Goal: Task Accomplishment & Management: Use online tool/utility

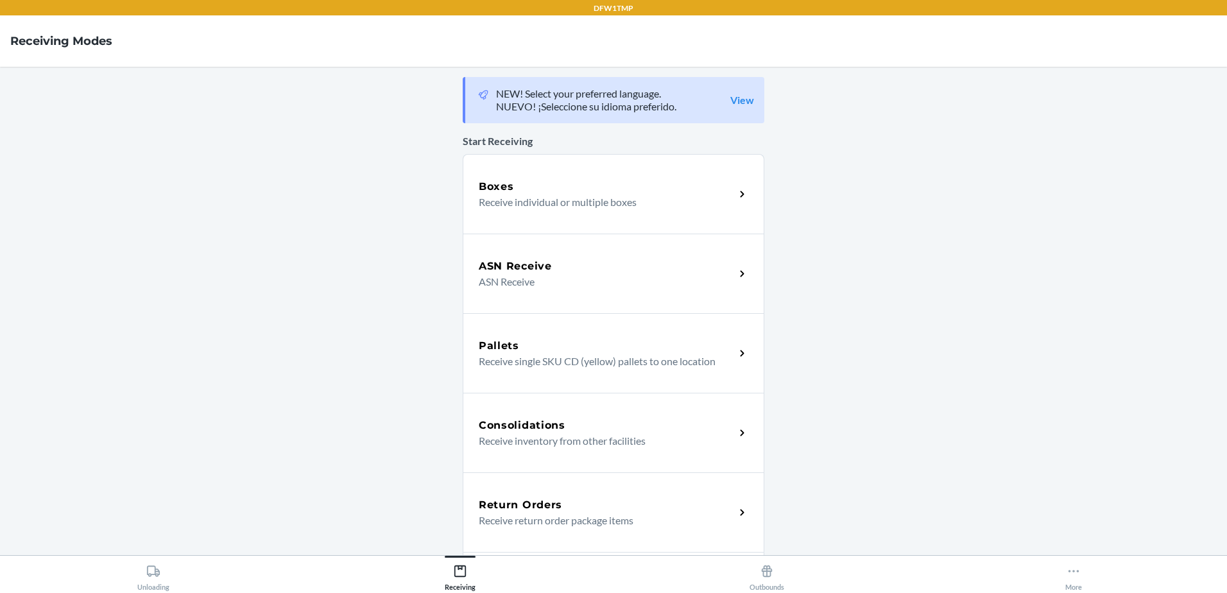
click at [550, 519] on p "Receive return order package items" at bounding box center [602, 520] width 246 height 15
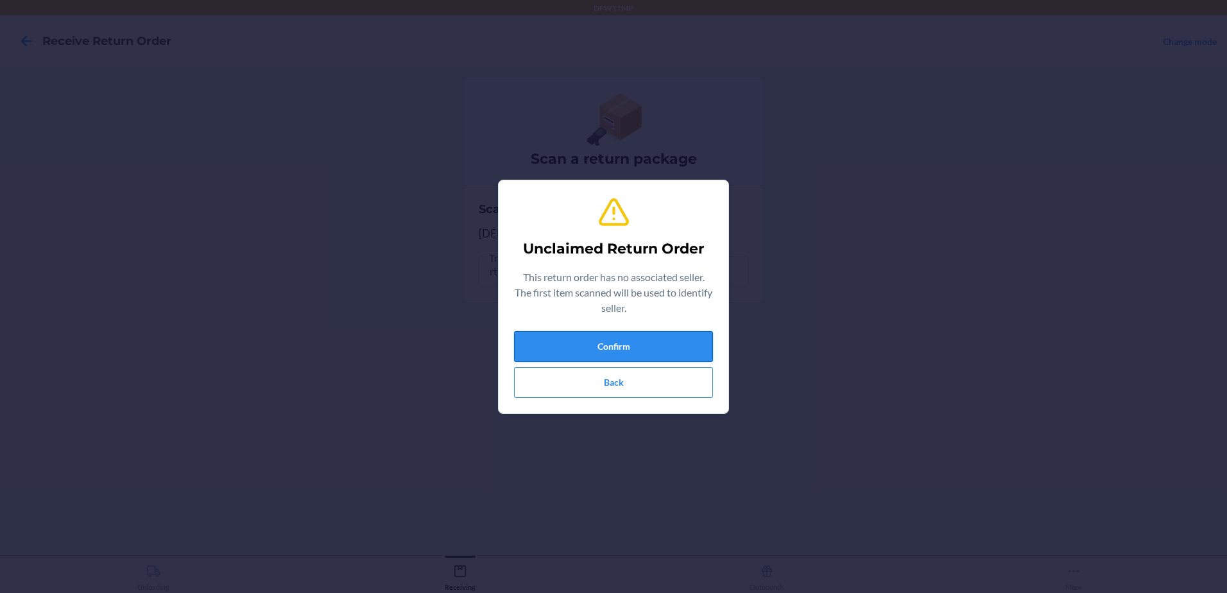
click at [542, 342] on button "Confirm" at bounding box center [613, 346] width 199 height 31
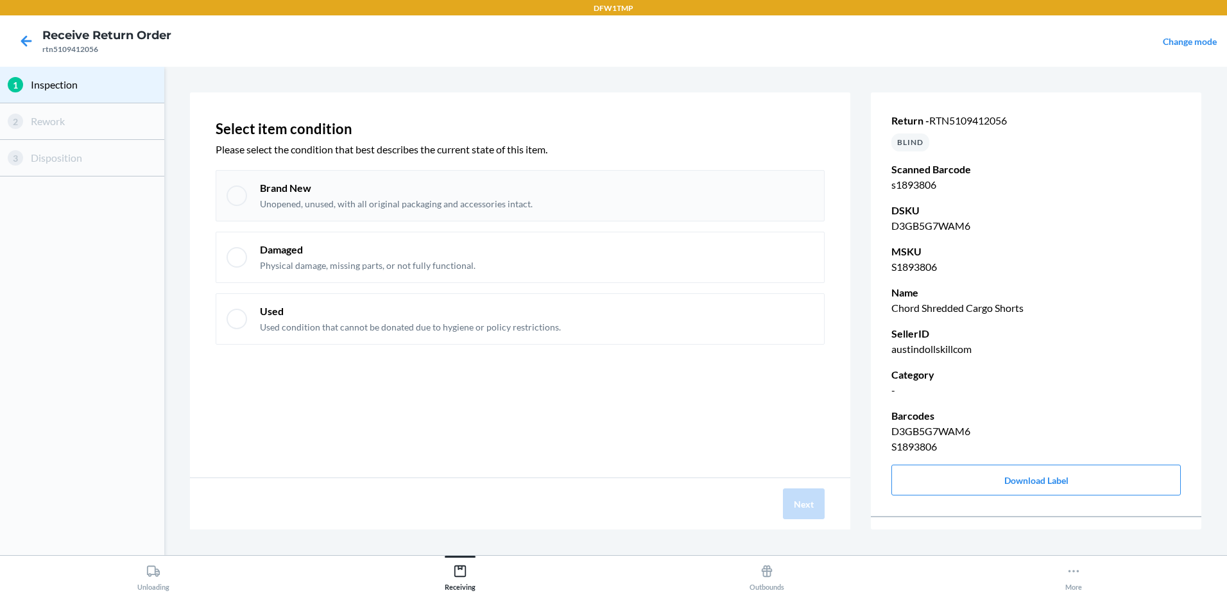
click at [243, 188] on div at bounding box center [237, 195] width 21 height 21
checkbox input "true"
click at [814, 490] on button "Next" at bounding box center [804, 503] width 42 height 31
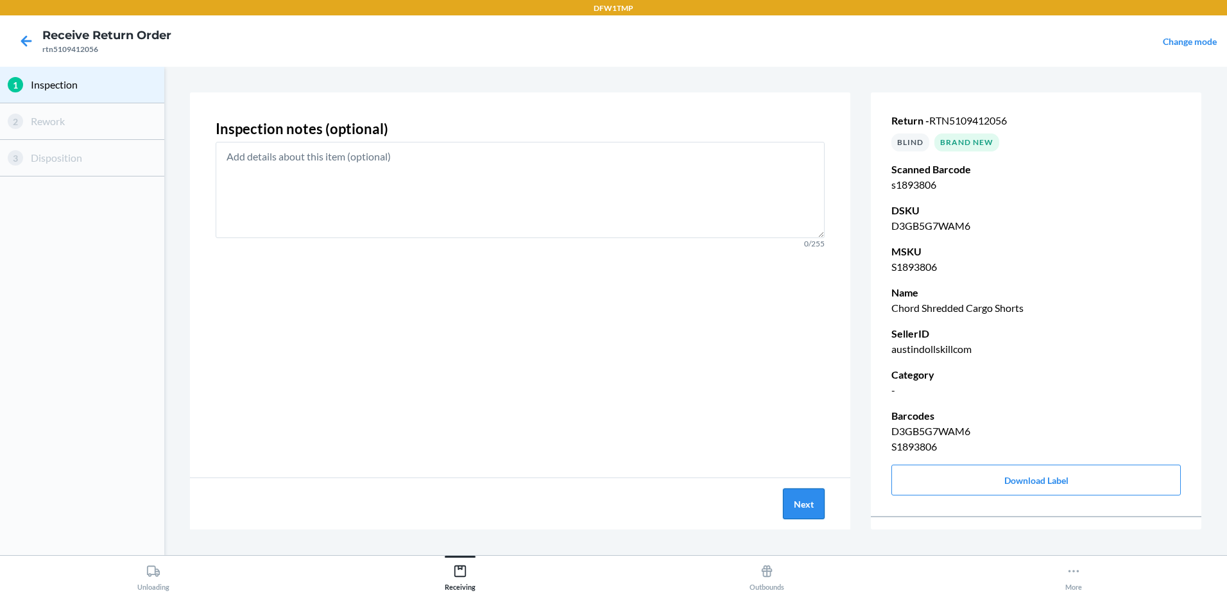
click at [790, 505] on button "Next" at bounding box center [804, 503] width 42 height 31
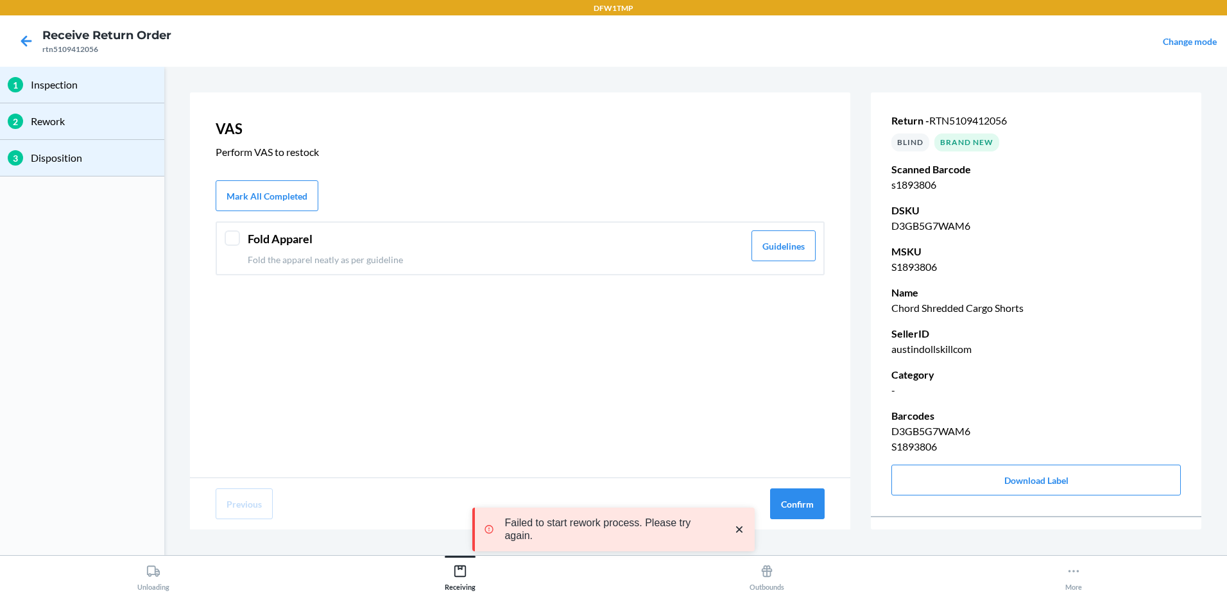
drag, startPoint x: 233, startPoint y: 241, endPoint x: 329, endPoint y: 256, distance: 96.8
click at [235, 243] on div at bounding box center [232, 237] width 15 height 15
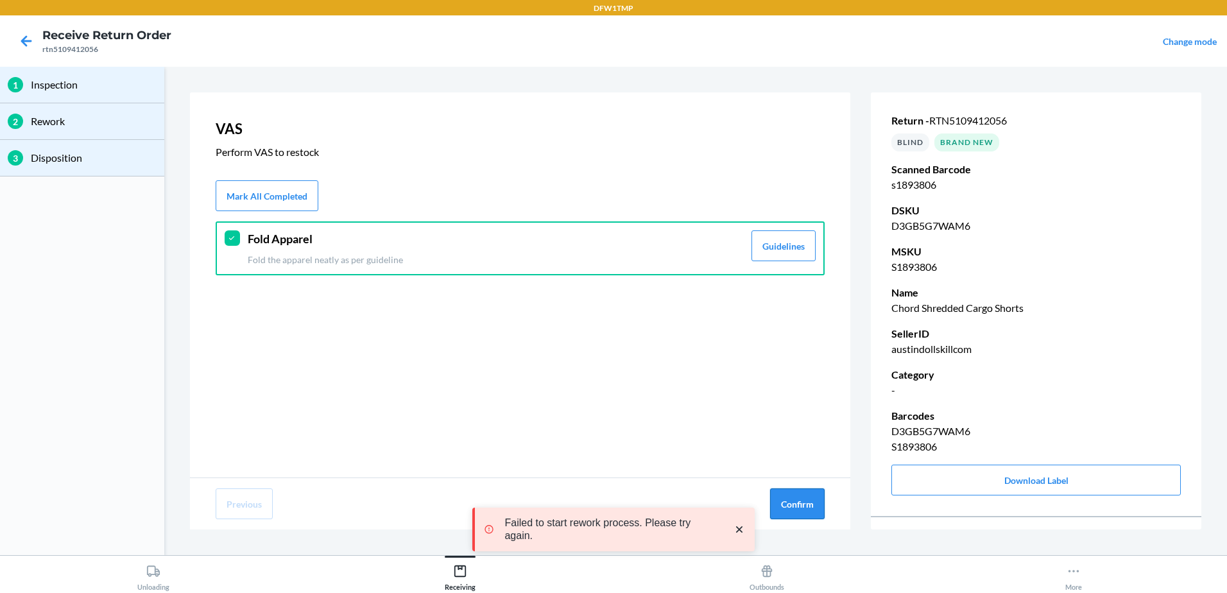
click at [789, 513] on button "Confirm" at bounding box center [797, 503] width 55 height 31
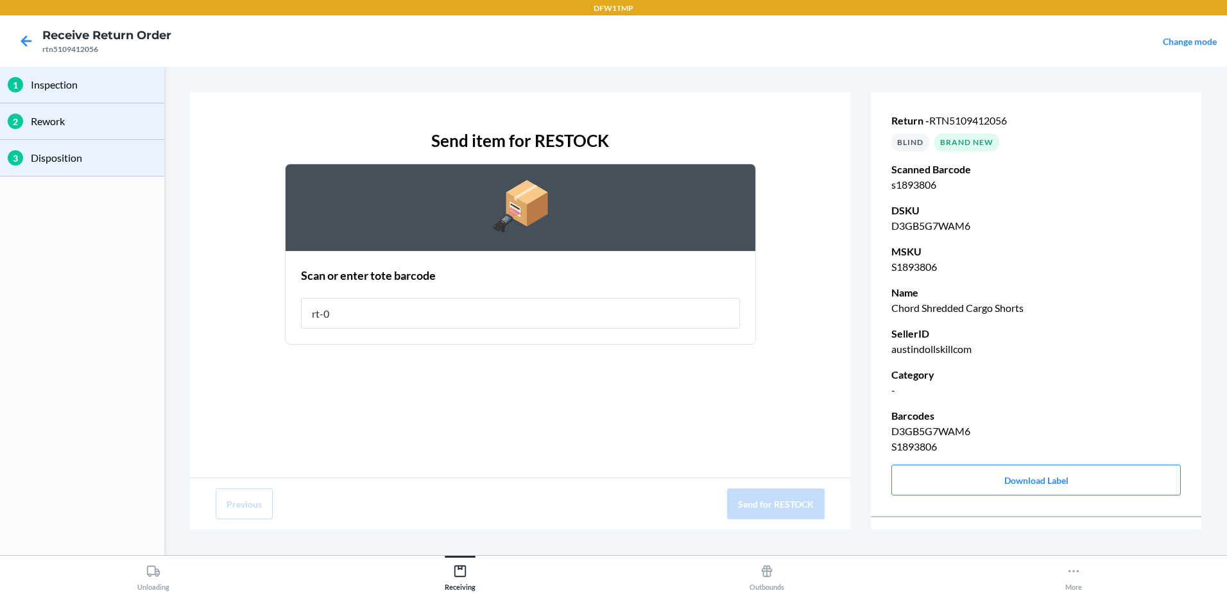
type input "rt-08"
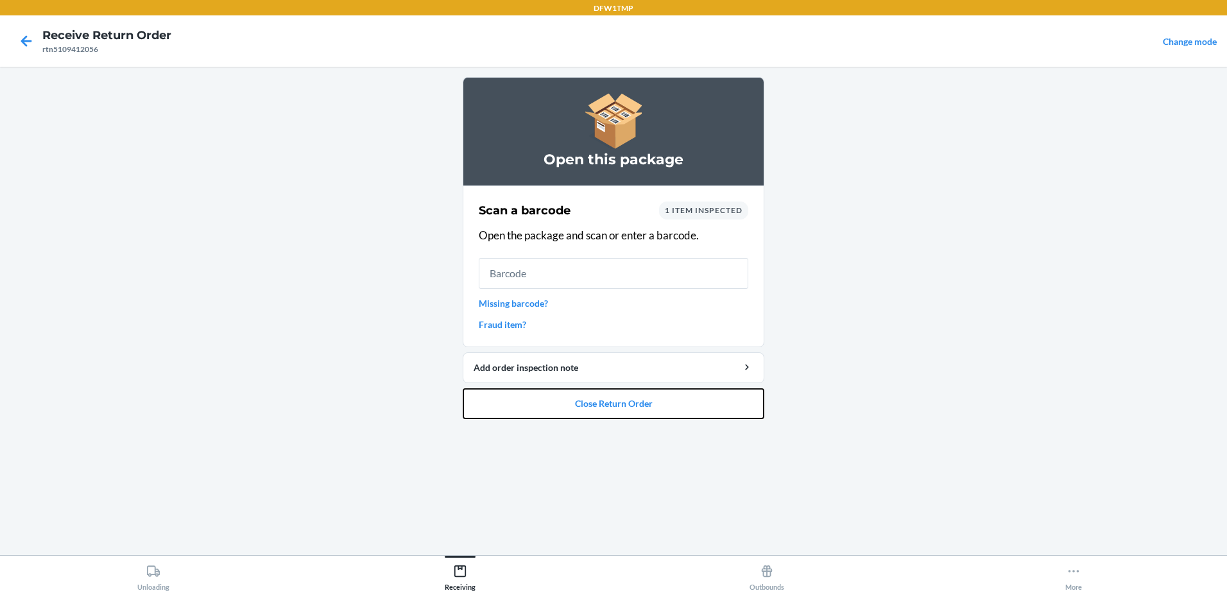
click at [529, 418] on button "Close Return Order" at bounding box center [614, 403] width 302 height 31
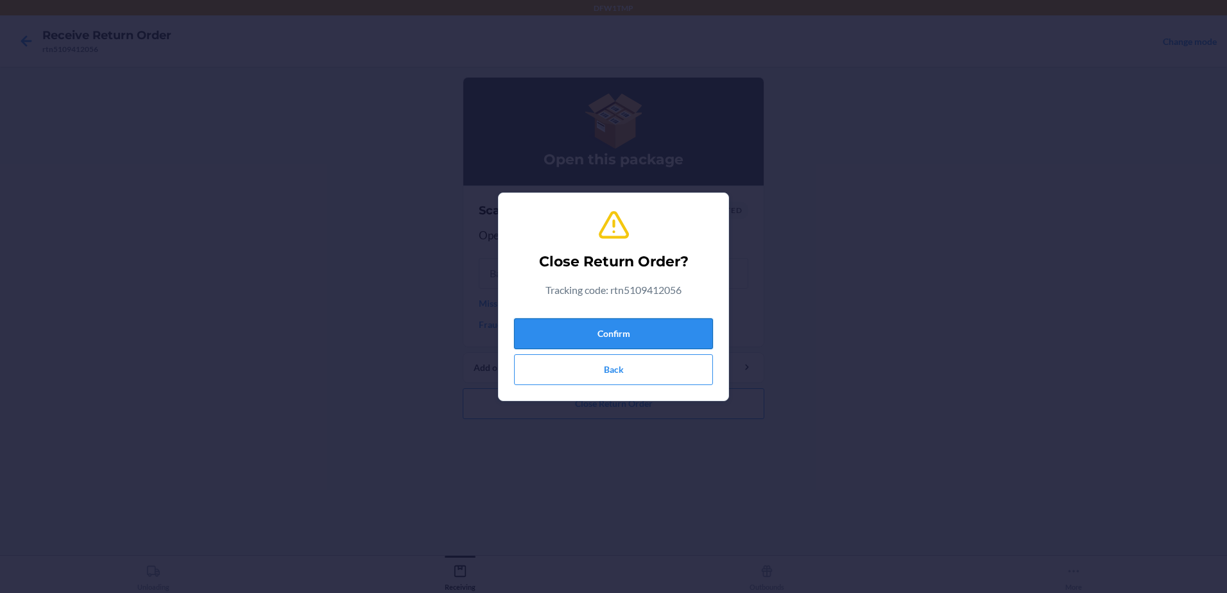
click at [580, 334] on button "Confirm" at bounding box center [613, 333] width 199 height 31
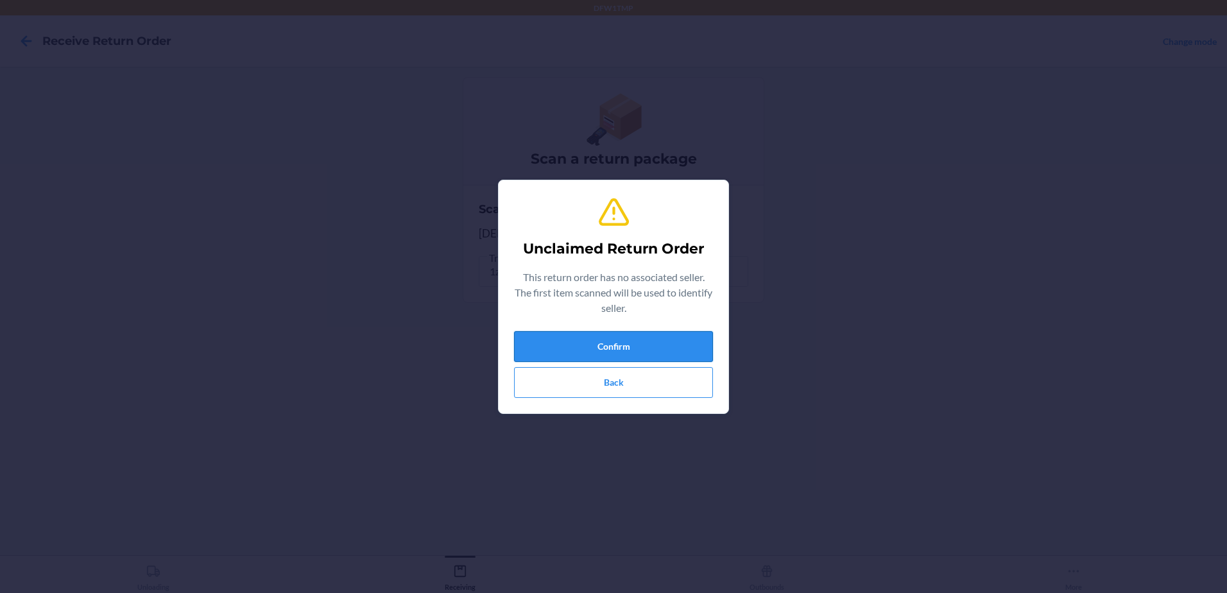
click at [642, 354] on button "Confirm" at bounding box center [613, 346] width 199 height 31
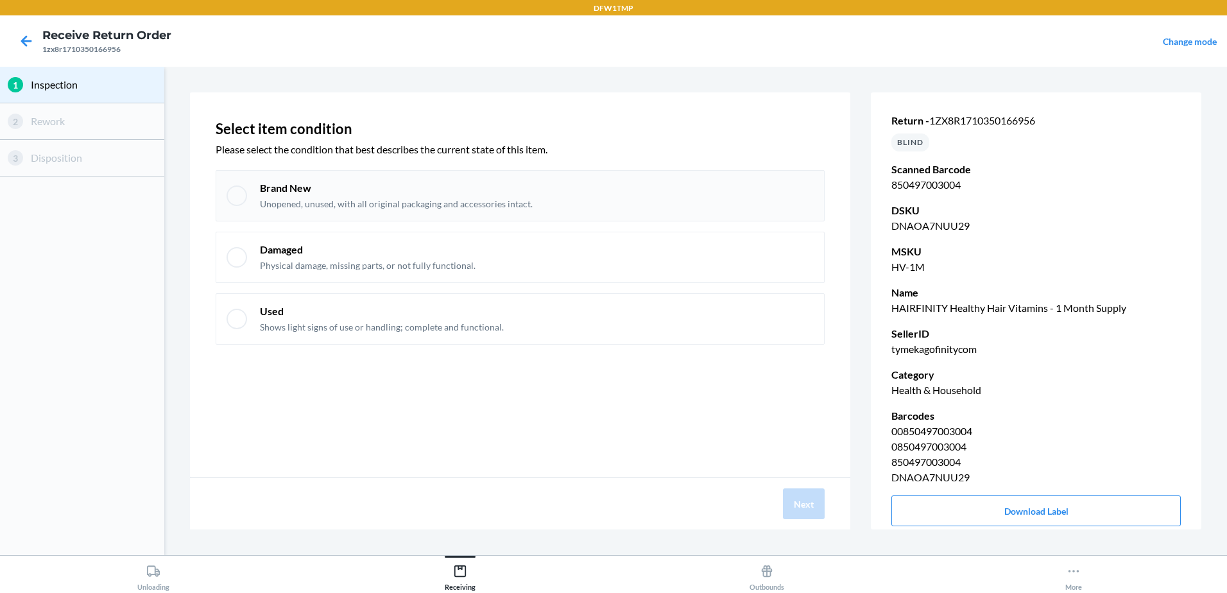
click at [239, 198] on div at bounding box center [237, 195] width 21 height 21
checkbox input "true"
click at [805, 499] on button "Next" at bounding box center [804, 503] width 42 height 31
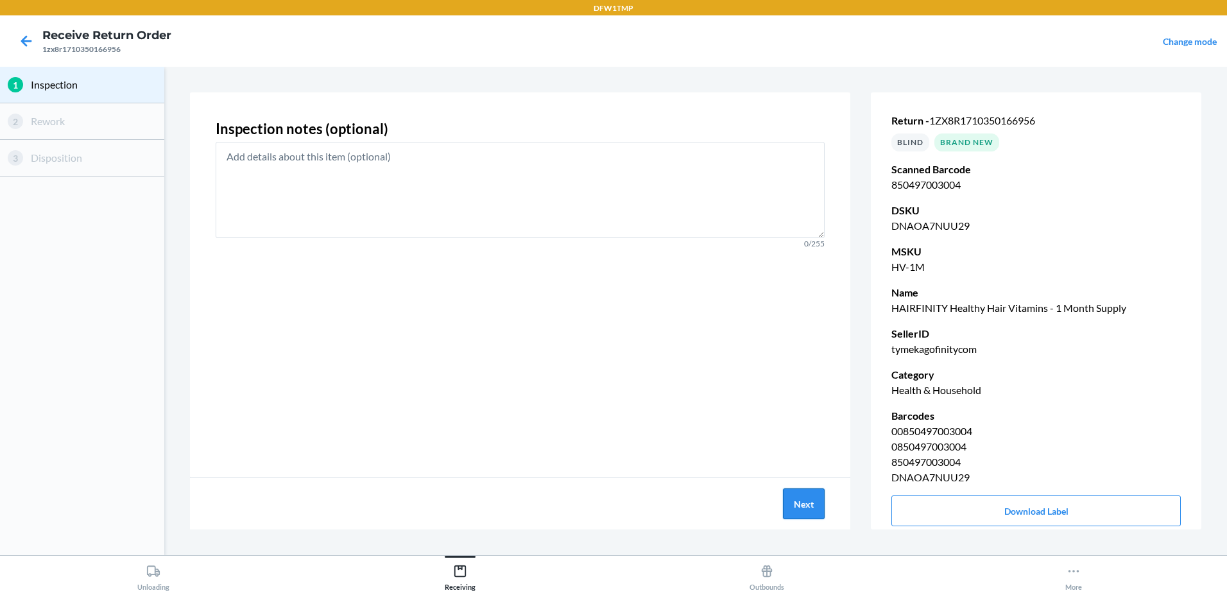
click at [802, 502] on button "Next" at bounding box center [804, 503] width 42 height 31
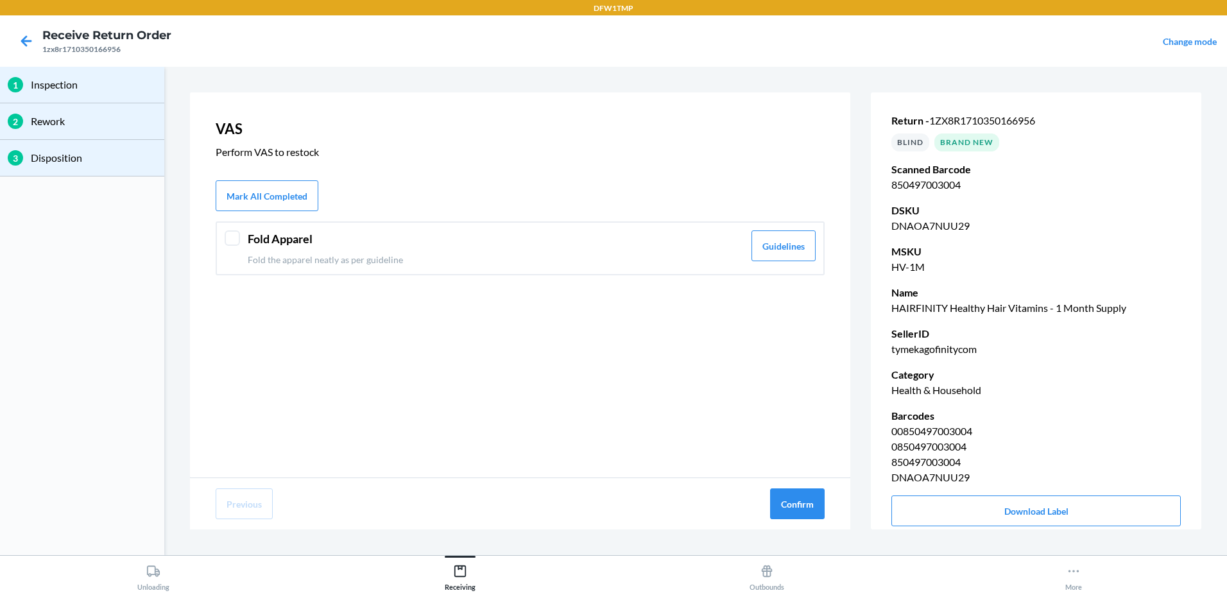
click at [233, 239] on div at bounding box center [232, 237] width 15 height 15
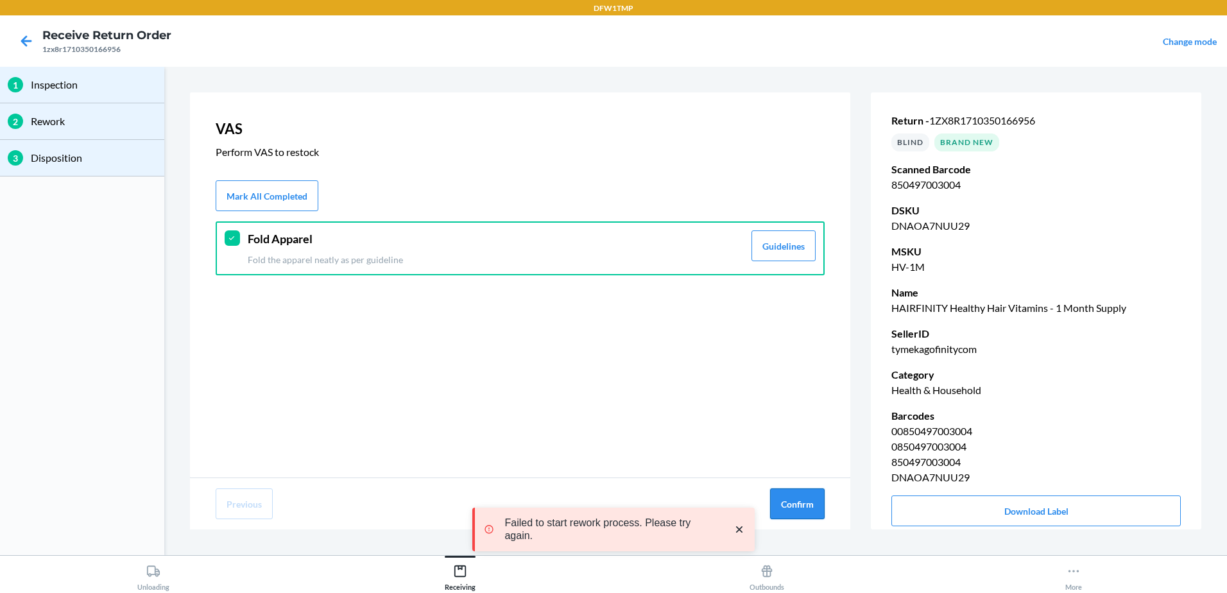
click at [812, 515] on button "Confirm" at bounding box center [797, 503] width 55 height 31
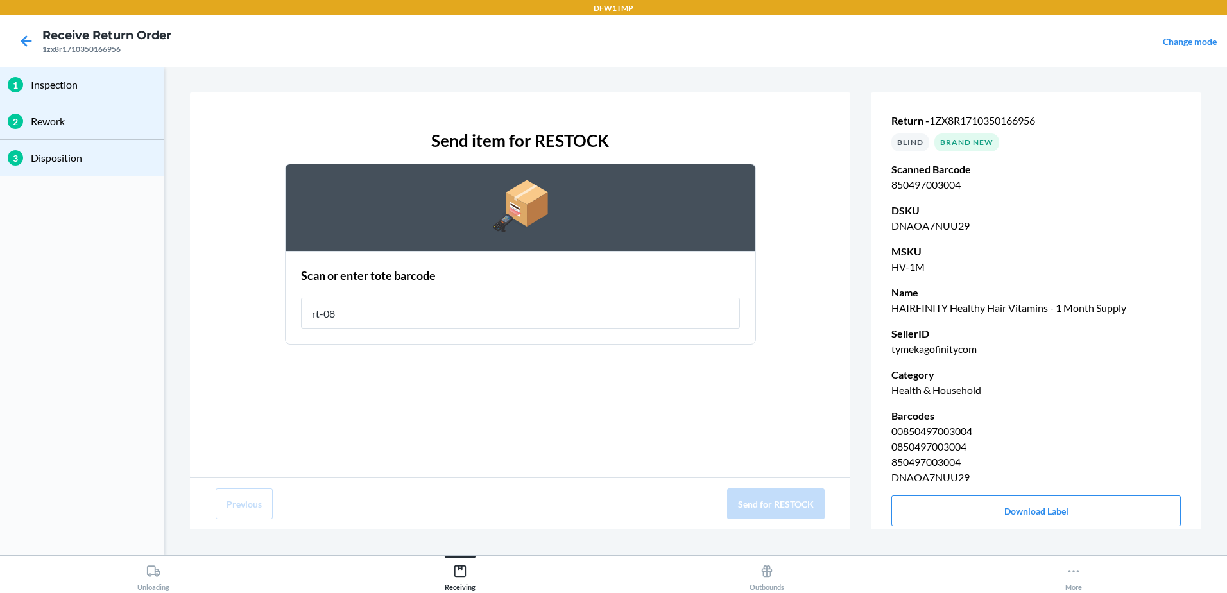
type input "rt-08"
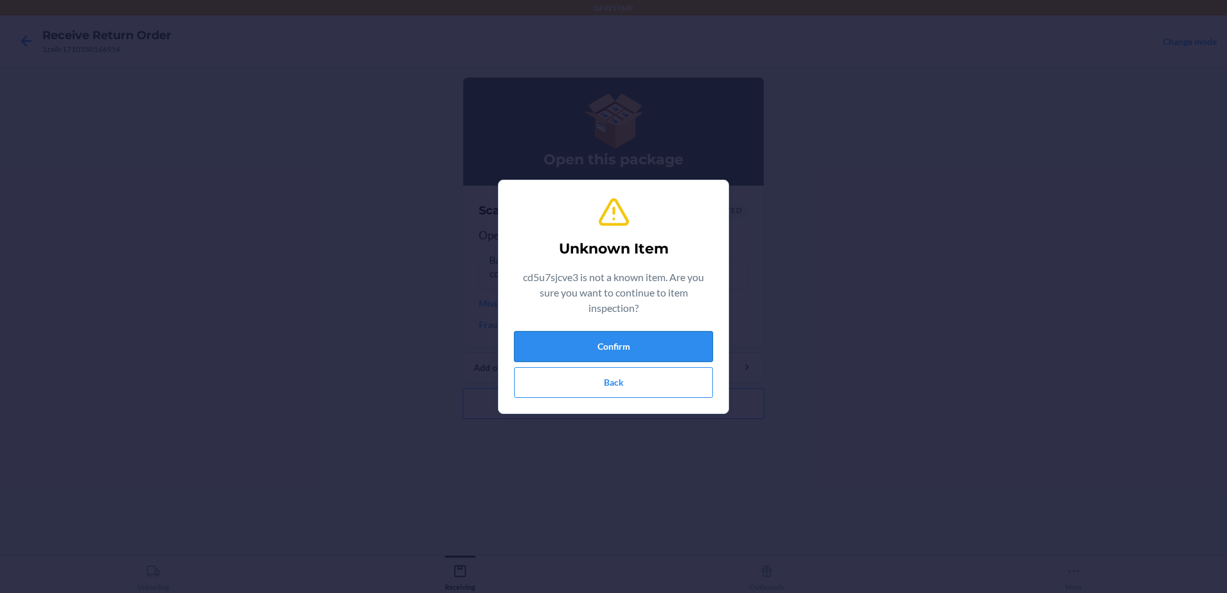
click at [673, 348] on button "Confirm" at bounding box center [613, 346] width 199 height 31
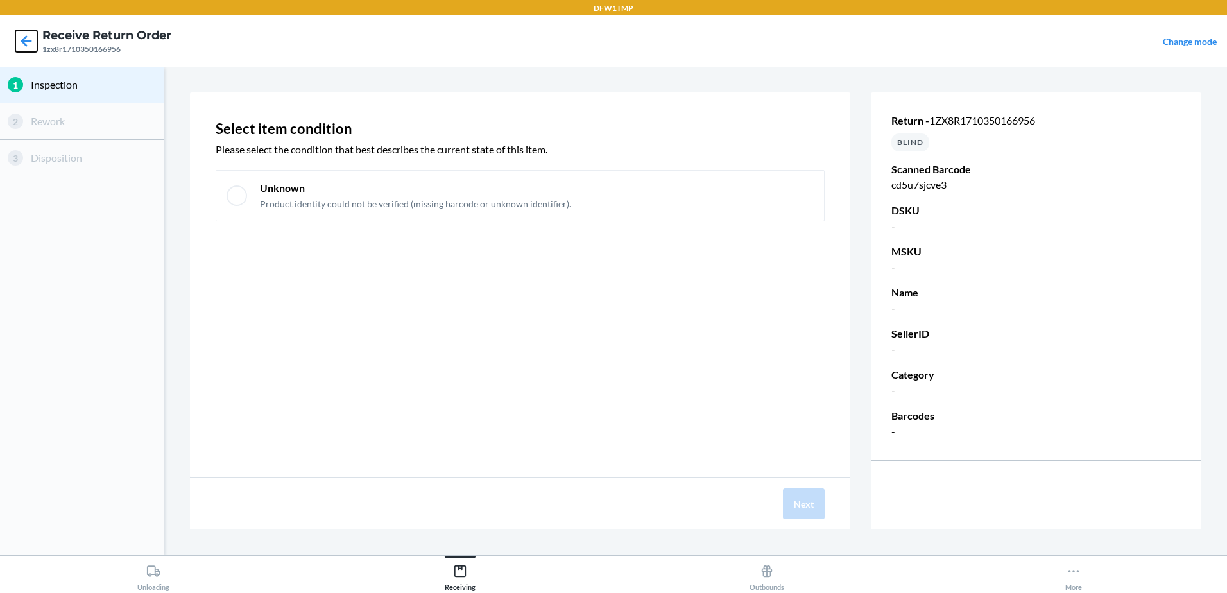
click at [22, 40] on icon at bounding box center [26, 40] width 11 height 11
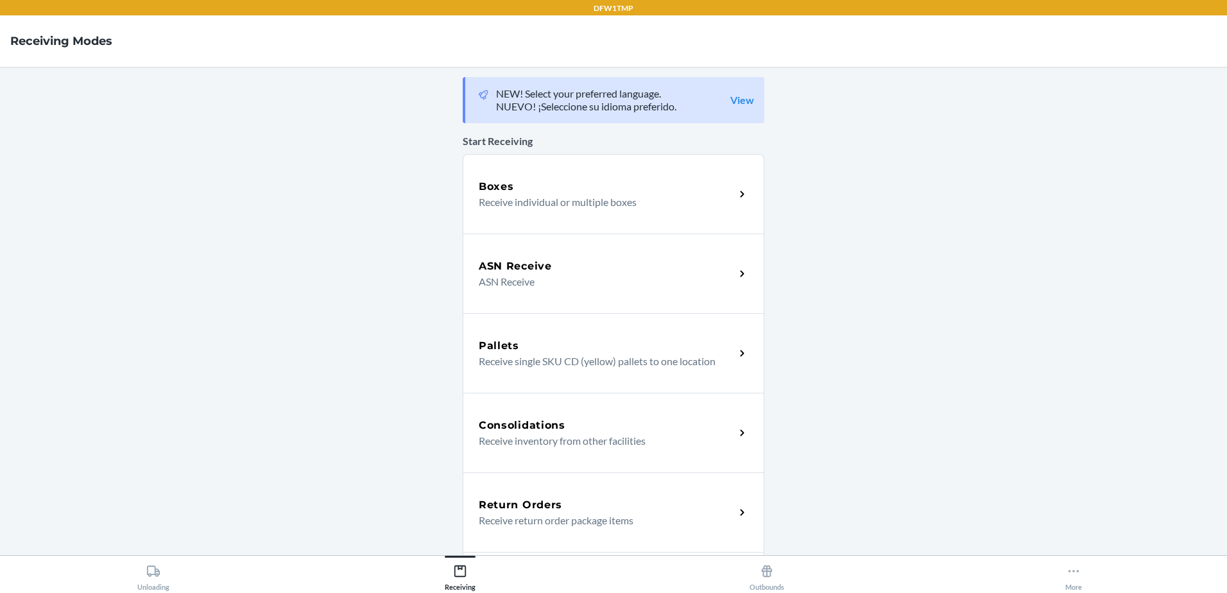
click at [551, 504] on h5 "Return Orders" at bounding box center [520, 504] width 83 height 15
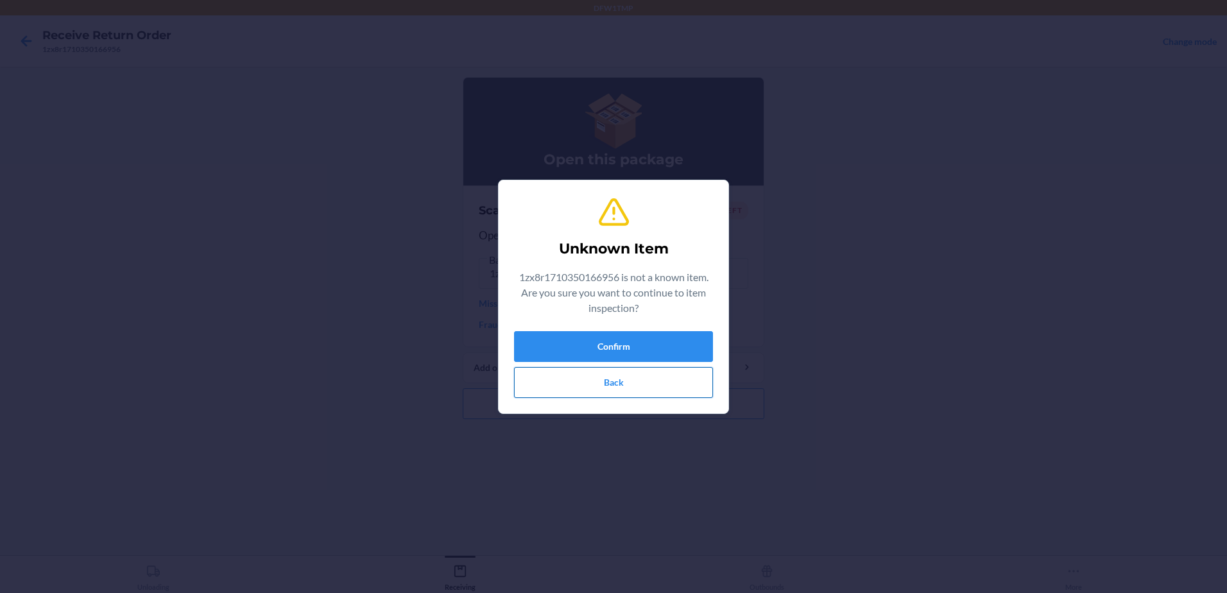
click at [619, 382] on button "Back" at bounding box center [613, 382] width 199 height 31
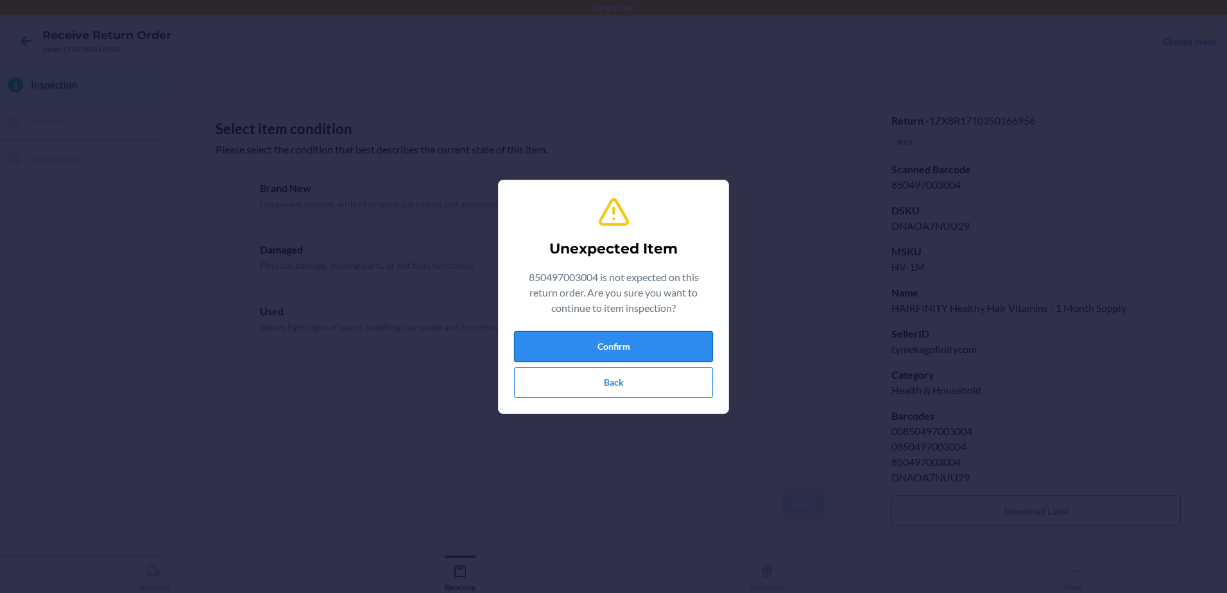
drag, startPoint x: 586, startPoint y: 317, endPoint x: 565, endPoint y: 347, distance: 36.9
click at [580, 326] on div "Unexpected Item 850497003004 is not expected on this return order. Are you sure…" at bounding box center [613, 297] width 199 height 212
click at [565, 347] on button "Confirm" at bounding box center [613, 346] width 199 height 31
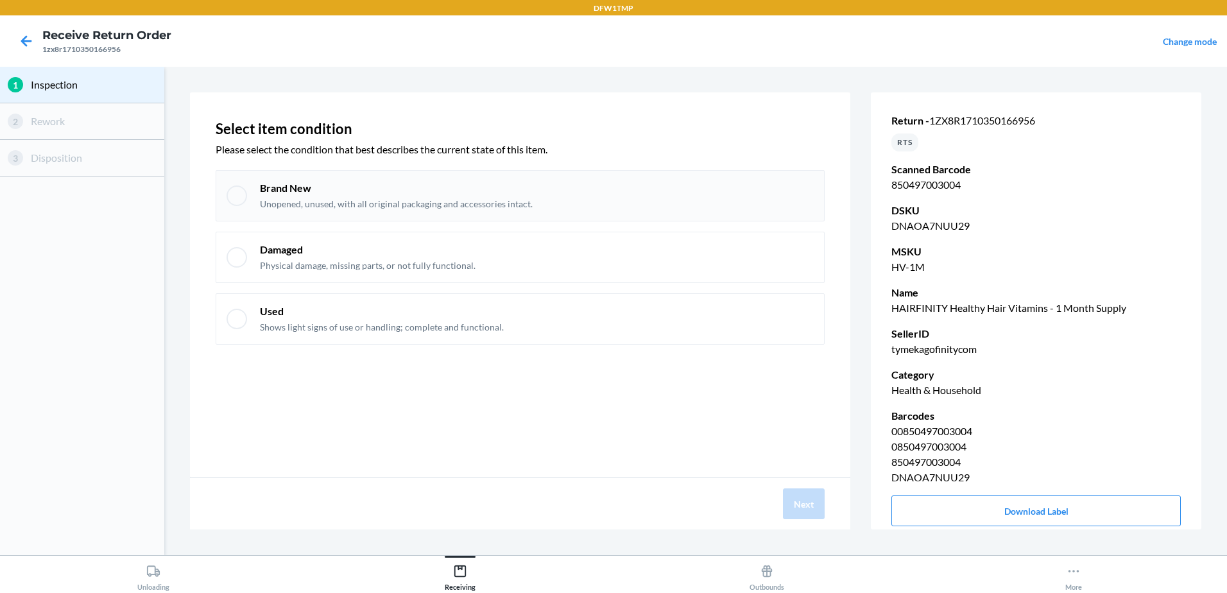
click at [258, 200] on div "Brand New Unopened, unused, with all original packaging and accessories intact." at bounding box center [520, 195] width 609 height 51
checkbox input "true"
click at [306, 196] on div "Brand New Unopened, unused, with all original packaging and accessories intact." at bounding box center [396, 196] width 273 height 30
checkbox input "true"
click at [796, 498] on button "Next" at bounding box center [804, 503] width 42 height 31
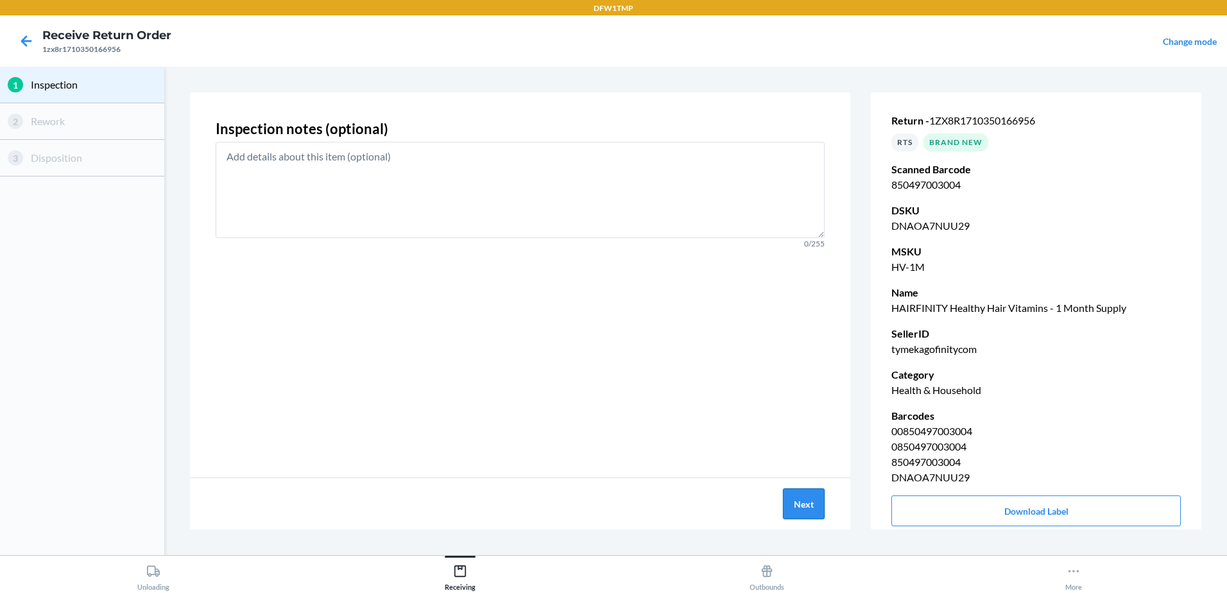
click at [814, 508] on button "Next" at bounding box center [804, 503] width 42 height 31
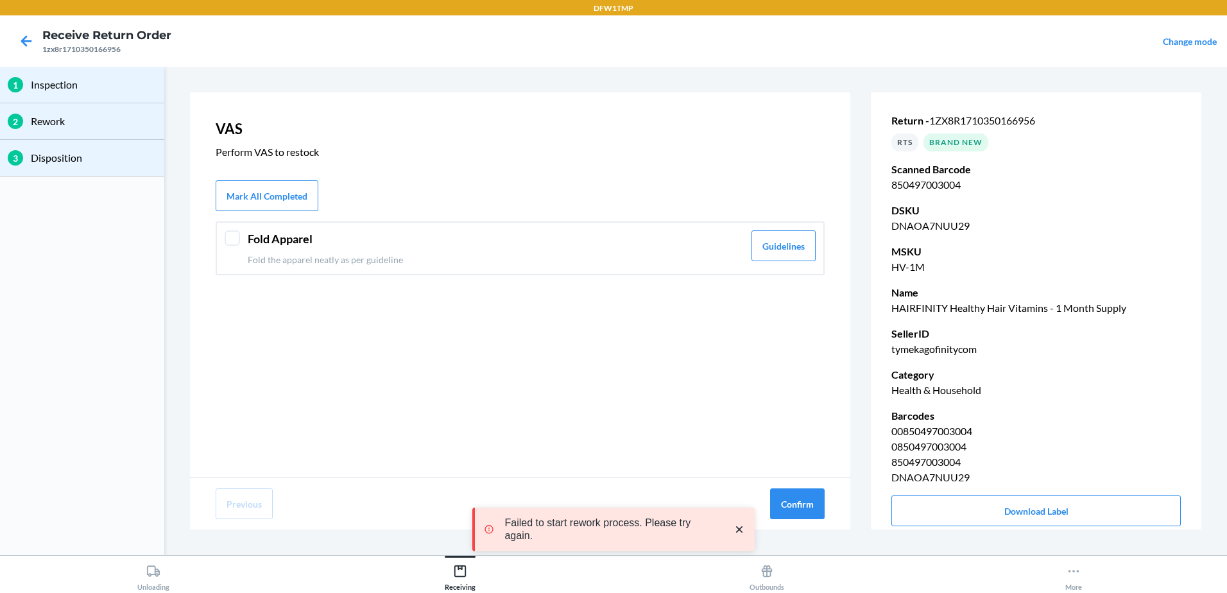
drag, startPoint x: 219, startPoint y: 239, endPoint x: 271, endPoint y: 262, distance: 57.5
click at [225, 241] on div "Fold Apparel Fold the apparel neatly as per guideline Guidelines" at bounding box center [520, 248] width 609 height 54
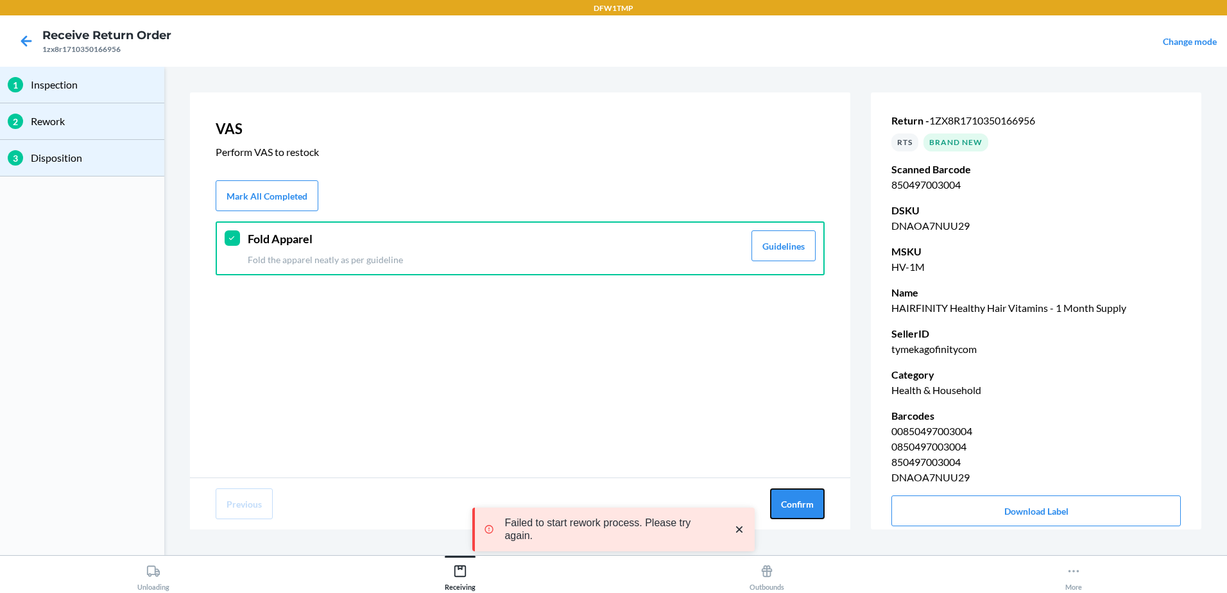
drag, startPoint x: 779, startPoint y: 501, endPoint x: 446, endPoint y: 363, distance: 360.5
click at [771, 499] on button "Confirm" at bounding box center [797, 503] width 55 height 31
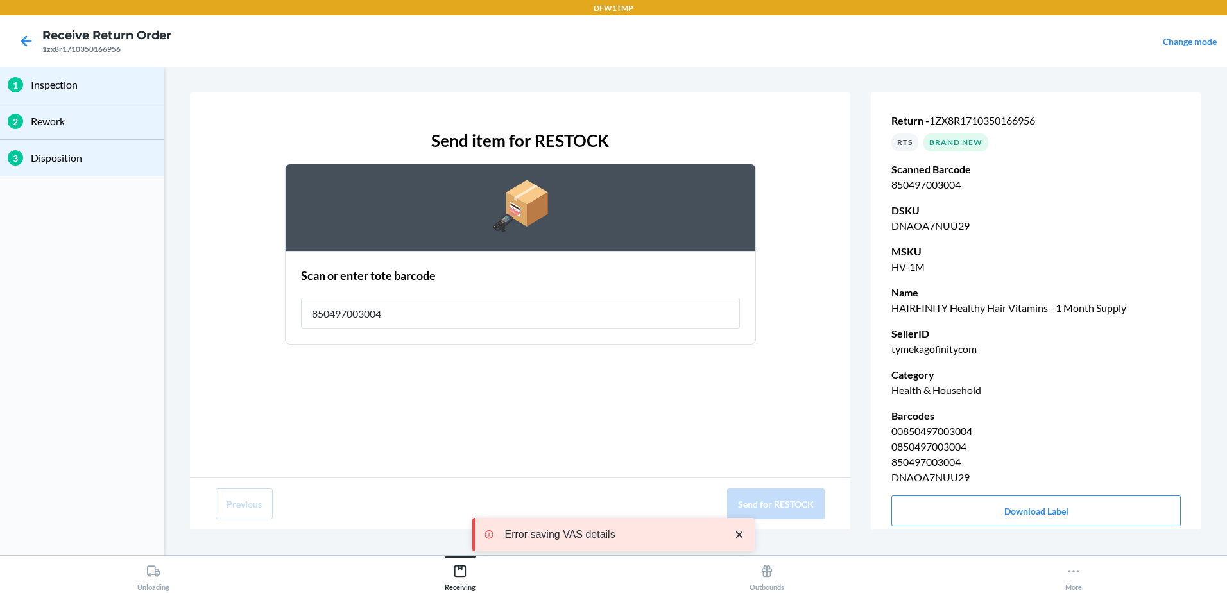
type input "850497003004"
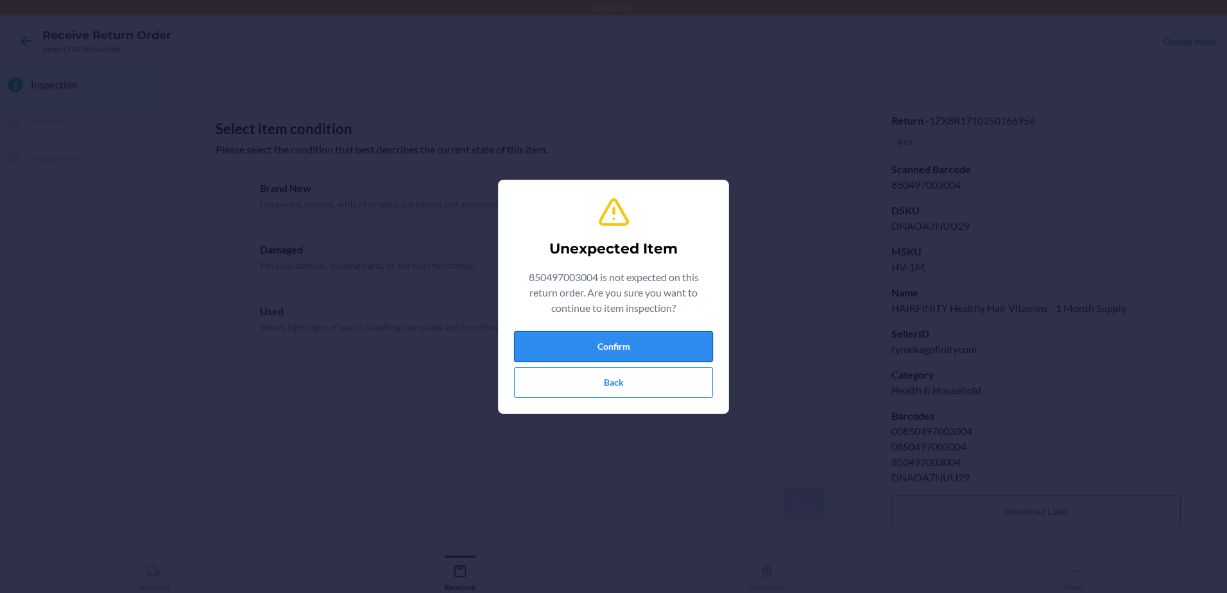
click at [586, 350] on button "Confirm" at bounding box center [613, 346] width 199 height 31
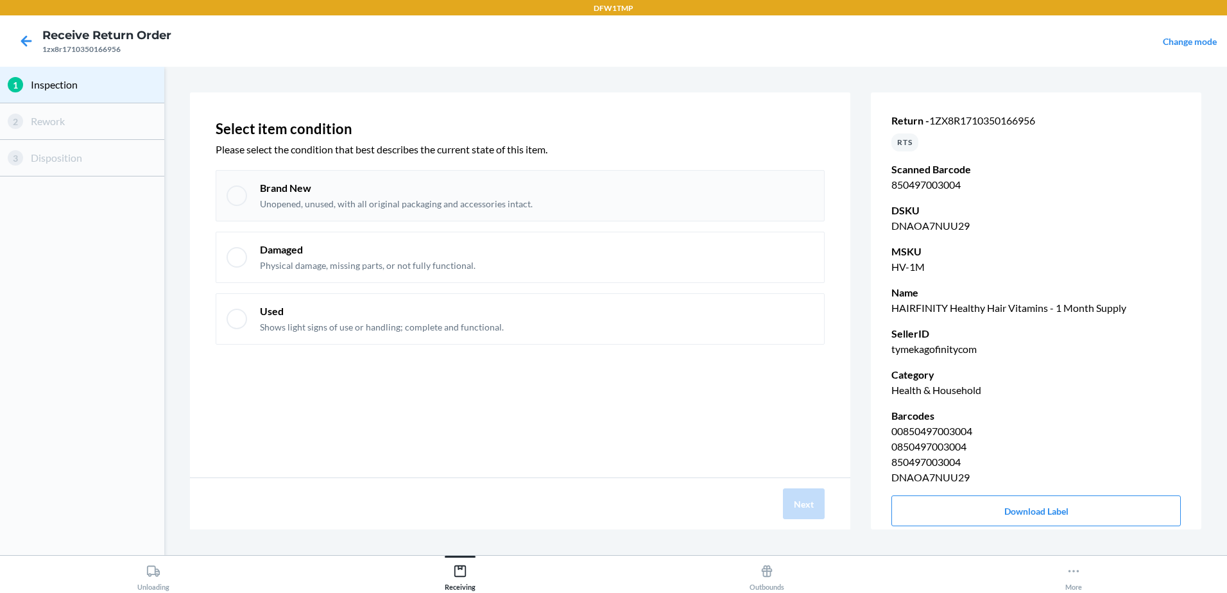
click at [303, 200] on p "Unopened, unused, with all original packaging and accessories intact." at bounding box center [396, 204] width 273 height 13
checkbox input "true"
click at [793, 511] on button "Next" at bounding box center [804, 503] width 42 height 31
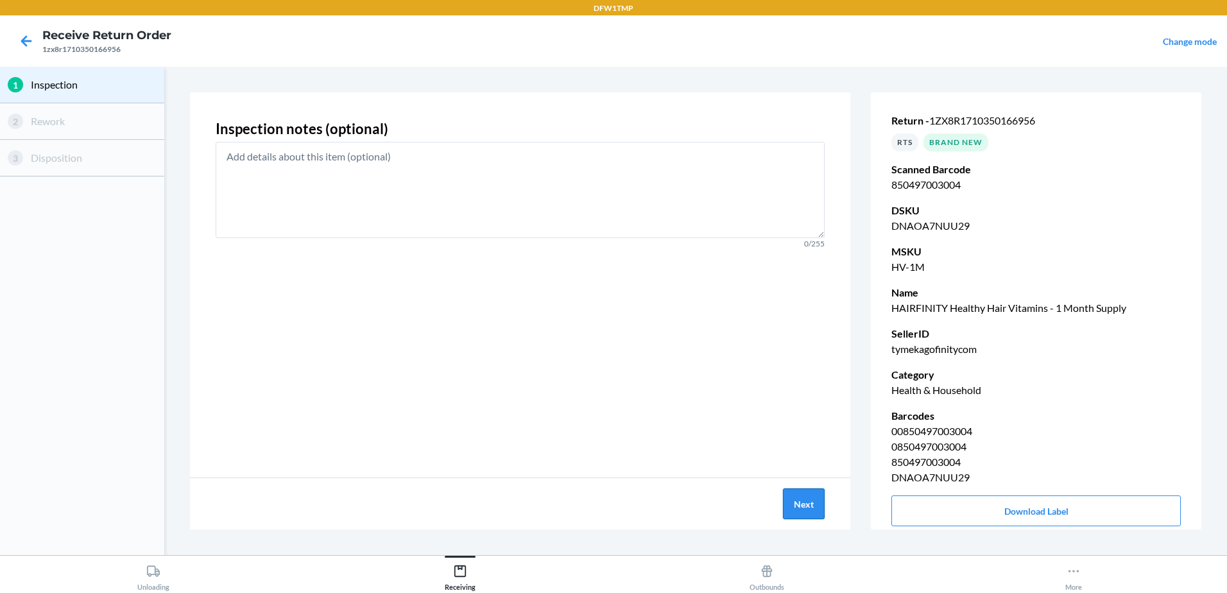
click at [789, 503] on button "Next" at bounding box center [804, 503] width 42 height 31
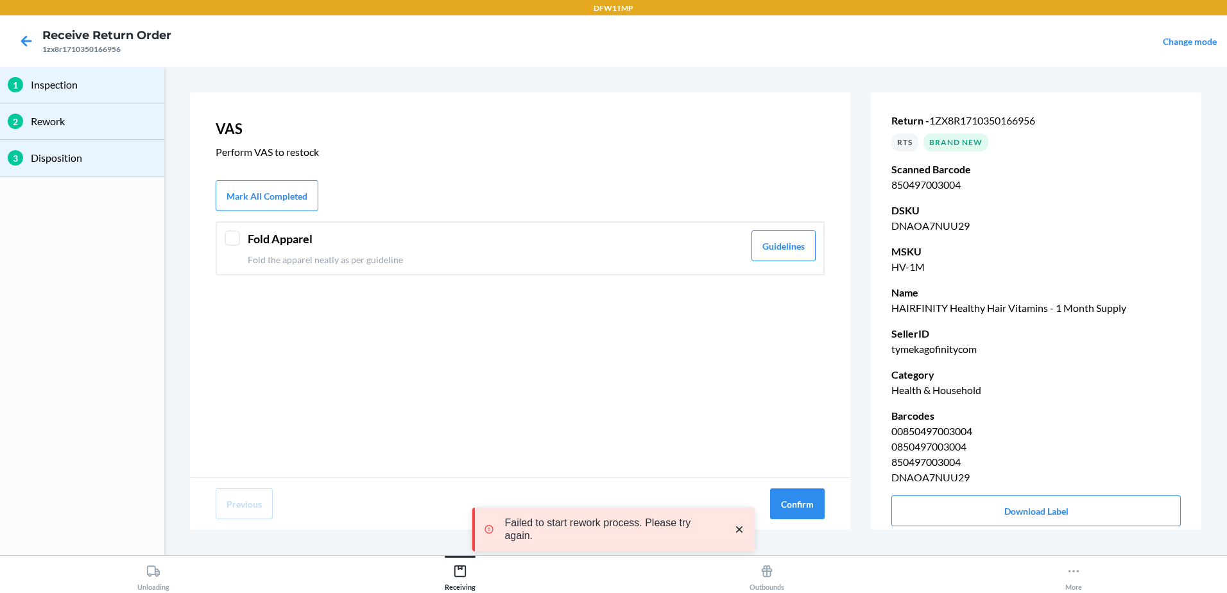
click at [255, 255] on p "Fold the apparel neatly as per guideline" at bounding box center [496, 259] width 496 height 13
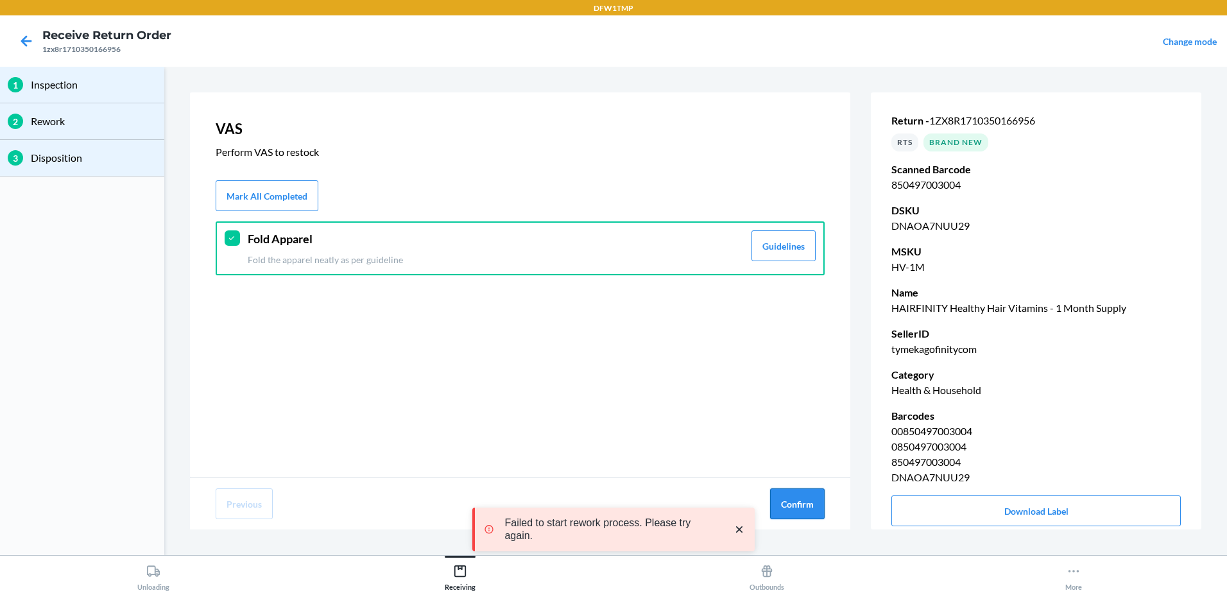
click at [785, 511] on button "Confirm" at bounding box center [797, 503] width 55 height 31
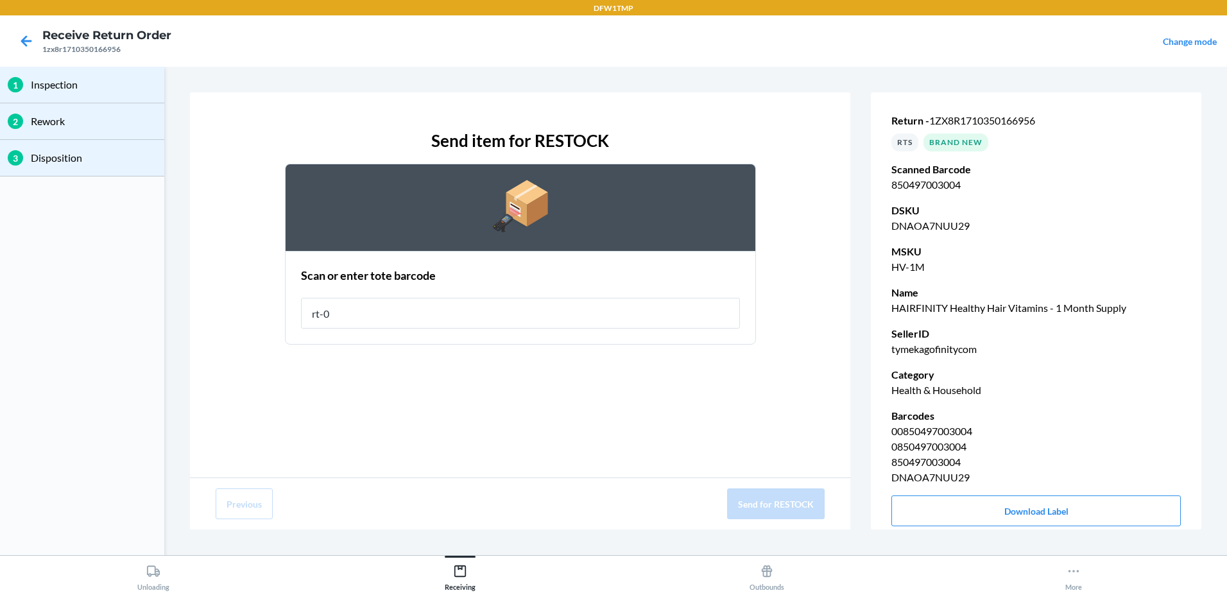
type input "rt-08"
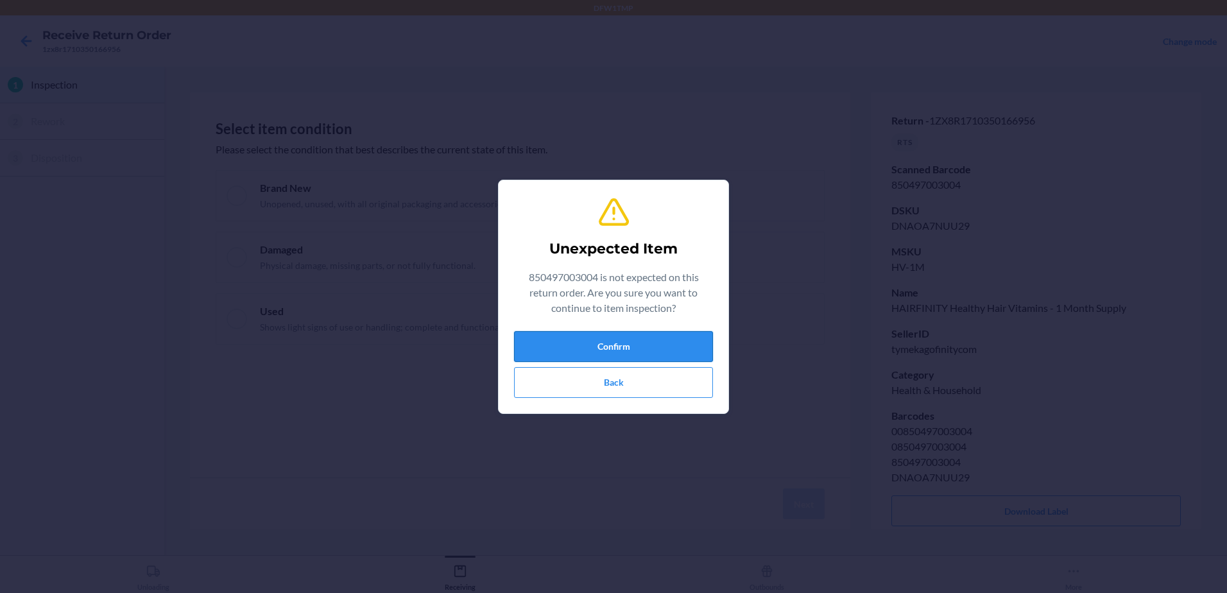
click at [571, 337] on button "Confirm" at bounding box center [613, 346] width 199 height 31
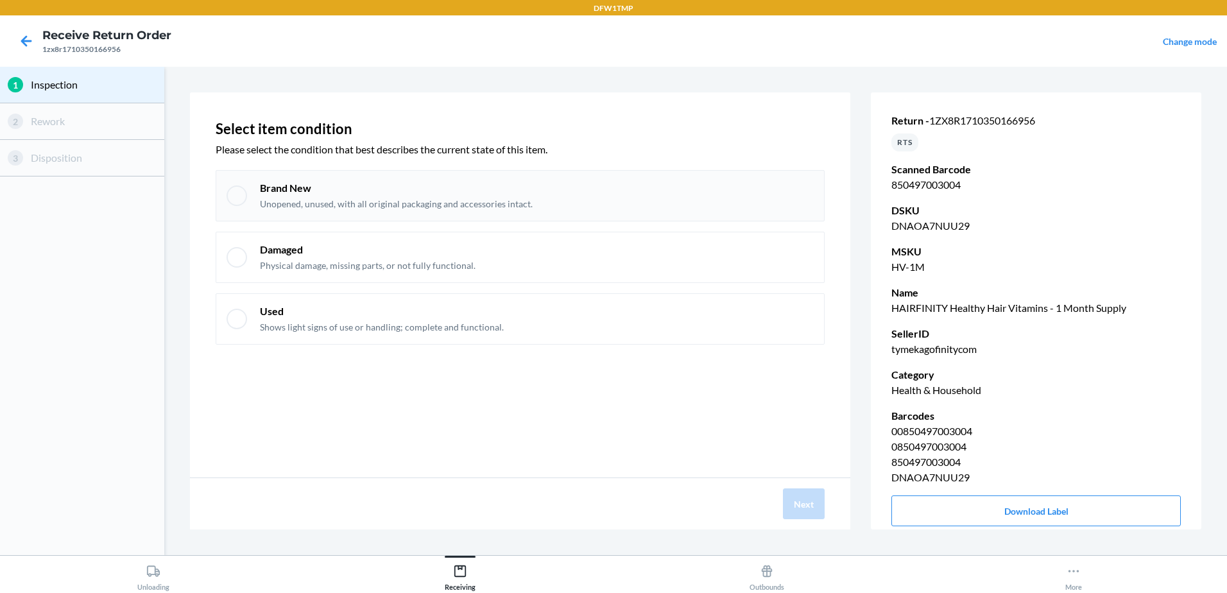
click at [252, 192] on div "Brand New Unopened, unused, with all original packaging and accessories intact." at bounding box center [520, 195] width 609 height 51
checkbox input "true"
click at [806, 513] on button "Next" at bounding box center [804, 503] width 42 height 31
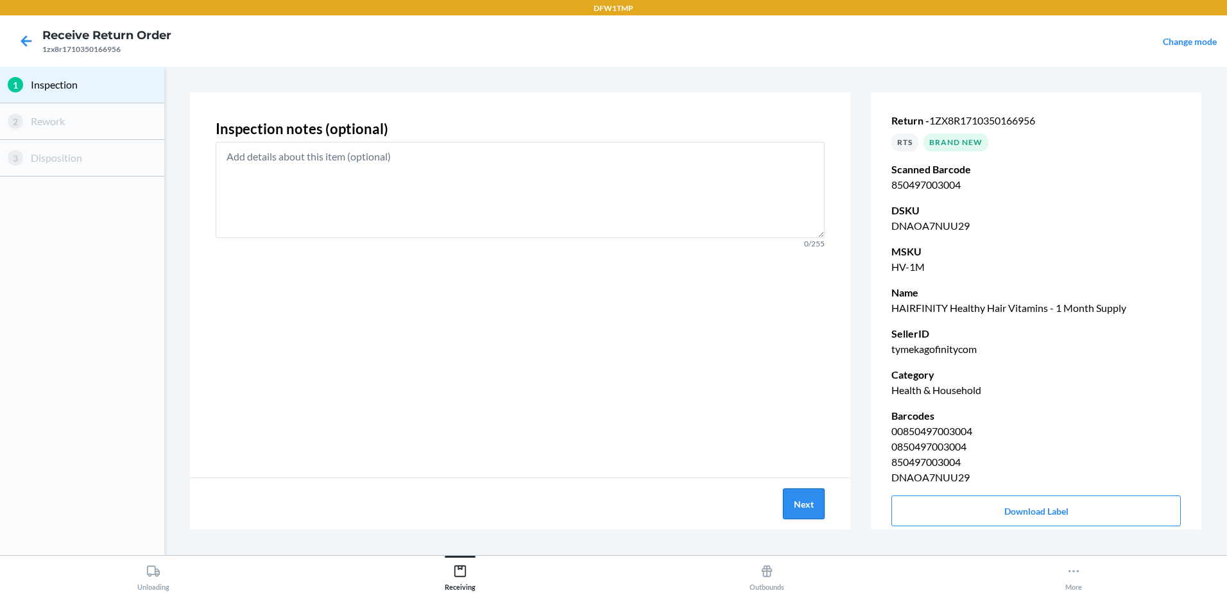
click at [789, 510] on button "Next" at bounding box center [804, 503] width 42 height 31
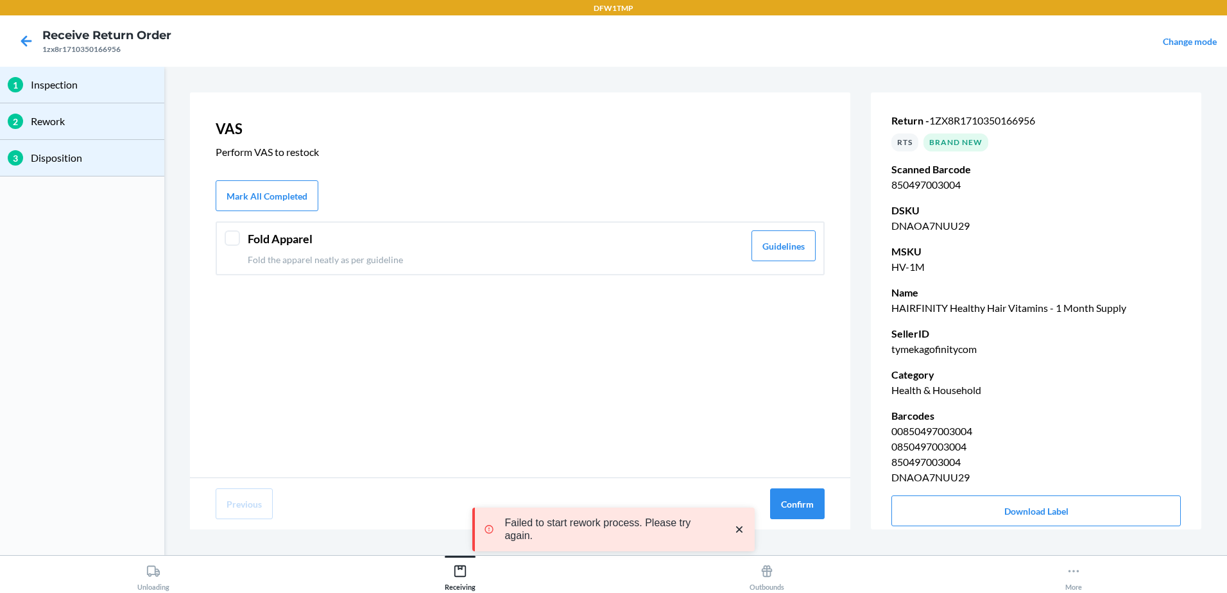
click at [235, 248] on div "Fold Apparel Fold the apparel neatly as per guideline Guidelines" at bounding box center [520, 248] width 609 height 54
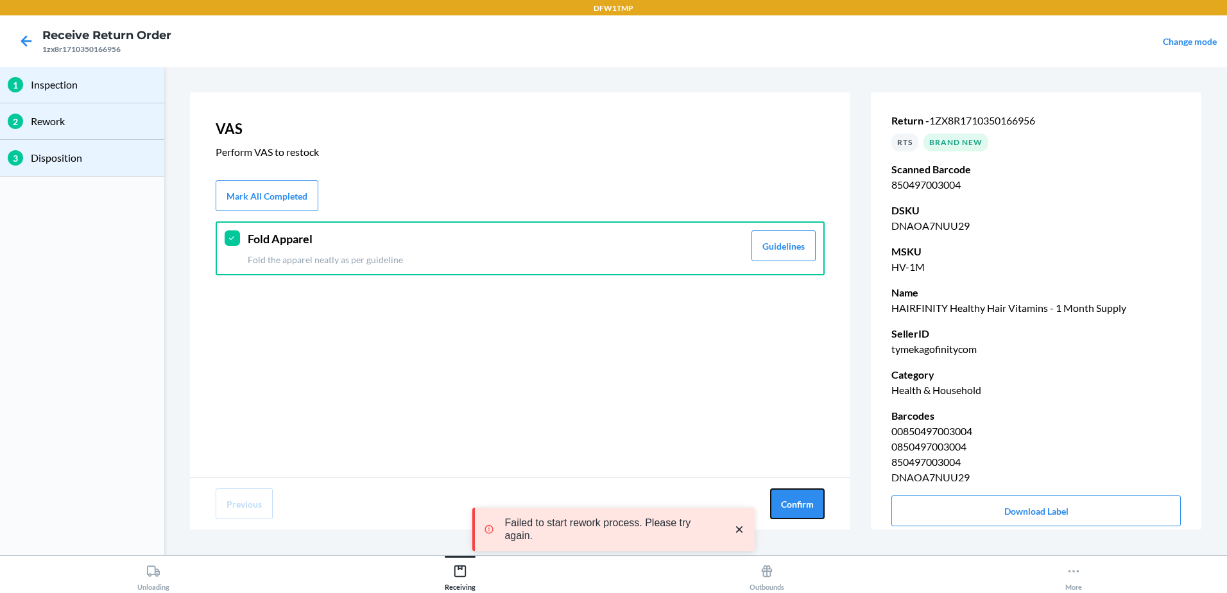
drag, startPoint x: 807, startPoint y: 514, endPoint x: 572, endPoint y: 405, distance: 258.4
click at [802, 512] on button "Confirm" at bounding box center [797, 503] width 55 height 31
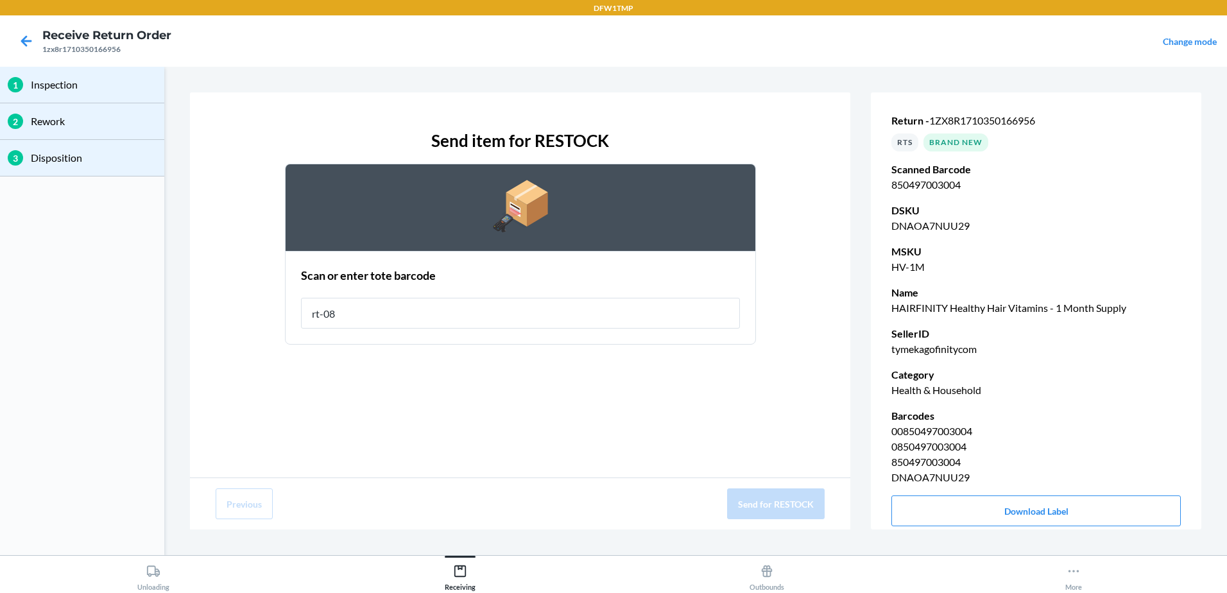
type input "rt-08"
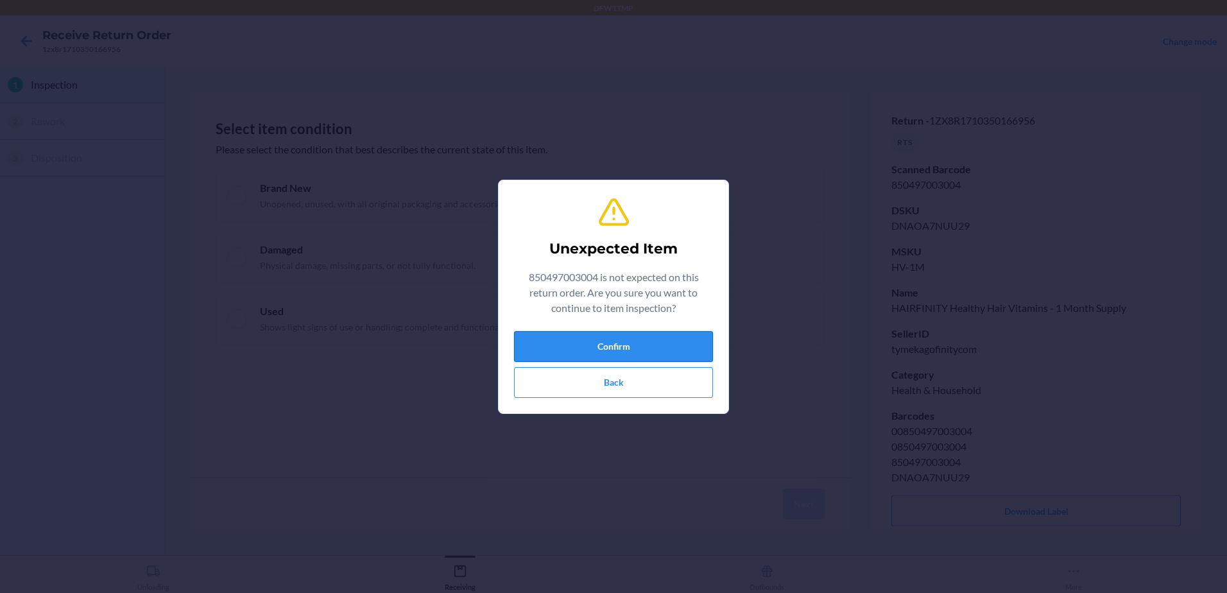
click at [538, 350] on button "Confirm" at bounding box center [613, 346] width 199 height 31
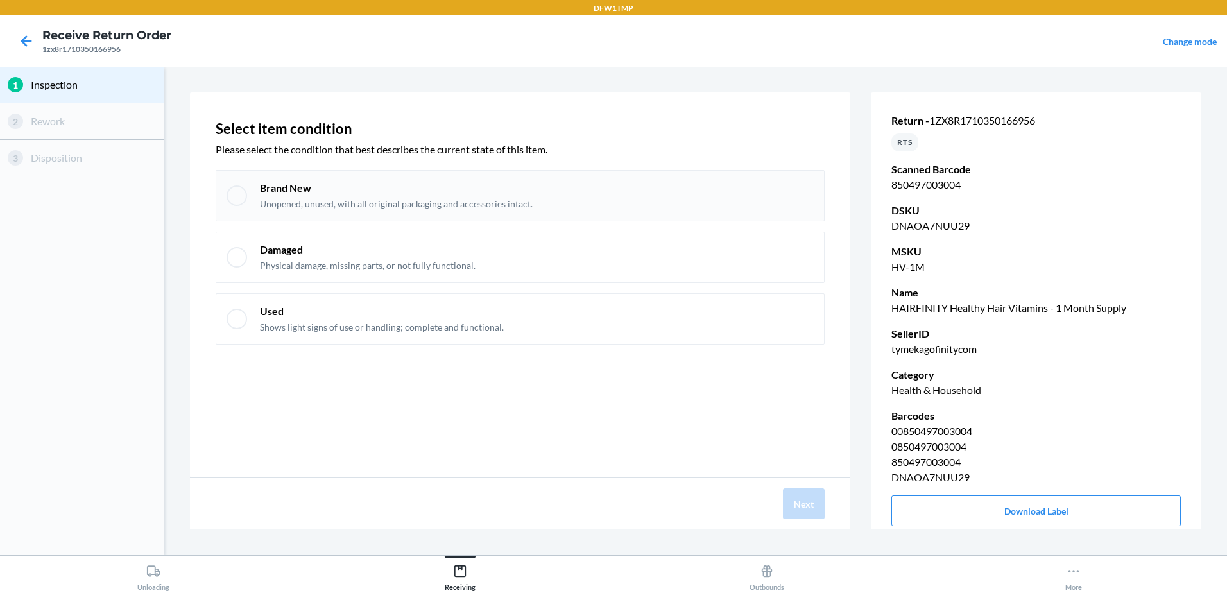
click at [243, 200] on div at bounding box center [237, 195] width 21 height 21
checkbox input "true"
click at [814, 490] on button "Next" at bounding box center [804, 503] width 42 height 31
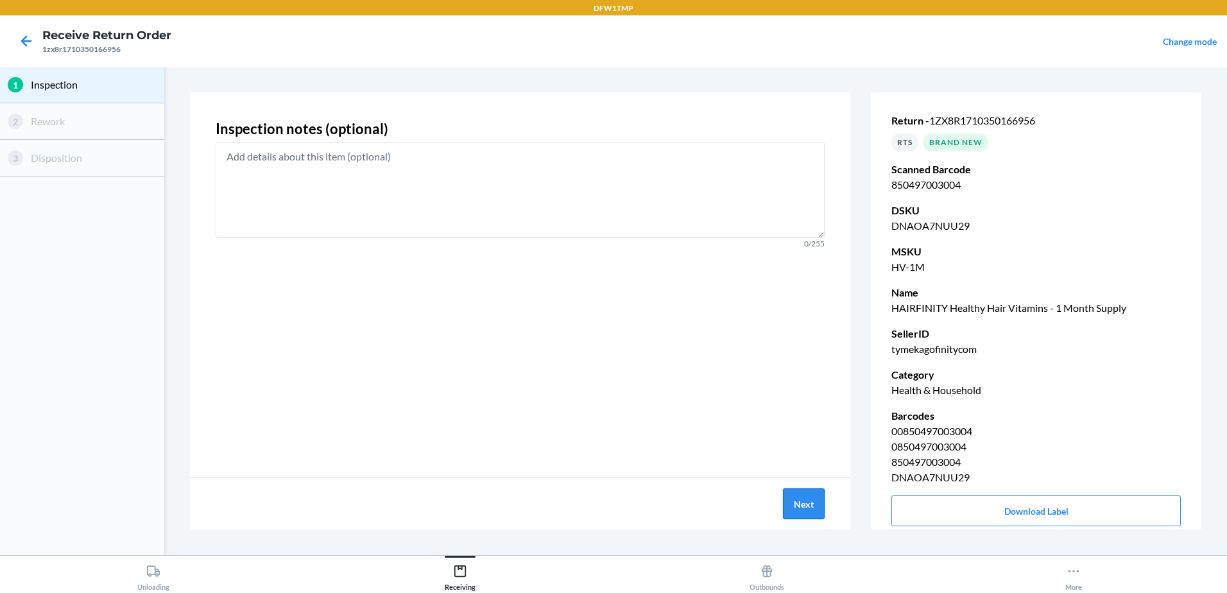
click at [786, 510] on button "Next" at bounding box center [804, 503] width 42 height 31
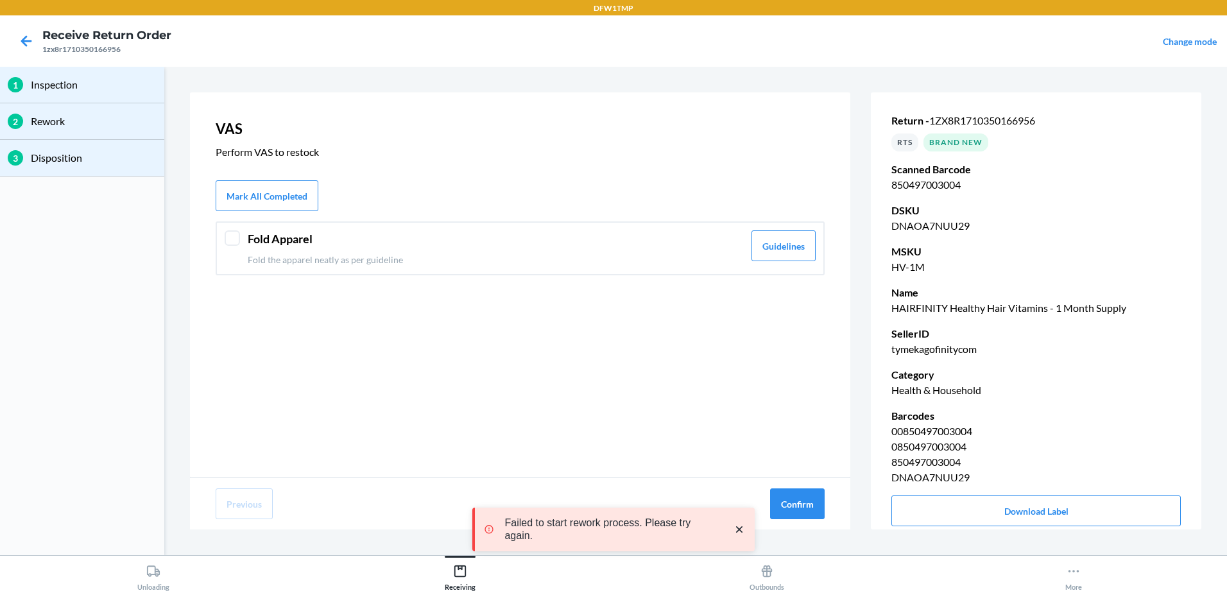
click at [242, 234] on div "Fold Apparel Fold the apparel neatly as per guideline Guidelines" at bounding box center [520, 248] width 609 height 54
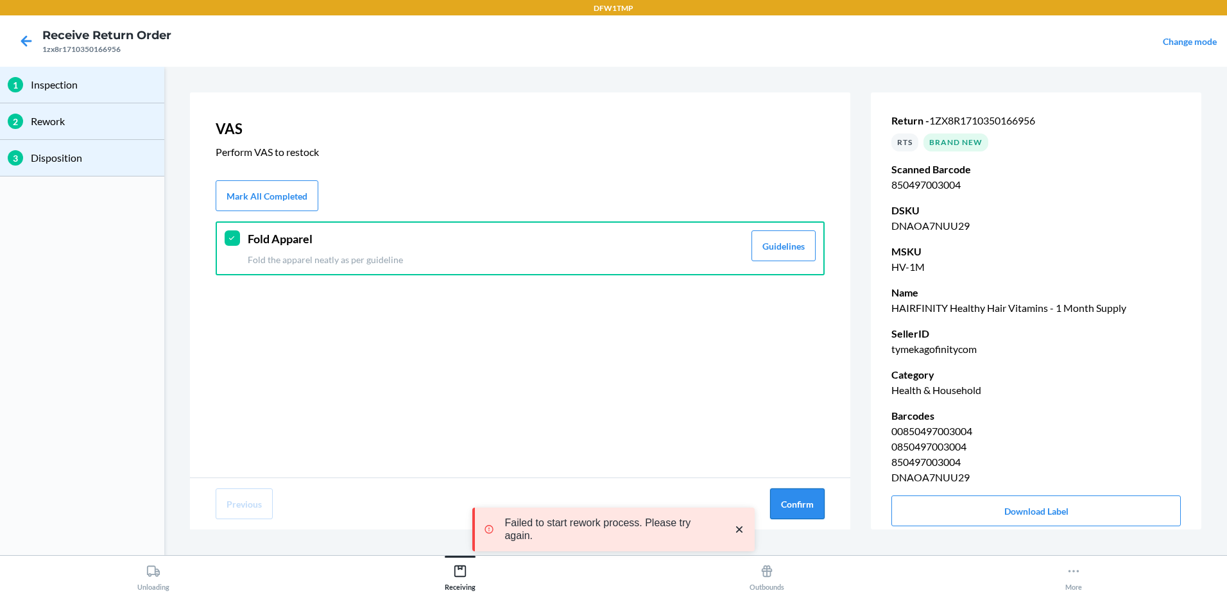
click at [809, 502] on button "Confirm" at bounding box center [797, 503] width 55 height 31
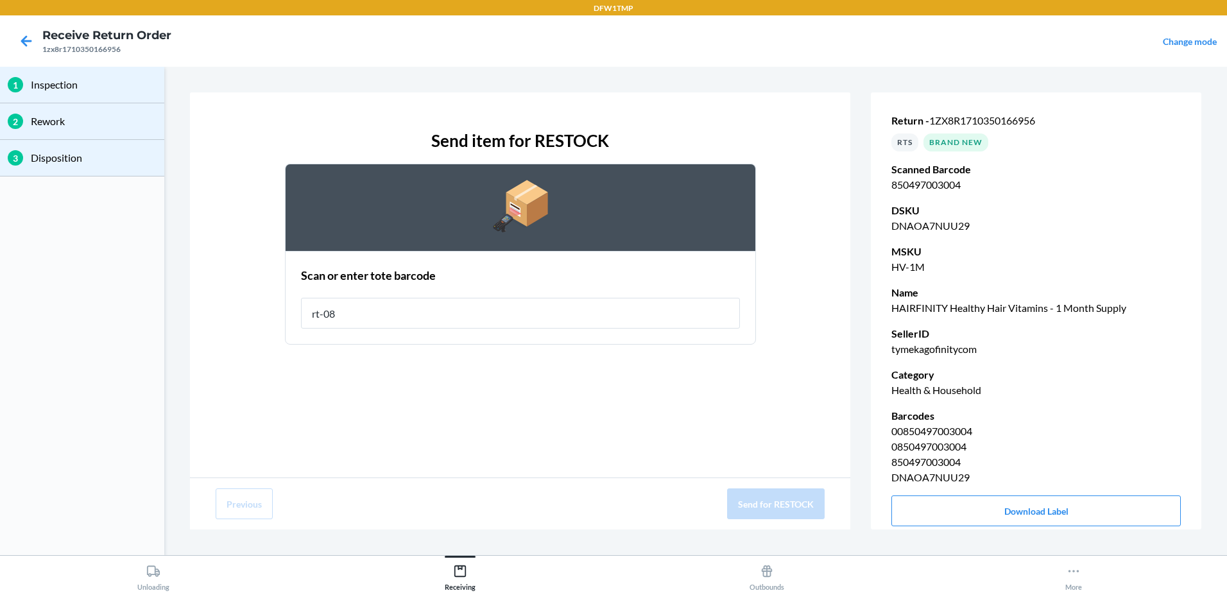
type input "rt-08"
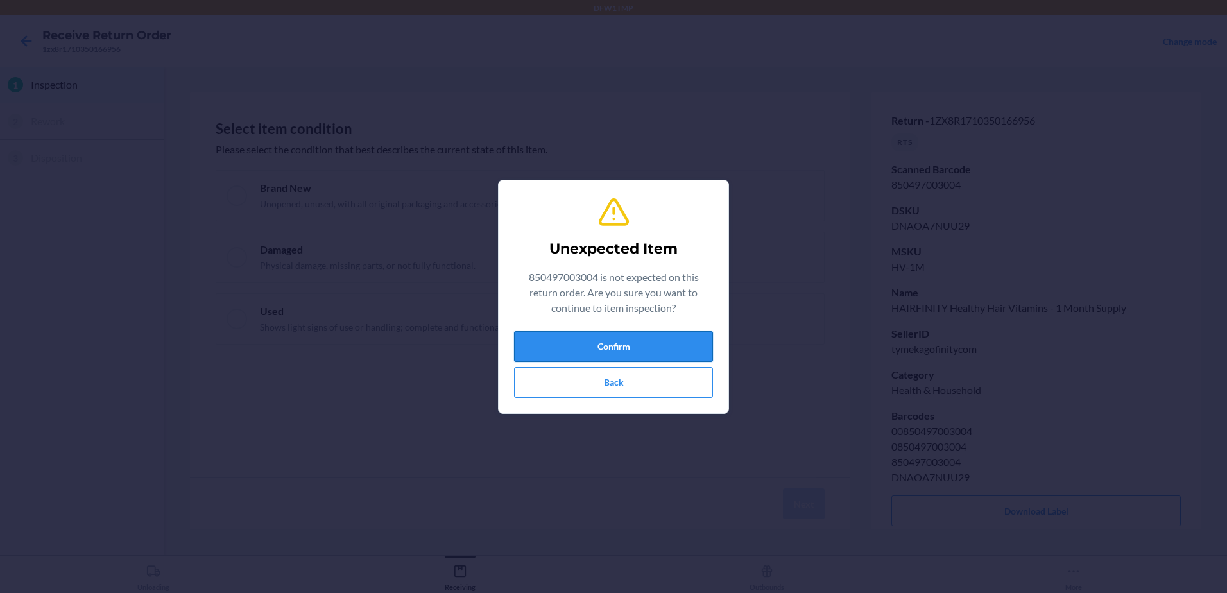
click at [544, 338] on button "Confirm" at bounding box center [613, 346] width 199 height 31
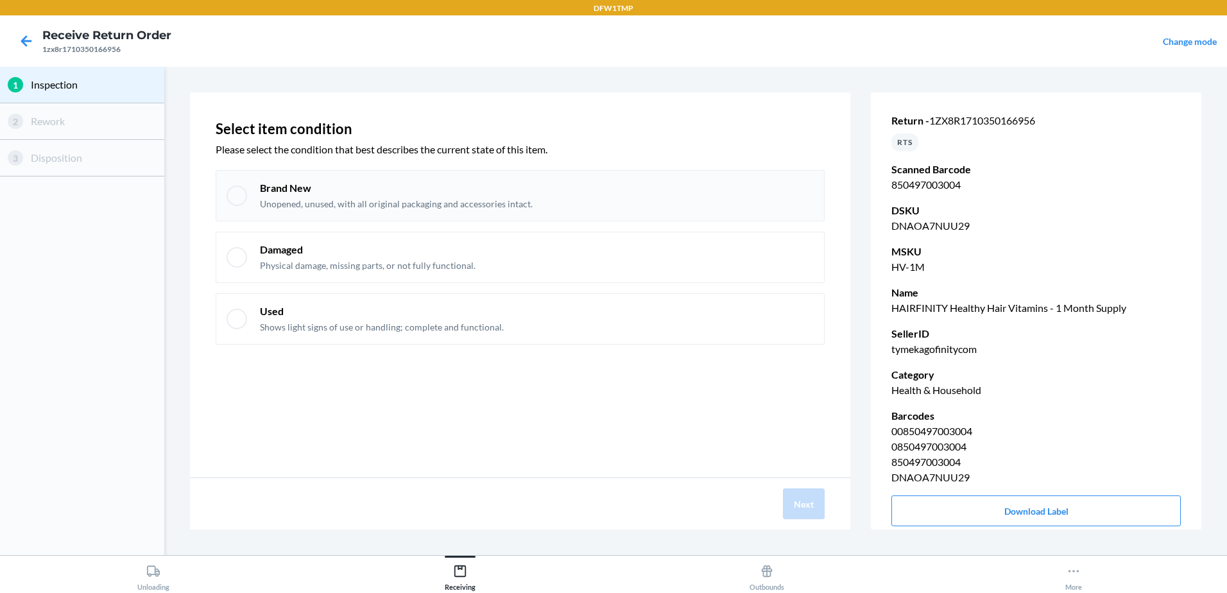
click at [252, 193] on div "Brand New Unopened, unused, with all original packaging and accessories intact." at bounding box center [520, 195] width 609 height 51
checkbox input "true"
click at [796, 511] on button "Next" at bounding box center [804, 503] width 42 height 31
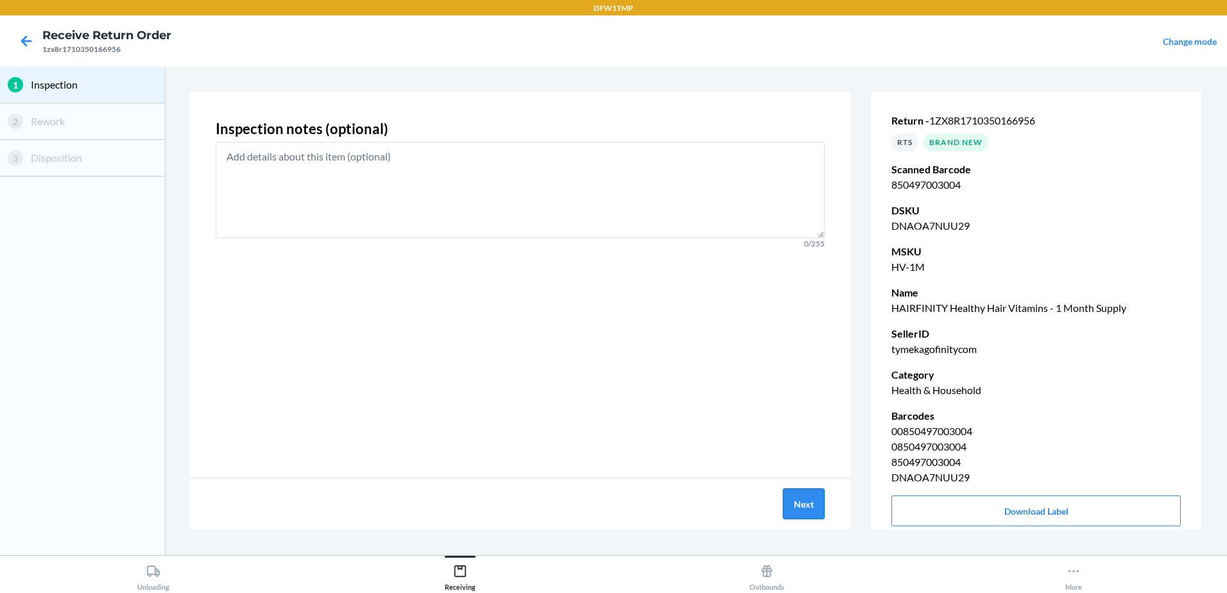
click at [803, 510] on button "Next" at bounding box center [804, 503] width 42 height 31
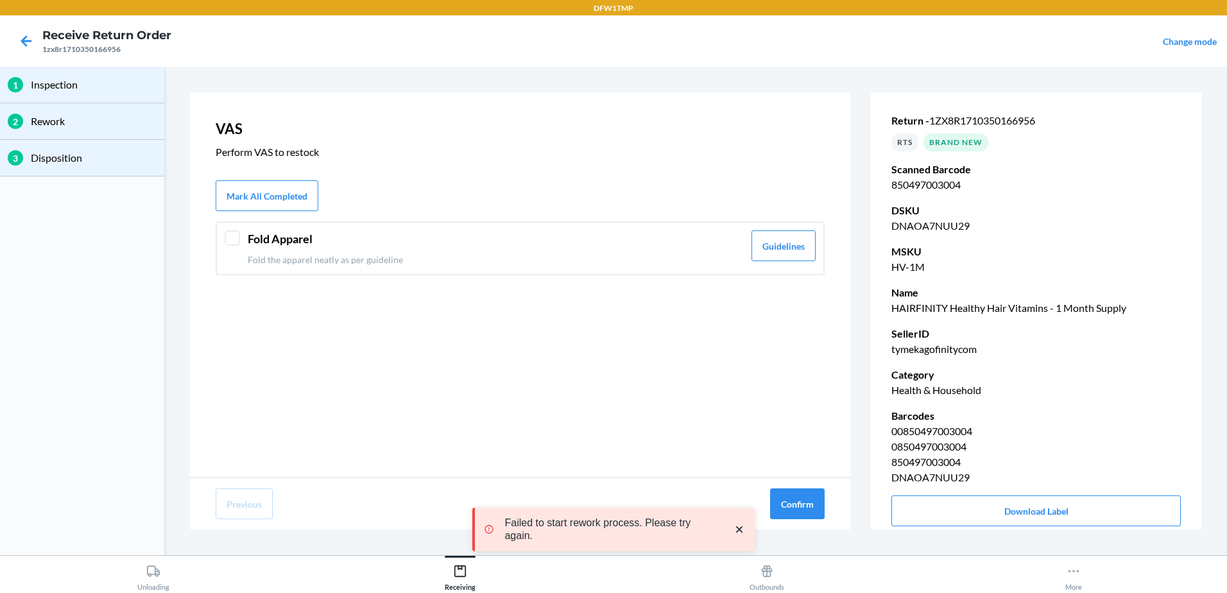
click at [234, 253] on div "Fold Apparel Fold the apparel neatly as per guideline Guidelines" at bounding box center [520, 248] width 609 height 54
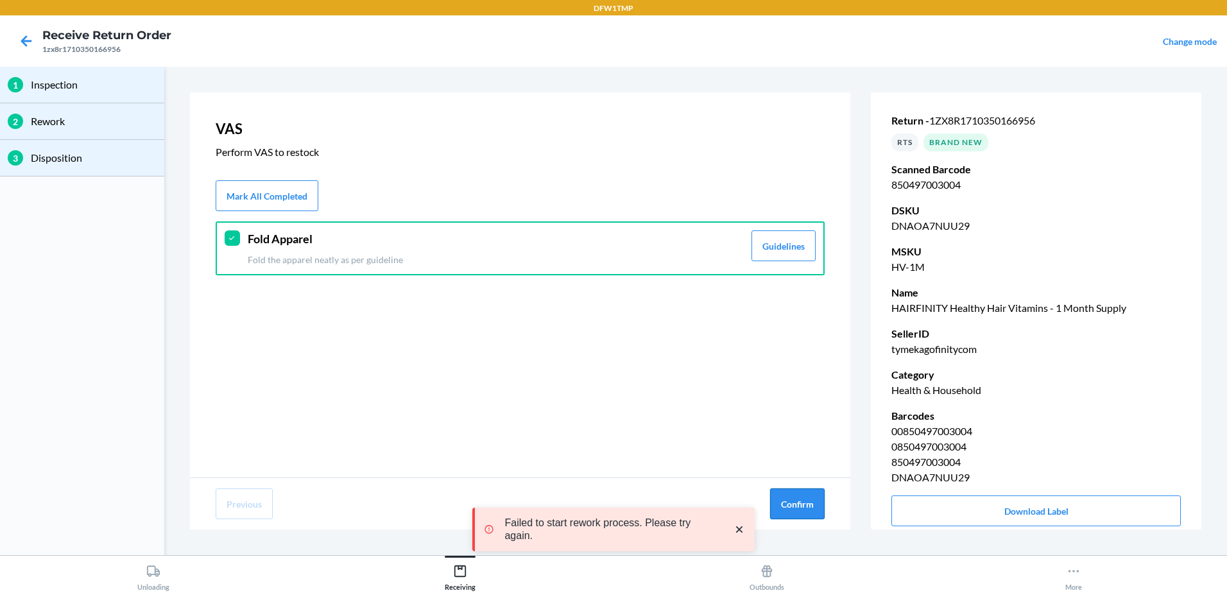
click at [789, 501] on button "Confirm" at bounding box center [797, 503] width 55 height 31
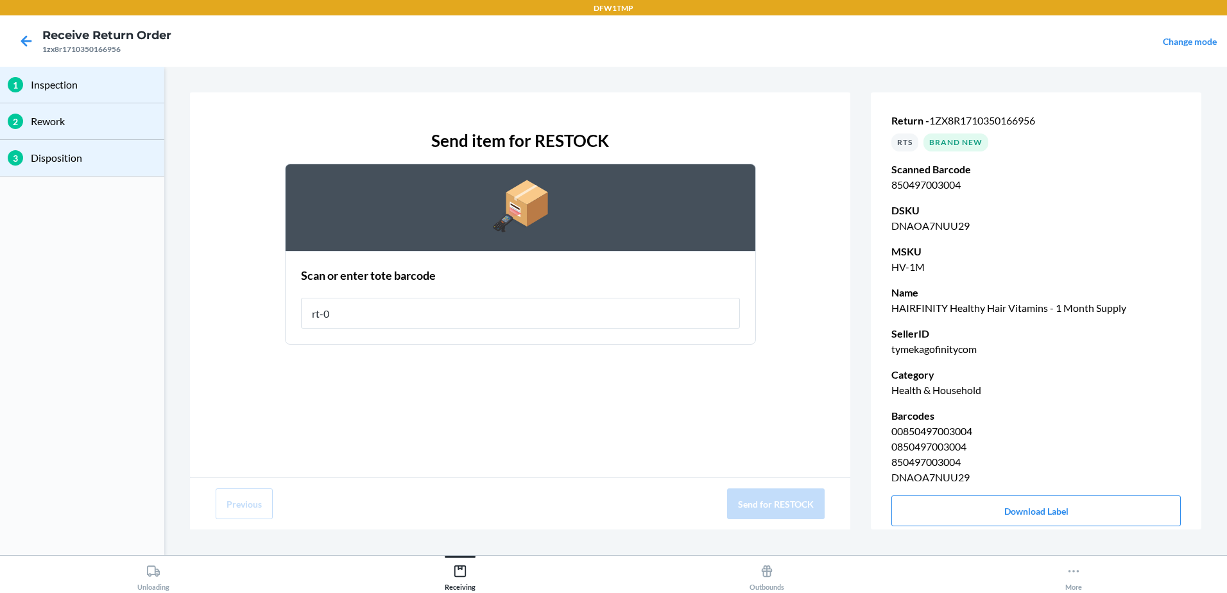
type input "rt-08"
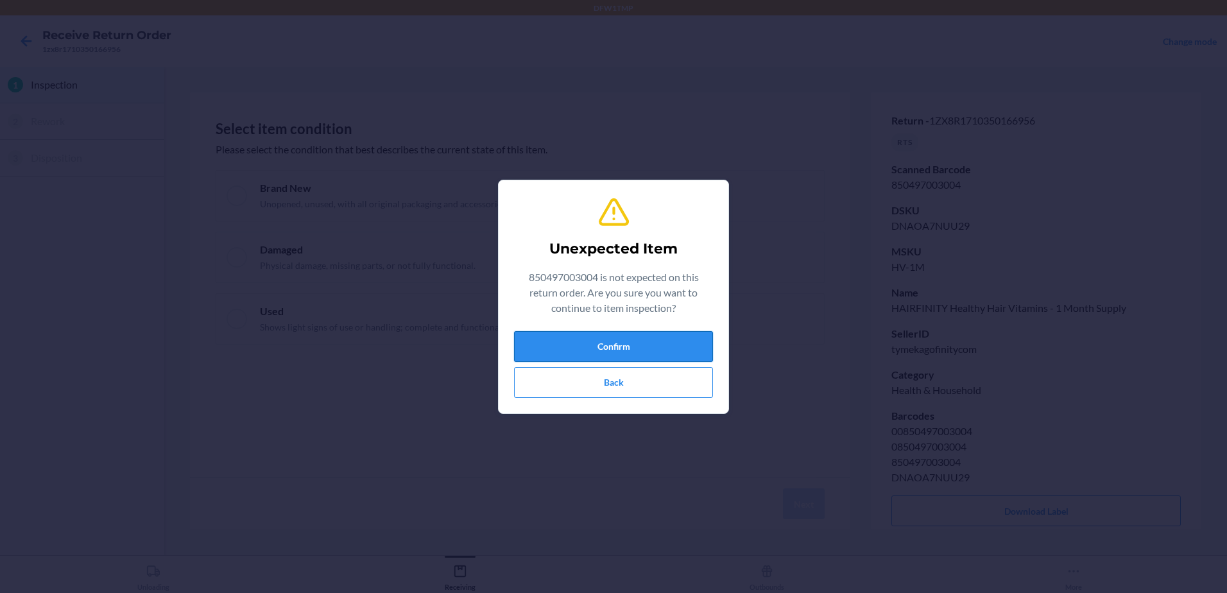
click at [615, 343] on button "Confirm" at bounding box center [613, 346] width 199 height 31
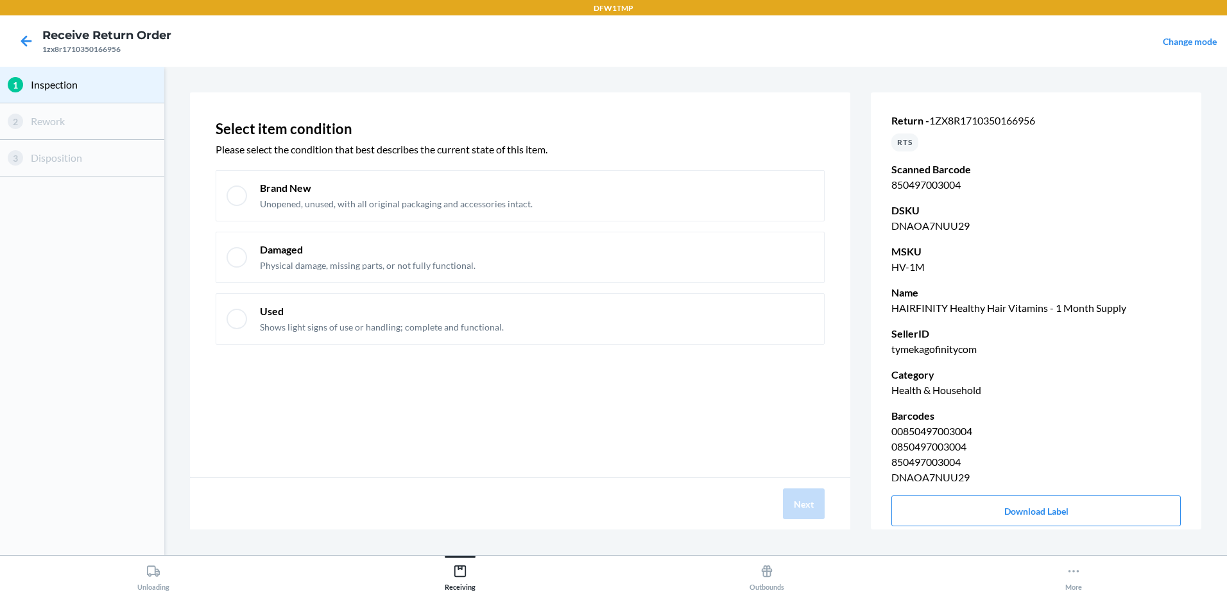
click at [243, 202] on div at bounding box center [237, 195] width 21 height 21
checkbox input "true"
click at [812, 501] on button "Next" at bounding box center [804, 503] width 42 height 31
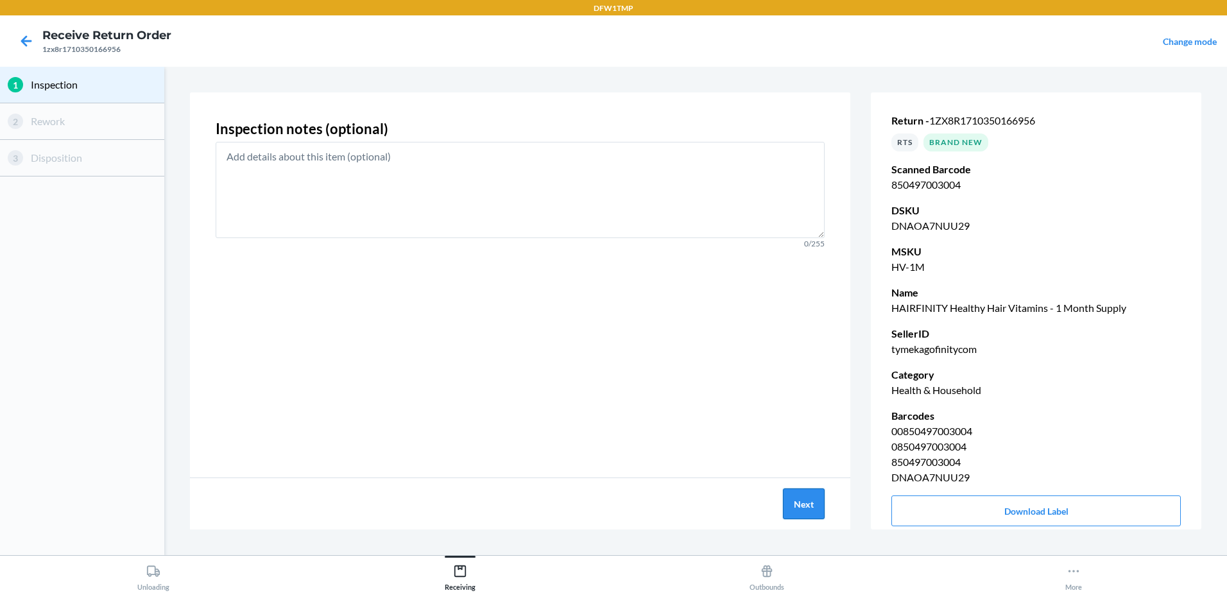
click at [795, 498] on button "Next" at bounding box center [804, 503] width 42 height 31
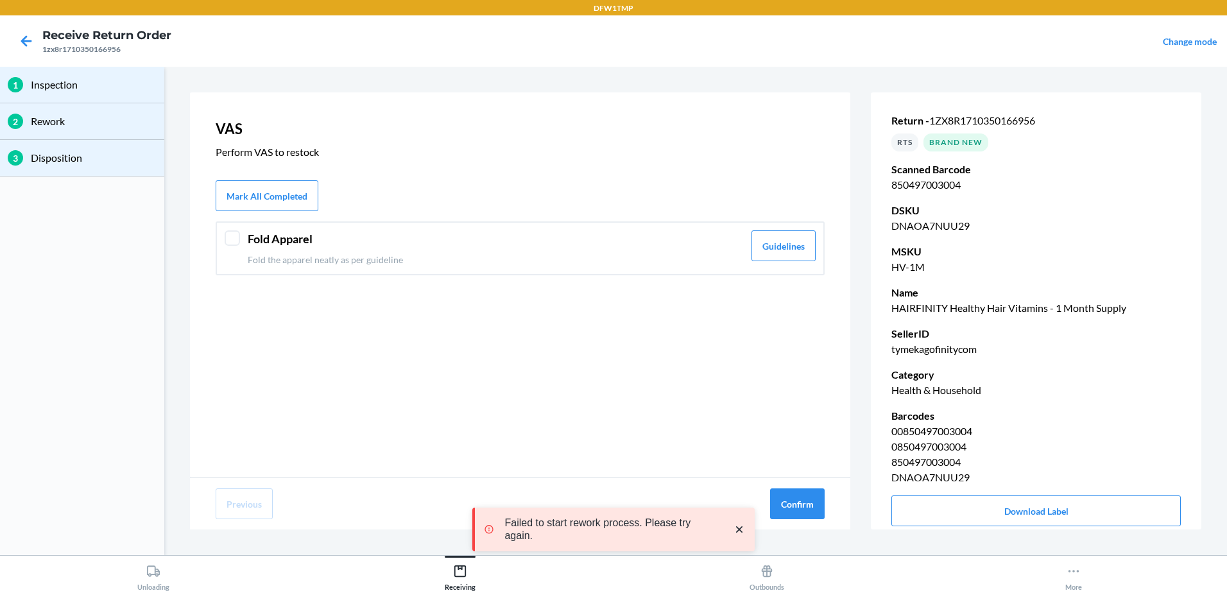
click at [292, 252] on div "Fold Apparel Fold the apparel neatly as per guideline" at bounding box center [496, 248] width 496 height 36
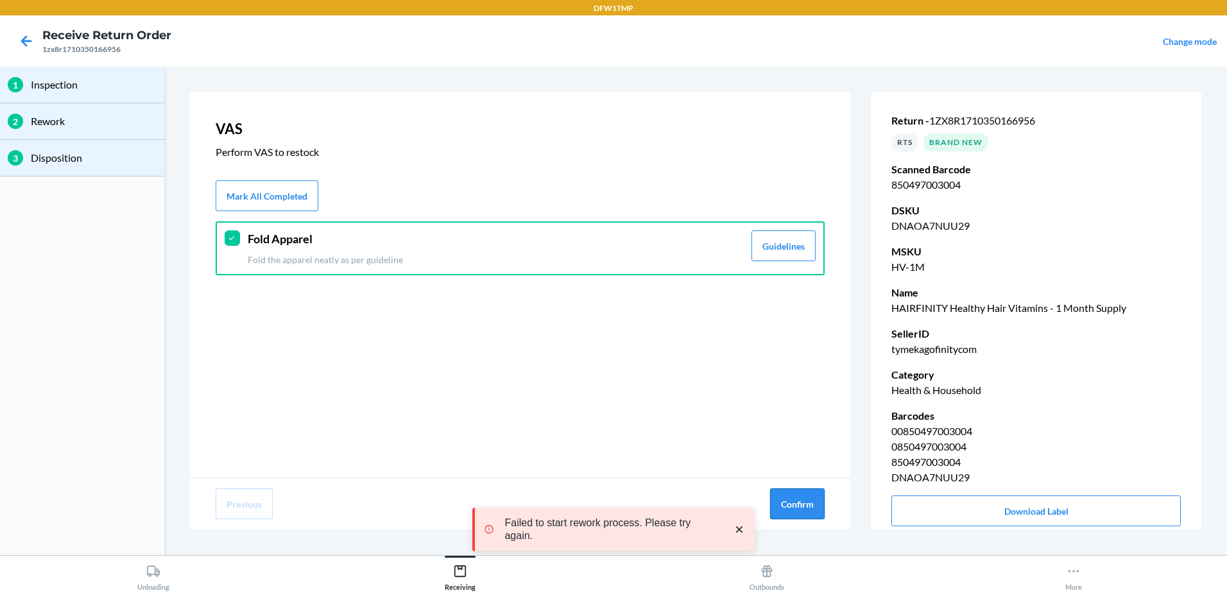
click at [798, 516] on button "Confirm" at bounding box center [797, 503] width 55 height 31
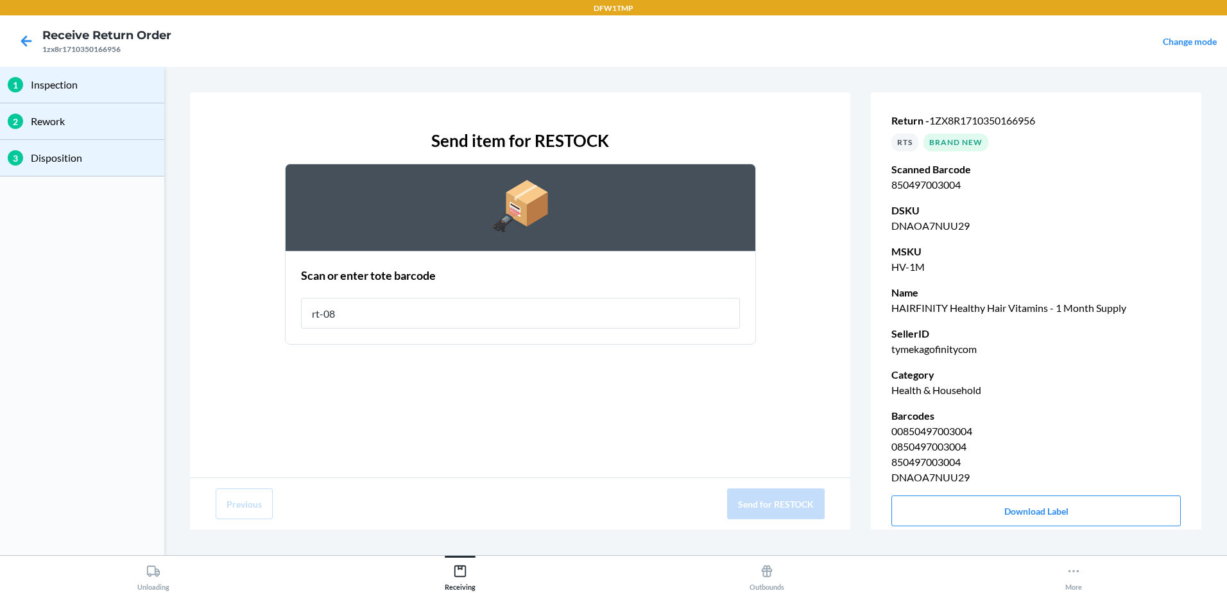
type input "rt-08"
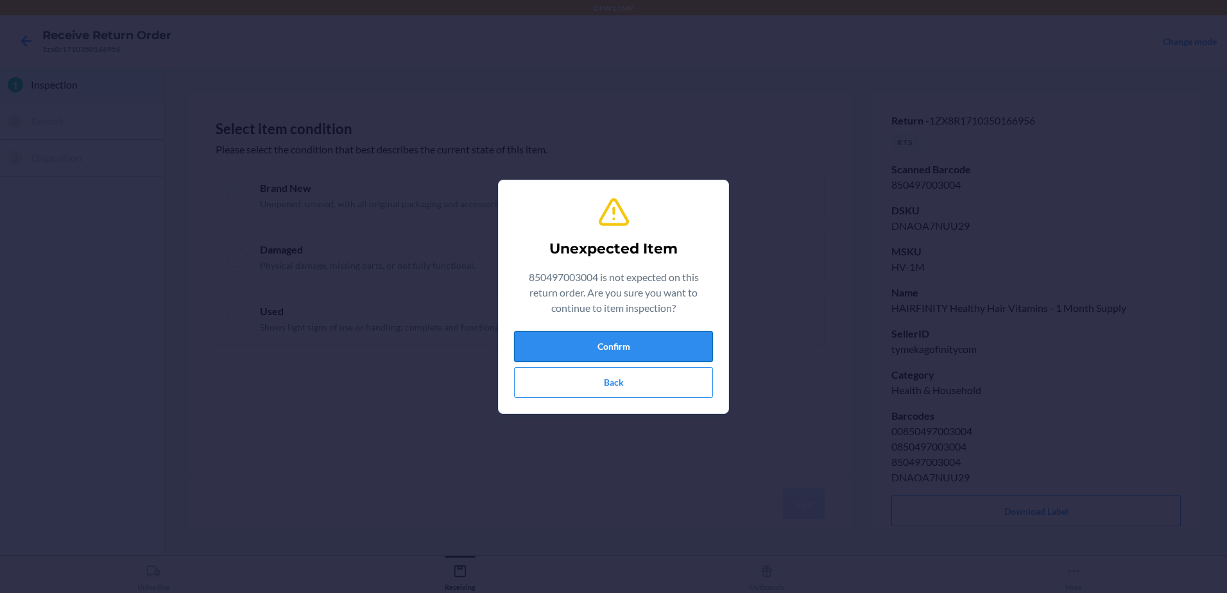
click at [606, 352] on button "Confirm" at bounding box center [613, 346] width 199 height 31
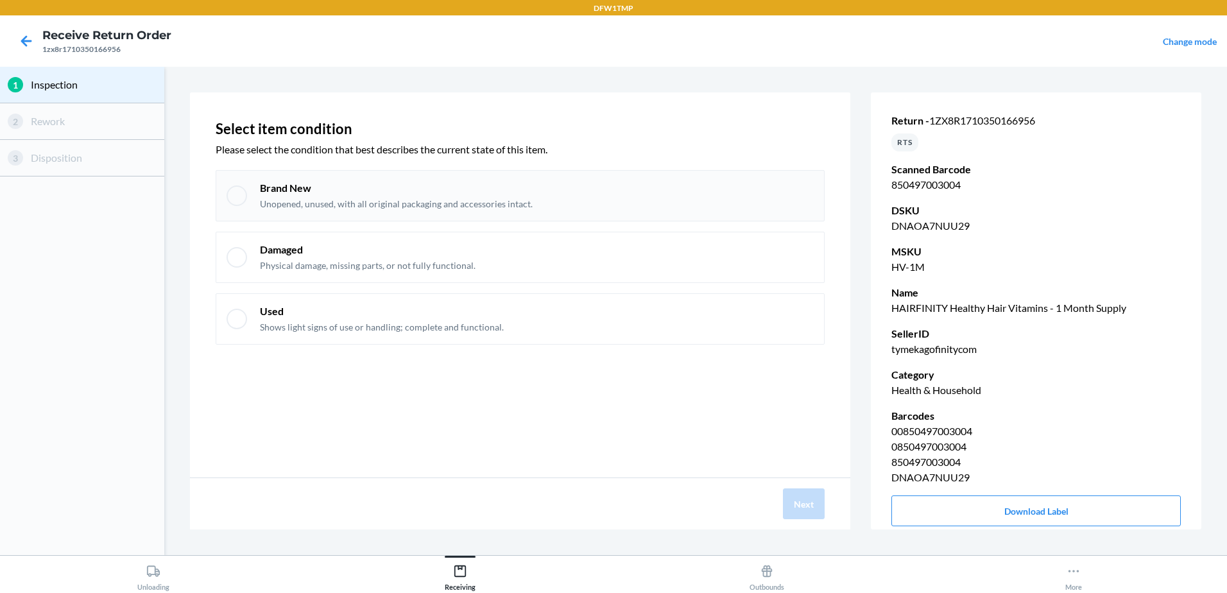
click at [226, 193] on div "Brand New Unopened, unused, with all original packaging and accessories intact." at bounding box center [520, 195] width 609 height 51
checkbox input "true"
click at [798, 514] on button "Next" at bounding box center [804, 503] width 42 height 31
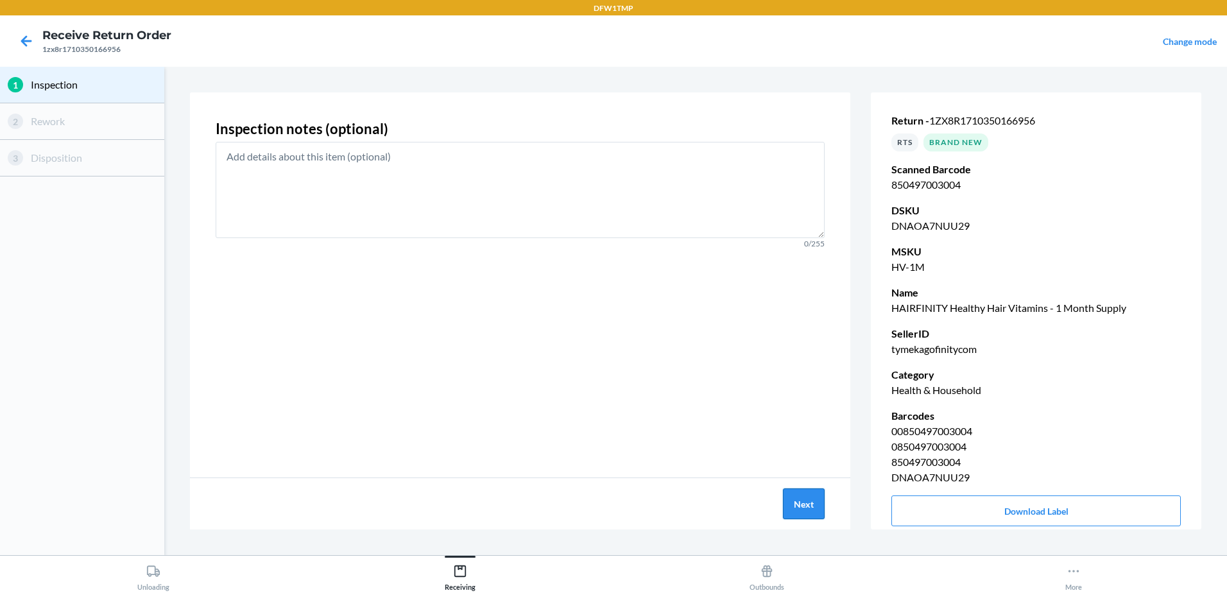
click at [825, 504] on button "Next" at bounding box center [804, 503] width 42 height 31
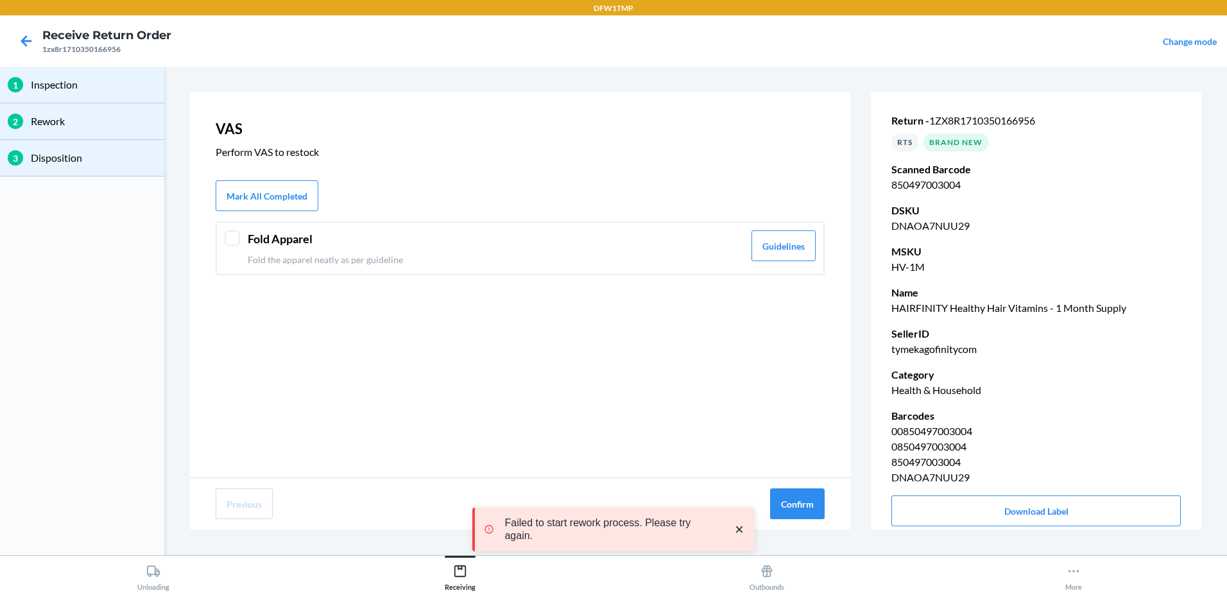
click at [239, 236] on div at bounding box center [232, 237] width 15 height 15
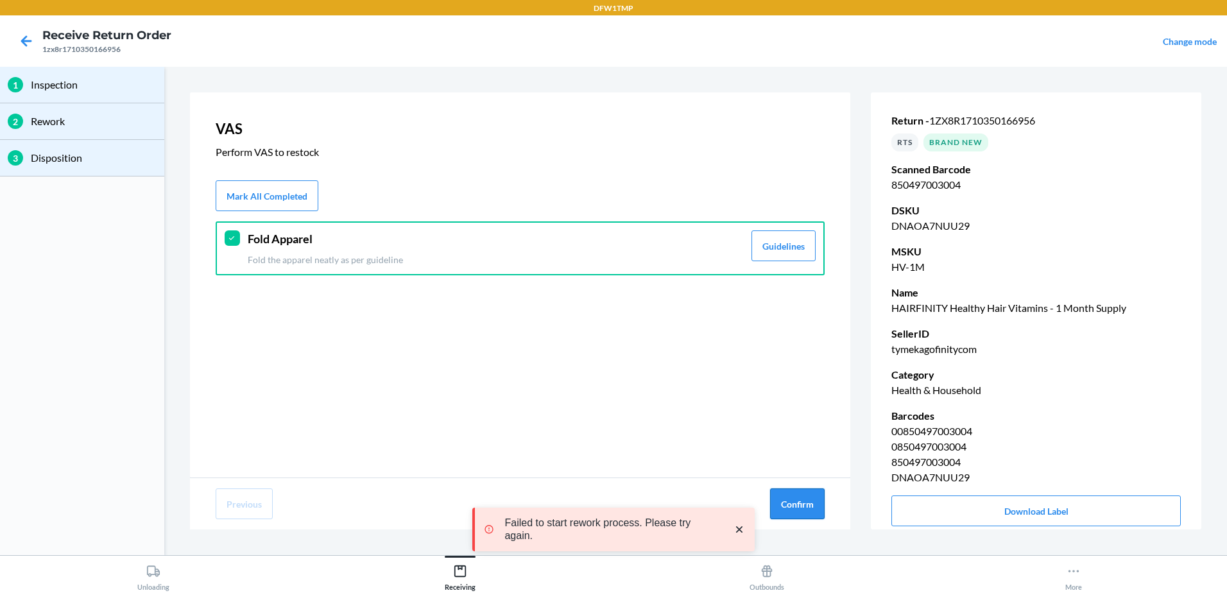
click at [796, 497] on button "Confirm" at bounding box center [797, 503] width 55 height 31
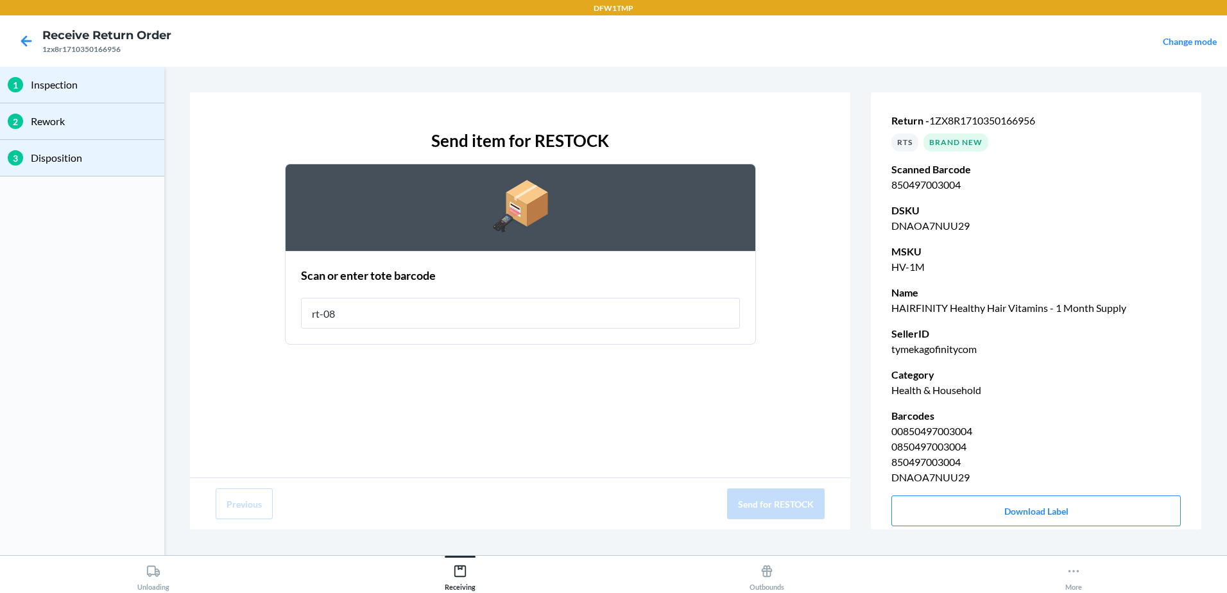
type input "rt-08"
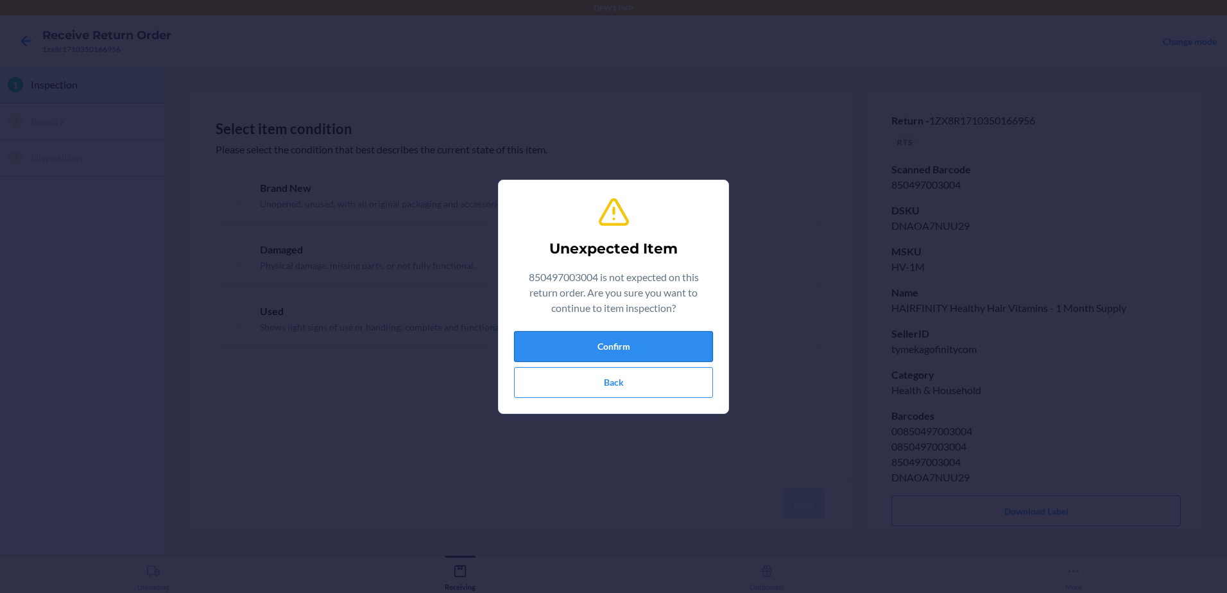
click at [637, 345] on button "Confirm" at bounding box center [613, 346] width 199 height 31
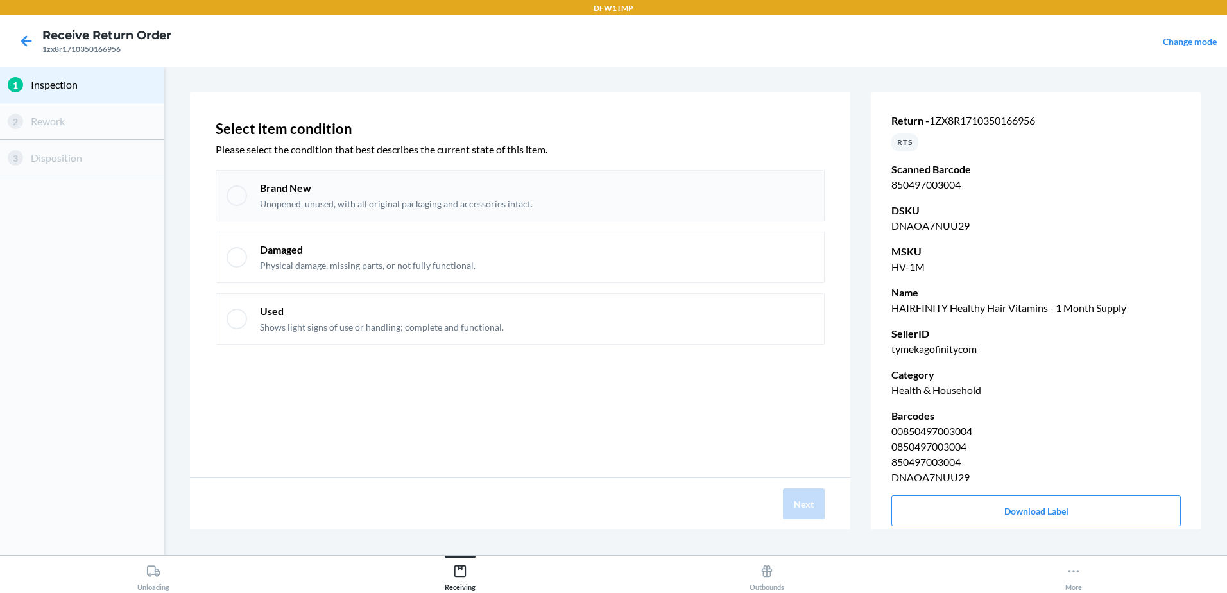
click at [235, 195] on div at bounding box center [237, 195] width 21 height 21
checkbox input "true"
click at [796, 503] on button "Next" at bounding box center [804, 503] width 42 height 31
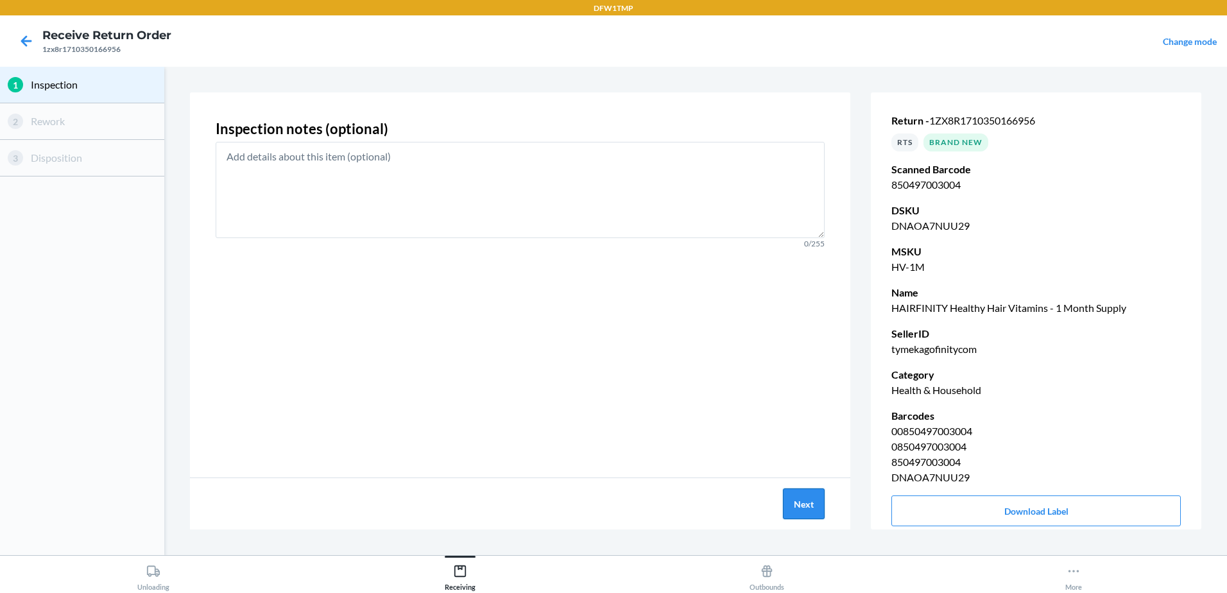
click at [811, 514] on button "Next" at bounding box center [804, 503] width 42 height 31
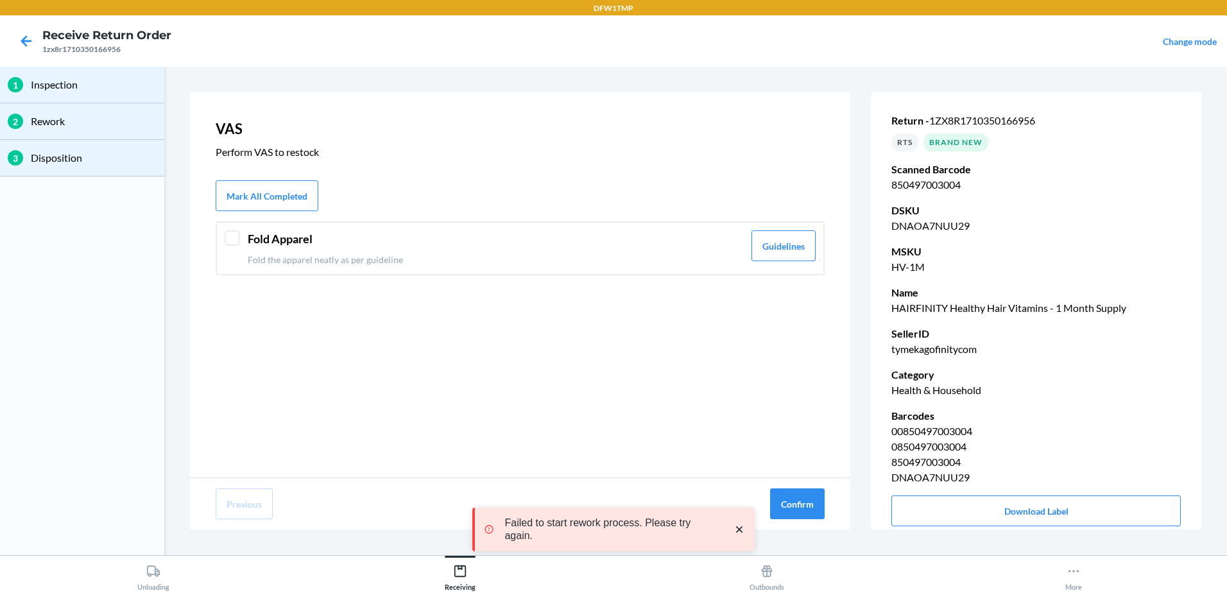
click at [450, 252] on div "Fold Apparel Fold the apparel neatly as per guideline" at bounding box center [496, 248] width 496 height 36
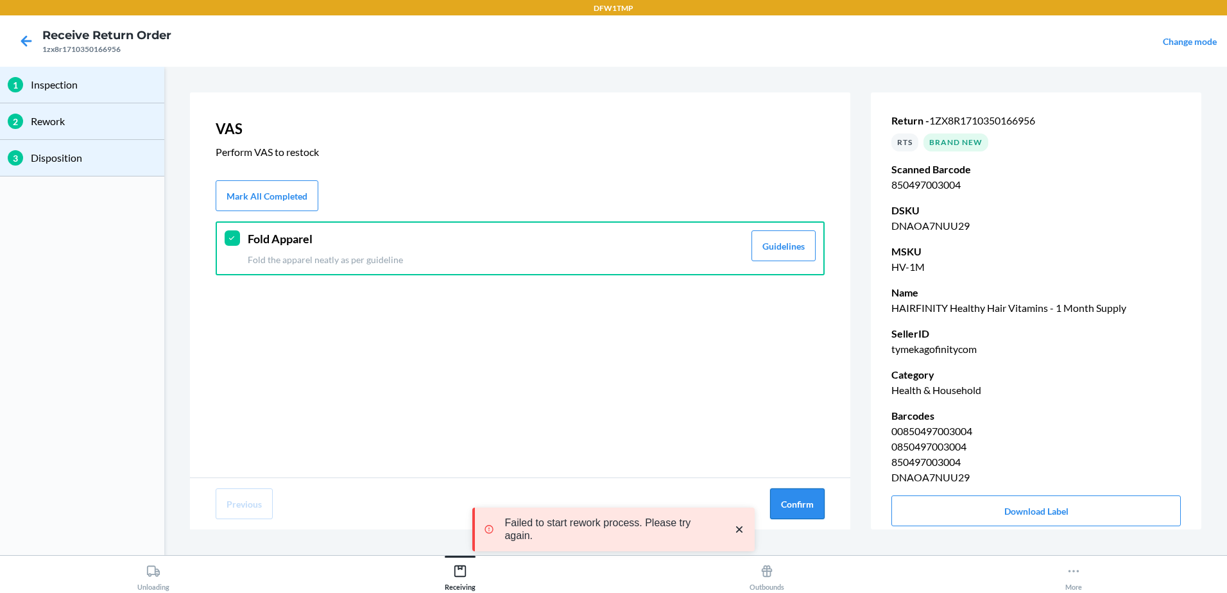
click at [809, 499] on button "Confirm" at bounding box center [797, 503] width 55 height 31
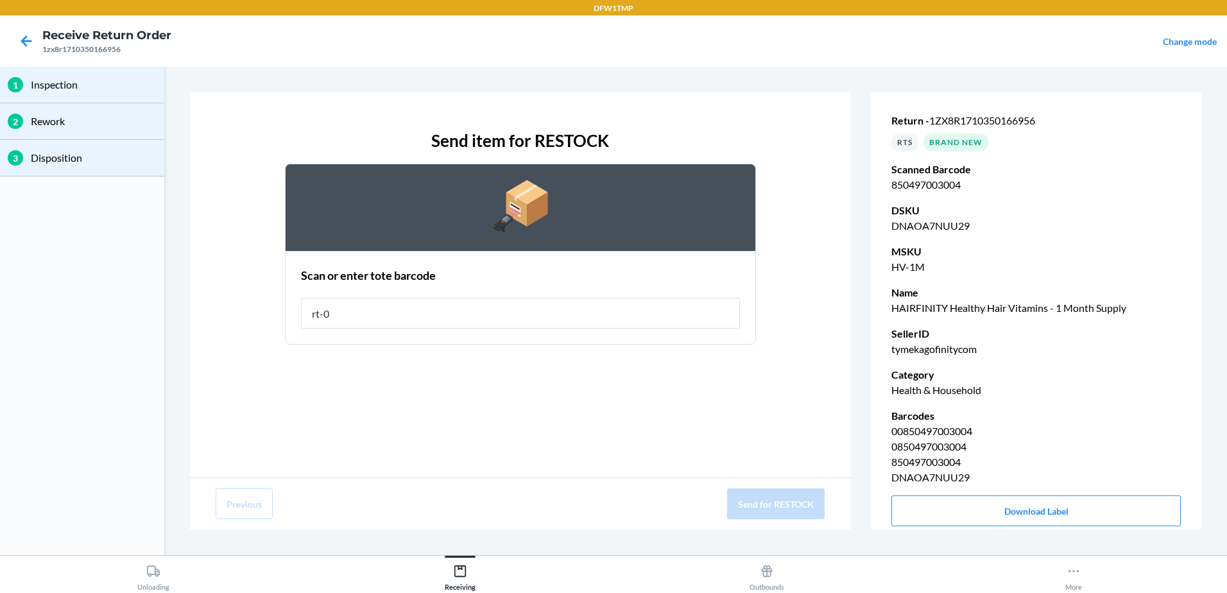
type input "rt-08"
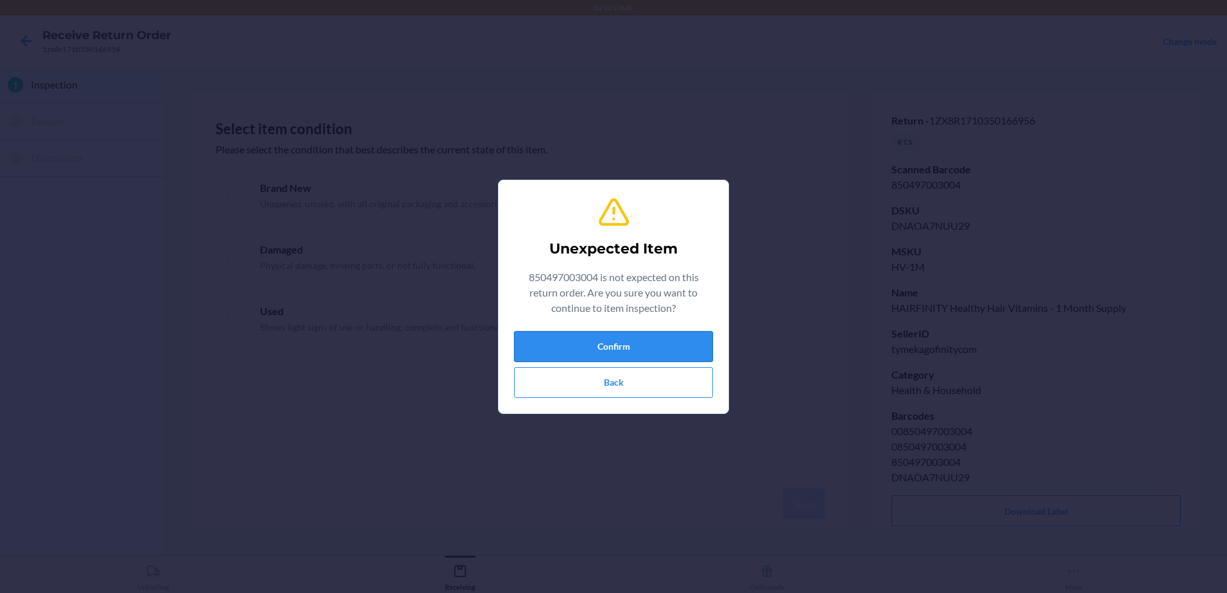
click at [682, 350] on button "Confirm" at bounding box center [613, 346] width 199 height 31
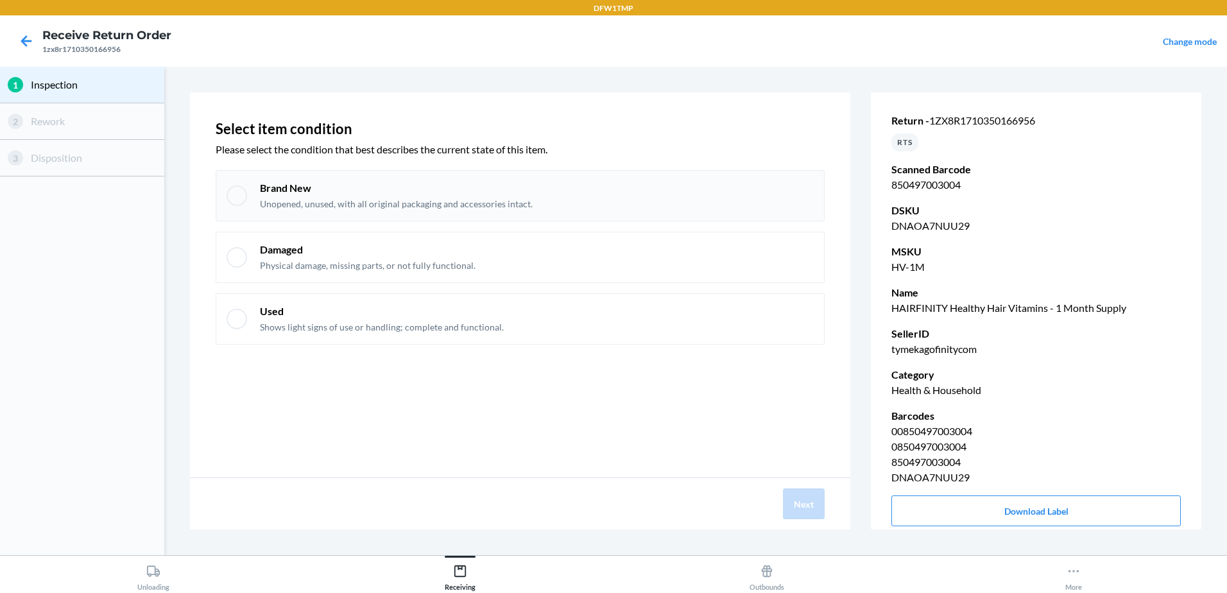
click at [245, 202] on div at bounding box center [237, 195] width 21 height 21
checkbox input "true"
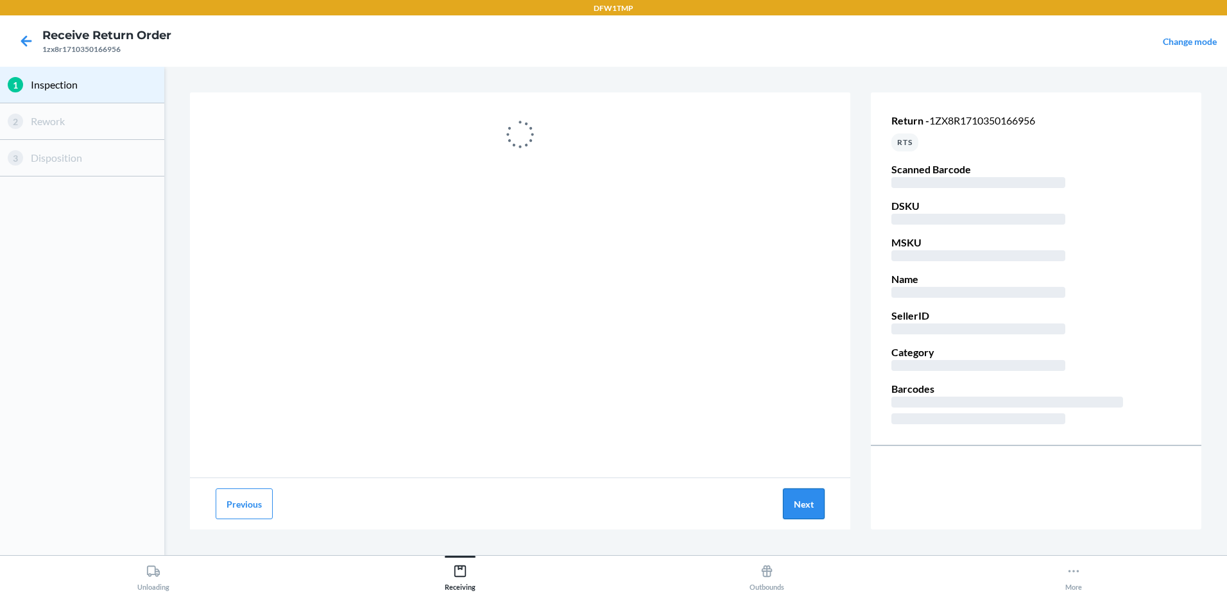
click at [798, 504] on button "Next" at bounding box center [804, 503] width 42 height 31
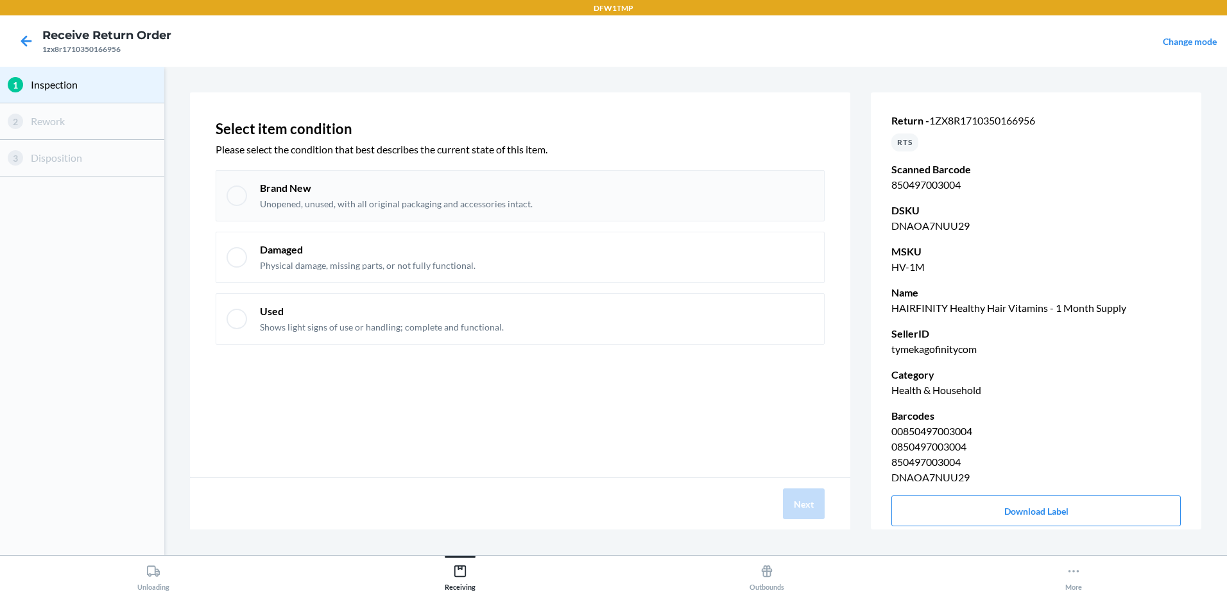
click at [250, 198] on div "Brand New Unopened, unused, with all original packaging and accessories intact." at bounding box center [520, 195] width 609 height 51
checkbox input "true"
click at [787, 504] on button "Next" at bounding box center [804, 503] width 42 height 31
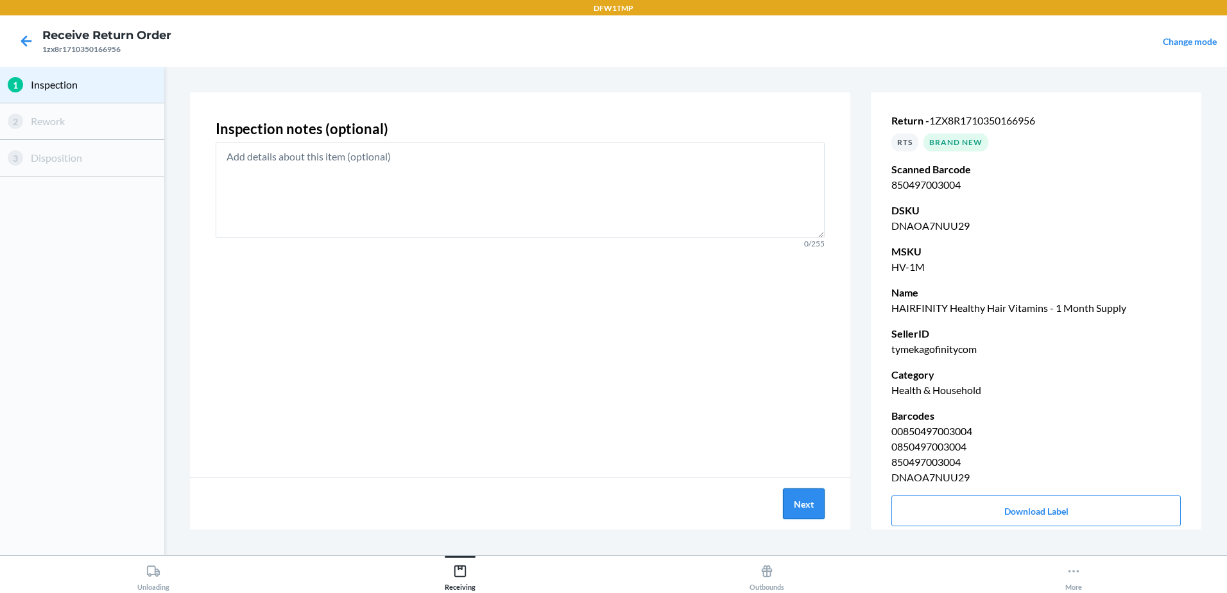
click at [798, 506] on button "Next" at bounding box center [804, 503] width 42 height 31
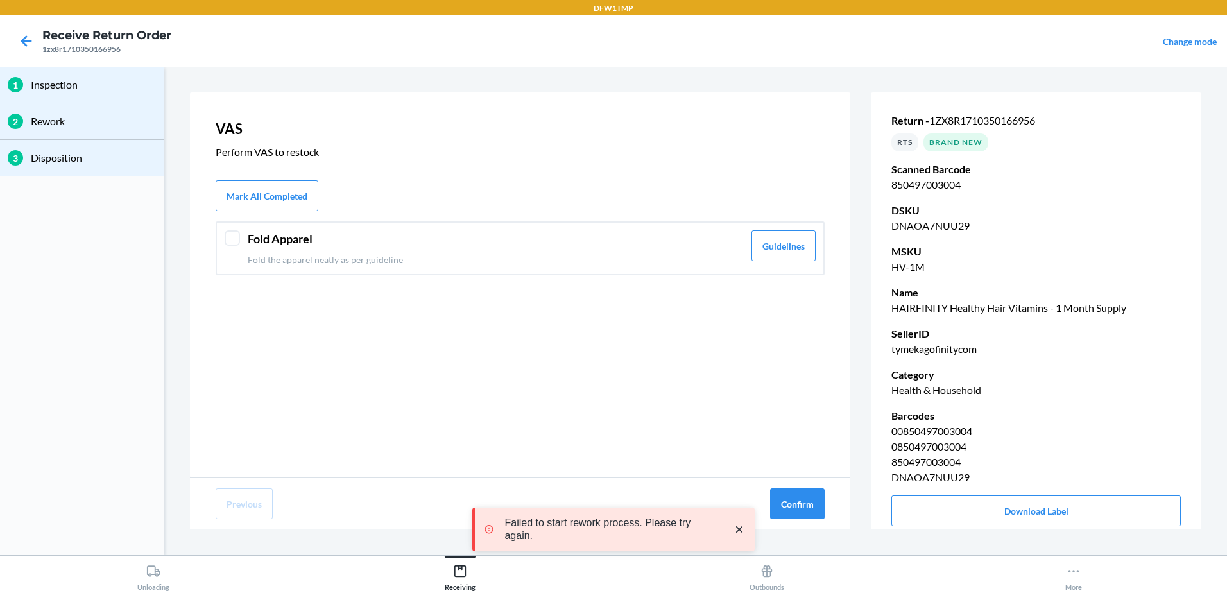
click at [236, 237] on div at bounding box center [232, 237] width 15 height 15
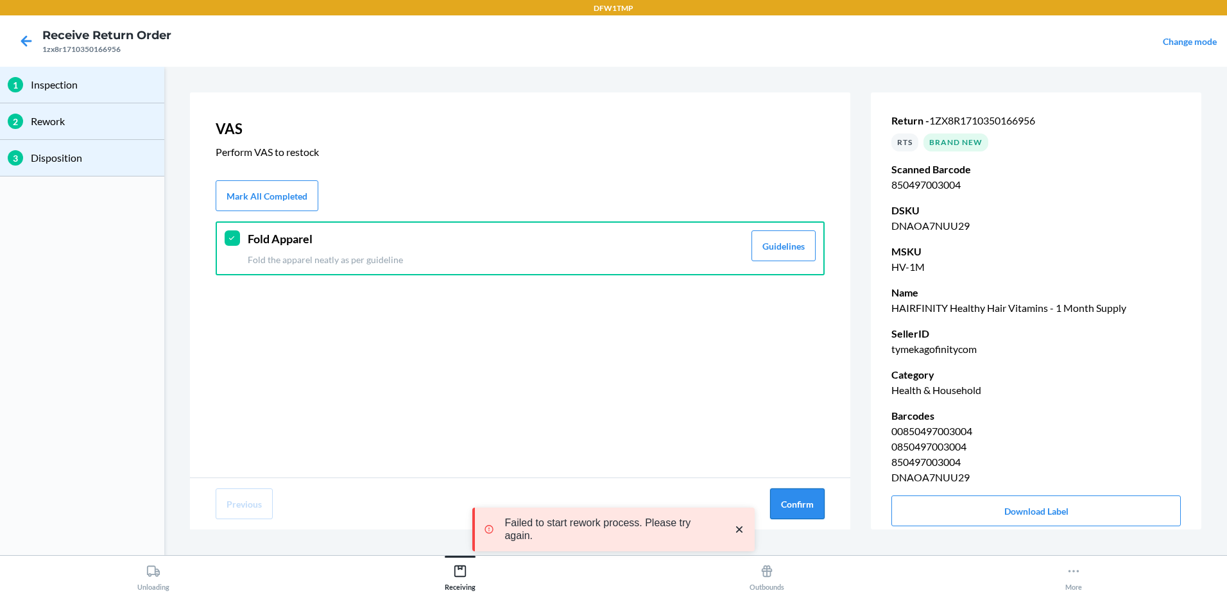
click at [807, 513] on button "Confirm" at bounding box center [797, 503] width 55 height 31
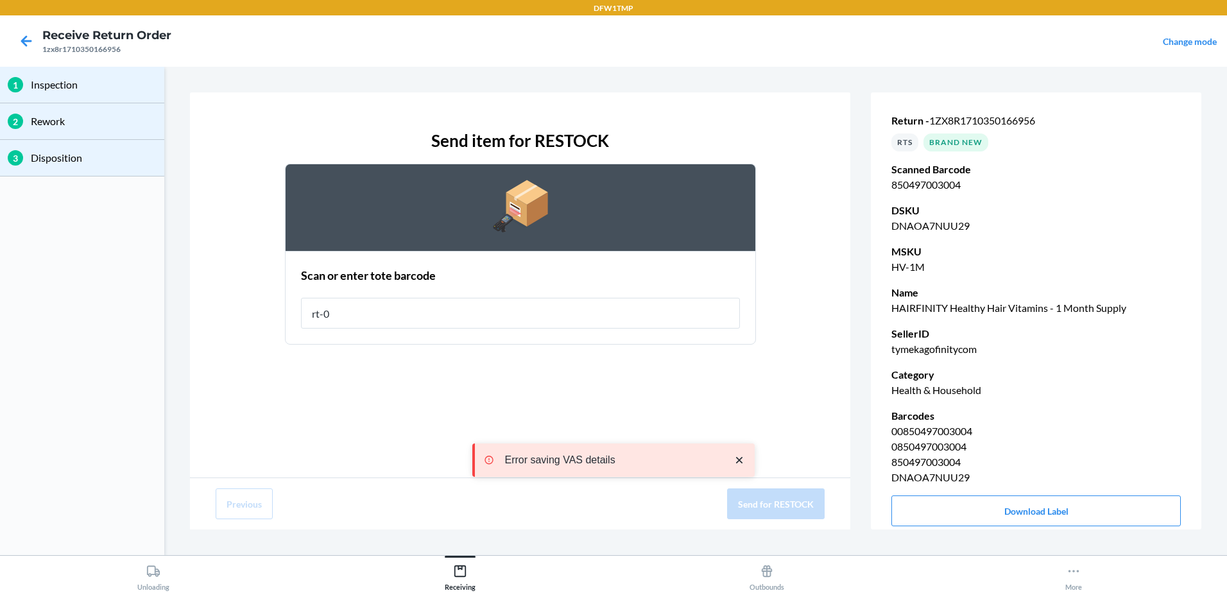
type input "rt-08"
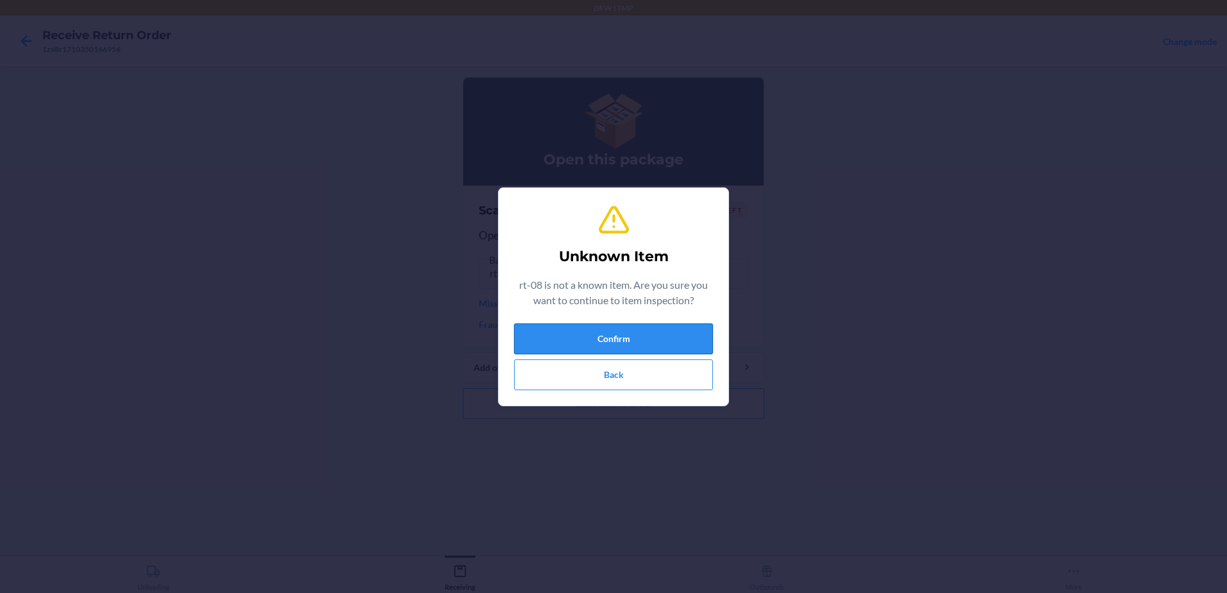
click at [697, 338] on button "Confirm" at bounding box center [613, 338] width 199 height 31
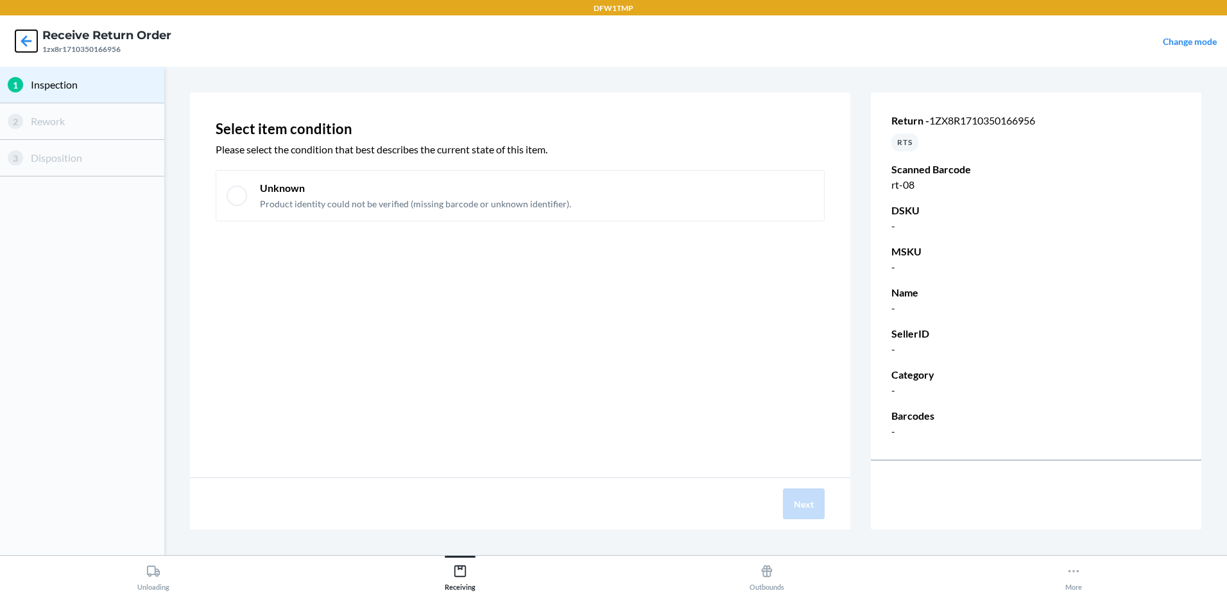
click at [31, 31] on icon at bounding box center [26, 41] width 22 height 22
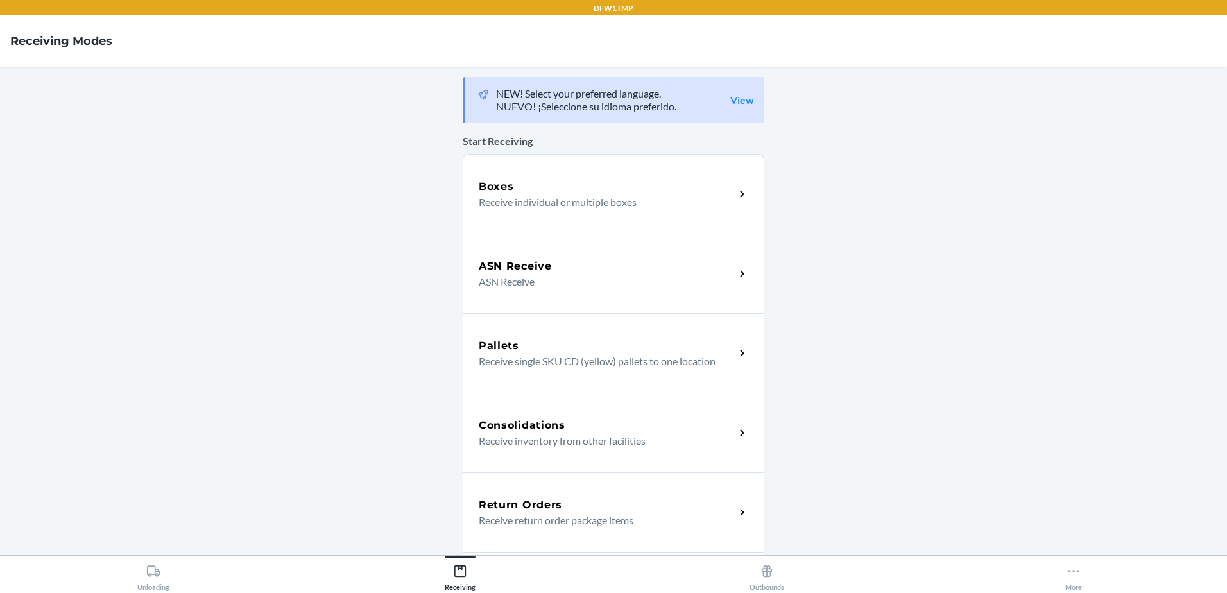
click at [565, 502] on div "Return Orders" at bounding box center [607, 504] width 256 height 15
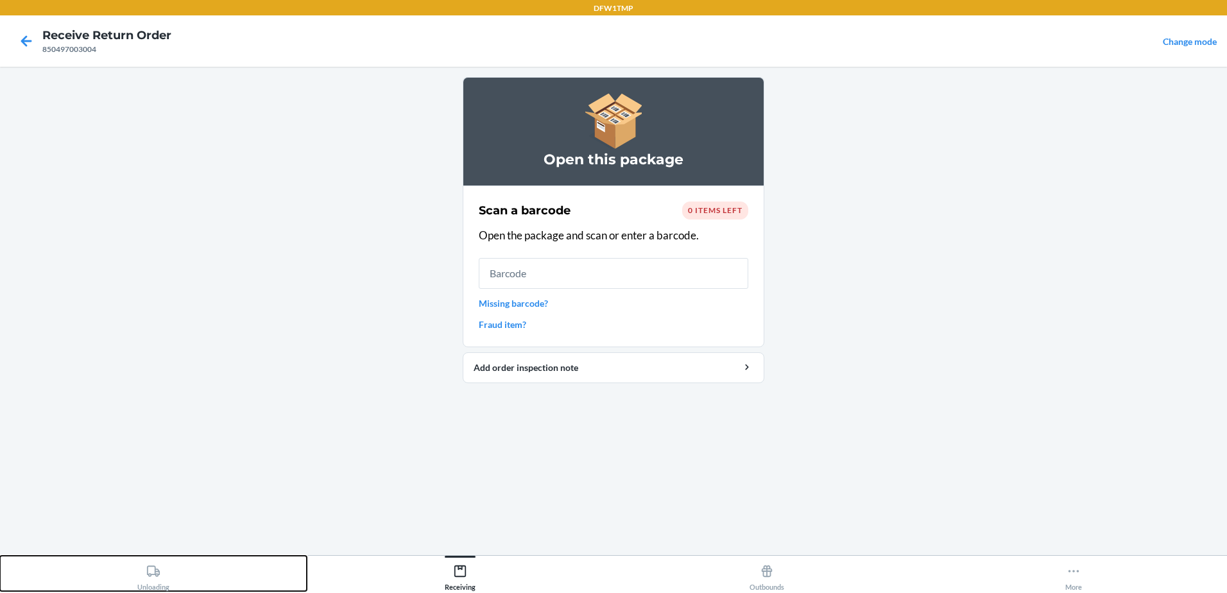
click at [166, 574] on div "Unloading" at bounding box center [153, 575] width 32 height 32
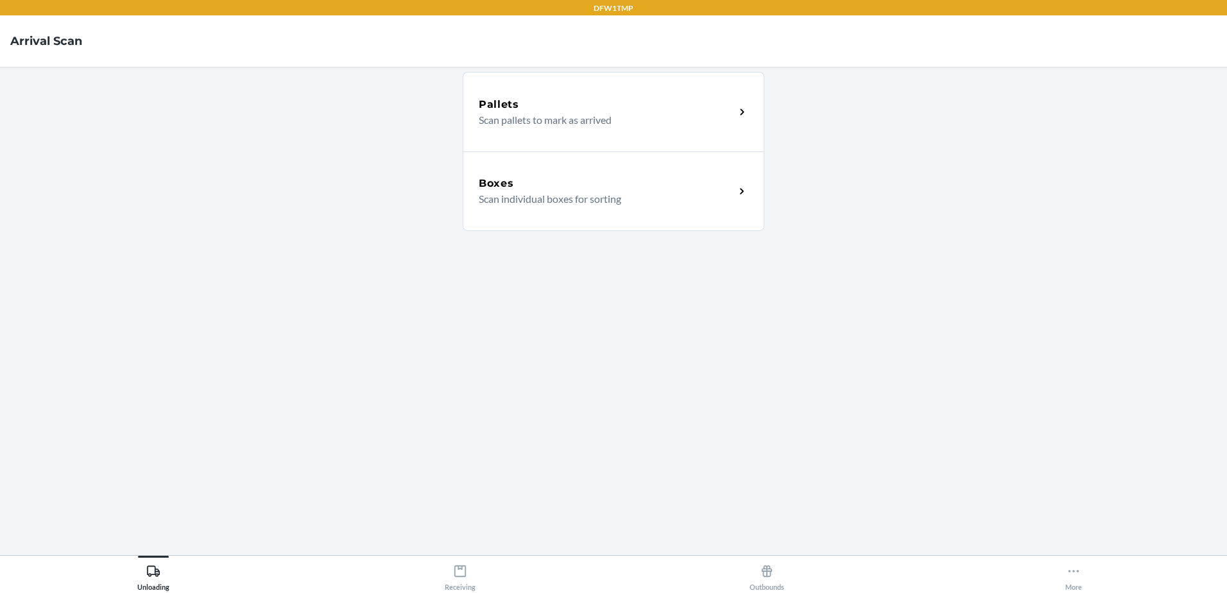
drag, startPoint x: 475, startPoint y: 553, endPoint x: 459, endPoint y: 576, distance: 28.3
click at [475, 554] on main "Pallets Scan pallets to mark as arrived Boxes Scan individual boxes for sorting" at bounding box center [613, 311] width 1227 height 488
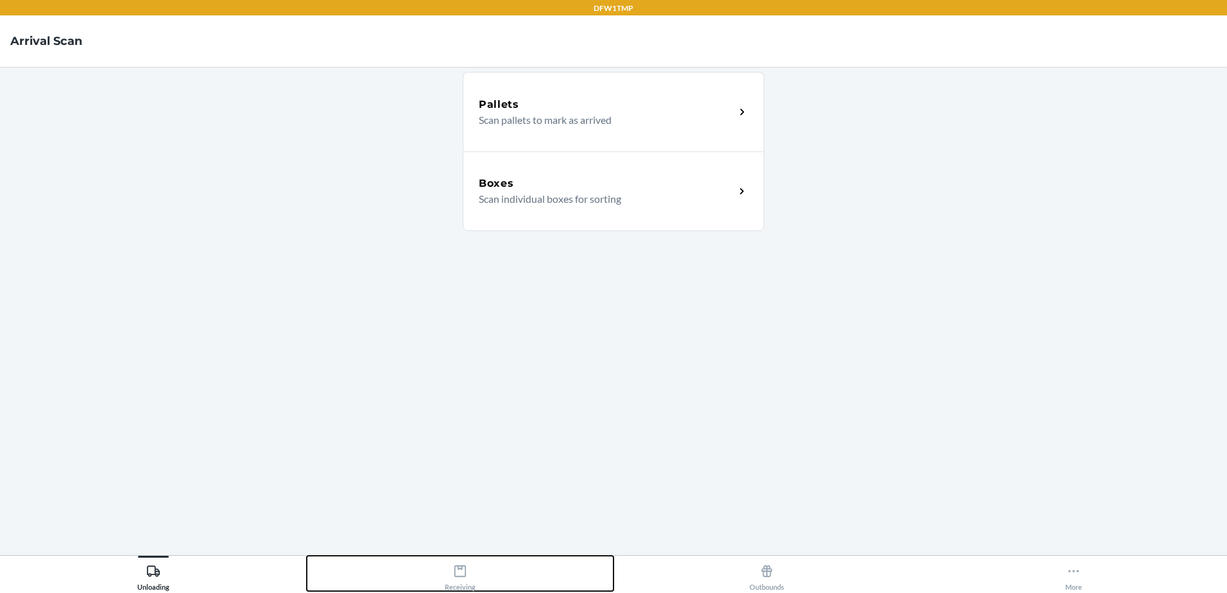
click at [459, 576] on icon at bounding box center [460, 571] width 12 height 12
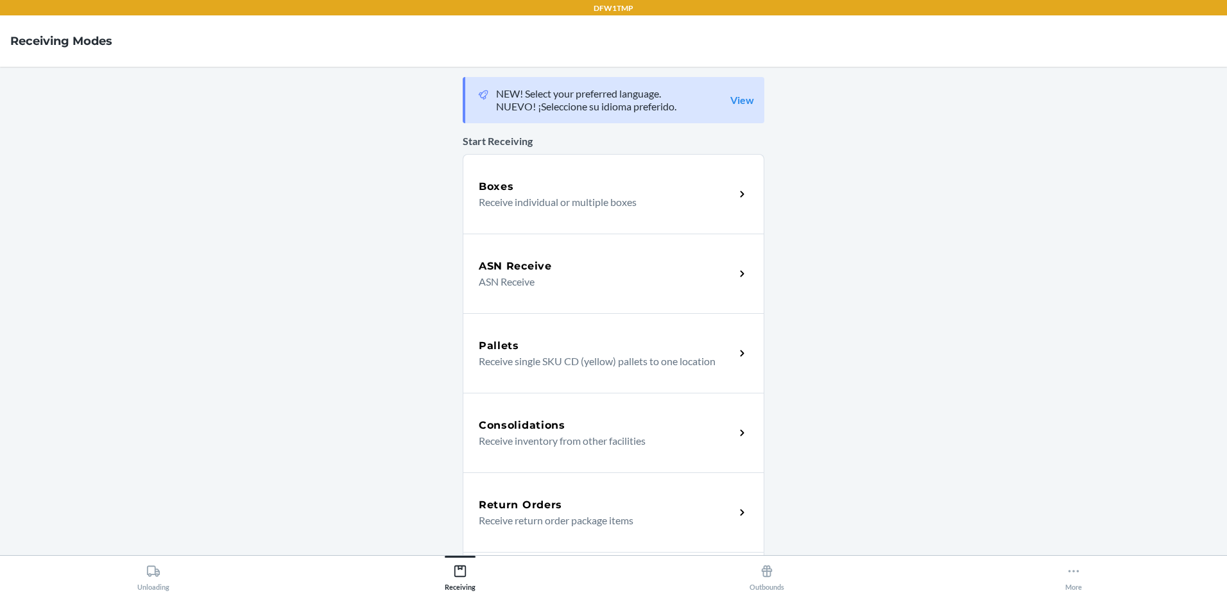
click at [551, 513] on p "Receive return order package items" at bounding box center [602, 520] width 246 height 15
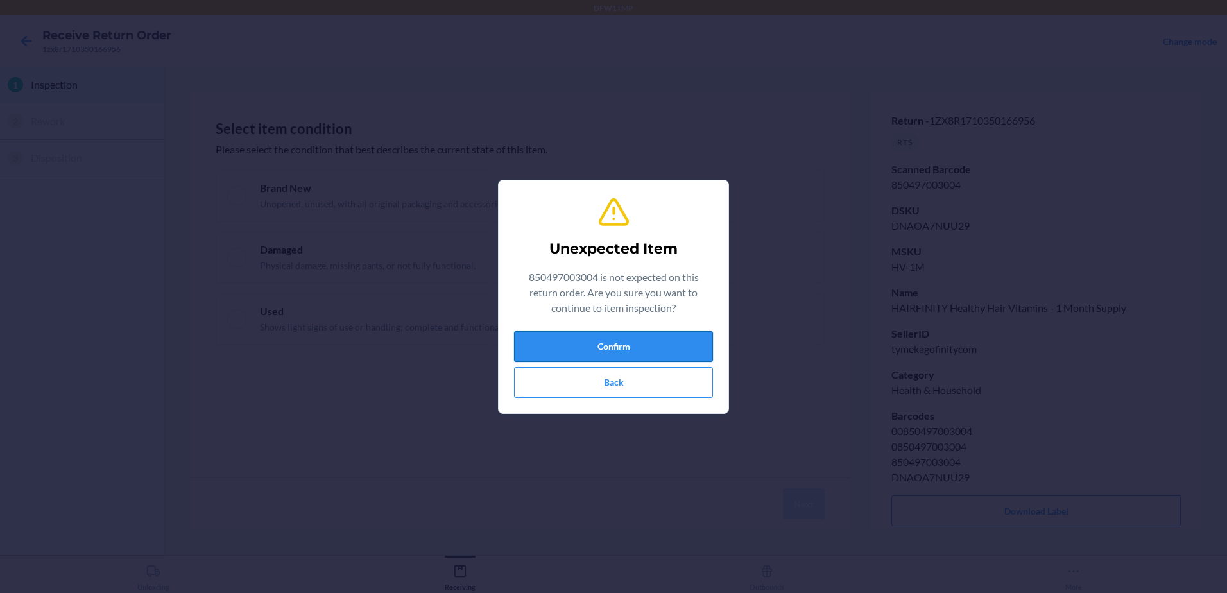
click at [674, 340] on button "Confirm" at bounding box center [613, 346] width 199 height 31
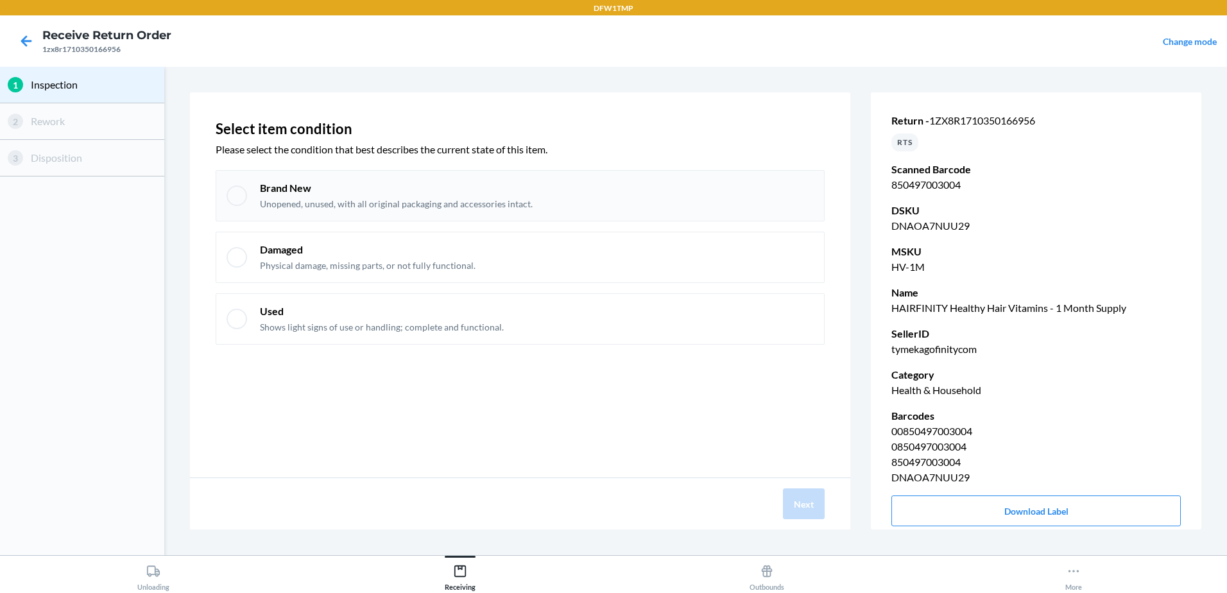
click at [236, 196] on div at bounding box center [237, 195] width 21 height 21
checkbox input "true"
click at [786, 511] on button "Next" at bounding box center [804, 503] width 42 height 31
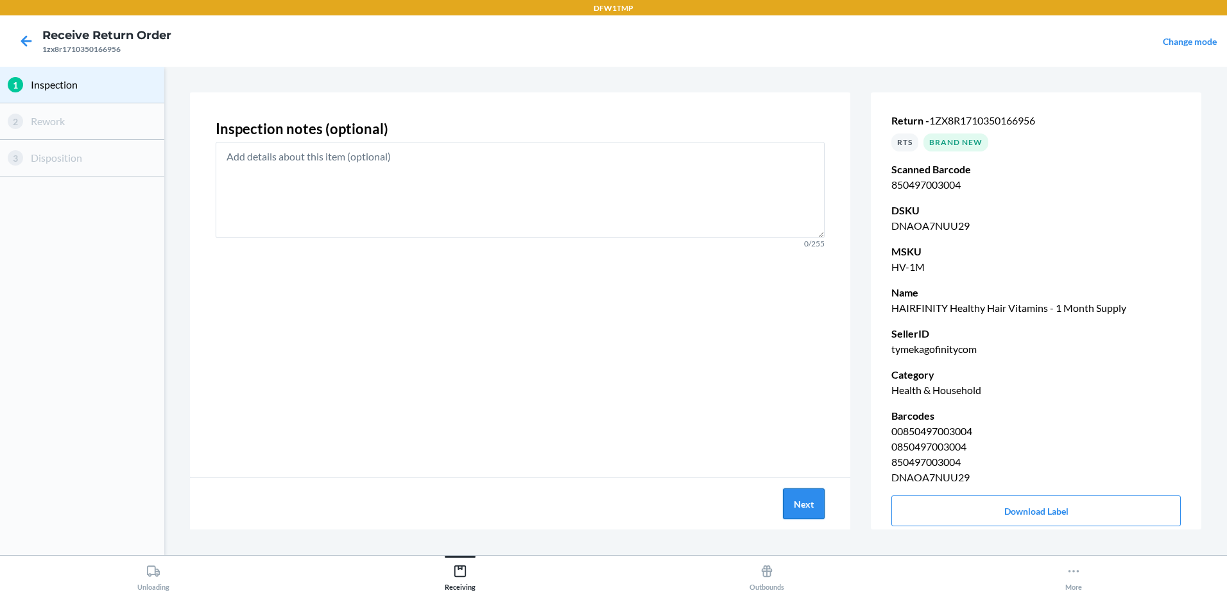
click at [800, 511] on button "Next" at bounding box center [804, 503] width 42 height 31
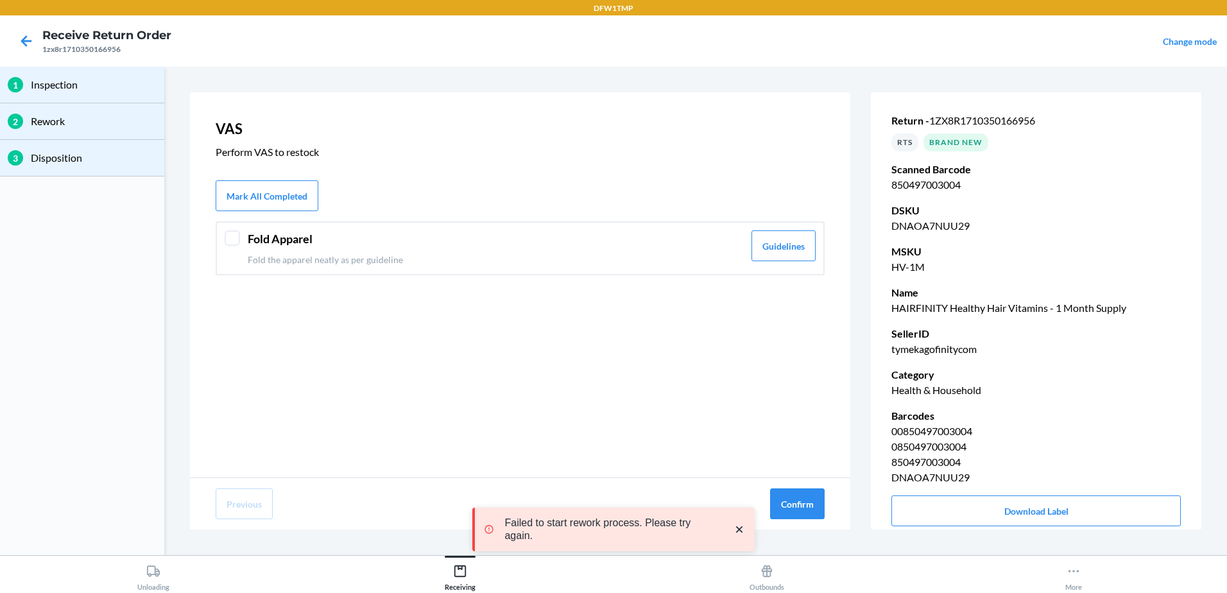
click at [235, 234] on div at bounding box center [232, 237] width 15 height 15
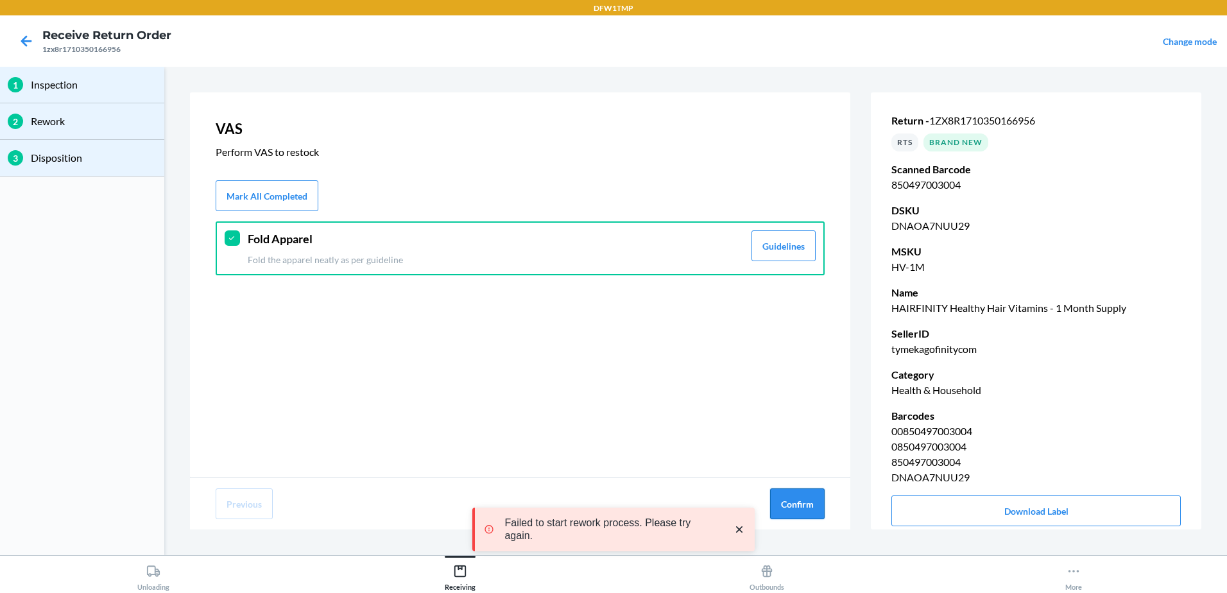
click at [814, 506] on button "Confirm" at bounding box center [797, 503] width 55 height 31
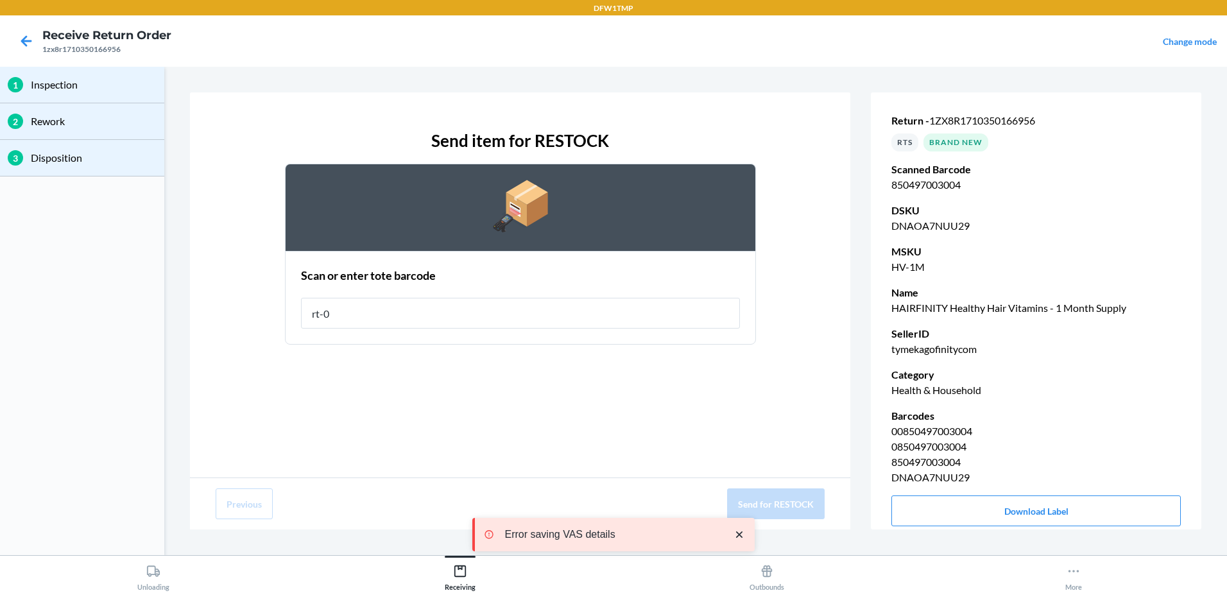
type input "rt-08"
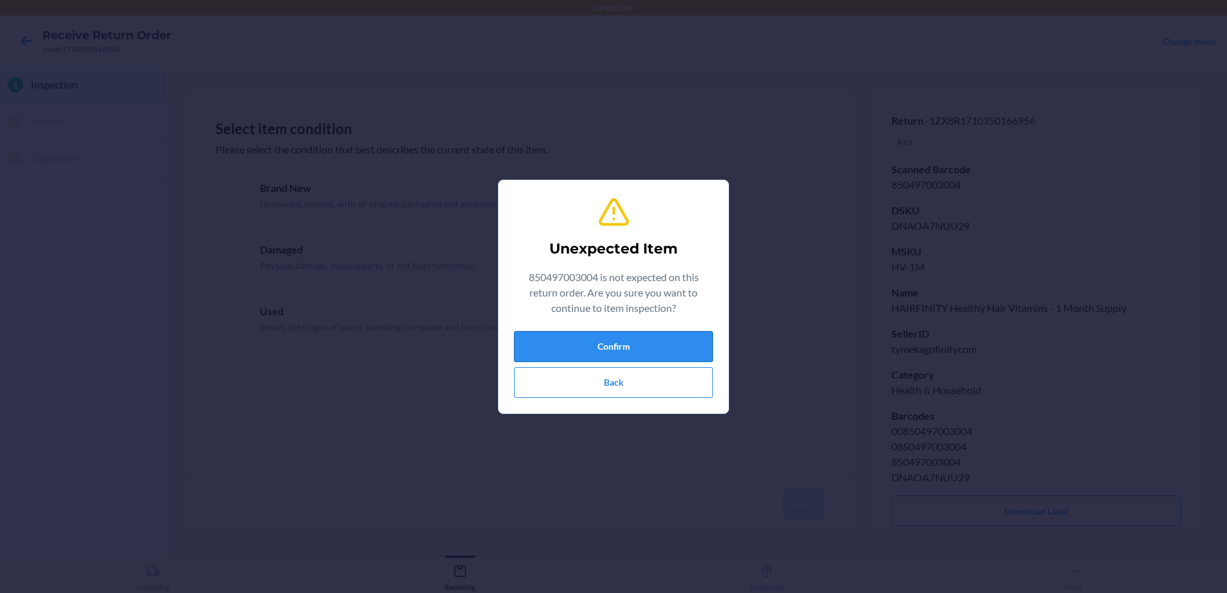
click at [682, 338] on button "Confirm" at bounding box center [613, 346] width 199 height 31
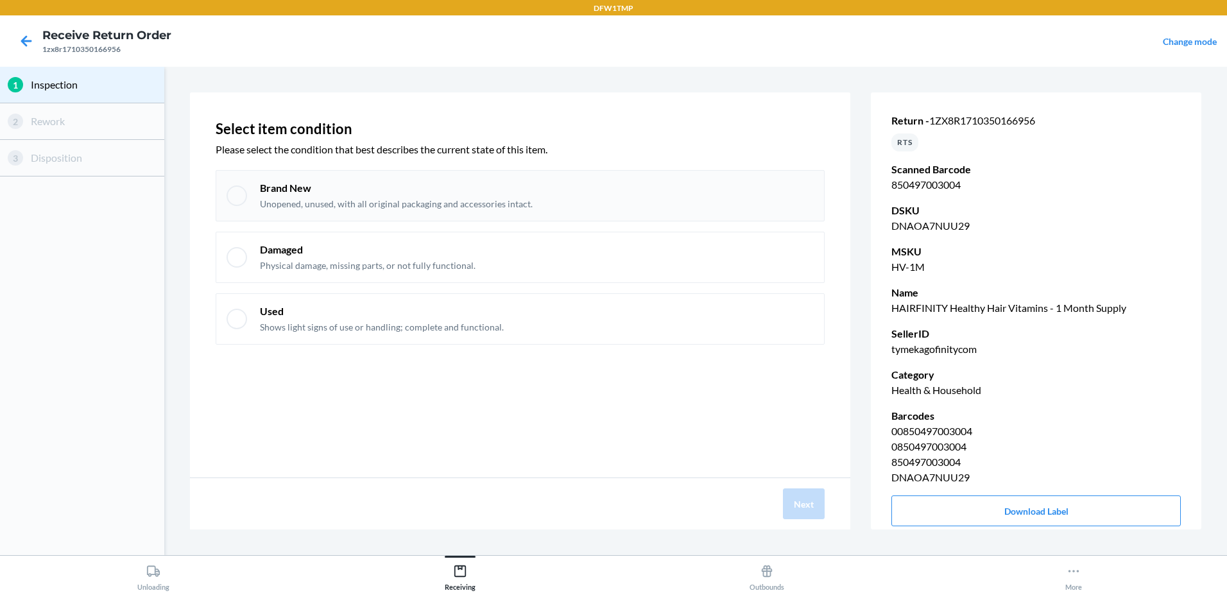
click at [238, 199] on div at bounding box center [237, 195] width 21 height 21
checkbox input "true"
click at [815, 506] on button "Next" at bounding box center [804, 503] width 42 height 31
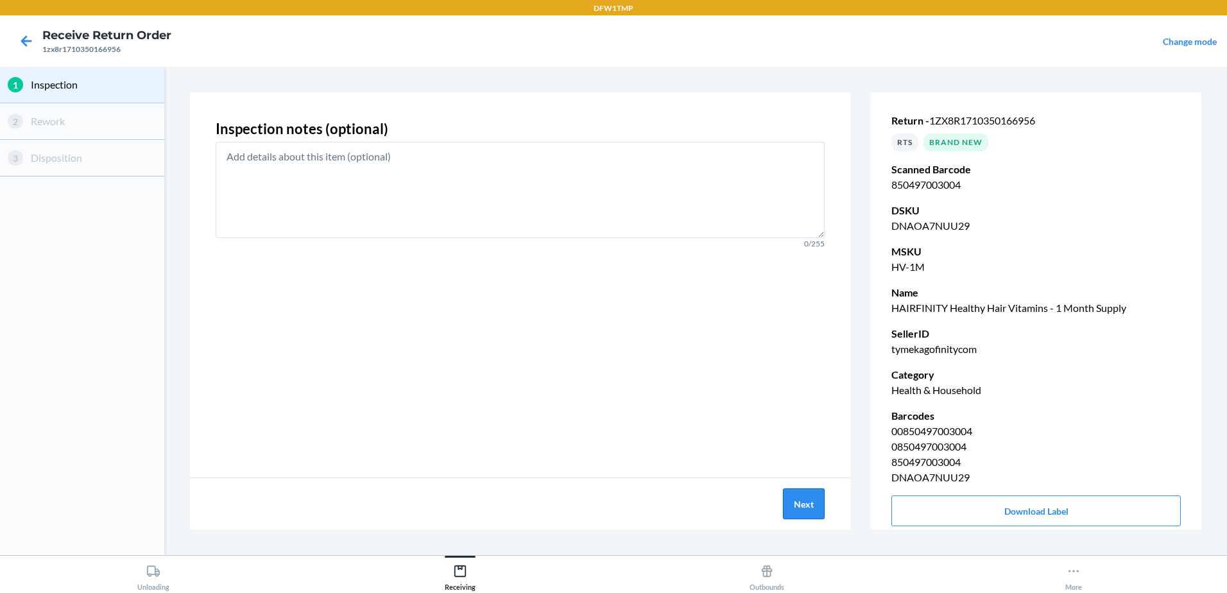
click at [806, 508] on button "Next" at bounding box center [804, 503] width 42 height 31
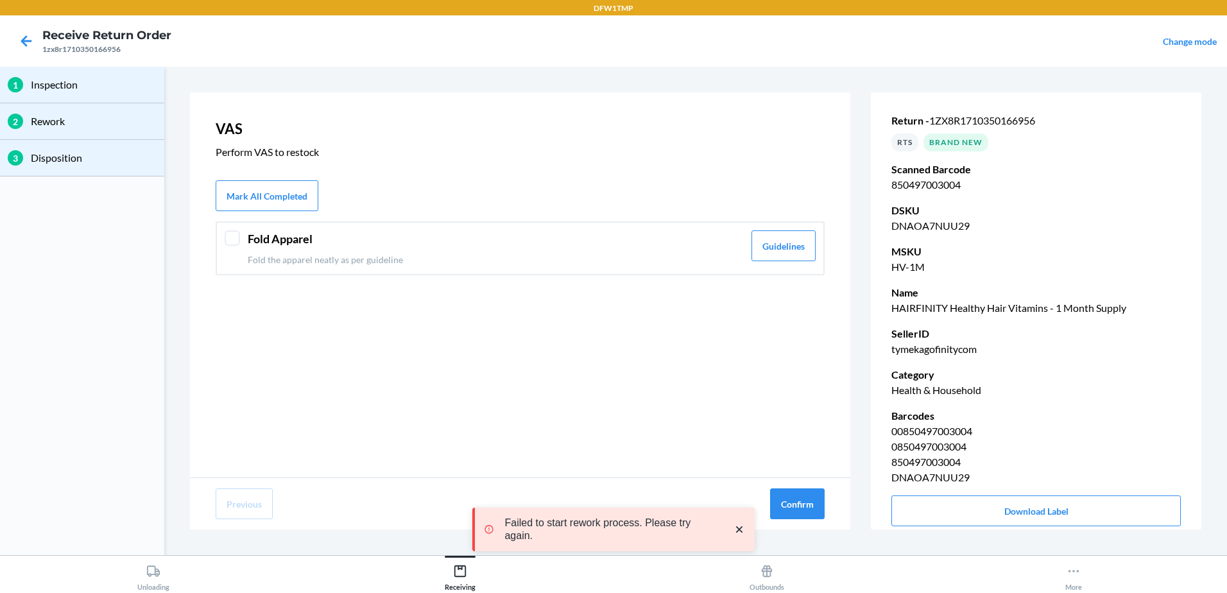
click at [227, 239] on div at bounding box center [232, 237] width 15 height 15
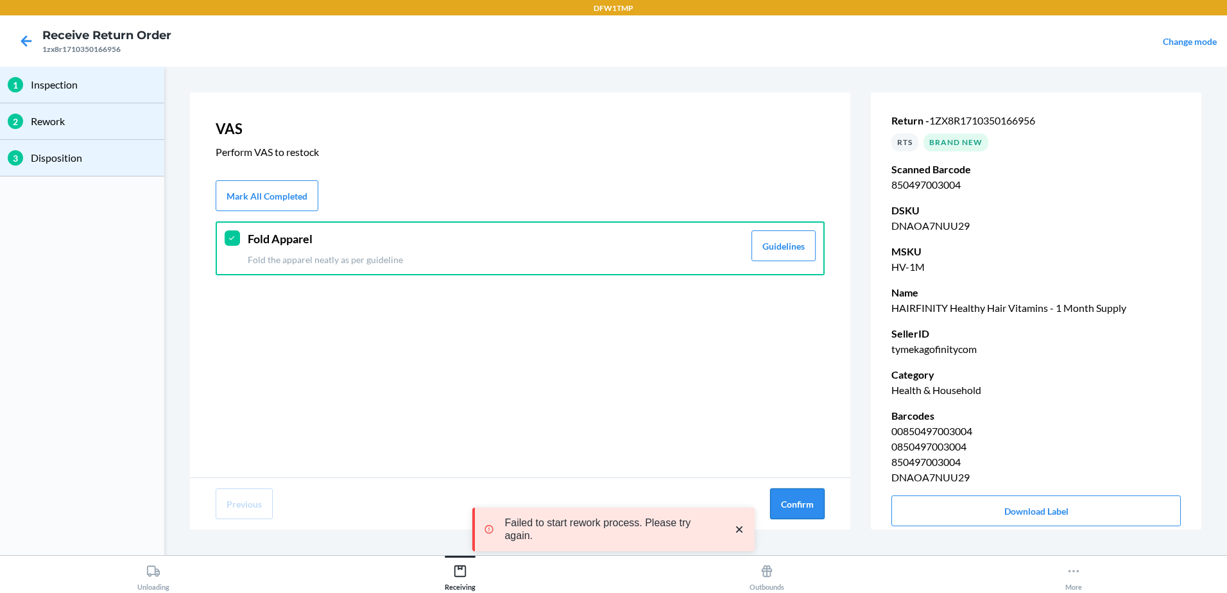
click at [789, 501] on button "Confirm" at bounding box center [797, 503] width 55 height 31
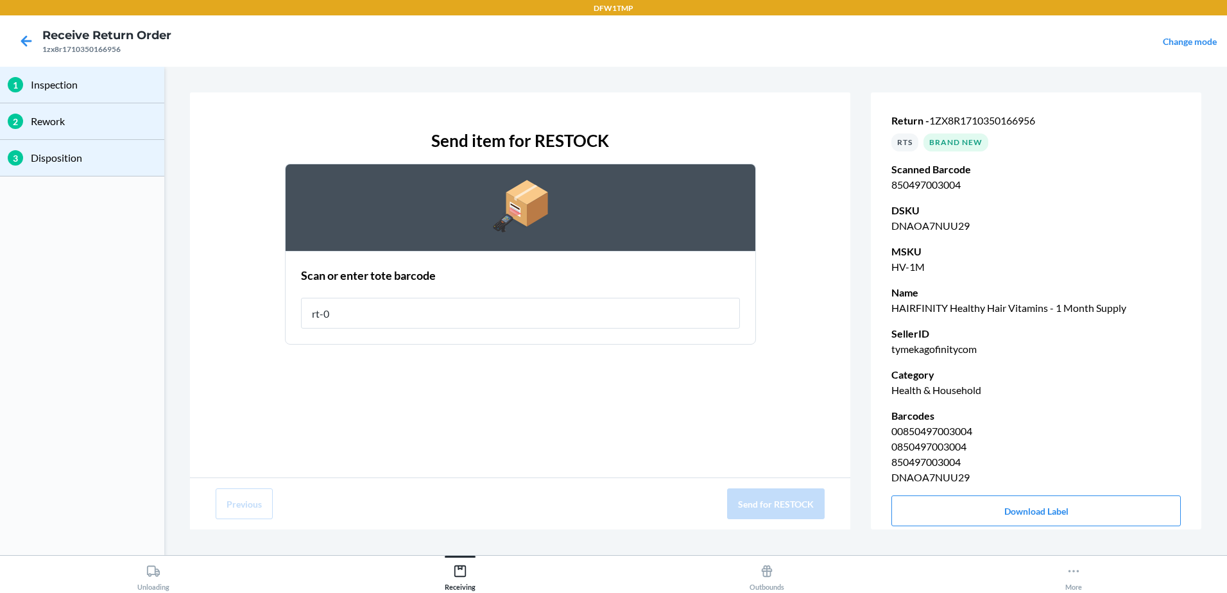
type input "rt-08"
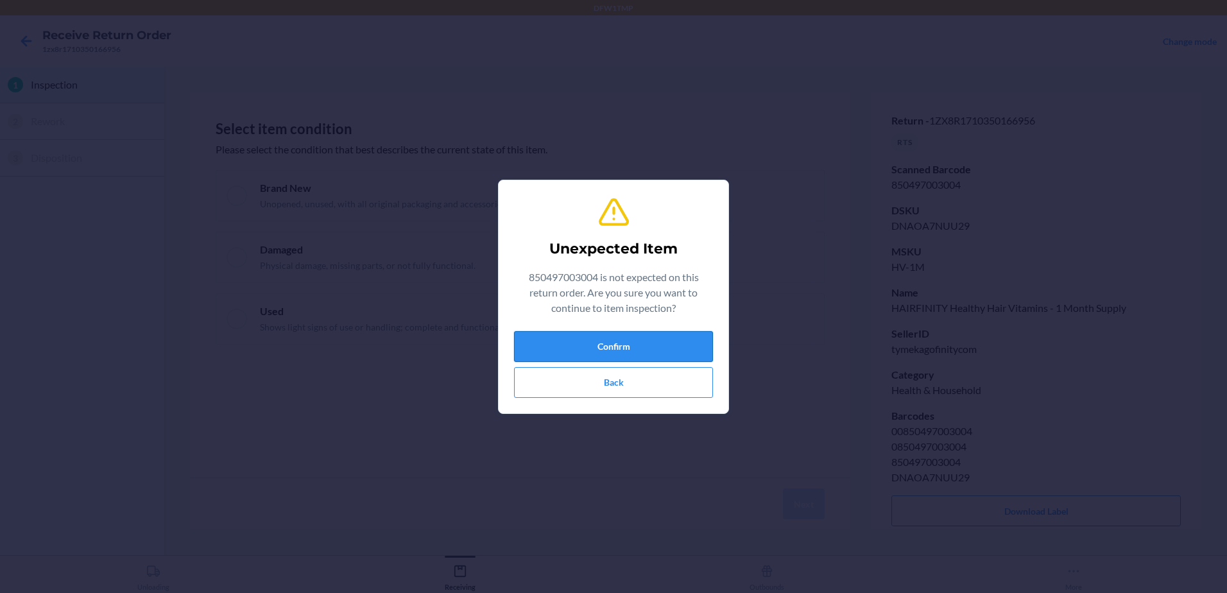
click at [626, 353] on button "Confirm" at bounding box center [613, 346] width 199 height 31
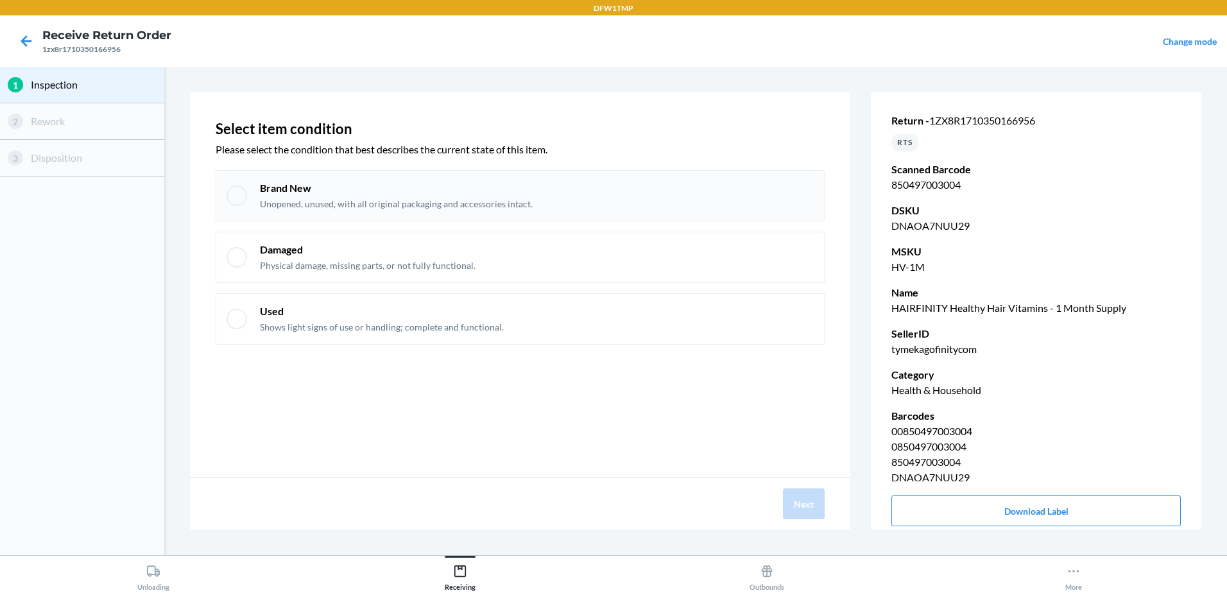
click at [237, 194] on div at bounding box center [237, 195] width 21 height 21
checkbox input "true"
click at [811, 512] on button "Next" at bounding box center [804, 503] width 42 height 31
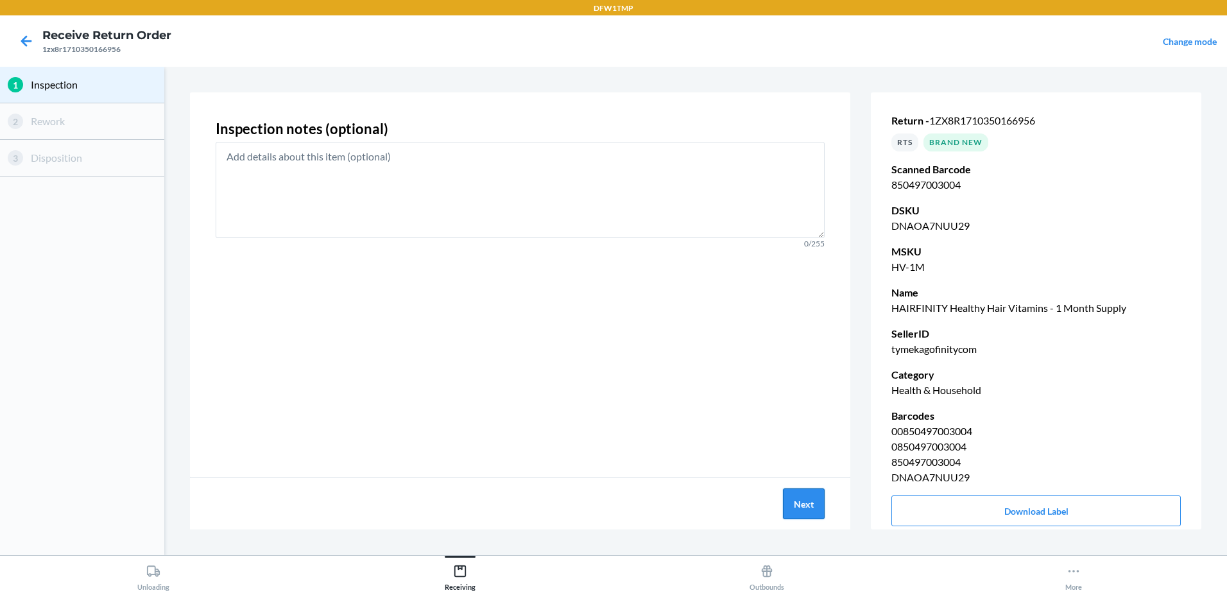
click at [800, 495] on button "Next" at bounding box center [804, 503] width 42 height 31
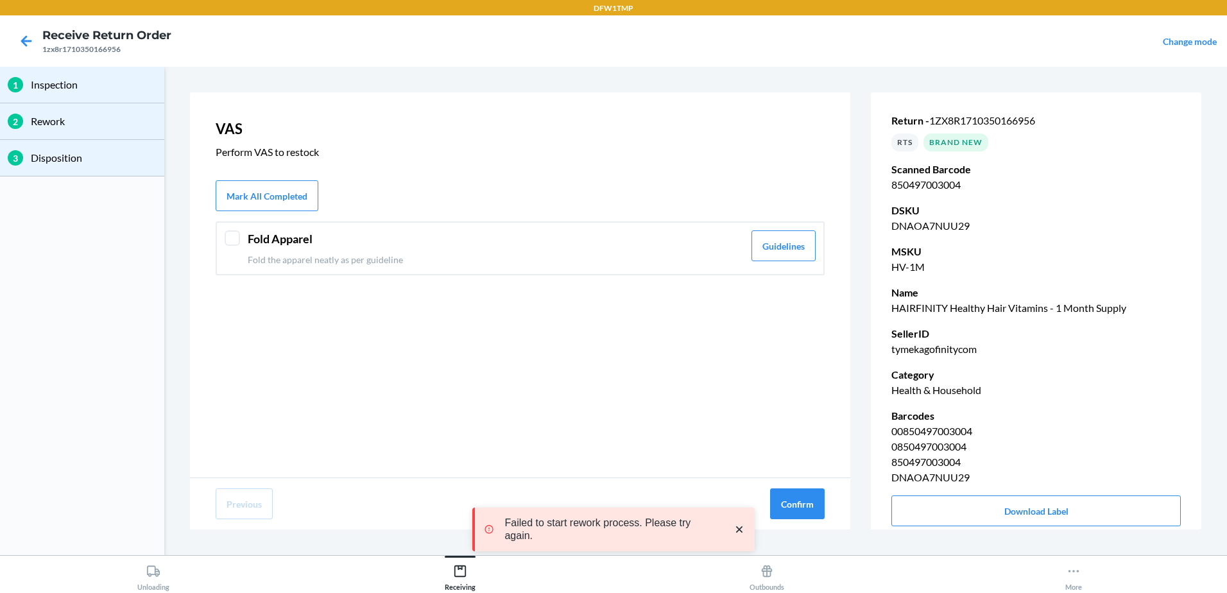
click at [230, 241] on div at bounding box center [232, 237] width 15 height 15
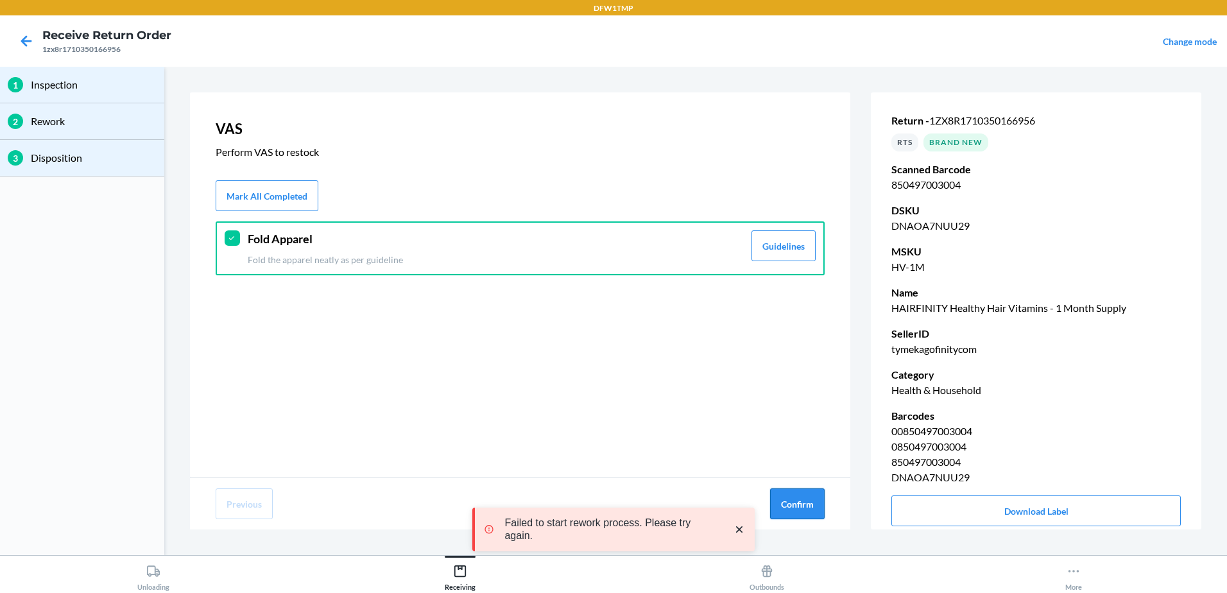
click at [784, 499] on button "Confirm" at bounding box center [797, 503] width 55 height 31
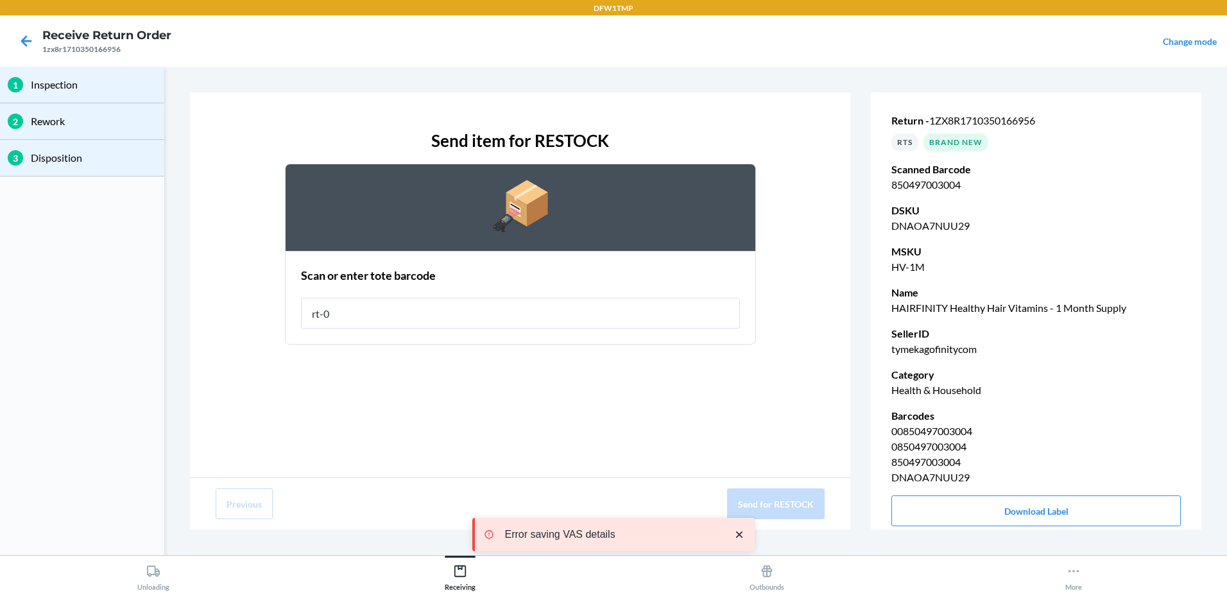
type input "rt-08"
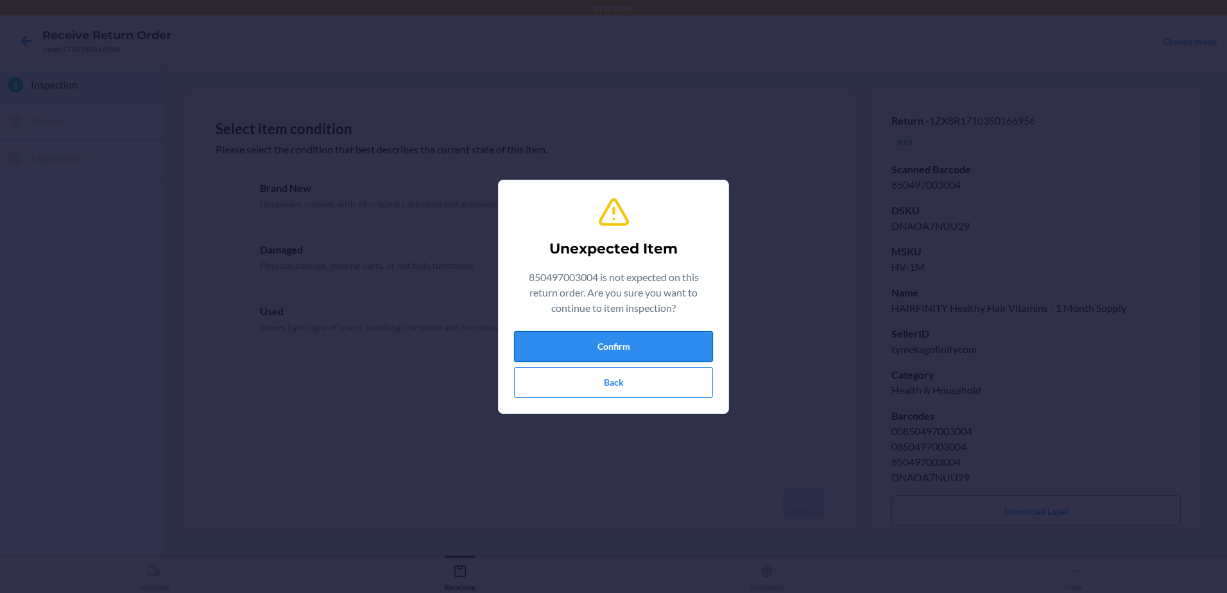
click at [683, 351] on button "Confirm" at bounding box center [613, 346] width 199 height 31
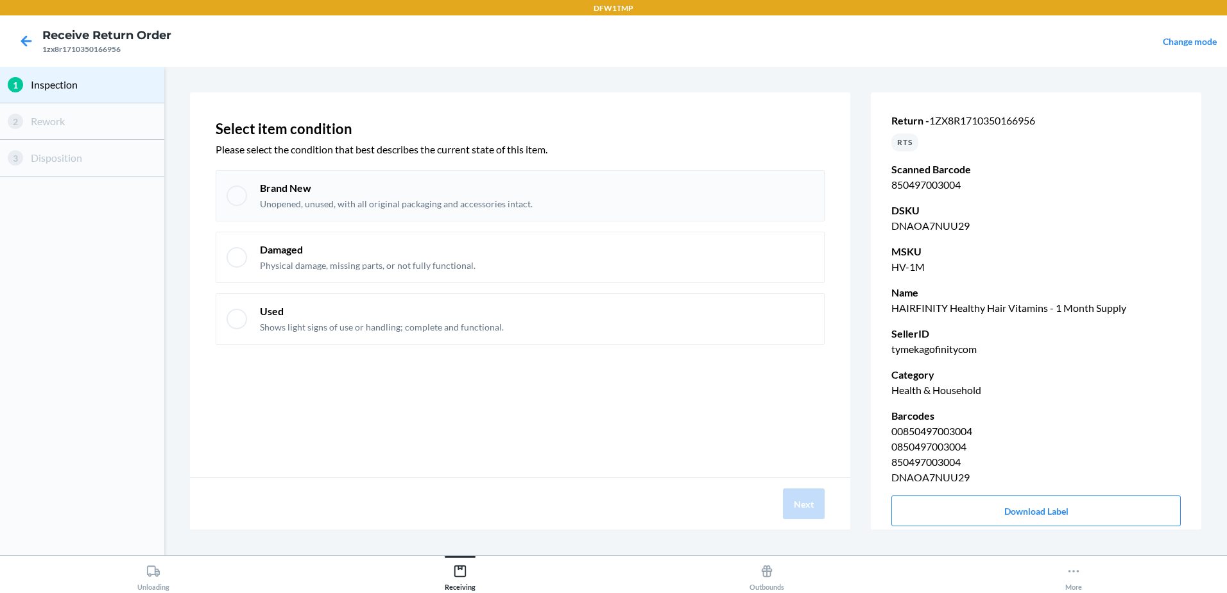
click at [233, 189] on div at bounding box center [237, 195] width 21 height 21
checkbox input "true"
click at [807, 508] on button "Next" at bounding box center [804, 503] width 42 height 31
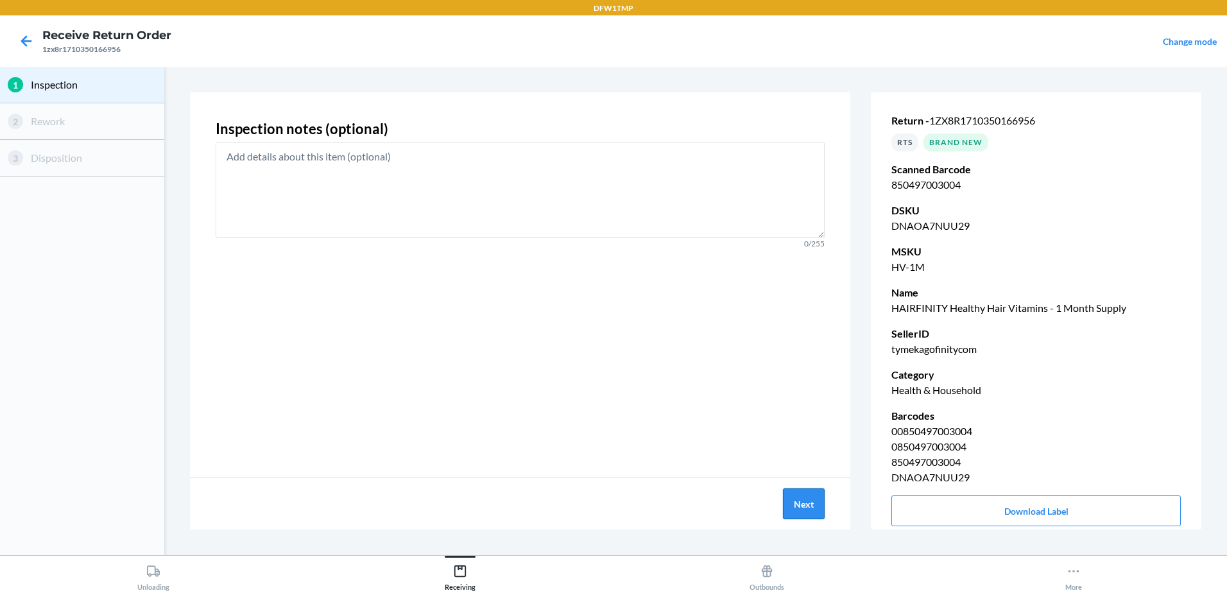
click at [805, 506] on button "Next" at bounding box center [804, 503] width 42 height 31
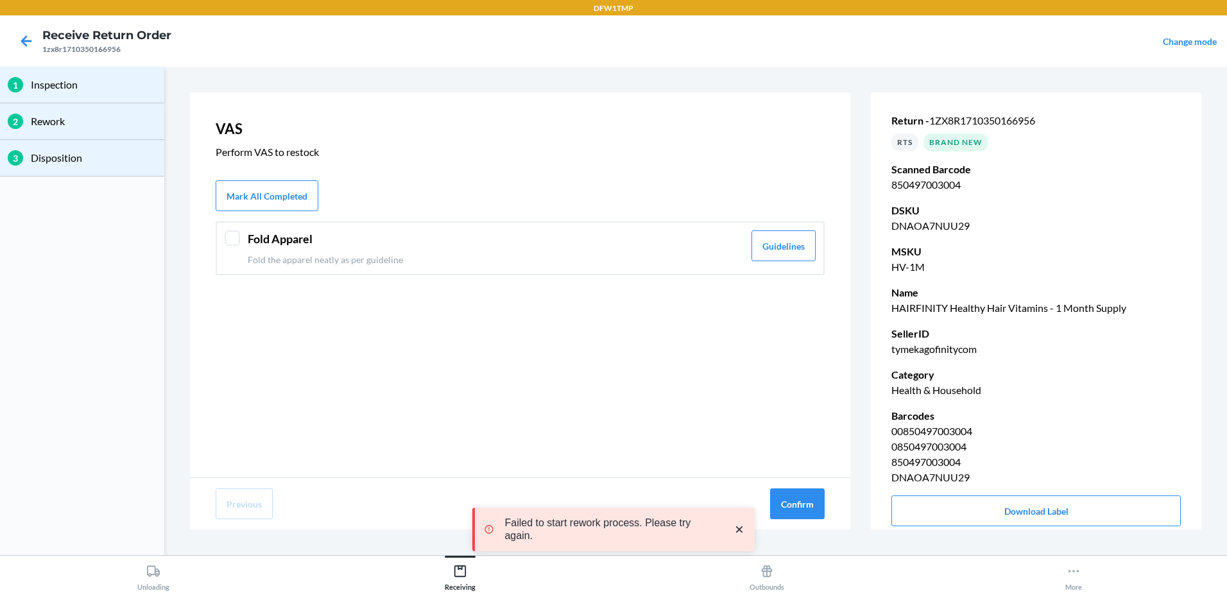
click at [241, 243] on div "Fold Apparel Fold the apparel neatly as per guideline Guidelines" at bounding box center [520, 248] width 609 height 54
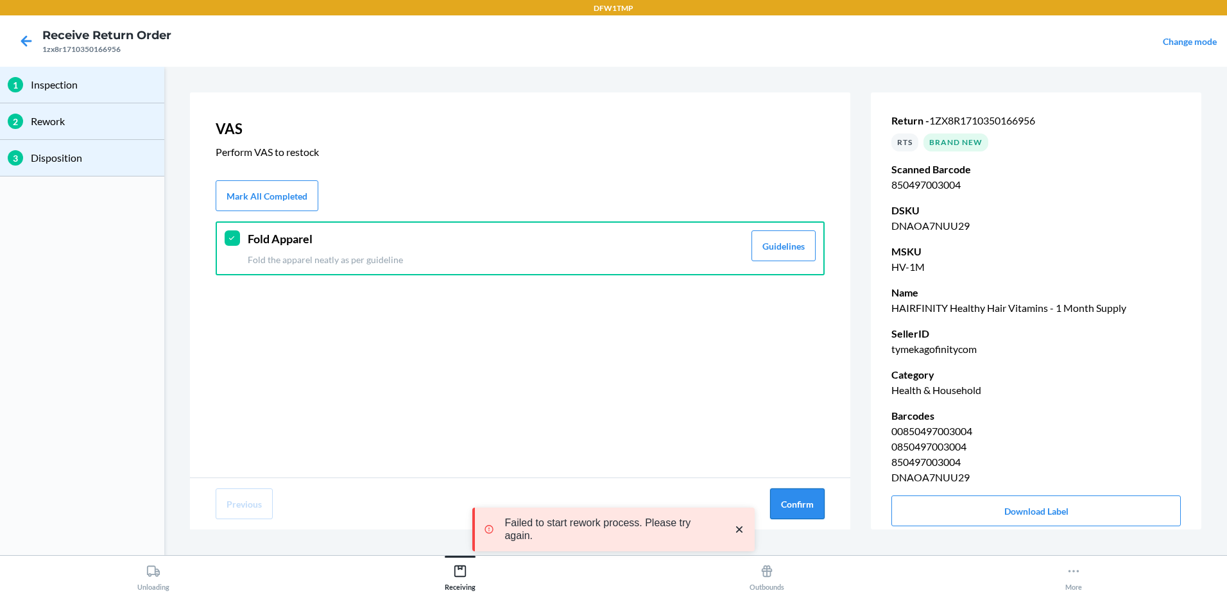
click at [791, 510] on button "Confirm" at bounding box center [797, 503] width 55 height 31
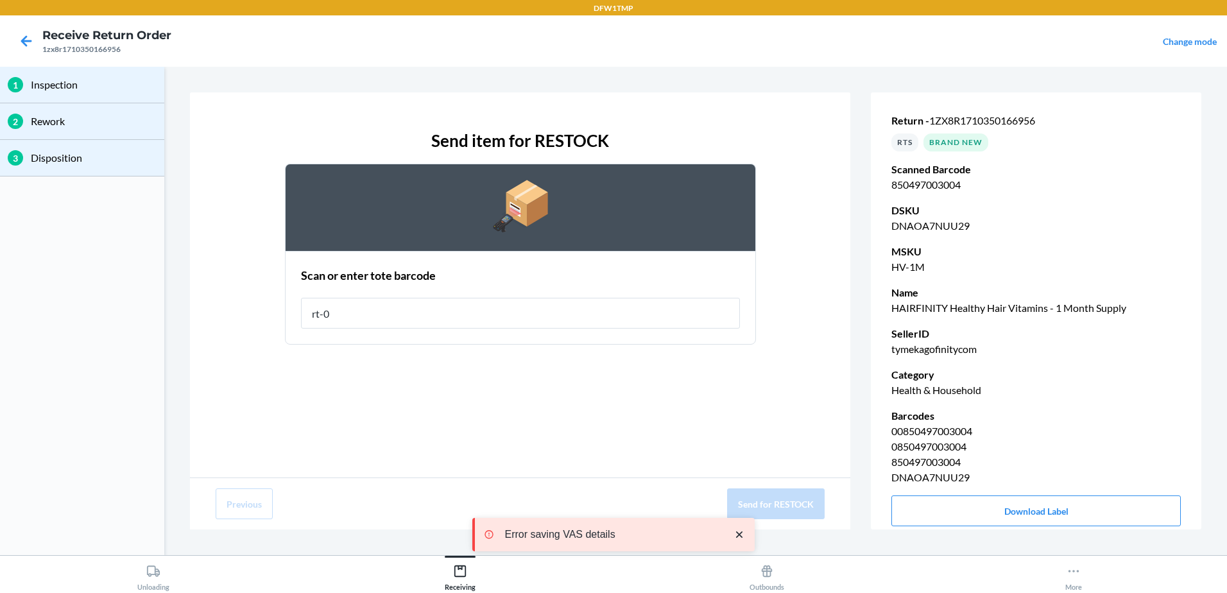
type input "rt-08"
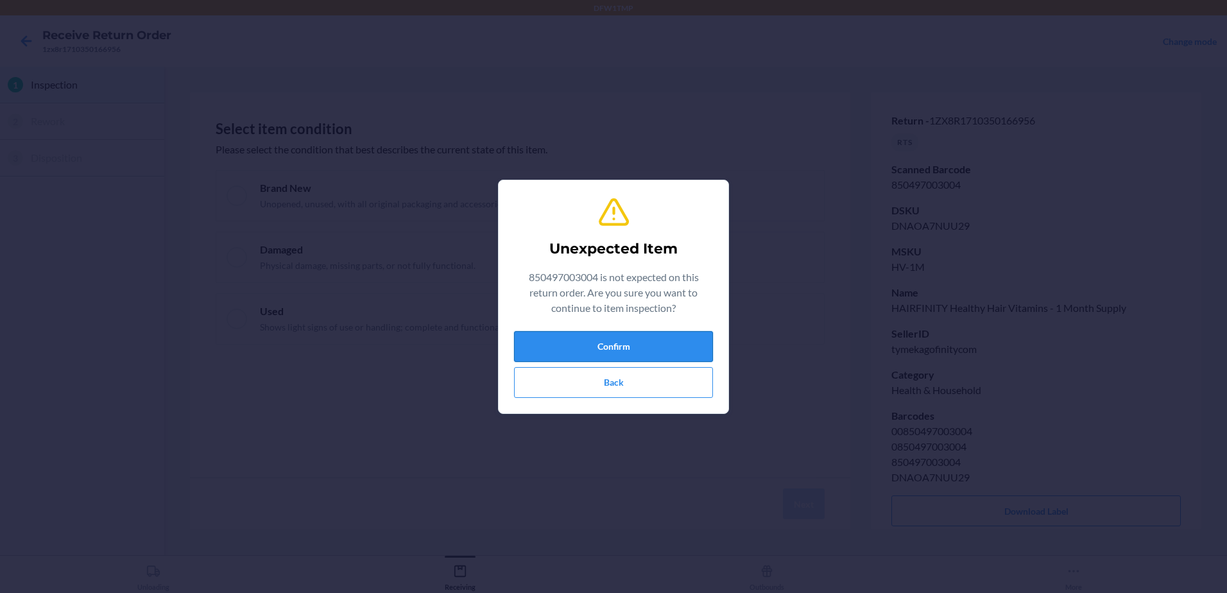
click at [650, 334] on button "Confirm" at bounding box center [613, 346] width 199 height 31
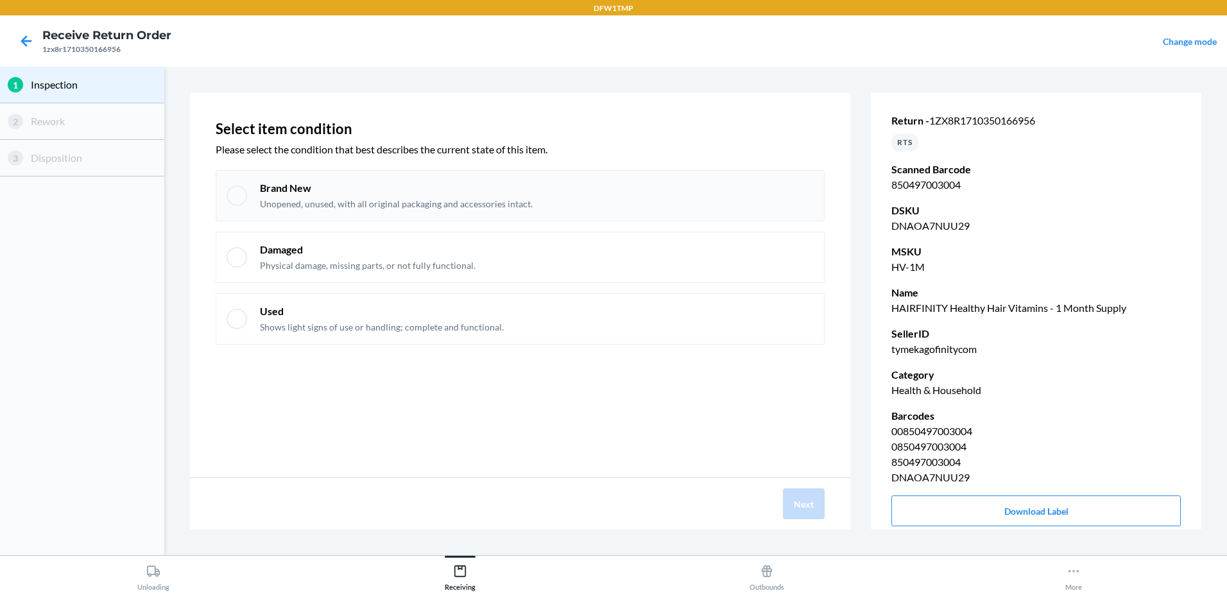
click at [236, 193] on div at bounding box center [237, 195] width 21 height 21
checkbox input "true"
click at [817, 504] on button "Next" at bounding box center [804, 503] width 42 height 31
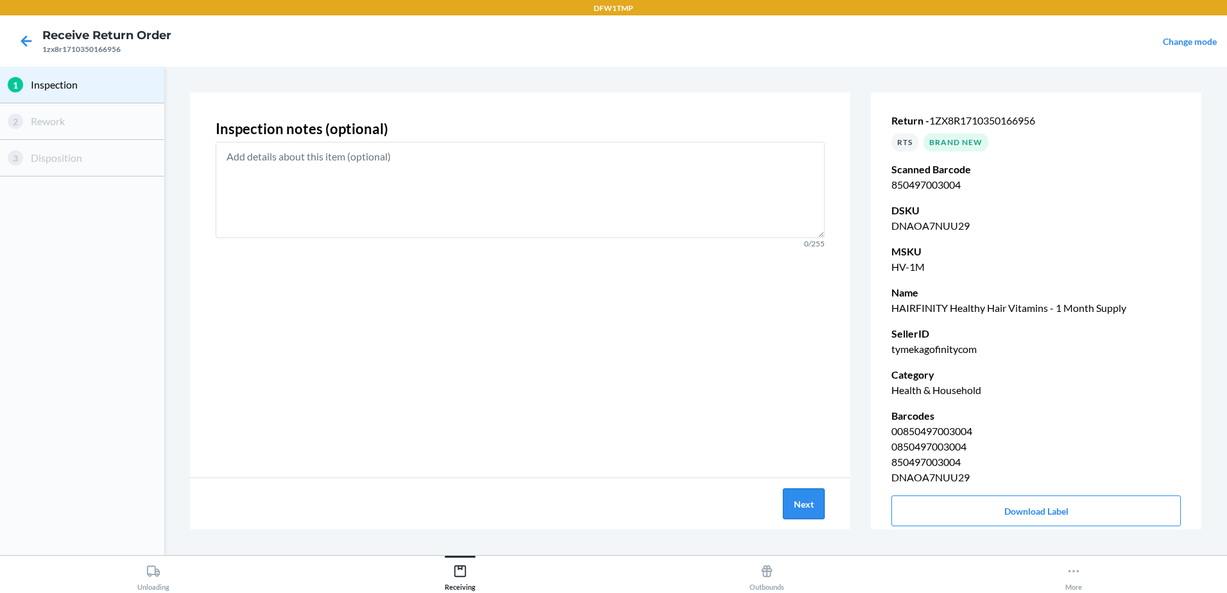
click at [817, 504] on button "Next" at bounding box center [804, 503] width 42 height 31
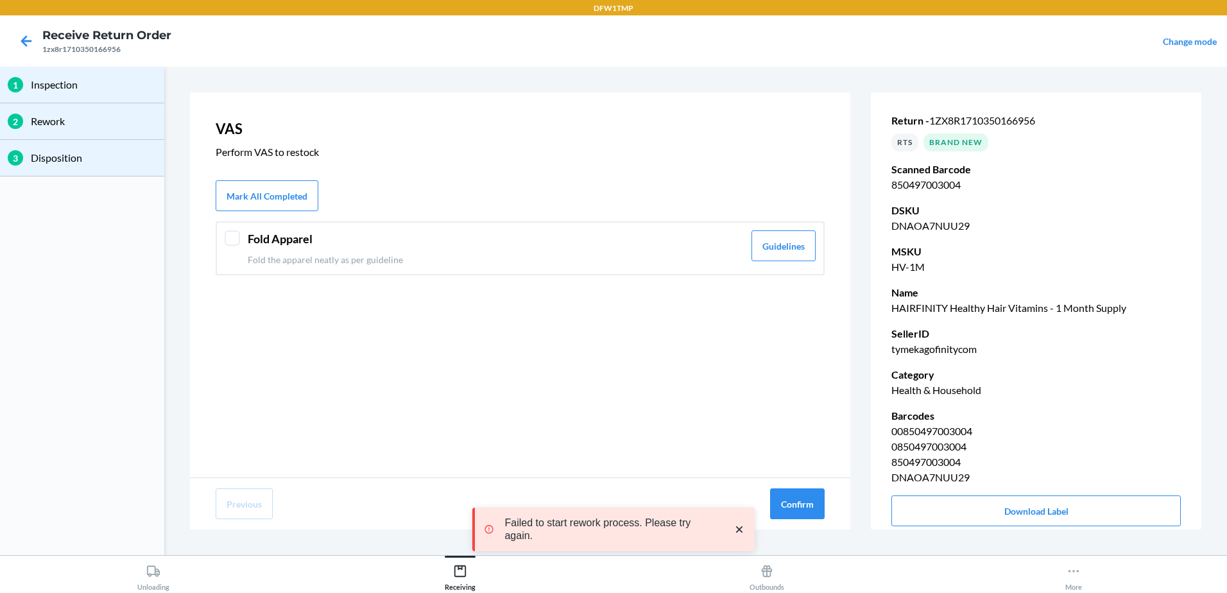
click at [243, 238] on div "Fold Apparel Fold the apparel neatly as per guideline Guidelines" at bounding box center [520, 248] width 609 height 54
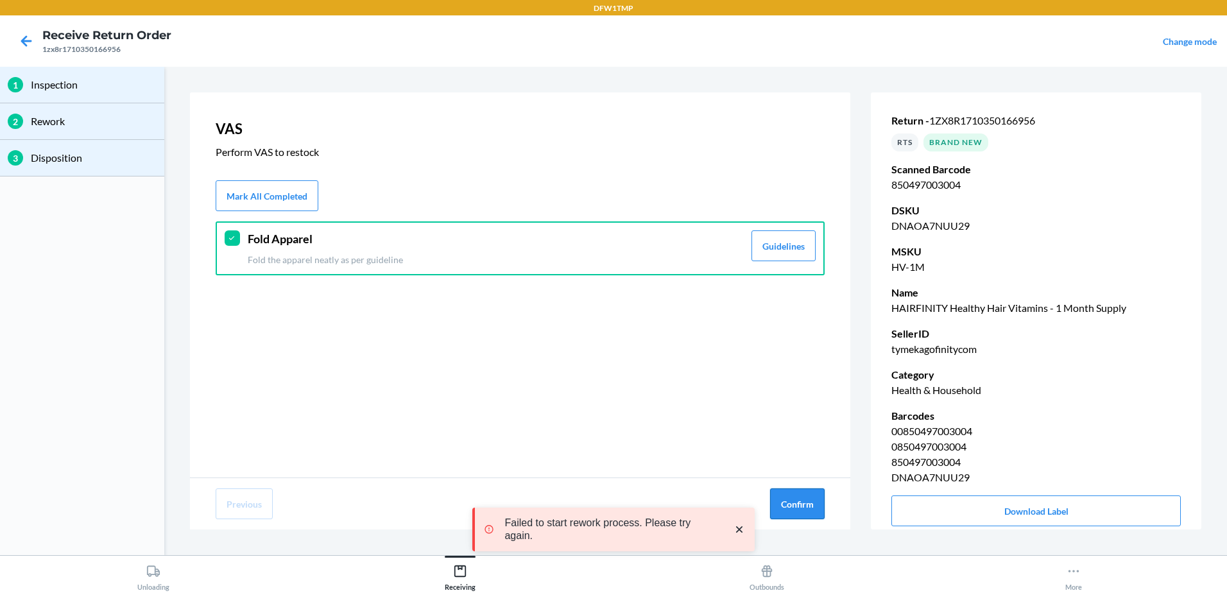
click at [795, 496] on button "Confirm" at bounding box center [797, 503] width 55 height 31
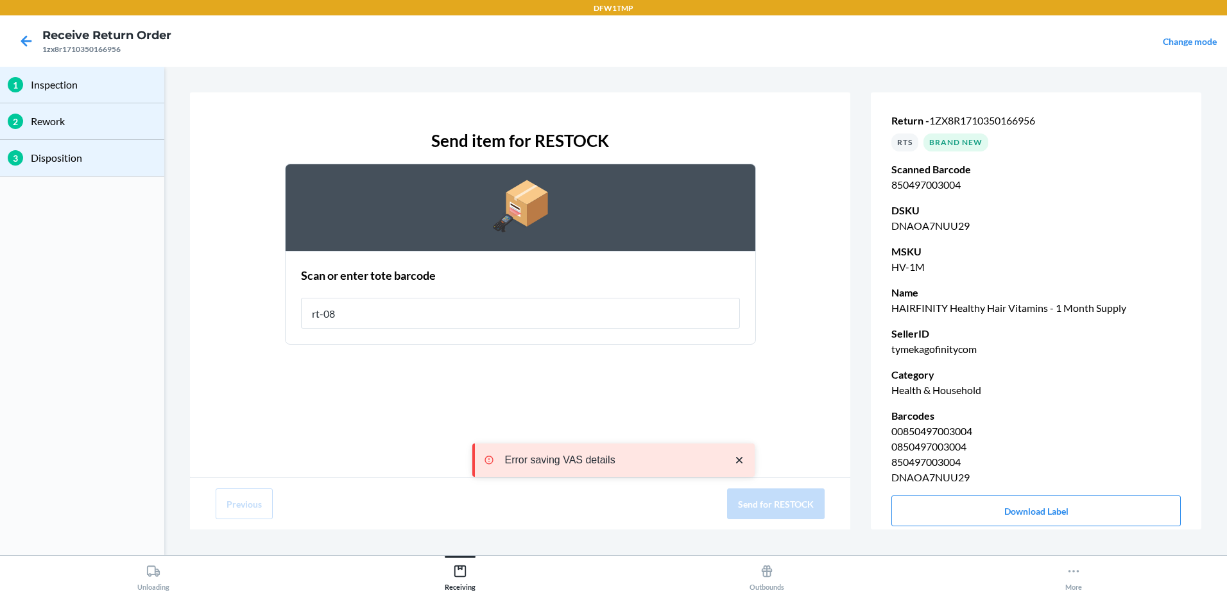
type input "rt-08"
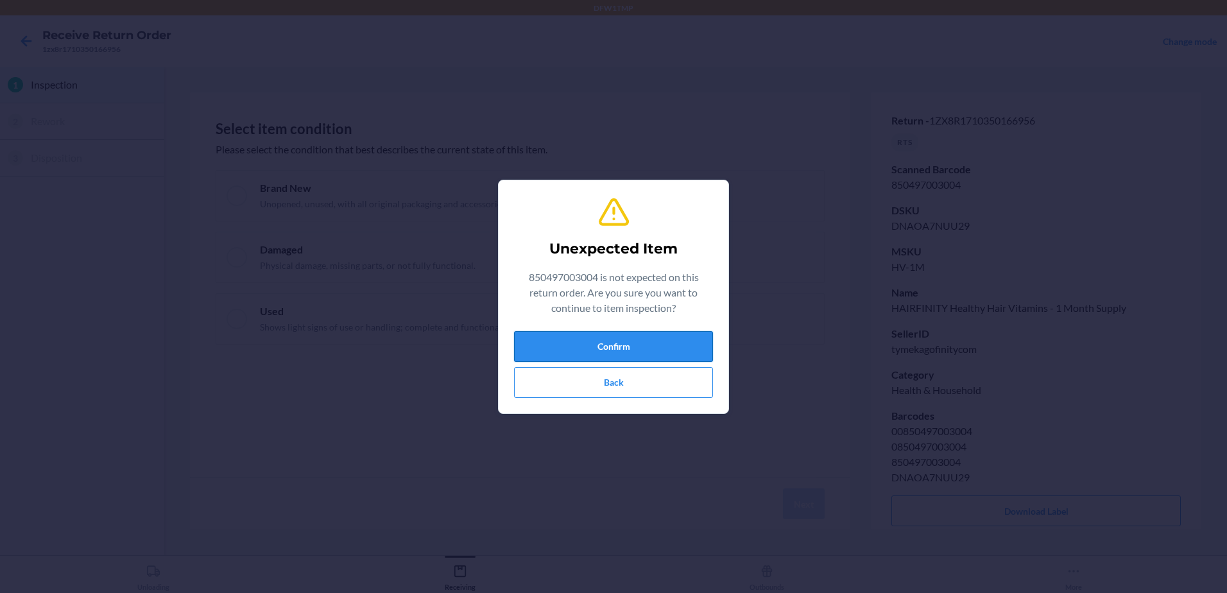
click at [642, 345] on button "Confirm" at bounding box center [613, 346] width 199 height 31
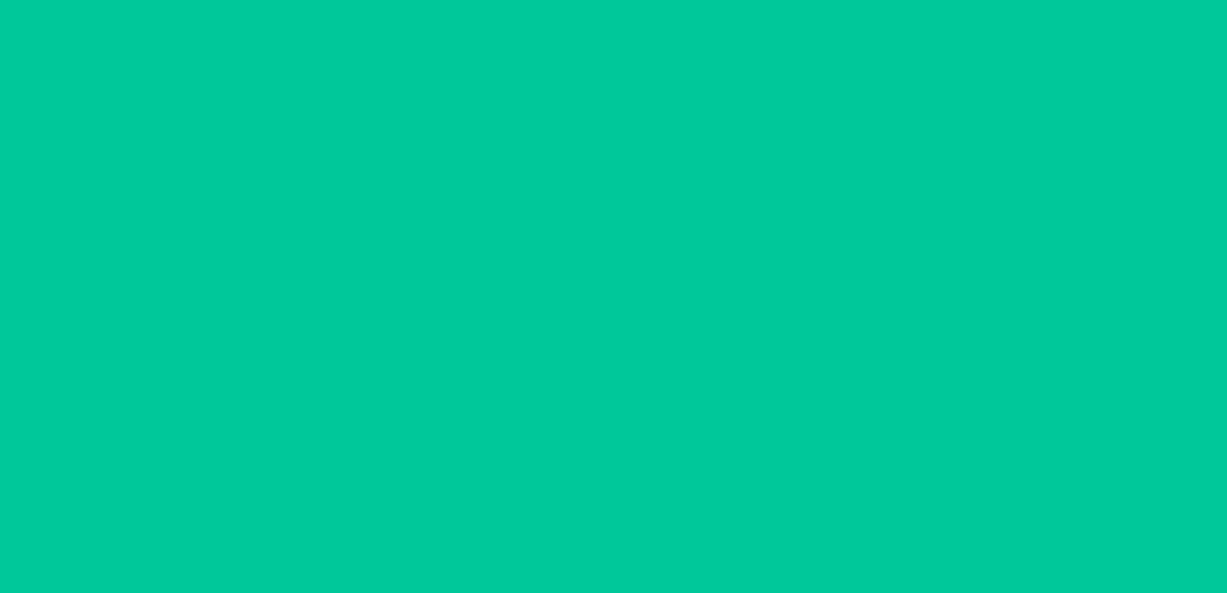
click at [228, 194] on div at bounding box center [520, 284] width 660 height 385
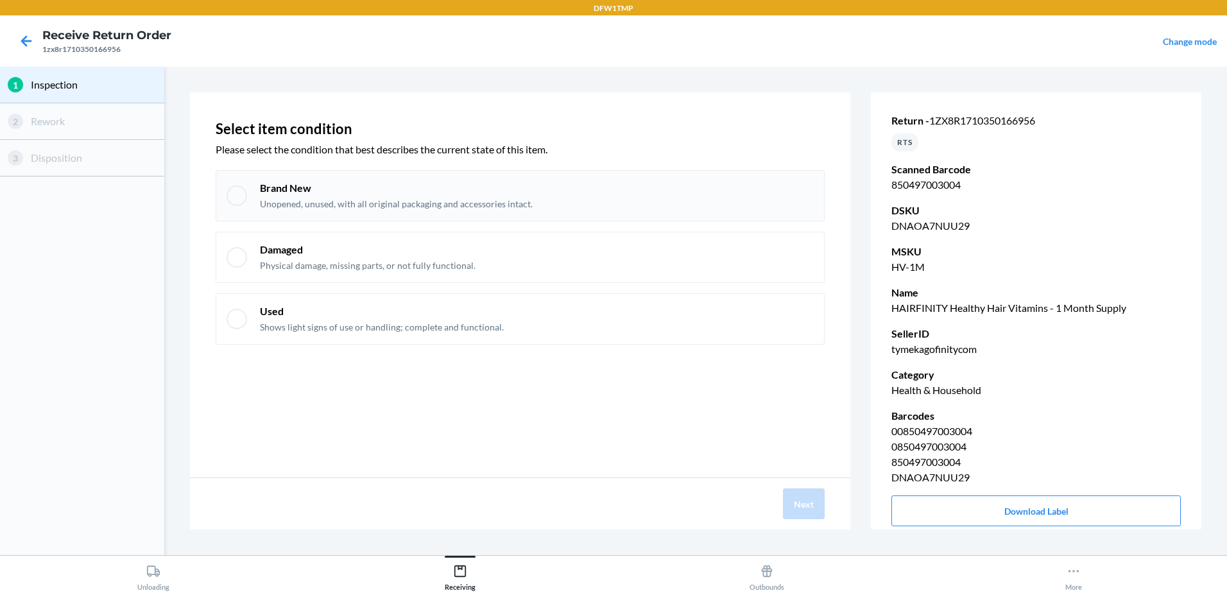
click at [246, 197] on div at bounding box center [237, 195] width 21 height 21
checkbox input "true"
click at [794, 500] on button "Next" at bounding box center [804, 503] width 42 height 31
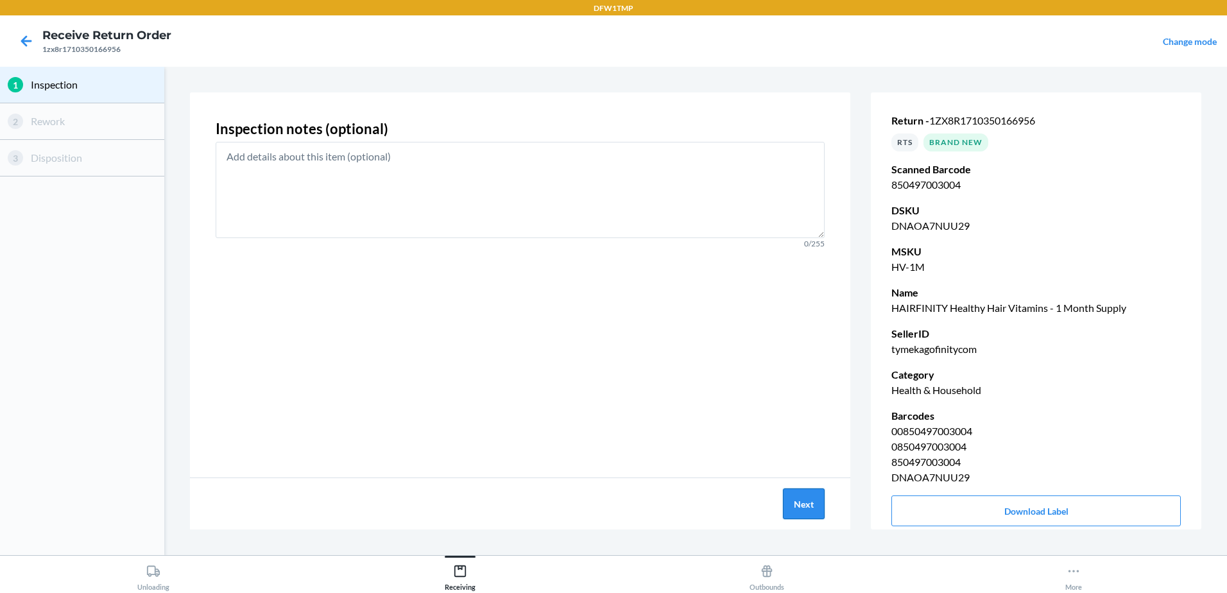
click at [808, 498] on button "Next" at bounding box center [804, 503] width 42 height 31
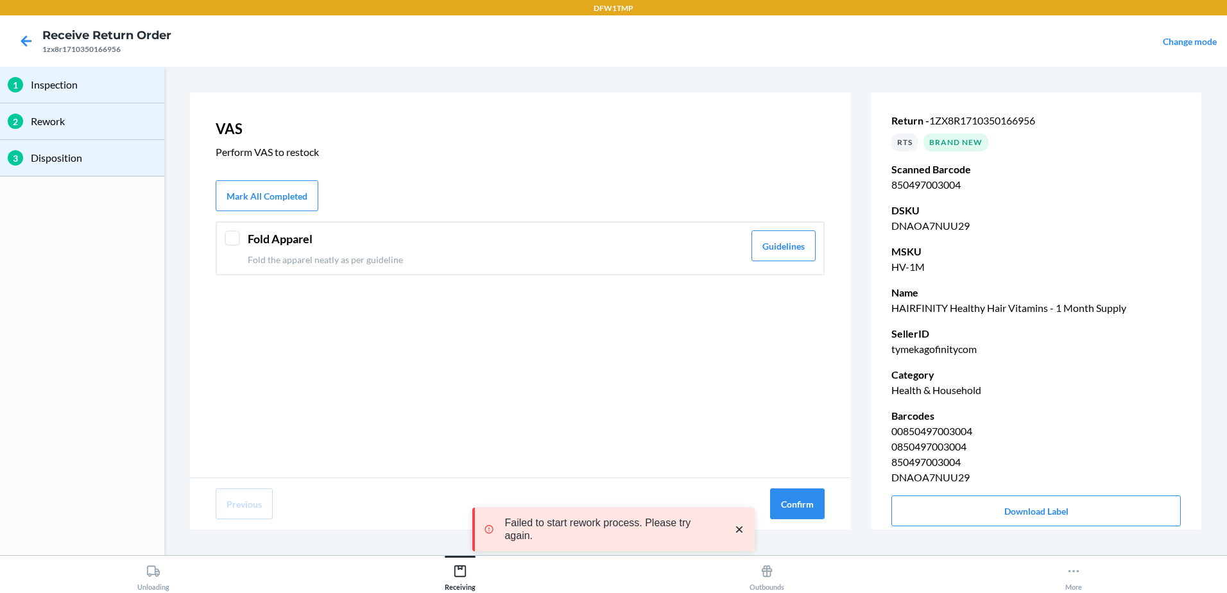
click at [228, 235] on div at bounding box center [232, 237] width 15 height 15
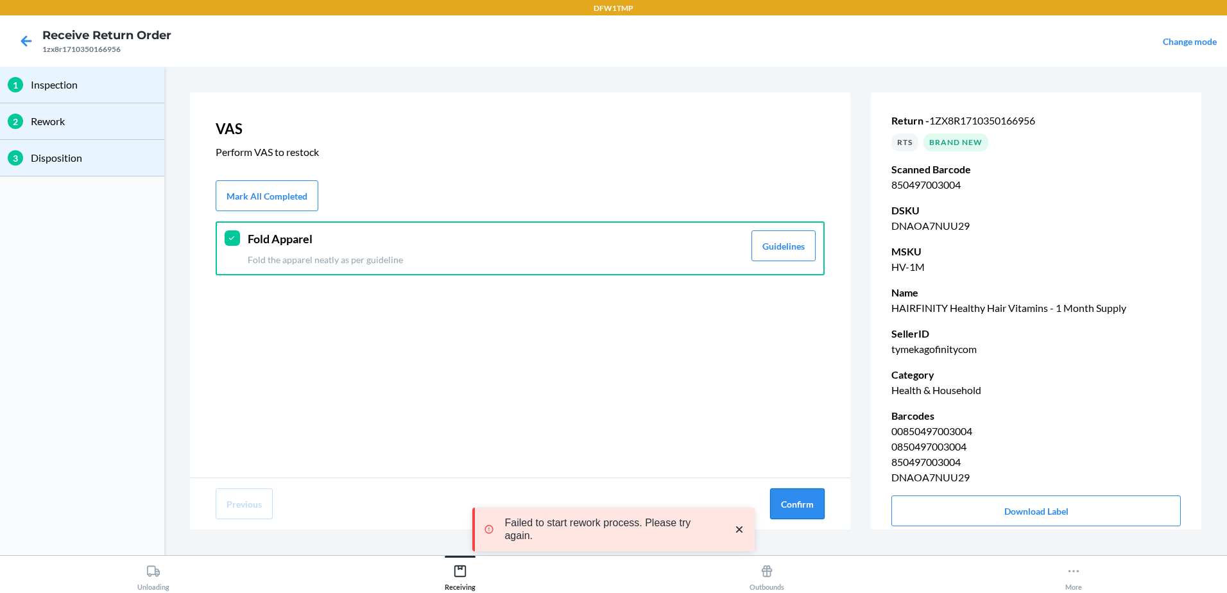
click at [805, 510] on button "Confirm" at bounding box center [797, 503] width 55 height 31
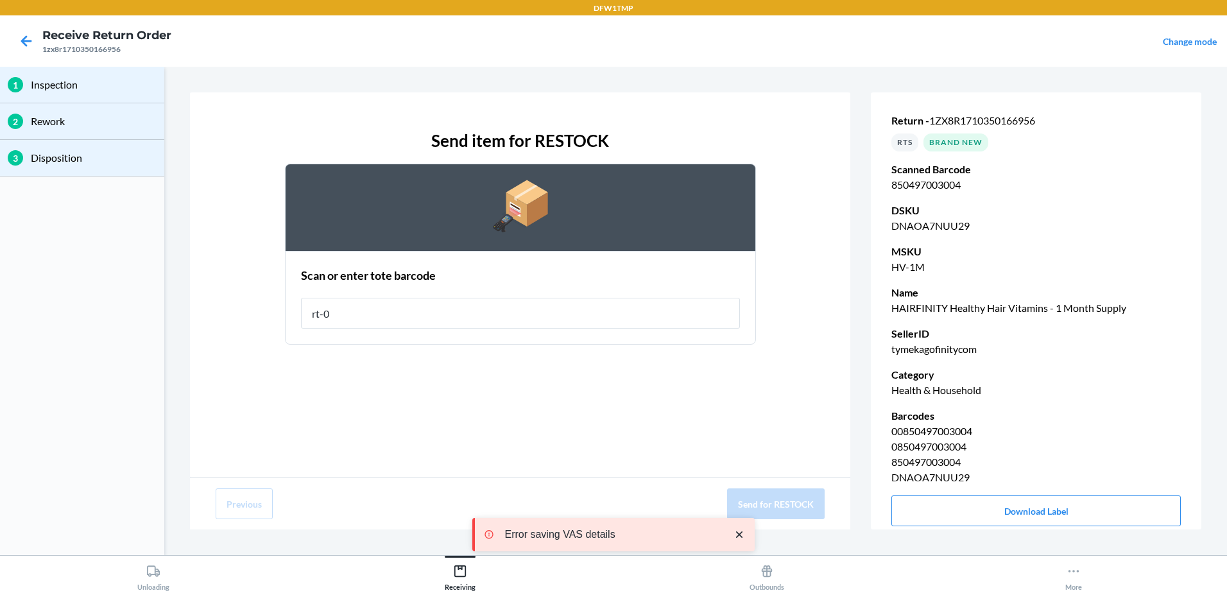
type input "rt-08"
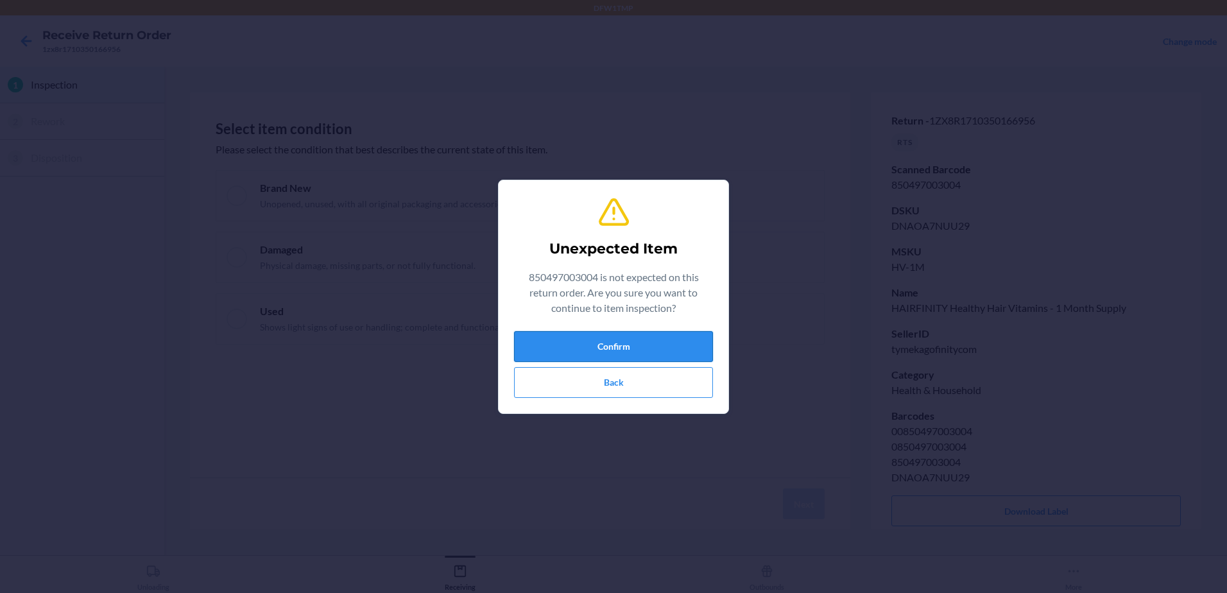
click at [594, 359] on button "Confirm" at bounding box center [613, 346] width 199 height 31
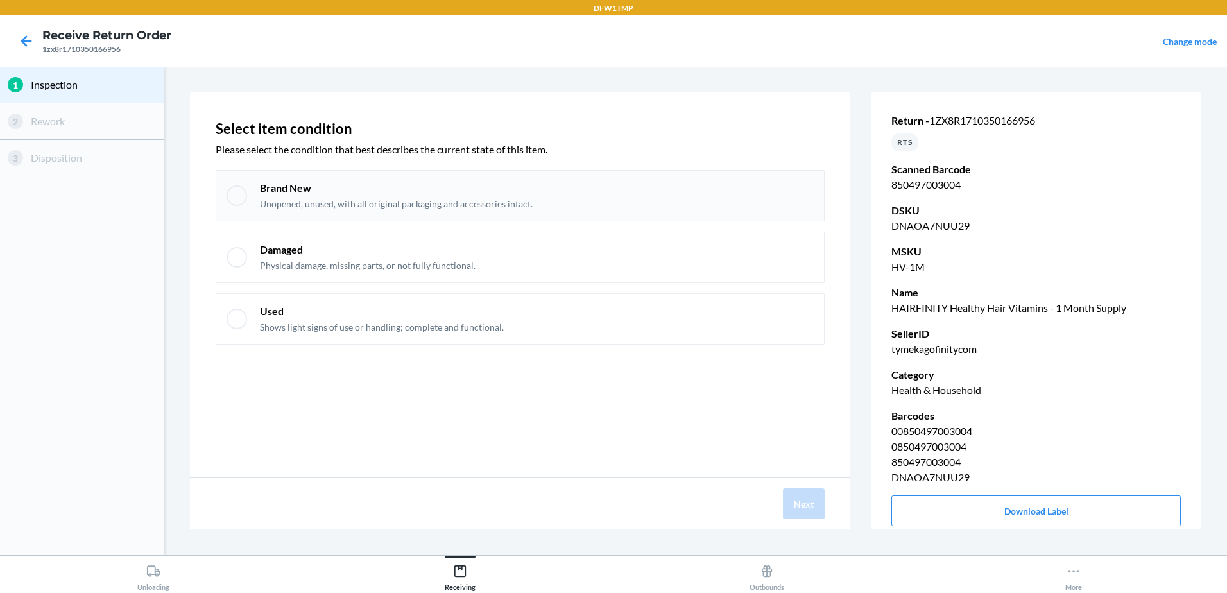
click at [229, 193] on div at bounding box center [237, 195] width 21 height 21
checkbox input "true"
click at [814, 509] on button "Next" at bounding box center [804, 503] width 42 height 31
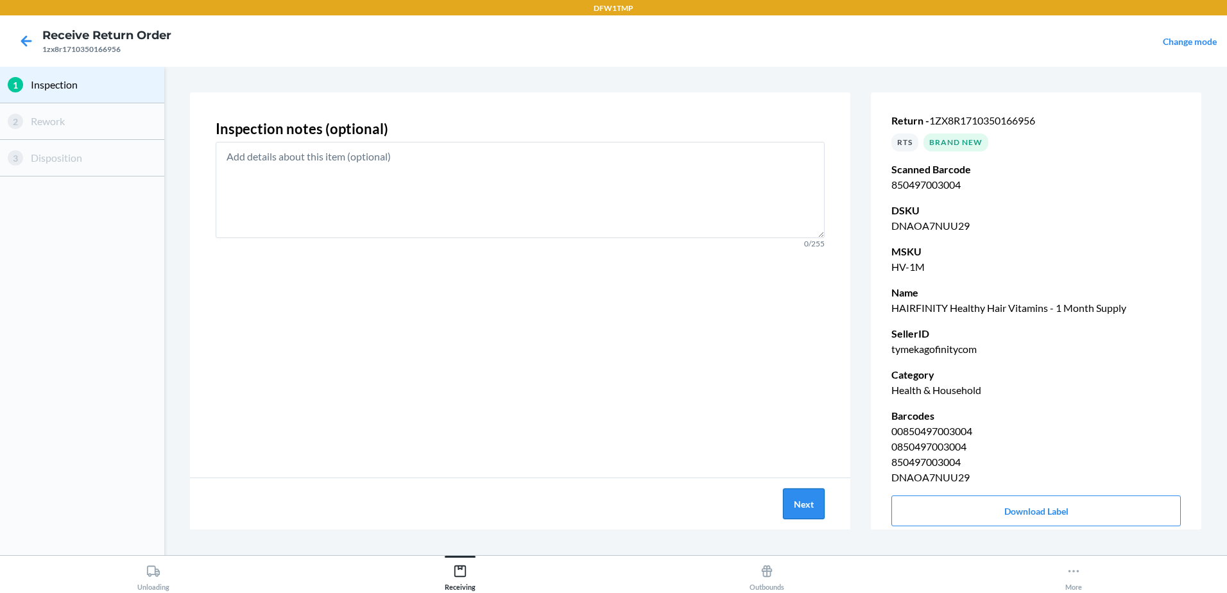
click at [803, 501] on button "Next" at bounding box center [804, 503] width 42 height 31
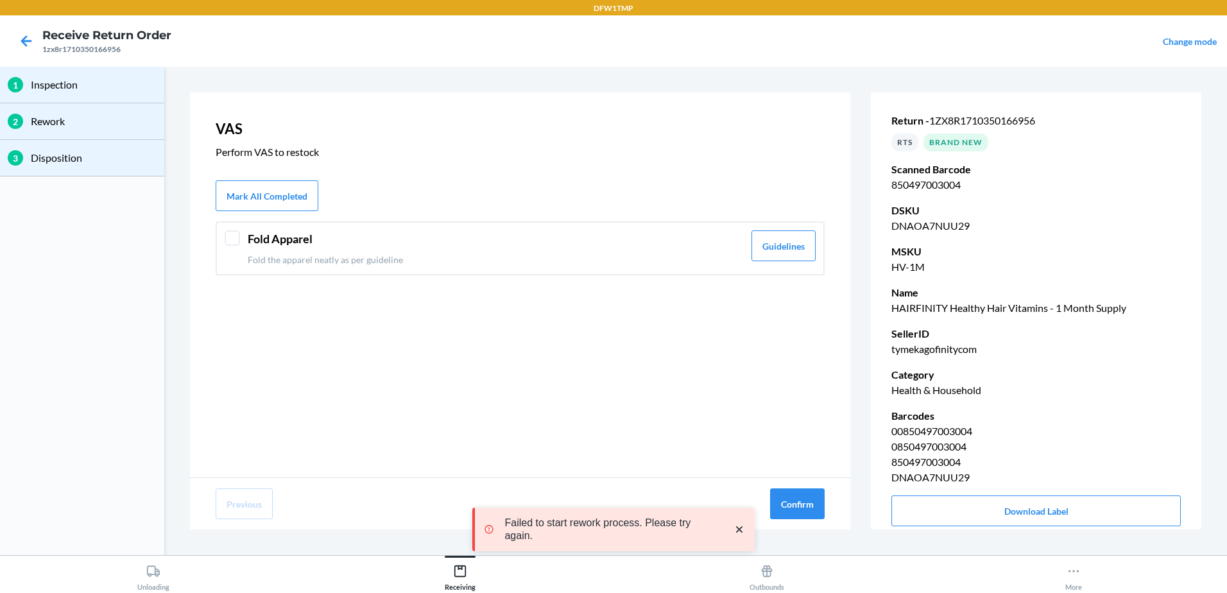
click at [234, 235] on div at bounding box center [232, 237] width 15 height 15
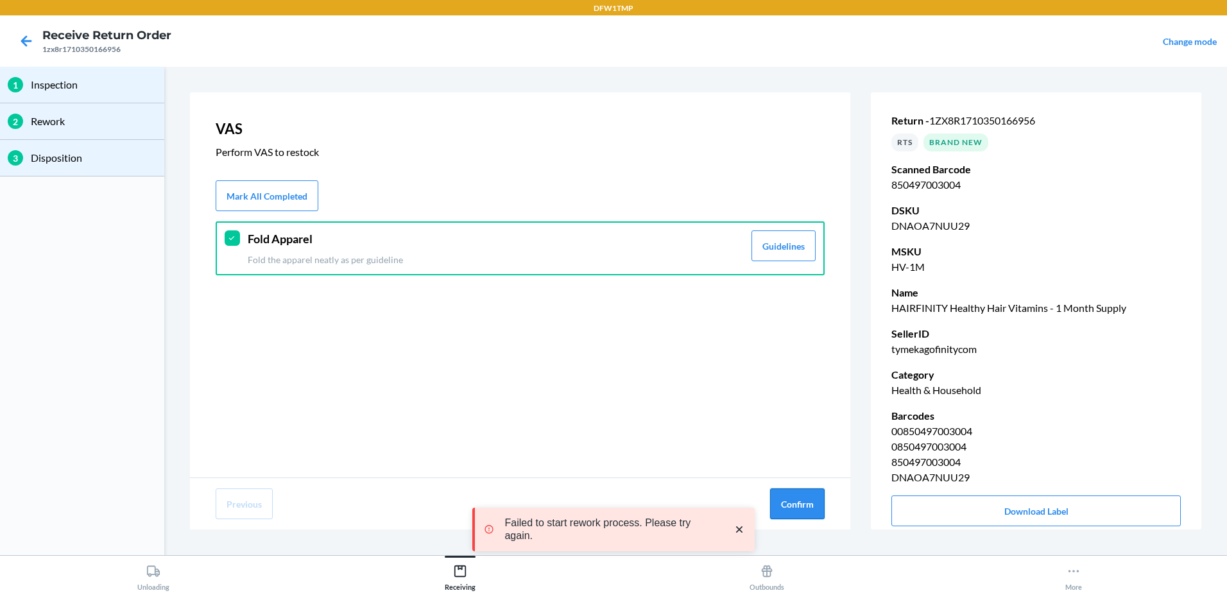
click at [796, 507] on button "Confirm" at bounding box center [797, 503] width 55 height 31
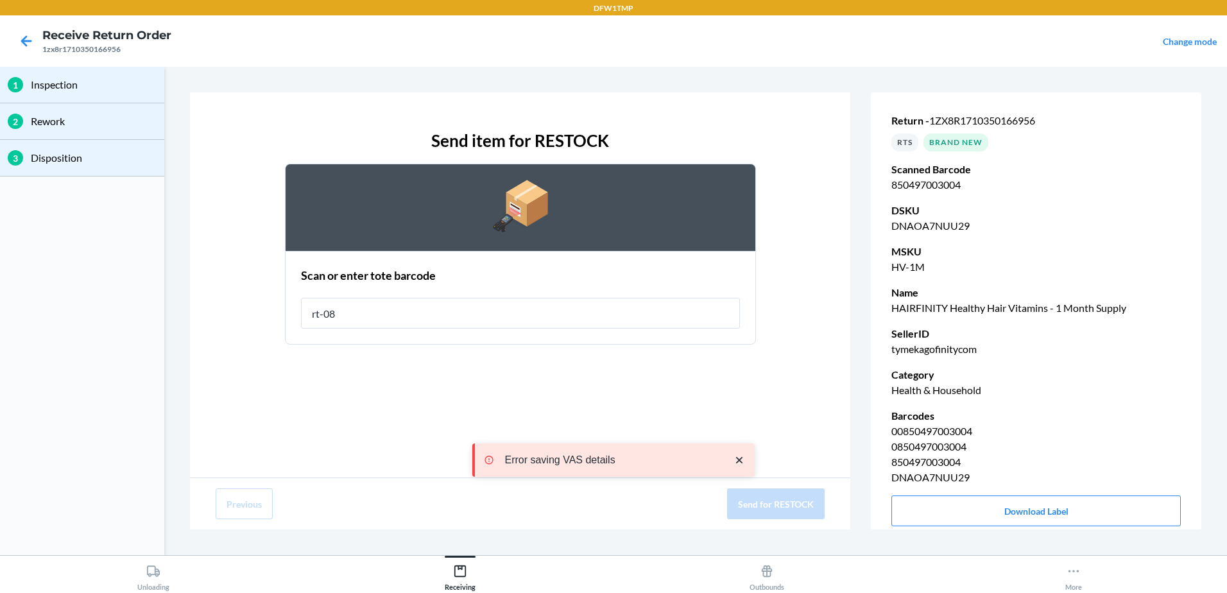
type input "rt-08"
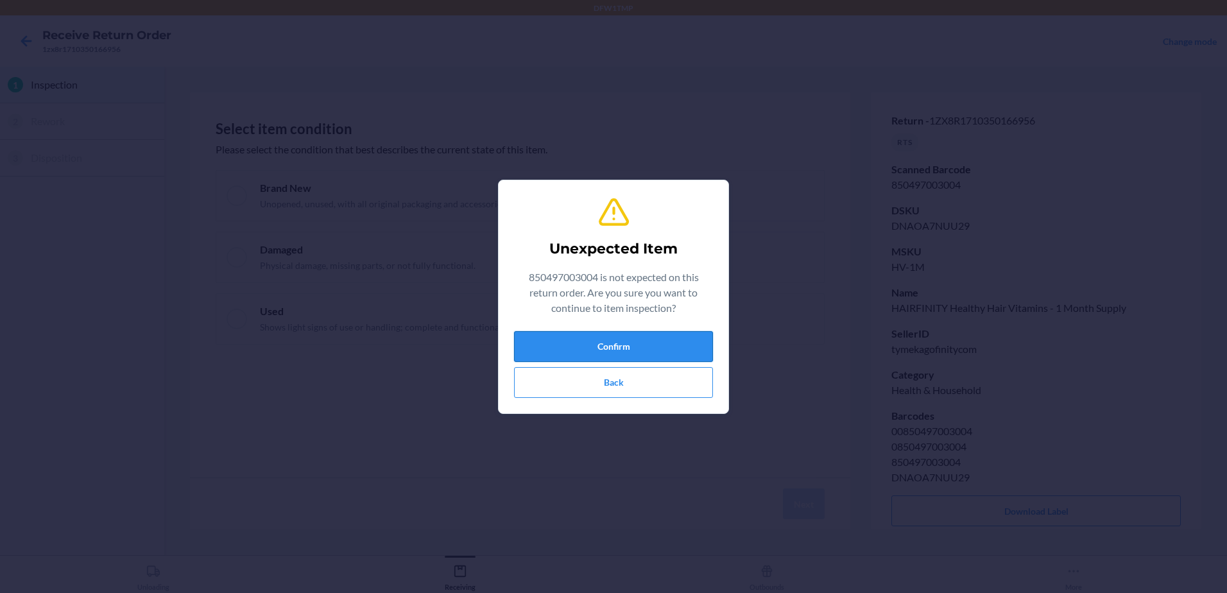
click at [615, 345] on button "Confirm" at bounding box center [613, 346] width 199 height 31
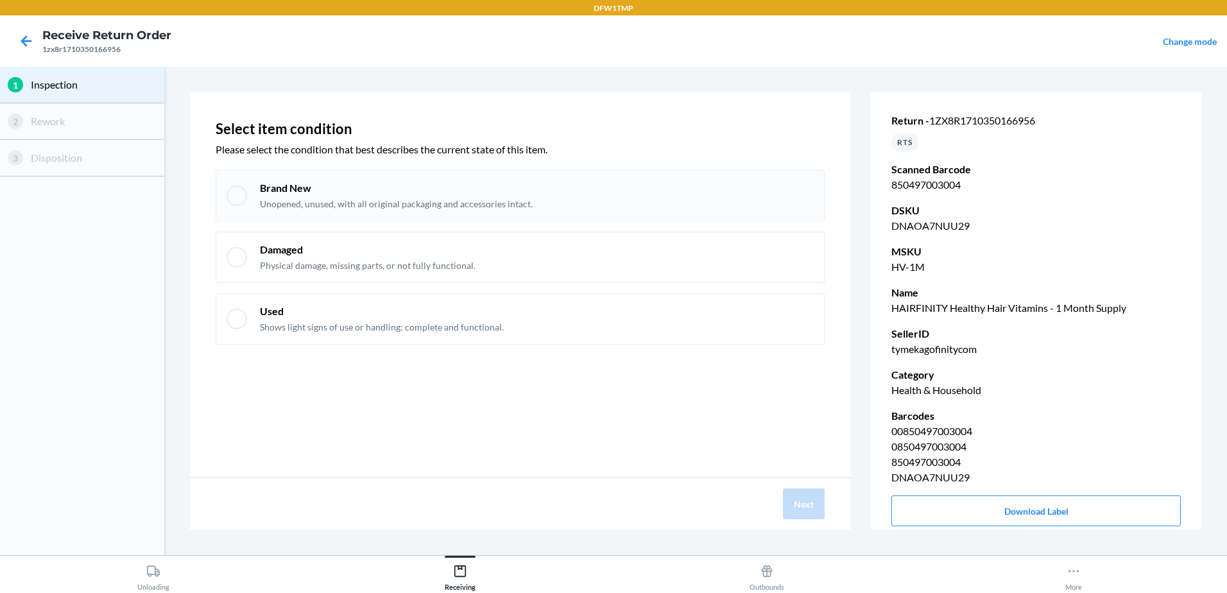
click at [234, 203] on div at bounding box center [237, 195] width 21 height 21
checkbox input "true"
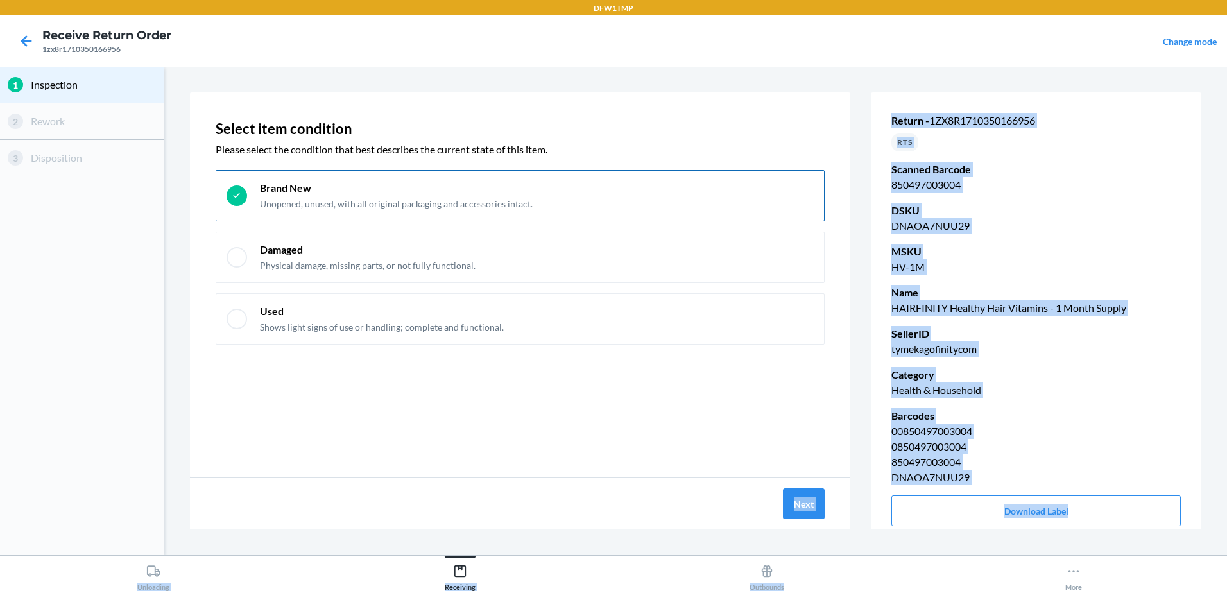
drag, startPoint x: 827, startPoint y: 620, endPoint x: 861, endPoint y: 619, distance: 34.0
click at [861, 592] on html "DFW1TMP Receive Return Order 1zx8r1710350166956 Change mode 1 Inspection 2 Rewo…" at bounding box center [613, 296] width 1227 height 593
click at [764, 502] on div "Next" at bounding box center [520, 503] width 660 height 51
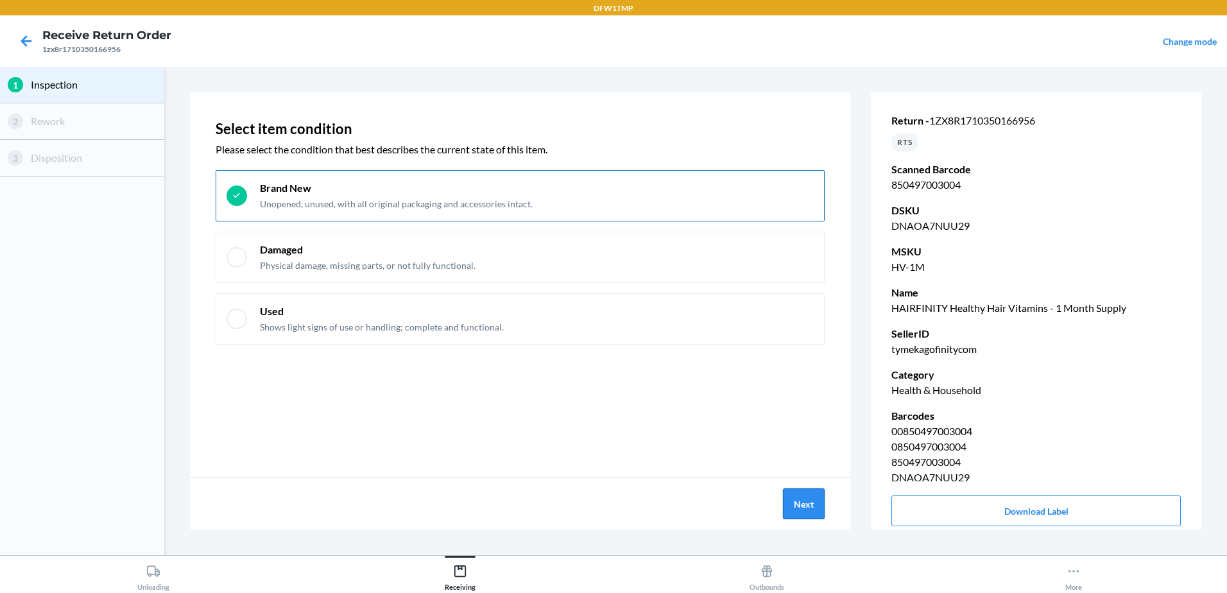
click at [794, 506] on button "Next" at bounding box center [804, 503] width 42 height 31
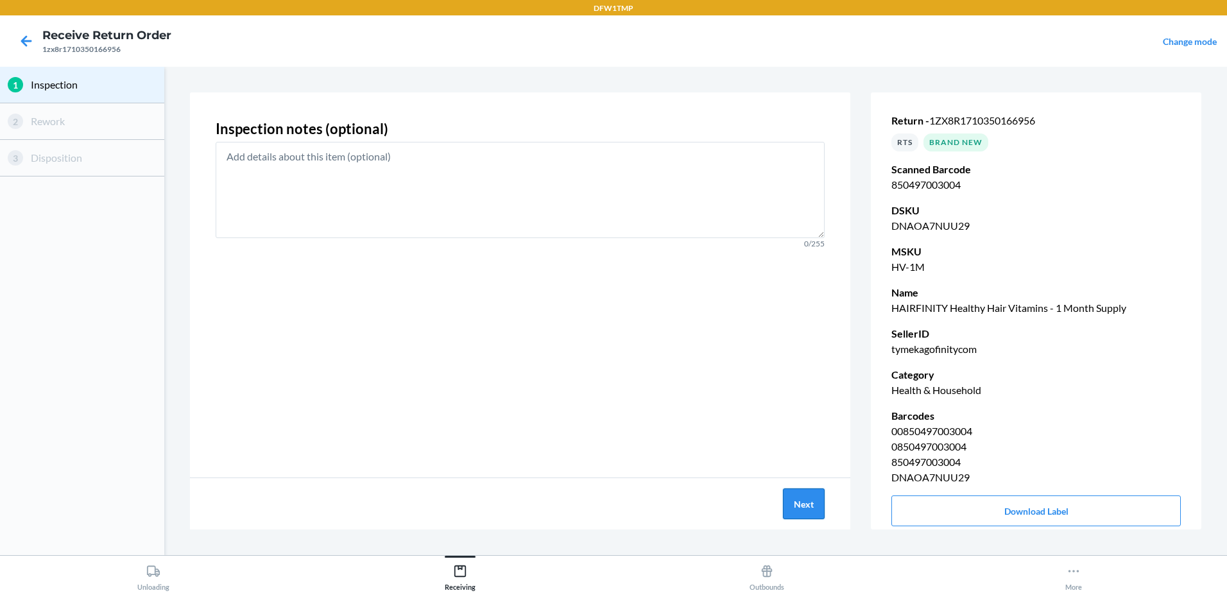
click at [807, 504] on button "Next" at bounding box center [804, 503] width 42 height 31
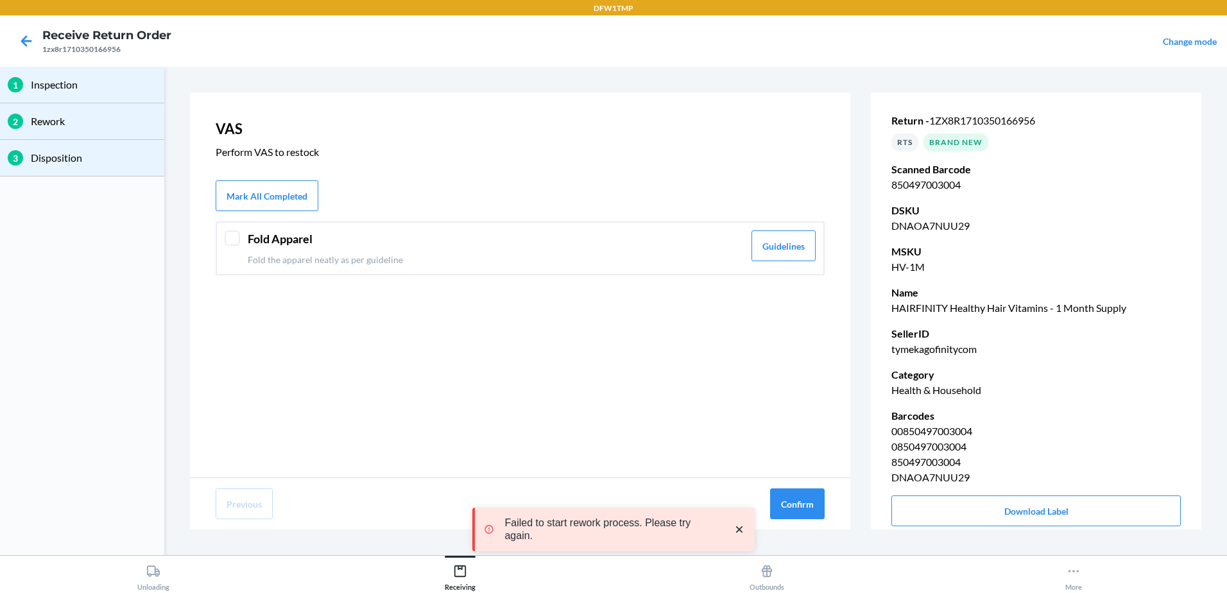
click at [223, 243] on div "Fold Apparel Fold the apparel neatly as per guideline Guidelines" at bounding box center [520, 248] width 609 height 54
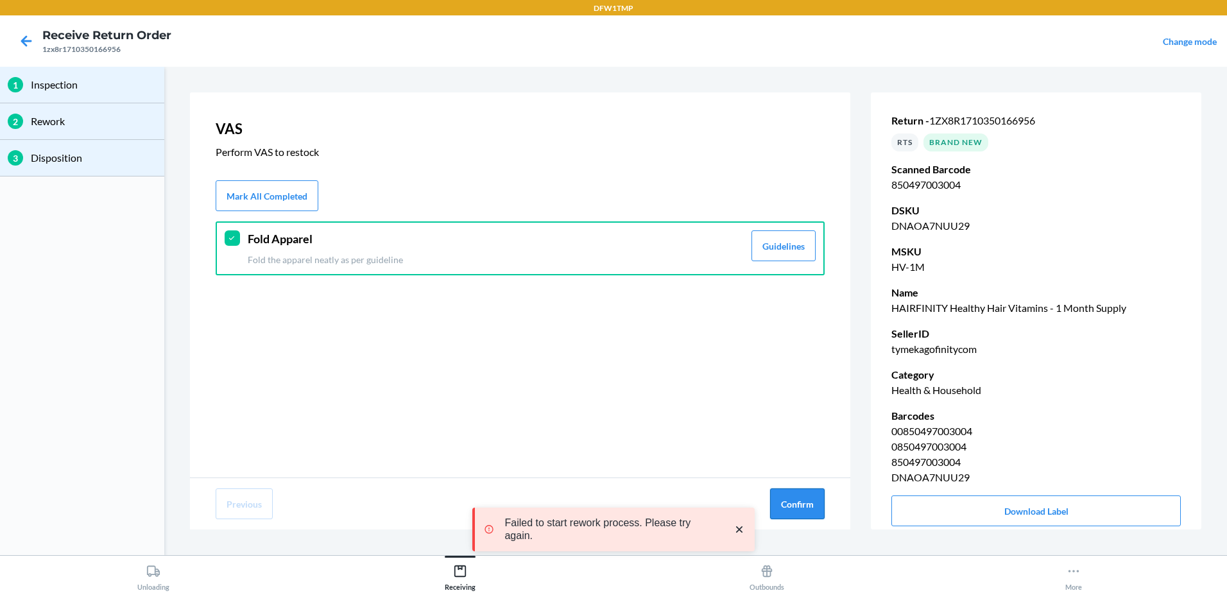
click at [778, 506] on button "Confirm" at bounding box center [797, 503] width 55 height 31
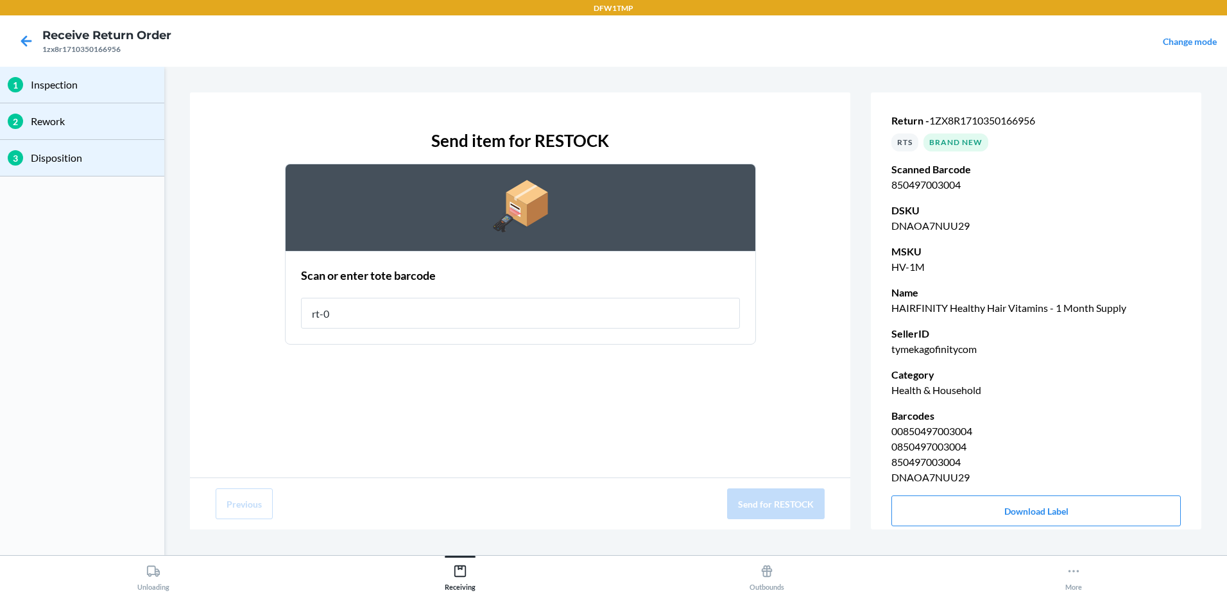
type input "rt-08"
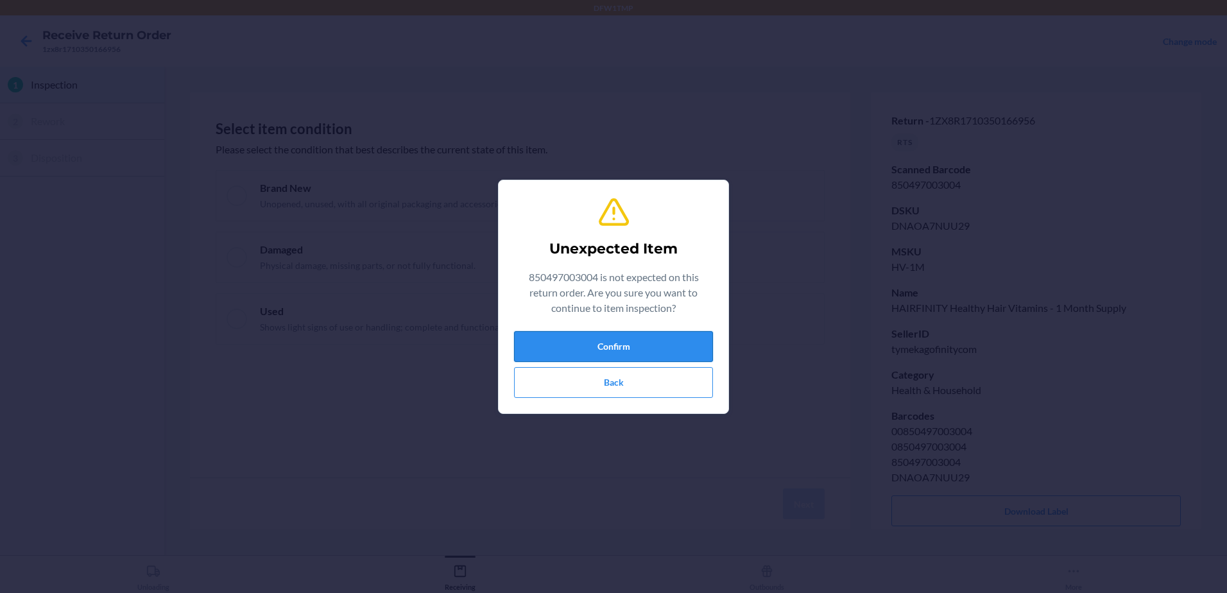
click at [669, 353] on button "Confirm" at bounding box center [613, 346] width 199 height 31
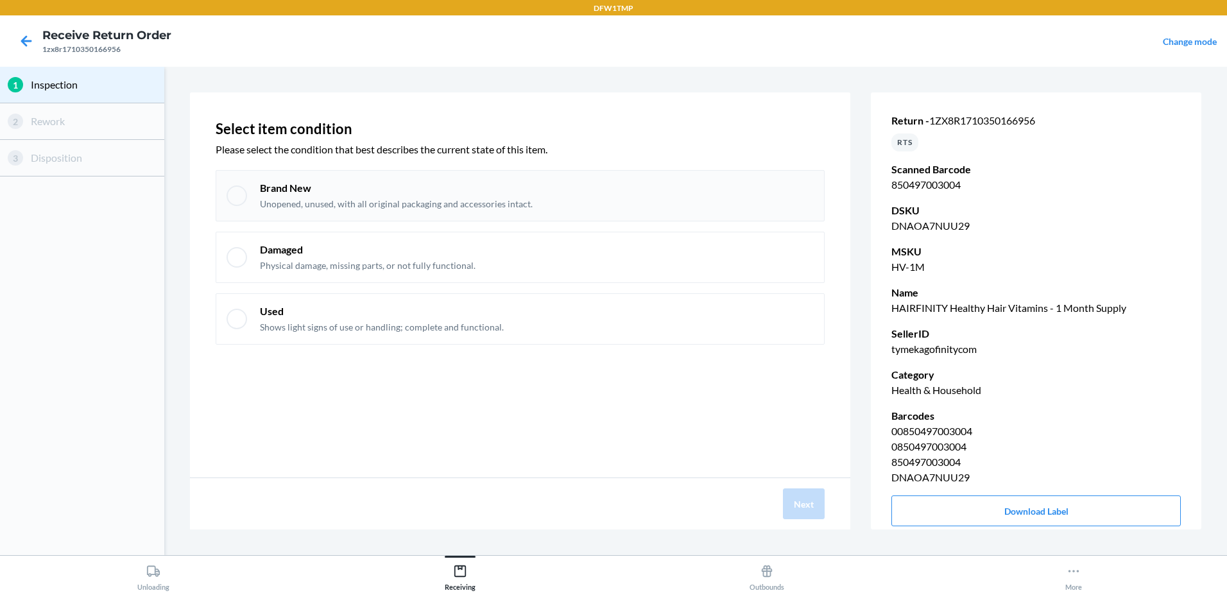
click at [225, 194] on div "Brand New Unopened, unused, with all original packaging and accessories intact." at bounding box center [520, 195] width 609 height 51
checkbox input "true"
click at [812, 506] on button "Next" at bounding box center [804, 503] width 42 height 31
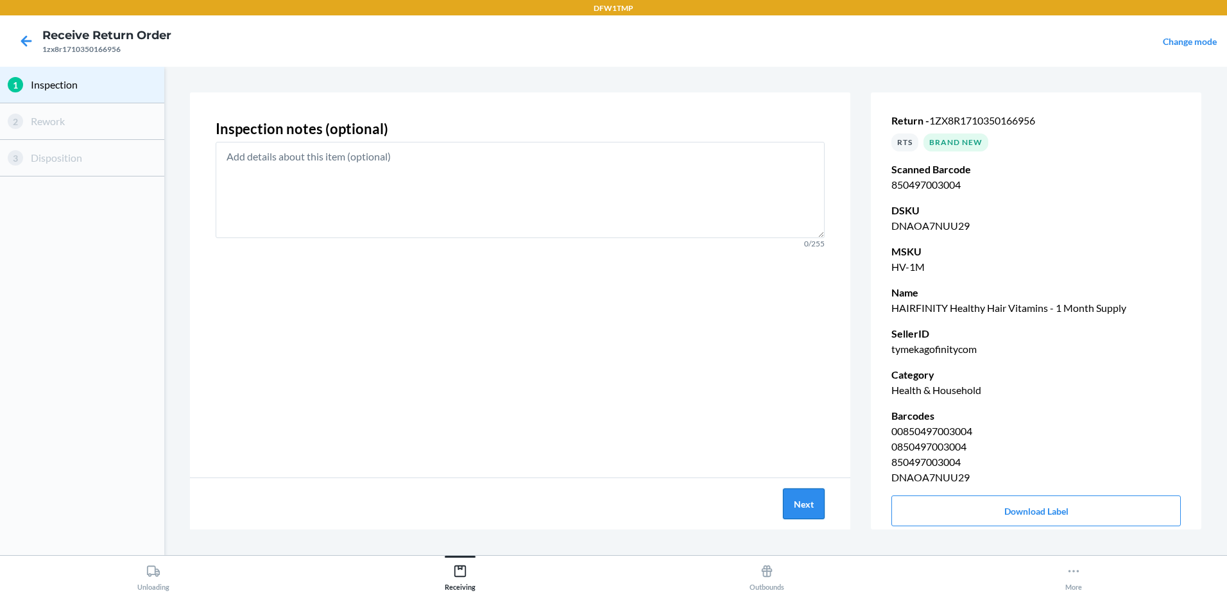
click at [802, 510] on button "Next" at bounding box center [804, 503] width 42 height 31
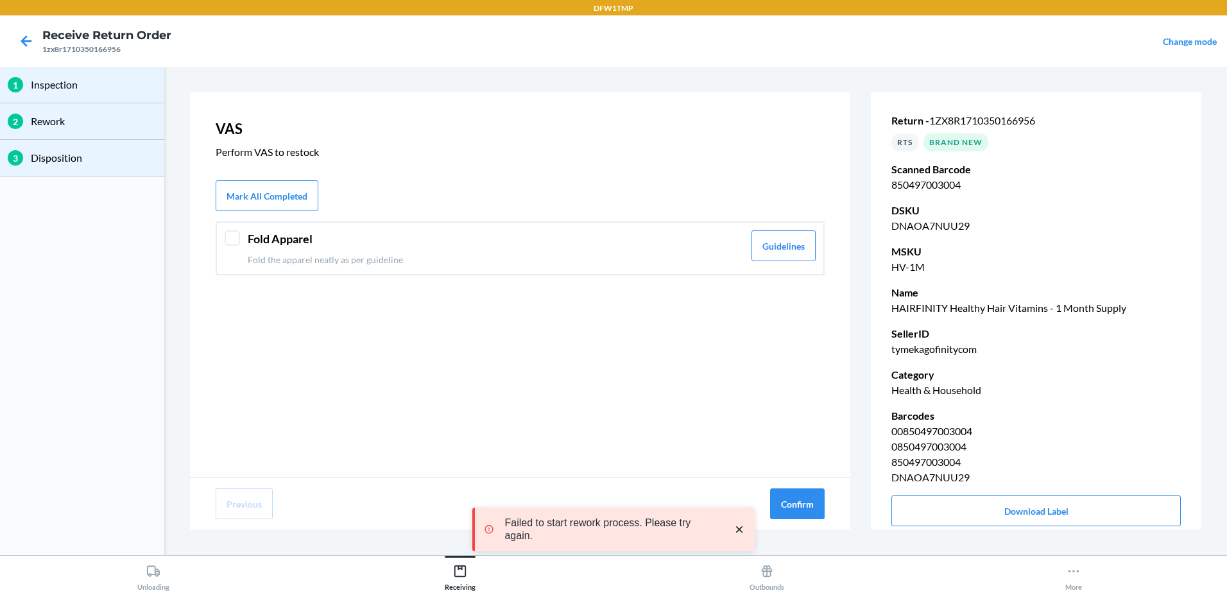
click at [230, 234] on div at bounding box center [232, 237] width 15 height 15
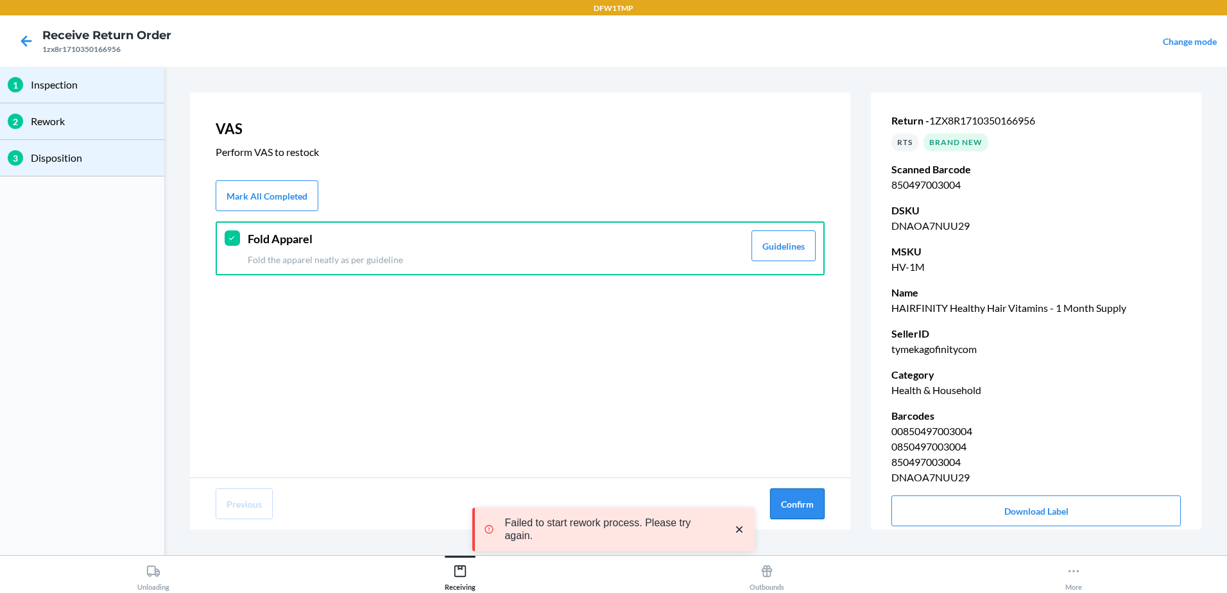
click at [794, 501] on button "Confirm" at bounding box center [797, 503] width 55 height 31
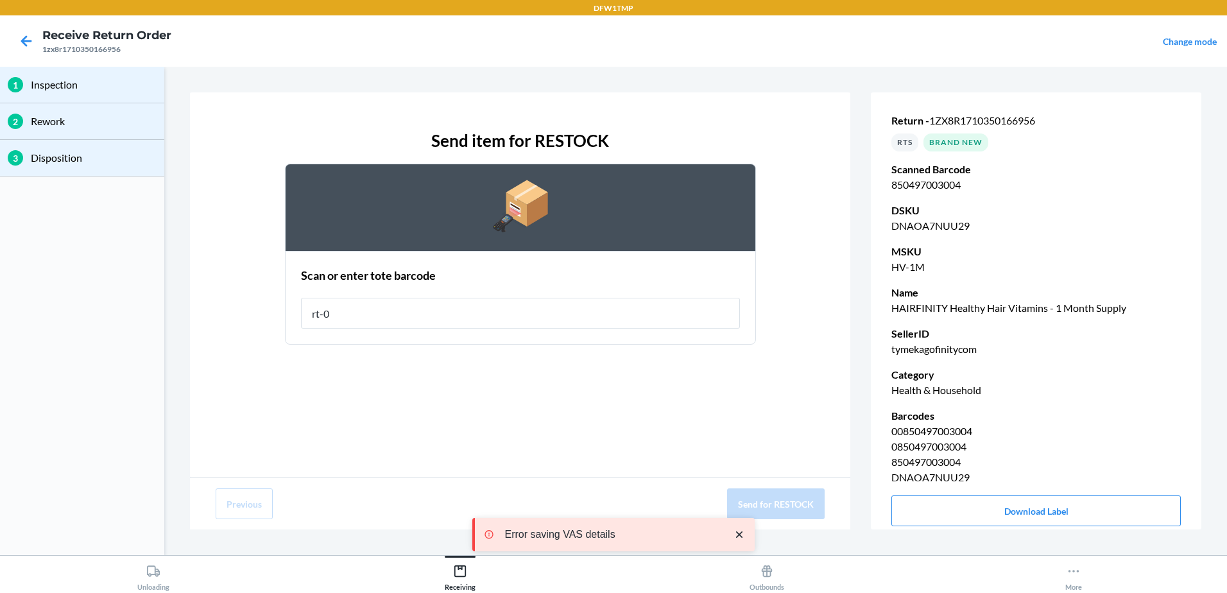
type input "rt-08"
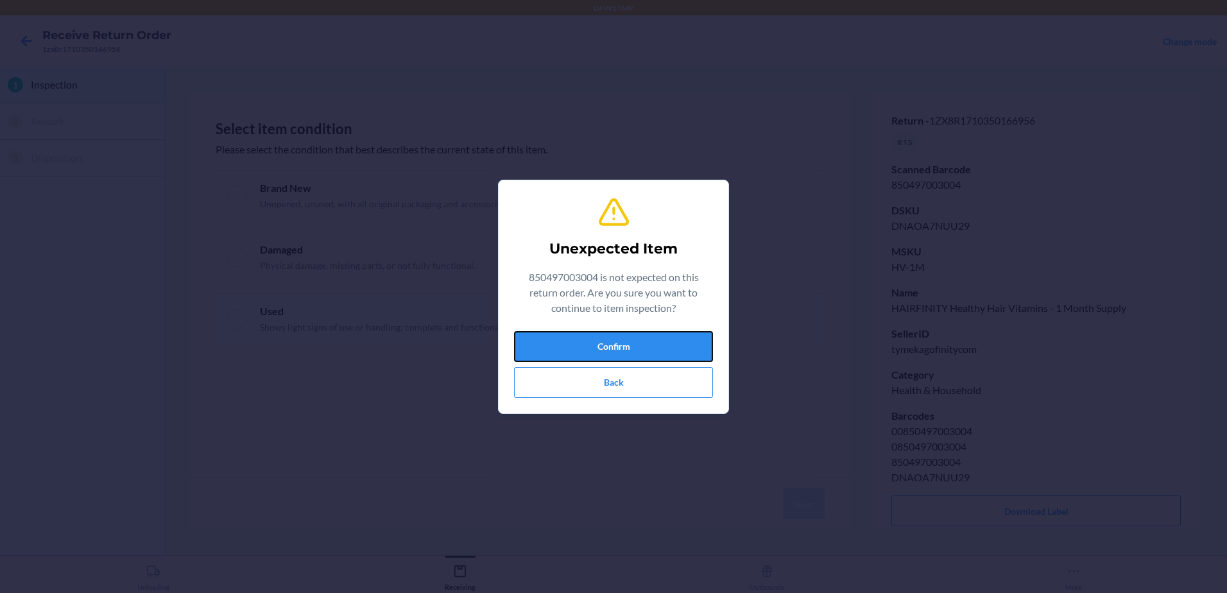
click at [538, 345] on button "Confirm" at bounding box center [613, 346] width 199 height 31
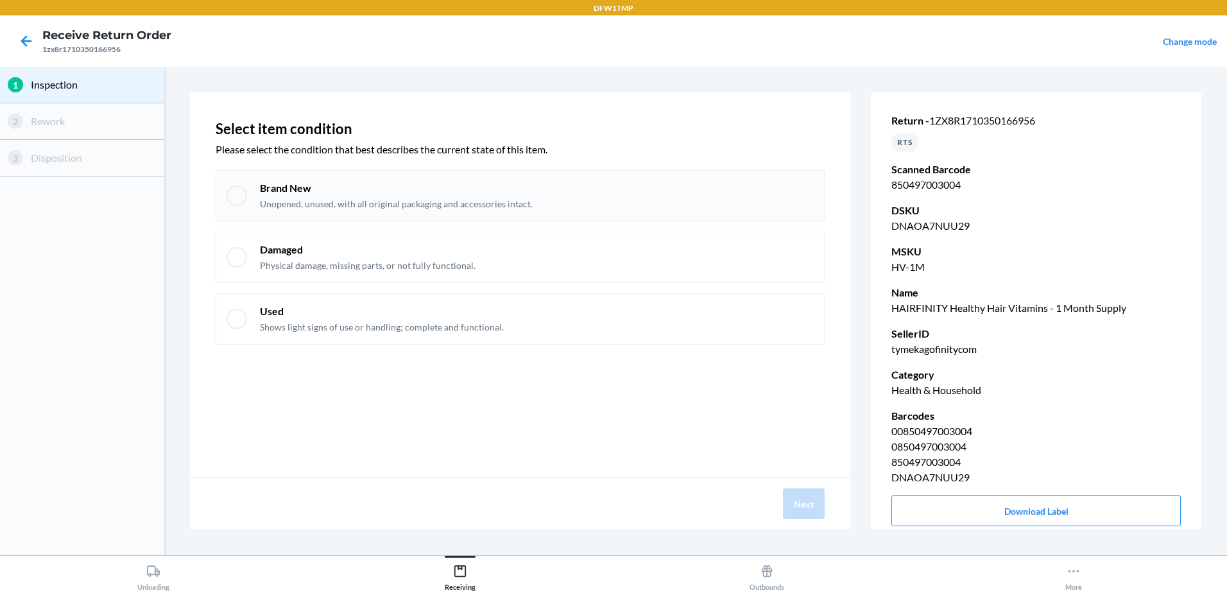
click at [236, 200] on div at bounding box center [237, 195] width 21 height 21
checkbox input "true"
click at [804, 499] on button "Next" at bounding box center [804, 503] width 42 height 31
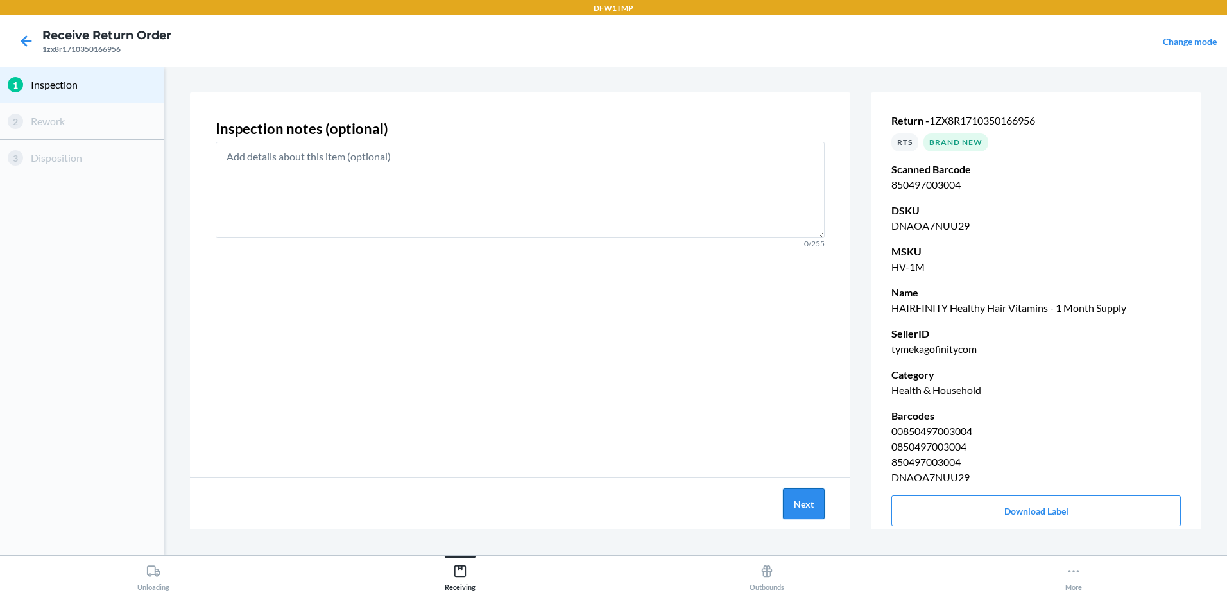
click at [814, 503] on button "Next" at bounding box center [804, 503] width 42 height 31
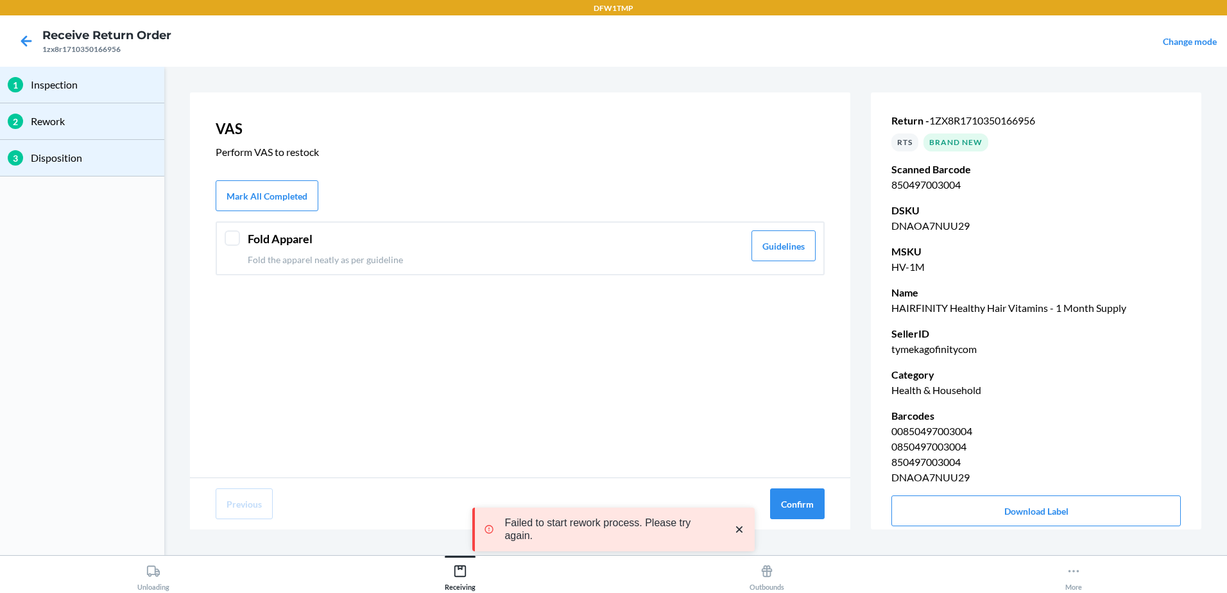
click at [231, 236] on div at bounding box center [232, 237] width 15 height 15
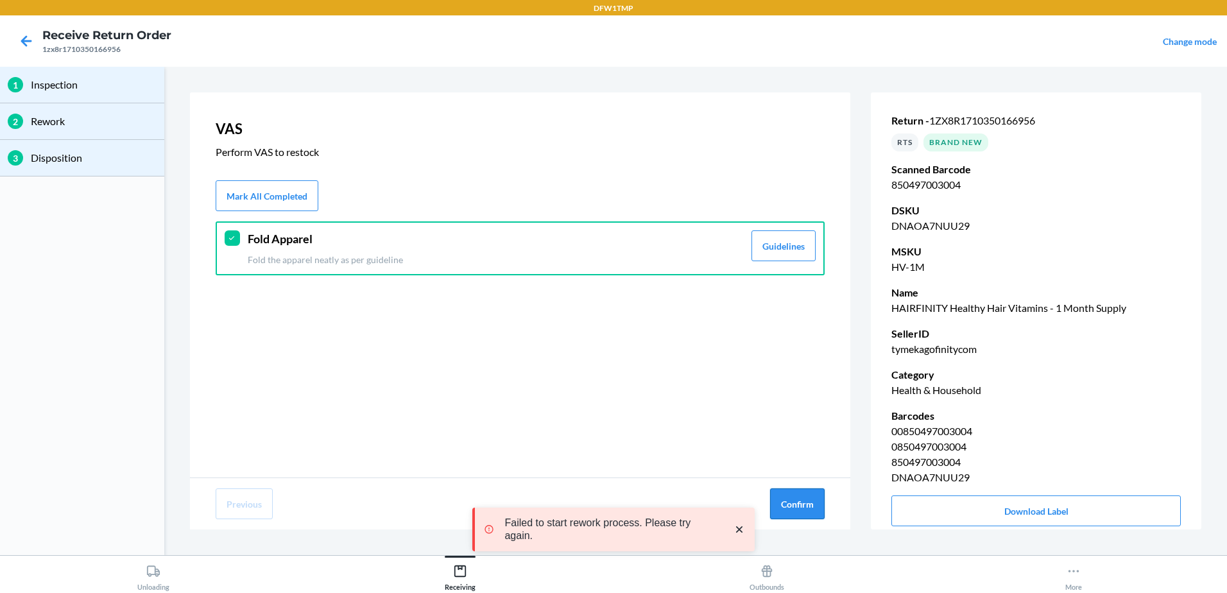
click at [786, 496] on button "Confirm" at bounding box center [797, 503] width 55 height 31
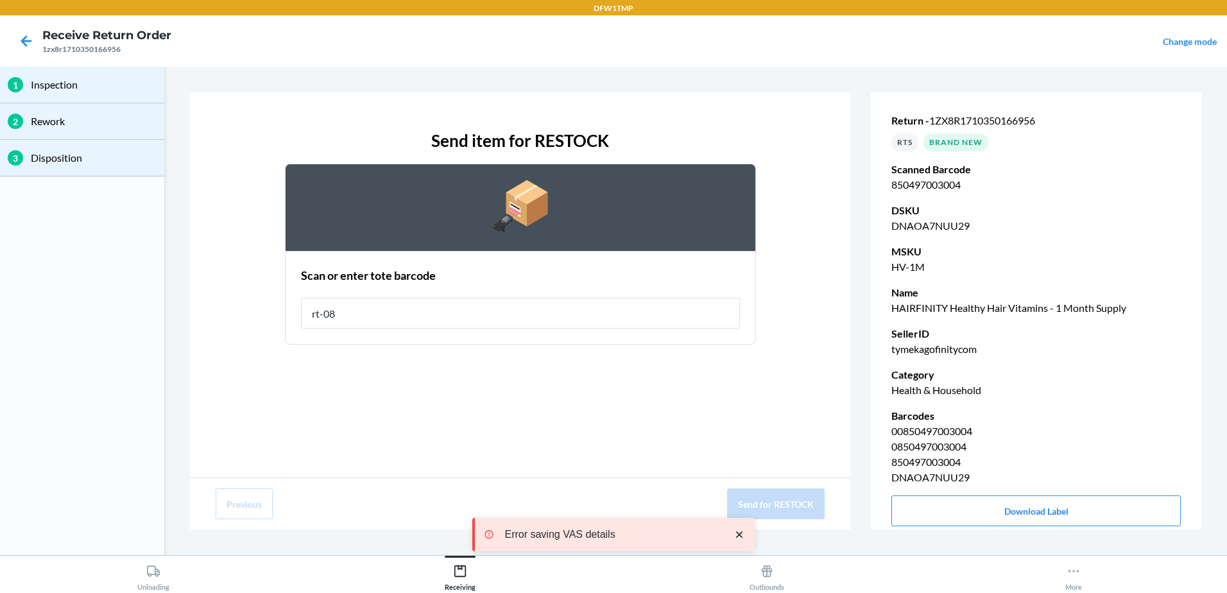
type input "rt-08"
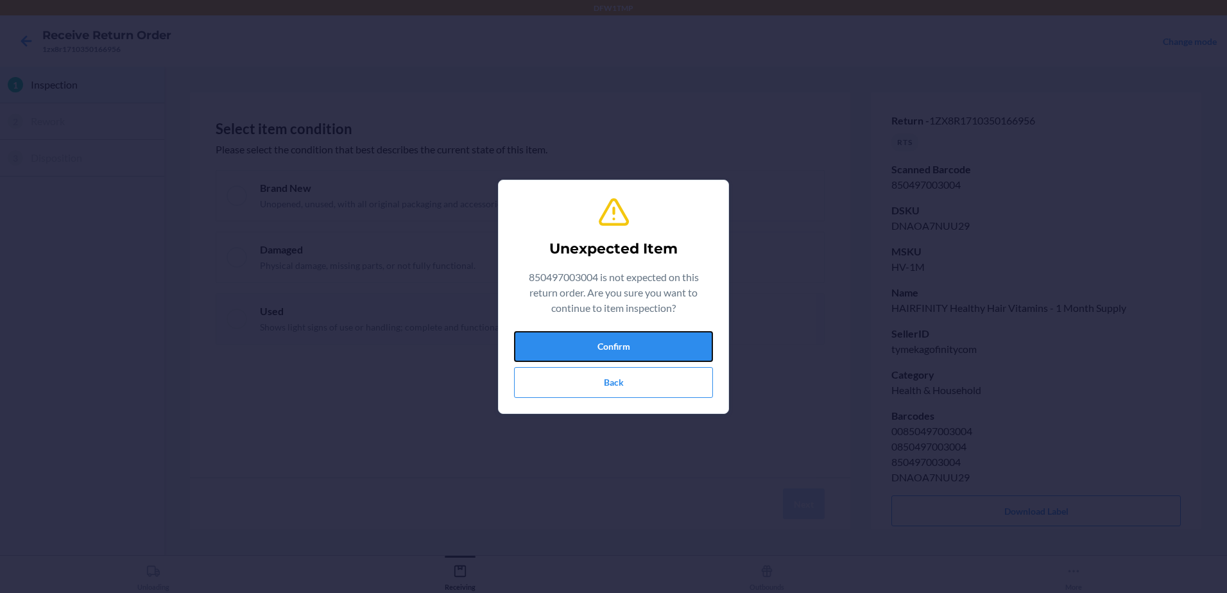
click at [624, 336] on button "Confirm" at bounding box center [613, 346] width 199 height 31
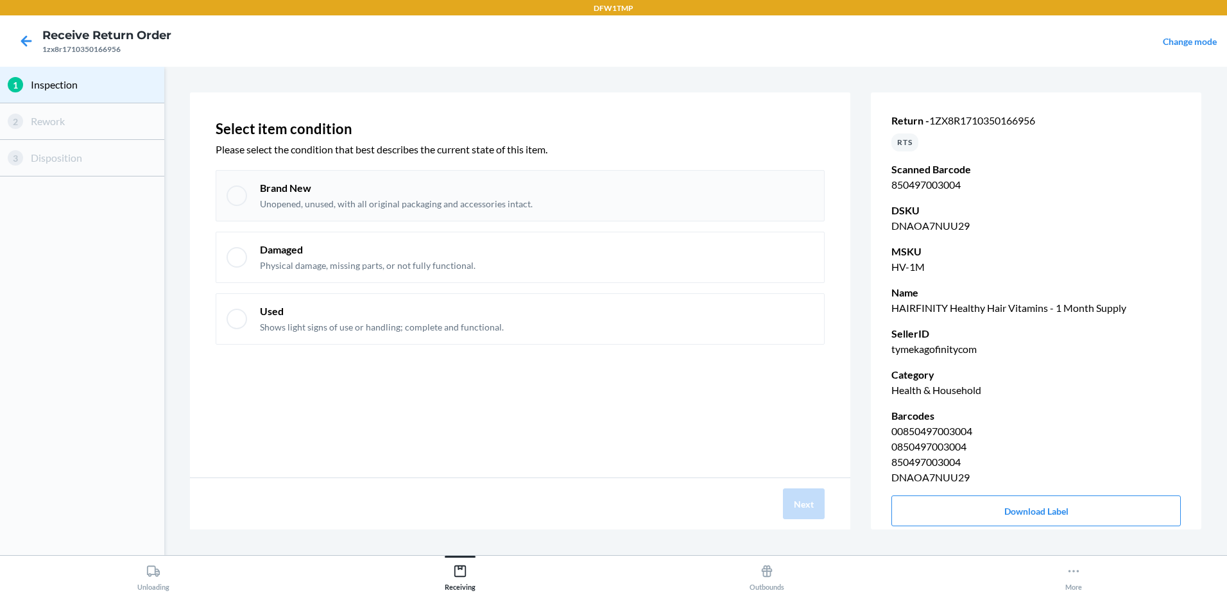
click at [228, 194] on div at bounding box center [237, 195] width 21 height 21
checkbox input "true"
click at [798, 501] on button "Next" at bounding box center [804, 503] width 42 height 31
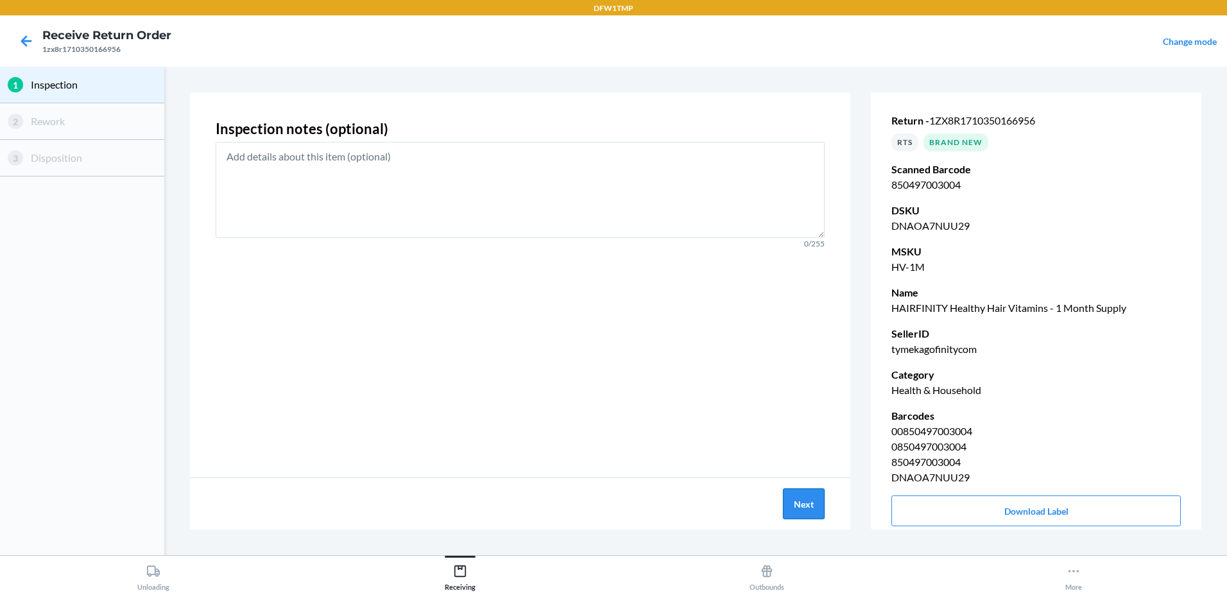
click at [795, 508] on button "Next" at bounding box center [804, 503] width 42 height 31
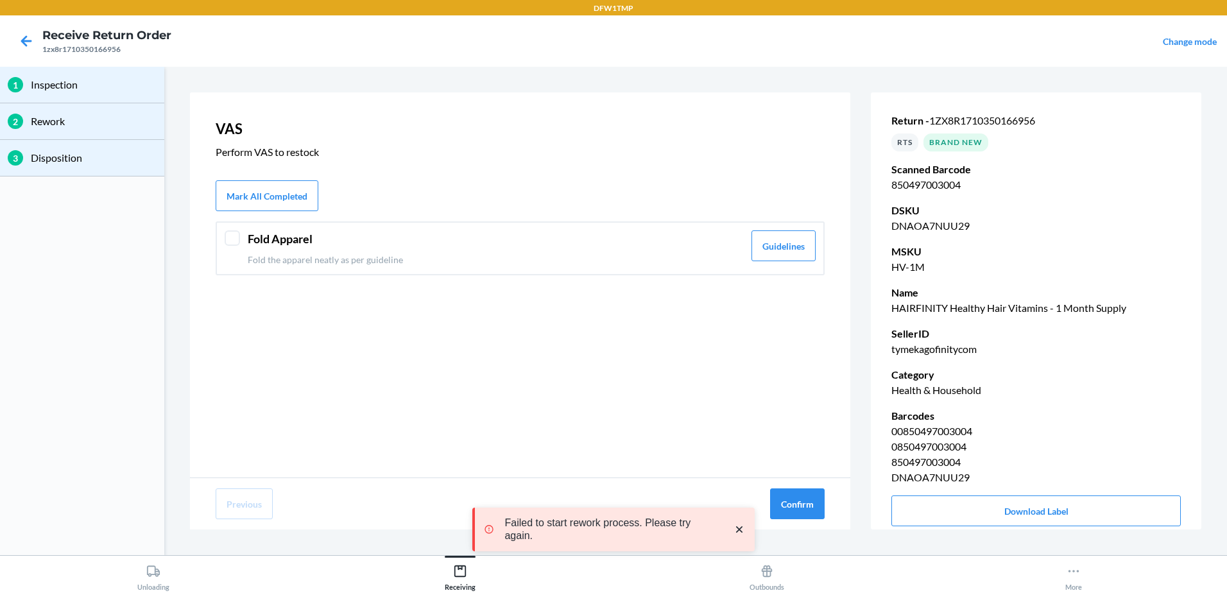
click at [237, 241] on div at bounding box center [232, 237] width 15 height 15
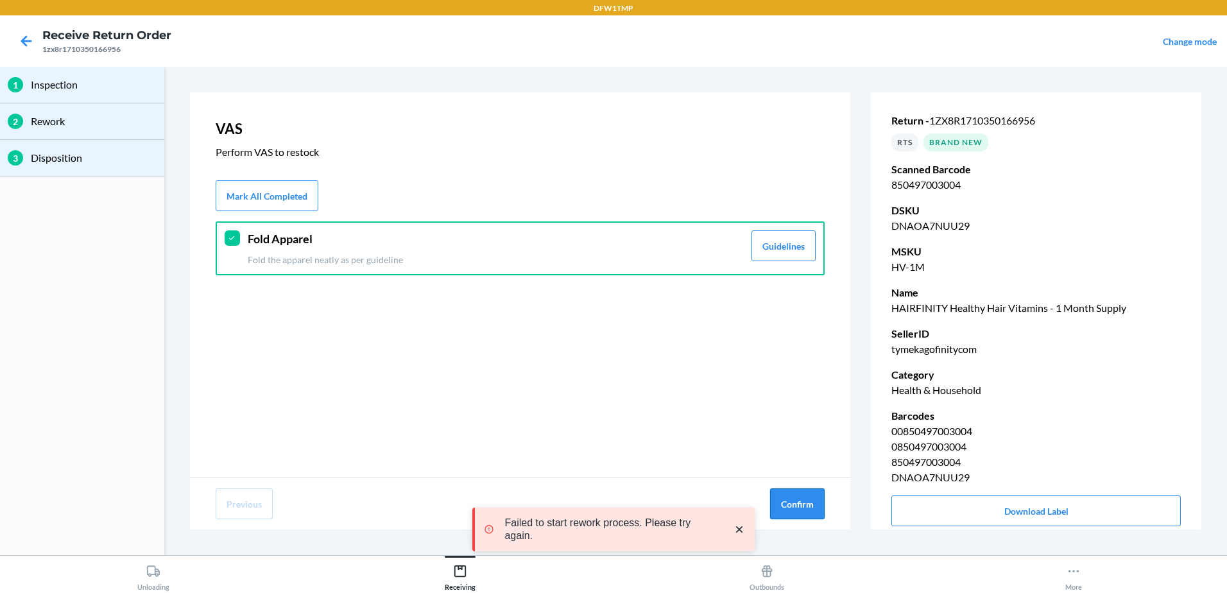
click at [803, 497] on button "Confirm" at bounding box center [797, 503] width 55 height 31
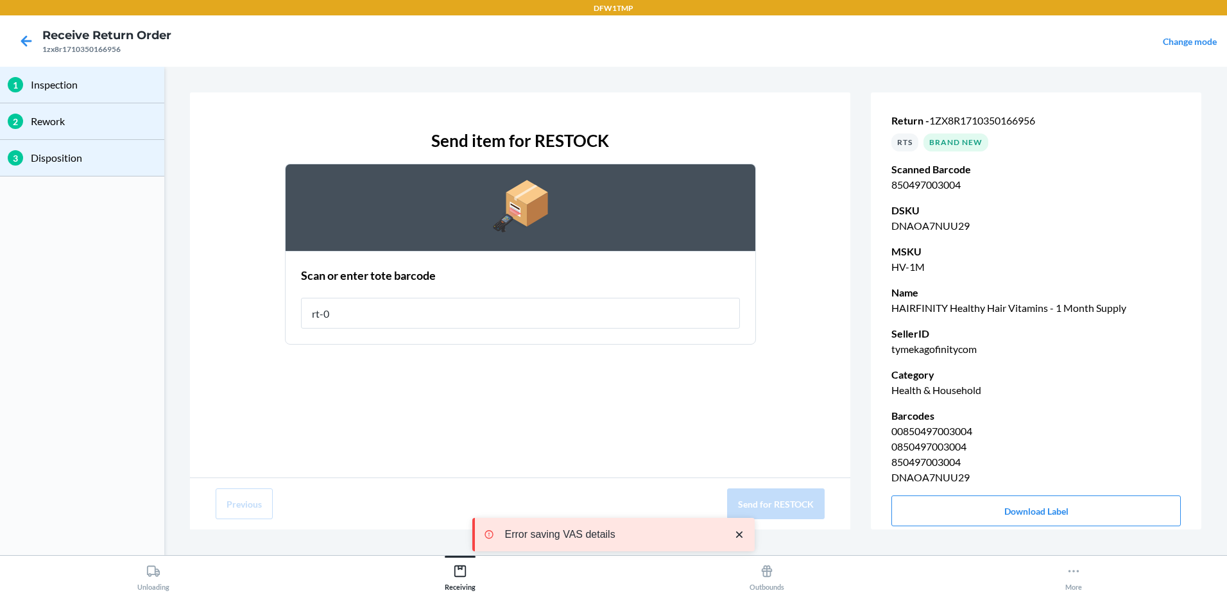
type input "rt-08"
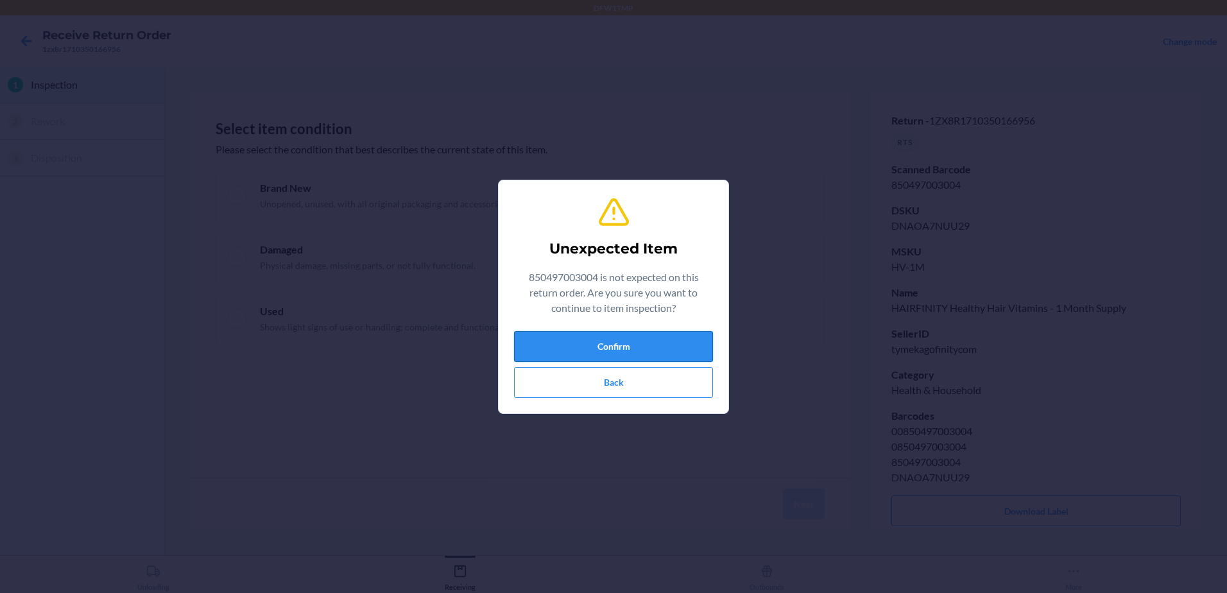
click at [630, 354] on button "Confirm" at bounding box center [613, 346] width 199 height 31
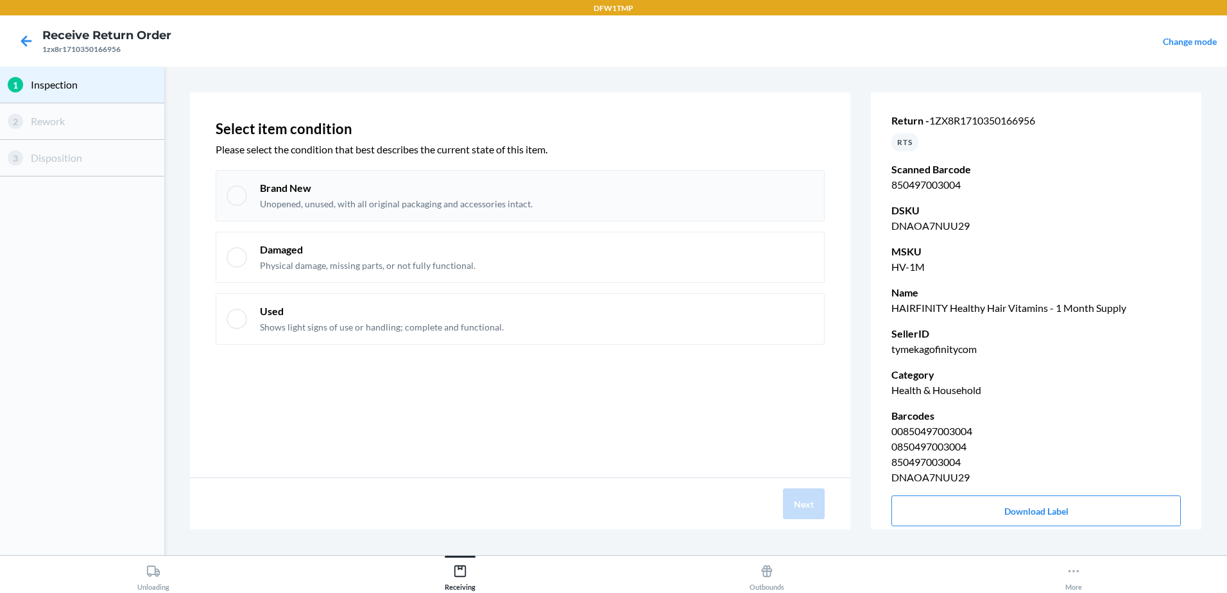
click at [243, 195] on div at bounding box center [237, 195] width 21 height 21
checkbox input "true"
click at [790, 510] on button "Next" at bounding box center [804, 503] width 42 height 31
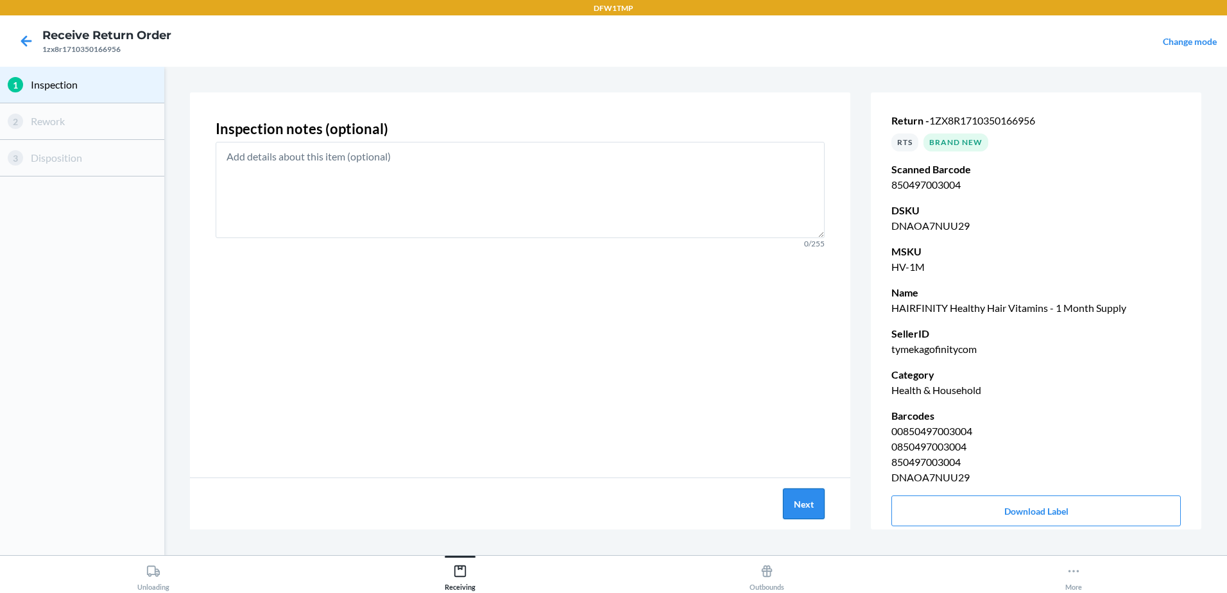
click at [803, 502] on button "Next" at bounding box center [804, 503] width 42 height 31
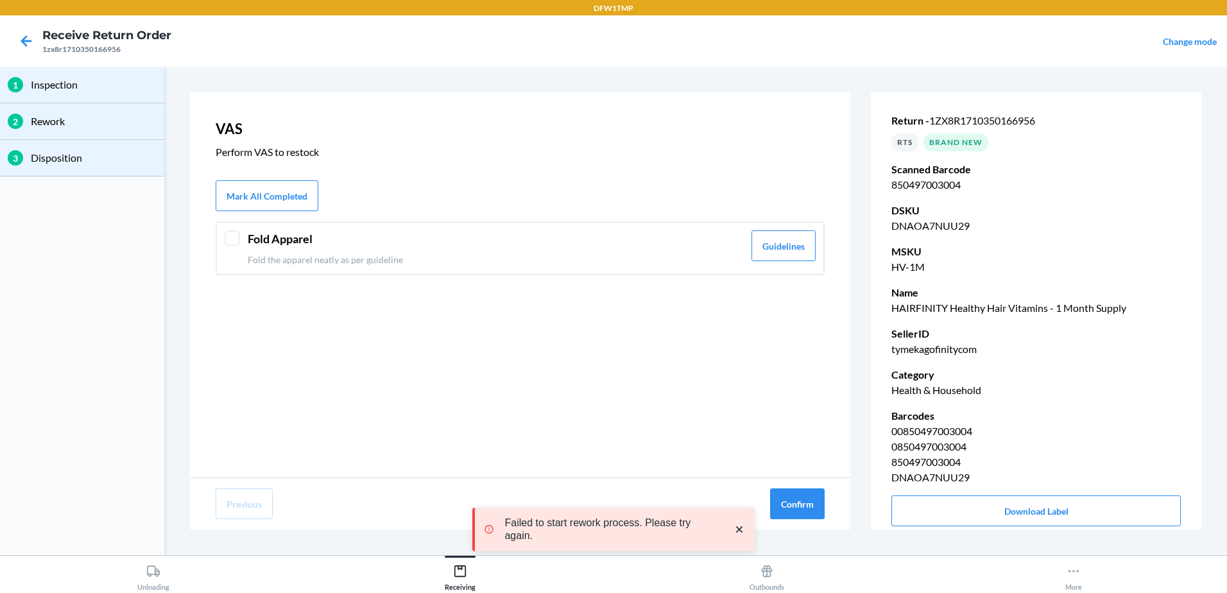
click at [232, 237] on div at bounding box center [232, 237] width 15 height 15
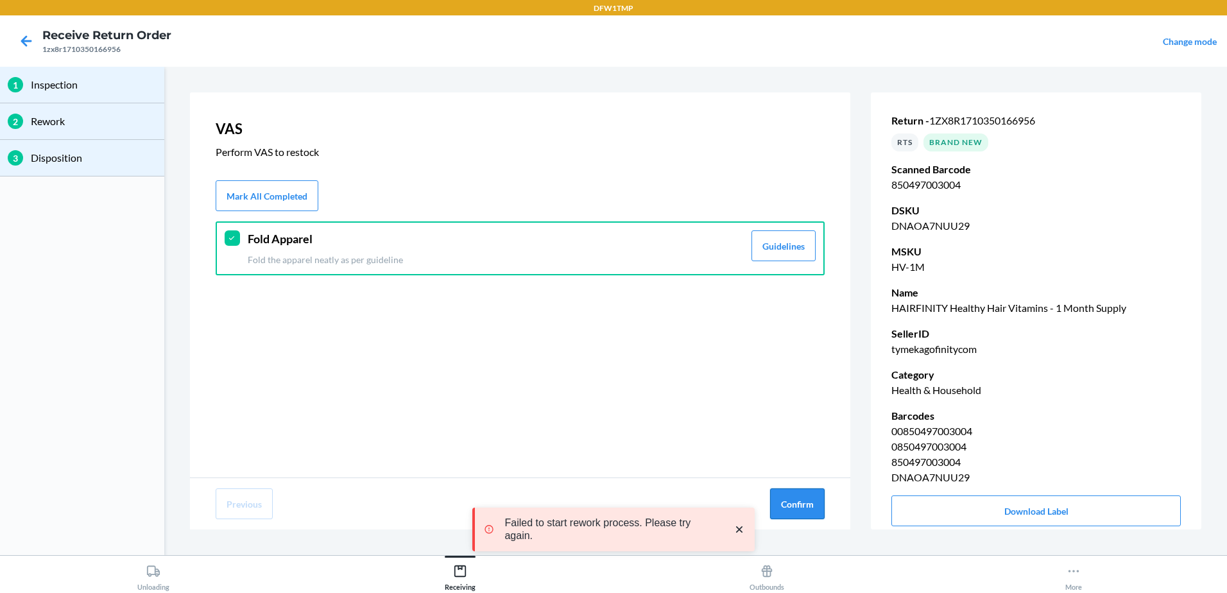
click at [809, 495] on button "Confirm" at bounding box center [797, 503] width 55 height 31
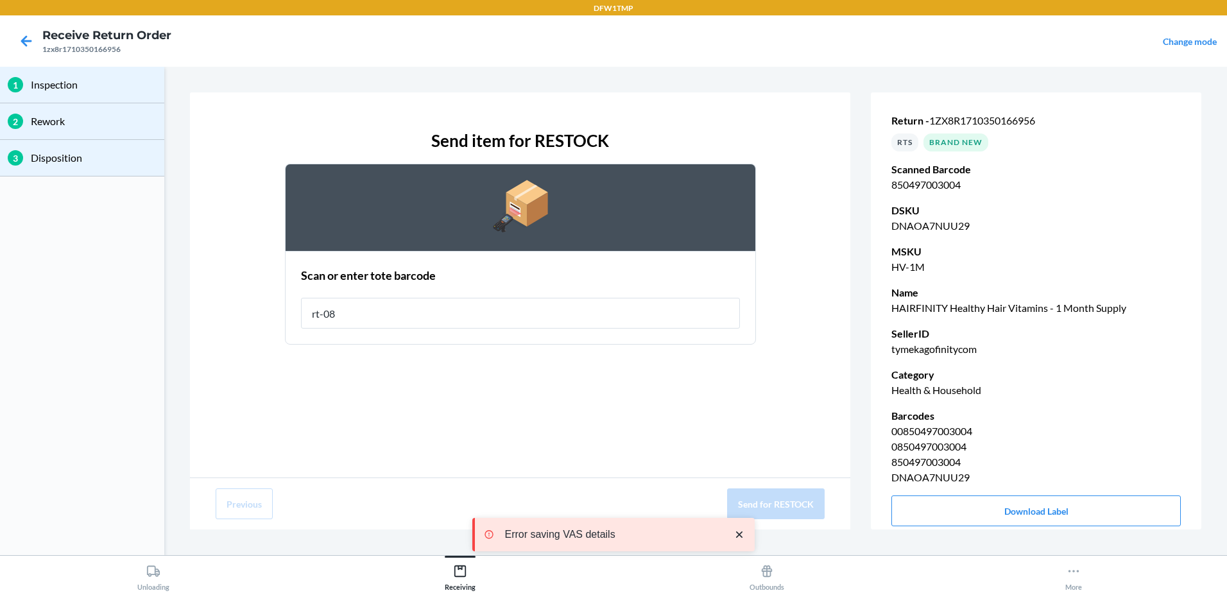
type input "rt-08"
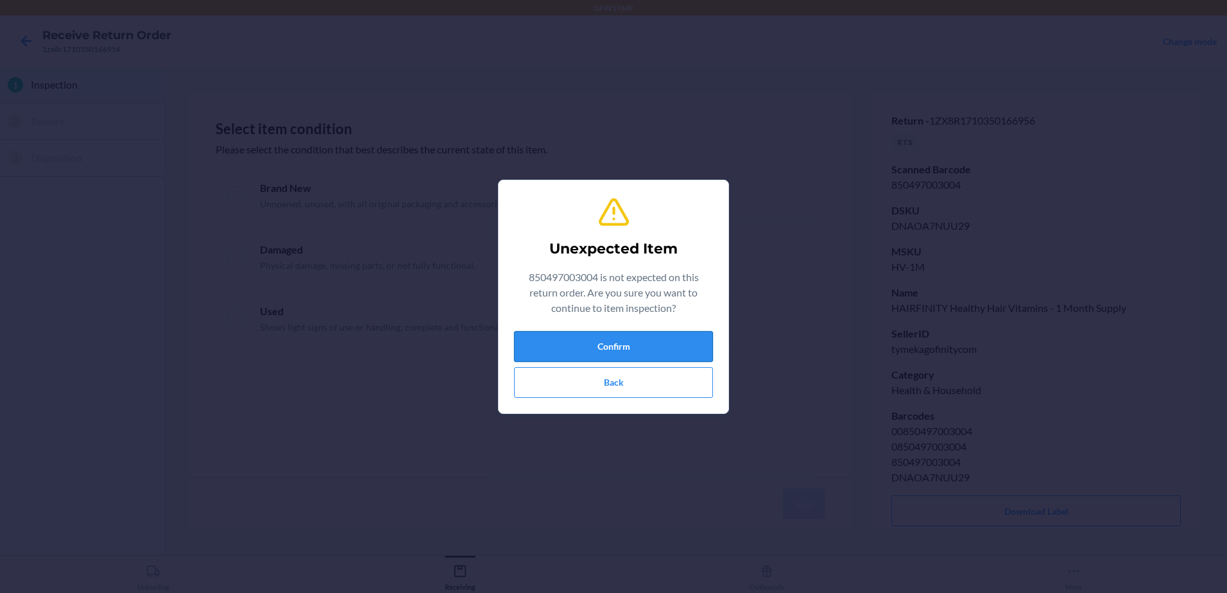
click at [664, 344] on button "Confirm" at bounding box center [613, 346] width 199 height 31
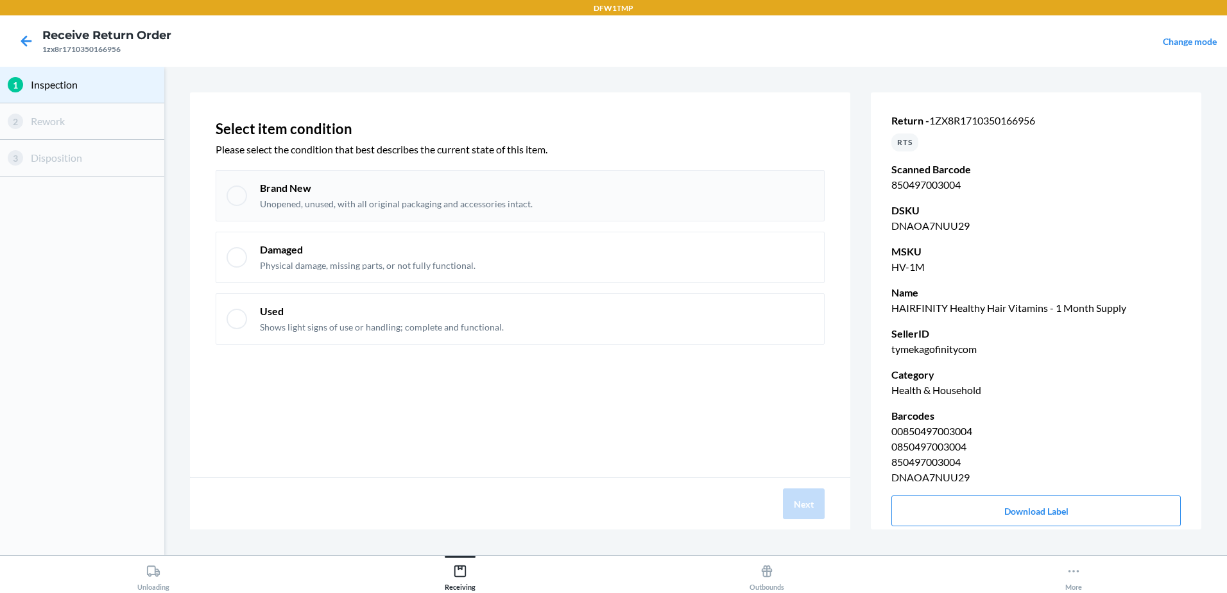
click at [232, 193] on div at bounding box center [237, 195] width 21 height 21
checkbox input "true"
click at [804, 508] on button "Next" at bounding box center [804, 503] width 42 height 31
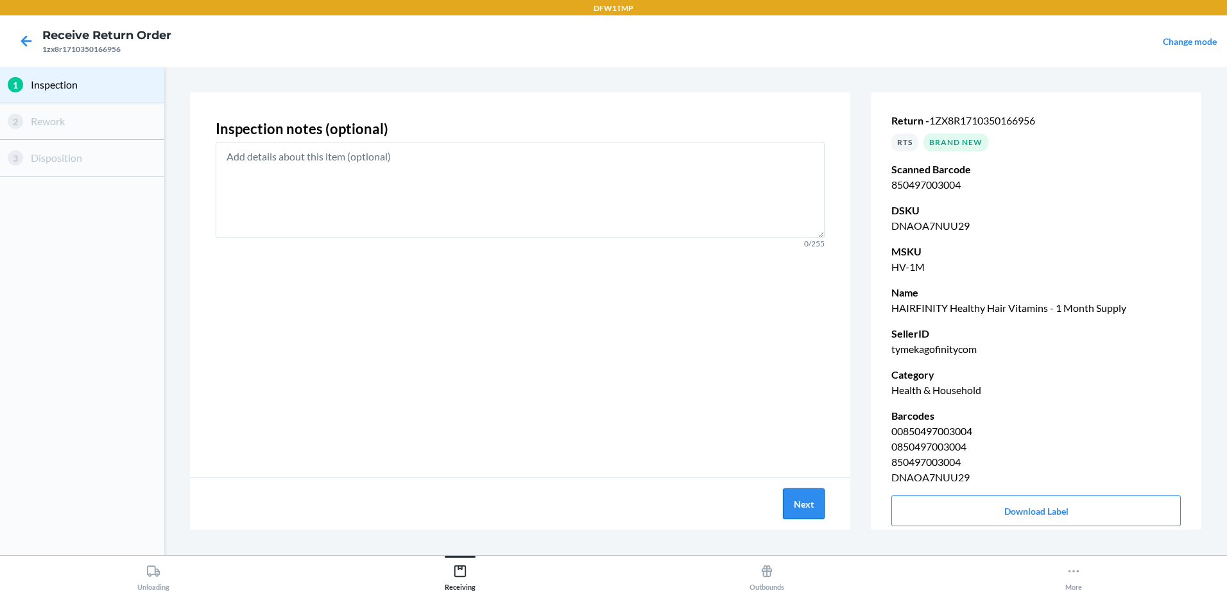
click at [795, 500] on button "Next" at bounding box center [804, 503] width 42 height 31
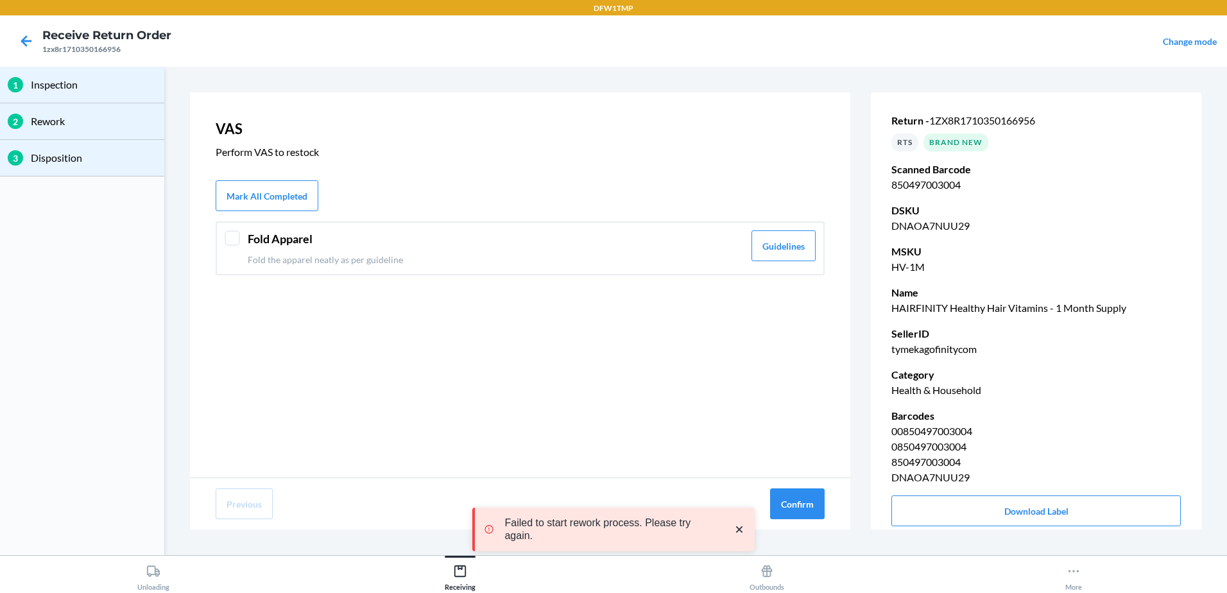
click at [230, 247] on div "Fold Apparel Fold the apparel neatly as per guideline Guidelines" at bounding box center [520, 248] width 609 height 54
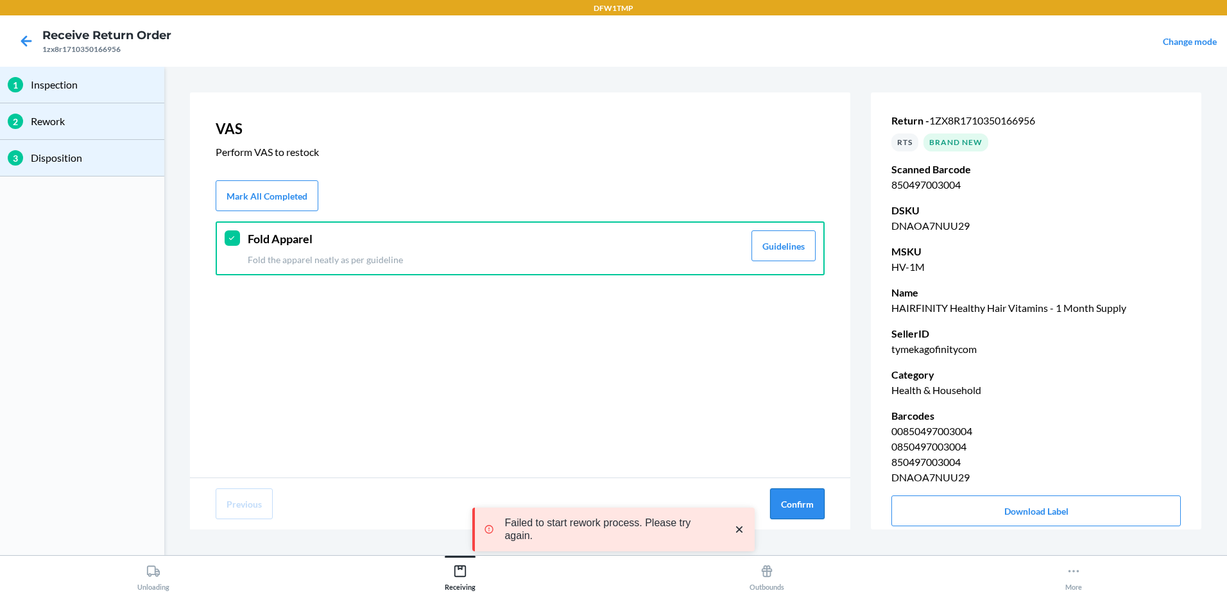
click at [819, 508] on button "Confirm" at bounding box center [797, 503] width 55 height 31
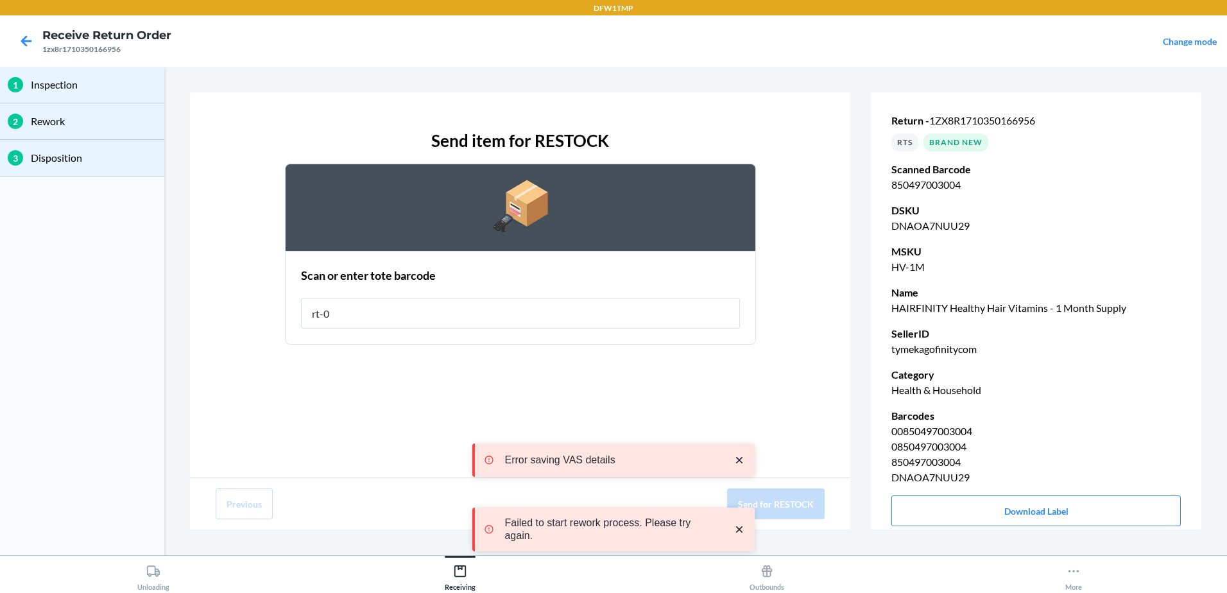
type input "rt-08"
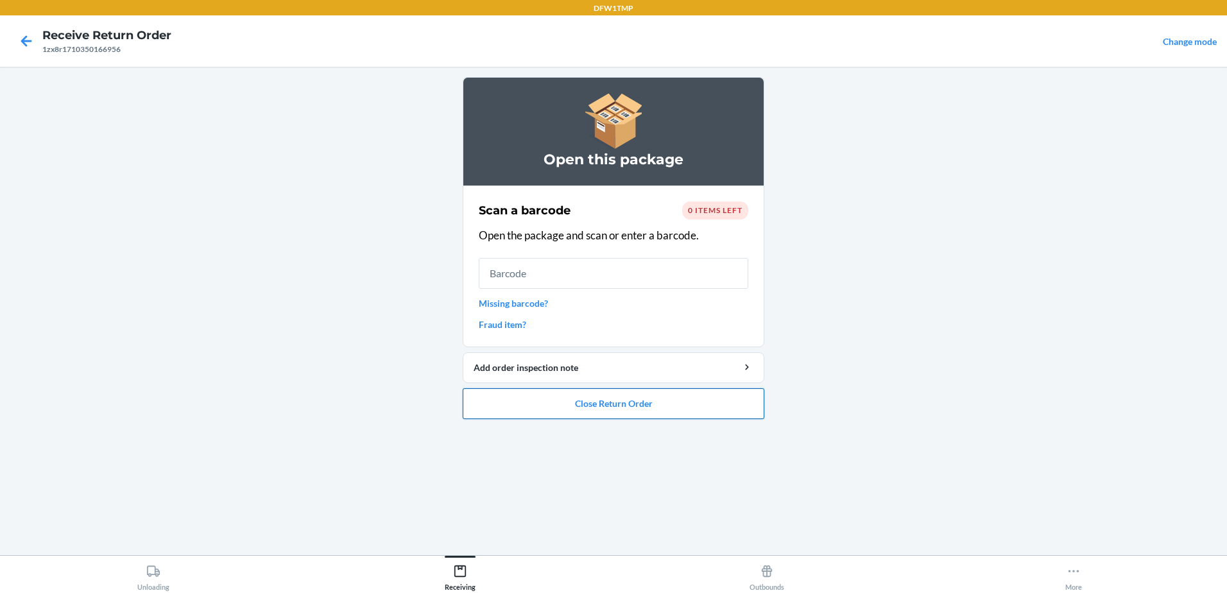
click at [674, 400] on button "Close Return Order" at bounding box center [614, 403] width 302 height 31
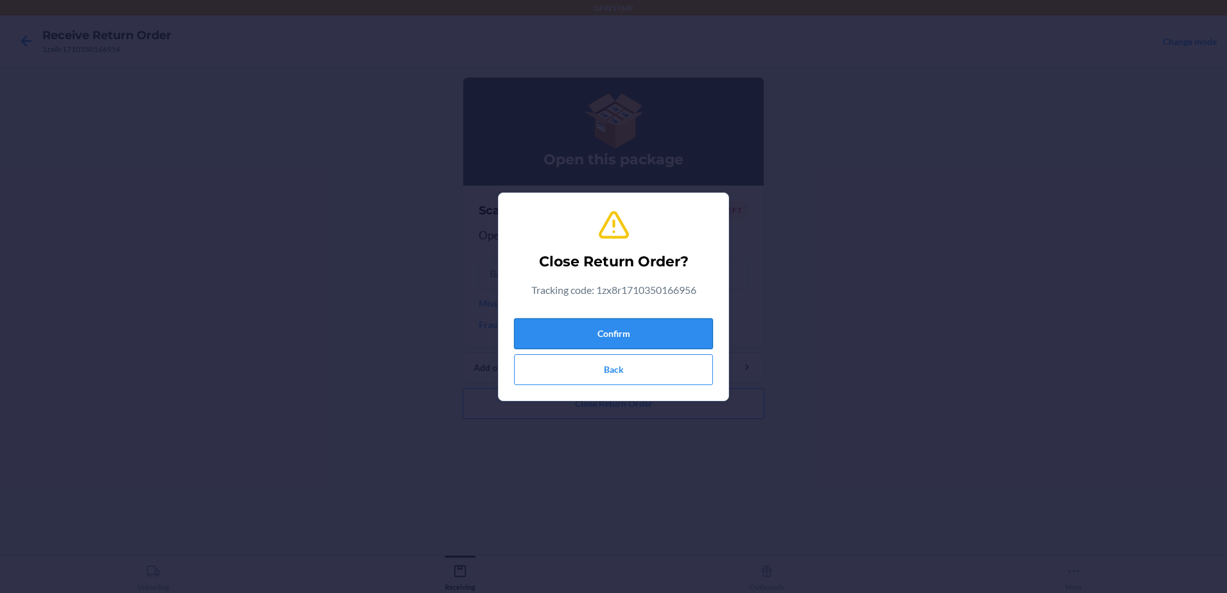
click at [667, 330] on button "Confirm" at bounding box center [613, 333] width 199 height 31
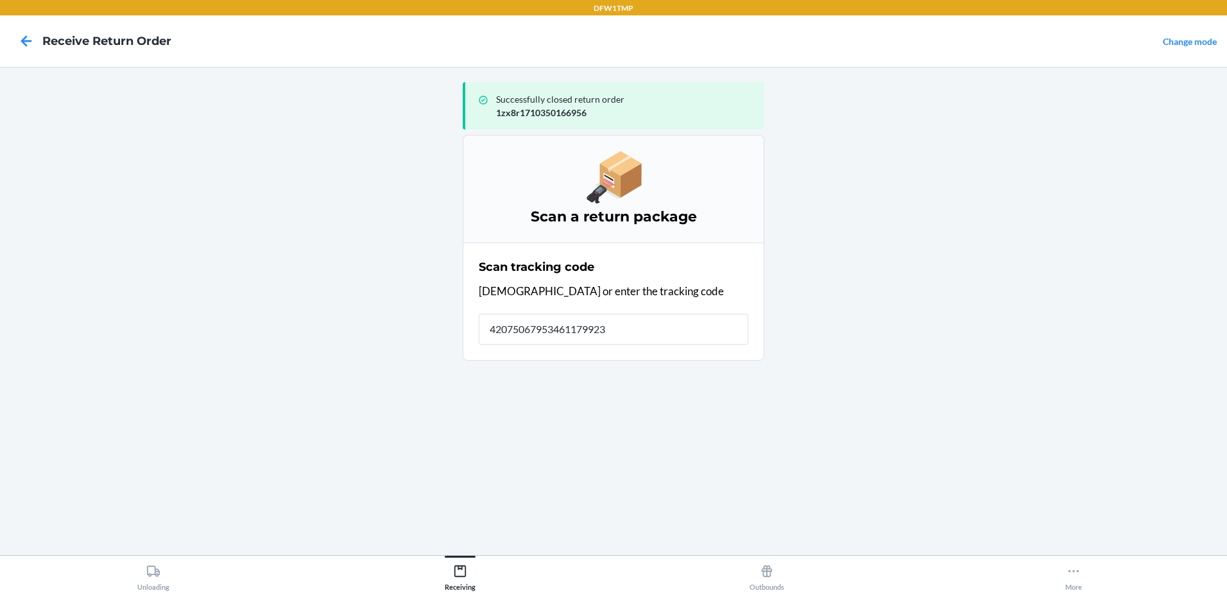
type input "420750679534611799235"
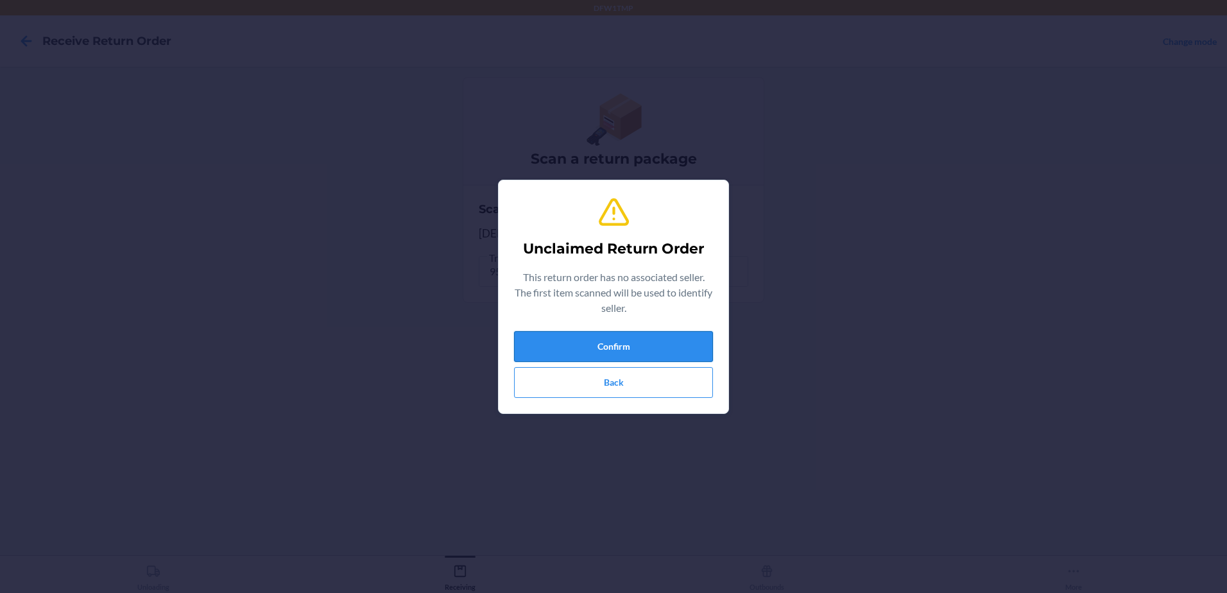
click at [694, 347] on button "Confirm" at bounding box center [613, 346] width 199 height 31
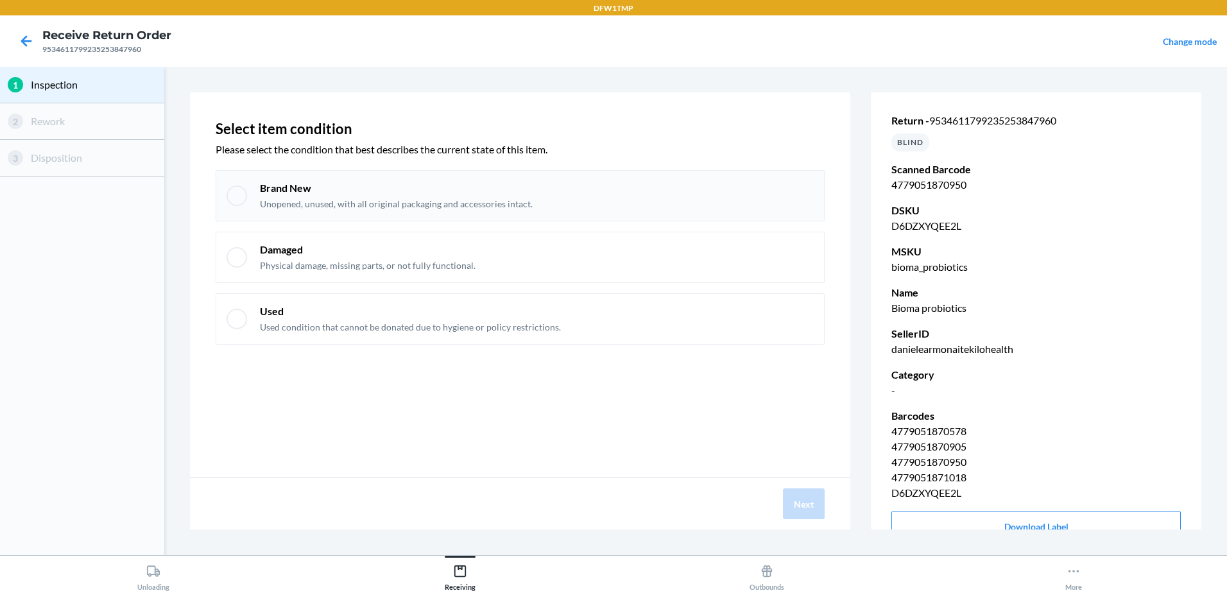
click at [231, 193] on div at bounding box center [237, 195] width 21 height 21
checkbox input "true"
click at [807, 494] on button "Next" at bounding box center [804, 503] width 42 height 31
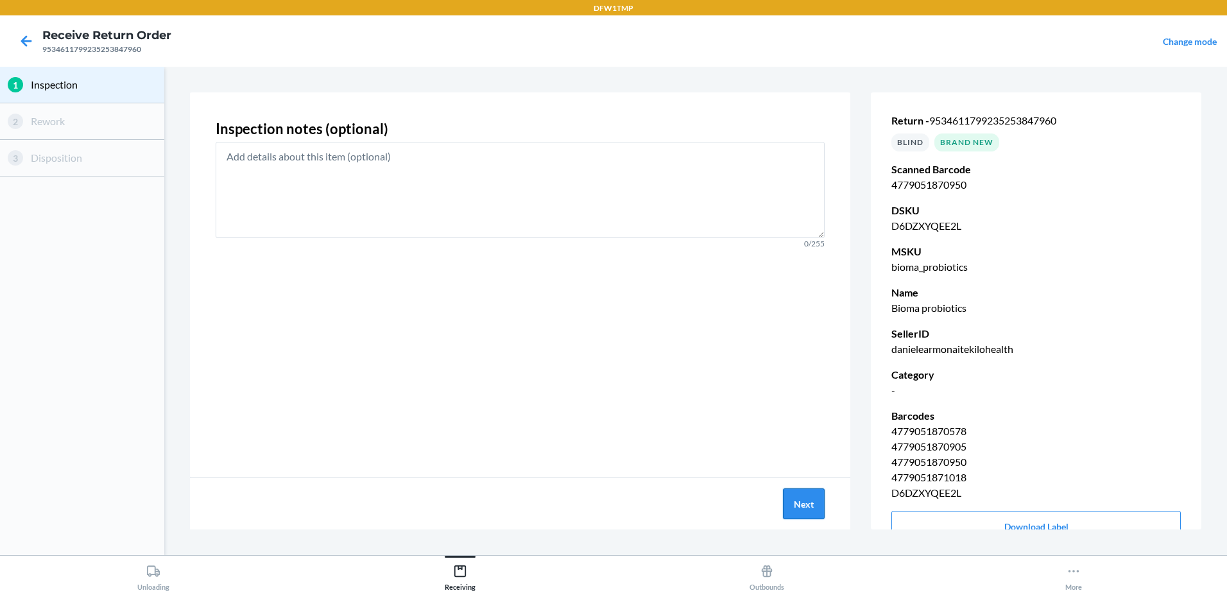
click at [807, 499] on button "Next" at bounding box center [804, 503] width 42 height 31
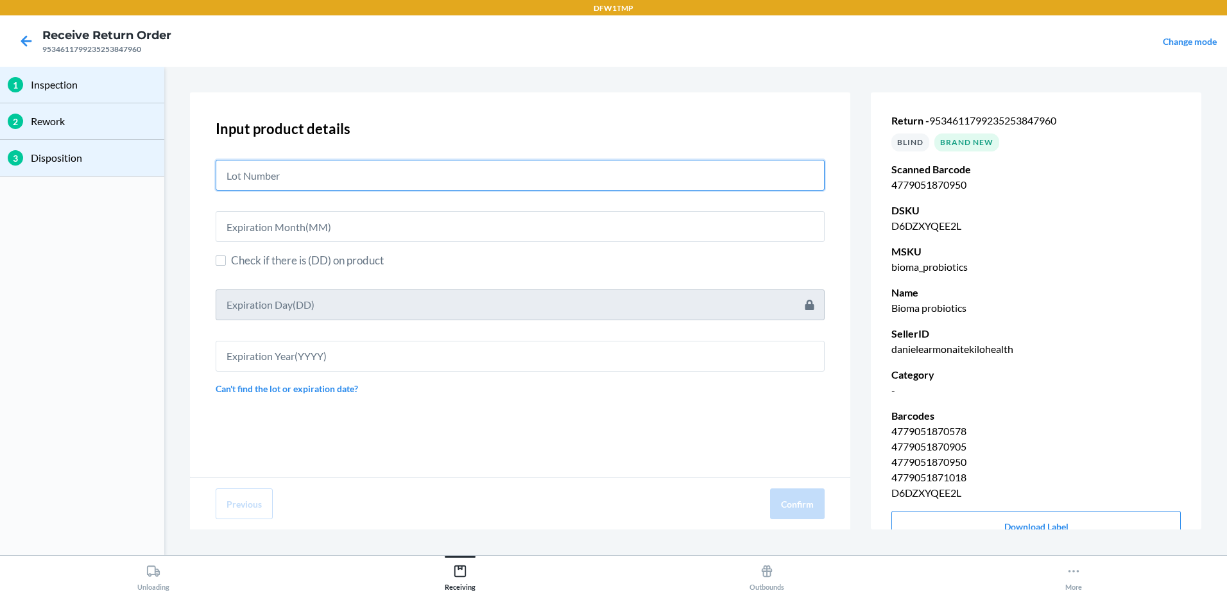
drag, startPoint x: 274, startPoint y: 168, endPoint x: 282, endPoint y: 181, distance: 15.3
click at [282, 181] on input "text" at bounding box center [520, 175] width 609 height 31
click at [280, 180] on input "text" at bounding box center [520, 175] width 609 height 31
type input "04222579"
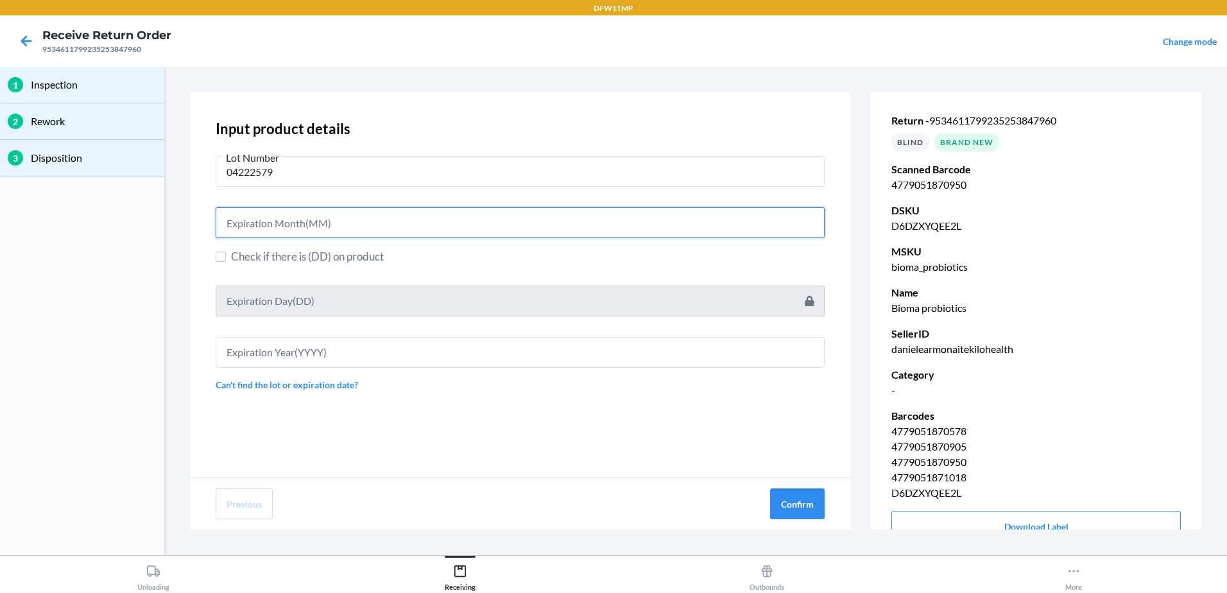
click at [320, 225] on input "text" at bounding box center [520, 222] width 609 height 31
type input "06"
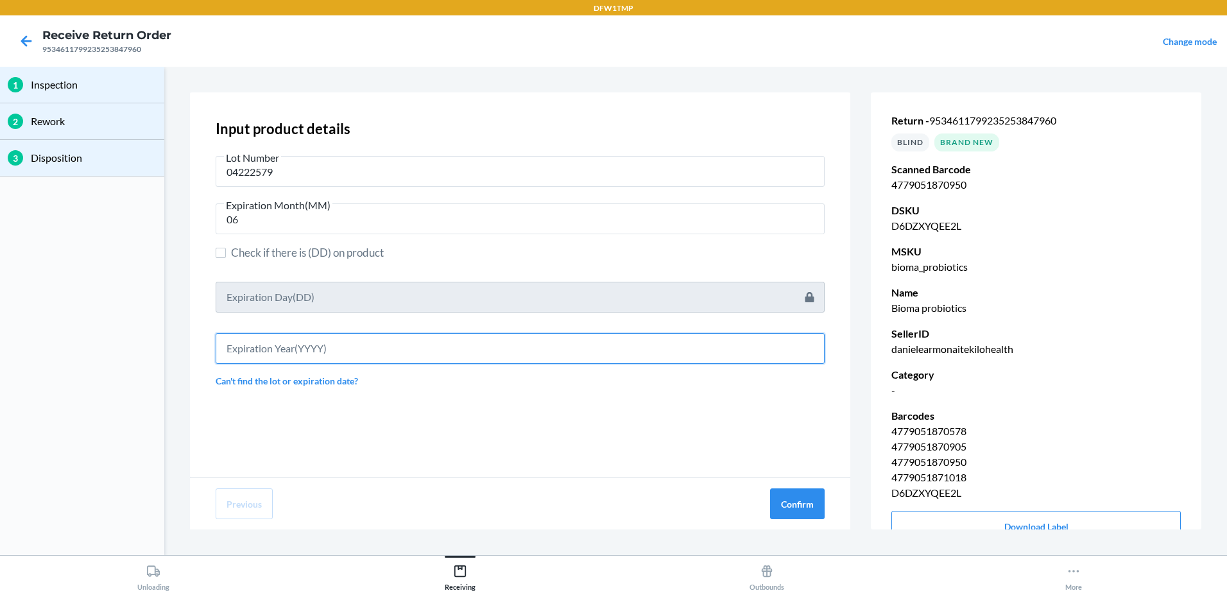
click at [315, 343] on input "text" at bounding box center [520, 348] width 609 height 31
type input "2027"
click at [790, 501] on button "Confirm" at bounding box center [797, 503] width 55 height 31
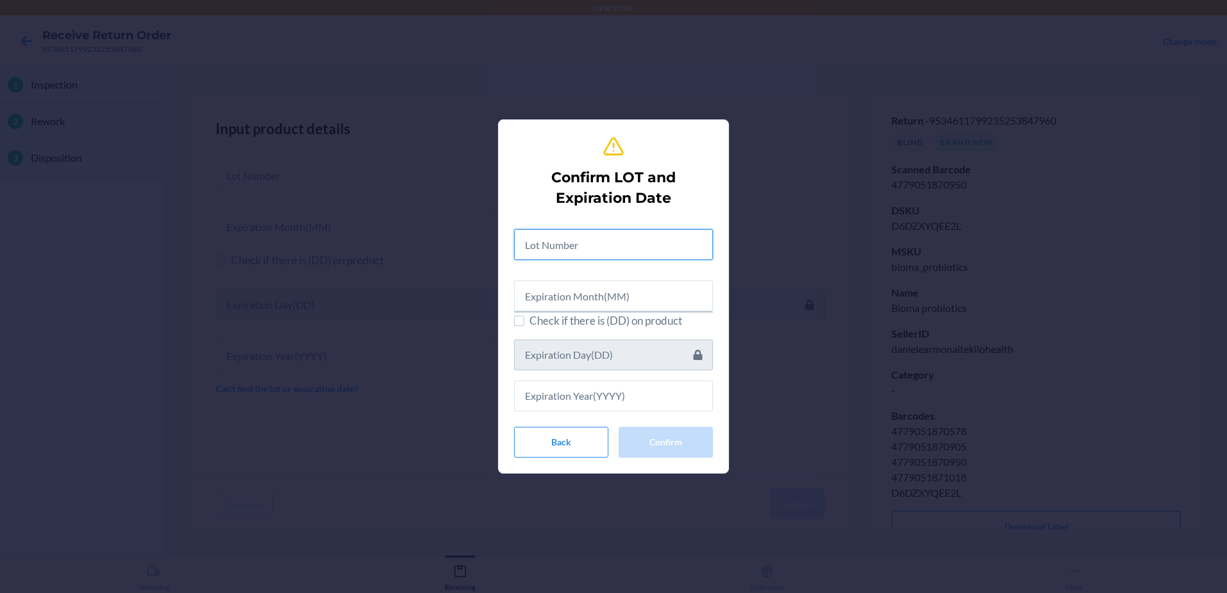
click at [610, 252] on input "text" at bounding box center [613, 244] width 199 height 31
type input "04222579"
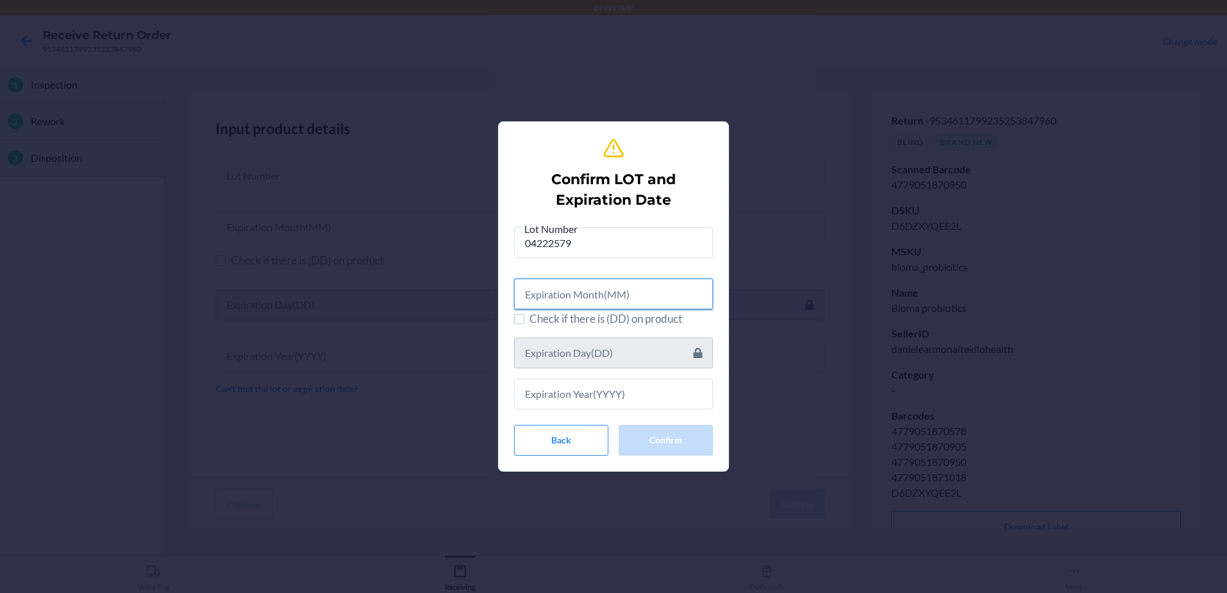
click at [636, 299] on input "text" at bounding box center [613, 294] width 199 height 31
type input "06"
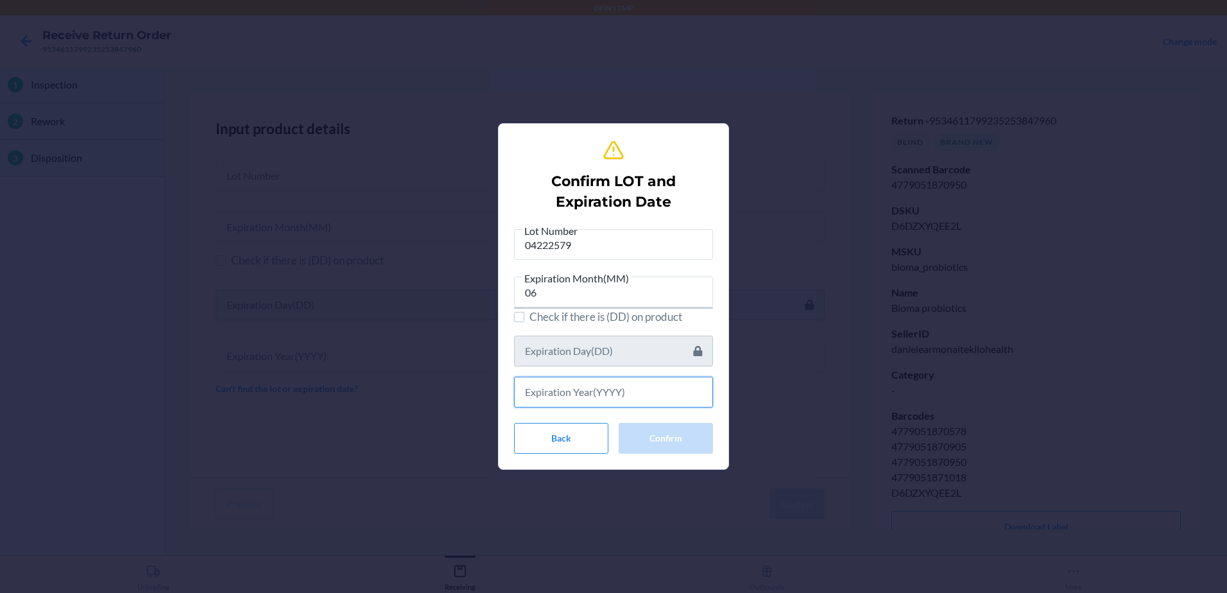
click at [598, 397] on input "text" at bounding box center [613, 392] width 199 height 31
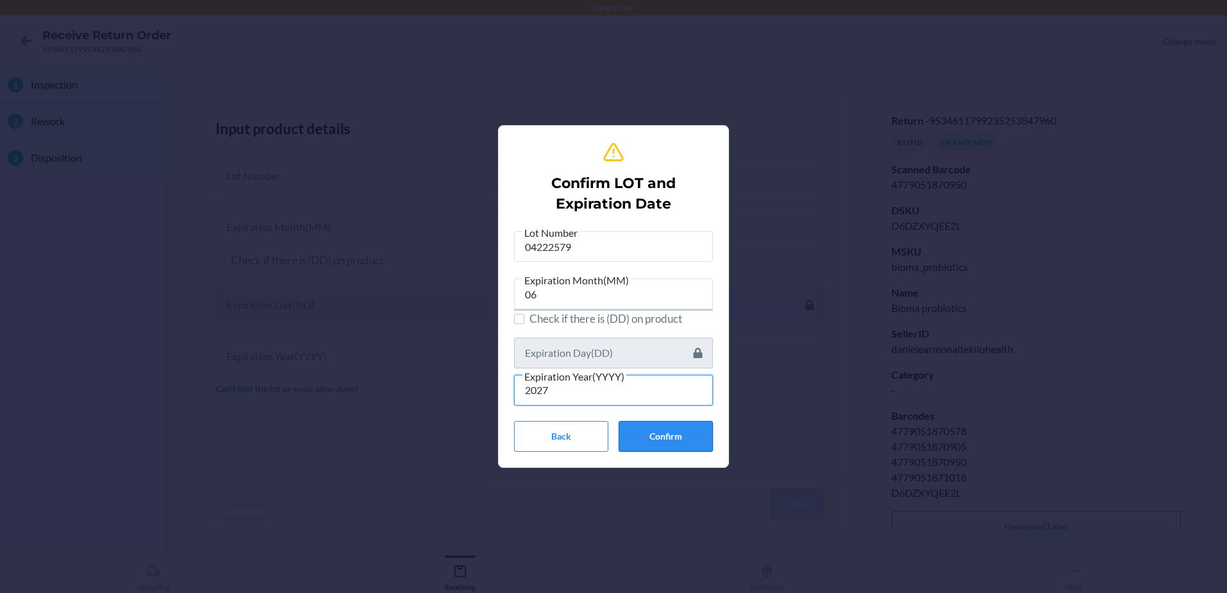
type input "2027"
click at [660, 433] on button "Confirm" at bounding box center [666, 436] width 94 height 31
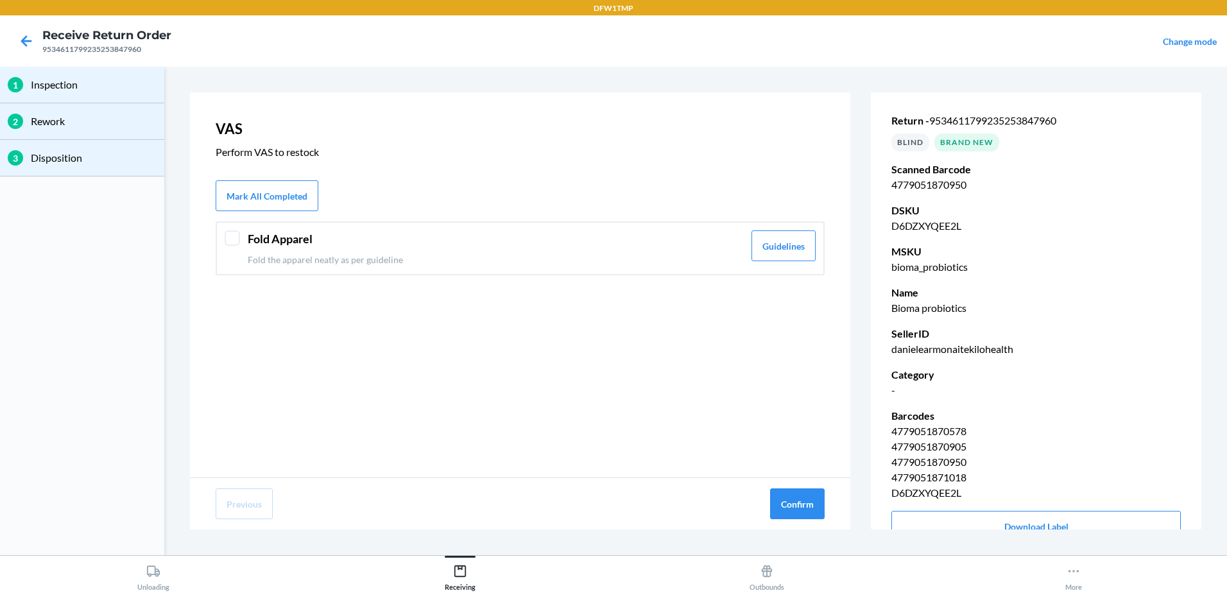
click at [240, 238] on div "Fold Apparel Fold the apparel neatly as per guideline Guidelines" at bounding box center [520, 248] width 609 height 54
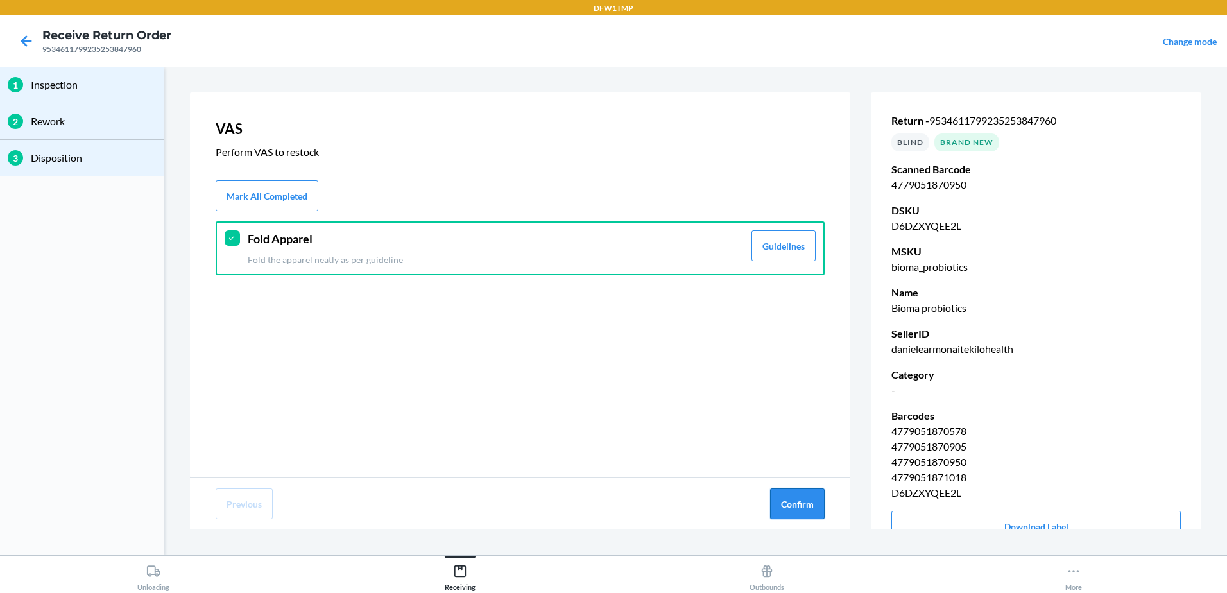
click at [818, 506] on button "Confirm" at bounding box center [797, 503] width 55 height 31
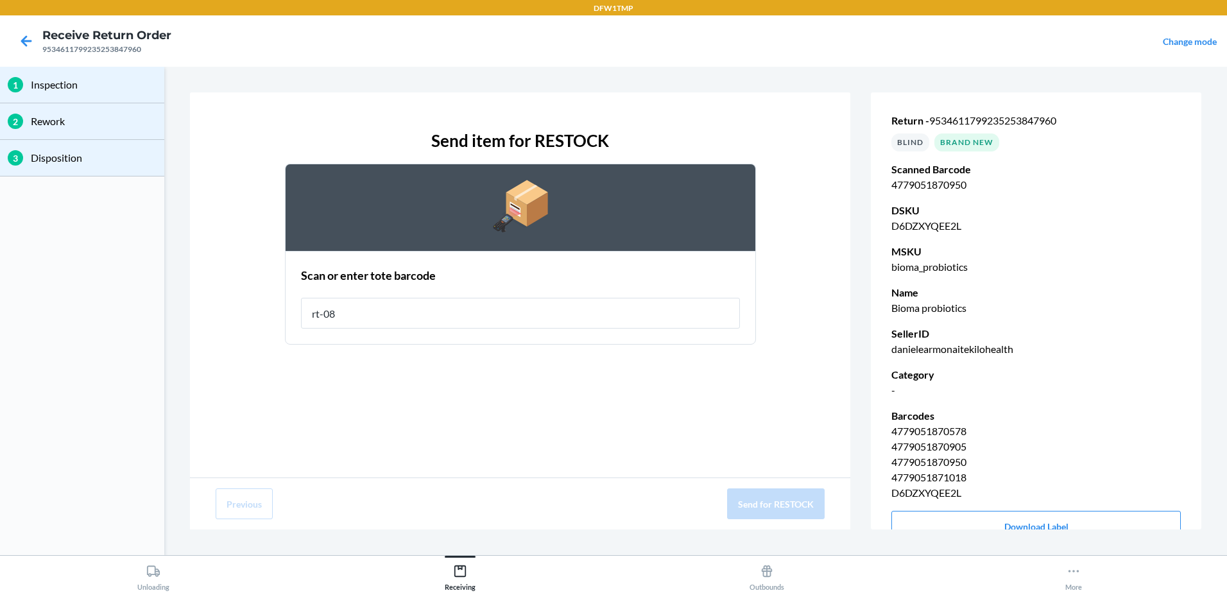
type input "rt-08"
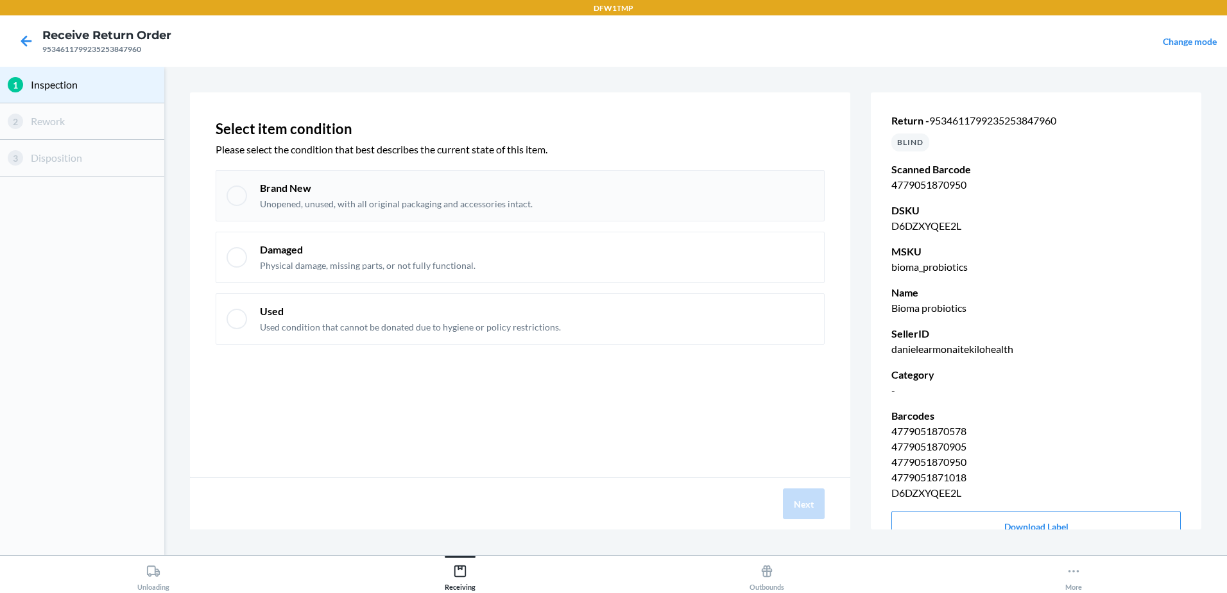
click at [228, 196] on div at bounding box center [237, 195] width 21 height 21
checkbox input "true"
click at [800, 499] on button "Next" at bounding box center [804, 503] width 42 height 31
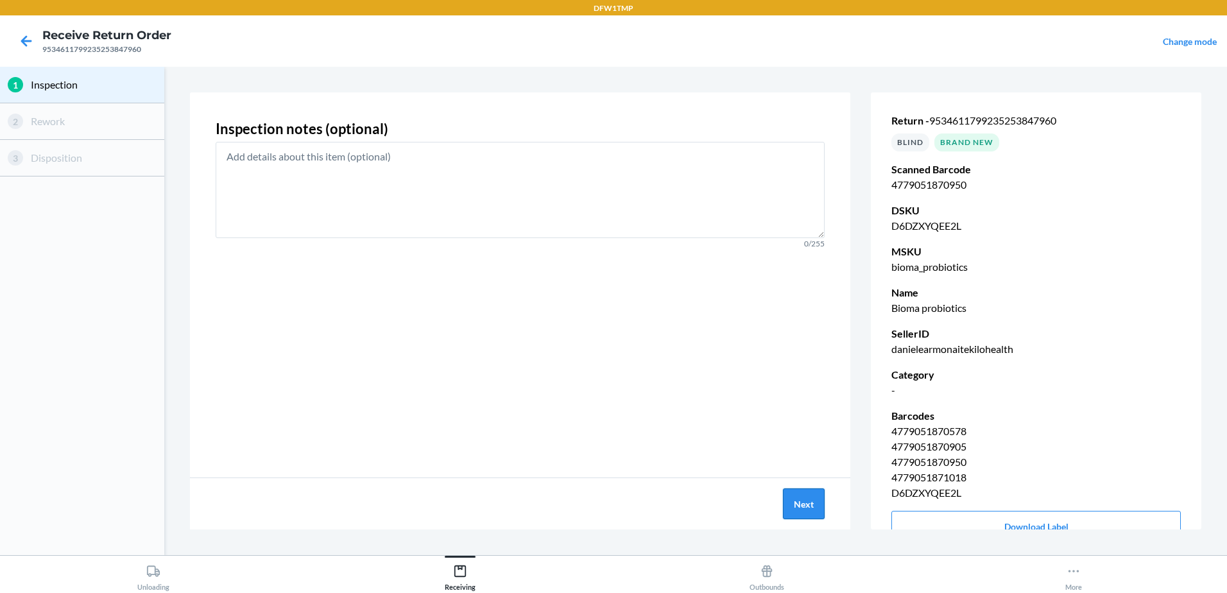
click at [803, 507] on button "Next" at bounding box center [804, 503] width 42 height 31
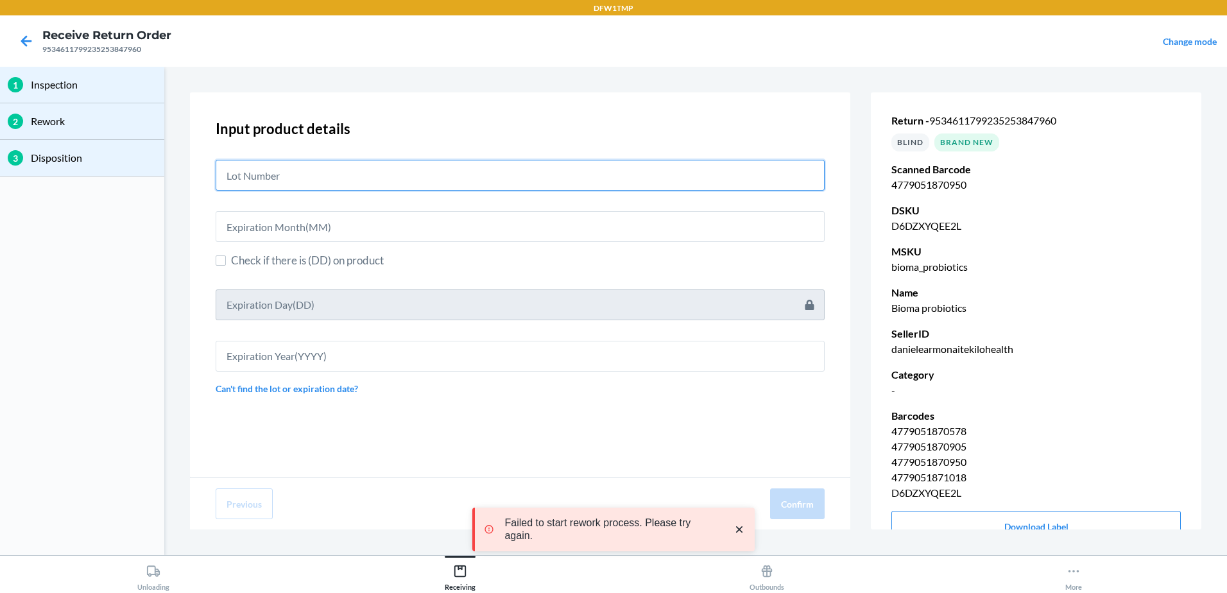
click at [347, 186] on input "text" at bounding box center [520, 175] width 609 height 31
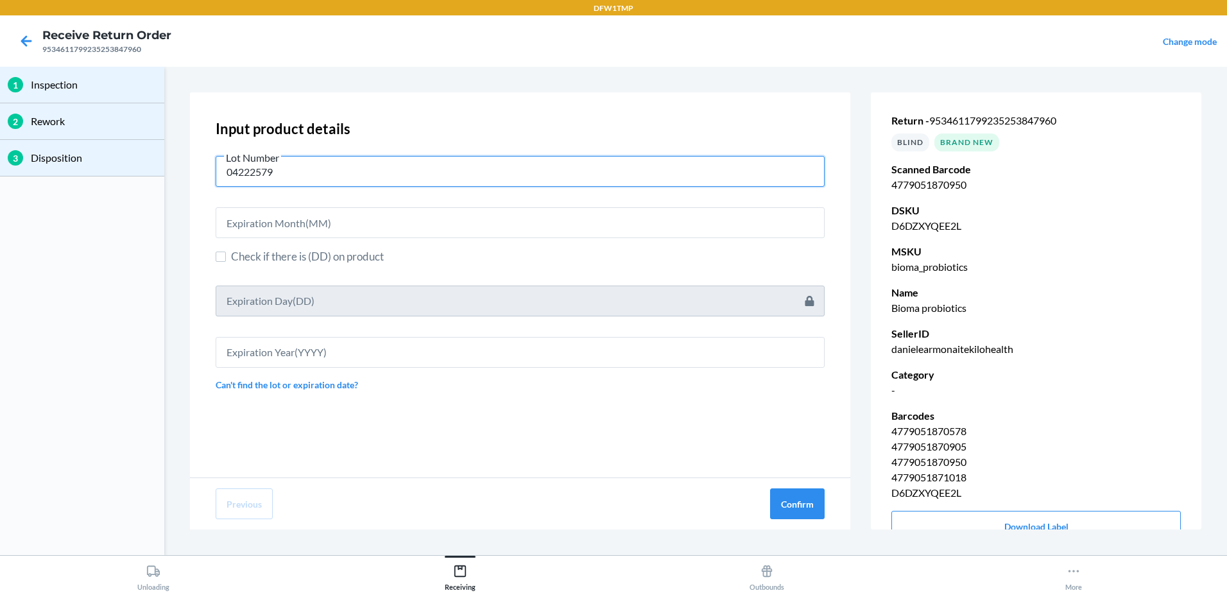
type input "04222579"
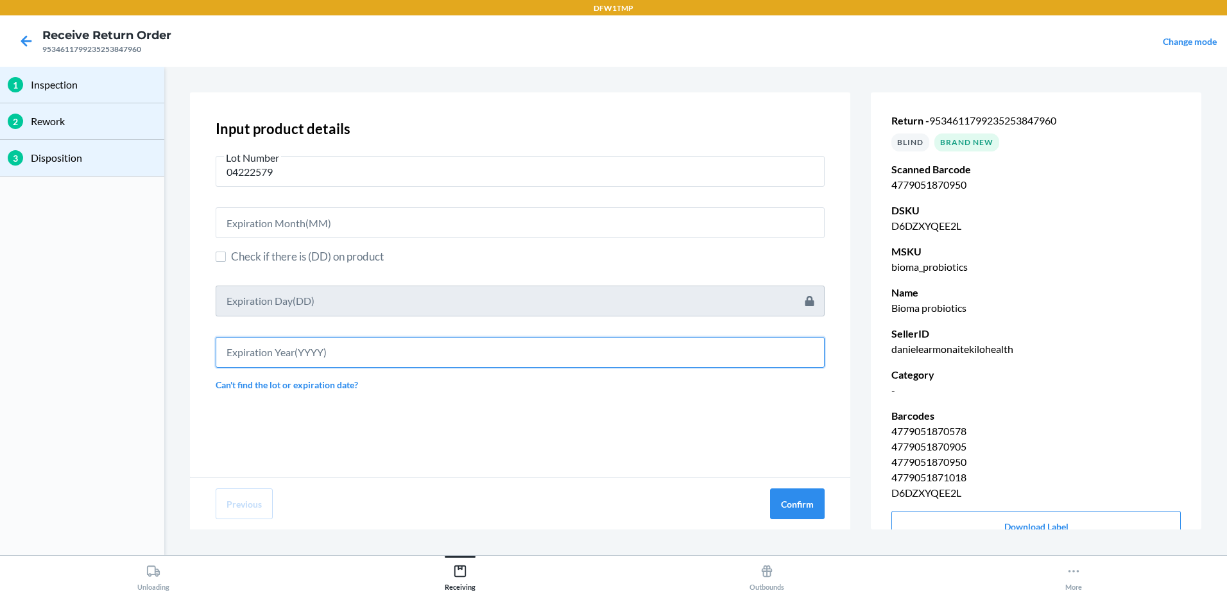
click at [333, 354] on input "text" at bounding box center [520, 352] width 609 height 31
type input "2027"
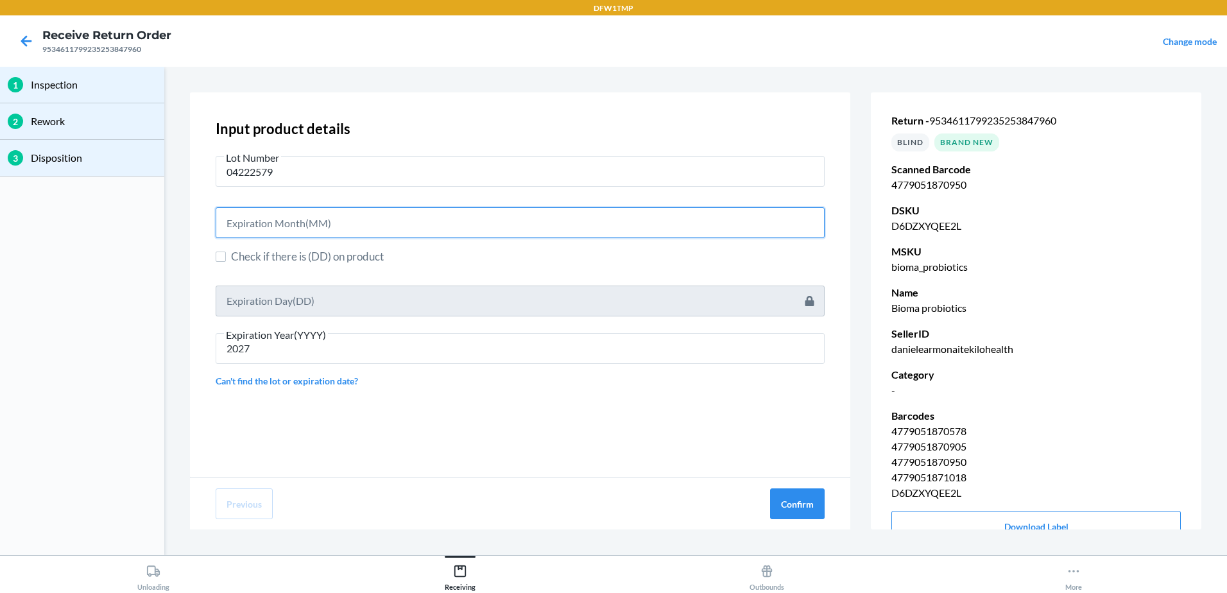
click at [312, 228] on input "text" at bounding box center [520, 222] width 609 height 31
type input "06"
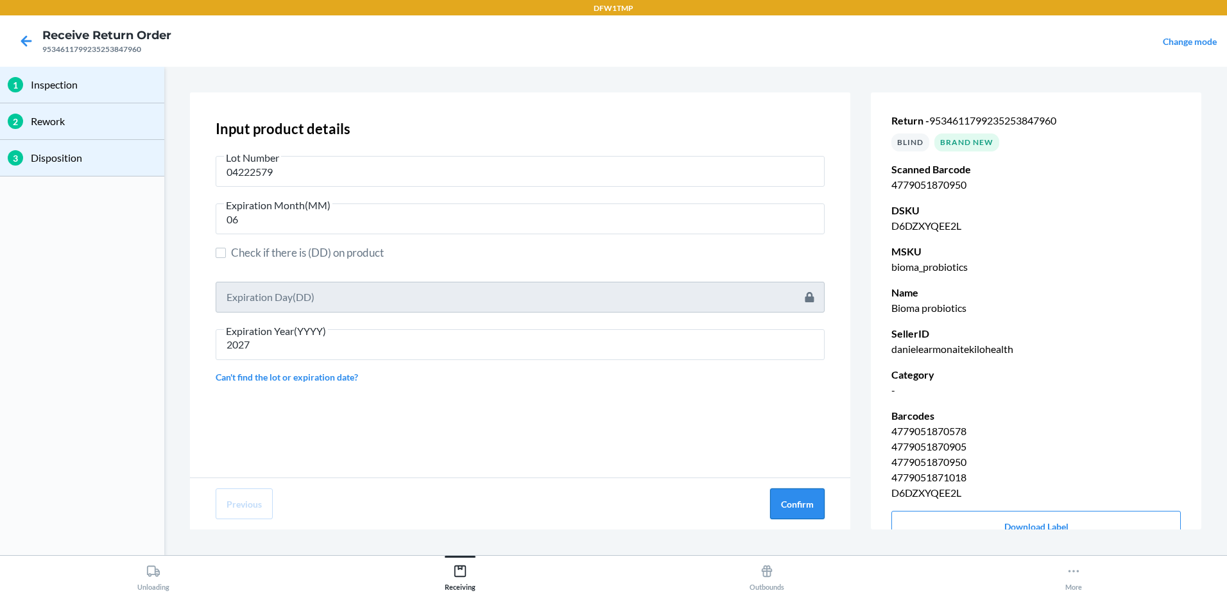
click at [793, 497] on button "Confirm" at bounding box center [797, 503] width 55 height 31
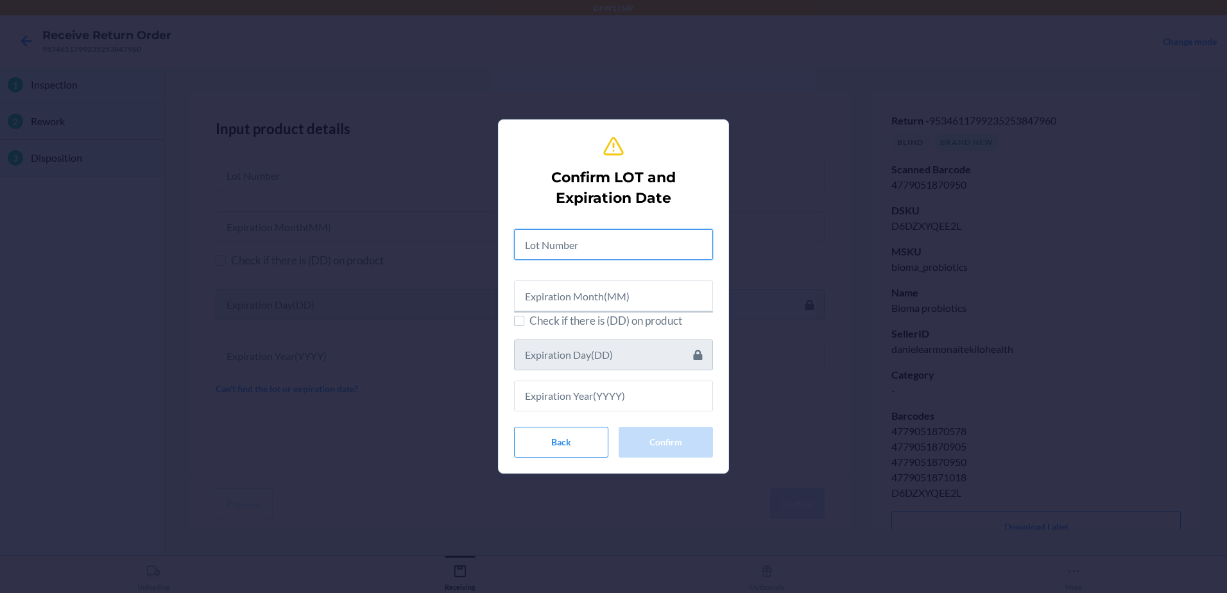
click at [658, 234] on input "text" at bounding box center [613, 244] width 199 height 31
type input "04222579"
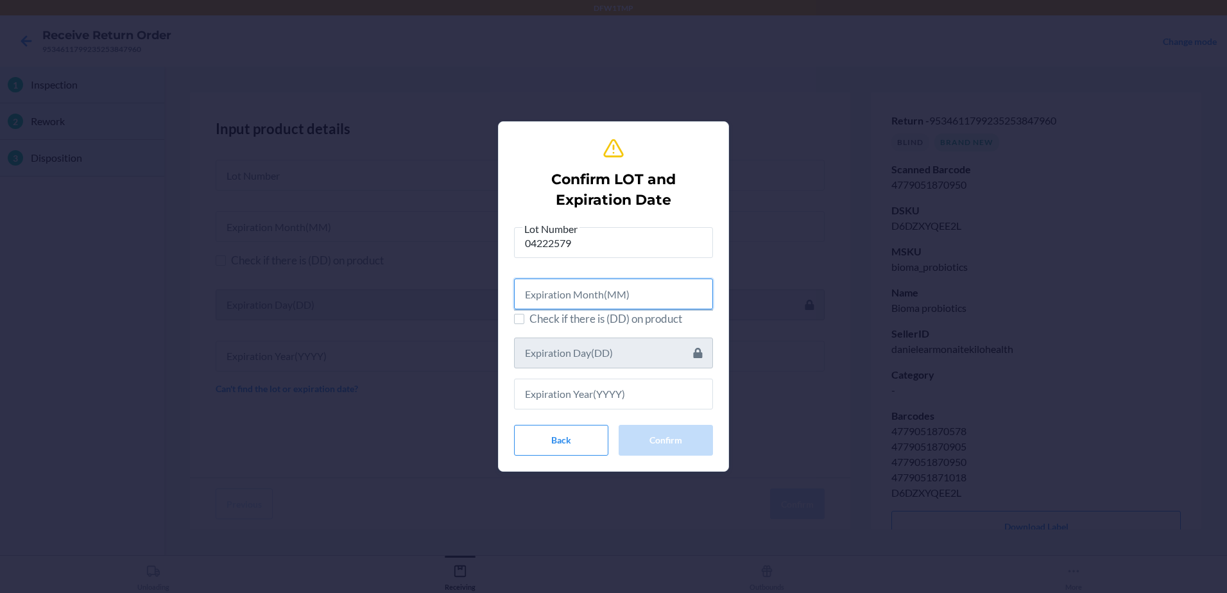
click at [654, 291] on input "text" at bounding box center [613, 294] width 199 height 31
type input "06"
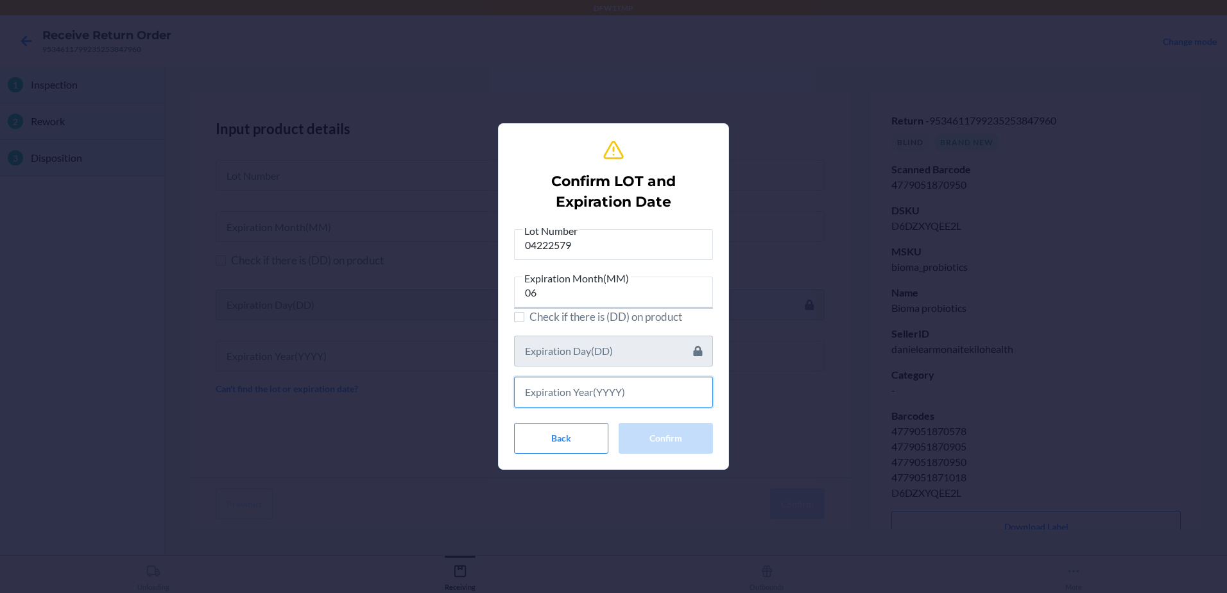
click at [646, 402] on input "text" at bounding box center [613, 392] width 199 height 31
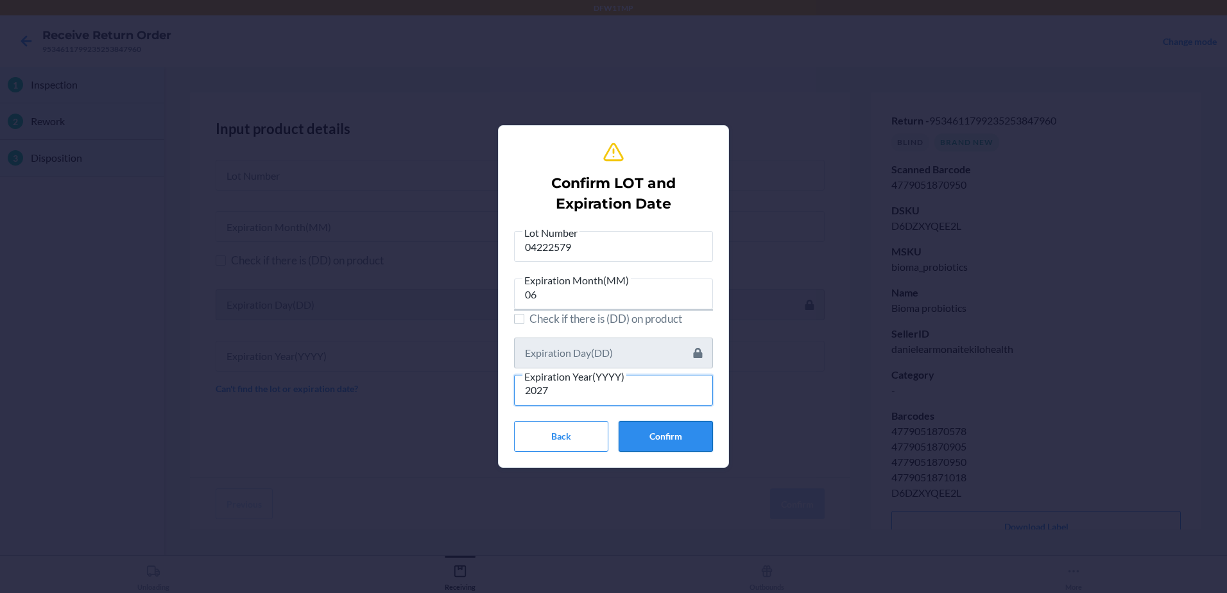
type input "2027"
click at [660, 436] on button "Confirm" at bounding box center [666, 436] width 94 height 31
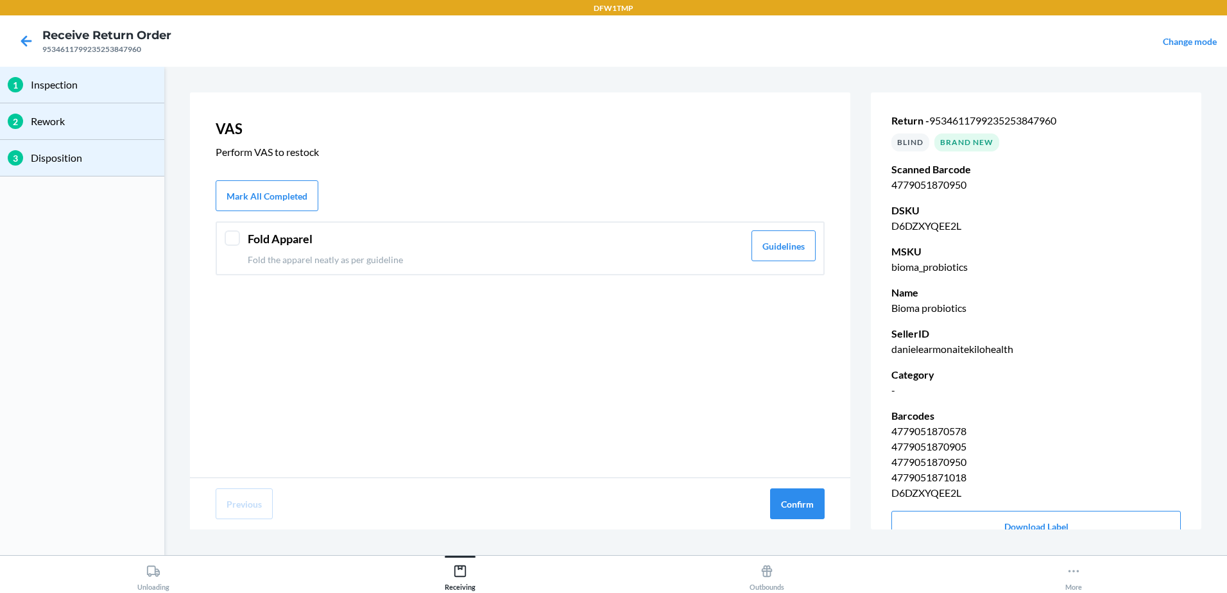
click at [243, 238] on div "Fold Apparel Fold the apparel neatly as per guideline Guidelines" at bounding box center [520, 248] width 609 height 54
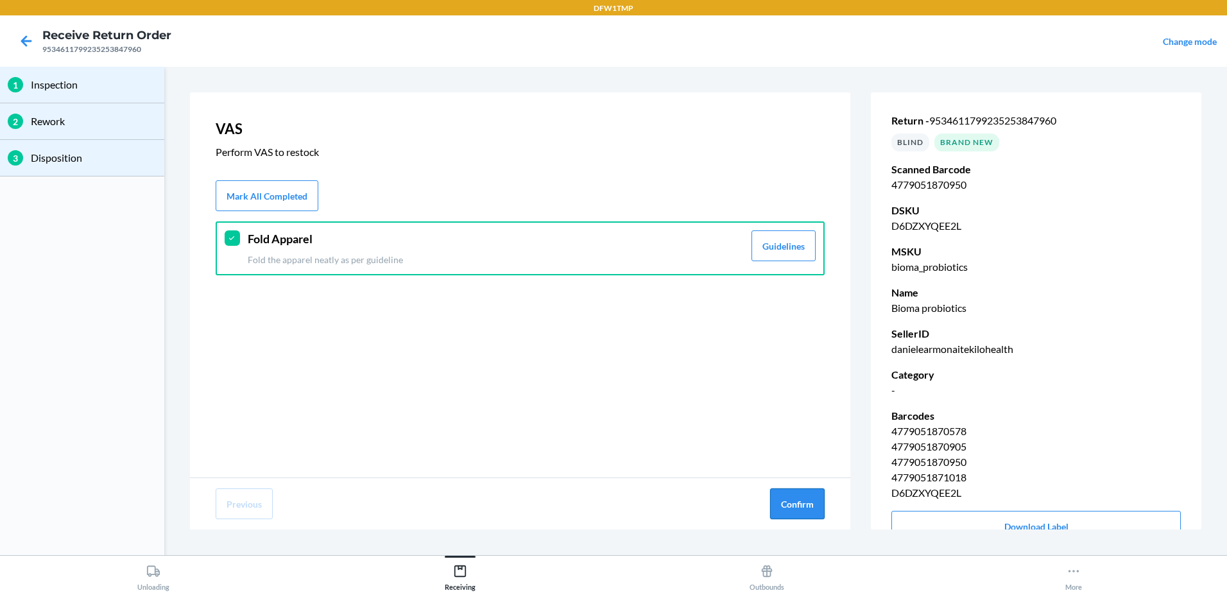
click at [800, 494] on button "Confirm" at bounding box center [797, 503] width 55 height 31
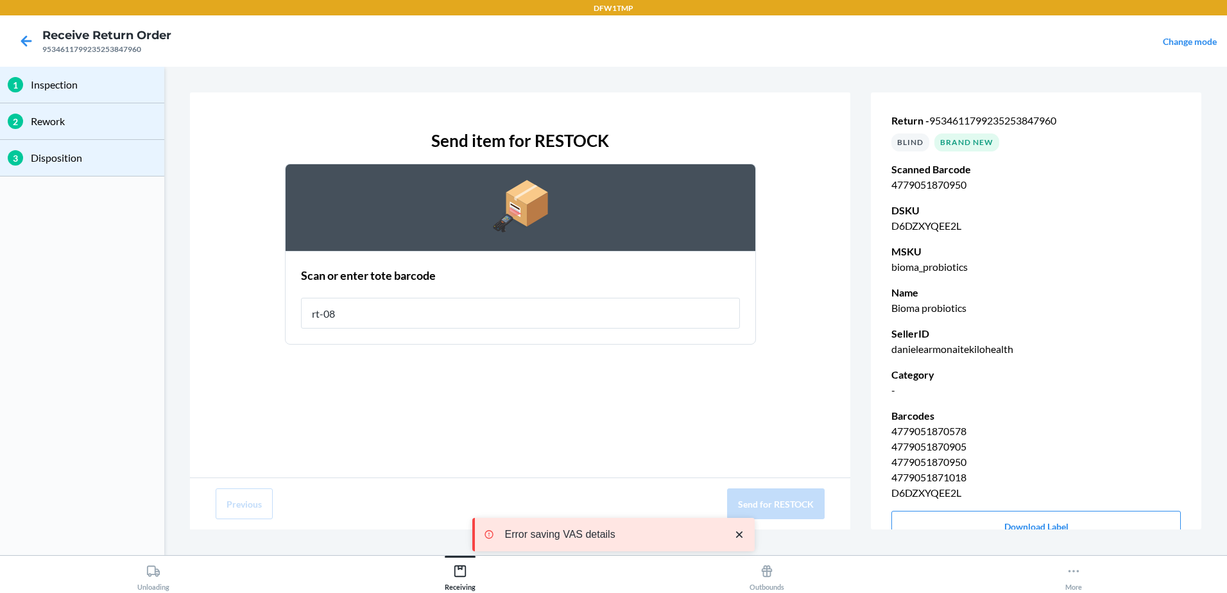
type input "rt-08"
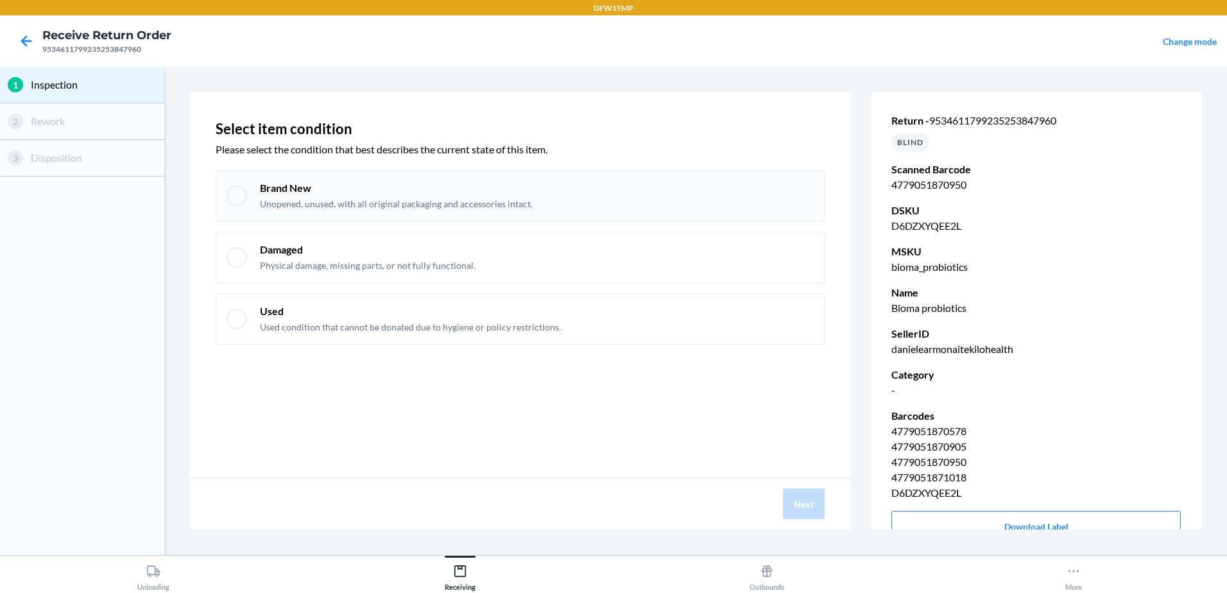
click at [241, 206] on div "Brand New Unopened, unused, with all original packaging and accessories intact." at bounding box center [520, 195] width 609 height 51
checkbox input "true"
click at [793, 494] on button "Next" at bounding box center [804, 503] width 42 height 31
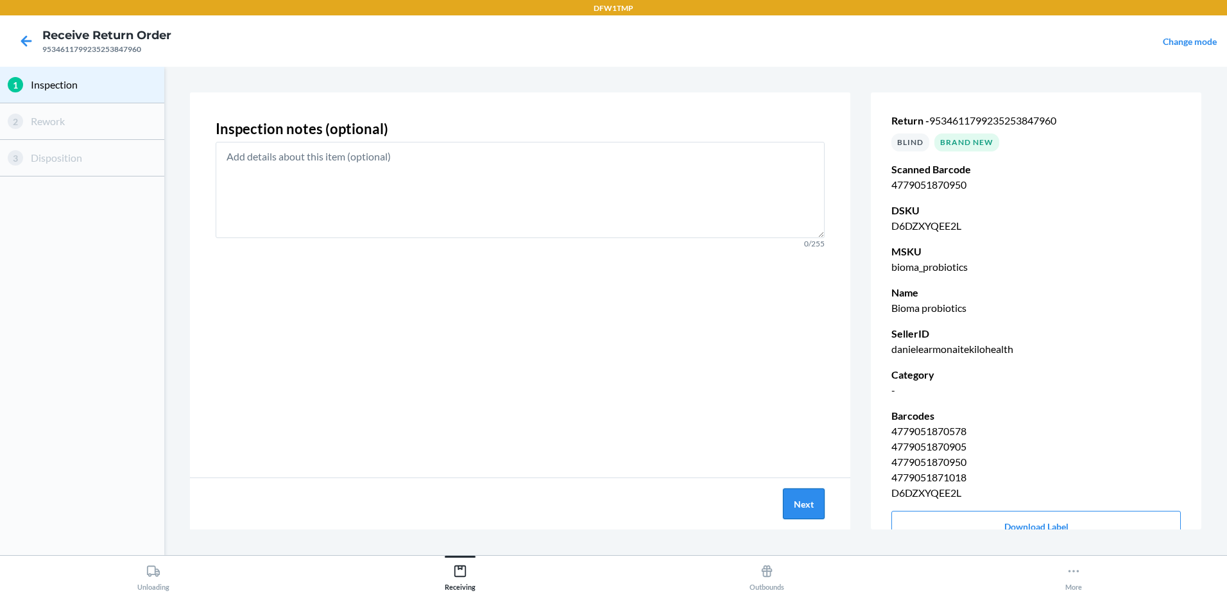
click at [800, 498] on button "Next" at bounding box center [804, 503] width 42 height 31
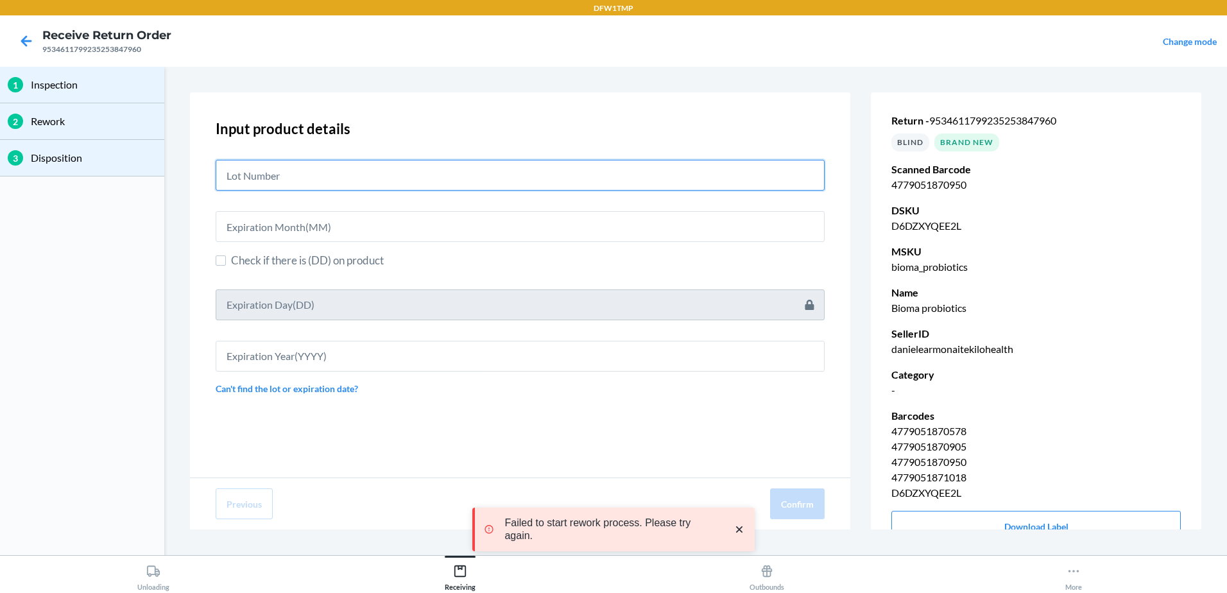
click at [524, 175] on input "text" at bounding box center [520, 175] width 609 height 31
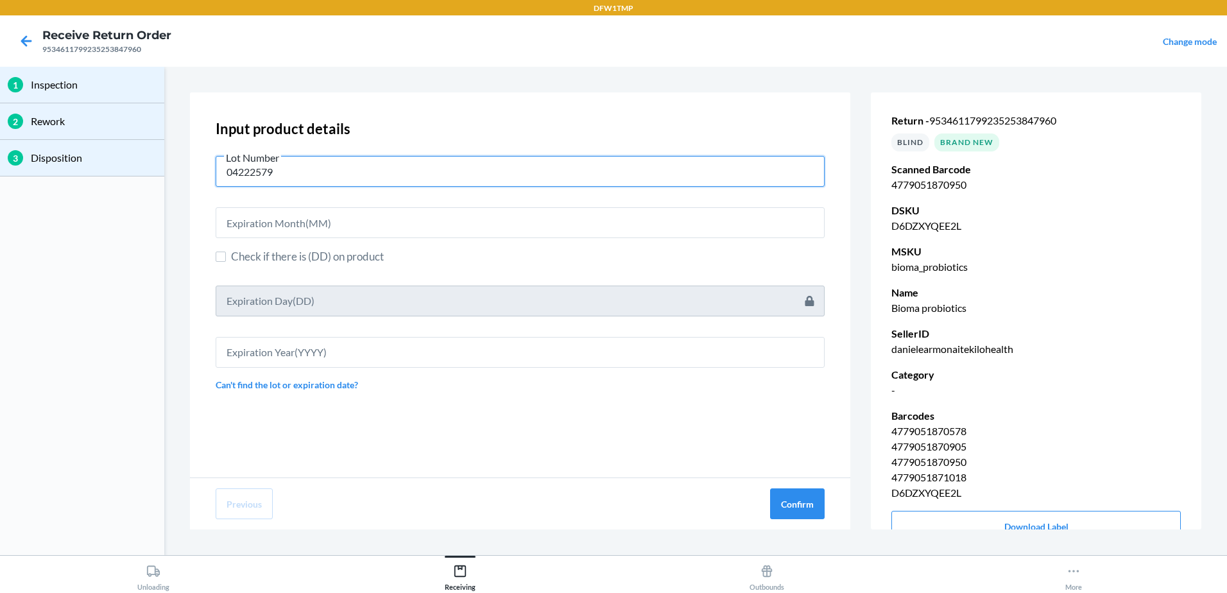
type input "04222579"
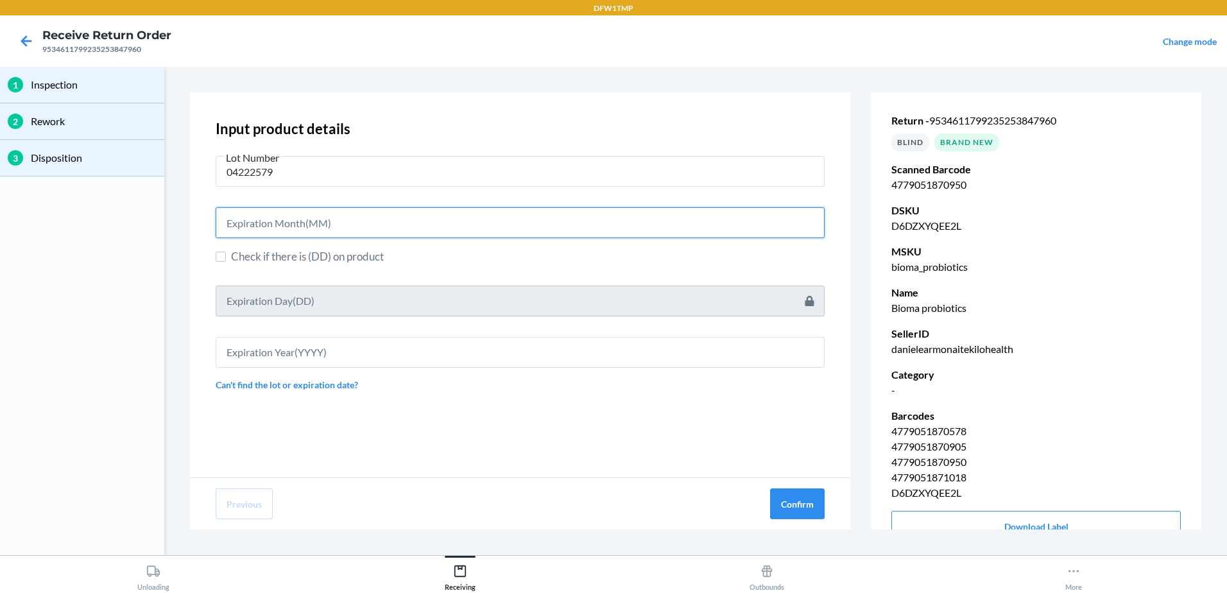
click at [436, 235] on input "text" at bounding box center [520, 222] width 609 height 31
type input "06"
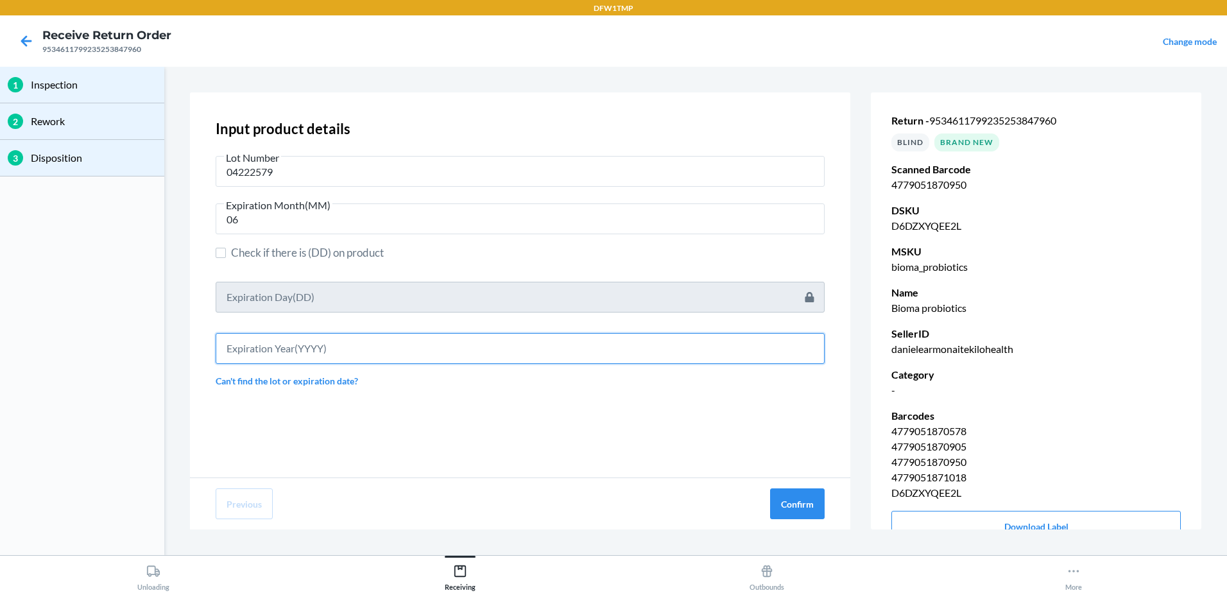
click at [375, 348] on input "text" at bounding box center [520, 348] width 609 height 31
type input "2027"
click at [787, 511] on button "Confirm" at bounding box center [797, 503] width 55 height 31
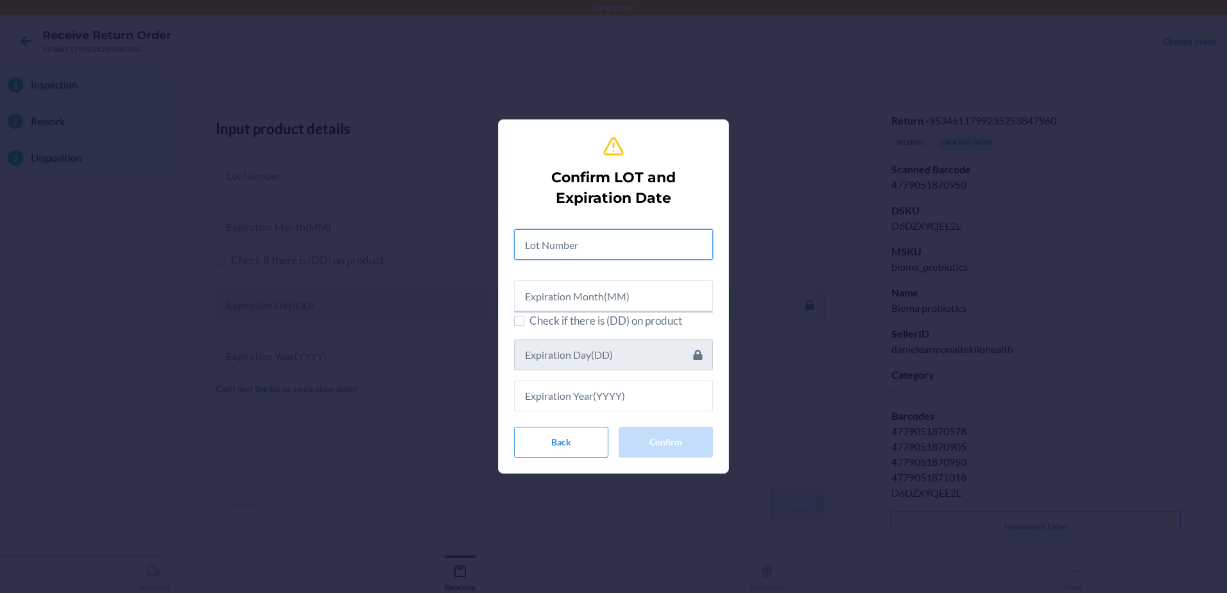
click at [639, 251] on input "text" at bounding box center [613, 244] width 199 height 31
type input "04222579"
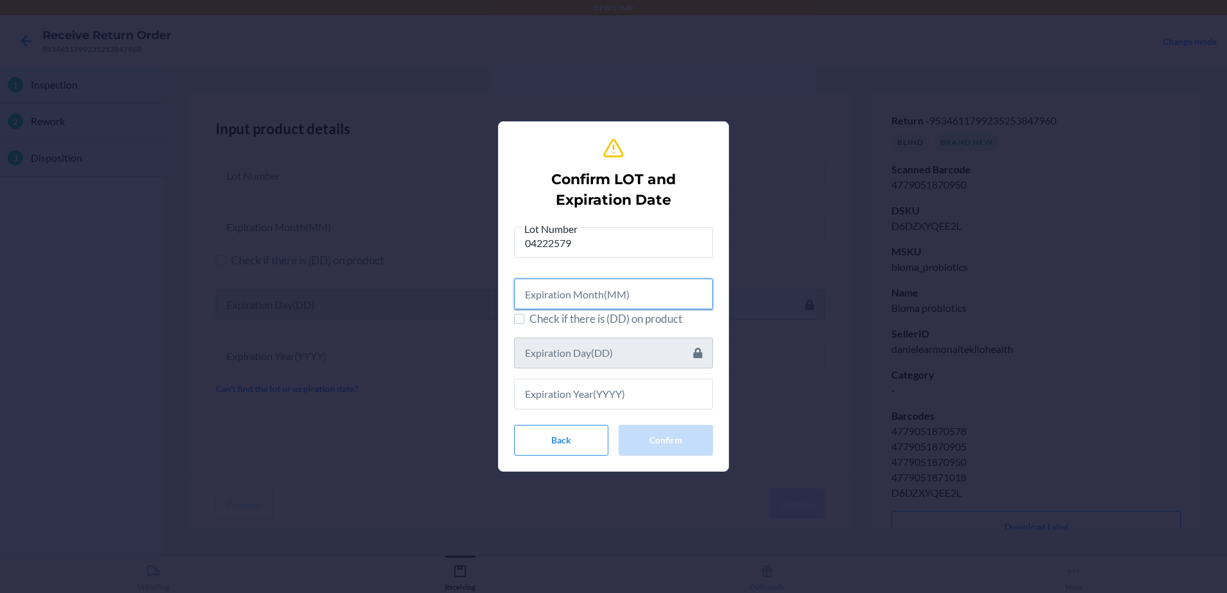
click at [631, 298] on input "text" at bounding box center [613, 294] width 199 height 31
type input "06"
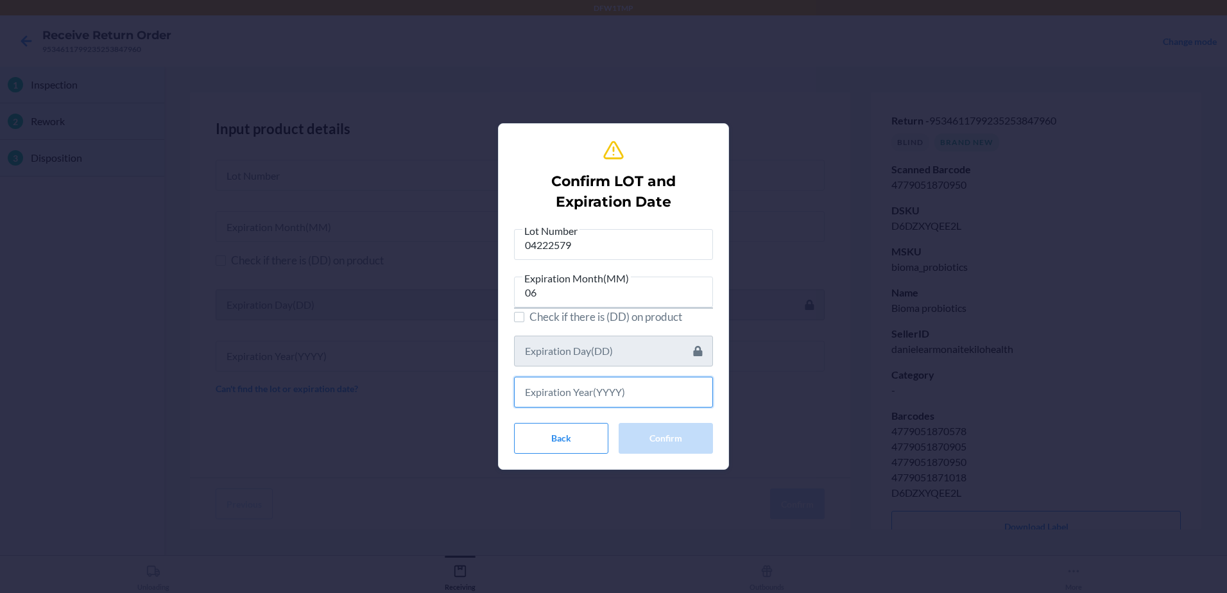
click at [611, 387] on input "text" at bounding box center [613, 392] width 199 height 31
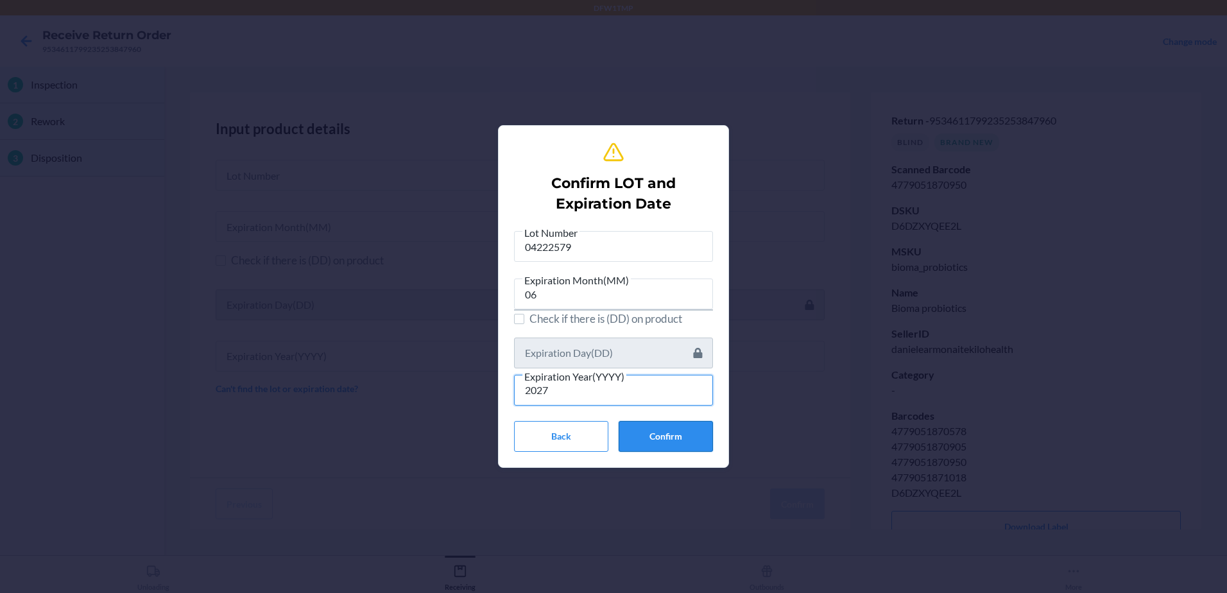
type input "2027"
click at [679, 440] on button "Confirm" at bounding box center [666, 436] width 94 height 31
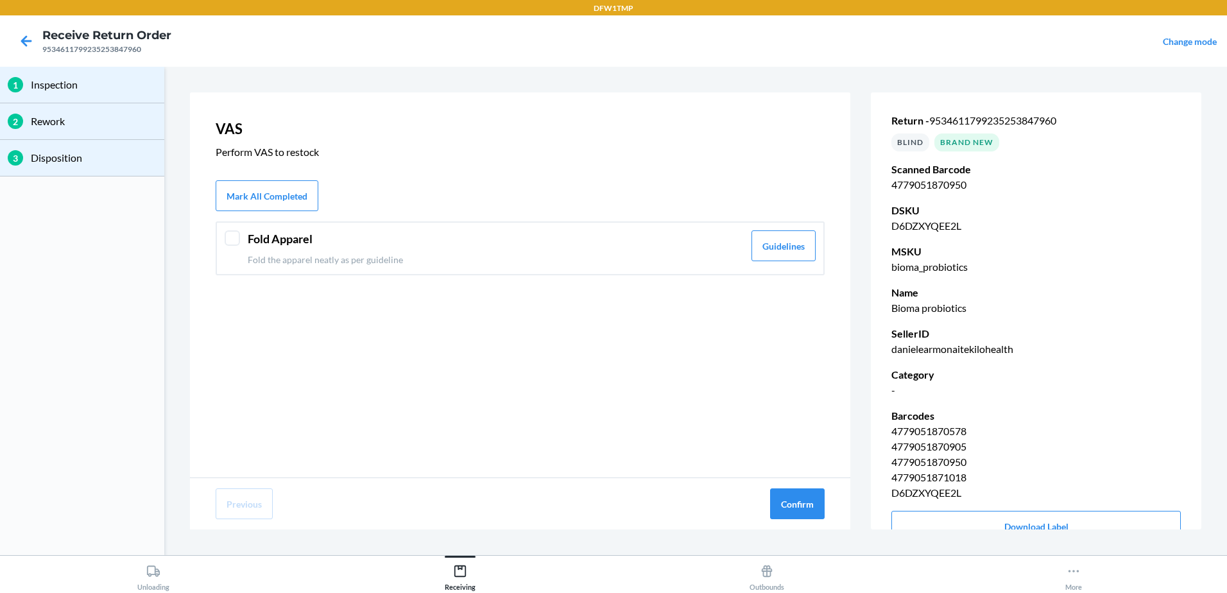
click at [237, 241] on div at bounding box center [232, 237] width 15 height 15
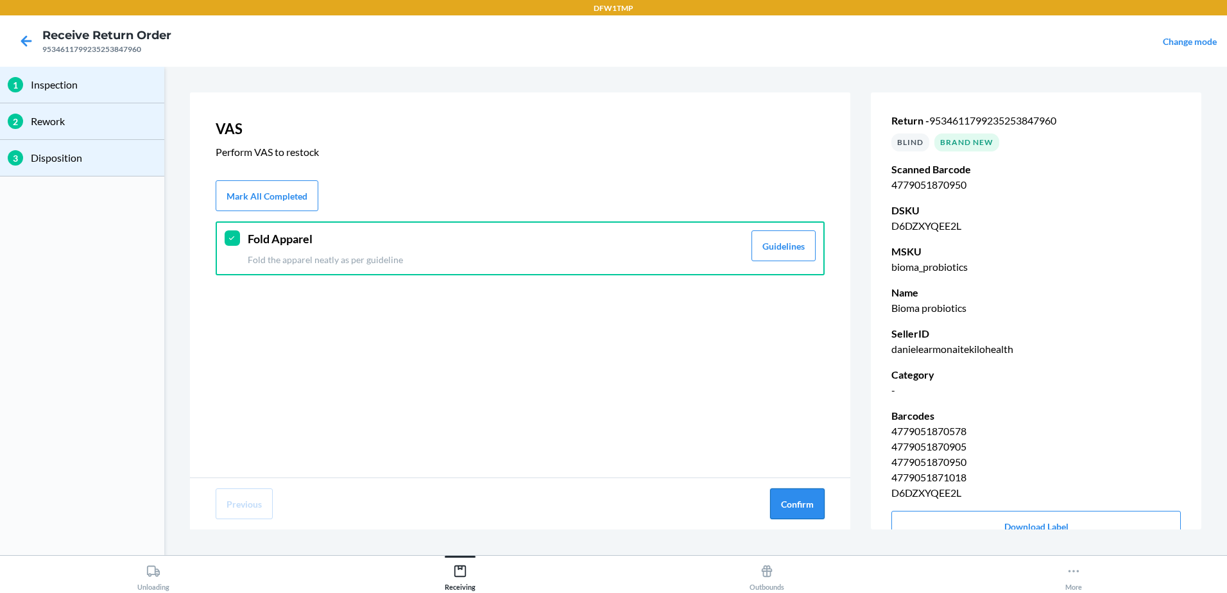
click at [794, 502] on button "Confirm" at bounding box center [797, 503] width 55 height 31
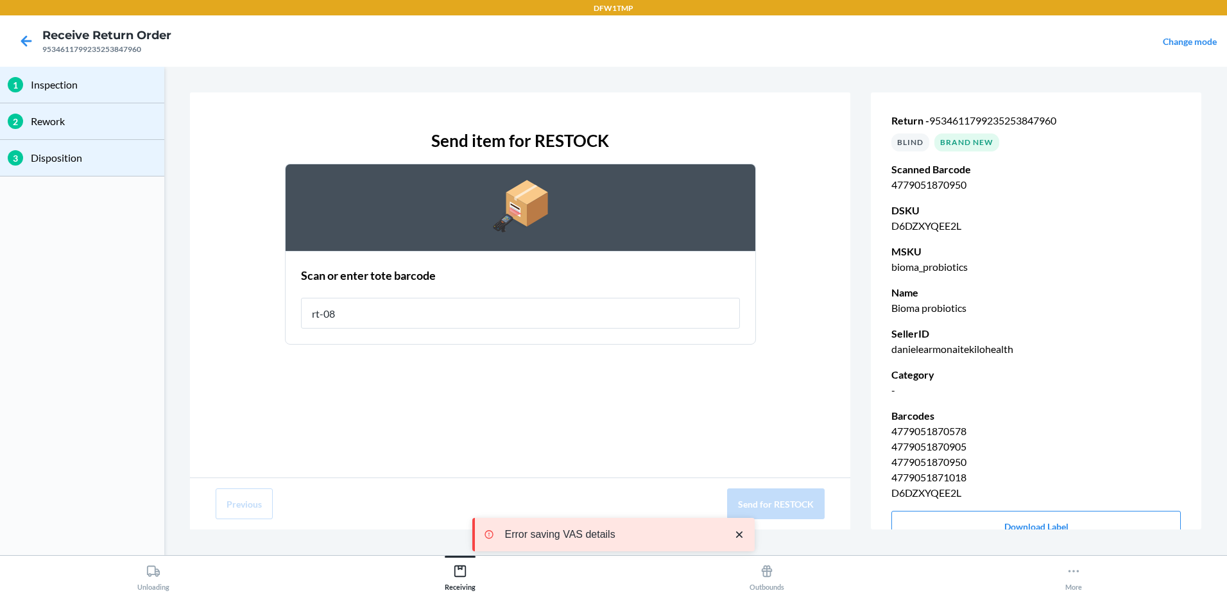
type input "rt-08"
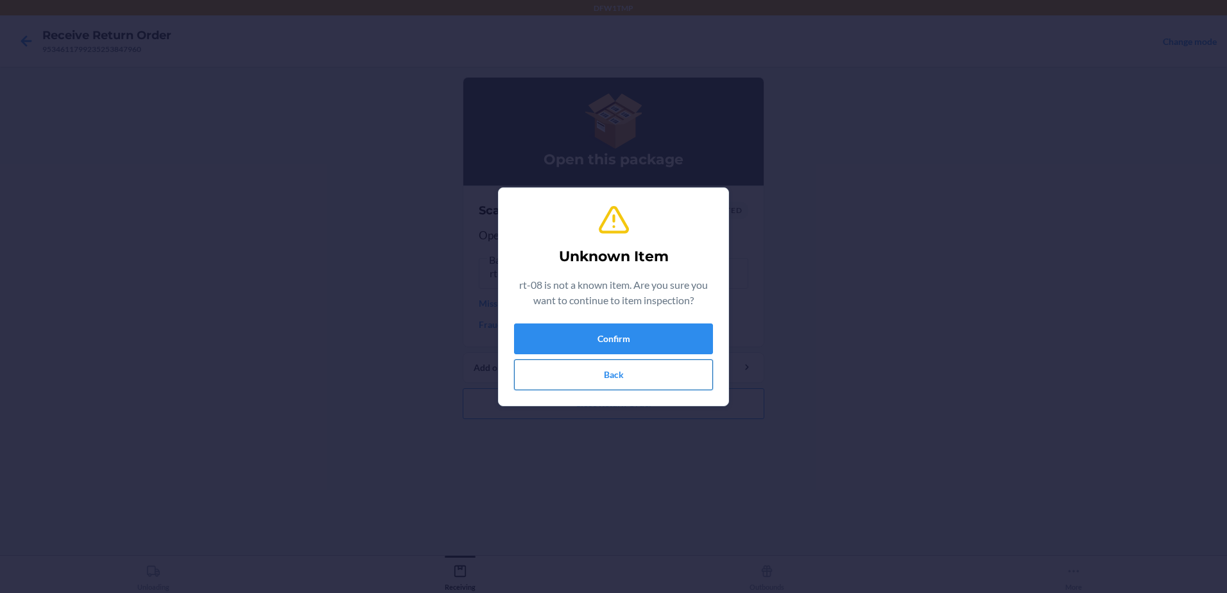
click at [515, 380] on button "Back" at bounding box center [613, 374] width 199 height 31
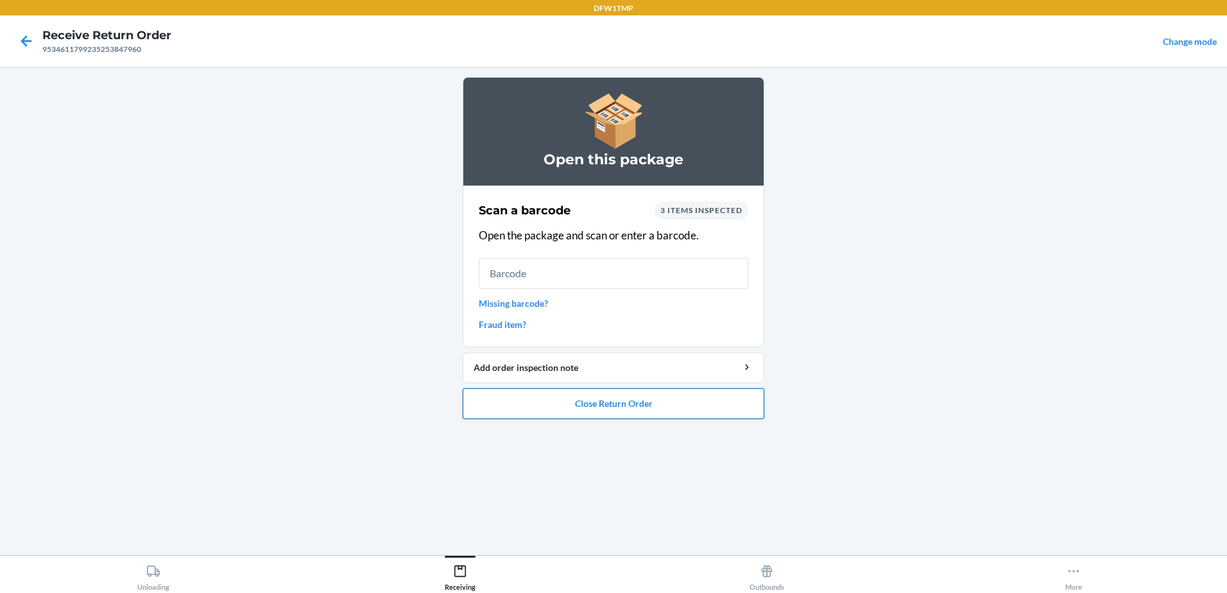
click at [569, 399] on button "Close Return Order" at bounding box center [614, 403] width 302 height 31
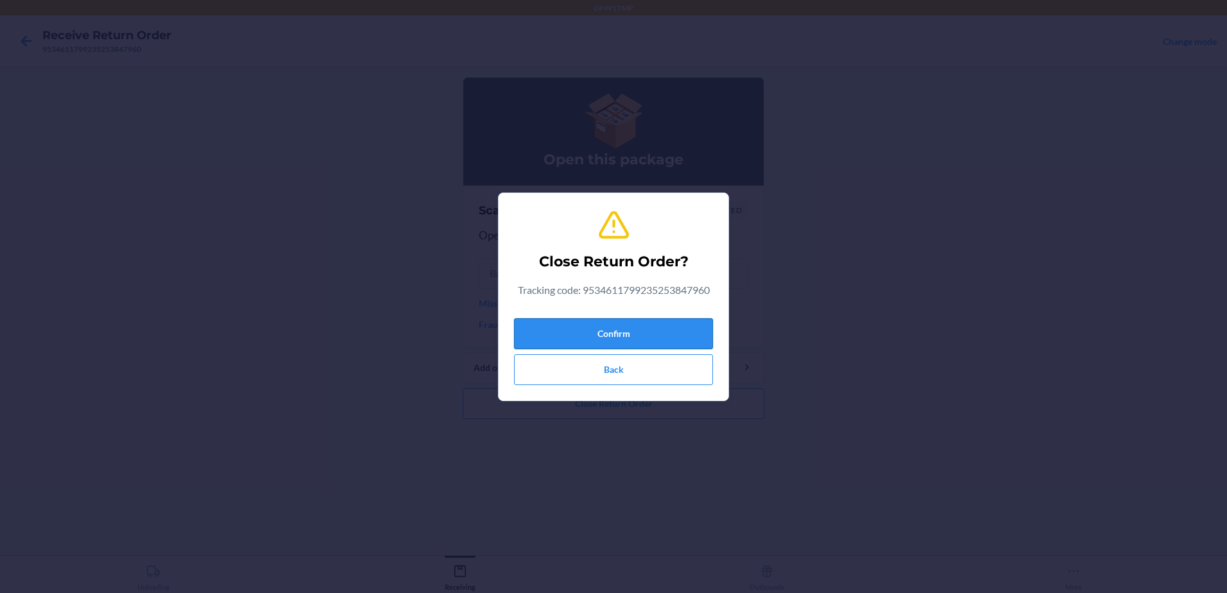
click at [592, 330] on button "Confirm" at bounding box center [613, 333] width 199 height 31
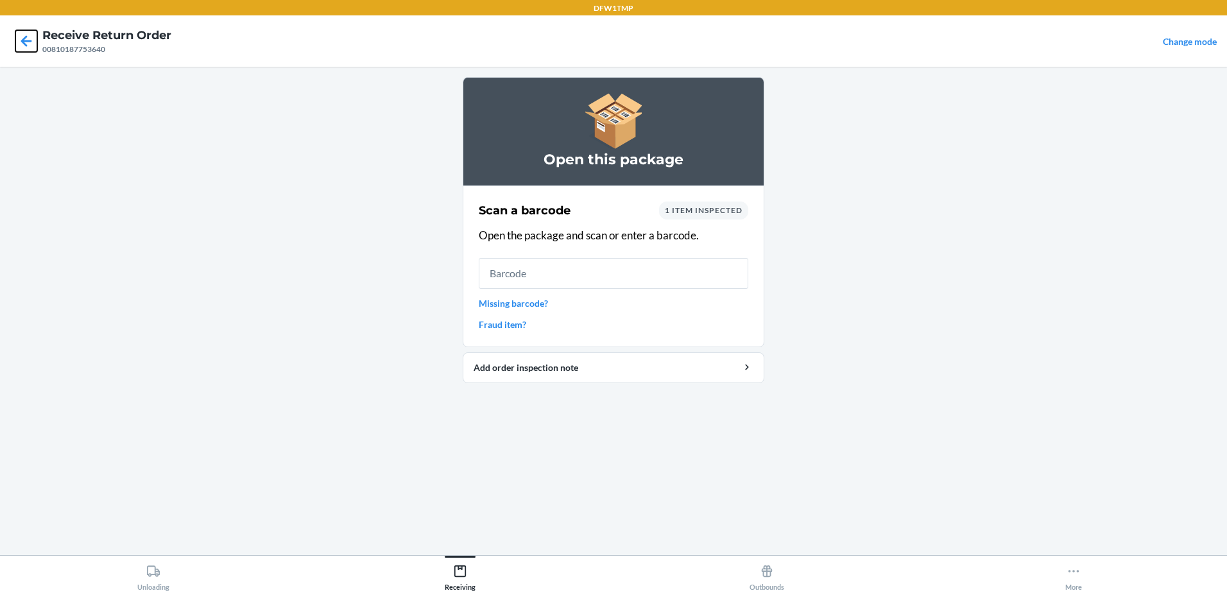
click at [28, 39] on icon at bounding box center [26, 41] width 22 height 22
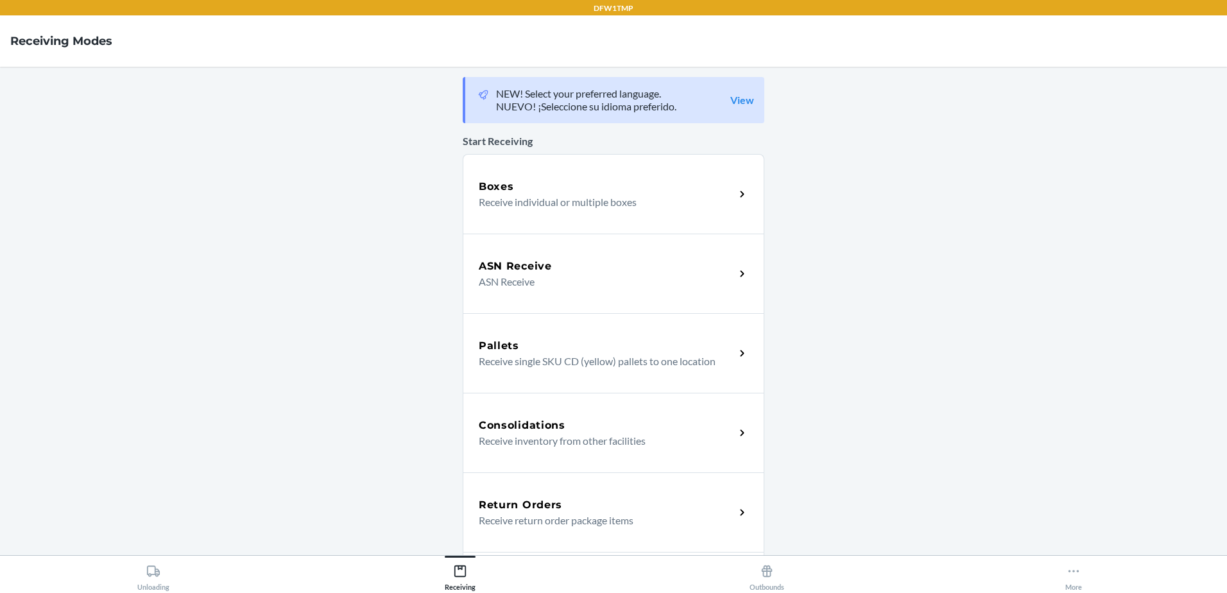
click at [557, 524] on p "Receive return order package items" at bounding box center [602, 520] width 246 height 15
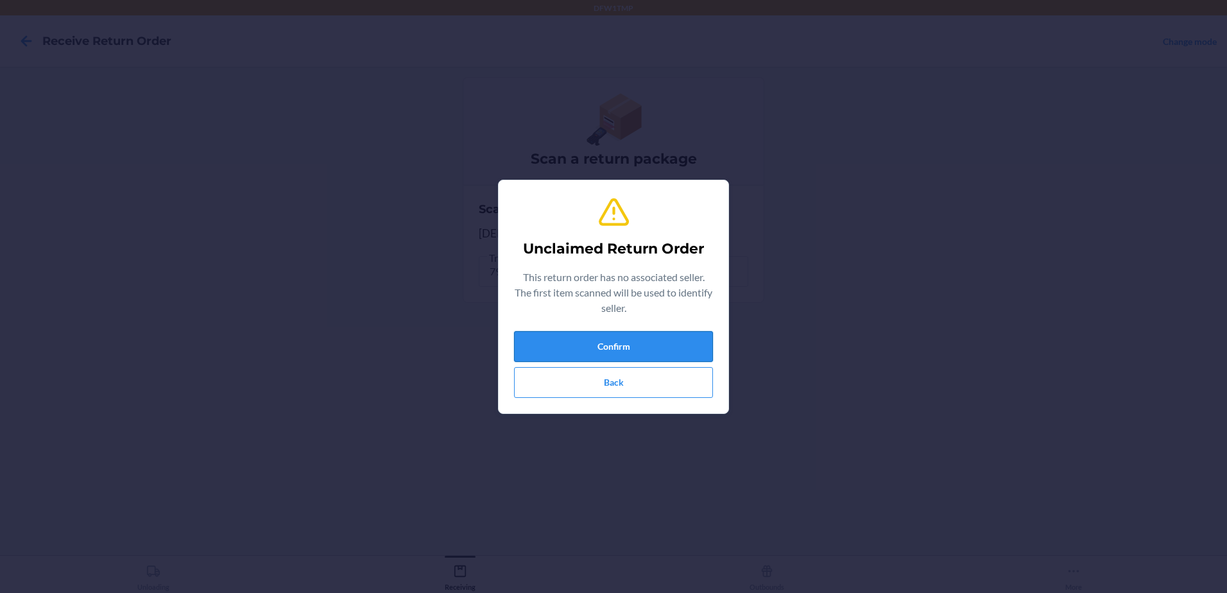
click at [543, 331] on button "Confirm" at bounding box center [613, 346] width 199 height 31
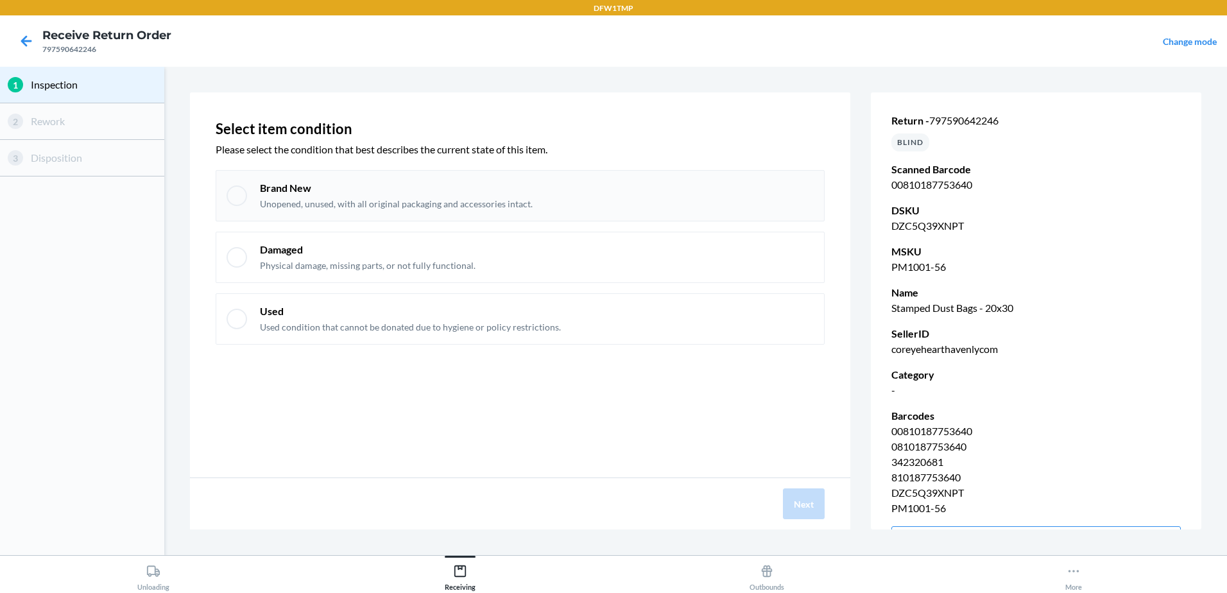
click at [243, 193] on div at bounding box center [237, 195] width 21 height 21
checkbox input "true"
click at [814, 501] on button "Next" at bounding box center [804, 503] width 42 height 31
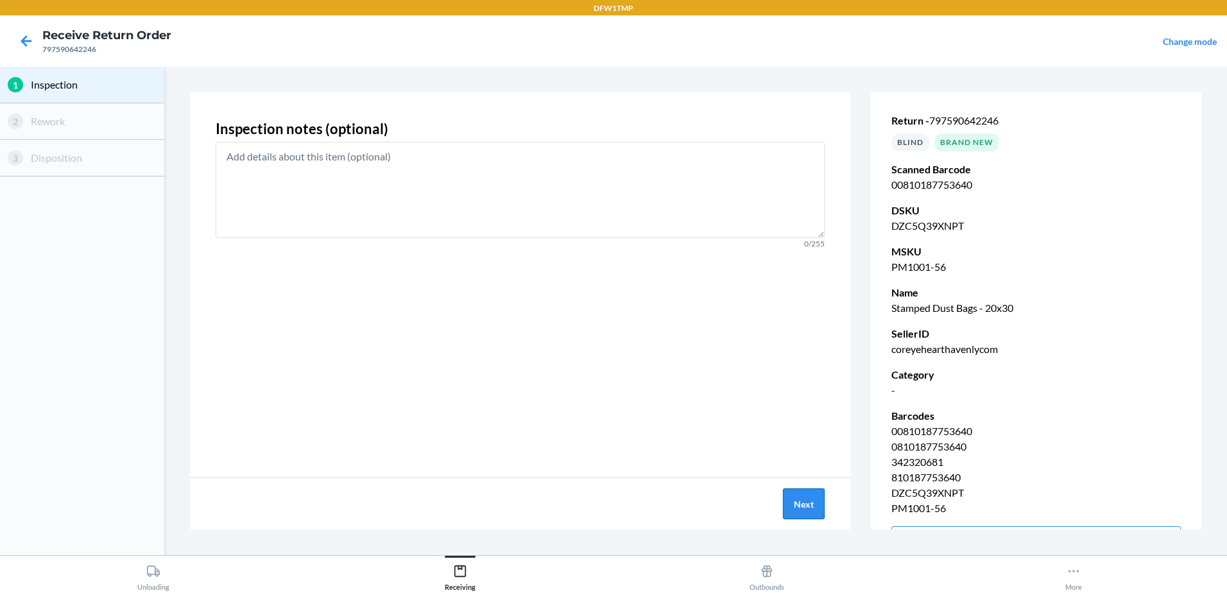
click at [814, 501] on button "Next" at bounding box center [804, 503] width 42 height 31
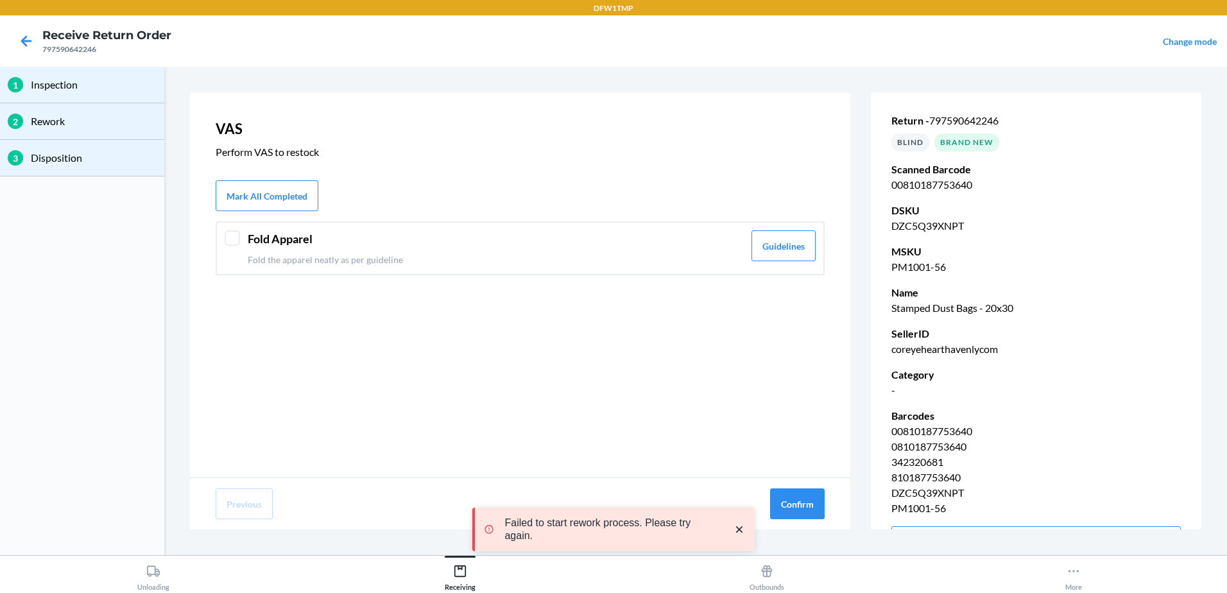
click at [225, 237] on div at bounding box center [232, 237] width 15 height 15
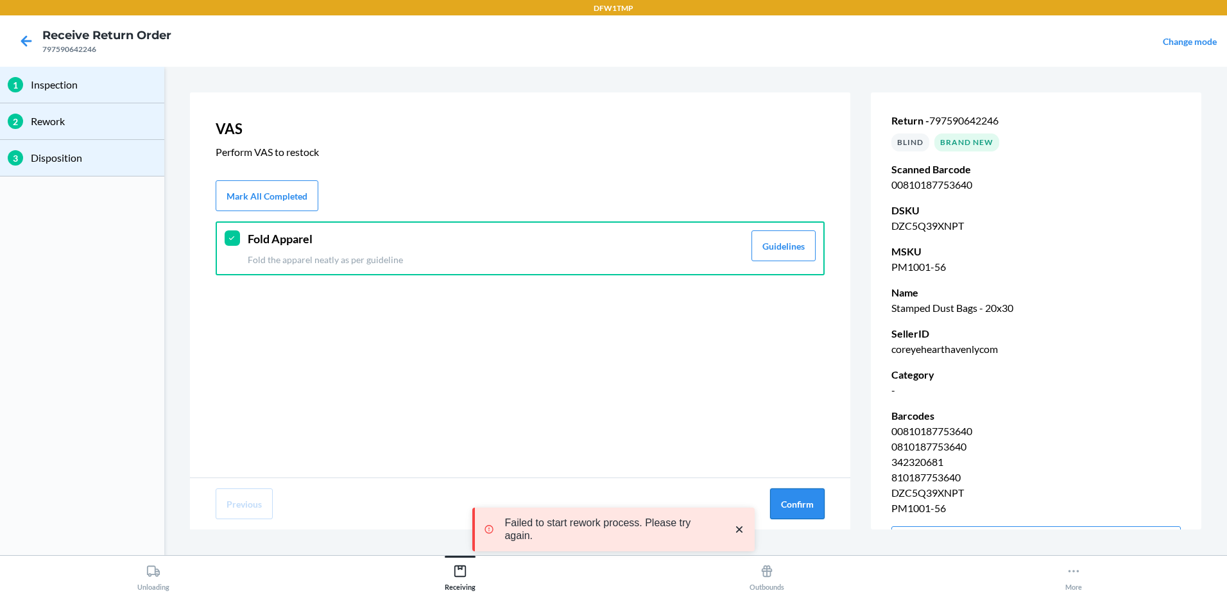
click at [796, 506] on button "Confirm" at bounding box center [797, 503] width 55 height 31
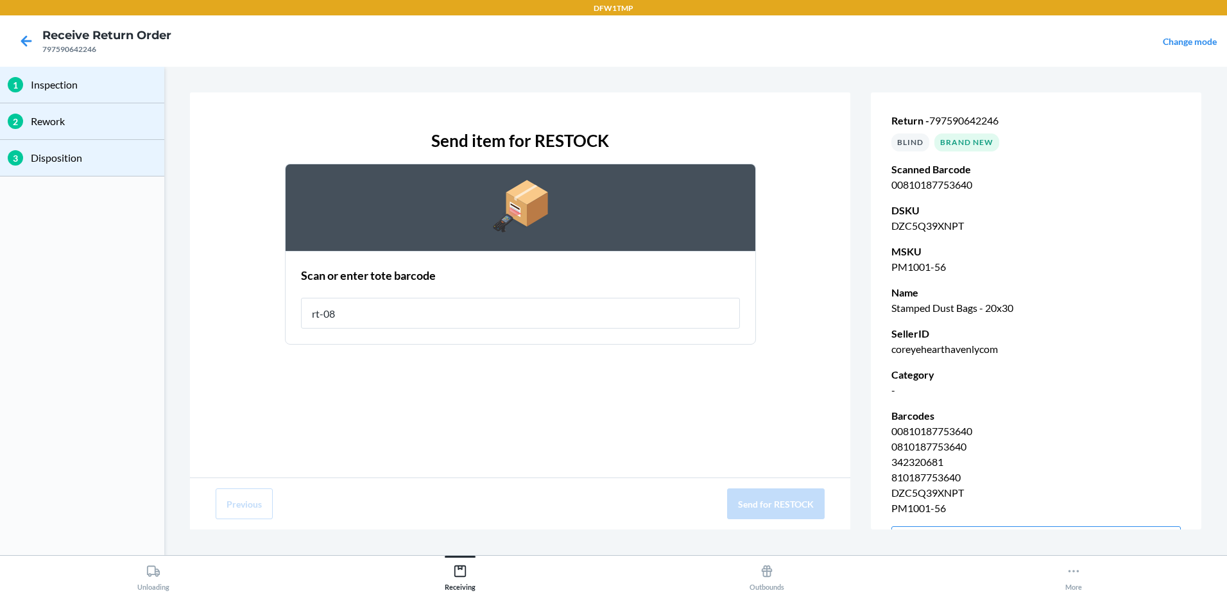
type input "rt-08"
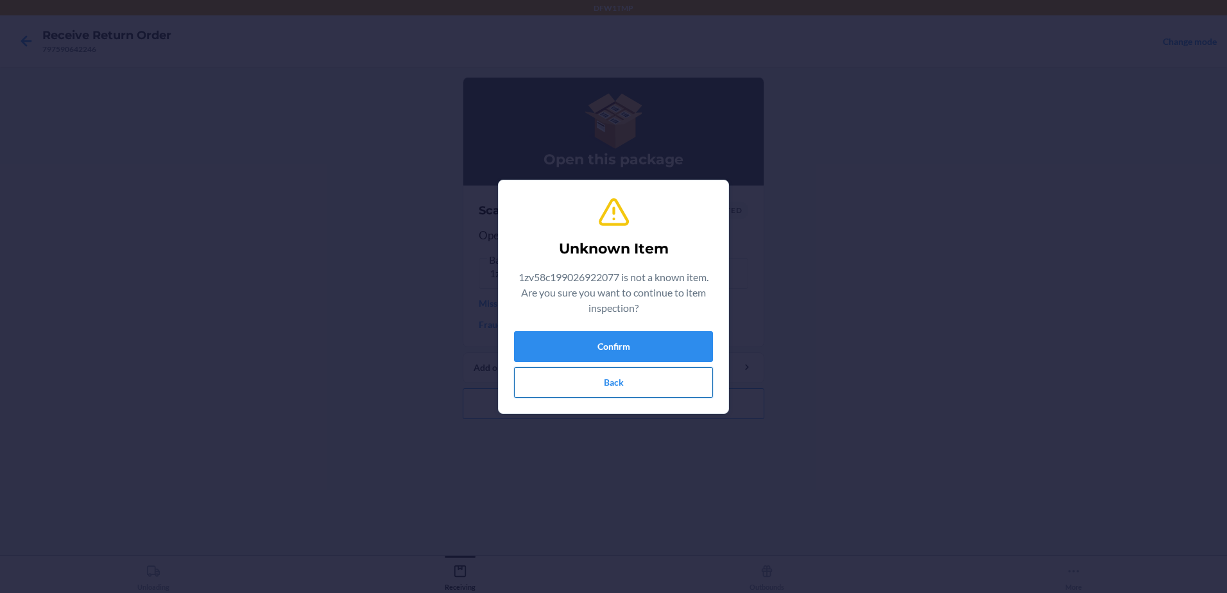
click at [573, 375] on button "Back" at bounding box center [613, 382] width 199 height 31
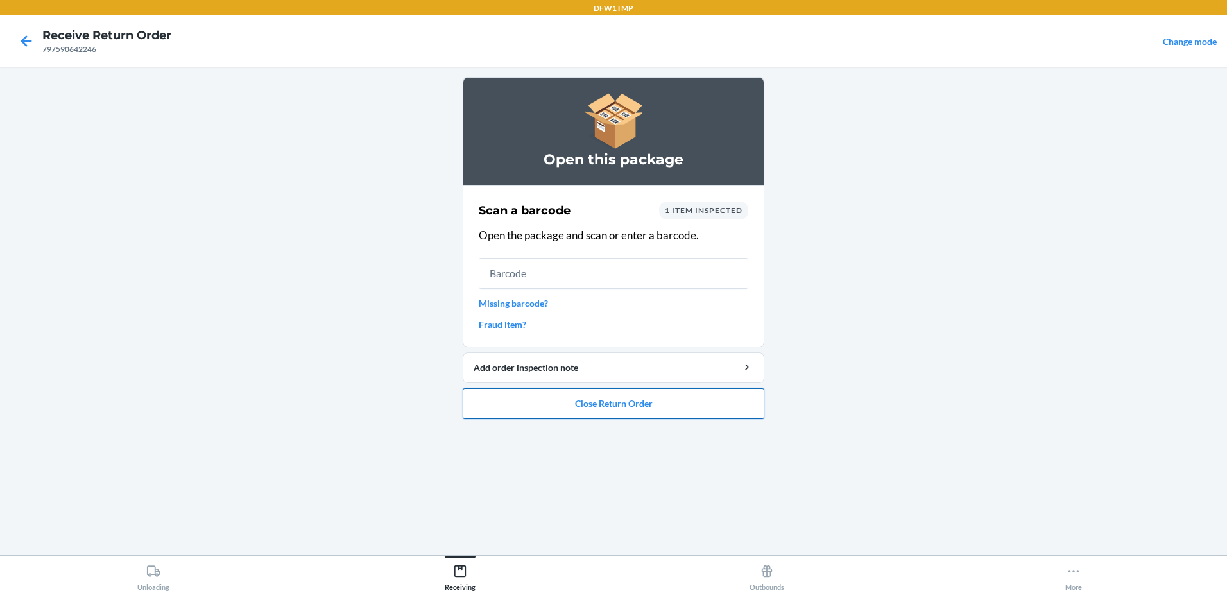
click at [547, 408] on button "Close Return Order" at bounding box center [614, 403] width 302 height 31
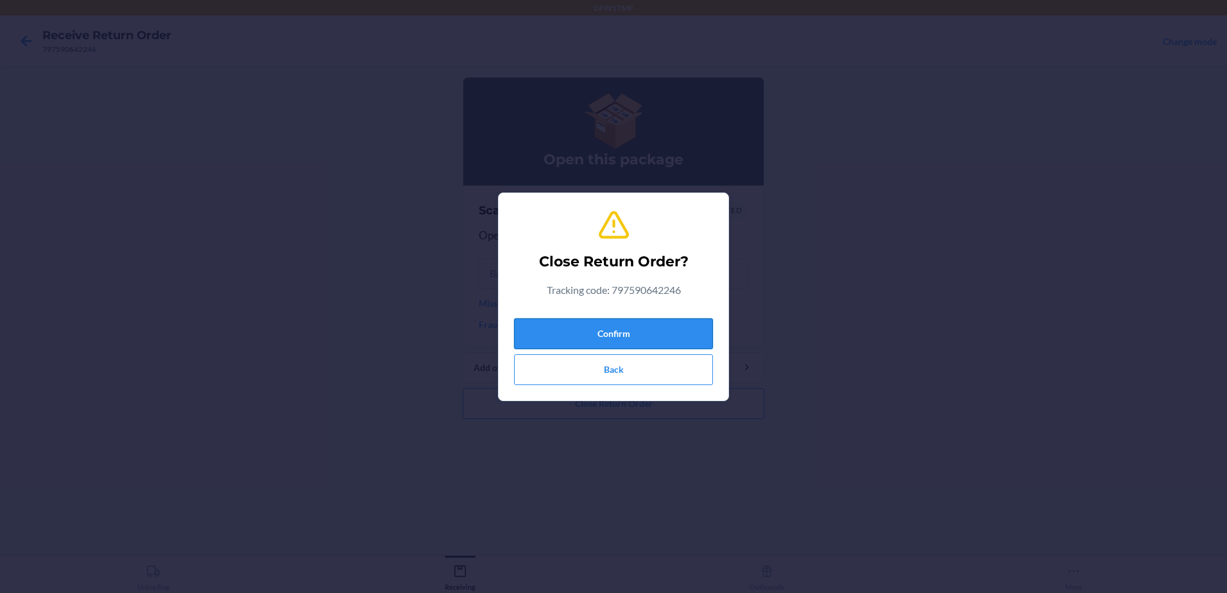
click at [574, 332] on button "Confirm" at bounding box center [613, 333] width 199 height 31
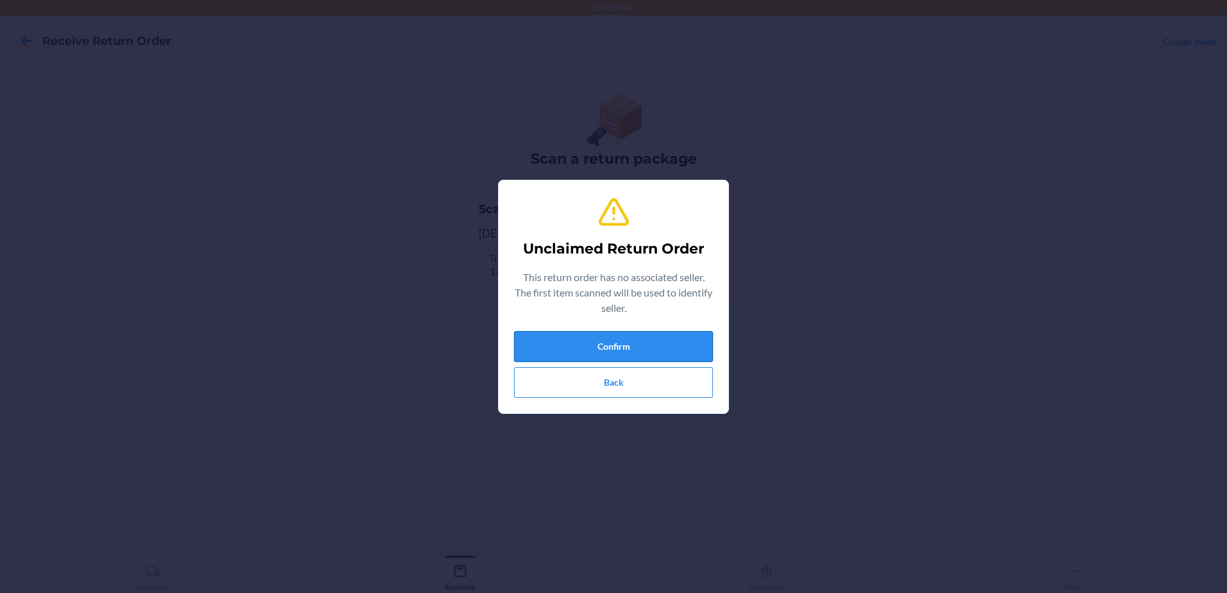
click at [625, 341] on button "Confirm" at bounding box center [613, 346] width 199 height 31
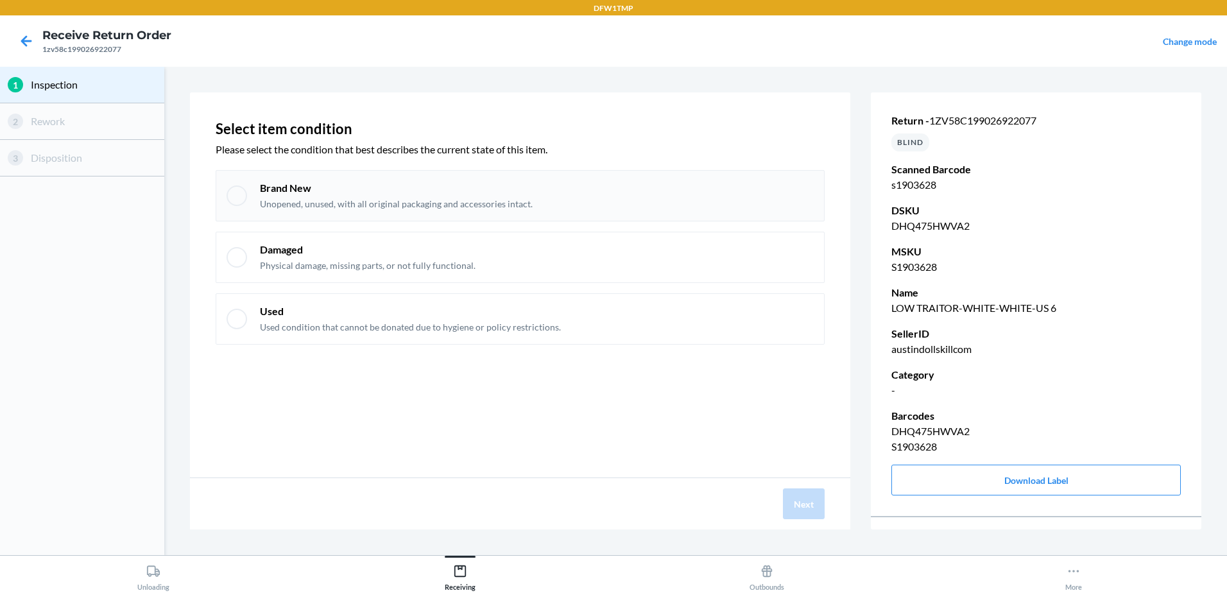
click at [241, 196] on div at bounding box center [237, 195] width 21 height 21
checkbox input "true"
click at [807, 509] on button "Next" at bounding box center [804, 503] width 42 height 31
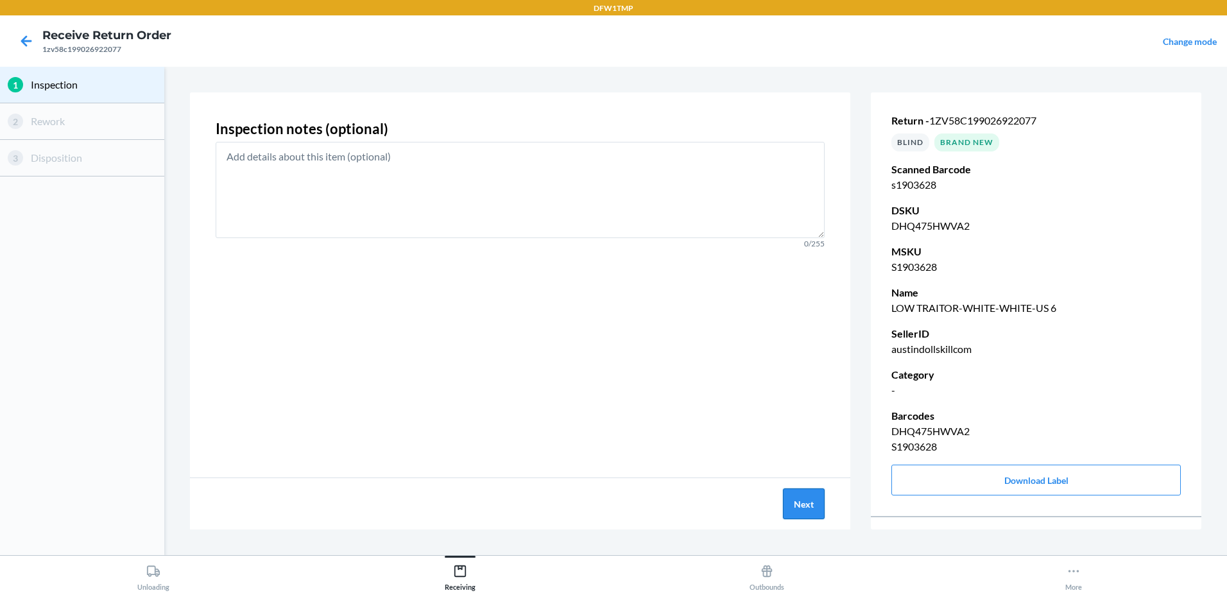
click at [805, 510] on button "Next" at bounding box center [804, 503] width 42 height 31
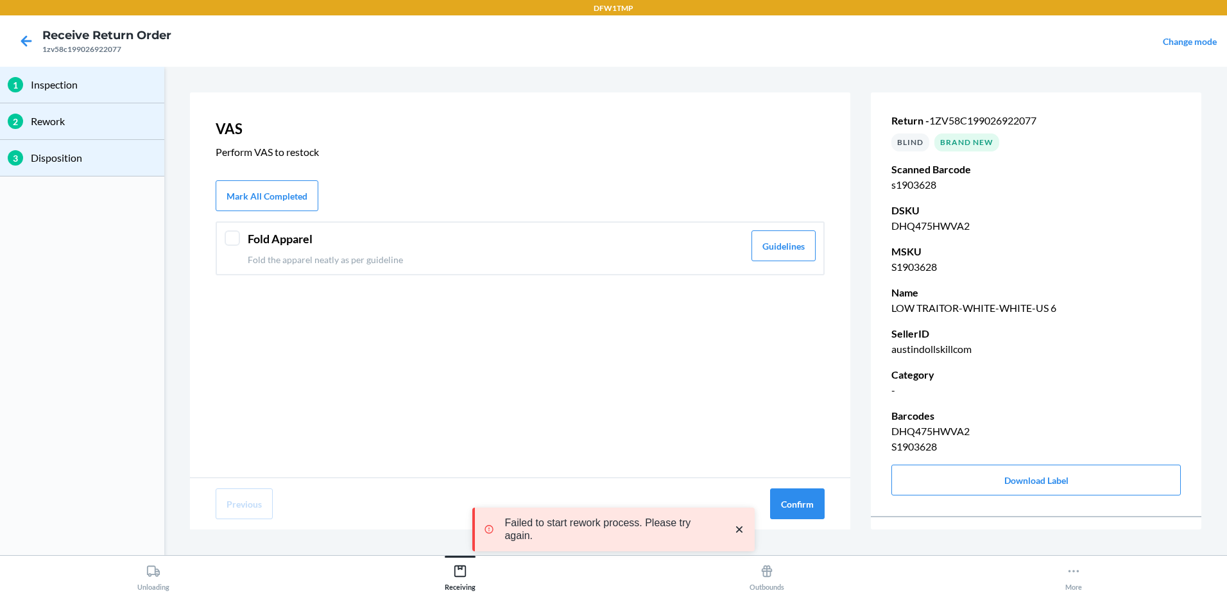
click at [225, 238] on div at bounding box center [232, 237] width 15 height 15
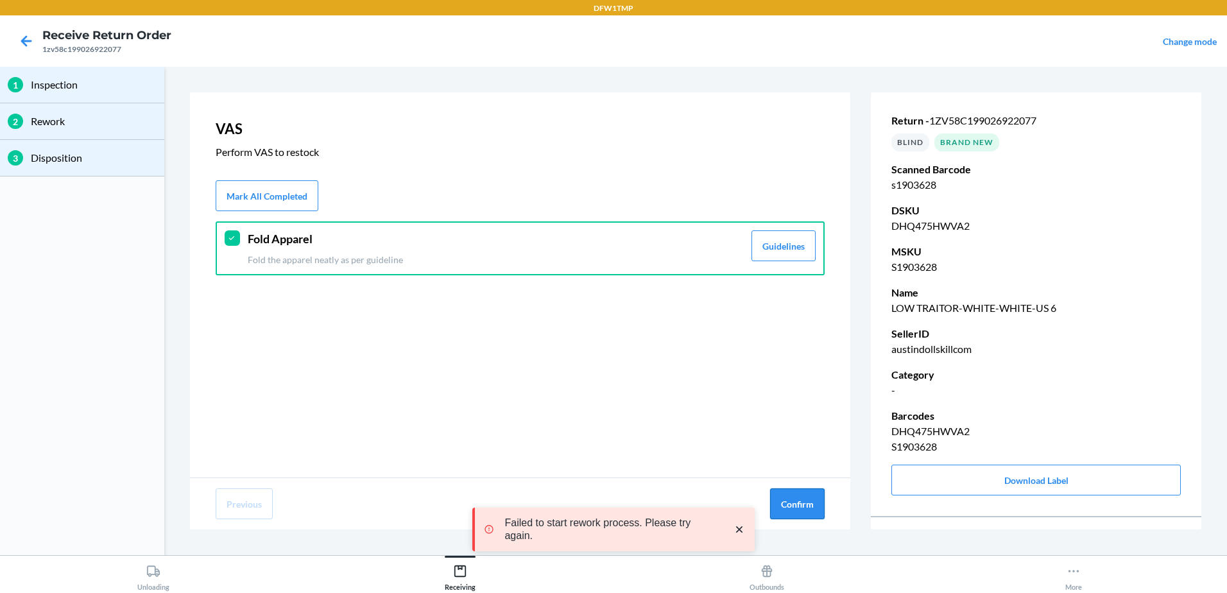
click at [797, 510] on button "Confirm" at bounding box center [797, 503] width 55 height 31
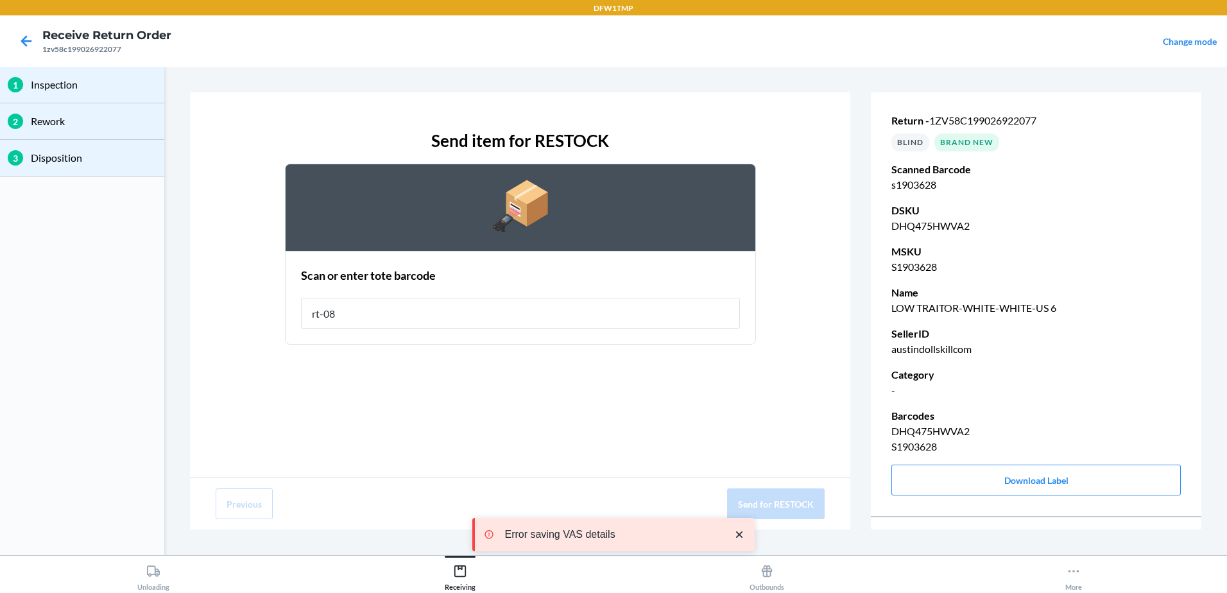
type input "rt-08"
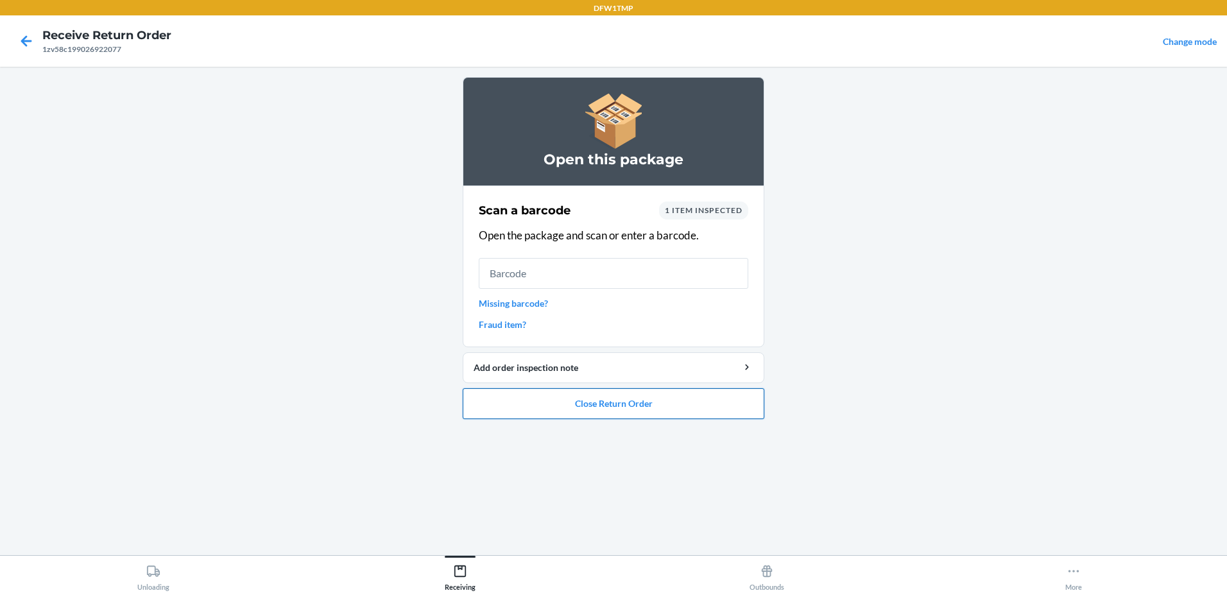
click at [675, 395] on button "Close Return Order" at bounding box center [614, 403] width 302 height 31
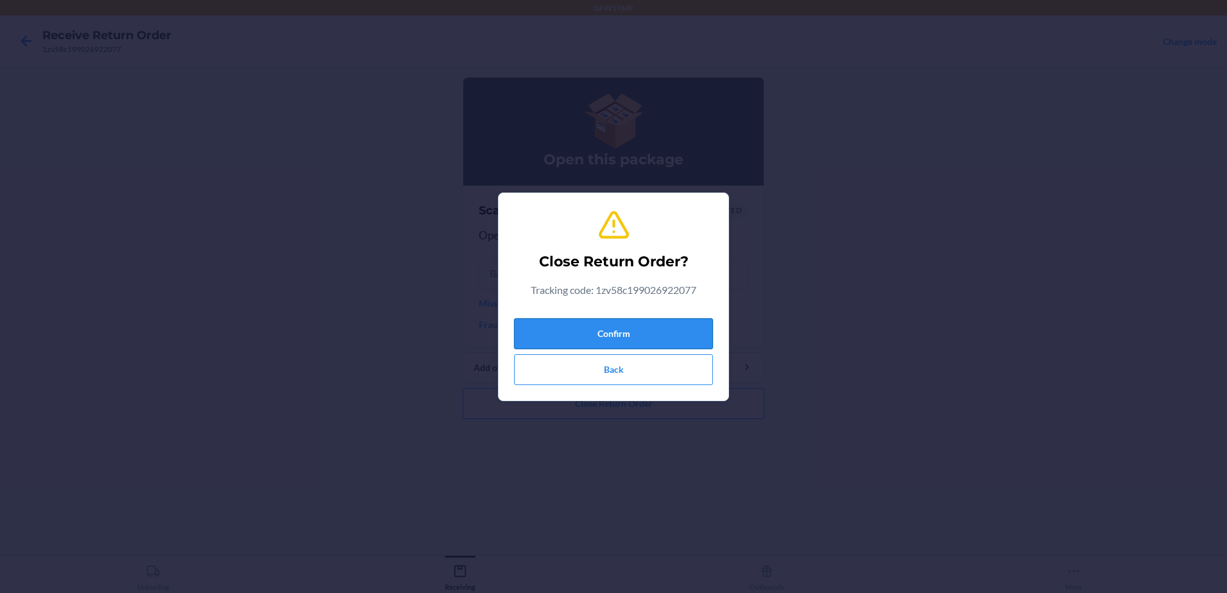
click at [640, 330] on button "Confirm" at bounding box center [613, 333] width 199 height 31
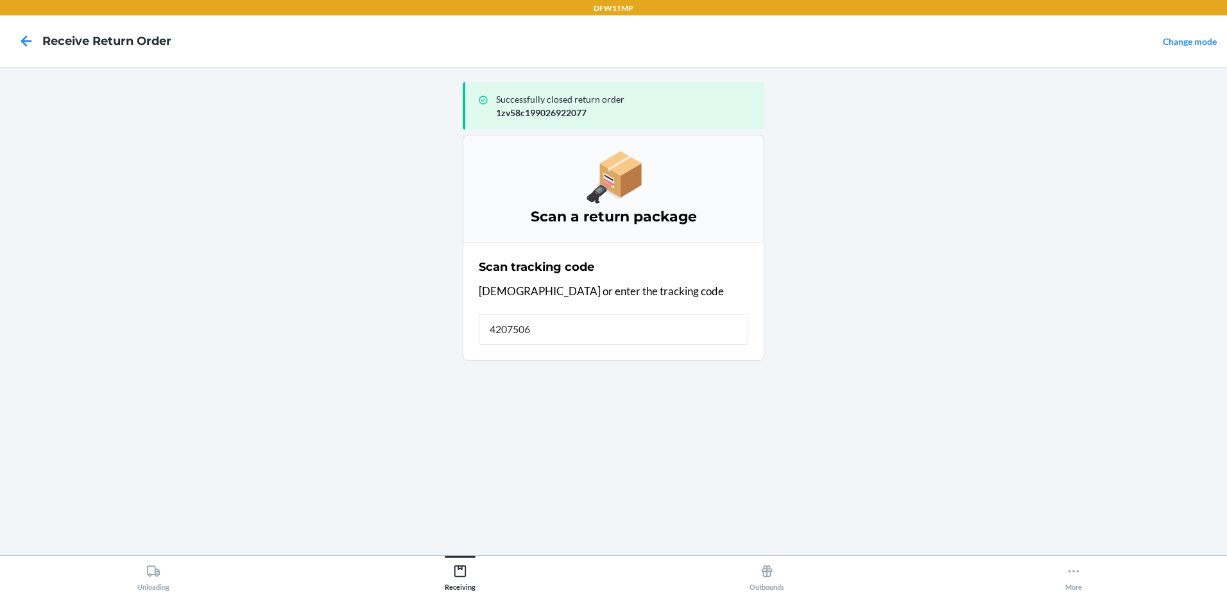
type input "42075067"
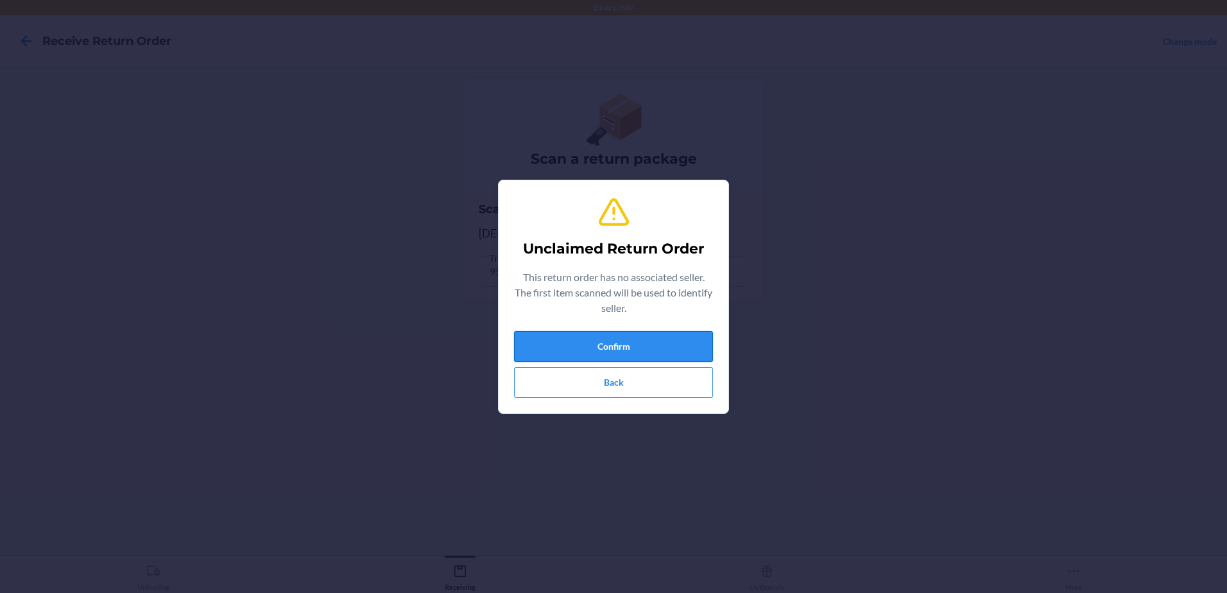
click at [580, 341] on button "Confirm" at bounding box center [613, 346] width 199 height 31
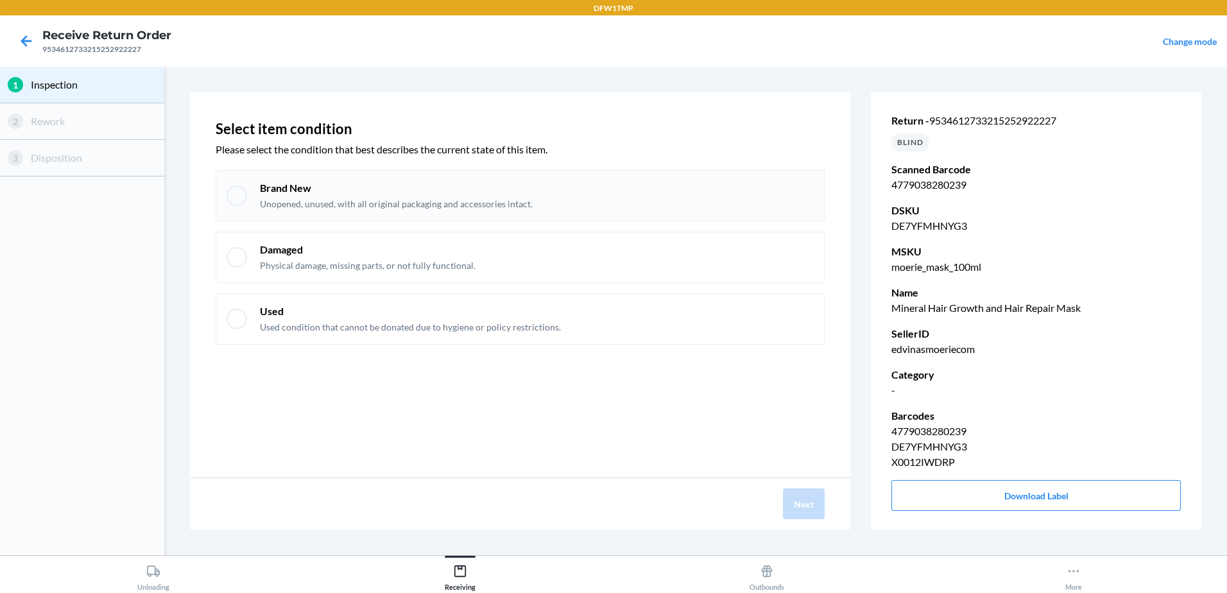
click at [228, 196] on div at bounding box center [237, 195] width 21 height 21
checkbox input "true"
click at [808, 506] on button "Next" at bounding box center [804, 503] width 42 height 31
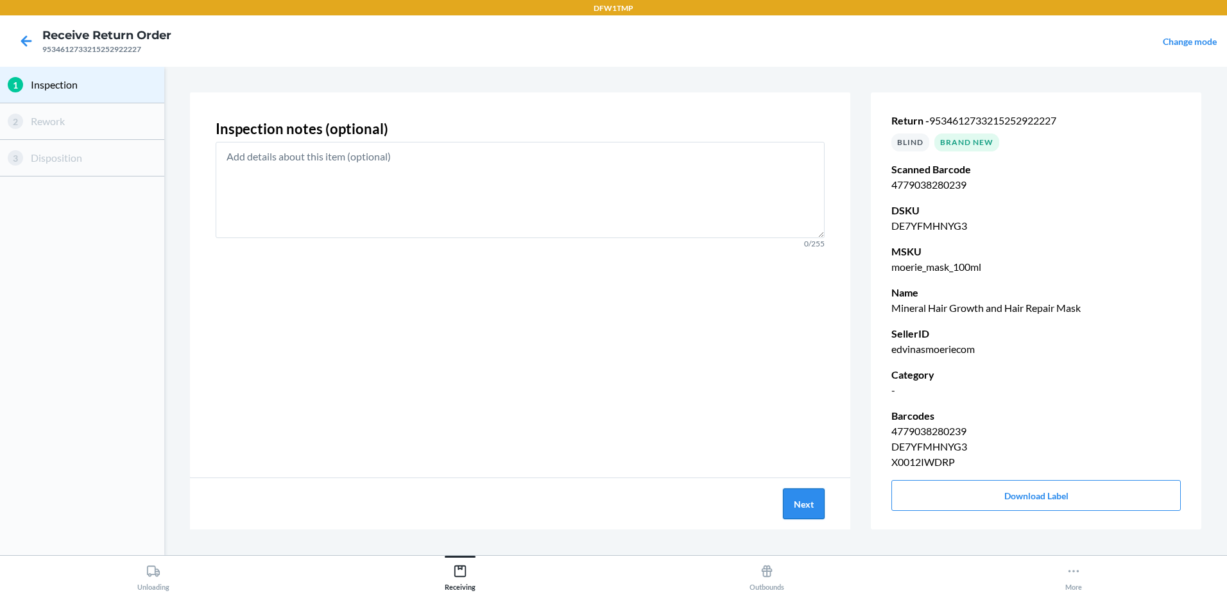
click at [808, 506] on button "Next" at bounding box center [804, 503] width 42 height 31
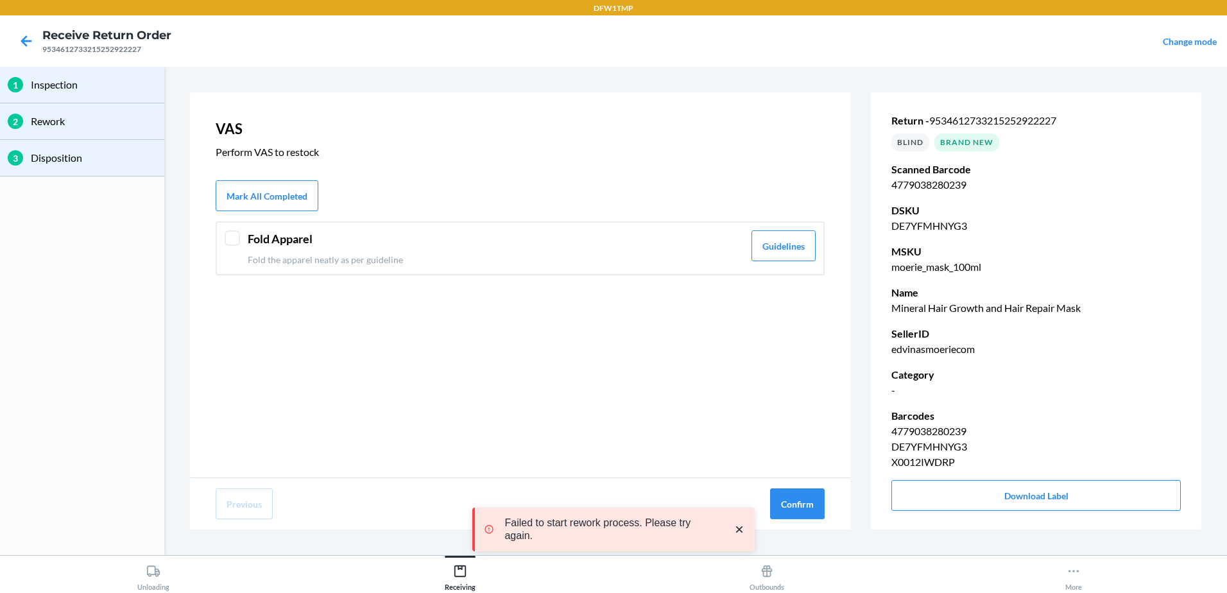
click at [229, 235] on div at bounding box center [232, 237] width 15 height 15
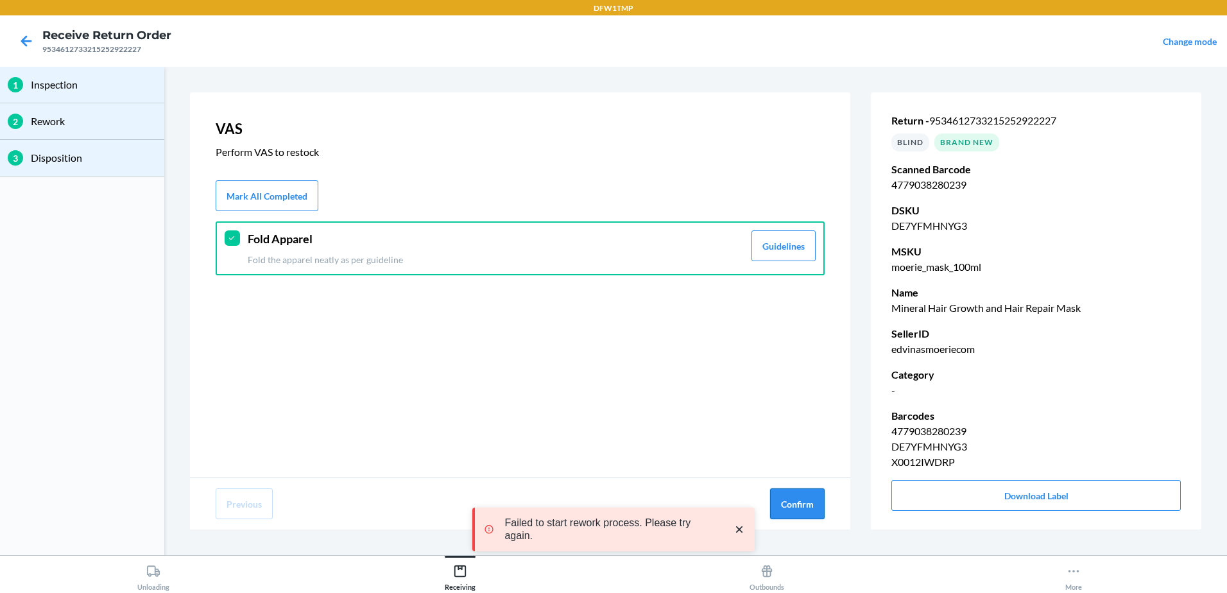
click at [790, 501] on button "Confirm" at bounding box center [797, 503] width 55 height 31
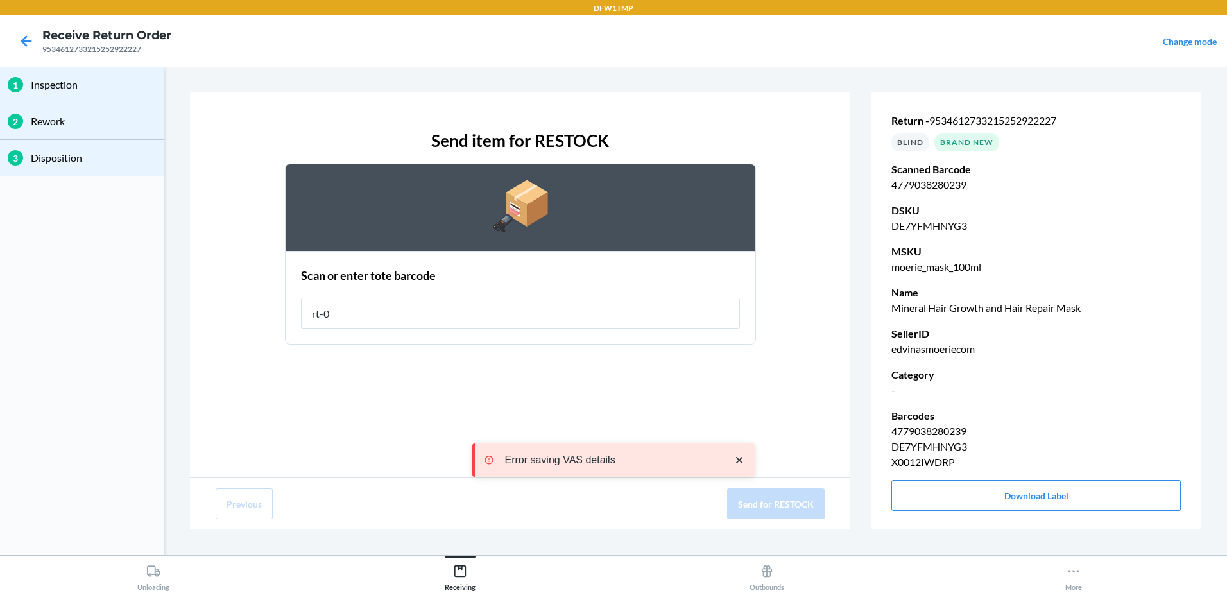
type input "rt-08"
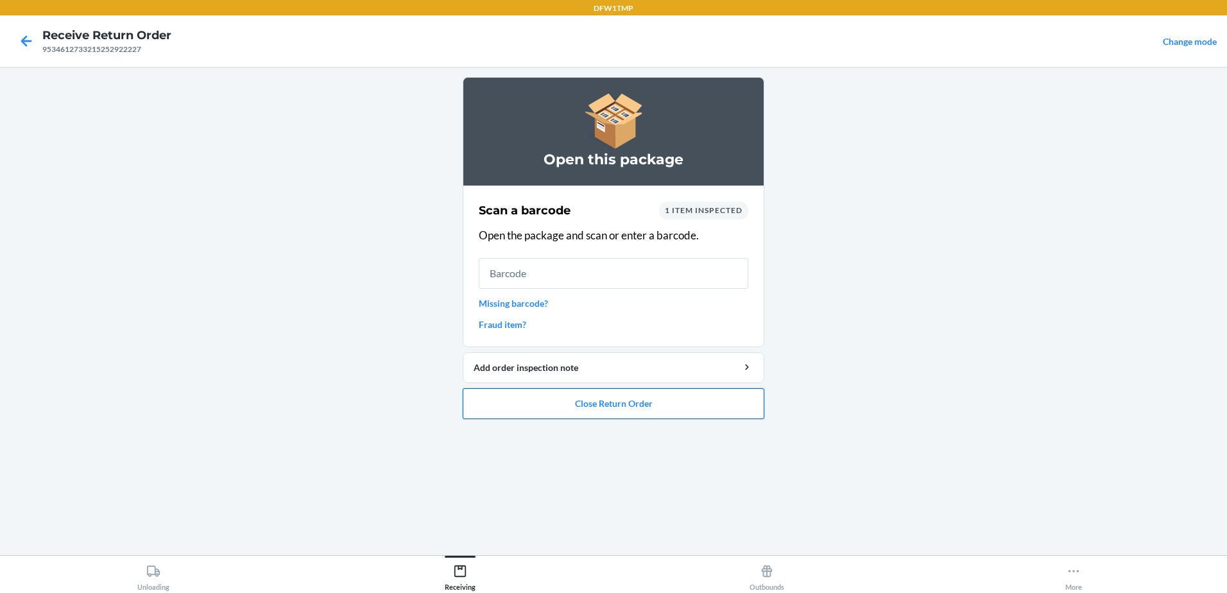
click at [582, 413] on button "Close Return Order" at bounding box center [614, 403] width 302 height 31
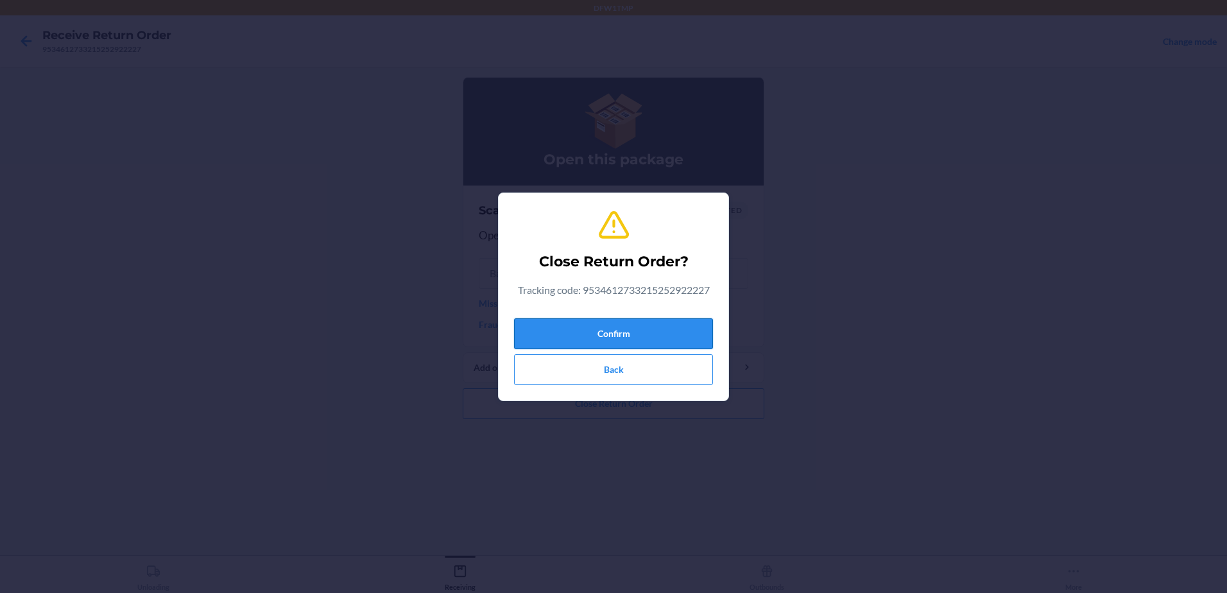
click at [617, 334] on button "Confirm" at bounding box center [613, 333] width 199 height 31
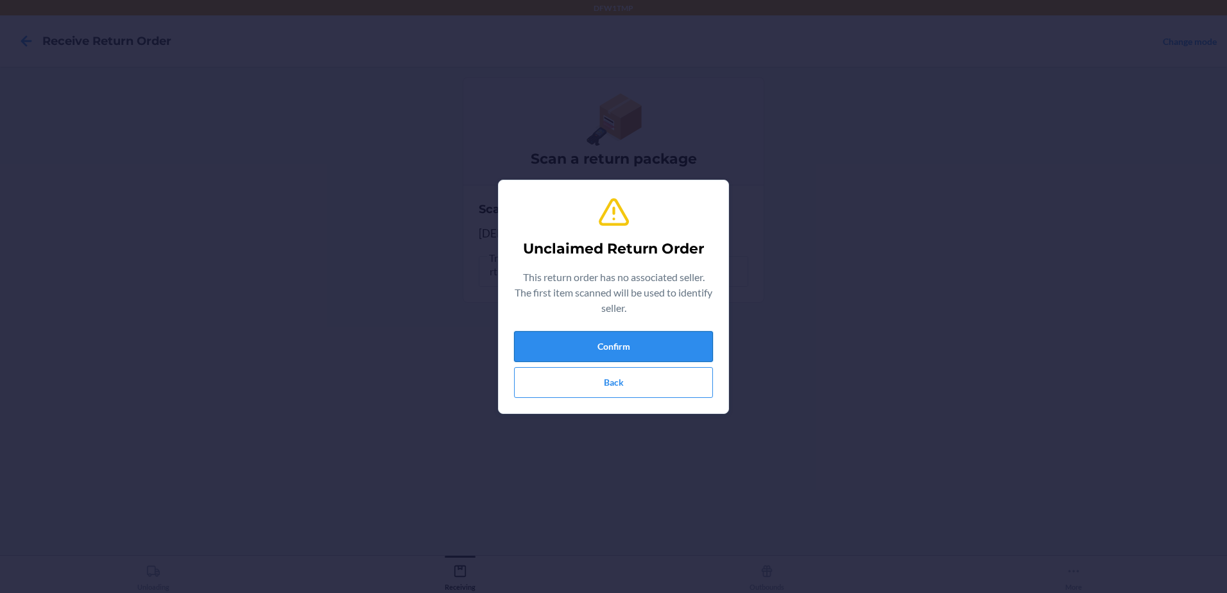
click at [635, 348] on button "Confirm" at bounding box center [613, 346] width 199 height 31
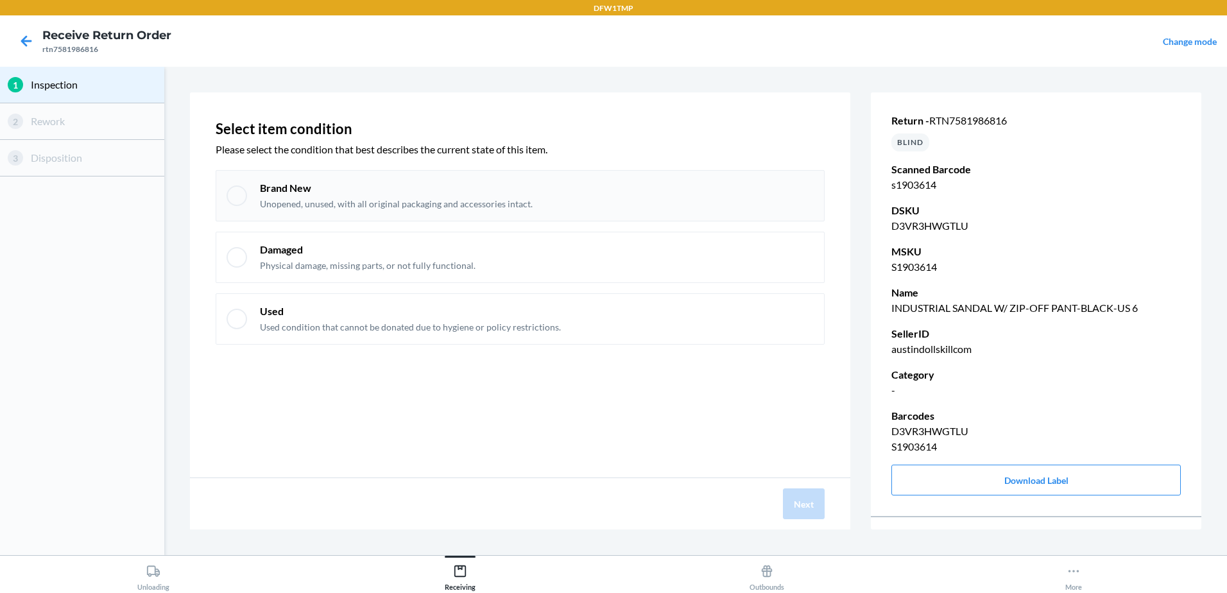
click at [237, 196] on div at bounding box center [237, 195] width 21 height 21
checkbox input "true"
click at [795, 502] on button "Next" at bounding box center [804, 503] width 42 height 31
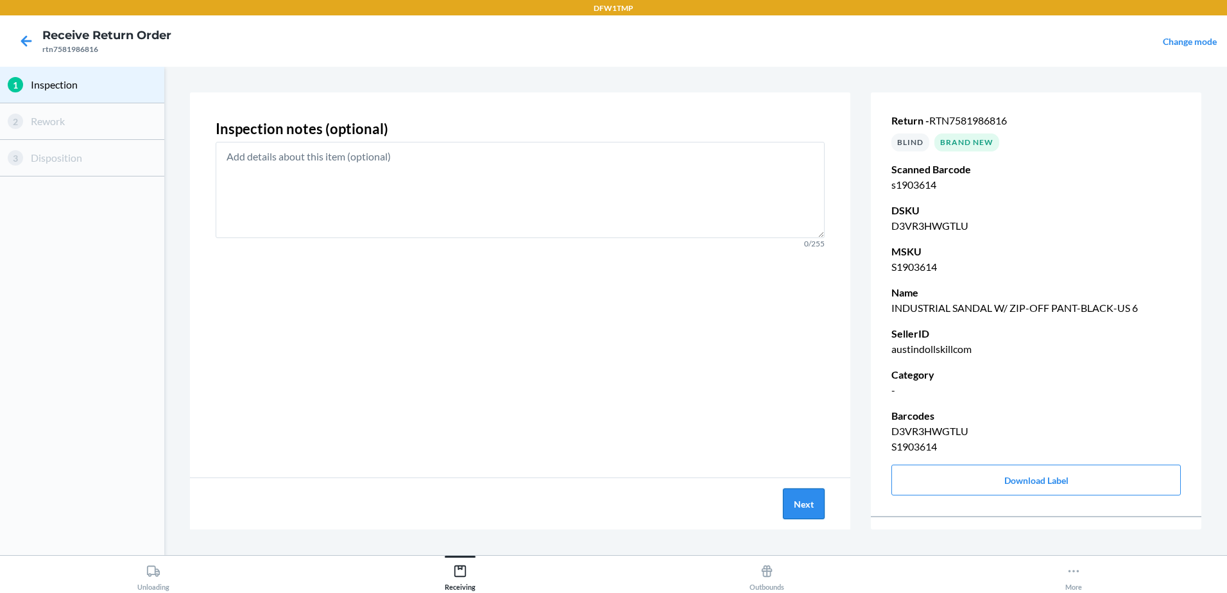
click at [799, 505] on button "Next" at bounding box center [804, 503] width 42 height 31
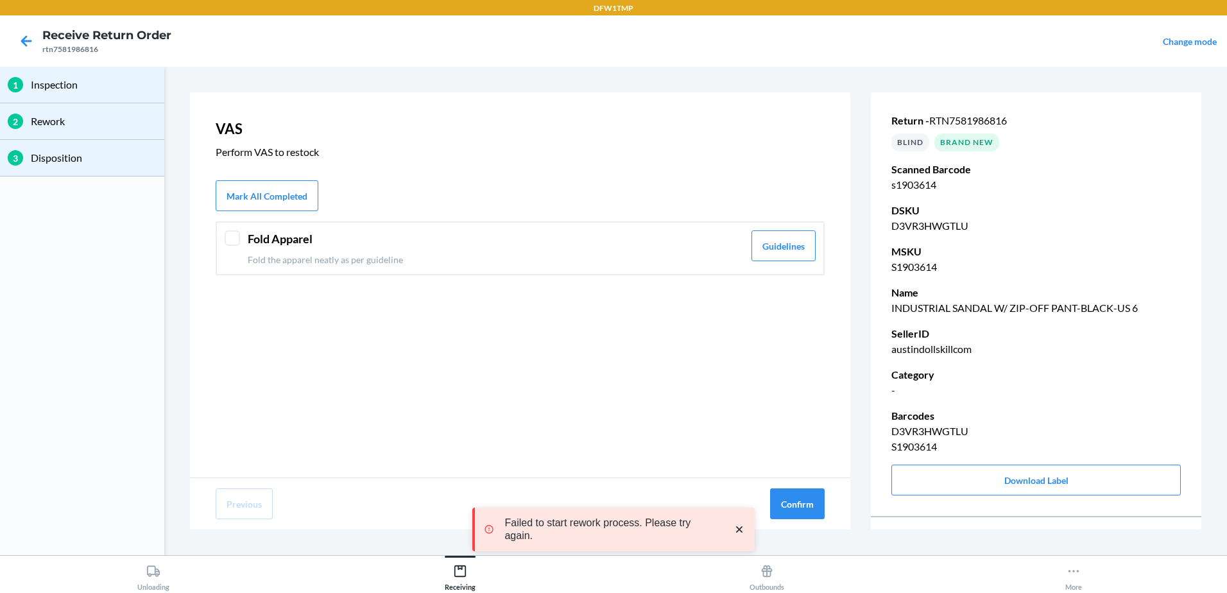
click at [232, 230] on div at bounding box center [232, 237] width 15 height 15
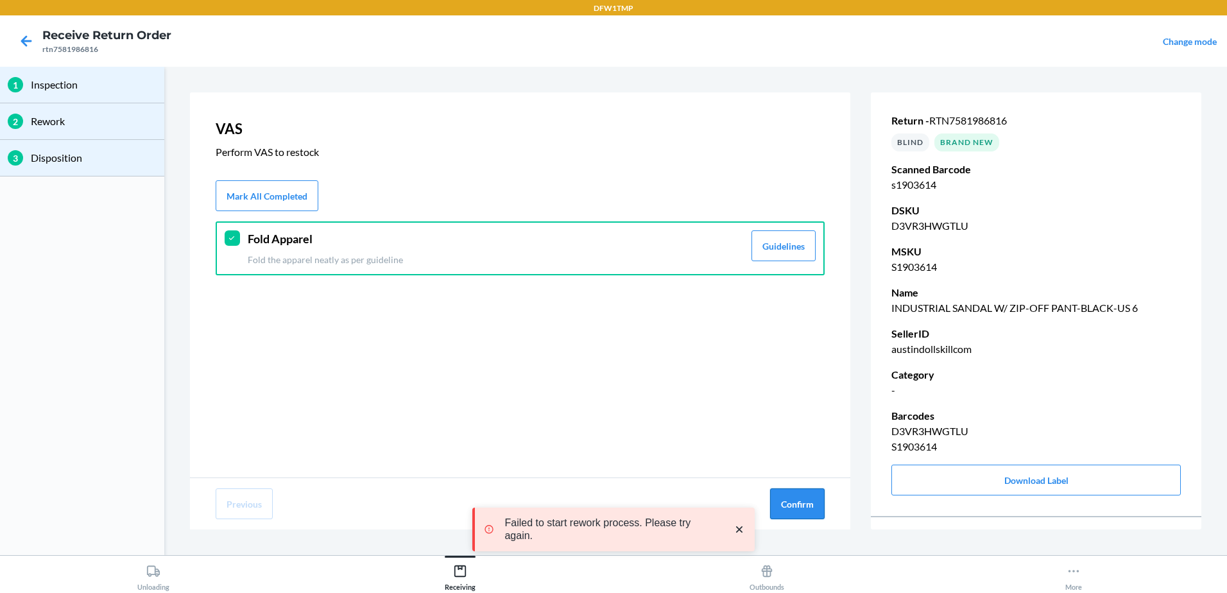
click at [812, 496] on button "Confirm" at bounding box center [797, 503] width 55 height 31
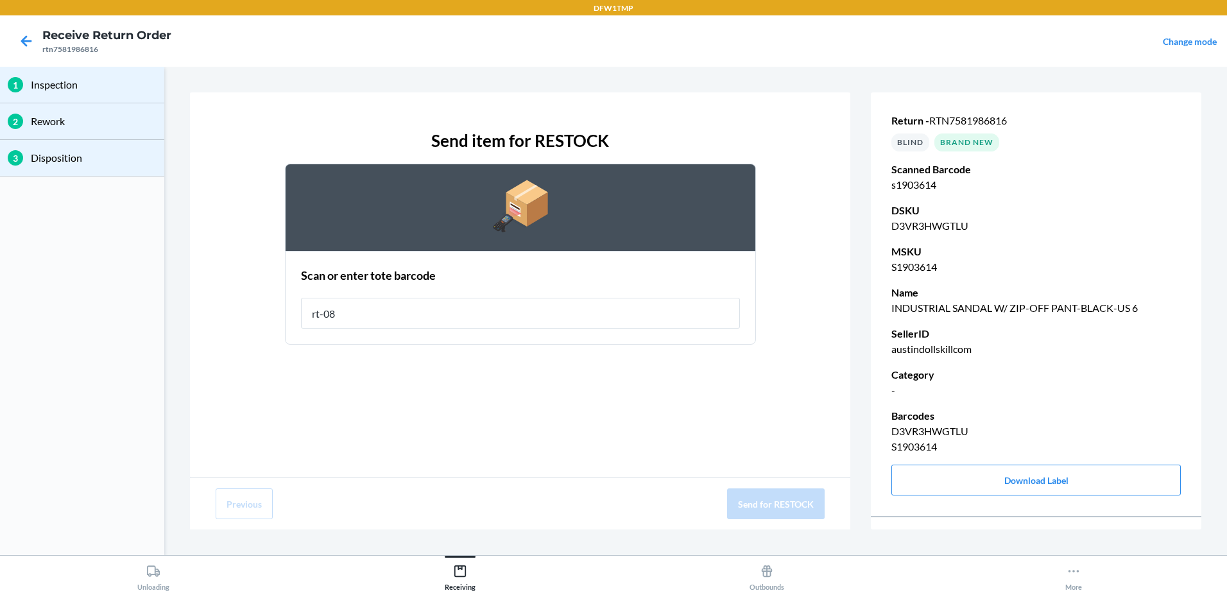
type input "rt-08"
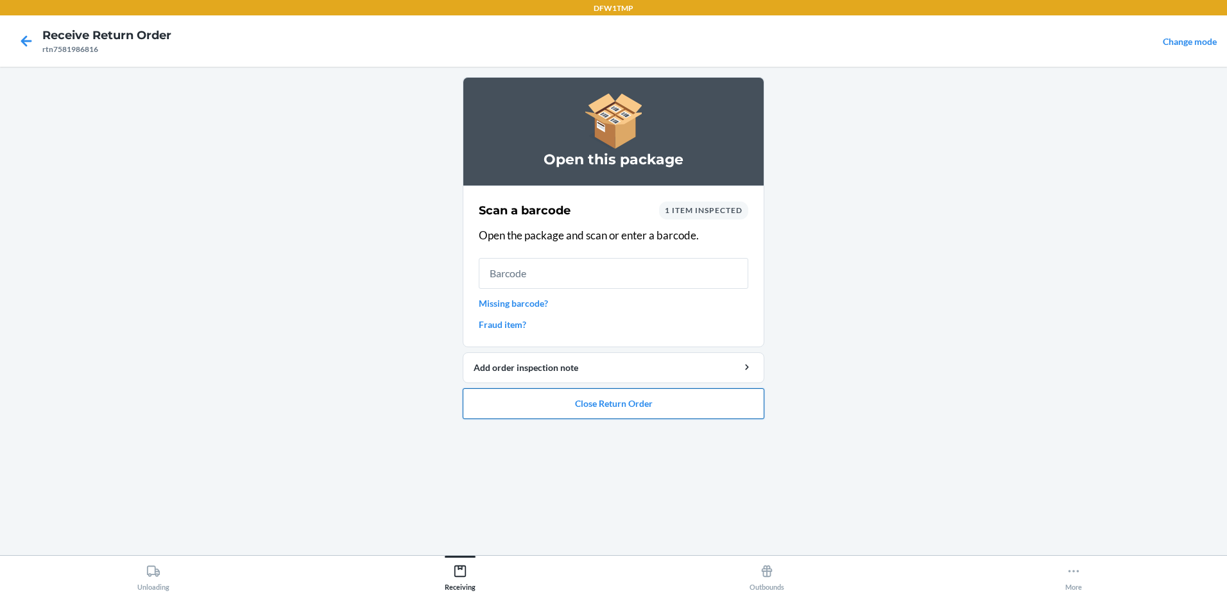
click at [577, 406] on button "Close Return Order" at bounding box center [614, 403] width 302 height 31
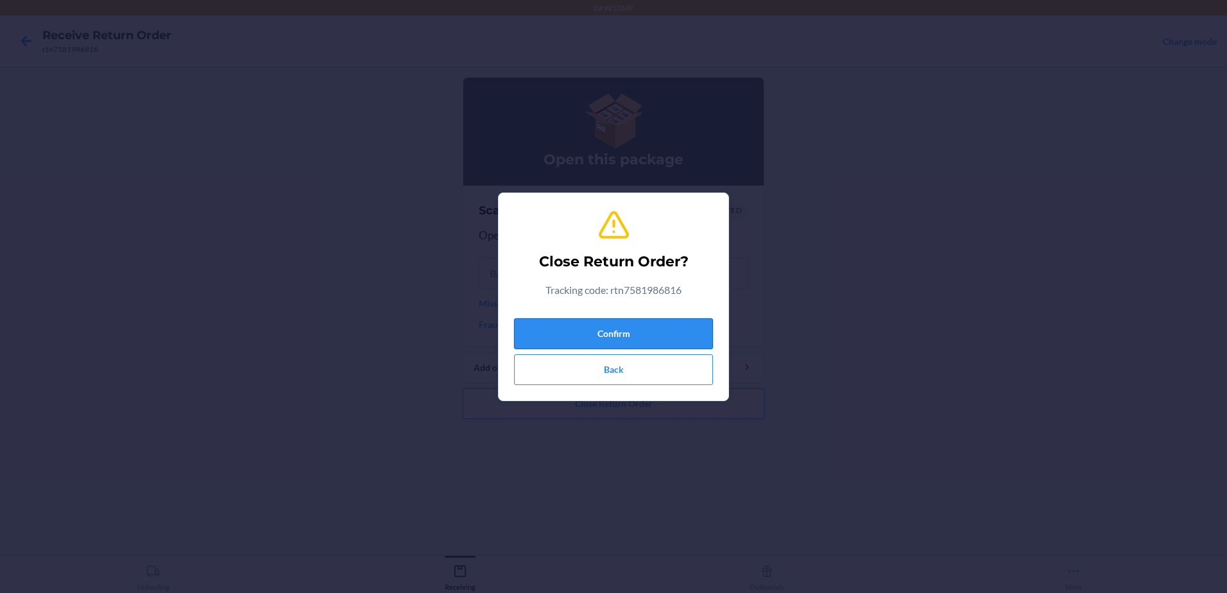
click at [606, 338] on button "Confirm" at bounding box center [613, 333] width 199 height 31
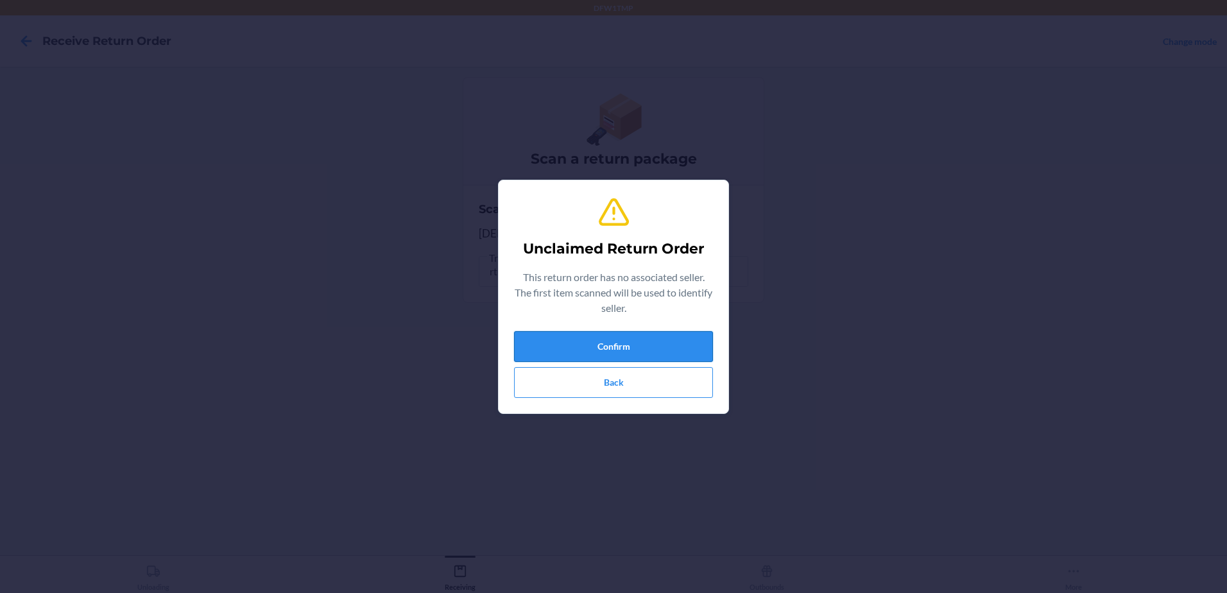
click at [610, 343] on button "Confirm" at bounding box center [613, 346] width 199 height 31
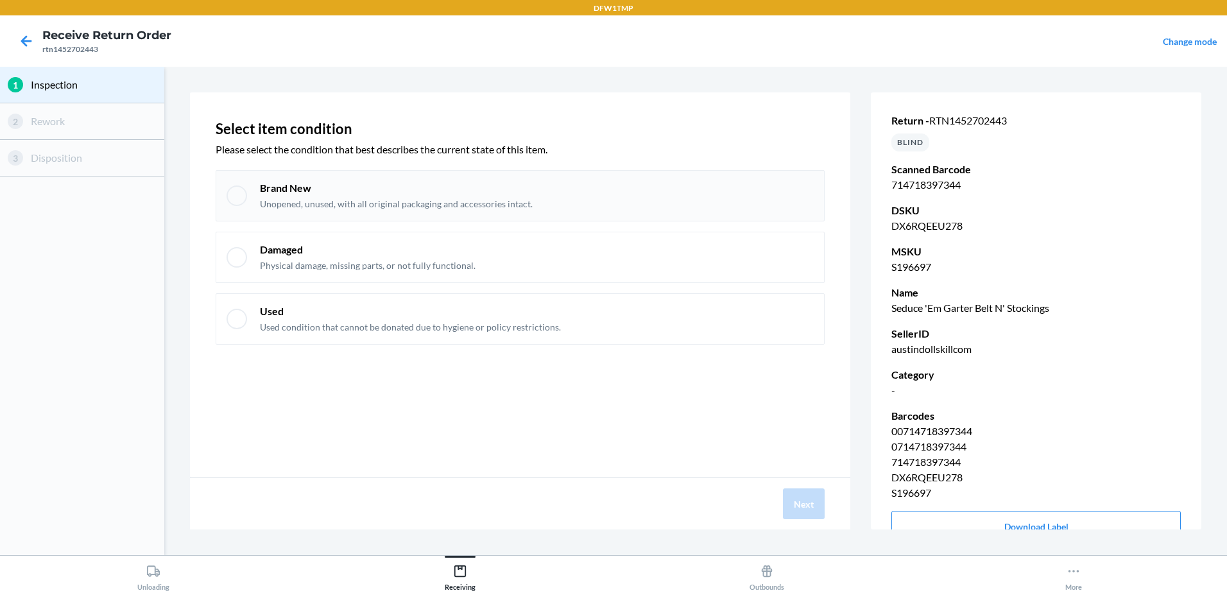
click at [245, 200] on div at bounding box center [237, 195] width 21 height 21
checkbox input "true"
click at [805, 504] on button "Next" at bounding box center [804, 503] width 42 height 31
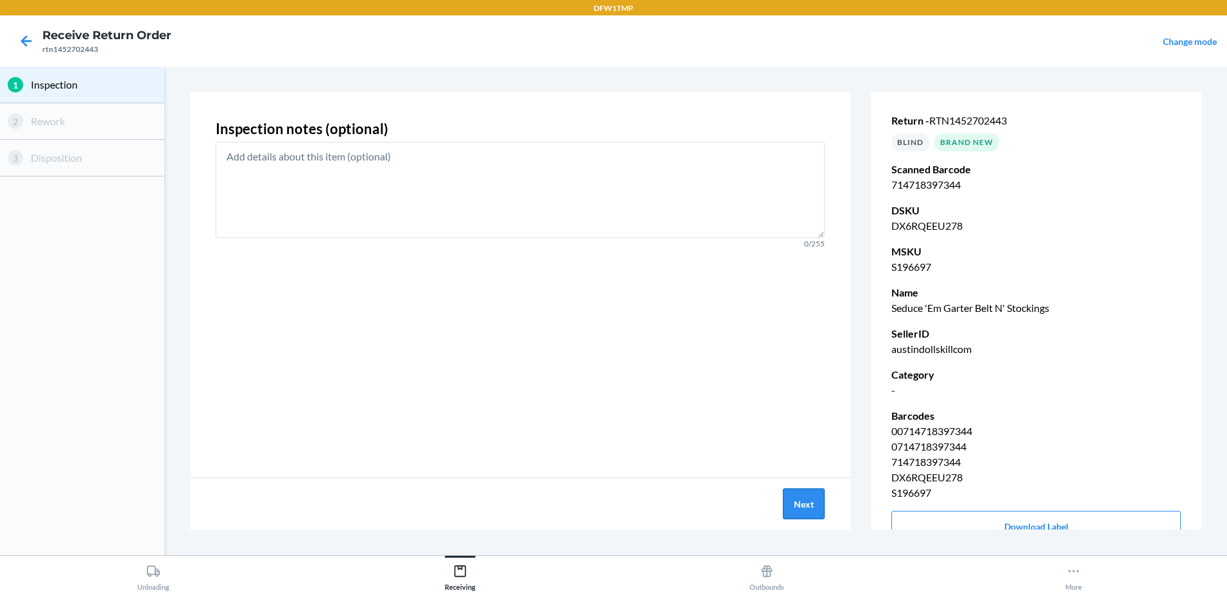
click at [812, 500] on button "Next" at bounding box center [804, 503] width 42 height 31
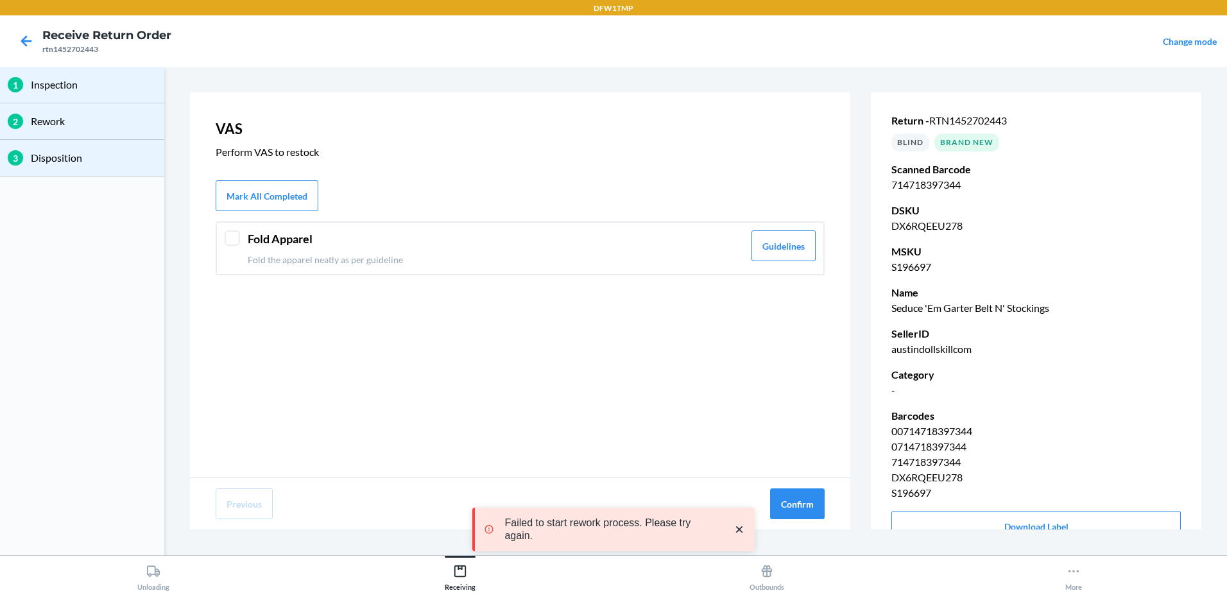
click at [232, 236] on div at bounding box center [232, 237] width 15 height 15
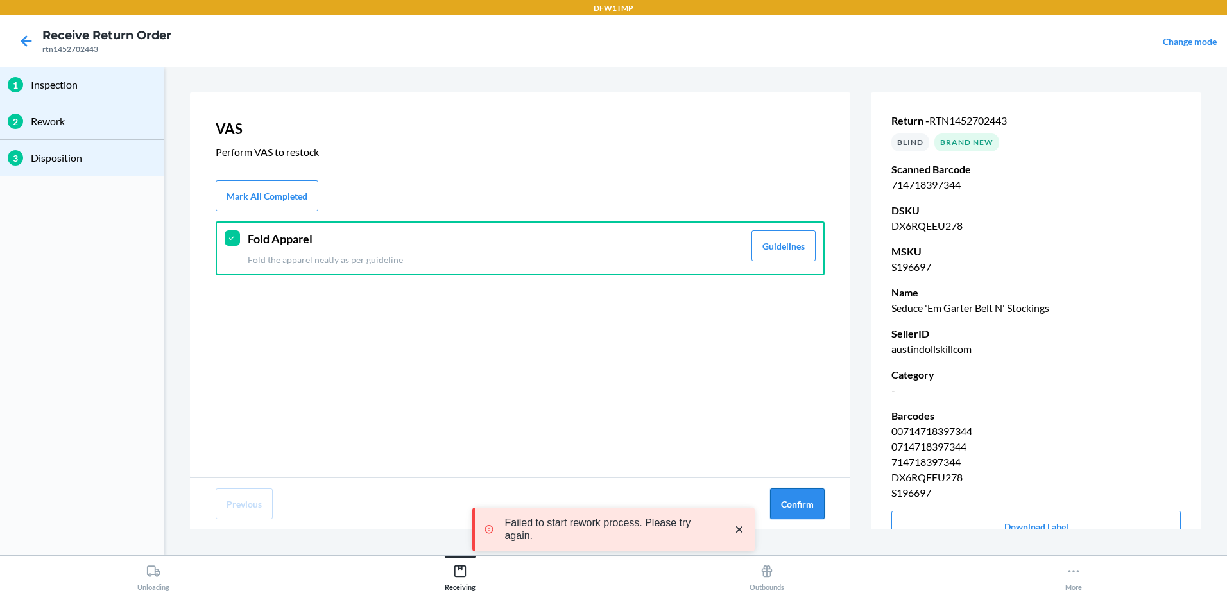
click at [795, 501] on button "Confirm" at bounding box center [797, 503] width 55 height 31
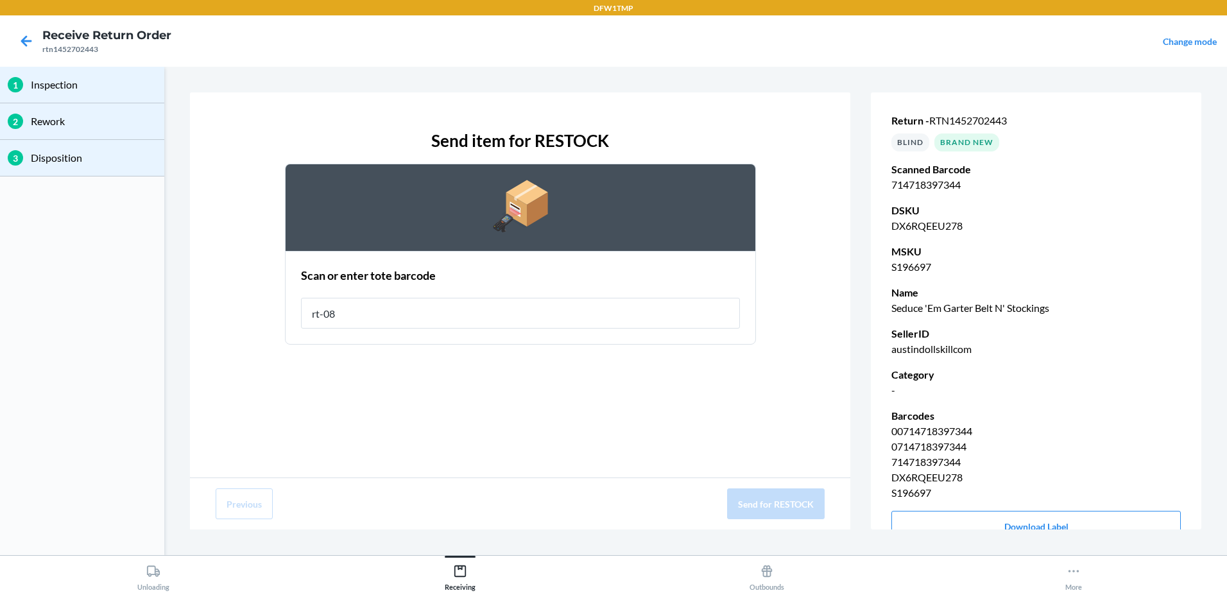
type input "rt-08"
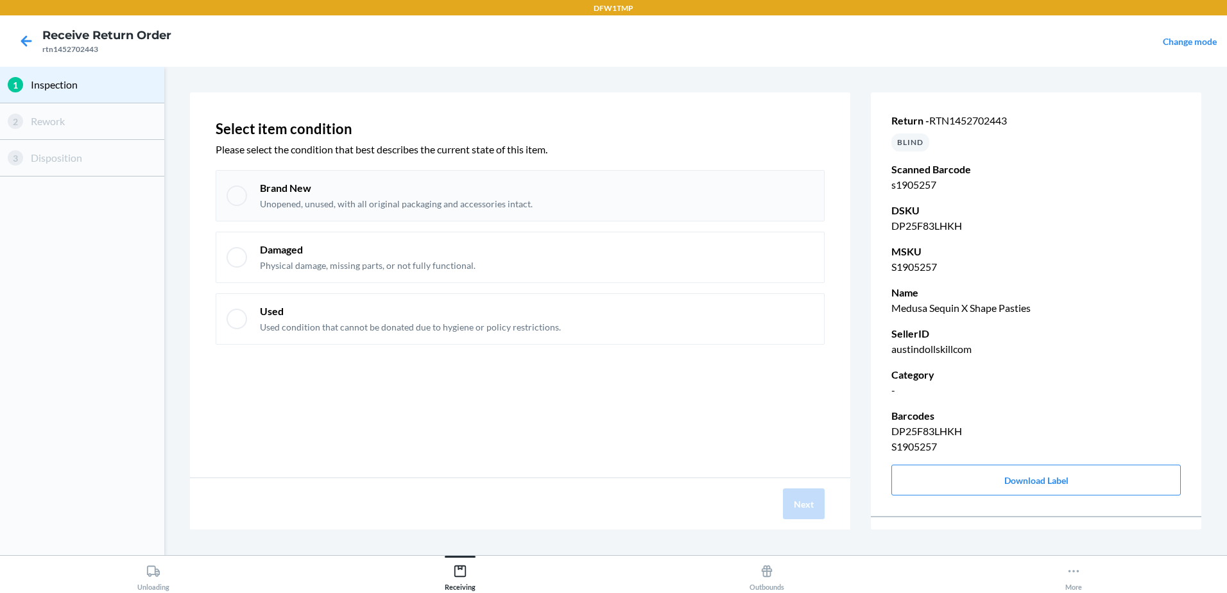
click at [246, 195] on div at bounding box center [237, 195] width 21 height 21
checkbox input "true"
click at [793, 497] on button "Next" at bounding box center [804, 503] width 42 height 31
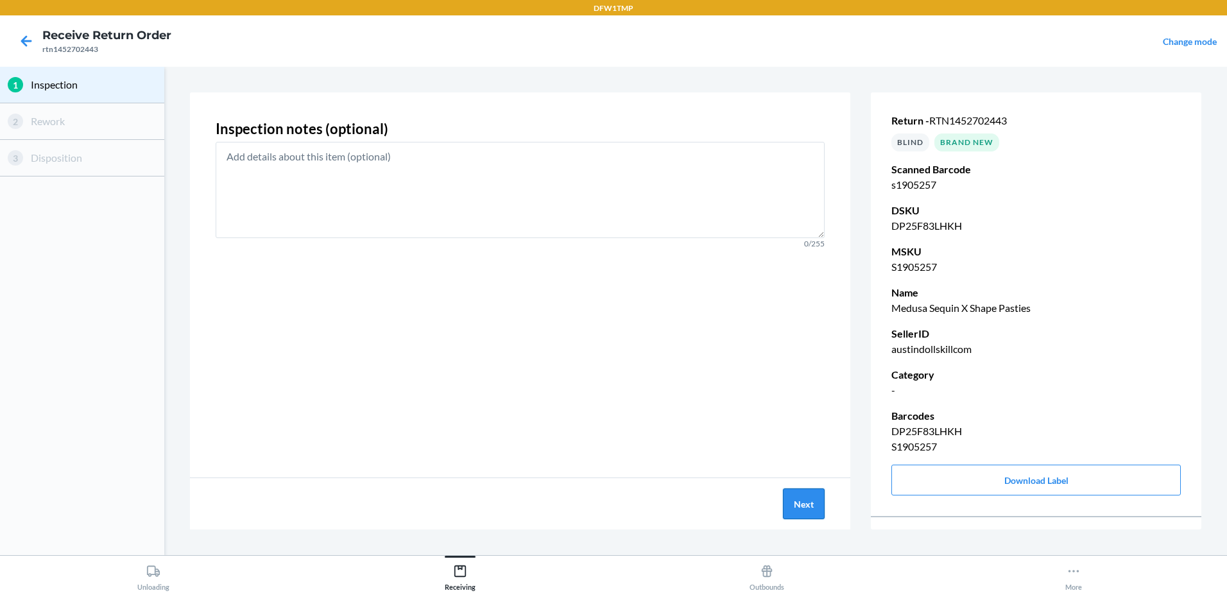
click at [803, 501] on button "Next" at bounding box center [804, 503] width 42 height 31
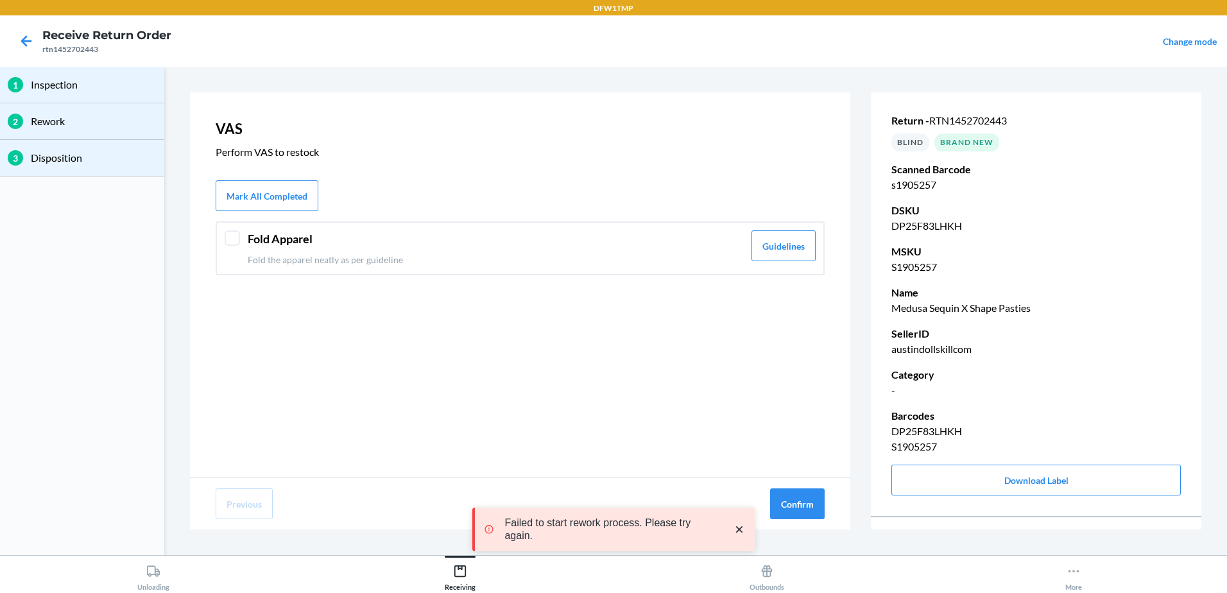
click at [241, 239] on div "Fold Apparel Fold the apparel neatly as per guideline Guidelines" at bounding box center [520, 248] width 609 height 54
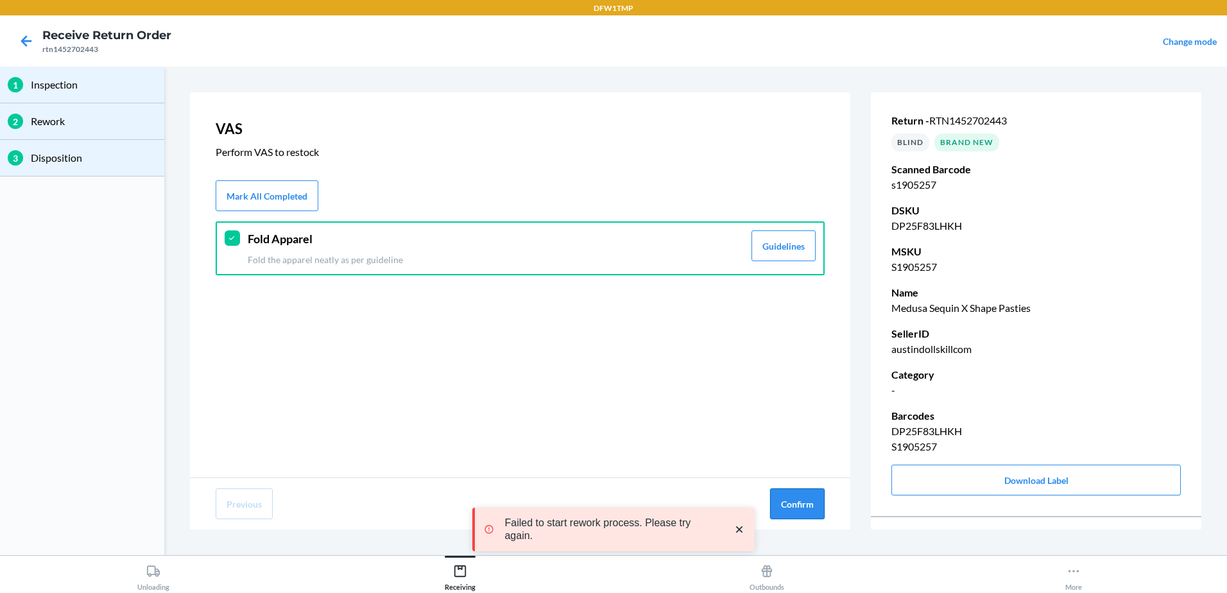
click at [787, 497] on button "Confirm" at bounding box center [797, 503] width 55 height 31
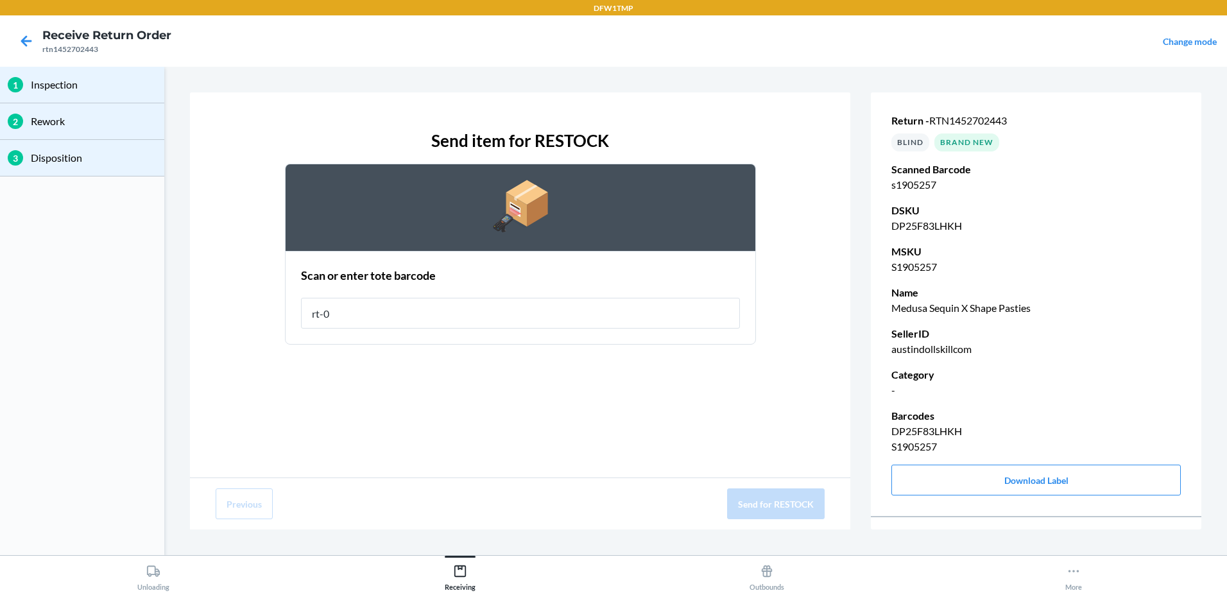
type input "rt-08"
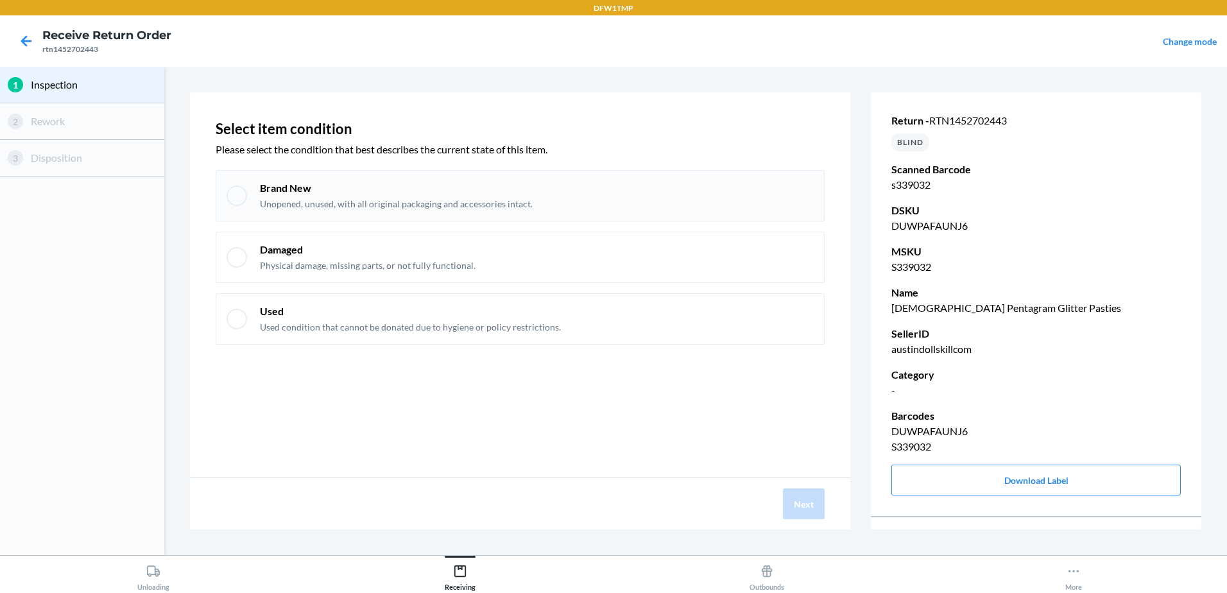
click at [223, 194] on div "Brand New Unopened, unused, with all original packaging and accessories intact." at bounding box center [520, 195] width 609 height 51
checkbox input "true"
click at [821, 507] on button "Next" at bounding box center [804, 503] width 42 height 31
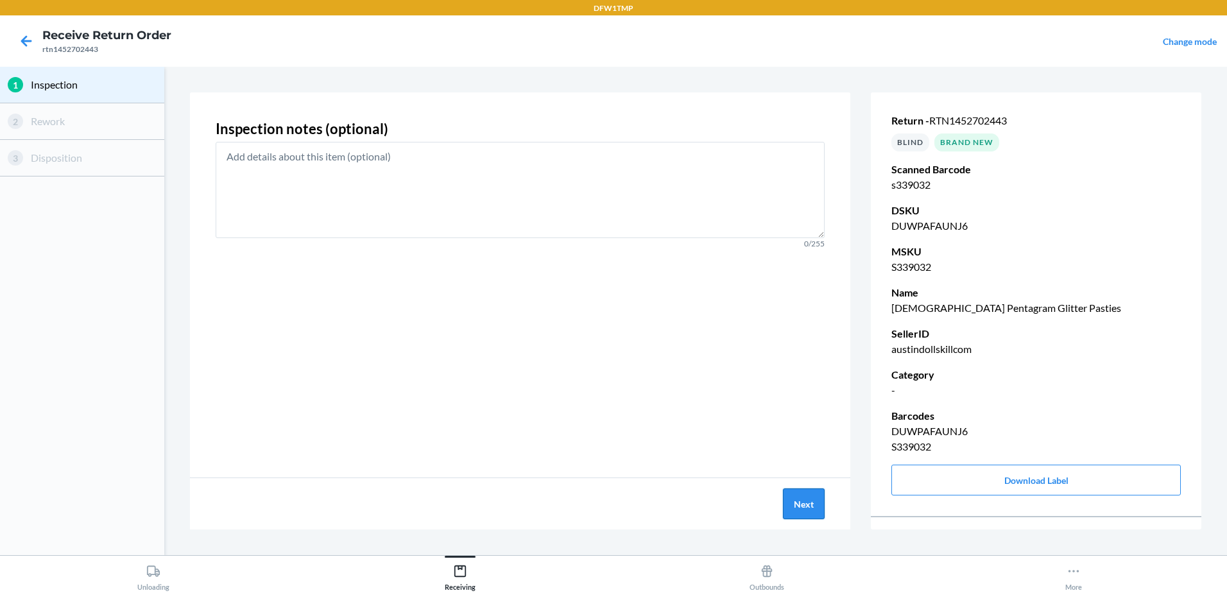
click at [800, 507] on button "Next" at bounding box center [804, 503] width 42 height 31
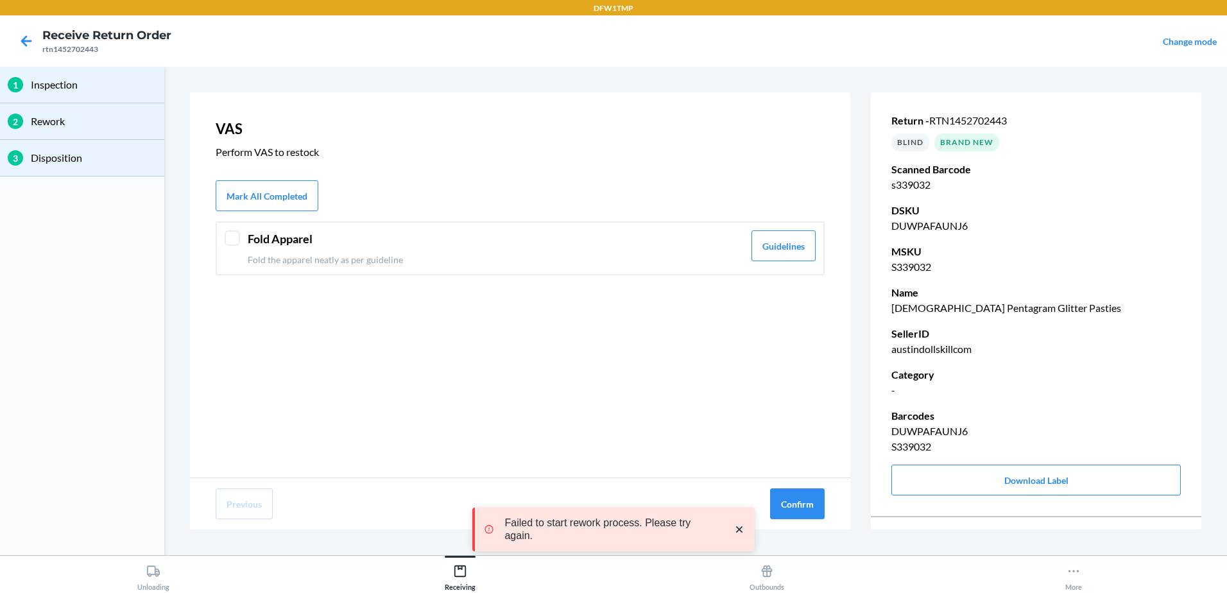
click at [227, 241] on div at bounding box center [232, 237] width 15 height 15
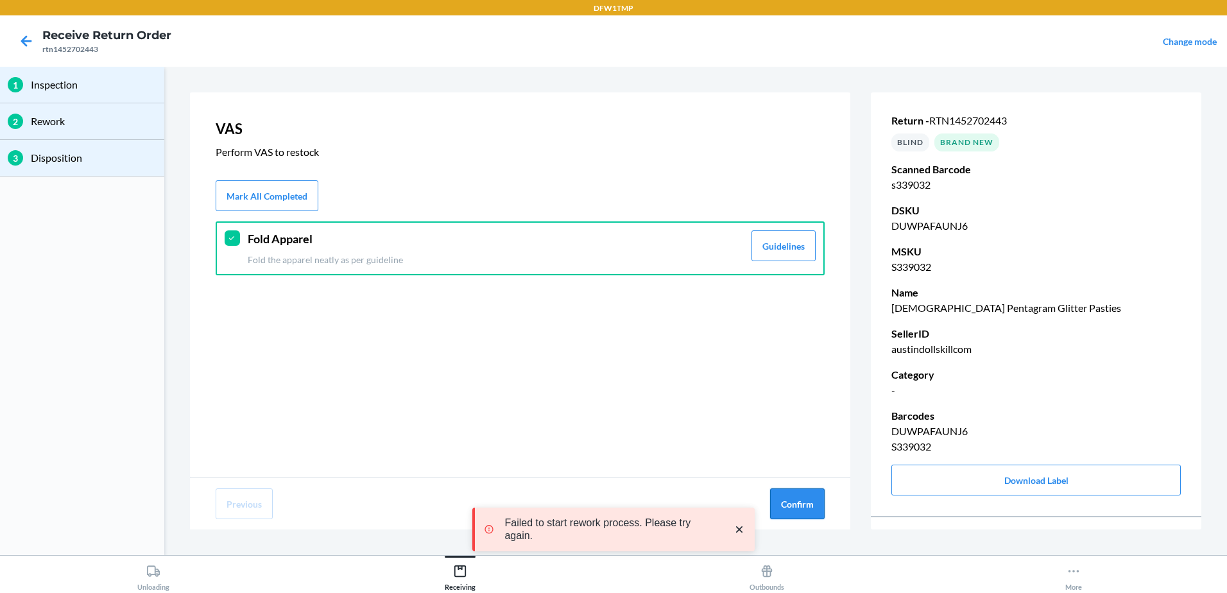
click at [809, 507] on button "Confirm" at bounding box center [797, 503] width 55 height 31
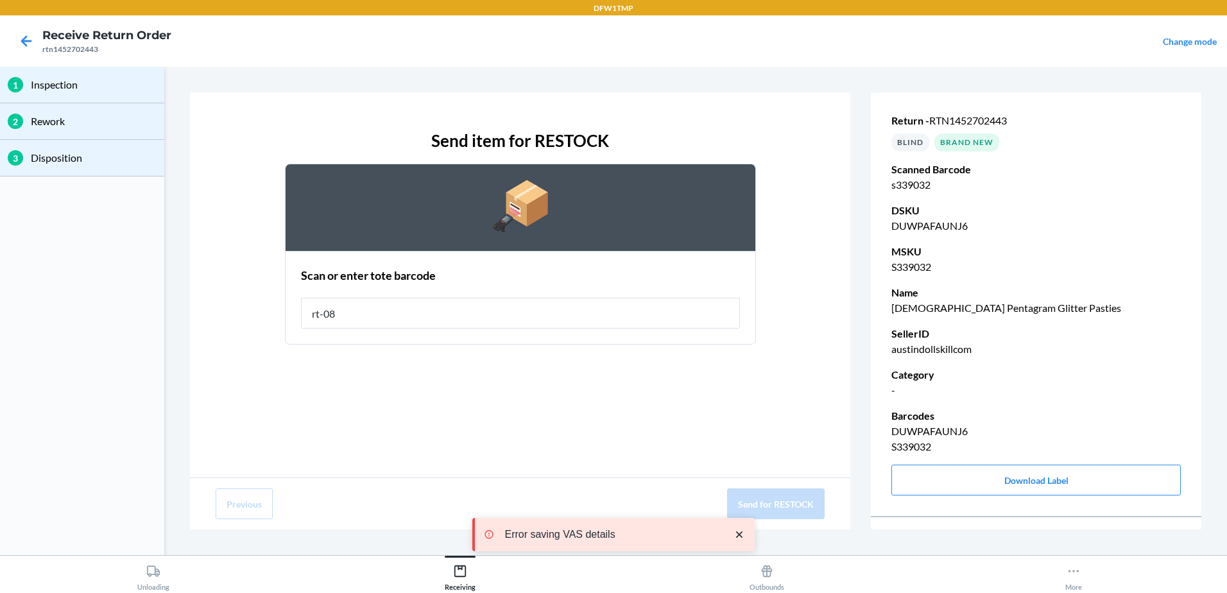
type input "rt-08"
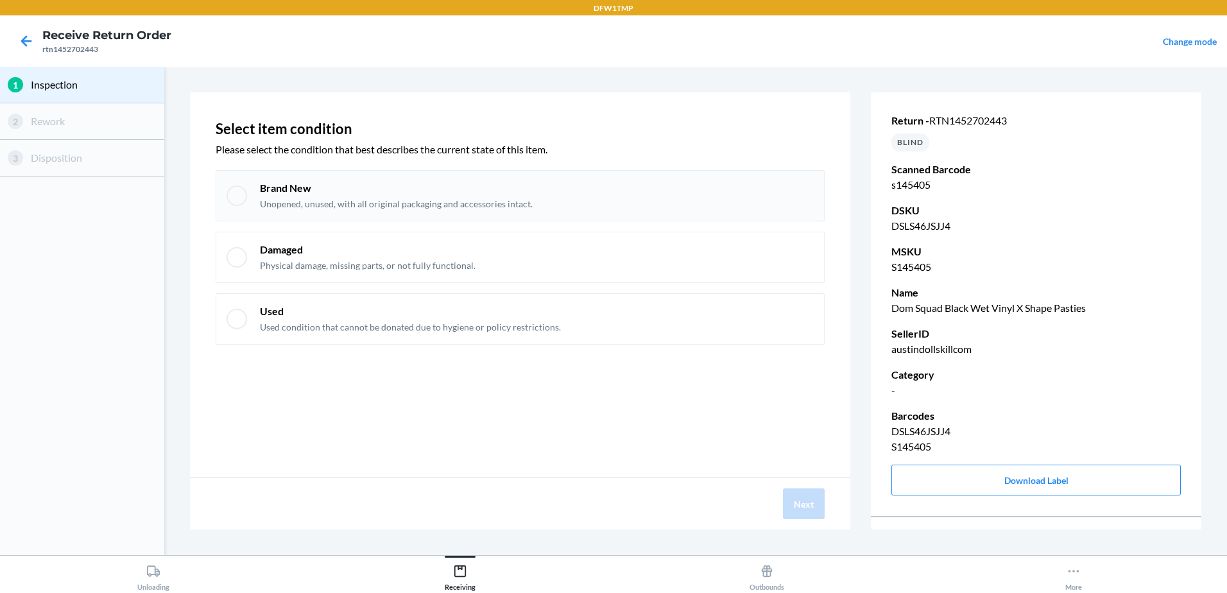
click at [237, 187] on div at bounding box center [237, 195] width 21 height 21
checkbox input "true"
click at [821, 504] on button "Next" at bounding box center [804, 503] width 42 height 31
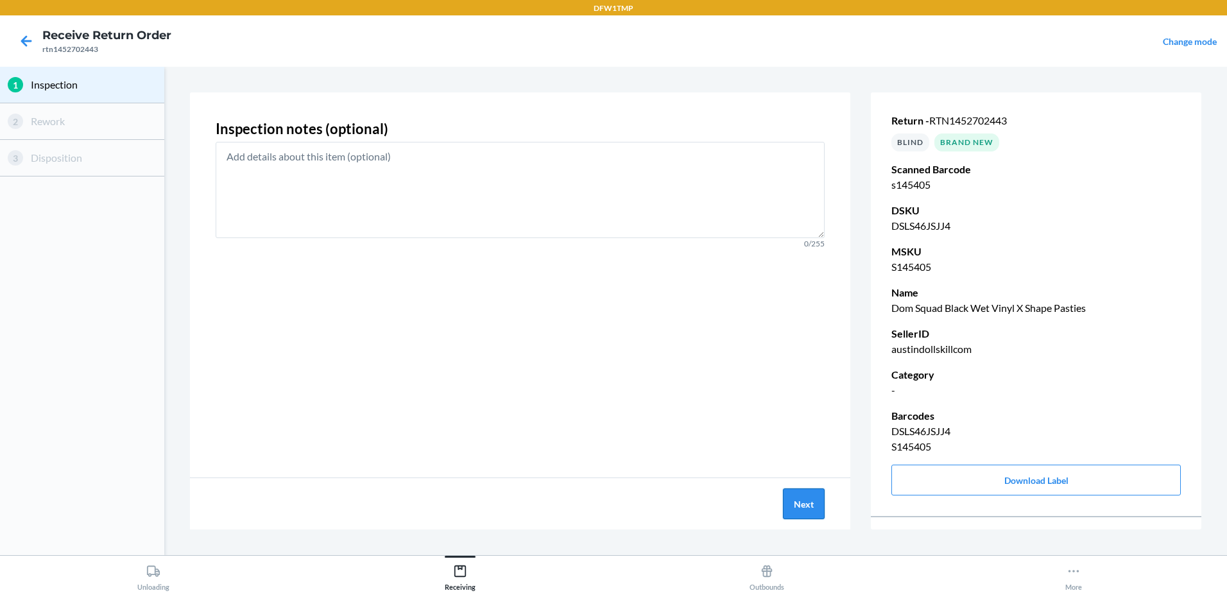
click at [793, 505] on button "Next" at bounding box center [804, 503] width 42 height 31
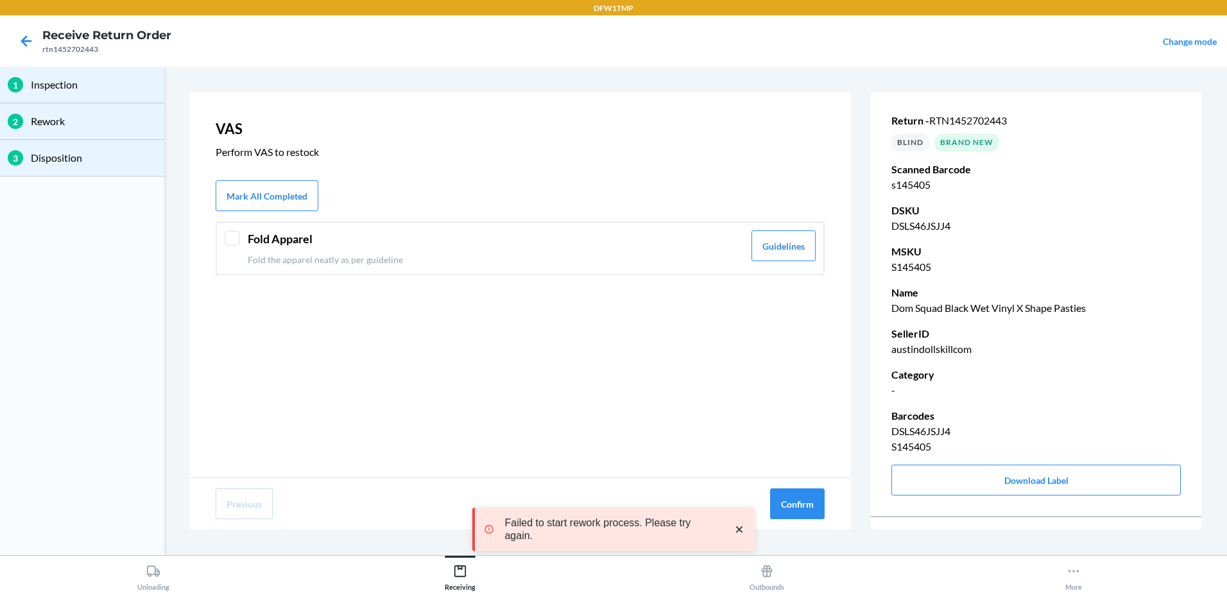
click at [229, 237] on div at bounding box center [232, 237] width 15 height 15
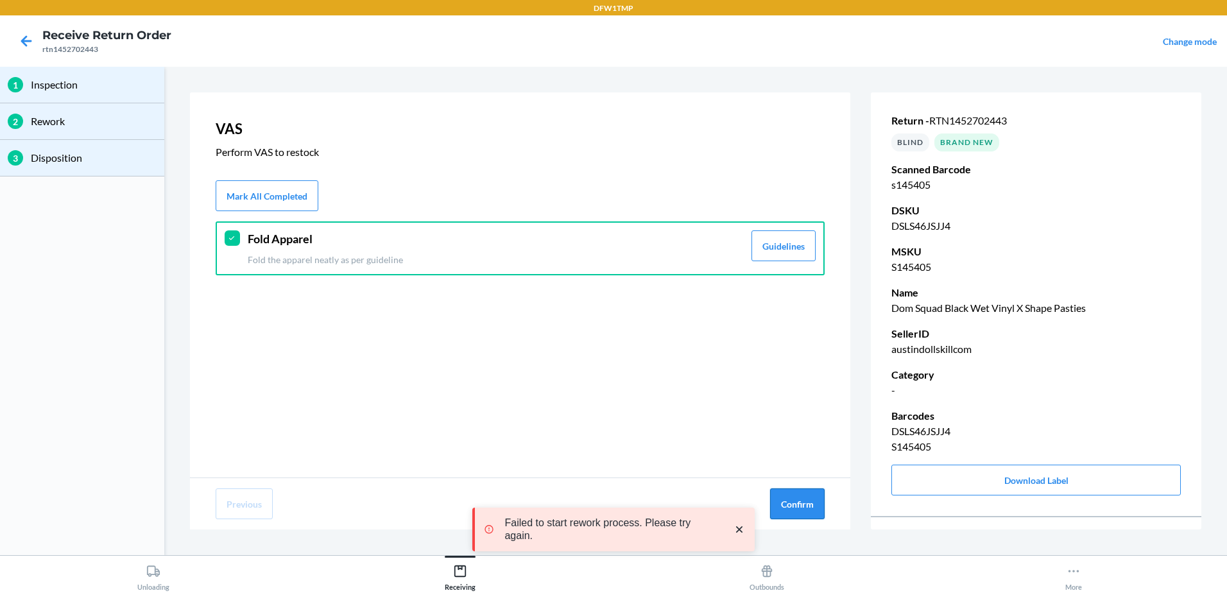
click at [784, 493] on button "Confirm" at bounding box center [797, 503] width 55 height 31
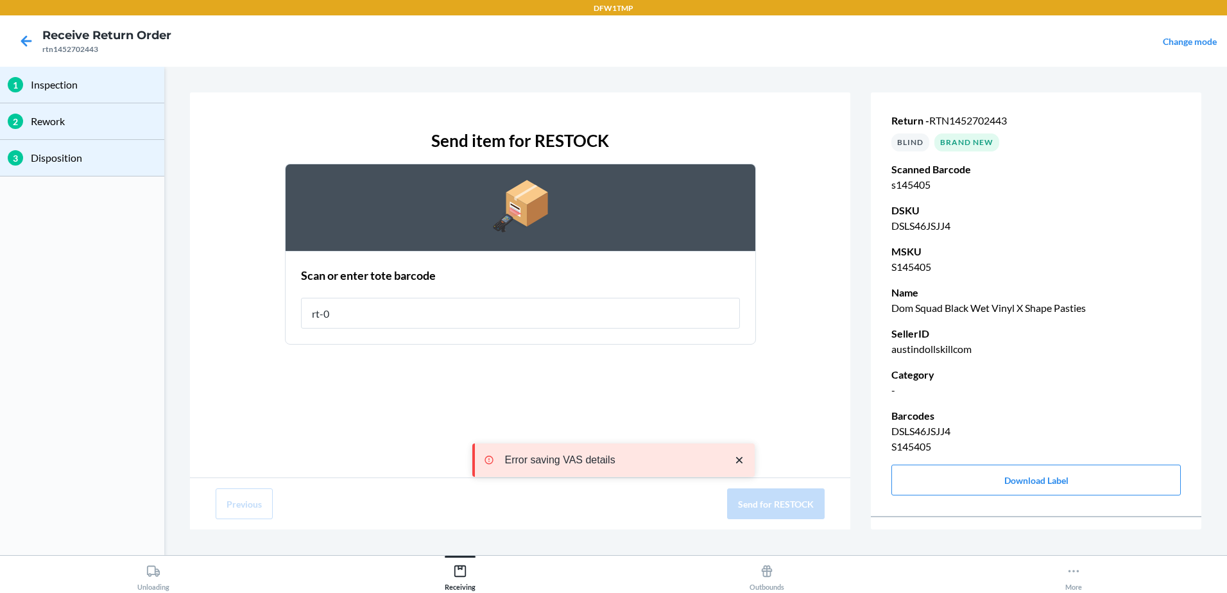
type input "rt-08"
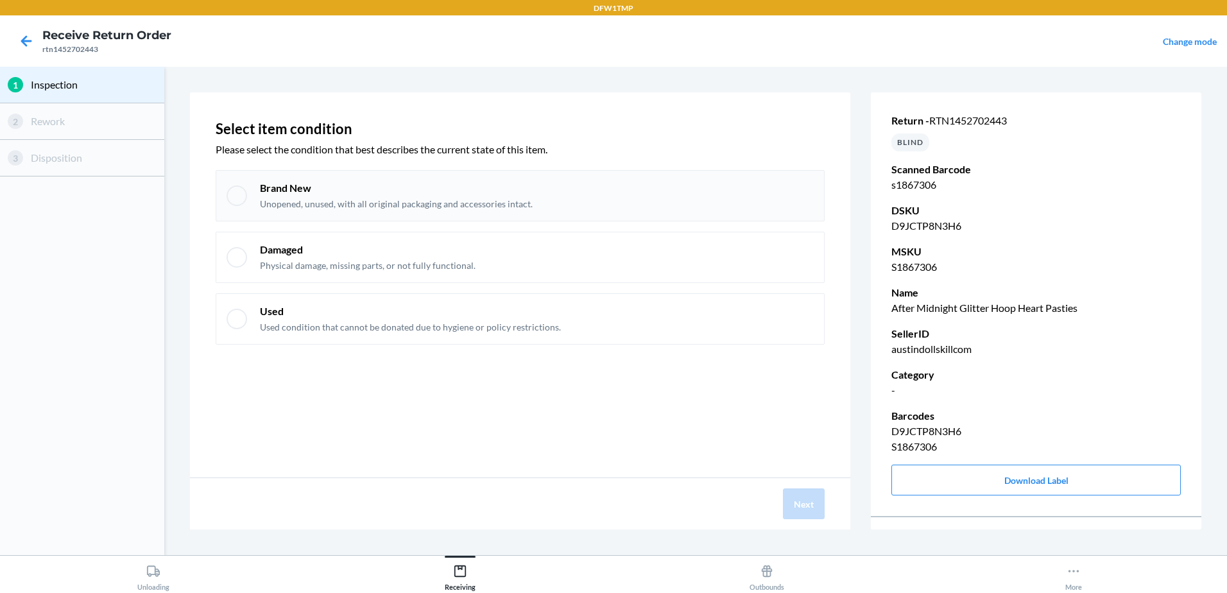
click at [234, 186] on div at bounding box center [237, 195] width 21 height 21
checkbox input "true"
click at [812, 503] on button "Next" at bounding box center [804, 503] width 42 height 31
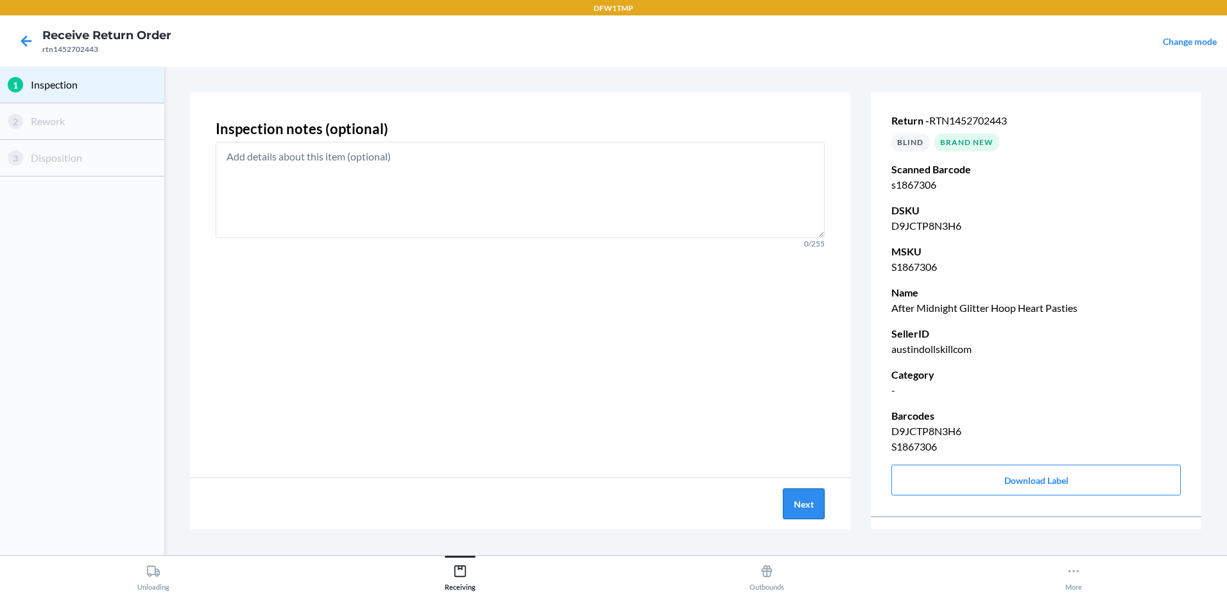
click at [812, 502] on button "Next" at bounding box center [804, 503] width 42 height 31
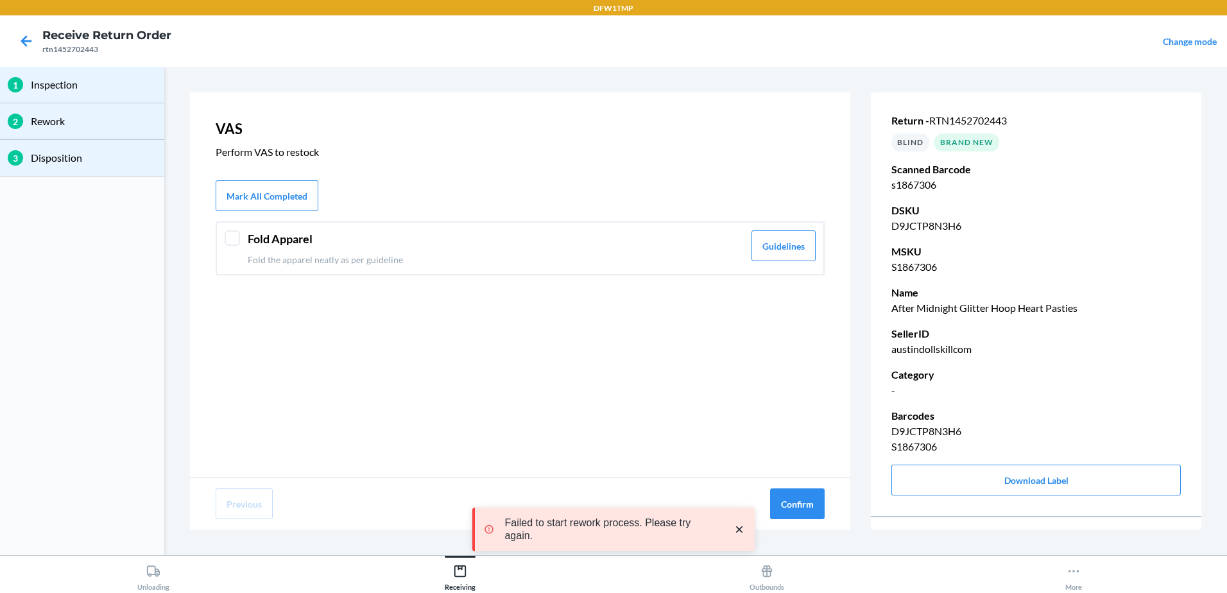
click at [230, 240] on div at bounding box center [232, 237] width 15 height 15
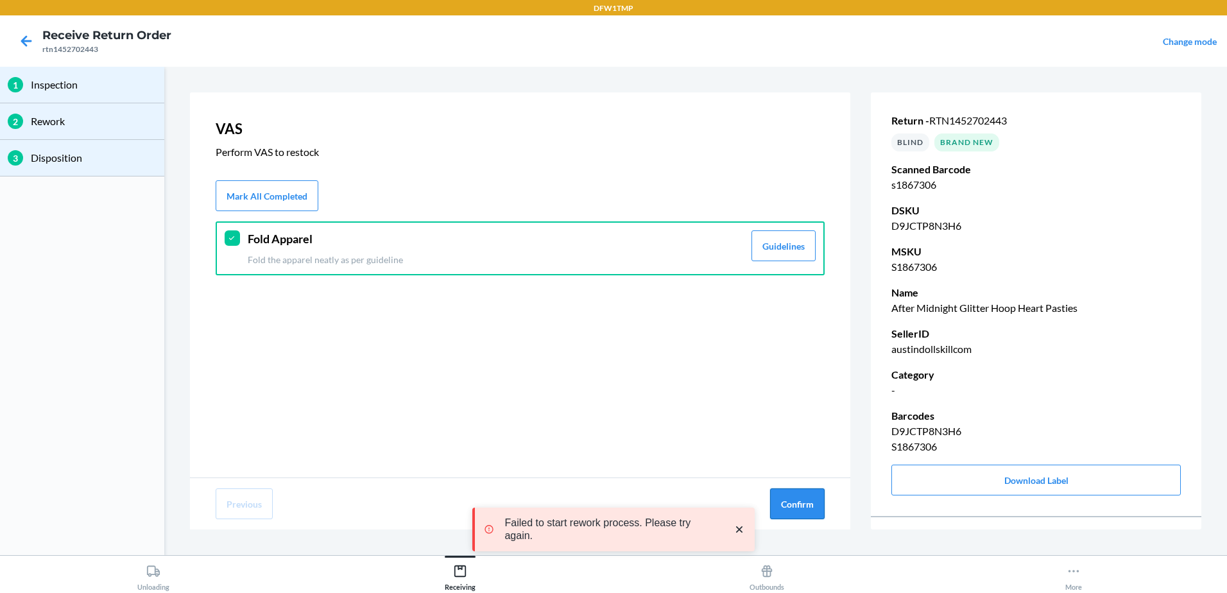
click at [807, 514] on button "Confirm" at bounding box center [797, 503] width 55 height 31
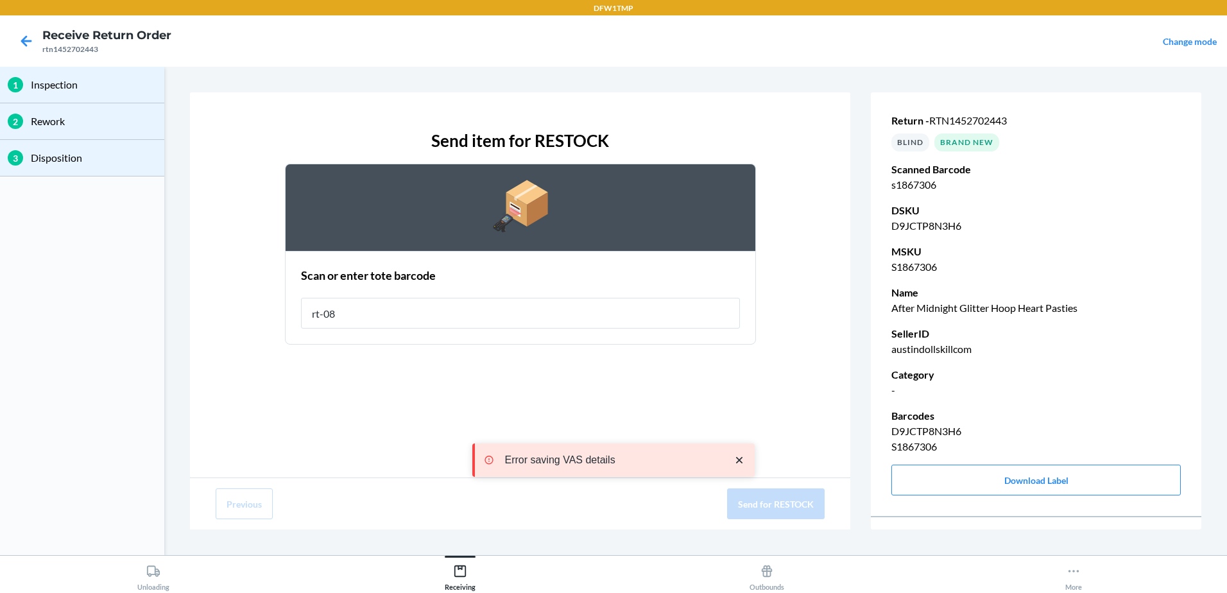
type input "rt-08"
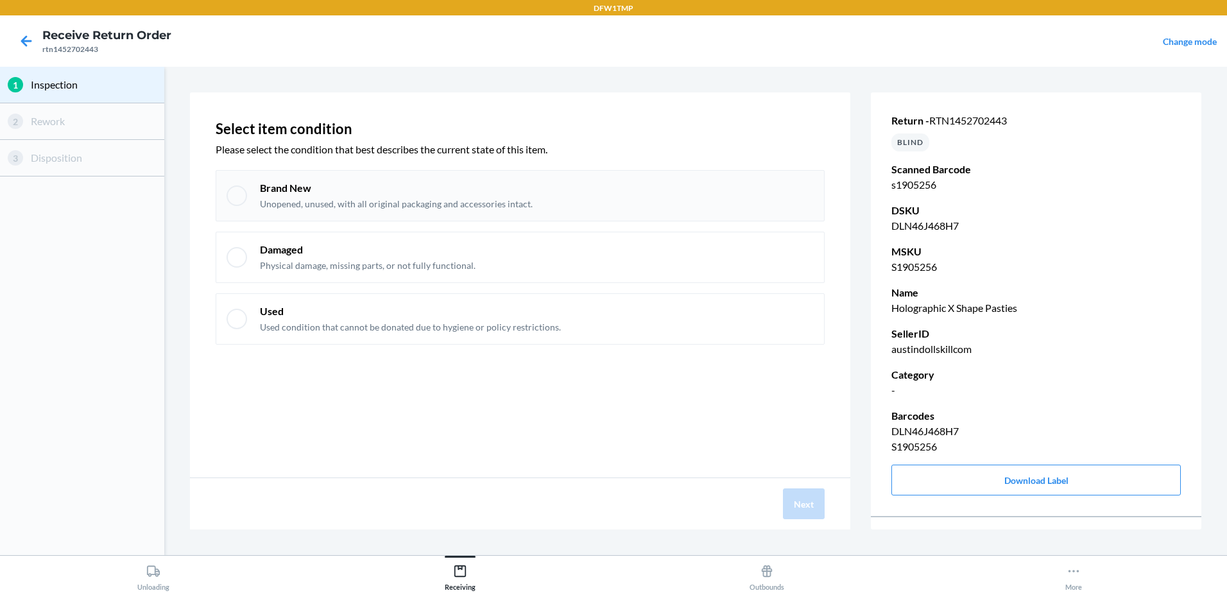
click at [227, 194] on div at bounding box center [237, 195] width 21 height 21
checkbox input "true"
click at [804, 499] on button "Next" at bounding box center [804, 503] width 42 height 31
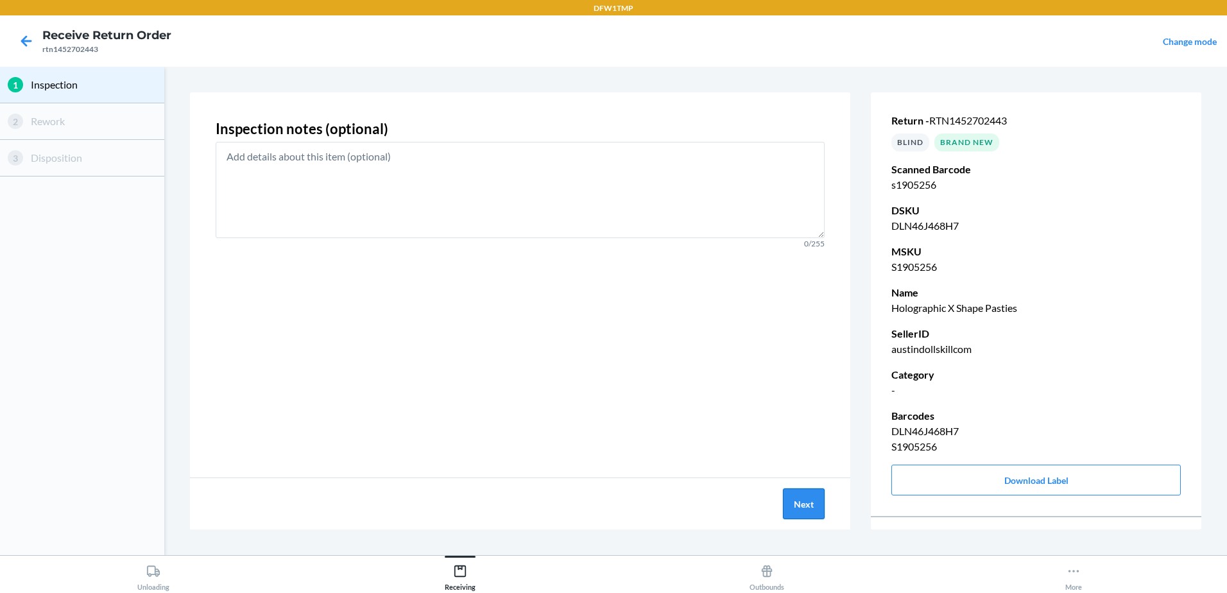
click at [805, 499] on button "Next" at bounding box center [804, 503] width 42 height 31
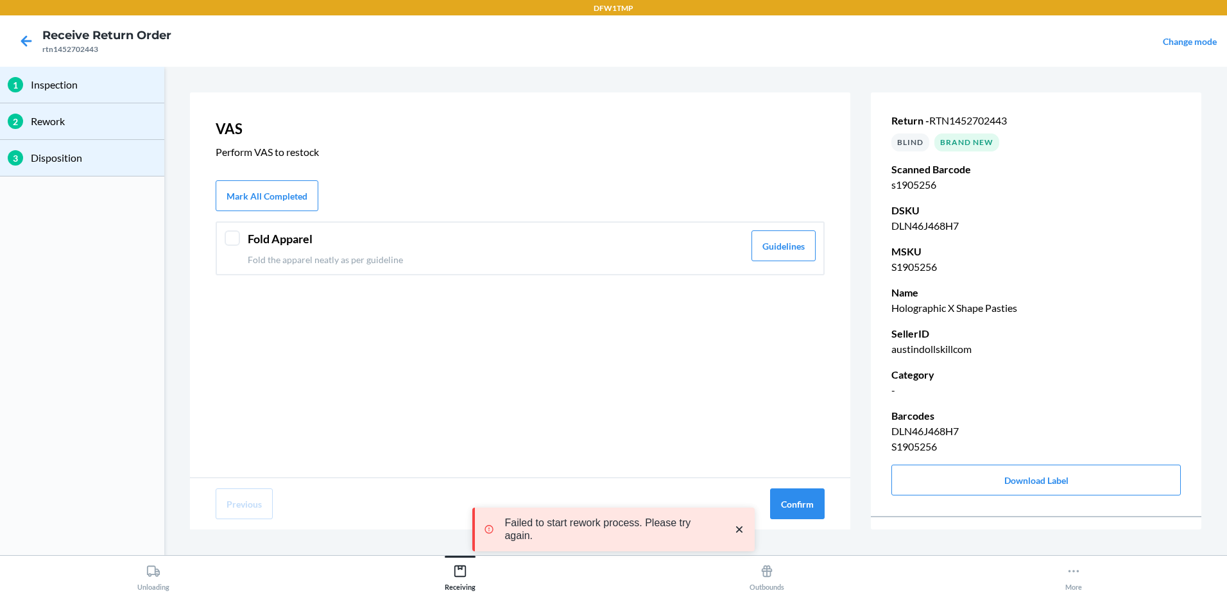
click at [233, 234] on div at bounding box center [232, 237] width 15 height 15
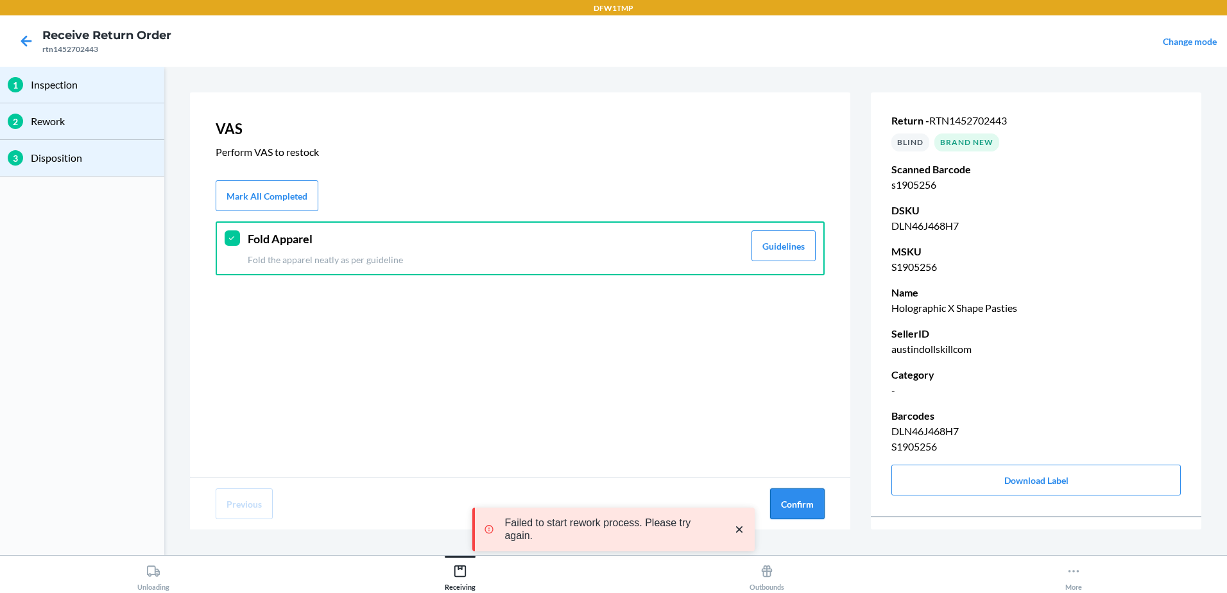
click at [790, 502] on button "Confirm" at bounding box center [797, 503] width 55 height 31
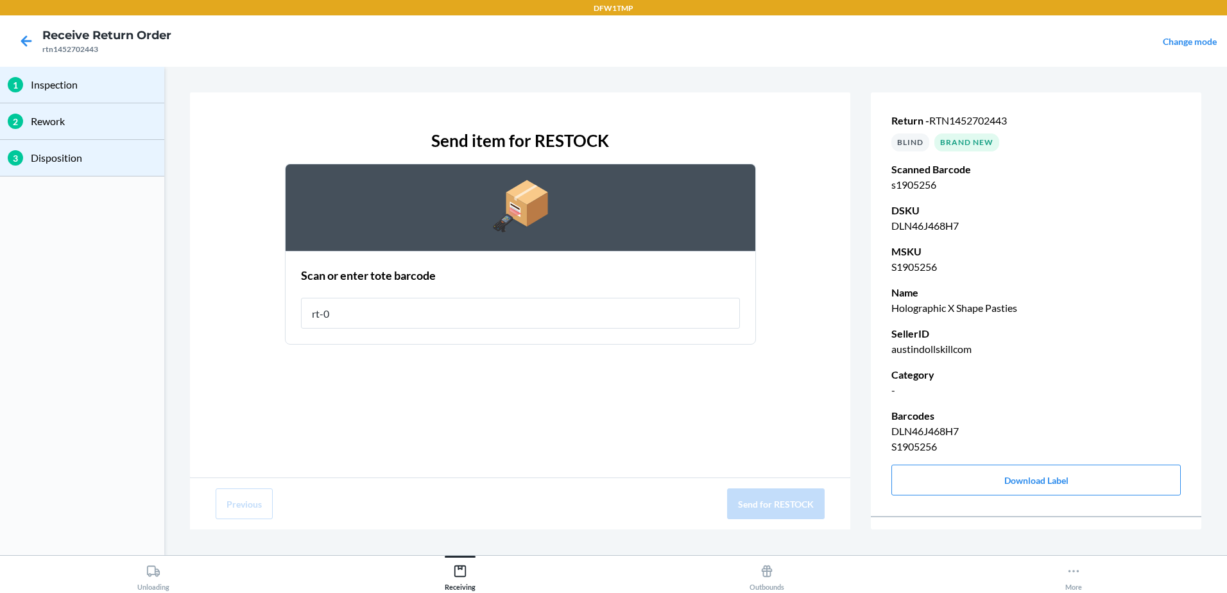
type input "rt-08"
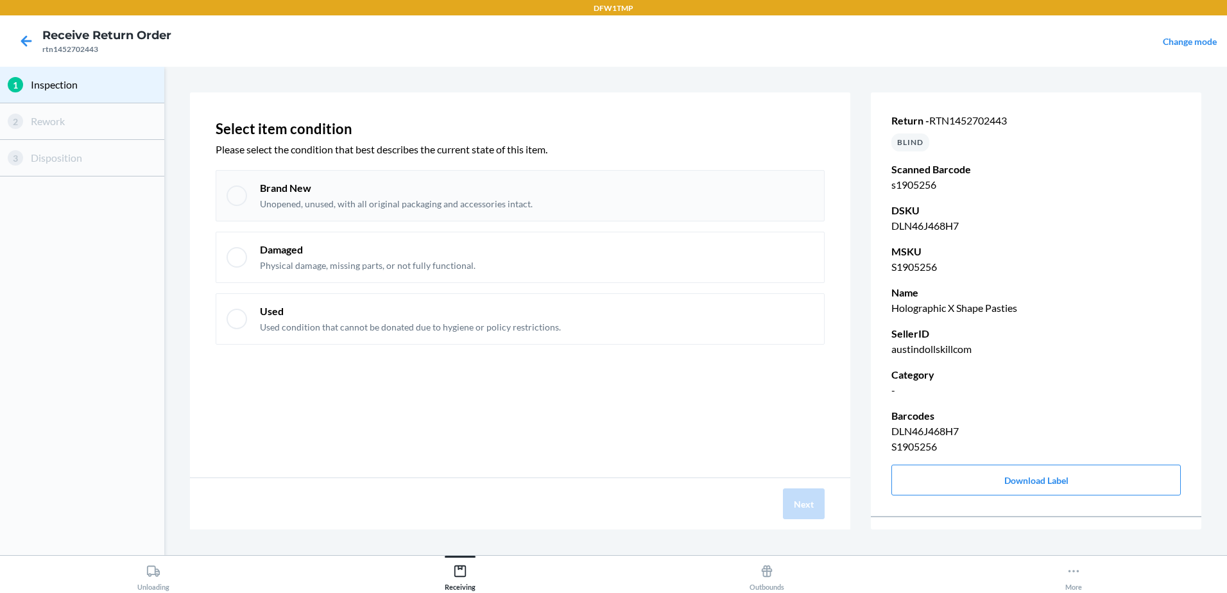
click at [242, 194] on div at bounding box center [237, 195] width 21 height 21
checkbox input "true"
click at [811, 499] on button "Next" at bounding box center [804, 503] width 42 height 31
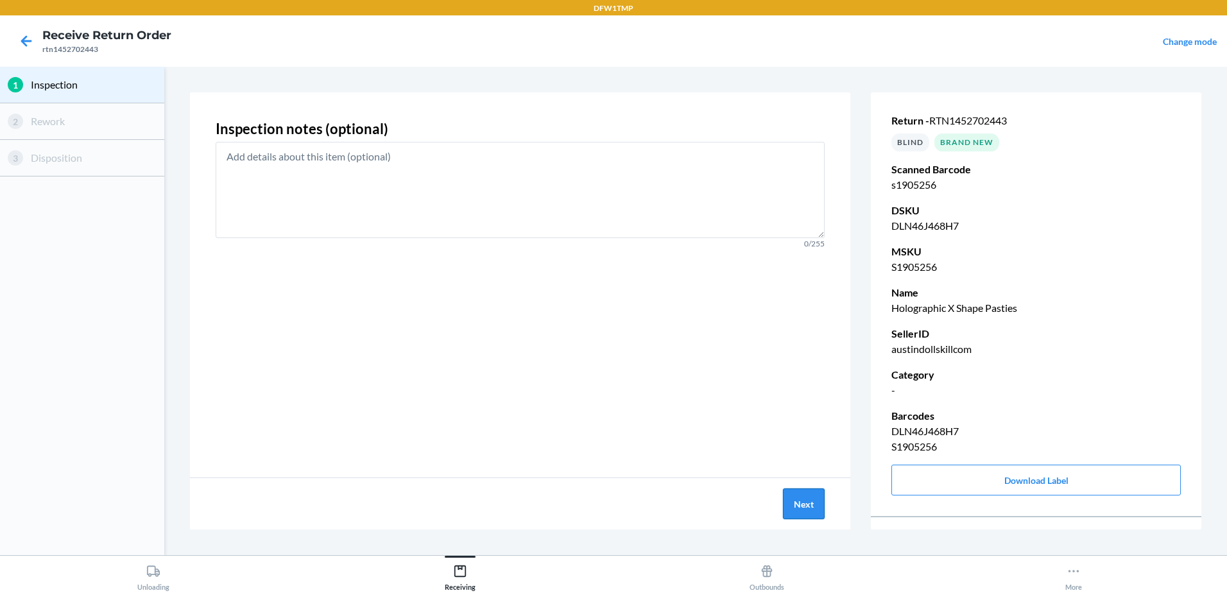
click at [792, 508] on button "Next" at bounding box center [804, 503] width 42 height 31
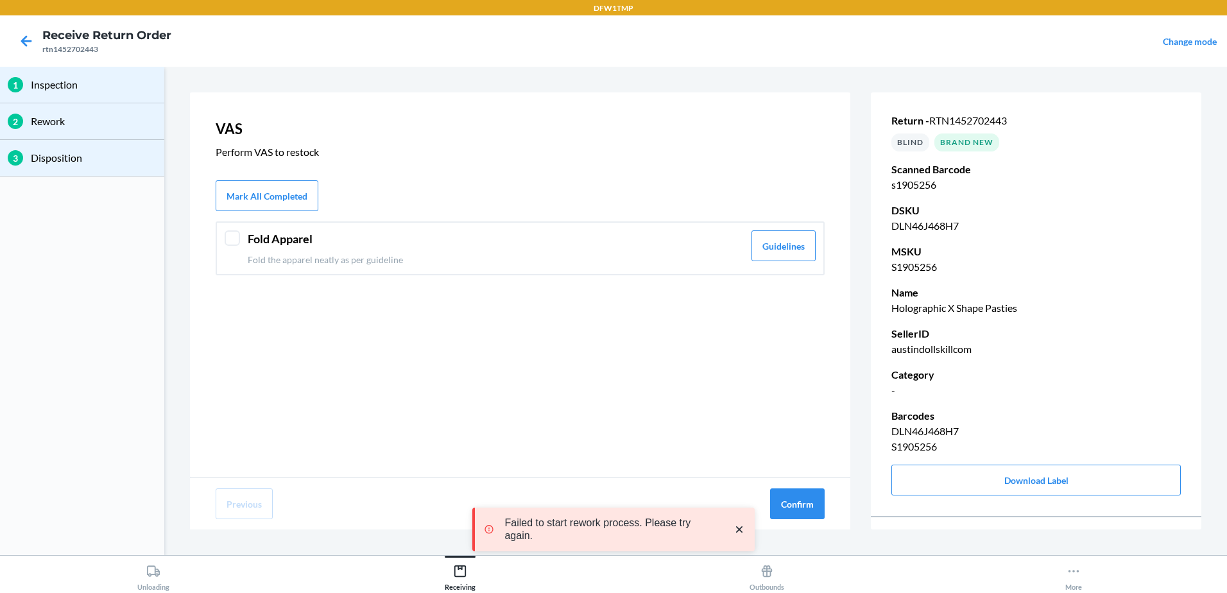
click at [232, 232] on div at bounding box center [232, 237] width 15 height 15
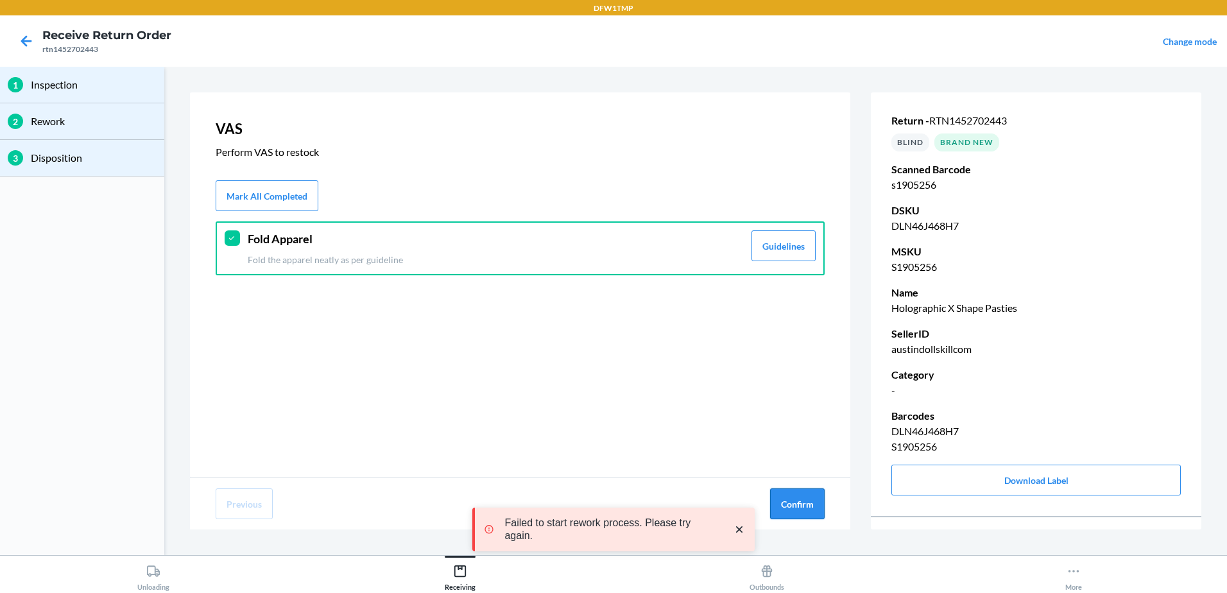
click at [782, 504] on button "Confirm" at bounding box center [797, 503] width 55 height 31
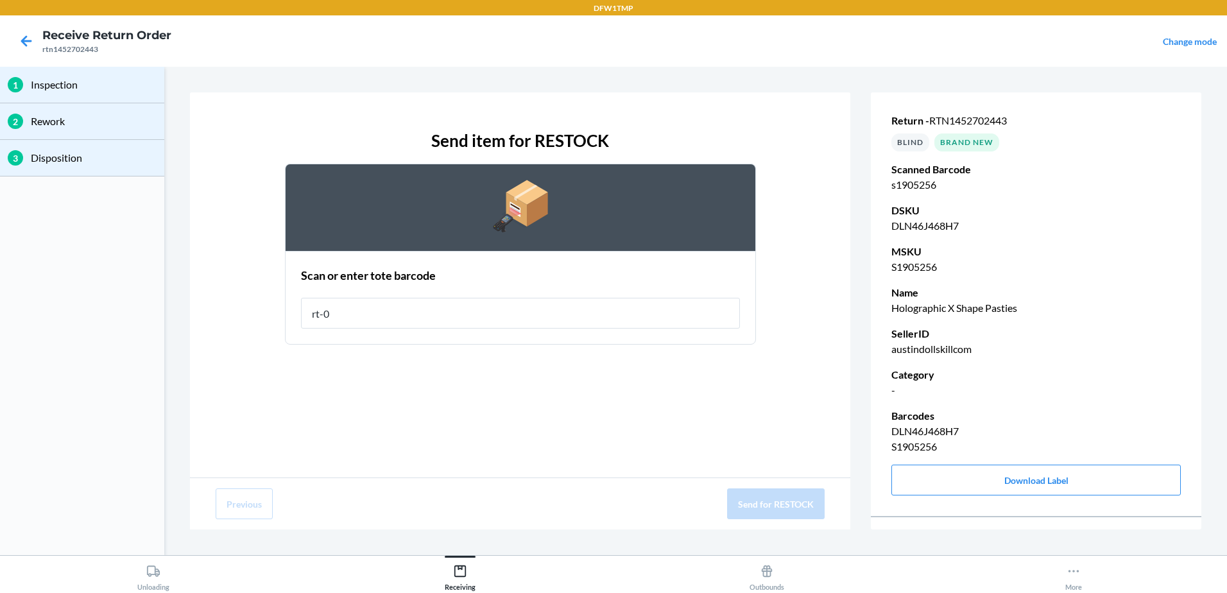
type input "rt-08"
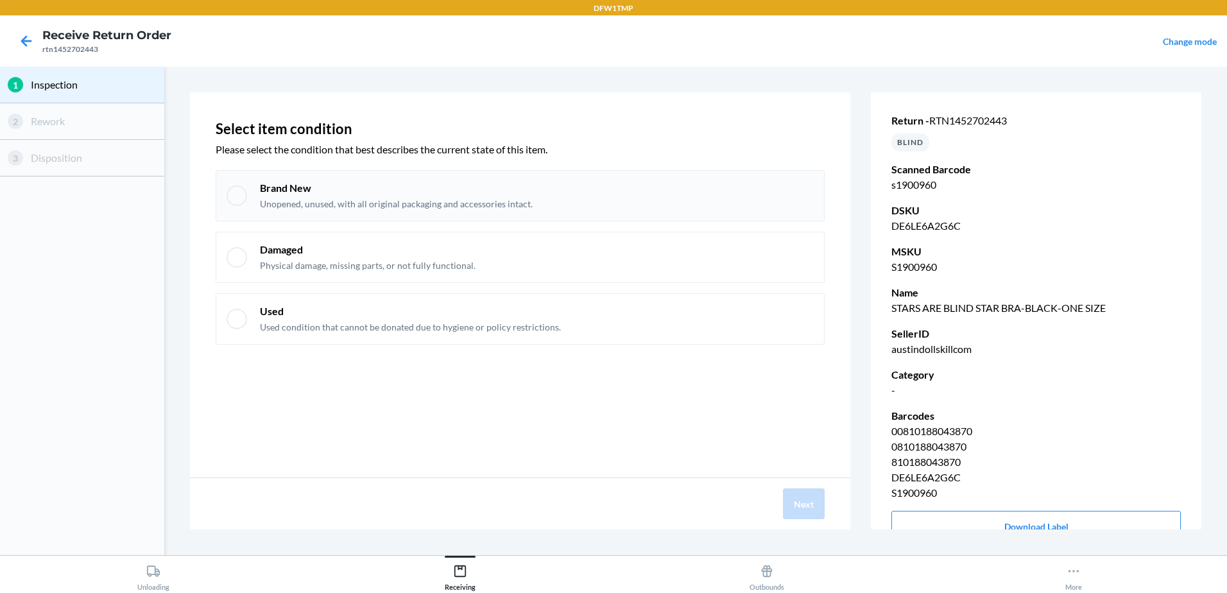
click at [228, 201] on div at bounding box center [237, 195] width 21 height 21
checkbox input "true"
click at [812, 513] on button "Next" at bounding box center [804, 503] width 42 height 31
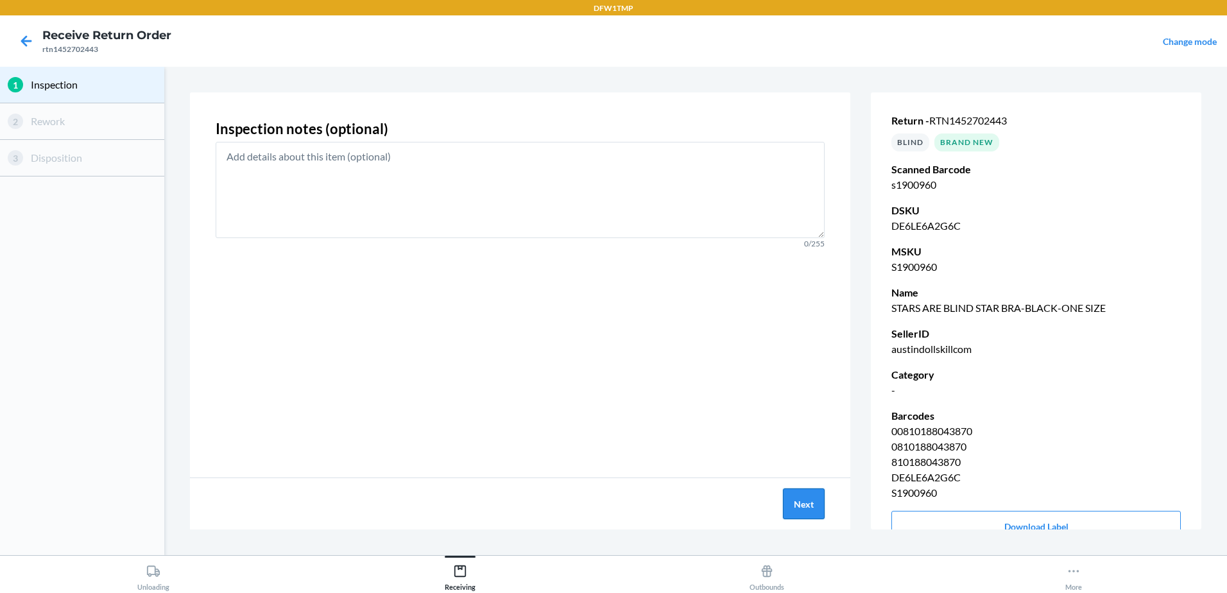
click at [792, 501] on button "Next" at bounding box center [804, 503] width 42 height 31
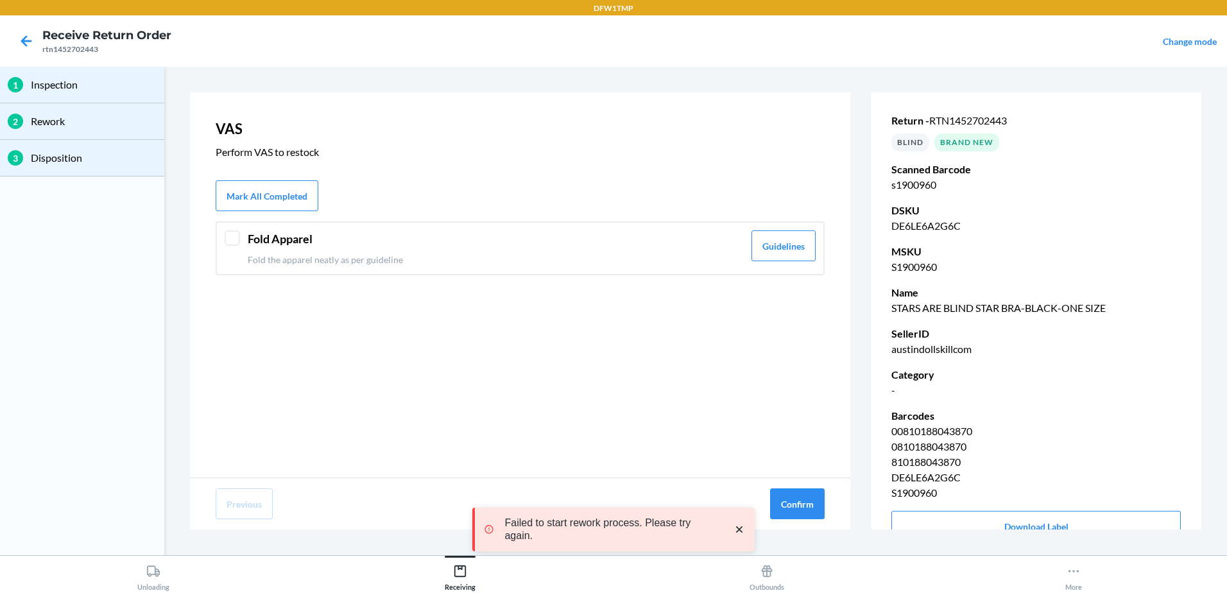
click at [242, 243] on div "Fold Apparel Fold the apparel neatly as per guideline Guidelines" at bounding box center [520, 248] width 609 height 54
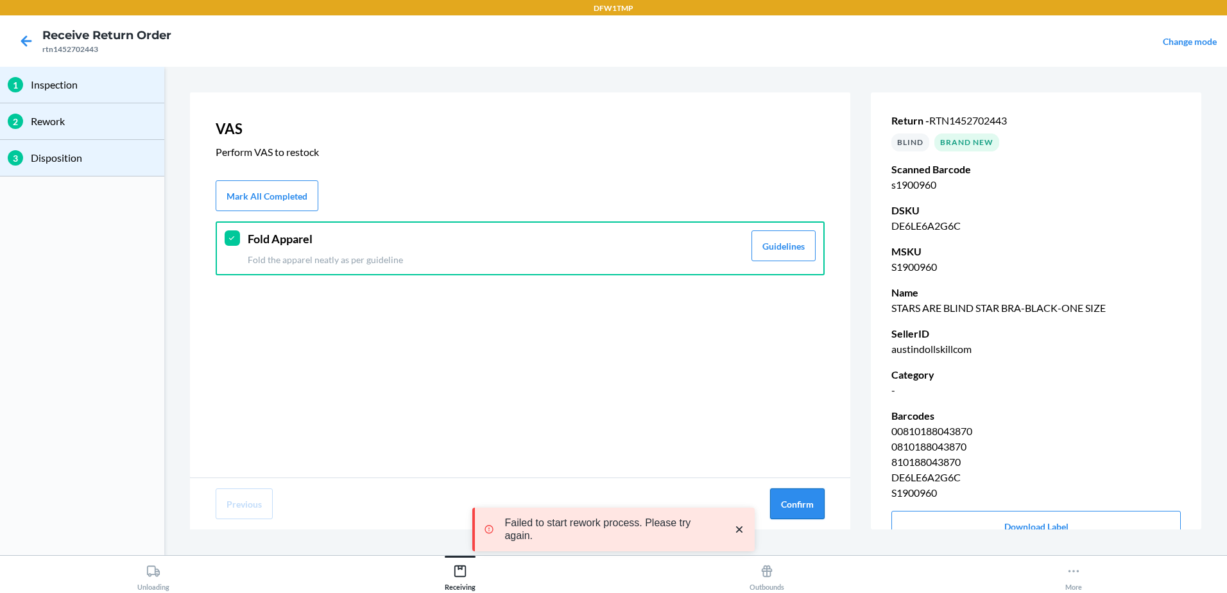
click at [786, 507] on button "Confirm" at bounding box center [797, 503] width 55 height 31
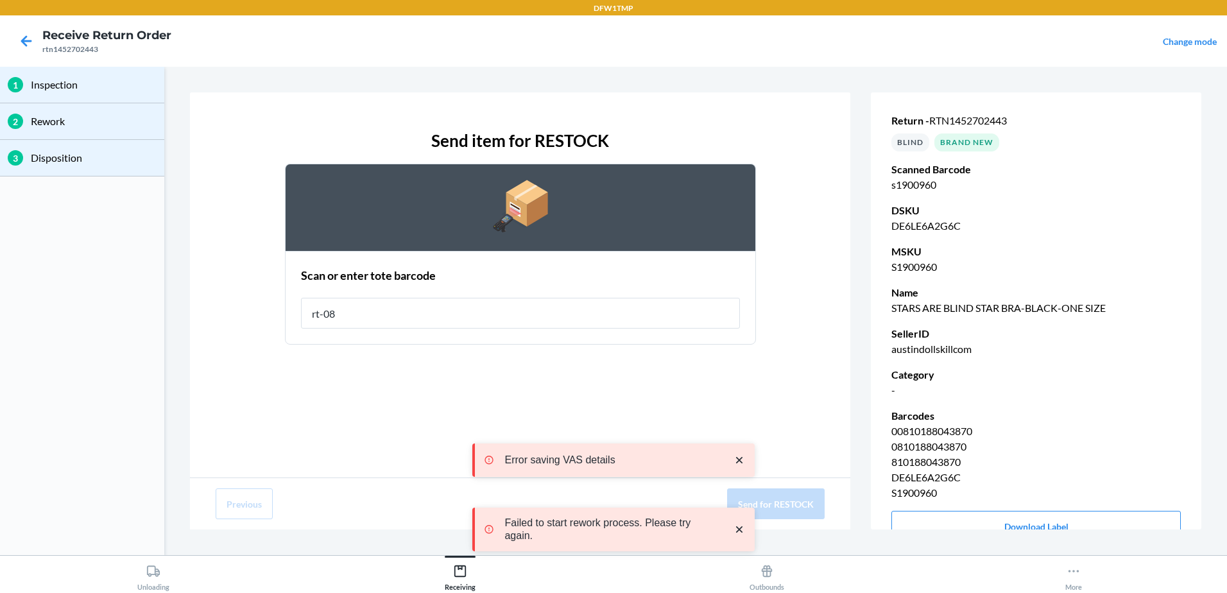
type input "rt-08"
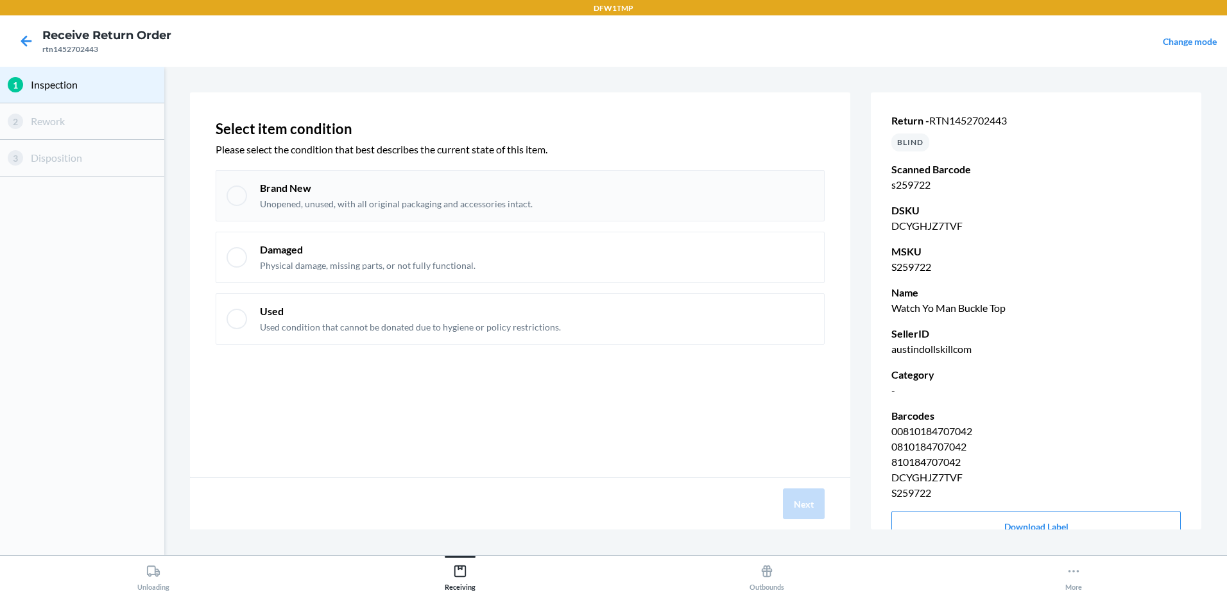
click at [246, 191] on div "Brand New Unopened, unused, with all original packaging and accessories intact." at bounding box center [520, 195] width 609 height 51
checkbox input "true"
click at [801, 508] on button "Next" at bounding box center [804, 503] width 42 height 31
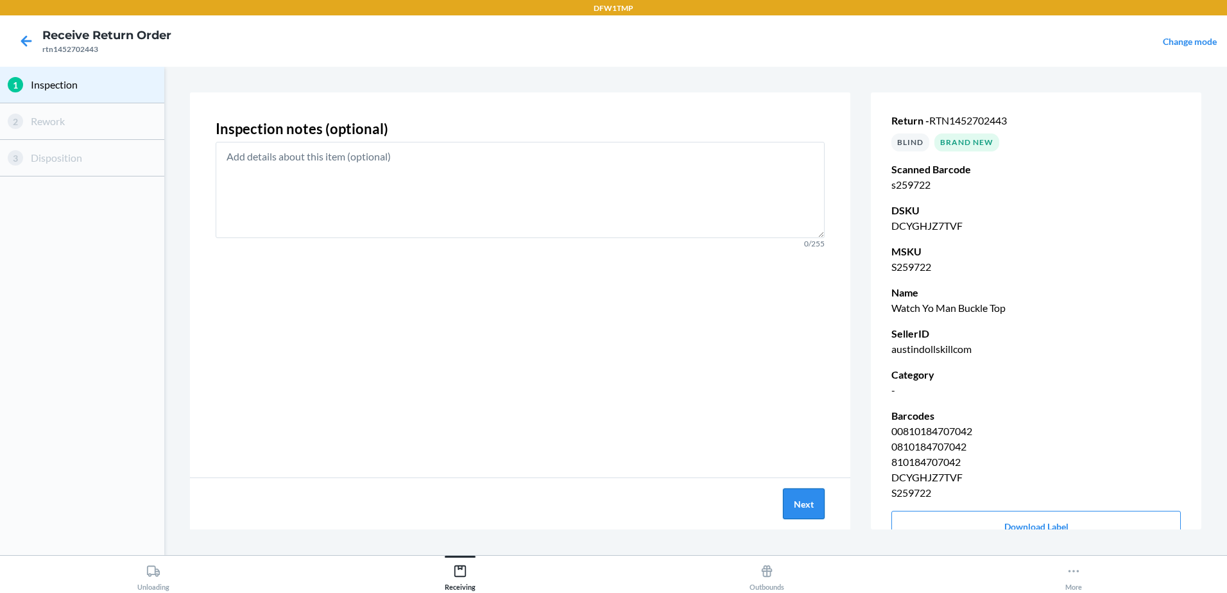
click at [816, 500] on button "Next" at bounding box center [804, 503] width 42 height 31
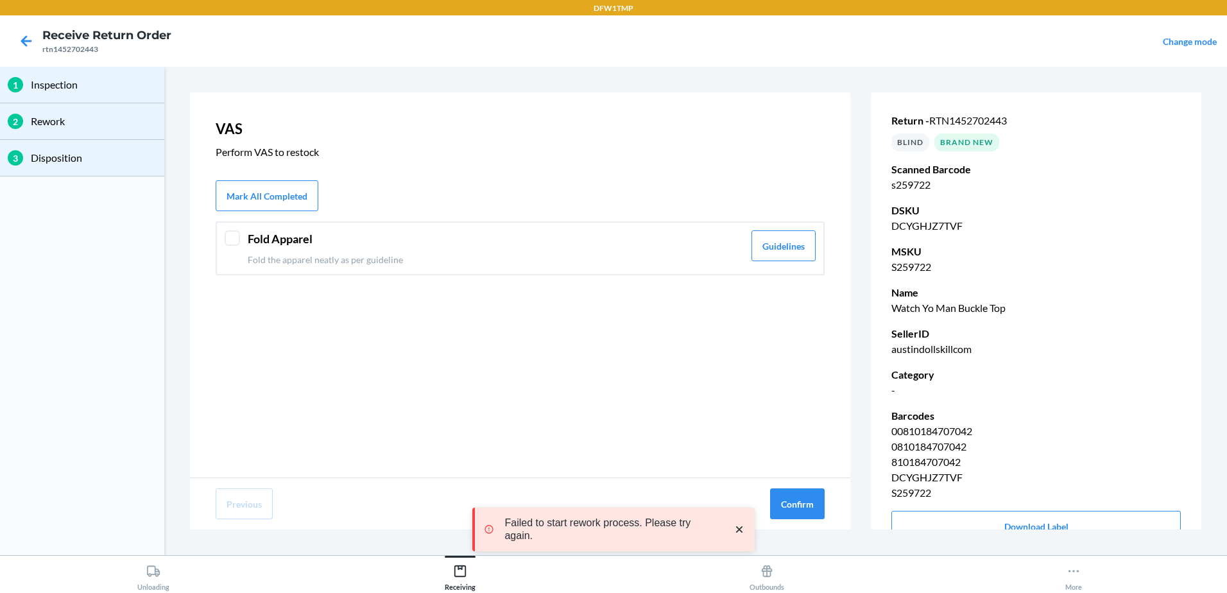
click at [224, 230] on div "Fold Apparel Fold the apparel neatly as per guideline Guidelines" at bounding box center [520, 248] width 609 height 54
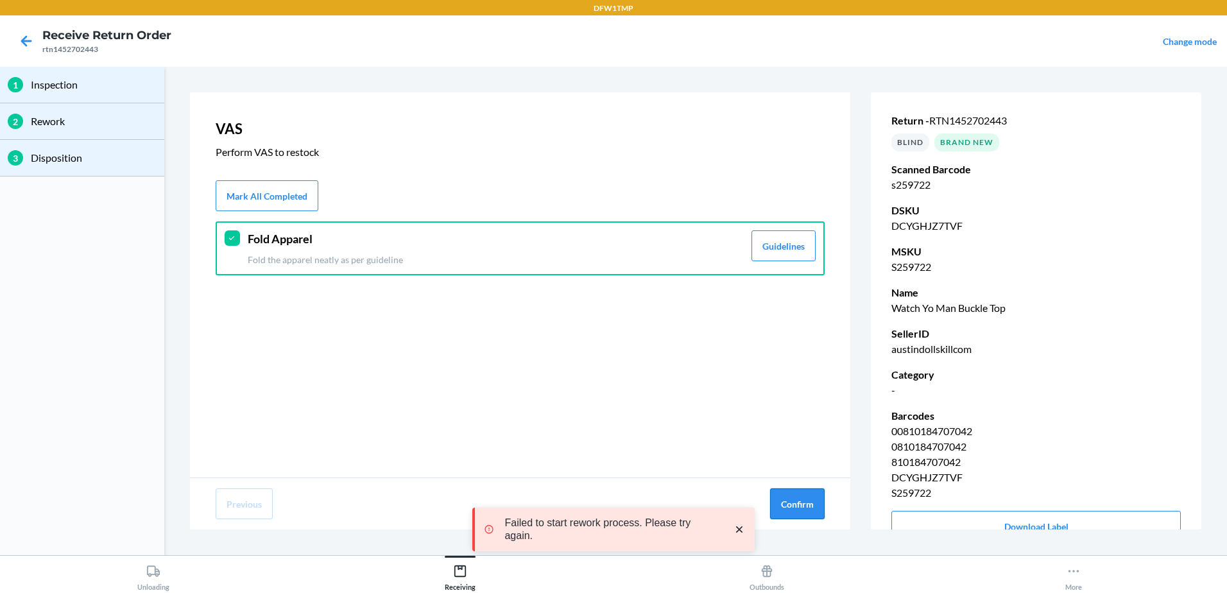
click at [817, 511] on button "Confirm" at bounding box center [797, 503] width 55 height 31
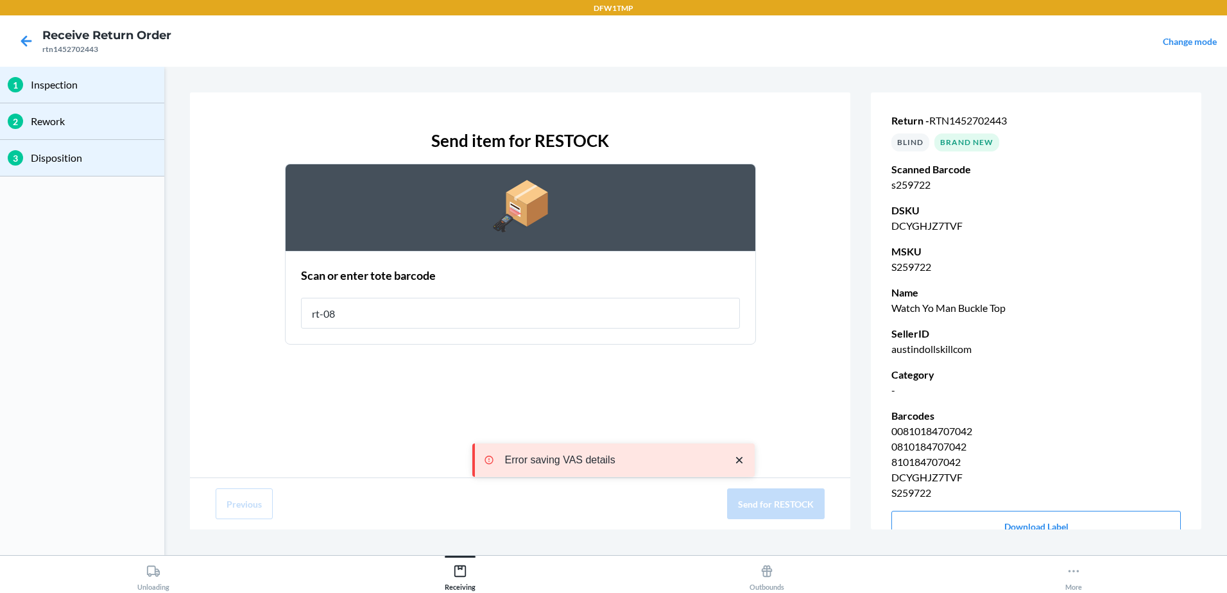
type input "rt-08"
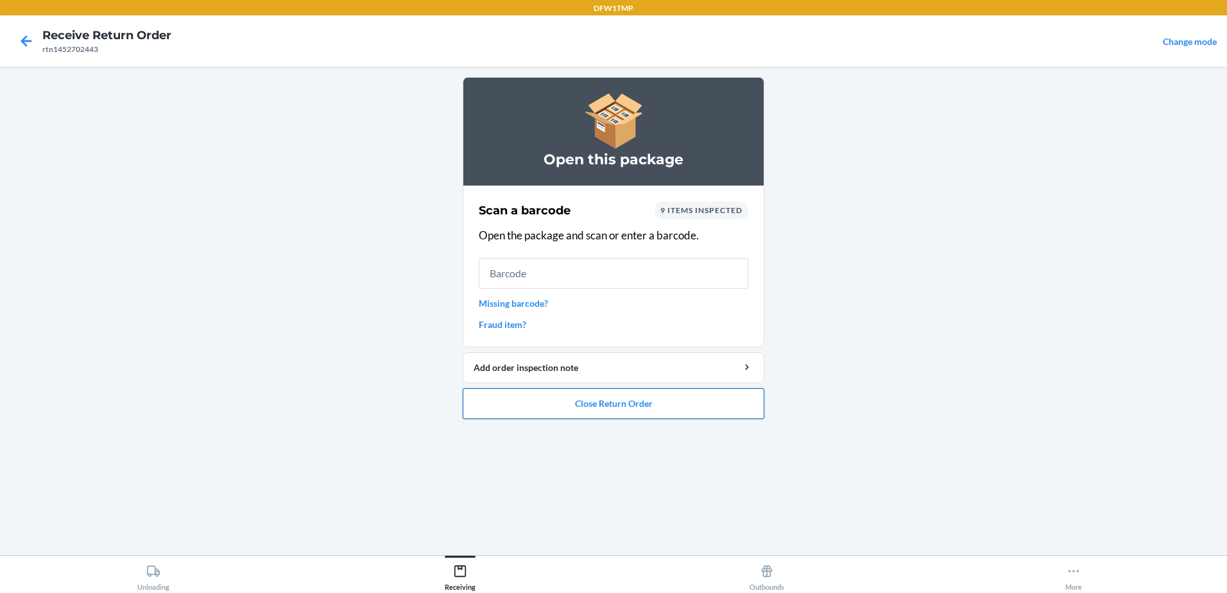
drag, startPoint x: 583, startPoint y: 420, endPoint x: 588, endPoint y: 403, distance: 17.9
click at [585, 415] on ol "Open this package Scan a barcode 9 items inspected Open the package and scan or…" at bounding box center [614, 253] width 302 height 352
click at [588, 403] on button "Close Return Order" at bounding box center [614, 403] width 302 height 31
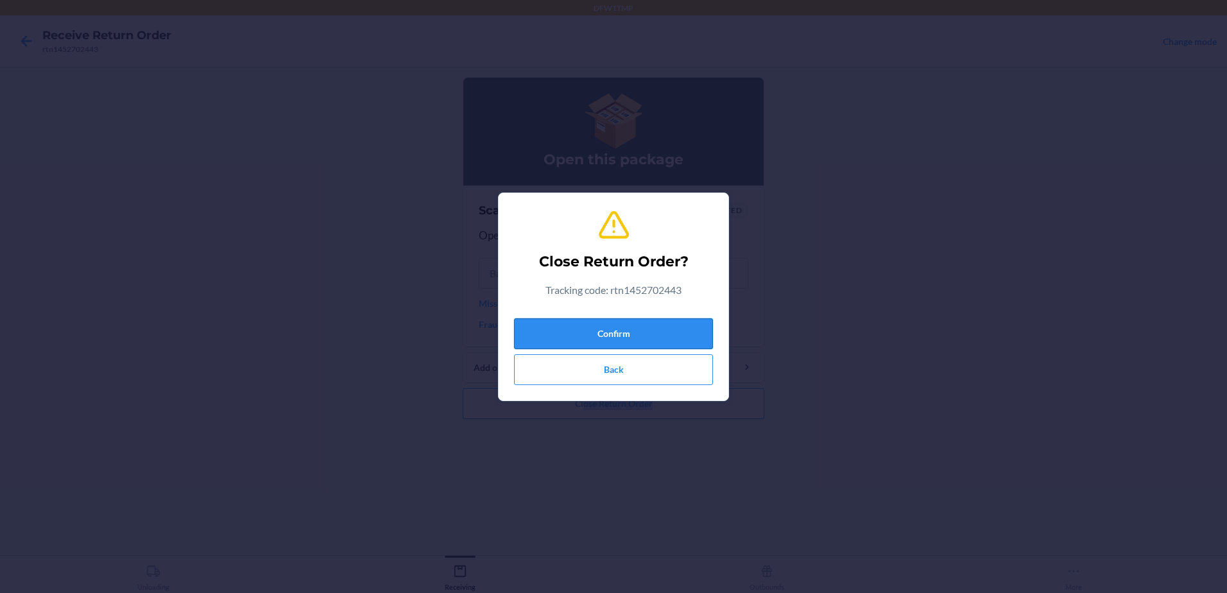
click at [648, 345] on button "Confirm" at bounding box center [613, 333] width 199 height 31
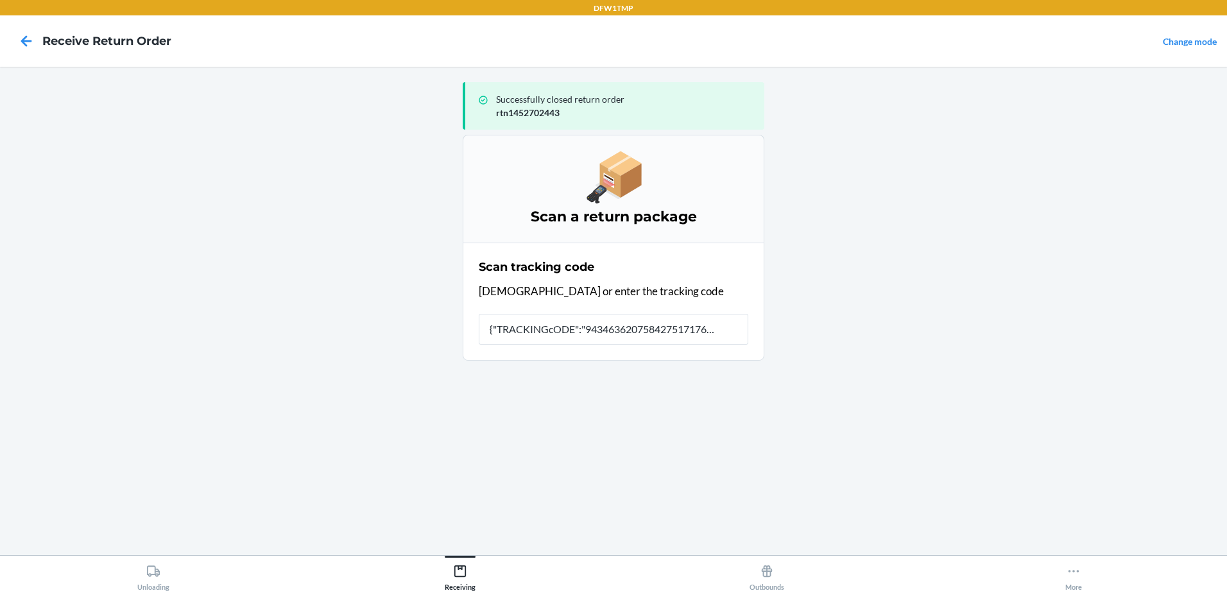
type input "{"TRACKINGcODE":"9434636207584275171767","SORTcODE":"dfw-u1"}"
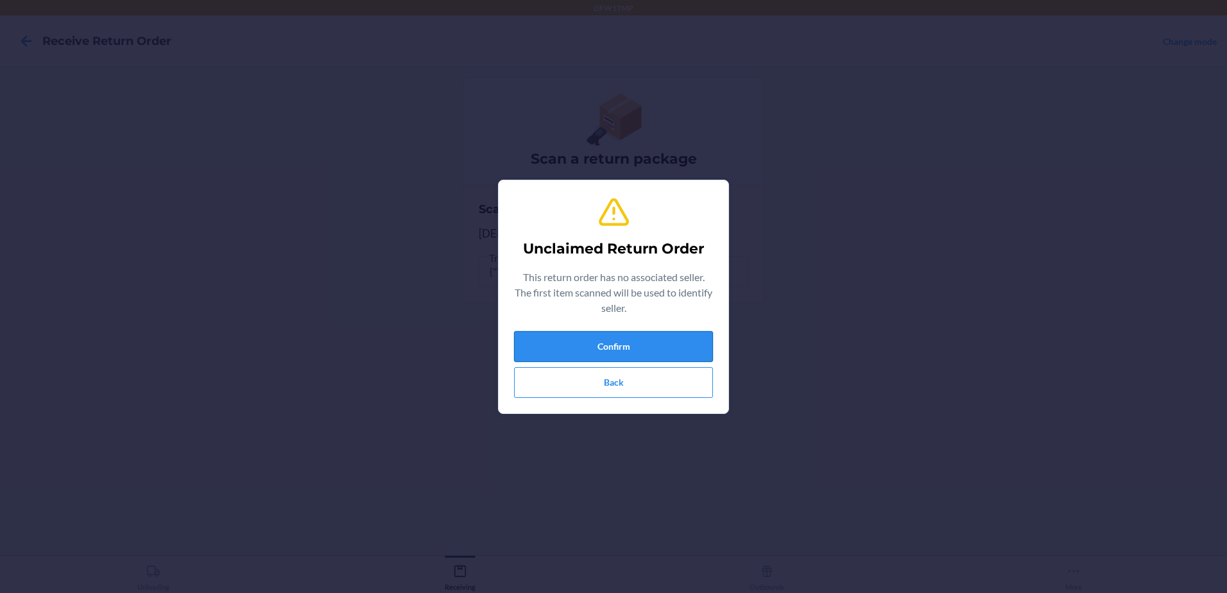
click at [568, 351] on button "Confirm" at bounding box center [613, 346] width 199 height 31
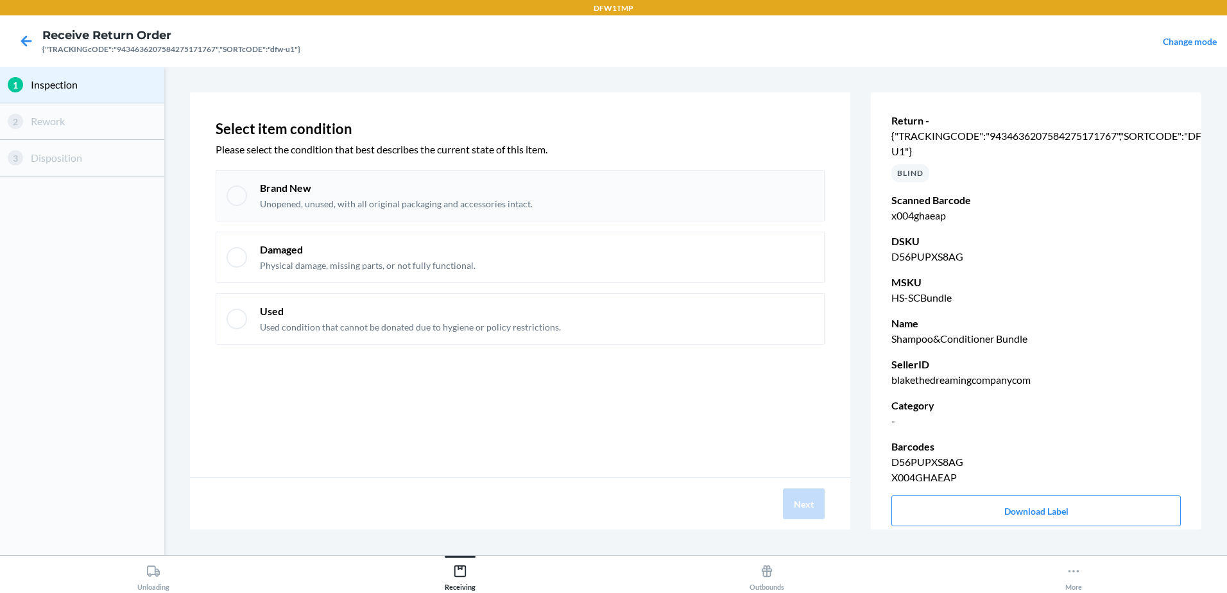
click at [229, 200] on div at bounding box center [237, 195] width 21 height 21
checkbox input "true"
drag, startPoint x: 802, startPoint y: 521, endPoint x: 803, endPoint y: 515, distance: 6.5
click at [803, 517] on div "Next" at bounding box center [520, 503] width 660 height 51
click at [803, 507] on button "Next" at bounding box center [804, 503] width 42 height 31
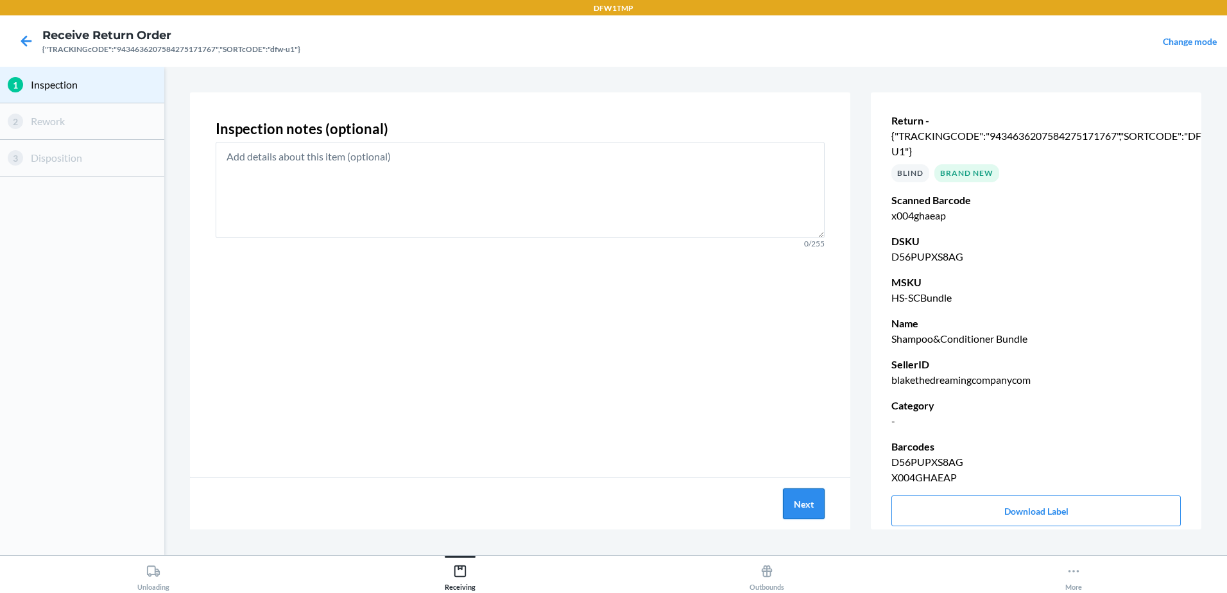
click at [803, 507] on button "Next" at bounding box center [804, 503] width 42 height 31
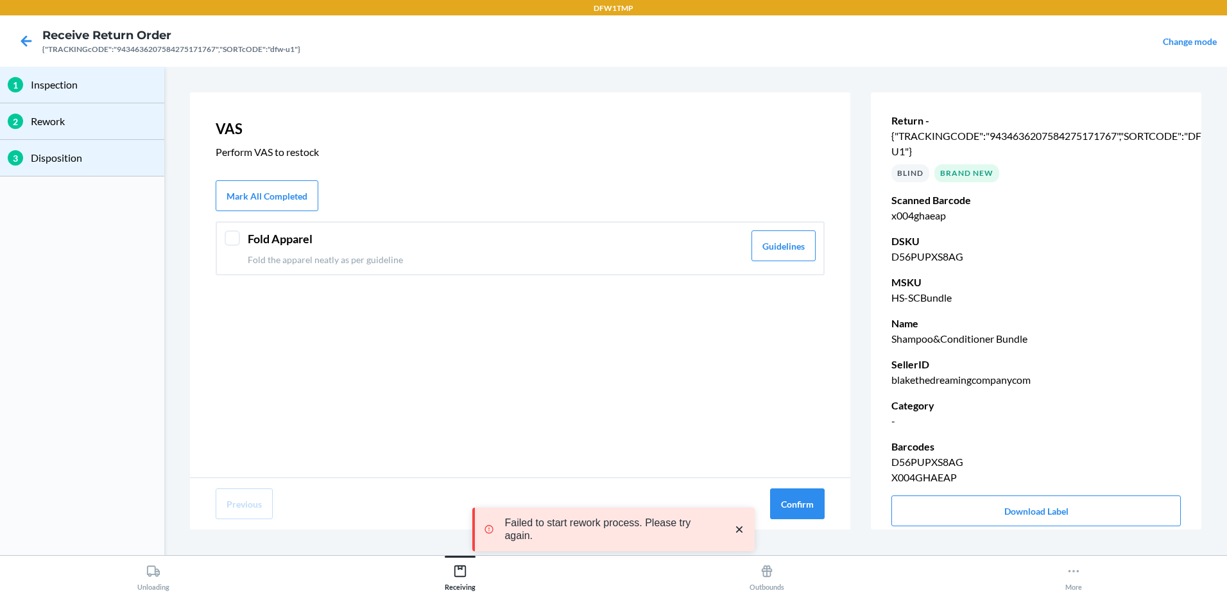
click at [238, 240] on div at bounding box center [232, 237] width 15 height 15
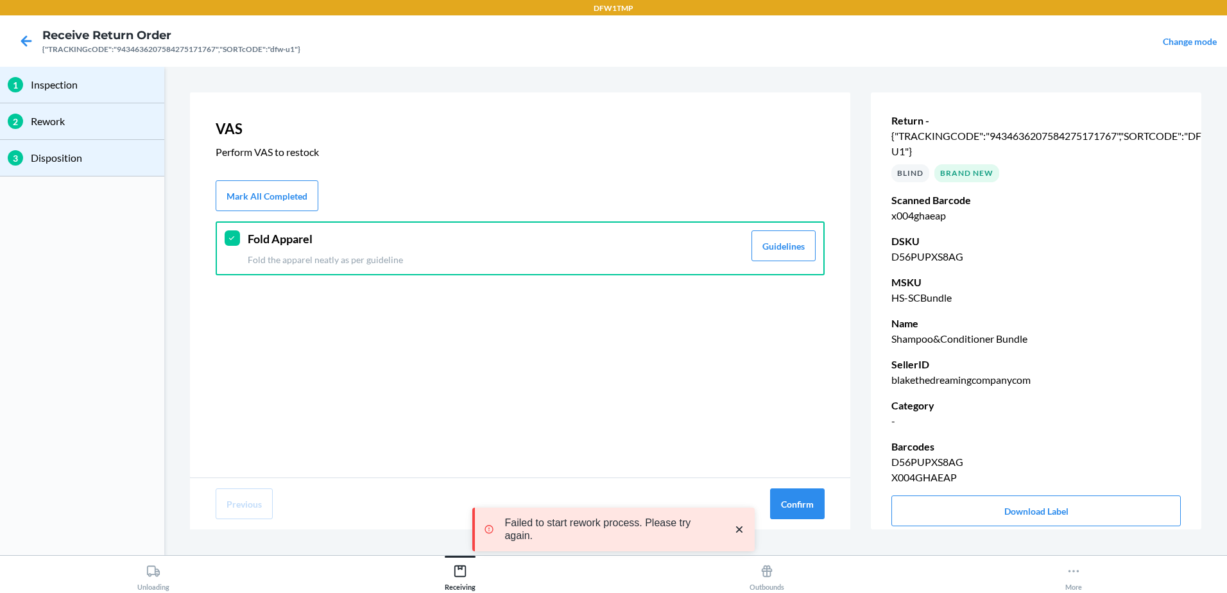
click at [802, 524] on div "Previous Confirm" at bounding box center [520, 503] width 660 height 51
click at [802, 511] on button "Confirm" at bounding box center [797, 503] width 55 height 31
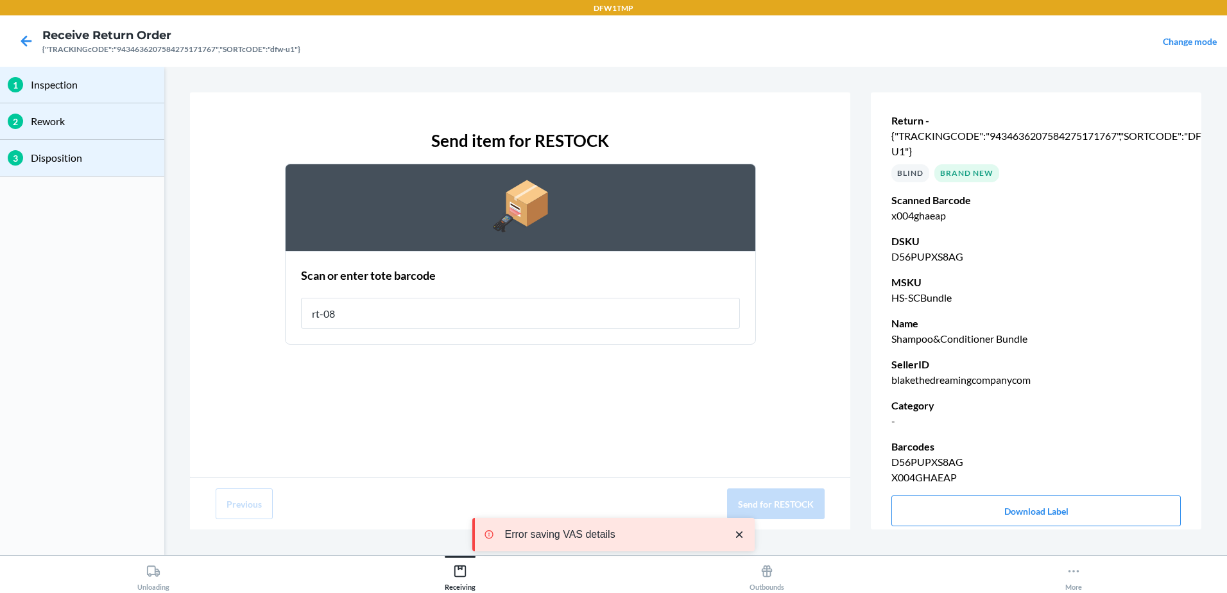
type input "rt-08"
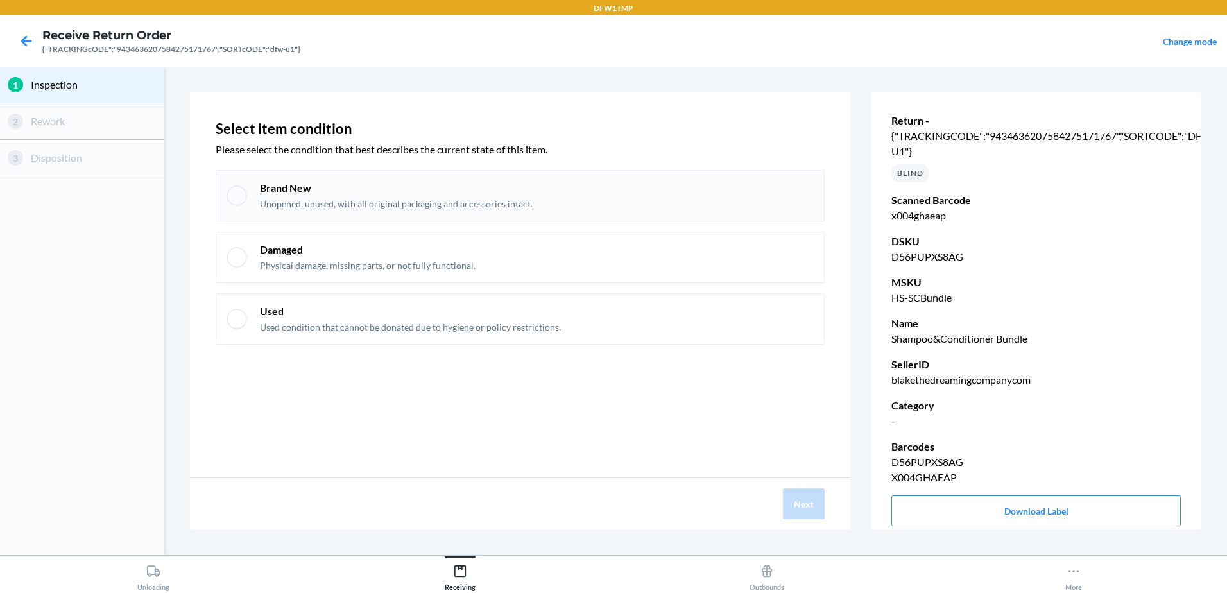
click at [244, 206] on div "Brand New Unopened, unused, with all original packaging and accessories intact." at bounding box center [520, 195] width 609 height 51
checkbox input "true"
click at [796, 508] on button "Next" at bounding box center [804, 503] width 42 height 31
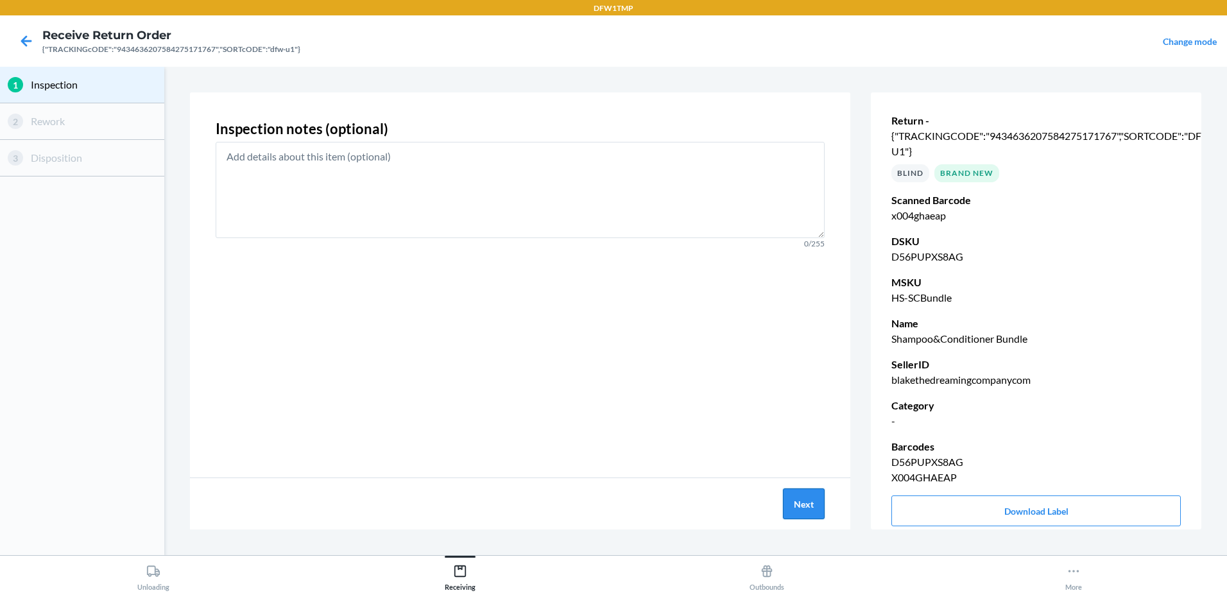
click at [802, 508] on button "Next" at bounding box center [804, 503] width 42 height 31
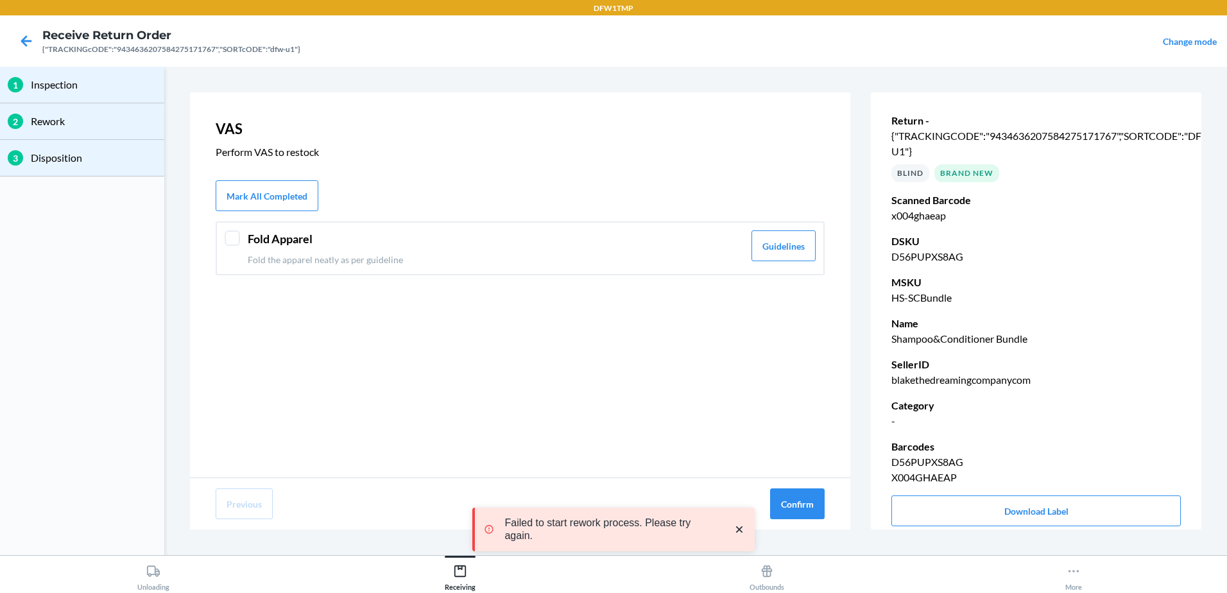
click at [234, 235] on div at bounding box center [232, 237] width 15 height 15
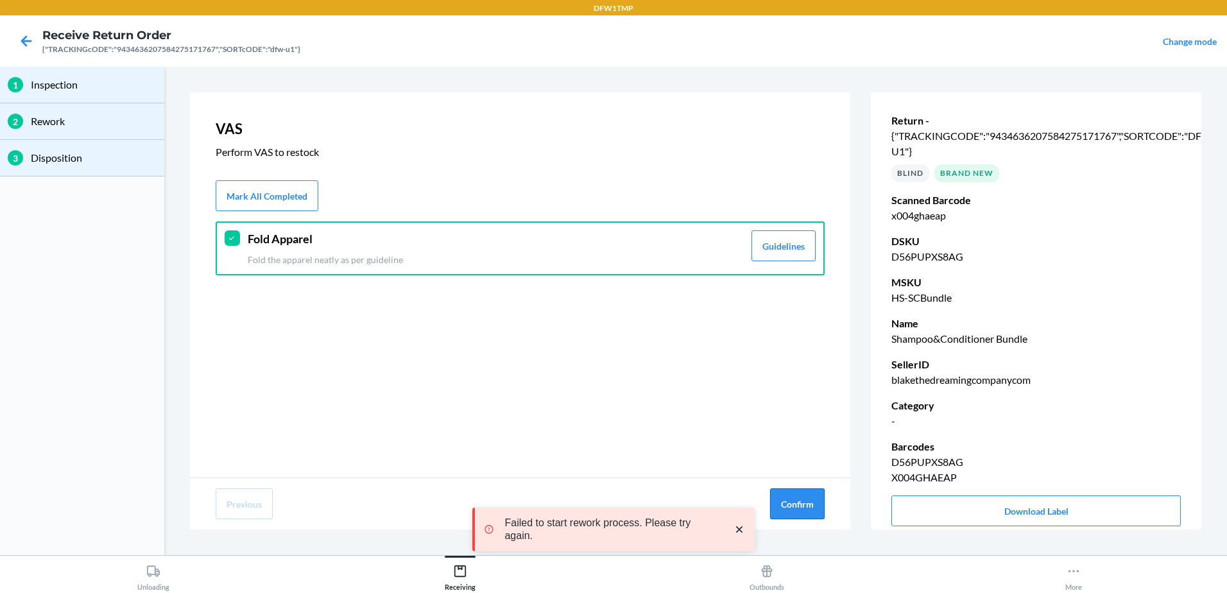
click at [774, 500] on button "Confirm" at bounding box center [797, 503] width 55 height 31
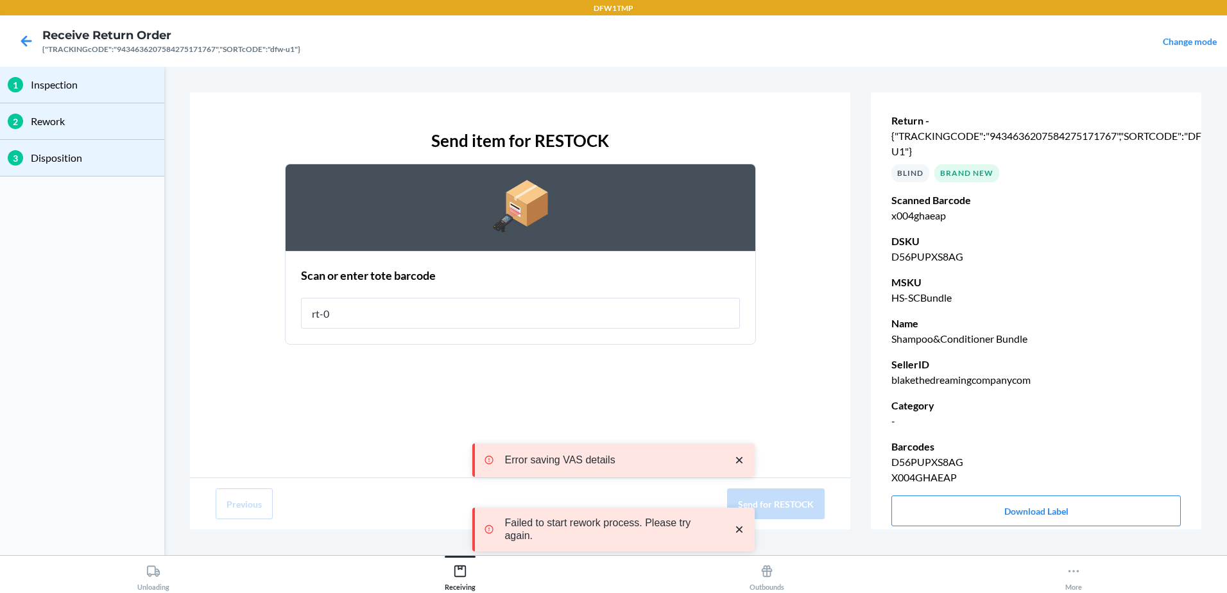
type input "rt-08"
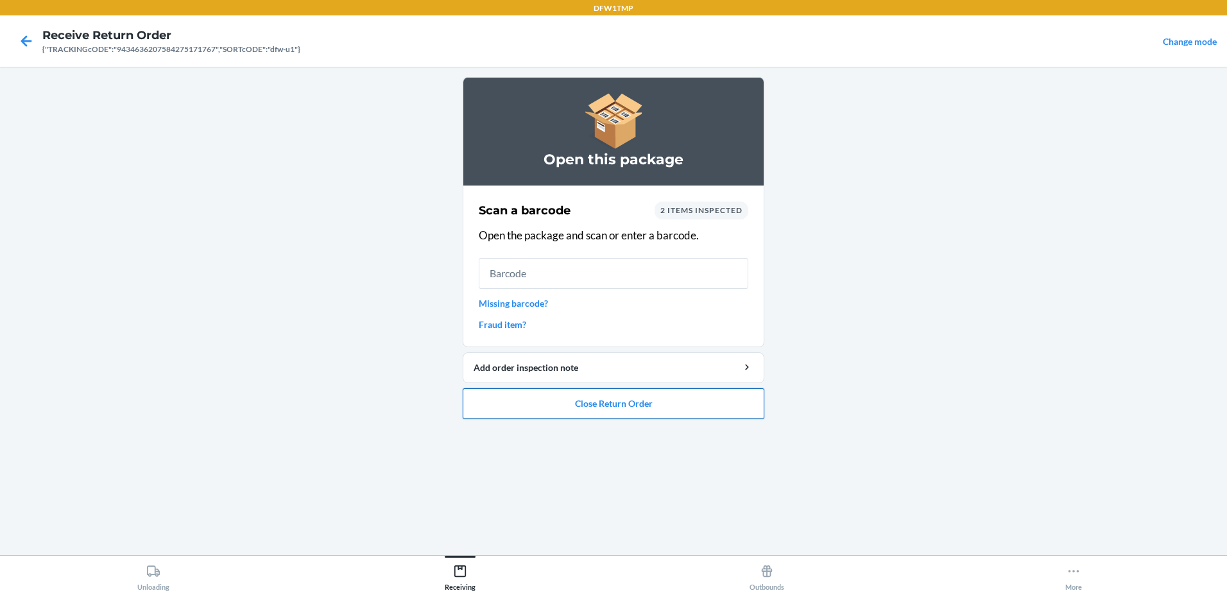
click at [613, 397] on button "Close Return Order" at bounding box center [614, 403] width 302 height 31
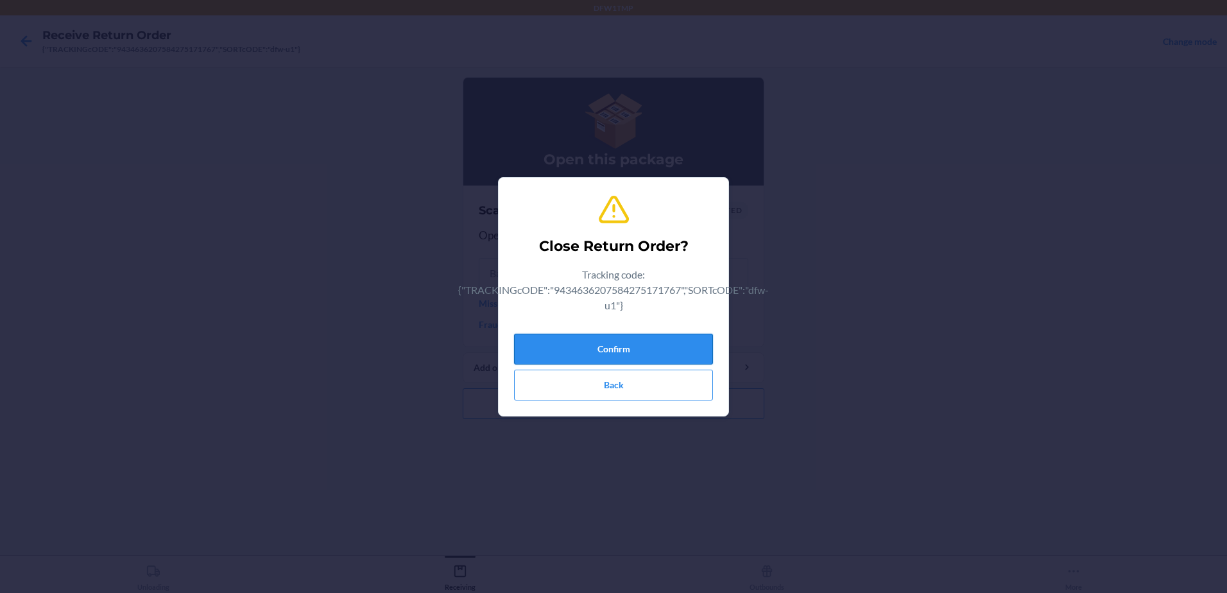
click at [631, 350] on button "Confirm" at bounding box center [613, 349] width 199 height 31
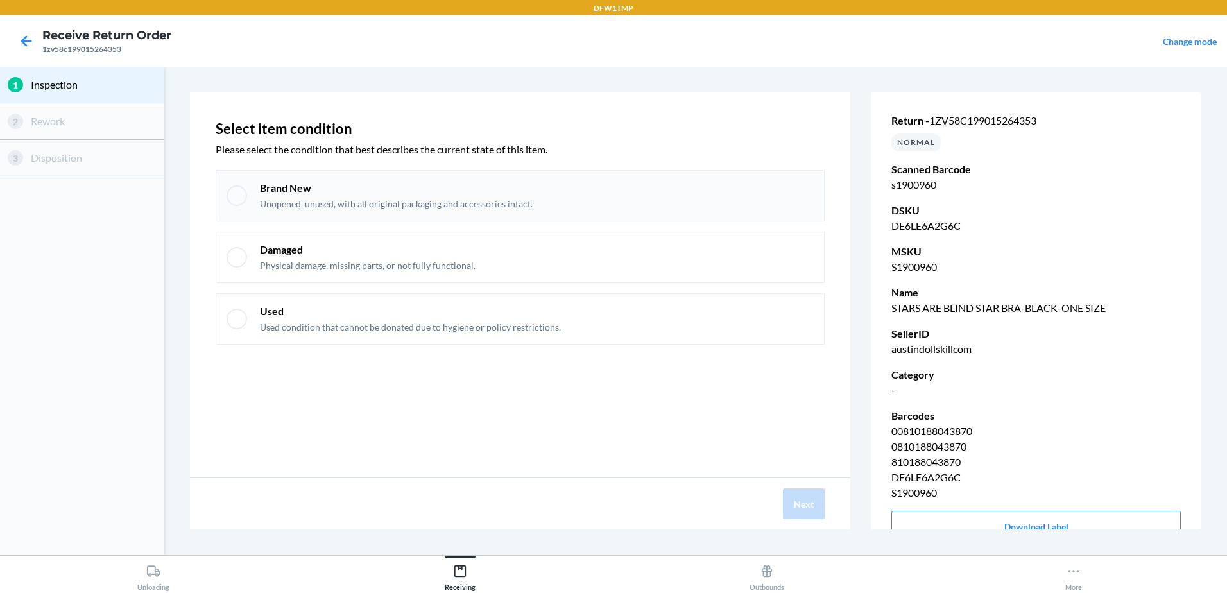
click at [241, 194] on div at bounding box center [237, 195] width 21 height 21
checkbox input "true"
click at [804, 497] on button "Next" at bounding box center [804, 503] width 42 height 31
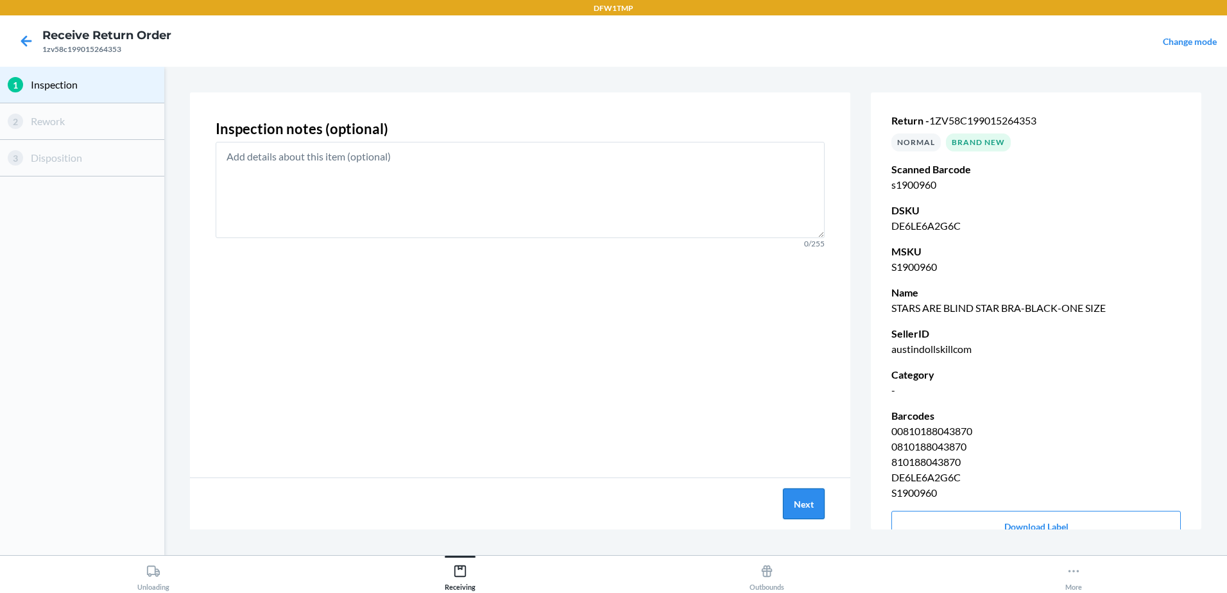
click at [804, 497] on button "Next" at bounding box center [804, 503] width 42 height 31
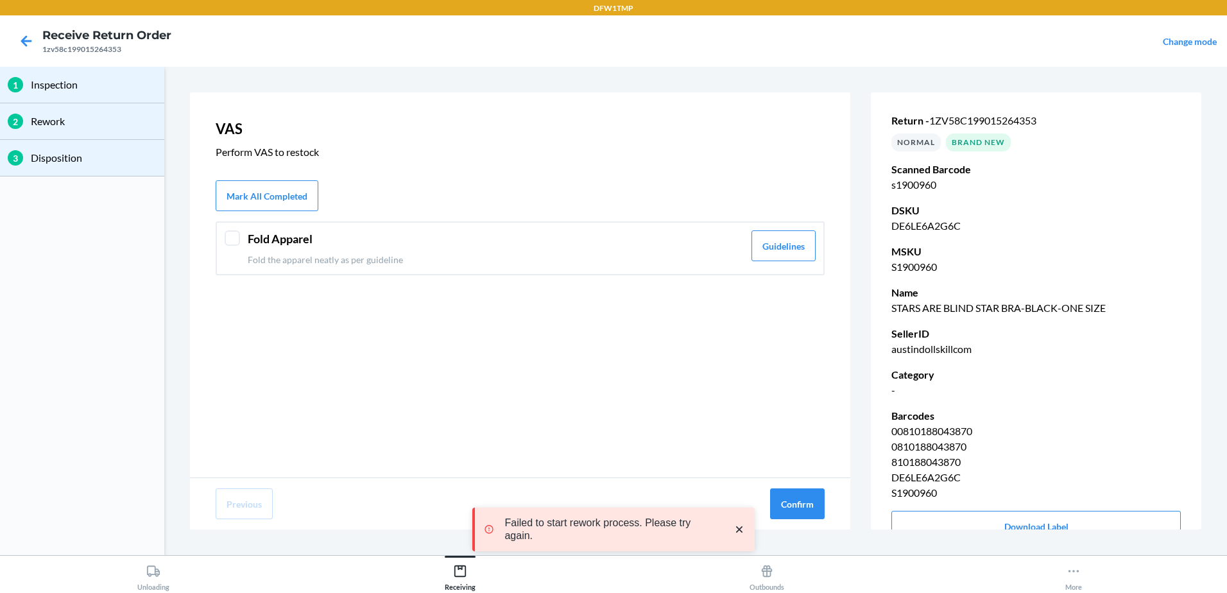
click at [243, 241] on div "Fold Apparel Fold the apparel neatly as per guideline Guidelines" at bounding box center [520, 248] width 609 height 54
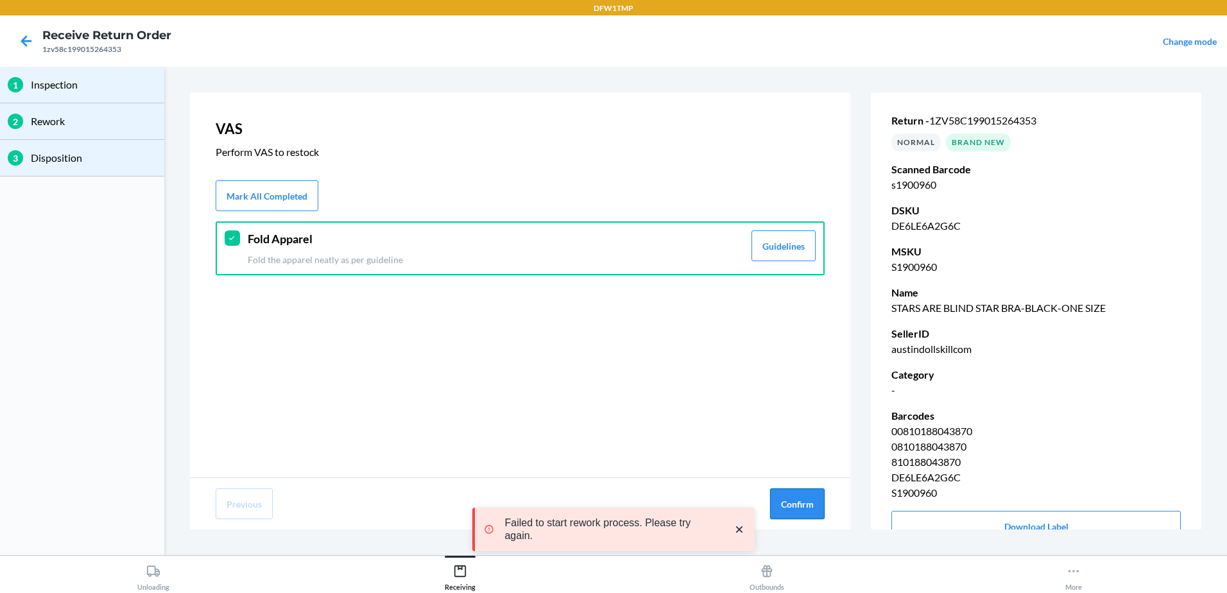
click at [814, 499] on button "Confirm" at bounding box center [797, 503] width 55 height 31
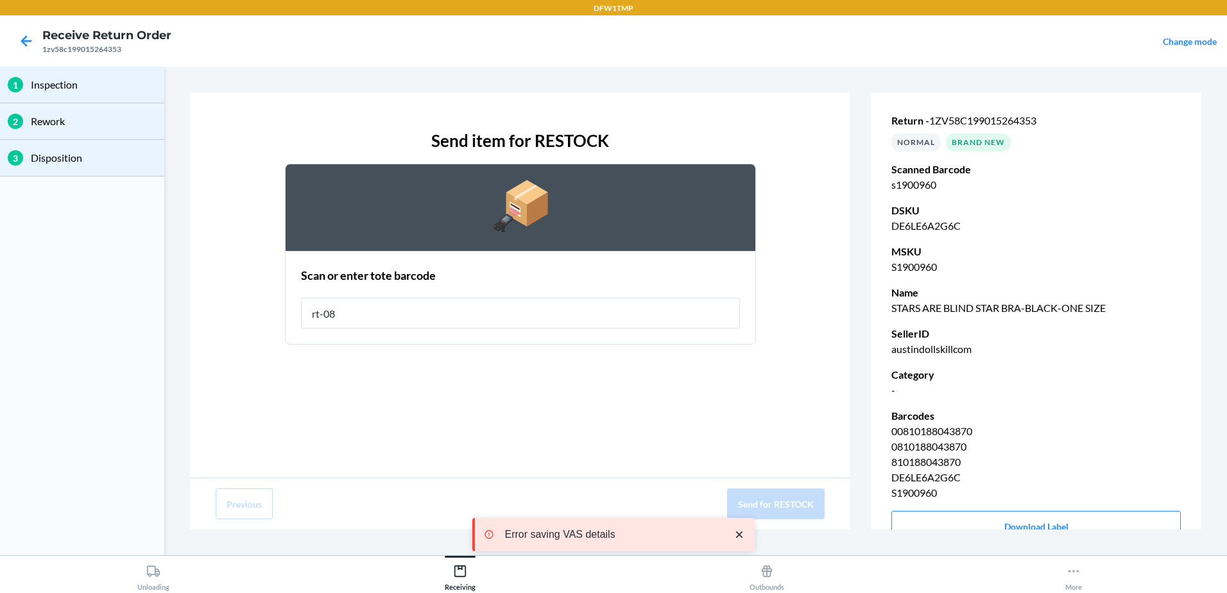
type input "rt-08"
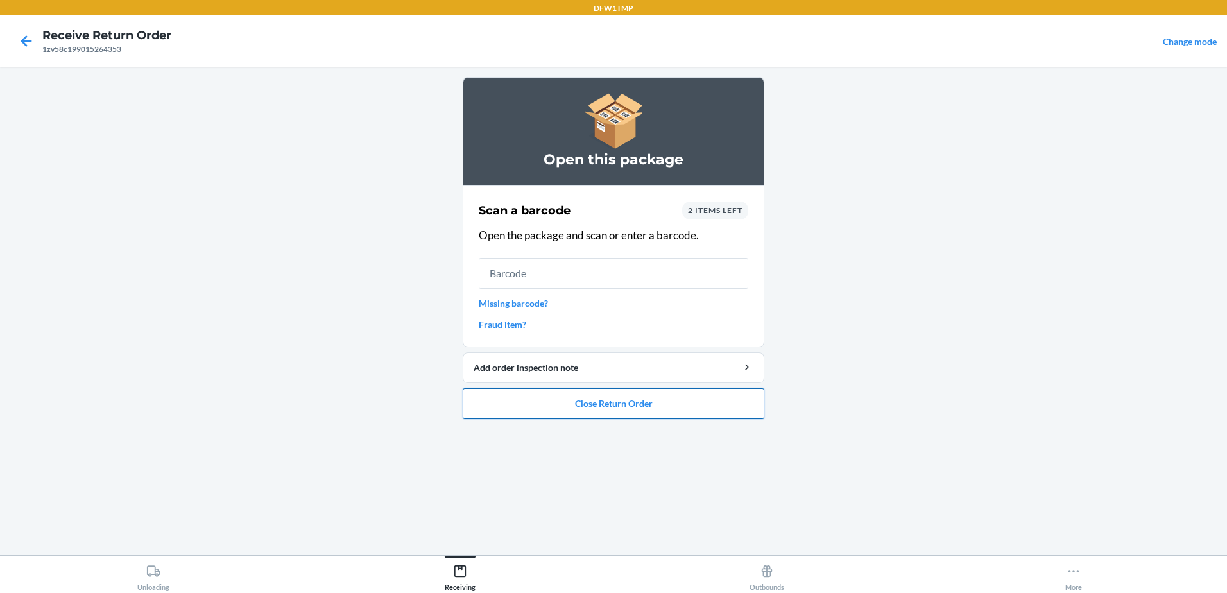
click at [662, 409] on button "Close Return Order" at bounding box center [614, 403] width 302 height 31
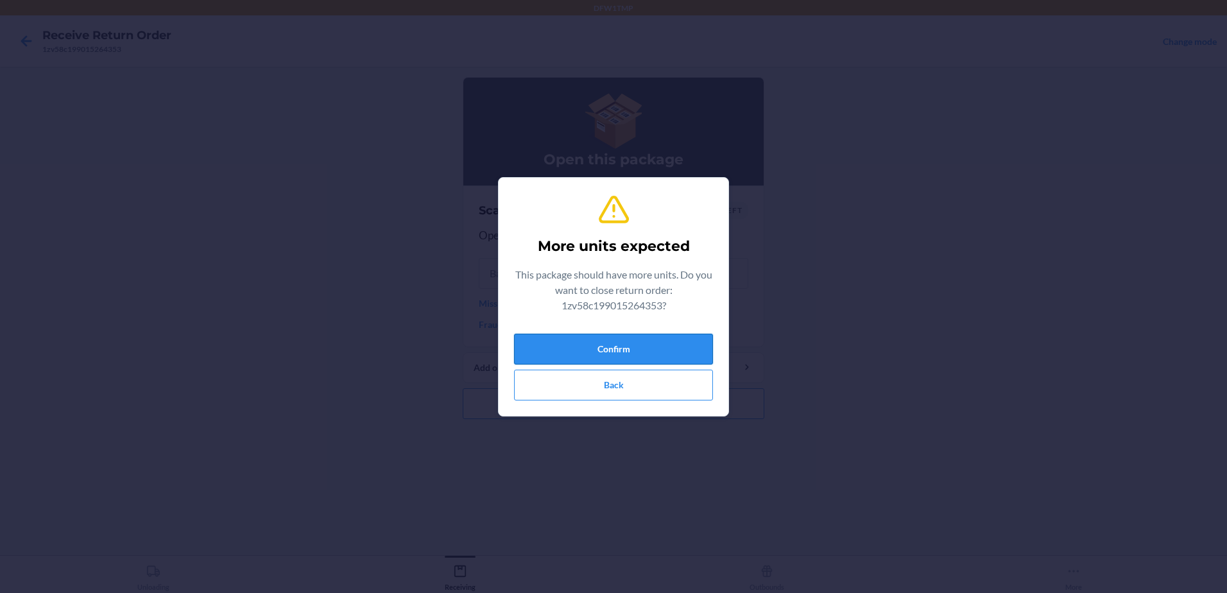
click at [634, 347] on button "Confirm" at bounding box center [613, 349] width 199 height 31
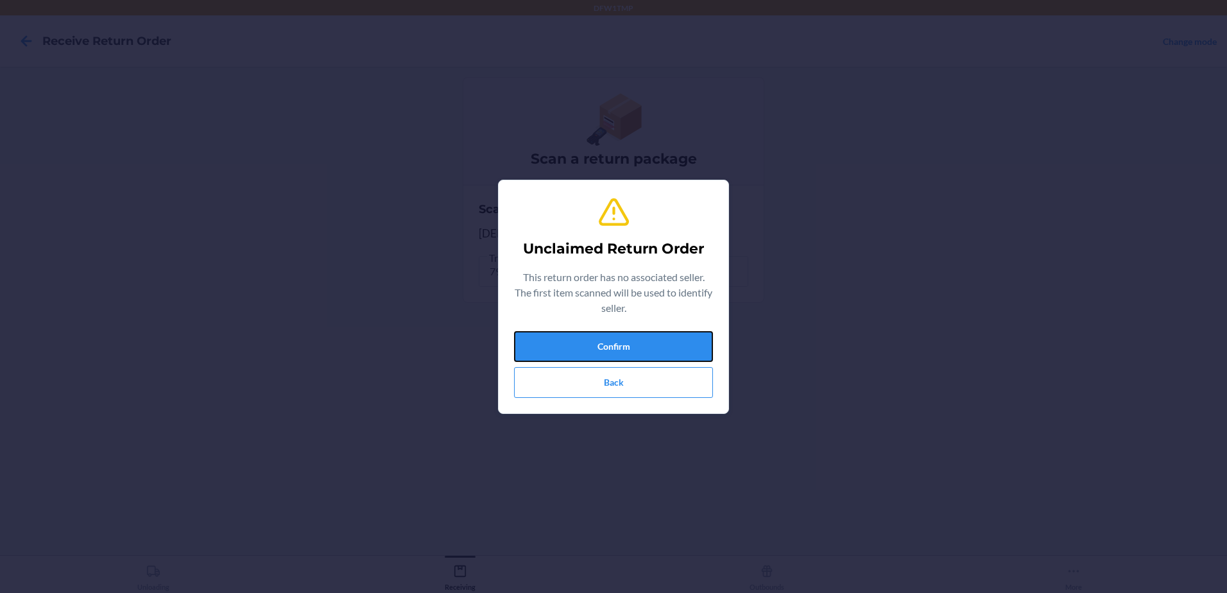
click at [636, 347] on button "Confirm" at bounding box center [613, 346] width 199 height 31
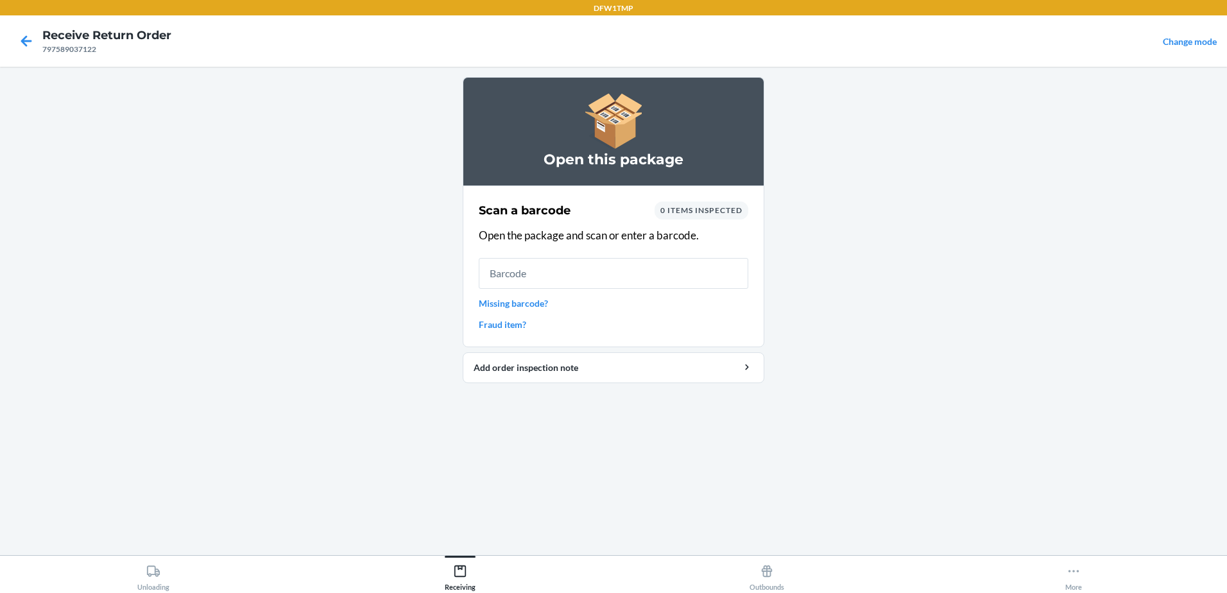
click at [13, 42] on div at bounding box center [26, 41] width 32 height 32
click at [29, 45] on icon at bounding box center [26, 41] width 22 height 22
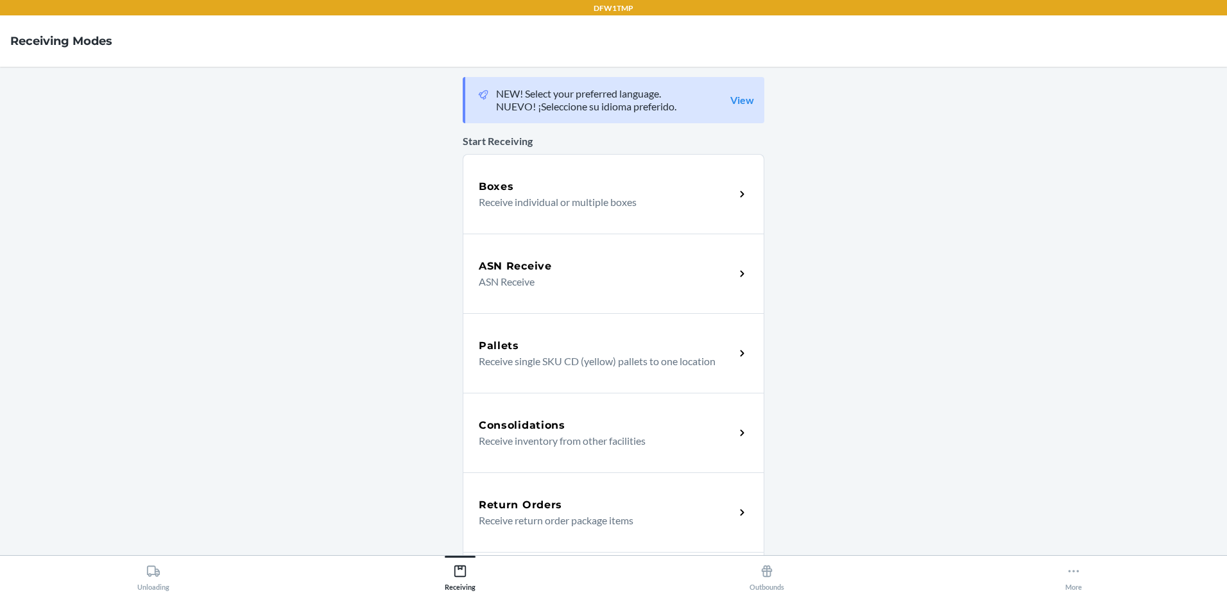
click at [514, 514] on p "Receive return order package items" at bounding box center [602, 520] width 246 height 15
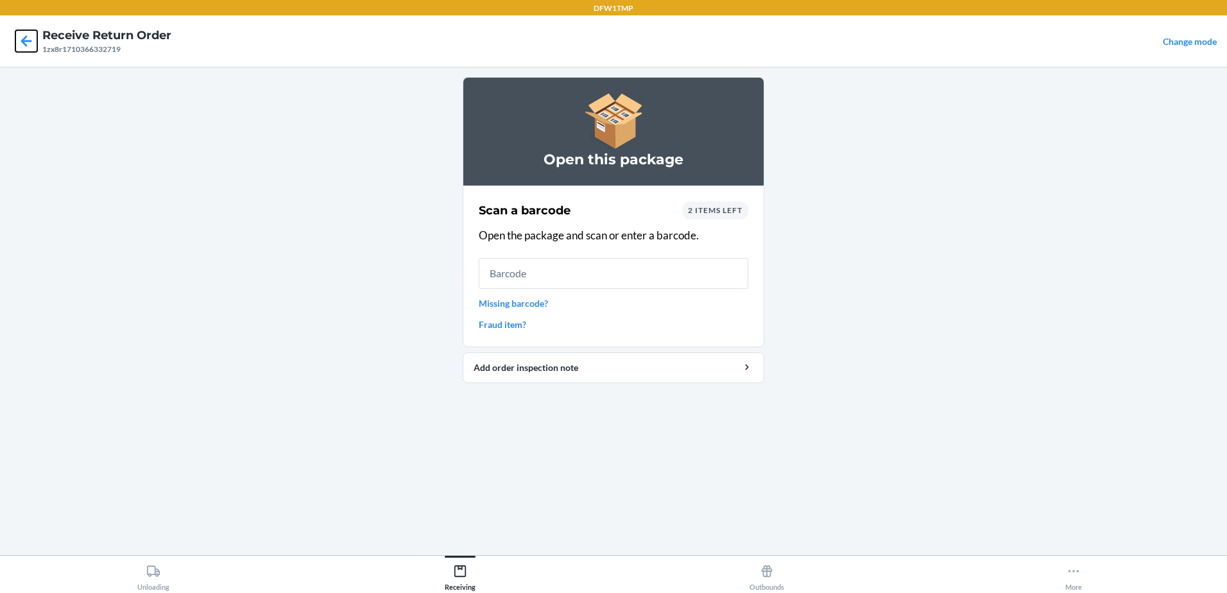
click at [27, 45] on icon at bounding box center [26, 41] width 22 height 22
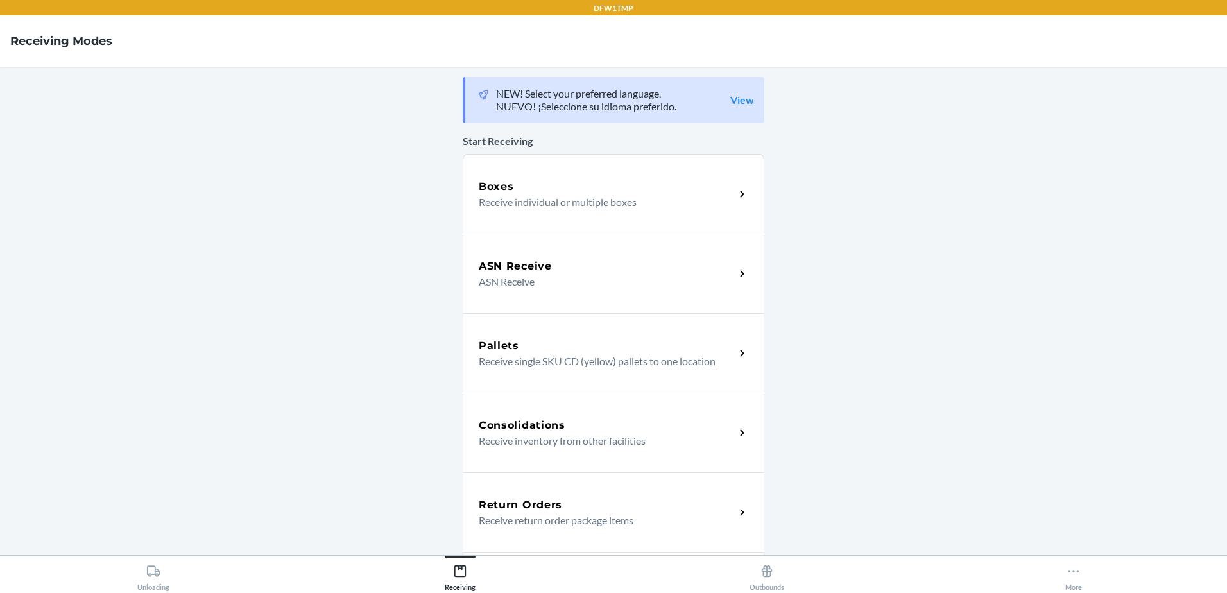
click at [588, 518] on p "Receive return order package items" at bounding box center [602, 520] width 246 height 15
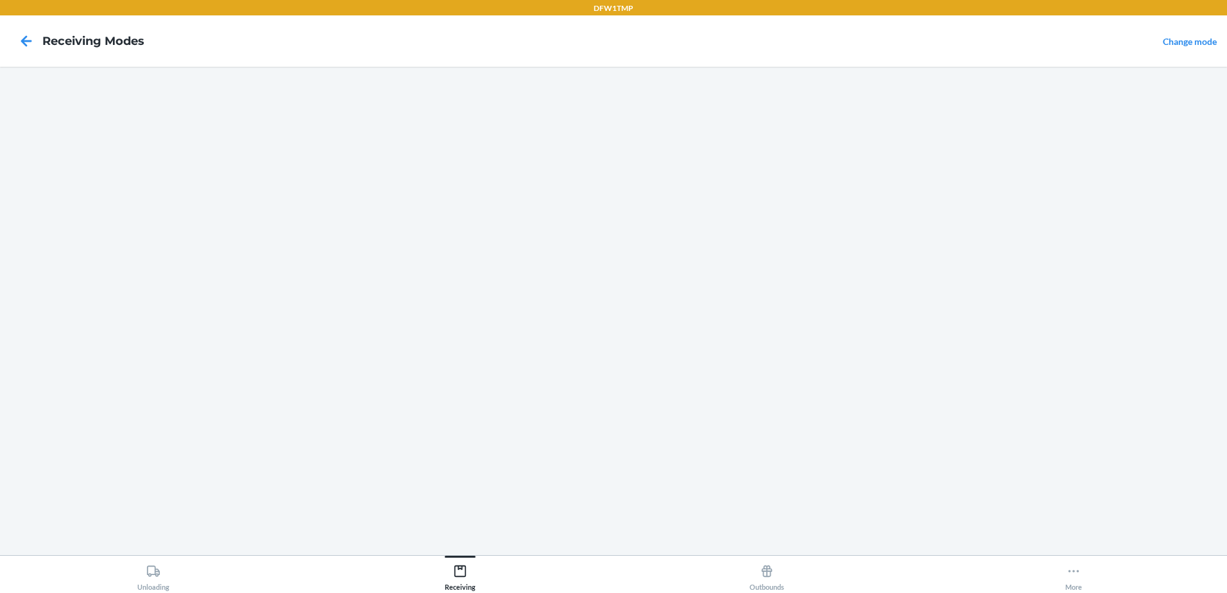
click at [588, 518] on div at bounding box center [614, 311] width 302 height 468
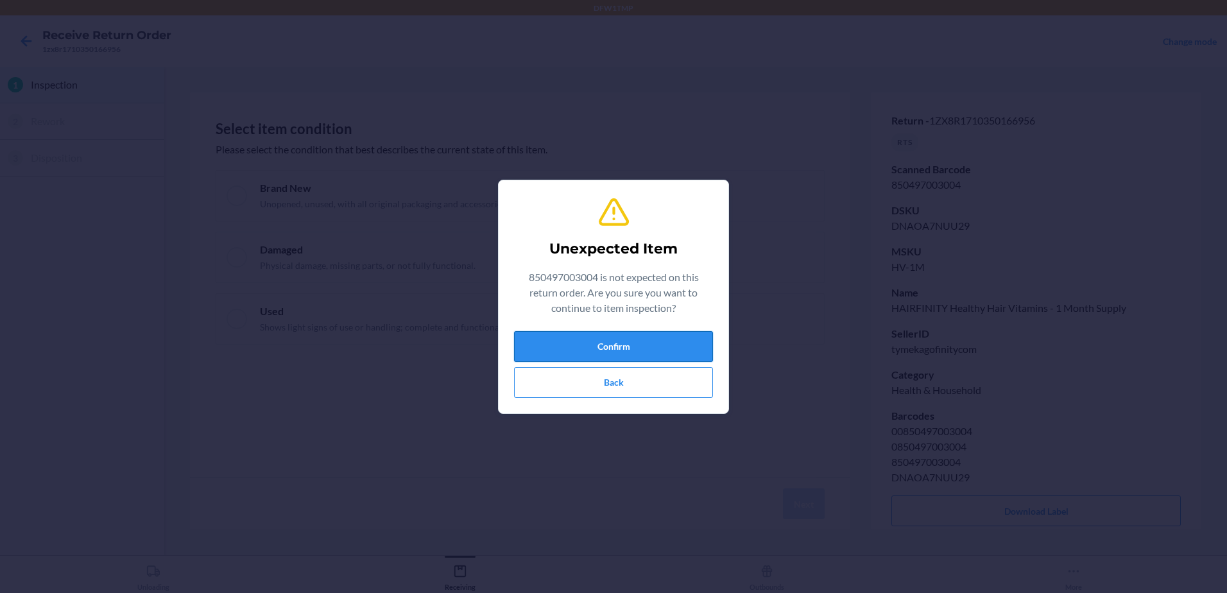
click at [678, 339] on button "Confirm" at bounding box center [613, 346] width 199 height 31
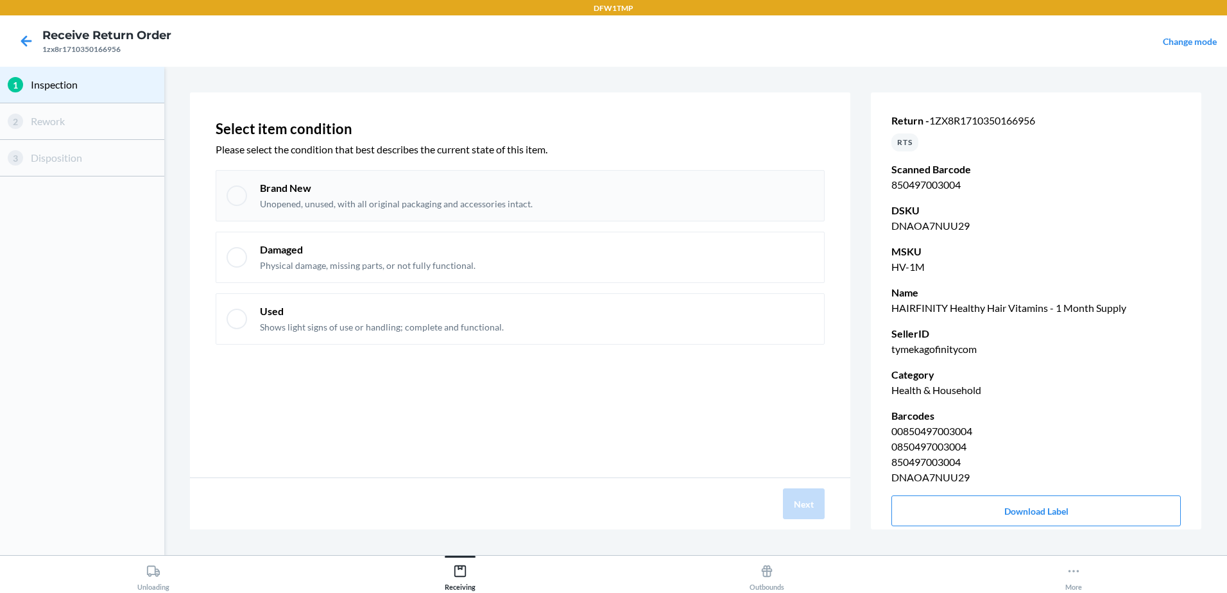
click at [232, 193] on div at bounding box center [237, 195] width 21 height 21
checkbox input "true"
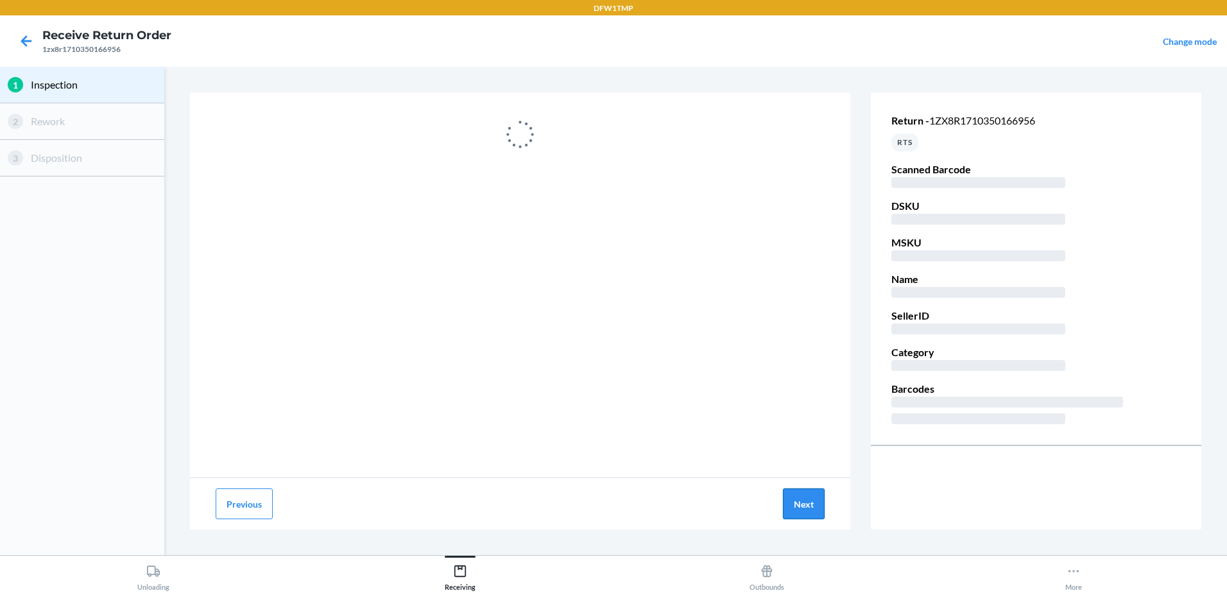
click at [816, 505] on button "Next" at bounding box center [804, 503] width 42 height 31
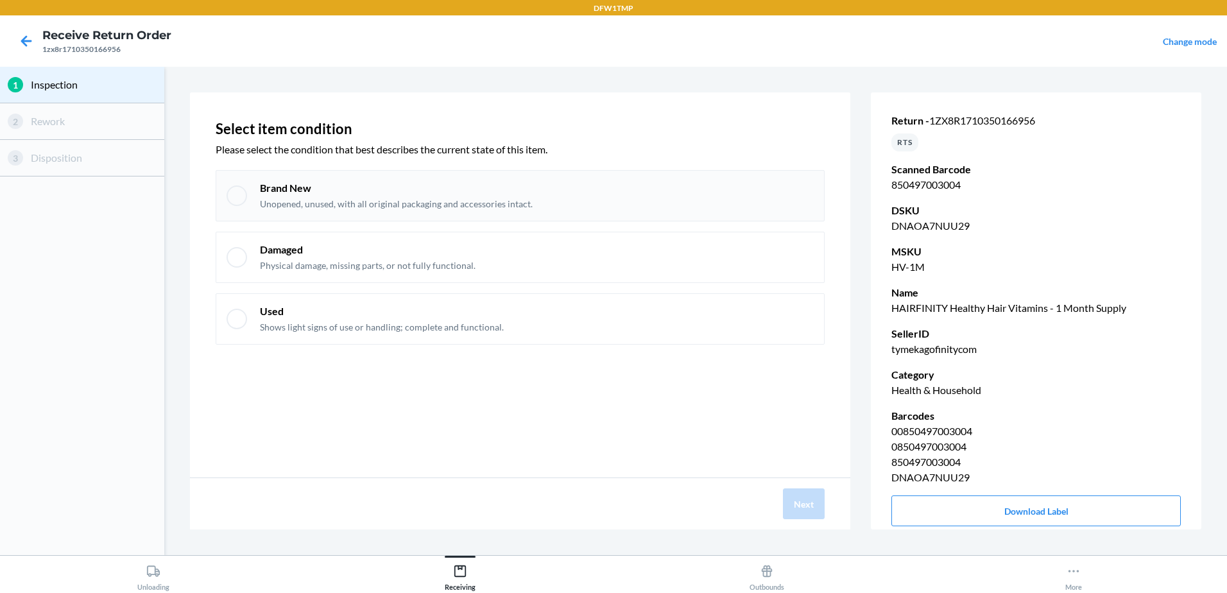
click at [244, 200] on div at bounding box center [237, 195] width 21 height 21
checkbox input "true"
click at [807, 507] on button "Next" at bounding box center [804, 503] width 42 height 31
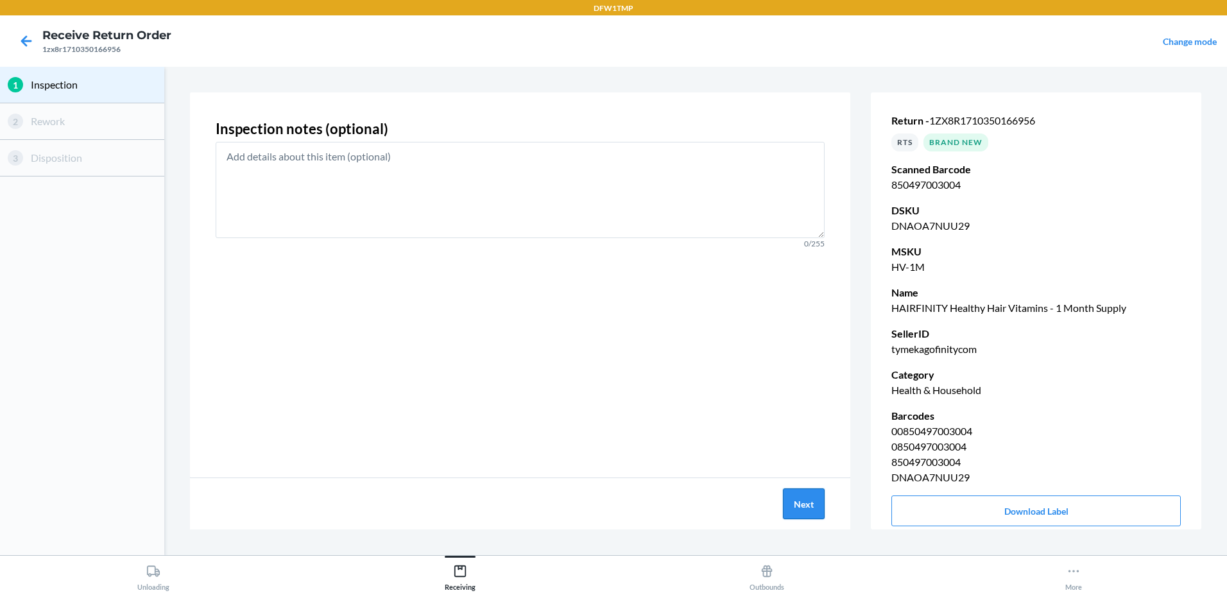
click at [807, 501] on button "Next" at bounding box center [804, 503] width 42 height 31
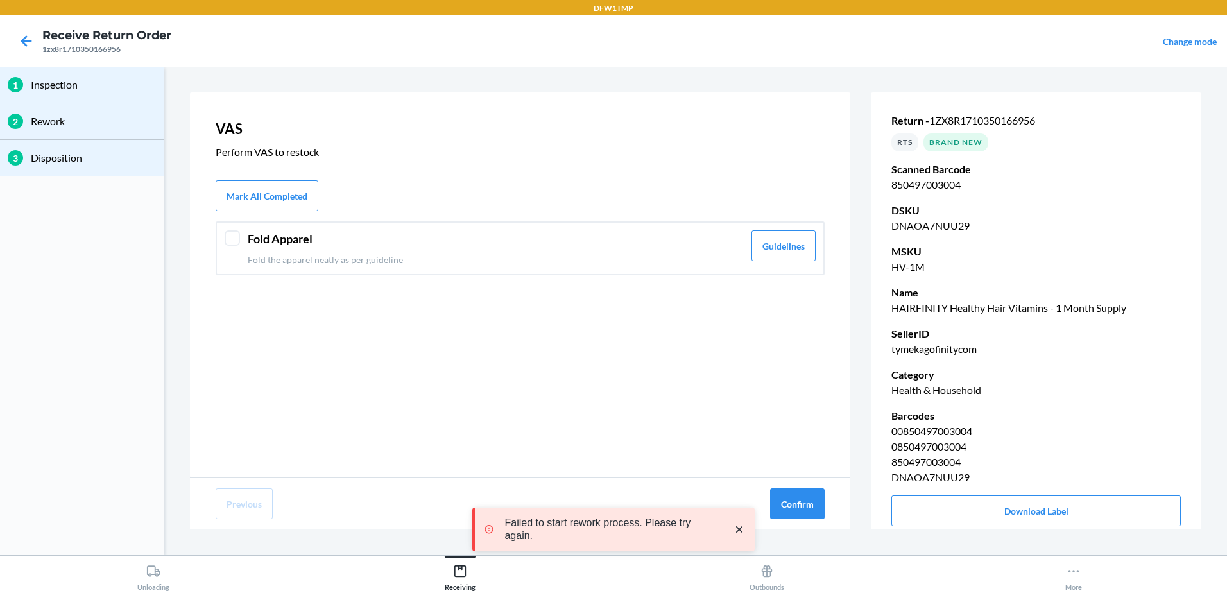
click at [225, 234] on div at bounding box center [232, 237] width 15 height 15
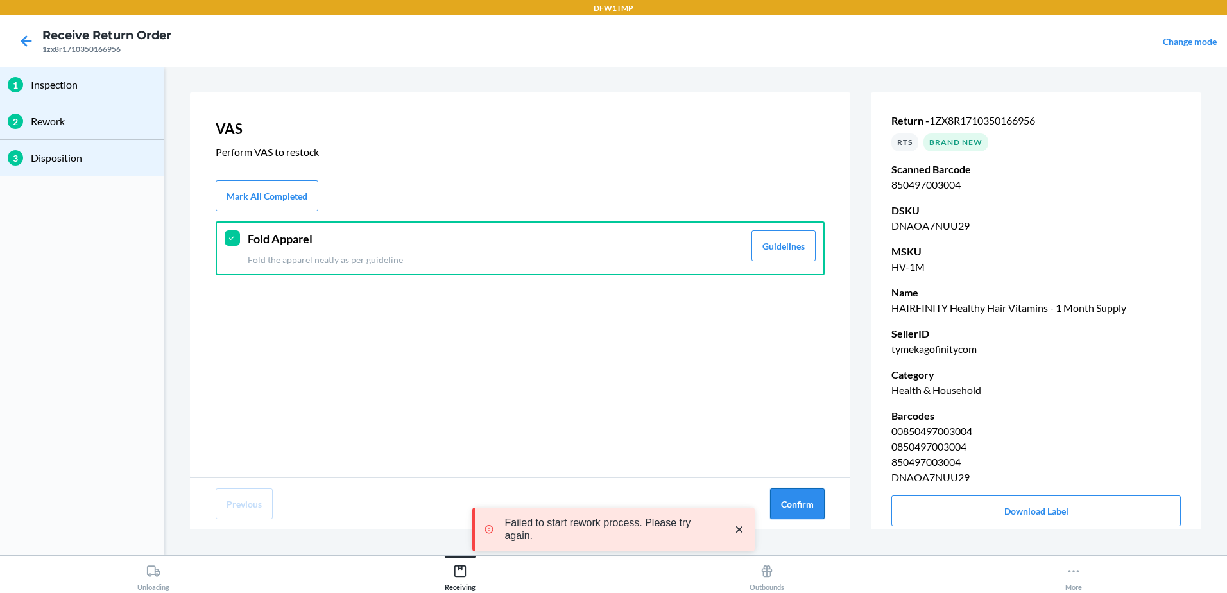
click at [792, 502] on button "Confirm" at bounding box center [797, 503] width 55 height 31
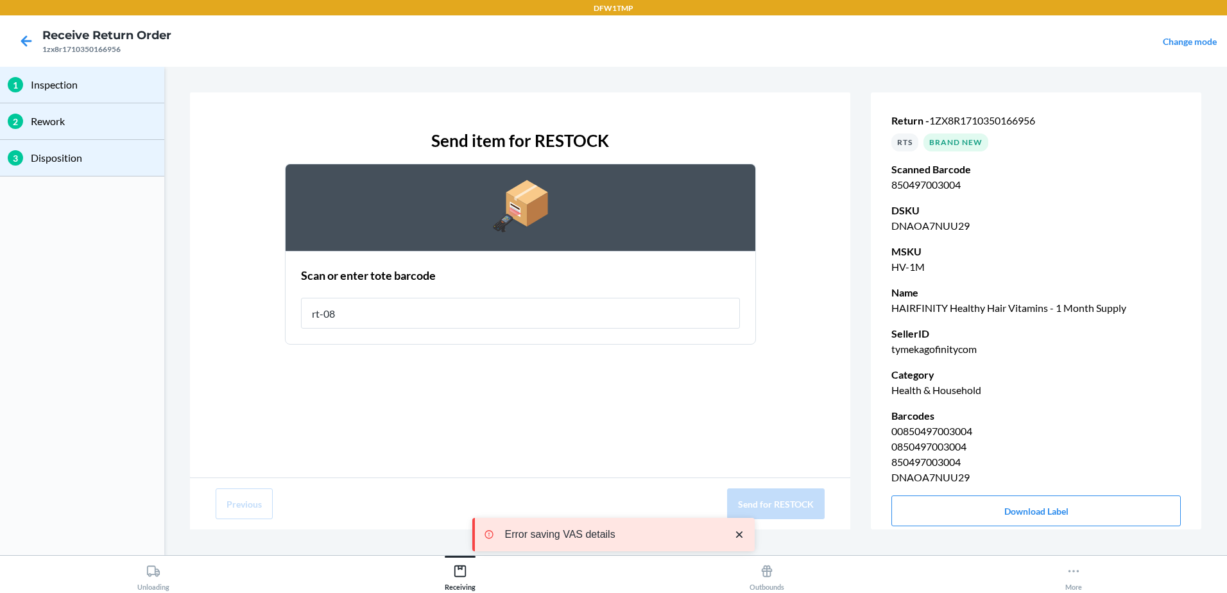
type input "rt-08"
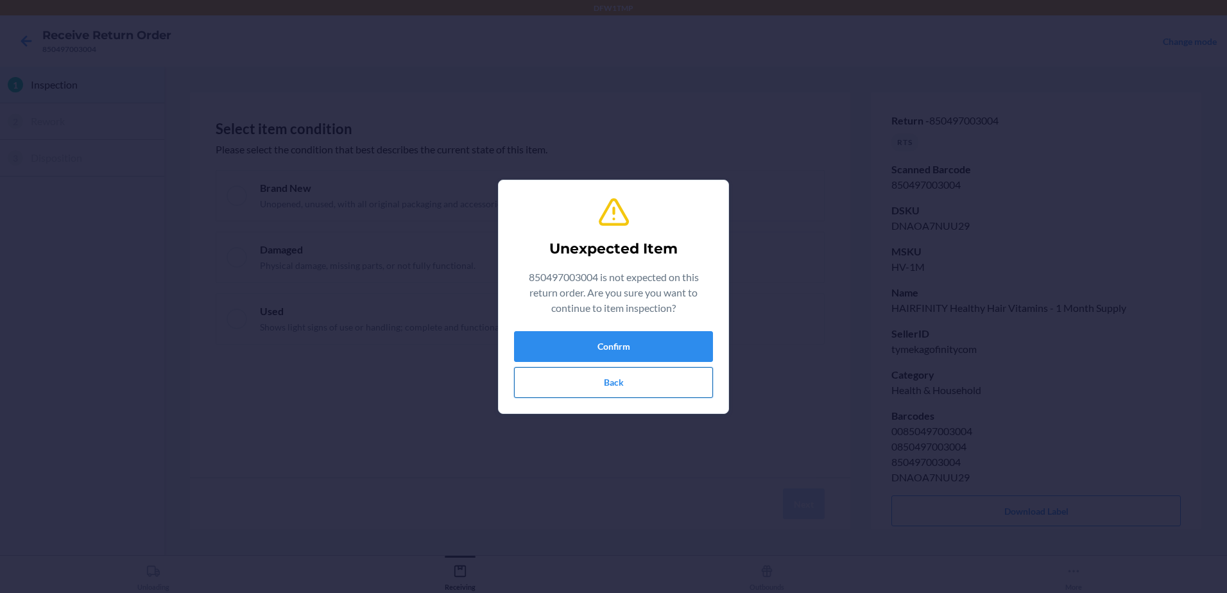
click at [603, 379] on button "Back" at bounding box center [613, 382] width 199 height 31
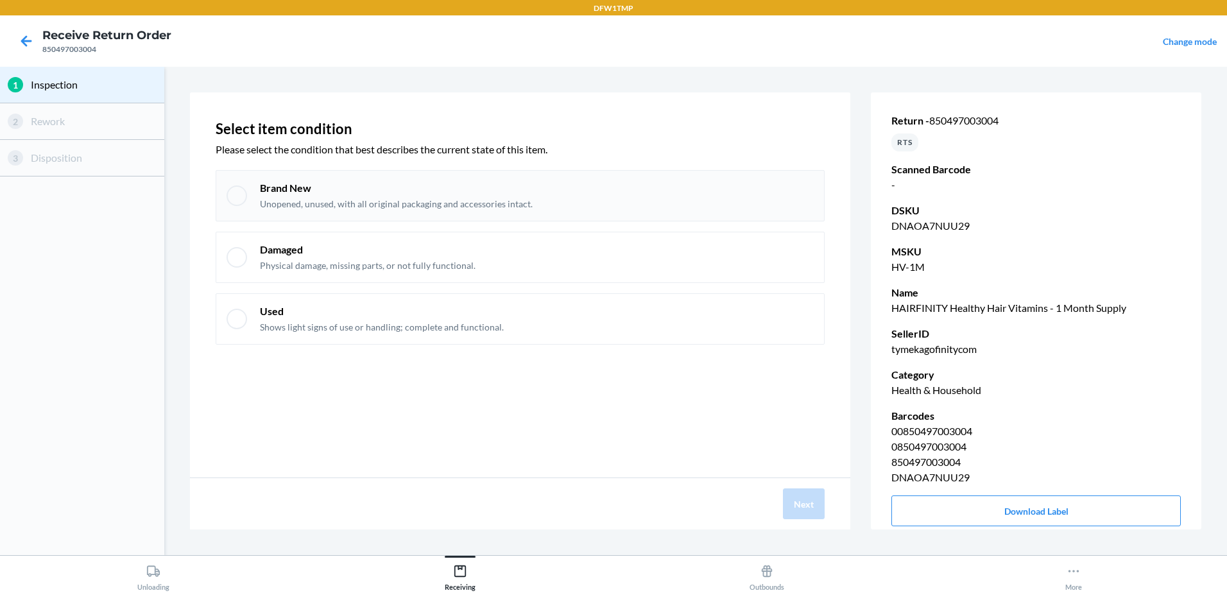
click at [230, 192] on div at bounding box center [237, 195] width 21 height 21
checkbox input "true"
click at [810, 496] on button "Next" at bounding box center [804, 503] width 42 height 31
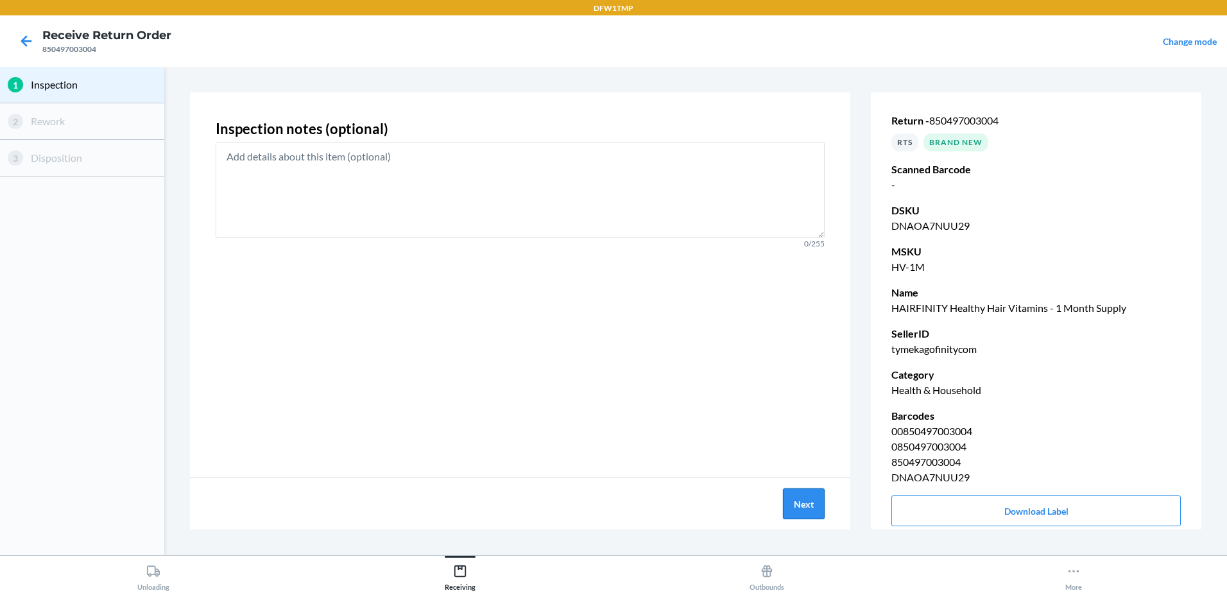
click at [807, 503] on button "Next" at bounding box center [804, 503] width 42 height 31
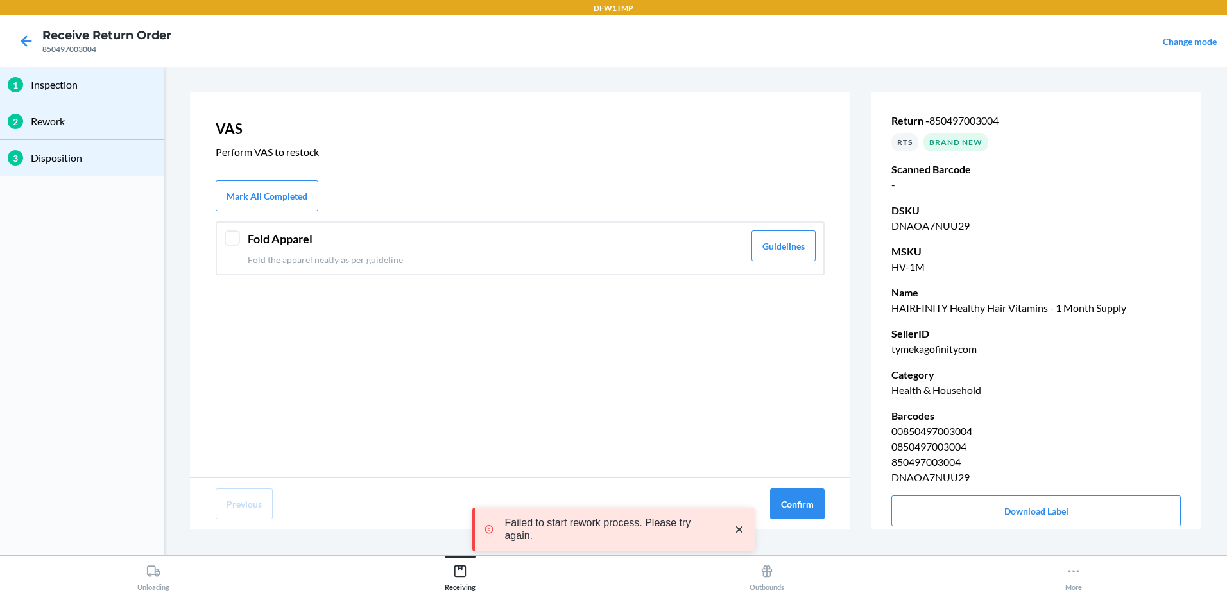
click at [239, 239] on div at bounding box center [232, 237] width 15 height 15
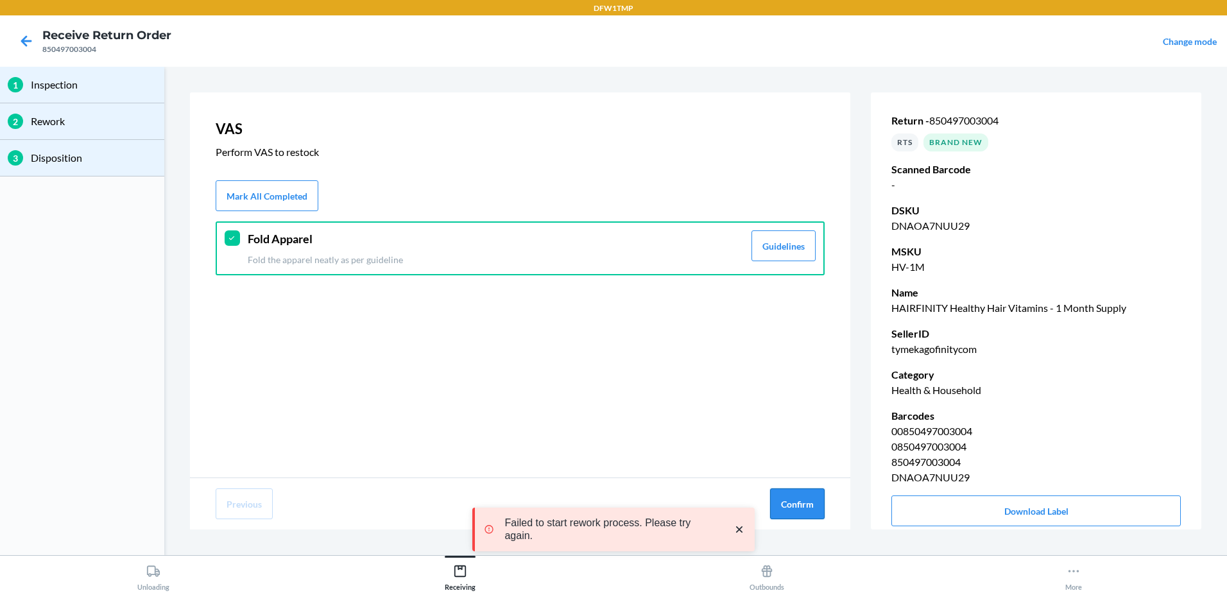
click at [812, 513] on button "Confirm" at bounding box center [797, 503] width 55 height 31
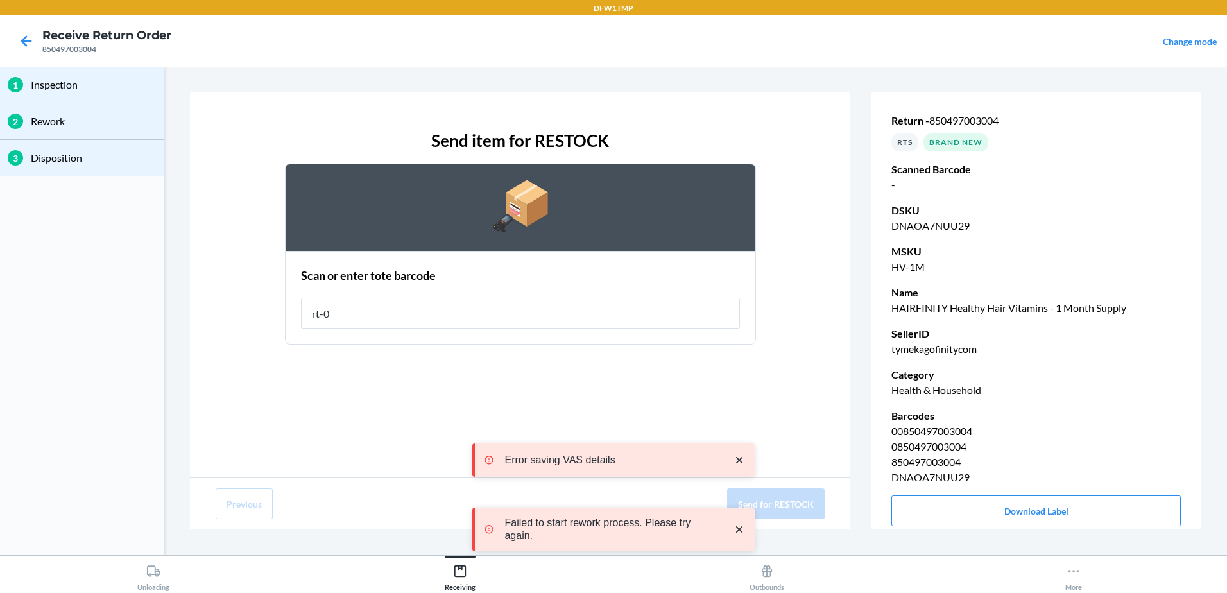
type input "rt-08"
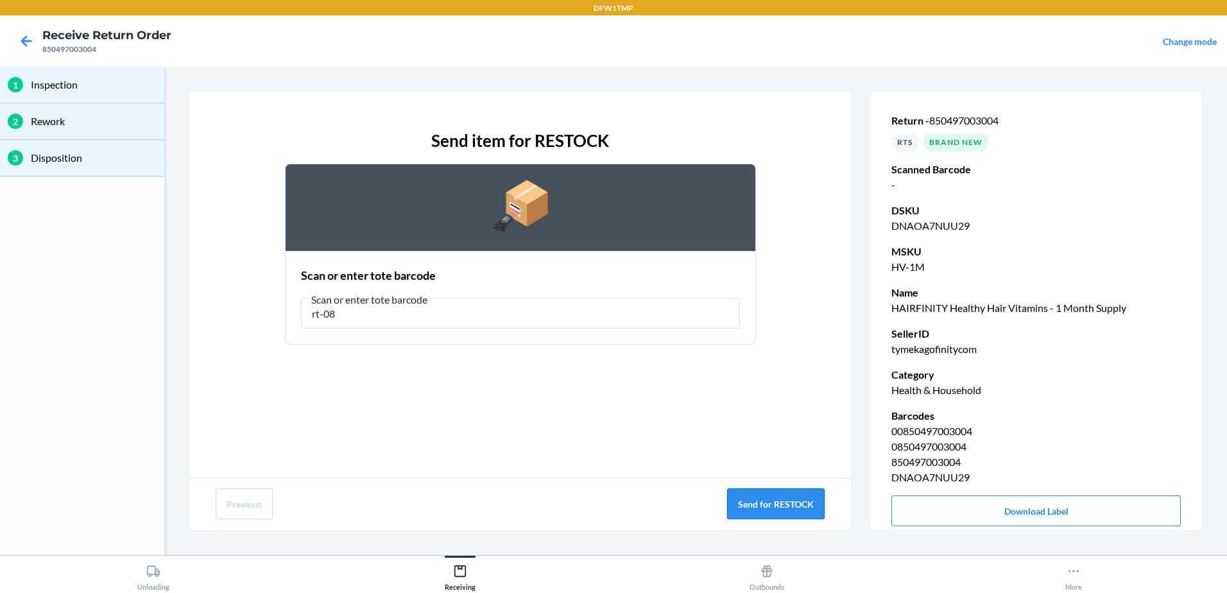
click at [800, 508] on button "Send for RESTOCK" at bounding box center [776, 503] width 98 height 31
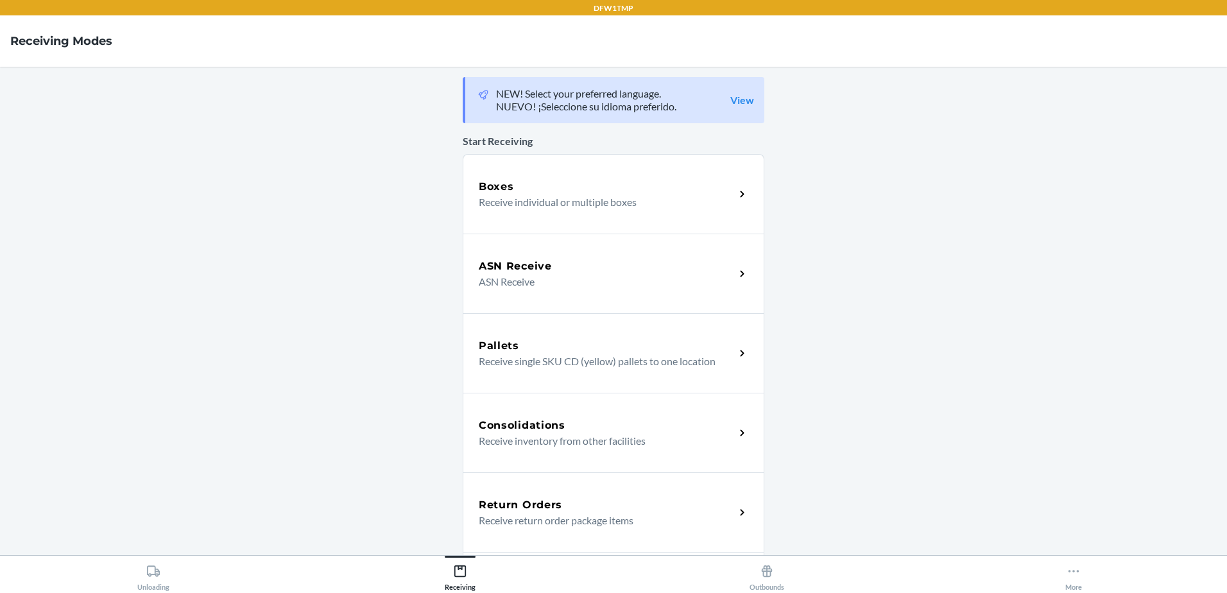
click at [527, 504] on h5 "Return Orders" at bounding box center [520, 504] width 83 height 15
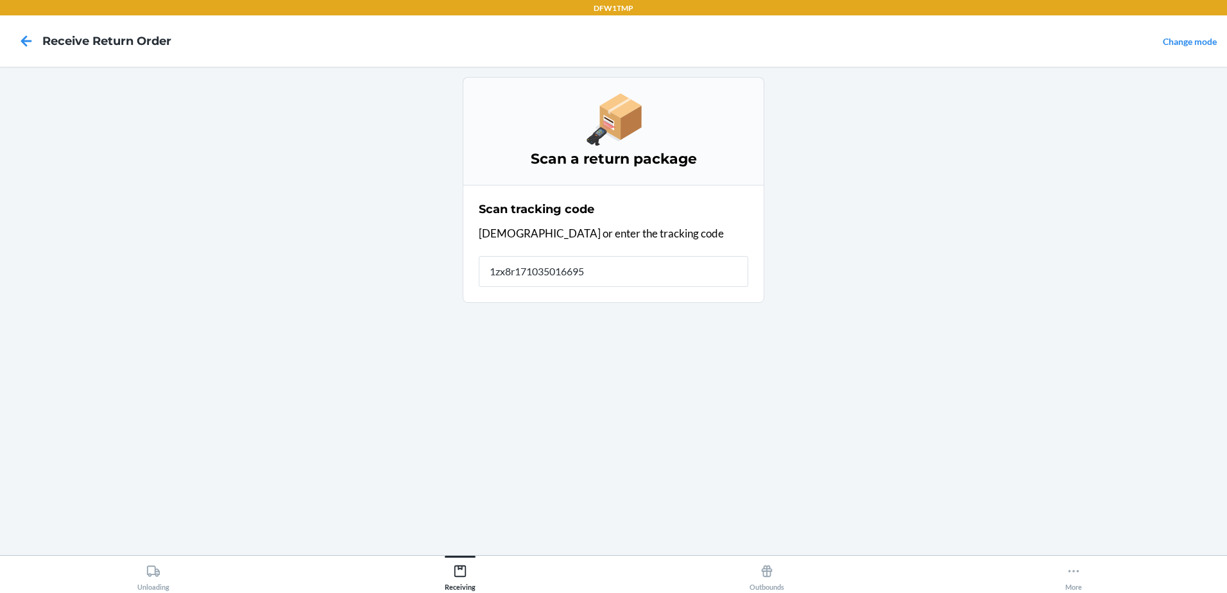
type input "1zx8r1710350166956"
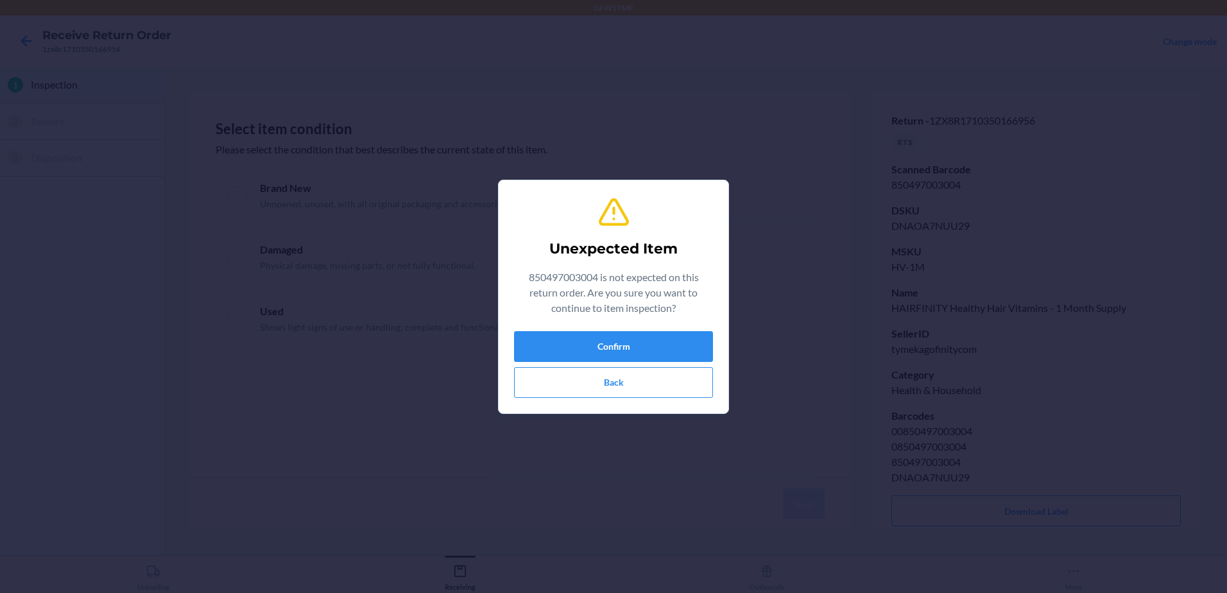
click at [565, 327] on div "Unexpected Item 850497003004 is not expected on this return order. Are you sure…" at bounding box center [613, 297] width 199 height 212
click at [567, 339] on button "Confirm" at bounding box center [613, 346] width 199 height 31
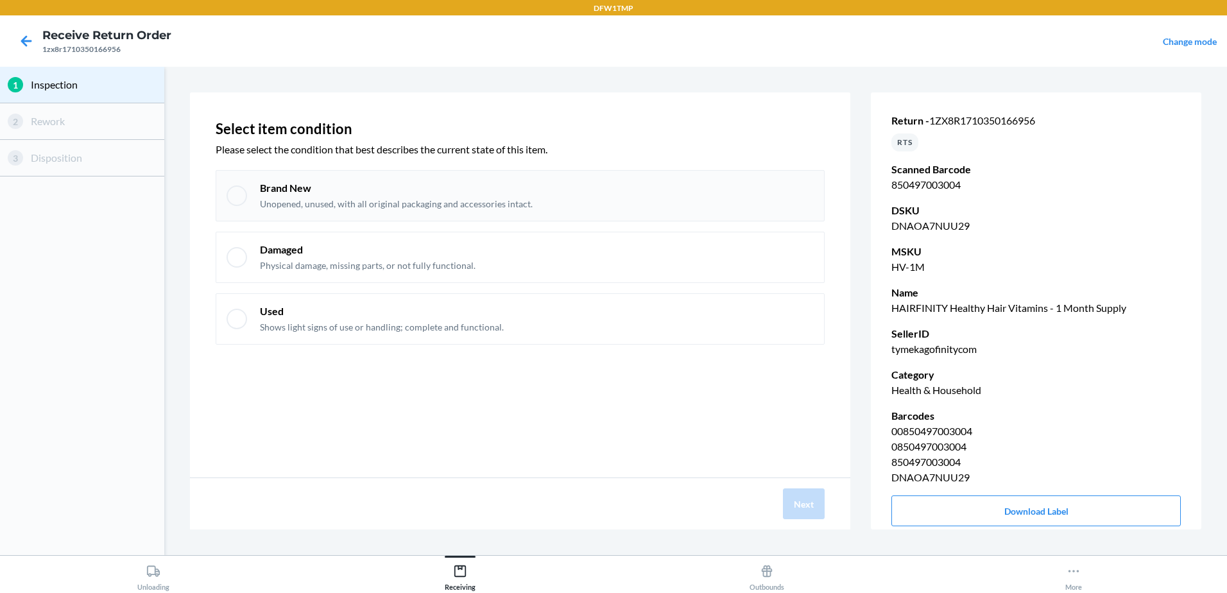
click at [219, 192] on div "Brand New Unopened, unused, with all original packaging and accessories intact." at bounding box center [520, 195] width 609 height 51
checkbox input "true"
click at [809, 497] on button "Next" at bounding box center [804, 503] width 42 height 31
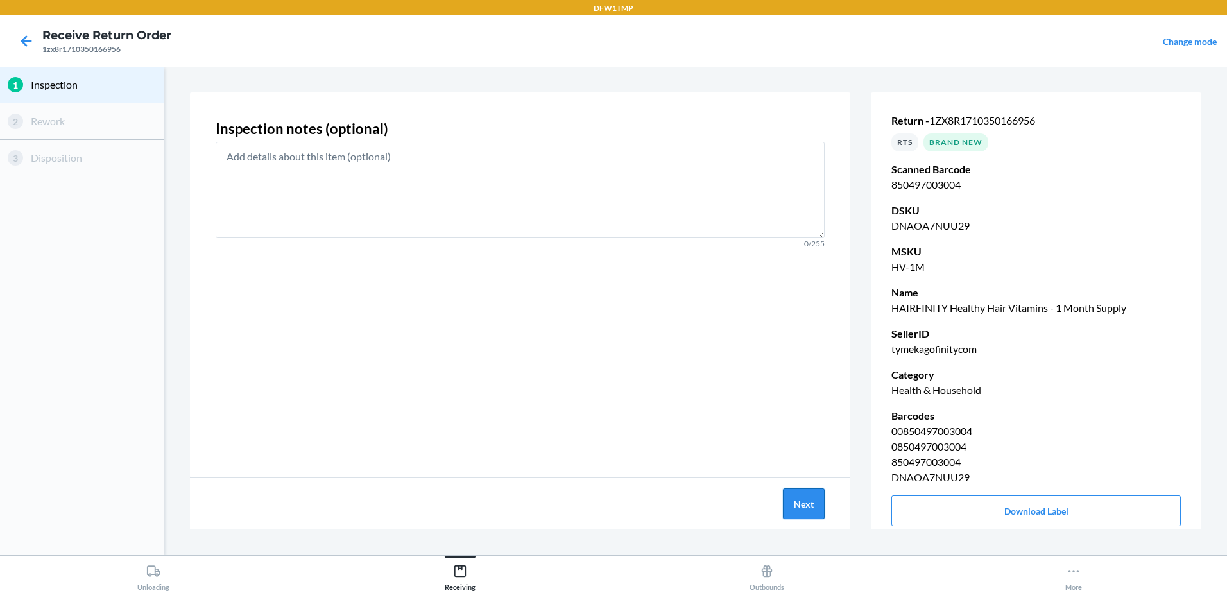
click at [809, 497] on button "Next" at bounding box center [804, 503] width 42 height 31
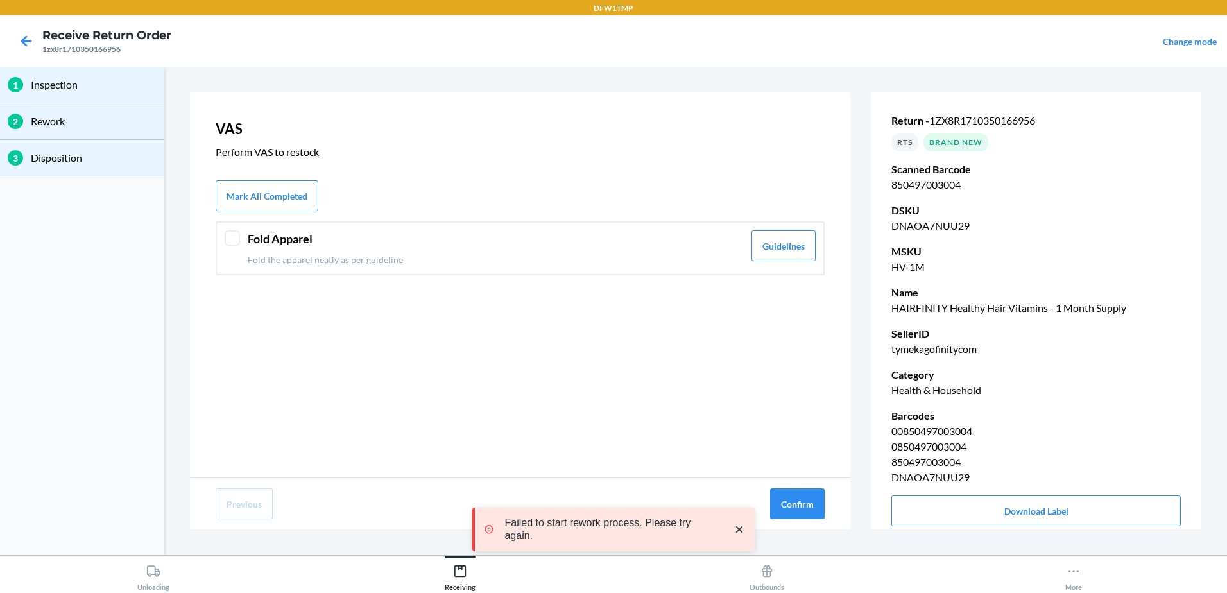
click at [232, 239] on div at bounding box center [232, 237] width 15 height 15
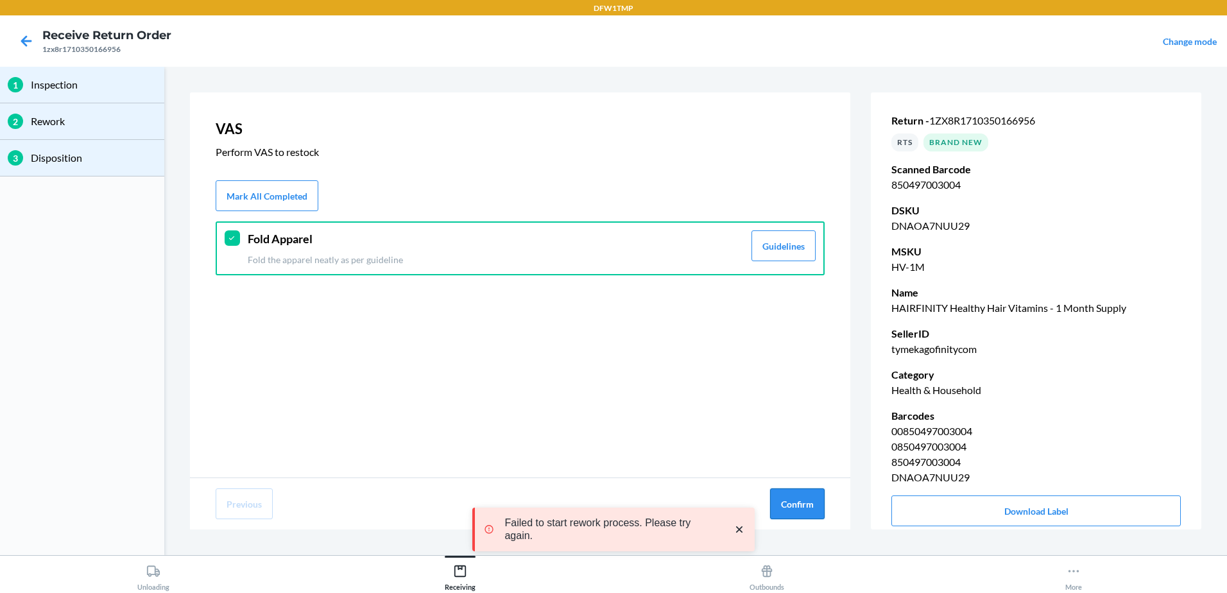
click at [781, 513] on button "Confirm" at bounding box center [797, 503] width 55 height 31
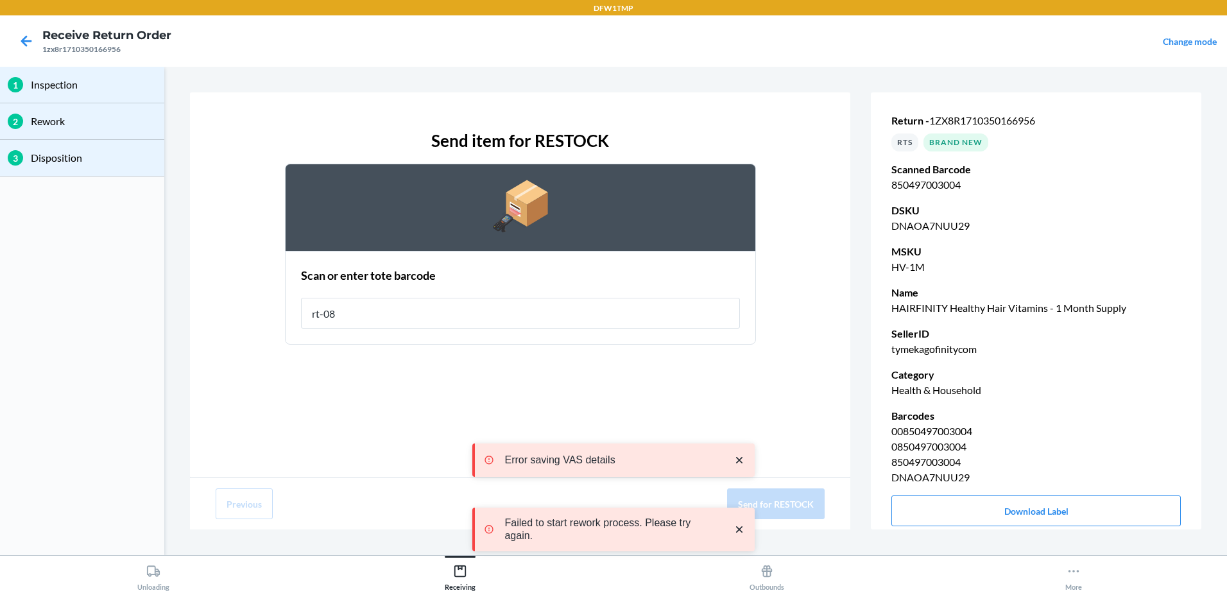
type input "rt-08"
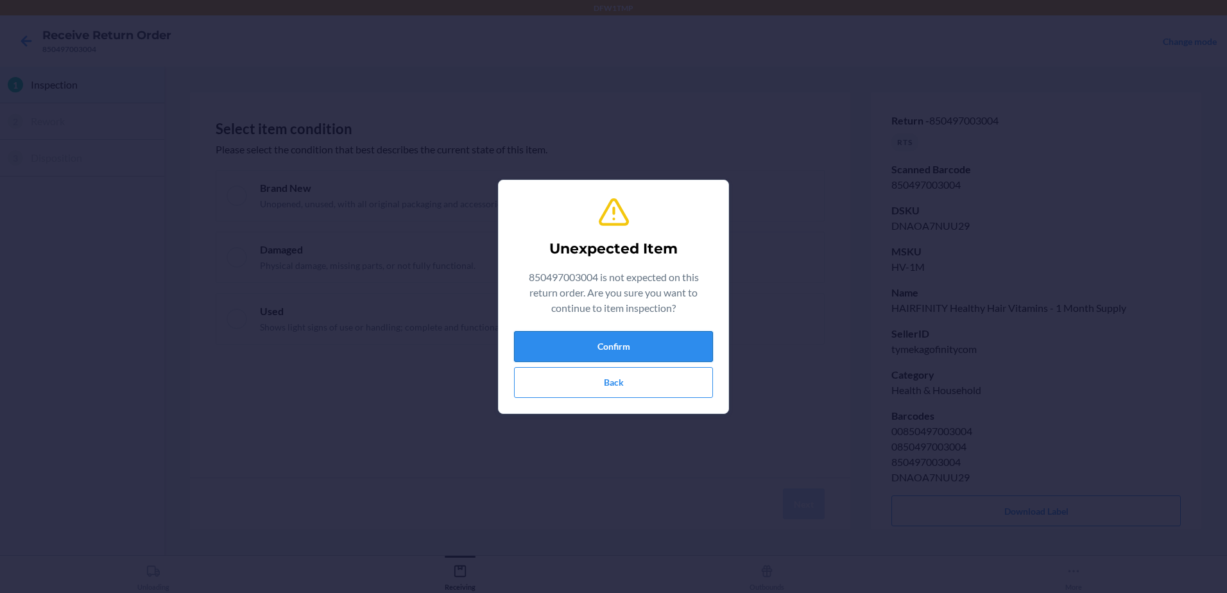
click at [671, 333] on div "Unexpected Item 850497003004 is not expected on this return order. Are you sure…" at bounding box center [613, 297] width 199 height 212
click at [672, 336] on button "Confirm" at bounding box center [613, 346] width 199 height 31
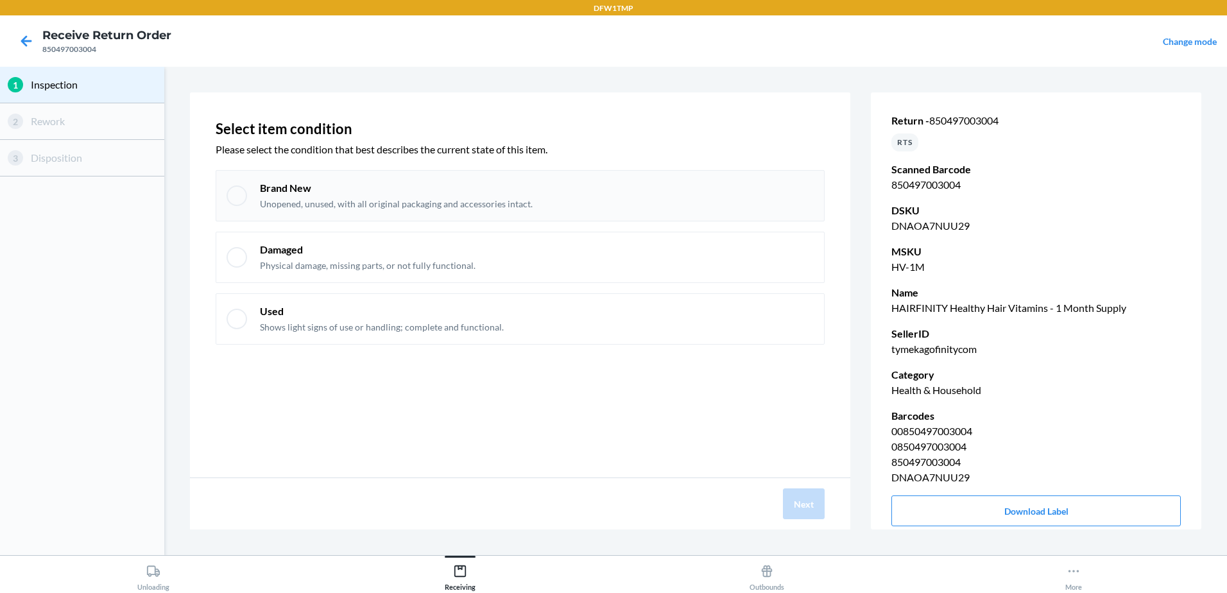
click at [234, 196] on div at bounding box center [237, 195] width 21 height 21
checkbox input "true"
click at [807, 496] on button "Next" at bounding box center [804, 503] width 42 height 31
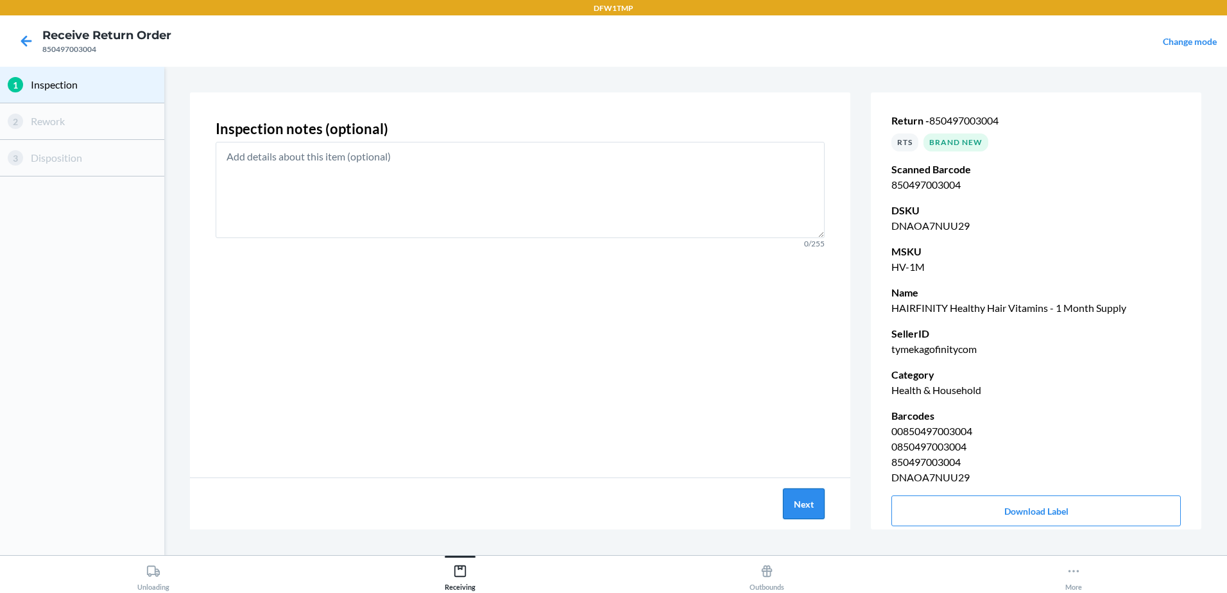
click at [807, 496] on button "Next" at bounding box center [804, 503] width 42 height 31
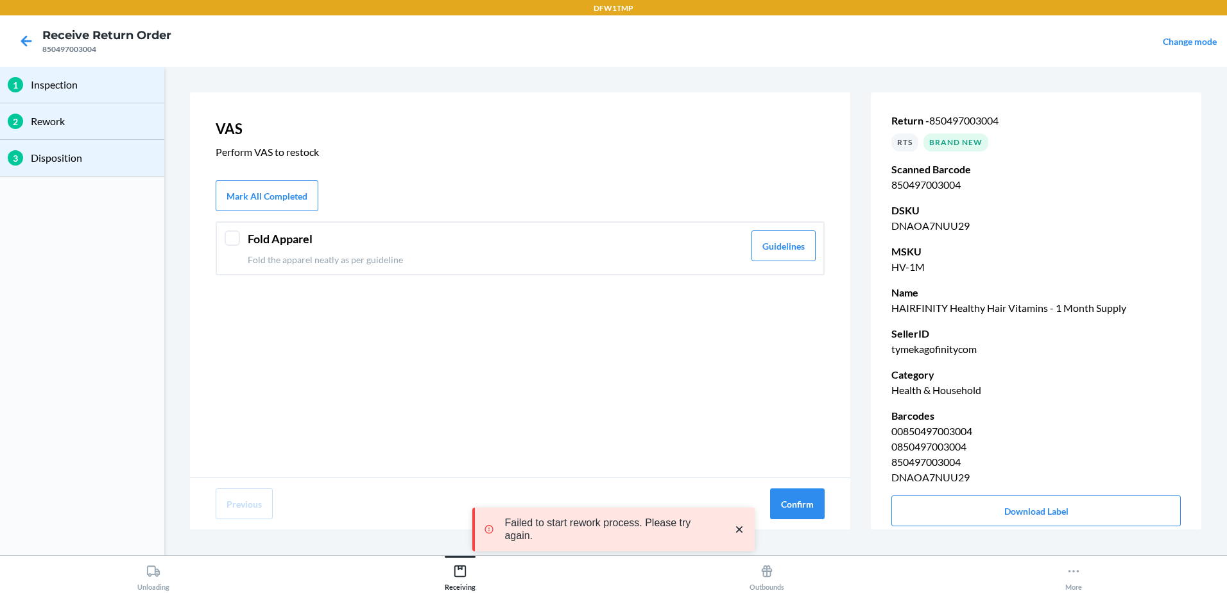
click at [241, 236] on div "Fold Apparel Fold the apparel neatly as per guideline Guidelines" at bounding box center [520, 248] width 609 height 54
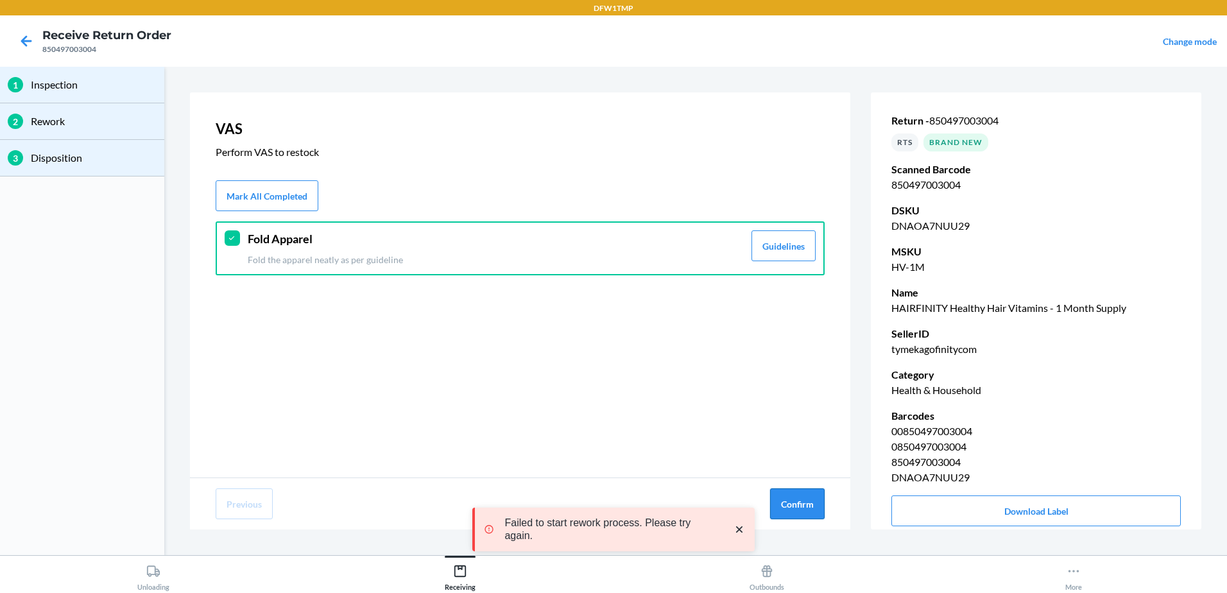
click at [786, 509] on button "Confirm" at bounding box center [797, 503] width 55 height 31
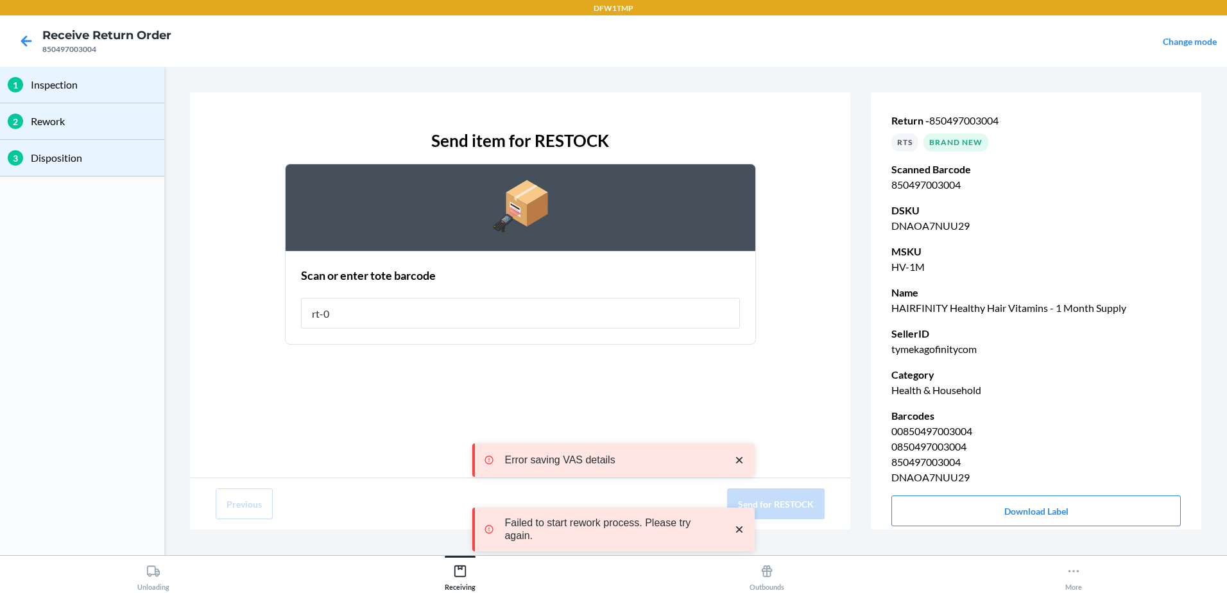
type input "rt-08"
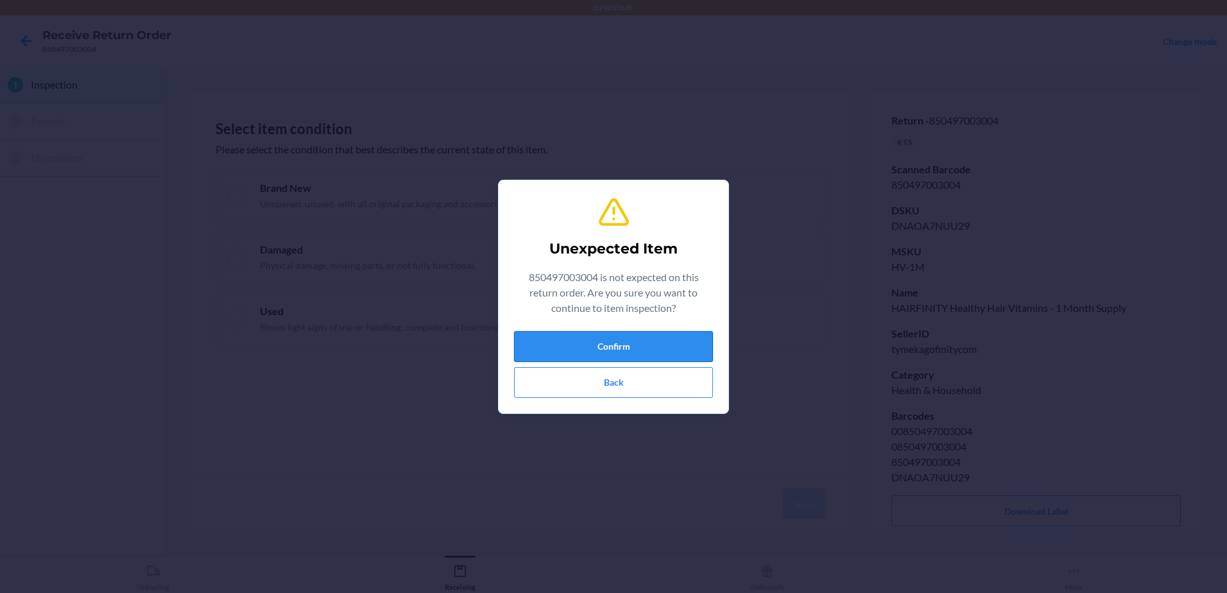
click at [646, 349] on button "Confirm" at bounding box center [613, 346] width 199 height 31
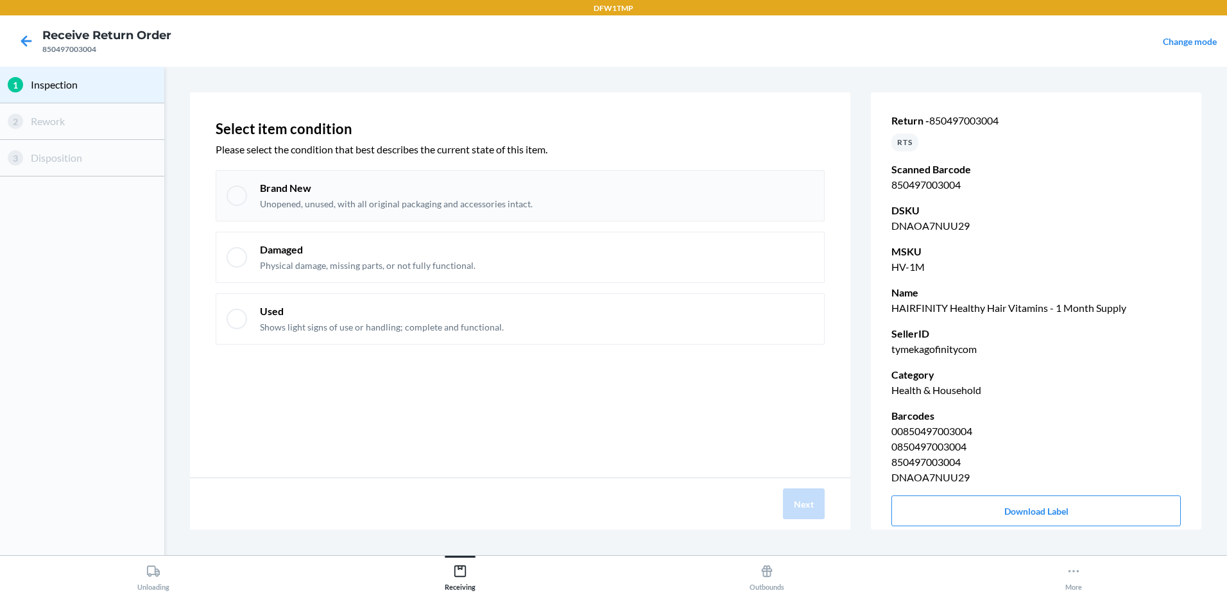
click at [228, 192] on div at bounding box center [237, 195] width 21 height 21
checkbox input "true"
click at [803, 500] on button "Next" at bounding box center [804, 503] width 42 height 31
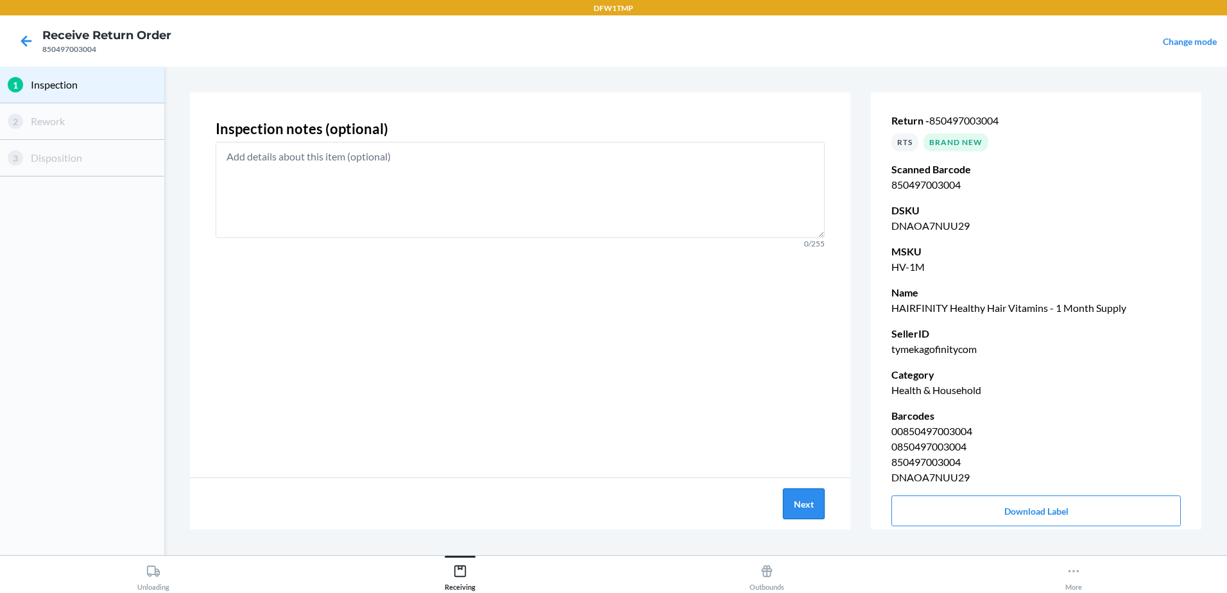
click at [806, 499] on button "Next" at bounding box center [804, 503] width 42 height 31
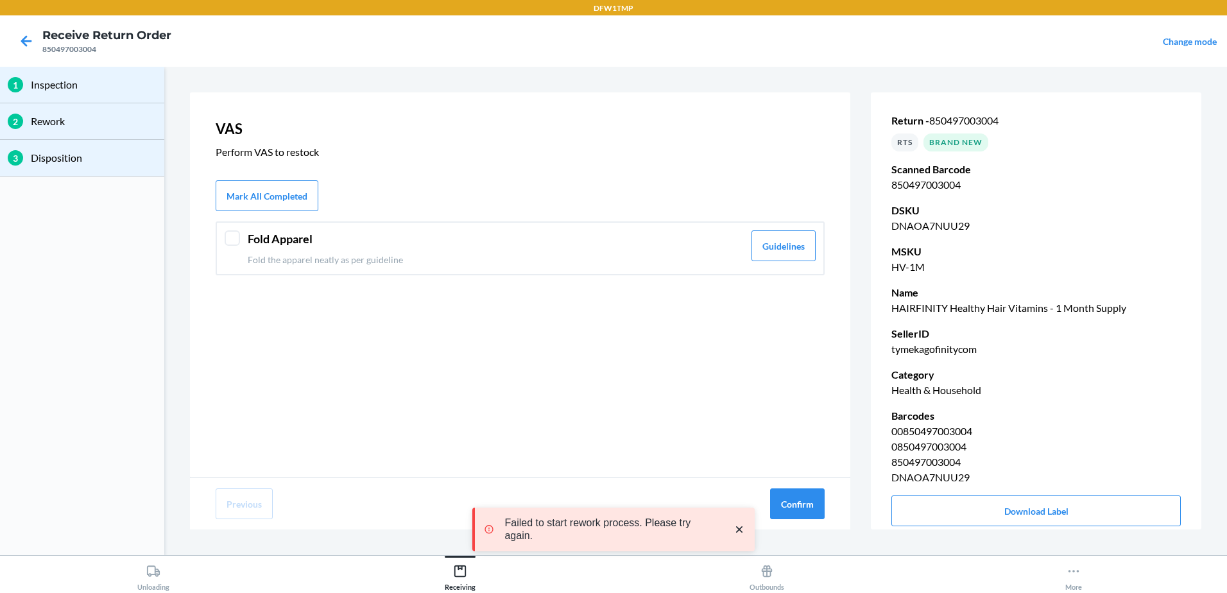
click at [232, 232] on div at bounding box center [232, 237] width 15 height 15
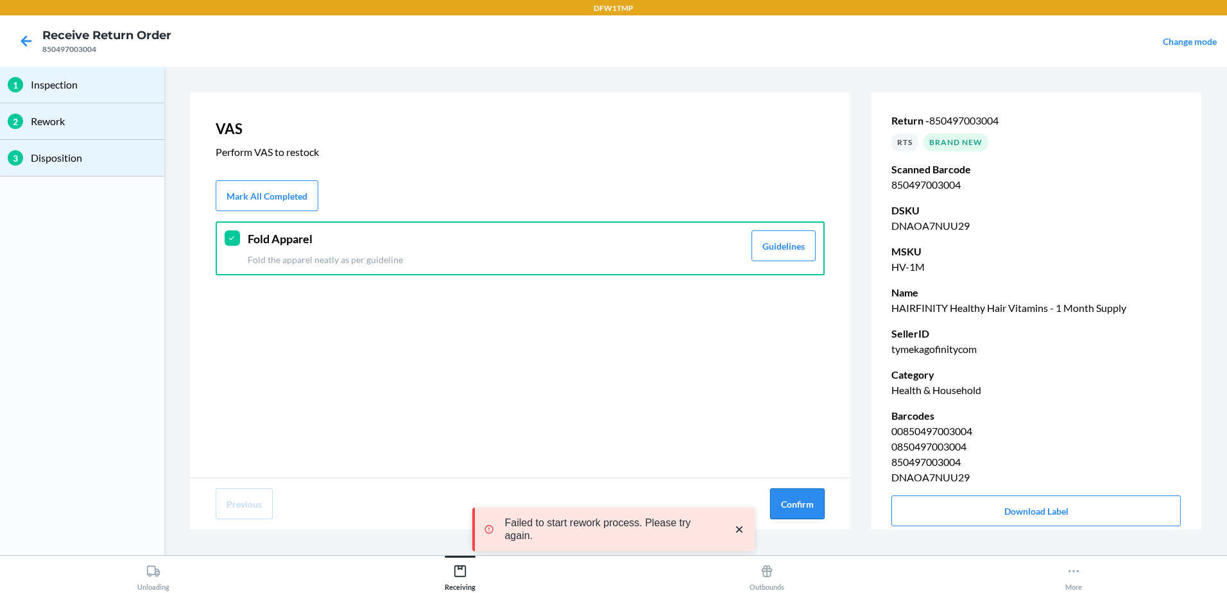
click at [776, 492] on button "Confirm" at bounding box center [797, 503] width 55 height 31
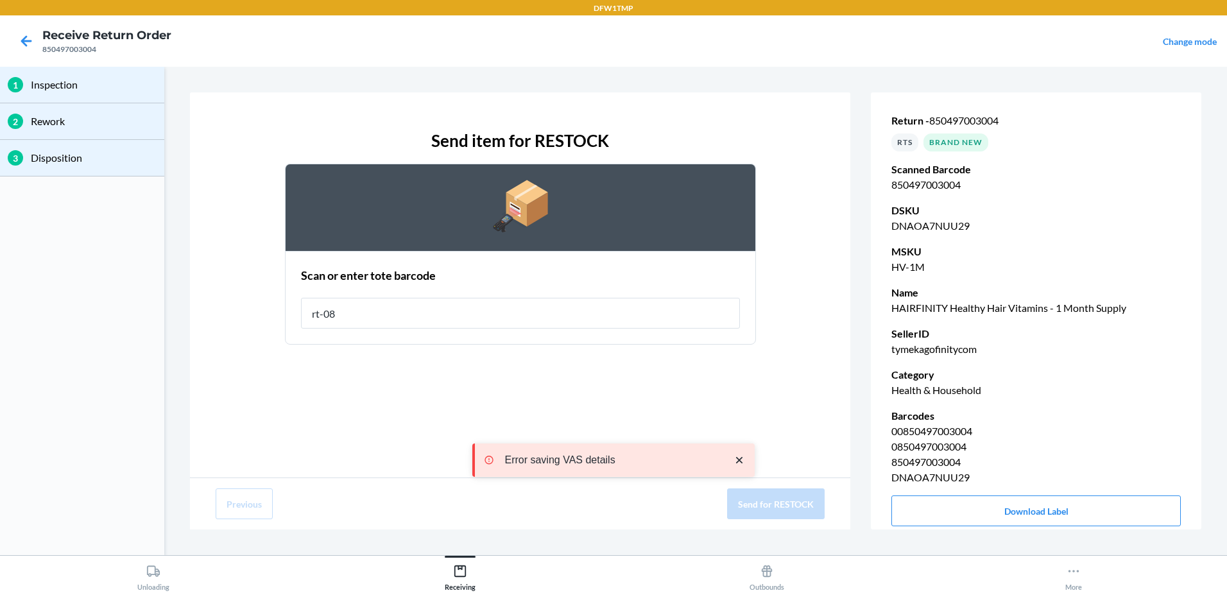
type input "rt-08"
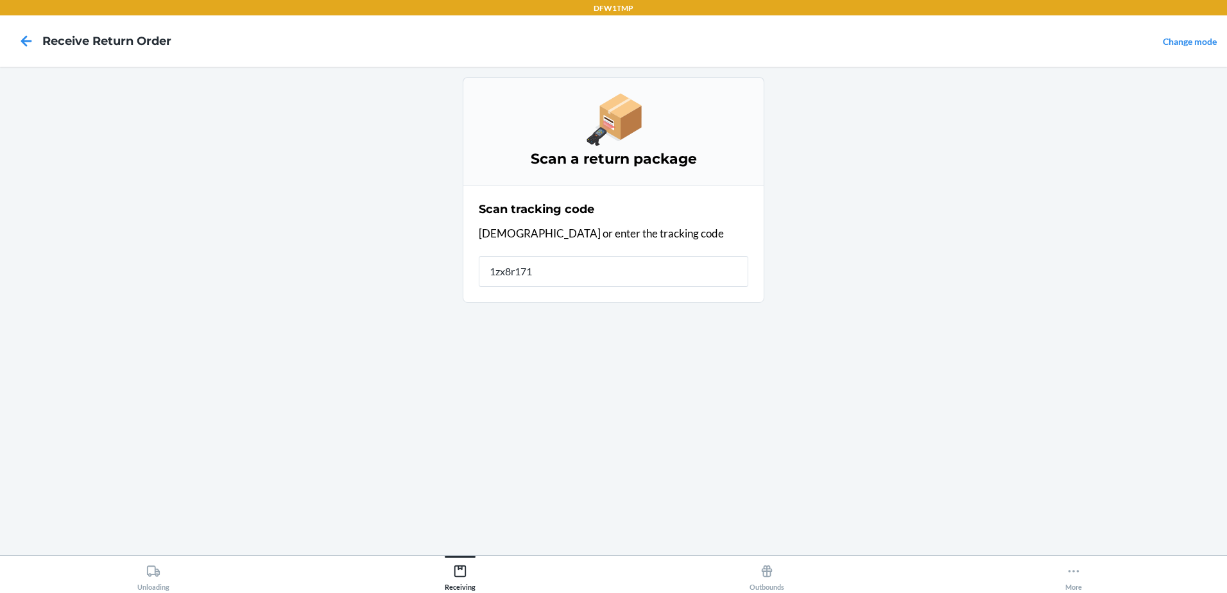
type input "1zx8r1710"
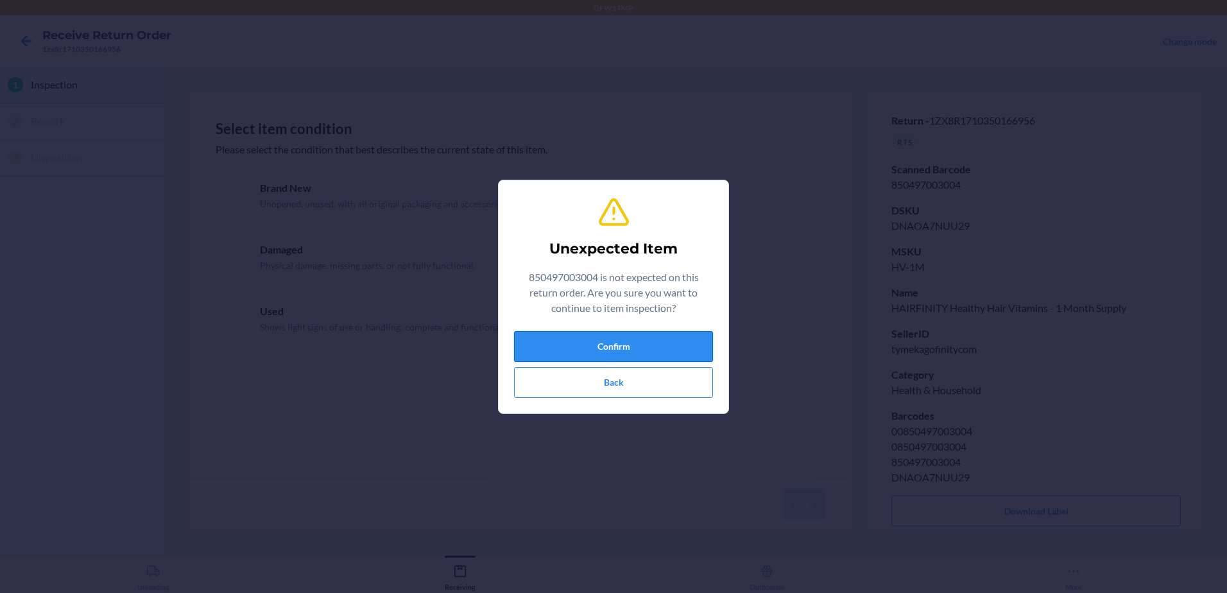
click at [581, 354] on button "Confirm" at bounding box center [613, 346] width 199 height 31
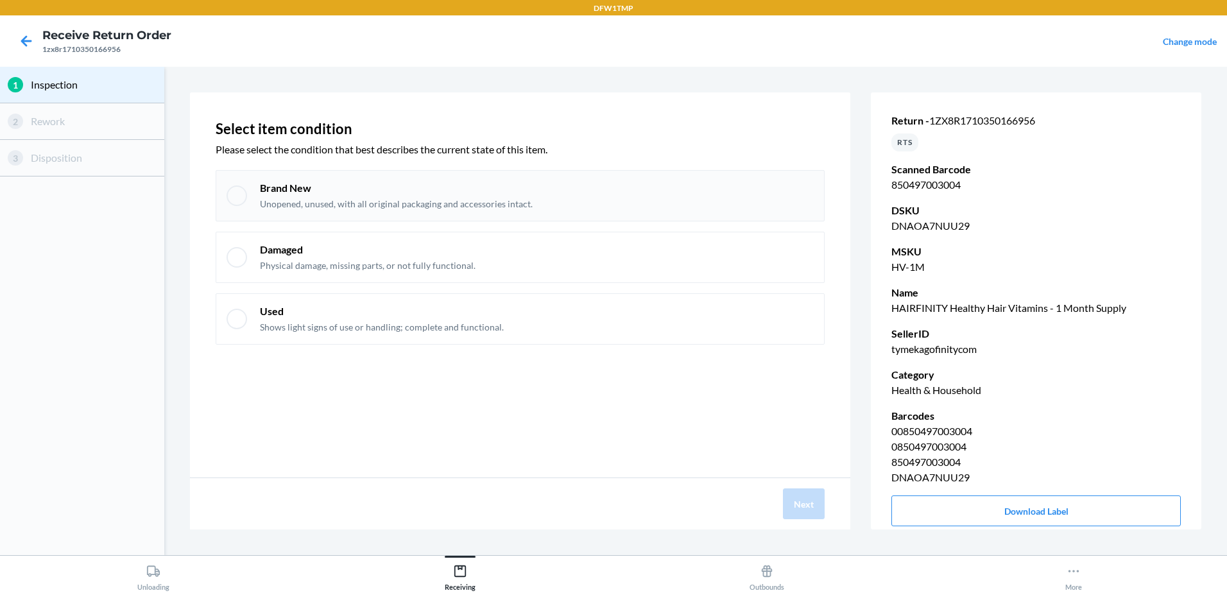
click at [244, 198] on div at bounding box center [237, 195] width 21 height 21
checkbox input "true"
click at [800, 497] on button "Next" at bounding box center [804, 503] width 42 height 31
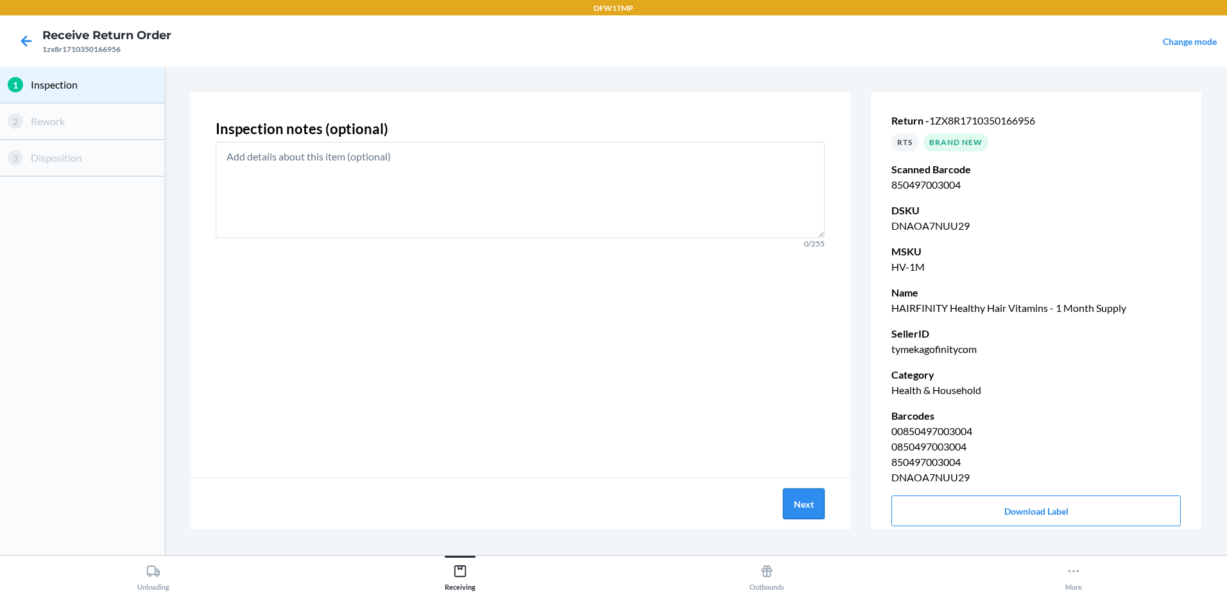
click at [800, 497] on button "Next" at bounding box center [804, 503] width 42 height 31
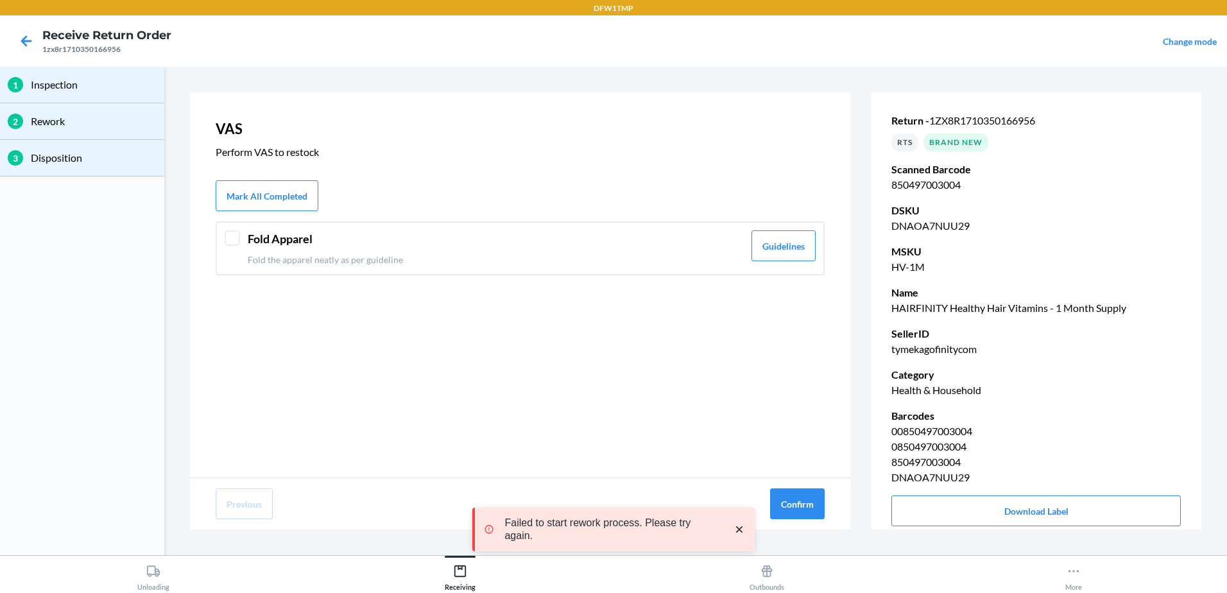
click at [229, 239] on div at bounding box center [232, 237] width 15 height 15
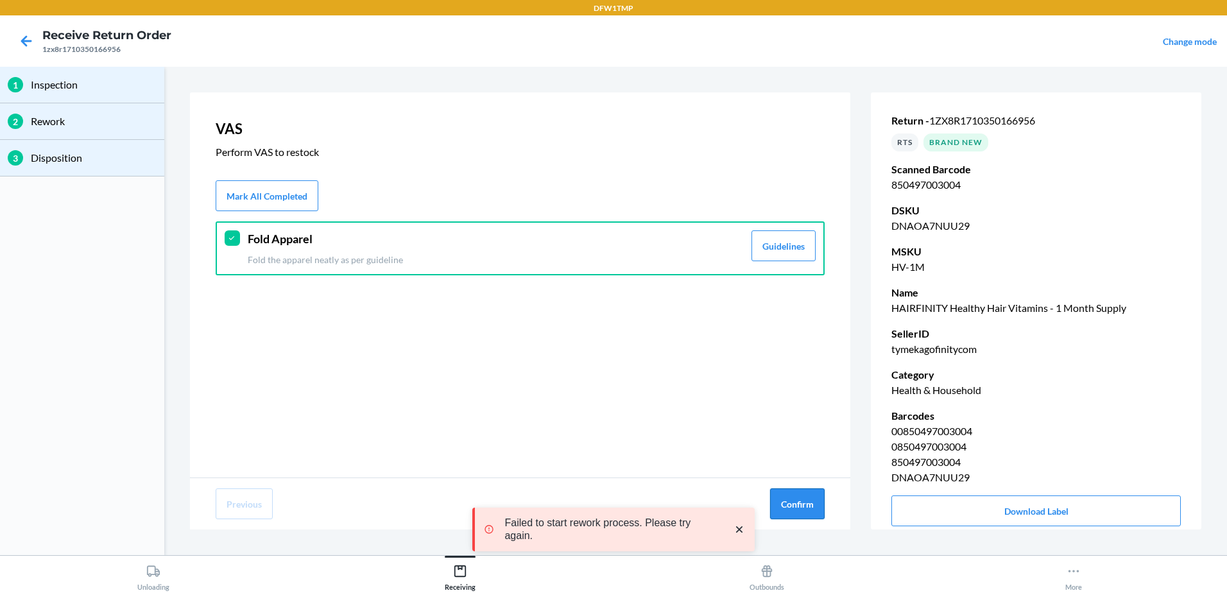
click at [791, 506] on button "Confirm" at bounding box center [797, 503] width 55 height 31
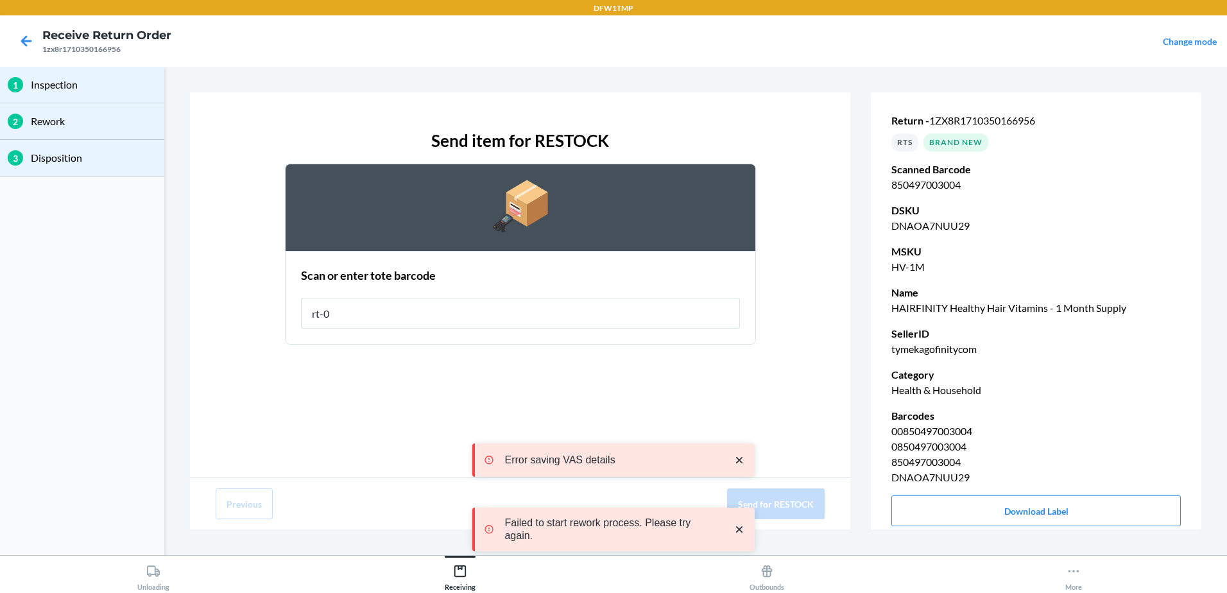
type input "rt-08"
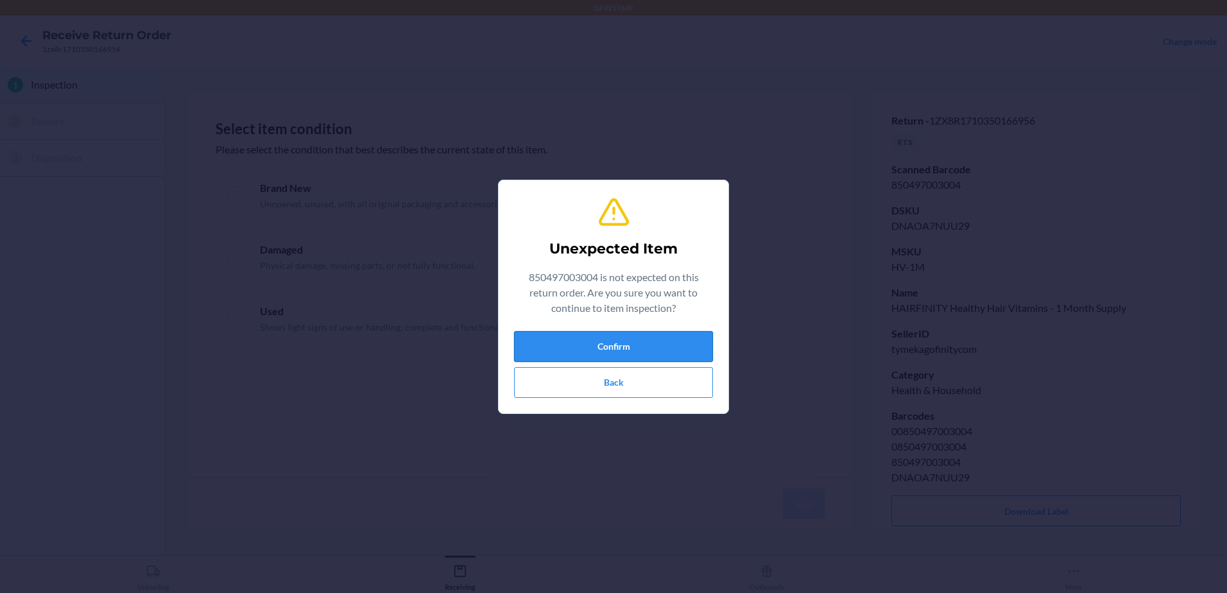
click at [696, 356] on button "Confirm" at bounding box center [613, 346] width 199 height 31
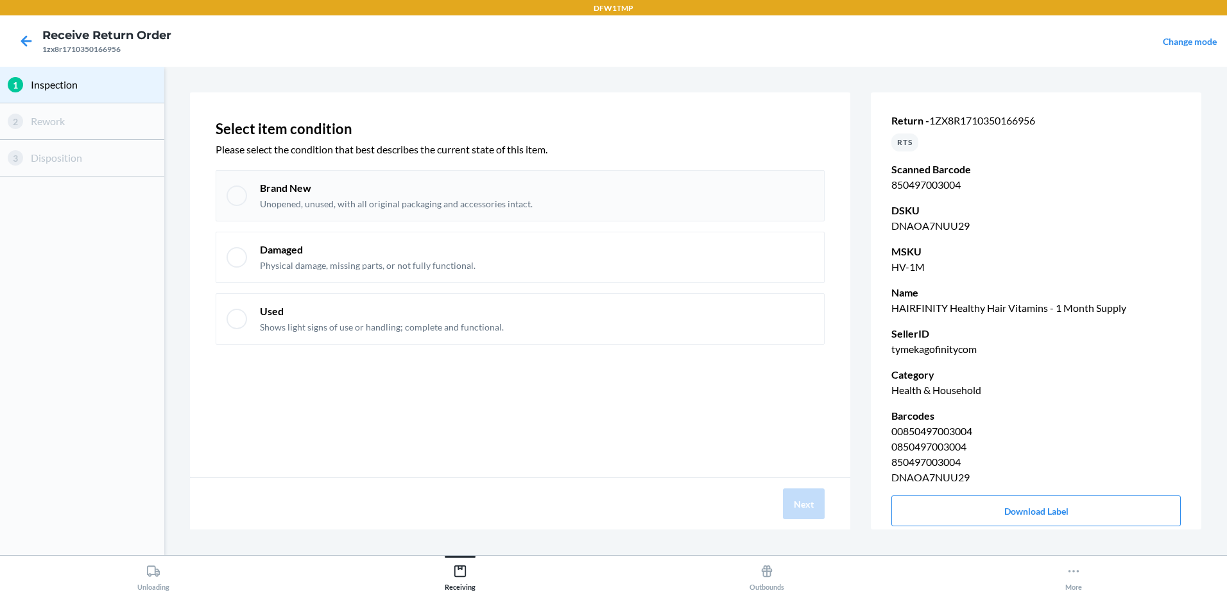
click at [232, 202] on div at bounding box center [237, 195] width 21 height 21
checkbox input "true"
click at [773, 495] on div "Next" at bounding box center [520, 503] width 660 height 51
click at [787, 499] on button "Next" at bounding box center [804, 503] width 42 height 31
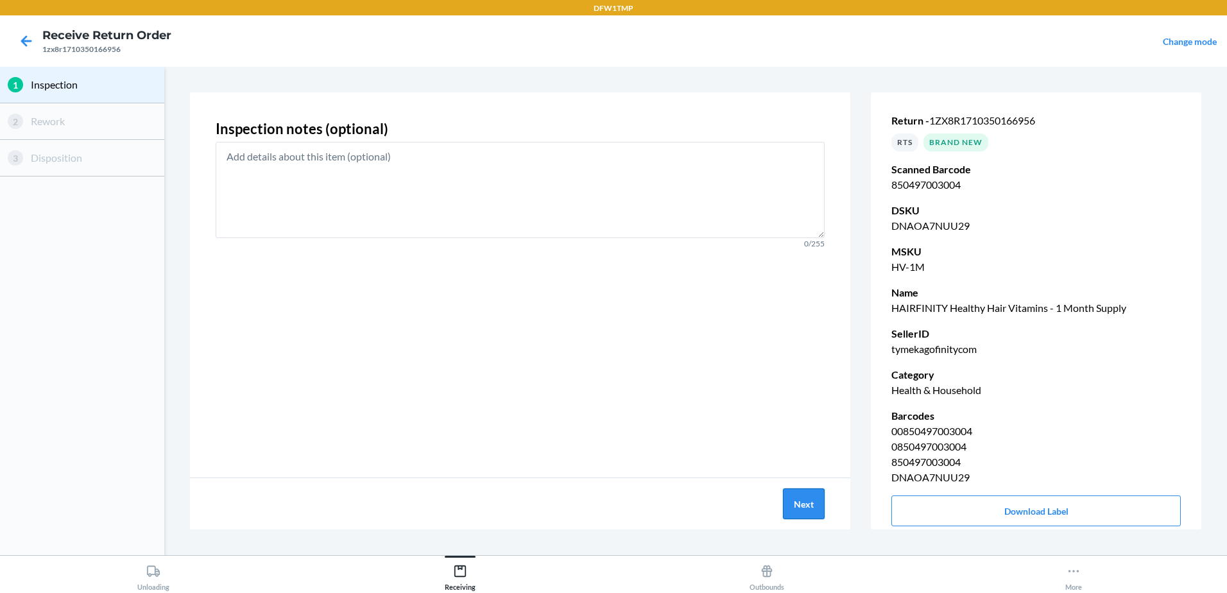
click at [793, 501] on button "Next" at bounding box center [804, 503] width 42 height 31
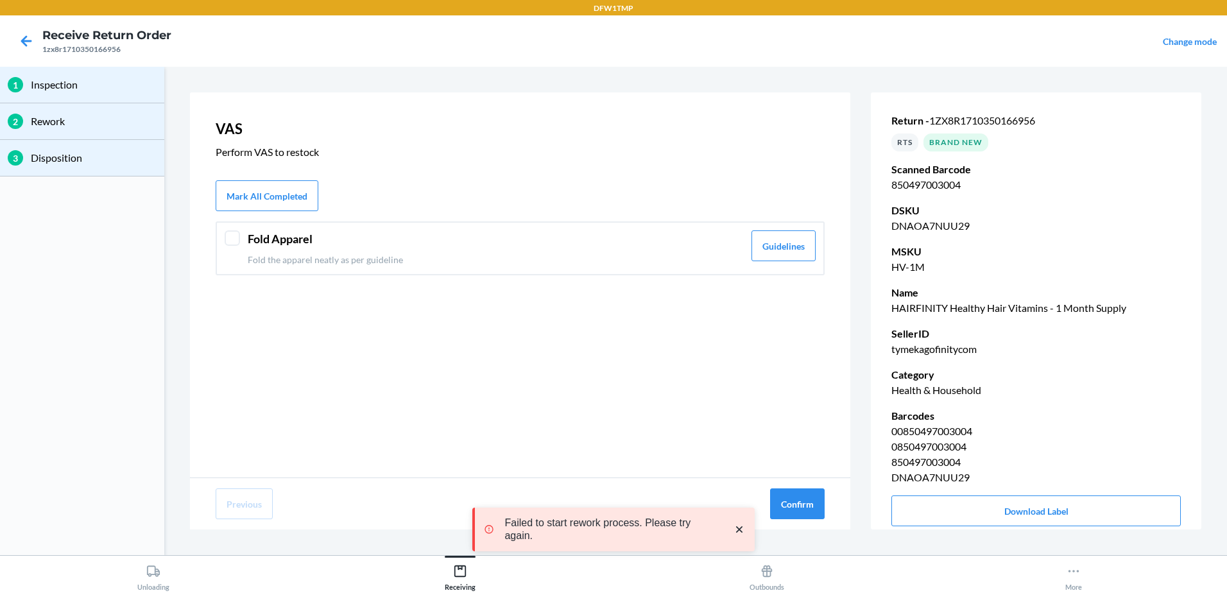
click at [230, 239] on div at bounding box center [232, 237] width 15 height 15
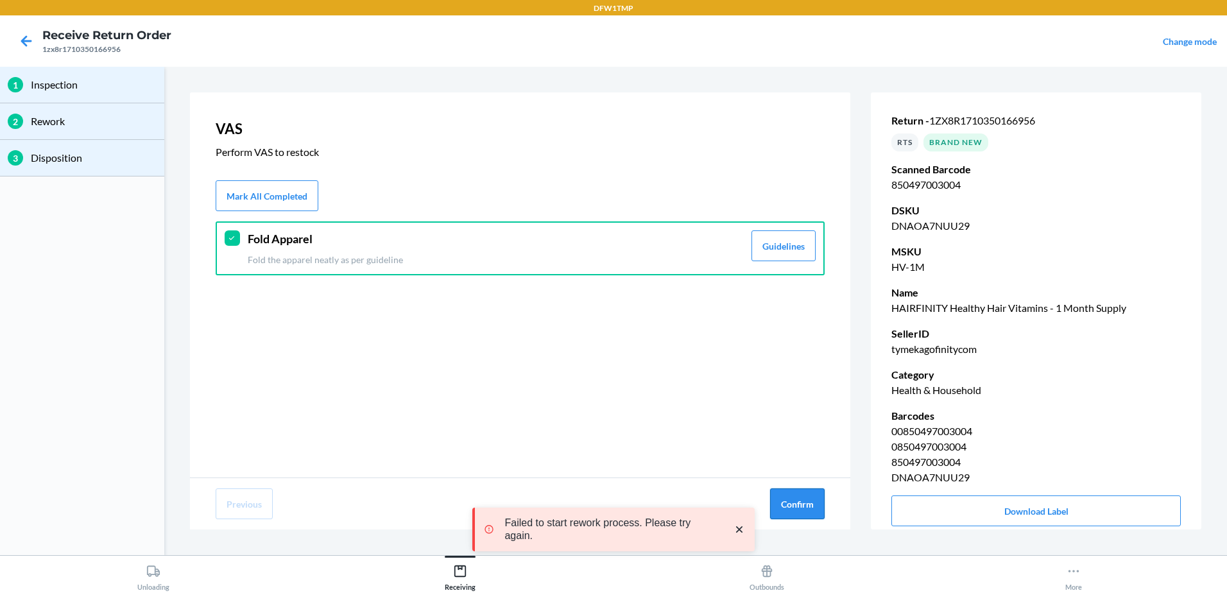
click at [812, 501] on button "Confirm" at bounding box center [797, 503] width 55 height 31
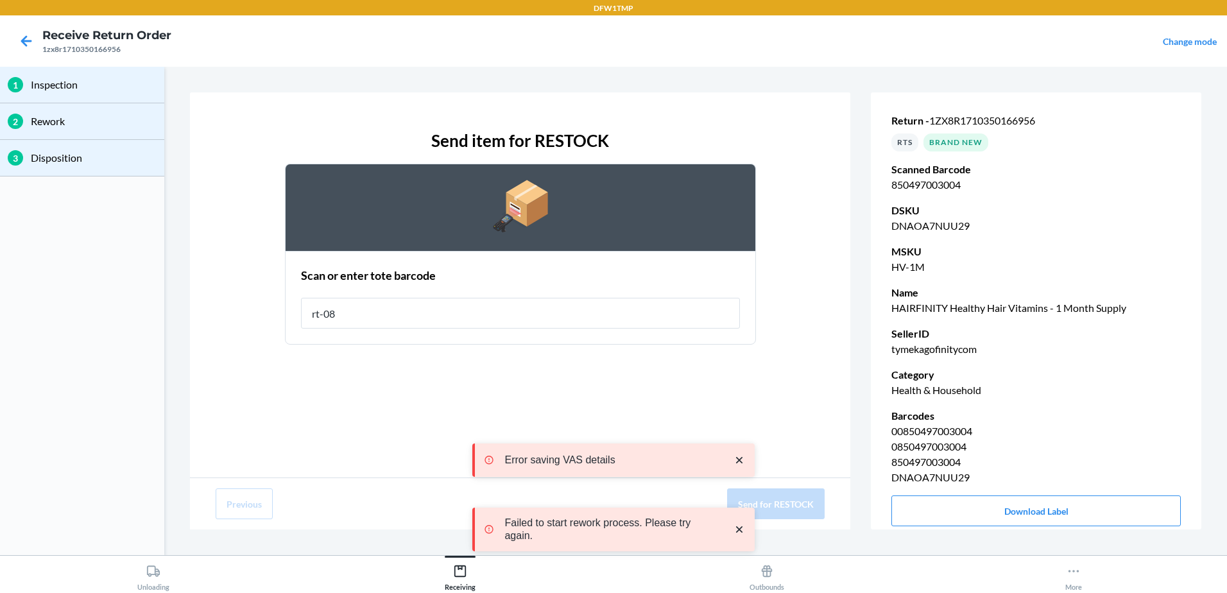
type input "rt-08"
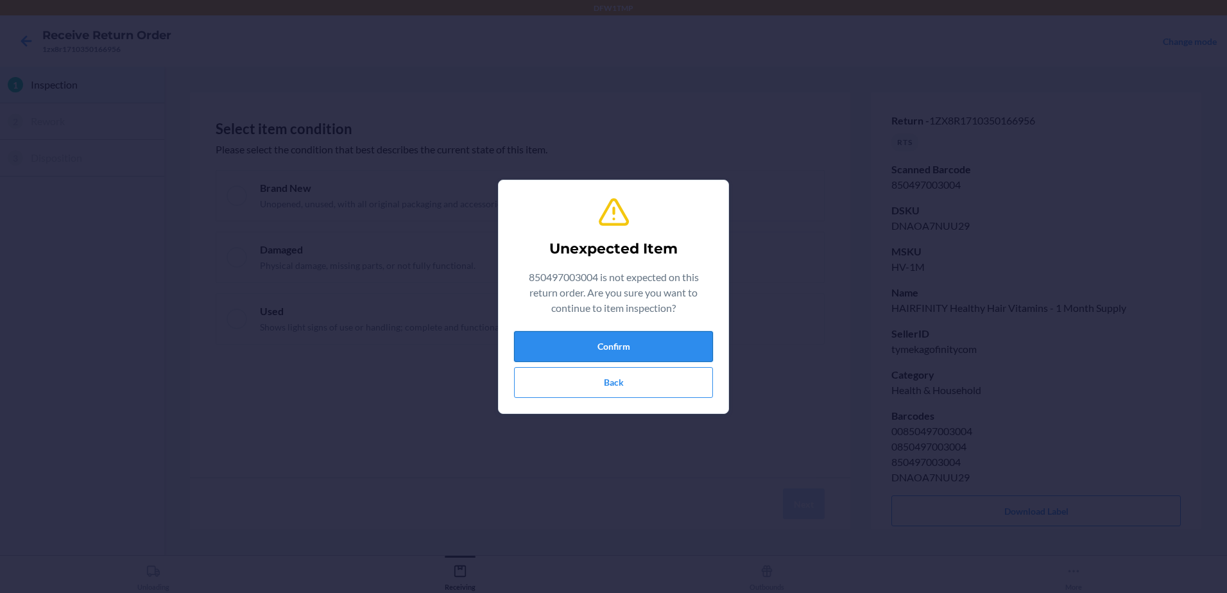
click at [651, 348] on button "Confirm" at bounding box center [613, 346] width 199 height 31
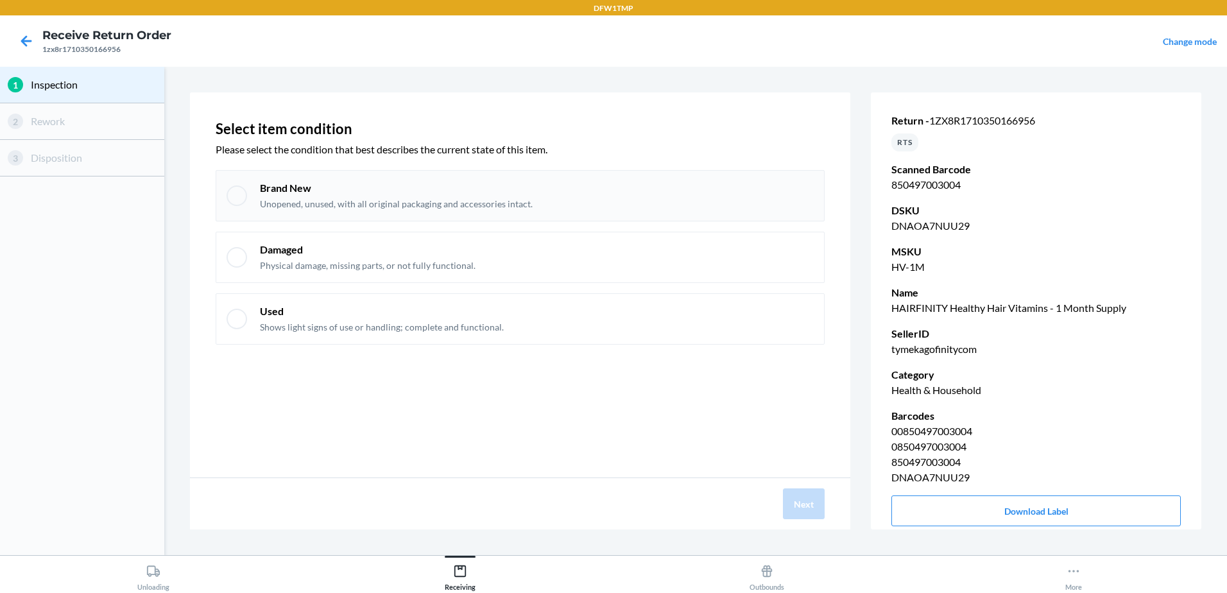
click at [236, 193] on div at bounding box center [237, 195] width 21 height 21
checkbox input "true"
click at [794, 497] on button "Next" at bounding box center [804, 503] width 42 height 31
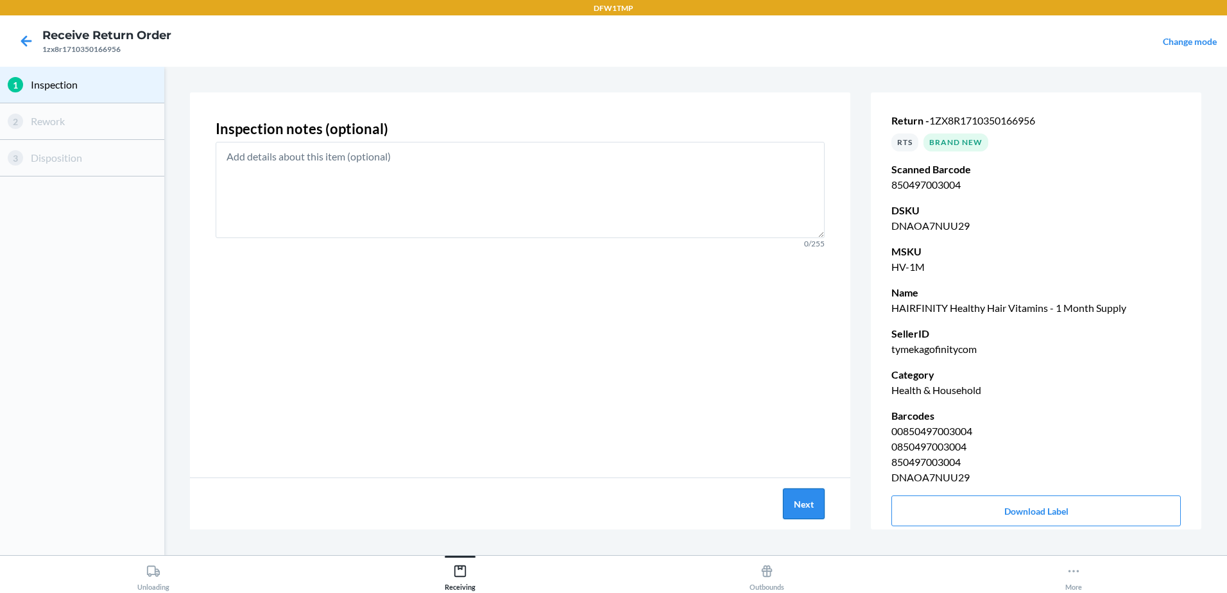
click at [796, 507] on button "Next" at bounding box center [804, 503] width 42 height 31
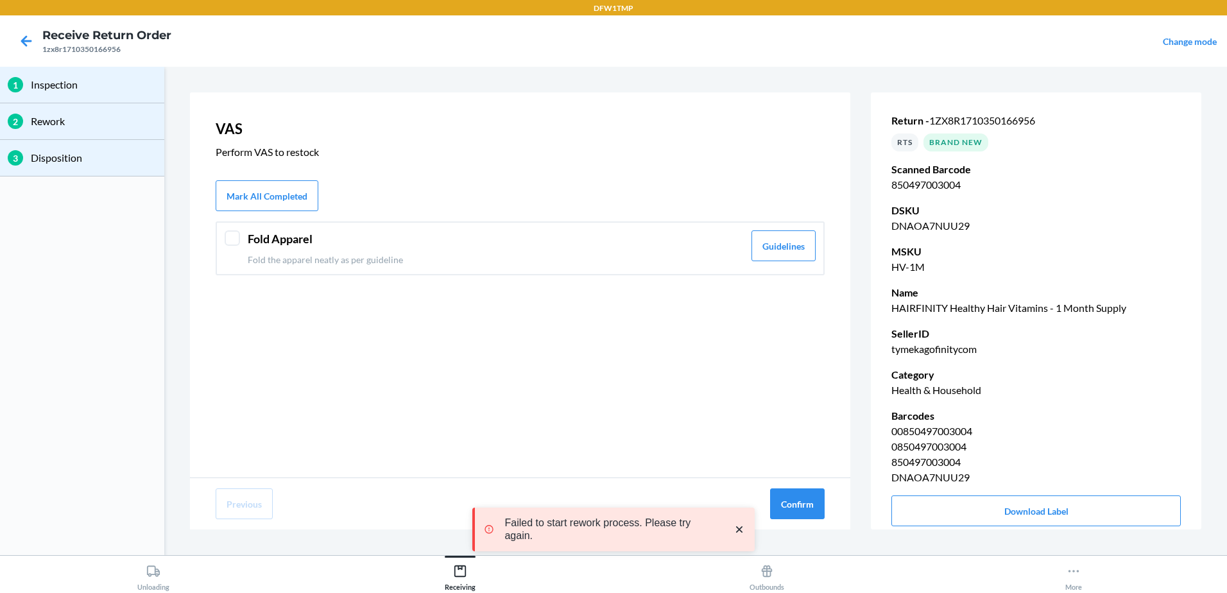
click at [241, 238] on div "Fold Apparel Fold the apparel neatly as per guideline Guidelines" at bounding box center [520, 248] width 609 height 54
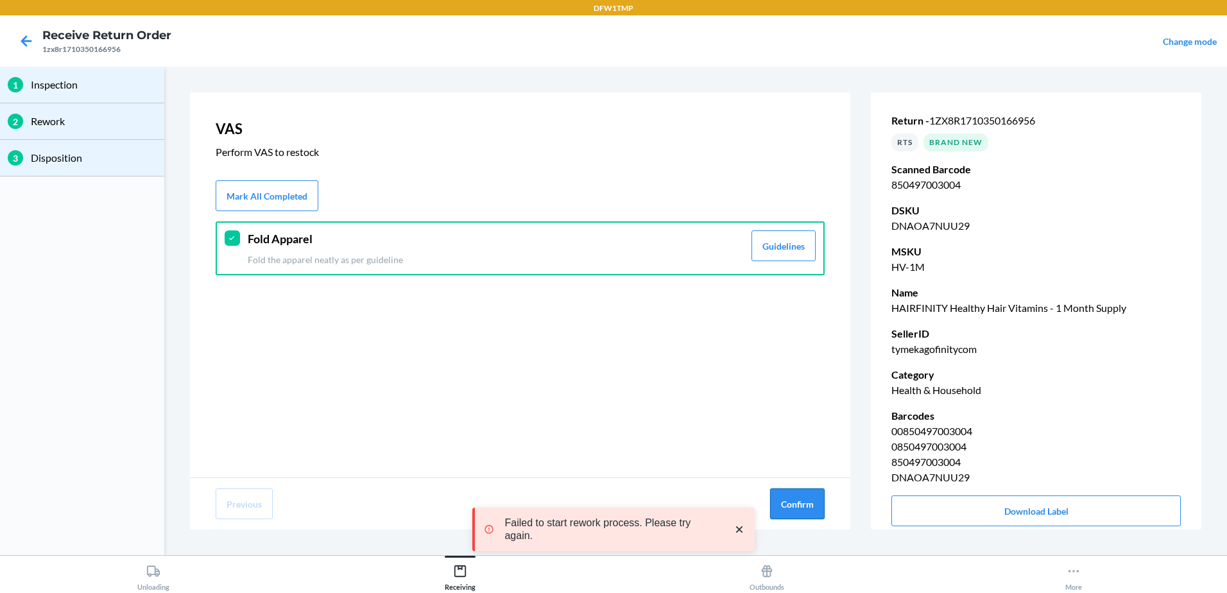
click at [787, 501] on button "Confirm" at bounding box center [797, 503] width 55 height 31
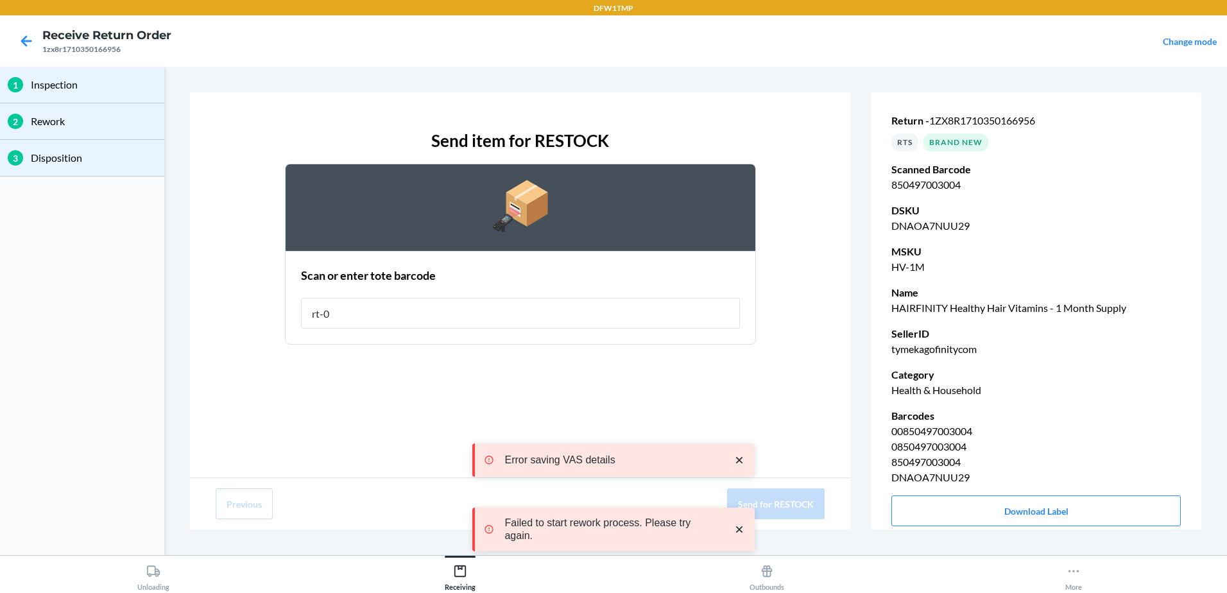
type input "rt-08"
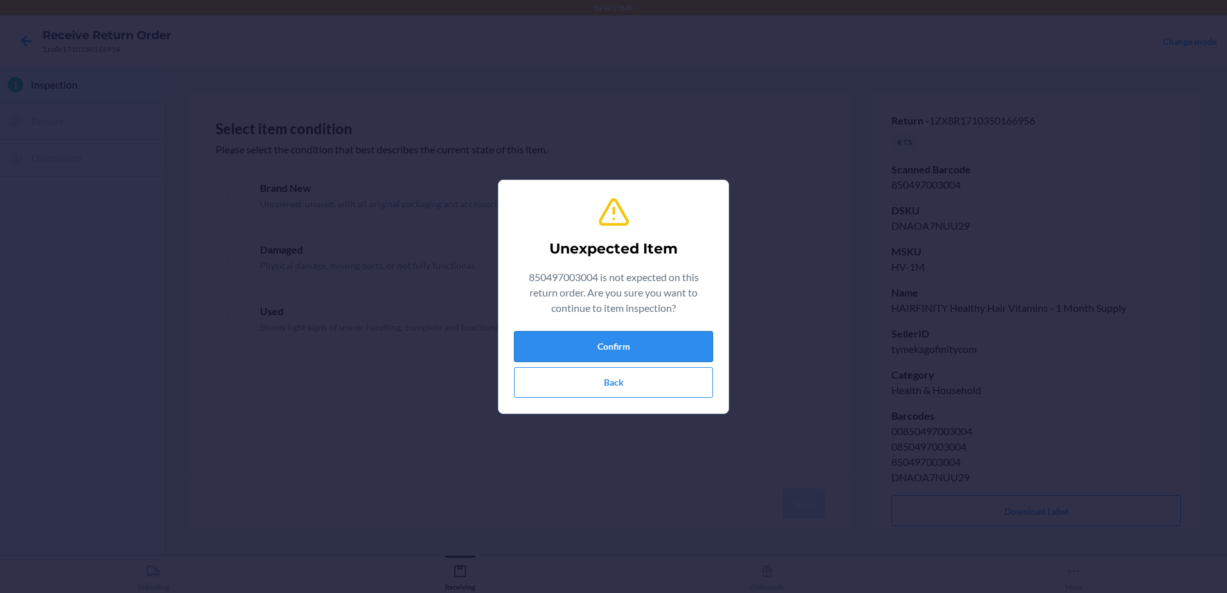
click at [628, 345] on button "Confirm" at bounding box center [613, 346] width 199 height 31
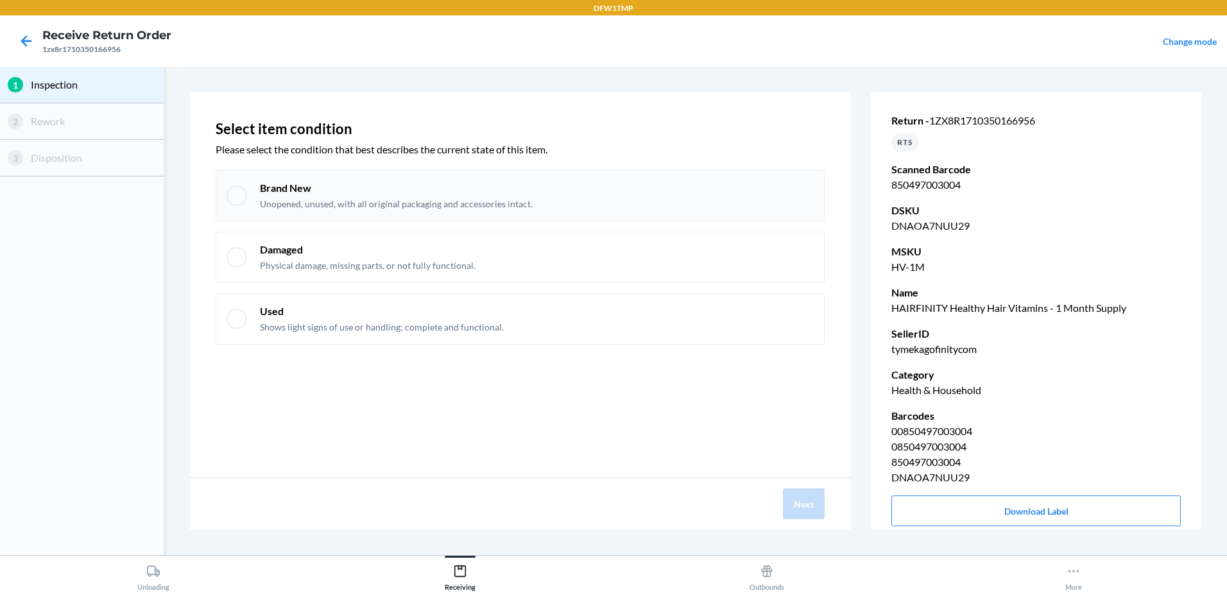
click at [232, 190] on div at bounding box center [237, 195] width 21 height 21
checkbox input "true"
click at [805, 518] on button "Next" at bounding box center [804, 503] width 42 height 31
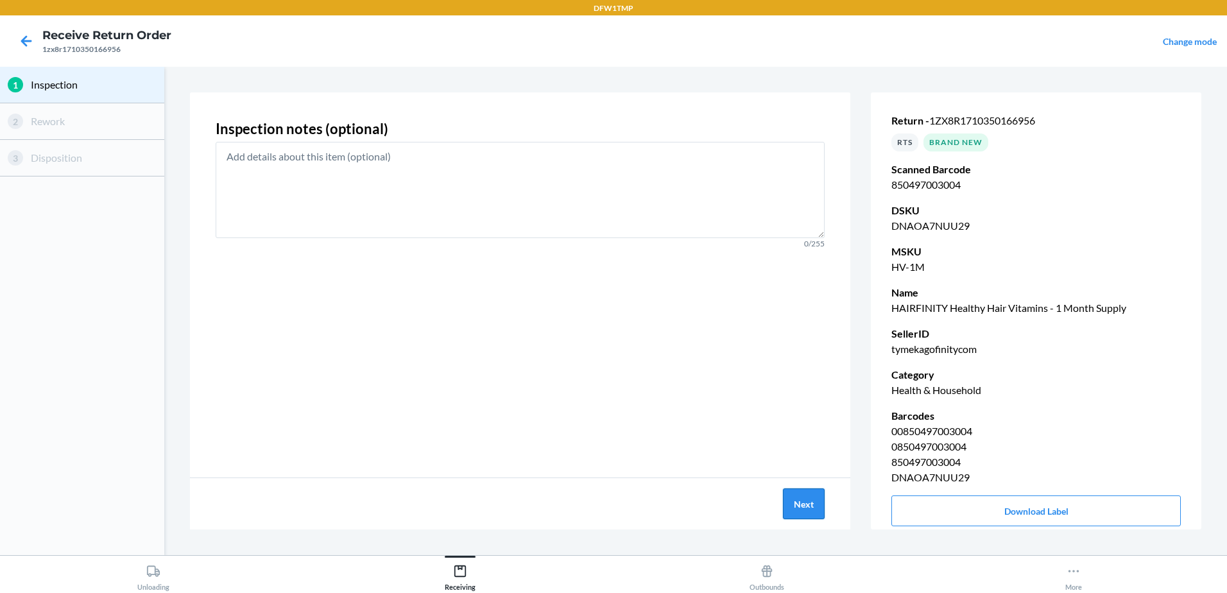
click at [807, 508] on button "Next" at bounding box center [804, 503] width 42 height 31
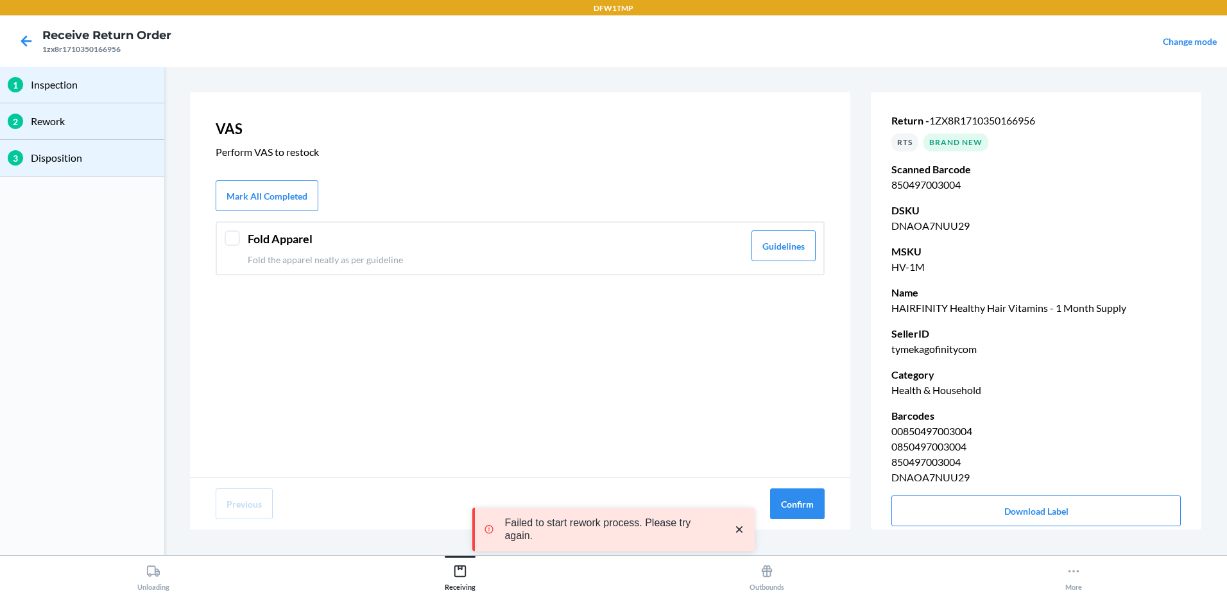
click at [232, 238] on div at bounding box center [232, 237] width 15 height 15
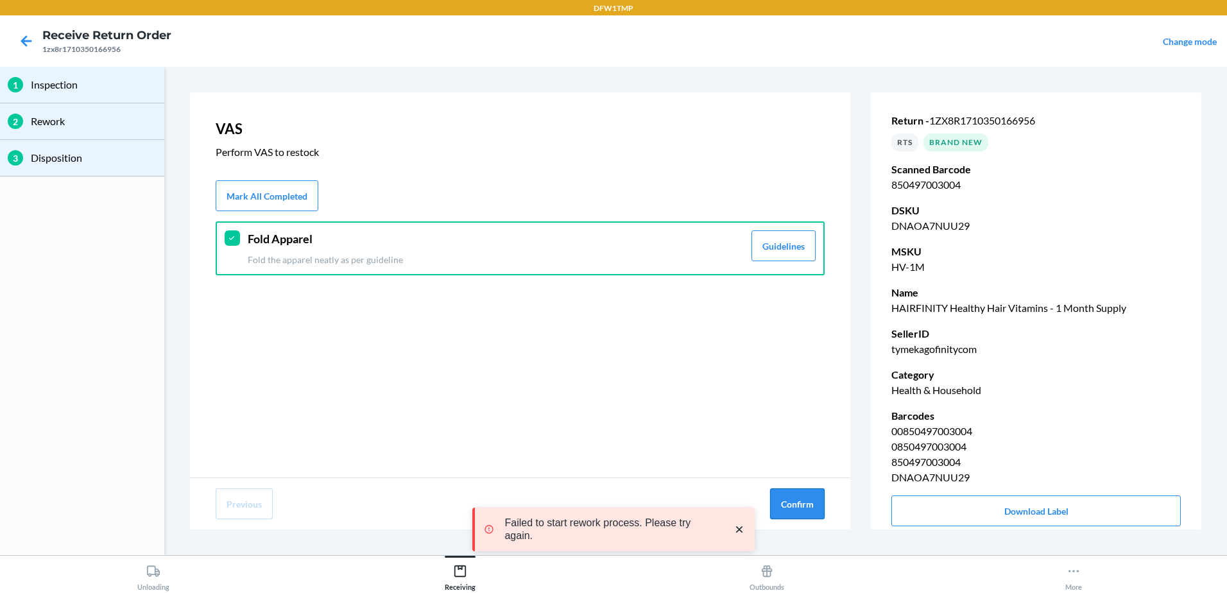
click at [796, 517] on button "Confirm" at bounding box center [797, 503] width 55 height 31
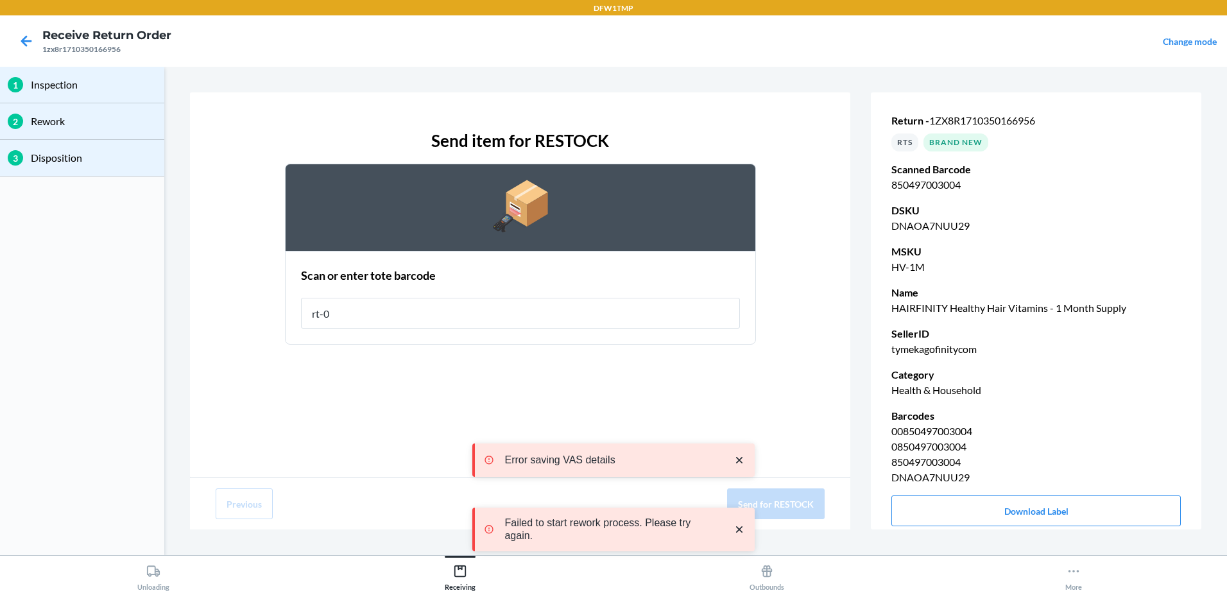
type input "rt-08"
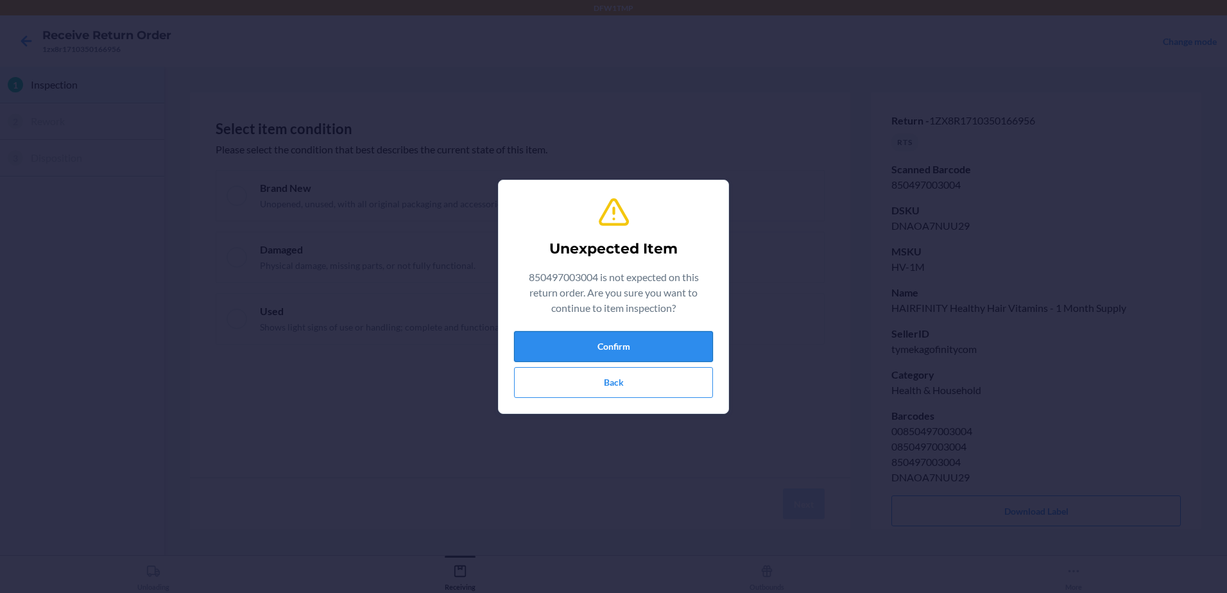
click at [628, 347] on button "Confirm" at bounding box center [613, 346] width 199 height 31
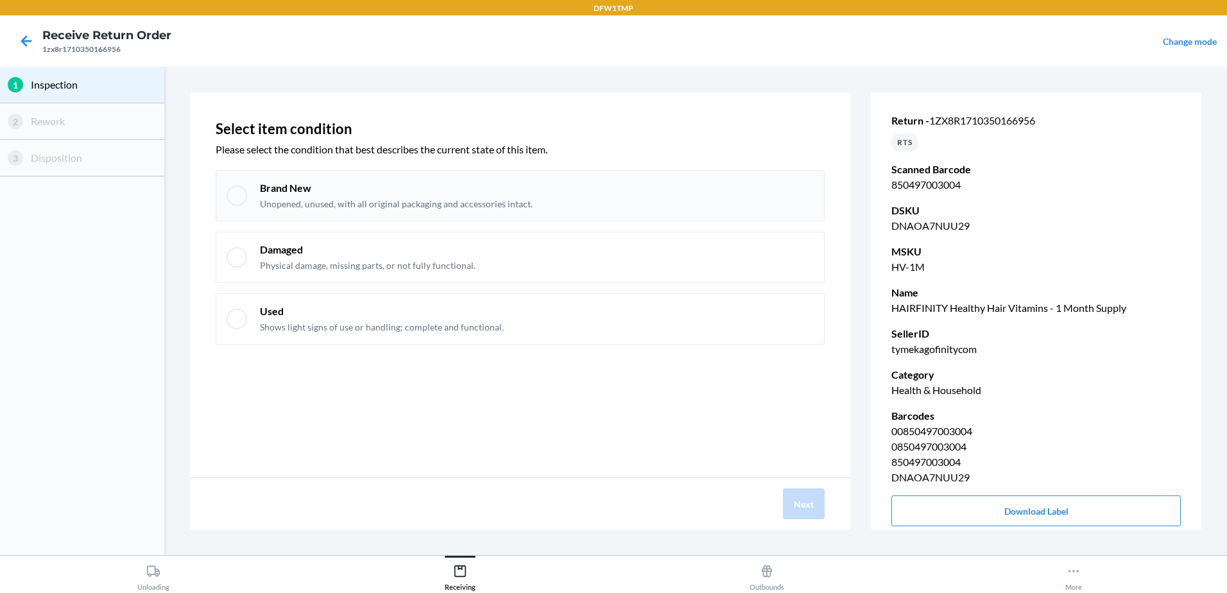
click at [243, 198] on div at bounding box center [237, 195] width 21 height 21
checkbox input "true"
click at [795, 502] on button "Next" at bounding box center [804, 503] width 42 height 31
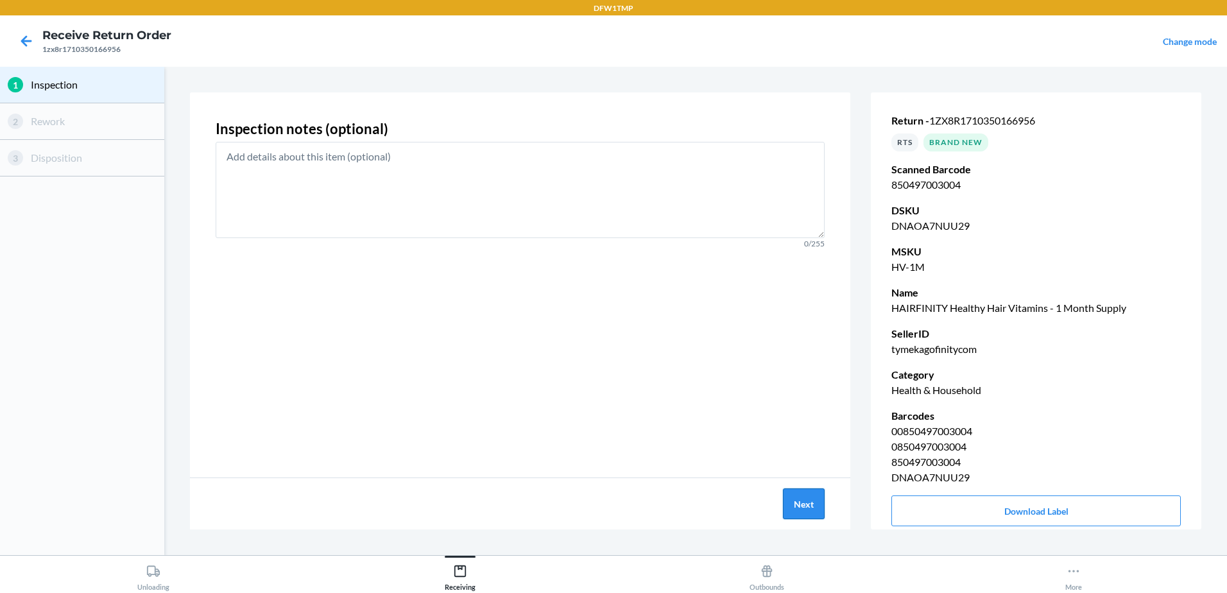
click at [795, 502] on button "Next" at bounding box center [804, 503] width 42 height 31
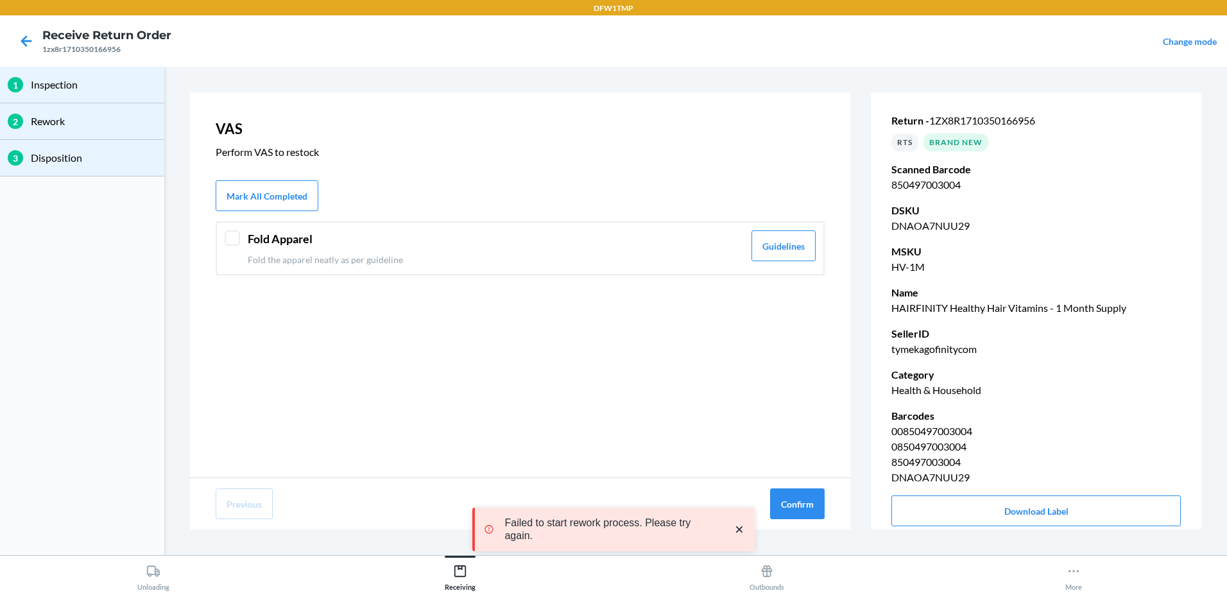
click at [221, 235] on div "Fold Apparel Fold the apparel neatly as per guideline Guidelines" at bounding box center [520, 248] width 609 height 54
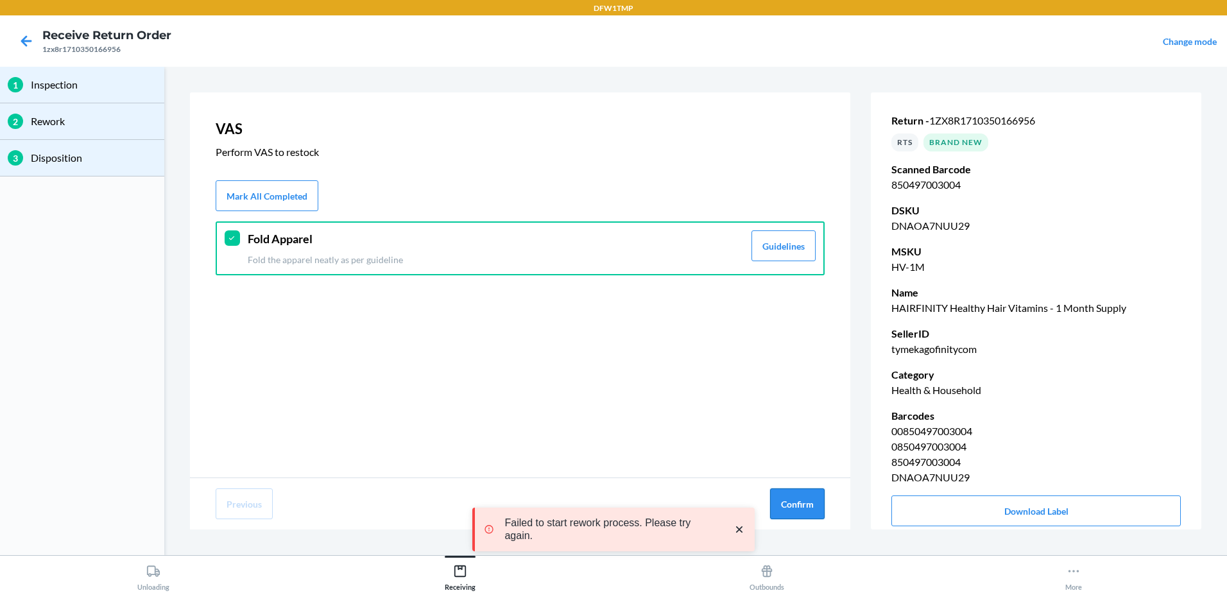
click at [798, 506] on button "Confirm" at bounding box center [797, 503] width 55 height 31
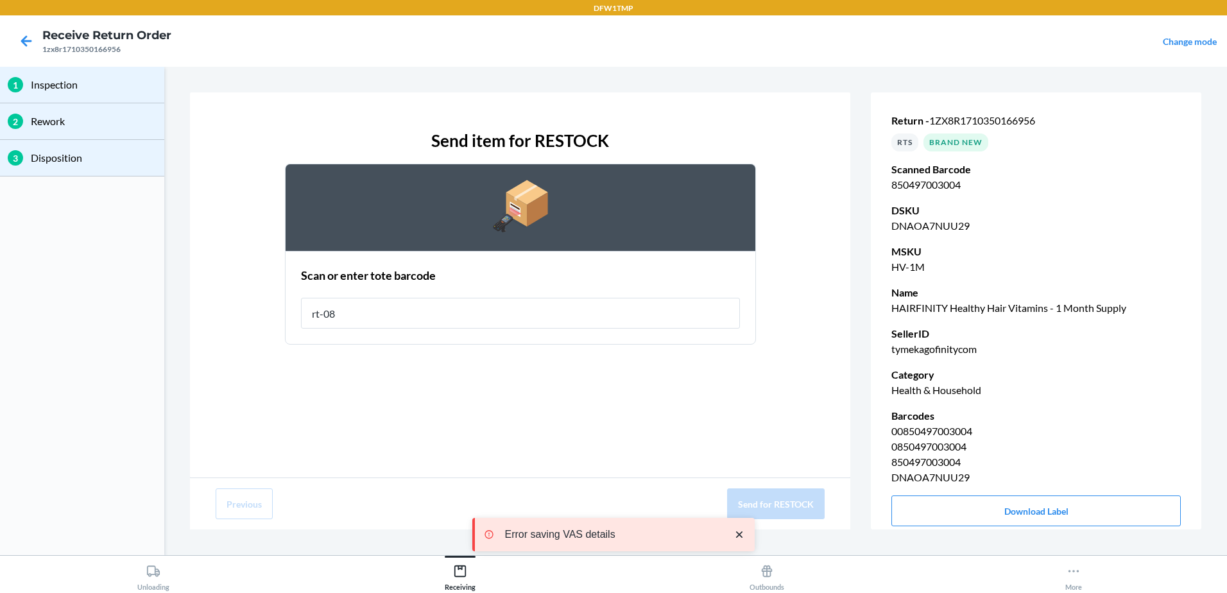
type input "rt-08"
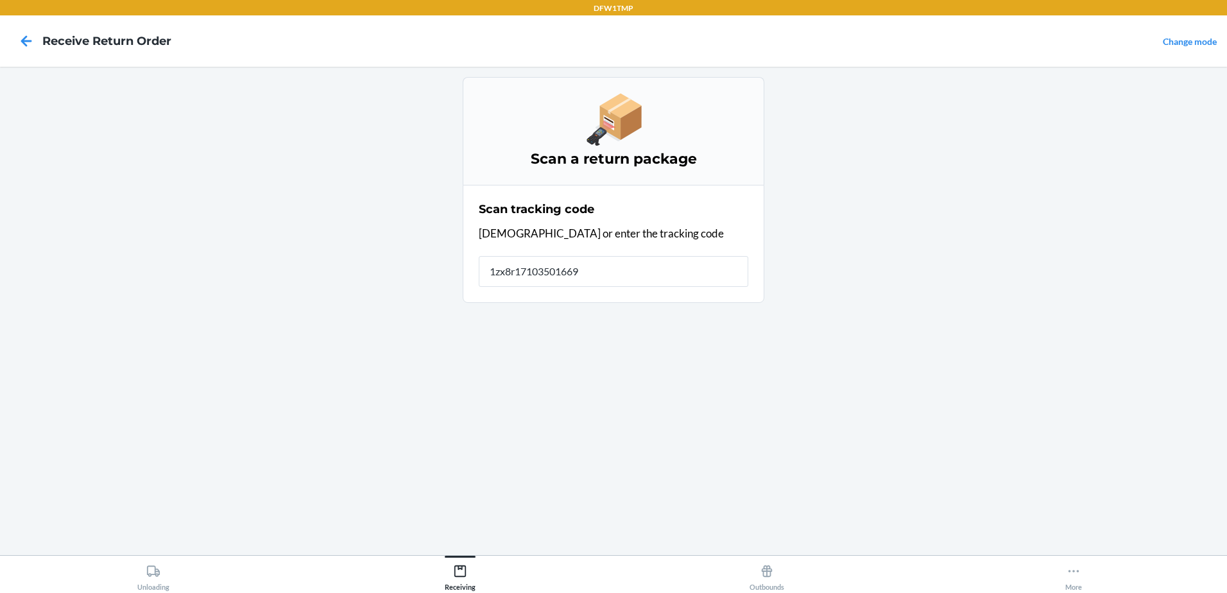
type input "1zx8r171035016695"
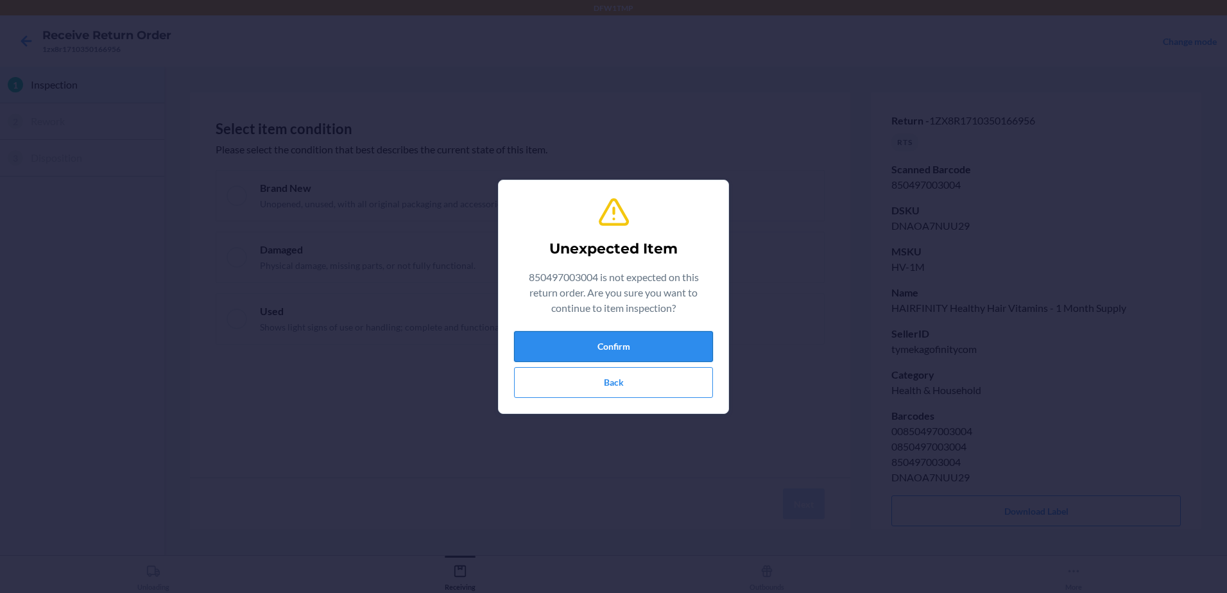
click at [558, 342] on button "Confirm" at bounding box center [613, 346] width 199 height 31
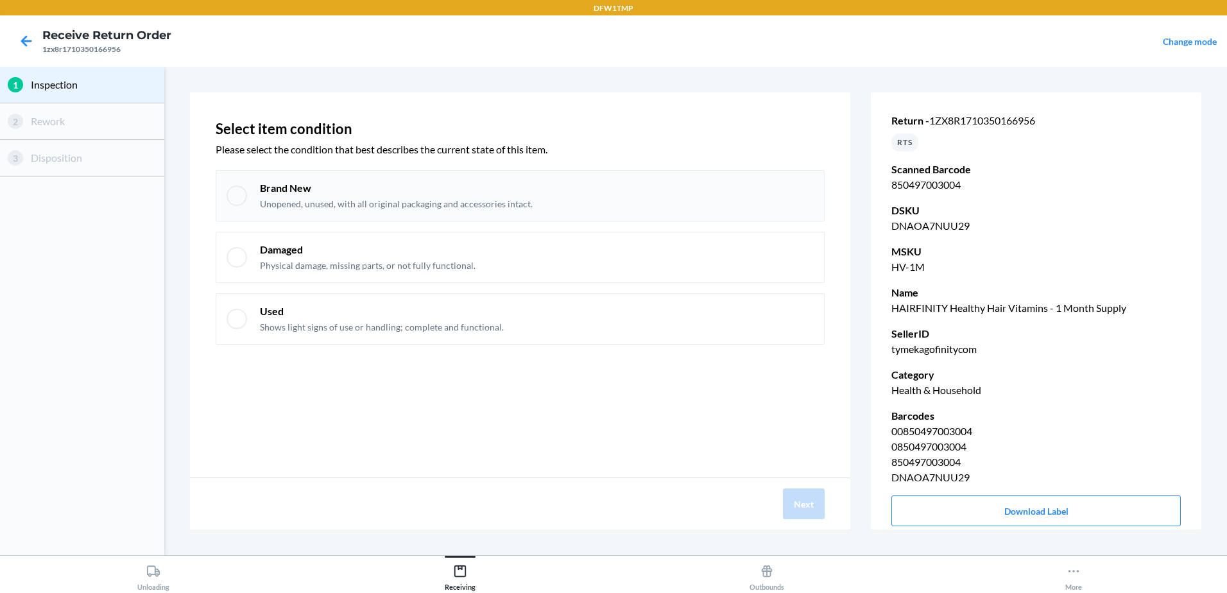
click at [245, 190] on div at bounding box center [237, 195] width 21 height 21
checkbox input "true"
click at [812, 506] on button "Next" at bounding box center [804, 503] width 42 height 31
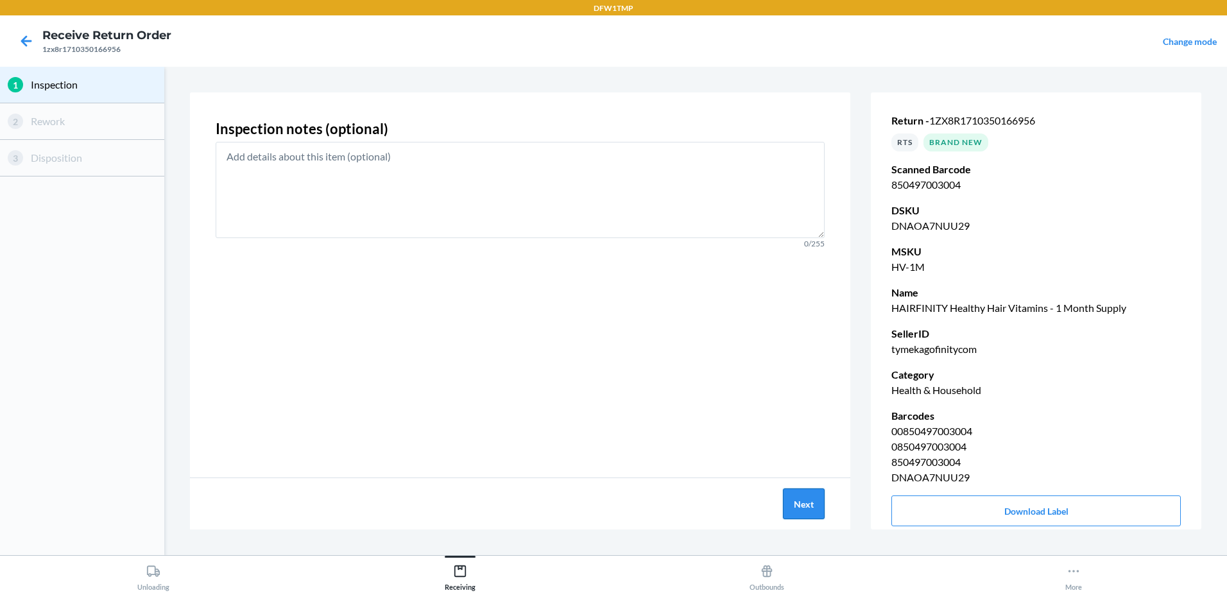
click at [812, 506] on button "Next" at bounding box center [804, 503] width 42 height 31
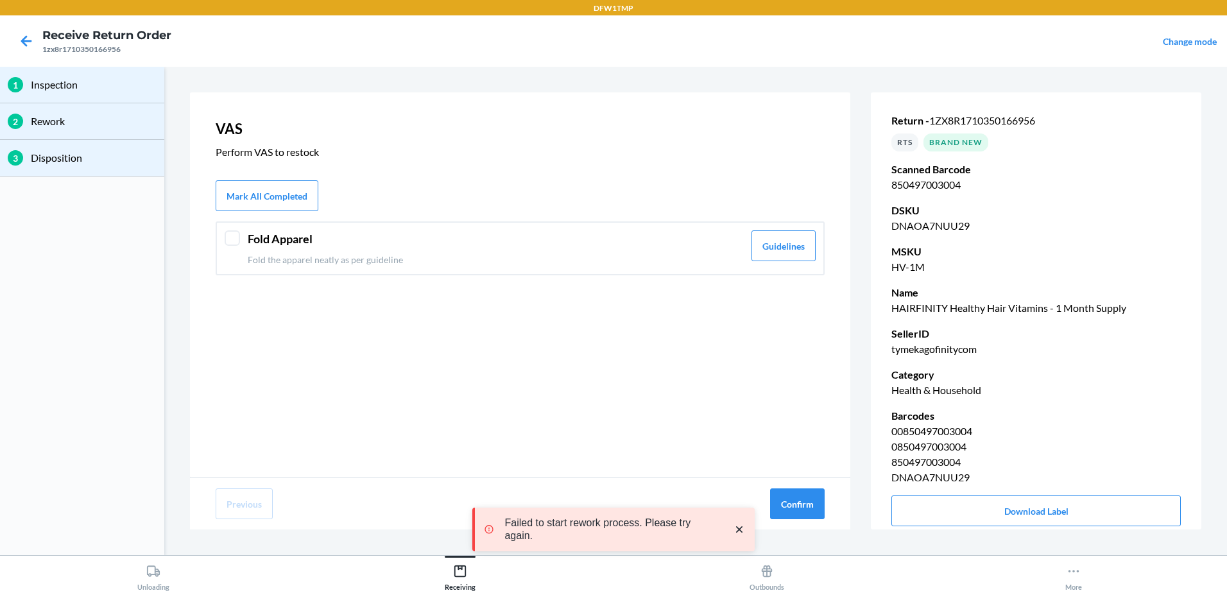
click at [223, 233] on div "Fold Apparel Fold the apparel neatly as per guideline Guidelines" at bounding box center [520, 248] width 609 height 54
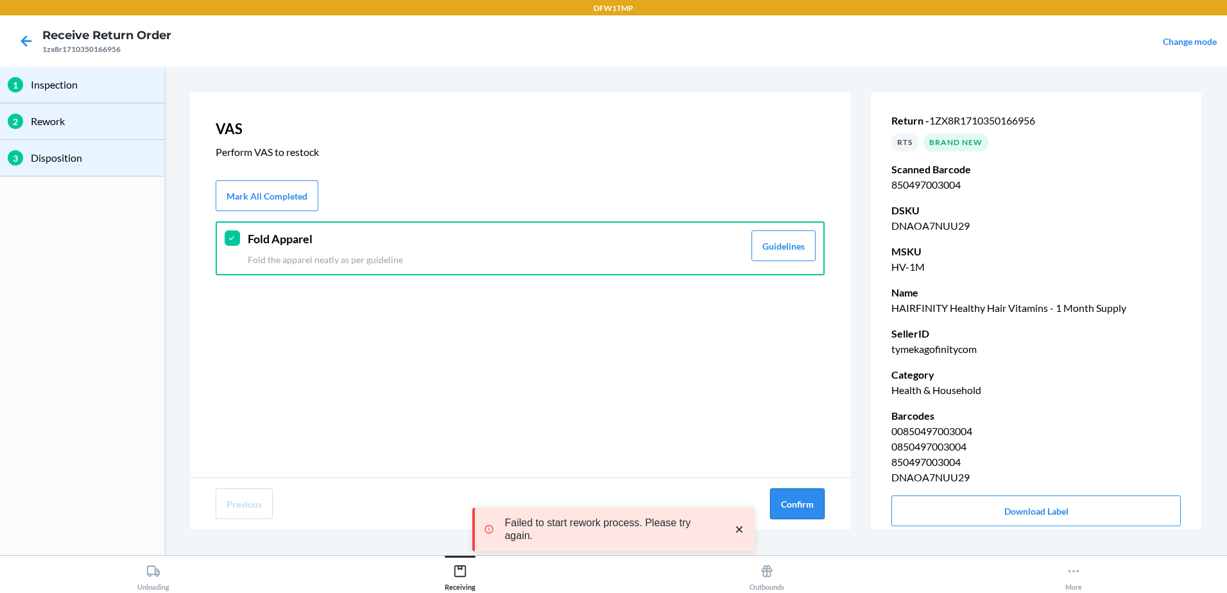
click at [790, 497] on button "Confirm" at bounding box center [797, 503] width 55 height 31
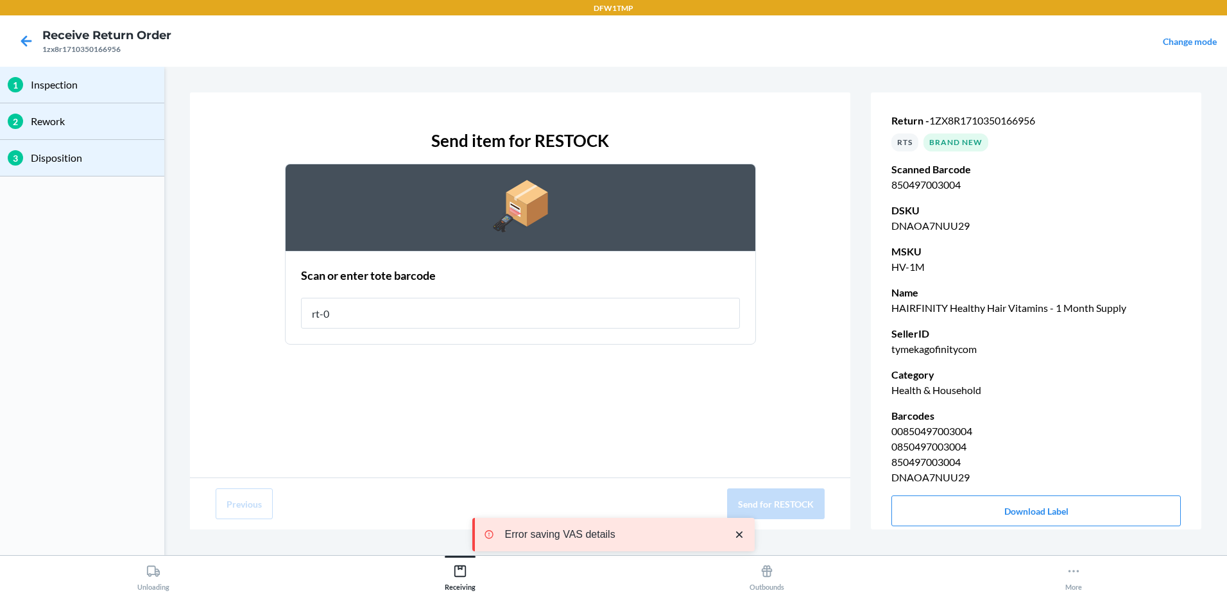
type input "rt-08"
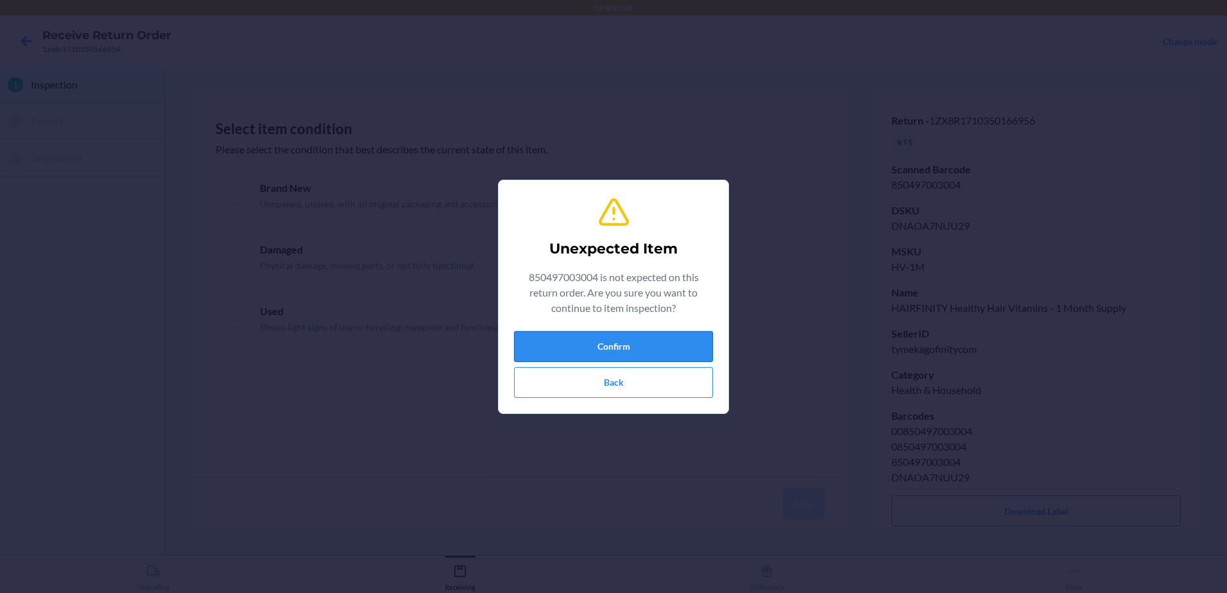
click at [652, 341] on button "Confirm" at bounding box center [613, 346] width 199 height 31
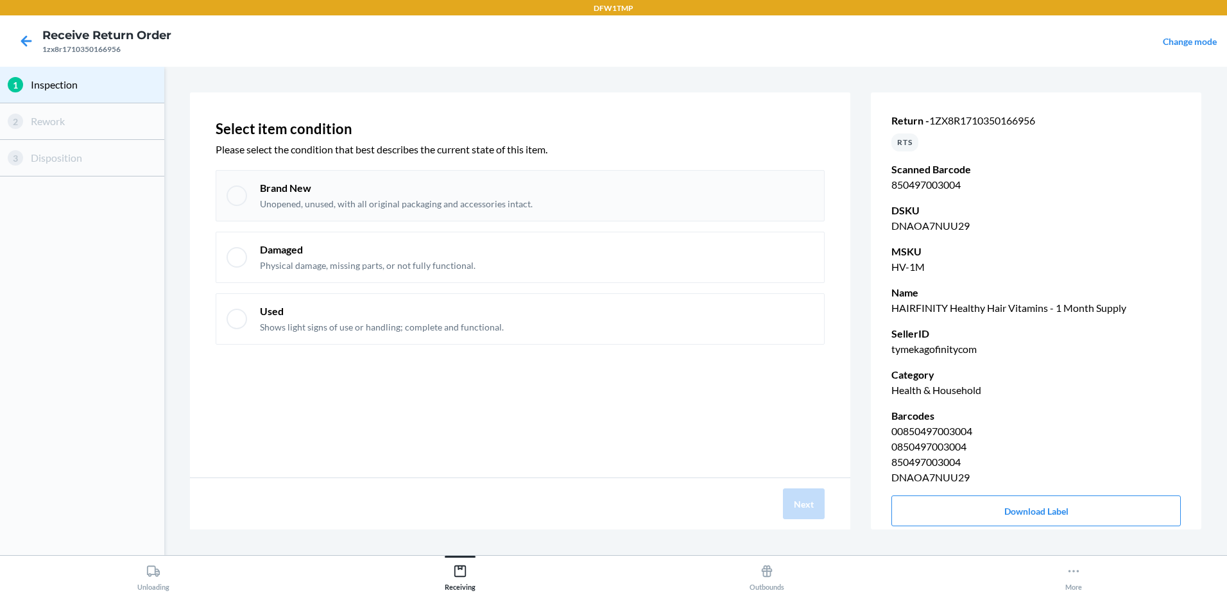
click at [242, 194] on div at bounding box center [237, 195] width 21 height 21
checkbox input "true"
click at [806, 494] on button "Next" at bounding box center [804, 503] width 42 height 31
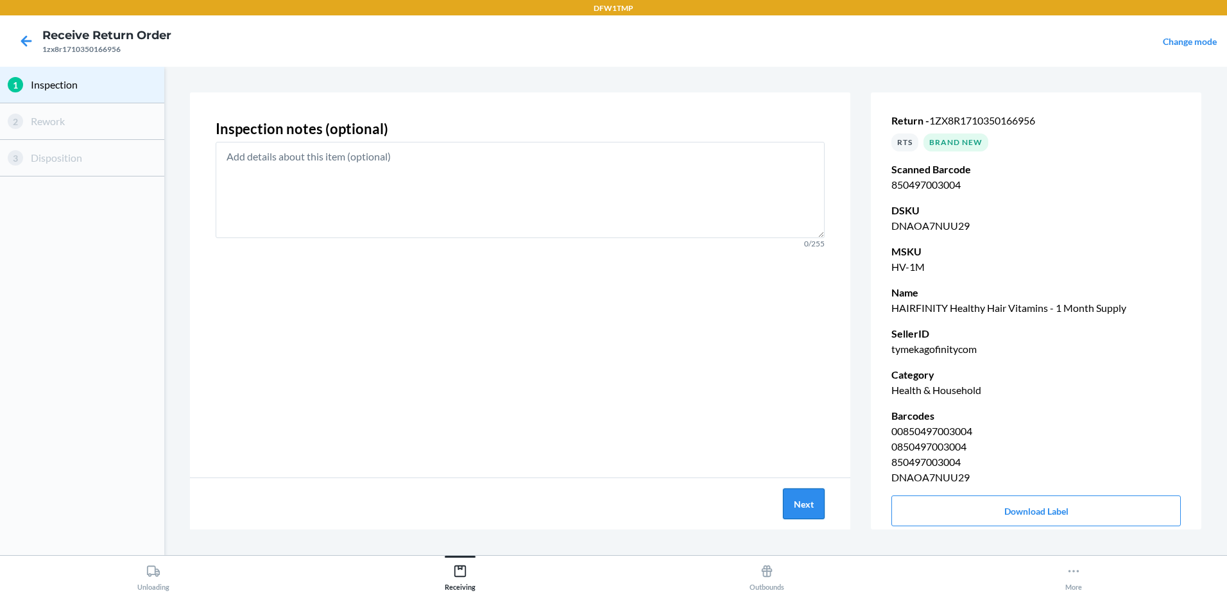
drag, startPoint x: 800, startPoint y: 506, endPoint x: 805, endPoint y: 499, distance: 8.4
click at [805, 499] on button "Next" at bounding box center [804, 503] width 42 height 31
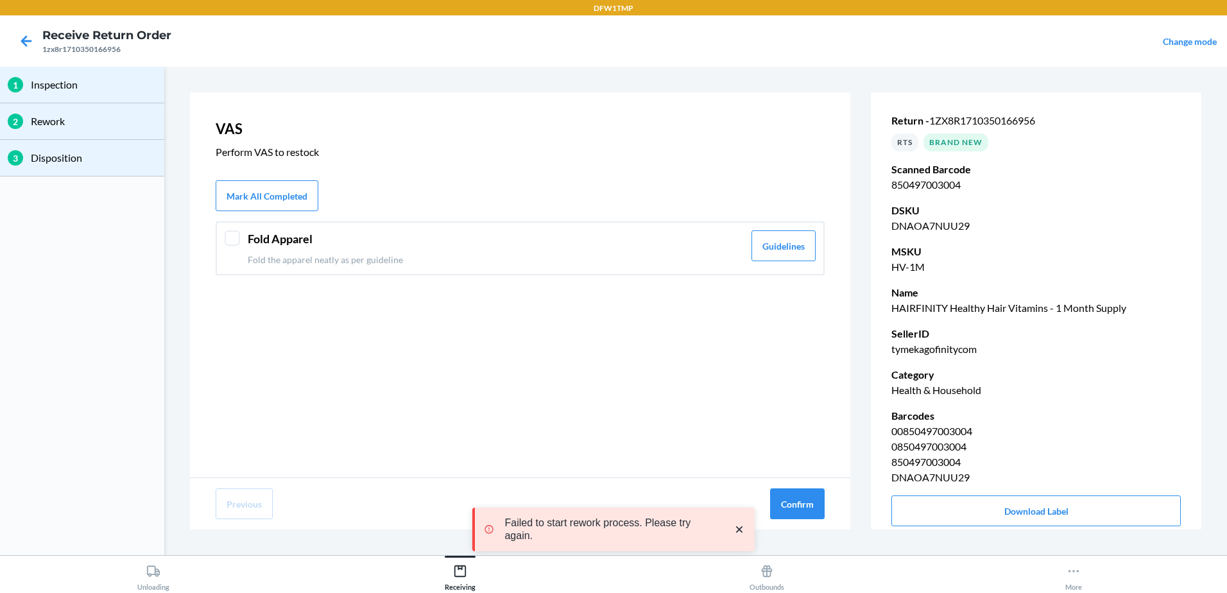
click at [223, 250] on div "Fold Apparel Fold the apparel neatly as per guideline Guidelines" at bounding box center [520, 248] width 609 height 54
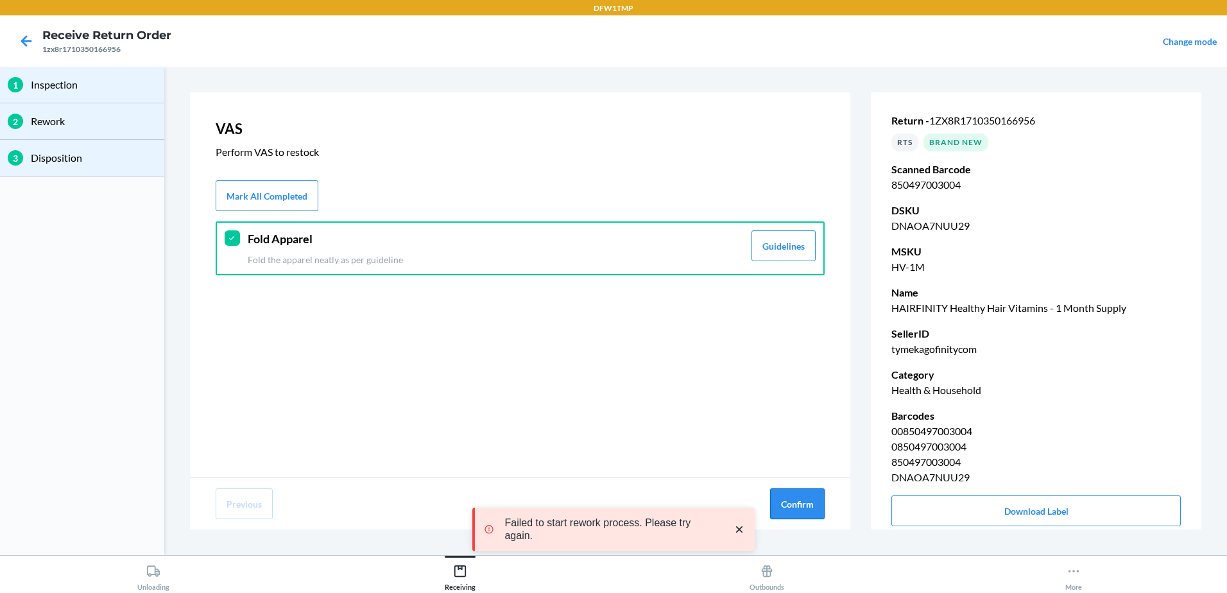
click at [781, 501] on button "Confirm" at bounding box center [797, 503] width 55 height 31
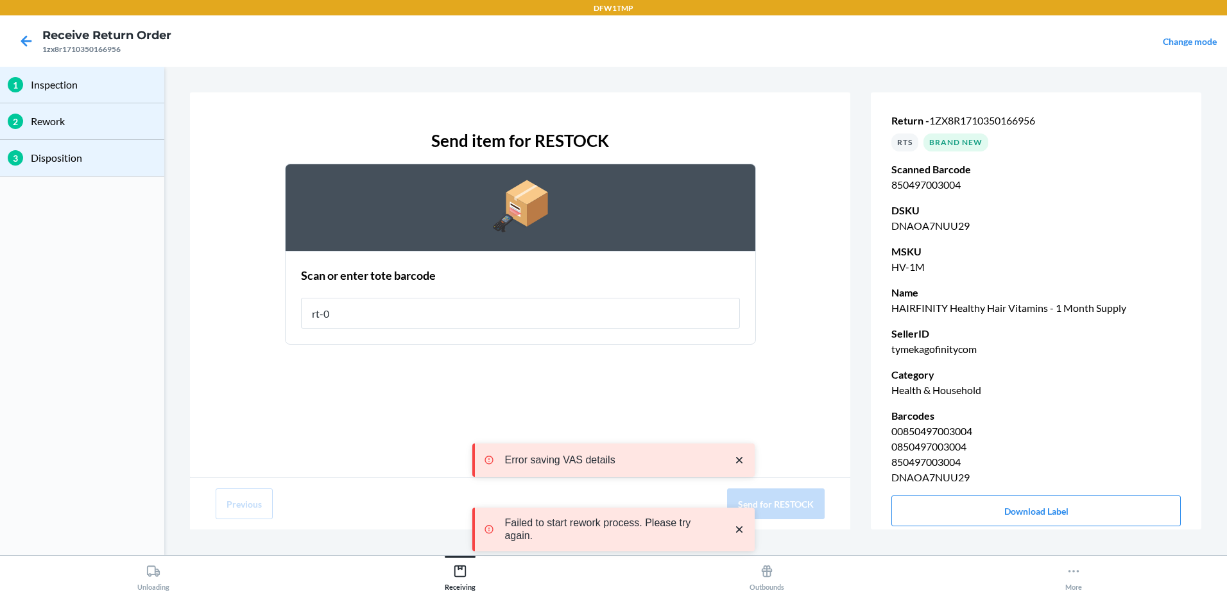
type input "rt-08"
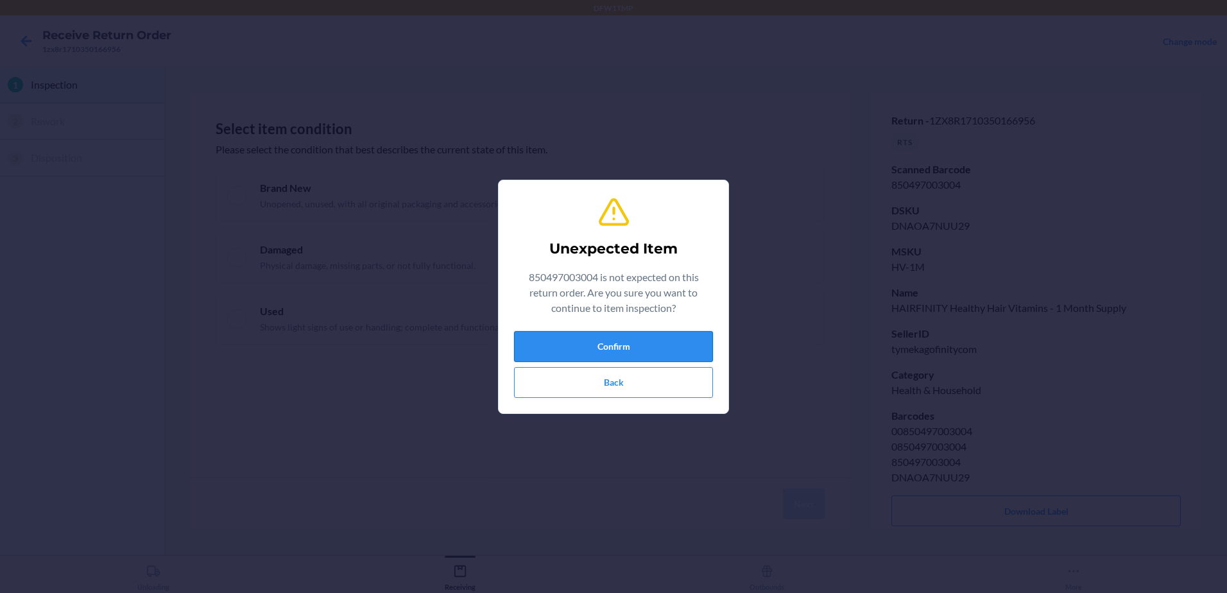
click at [530, 347] on button "Confirm" at bounding box center [613, 346] width 199 height 31
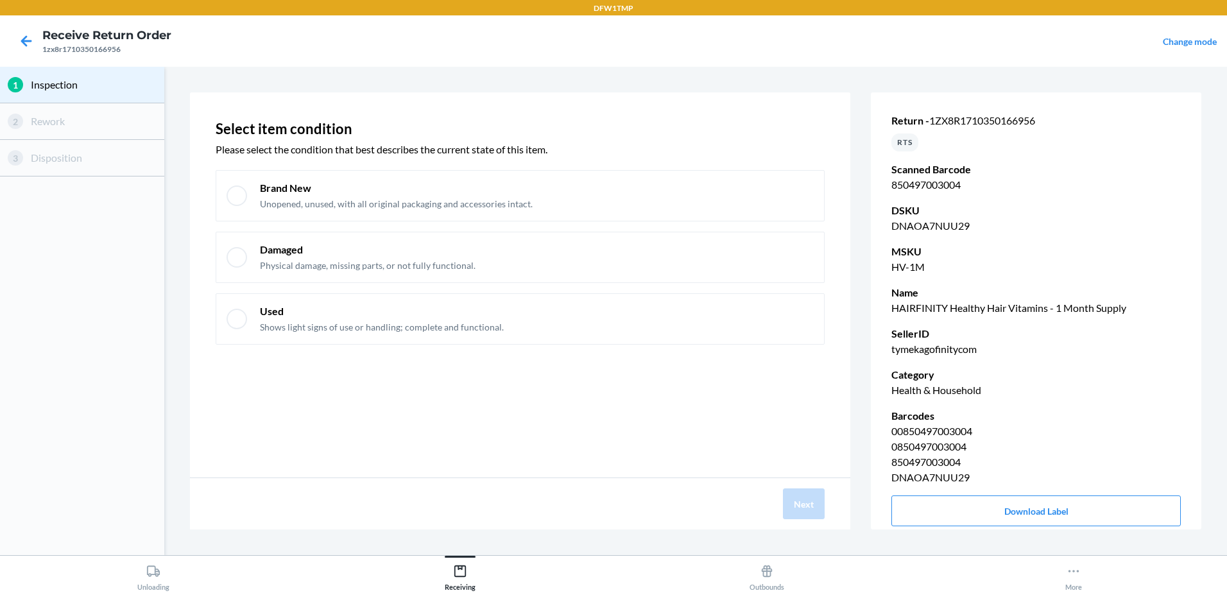
click at [245, 194] on div at bounding box center [237, 195] width 21 height 21
checkbox input "true"
click at [814, 499] on button "Next" at bounding box center [804, 503] width 42 height 31
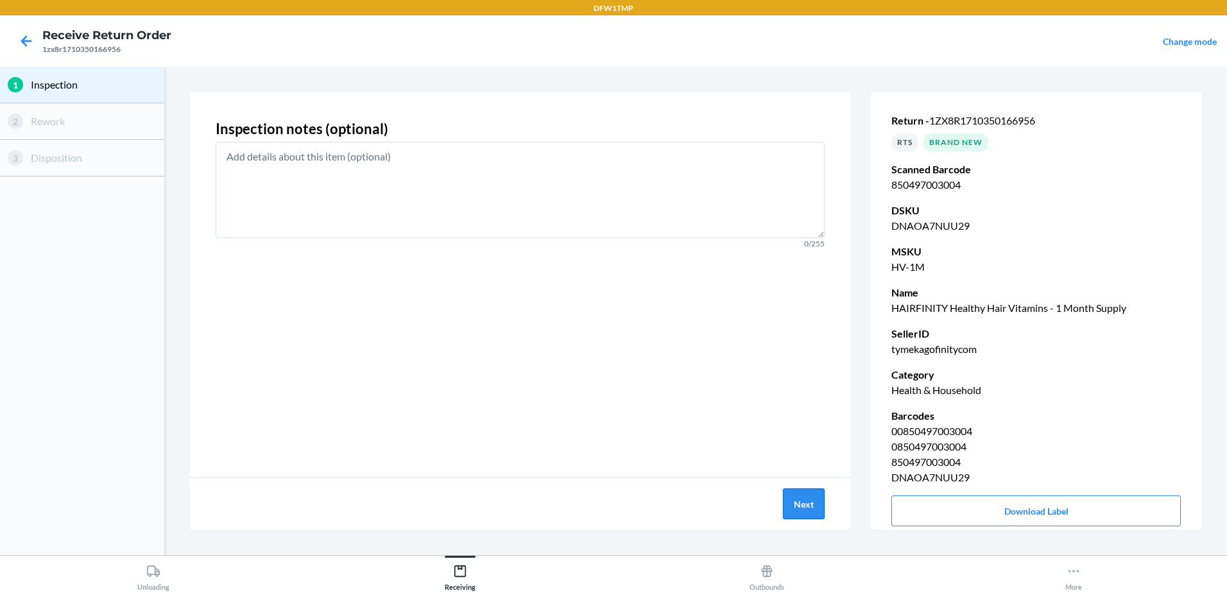
click at [814, 499] on button "Next" at bounding box center [804, 503] width 42 height 31
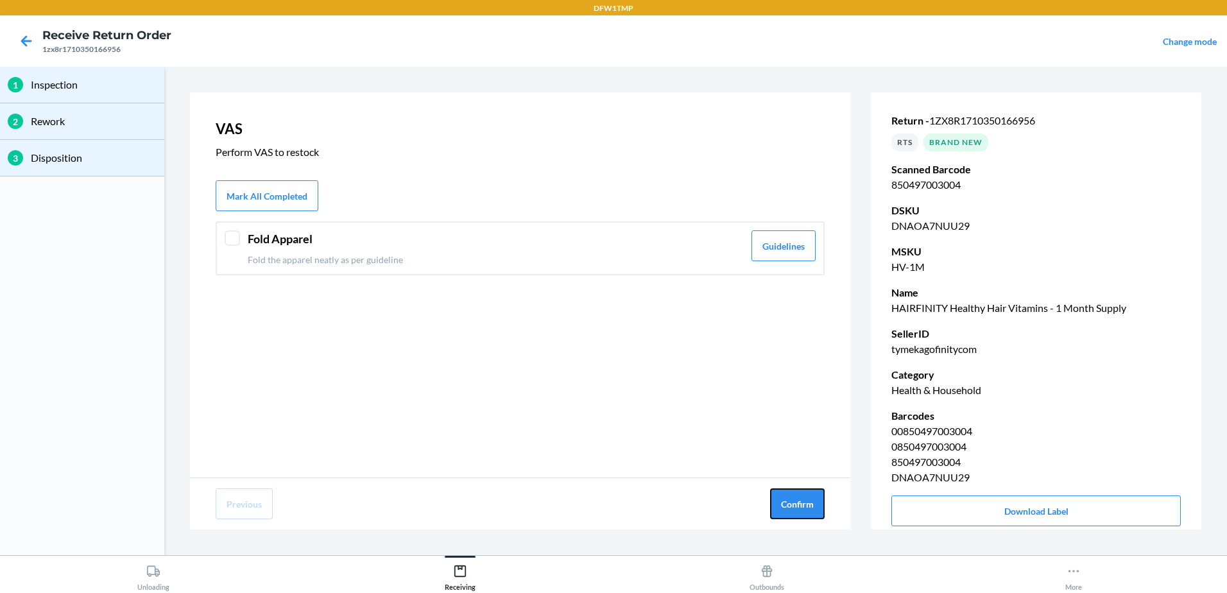
click at [814, 499] on button "Confirm" at bounding box center [797, 503] width 55 height 31
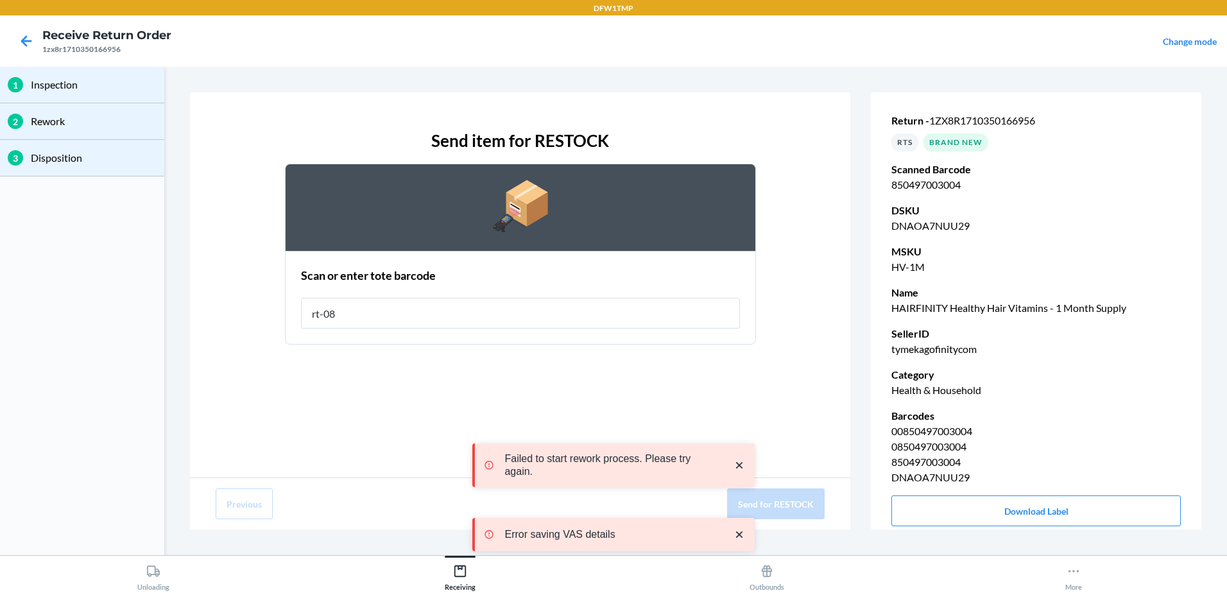
type input "rt-08"
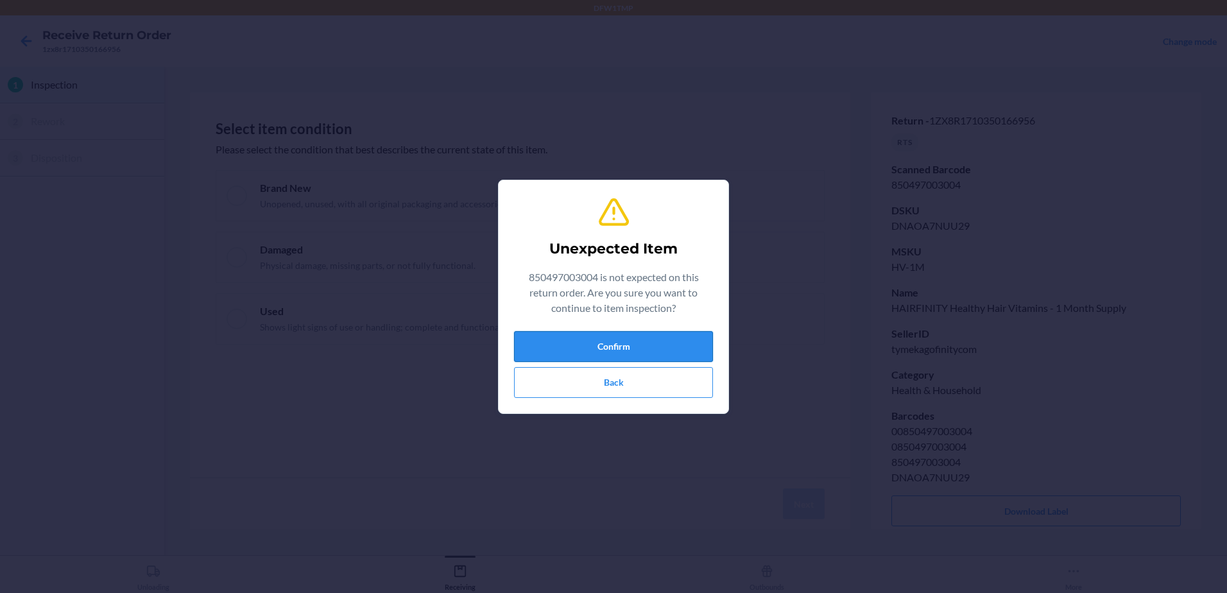
click at [626, 349] on button "Confirm" at bounding box center [613, 346] width 199 height 31
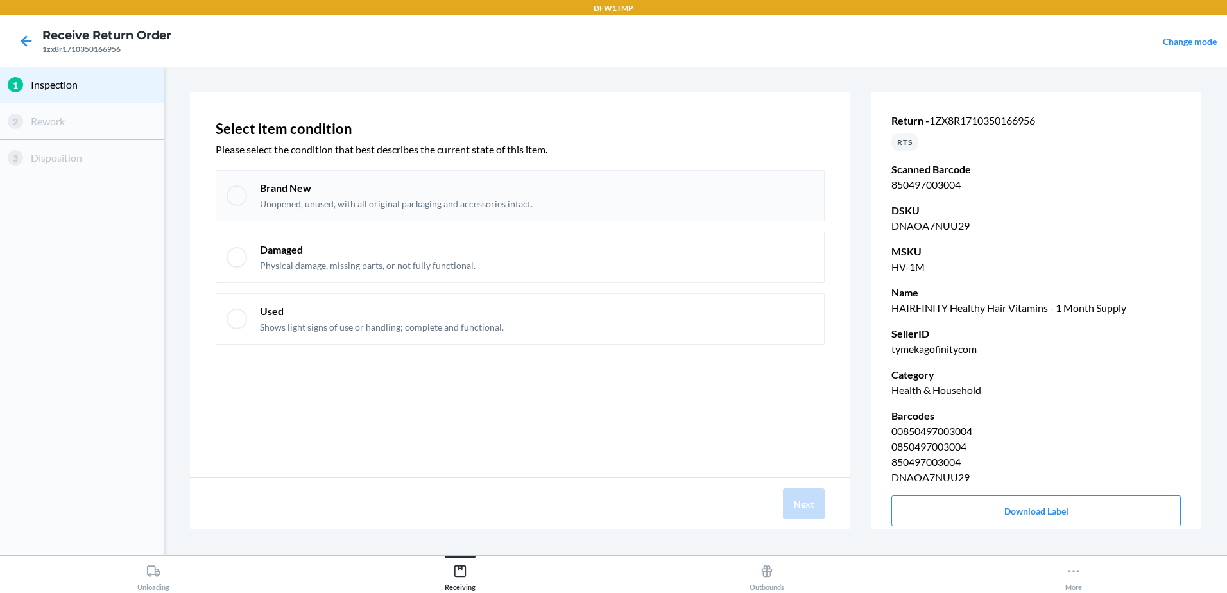
click at [238, 209] on div "Brand New Unopened, unused, with all original packaging and accessories intact." at bounding box center [520, 195] width 609 height 51
checkbox input "true"
click at [822, 508] on button "Next" at bounding box center [804, 503] width 42 height 31
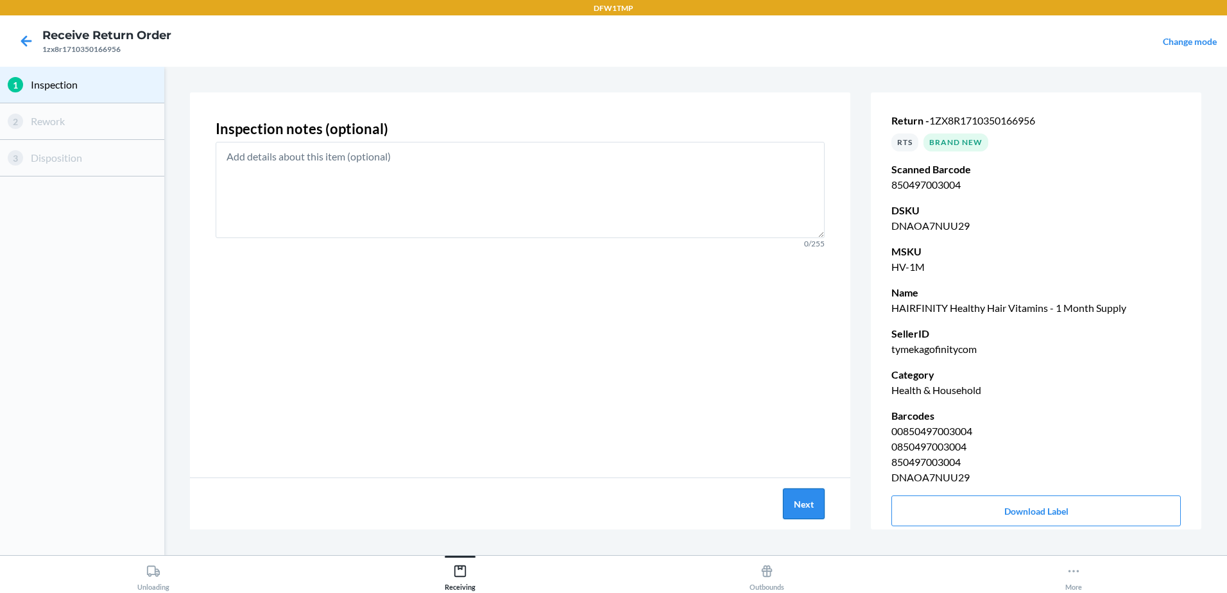
click at [817, 508] on button "Next" at bounding box center [804, 503] width 42 height 31
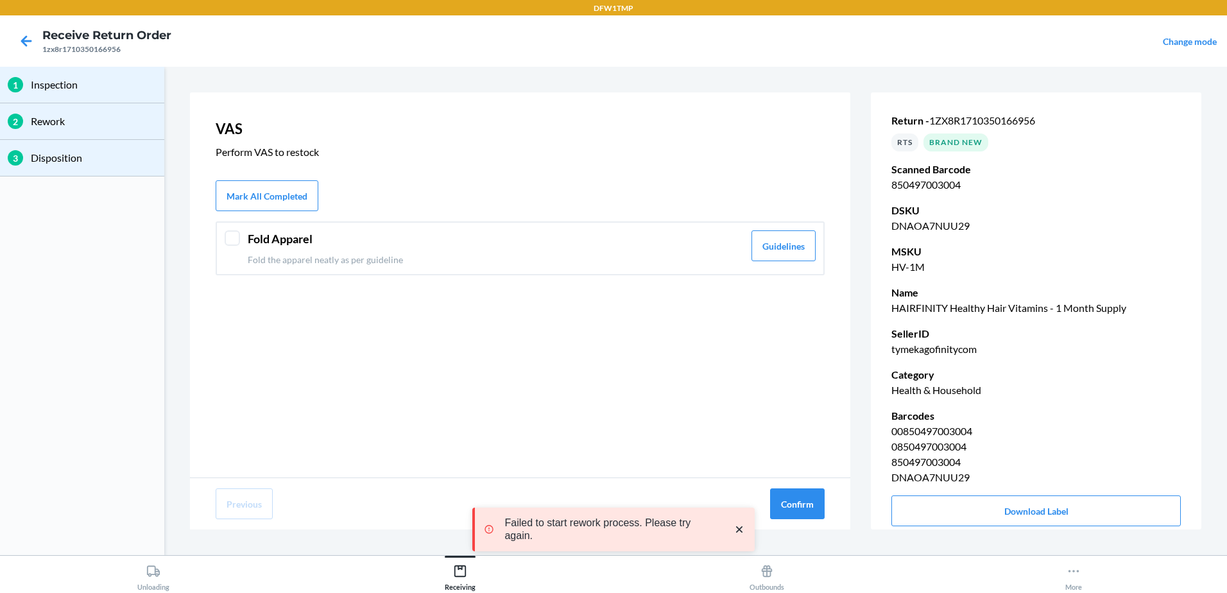
click at [233, 236] on div at bounding box center [232, 237] width 15 height 15
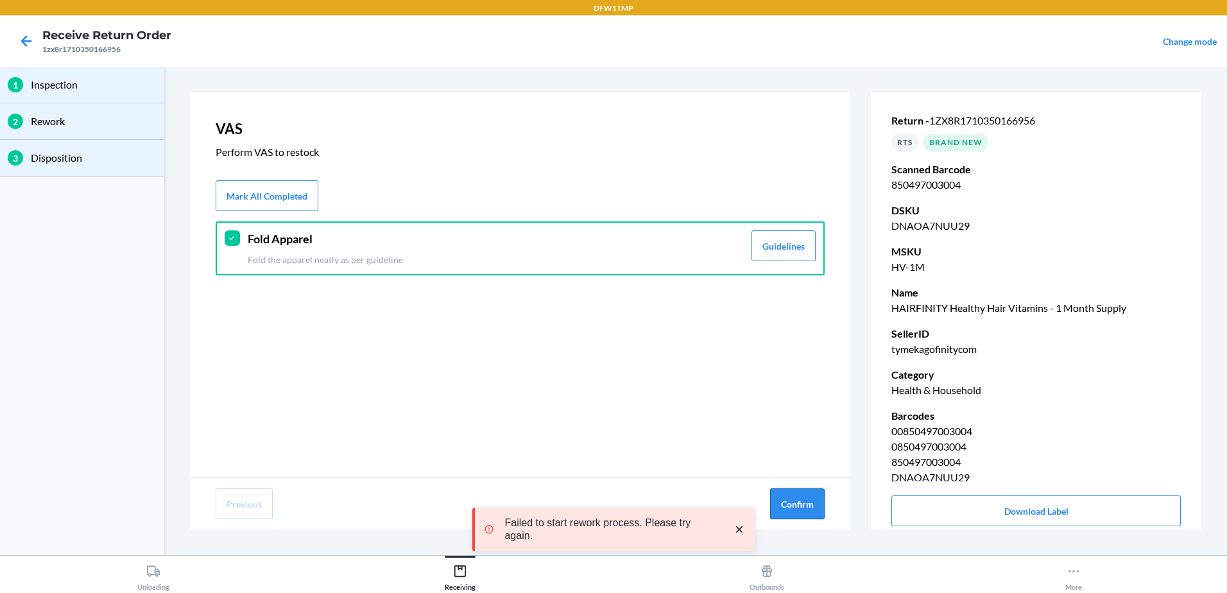
click at [771, 499] on div "Previous Confirm" at bounding box center [520, 503] width 660 height 51
click at [780, 500] on button "Confirm" at bounding box center [797, 503] width 55 height 31
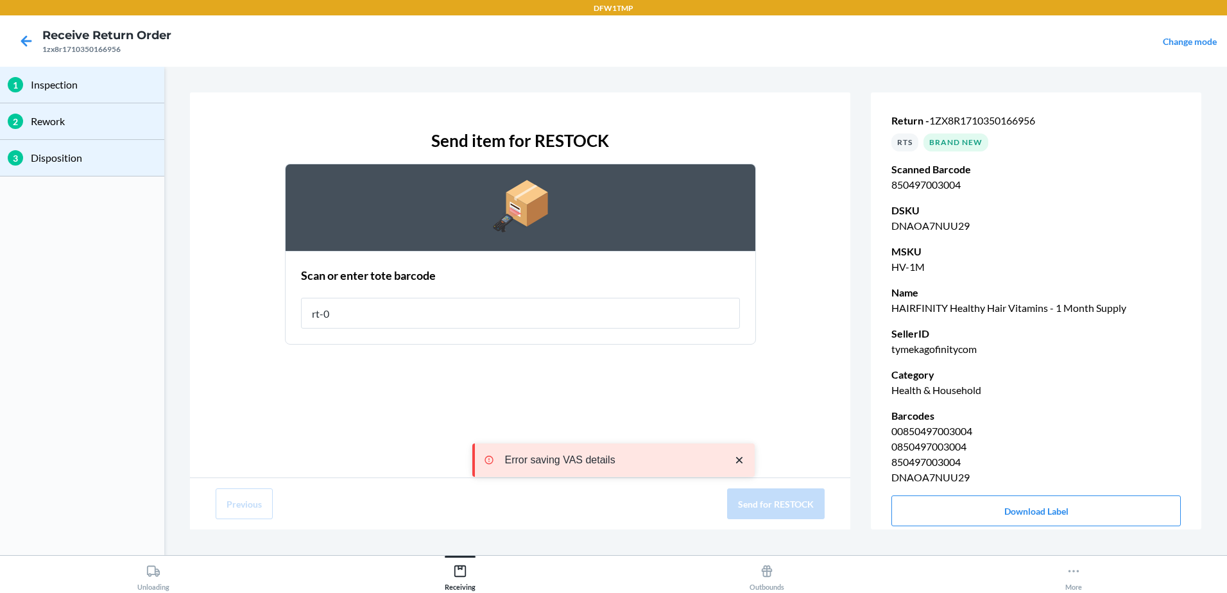
type input "rt-08"
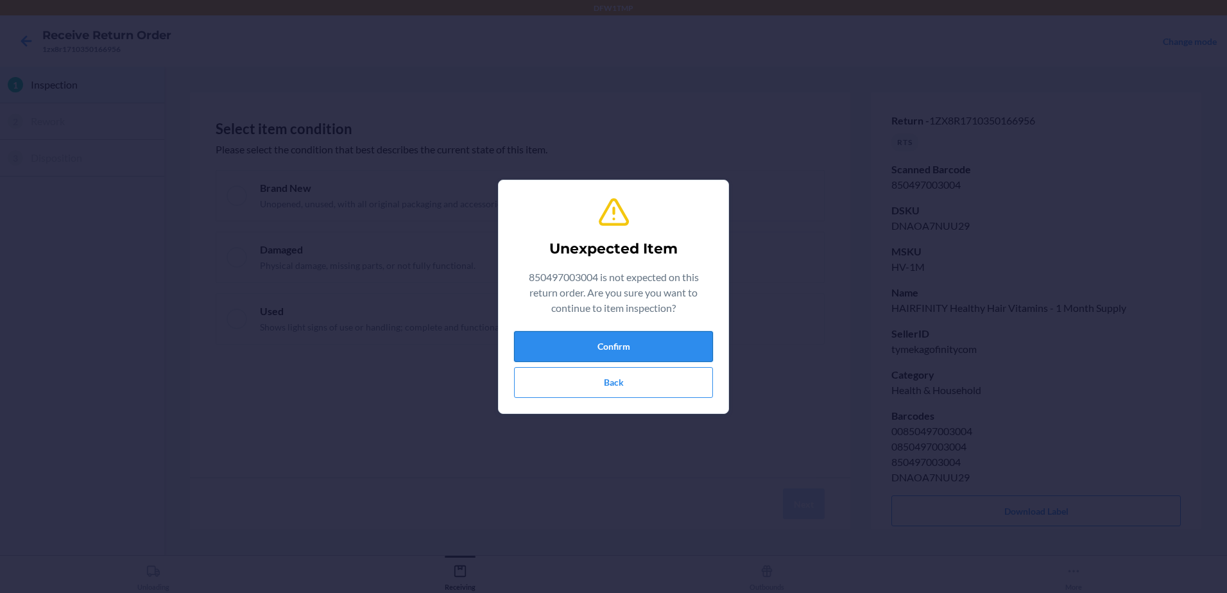
drag, startPoint x: 653, startPoint y: 363, endPoint x: 654, endPoint y: 352, distance: 10.3
click at [653, 361] on div "Confirm Back" at bounding box center [613, 364] width 199 height 67
click at [644, 351] on button "Confirm" at bounding box center [613, 346] width 199 height 31
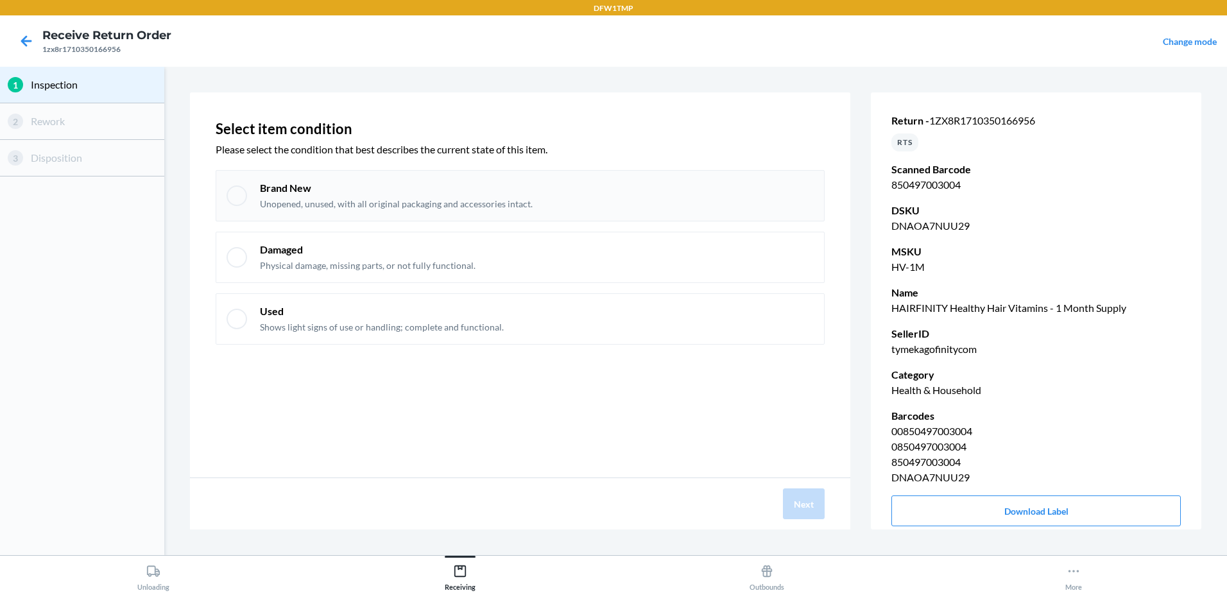
drag, startPoint x: 210, startPoint y: 188, endPoint x: 255, endPoint y: 201, distance: 46.7
click at [214, 188] on div "Select item condition Please select the condition that best describes the curre…" at bounding box center [520, 284] width 660 height 385
click at [255, 201] on div "Brand New Unopened, unused, with all original packaging and accessories intact." at bounding box center [520, 195] width 609 height 51
checkbox input "true"
click at [797, 517] on button "Next" at bounding box center [804, 503] width 42 height 31
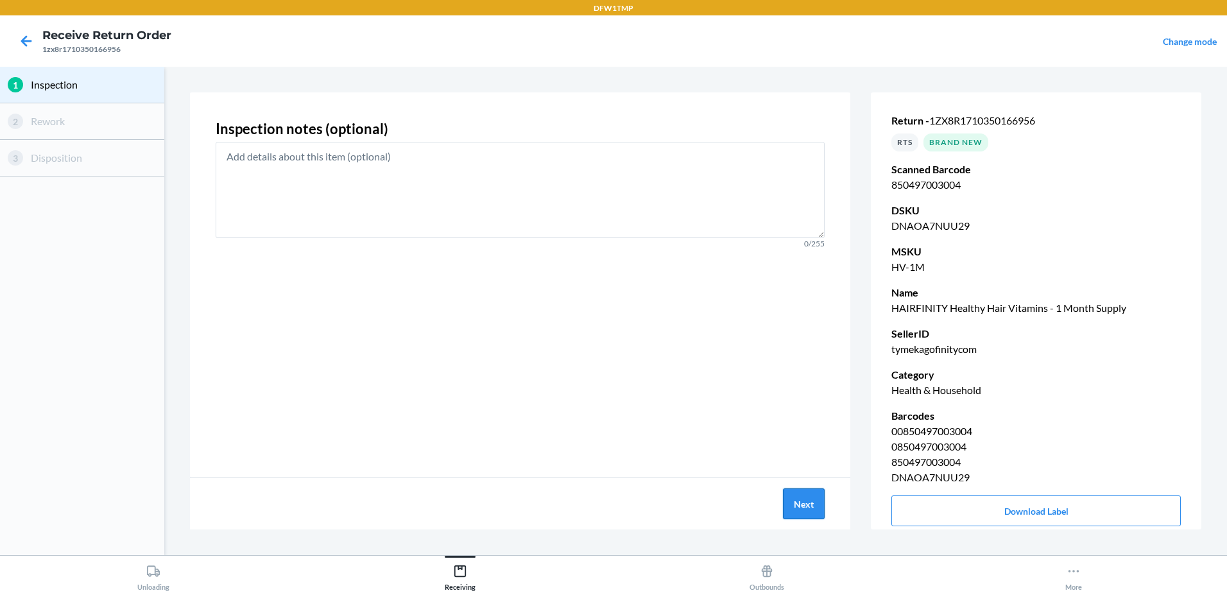
click at [800, 514] on button "Next" at bounding box center [804, 503] width 42 height 31
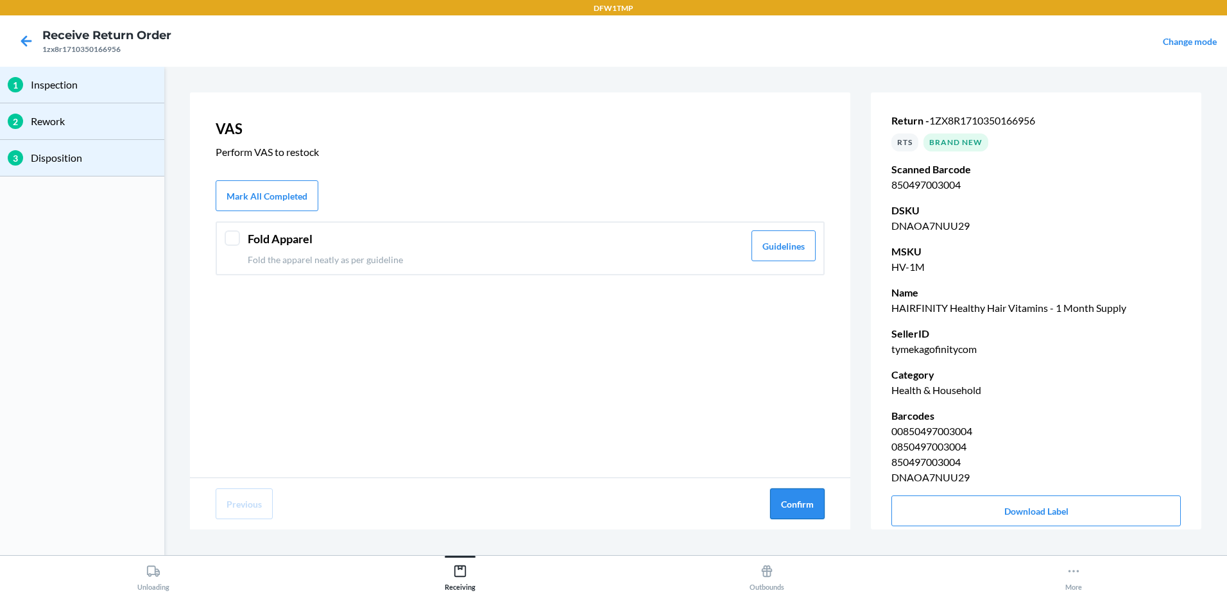
click at [802, 511] on button "Confirm" at bounding box center [797, 503] width 55 height 31
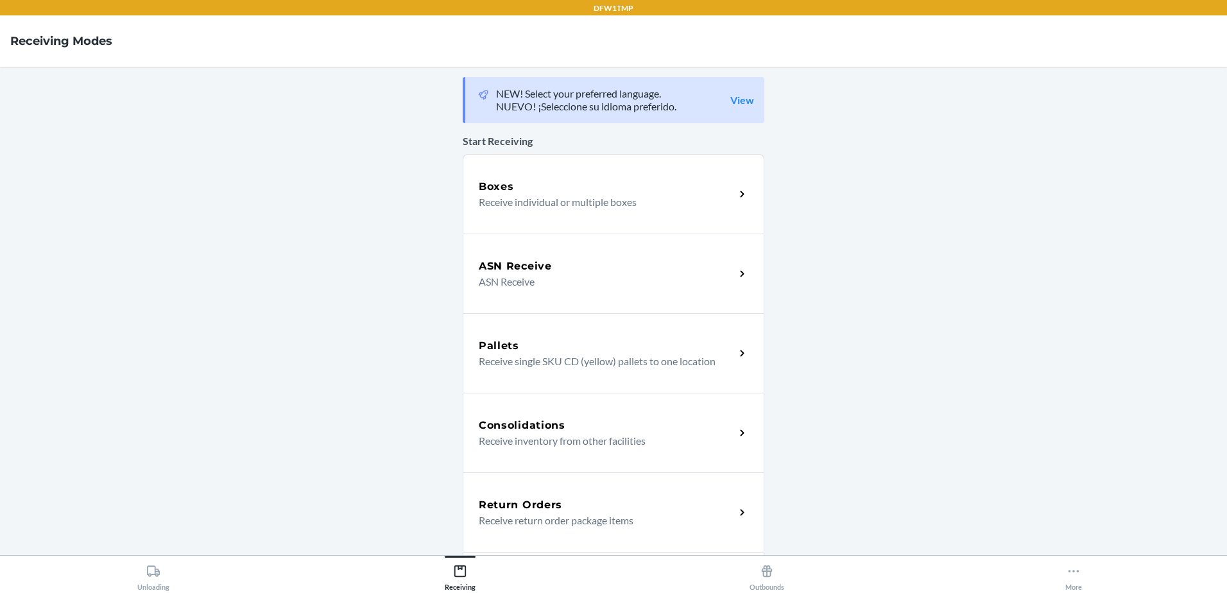
click at [669, 530] on div "Return Orders Receive return order package items" at bounding box center [614, 512] width 302 height 80
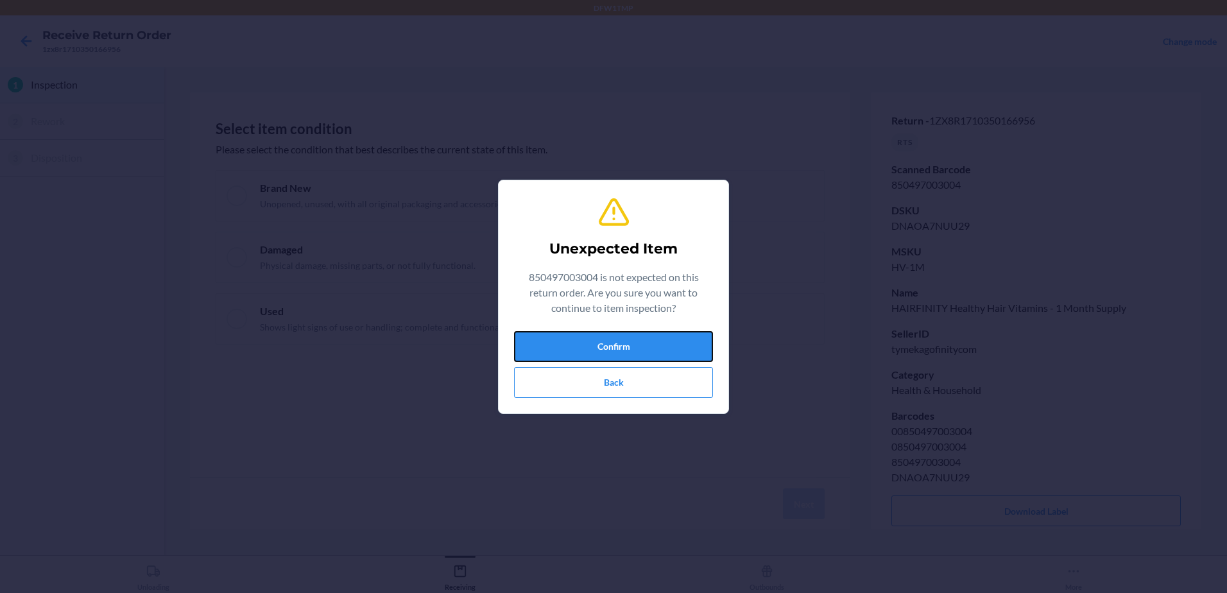
click at [624, 350] on button "Confirm" at bounding box center [613, 346] width 199 height 31
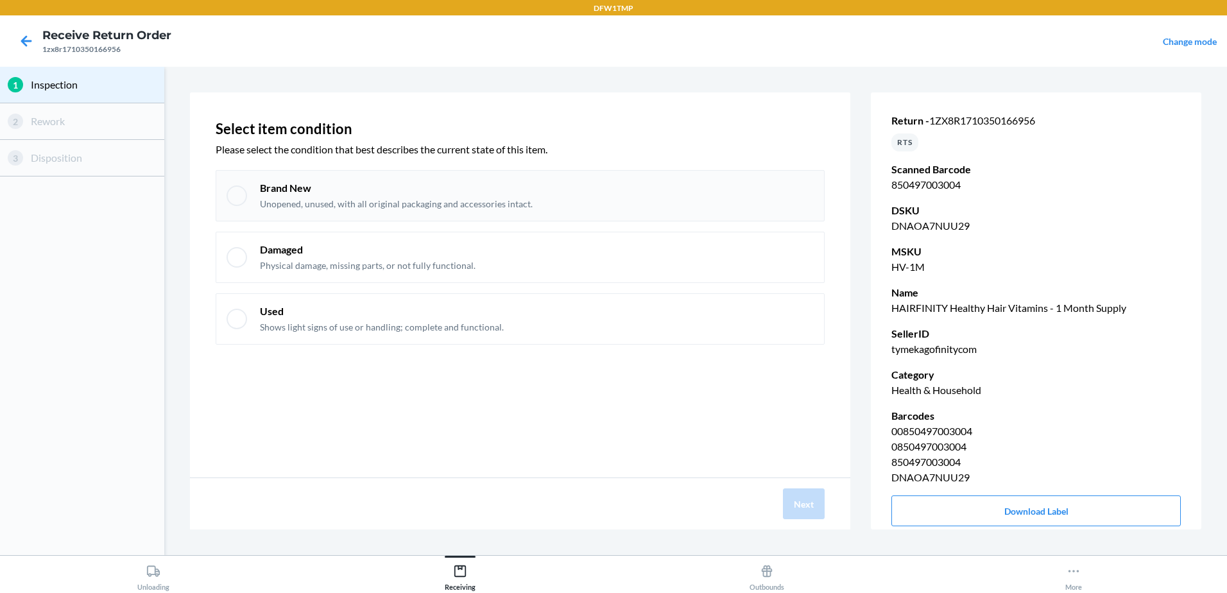
click at [237, 196] on div at bounding box center [237, 195] width 21 height 21
checkbox input "true"
click at [803, 492] on button "Next" at bounding box center [804, 503] width 42 height 31
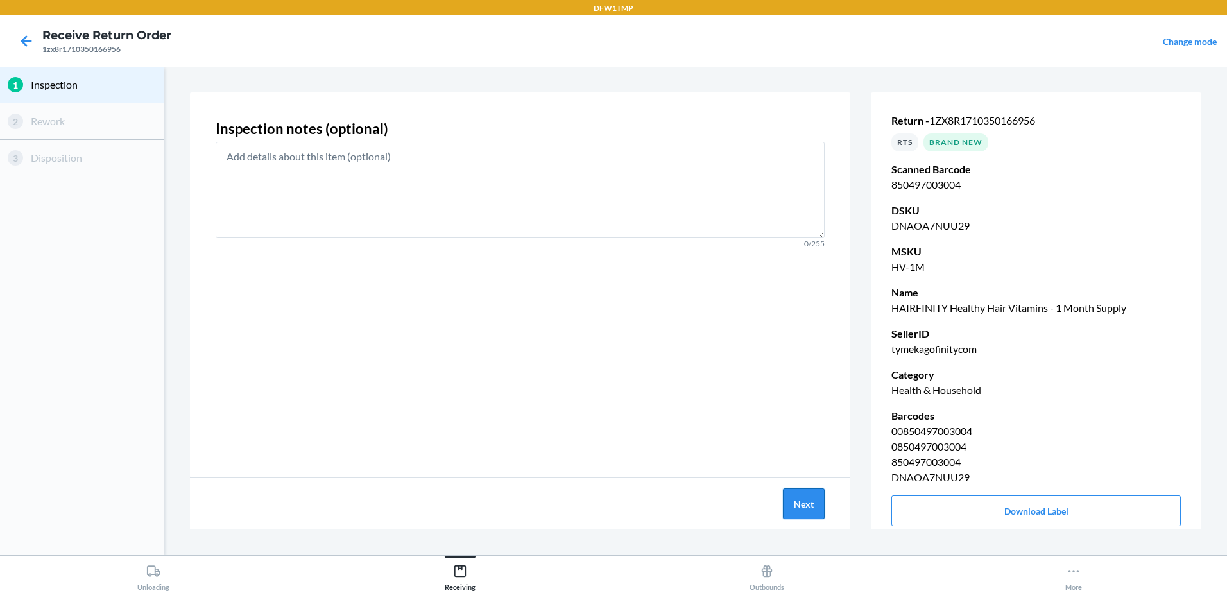
click at [818, 493] on button "Next" at bounding box center [804, 503] width 42 height 31
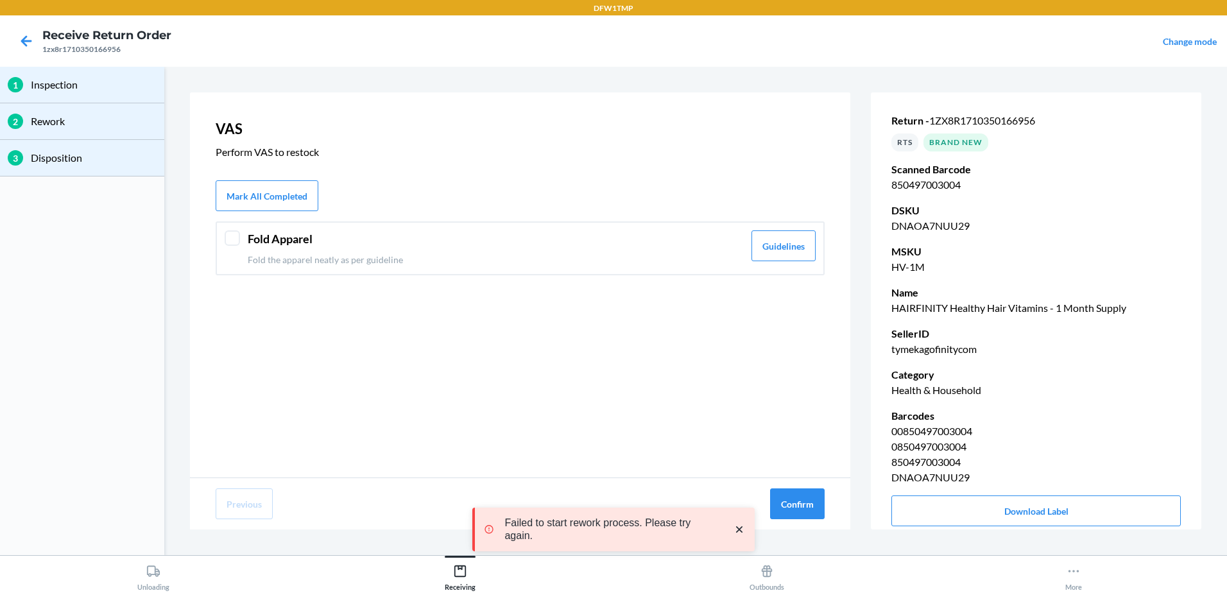
click at [231, 241] on div at bounding box center [232, 237] width 15 height 15
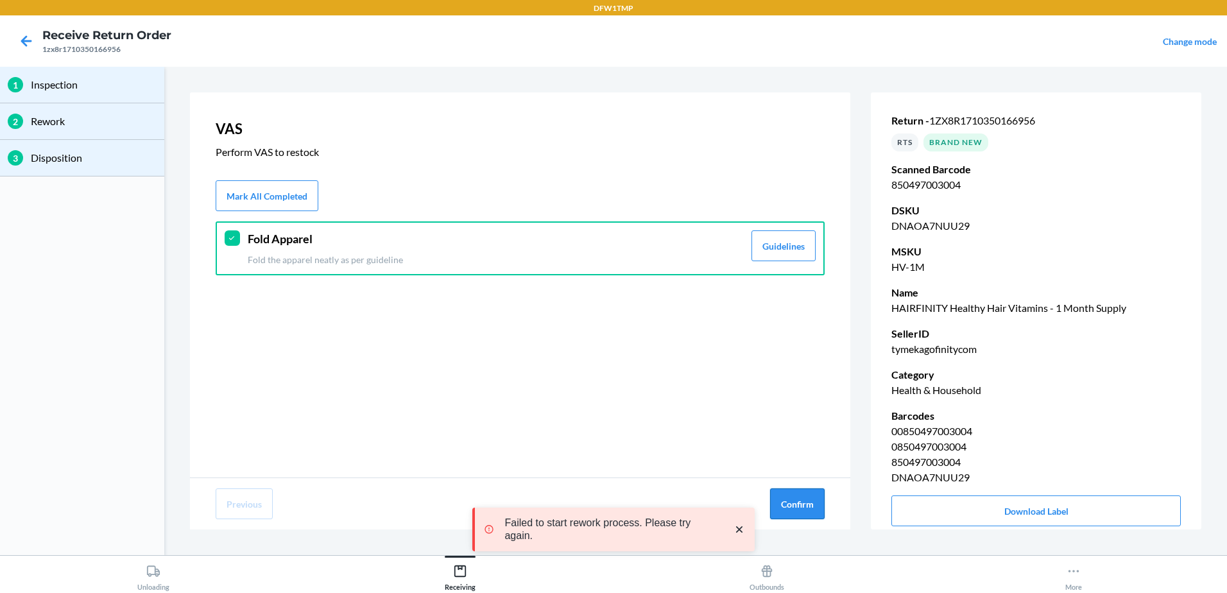
click at [818, 505] on button "Confirm" at bounding box center [797, 503] width 55 height 31
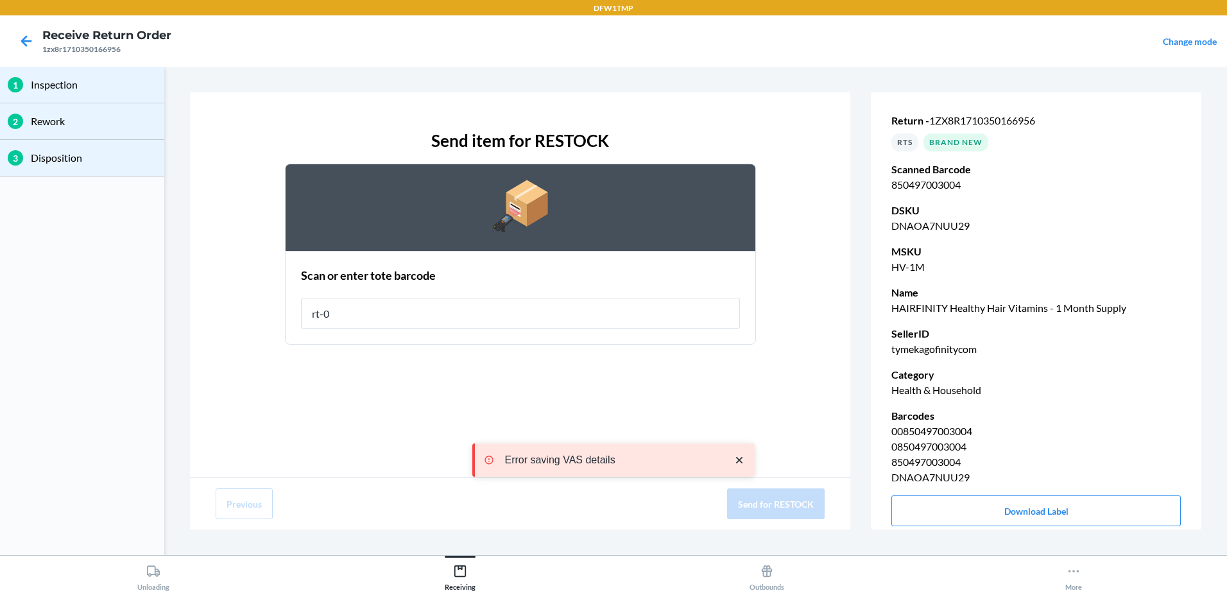
type input "rt-08"
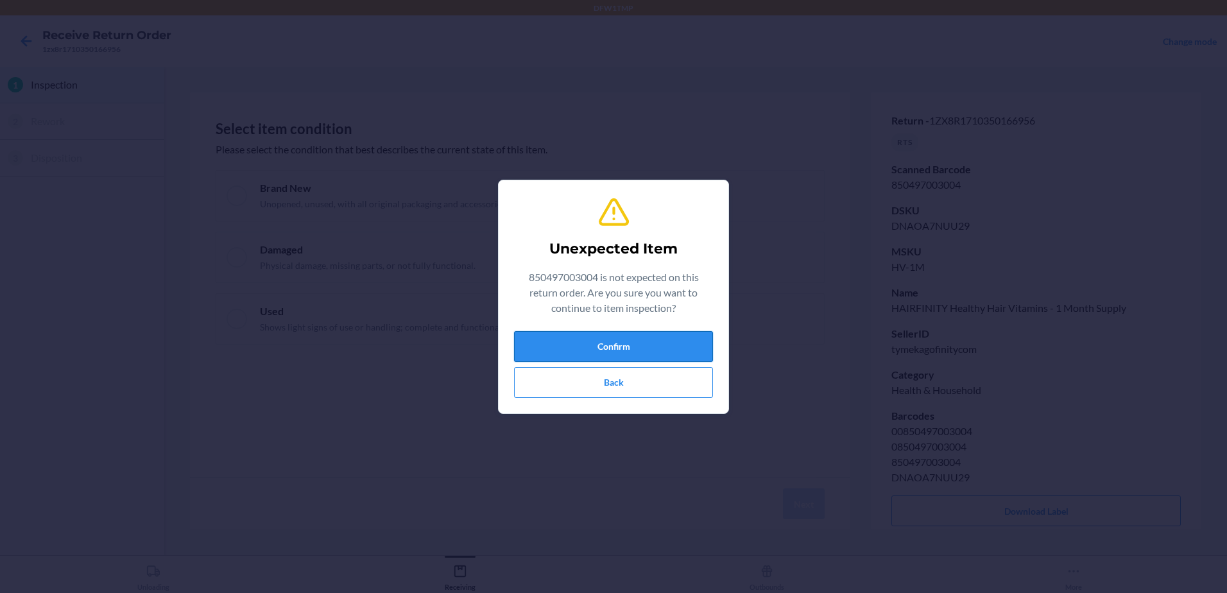
click at [633, 345] on button "Confirm" at bounding box center [613, 346] width 199 height 31
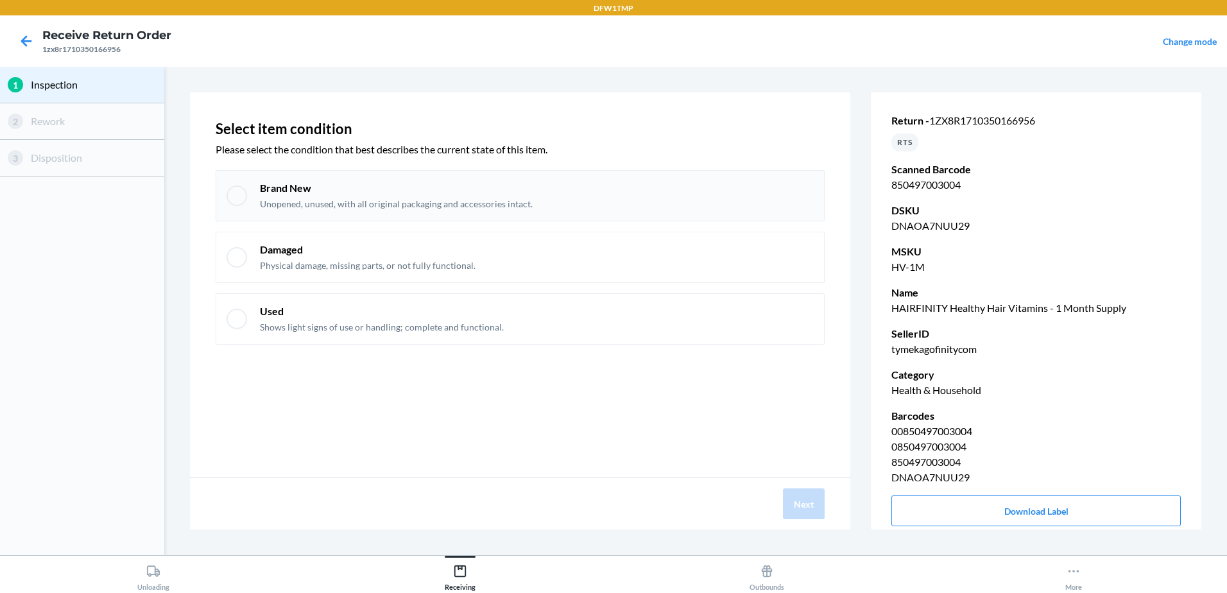
click at [245, 196] on div at bounding box center [237, 195] width 21 height 21
checkbox input "true"
click at [797, 493] on button "Next" at bounding box center [804, 503] width 42 height 31
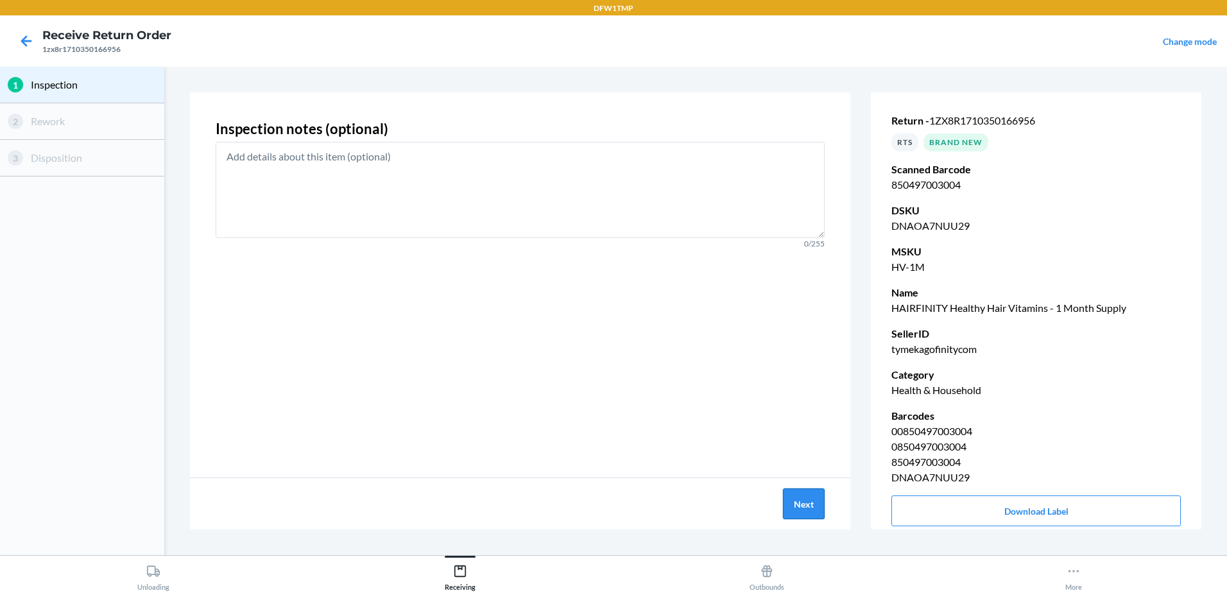
click at [798, 493] on button "Next" at bounding box center [804, 503] width 42 height 31
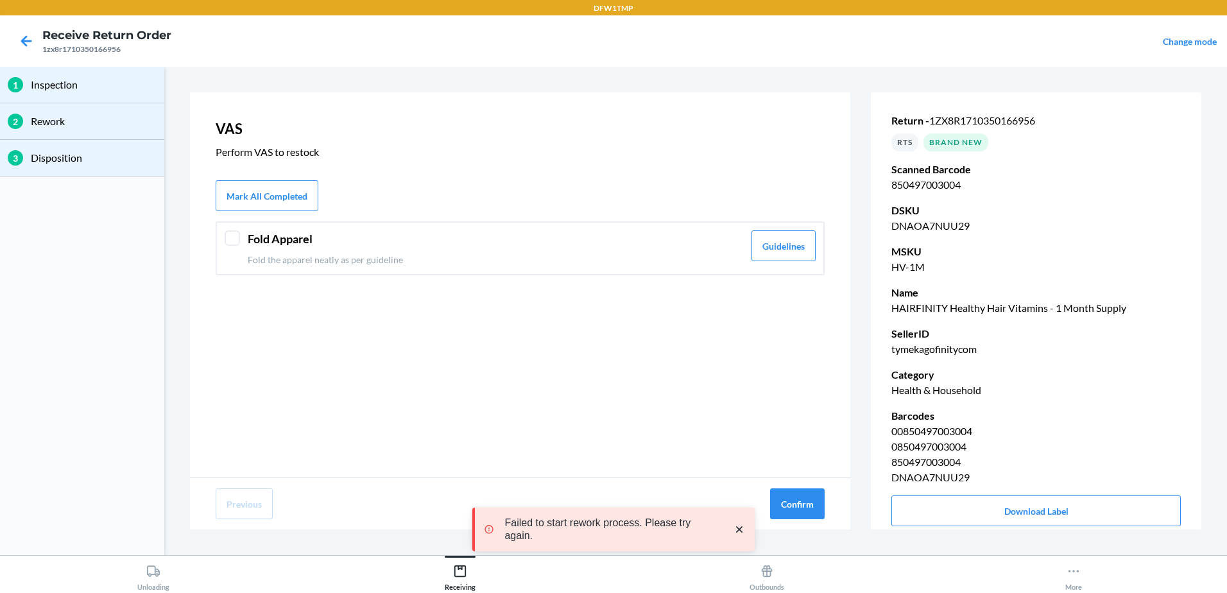
click at [230, 237] on div at bounding box center [232, 237] width 15 height 15
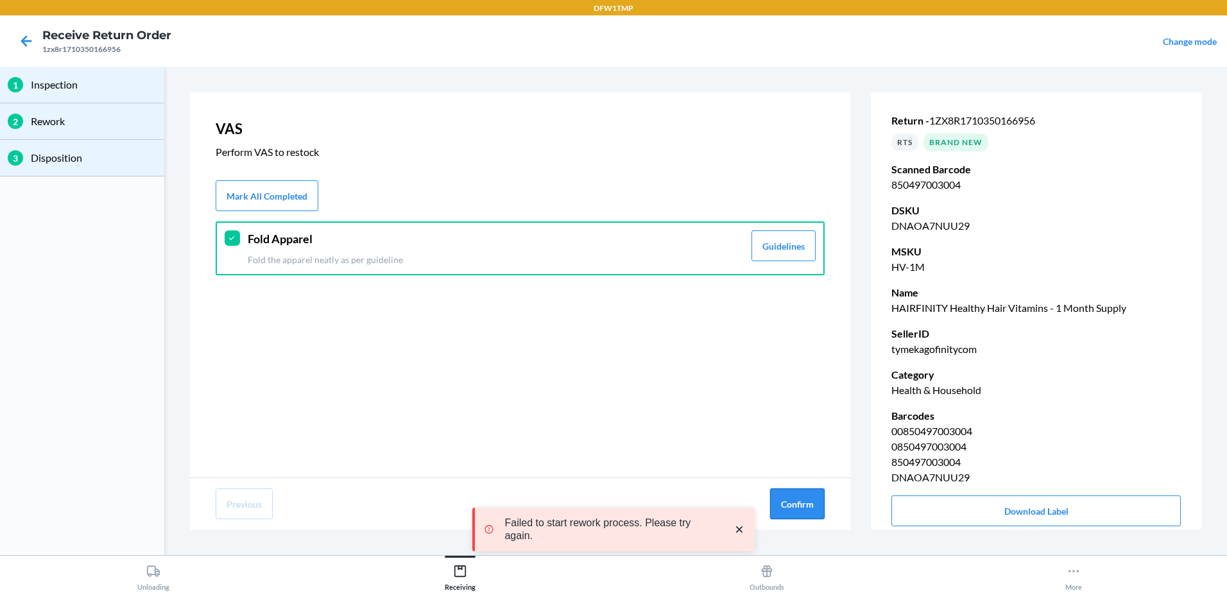
click at [794, 499] on button "Confirm" at bounding box center [797, 503] width 55 height 31
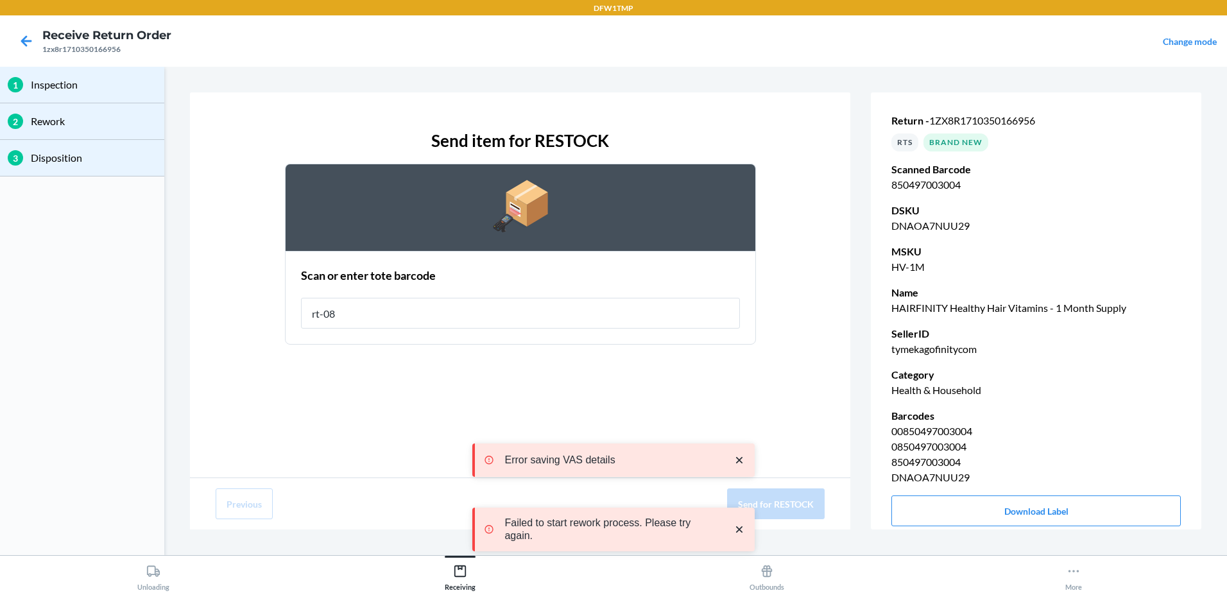
type input "rt-08"
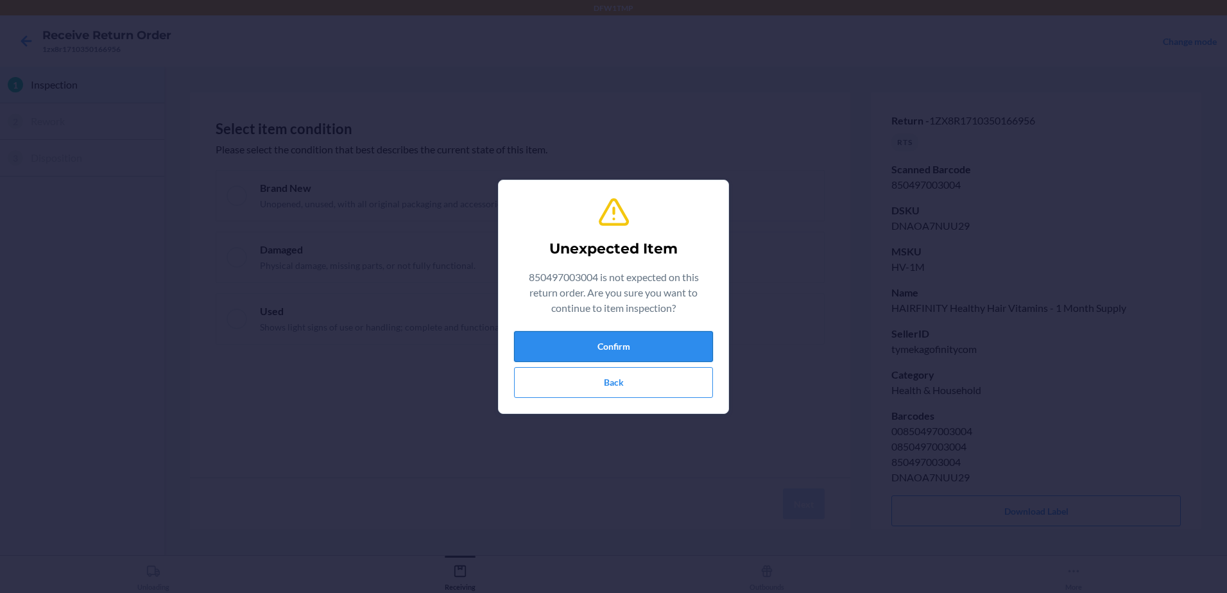
click at [698, 343] on button "Confirm" at bounding box center [613, 346] width 199 height 31
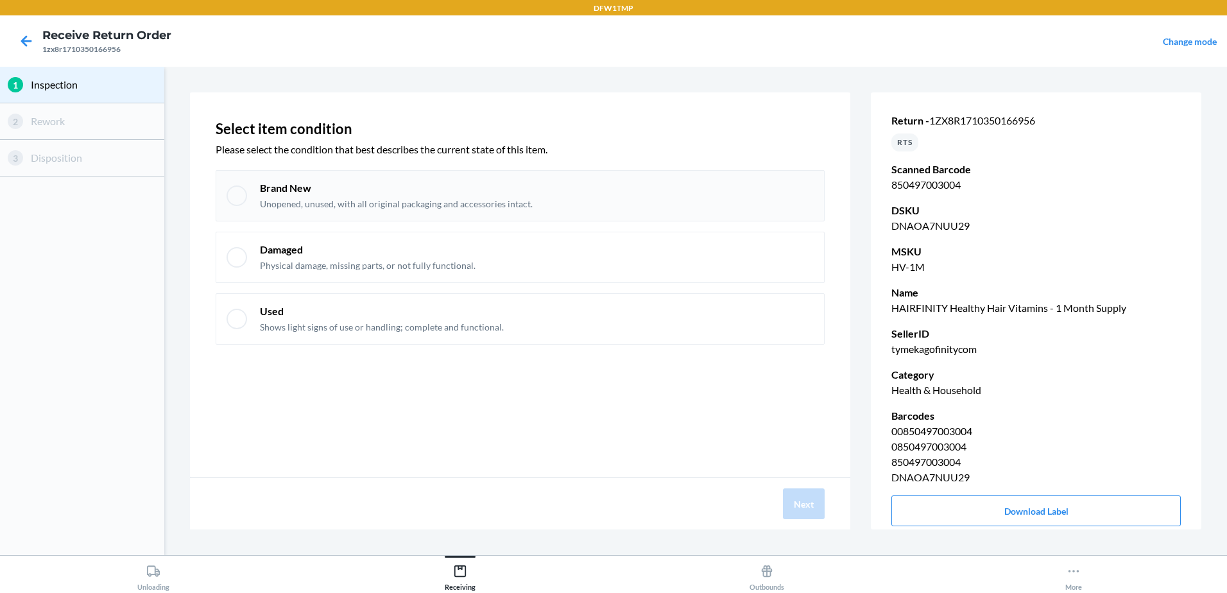
click at [234, 191] on div at bounding box center [237, 195] width 21 height 21
checkbox input "true"
click at [816, 506] on button "Next" at bounding box center [804, 503] width 42 height 31
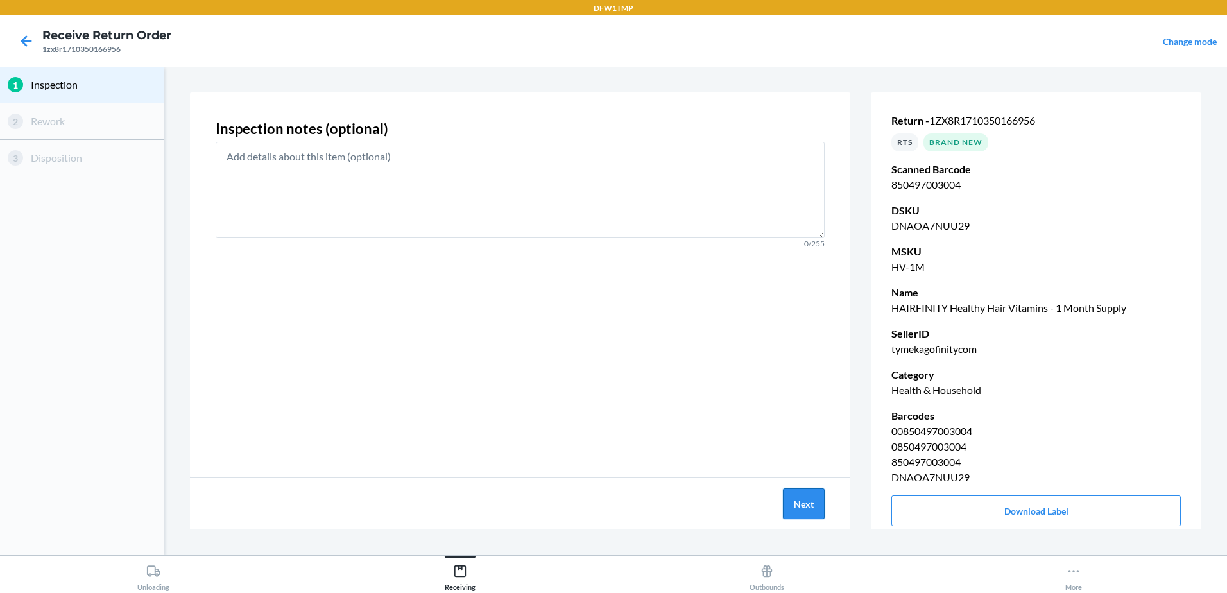
click at [816, 506] on button "Next" at bounding box center [804, 503] width 42 height 31
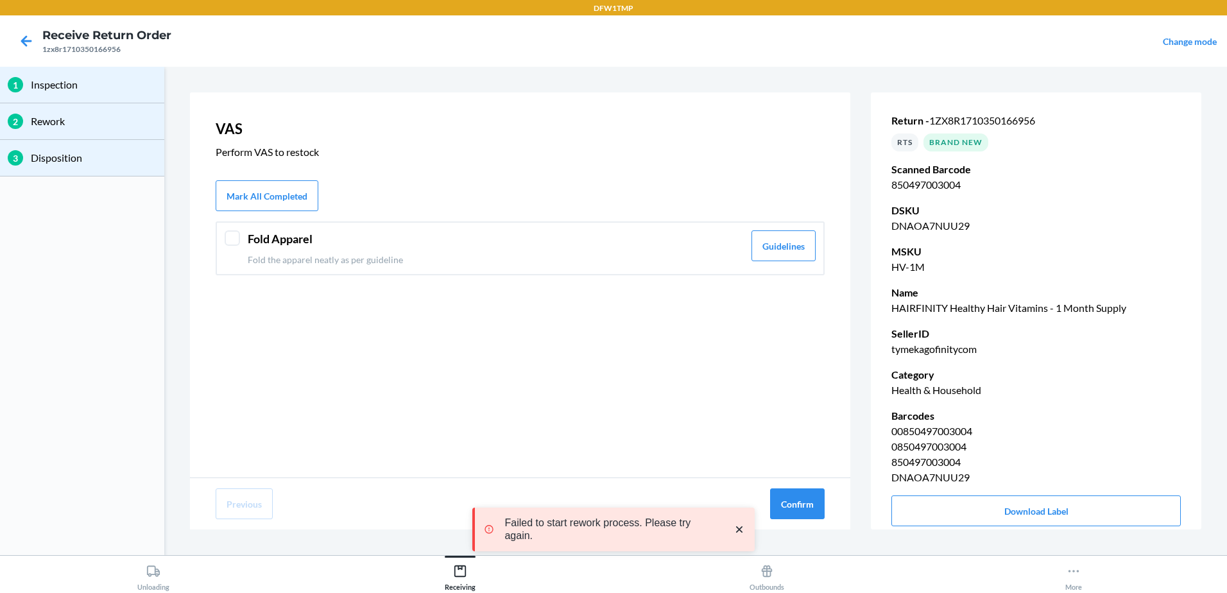
click at [241, 236] on div "Fold Apparel Fold the apparel neatly as per guideline Guidelines" at bounding box center [520, 248] width 609 height 54
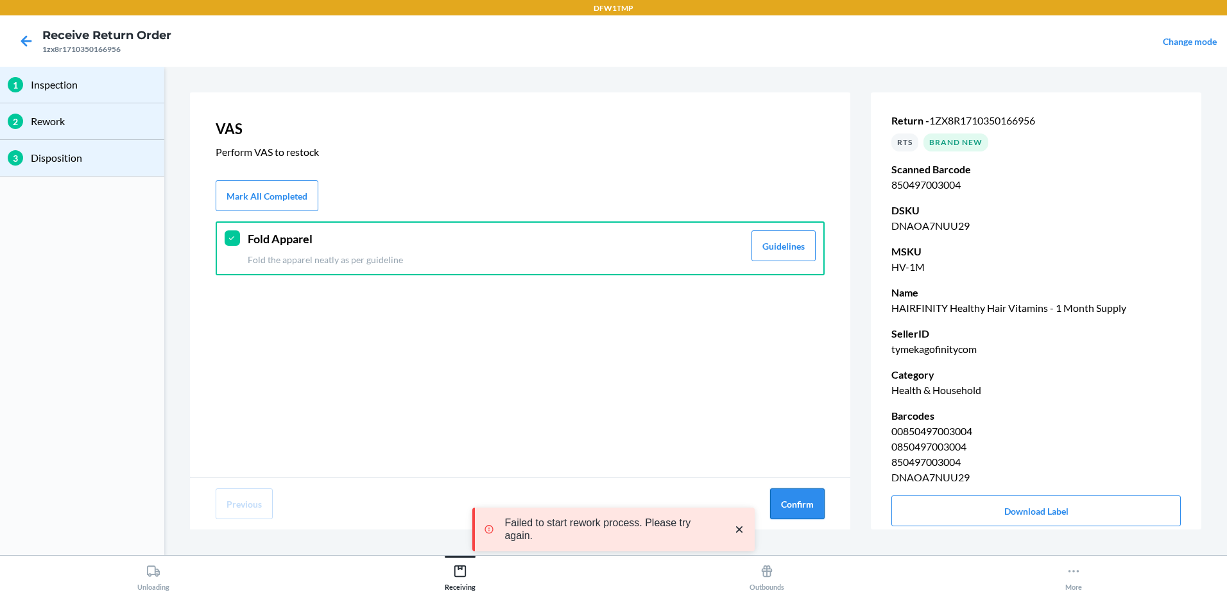
click at [789, 502] on button "Confirm" at bounding box center [797, 503] width 55 height 31
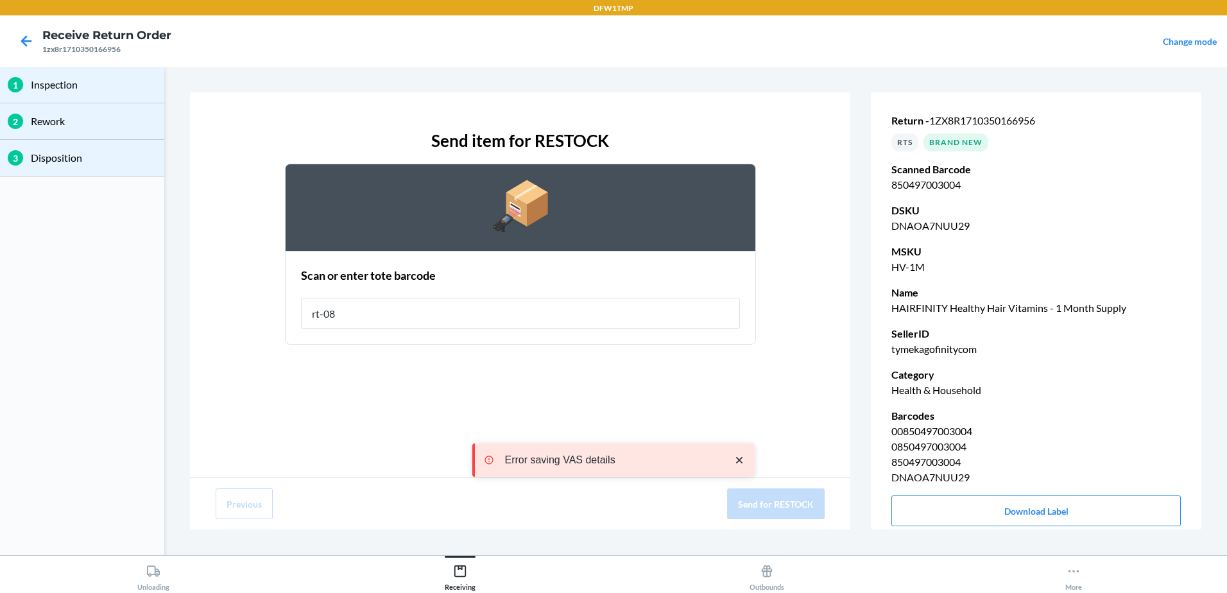
type input "rt-08"
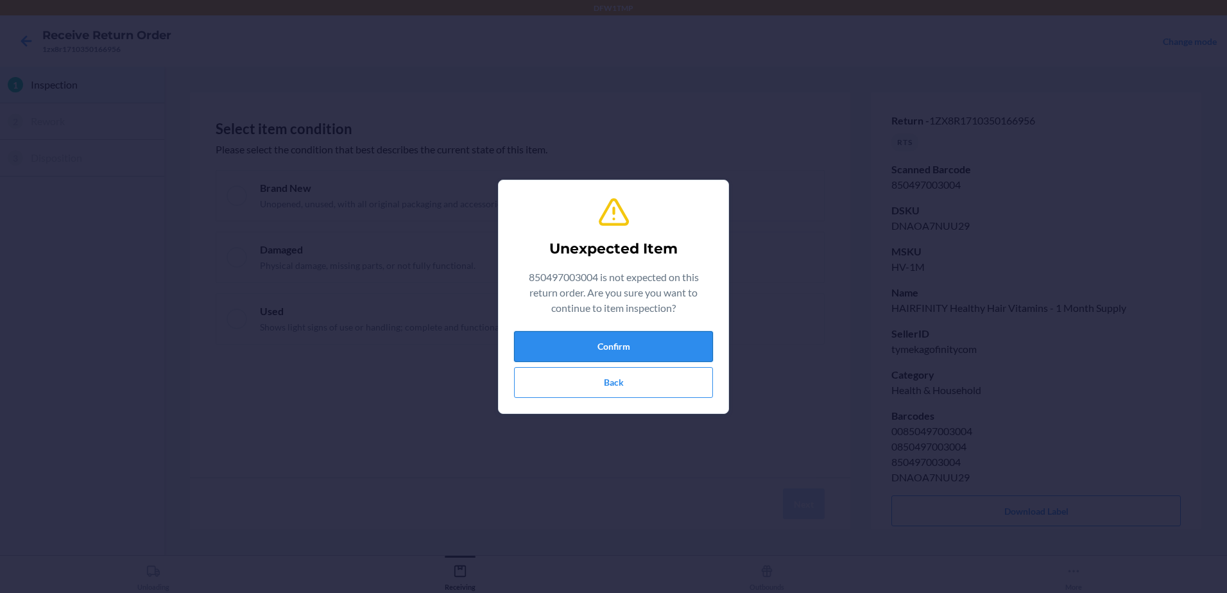
click at [612, 338] on button "Confirm" at bounding box center [613, 346] width 199 height 31
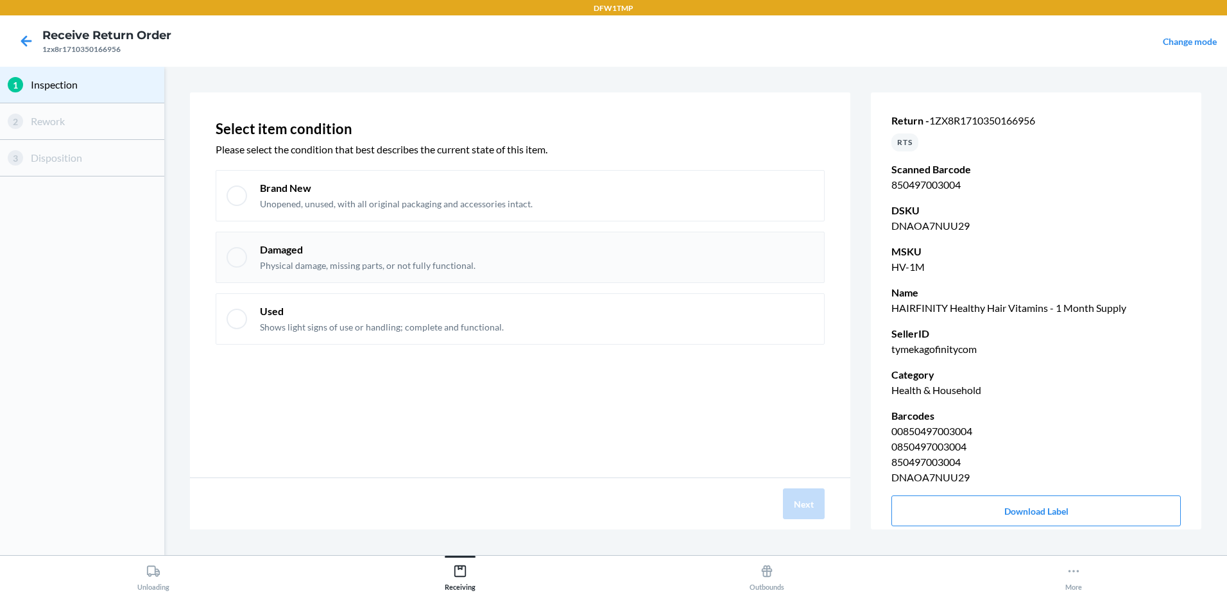
click at [224, 252] on div "Damaged Physical damage, missing parts, or not fully functional." at bounding box center [520, 257] width 609 height 51
checkbox input "true"
click at [809, 508] on button "Next" at bounding box center [804, 503] width 42 height 31
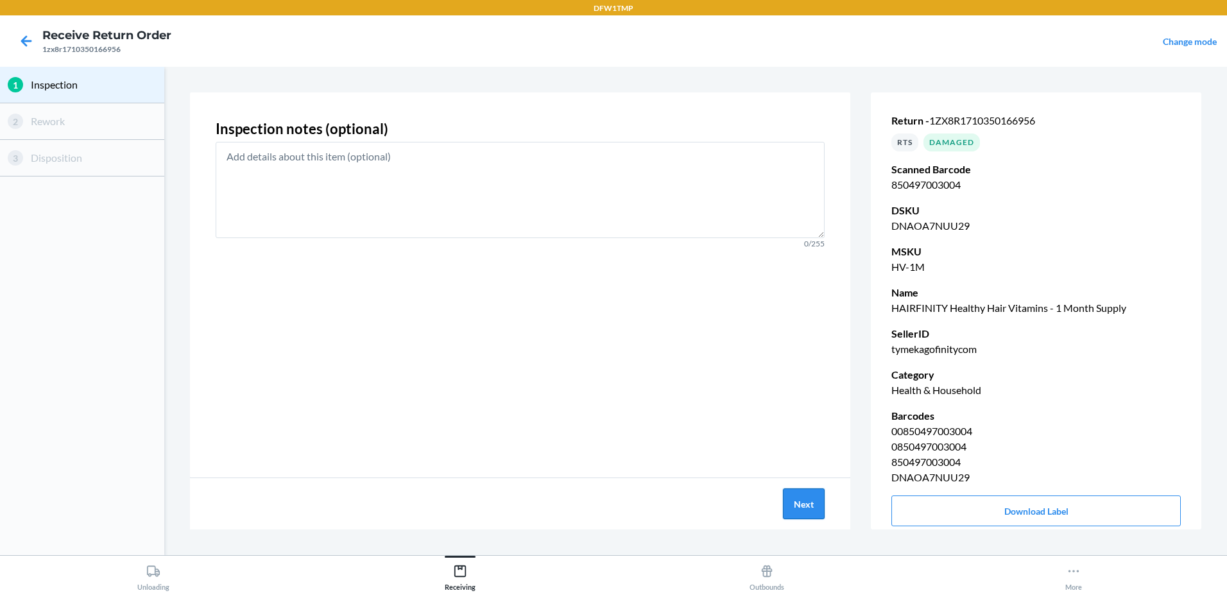
click at [809, 508] on button "Next" at bounding box center [804, 503] width 42 height 31
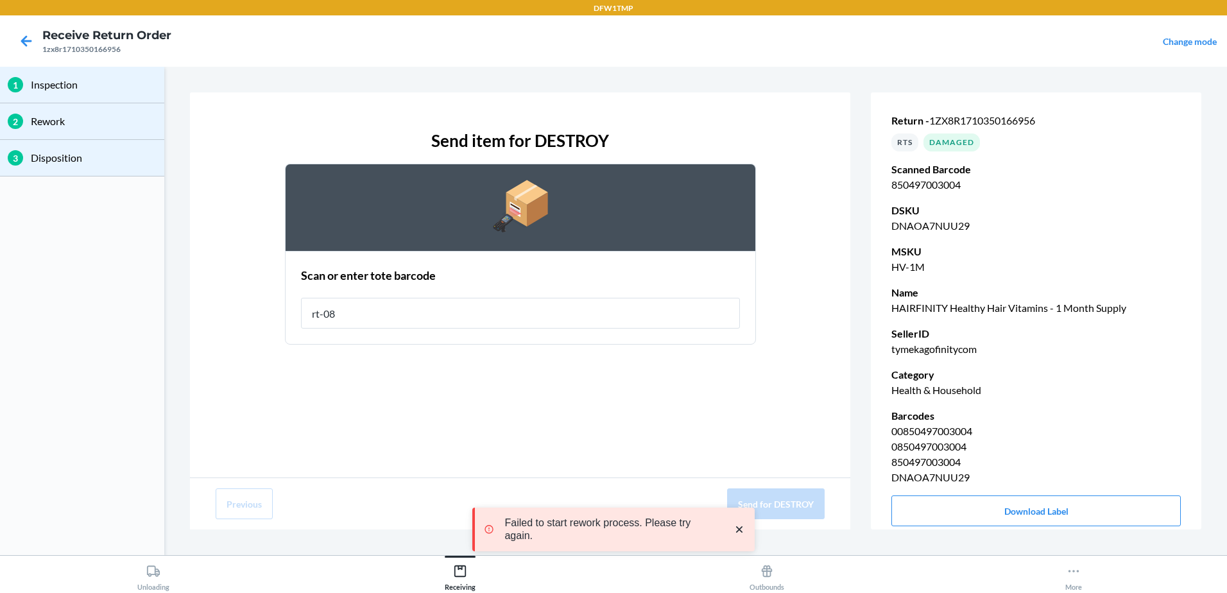
type input "rt-08"
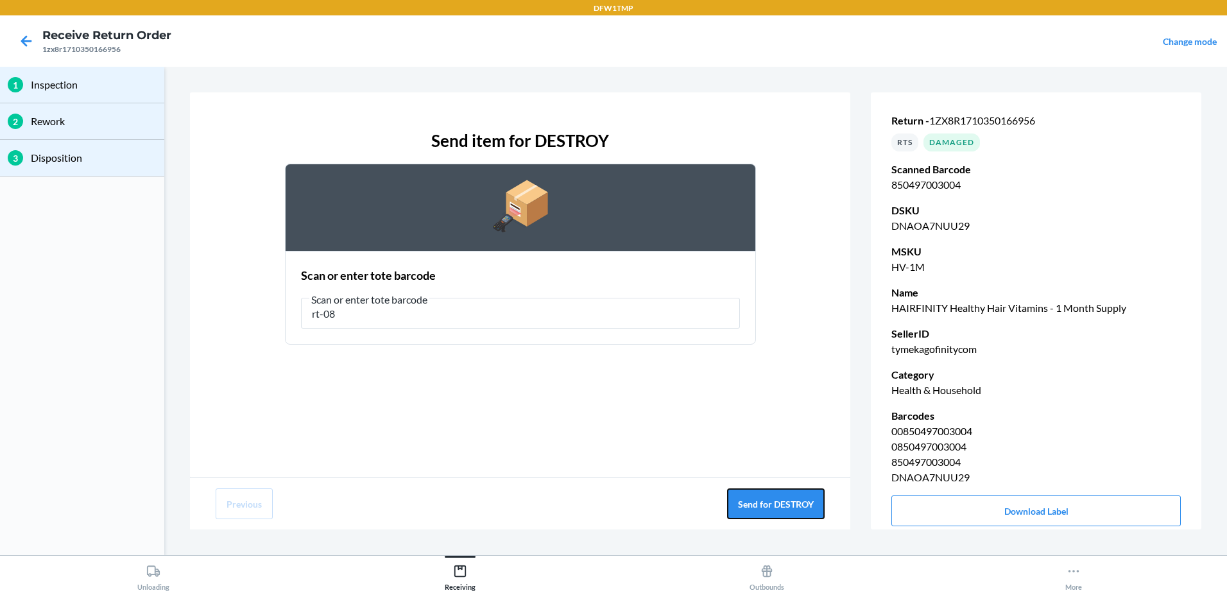
click at [809, 508] on button "Send for DESTROY" at bounding box center [776, 503] width 98 height 31
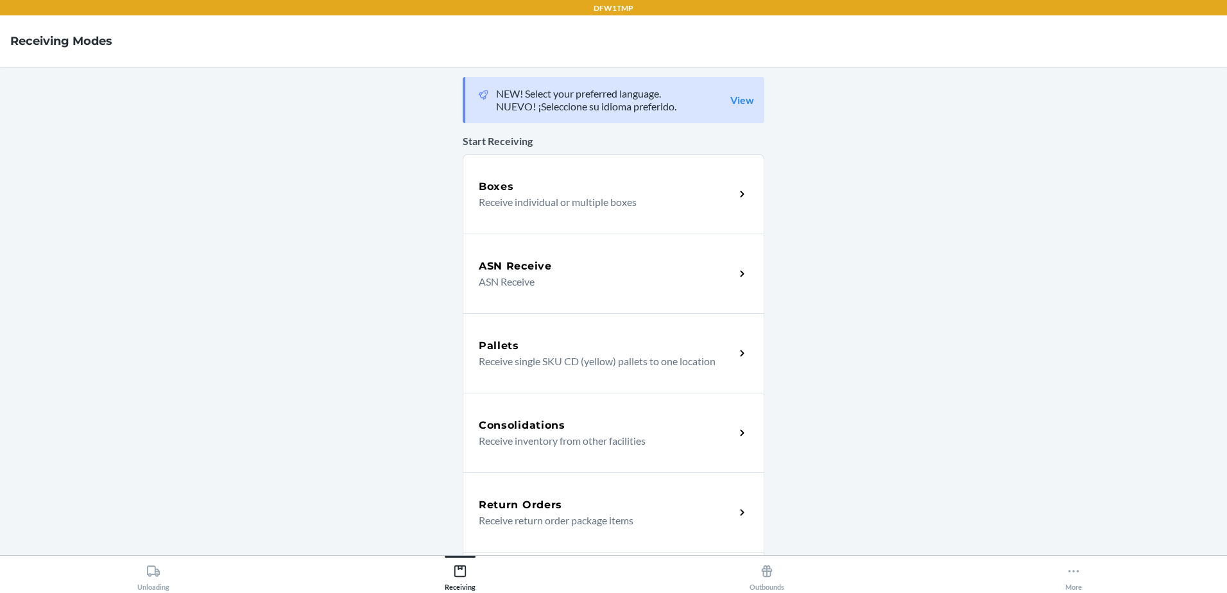
click at [653, 502] on div "Return Orders" at bounding box center [607, 504] width 256 height 15
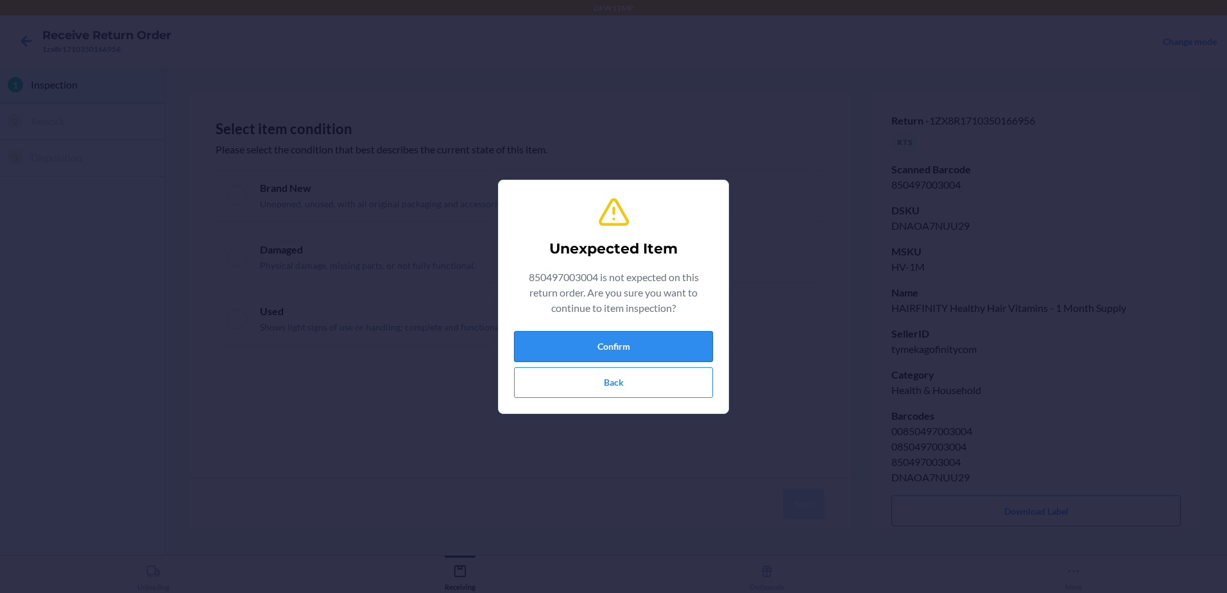
click at [662, 335] on button "Confirm" at bounding box center [613, 346] width 199 height 31
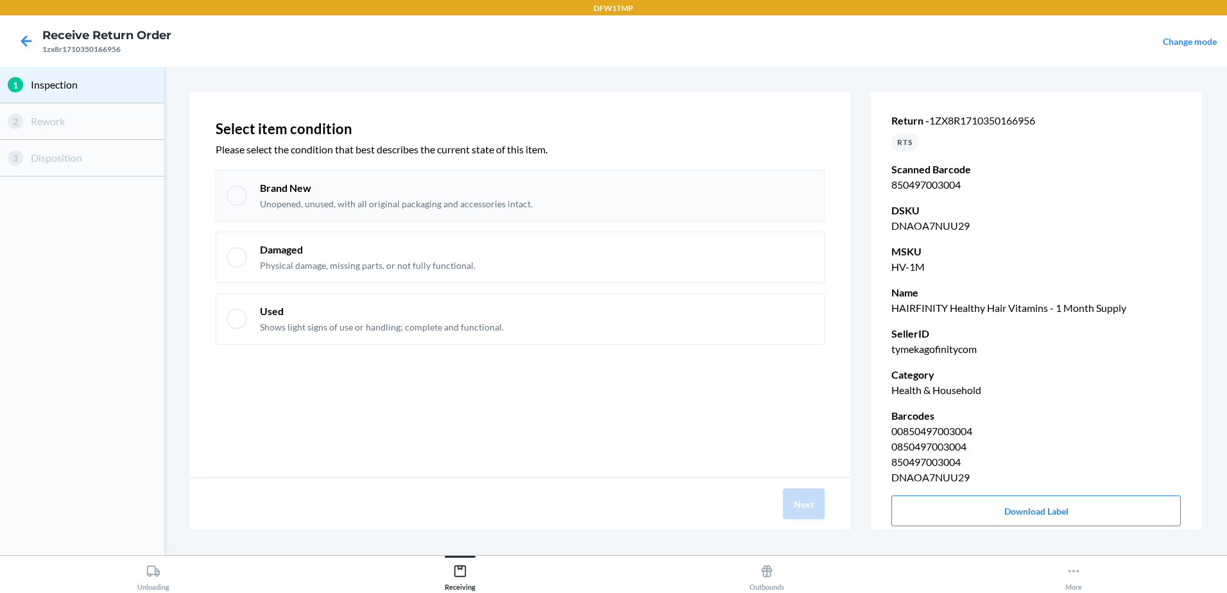
click at [221, 193] on div "Brand New Unopened, unused, with all original packaging and accessories intact." at bounding box center [520, 195] width 609 height 51
checkbox input "true"
click at [824, 505] on button "Next" at bounding box center [804, 503] width 42 height 31
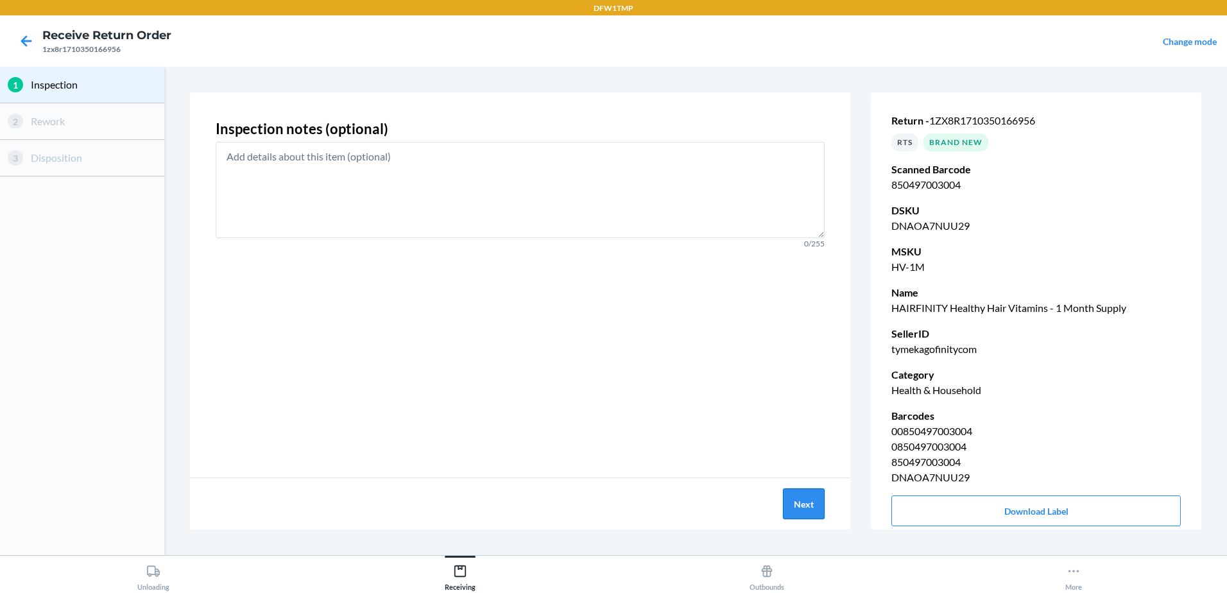
click at [824, 505] on button "Next" at bounding box center [804, 503] width 42 height 31
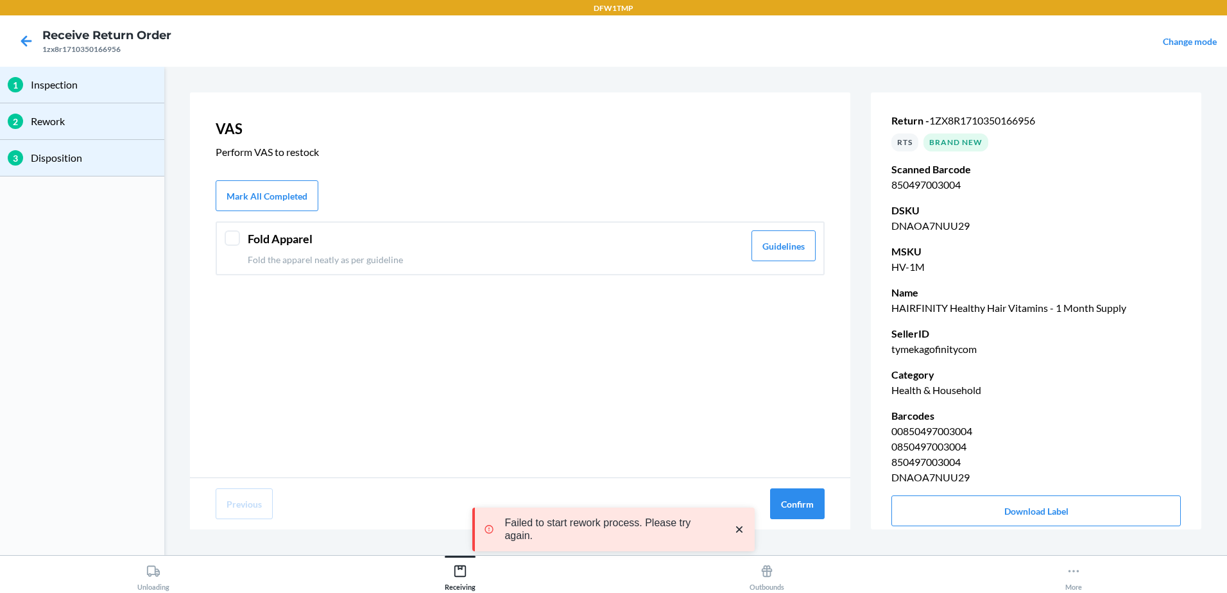
click at [225, 237] on div at bounding box center [232, 237] width 15 height 15
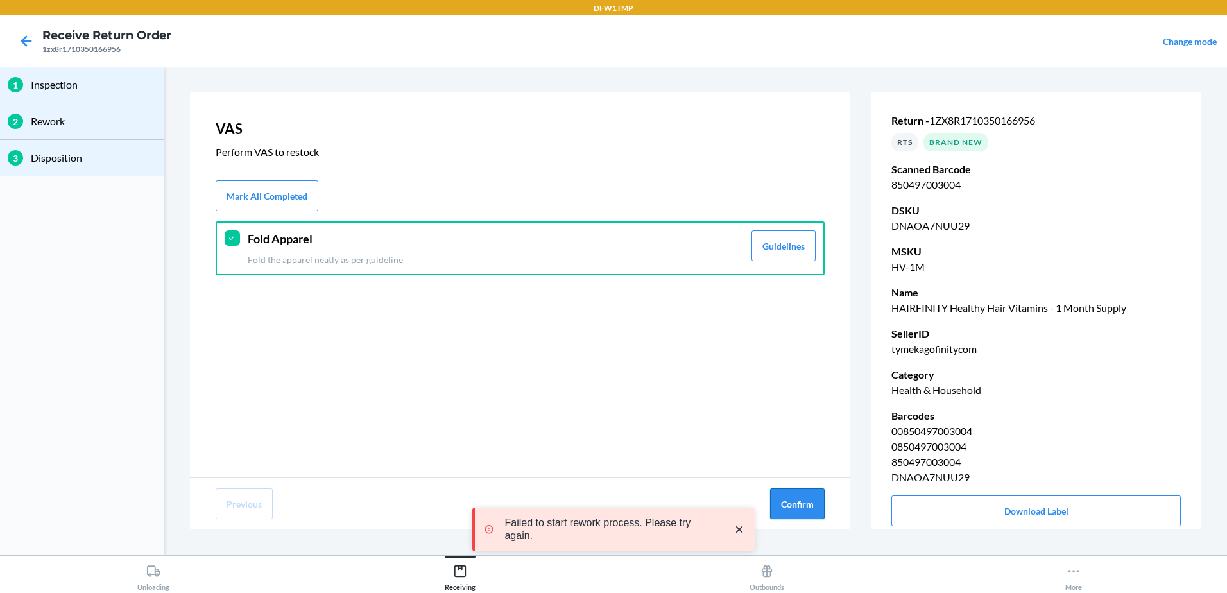
click at [791, 501] on button "Confirm" at bounding box center [797, 503] width 55 height 31
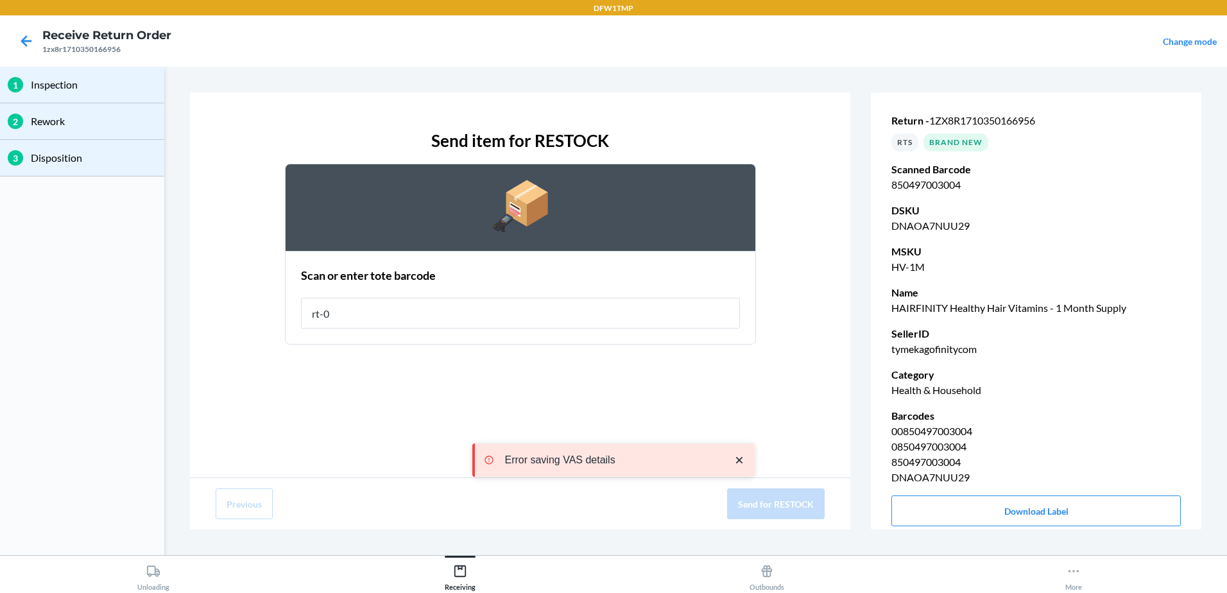
type input "rt-08"
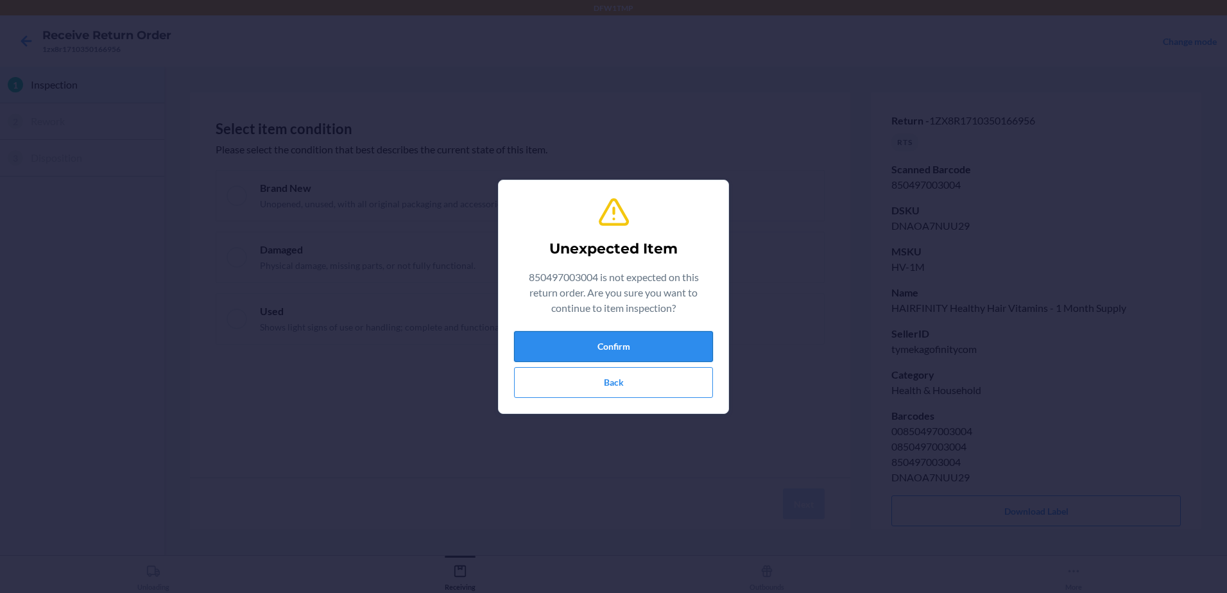
click at [621, 338] on button "Confirm" at bounding box center [613, 346] width 199 height 31
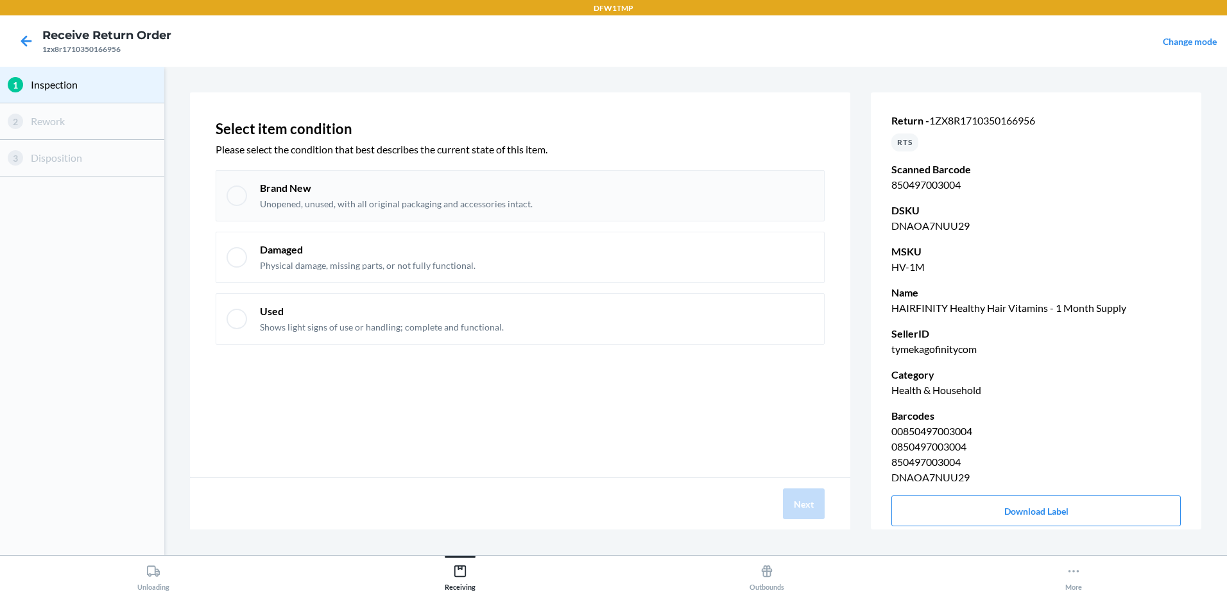
click at [244, 200] on div at bounding box center [237, 195] width 21 height 21
checkbox input "true"
click at [815, 507] on button "Next" at bounding box center [804, 503] width 42 height 31
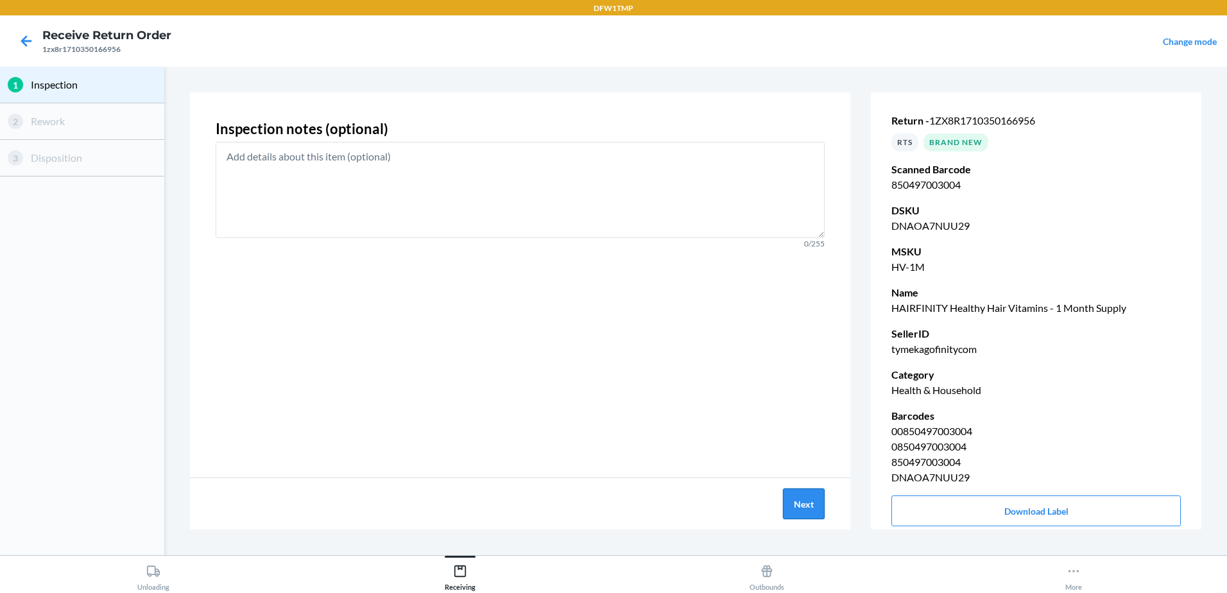
click at [815, 507] on button "Next" at bounding box center [804, 503] width 42 height 31
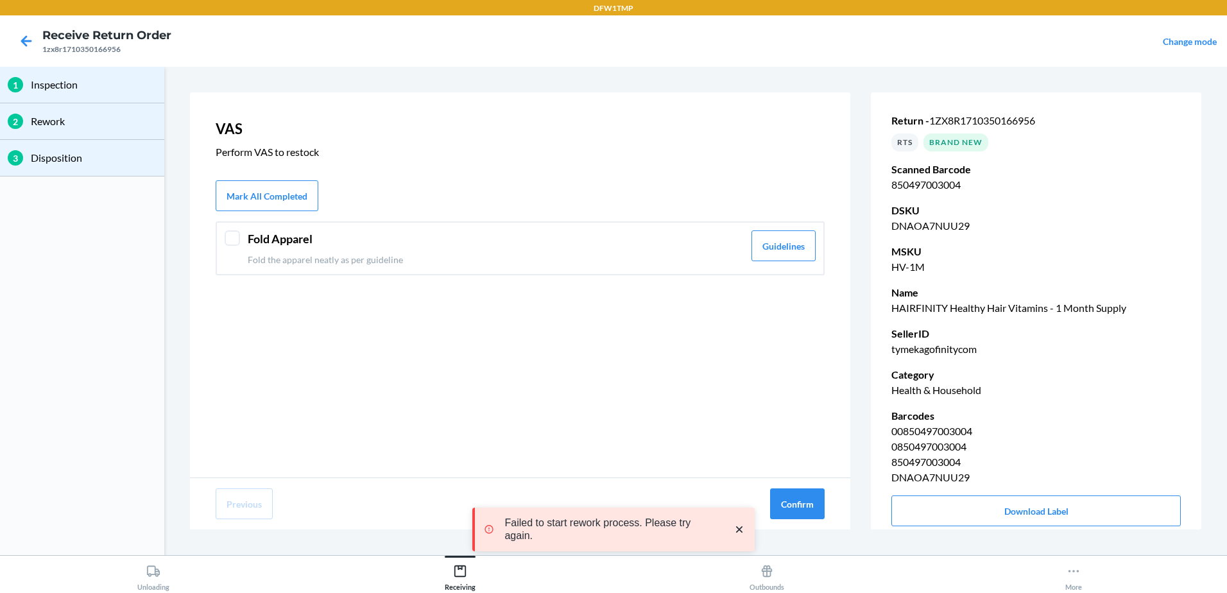
click at [226, 236] on div at bounding box center [232, 237] width 15 height 15
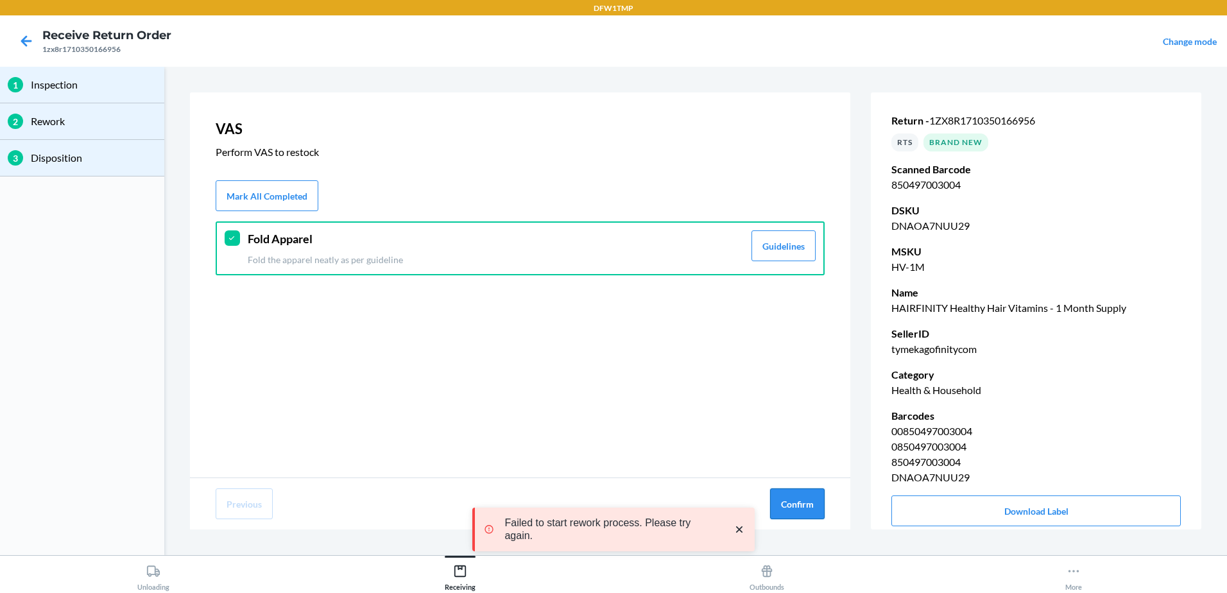
click at [789, 508] on button "Confirm" at bounding box center [797, 503] width 55 height 31
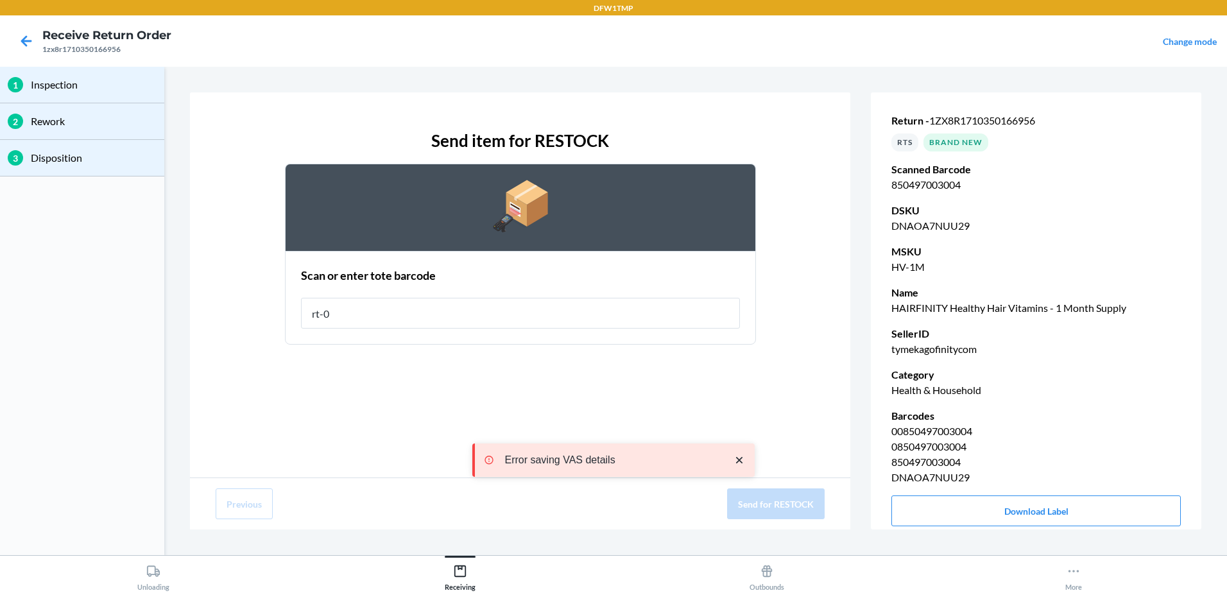
type input "rt-08"
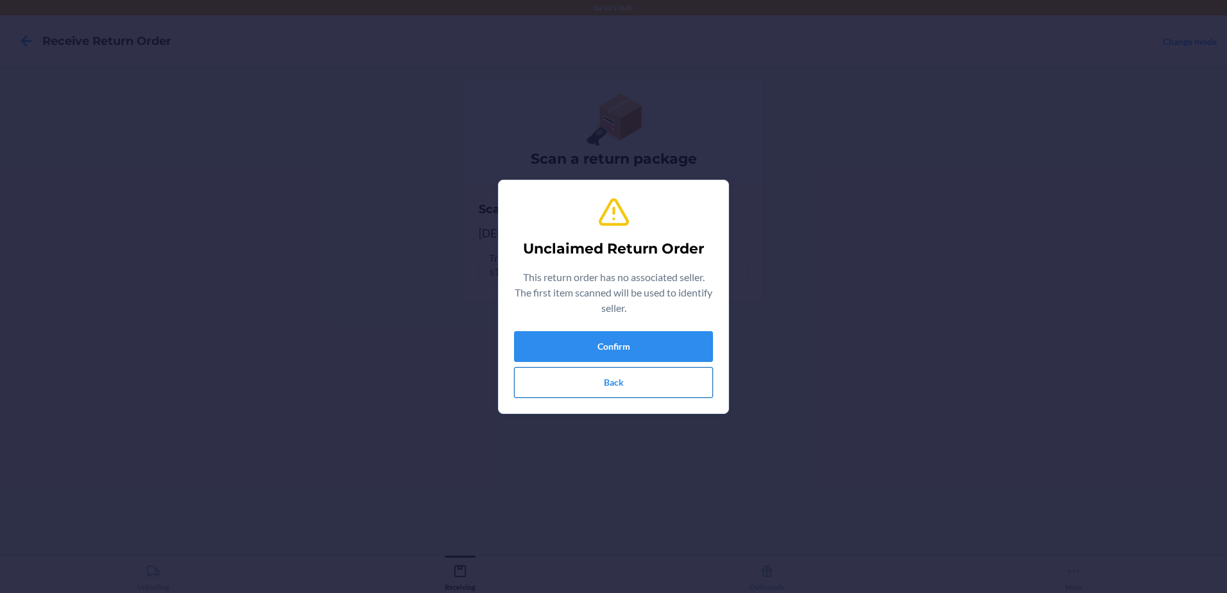
click at [669, 389] on button "Back" at bounding box center [613, 382] width 199 height 31
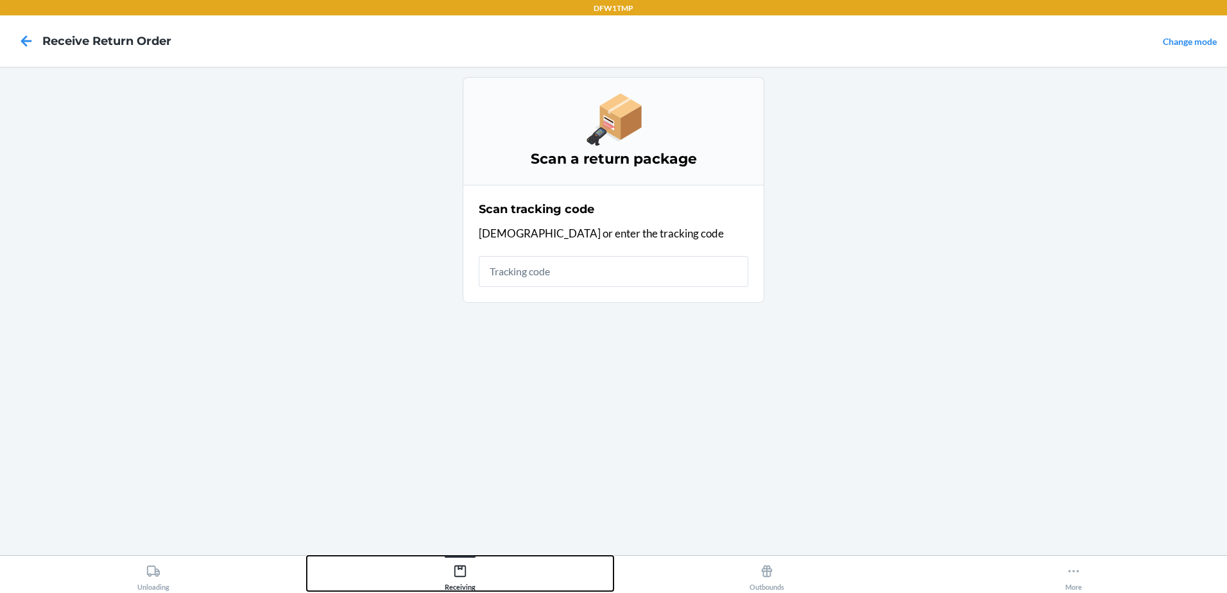
click at [463, 574] on icon at bounding box center [460, 571] width 14 height 14
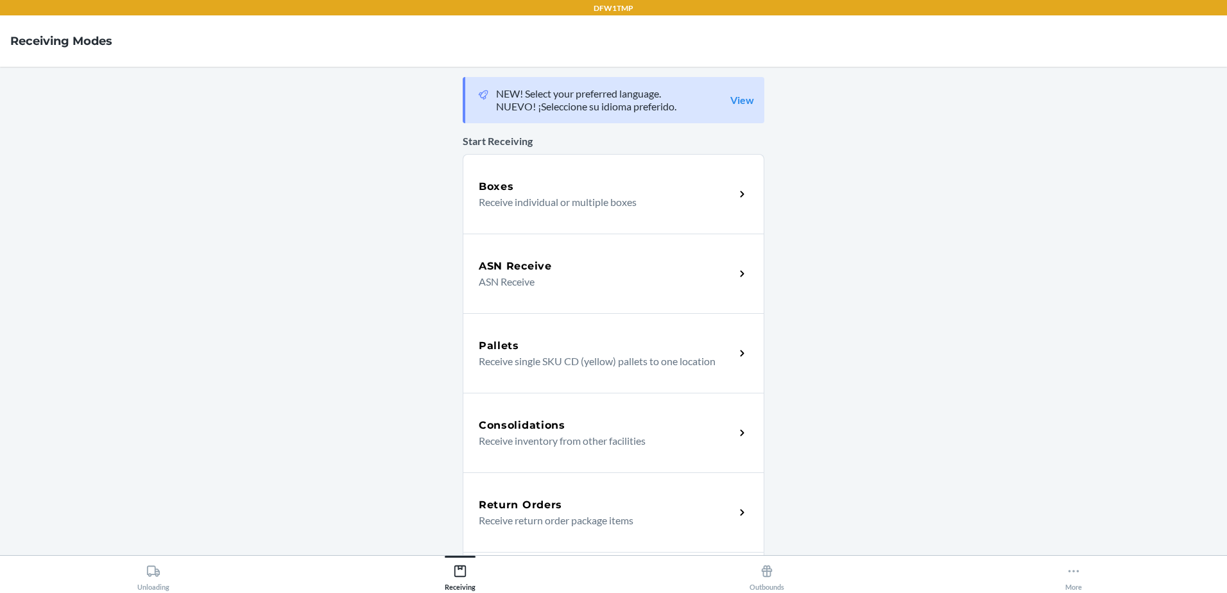
click at [548, 529] on div "Return Orders Receive return order package items" at bounding box center [614, 512] width 302 height 80
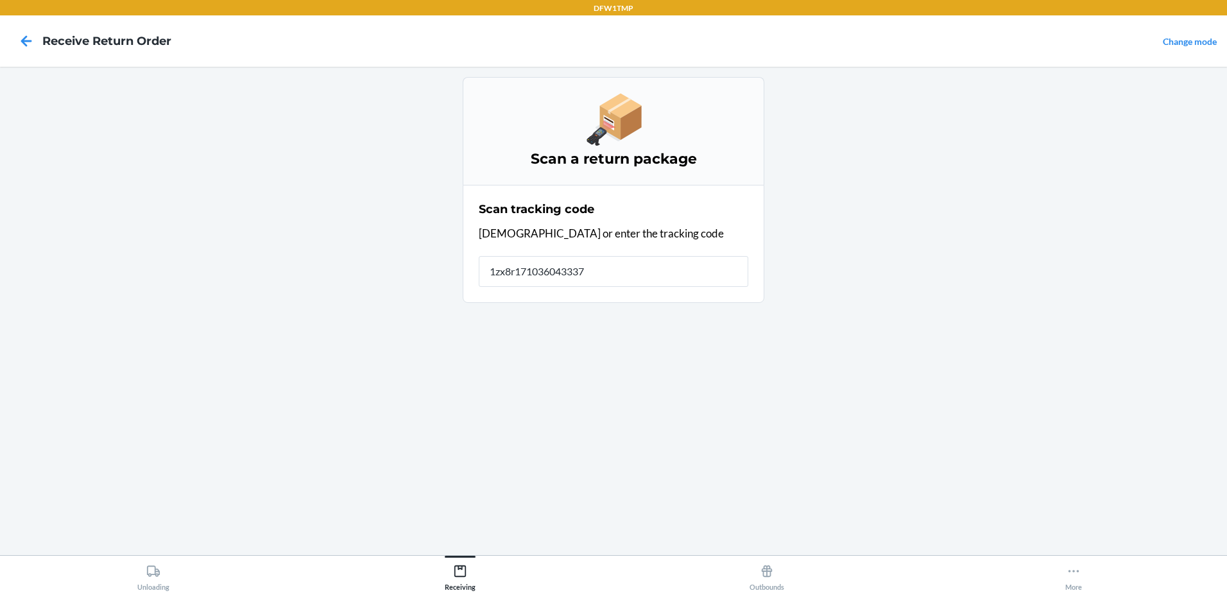
type input "1zx8r1710360433371"
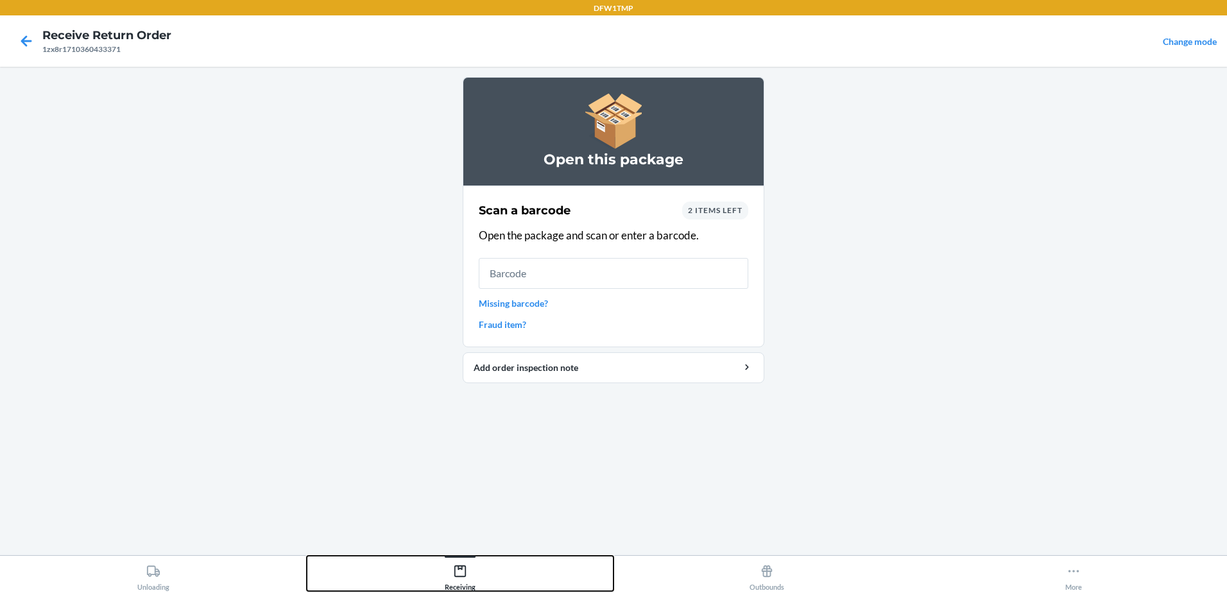
click at [467, 567] on div "Receiving" at bounding box center [460, 575] width 31 height 32
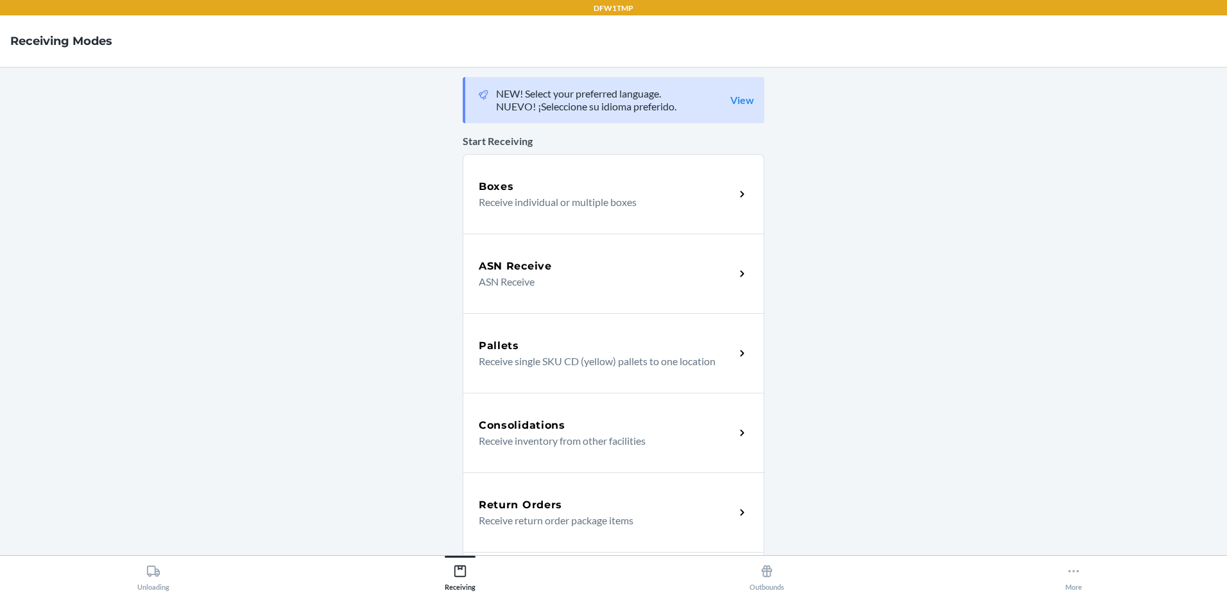
click at [529, 519] on p "Receive return order package items" at bounding box center [602, 520] width 246 height 15
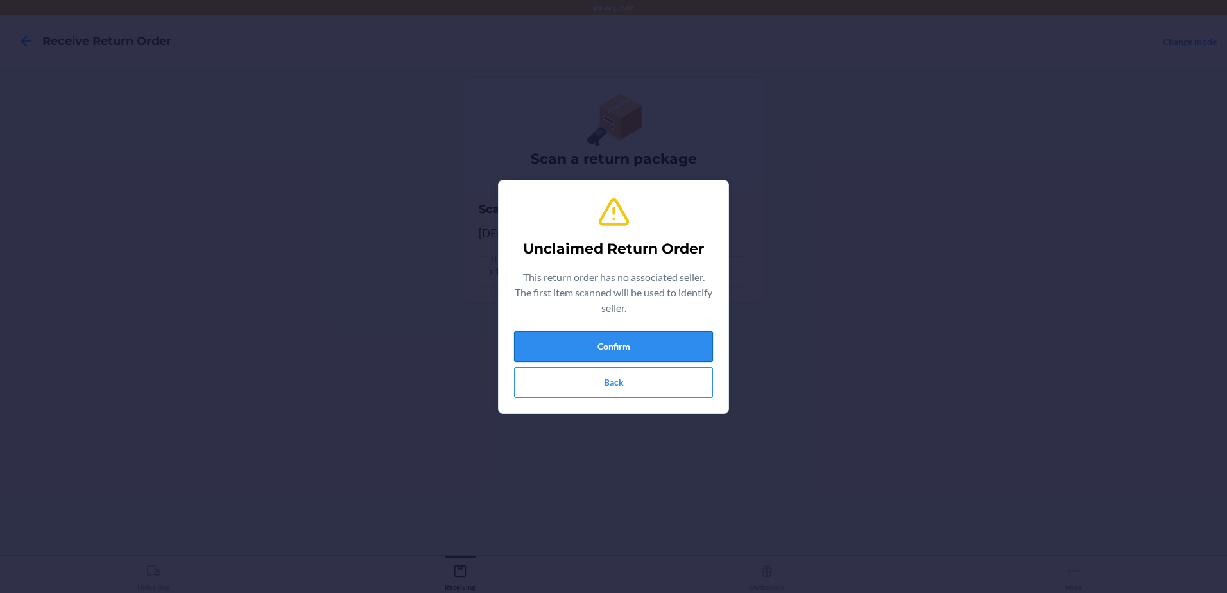
click at [635, 340] on button "Confirm" at bounding box center [613, 346] width 199 height 31
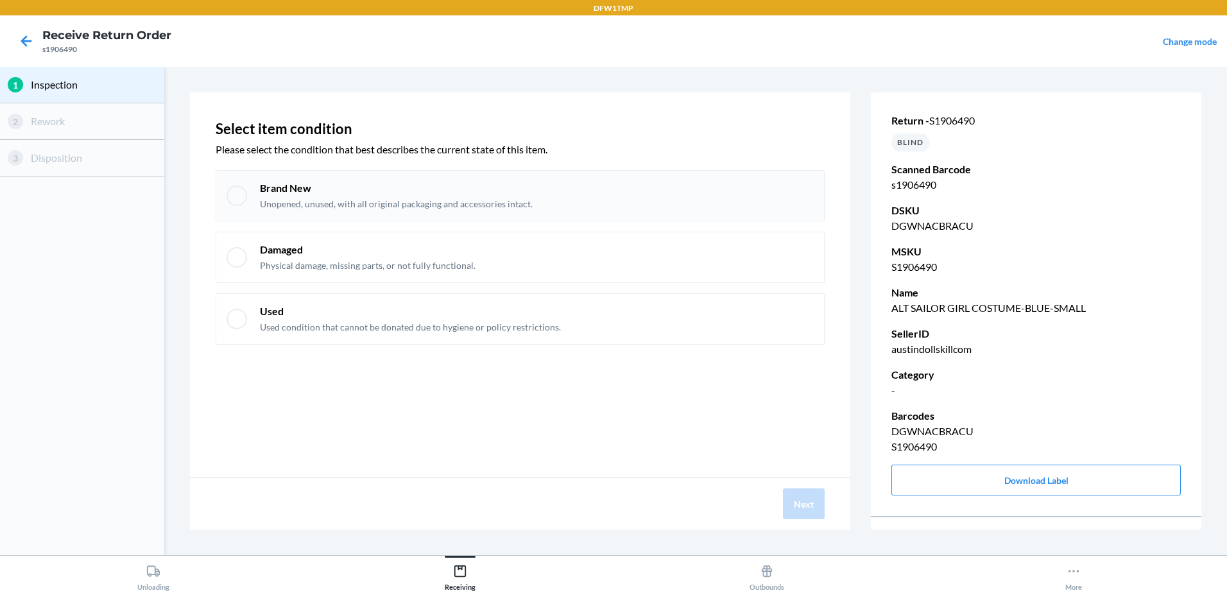
click at [228, 193] on div at bounding box center [237, 195] width 21 height 21
checkbox input "true"
click at [802, 499] on button "Next" at bounding box center [804, 503] width 42 height 31
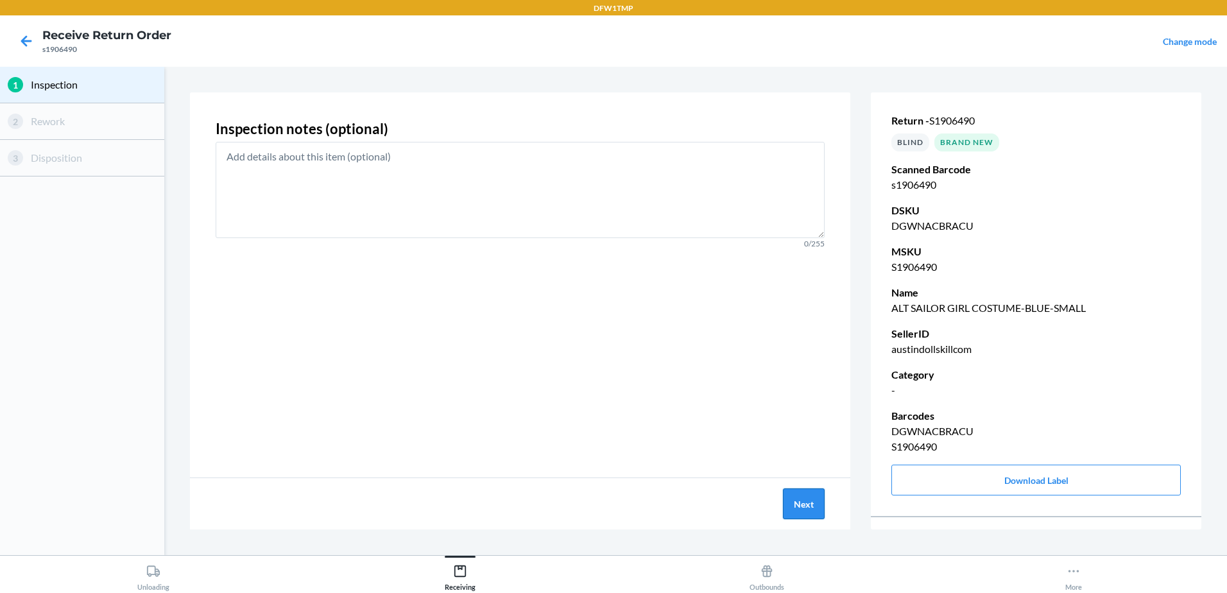
click at [809, 505] on button "Next" at bounding box center [804, 503] width 42 height 31
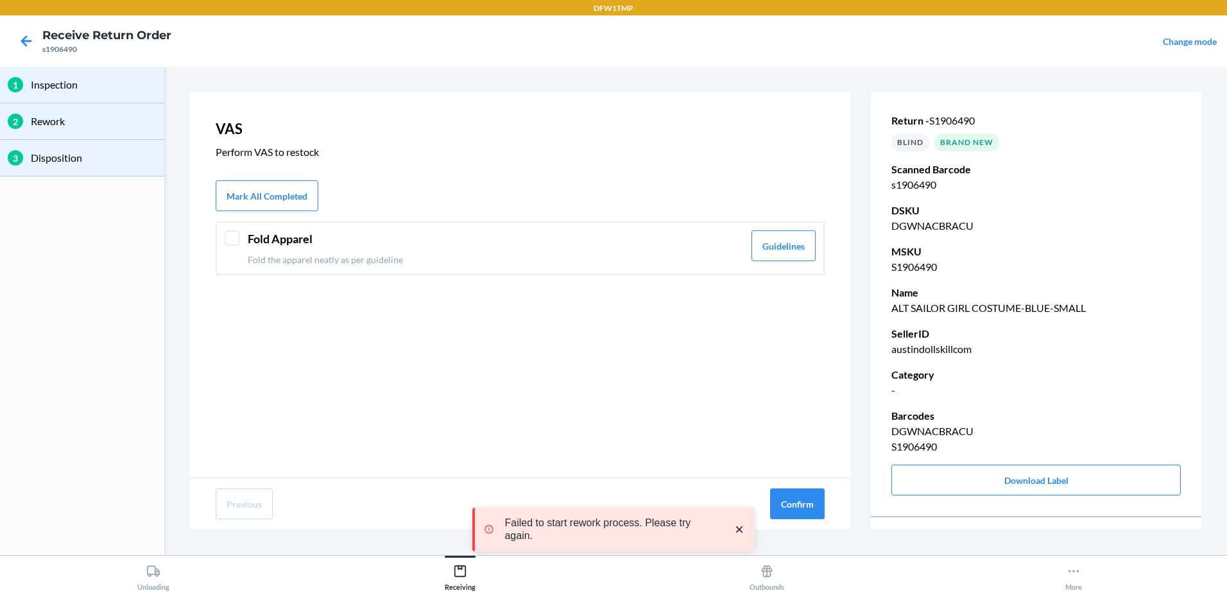
click at [234, 237] on div at bounding box center [232, 237] width 15 height 15
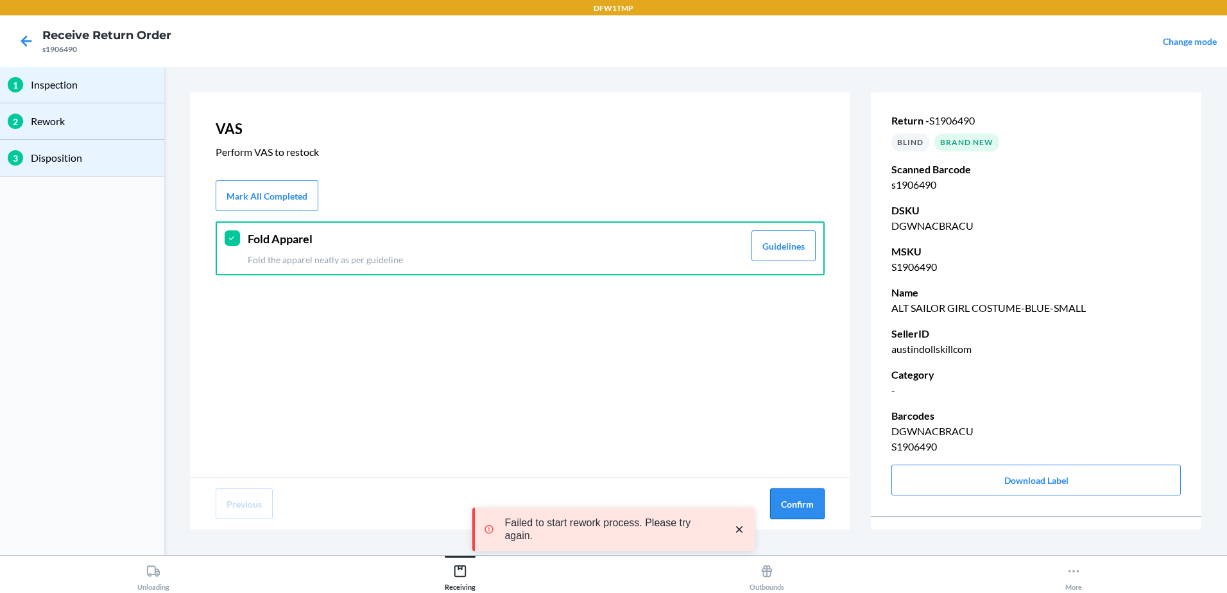
click at [802, 507] on button "Confirm" at bounding box center [797, 503] width 55 height 31
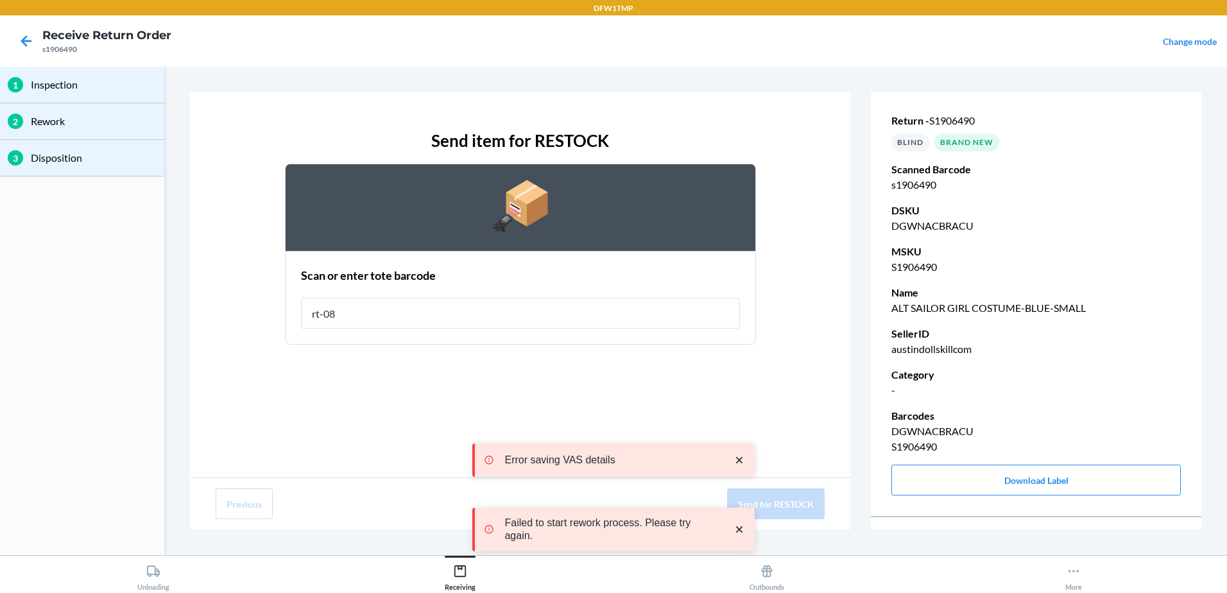
type input "rt-08"
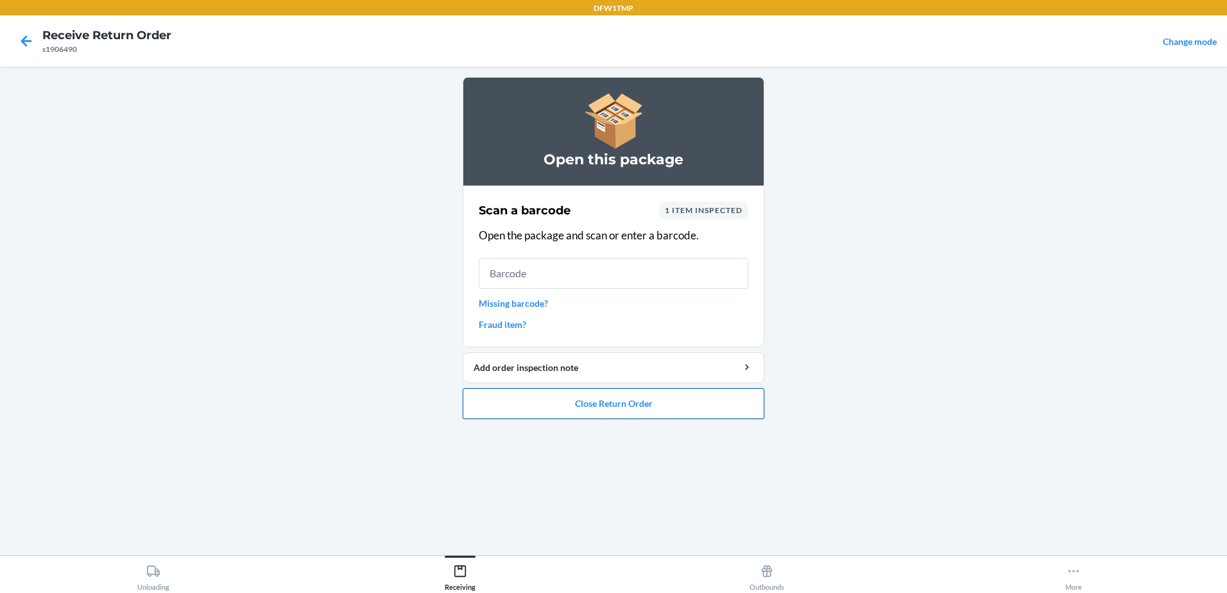
click at [652, 402] on button "Close Return Order" at bounding box center [614, 403] width 302 height 31
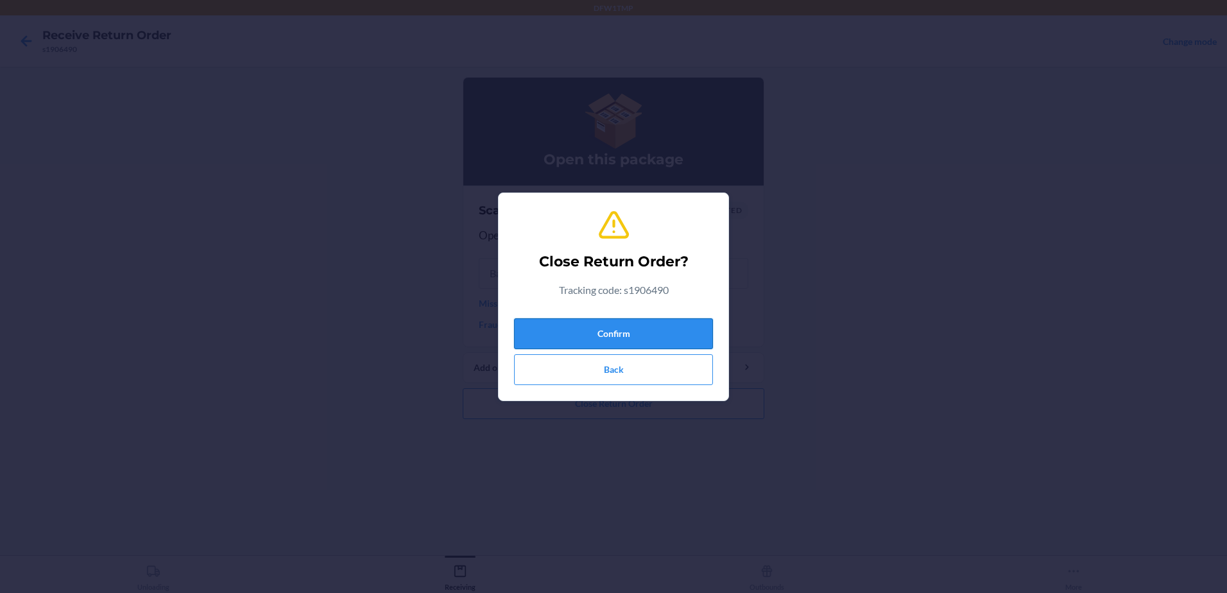
click at [666, 337] on button "Confirm" at bounding box center [613, 333] width 199 height 31
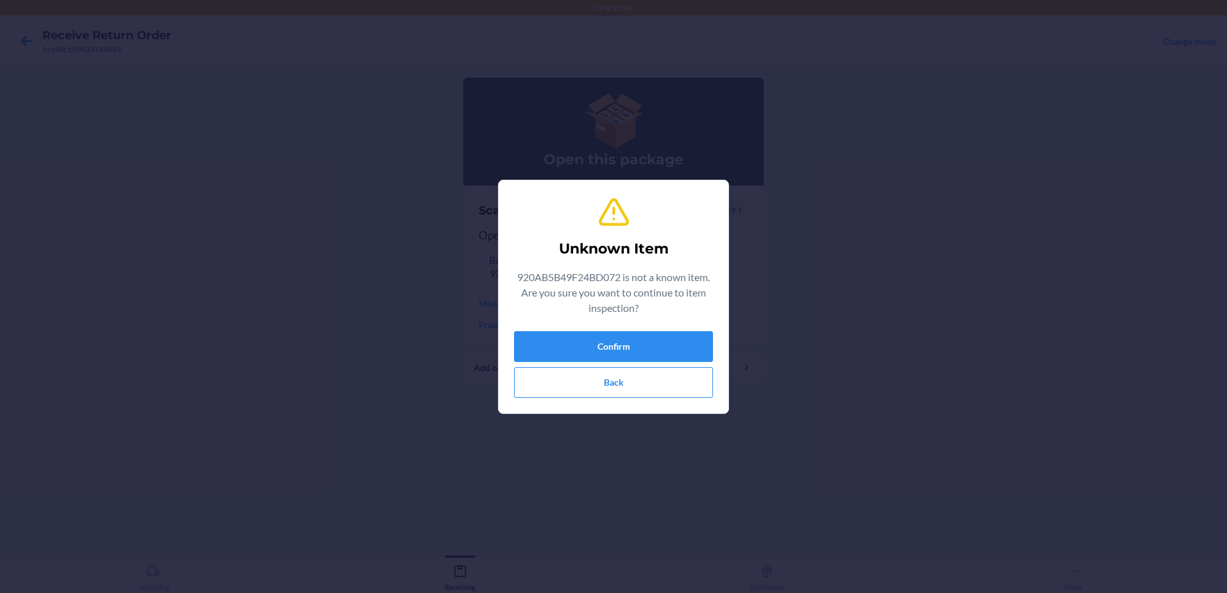
drag, startPoint x: 1226, startPoint y: 395, endPoint x: 413, endPoint y: 172, distance: 843.8
click at [413, 172] on div "Unknown Item 920AB5B49F24BD072 is not a known item. Are you sure you want to co…" at bounding box center [613, 296] width 1227 height 593
click at [622, 353] on button "Confirm" at bounding box center [613, 346] width 199 height 31
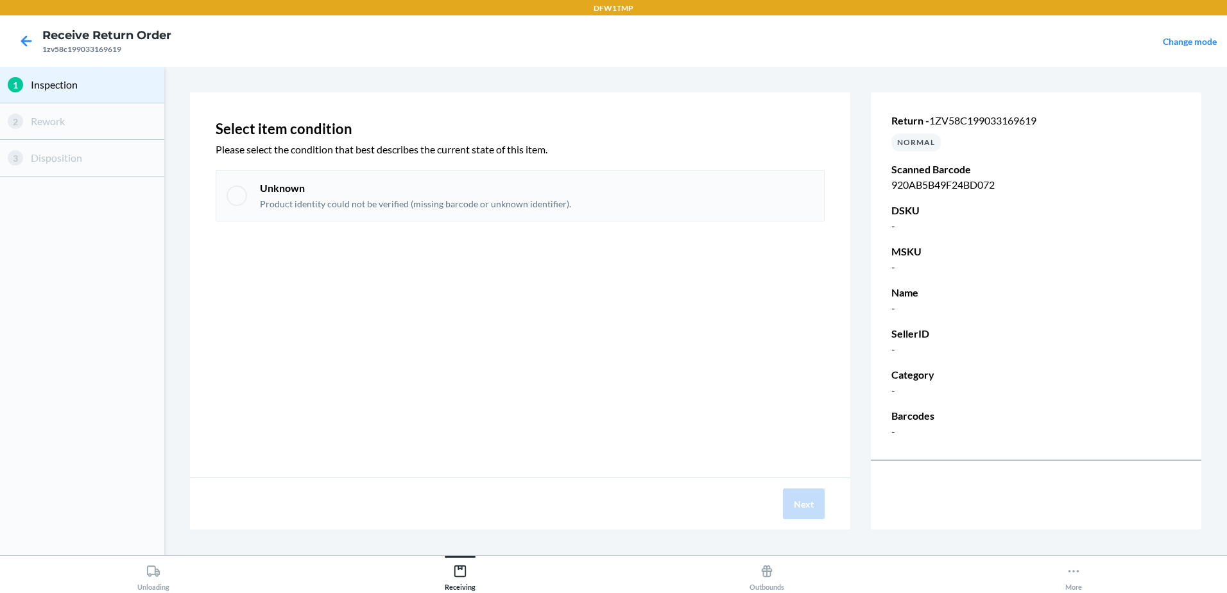
click at [242, 197] on div at bounding box center [237, 195] width 21 height 21
checkbox input "true"
click at [795, 502] on button "Next" at bounding box center [804, 503] width 42 height 31
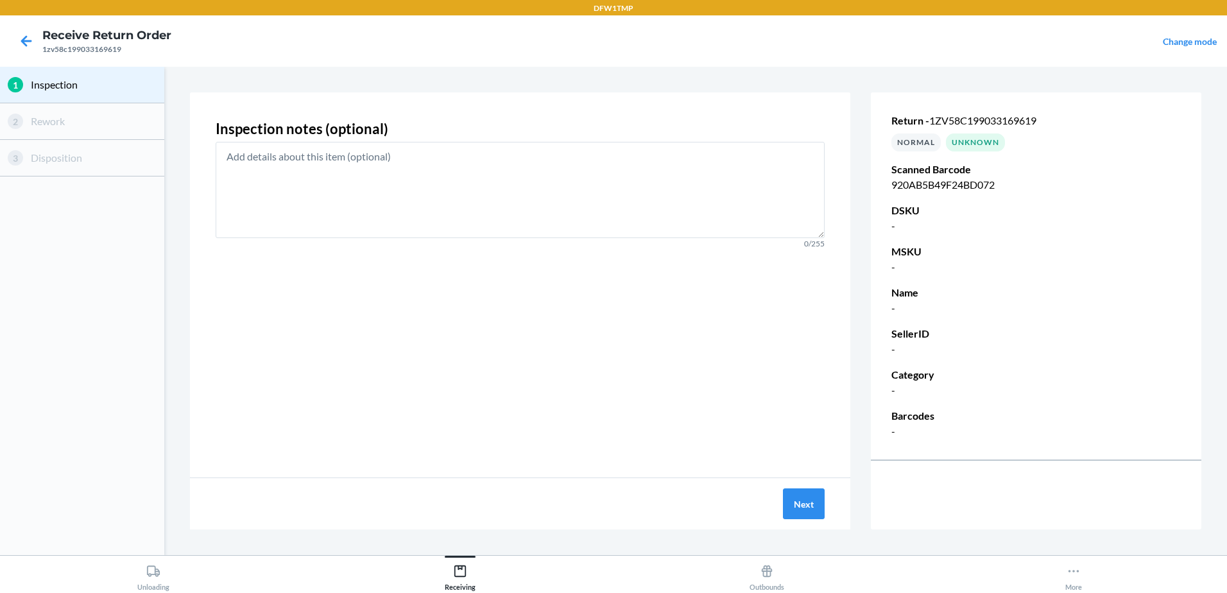
click at [32, 87] on p "Inspection" at bounding box center [94, 84] width 126 height 15
click at [26, 39] on icon at bounding box center [26, 41] width 22 height 22
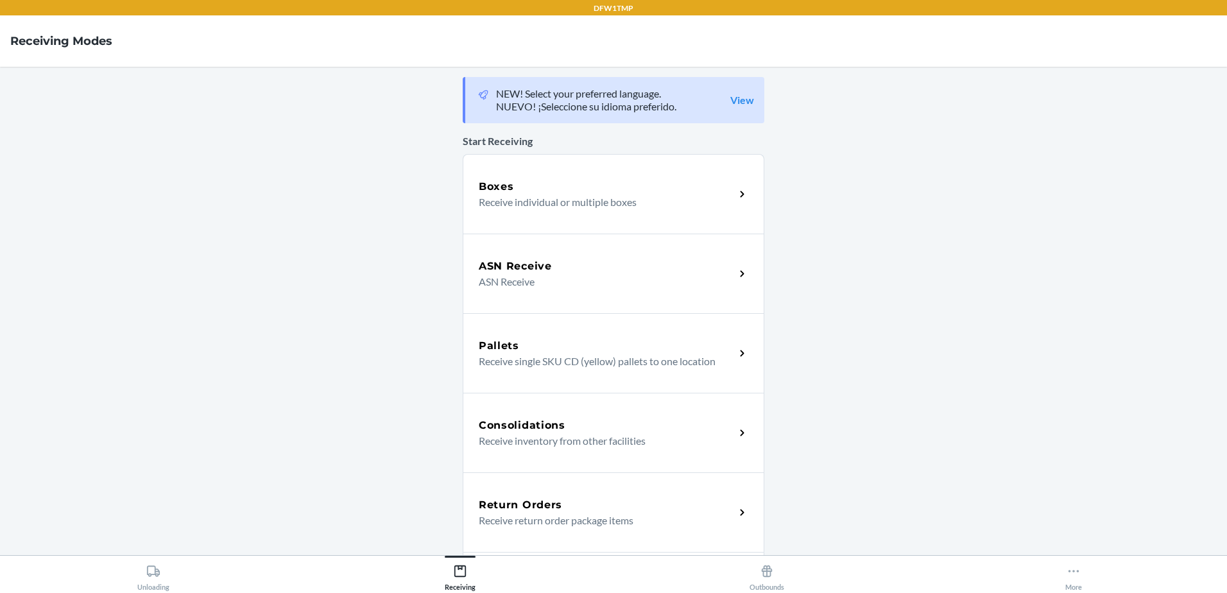
click at [539, 518] on p "Receive return order package items" at bounding box center [602, 520] width 246 height 15
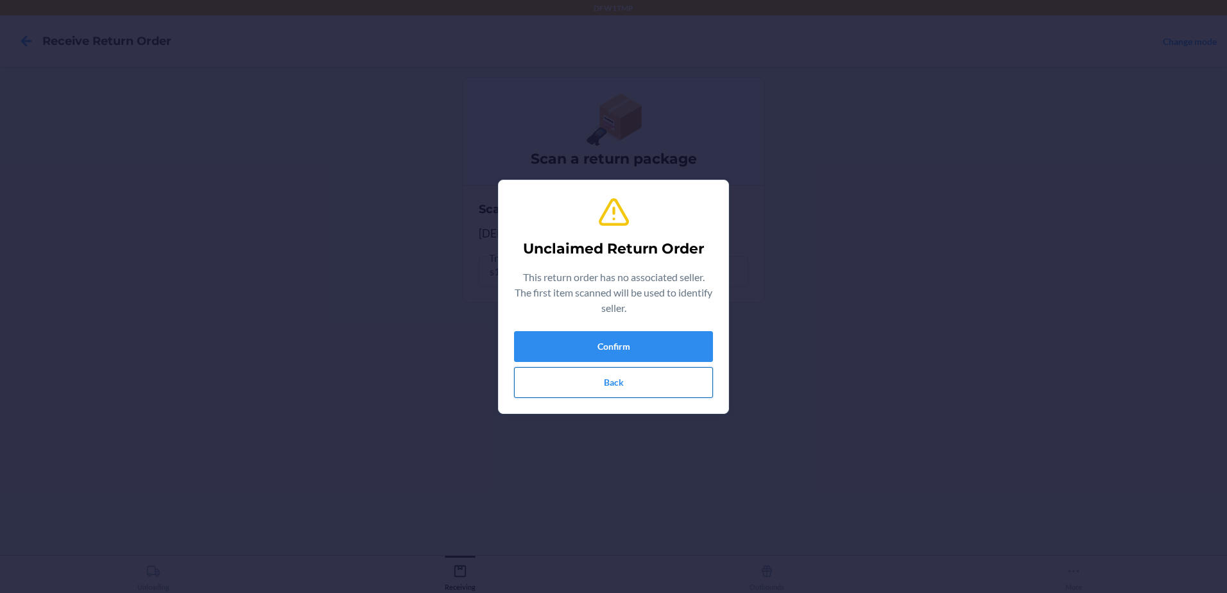
click at [634, 381] on button "Back" at bounding box center [613, 382] width 199 height 31
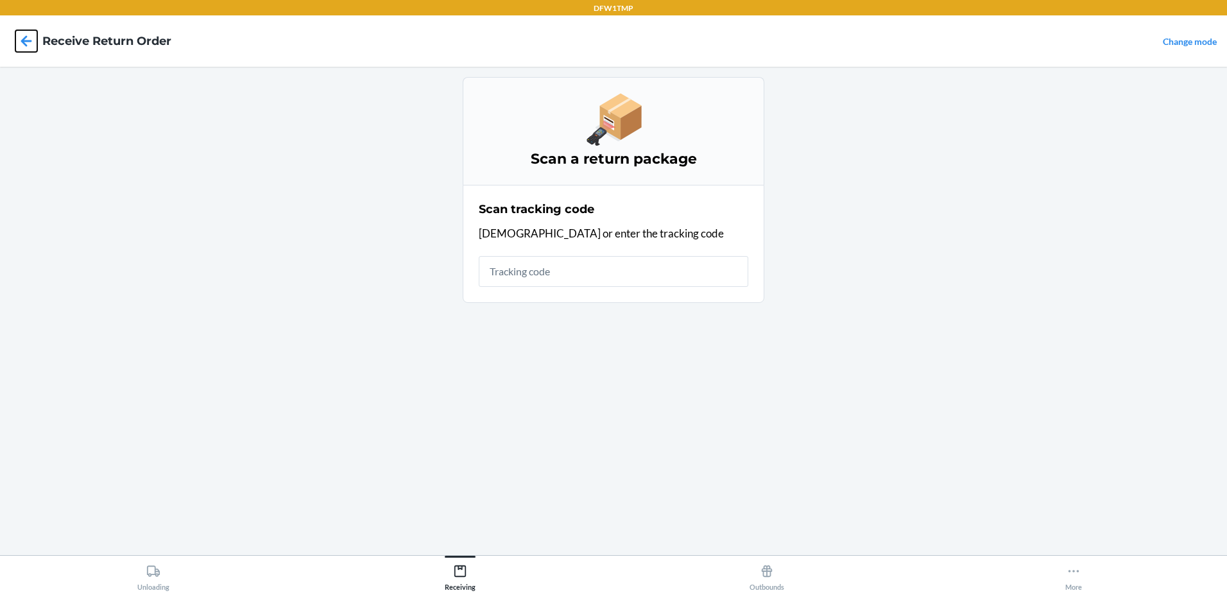
click at [36, 41] on icon at bounding box center [26, 41] width 22 height 22
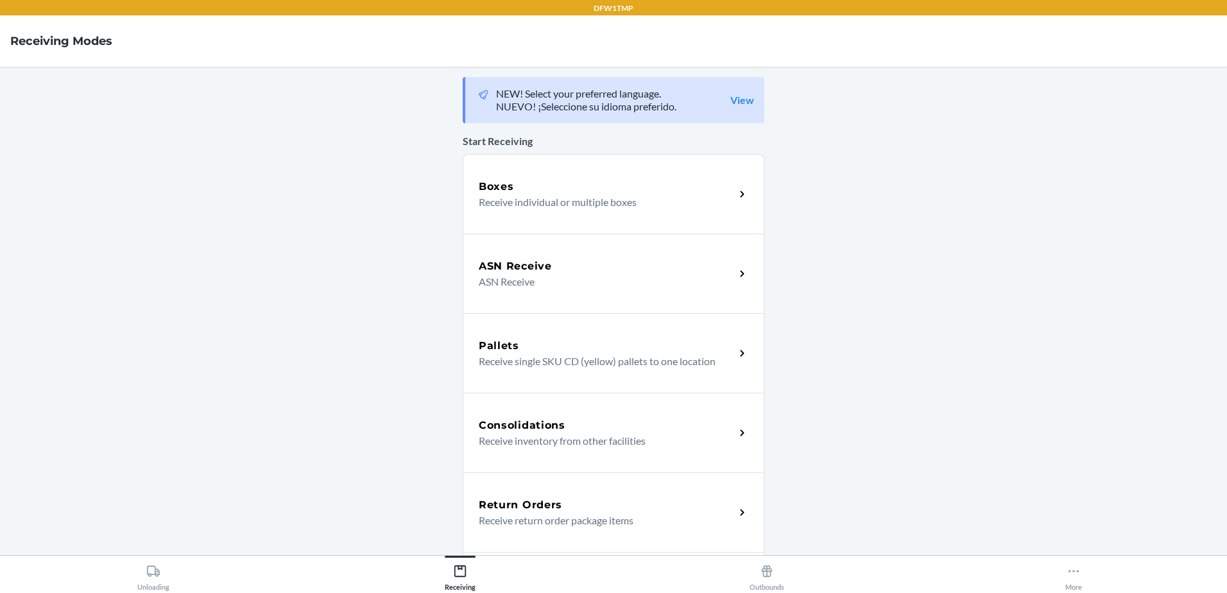
click at [537, 515] on p "Receive return order package items" at bounding box center [602, 520] width 246 height 15
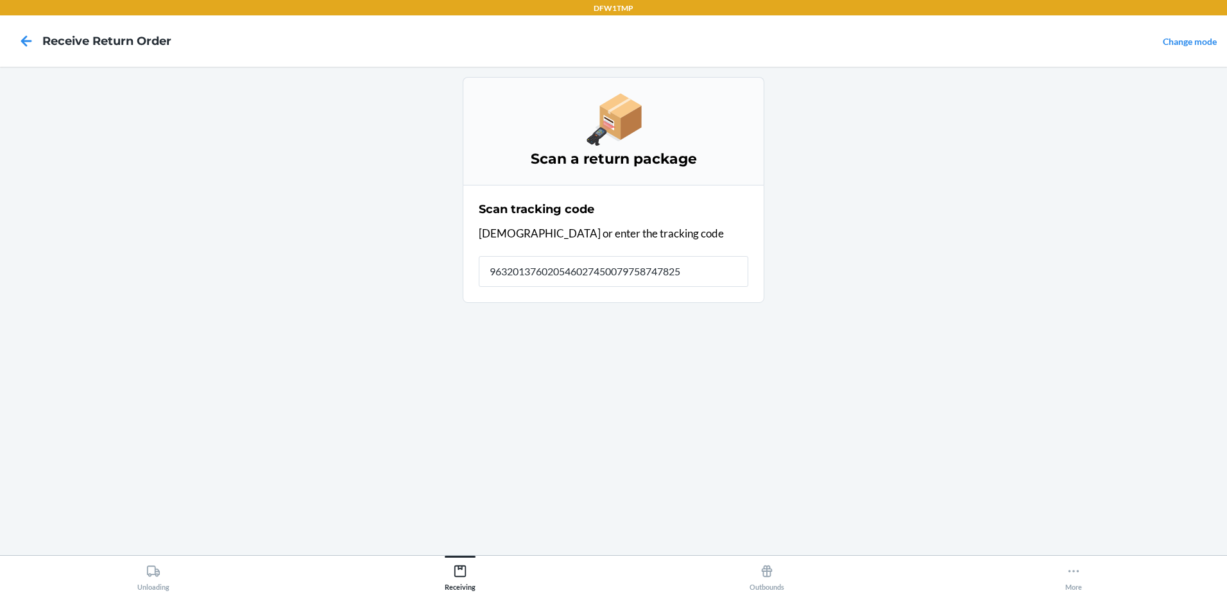
type input "9632013760205460274500797587478256"
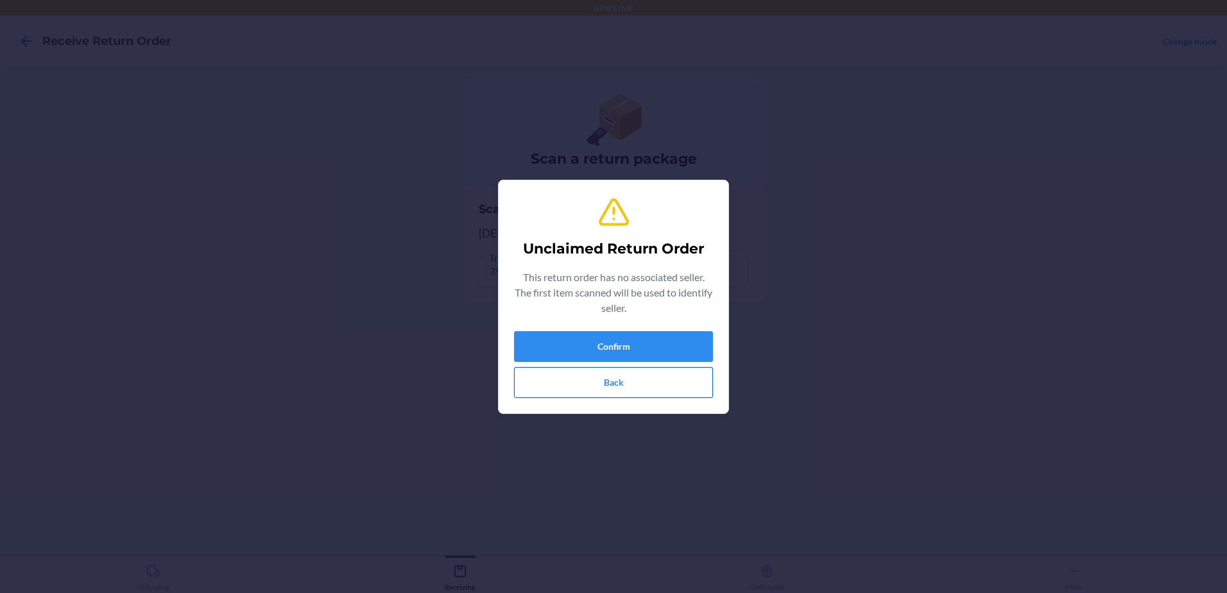
click at [613, 374] on button "Back" at bounding box center [613, 382] width 199 height 31
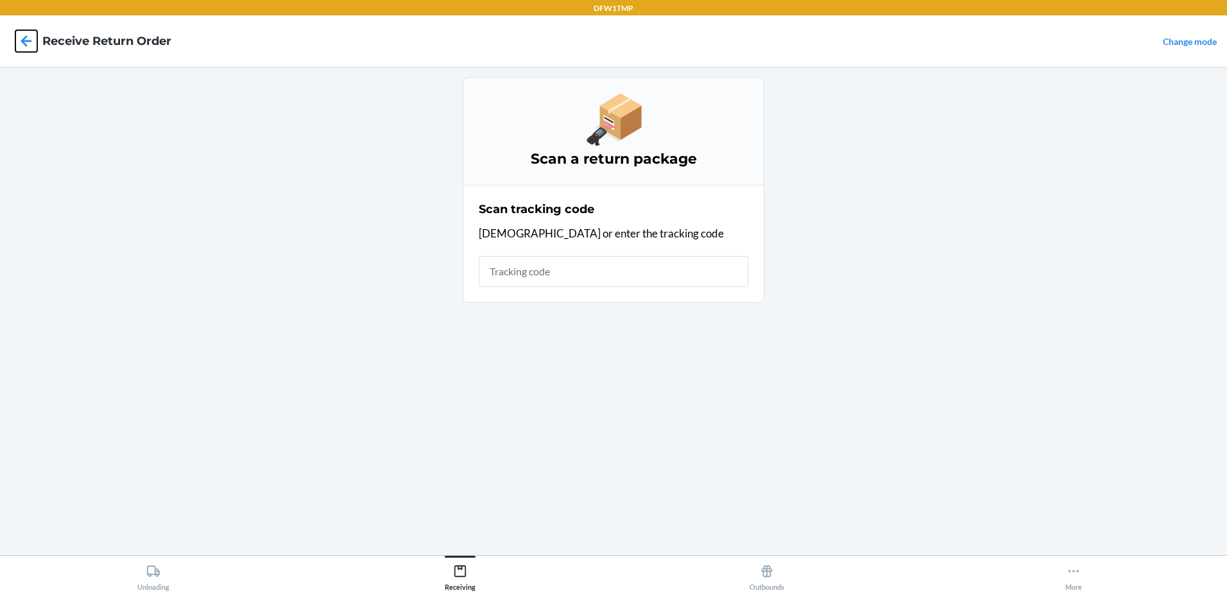
click at [19, 39] on icon at bounding box center [26, 41] width 22 height 22
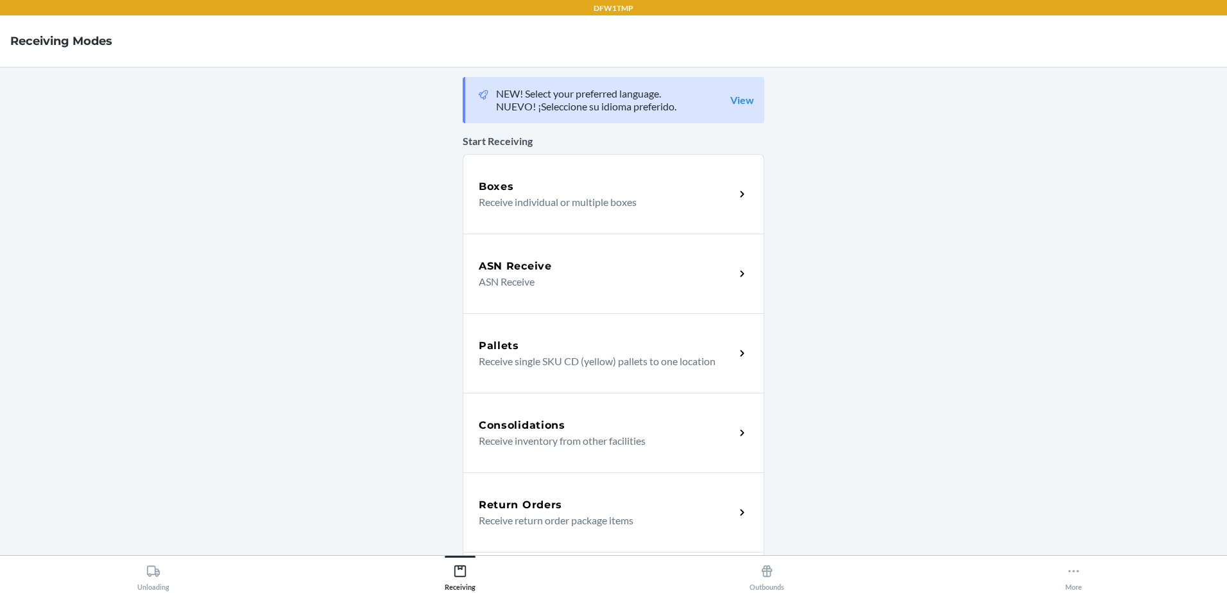
click at [475, 534] on div "Return Orders Receive return order package items" at bounding box center [614, 512] width 302 height 80
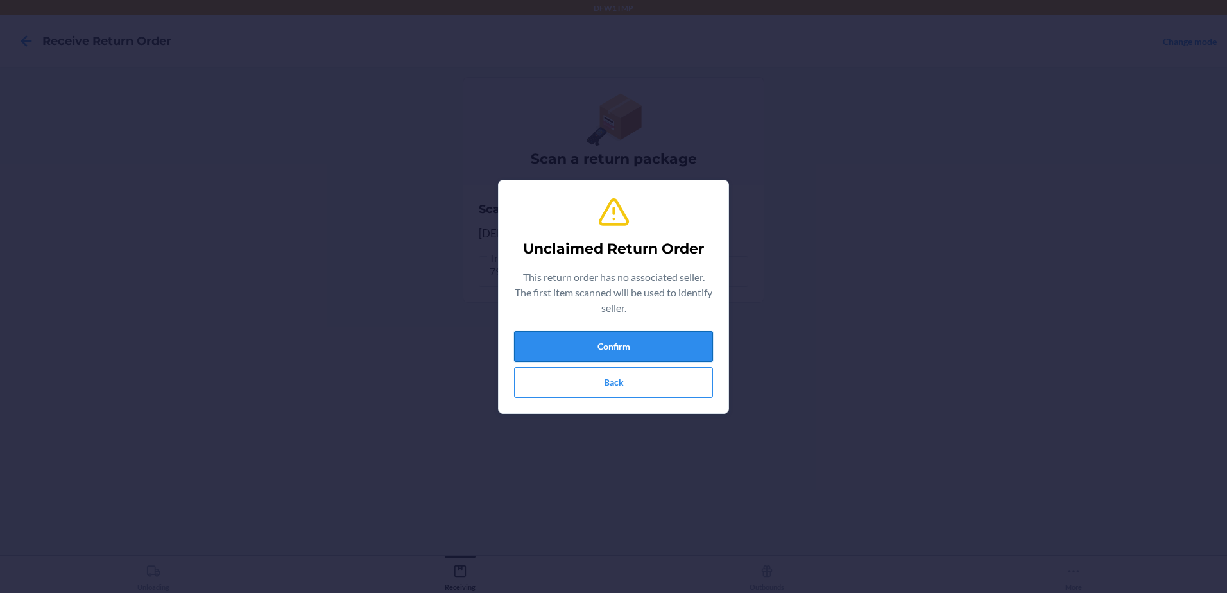
click at [535, 336] on button "Confirm" at bounding box center [613, 346] width 199 height 31
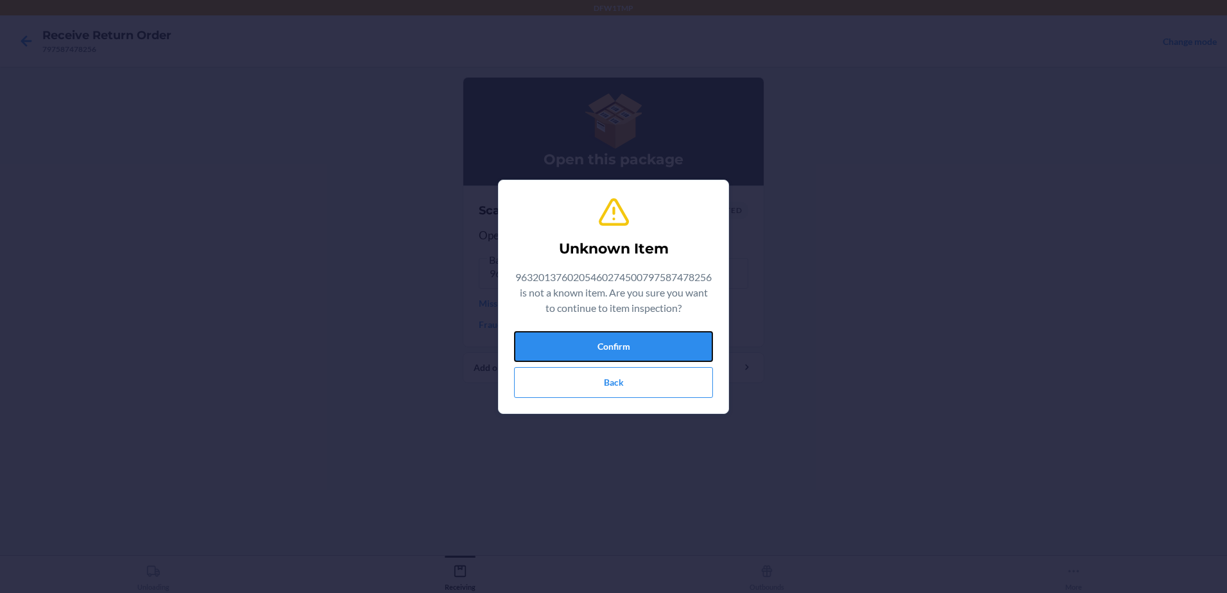
click at [535, 336] on button "Confirm" at bounding box center [613, 346] width 199 height 31
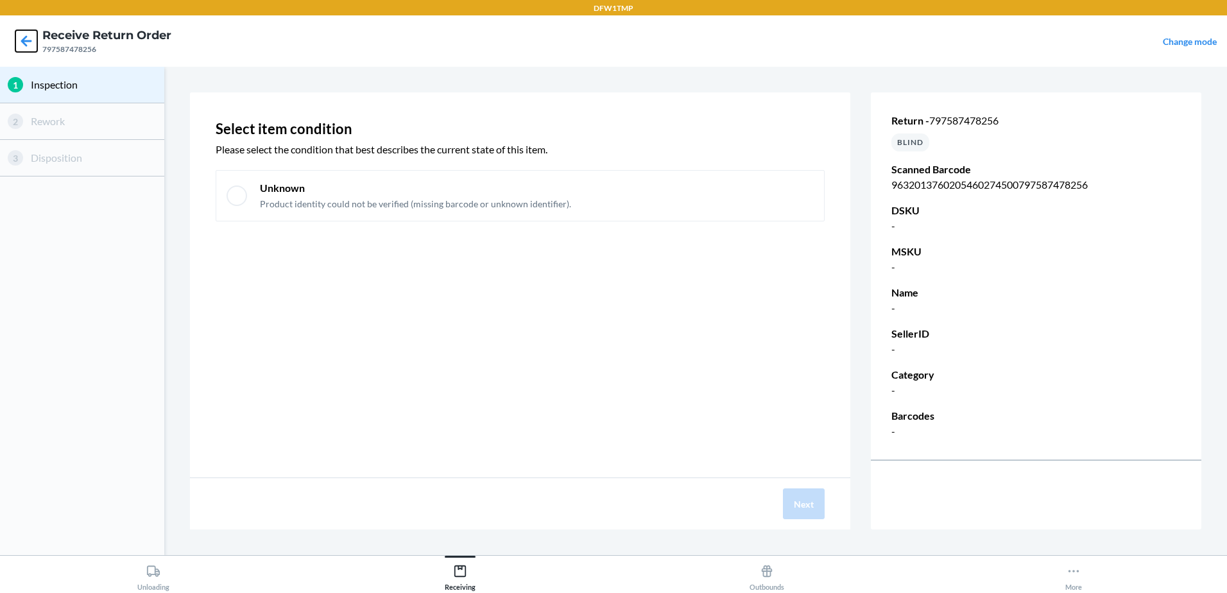
click at [33, 45] on icon at bounding box center [26, 41] width 22 height 22
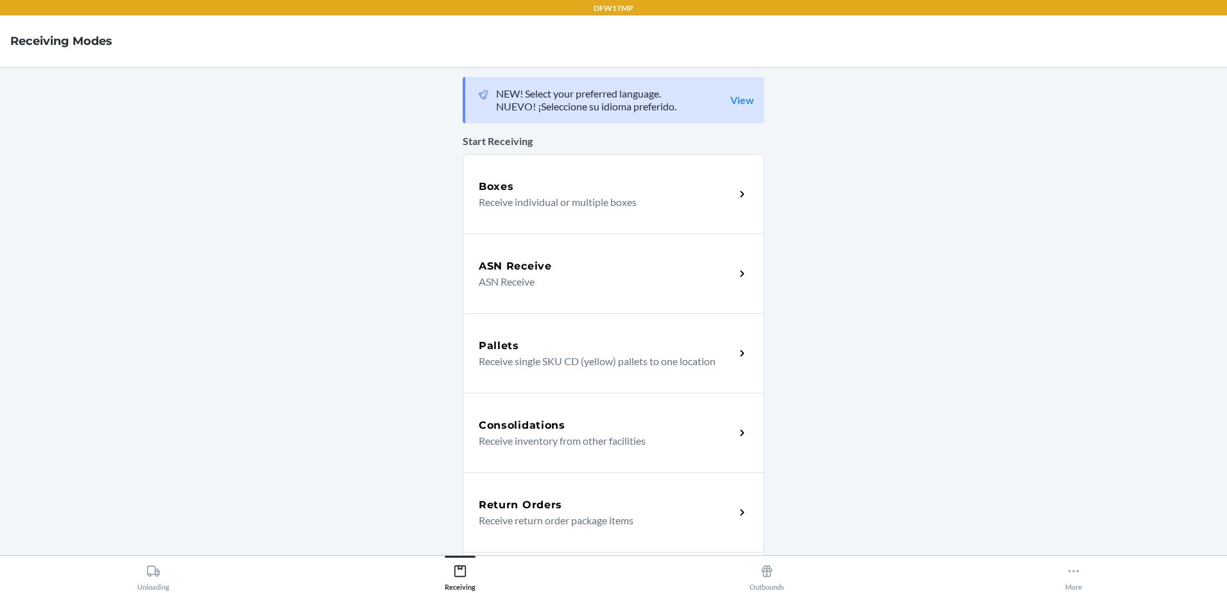
click at [506, 495] on div "Return Orders Receive return order package items" at bounding box center [614, 512] width 302 height 80
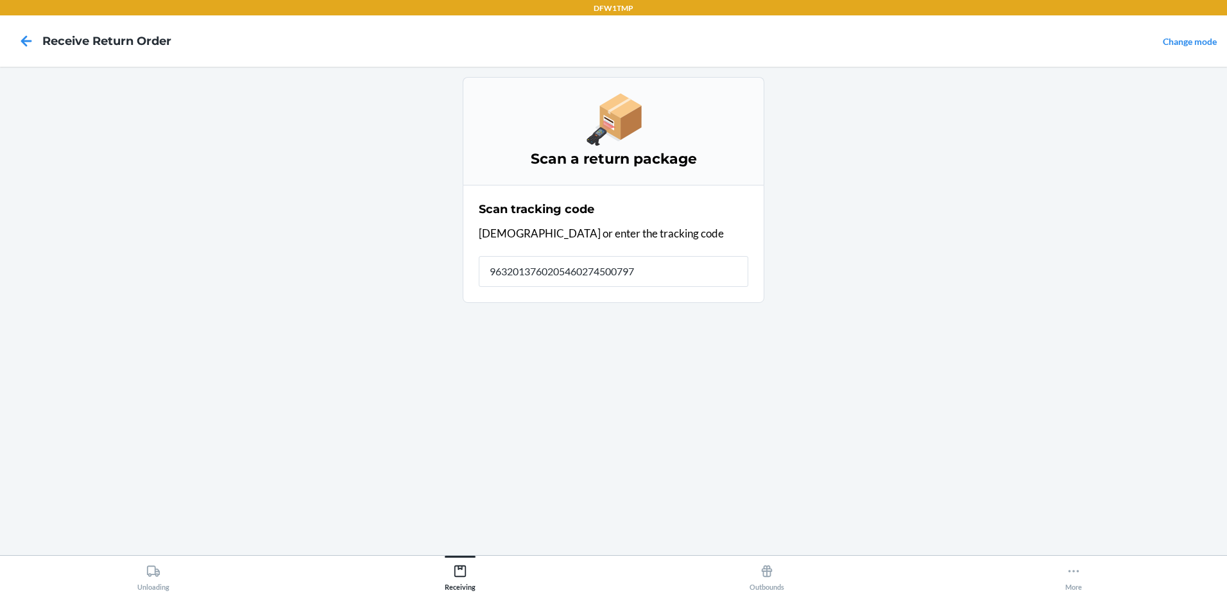
type input "96320137602054602745007975"
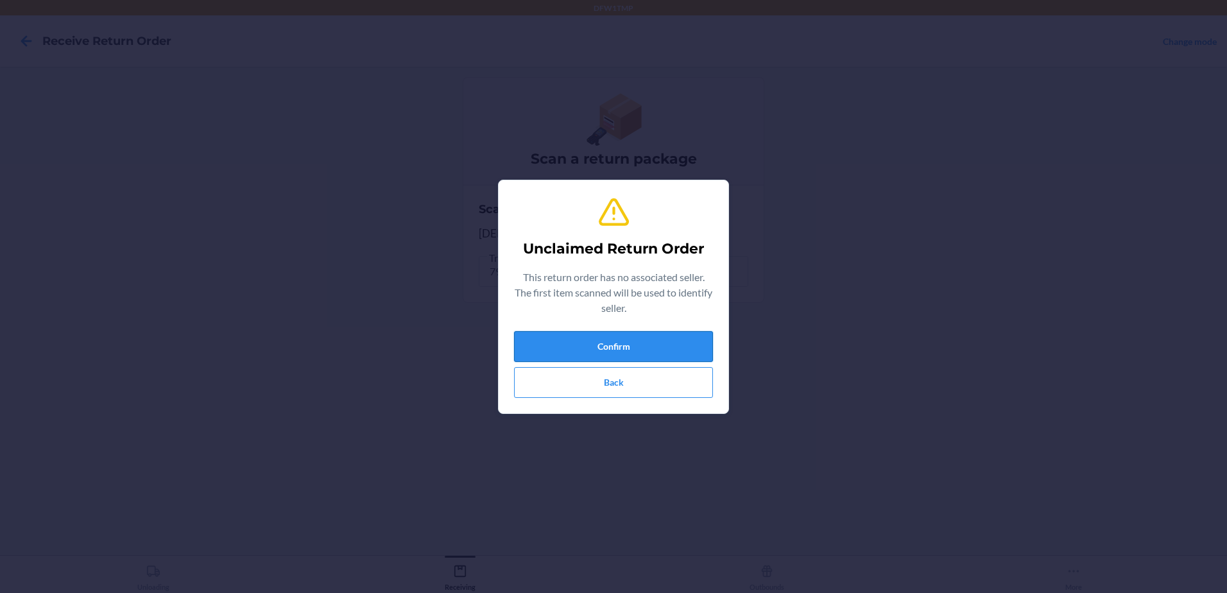
click at [602, 346] on button "Confirm" at bounding box center [613, 346] width 199 height 31
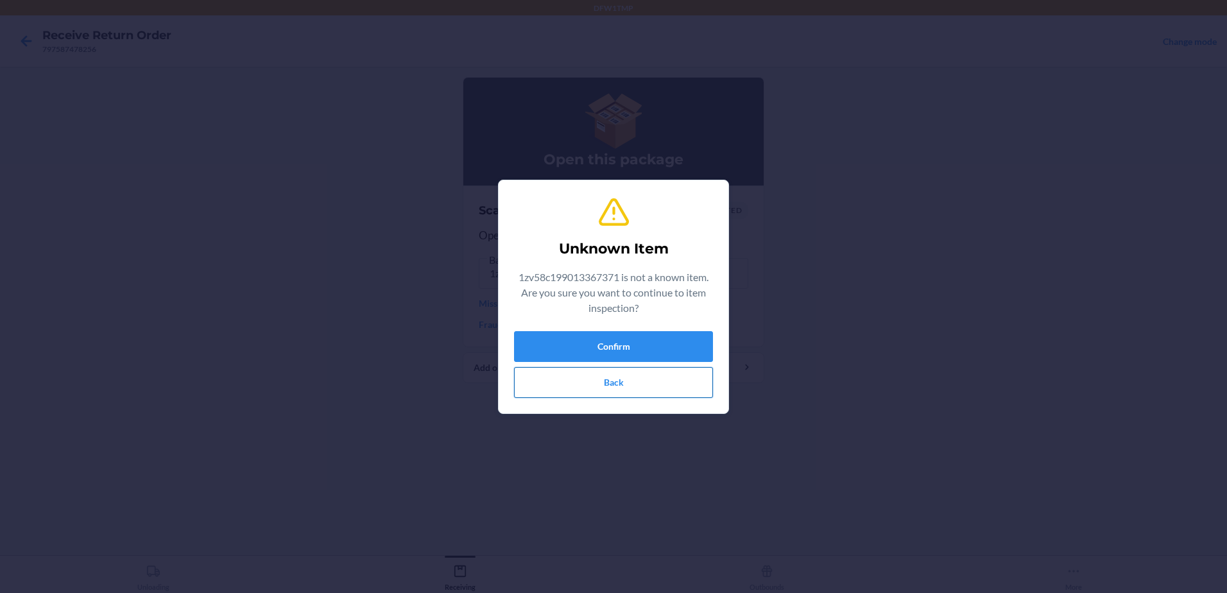
click at [578, 387] on button "Back" at bounding box center [613, 382] width 199 height 31
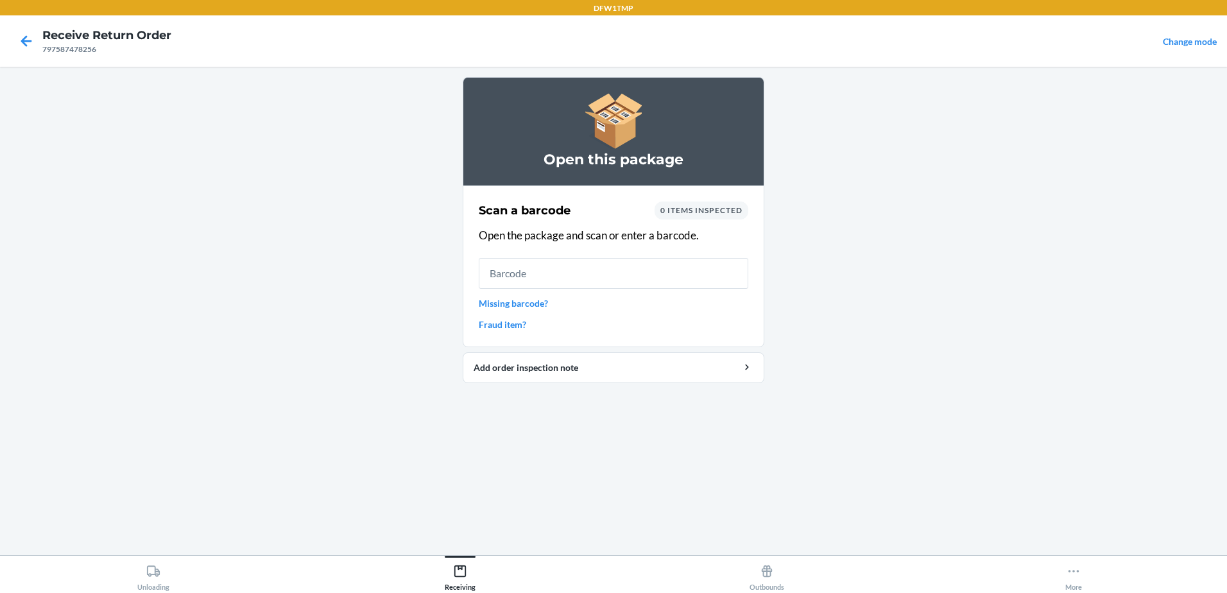
click at [15, 42] on div at bounding box center [26, 41] width 32 height 32
click at [23, 39] on icon at bounding box center [26, 40] width 11 height 11
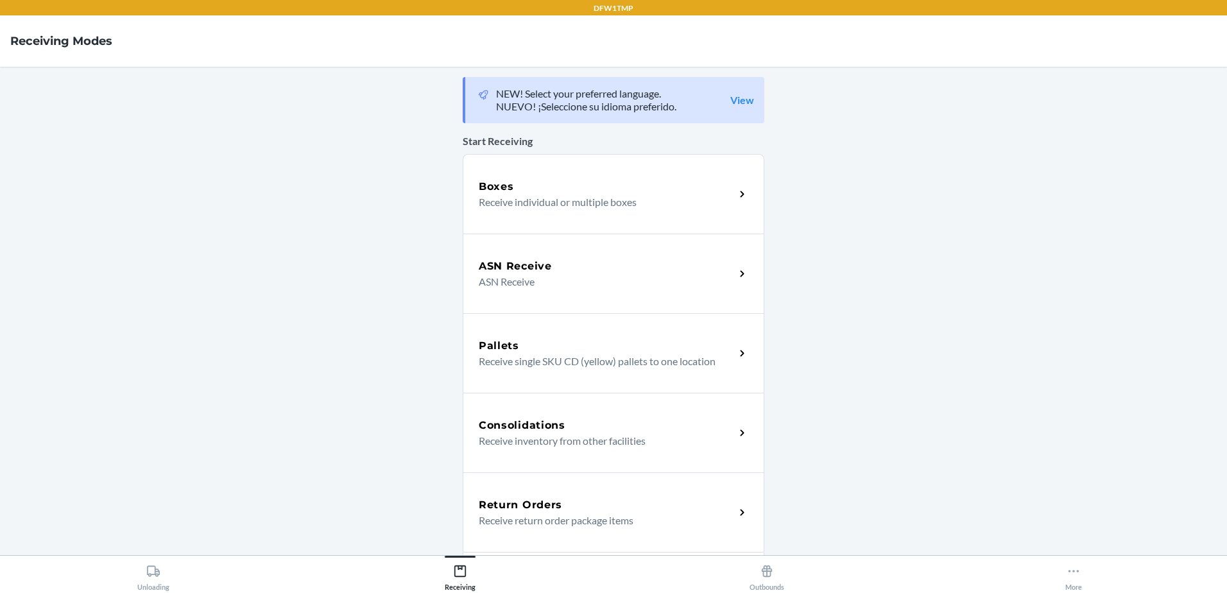
click at [578, 511] on div "Return Orders" at bounding box center [607, 504] width 256 height 15
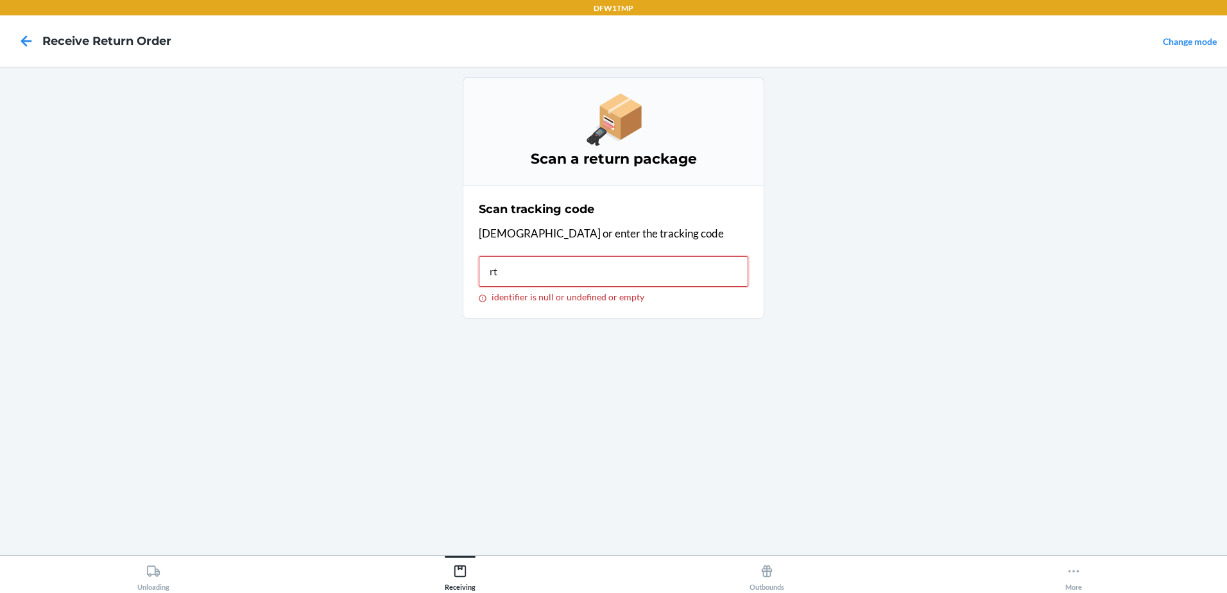
type input "rtn"
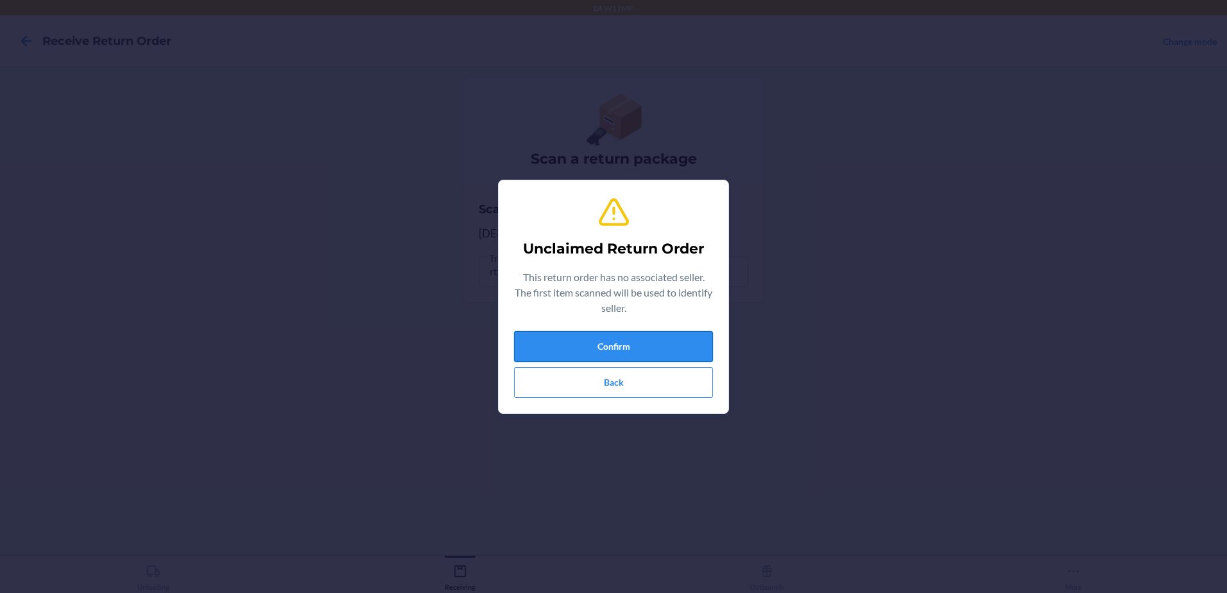
click at [621, 334] on button "Confirm" at bounding box center [613, 346] width 199 height 31
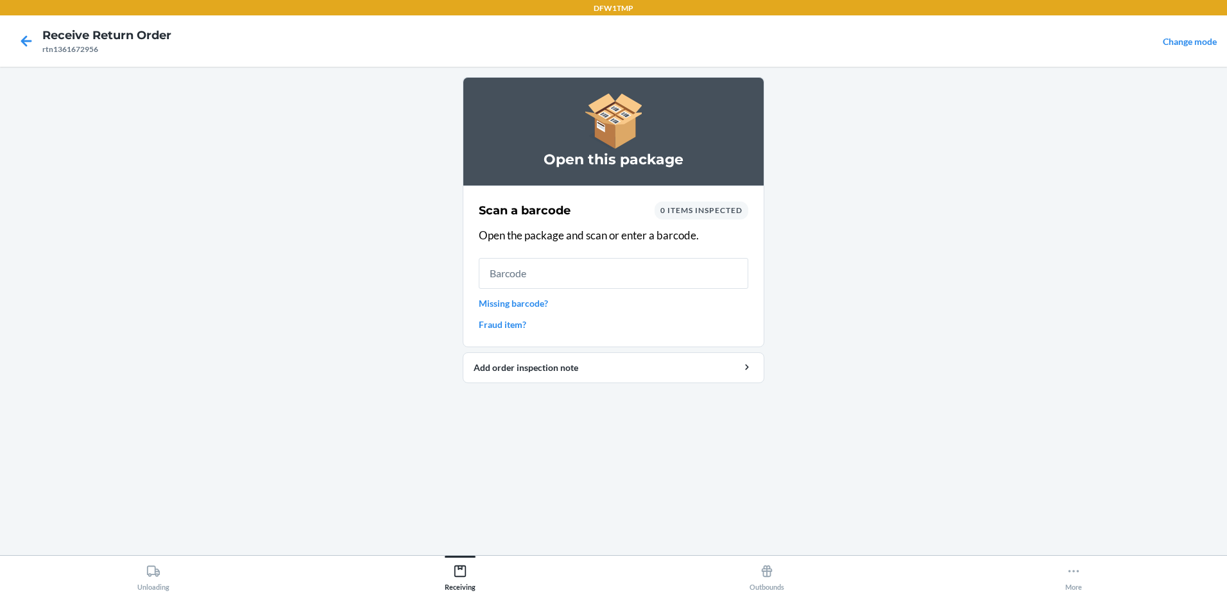
click at [574, 305] on link "Missing barcode?" at bounding box center [614, 302] width 270 height 13
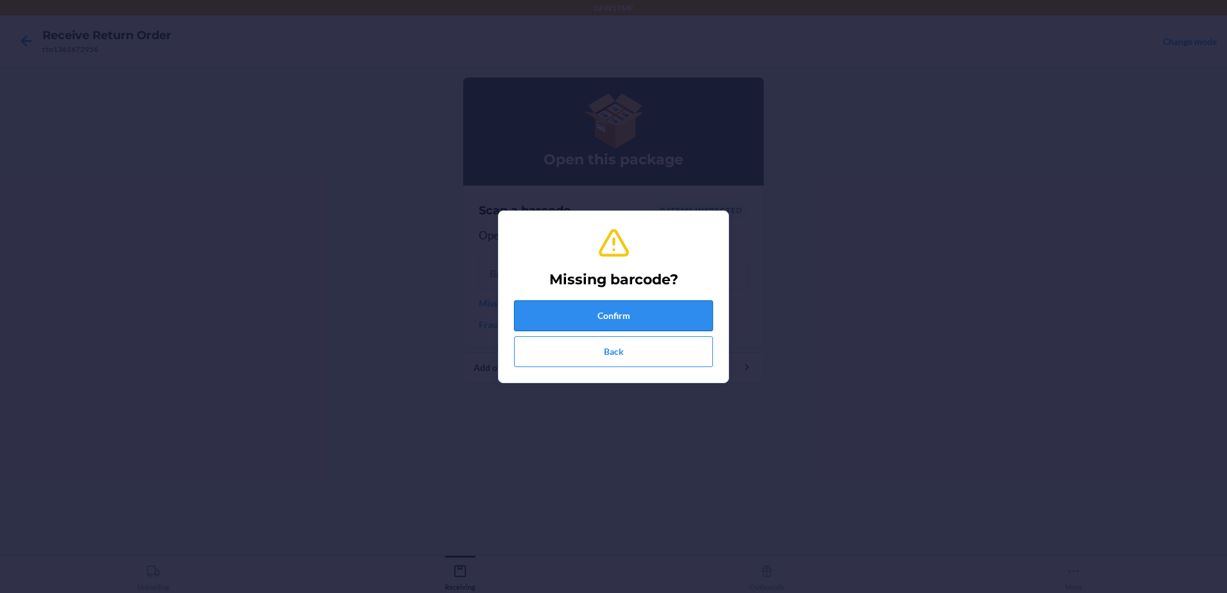
click at [599, 316] on button "Confirm" at bounding box center [613, 315] width 199 height 31
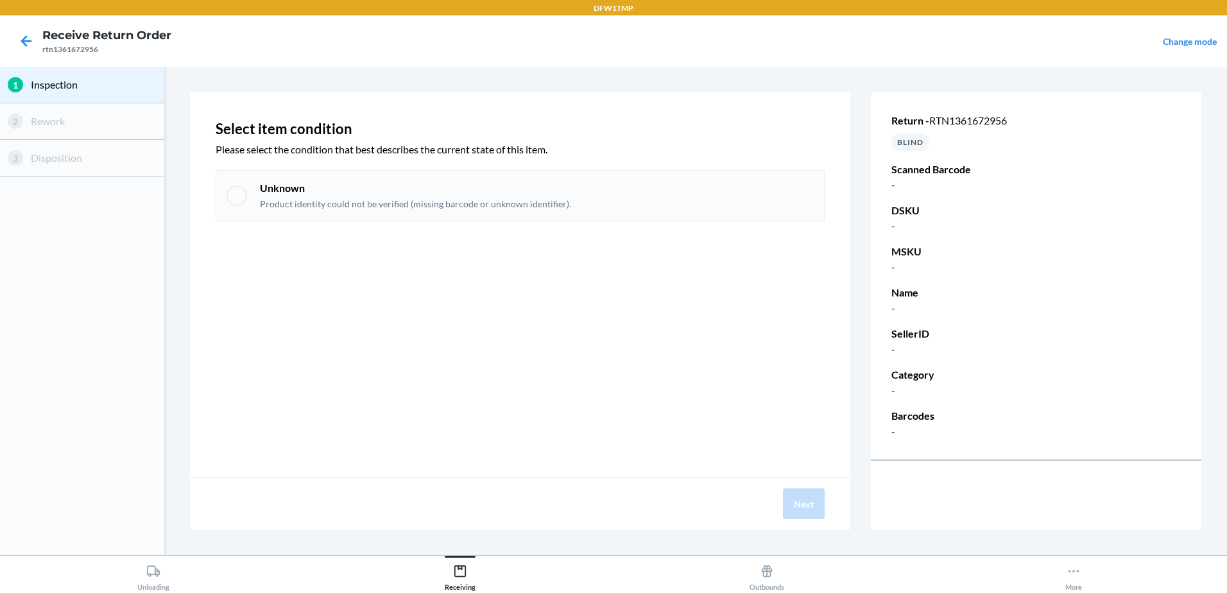
click at [244, 187] on div "Unknown Product identity could not be verified (missing barcode or unknown iden…" at bounding box center [520, 195] width 609 height 51
checkbox input "true"
click at [812, 510] on button "Next" at bounding box center [804, 503] width 42 height 31
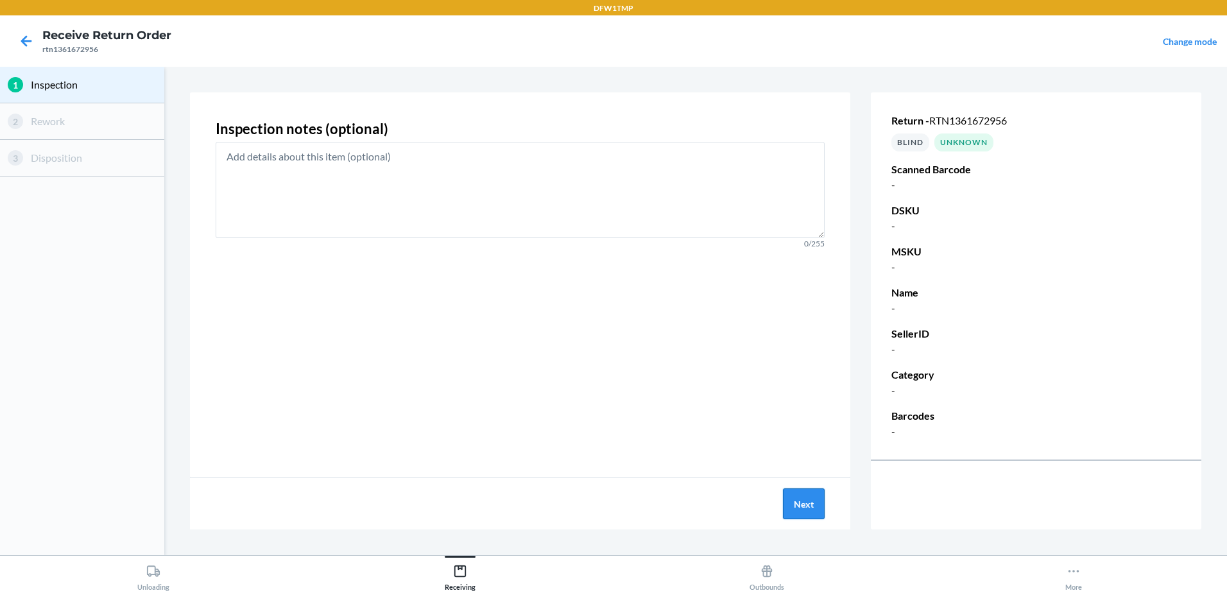
click at [812, 510] on button "Next" at bounding box center [804, 503] width 42 height 31
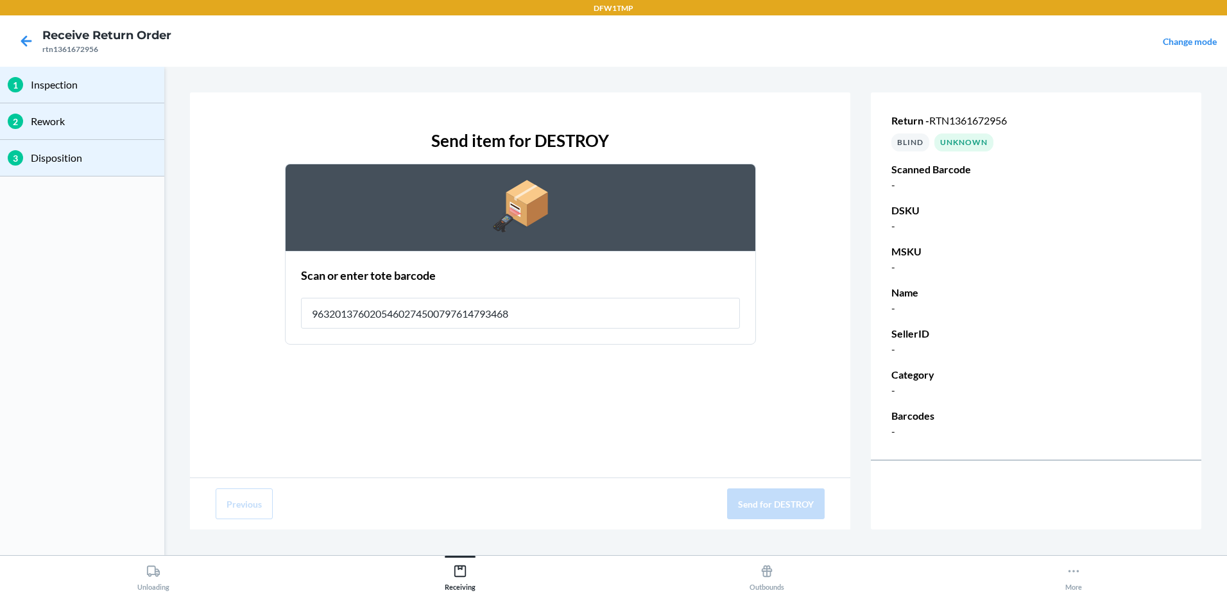
type input "9632013760205460274500797614793468"
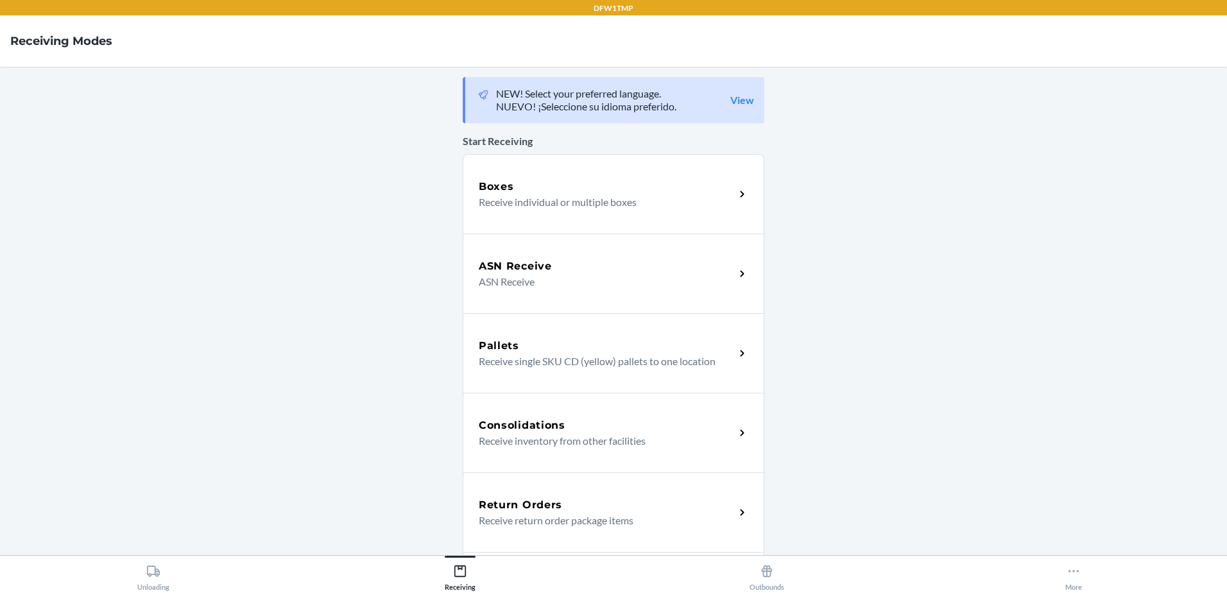
click at [567, 514] on p "Receive return order package items" at bounding box center [602, 520] width 246 height 15
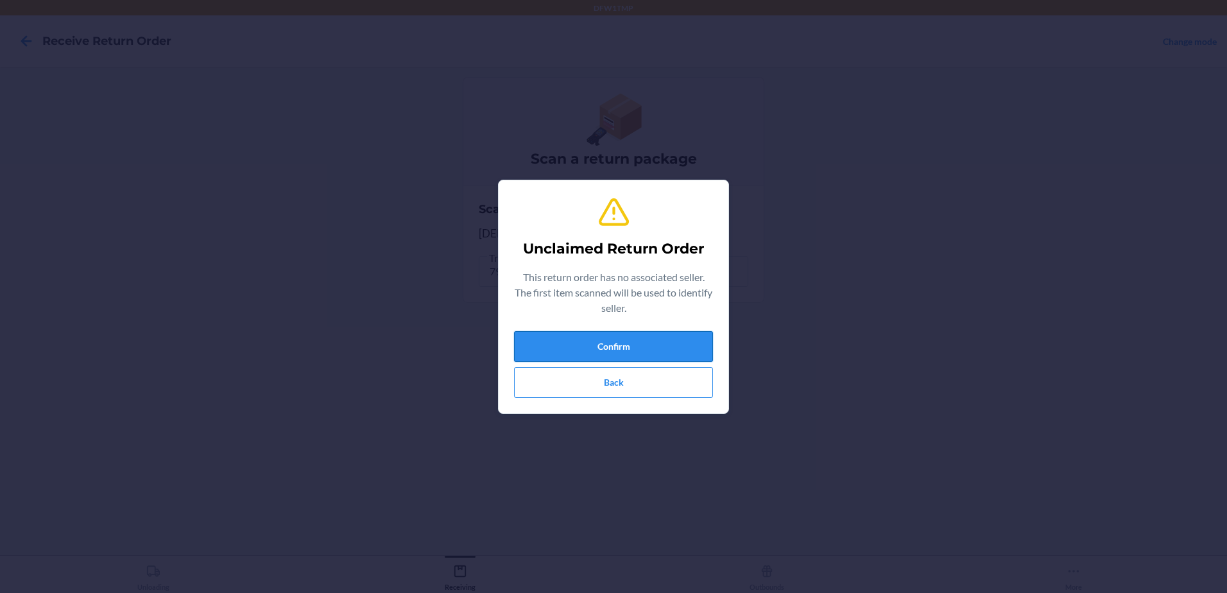
click at [587, 353] on button "Confirm" at bounding box center [613, 346] width 199 height 31
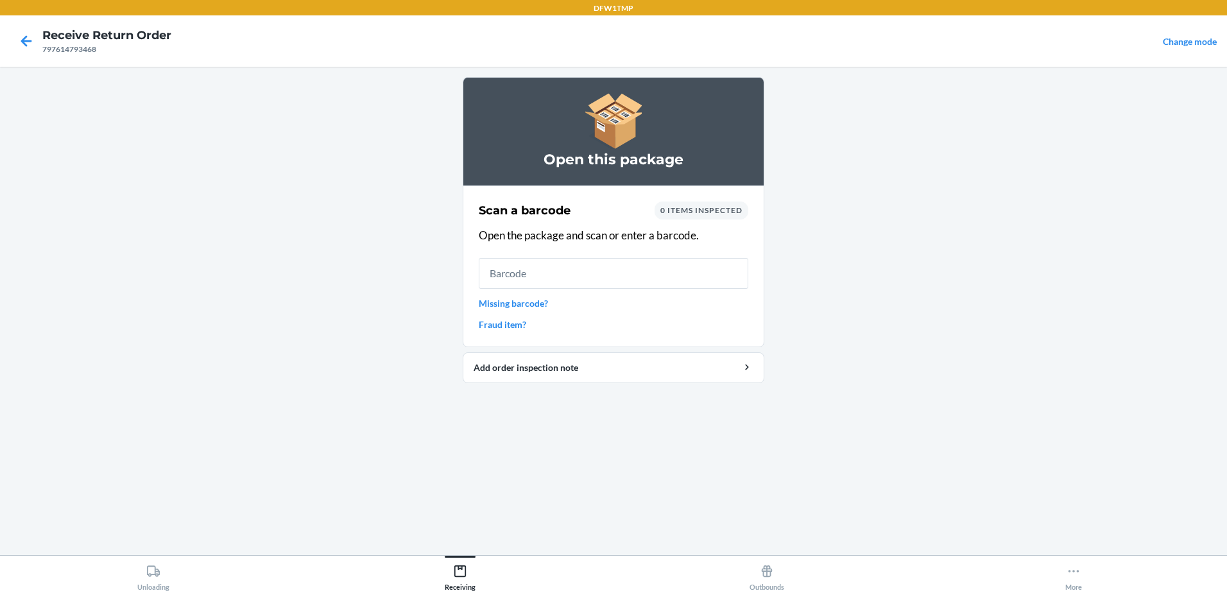
click at [544, 304] on link "Missing barcode?" at bounding box center [614, 302] width 270 height 13
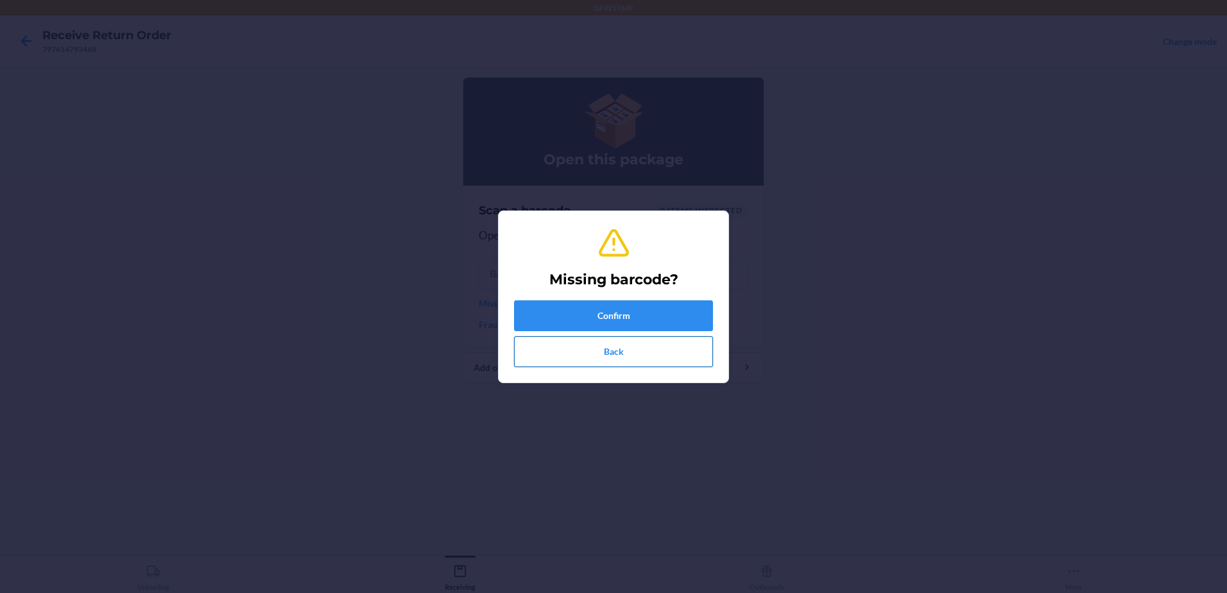
click at [594, 358] on button "Back" at bounding box center [613, 351] width 199 height 31
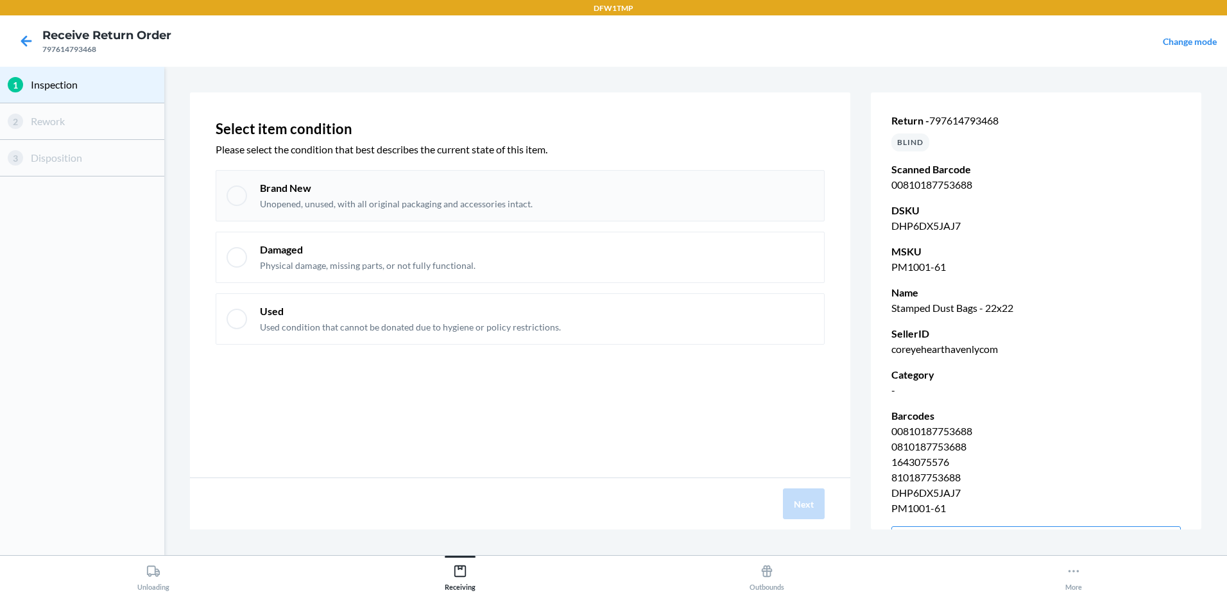
click at [240, 187] on div at bounding box center [237, 195] width 21 height 21
checkbox input "true"
click at [803, 505] on button "Next" at bounding box center [804, 503] width 42 height 31
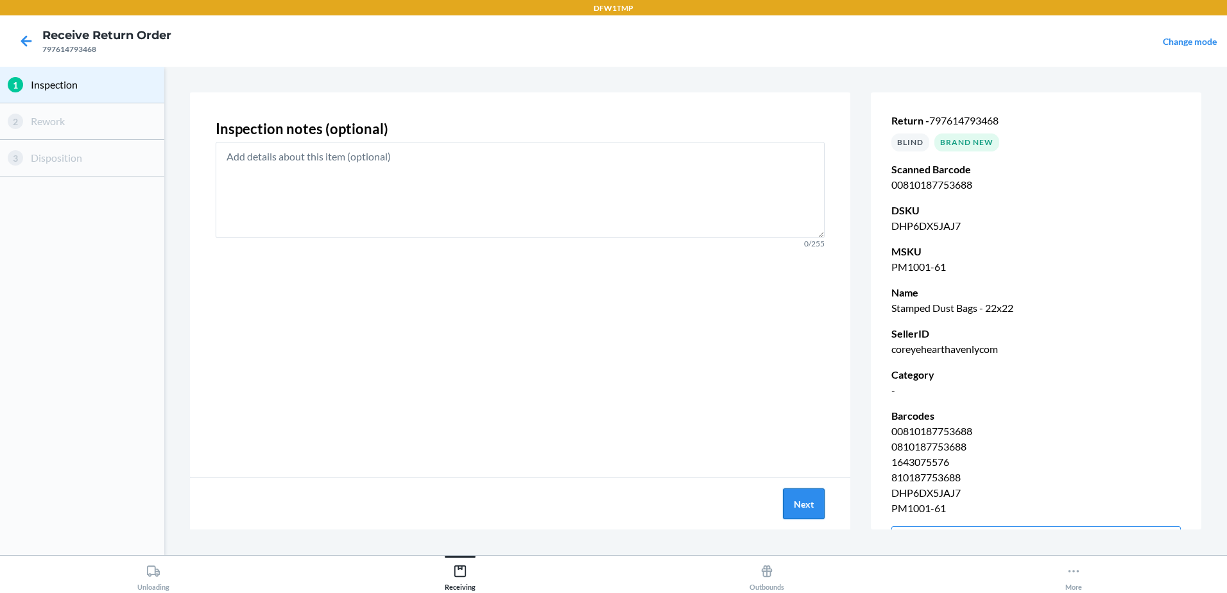
click at [803, 505] on button "Next" at bounding box center [804, 503] width 42 height 31
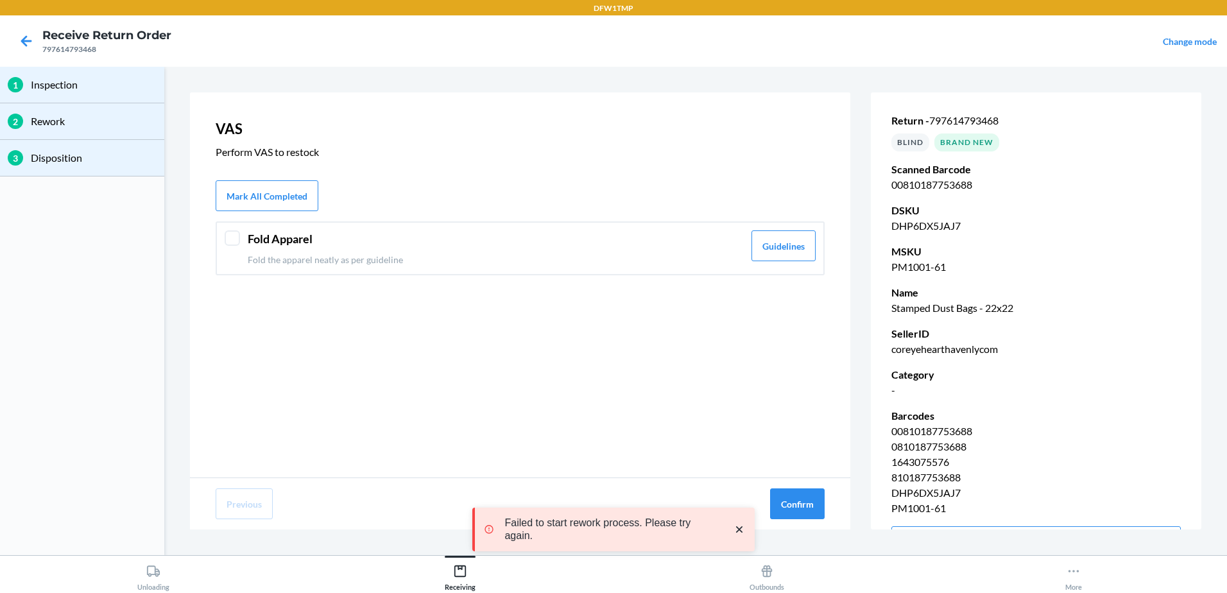
click at [228, 242] on div at bounding box center [232, 237] width 15 height 15
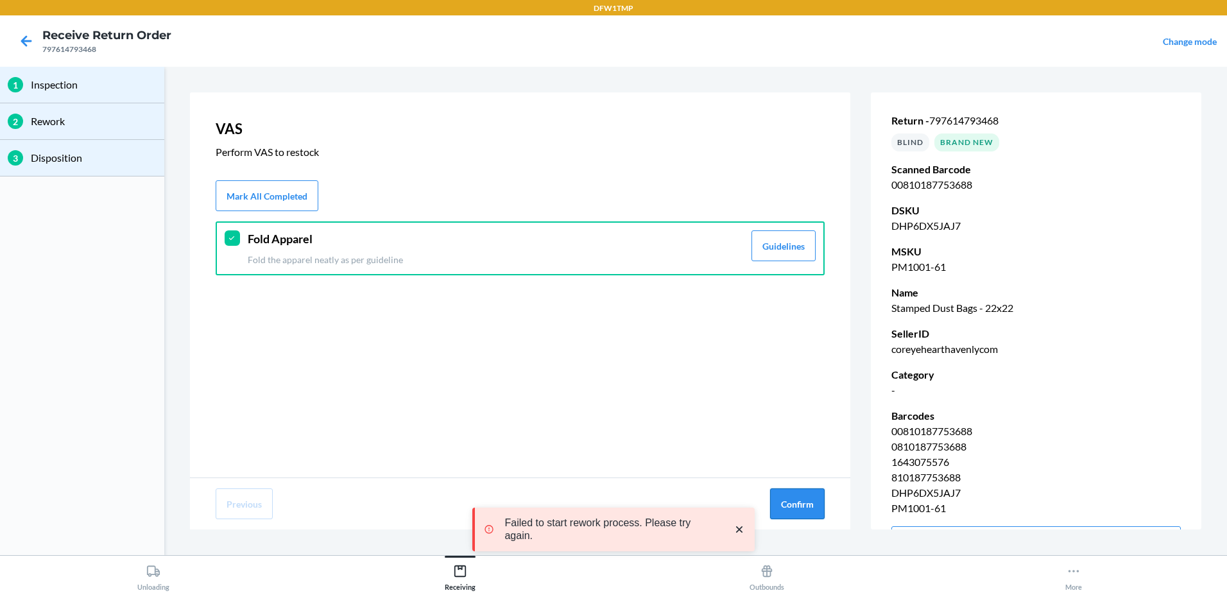
click at [807, 510] on button "Confirm" at bounding box center [797, 503] width 55 height 31
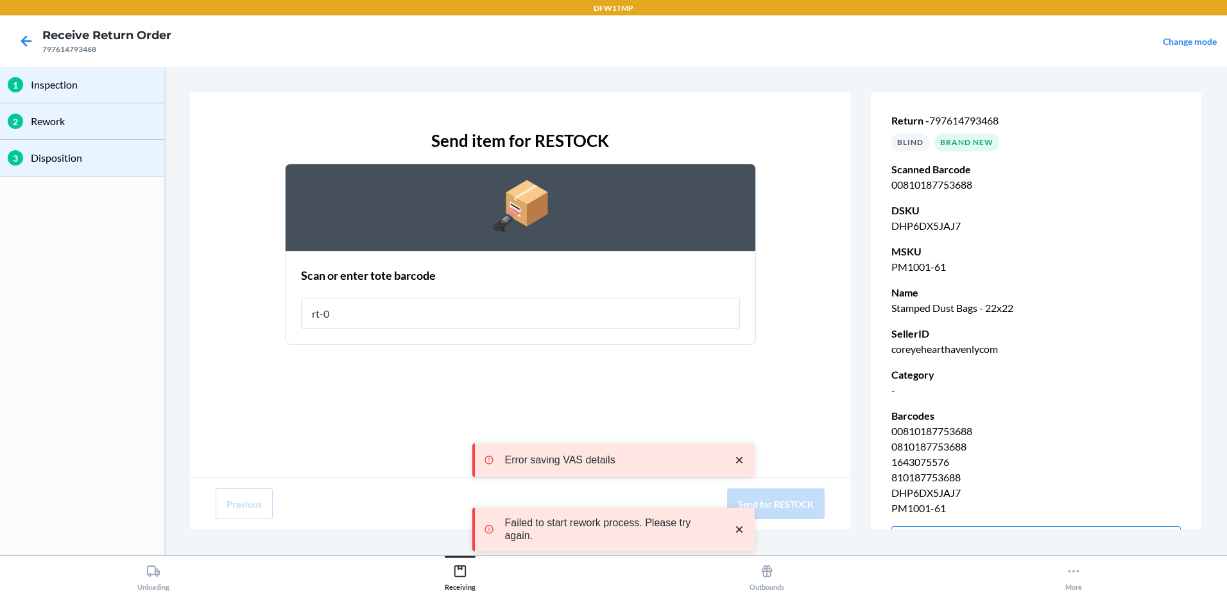
type input "rt-08"
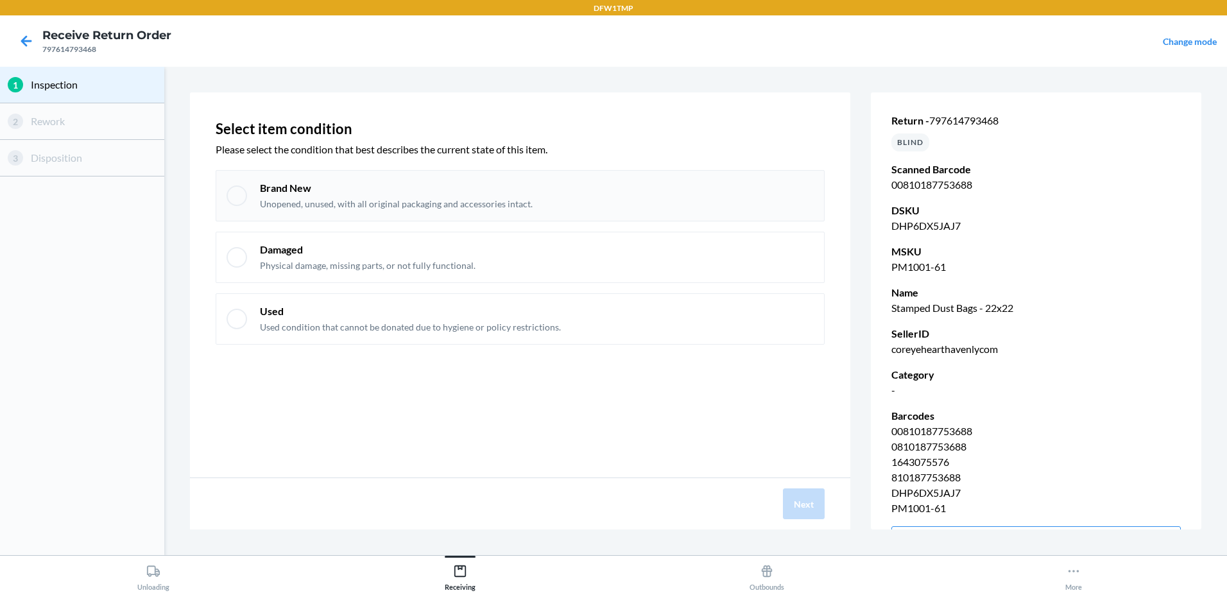
click at [227, 196] on div at bounding box center [237, 195] width 21 height 21
checkbox input "true"
click at [793, 494] on button "Next" at bounding box center [804, 503] width 42 height 31
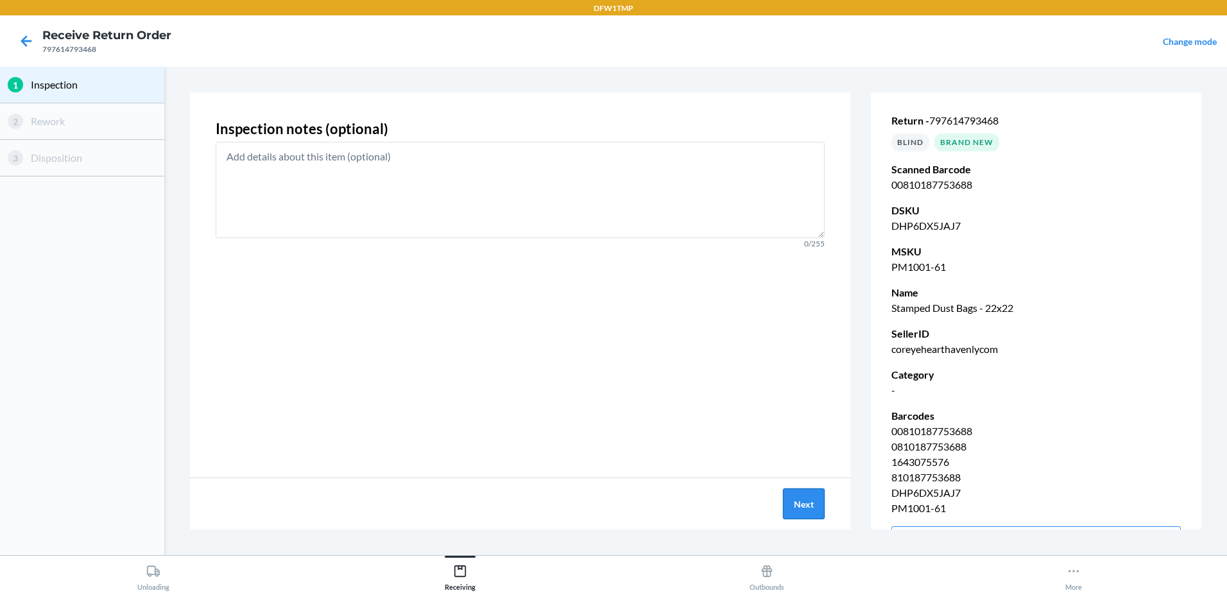
click at [793, 494] on button "Next" at bounding box center [804, 503] width 42 height 31
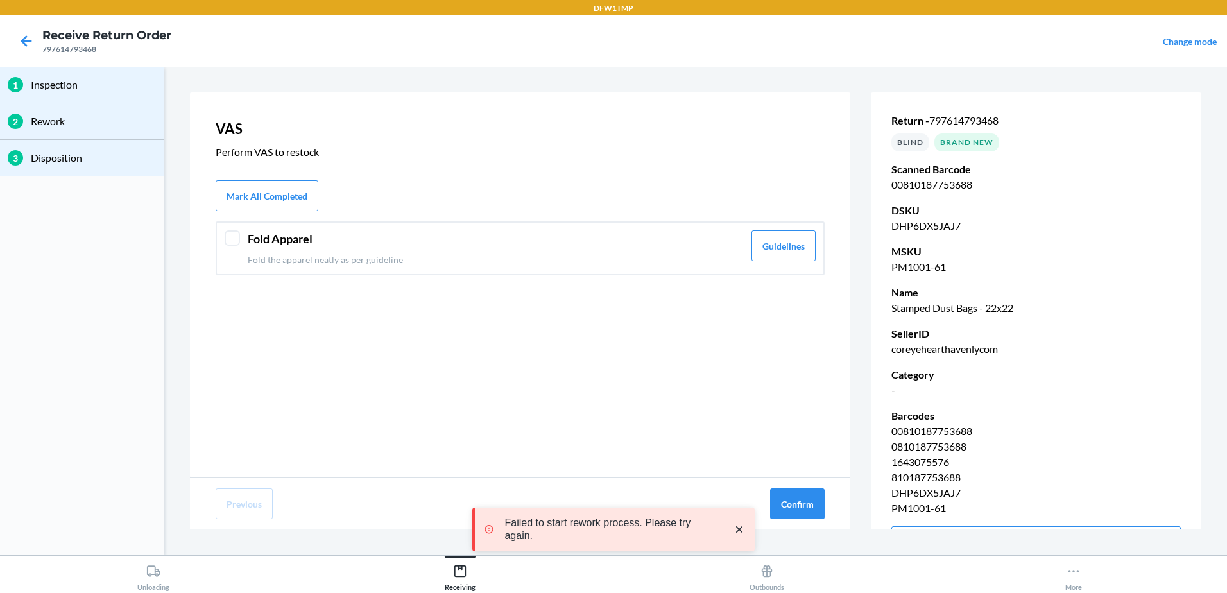
click at [234, 239] on div at bounding box center [232, 237] width 15 height 15
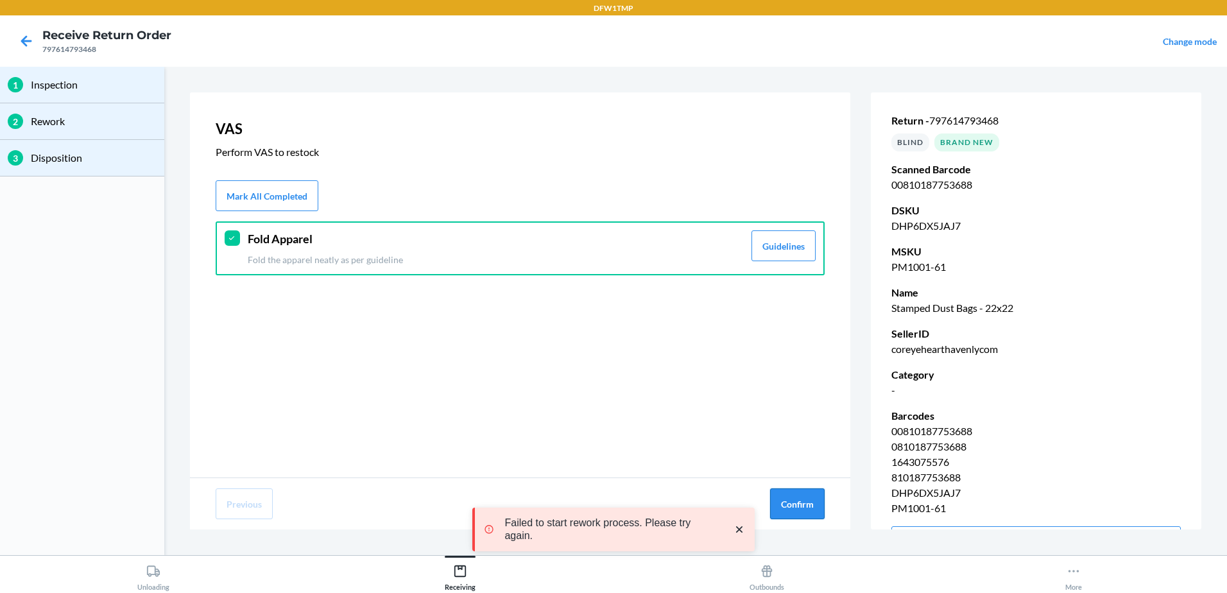
click at [816, 502] on button "Confirm" at bounding box center [797, 503] width 55 height 31
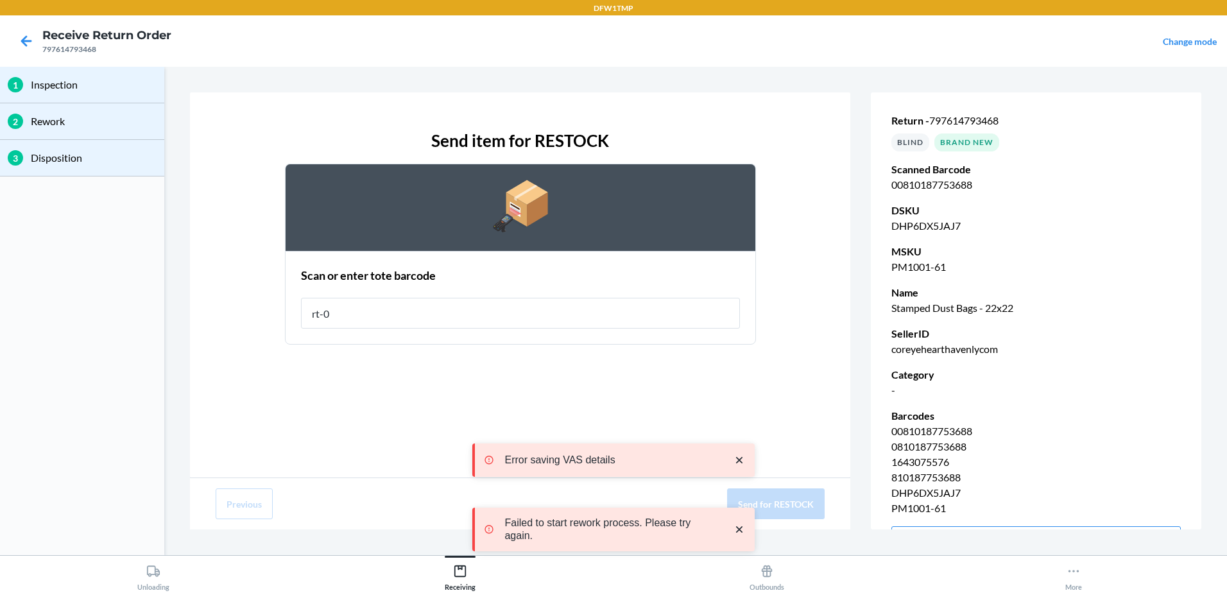
type input "rt-08"
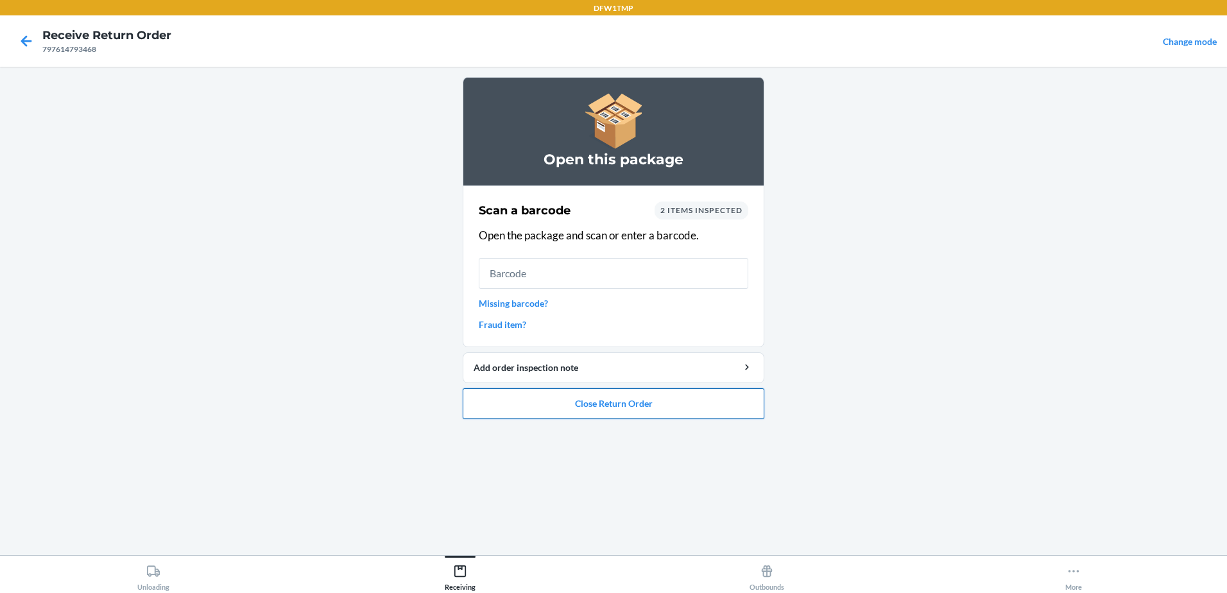
click at [669, 402] on button "Close Return Order" at bounding box center [614, 403] width 302 height 31
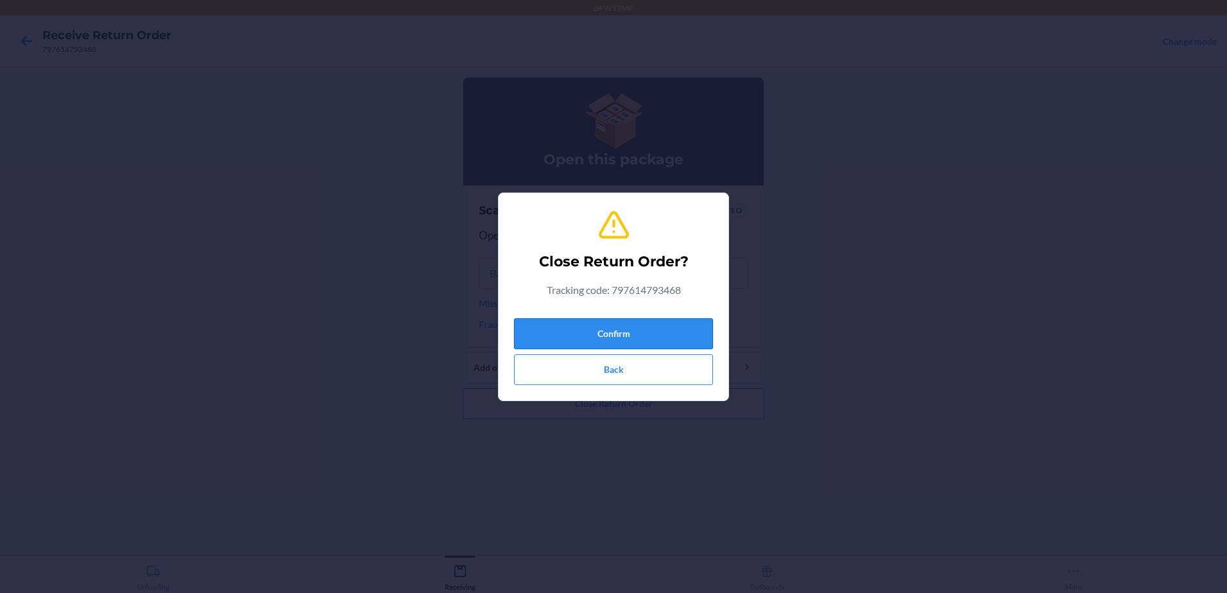
click at [640, 330] on button "Confirm" at bounding box center [613, 333] width 199 height 31
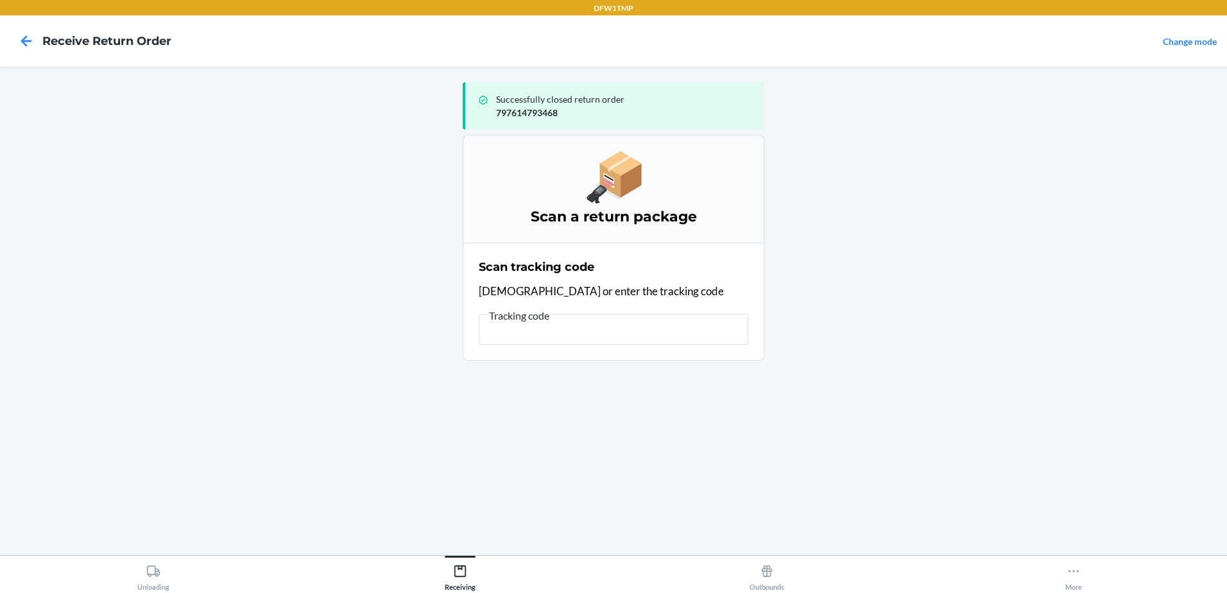
scroll to position [0, 783]
type input "[)>010275067840137797581142156fdeg2054602742401/15.37lbn2900svALLEYpKWY#100lEWI…"
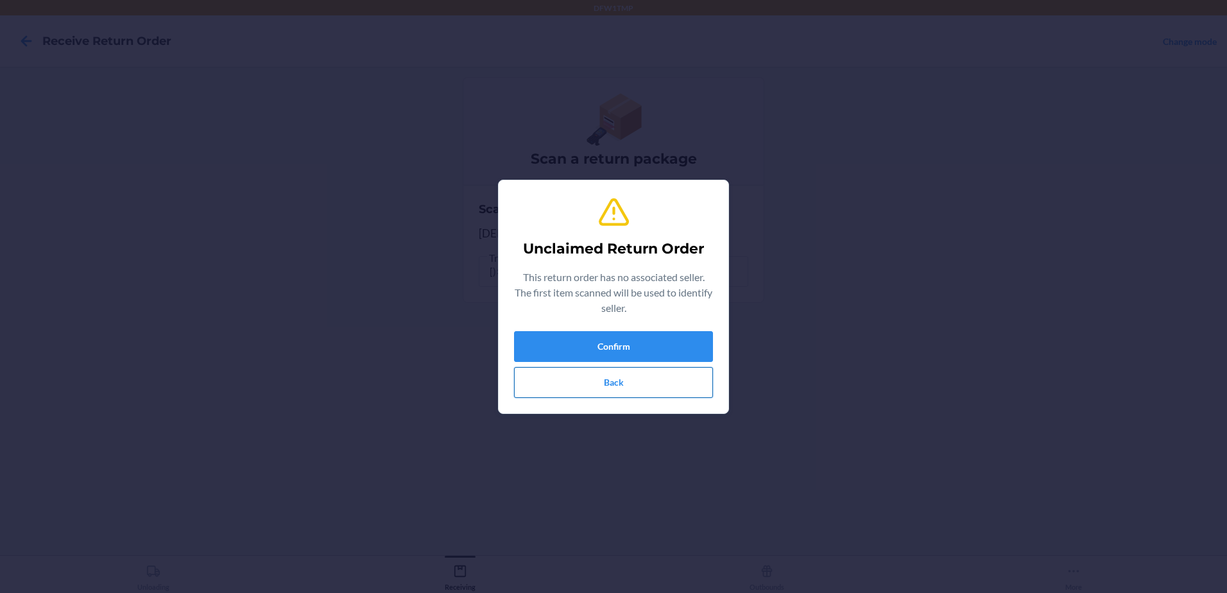
click at [655, 386] on button "Back" at bounding box center [613, 382] width 199 height 31
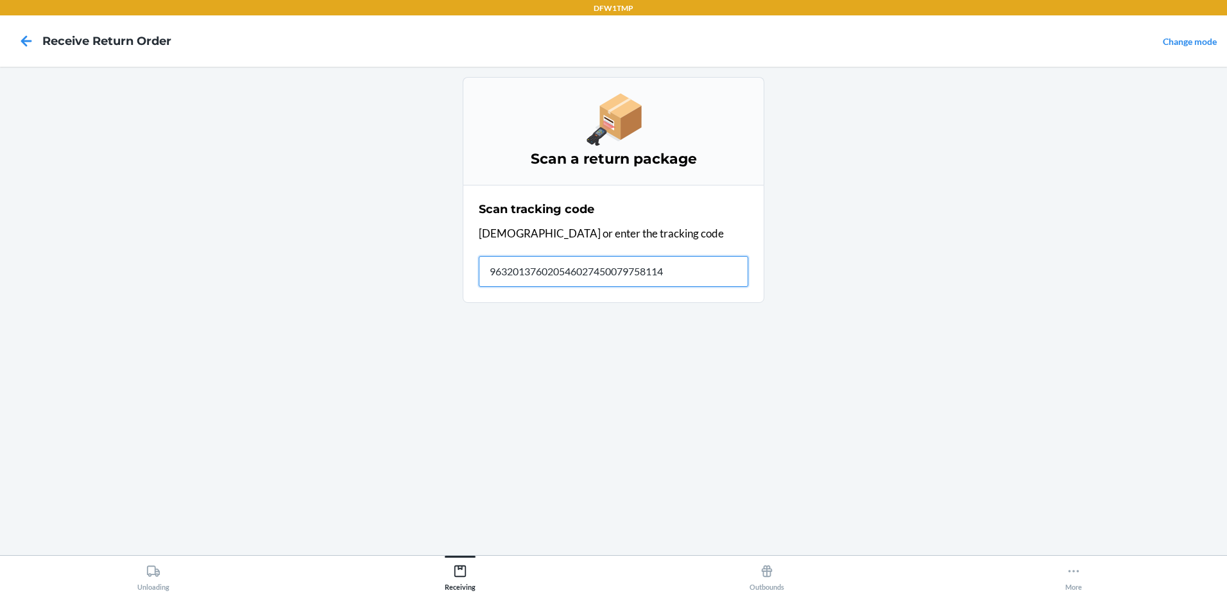
type input "9632013760205460274500797581142"
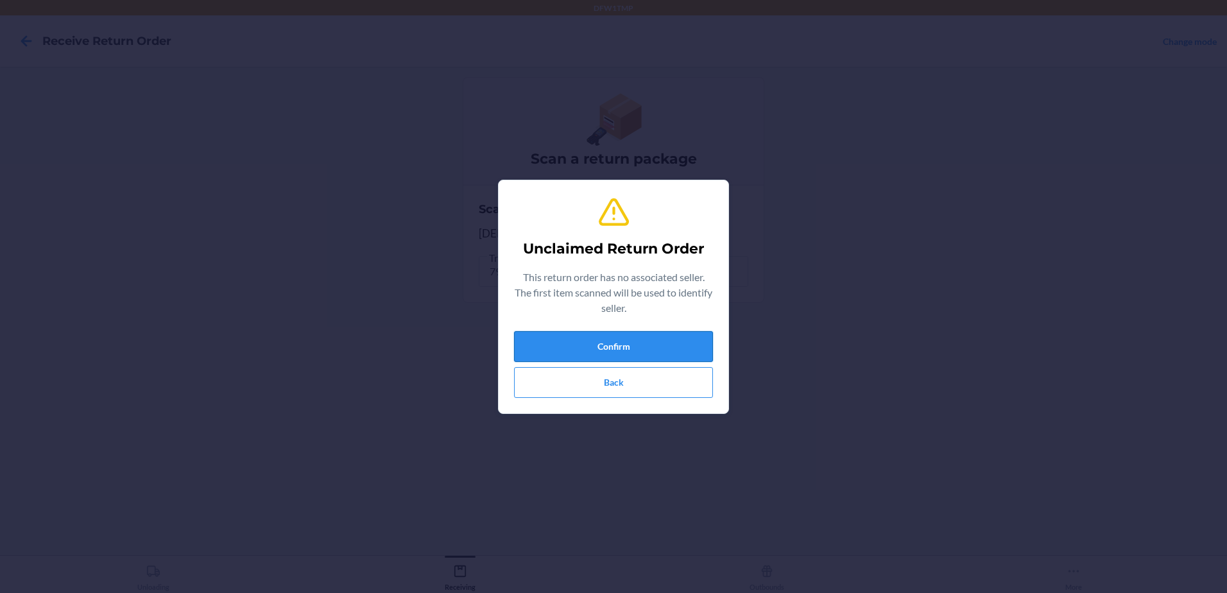
click at [663, 339] on button "Confirm" at bounding box center [613, 346] width 199 height 31
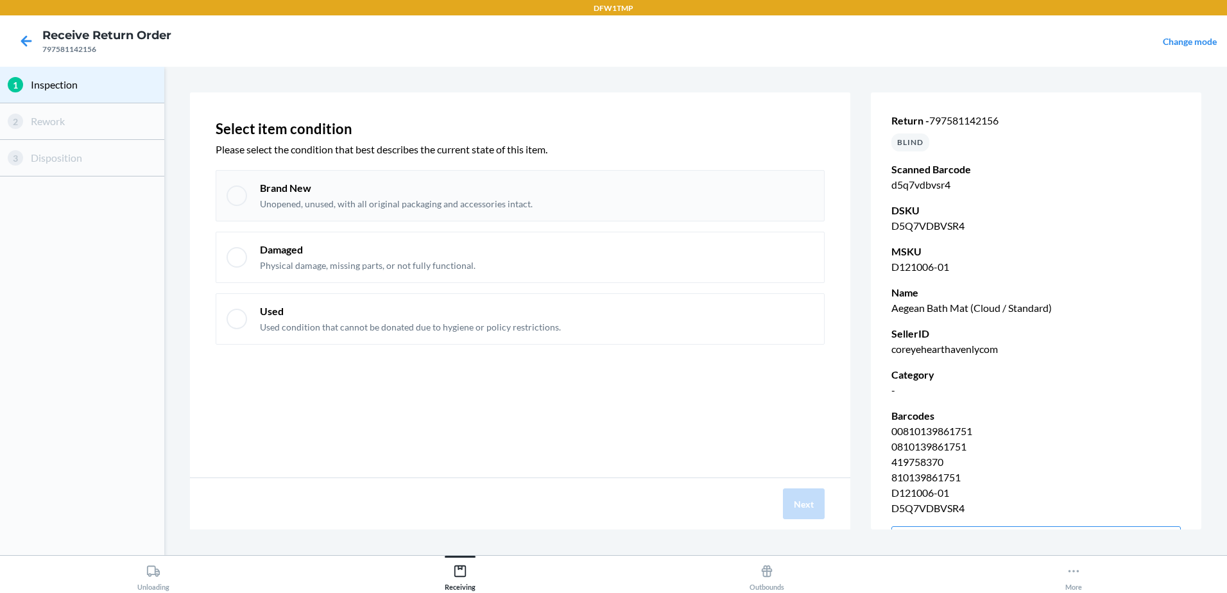
click at [228, 191] on div at bounding box center [237, 195] width 21 height 21
checkbox input "true"
click at [816, 504] on button "Next" at bounding box center [804, 503] width 42 height 31
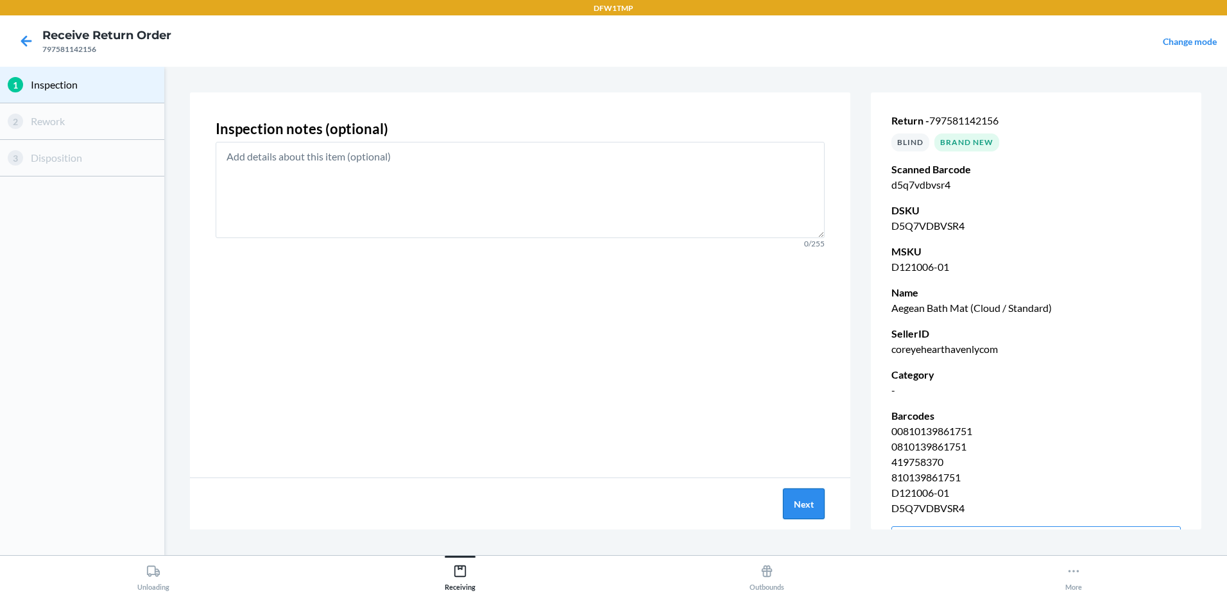
click at [816, 504] on button "Next" at bounding box center [804, 503] width 42 height 31
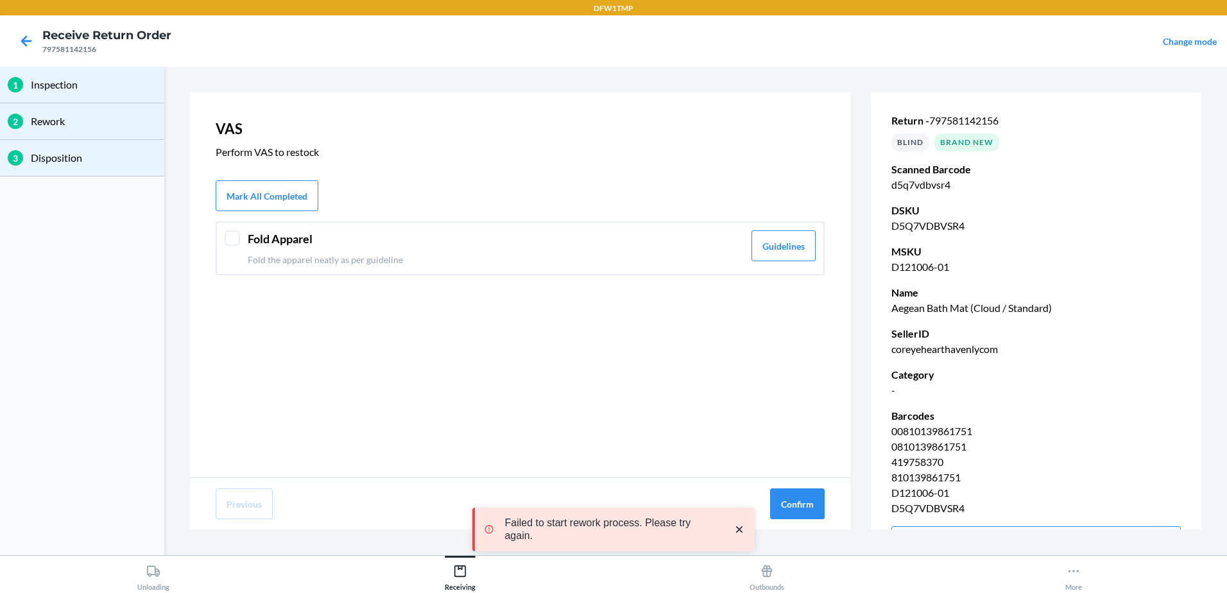
click at [237, 235] on div at bounding box center [232, 237] width 15 height 15
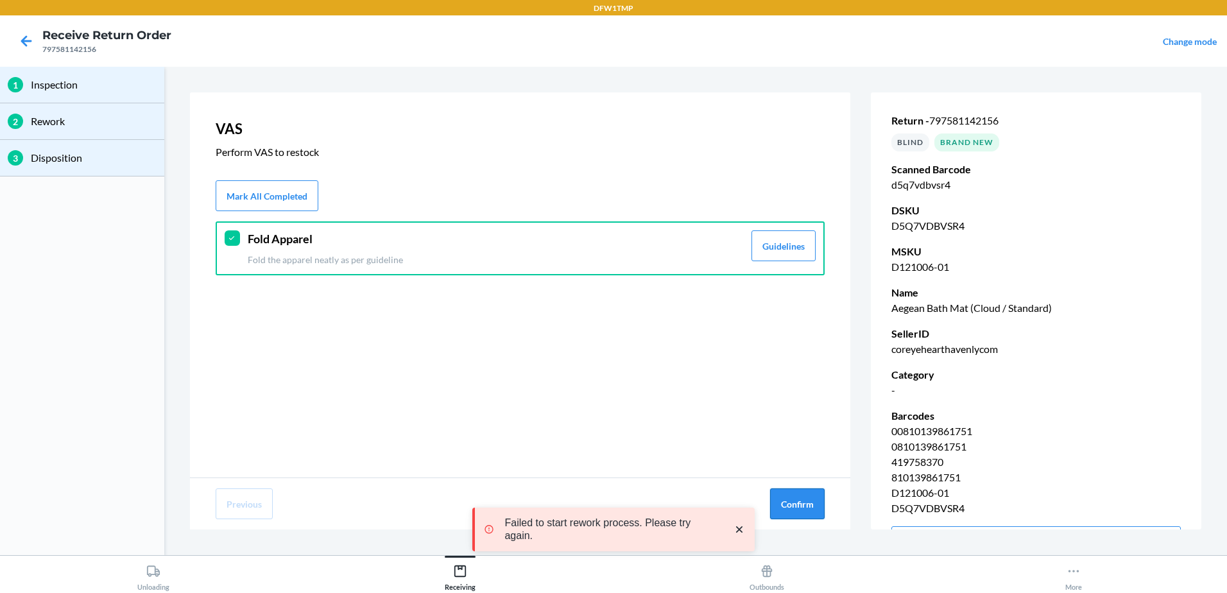
click at [793, 497] on button "Confirm" at bounding box center [797, 503] width 55 height 31
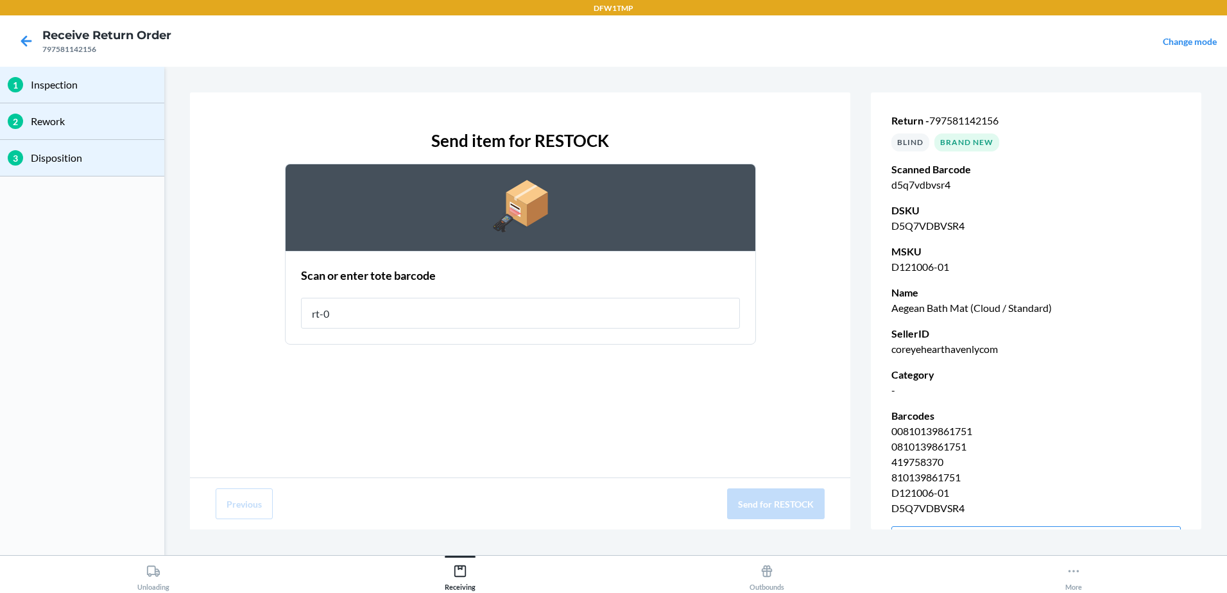
type input "rt-08"
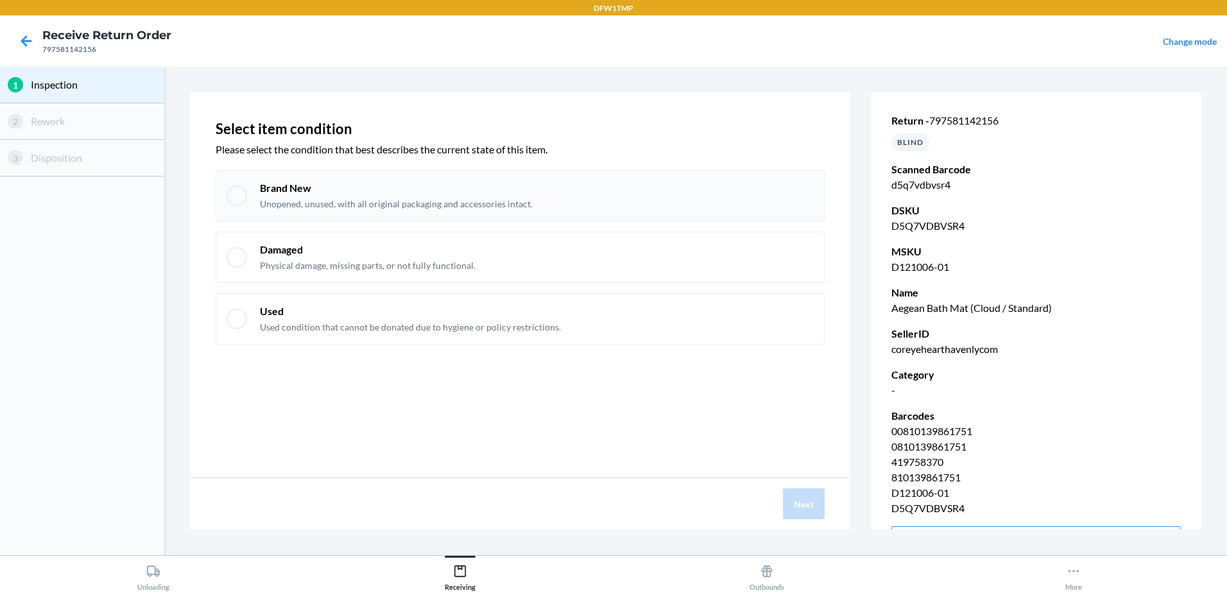
click at [239, 184] on div "Brand New Unopened, unused, with all original packaging and accessories intact." at bounding box center [520, 195] width 609 height 51
checkbox input "true"
click at [795, 505] on button "Next" at bounding box center [804, 503] width 42 height 31
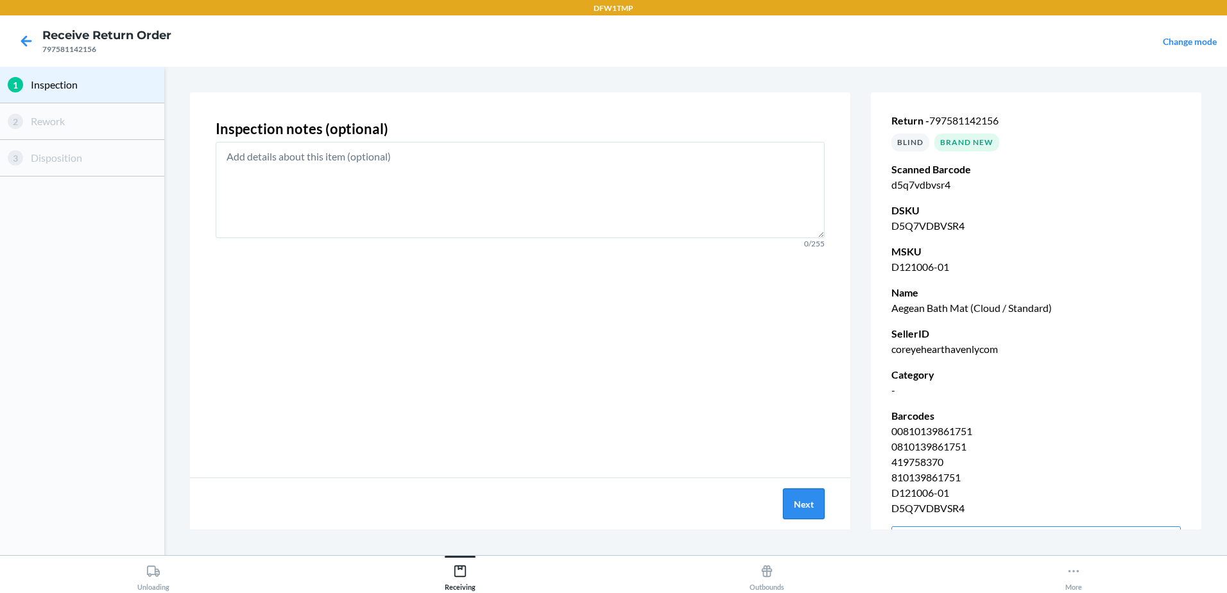
click at [800, 506] on button "Next" at bounding box center [804, 503] width 42 height 31
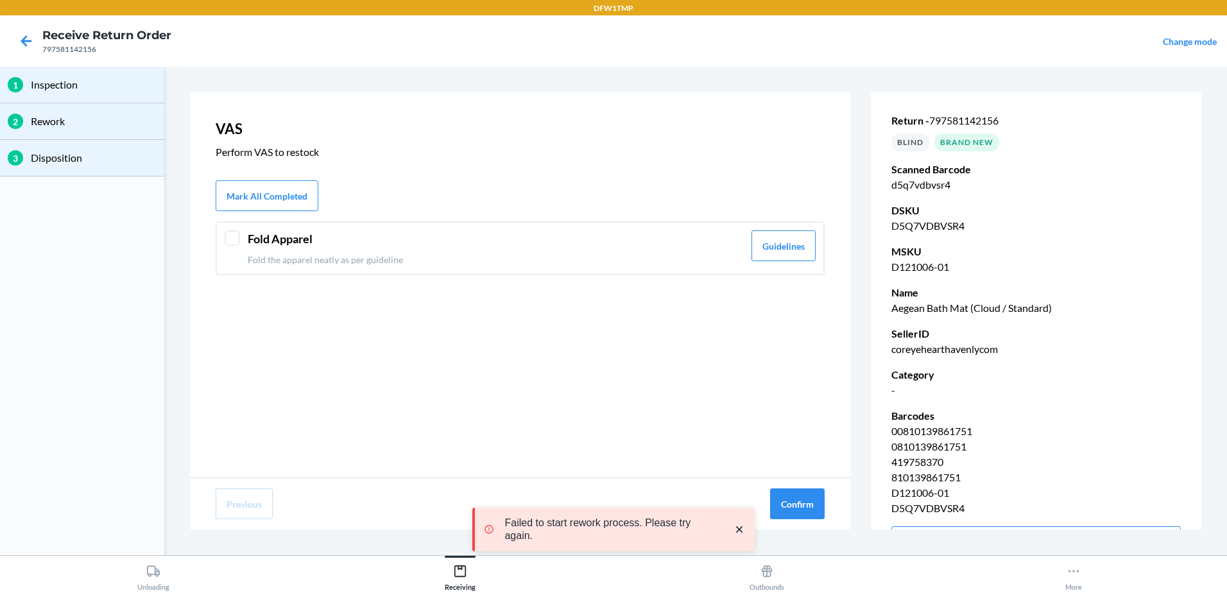
click at [242, 237] on div "Fold Apparel Fold the apparel neatly as per guideline Guidelines" at bounding box center [520, 248] width 609 height 54
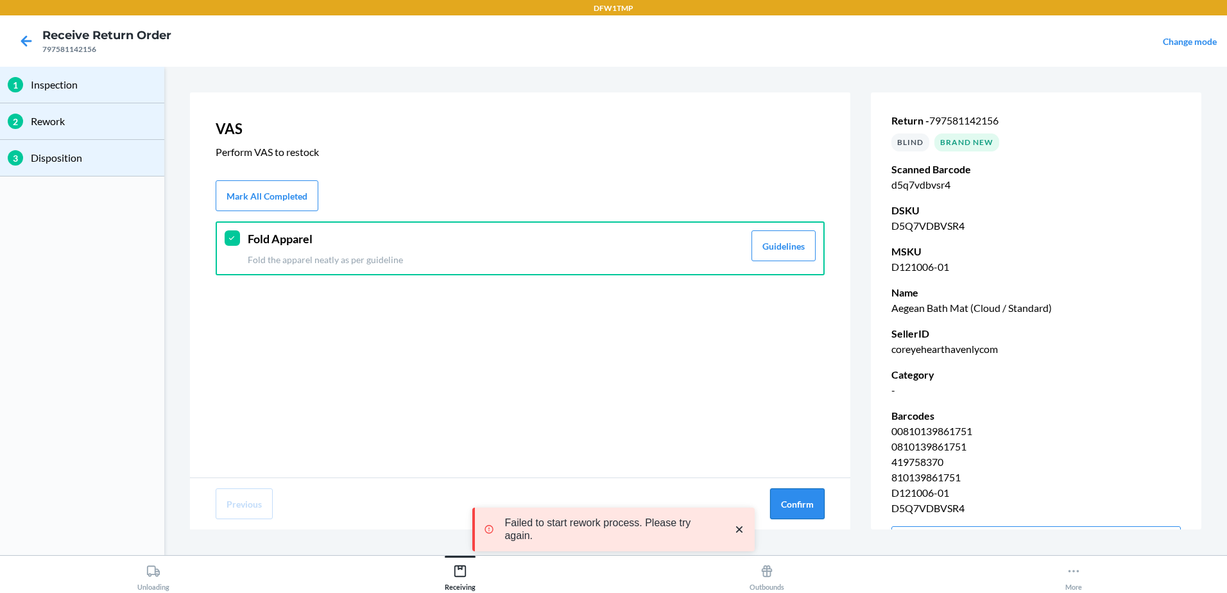
click at [783, 508] on button "Confirm" at bounding box center [797, 503] width 55 height 31
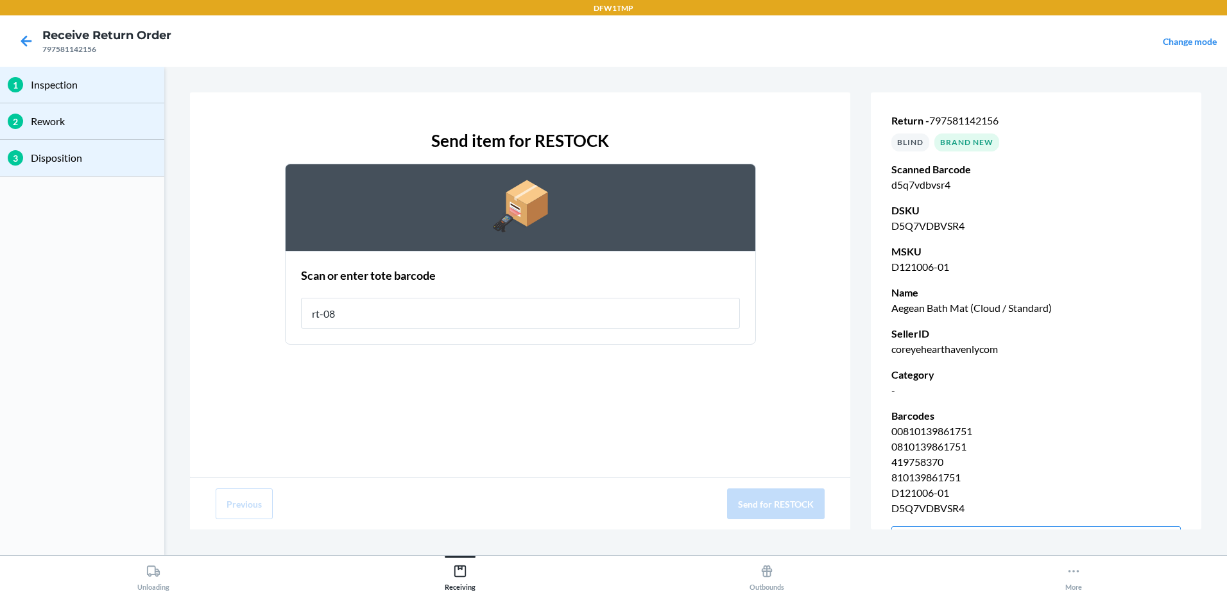
type input "rt-08"
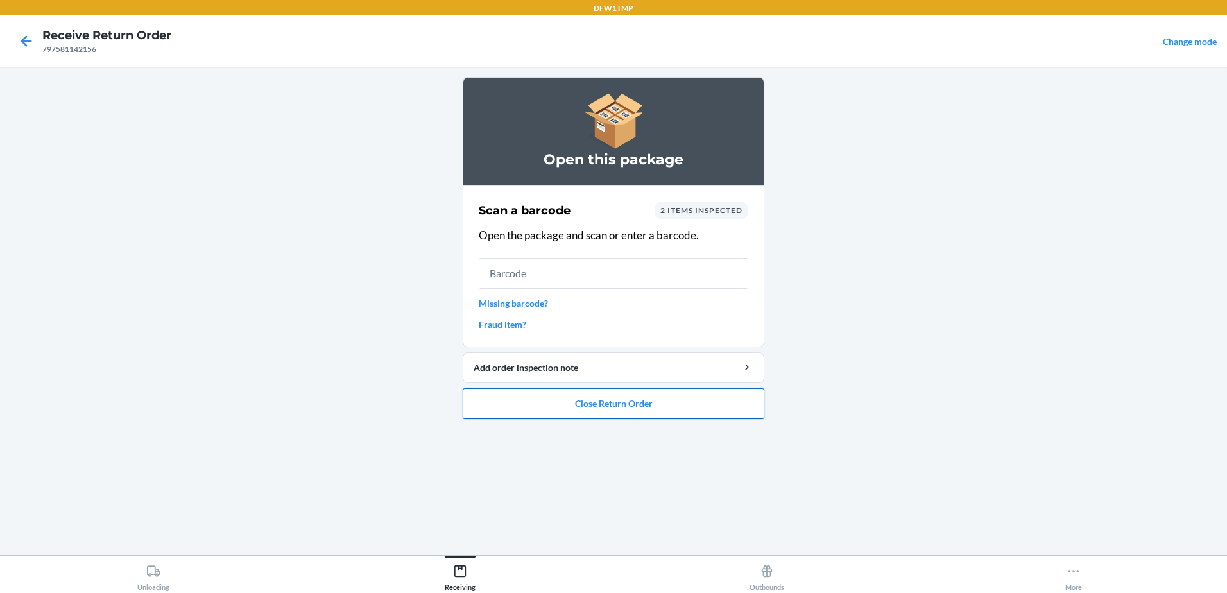
click at [657, 412] on button "Close Return Order" at bounding box center [614, 403] width 302 height 31
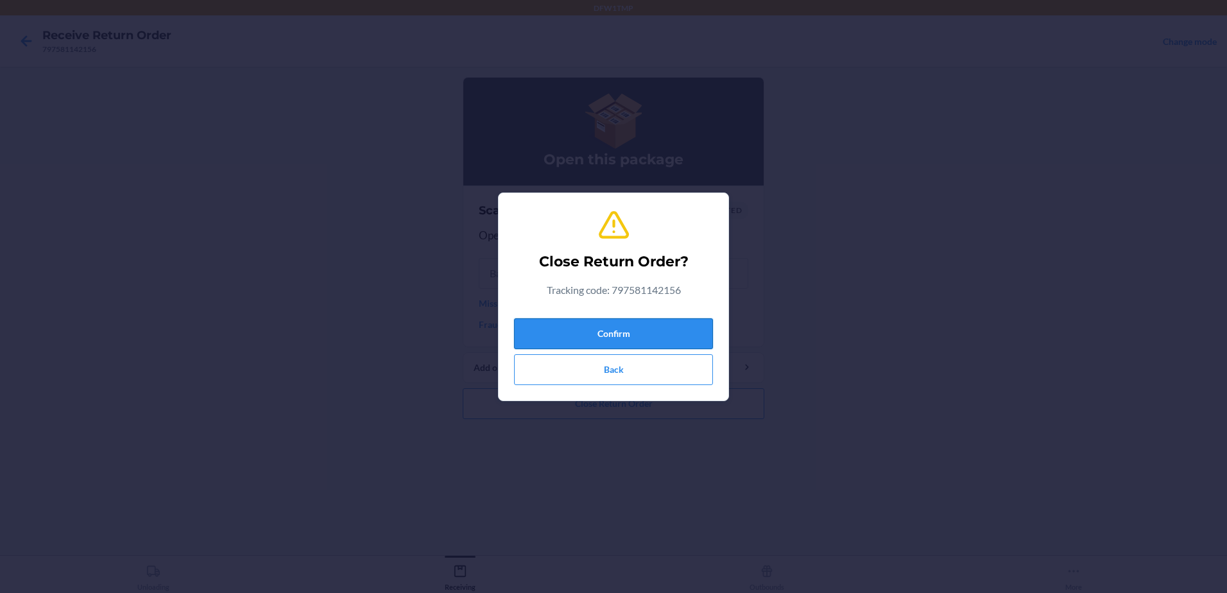
click at [640, 330] on button "Confirm" at bounding box center [613, 333] width 199 height 31
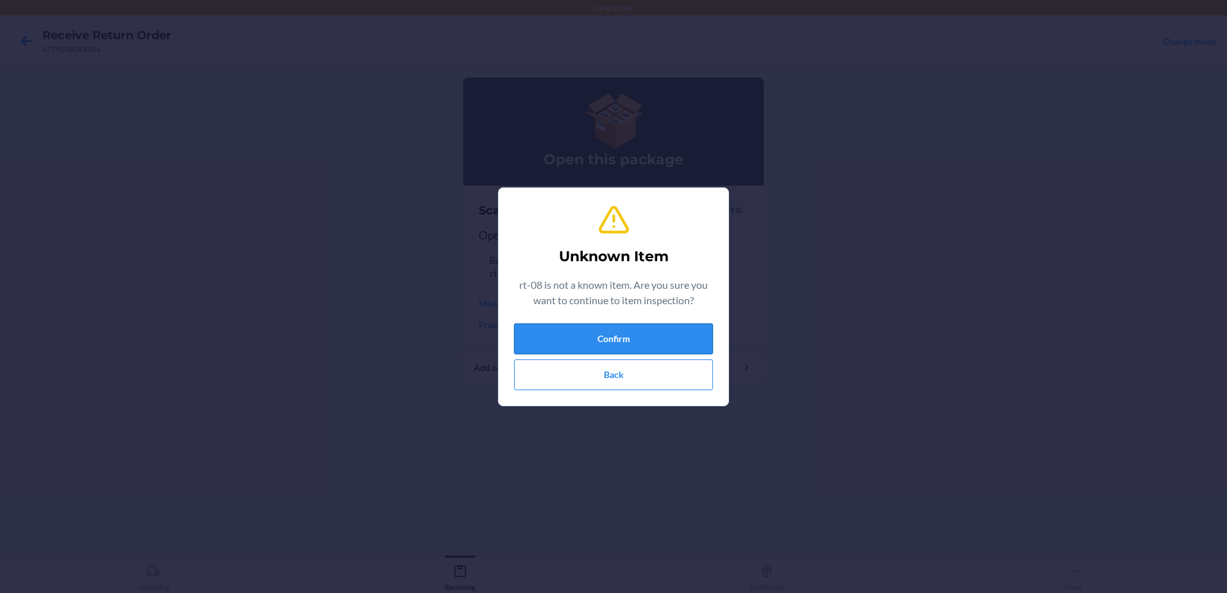
click at [666, 328] on button "Confirm" at bounding box center [613, 338] width 199 height 31
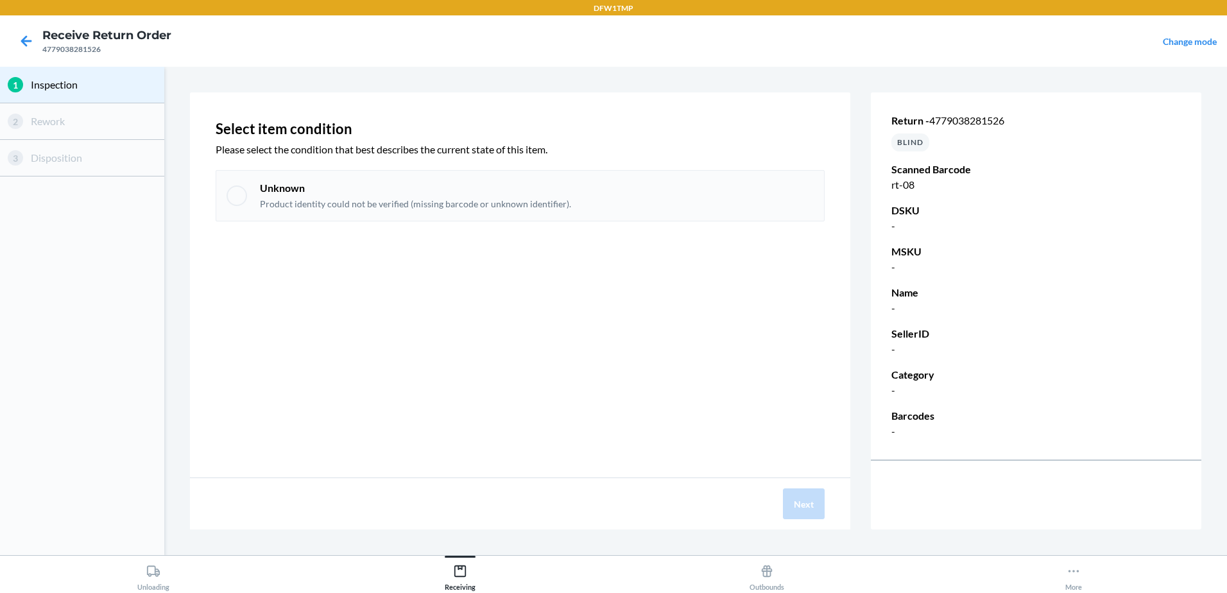
click at [227, 188] on div "Unknown Product identity could not be verified (missing barcode or unknown iden…" at bounding box center [520, 195] width 609 height 51
checkbox input "true"
click at [804, 502] on button "Next" at bounding box center [804, 503] width 42 height 31
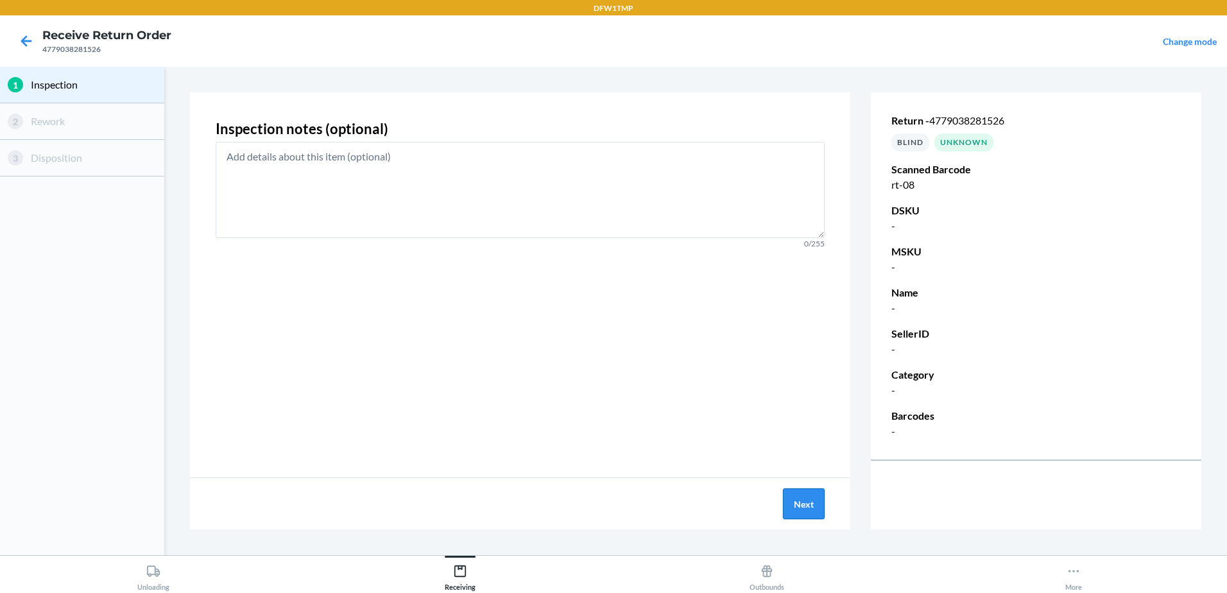
click at [805, 502] on button "Next" at bounding box center [804, 503] width 42 height 31
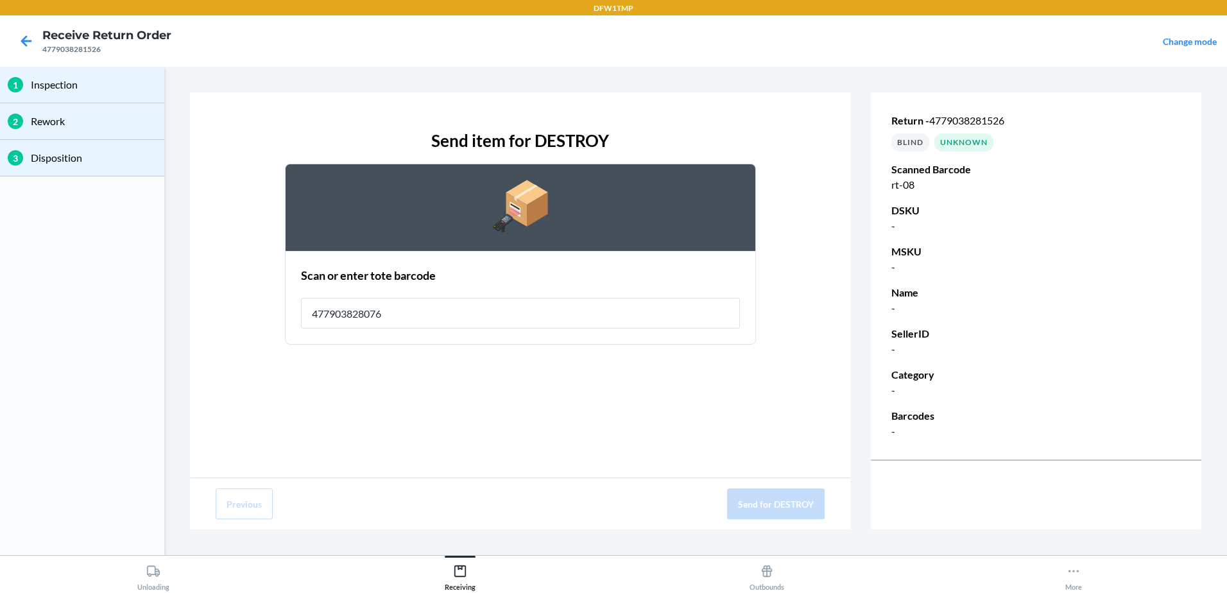
type input "4779038280765"
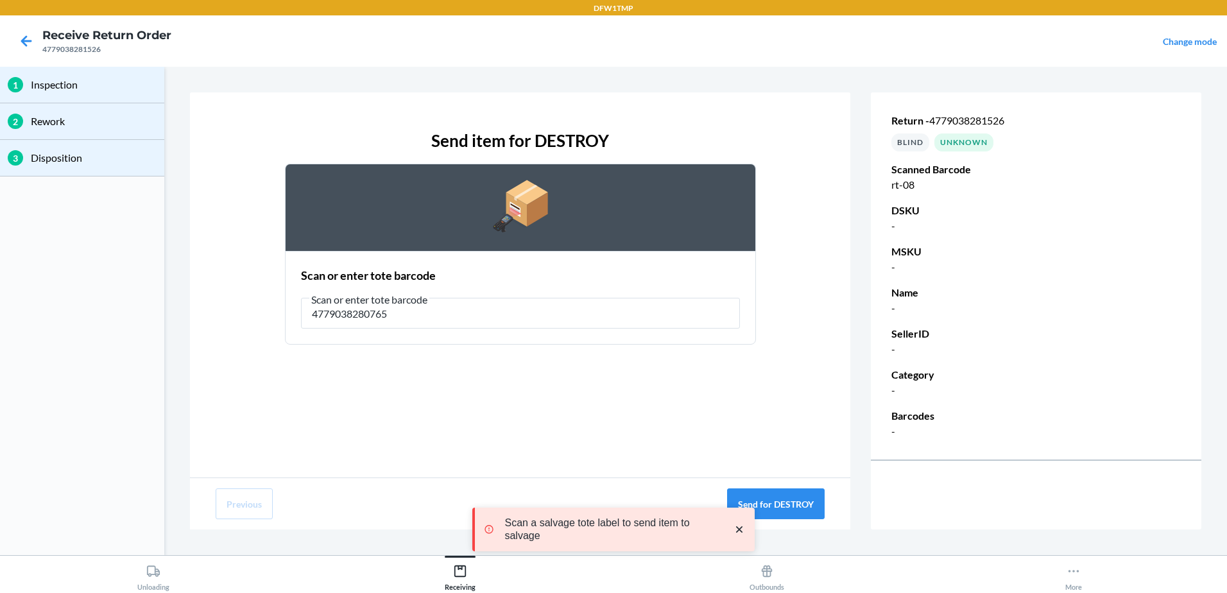
click at [776, 446] on div "Send item for DESTROY Scan or enter tote barcode Scan or enter tote barcode 477…" at bounding box center [520, 284] width 660 height 385
click at [787, 502] on button "Send for DESTROY" at bounding box center [776, 503] width 98 height 31
click at [522, 306] on input "4779038280765" at bounding box center [520, 313] width 439 height 31
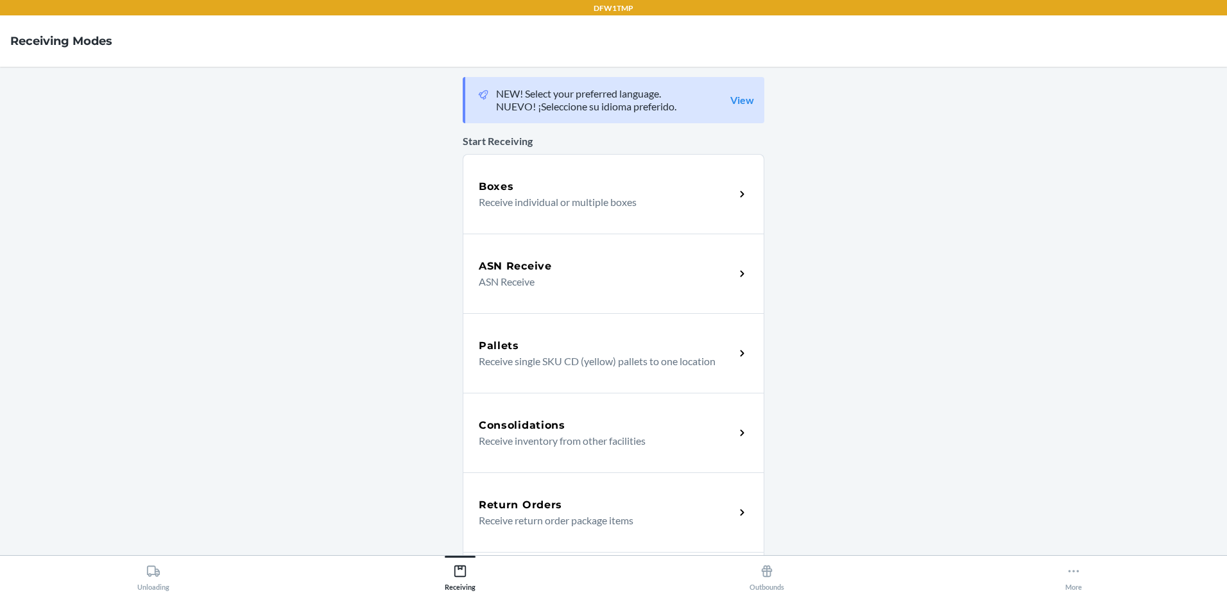
click at [557, 502] on div "Return Orders" at bounding box center [607, 504] width 256 height 15
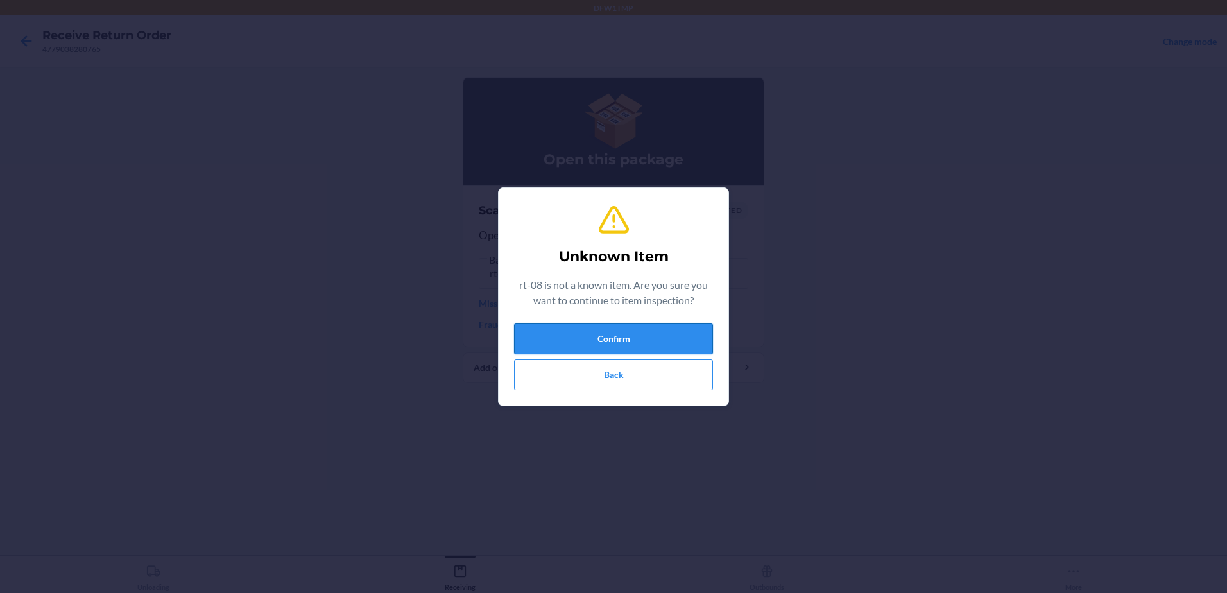
click at [668, 346] on button "Confirm" at bounding box center [613, 338] width 199 height 31
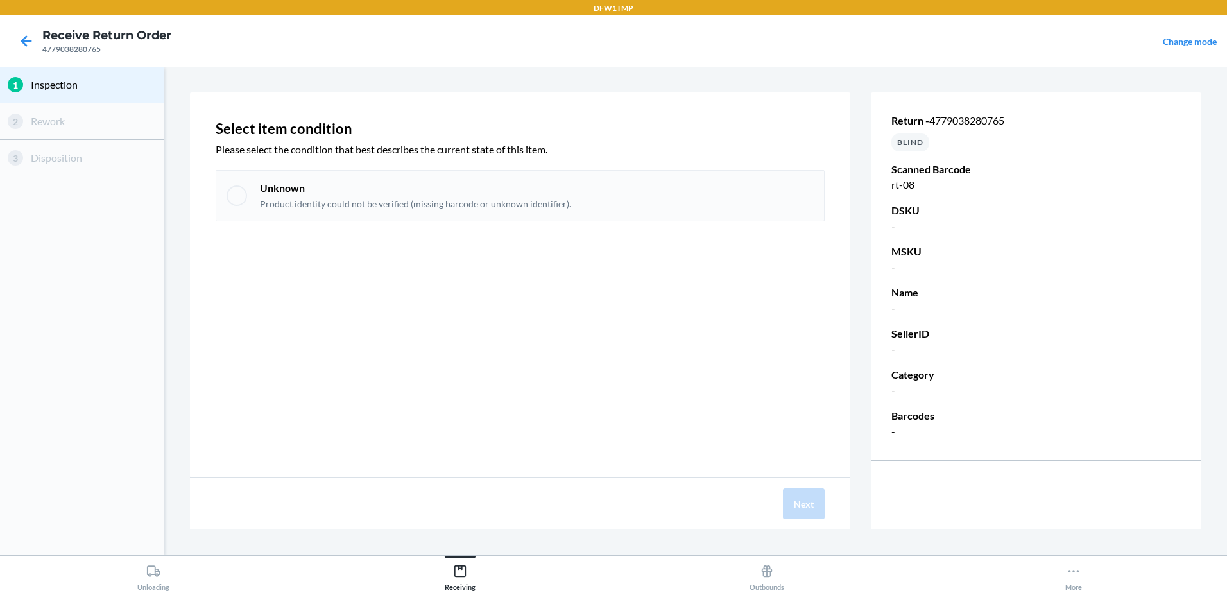
click at [232, 193] on div at bounding box center [237, 195] width 21 height 21
checkbox input "true"
click at [797, 508] on button "Next" at bounding box center [804, 503] width 42 height 31
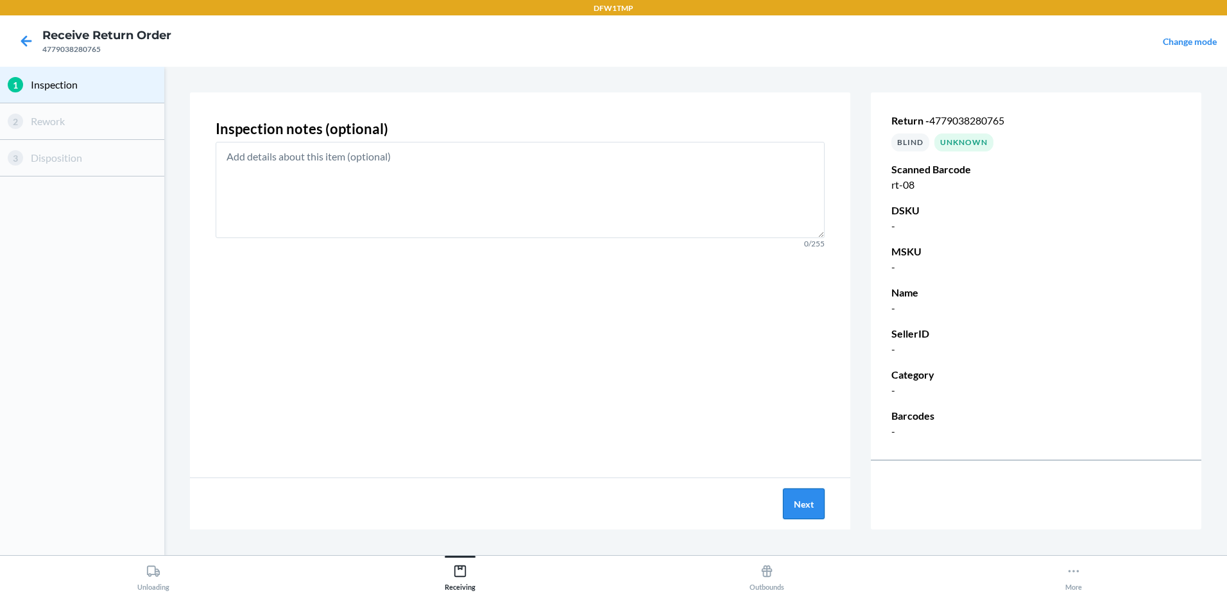
click at [814, 508] on button "Next" at bounding box center [804, 503] width 42 height 31
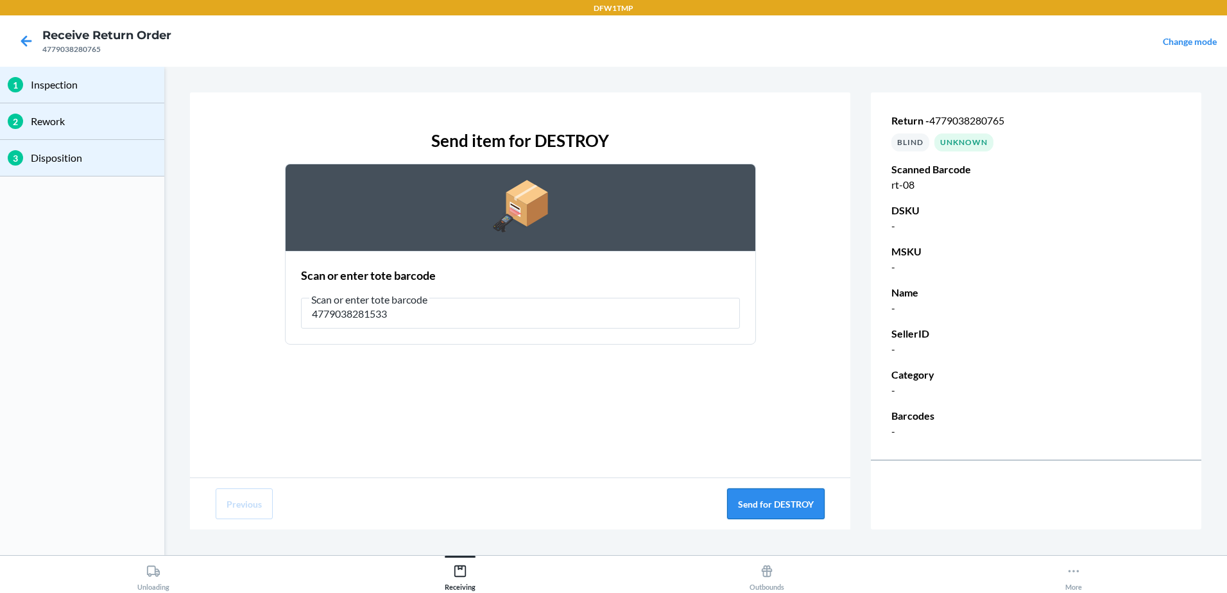
click at [793, 507] on button "Send for DESTROY" at bounding box center [776, 503] width 98 height 31
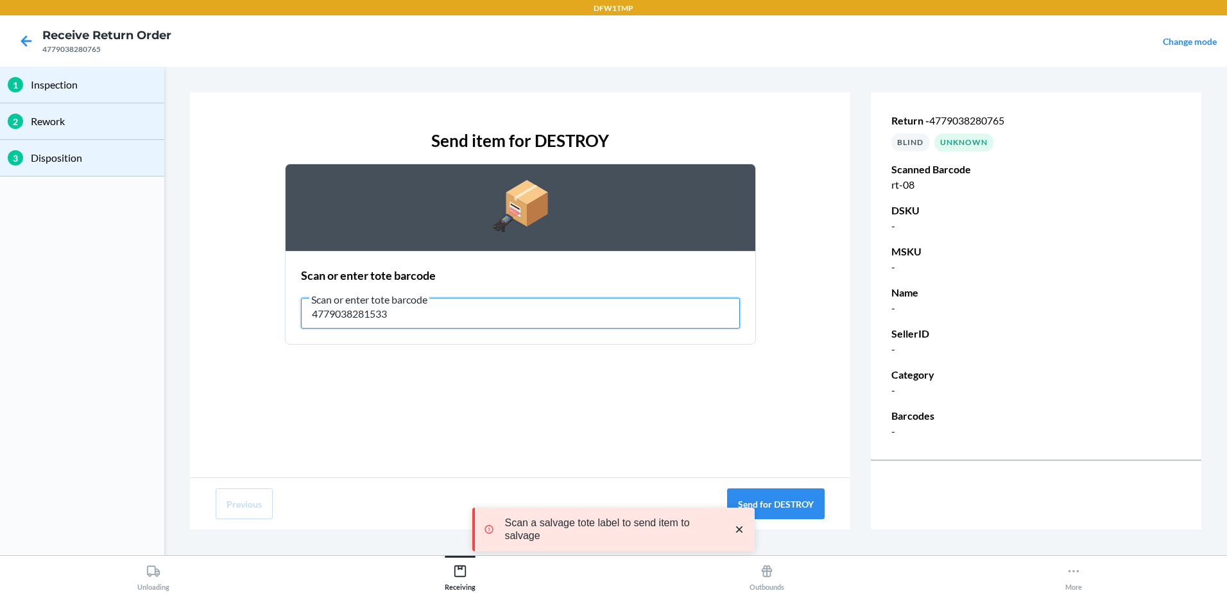
click at [443, 302] on input "4779038281533" at bounding box center [520, 313] width 439 height 31
type input "4"
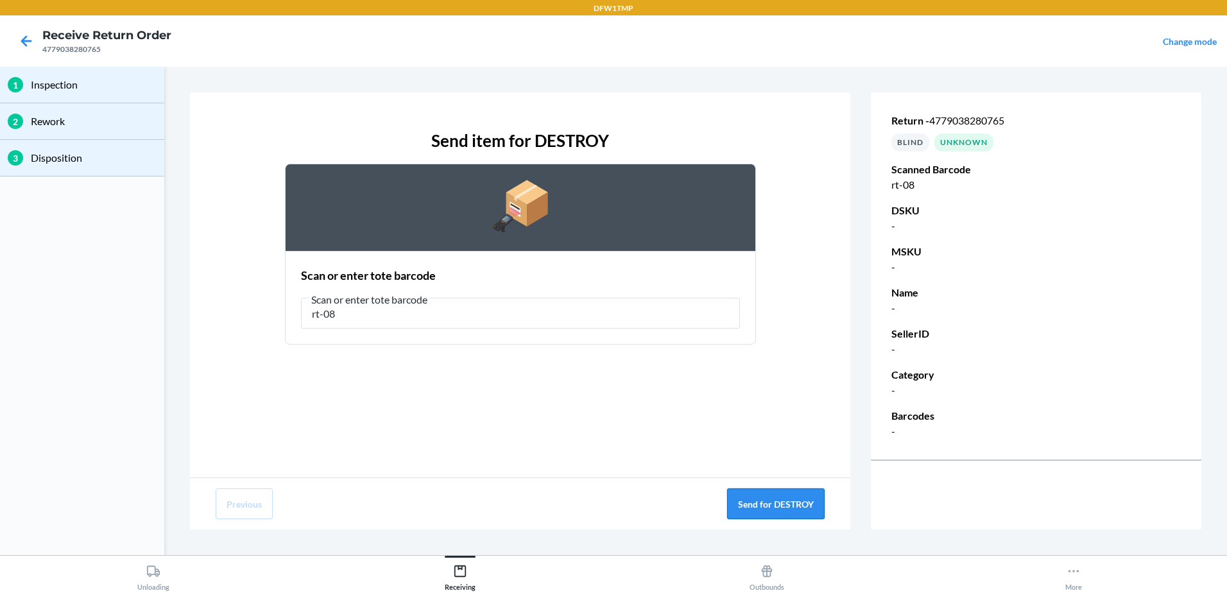
click at [800, 502] on button "Send for DESTROY" at bounding box center [776, 503] width 98 height 31
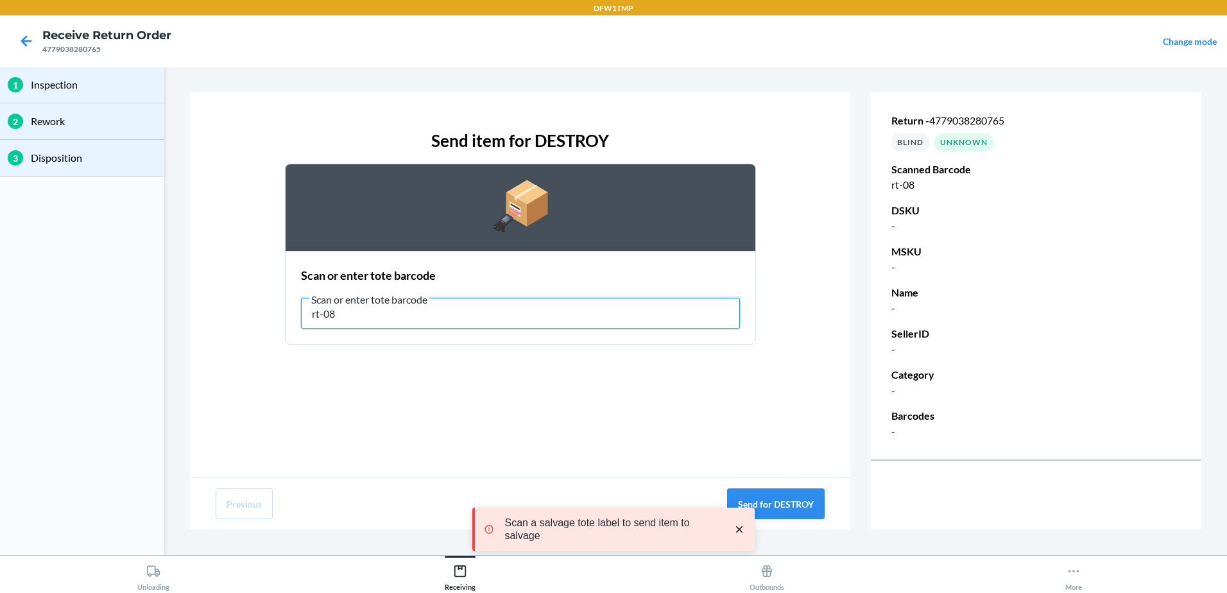
click at [368, 320] on input "rt-08" at bounding box center [520, 313] width 439 height 31
type input "r"
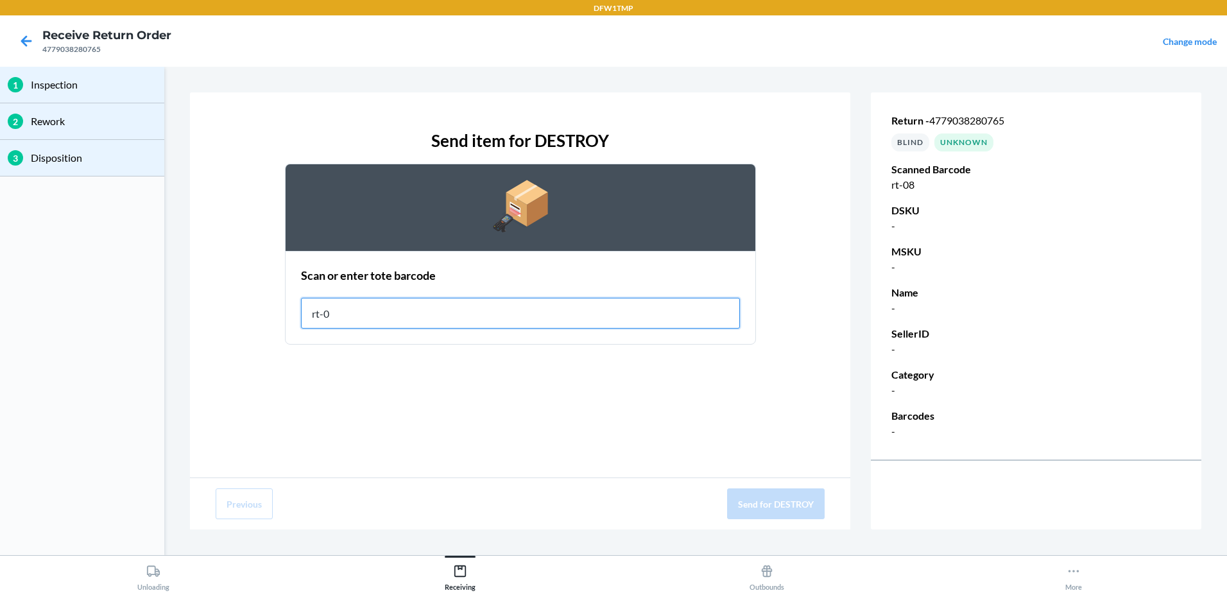
type input "rt-08"
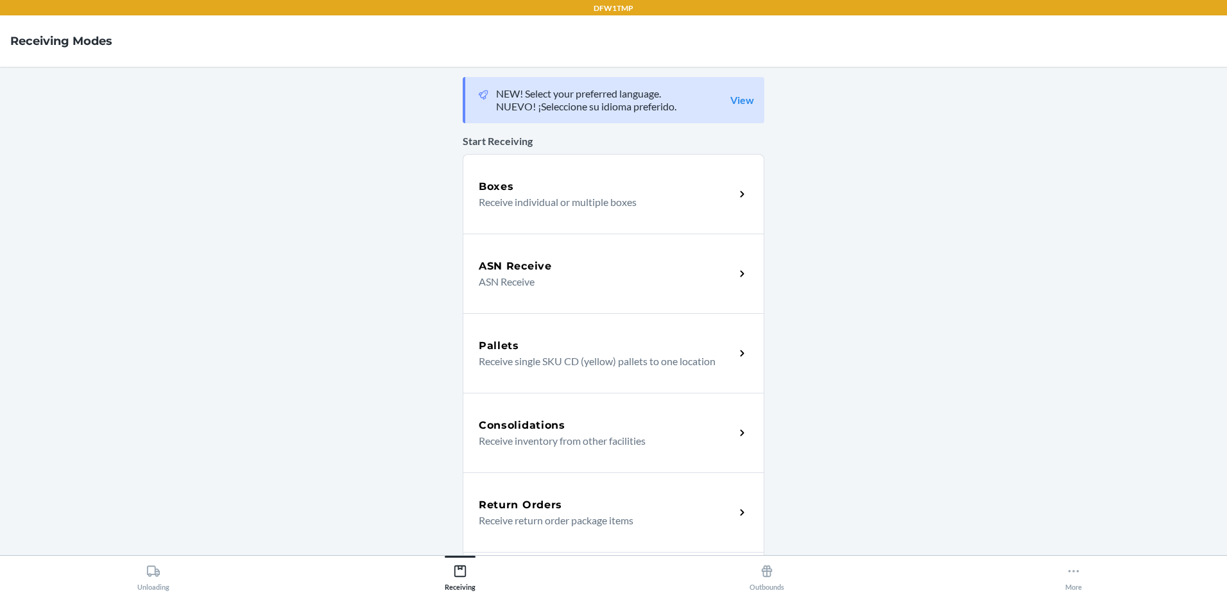
click at [588, 533] on div "Return Orders Receive return order package items" at bounding box center [614, 512] width 302 height 80
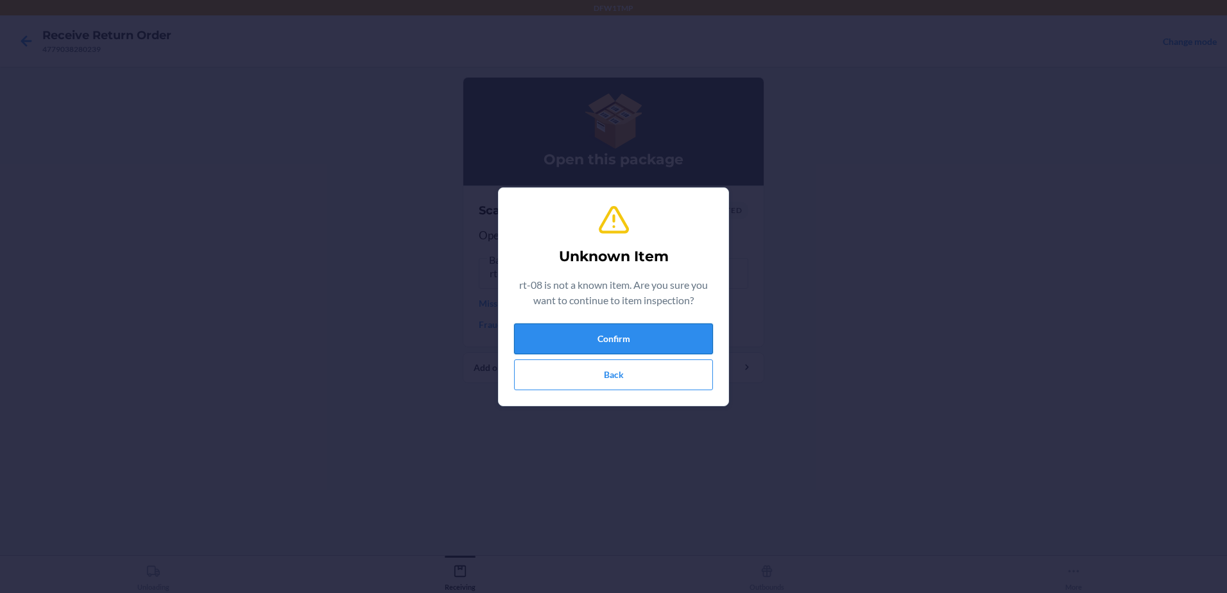
drag, startPoint x: 598, startPoint y: 318, endPoint x: 596, endPoint y: 326, distance: 8.6
click at [598, 320] on div "Unknown Item rt-08 is not a known item. Are you sure you want to continue to it…" at bounding box center [613, 296] width 199 height 197
click at [593, 343] on button "Confirm" at bounding box center [613, 338] width 199 height 31
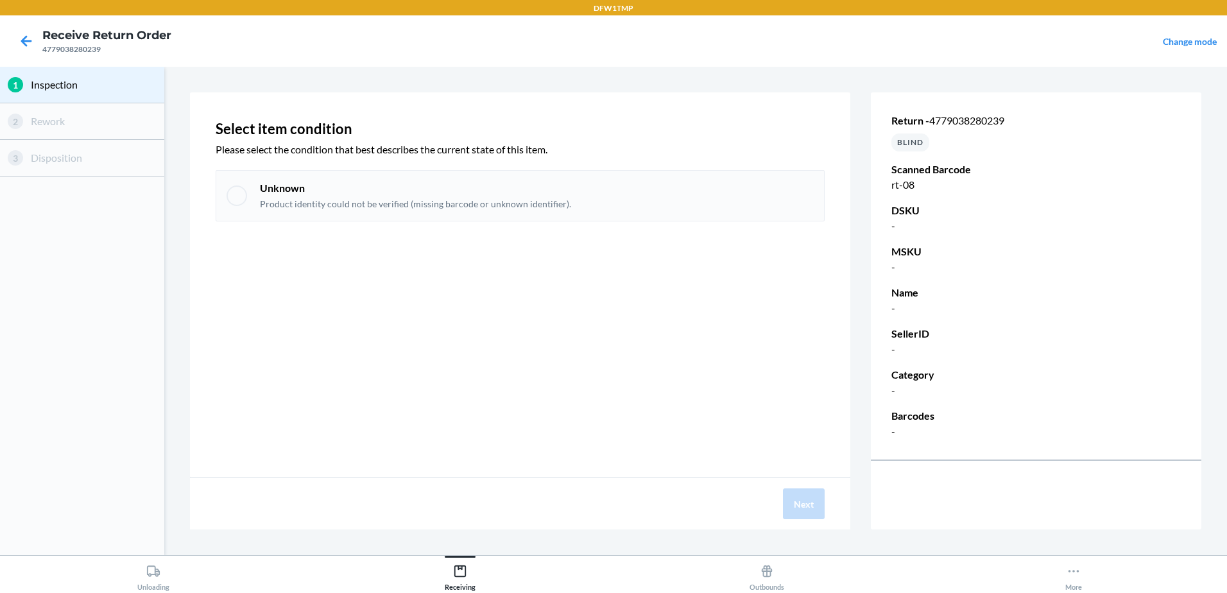
click at [223, 192] on div "Unknown Product identity could not be verified (missing barcode or unknown iden…" at bounding box center [520, 195] width 609 height 51
checkbox input "true"
click at [820, 513] on button "Next" at bounding box center [804, 503] width 42 height 31
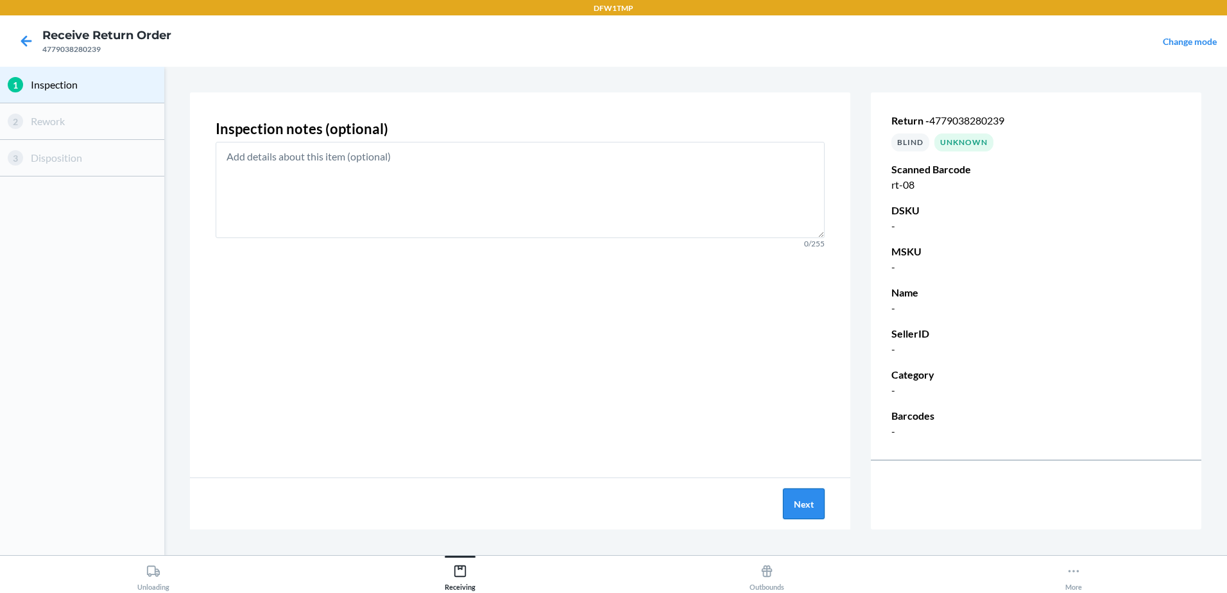
click at [820, 513] on button "Next" at bounding box center [804, 503] width 42 height 31
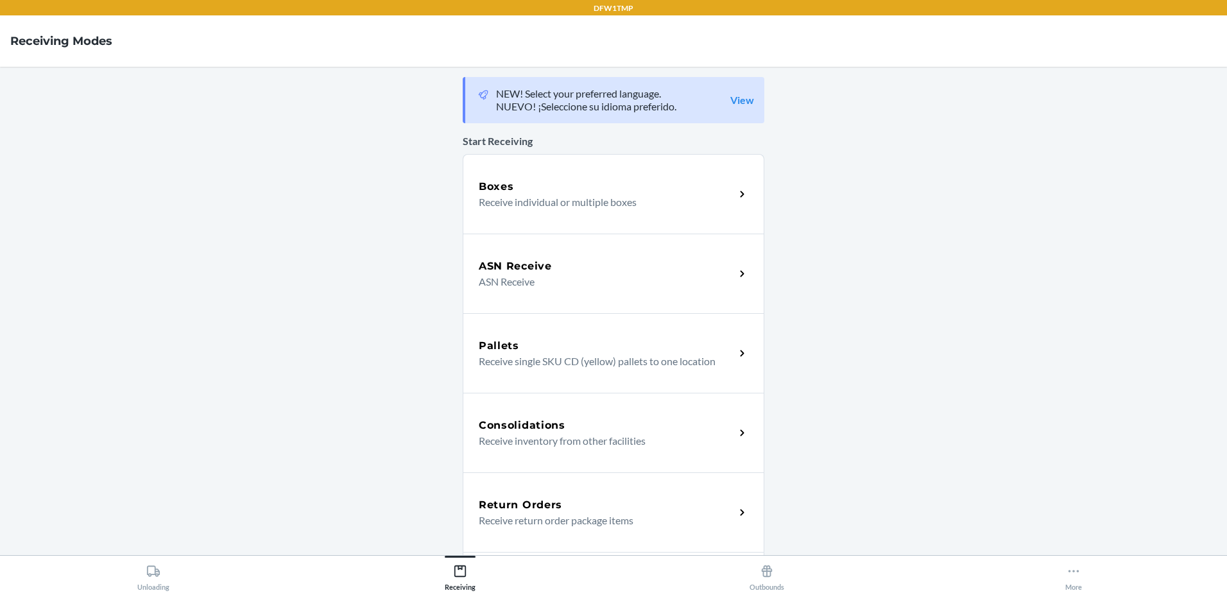
click at [526, 515] on p "Receive return order package items" at bounding box center [602, 520] width 246 height 15
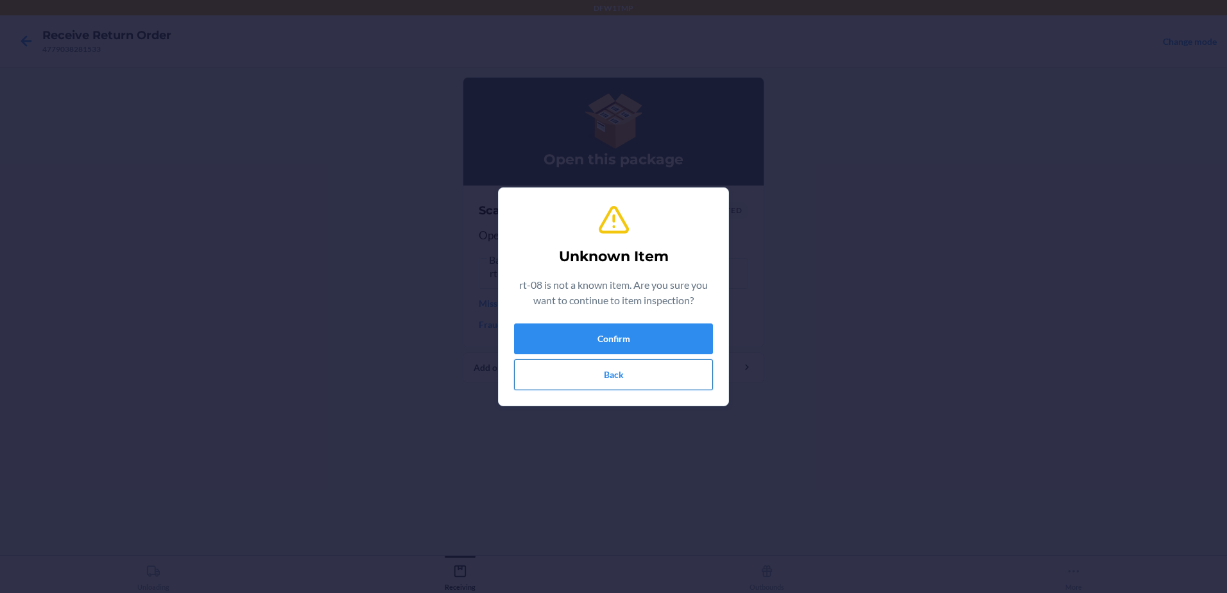
click at [590, 383] on button "Back" at bounding box center [613, 374] width 199 height 31
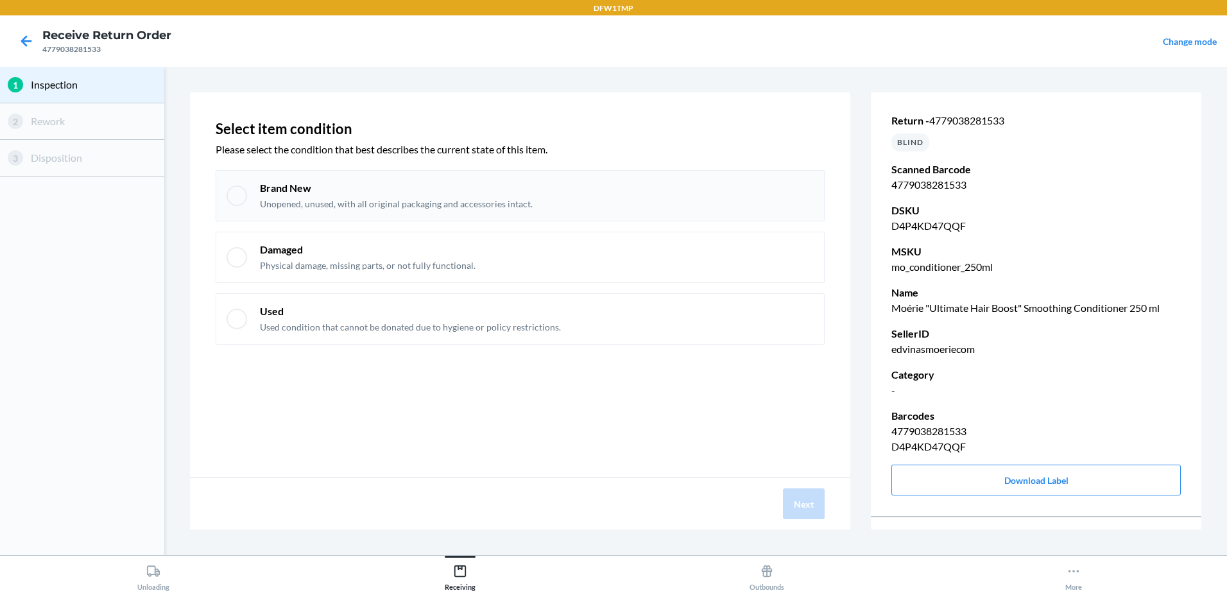
click at [242, 197] on div at bounding box center [237, 195] width 21 height 21
checkbox input "true"
click at [798, 503] on button "Next" at bounding box center [804, 503] width 42 height 31
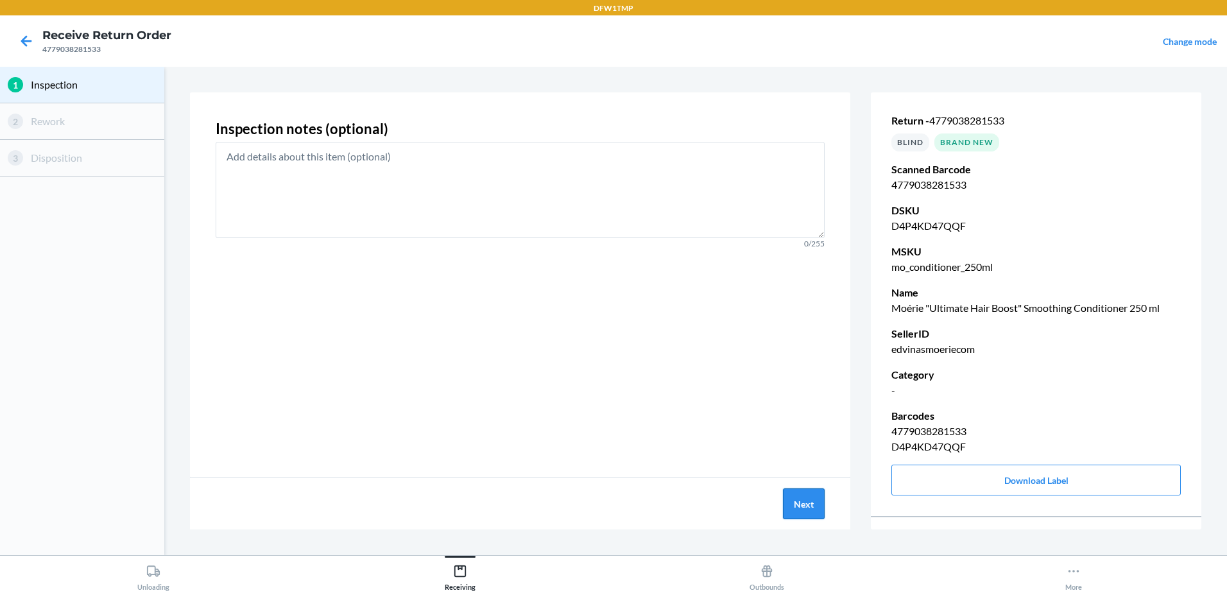
click at [798, 506] on button "Next" at bounding box center [804, 503] width 42 height 31
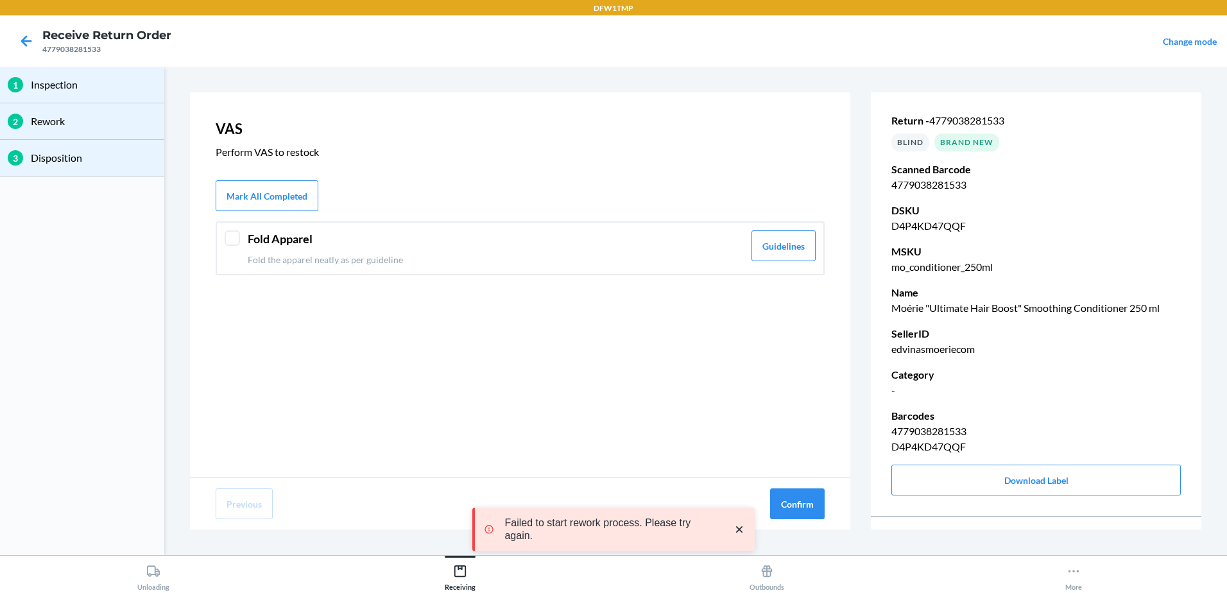
click at [230, 239] on div at bounding box center [232, 237] width 15 height 15
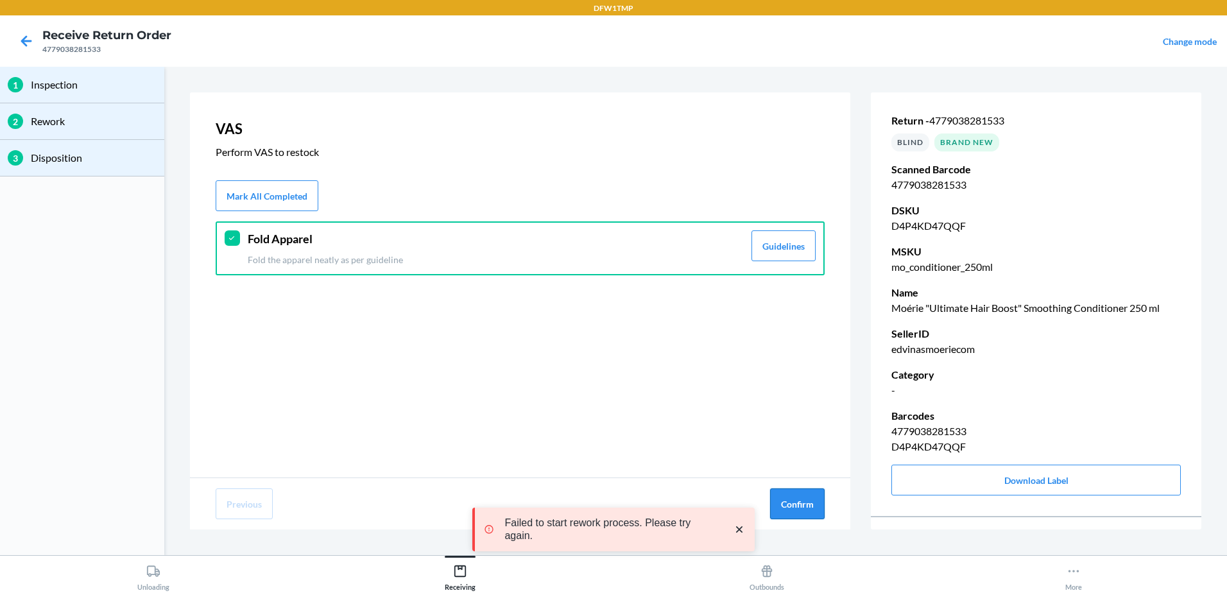
click at [787, 502] on button "Confirm" at bounding box center [797, 503] width 55 height 31
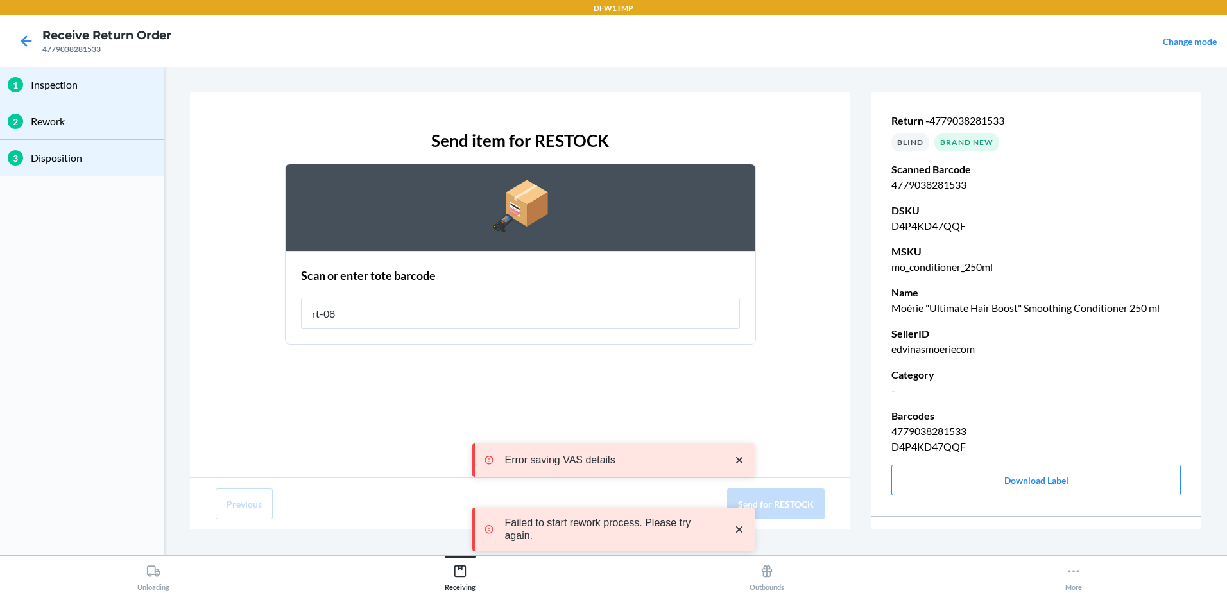
type input "rt-08"
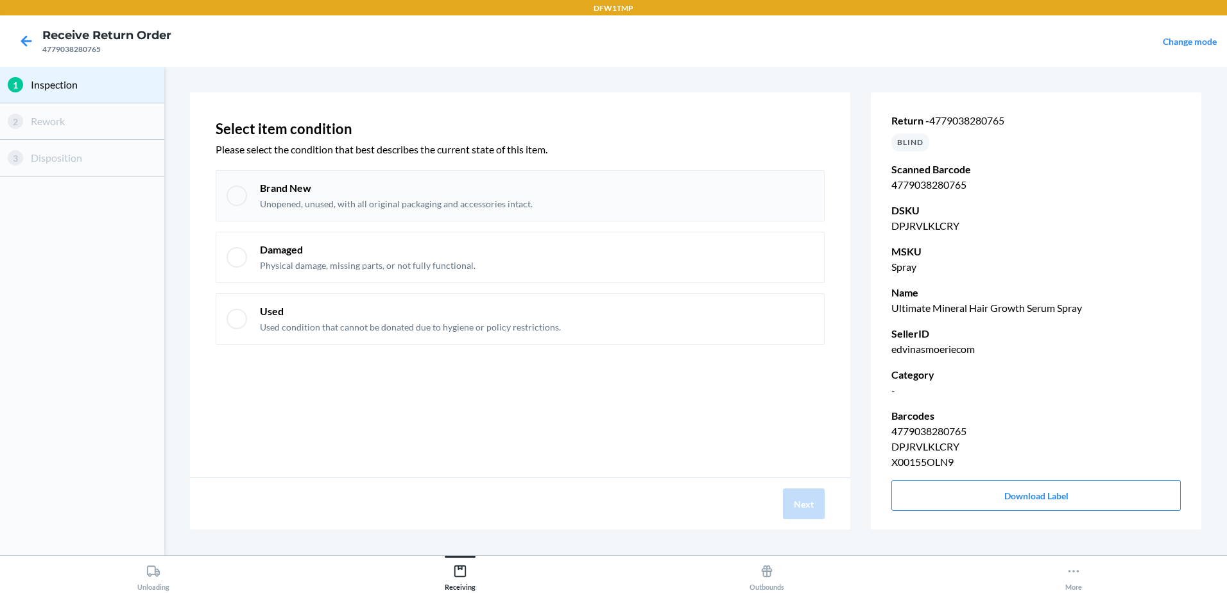
click at [252, 198] on div "Brand New Unopened, unused, with all original packaging and accessories intact." at bounding box center [520, 195] width 609 height 51
checkbox input "true"
click at [810, 499] on button "Next" at bounding box center [804, 503] width 42 height 31
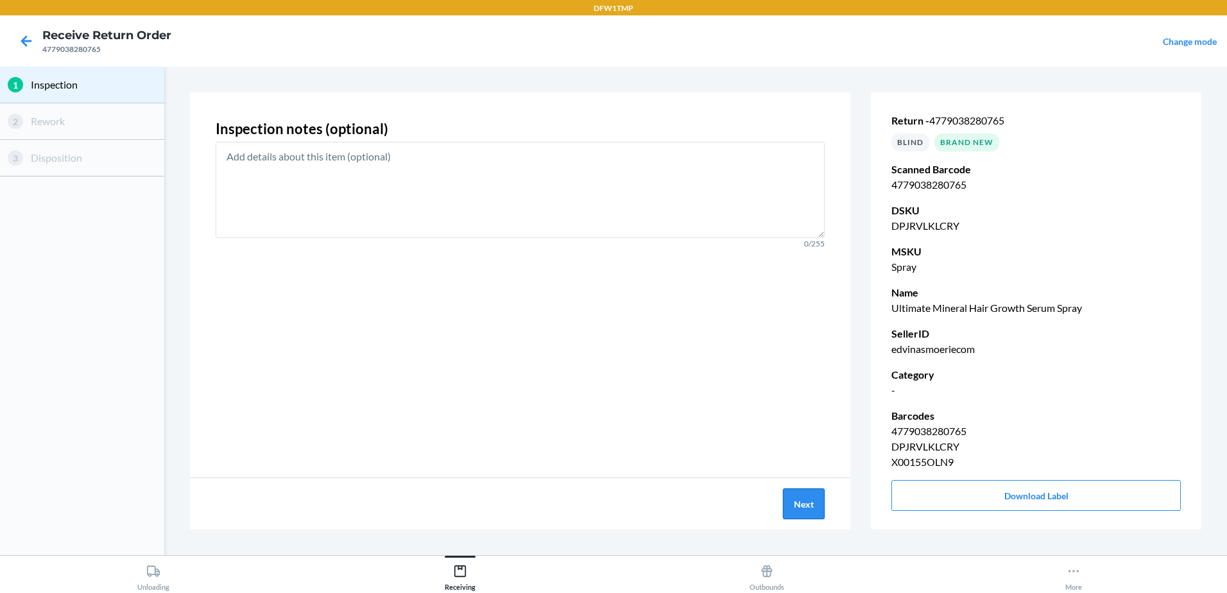
click at [812, 503] on button "Next" at bounding box center [804, 503] width 42 height 31
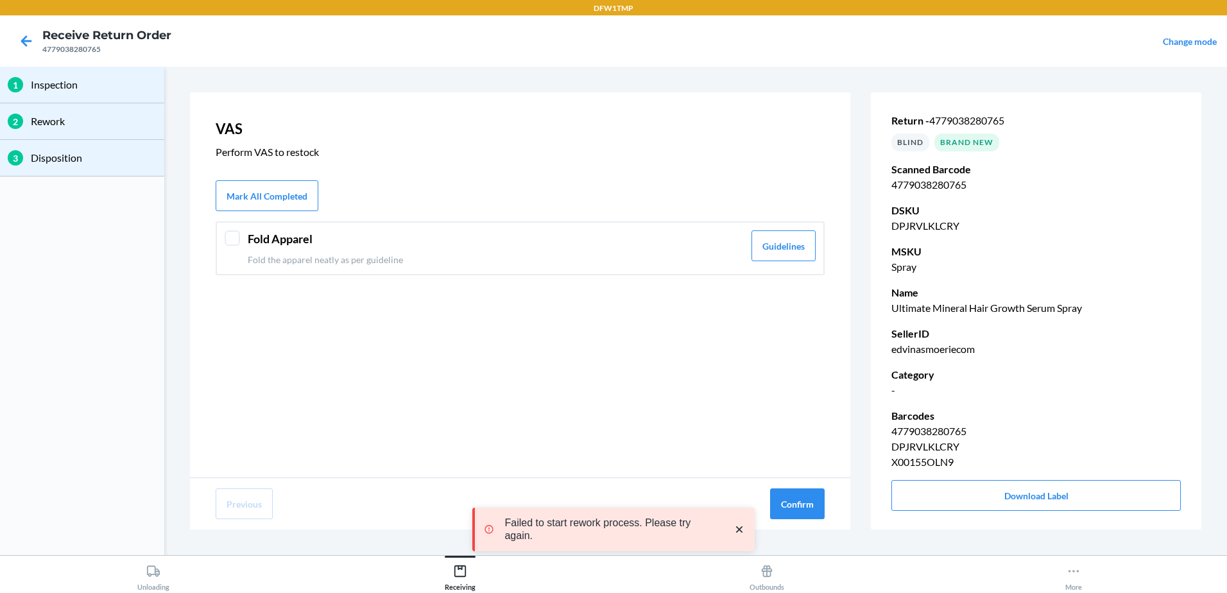
click at [236, 244] on div at bounding box center [232, 237] width 15 height 15
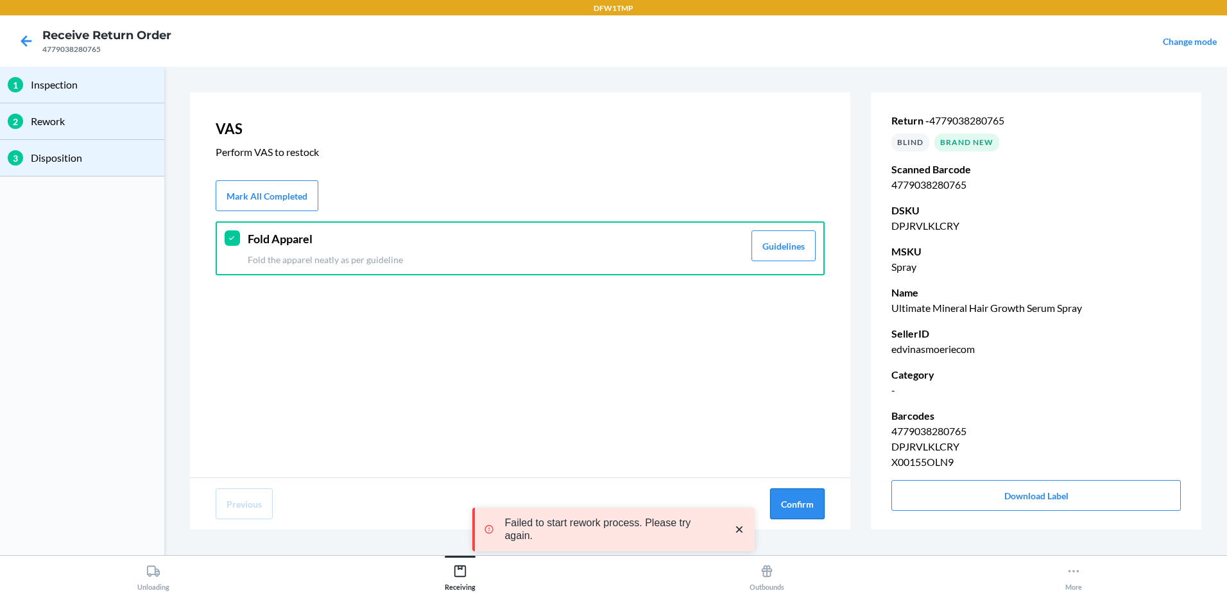
click at [782, 508] on button "Confirm" at bounding box center [797, 503] width 55 height 31
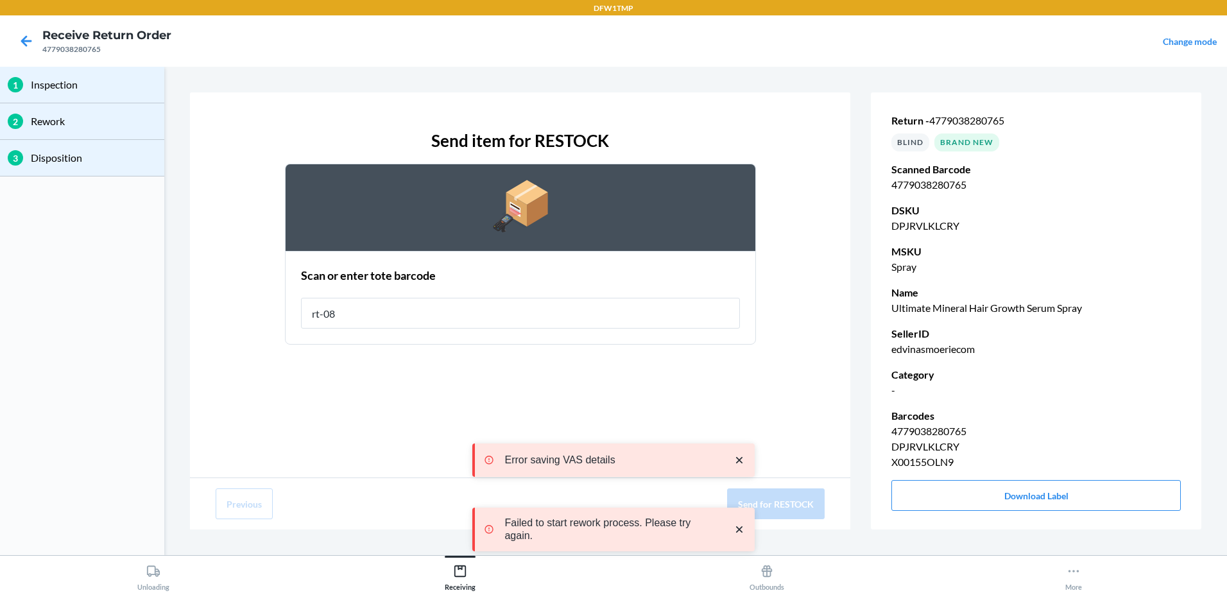
type input "rt-08"
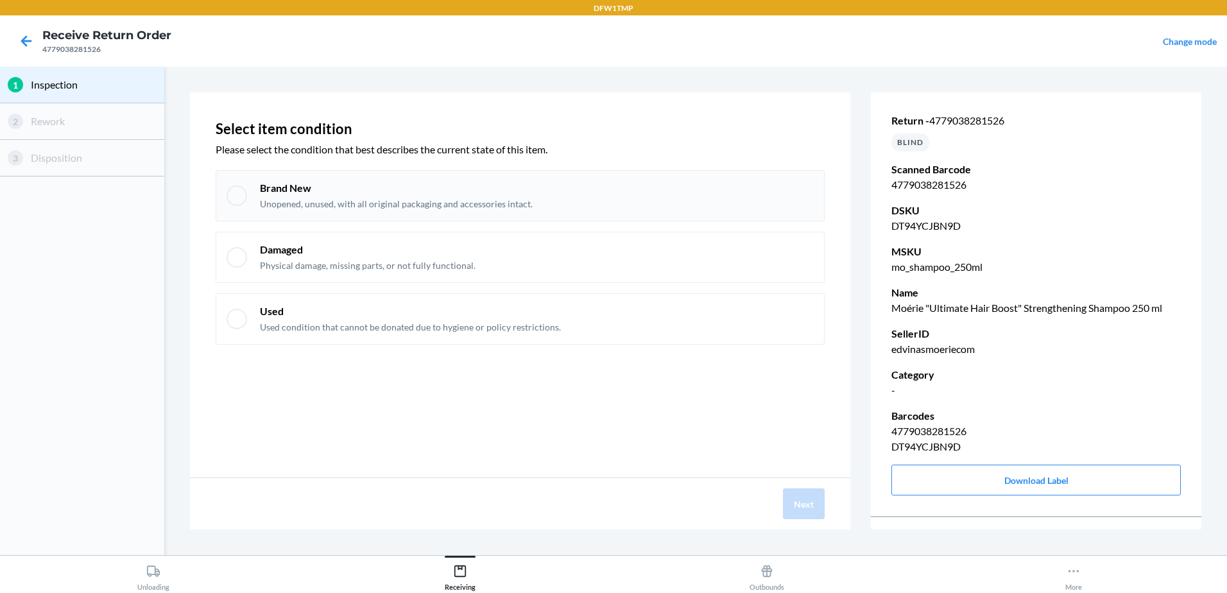
click at [228, 188] on div "Brand New Unopened, unused, with all original packaging and accessories intact." at bounding box center [520, 195] width 609 height 51
checkbox input "true"
click at [821, 502] on button "Next" at bounding box center [804, 503] width 42 height 31
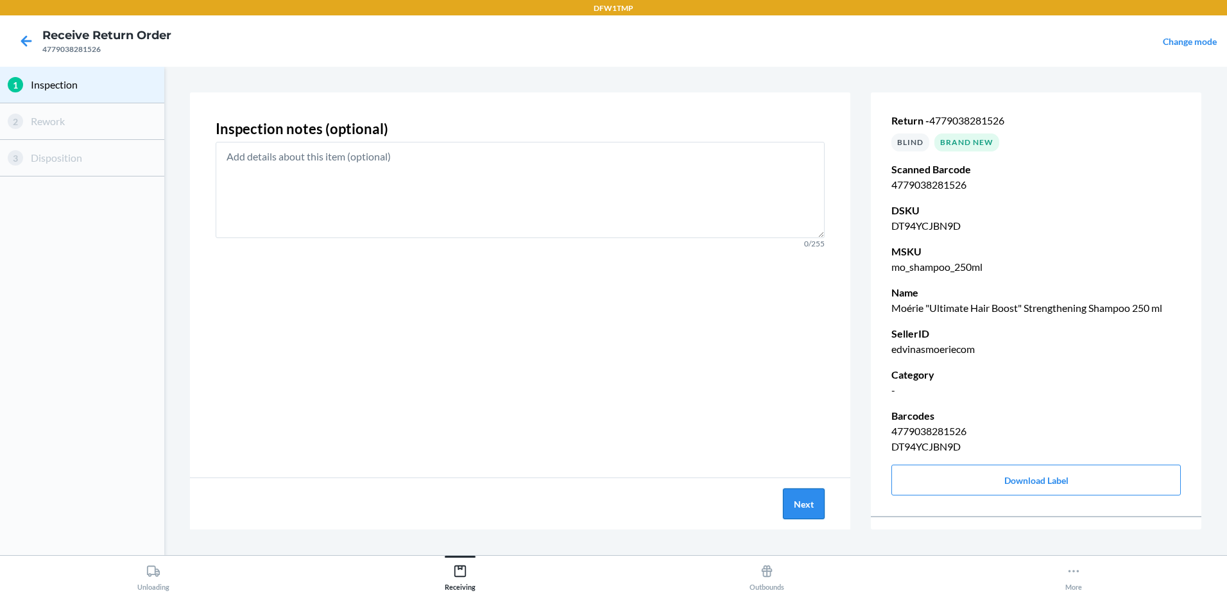
click at [819, 503] on button "Next" at bounding box center [804, 503] width 42 height 31
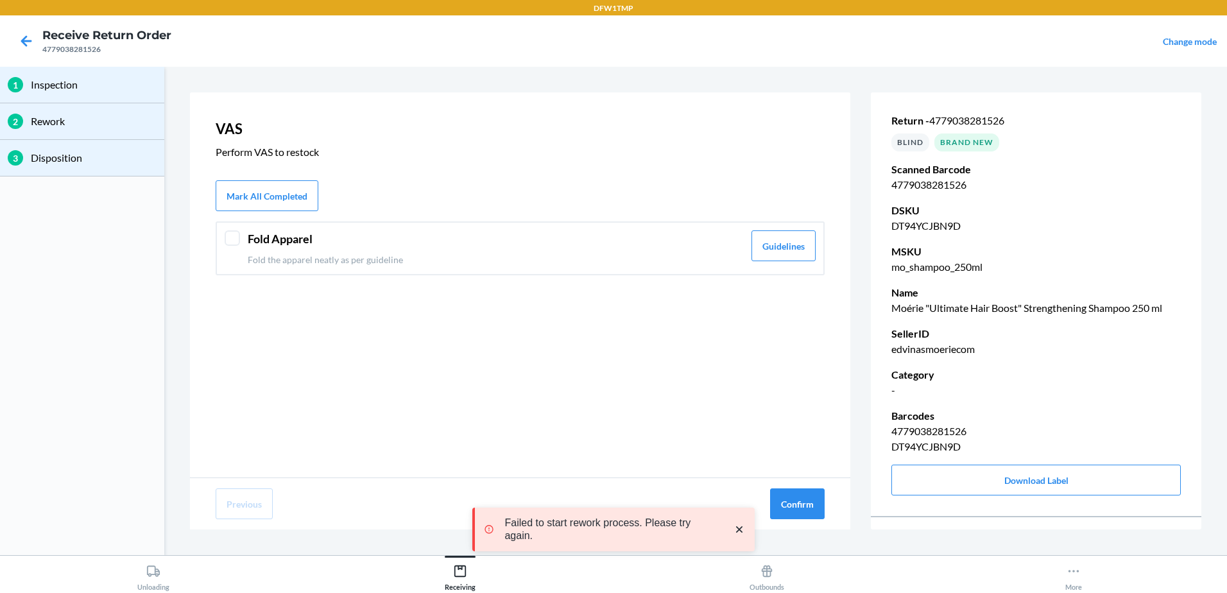
click at [228, 243] on div at bounding box center [232, 237] width 15 height 15
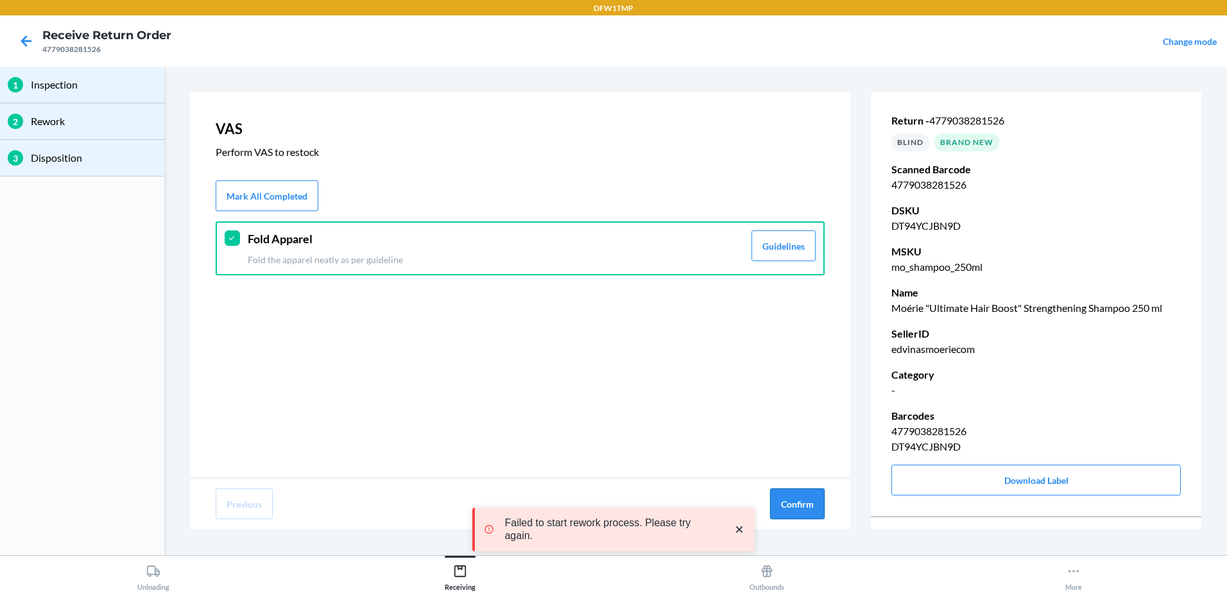
click at [802, 495] on button "Confirm" at bounding box center [797, 503] width 55 height 31
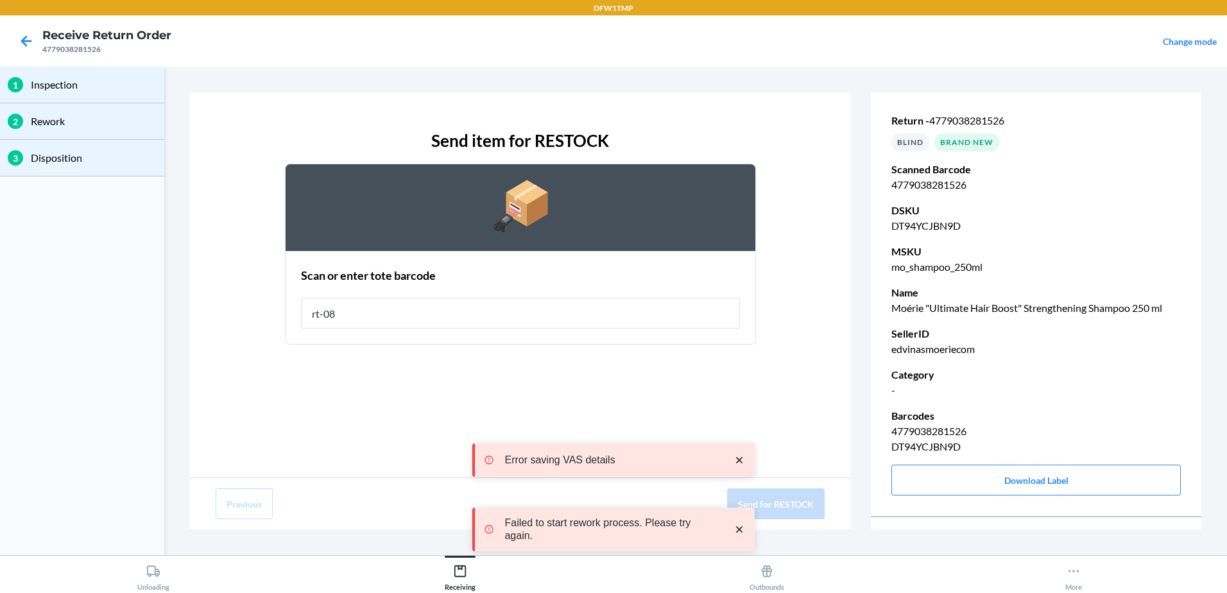
type input "rt-08"
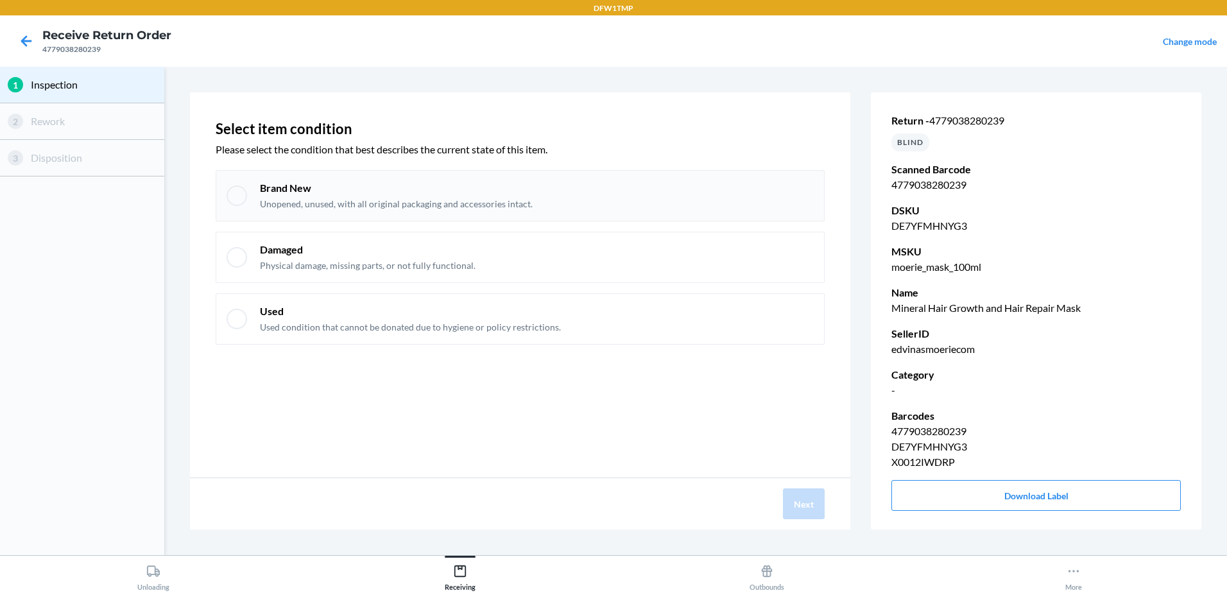
click at [236, 203] on div at bounding box center [237, 195] width 21 height 21
checkbox input "true"
click at [800, 509] on button "Next" at bounding box center [804, 503] width 42 height 31
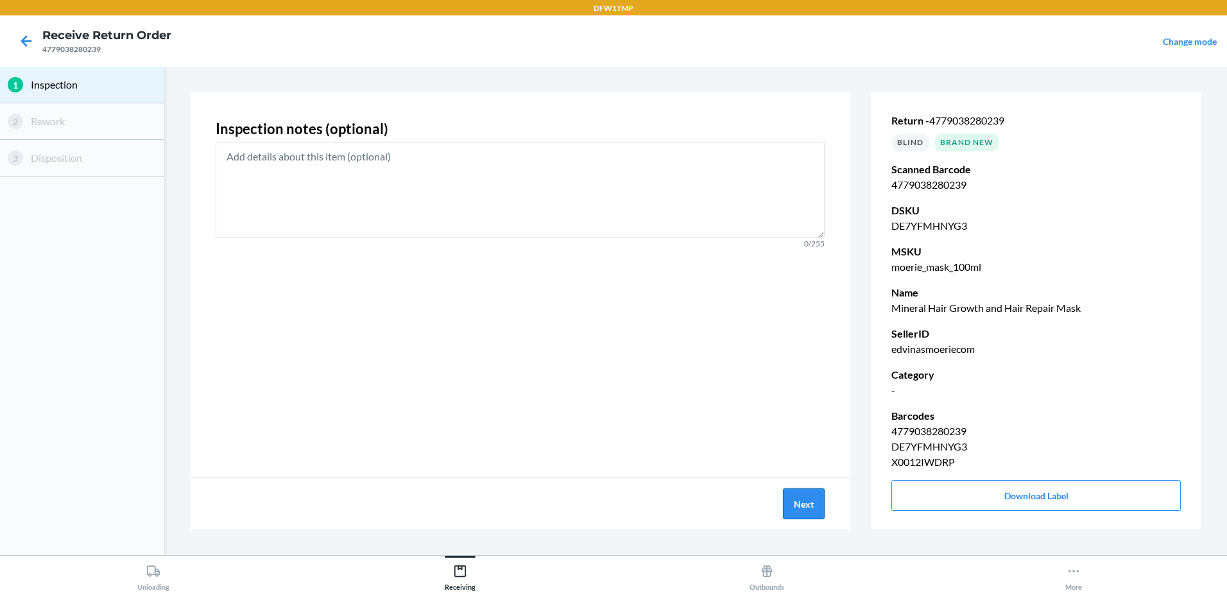
click at [809, 509] on button "Next" at bounding box center [804, 503] width 42 height 31
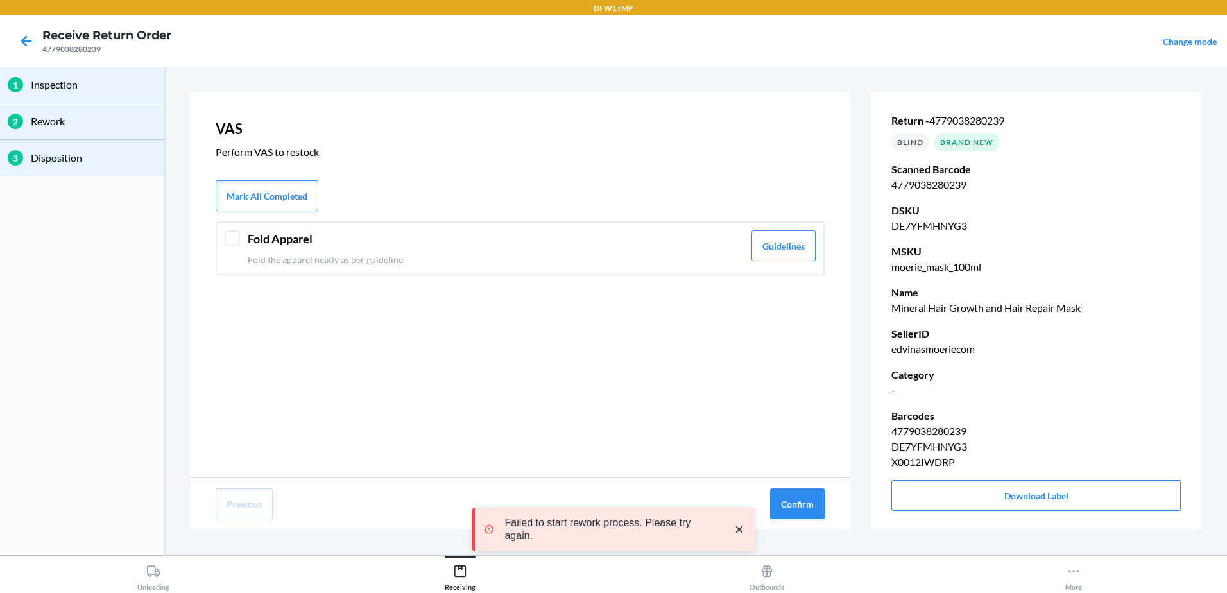
click at [234, 241] on div at bounding box center [232, 237] width 15 height 15
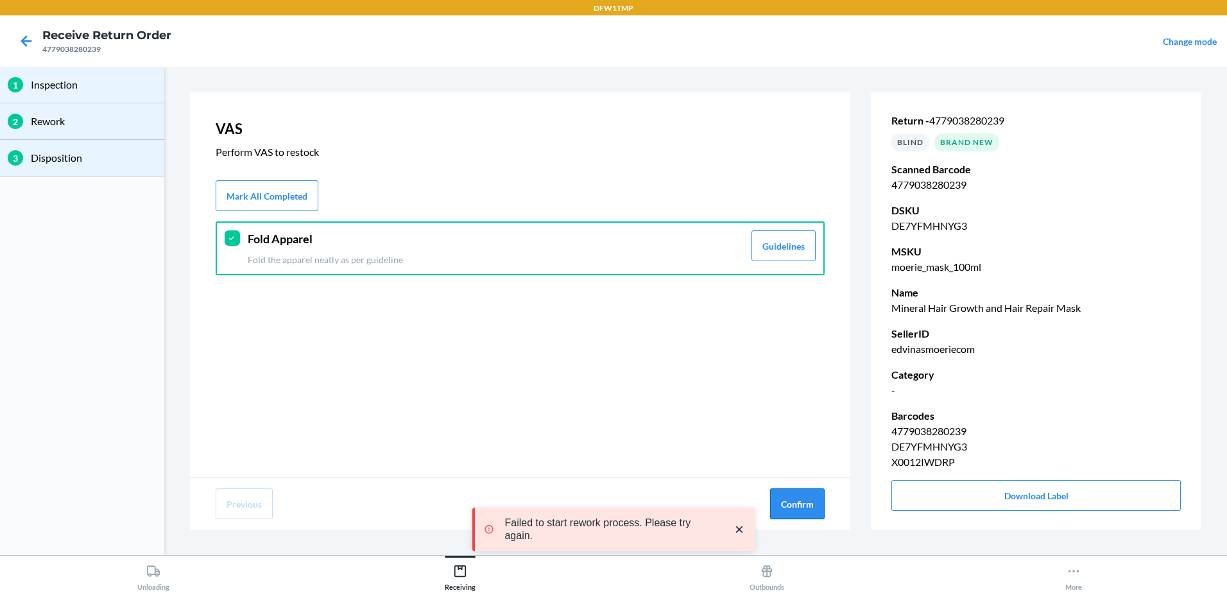
click at [799, 504] on button "Confirm" at bounding box center [797, 503] width 55 height 31
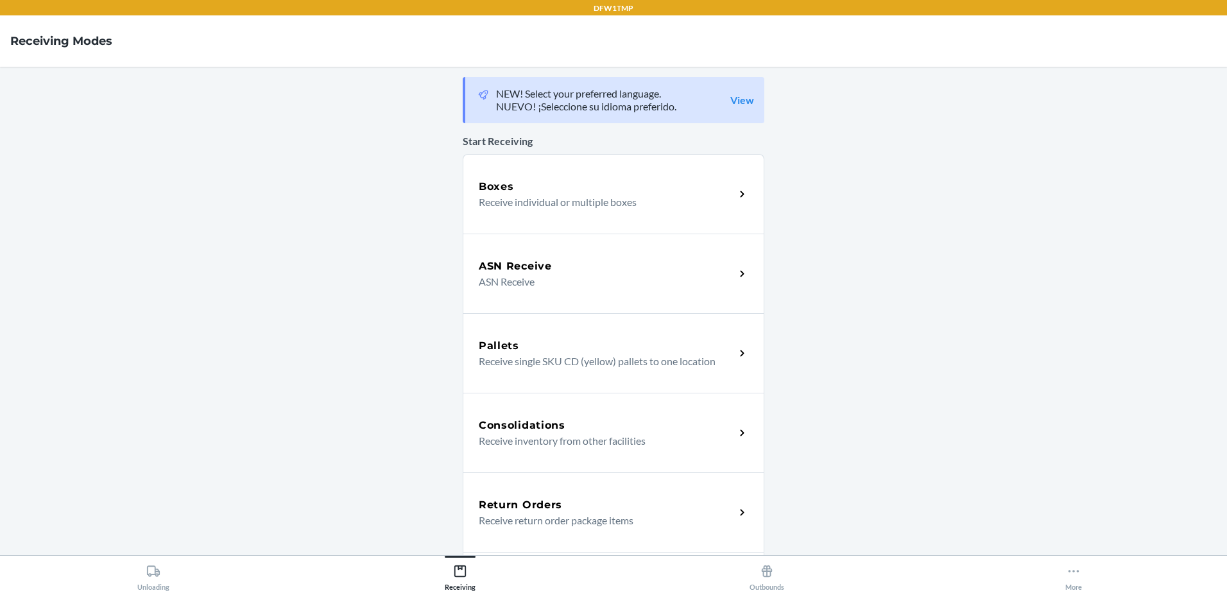
click at [548, 537] on div "Return Orders Receive return order package items" at bounding box center [614, 512] width 302 height 80
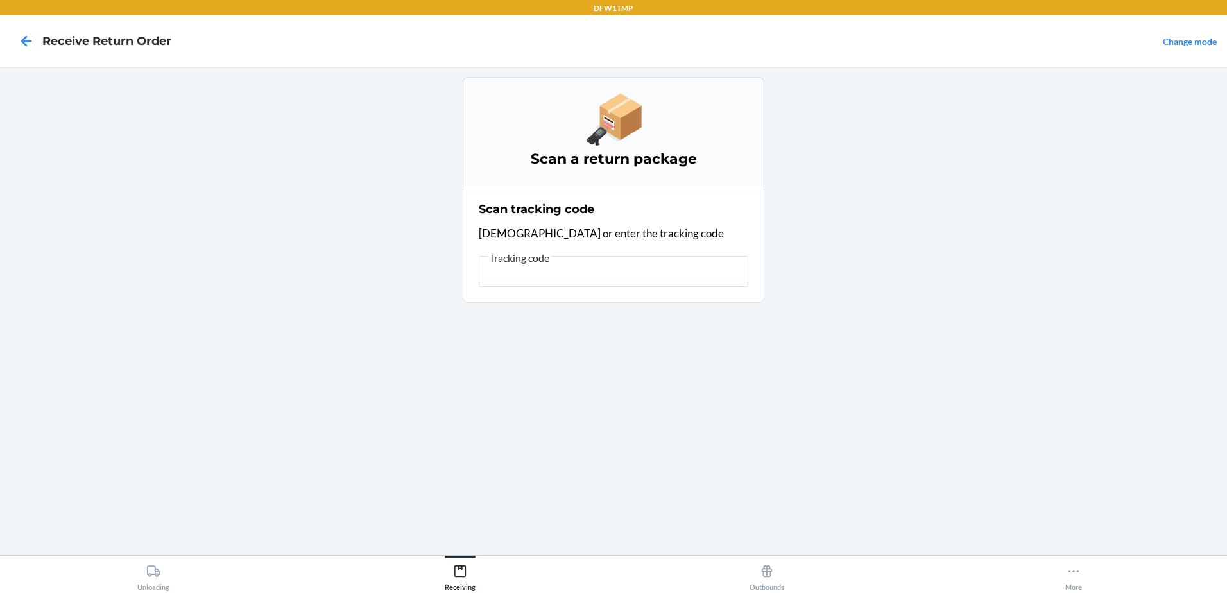
scroll to position [0, 811]
type input "[)>010275067840137797604181927fdeg2054602742521/16.00lbn2900svALLEYpKWY#100lEWI…"
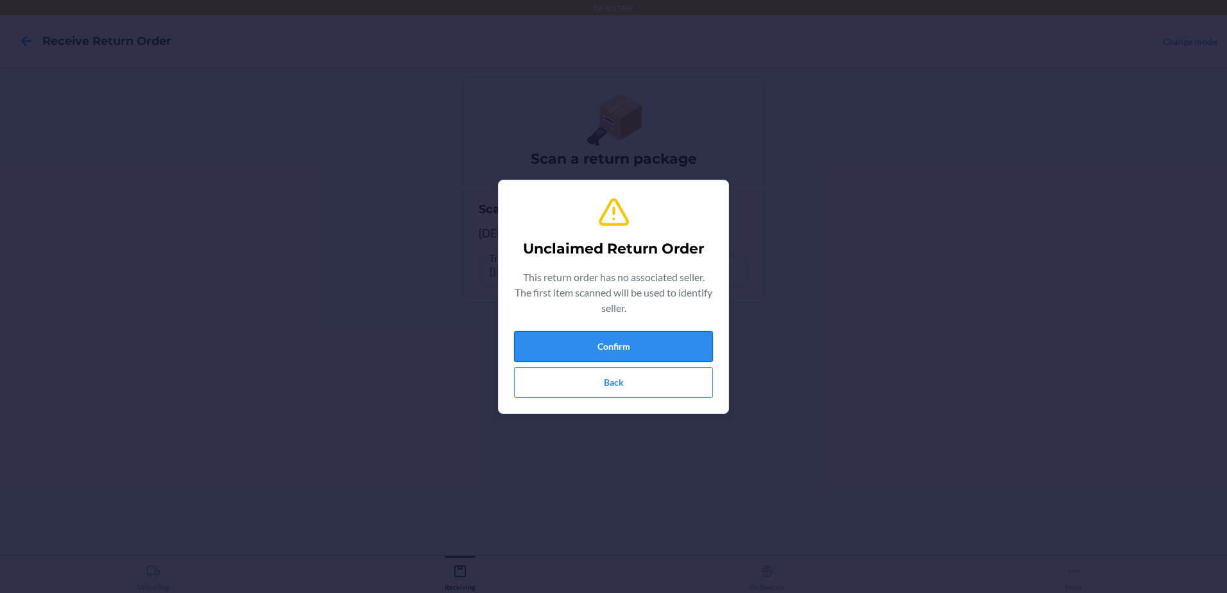
click at [636, 339] on button "Confirm" at bounding box center [613, 346] width 199 height 31
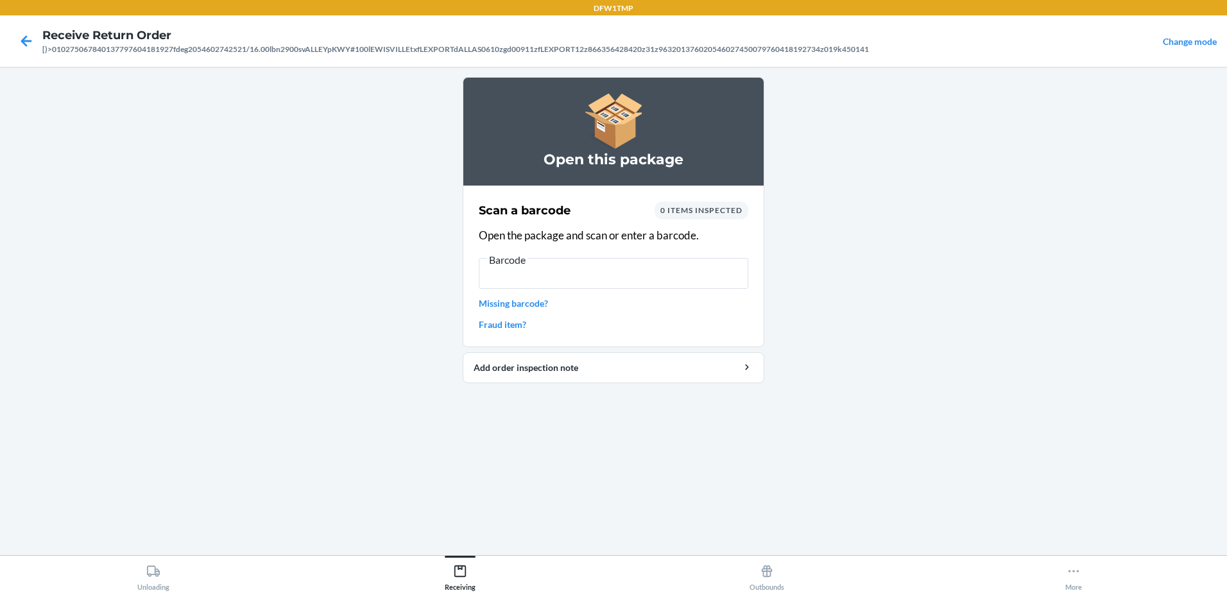
type input "[)>010275067840137797604181927fdeg2054602742521/16.00lbn2900svALLEYpKWY#100lEWI…"
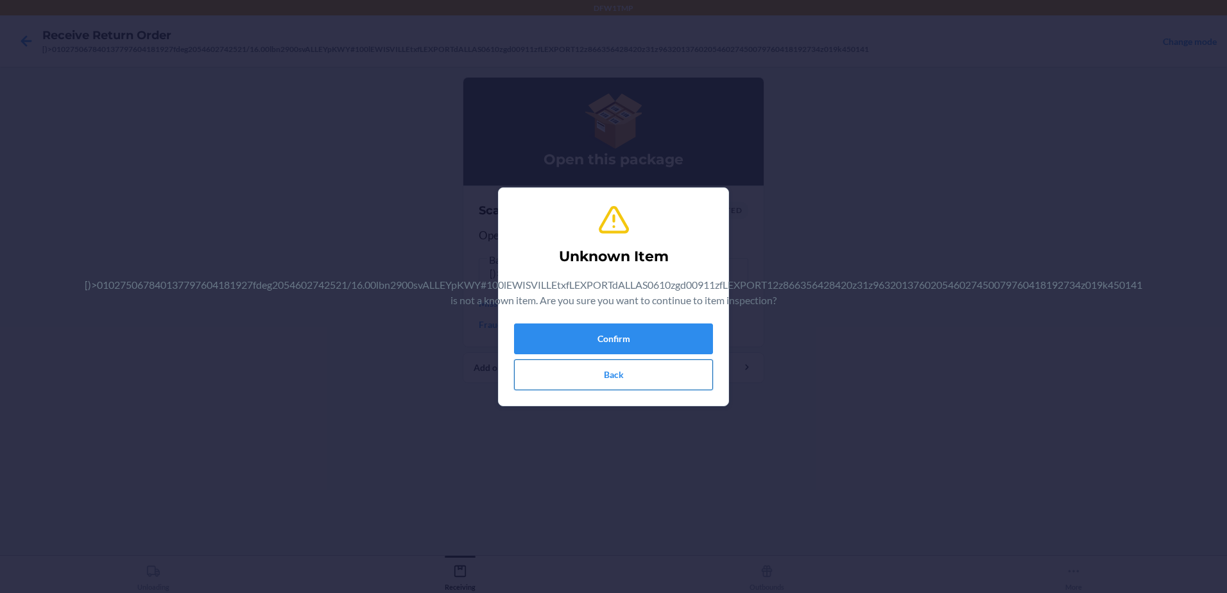
click at [676, 372] on button "Back" at bounding box center [613, 374] width 199 height 31
click at [649, 334] on button "Confirm" at bounding box center [613, 338] width 199 height 31
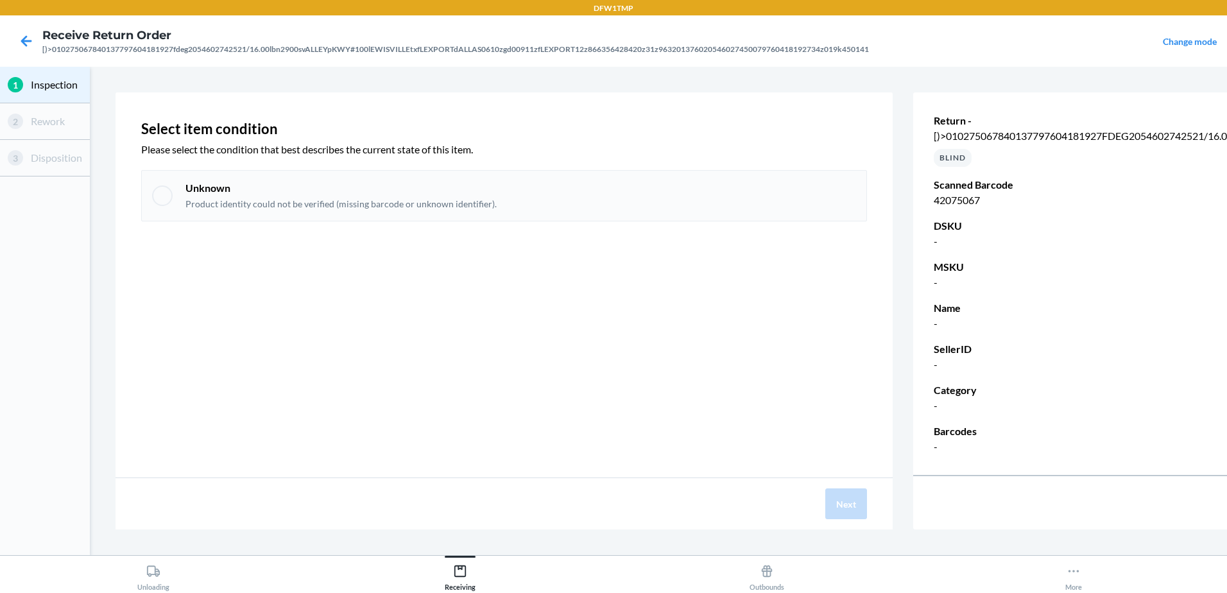
click at [163, 200] on div at bounding box center [162, 195] width 21 height 21
checkbox input "true"
click at [853, 506] on button "Next" at bounding box center [846, 503] width 42 height 31
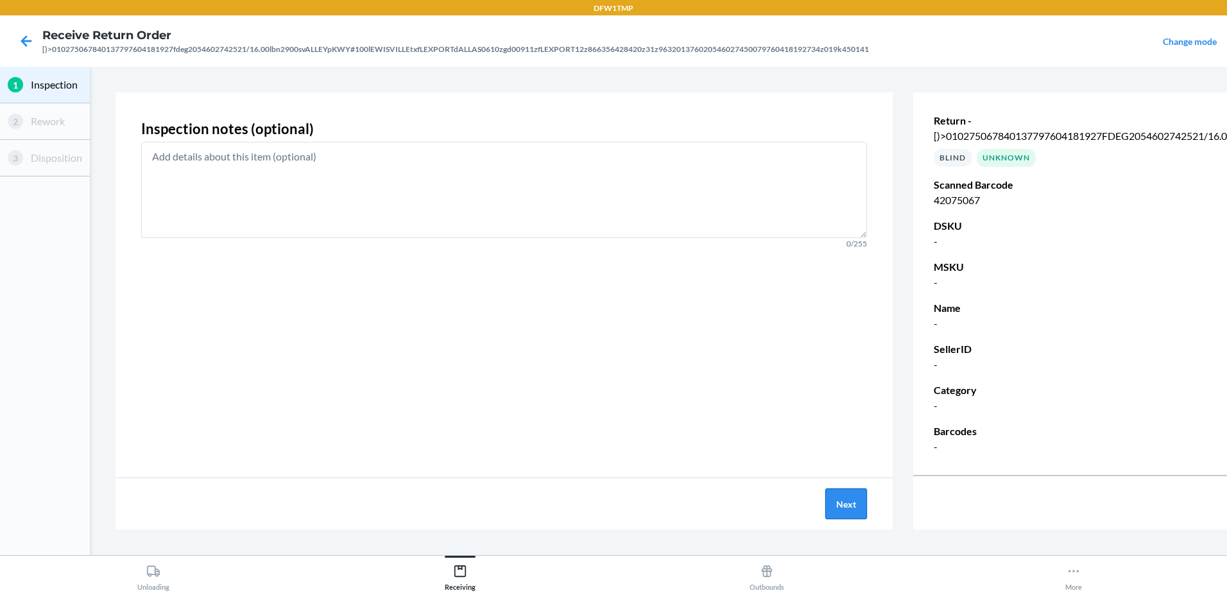
click at [853, 506] on button "Next" at bounding box center [846, 503] width 42 height 31
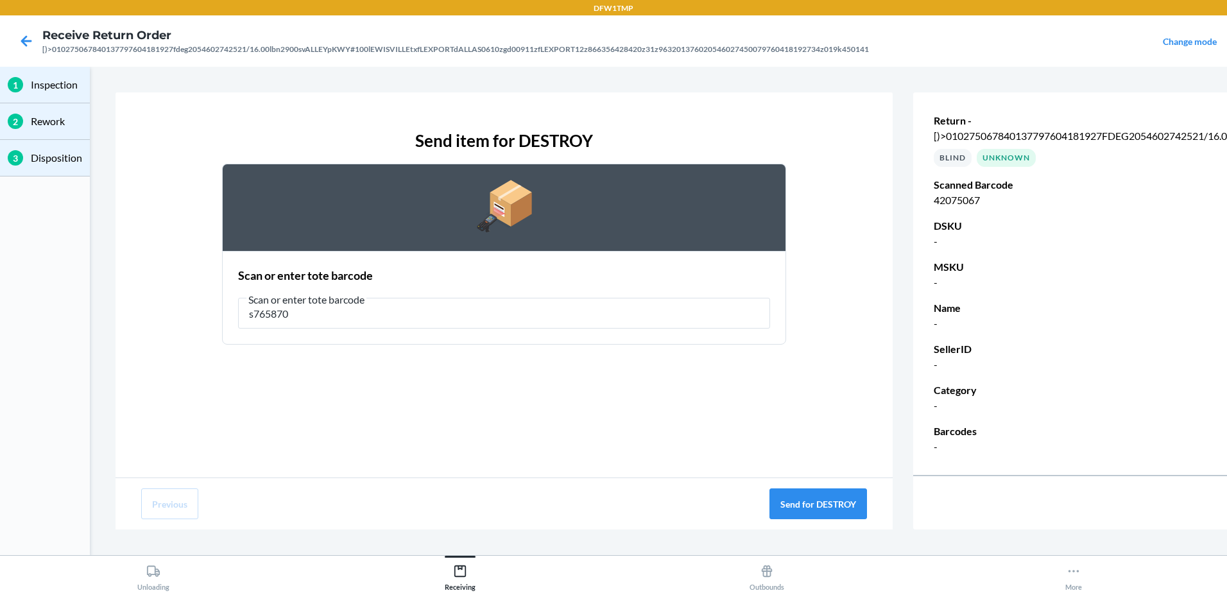
type input "rtn2814337188"
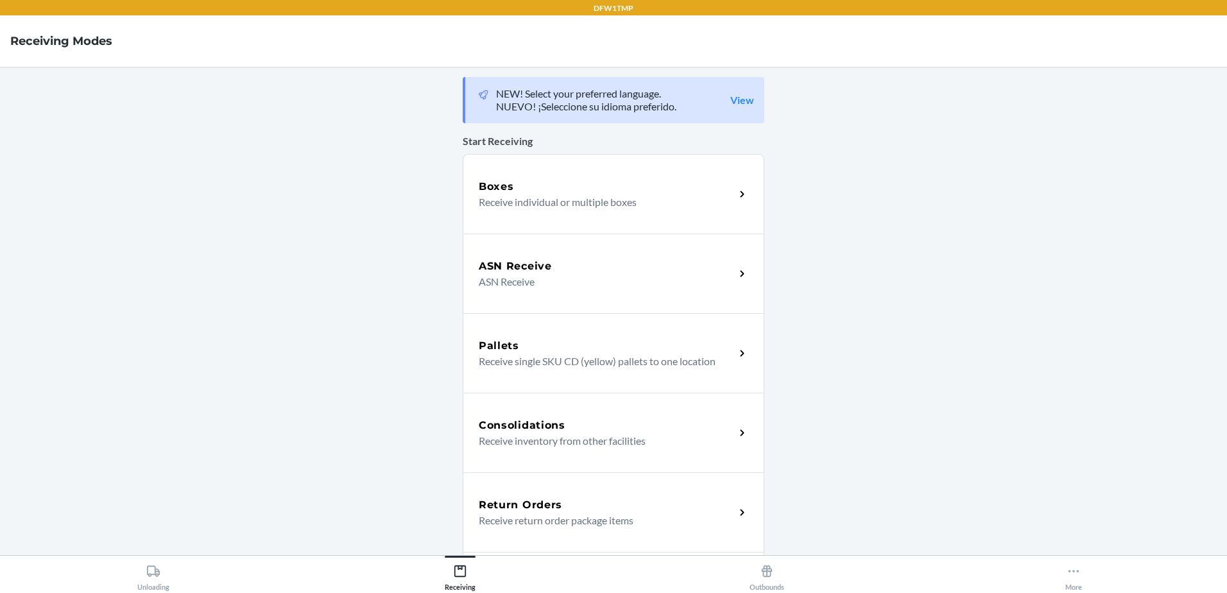
click at [676, 505] on div "Return Orders" at bounding box center [607, 504] width 256 height 15
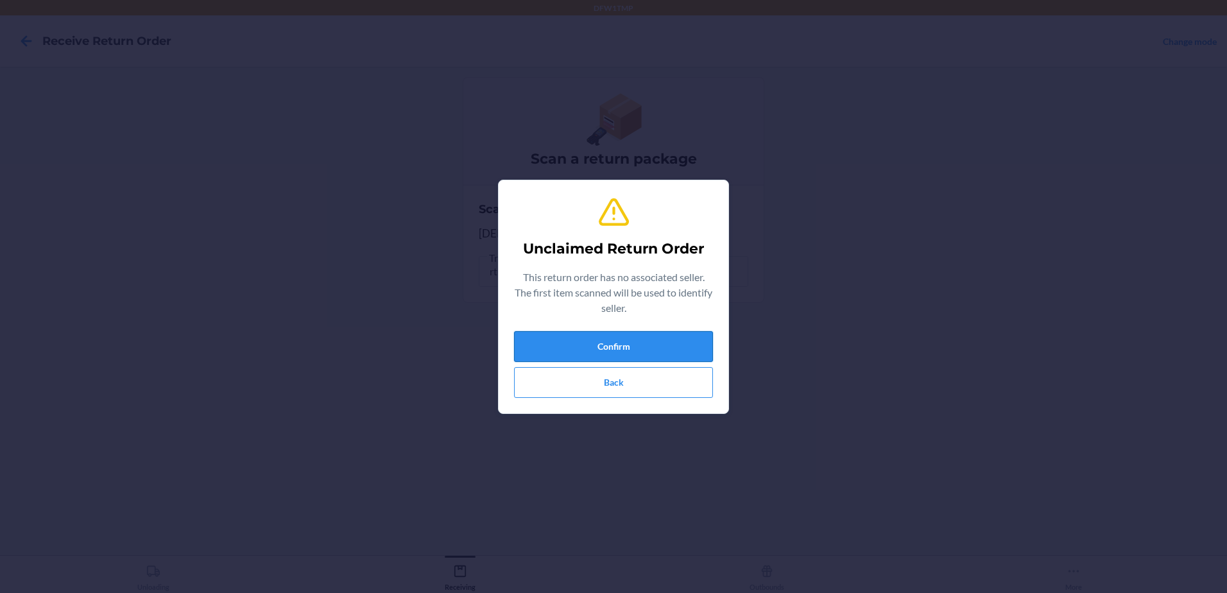
click at [589, 353] on button "Confirm" at bounding box center [613, 346] width 199 height 31
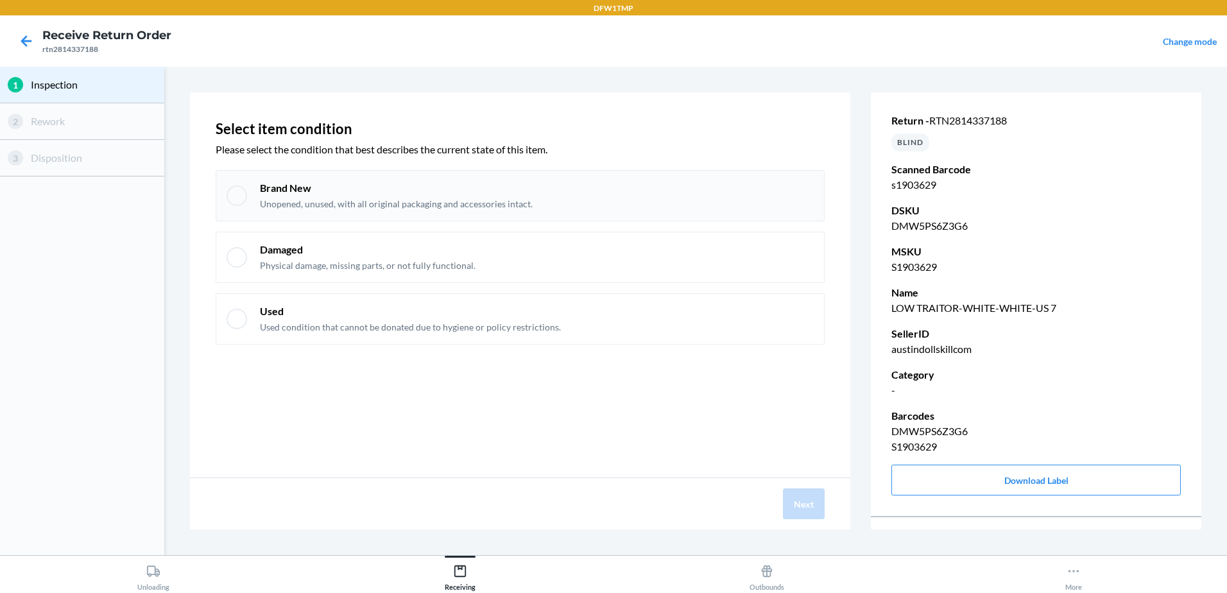
click at [241, 197] on div at bounding box center [237, 195] width 21 height 21
checkbox input "true"
click at [790, 498] on button "Next" at bounding box center [804, 503] width 42 height 31
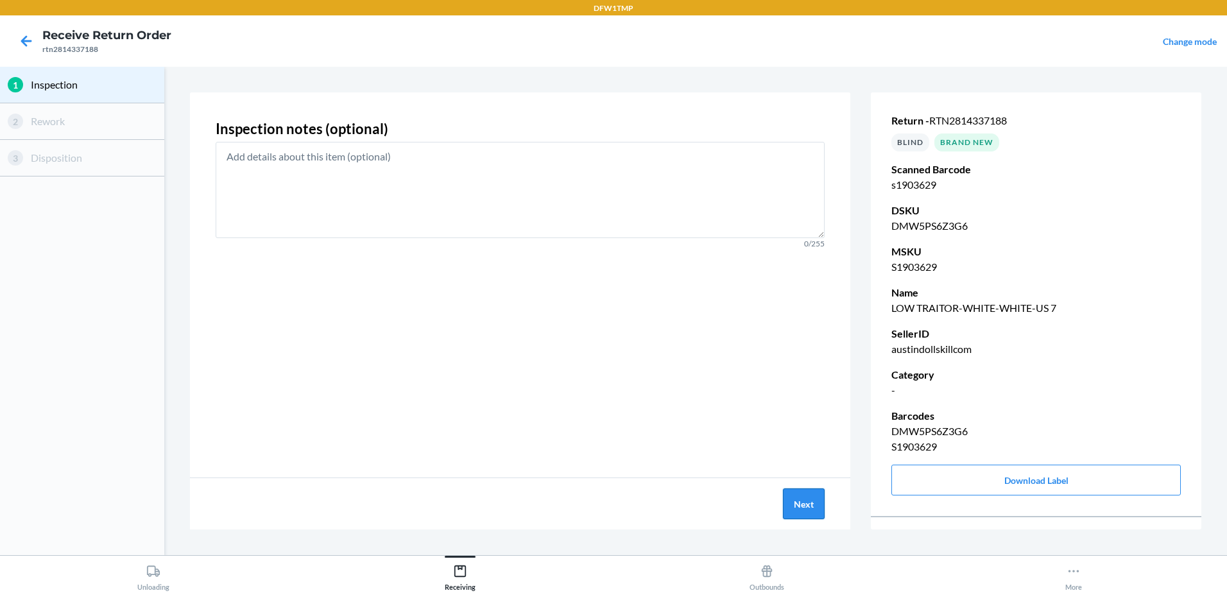
click at [790, 498] on button "Next" at bounding box center [804, 503] width 42 height 31
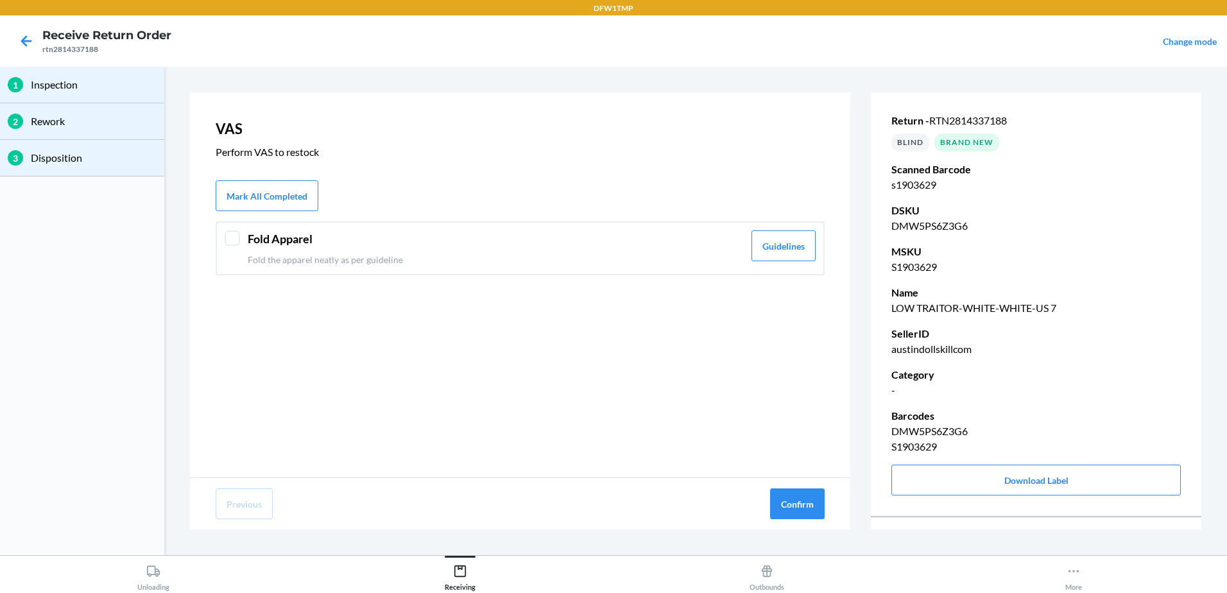
click at [221, 236] on div "Fold Apparel Fold the apparel neatly as per guideline Guidelines" at bounding box center [520, 248] width 609 height 54
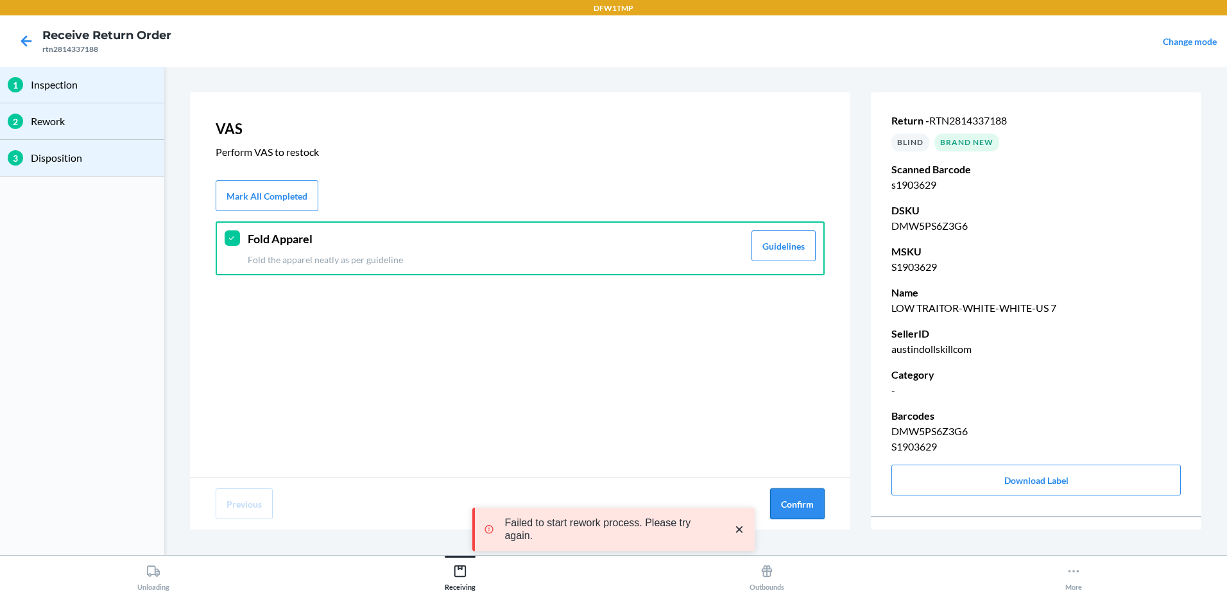
click at [803, 504] on button "Confirm" at bounding box center [797, 503] width 55 height 31
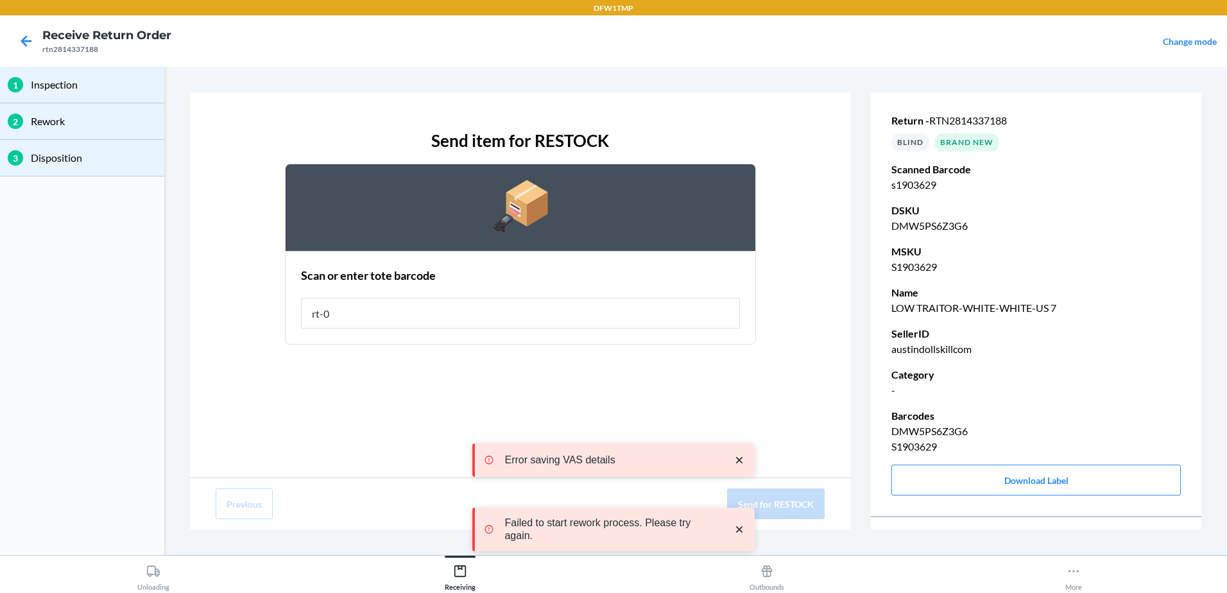
type input "rt-08"
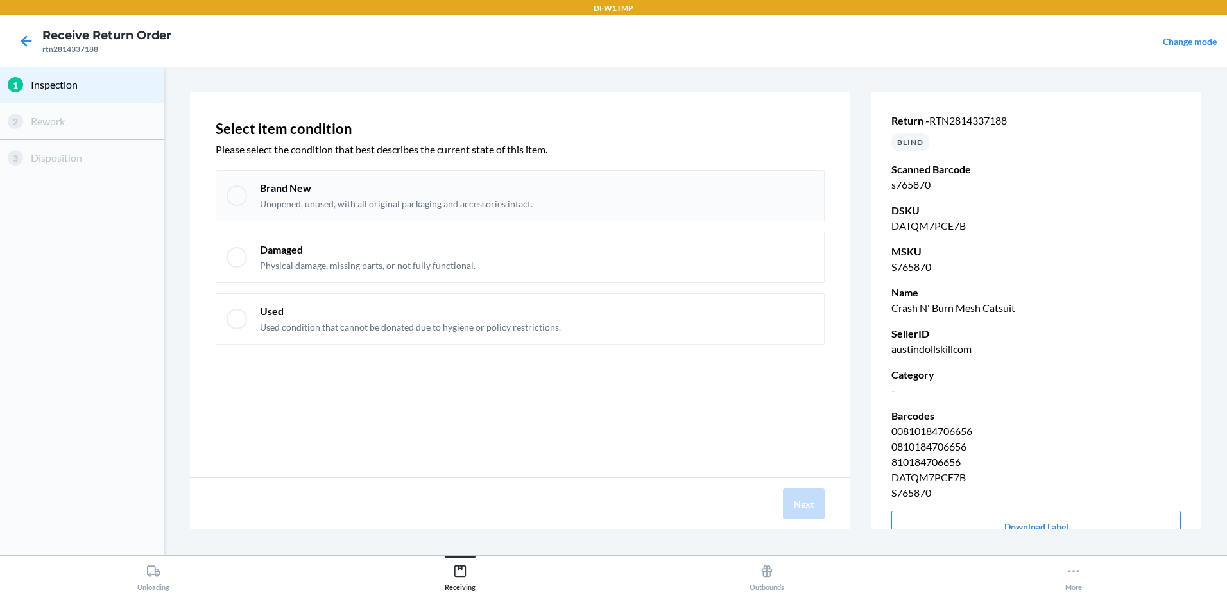
click at [243, 201] on div at bounding box center [237, 195] width 21 height 21
checkbox input "true"
click at [803, 492] on button "Next" at bounding box center [804, 503] width 42 height 31
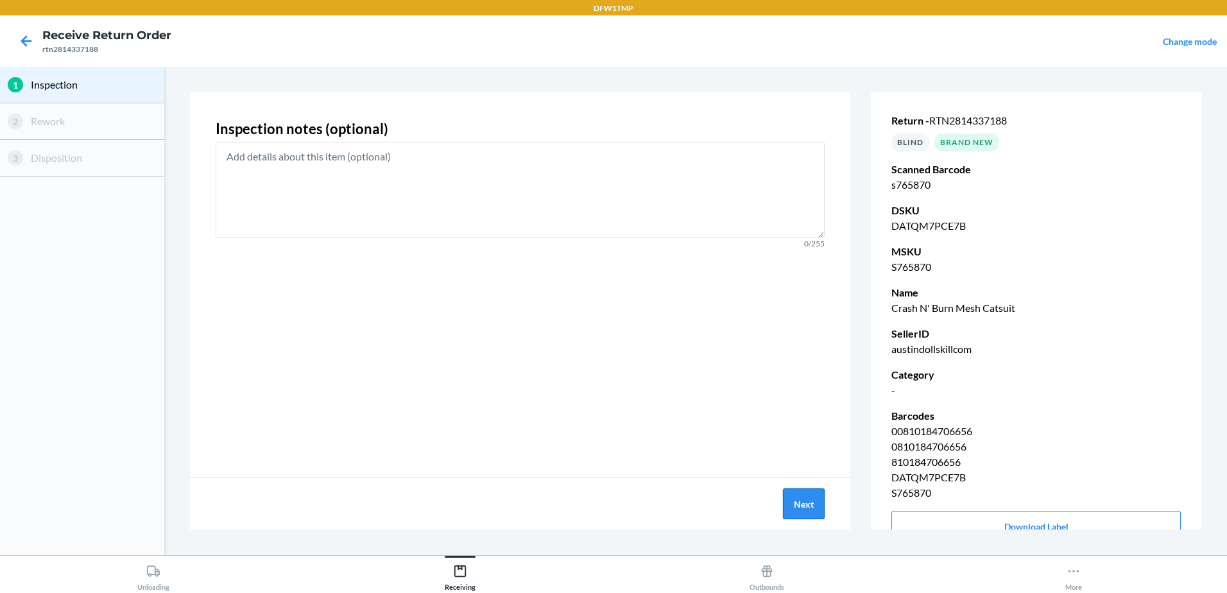
click at [803, 492] on button "Next" at bounding box center [804, 503] width 42 height 31
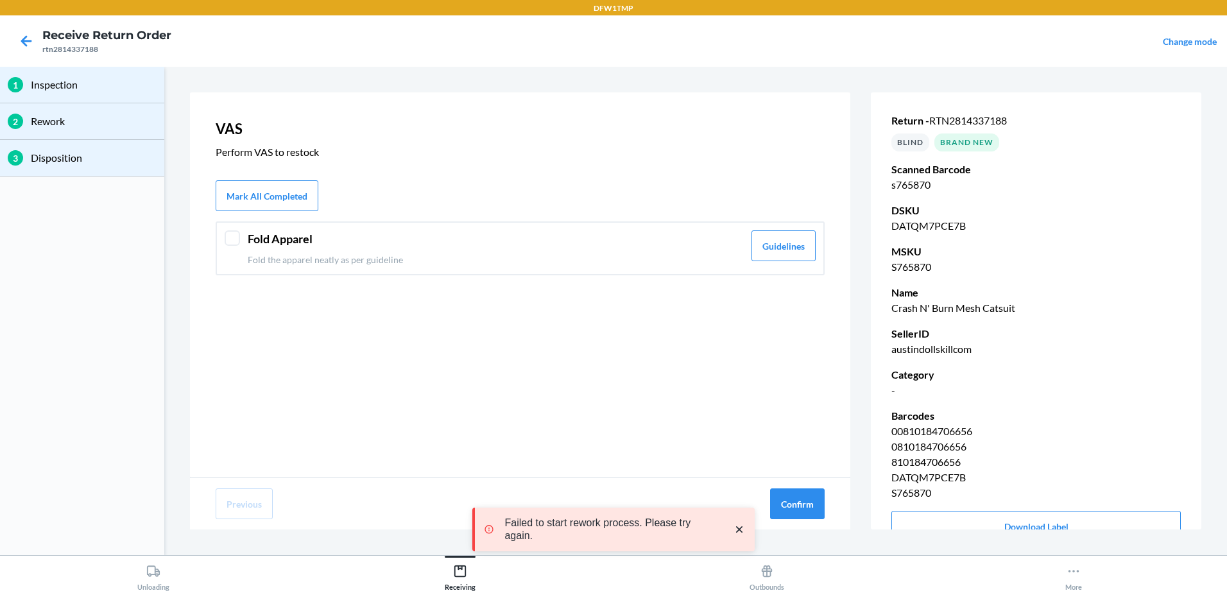
click at [233, 239] on div at bounding box center [232, 237] width 15 height 15
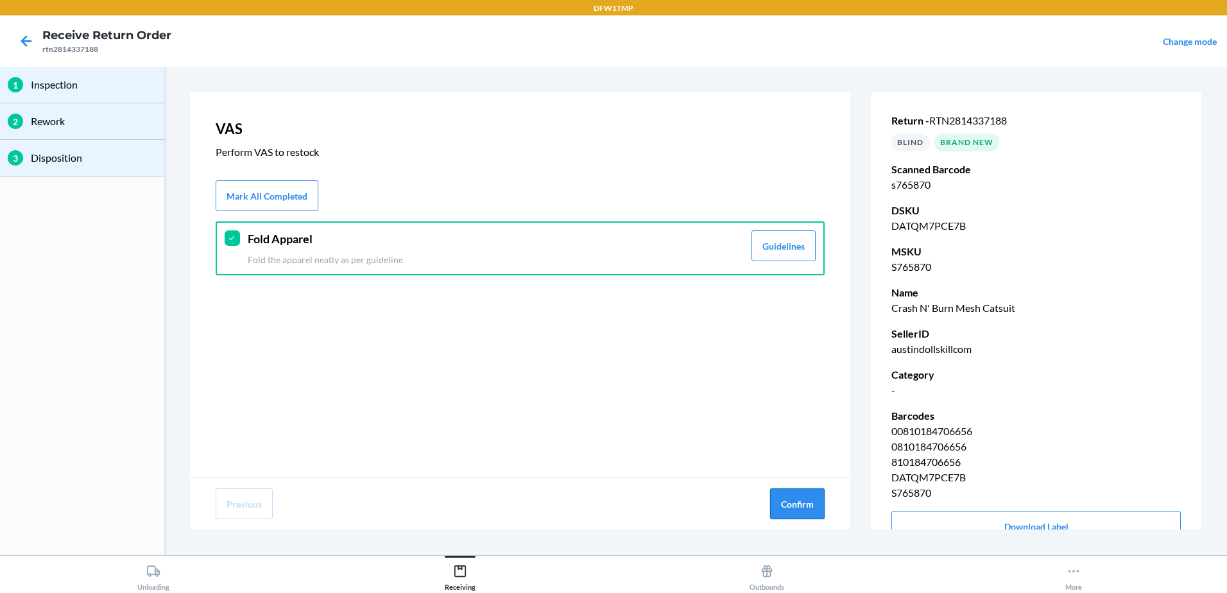
click at [822, 490] on button "Confirm" at bounding box center [797, 503] width 55 height 31
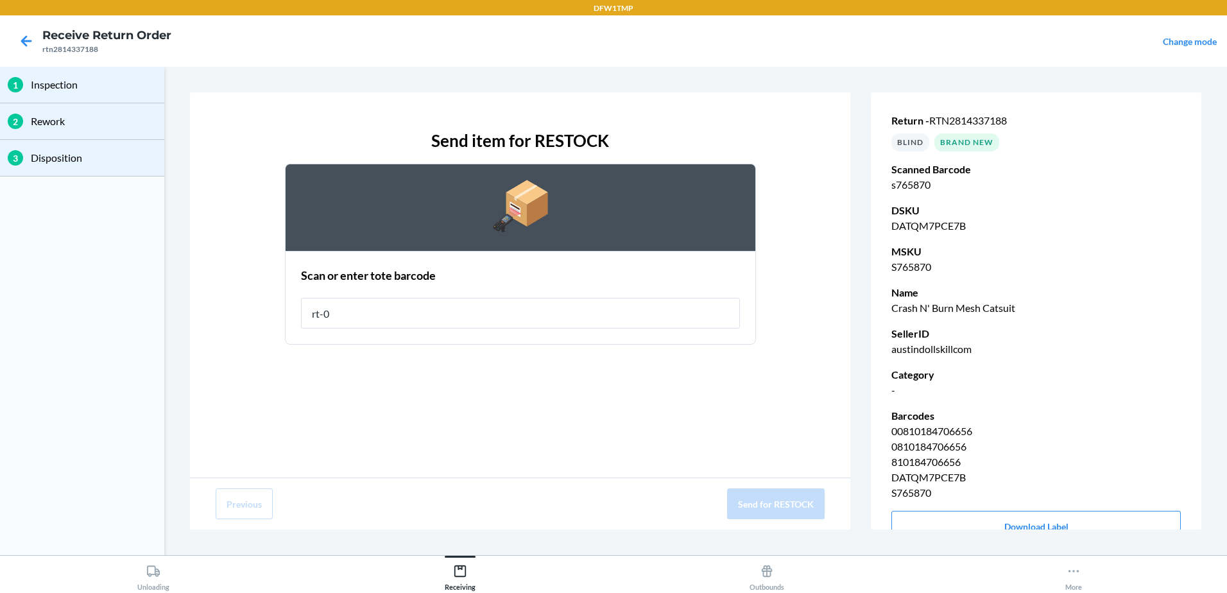
type input "rt-08"
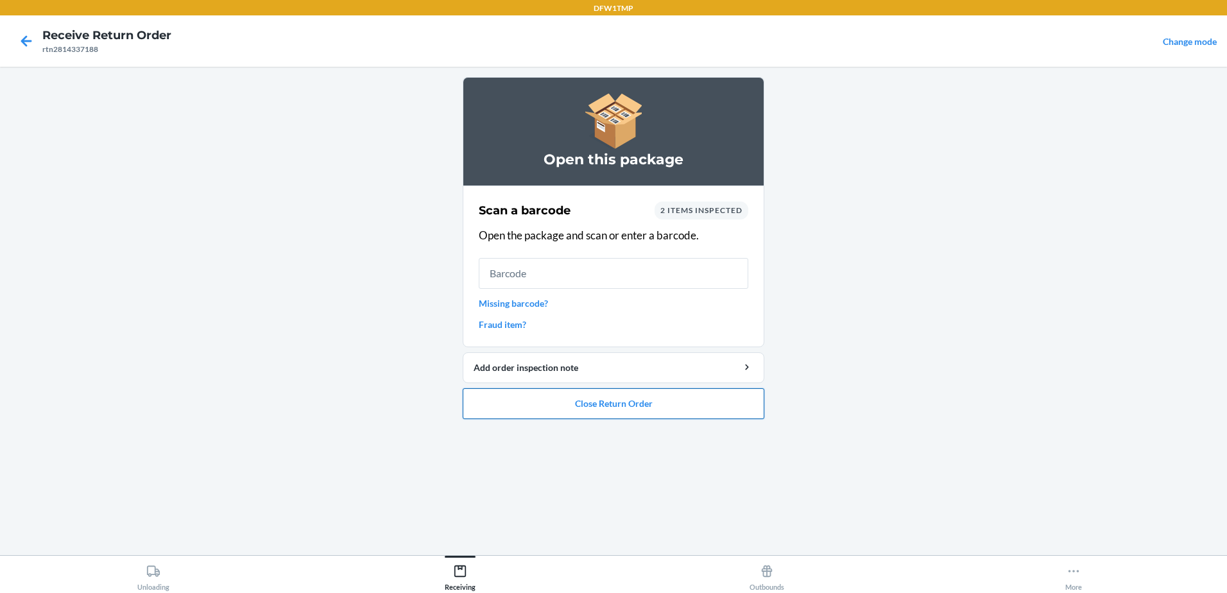
click at [608, 399] on button "Close Return Order" at bounding box center [614, 403] width 302 height 31
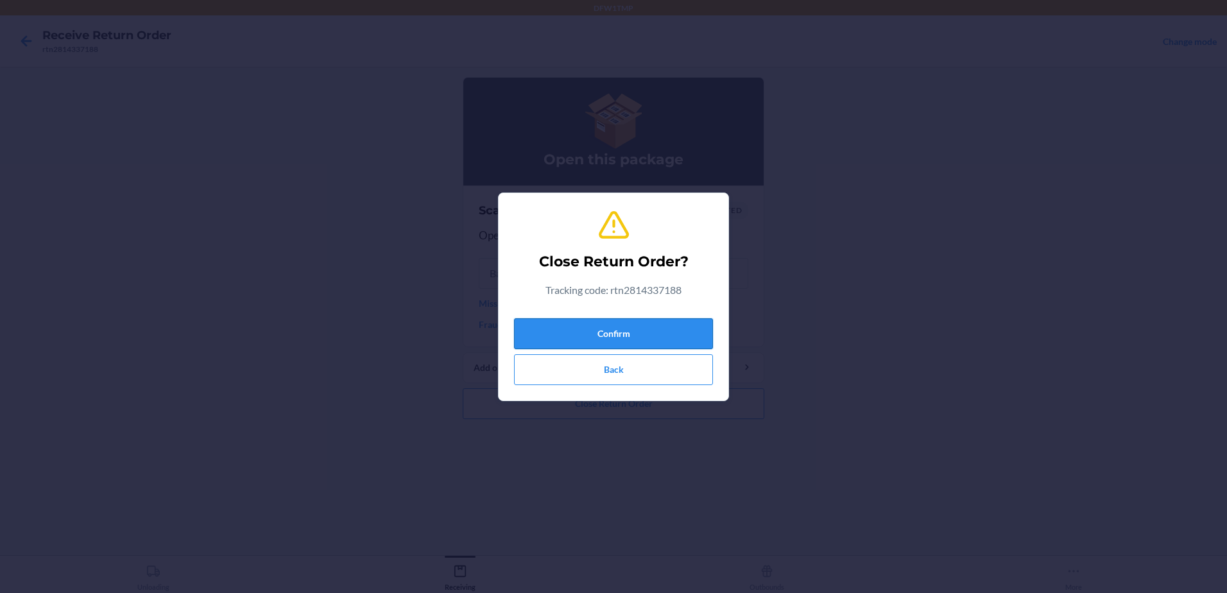
click at [637, 332] on button "Confirm" at bounding box center [613, 333] width 199 height 31
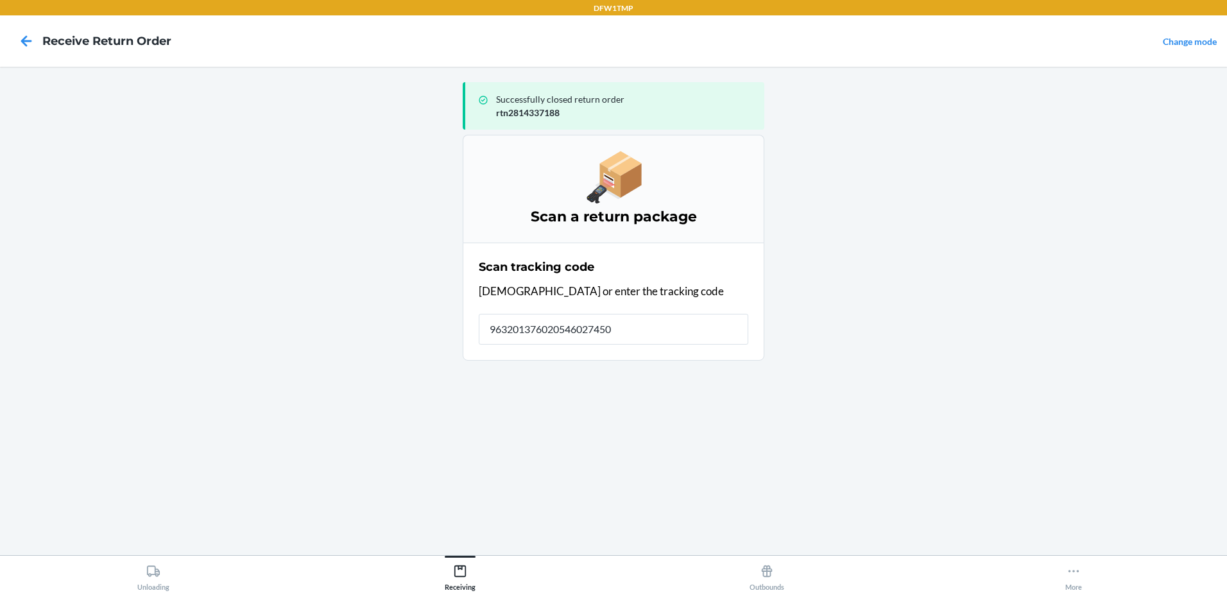
type input "9632013760205460274500"
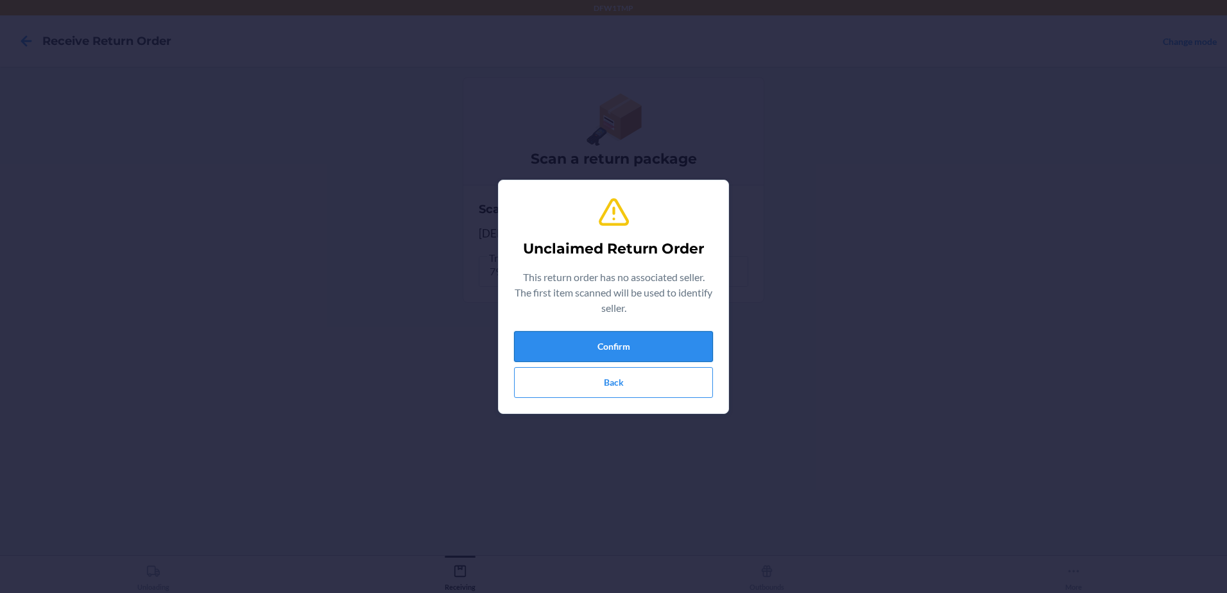
click at [624, 344] on button "Confirm" at bounding box center [613, 346] width 199 height 31
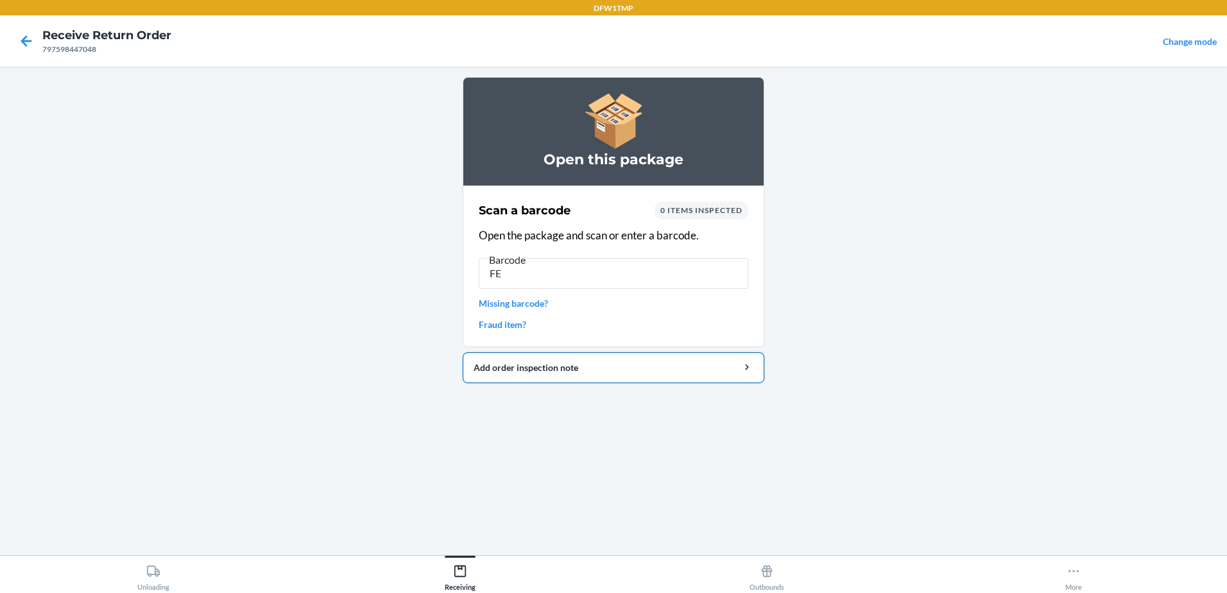
type input "FE"
drag, startPoint x: 266, startPoint y: 402, endPoint x: 273, endPoint y: 406, distance: 8.6
click at [266, 402] on main "Open this package Scan a barcode 0 items inspected Open the package and scan or…" at bounding box center [613, 311] width 1227 height 488
click at [535, 305] on link "Missing barcode?" at bounding box center [614, 302] width 270 height 13
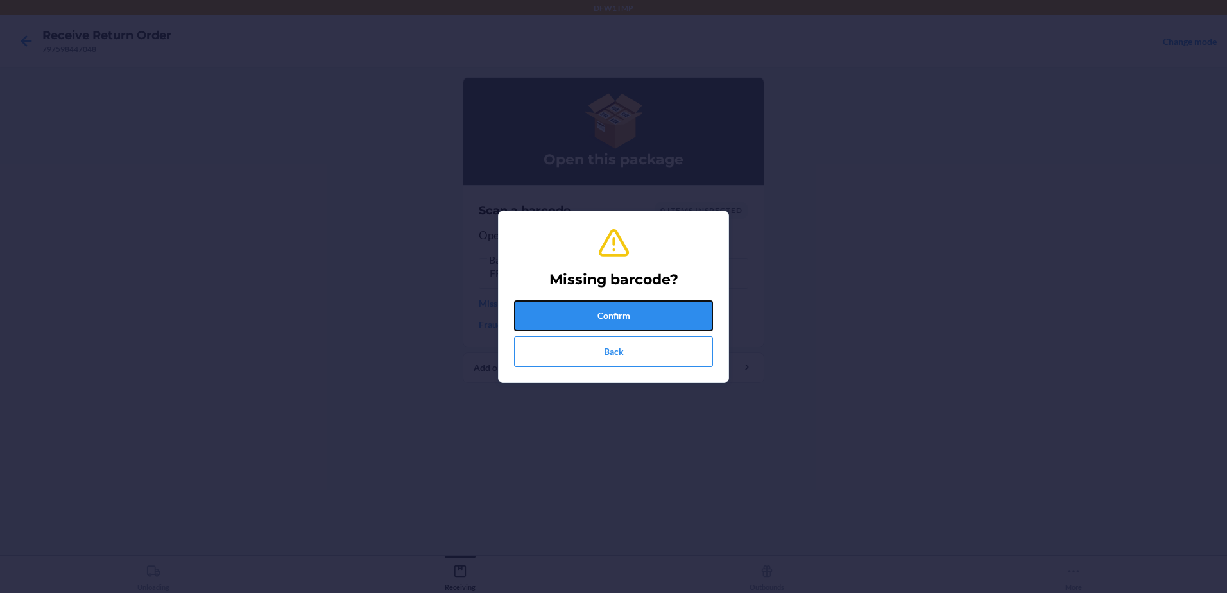
click at [640, 322] on button "Confirm" at bounding box center [613, 315] width 199 height 31
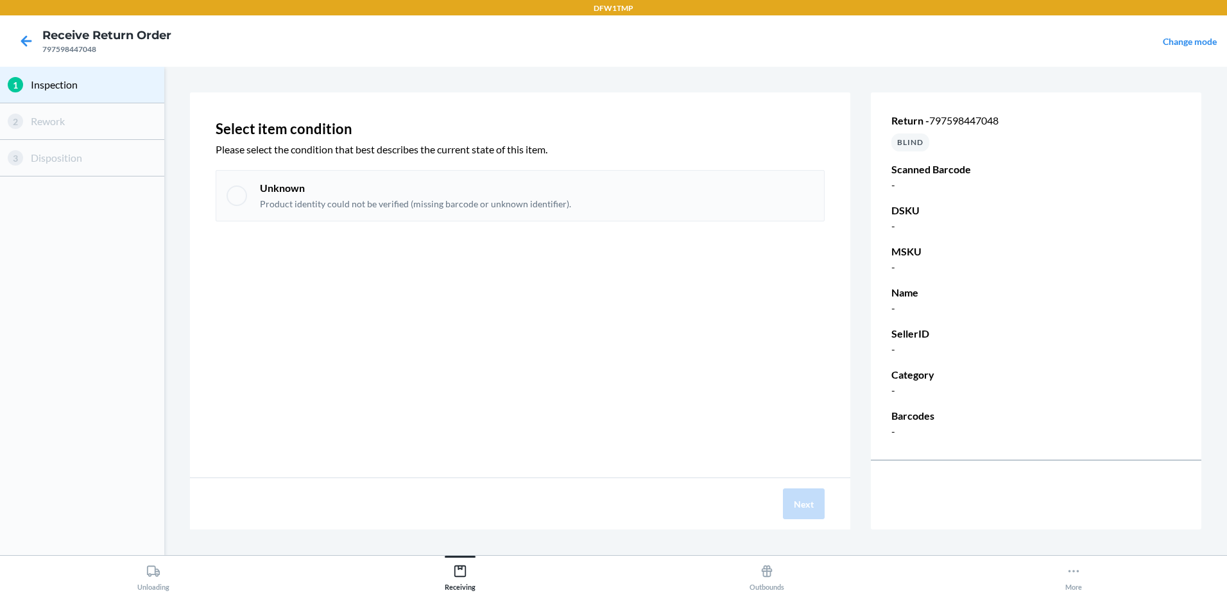
click at [243, 210] on div "Unknown Product identity could not be verified (missing barcode or unknown iden…" at bounding box center [520, 195] width 609 height 51
checkbox input "true"
click at [789, 492] on button "Next" at bounding box center [804, 503] width 42 height 31
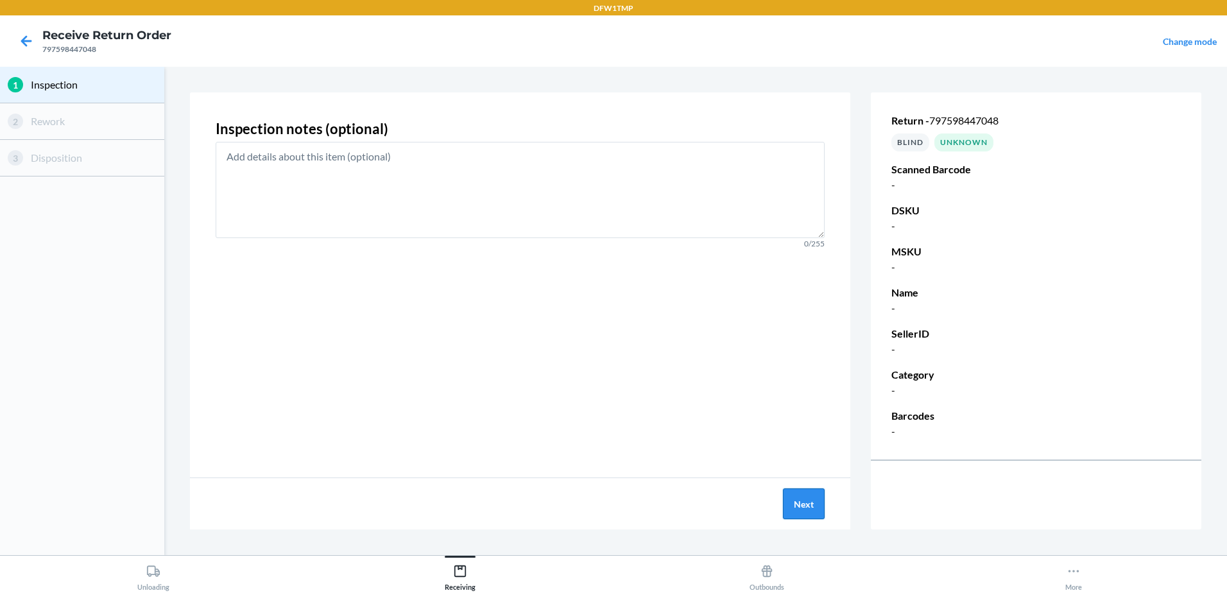
click at [794, 492] on button "Next" at bounding box center [804, 503] width 42 height 31
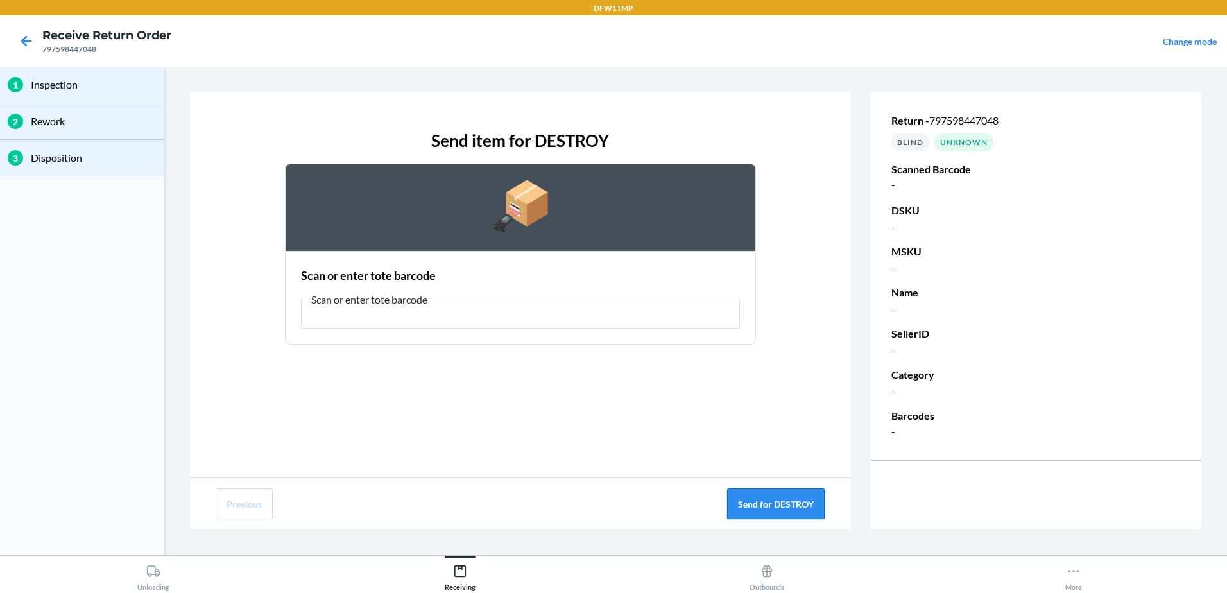
type input "[)>010275067840001D10016677154462EMSY2214012491/112LBSN2900SVALLEYPKWYLEWISVILL…"
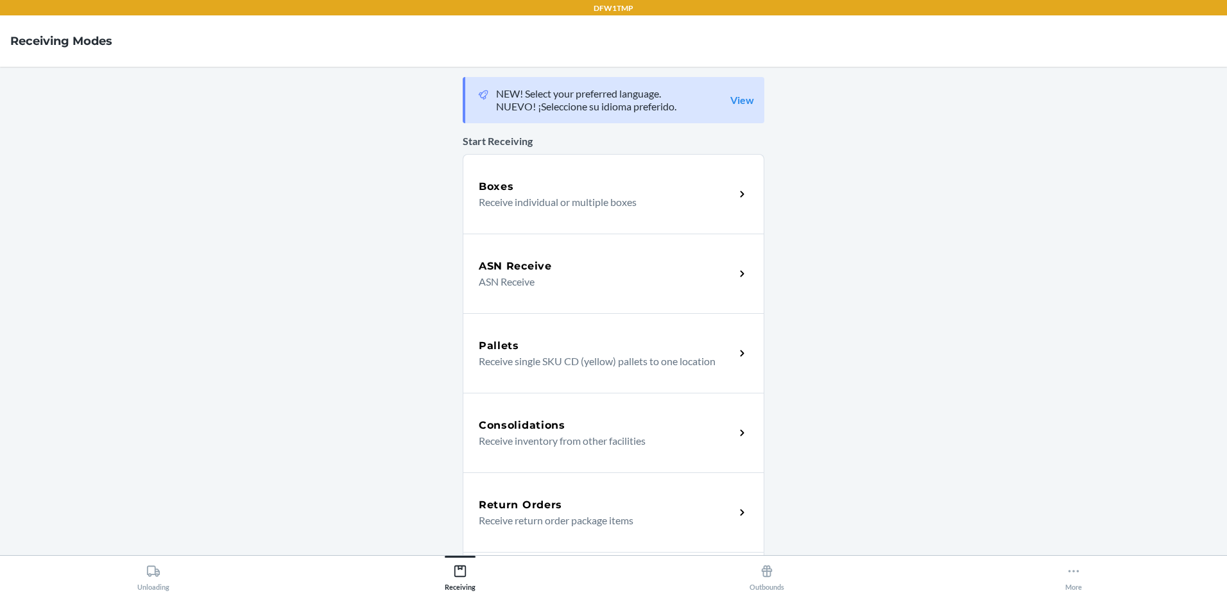
click at [522, 515] on p "Receive return order package items" at bounding box center [602, 520] width 246 height 15
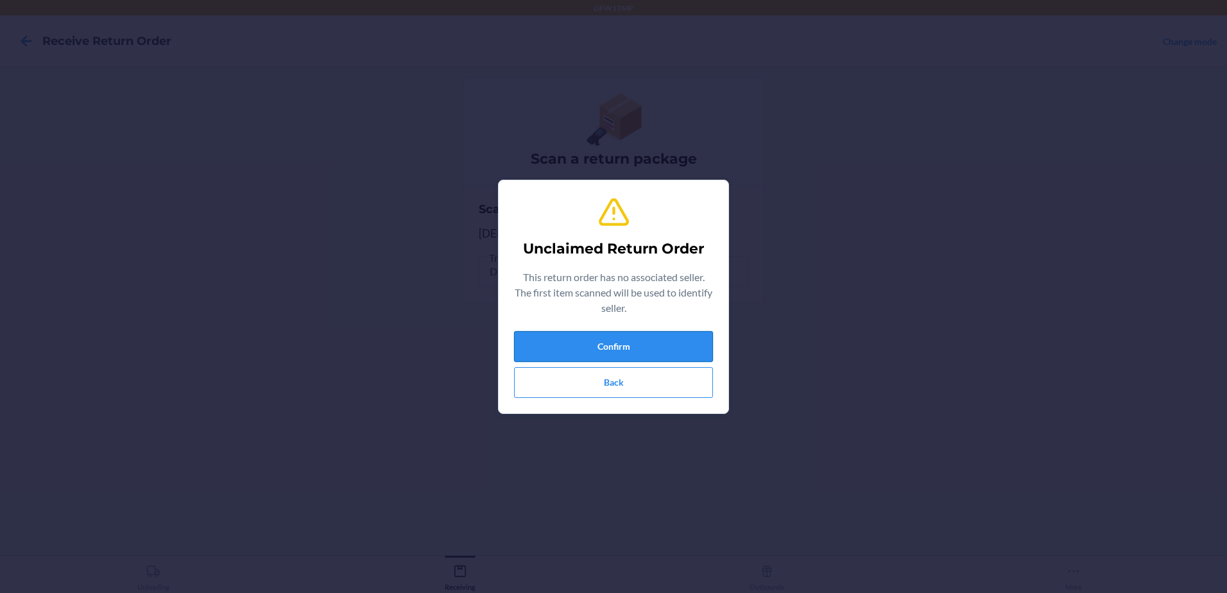
click at [624, 351] on button "Confirm" at bounding box center [613, 346] width 199 height 31
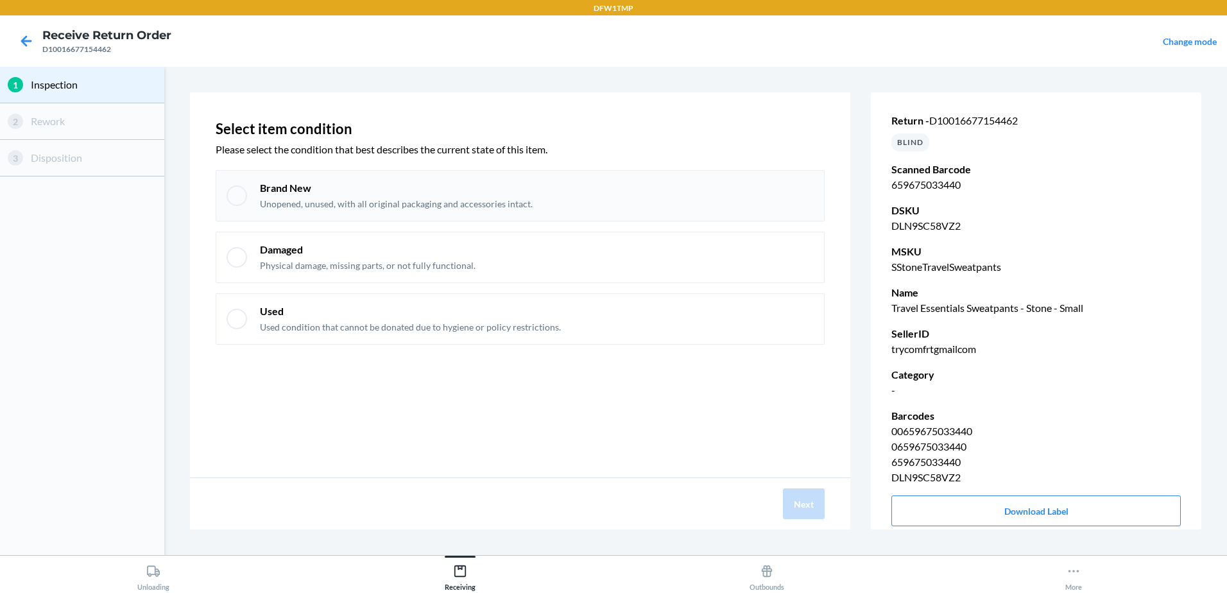
click at [234, 198] on div at bounding box center [237, 195] width 21 height 21
checkbox input "true"
click at [800, 501] on button "Next" at bounding box center [804, 503] width 42 height 31
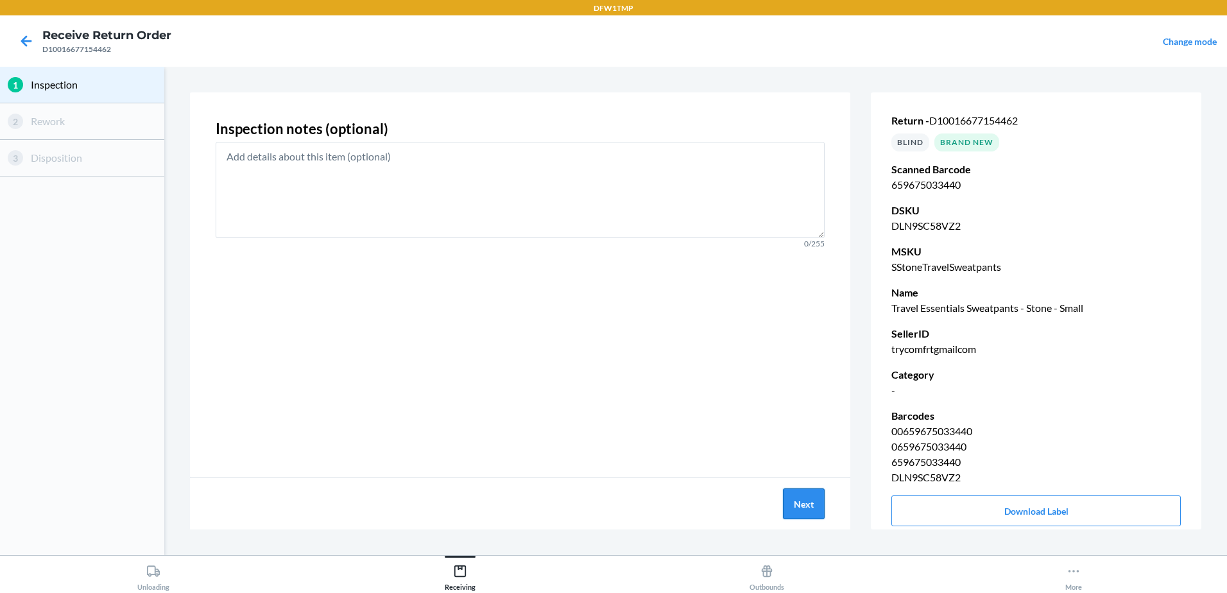
click at [801, 501] on button "Next" at bounding box center [804, 503] width 42 height 31
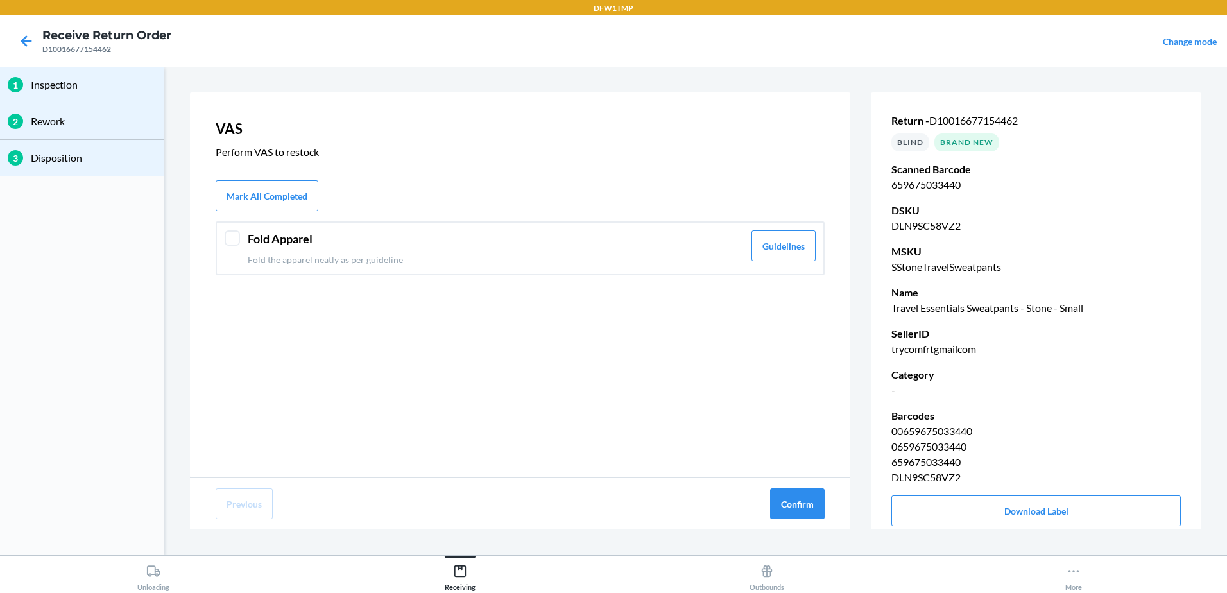
click at [237, 237] on div at bounding box center [232, 237] width 15 height 15
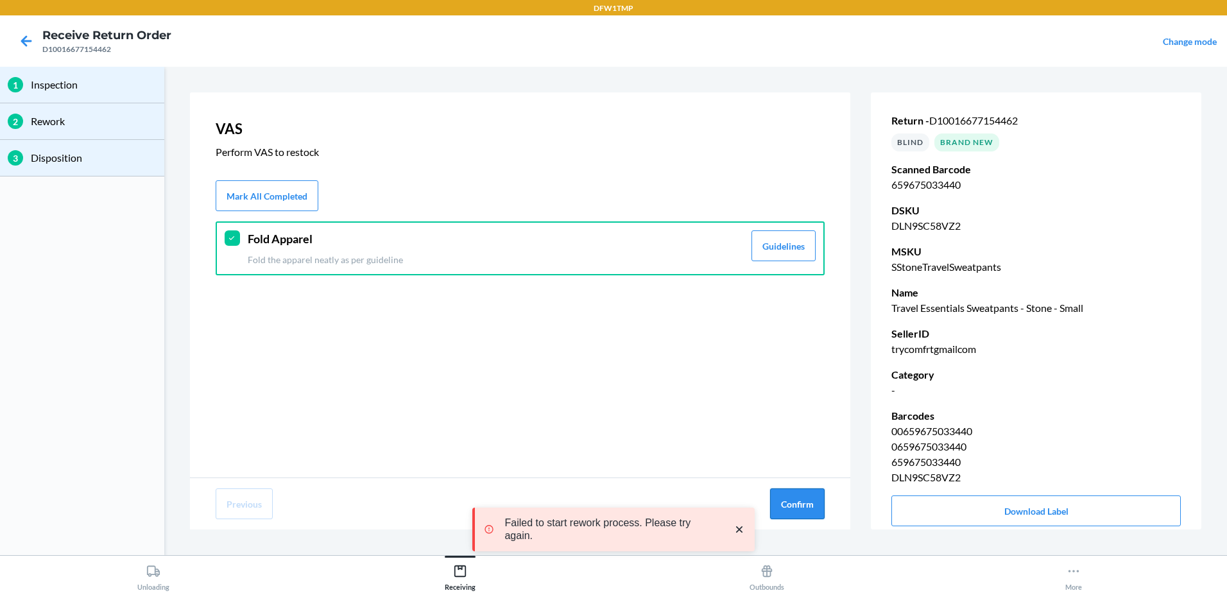
click at [779, 496] on button "Confirm" at bounding box center [797, 503] width 55 height 31
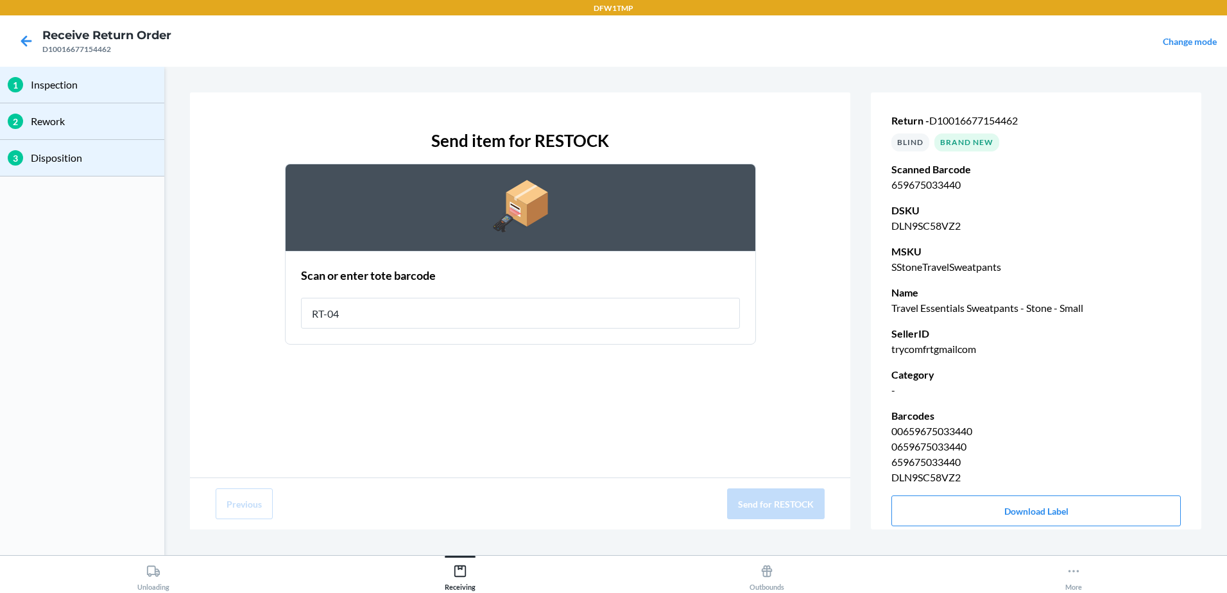
type input "RT-04"
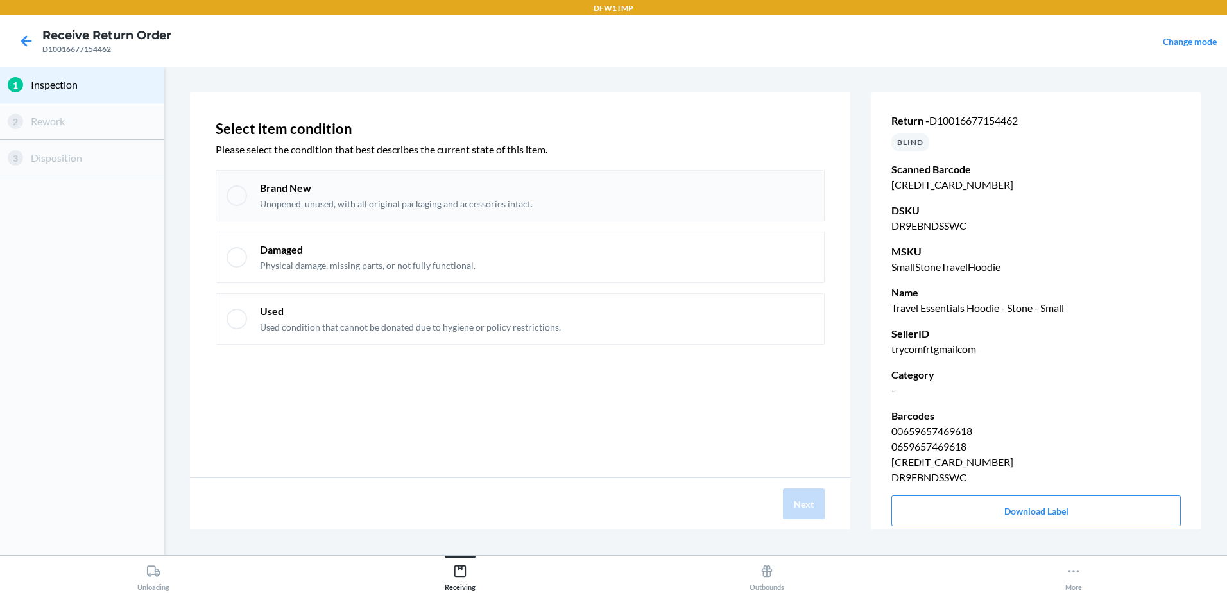
click at [229, 203] on div "Brand New Unopened, unused, with all original packaging and accessories intact." at bounding box center [520, 195] width 609 height 51
checkbox input "true"
click at [811, 502] on button "Next" at bounding box center [804, 503] width 42 height 31
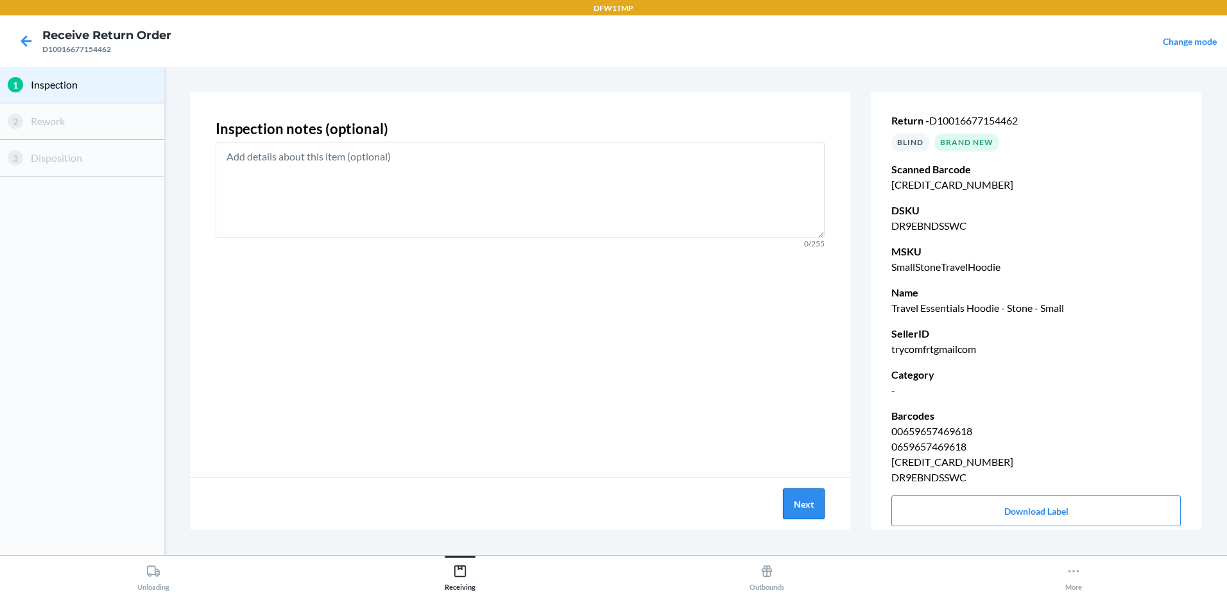
click at [811, 502] on button "Next" at bounding box center [804, 503] width 42 height 31
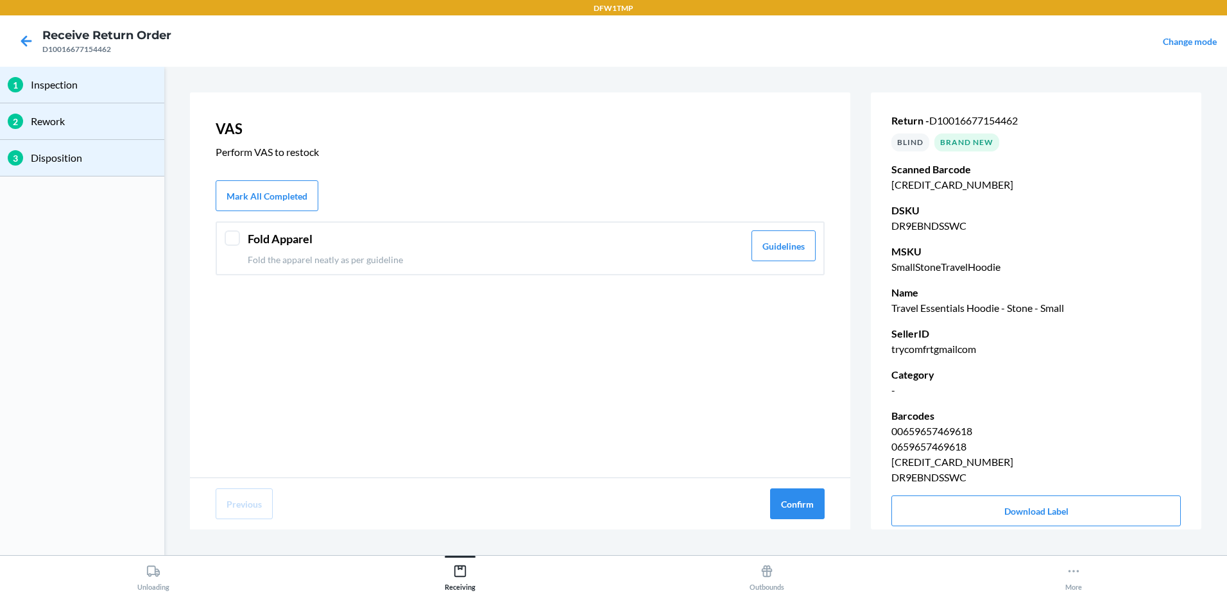
click at [234, 232] on div at bounding box center [232, 237] width 15 height 15
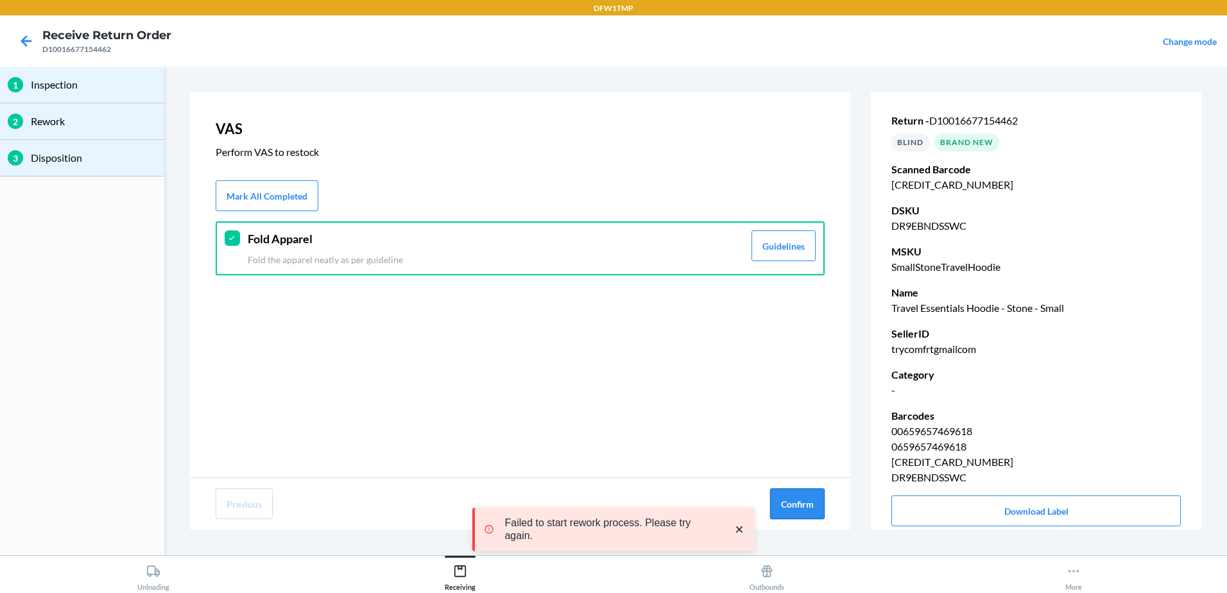
click at [789, 506] on button "Confirm" at bounding box center [797, 503] width 55 height 31
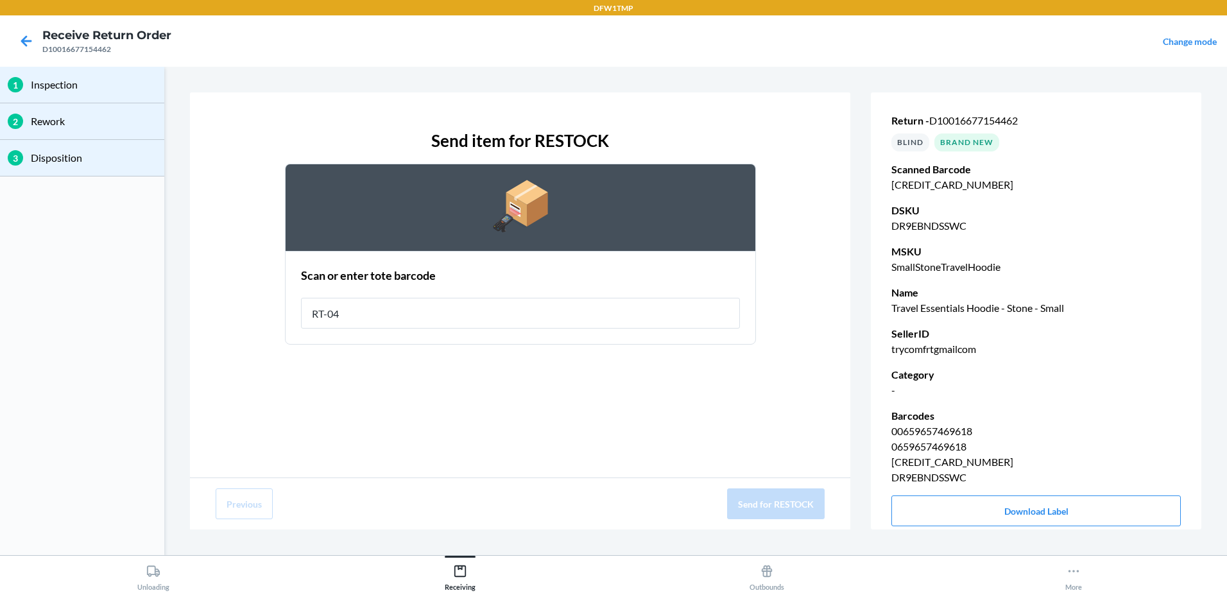
type input "RT-04"
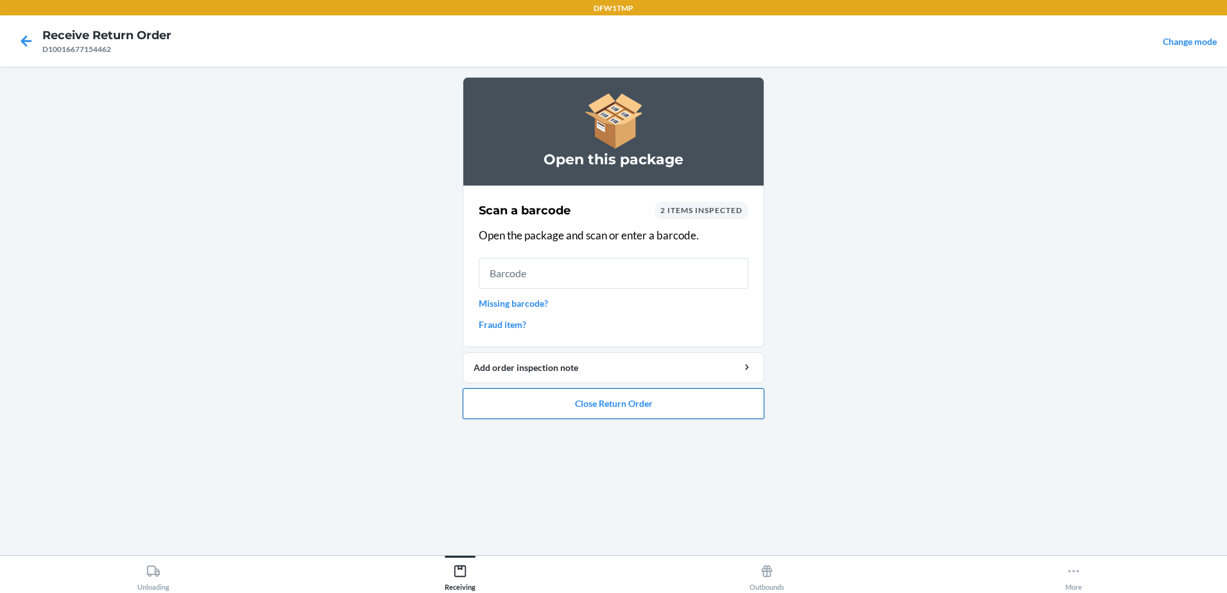
click at [565, 400] on button "Close Return Order" at bounding box center [614, 403] width 302 height 31
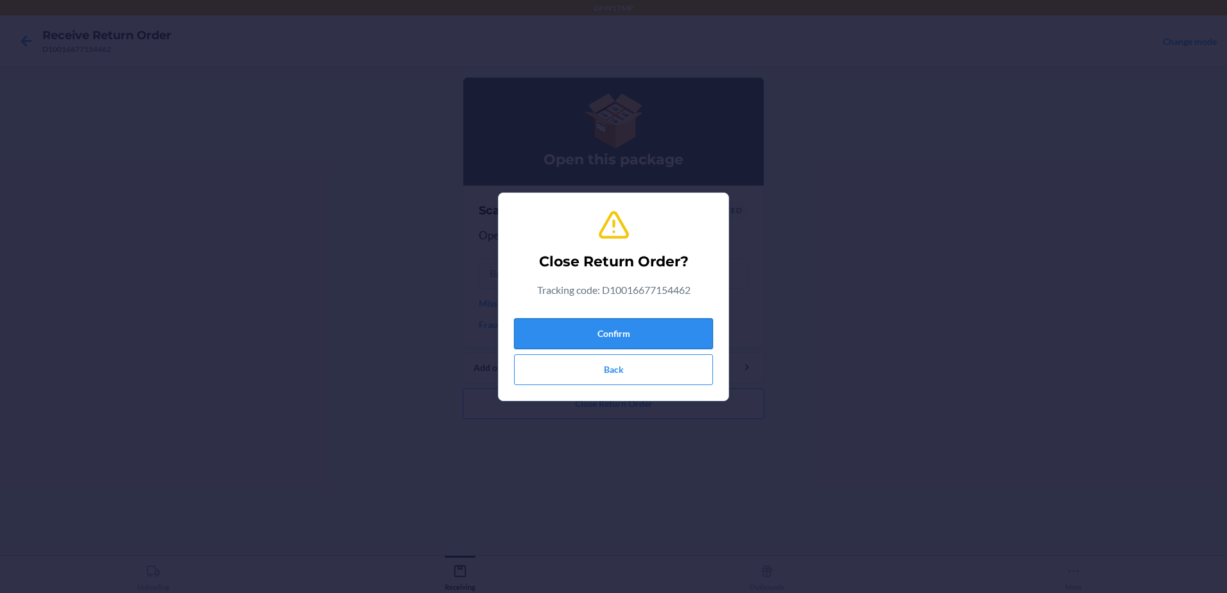
click at [585, 333] on button "Confirm" at bounding box center [613, 333] width 199 height 31
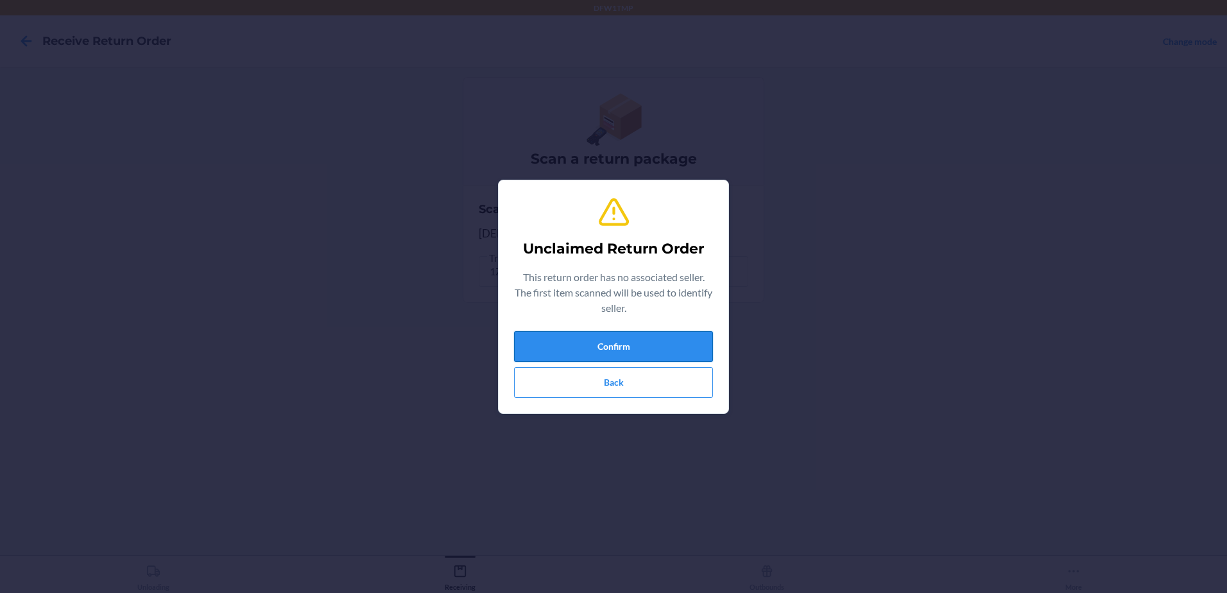
click at [550, 345] on button "Confirm" at bounding box center [613, 346] width 199 height 31
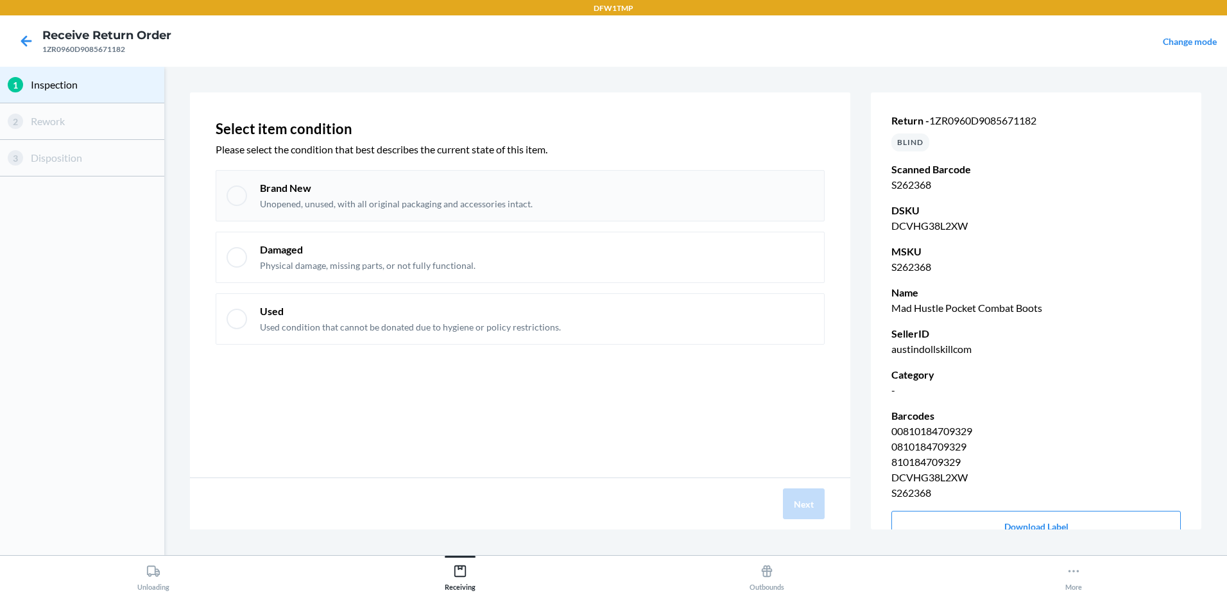
click at [234, 191] on div at bounding box center [237, 195] width 21 height 21
checkbox input "true"
click at [811, 501] on button "Next" at bounding box center [804, 503] width 42 height 31
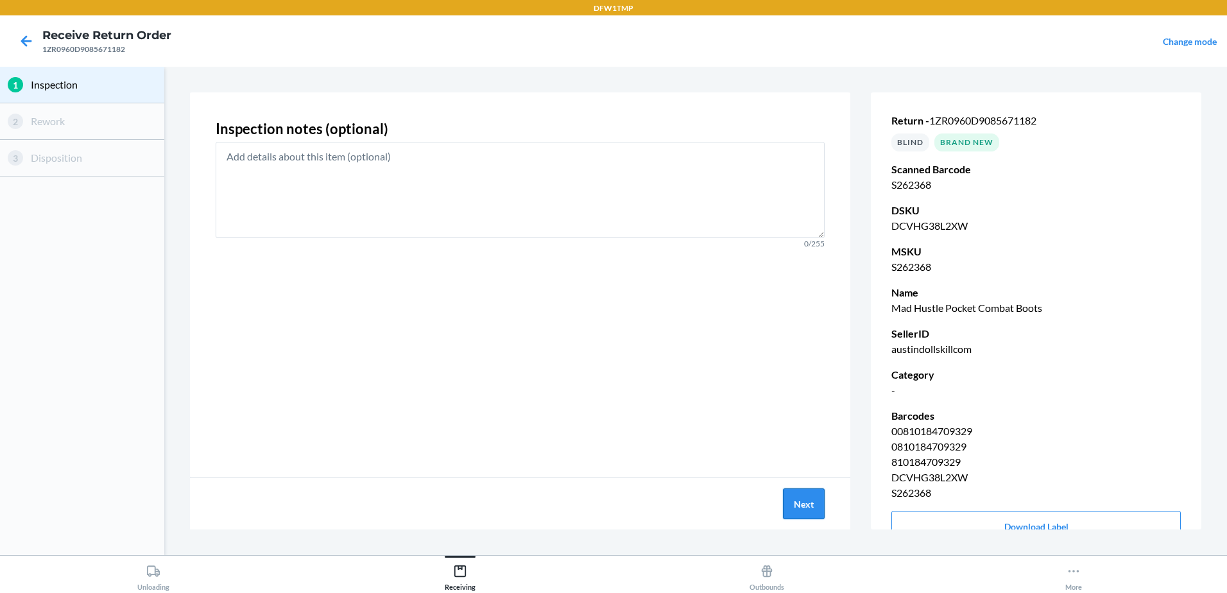
click at [809, 508] on button "Next" at bounding box center [804, 503] width 42 height 31
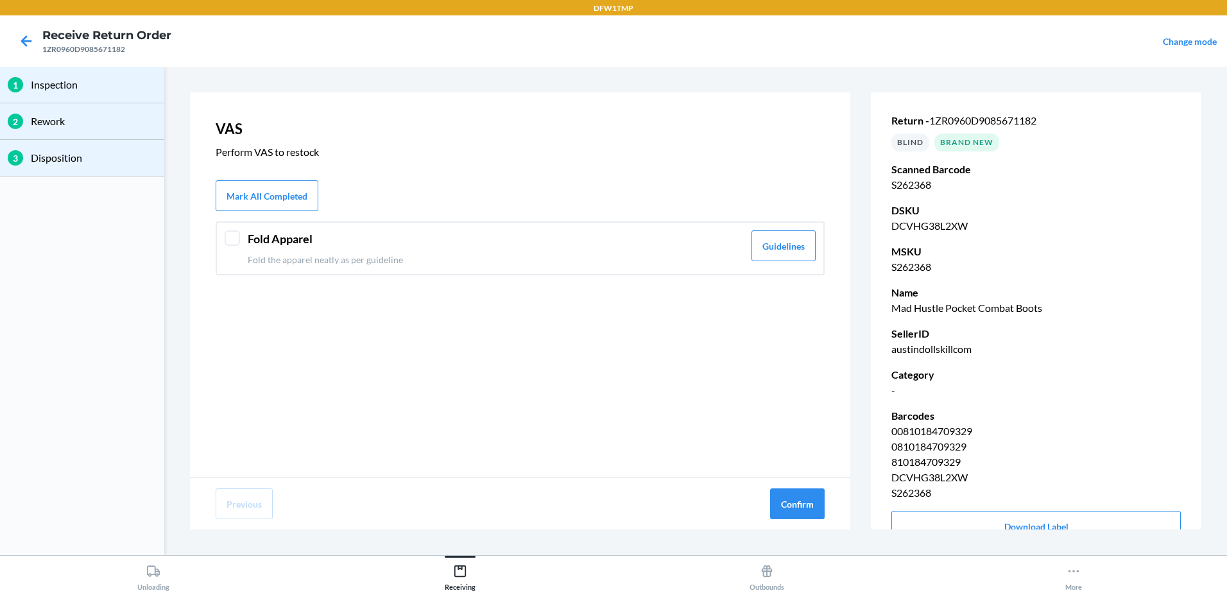
click at [223, 239] on div "Fold Apparel Fold the apparel neatly as per guideline Guidelines" at bounding box center [520, 248] width 609 height 54
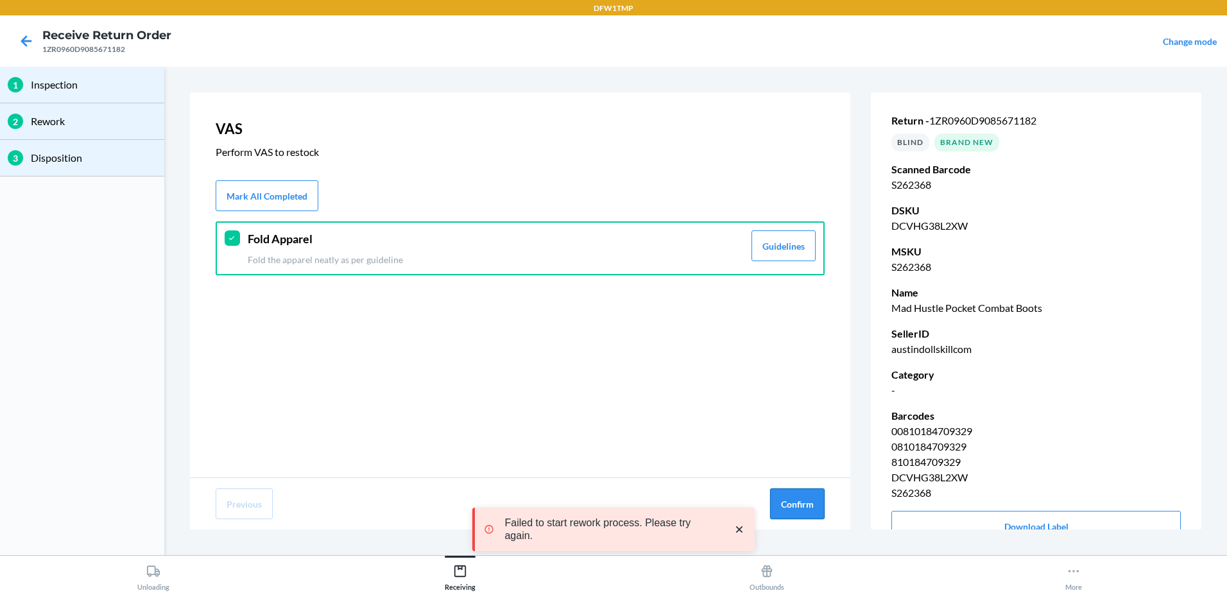
click at [822, 518] on button "Confirm" at bounding box center [797, 503] width 55 height 31
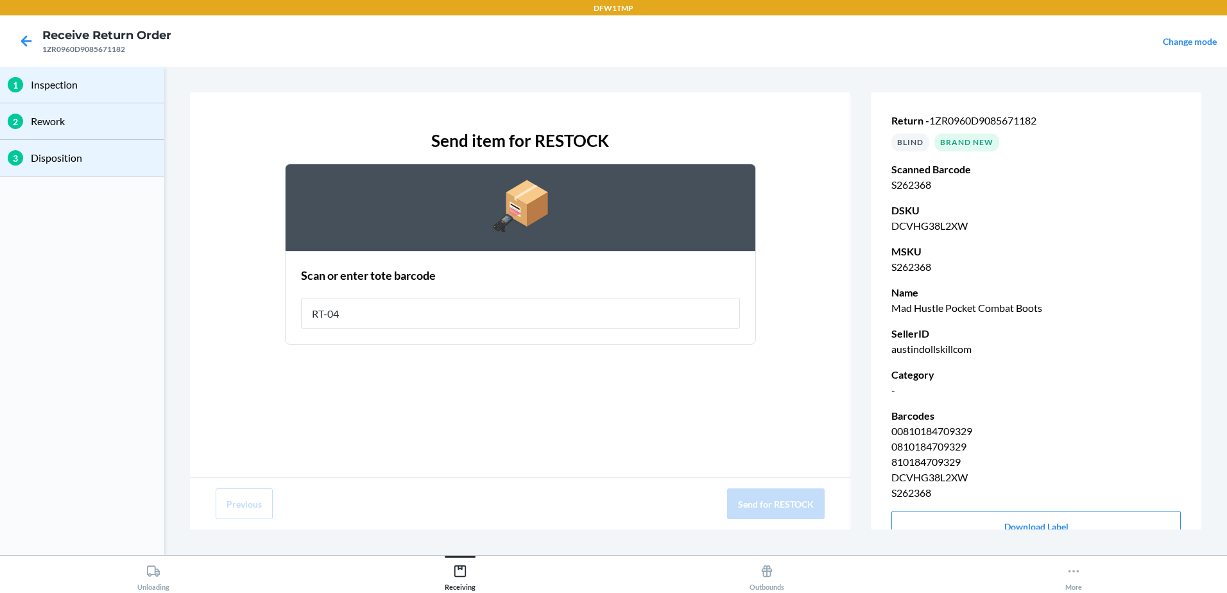
type input "RT-04"
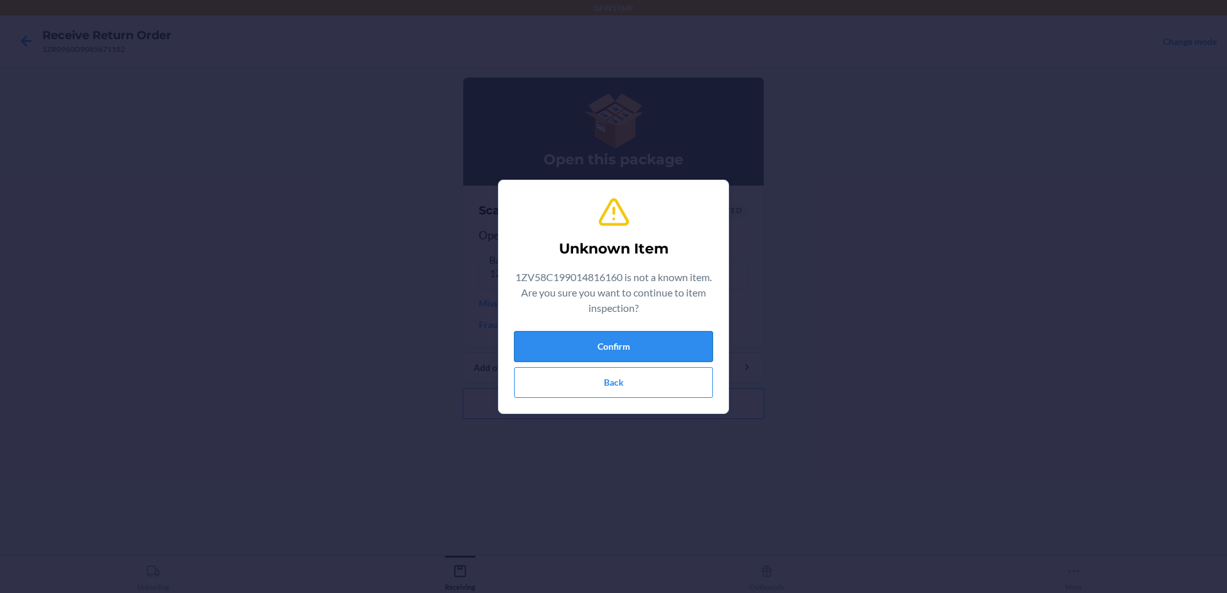
click at [594, 339] on button "Confirm" at bounding box center [613, 346] width 199 height 31
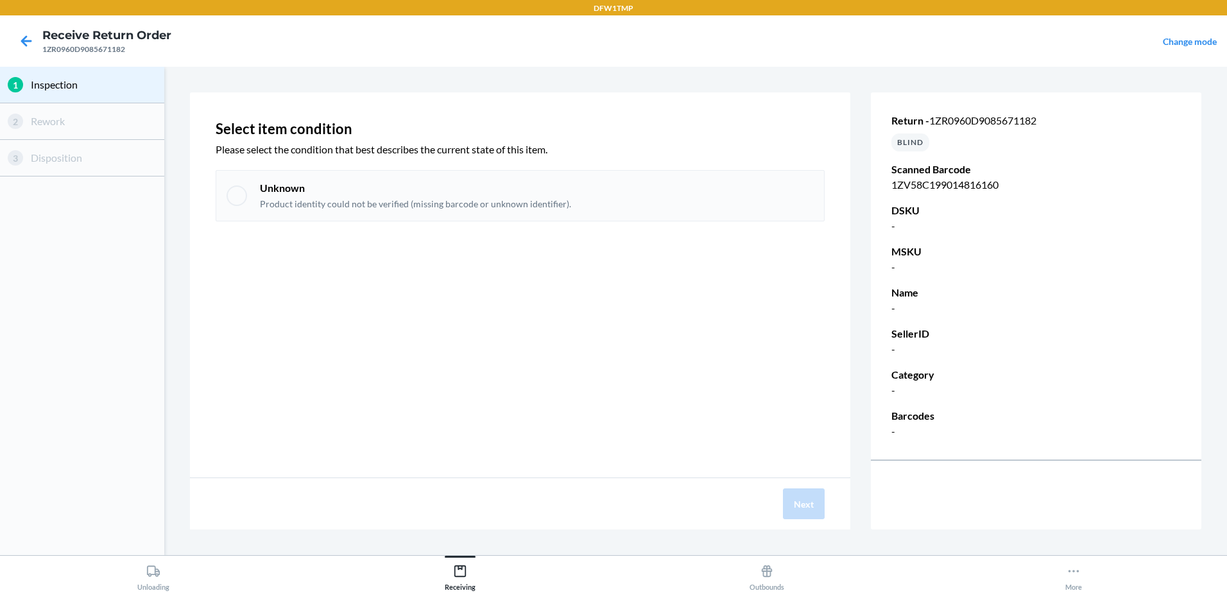
click at [232, 185] on div "Unknown Product identity could not be verified (missing barcode or unknown iden…" at bounding box center [520, 195] width 609 height 51
checkbox input "true"
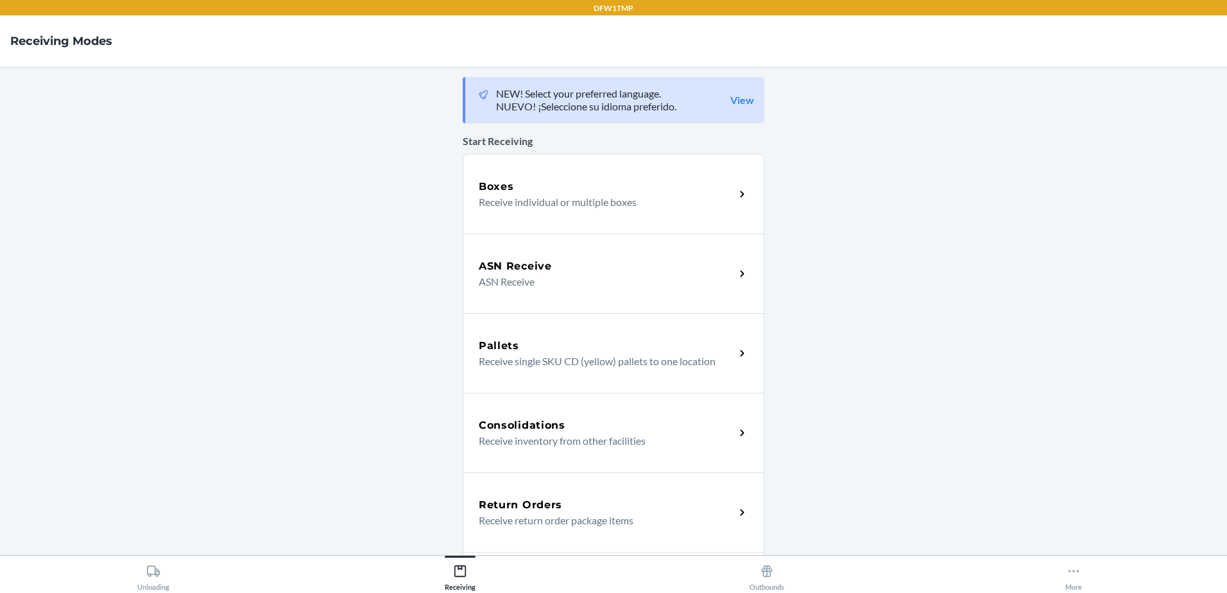
click at [547, 515] on p "Receive return order package items" at bounding box center [602, 520] width 246 height 15
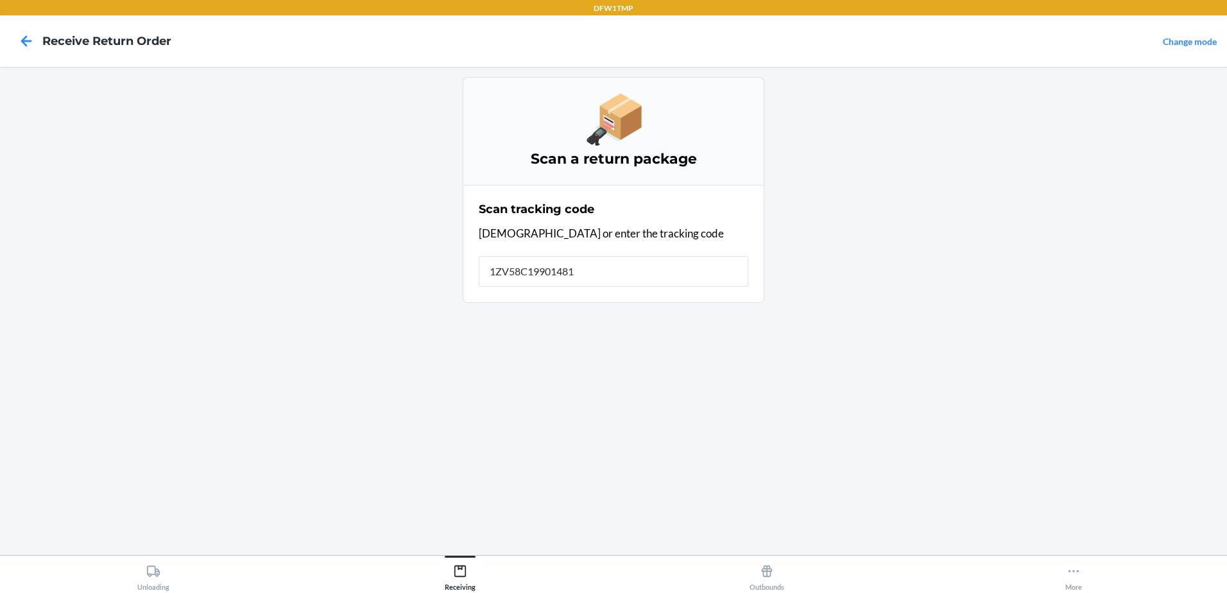
type input "1ZV58C199014816"
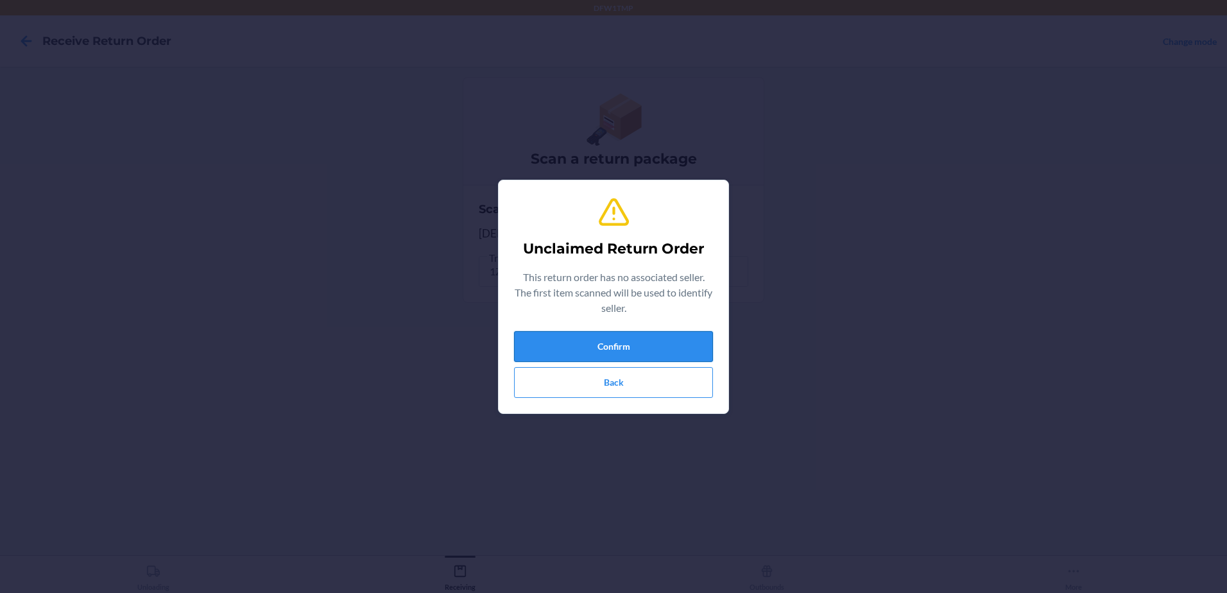
click at [580, 348] on button "Confirm" at bounding box center [613, 346] width 199 height 31
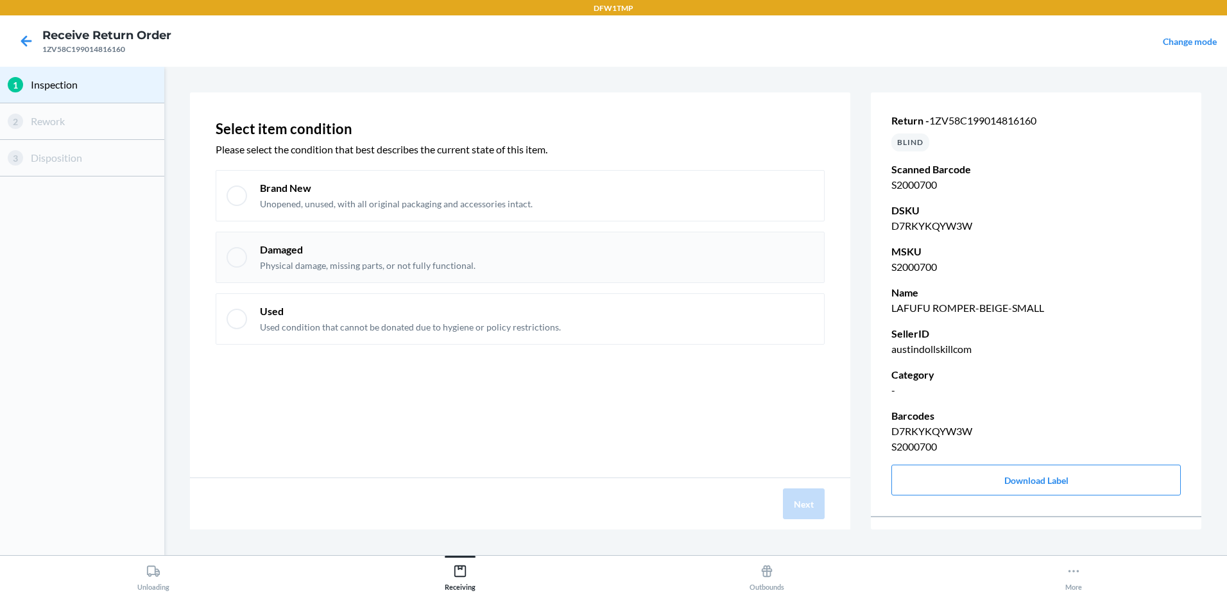
drag, startPoint x: 562, startPoint y: 311, endPoint x: 404, endPoint y: 276, distance: 161.1
click at [242, 196] on div at bounding box center [237, 195] width 21 height 21
checkbox input "true"
click at [818, 506] on button "Next" at bounding box center [804, 503] width 42 height 31
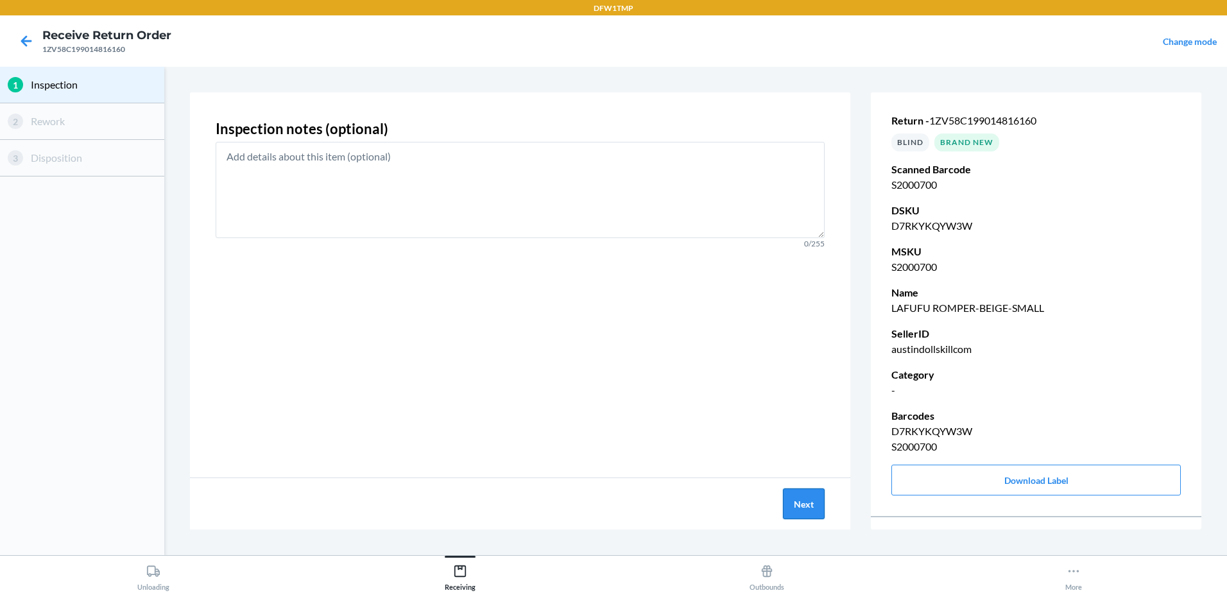
click at [818, 506] on button "Next" at bounding box center [804, 503] width 42 height 31
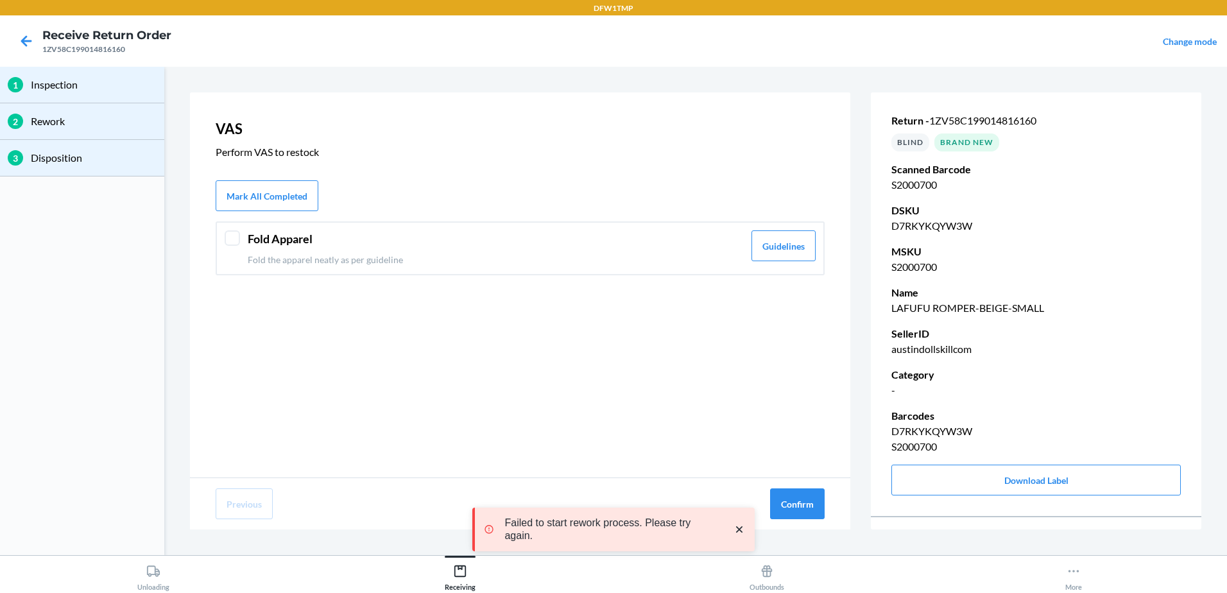
click at [241, 226] on div "Fold Apparel Fold the apparel neatly as per guideline Guidelines" at bounding box center [520, 248] width 609 height 54
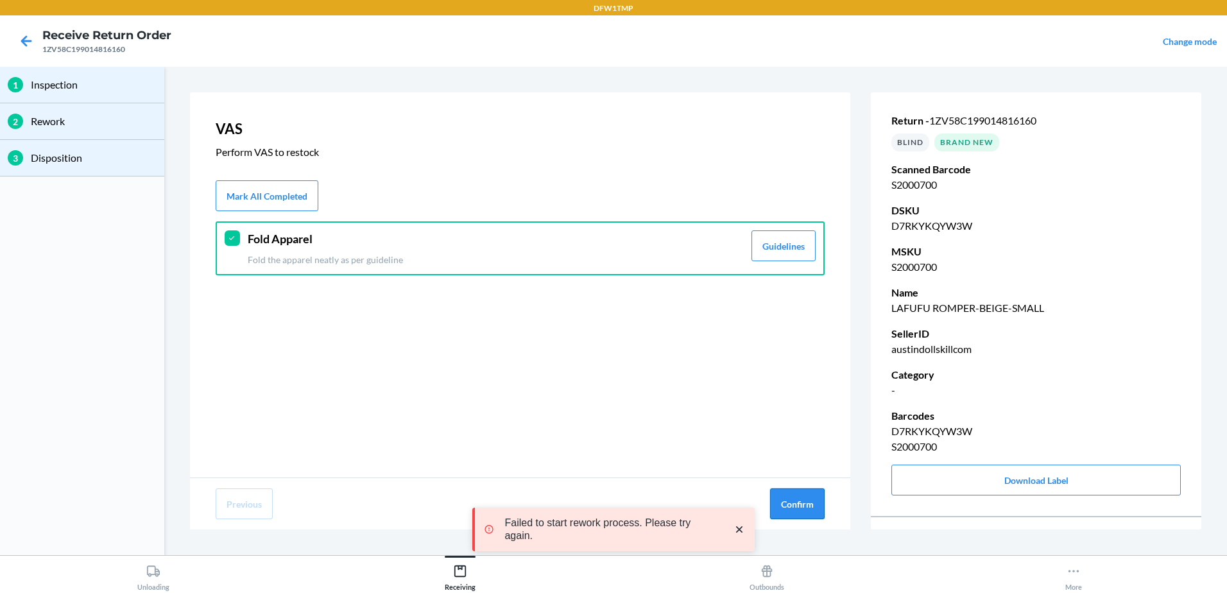
click at [794, 496] on button "Confirm" at bounding box center [797, 503] width 55 height 31
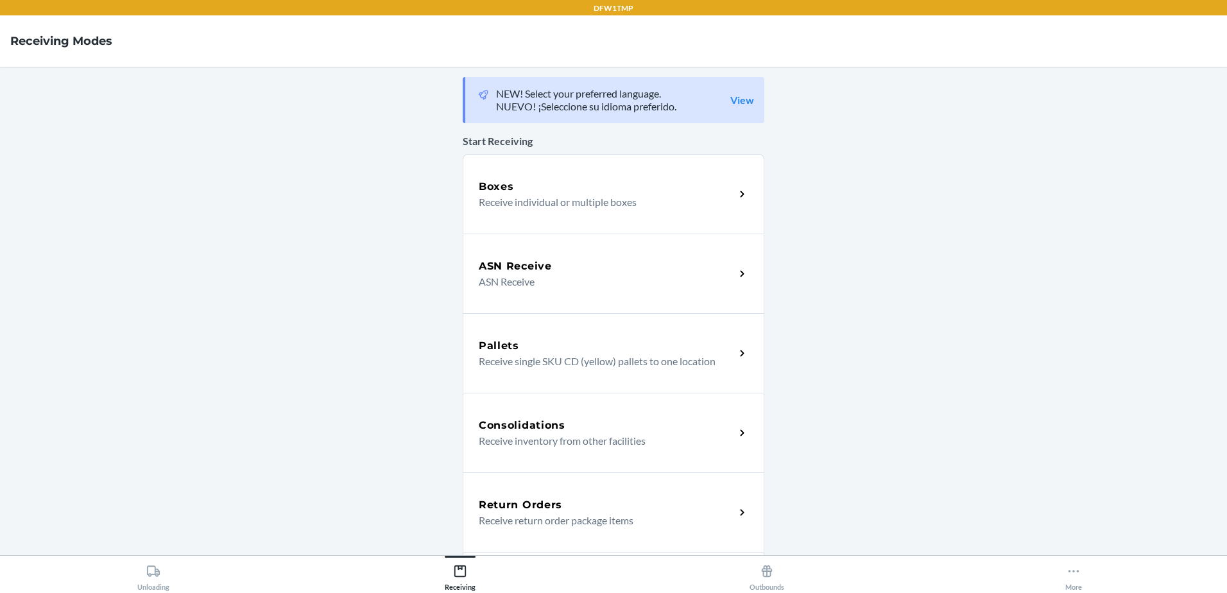
click at [556, 506] on h5 "Return Orders" at bounding box center [520, 504] width 83 height 15
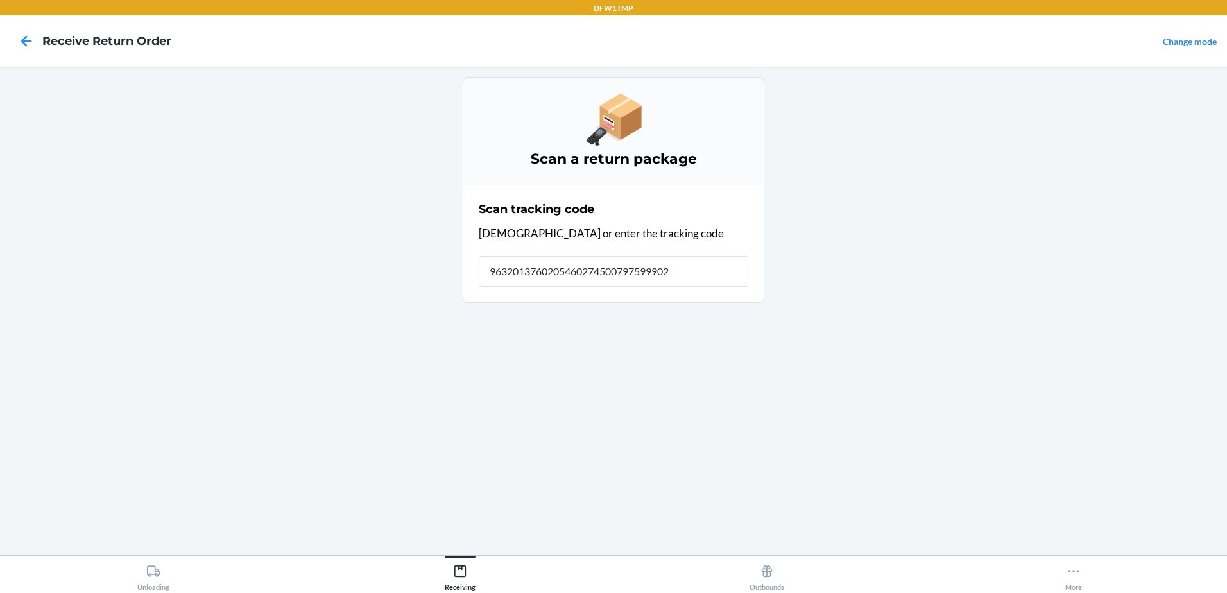
type input "96320137602054602745007975999029"
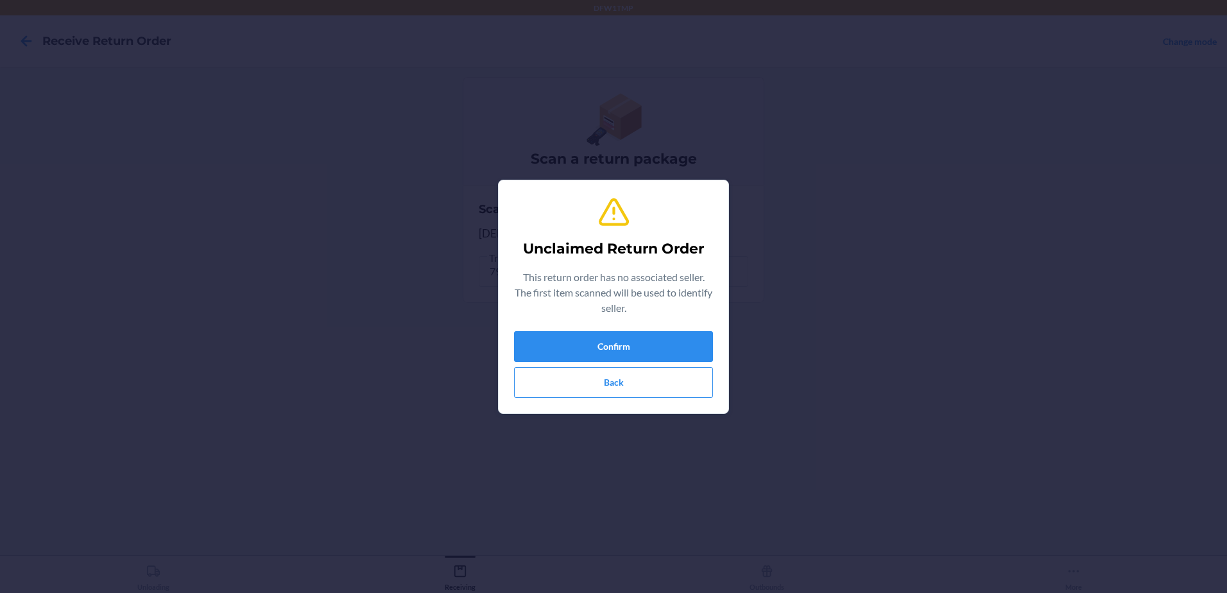
click at [1046, 395] on div "Unclaimed Return Order This return order has no associated seller. The first it…" at bounding box center [613, 296] width 1227 height 593
drag, startPoint x: 820, startPoint y: 348, endPoint x: 706, endPoint y: 345, distance: 113.6
click at [706, 345] on button "Confirm" at bounding box center [613, 346] width 199 height 31
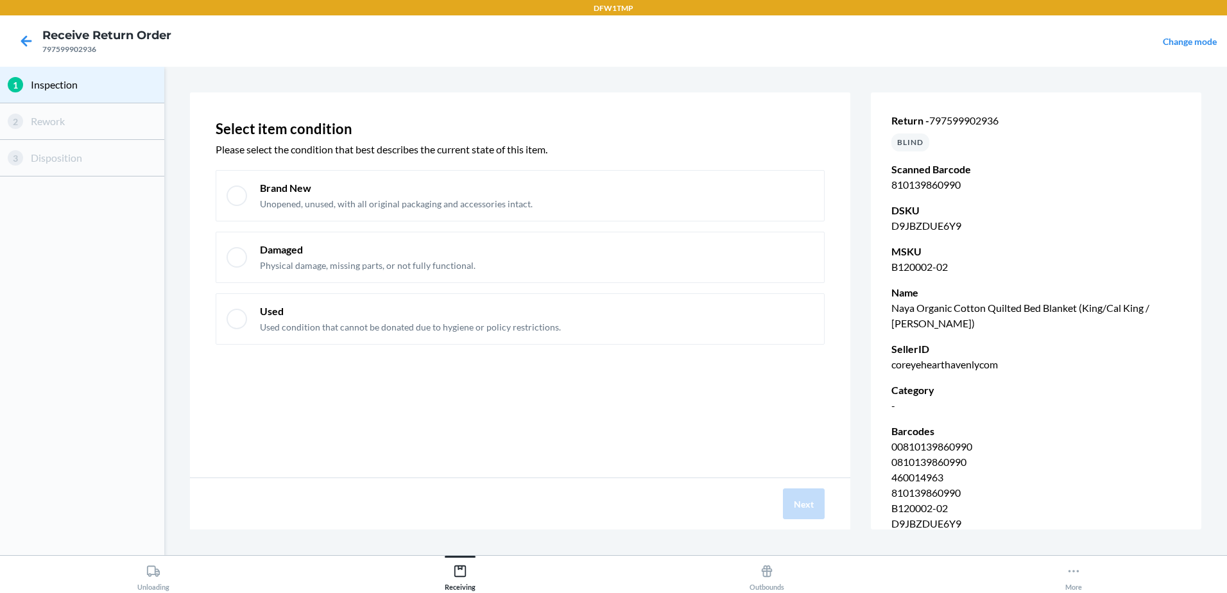
drag, startPoint x: 789, startPoint y: 277, endPoint x: 861, endPoint y: 72, distance: 217.0
click at [245, 194] on div at bounding box center [237, 195] width 21 height 21
checkbox input "true"
click at [804, 512] on button "Next" at bounding box center [804, 503] width 42 height 31
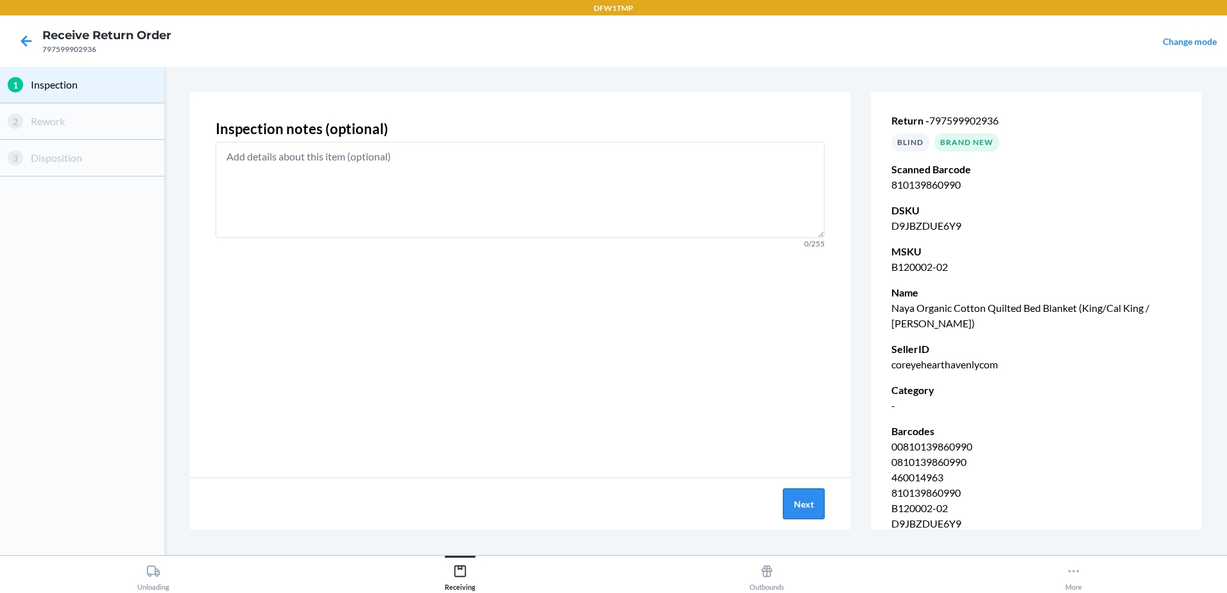
click at [803, 512] on button "Next" at bounding box center [804, 503] width 42 height 31
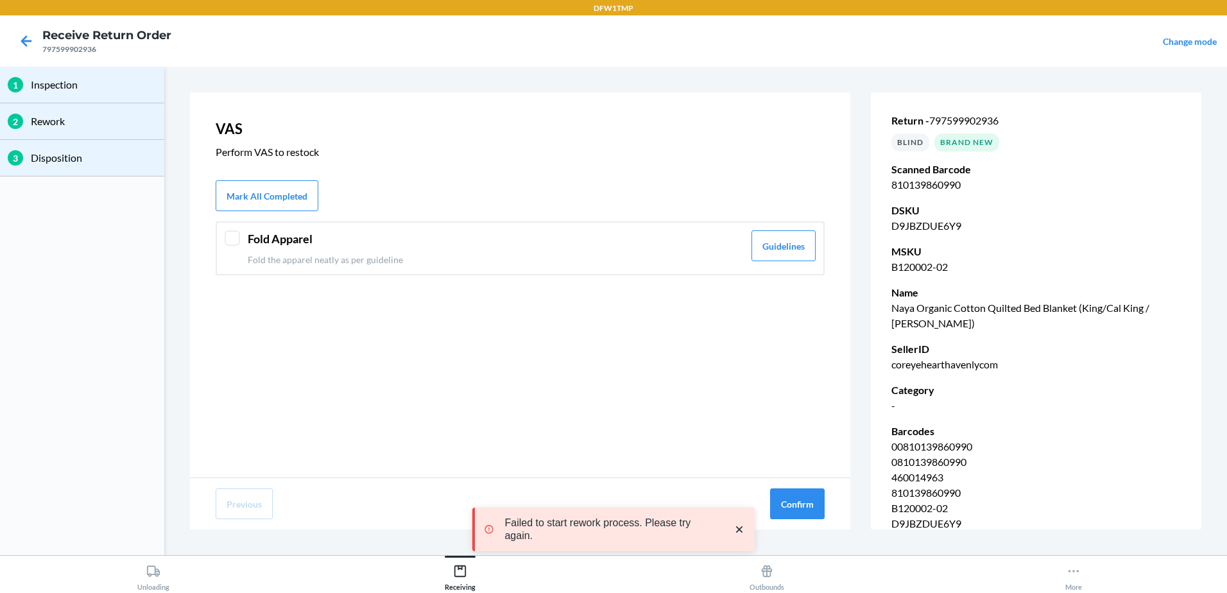
click at [236, 242] on div at bounding box center [232, 237] width 15 height 15
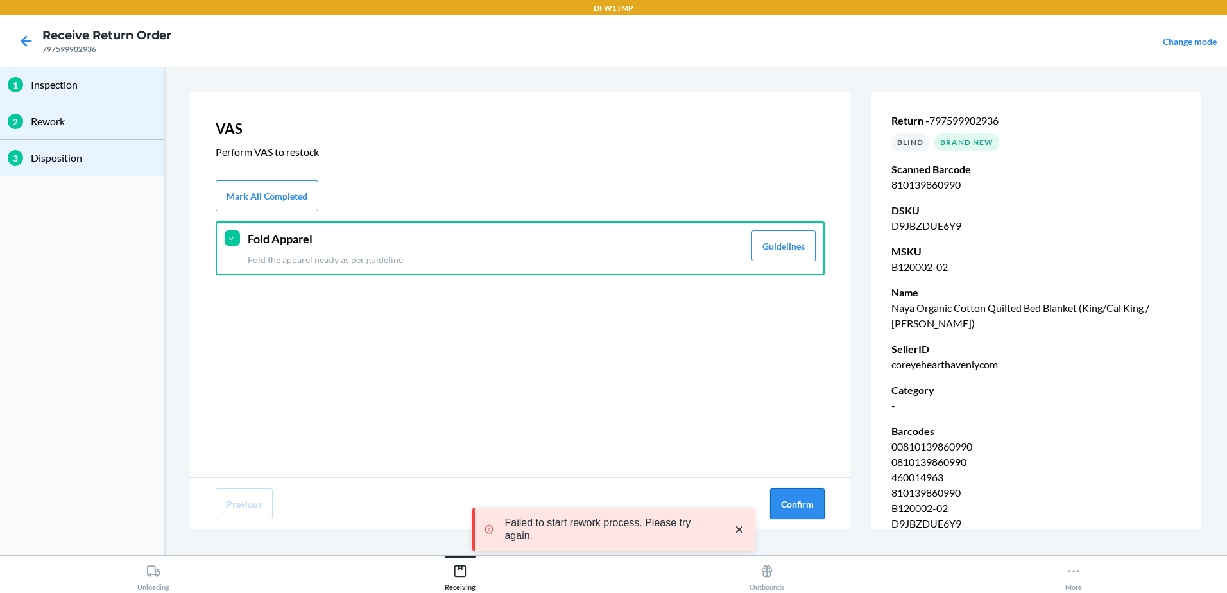
click at [787, 511] on button "Confirm" at bounding box center [797, 503] width 55 height 31
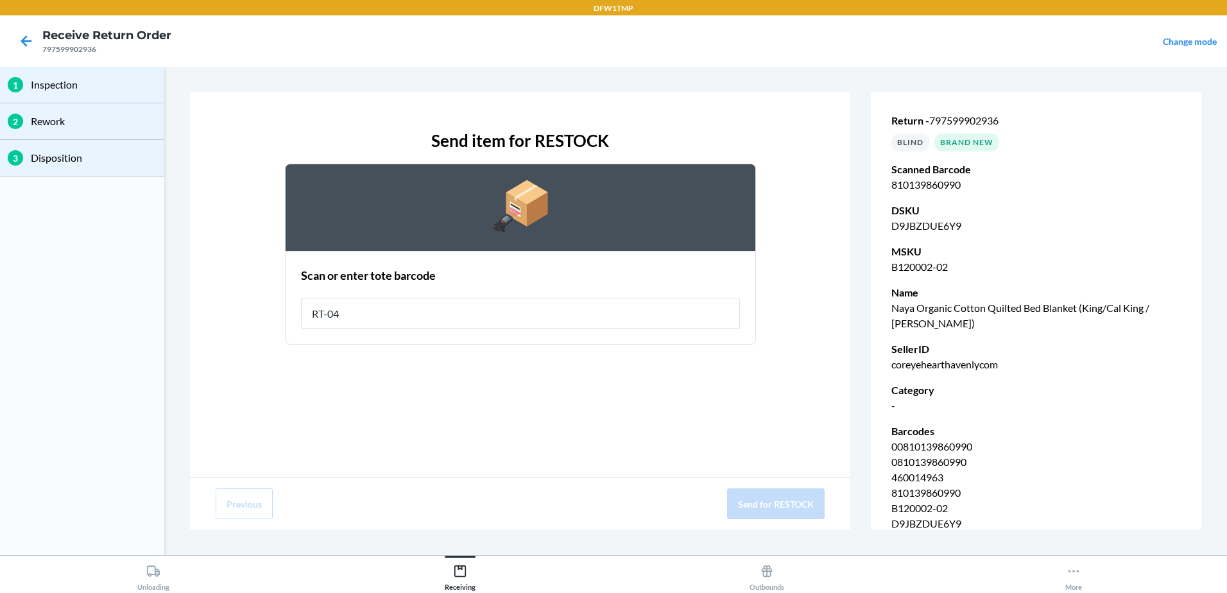
type input "RT-04"
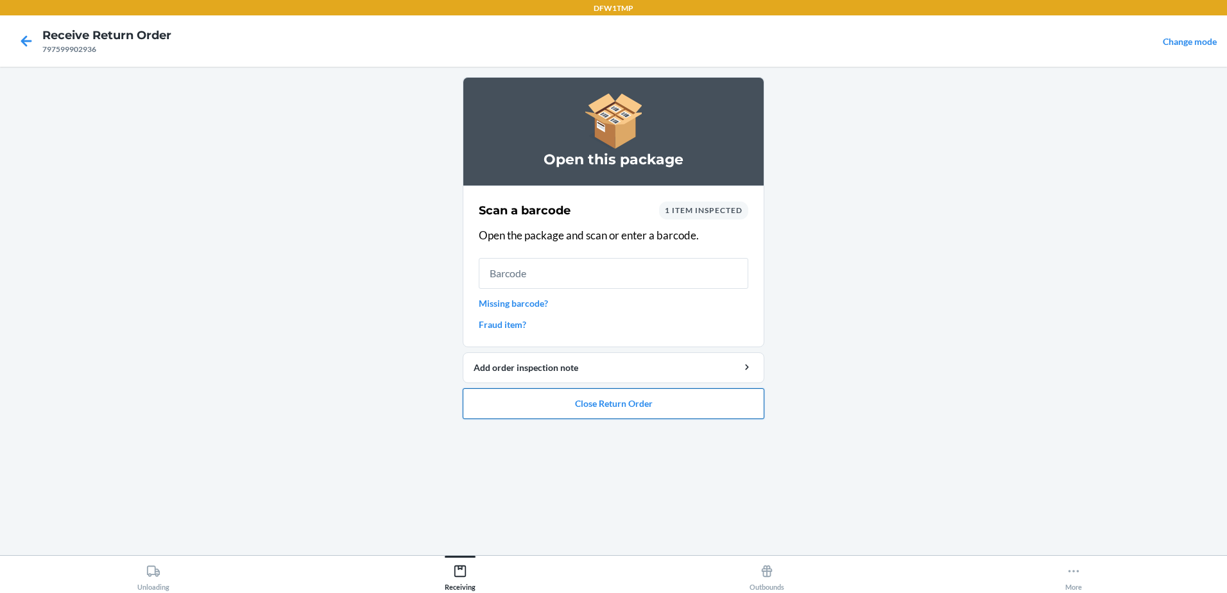
click at [703, 409] on button "Close Return Order" at bounding box center [614, 403] width 302 height 31
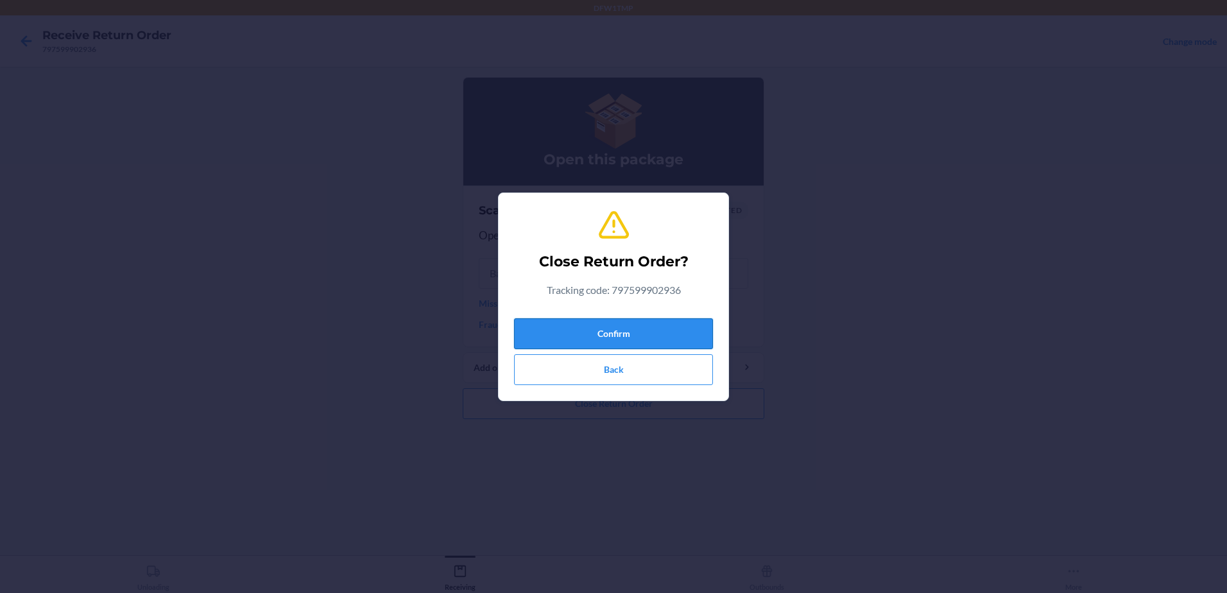
click at [659, 339] on button "Confirm" at bounding box center [613, 333] width 199 height 31
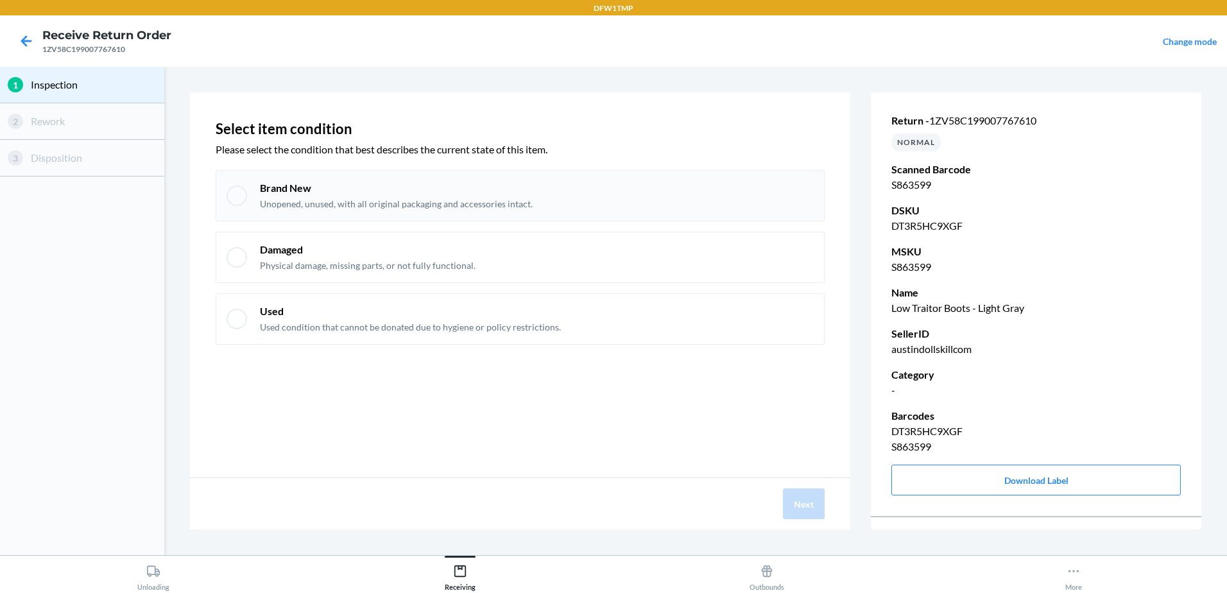
click at [248, 203] on div "Brand New Unopened, unused, with all original packaging and accessories intact." at bounding box center [520, 195] width 609 height 51
checkbox input "true"
click at [818, 509] on button "Next" at bounding box center [804, 503] width 42 height 31
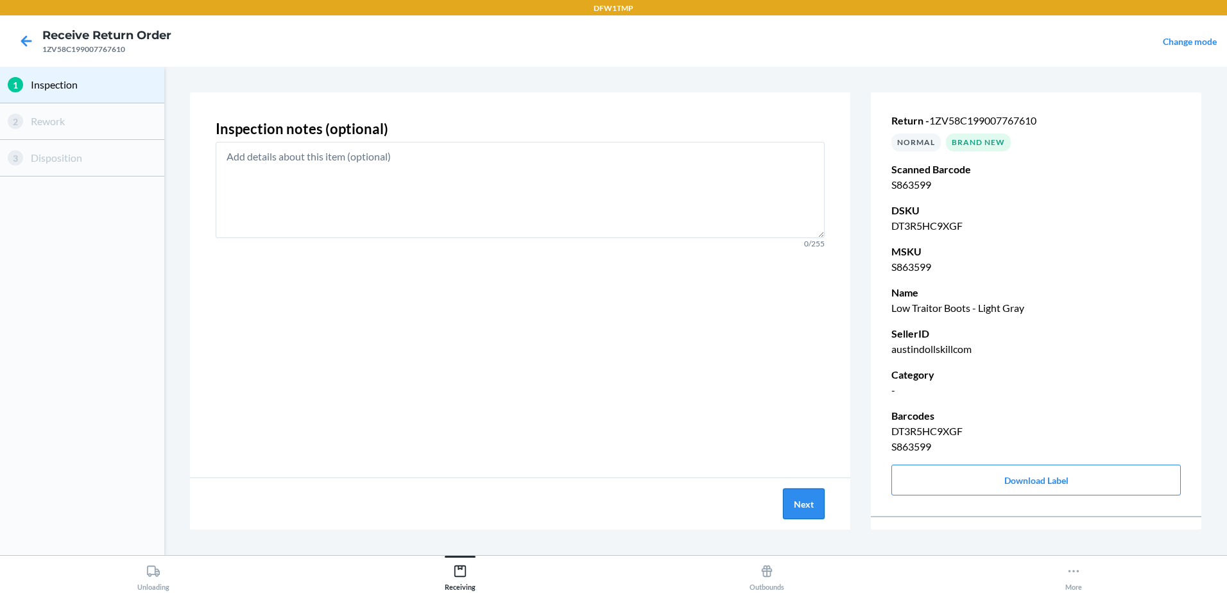
click at [818, 509] on button "Next" at bounding box center [804, 503] width 42 height 31
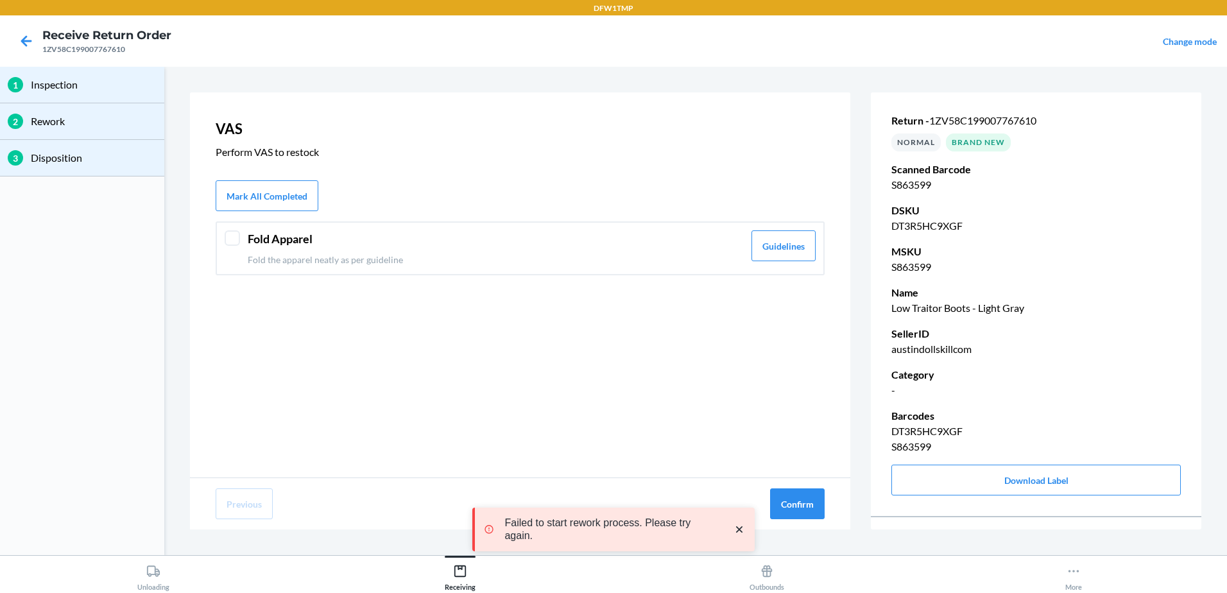
click at [232, 245] on div at bounding box center [232, 237] width 15 height 15
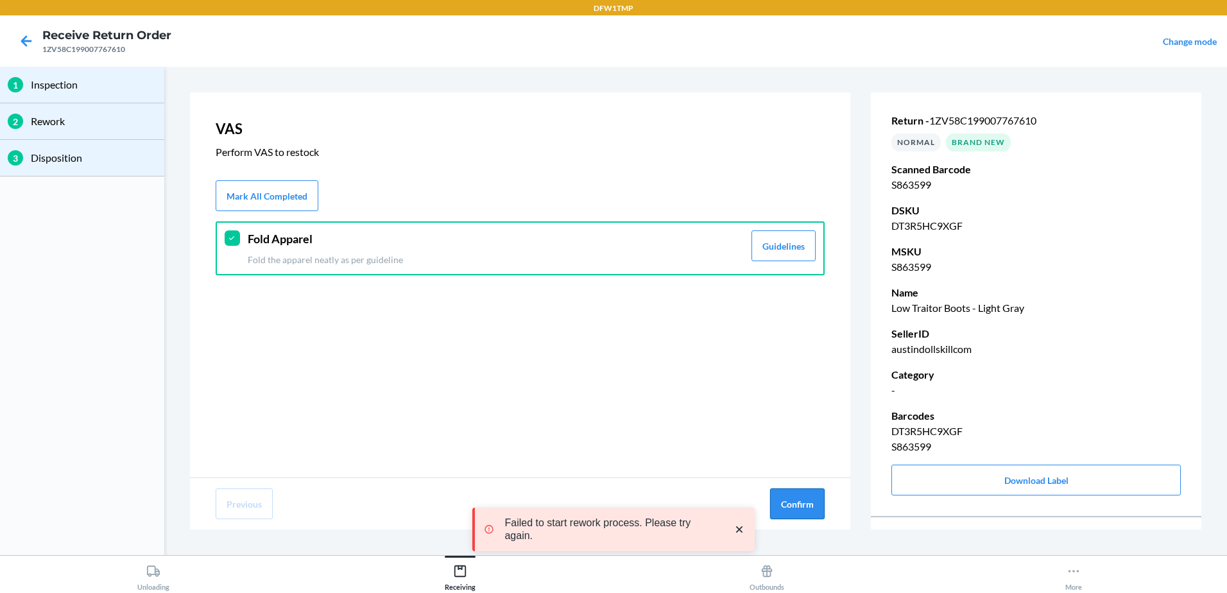
click at [784, 504] on button "Confirm" at bounding box center [797, 503] width 55 height 31
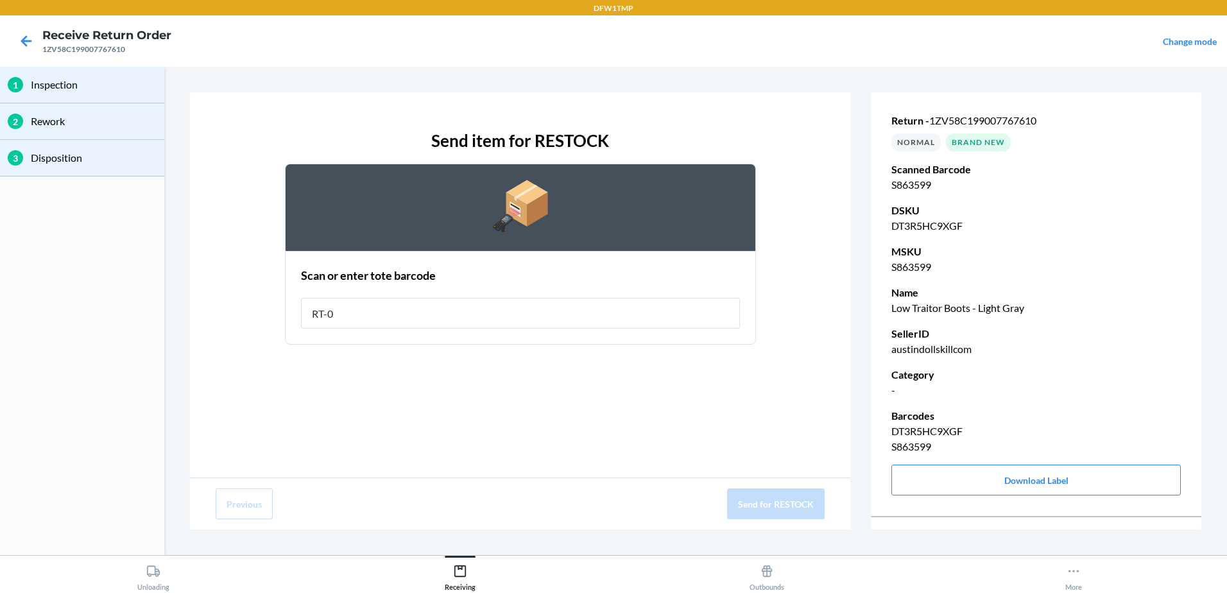
type input "RT-04"
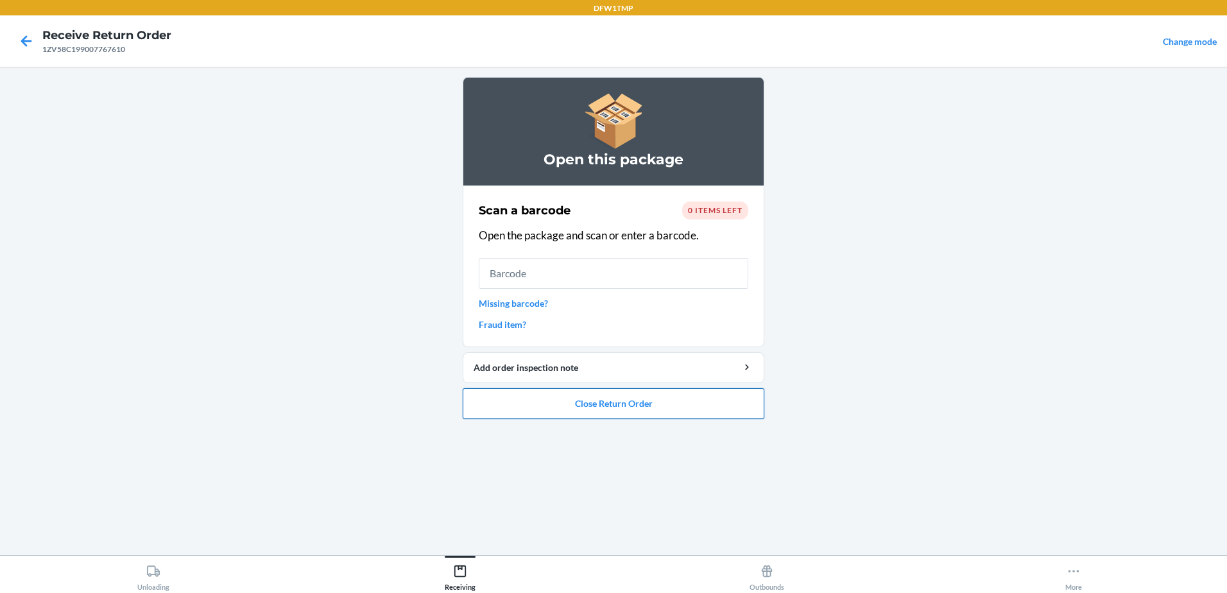
click at [719, 404] on button "Close Return Order" at bounding box center [614, 403] width 302 height 31
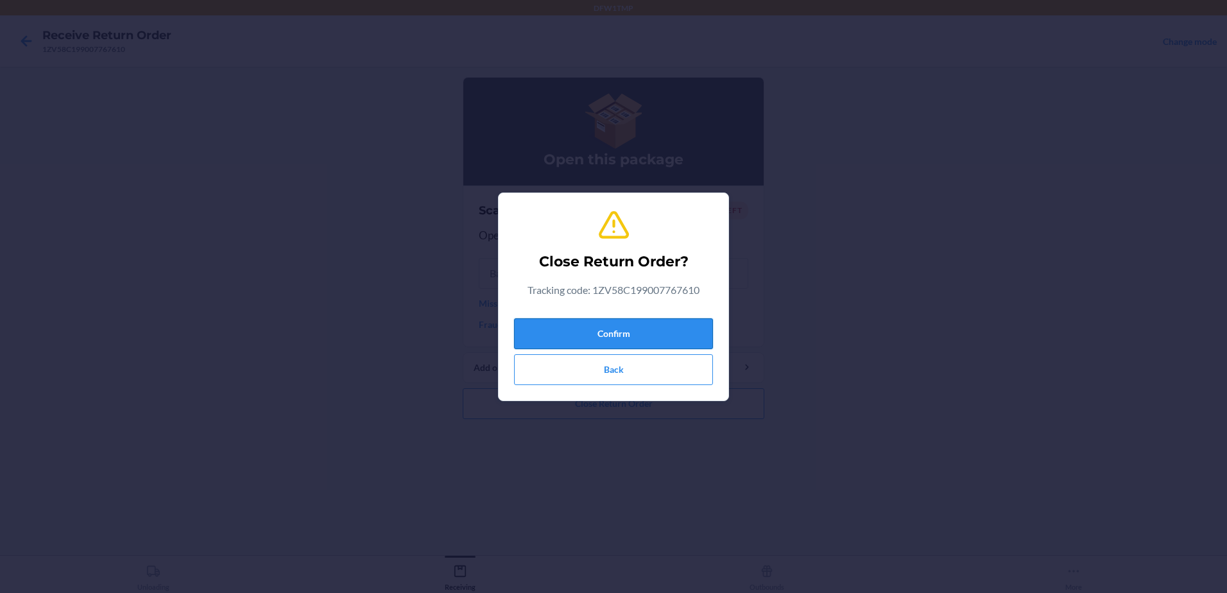
click at [672, 339] on button "Confirm" at bounding box center [613, 333] width 199 height 31
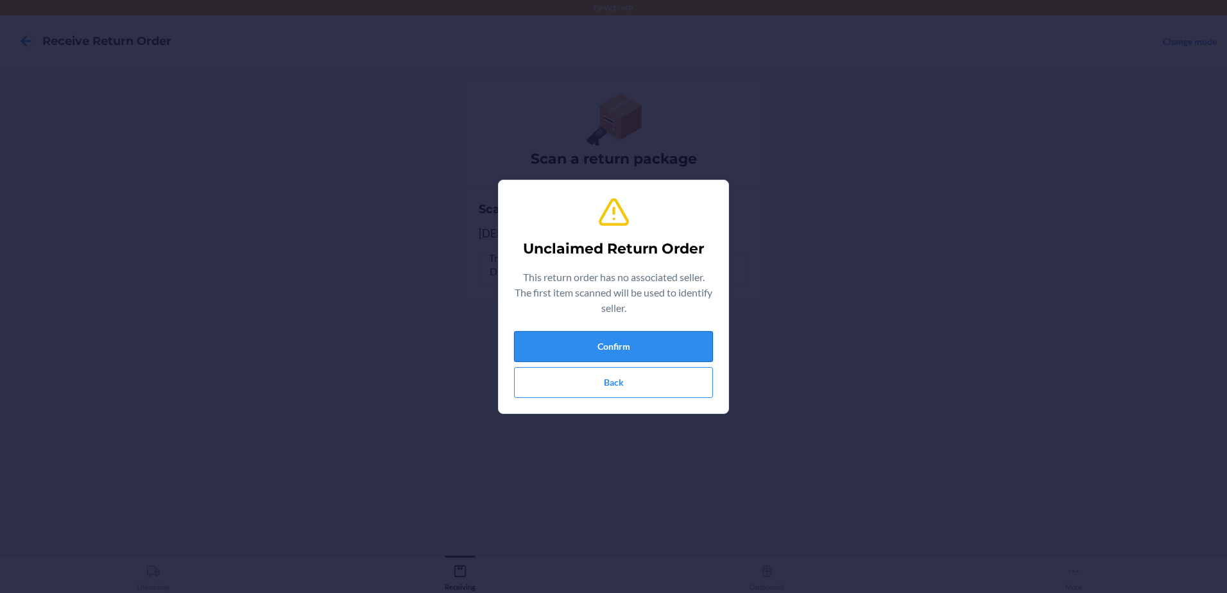
click at [653, 349] on button "Confirm" at bounding box center [613, 346] width 199 height 31
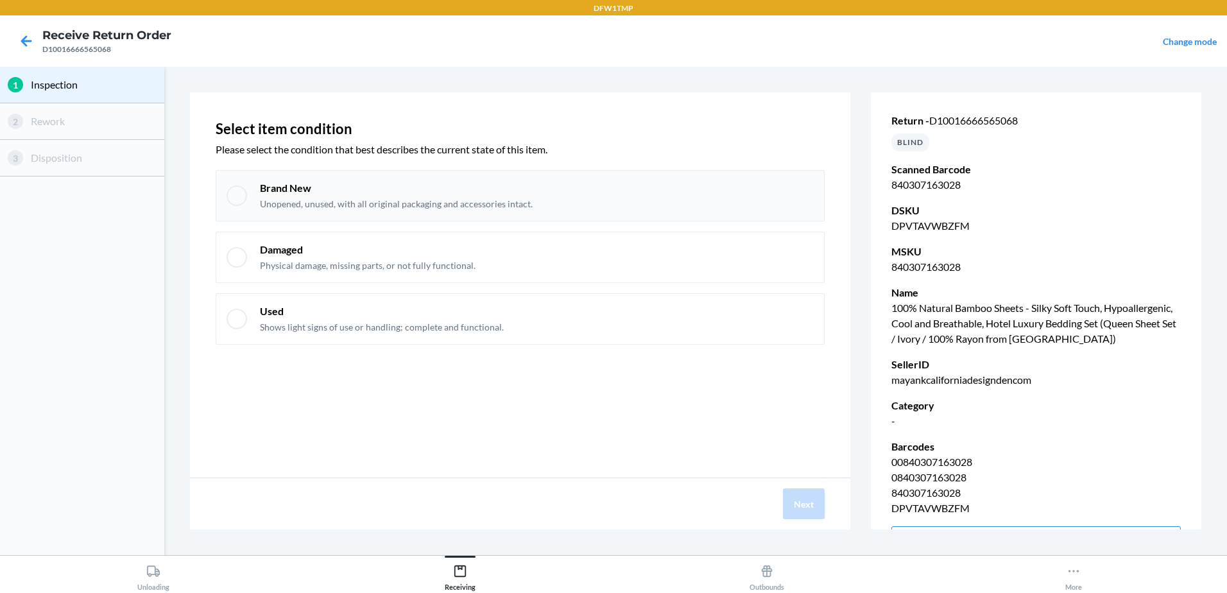
click at [242, 203] on div at bounding box center [237, 195] width 21 height 21
checkbox input "true"
click at [796, 498] on button "Next" at bounding box center [804, 503] width 42 height 31
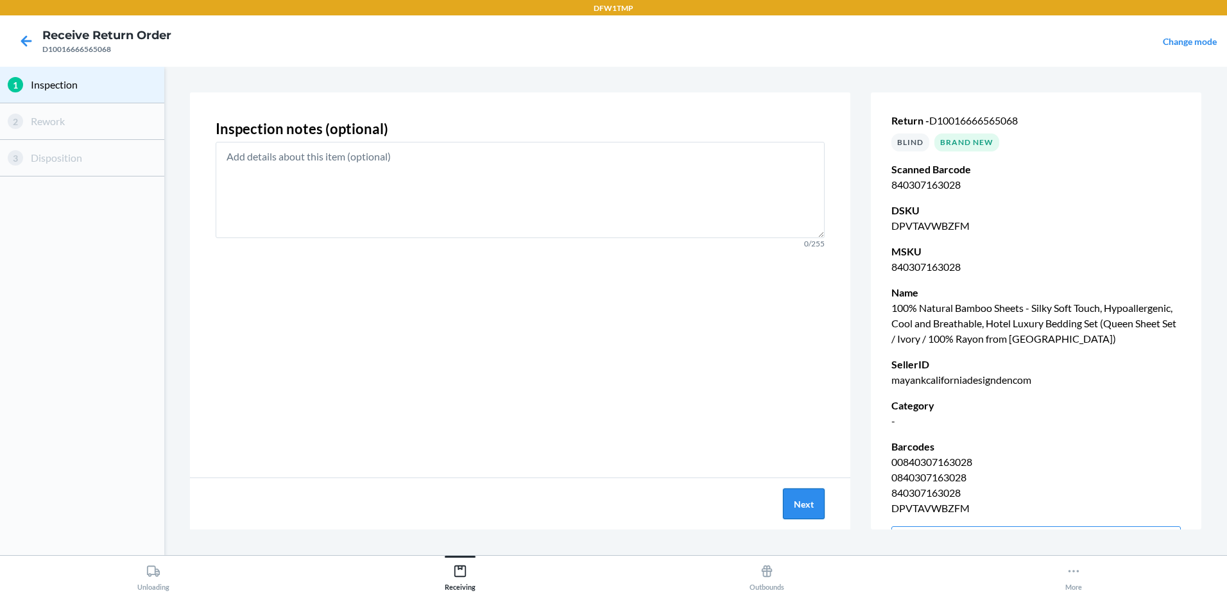
click at [806, 507] on button "Next" at bounding box center [804, 503] width 42 height 31
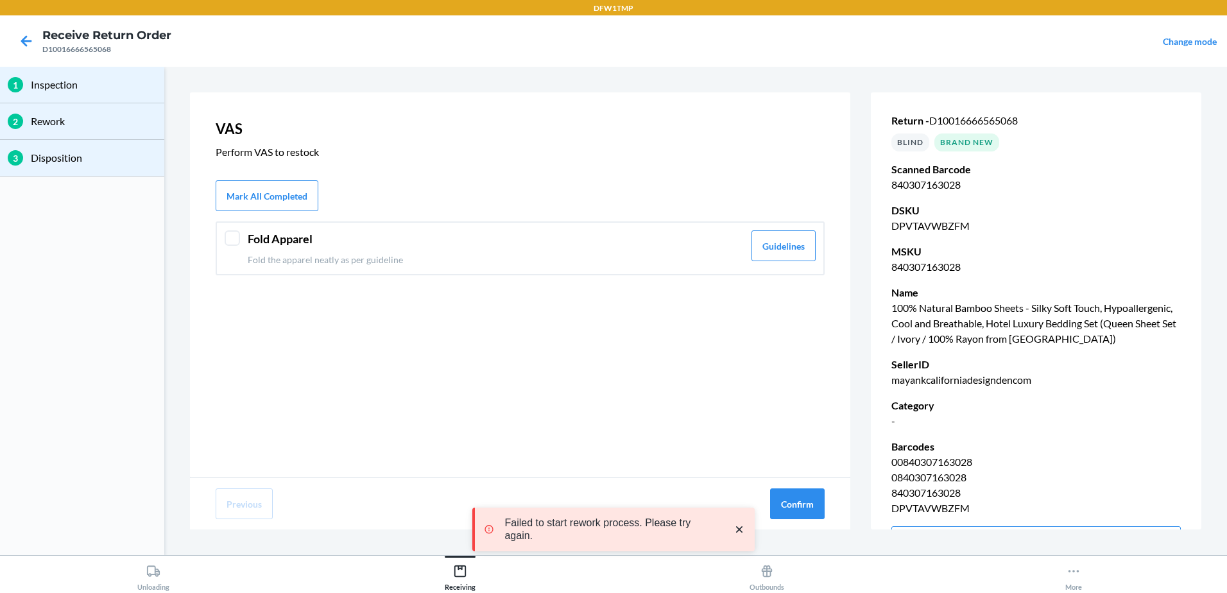
click at [246, 252] on div "Fold Apparel Fold the apparel neatly as per guideline Guidelines" at bounding box center [520, 248] width 609 height 54
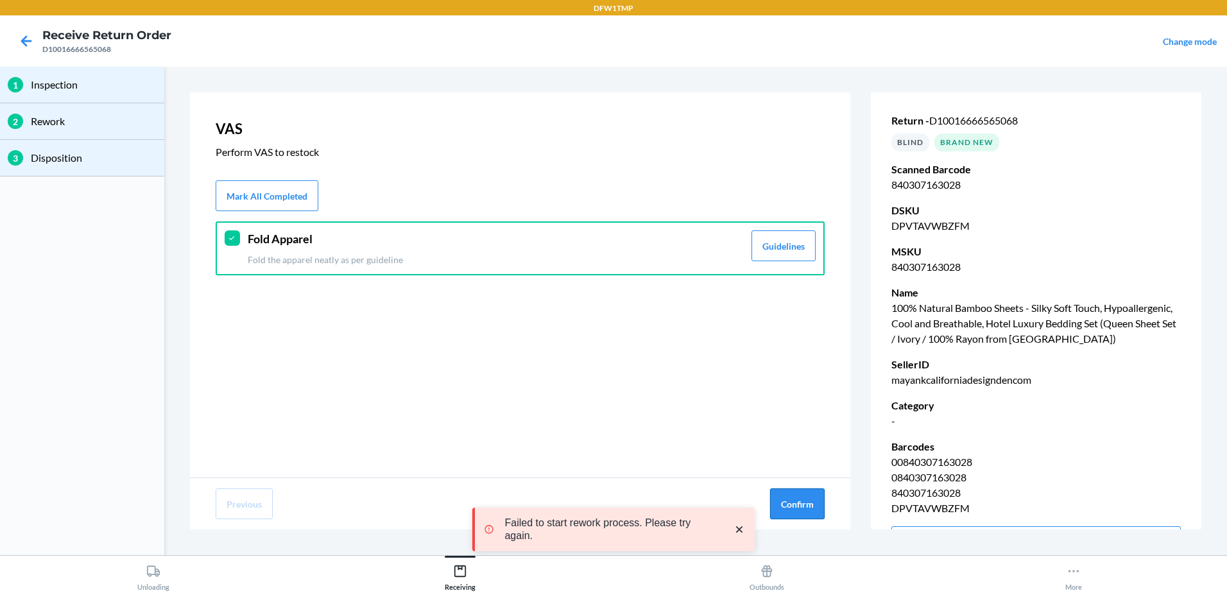
click at [793, 513] on button "Confirm" at bounding box center [797, 503] width 55 height 31
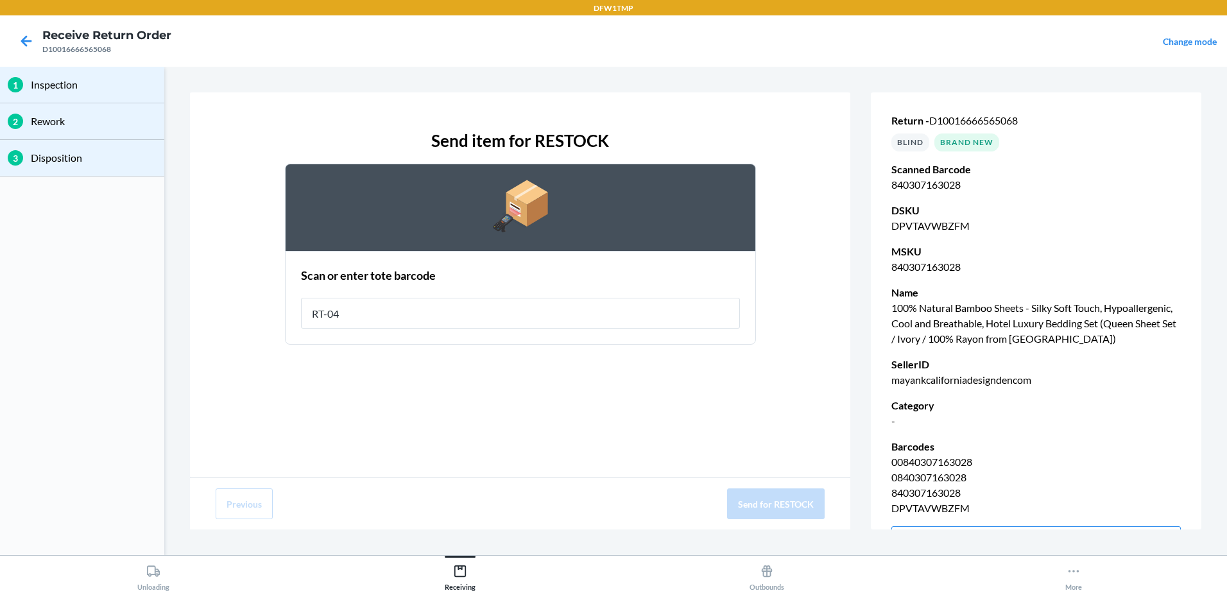
type input "RT-04"
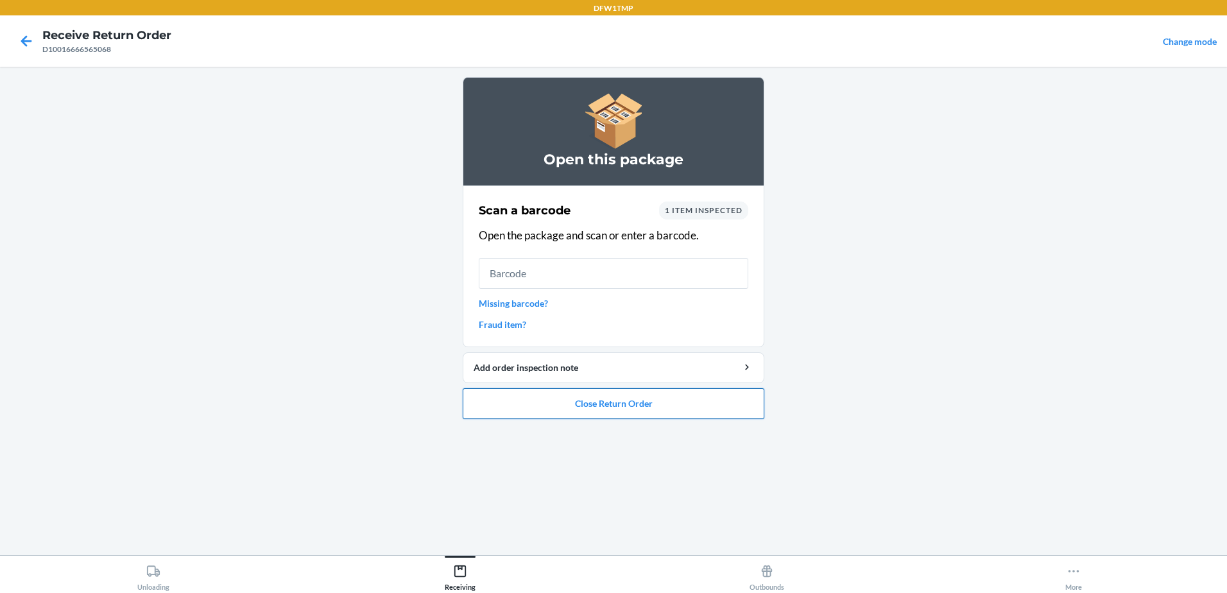
click at [653, 407] on button "Close Return Order" at bounding box center [614, 403] width 302 height 31
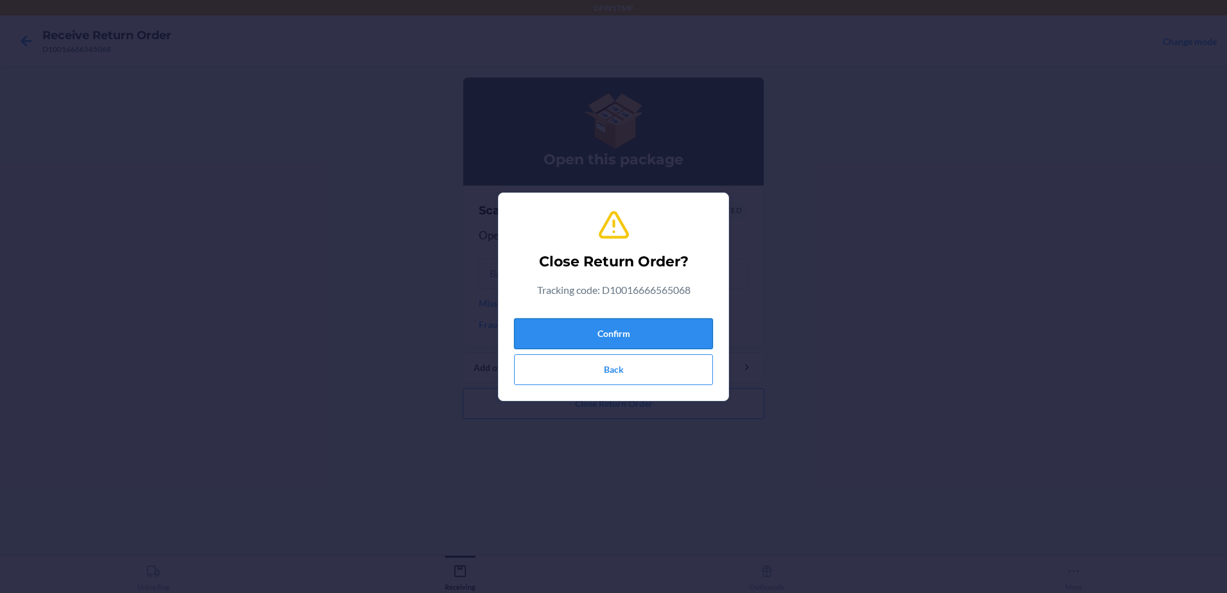
click at [605, 323] on button "Confirm" at bounding box center [613, 333] width 199 height 31
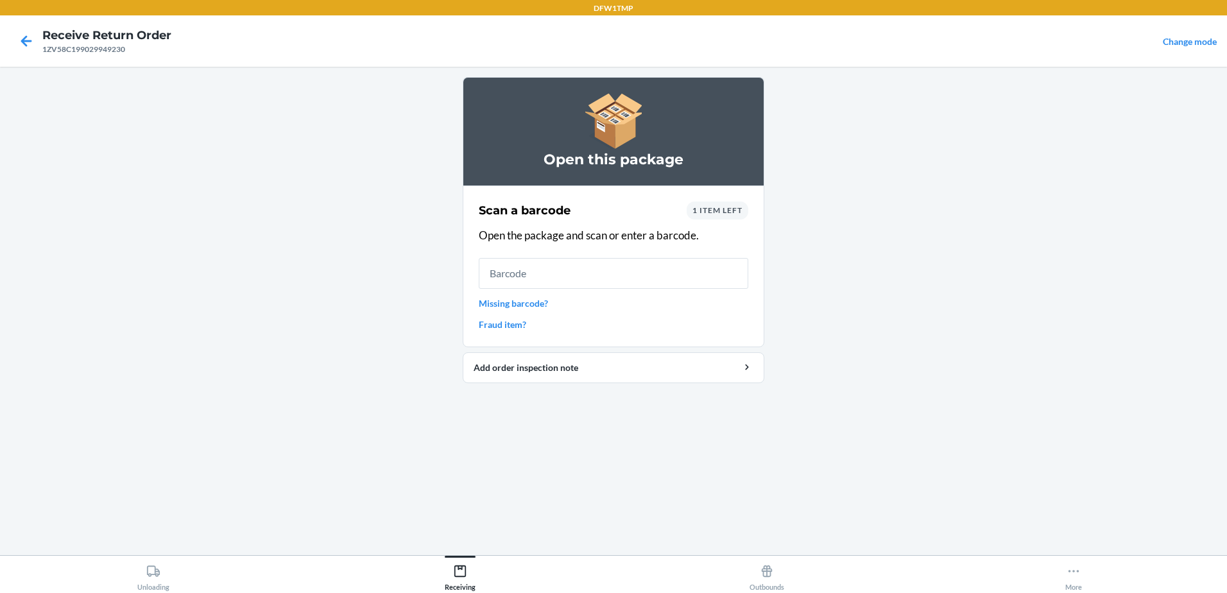
click at [569, 308] on link "Missing barcode?" at bounding box center [614, 302] width 270 height 13
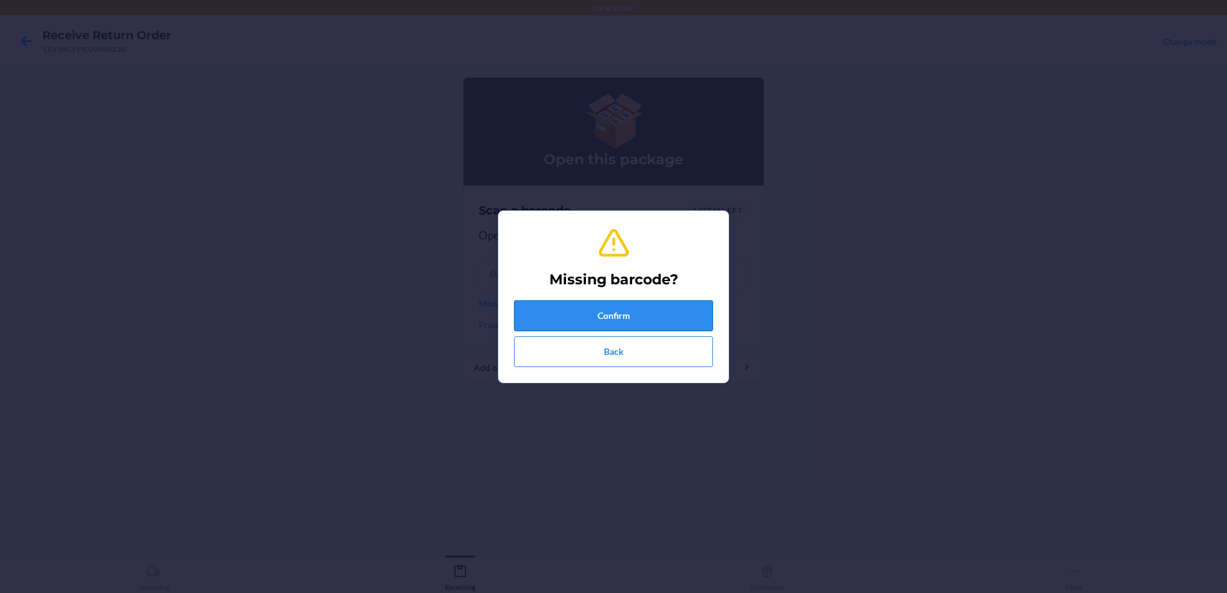
click at [569, 307] on button "Confirm" at bounding box center [613, 315] width 199 height 31
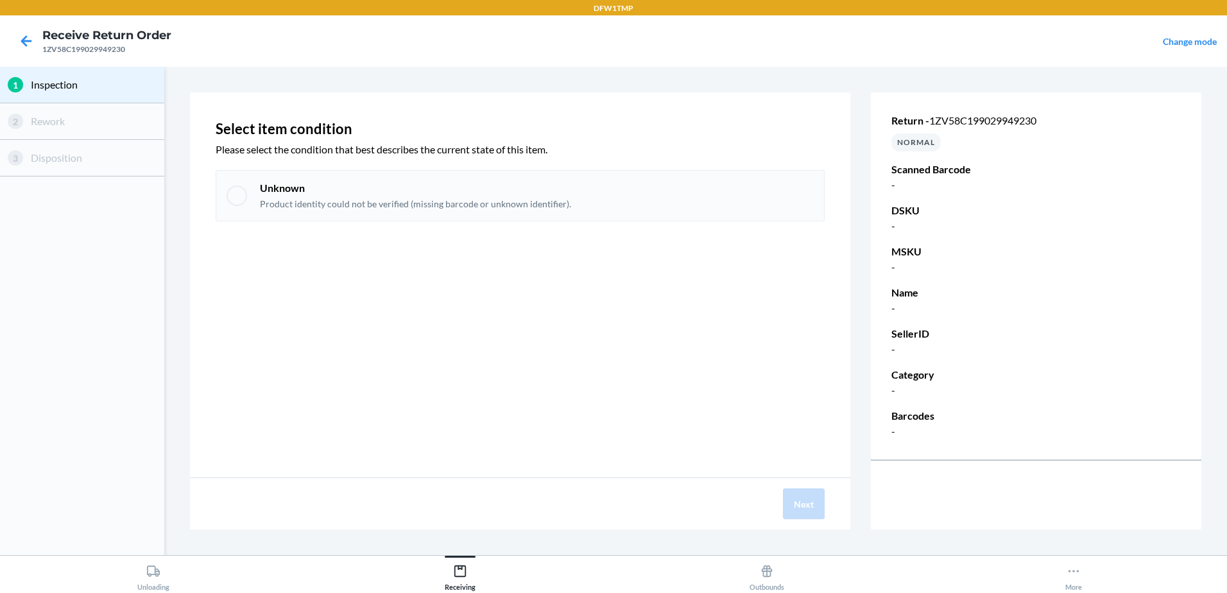
click at [232, 194] on div at bounding box center [237, 195] width 21 height 21
checkbox input "true"
click at [807, 503] on button "Next" at bounding box center [804, 503] width 42 height 31
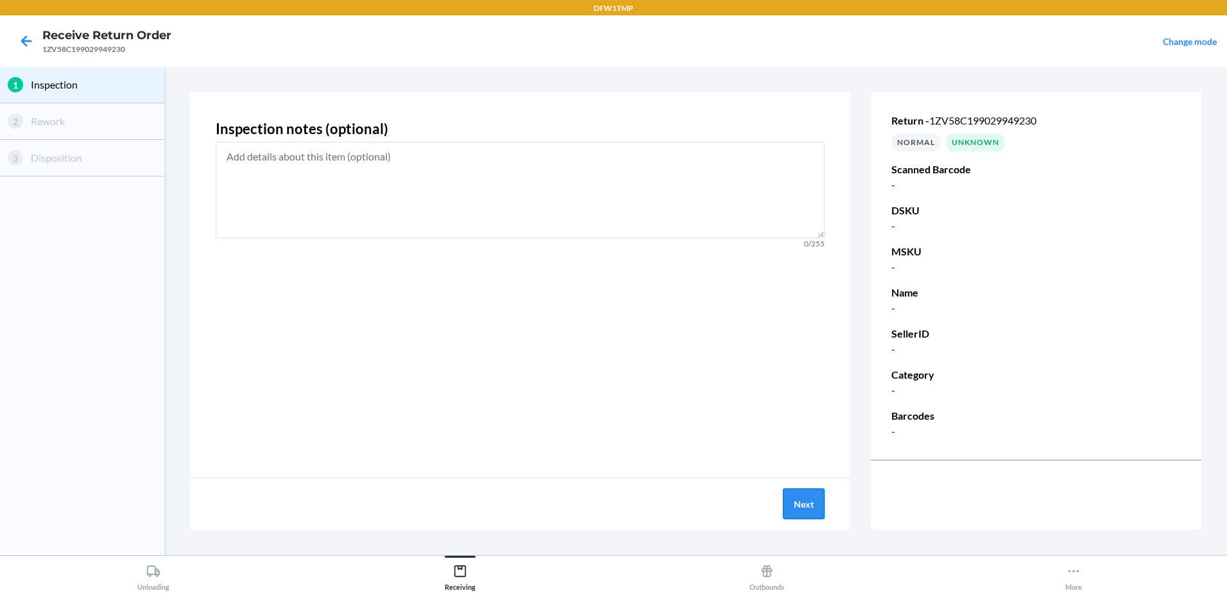
click at [797, 505] on button "Next" at bounding box center [804, 503] width 42 height 31
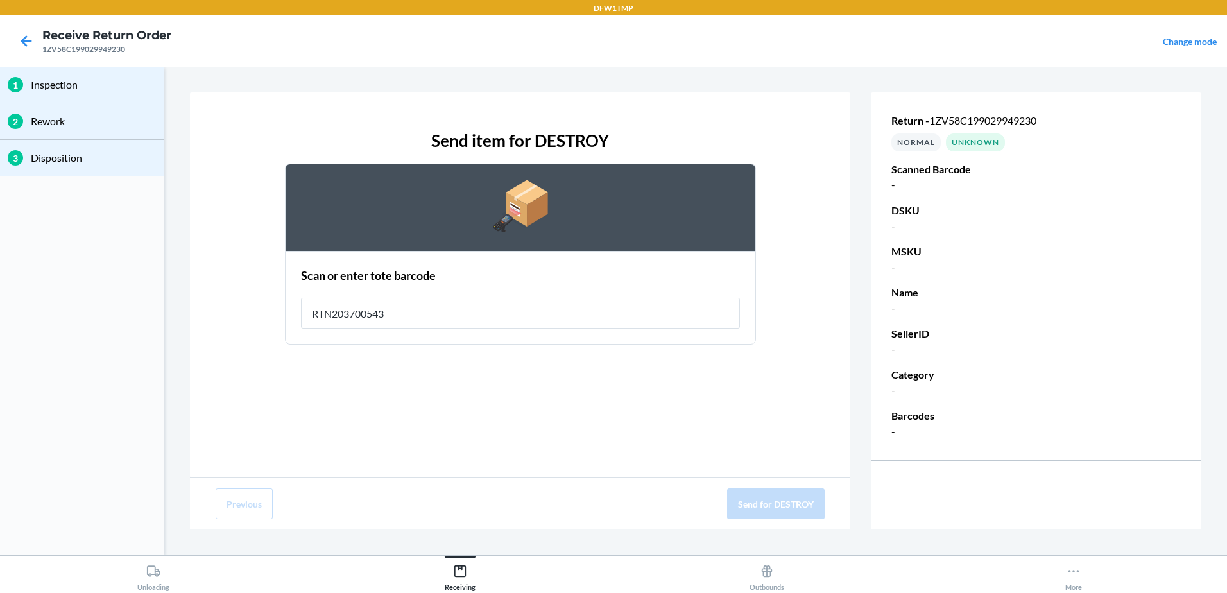
type input "RTN2037005435"
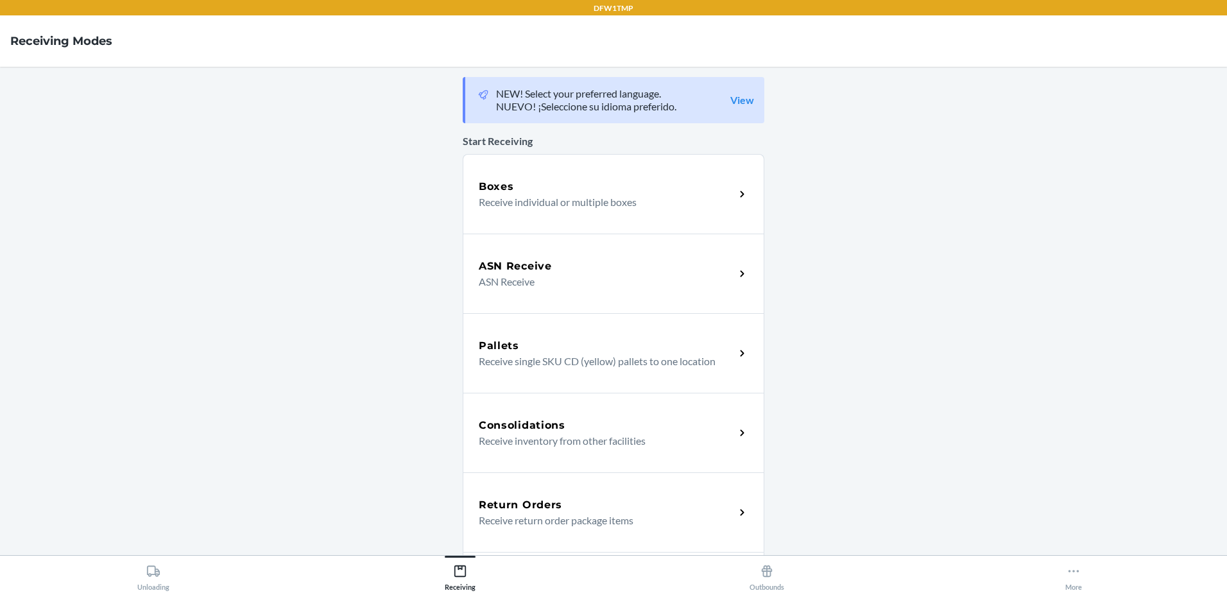
click at [496, 510] on div "DFW1TMP Receiving Modes NEW! Select your preferred language. NUEVO! ¡Seleccione…" at bounding box center [613, 296] width 1227 height 593
click at [501, 510] on h5 "Return Orders" at bounding box center [520, 504] width 83 height 15
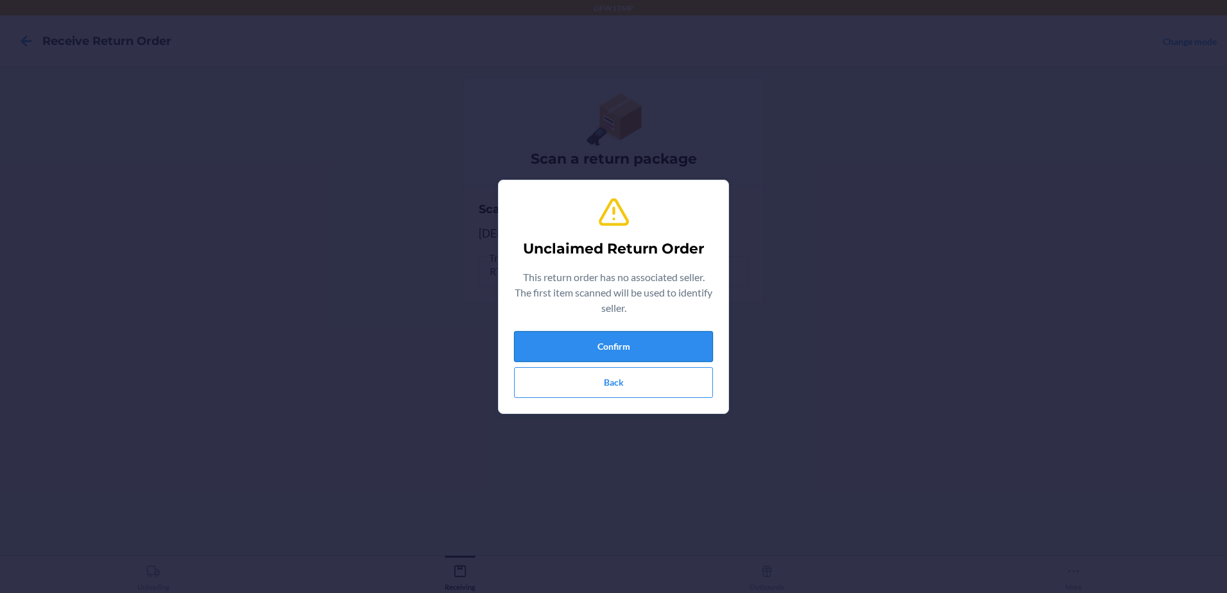
click at [703, 357] on button "Confirm" at bounding box center [613, 346] width 199 height 31
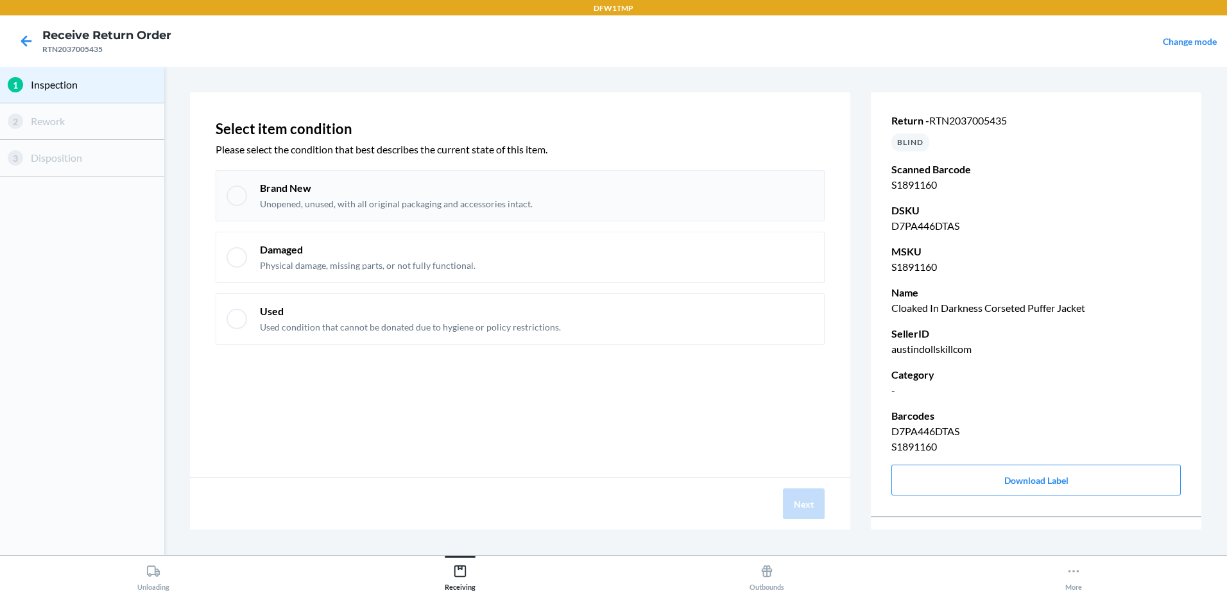
click at [233, 199] on div at bounding box center [237, 195] width 21 height 21
checkbox input "true"
click at [790, 499] on button "Next" at bounding box center [804, 503] width 42 height 31
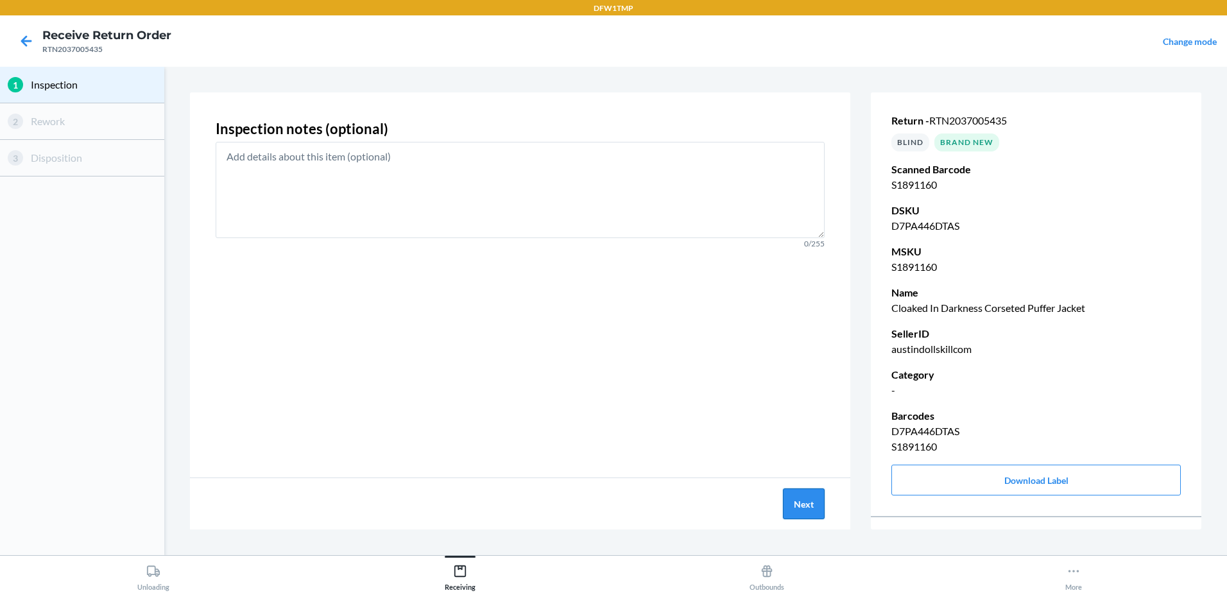
click at [792, 499] on button "Next" at bounding box center [804, 503] width 42 height 31
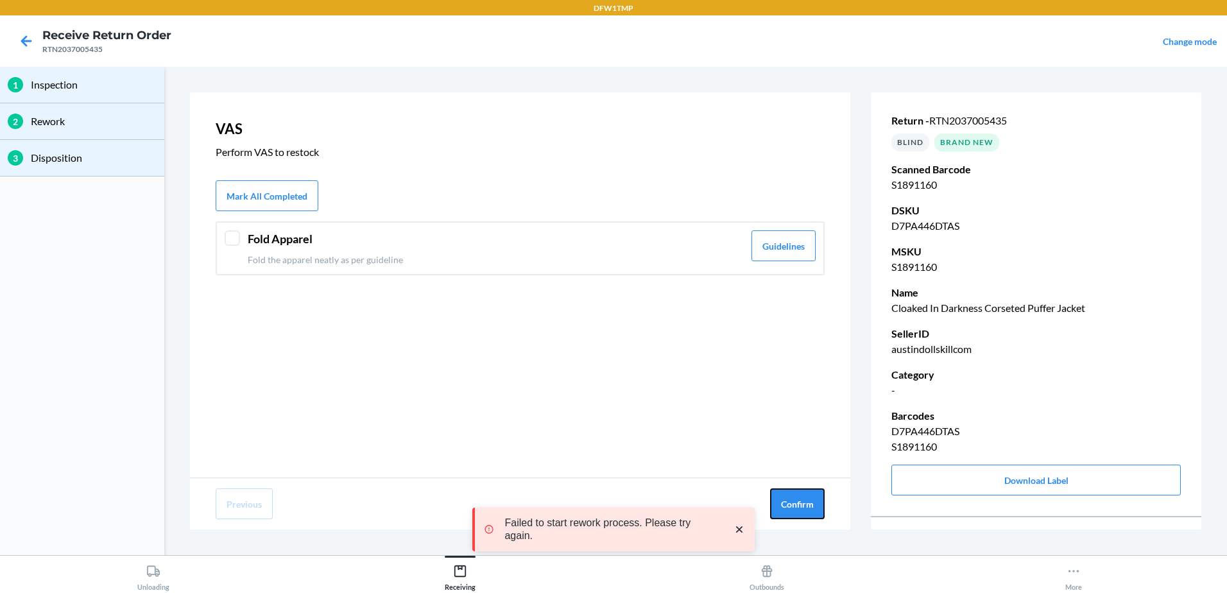
click at [794, 499] on button "Confirm" at bounding box center [797, 503] width 55 height 31
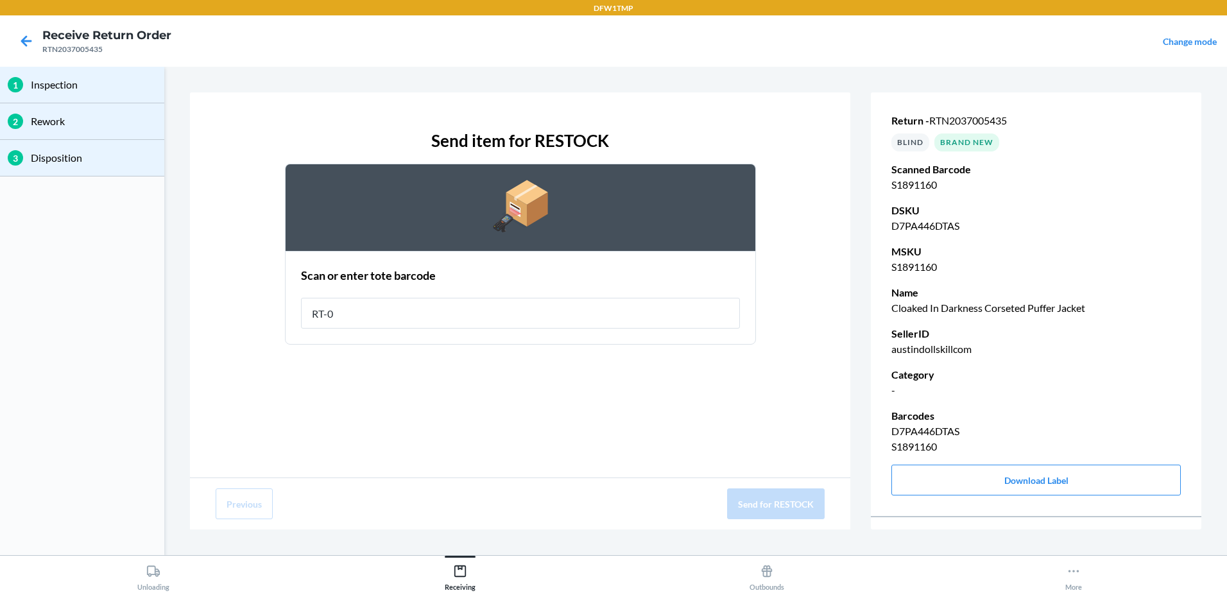
type input "RT-04"
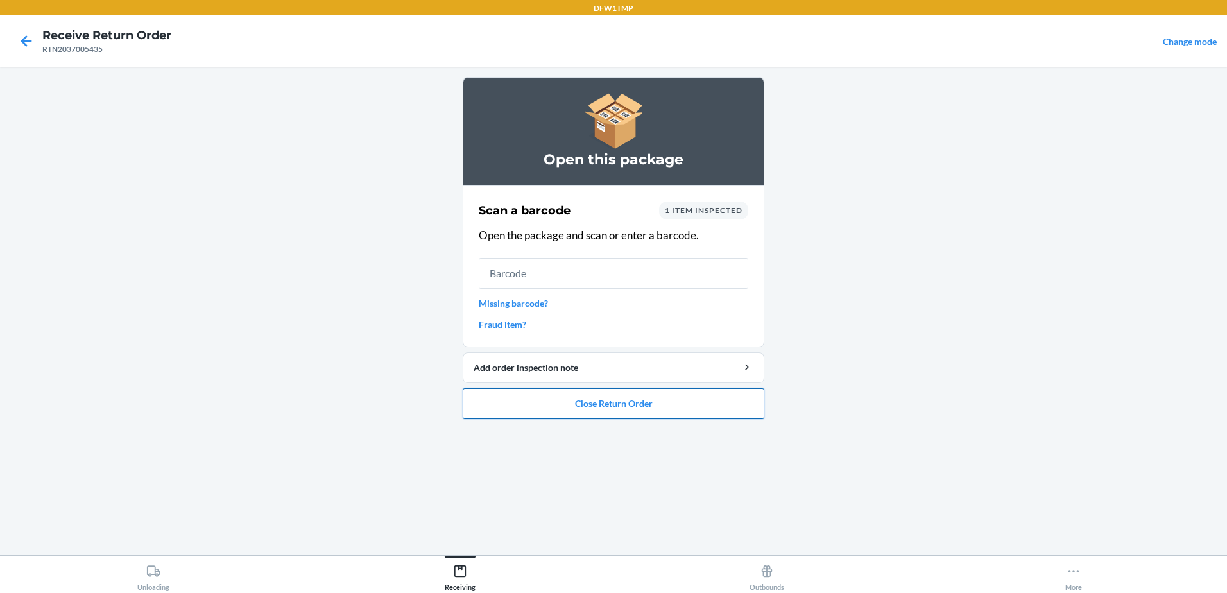
click at [655, 409] on button "Close Return Order" at bounding box center [614, 403] width 302 height 31
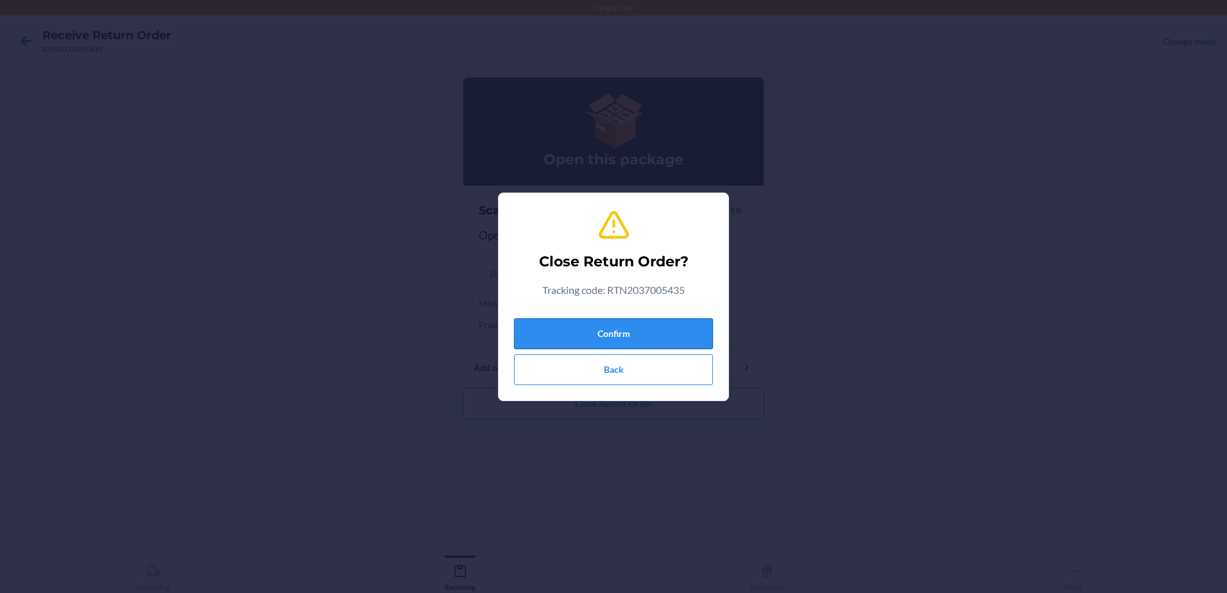
click at [615, 323] on button "Confirm" at bounding box center [613, 333] width 199 height 31
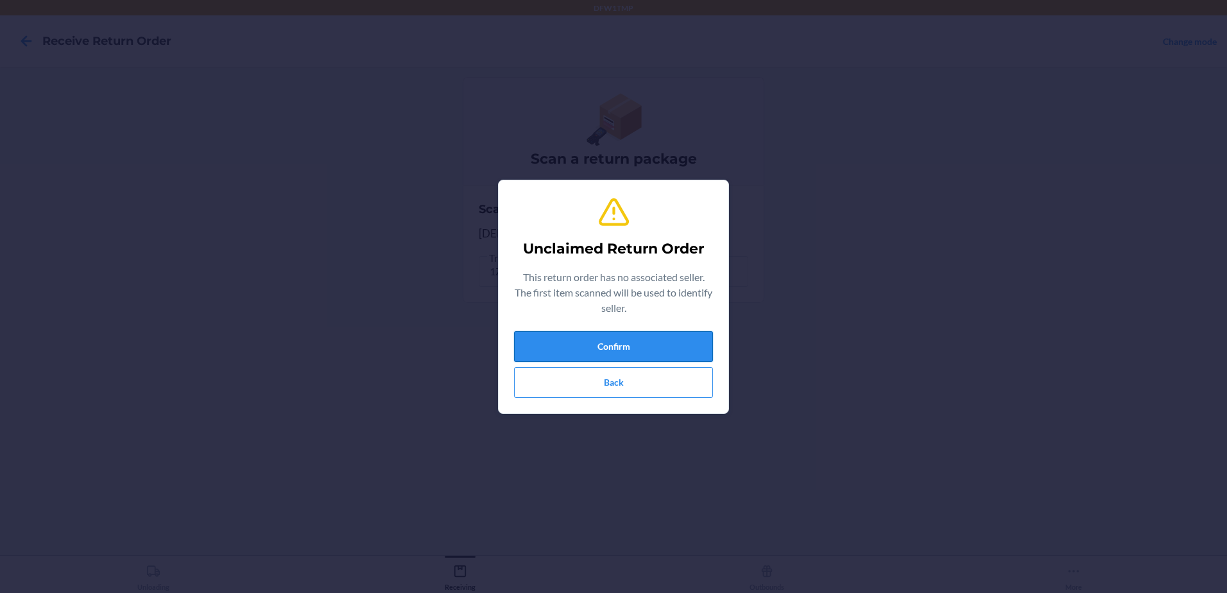
click at [700, 343] on button "Confirm" at bounding box center [613, 346] width 199 height 31
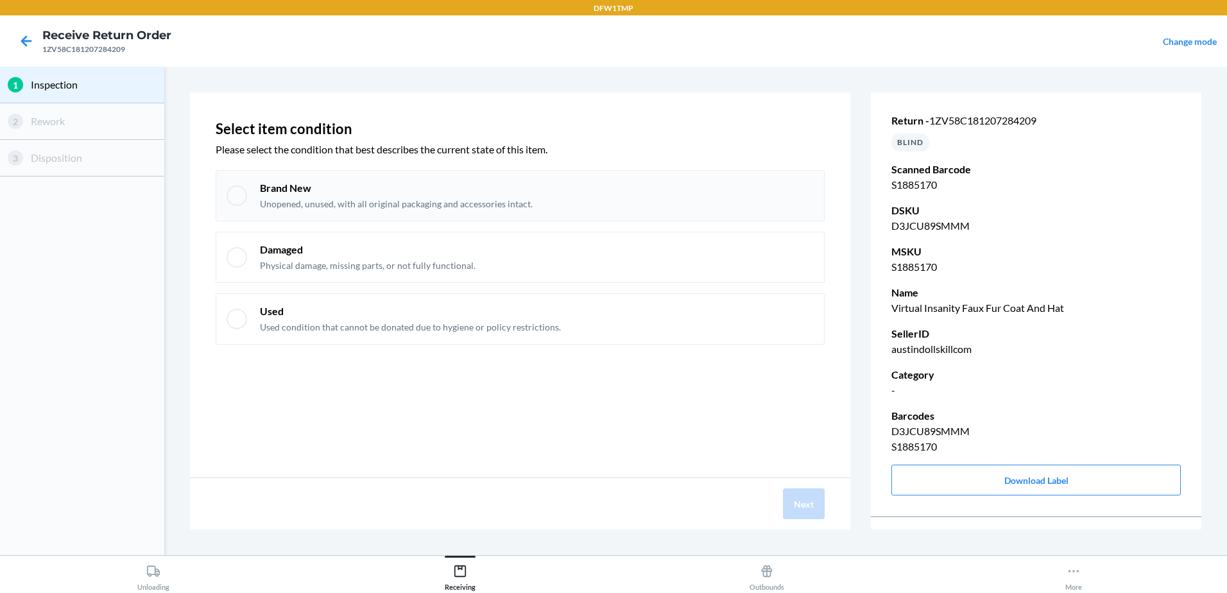
click at [249, 197] on div "Brand New Unopened, unused, with all original packaging and accessories intact." at bounding box center [520, 195] width 609 height 51
checkbox input "true"
click at [793, 508] on button "Next" at bounding box center [804, 503] width 42 height 31
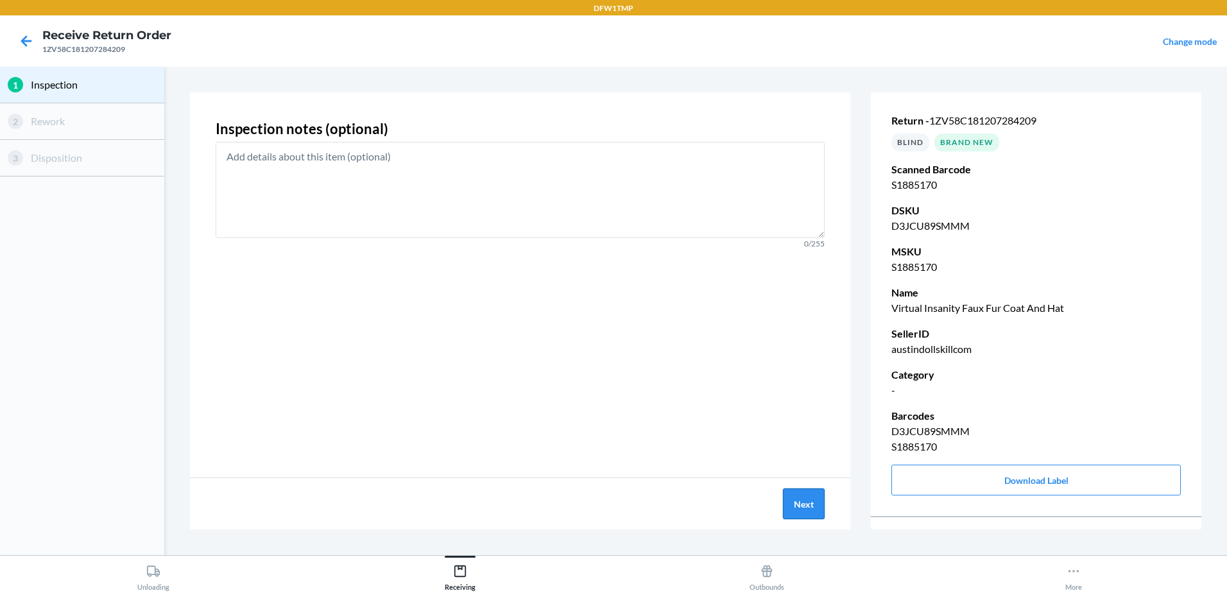
click at [796, 506] on button "Next" at bounding box center [804, 503] width 42 height 31
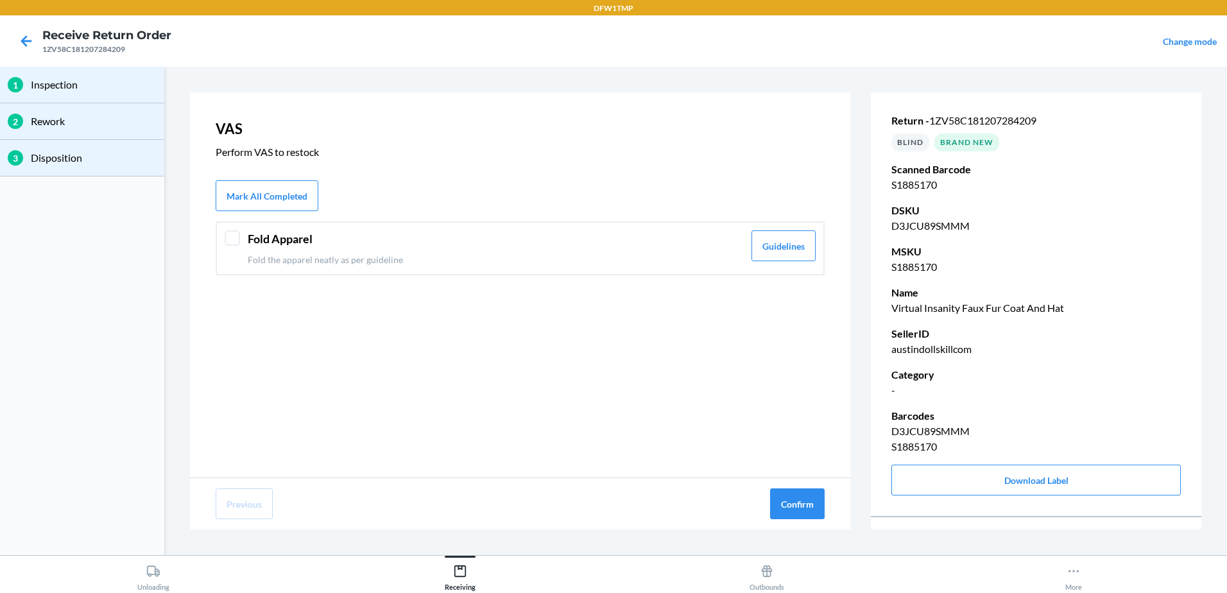
click at [243, 237] on div "Fold Apparel Fold the apparel neatly as per guideline Guidelines" at bounding box center [520, 248] width 609 height 54
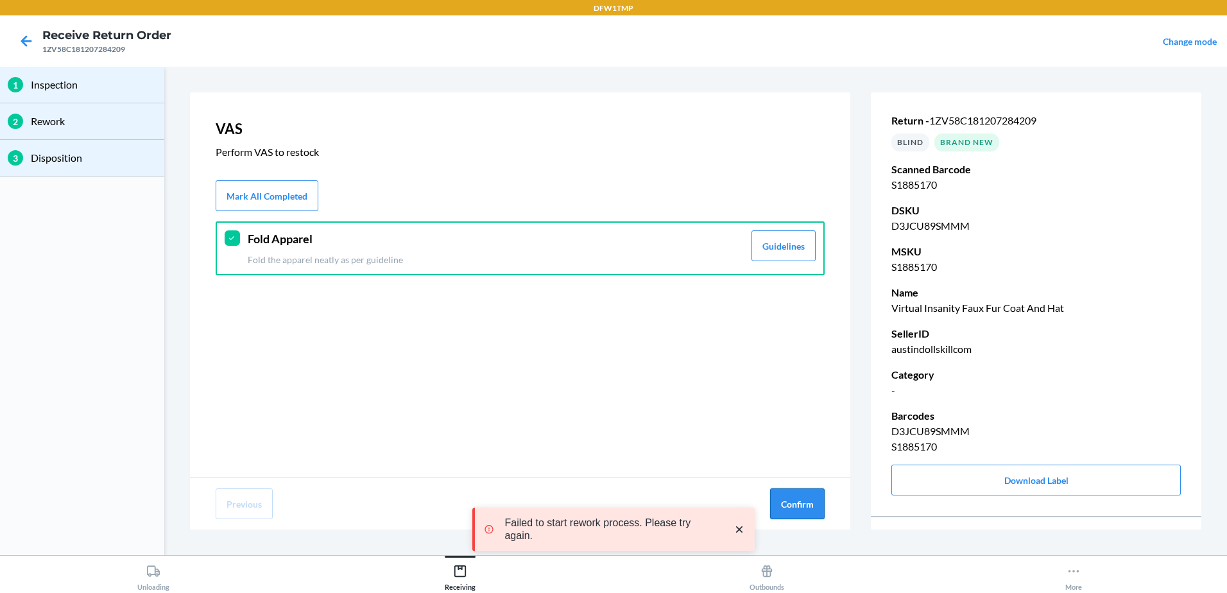
click at [805, 498] on button "Confirm" at bounding box center [797, 503] width 55 height 31
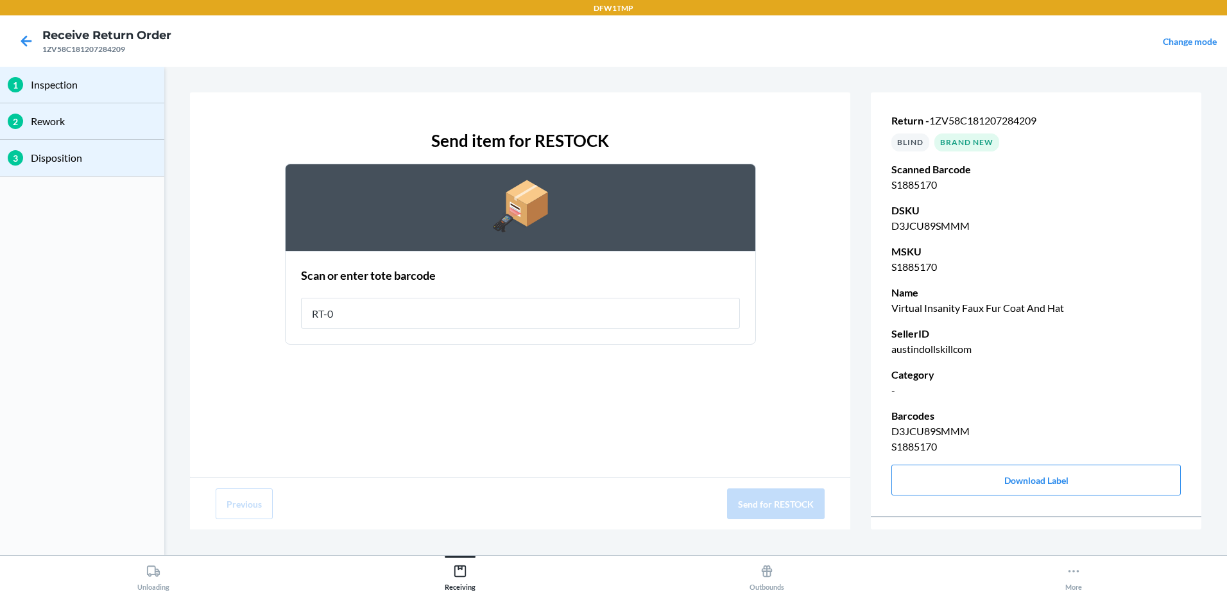
type input "RT-04"
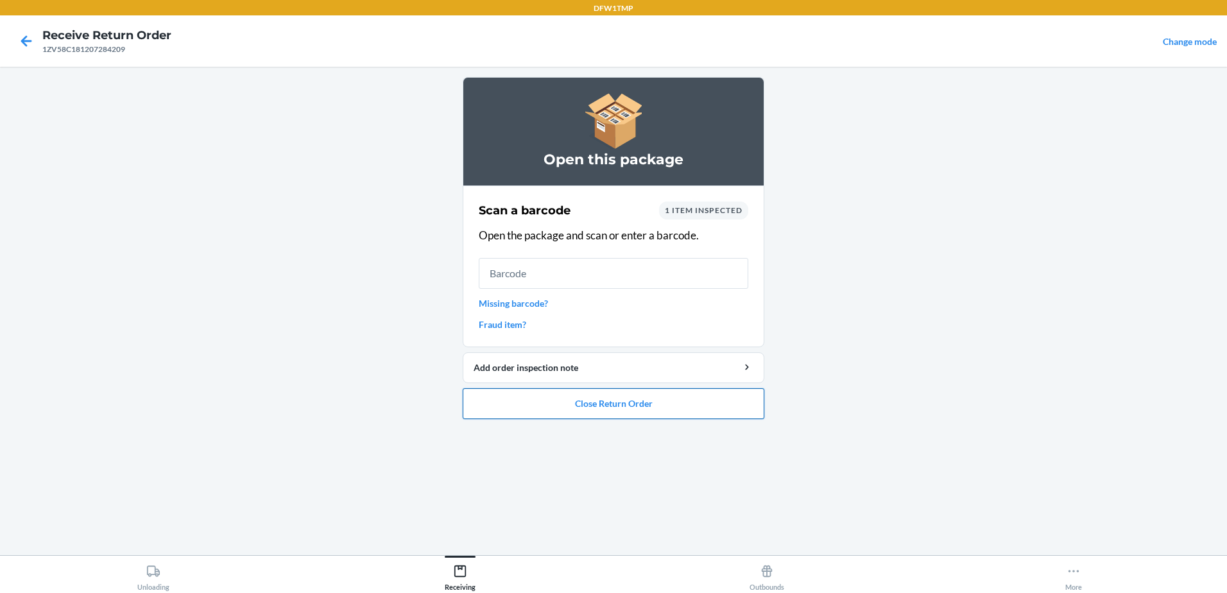
click at [731, 418] on ol "Open this package Scan a barcode 1 item inspected Open the package and scan or …" at bounding box center [614, 253] width 302 height 352
click at [719, 408] on button "Close Return Order" at bounding box center [614, 403] width 302 height 31
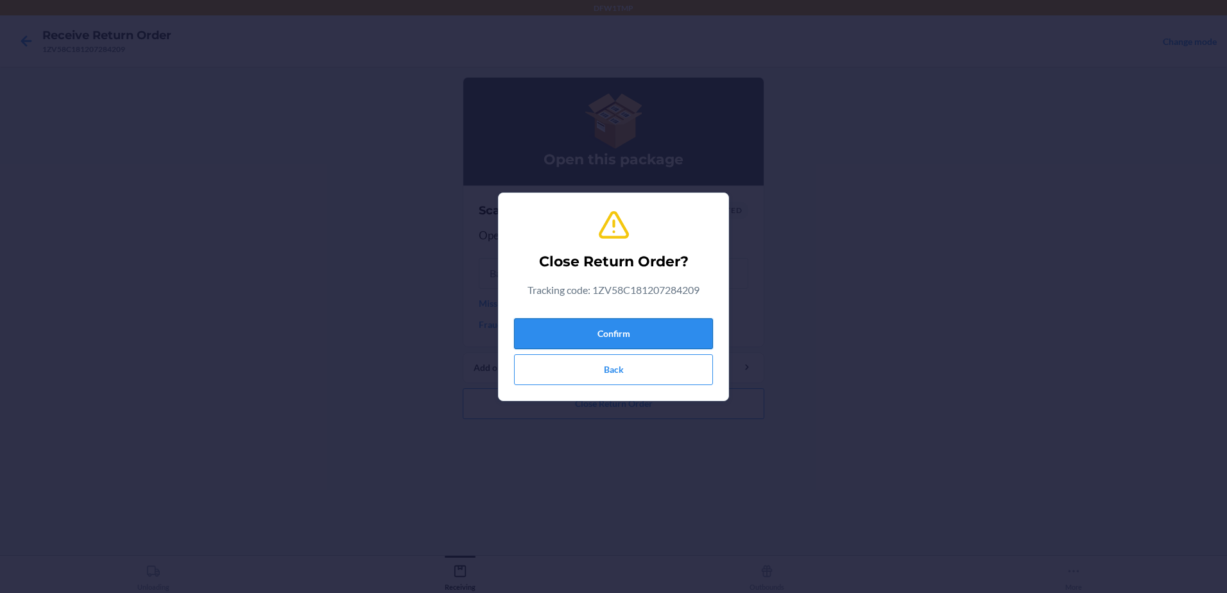
click at [603, 332] on button "Confirm" at bounding box center [613, 333] width 199 height 31
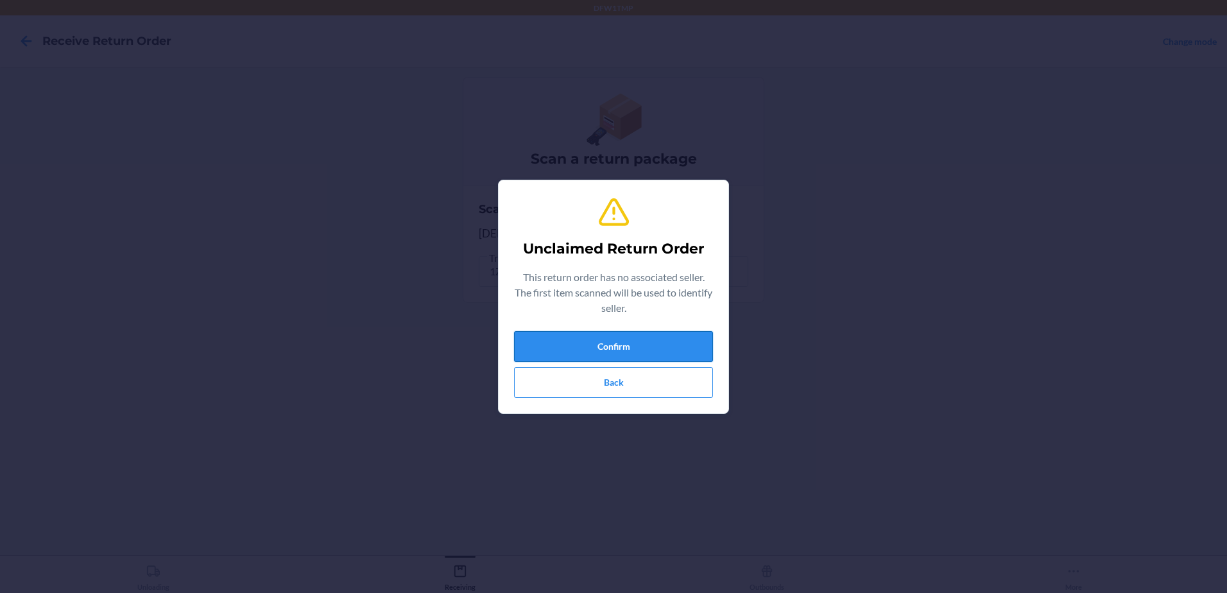
click at [557, 343] on button "Confirm" at bounding box center [613, 346] width 199 height 31
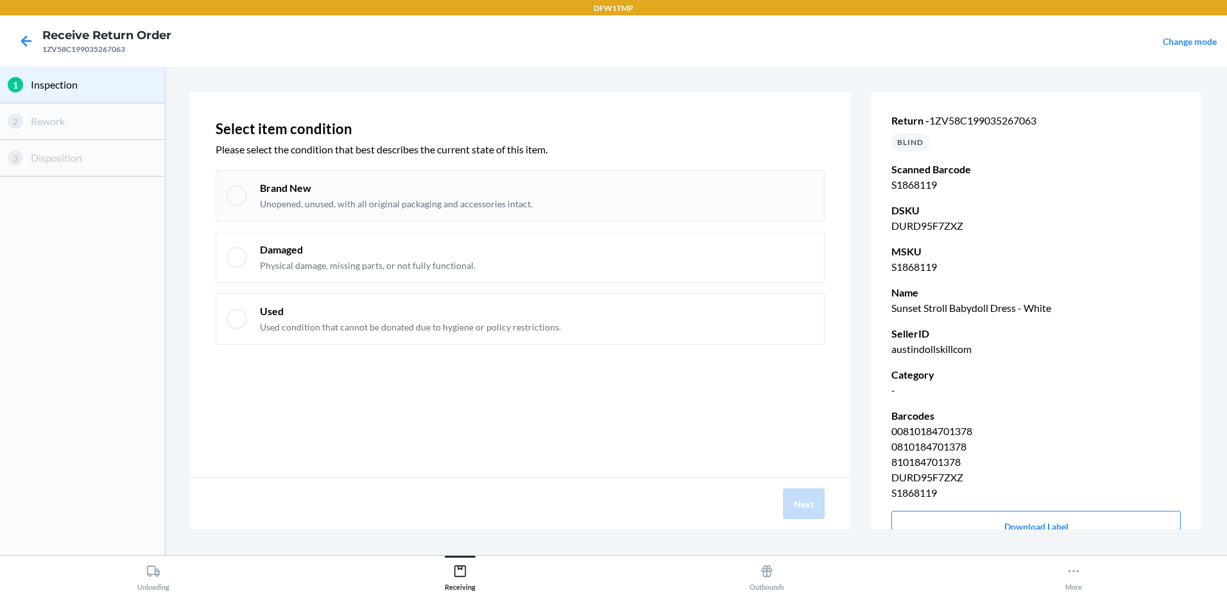
click at [234, 203] on div at bounding box center [237, 195] width 21 height 21
checkbox input "true"
click at [819, 502] on button "Next" at bounding box center [804, 503] width 42 height 31
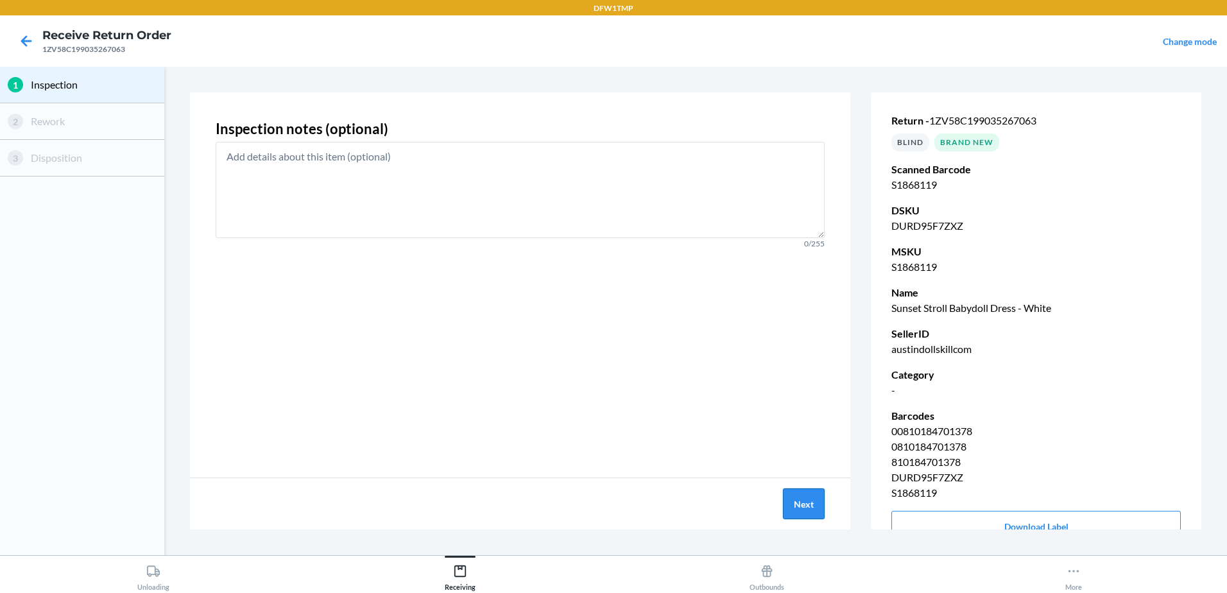
click at [786, 511] on button "Next" at bounding box center [804, 503] width 42 height 31
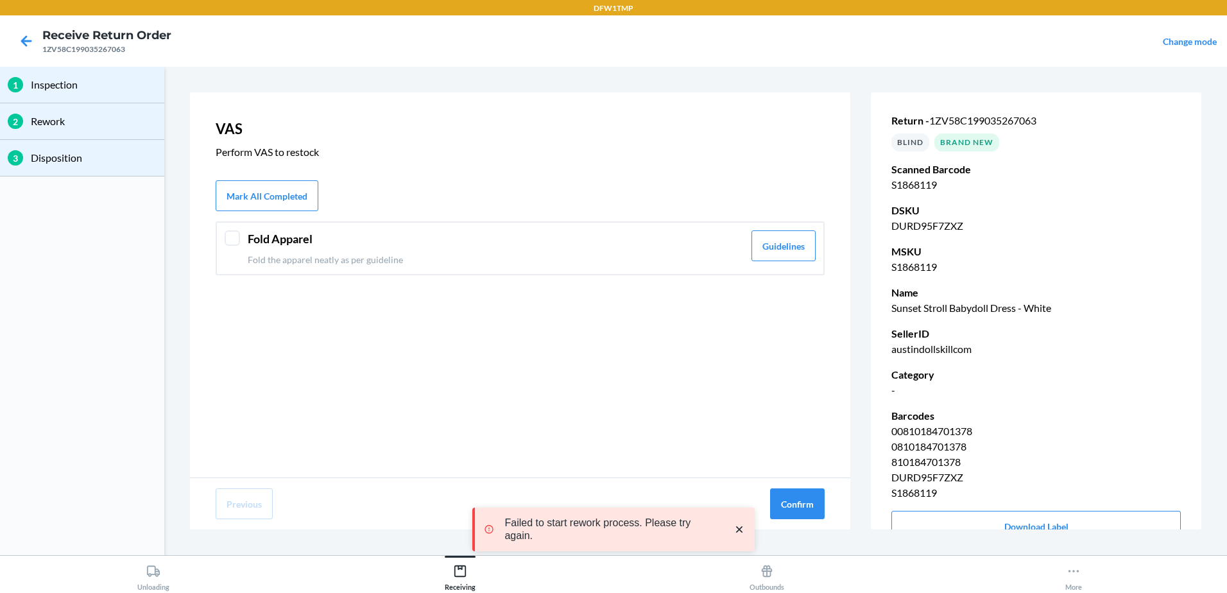
click at [230, 237] on div at bounding box center [232, 237] width 15 height 15
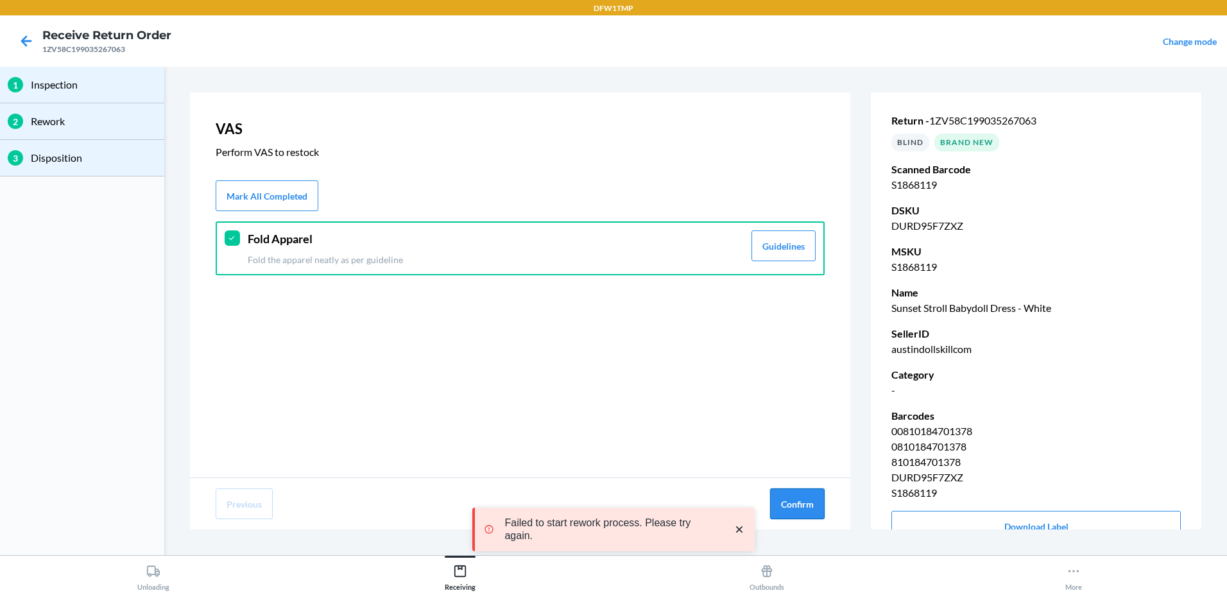
click at [803, 510] on button "Confirm" at bounding box center [797, 503] width 55 height 31
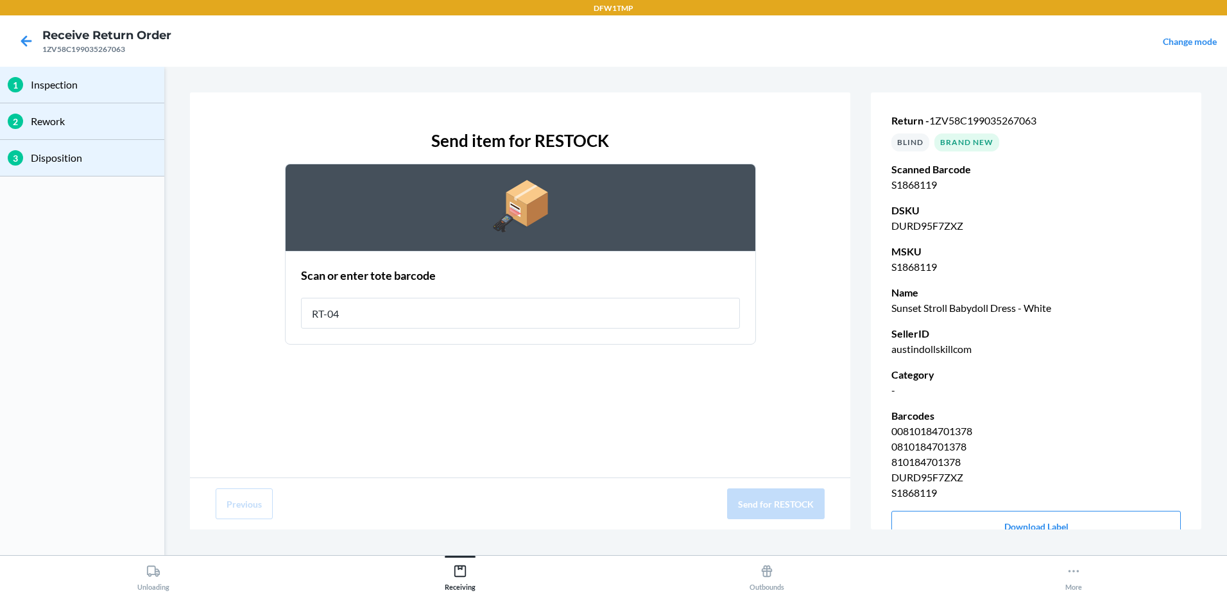
type input "RT-04"
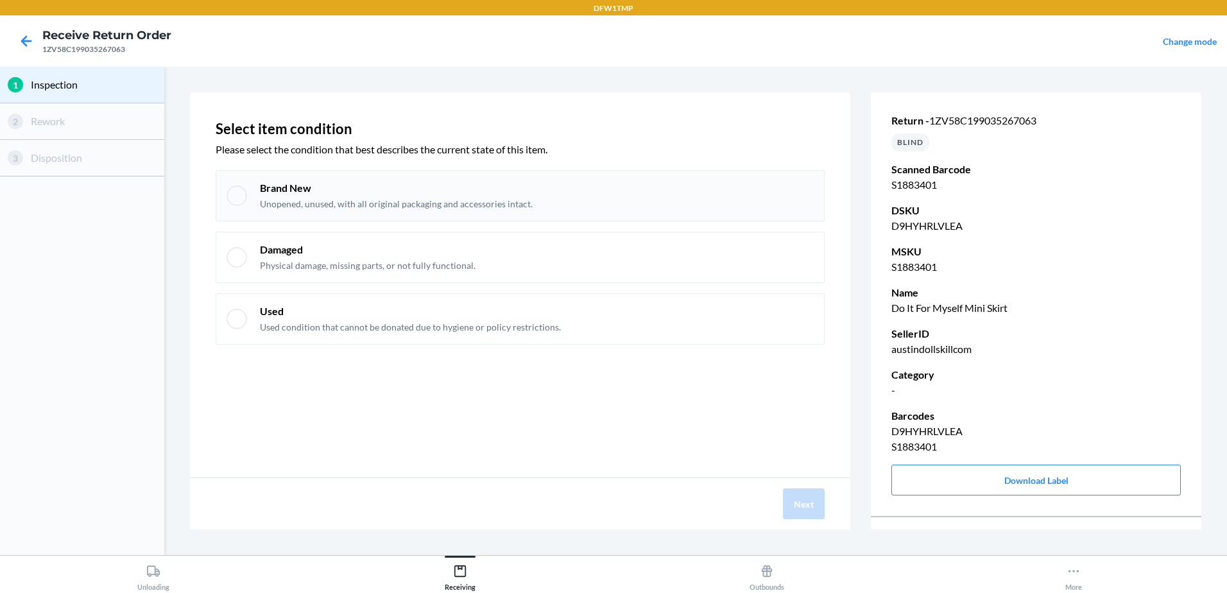
click at [243, 188] on div at bounding box center [237, 195] width 21 height 21
checkbox input "true"
click at [812, 503] on button "Next" at bounding box center [804, 503] width 42 height 31
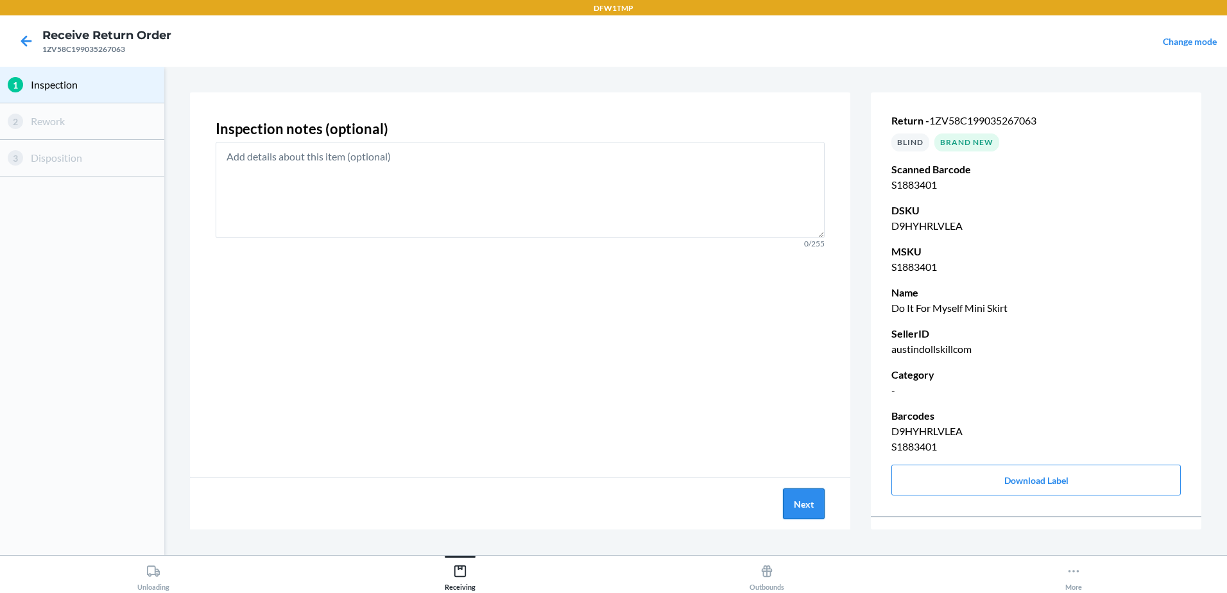
click at [790, 498] on button "Next" at bounding box center [804, 503] width 42 height 31
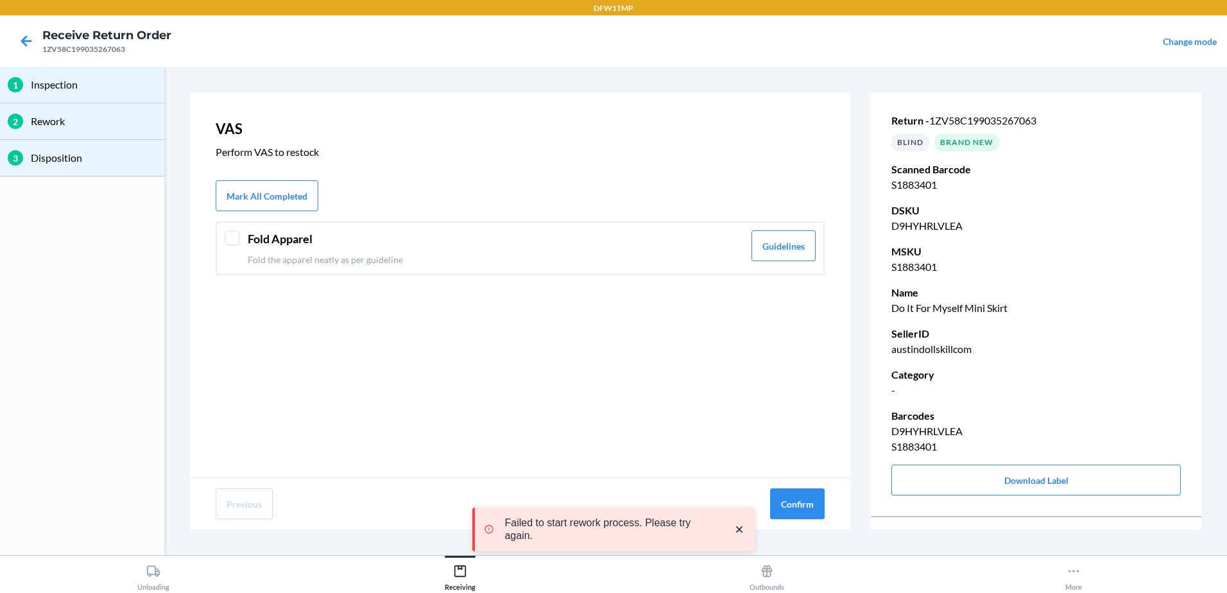
click at [236, 238] on div at bounding box center [232, 237] width 15 height 15
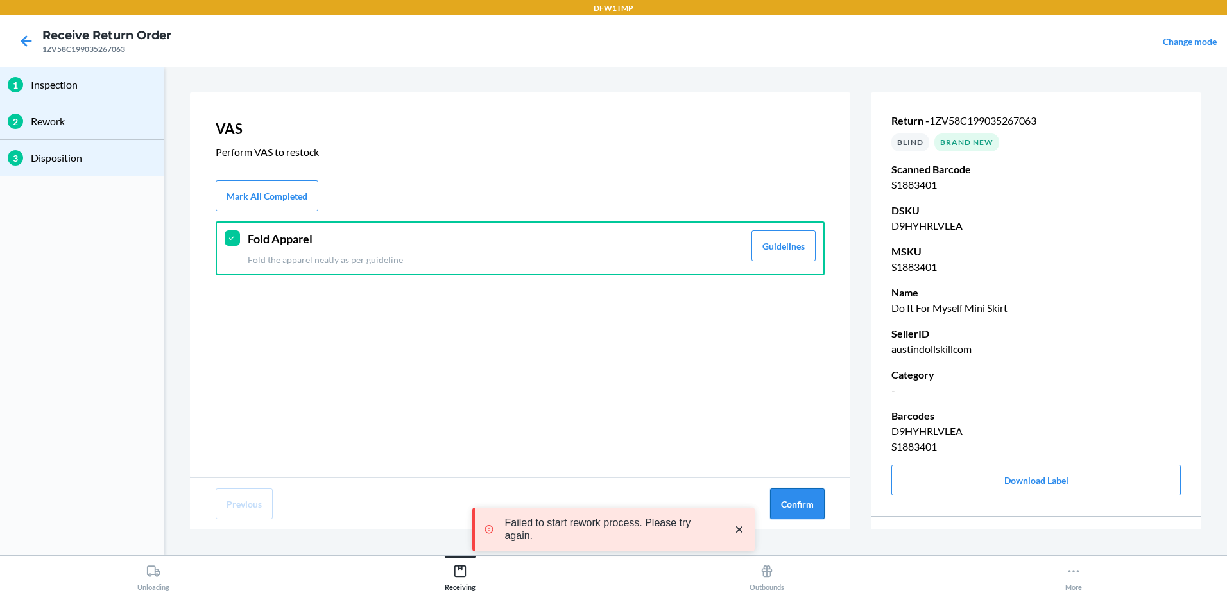
click at [814, 504] on button "Confirm" at bounding box center [797, 503] width 55 height 31
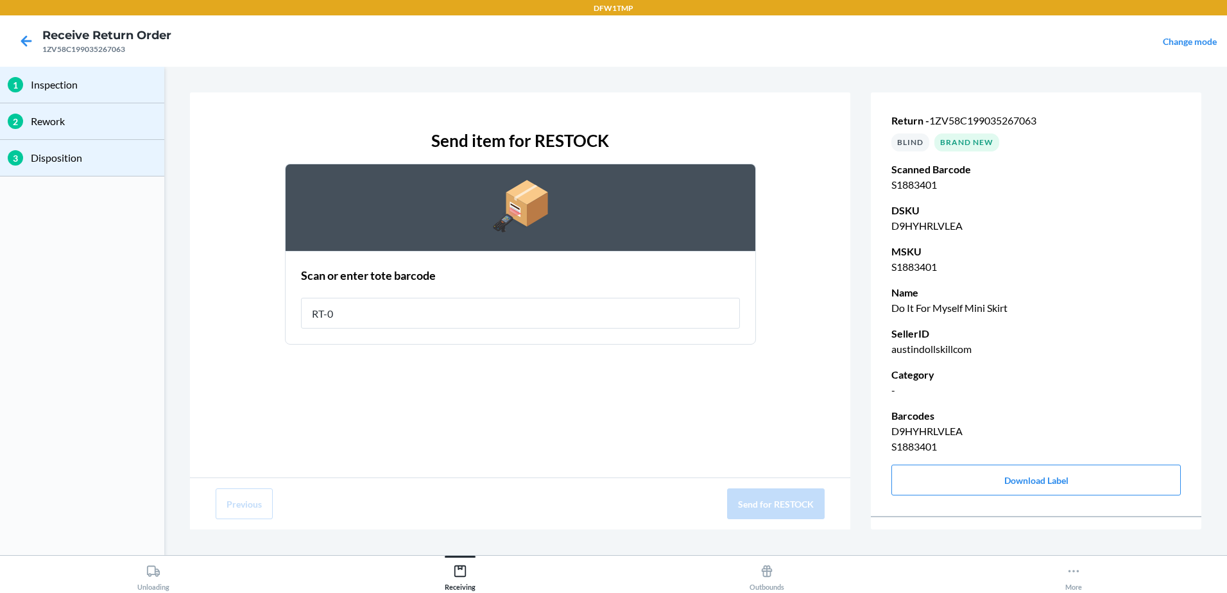
type input "RT-04"
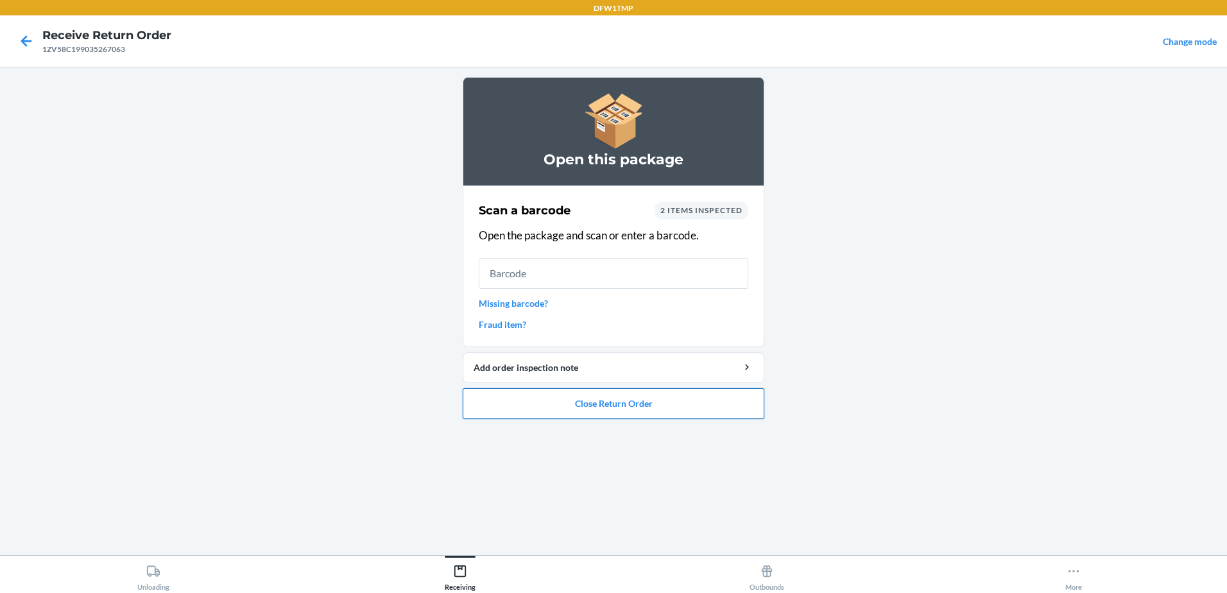
click at [565, 409] on button "Close Return Order" at bounding box center [614, 403] width 302 height 31
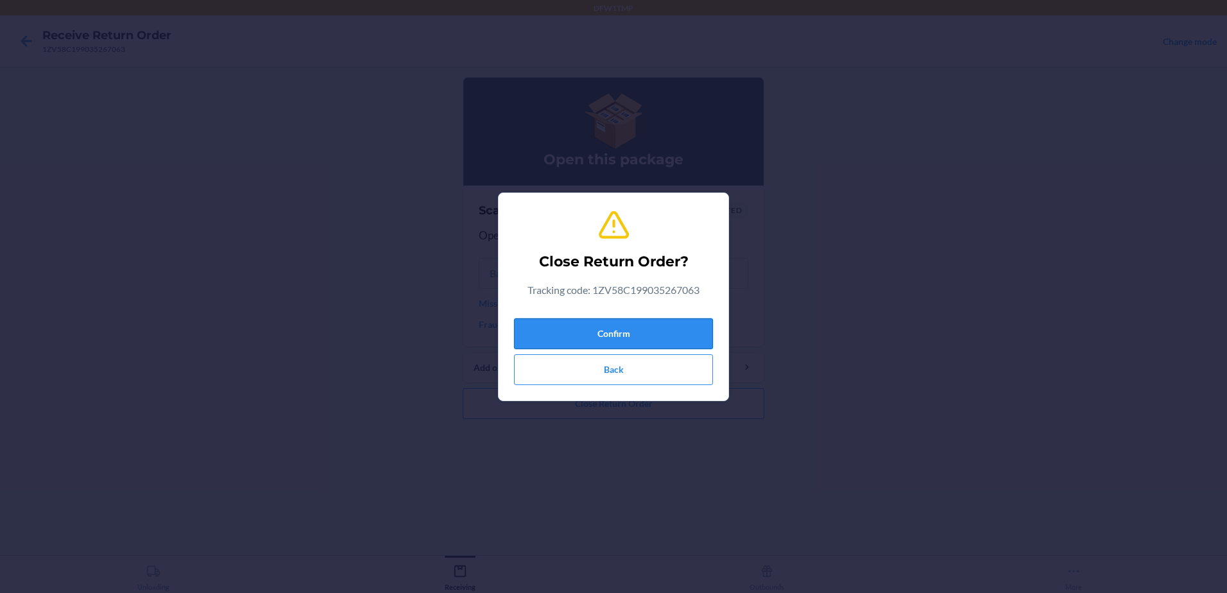
click at [542, 331] on button "Confirm" at bounding box center [613, 333] width 199 height 31
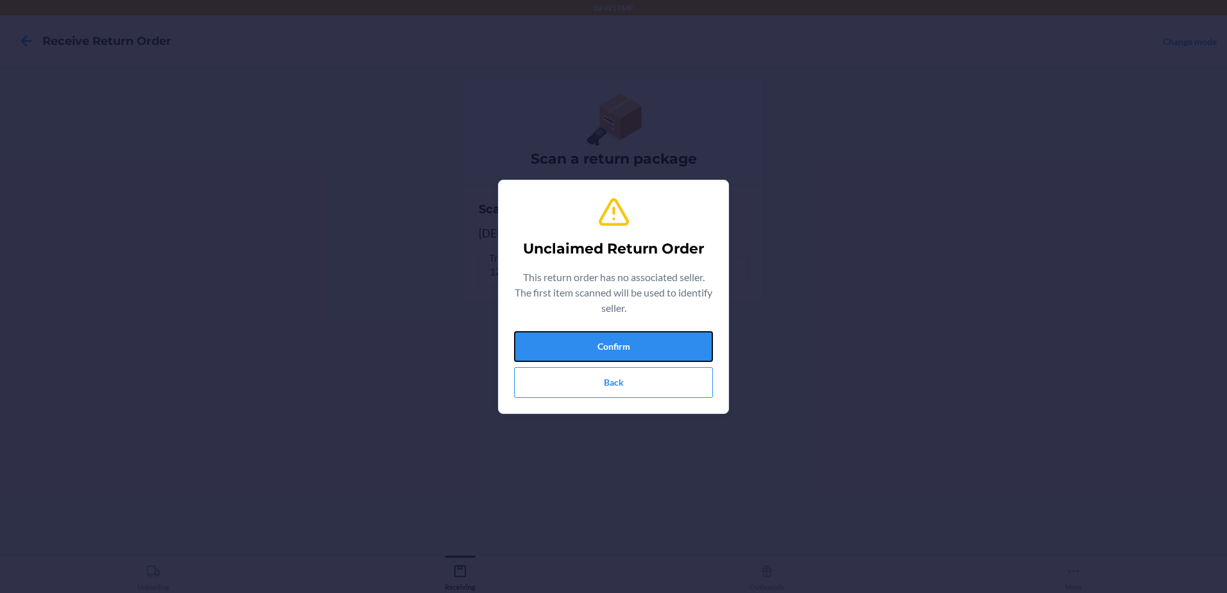
click at [542, 331] on button "Confirm" at bounding box center [613, 346] width 199 height 31
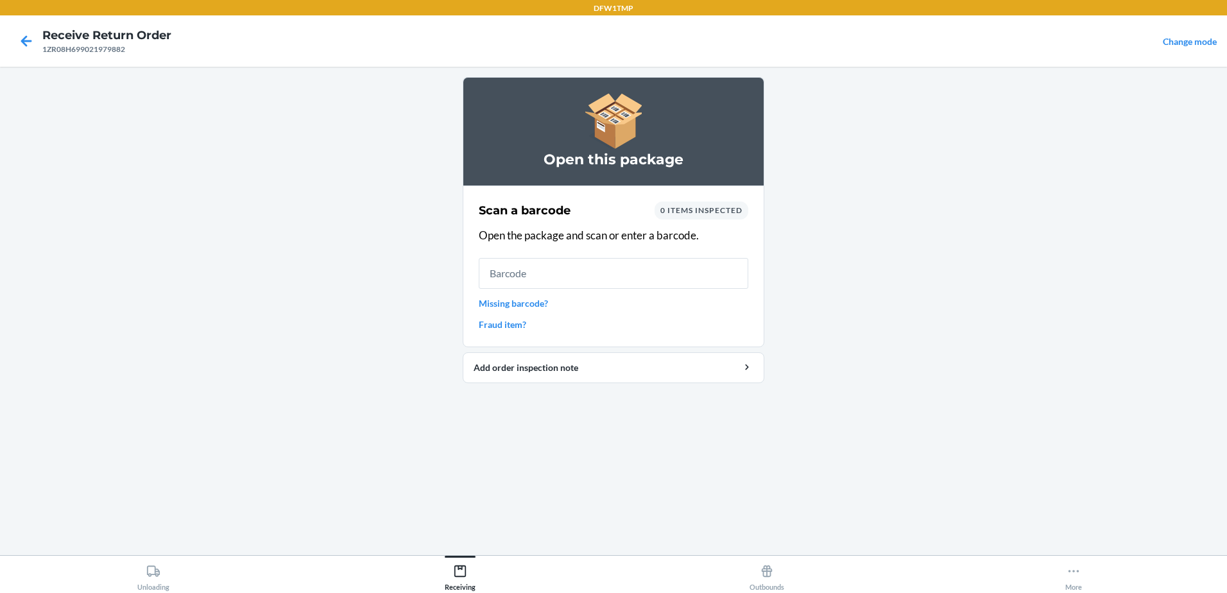
click at [559, 300] on link "Missing barcode?" at bounding box center [614, 302] width 270 height 13
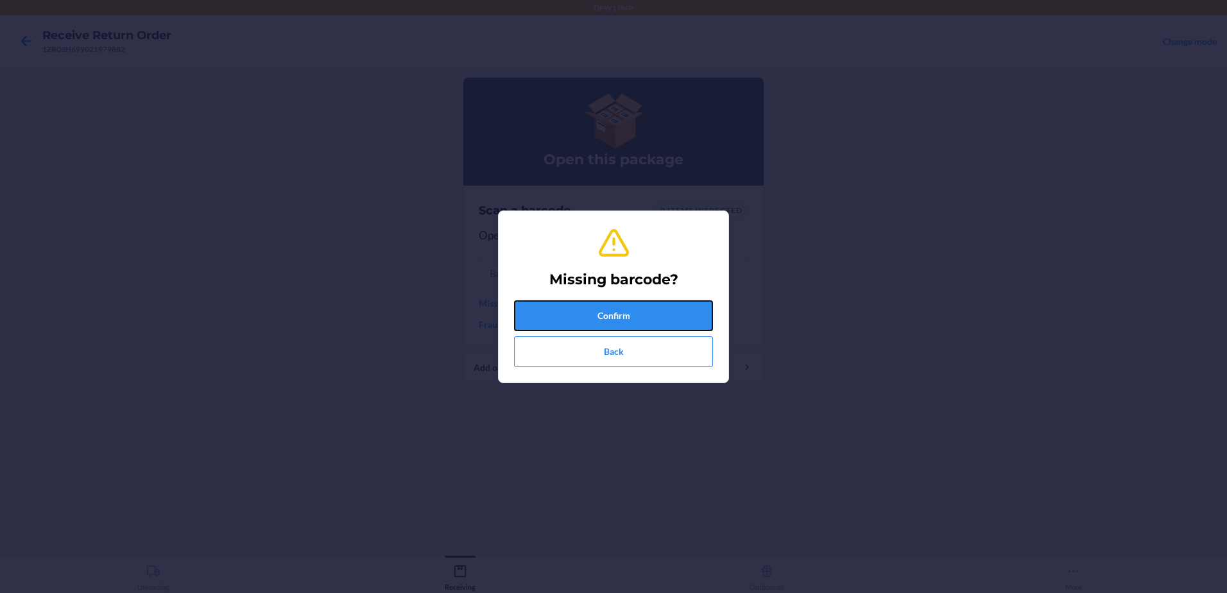
click at [572, 307] on button "Confirm" at bounding box center [613, 315] width 199 height 31
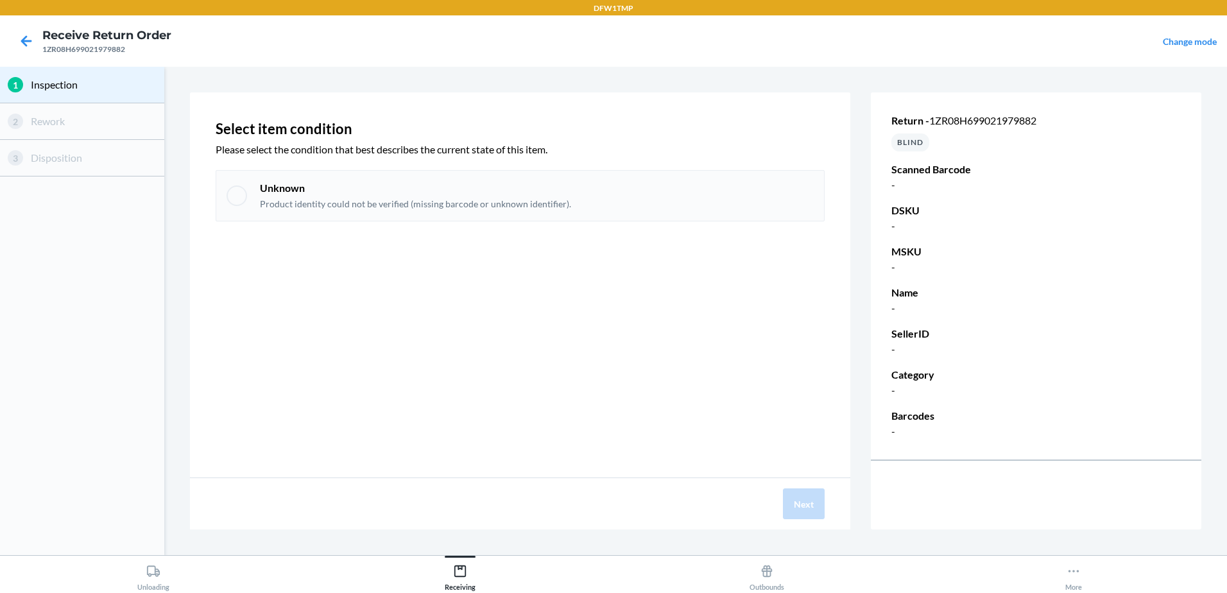
click at [237, 202] on div at bounding box center [237, 195] width 21 height 21
checkbox input "true"
click at [797, 509] on button "Next" at bounding box center [804, 503] width 42 height 31
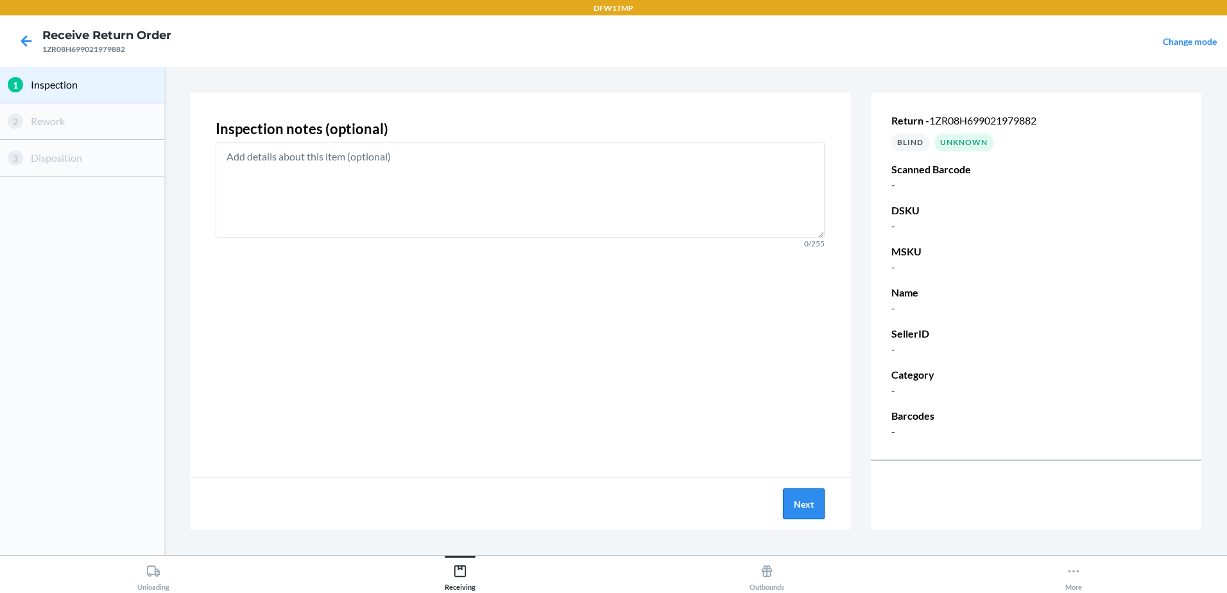
click at [797, 509] on button "Next" at bounding box center [804, 503] width 42 height 31
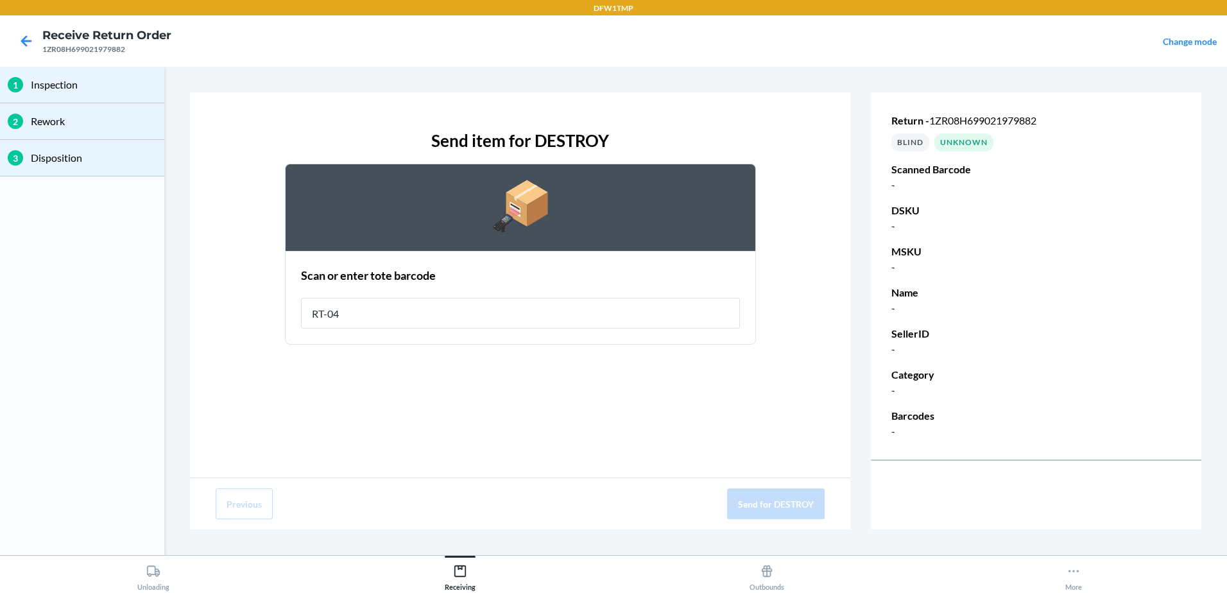
type input "RT-04"
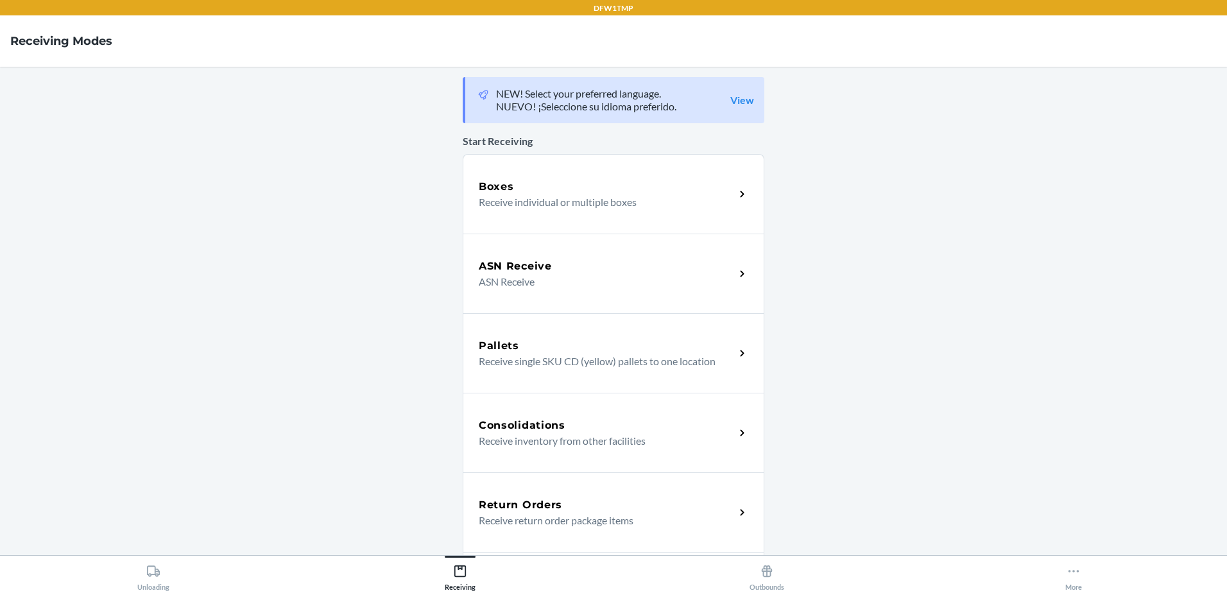
click at [553, 494] on div "Return Orders Receive return order package items" at bounding box center [614, 512] width 302 height 80
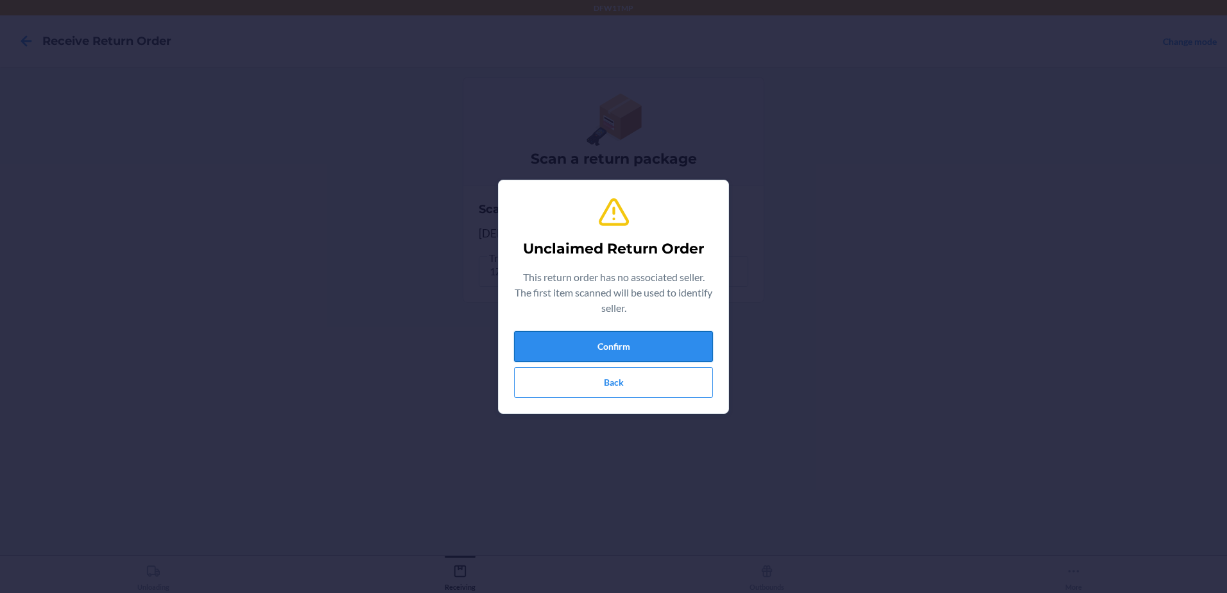
click at [639, 339] on button "Confirm" at bounding box center [613, 346] width 199 height 31
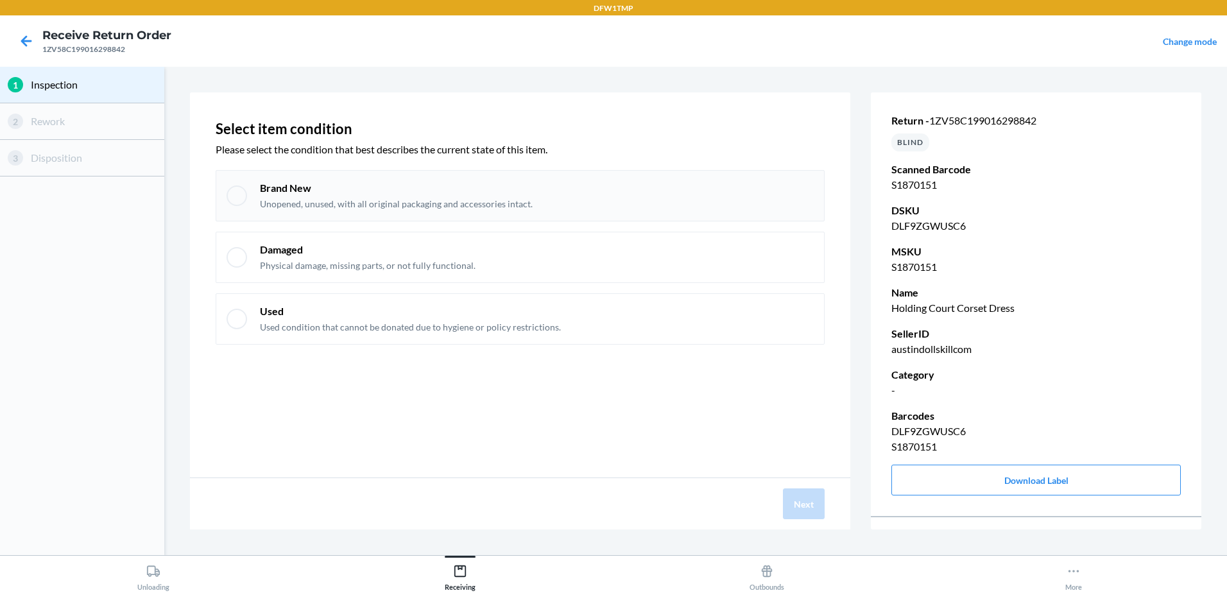
click at [244, 195] on div at bounding box center [237, 195] width 21 height 21
checkbox input "true"
click at [814, 501] on button "Next" at bounding box center [804, 503] width 42 height 31
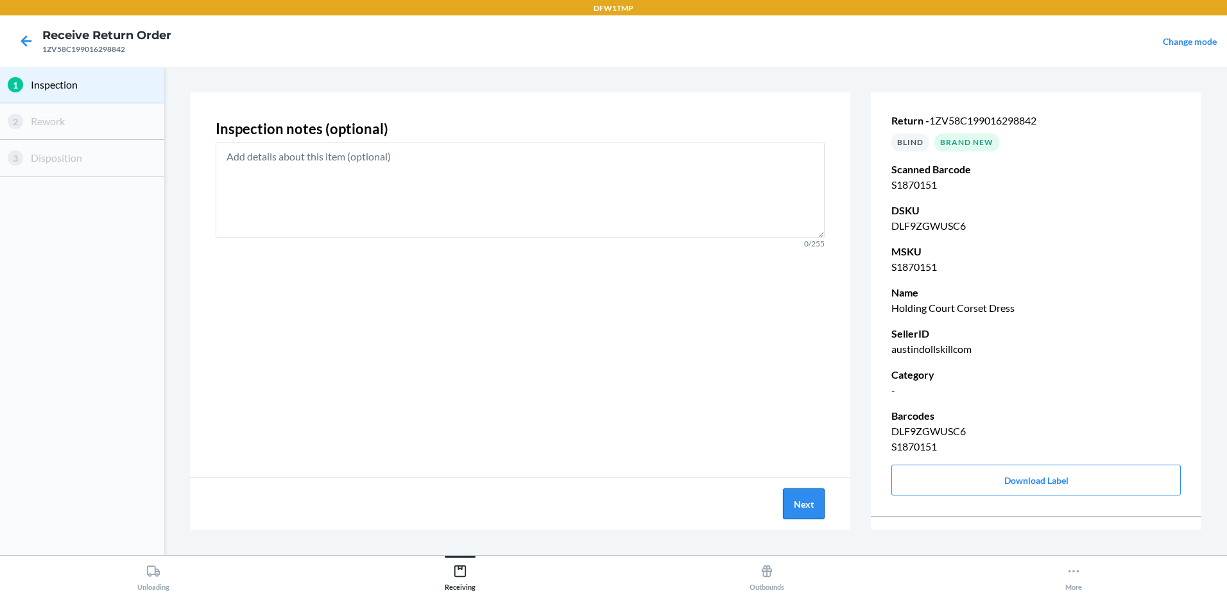
click at [814, 501] on button "Next" at bounding box center [804, 503] width 42 height 31
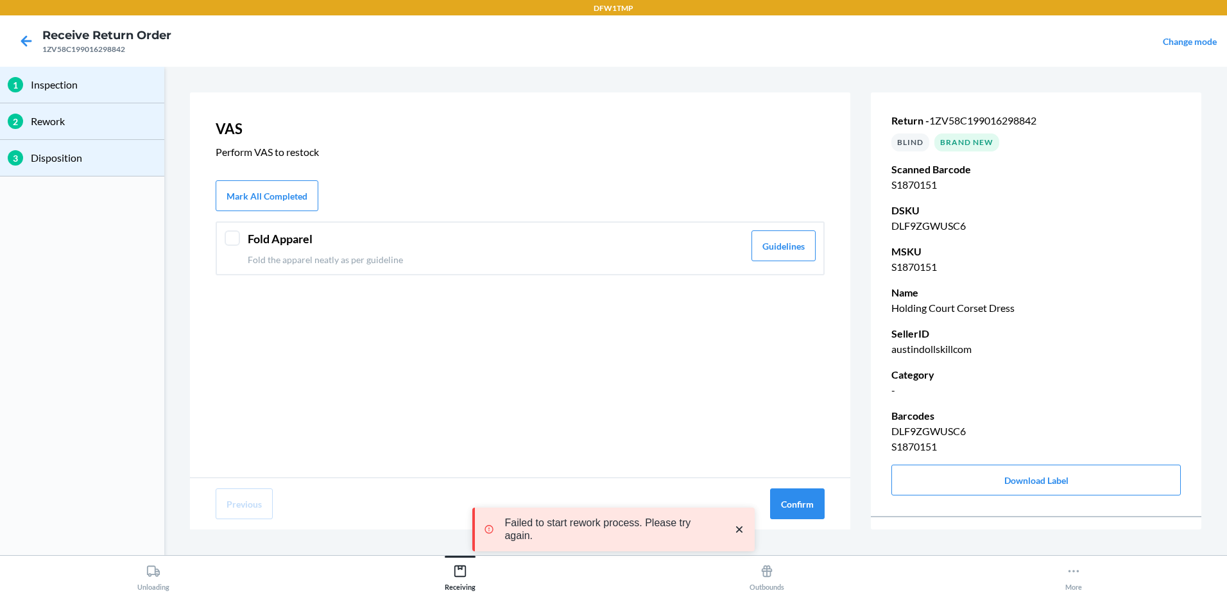
click at [234, 233] on div at bounding box center [232, 237] width 15 height 15
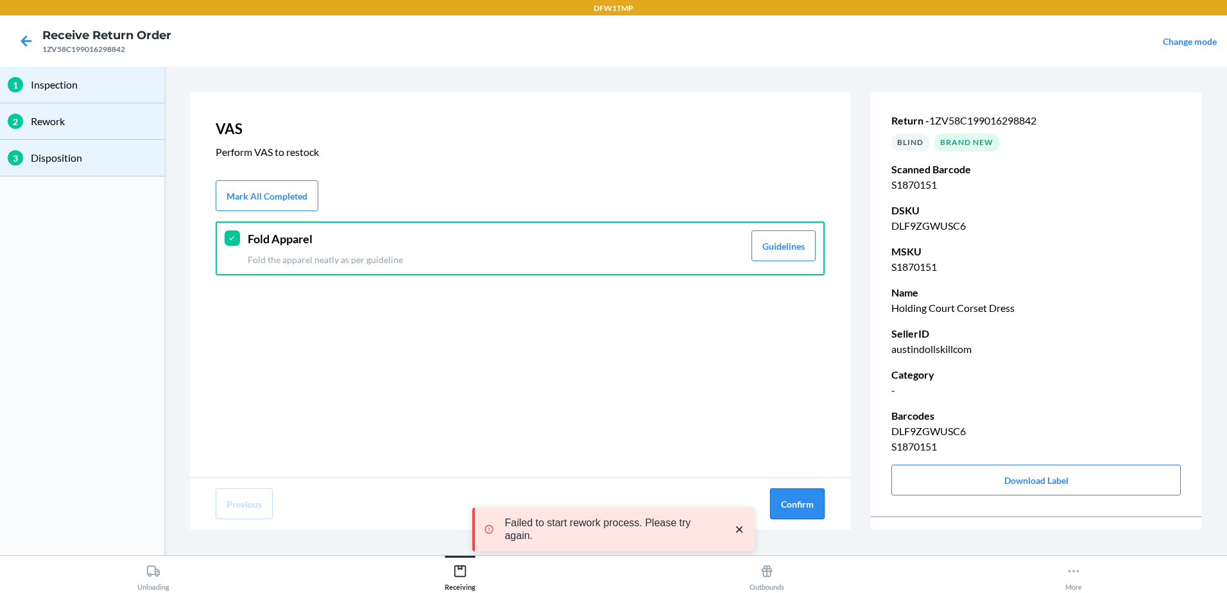
click at [790, 501] on button "Confirm" at bounding box center [797, 503] width 55 height 31
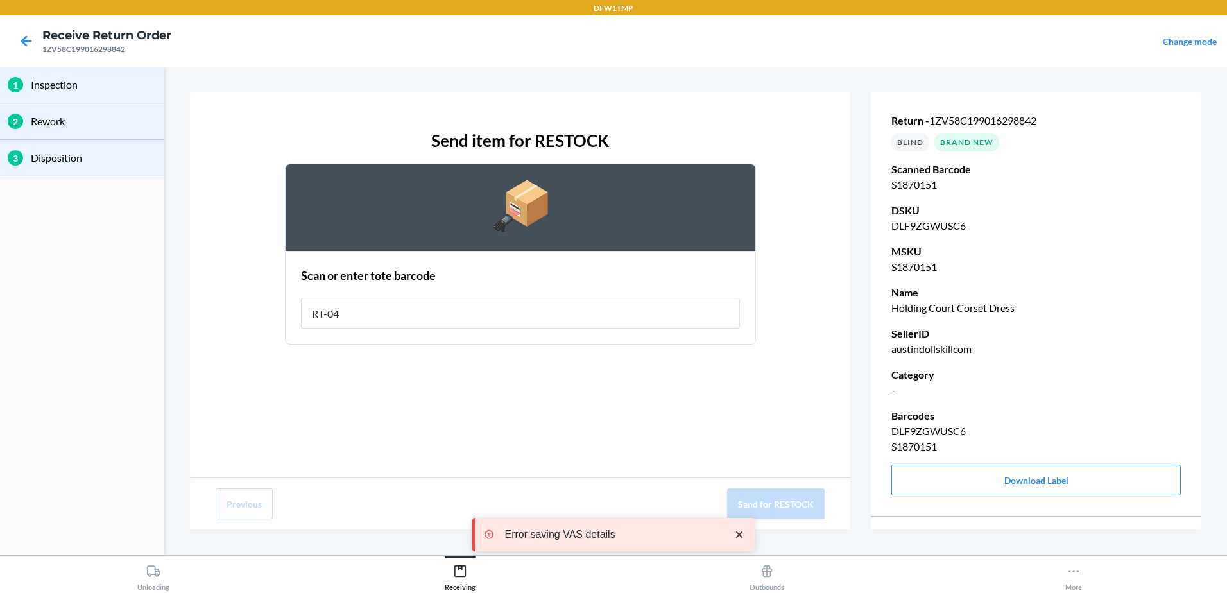
type input "RT-04"
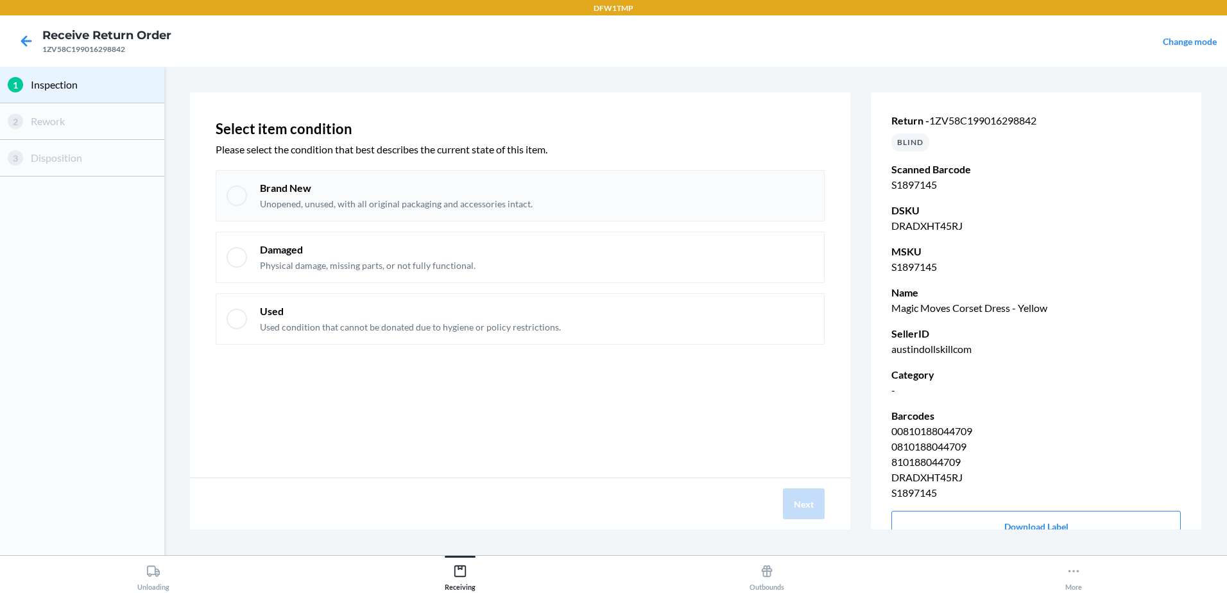
click at [242, 194] on div at bounding box center [237, 195] width 21 height 21
checkbox input "true"
click at [805, 499] on button "Next" at bounding box center [804, 503] width 42 height 31
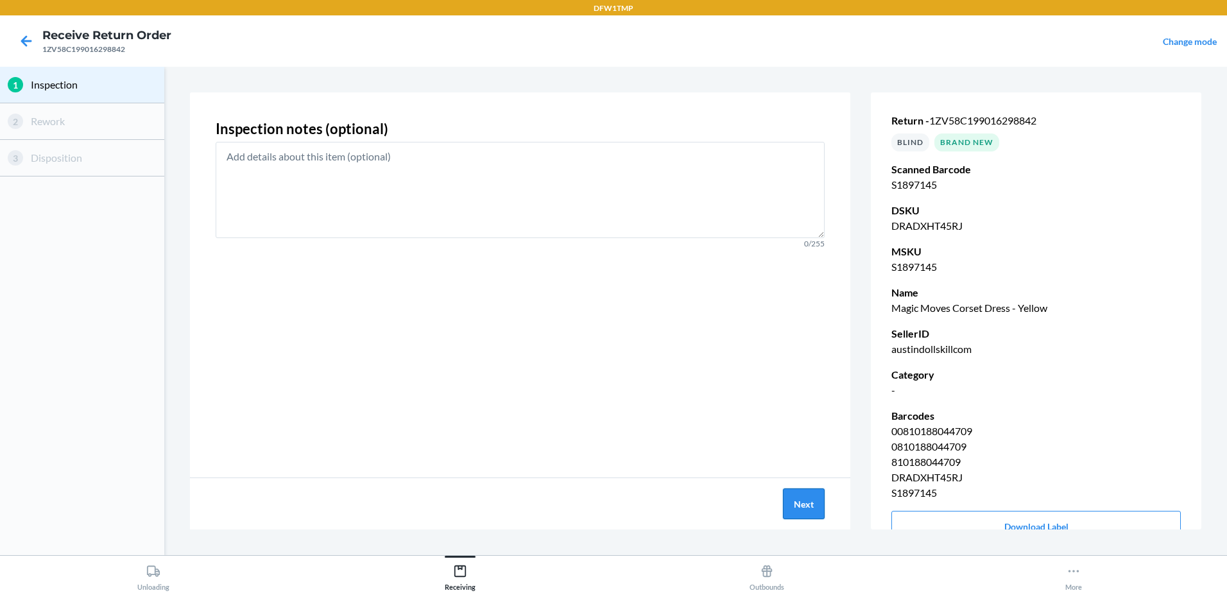
click at [811, 496] on button "Next" at bounding box center [804, 503] width 42 height 31
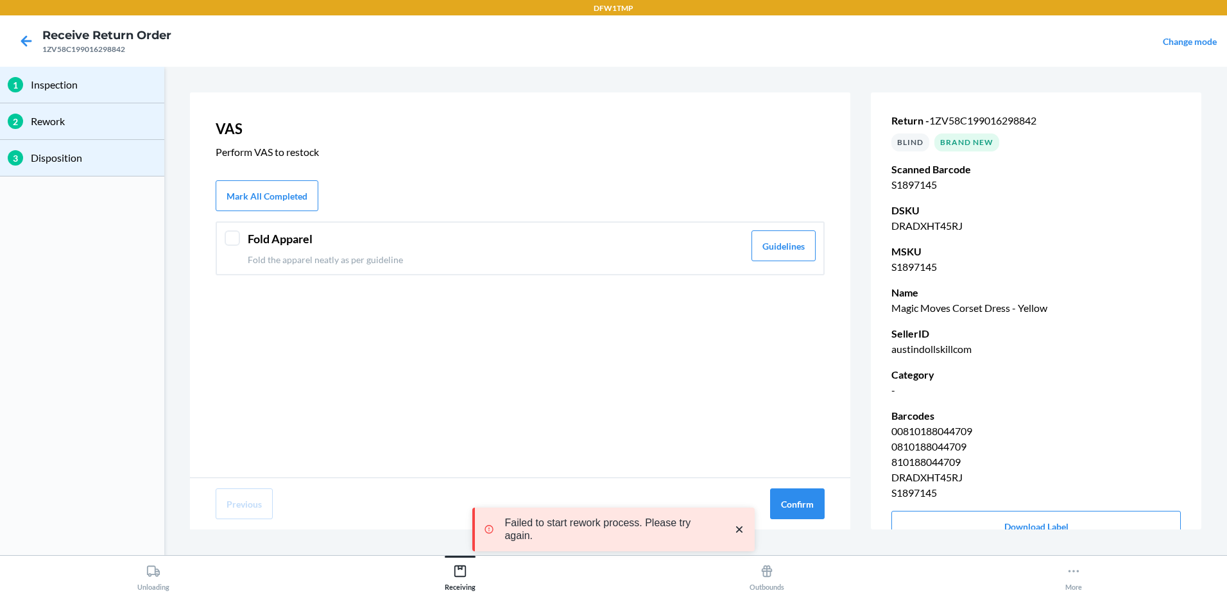
click at [228, 237] on div at bounding box center [232, 237] width 15 height 15
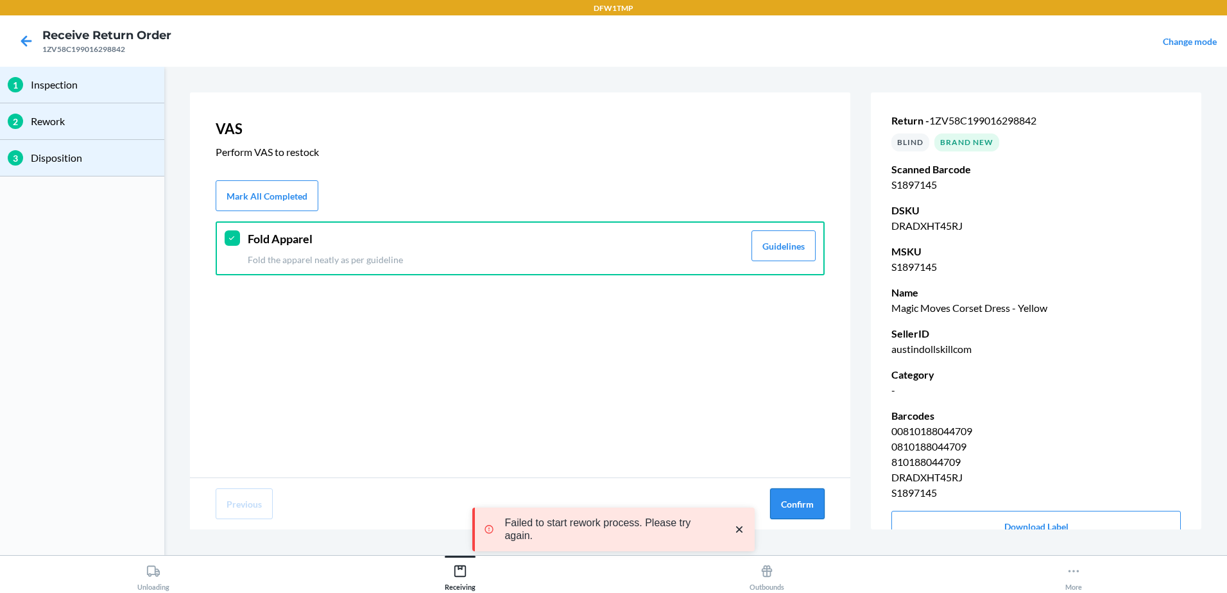
click at [778, 490] on button "Confirm" at bounding box center [797, 503] width 55 height 31
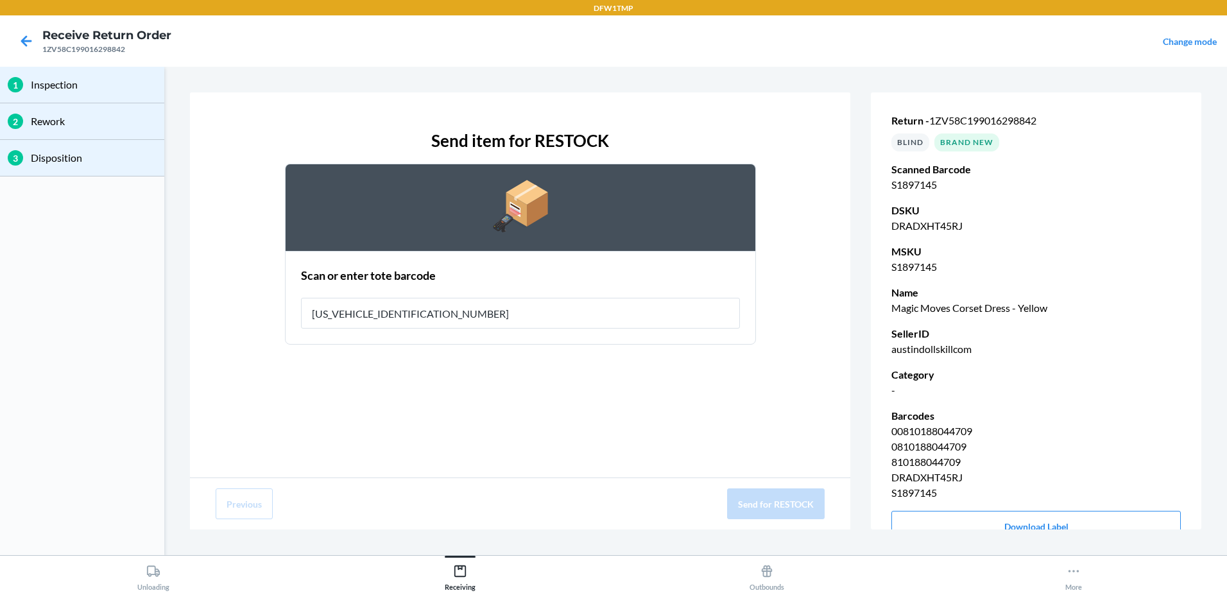
type input "1ZV58C199011133984"
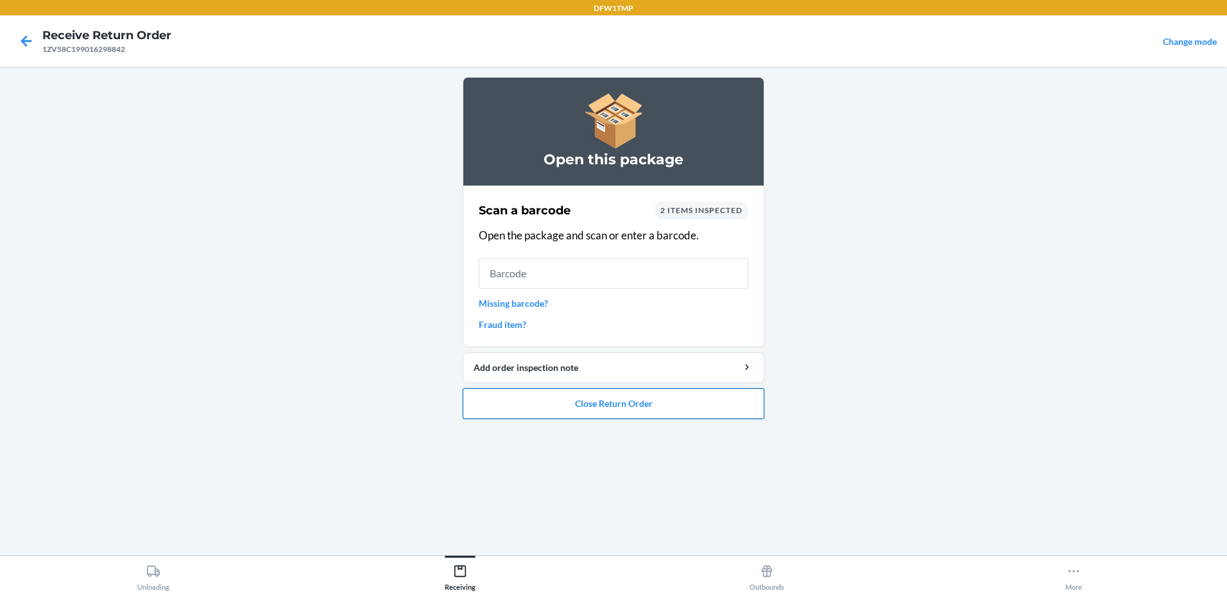
click at [709, 404] on button "Close Return Order" at bounding box center [614, 403] width 302 height 31
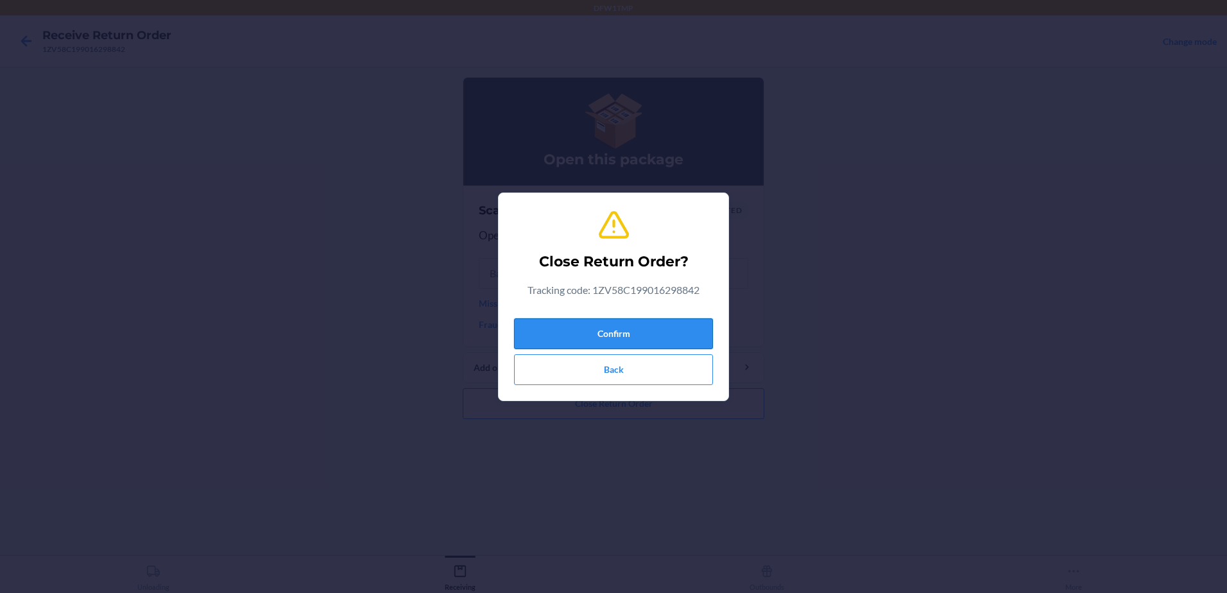
click at [686, 327] on button "Confirm" at bounding box center [613, 333] width 199 height 31
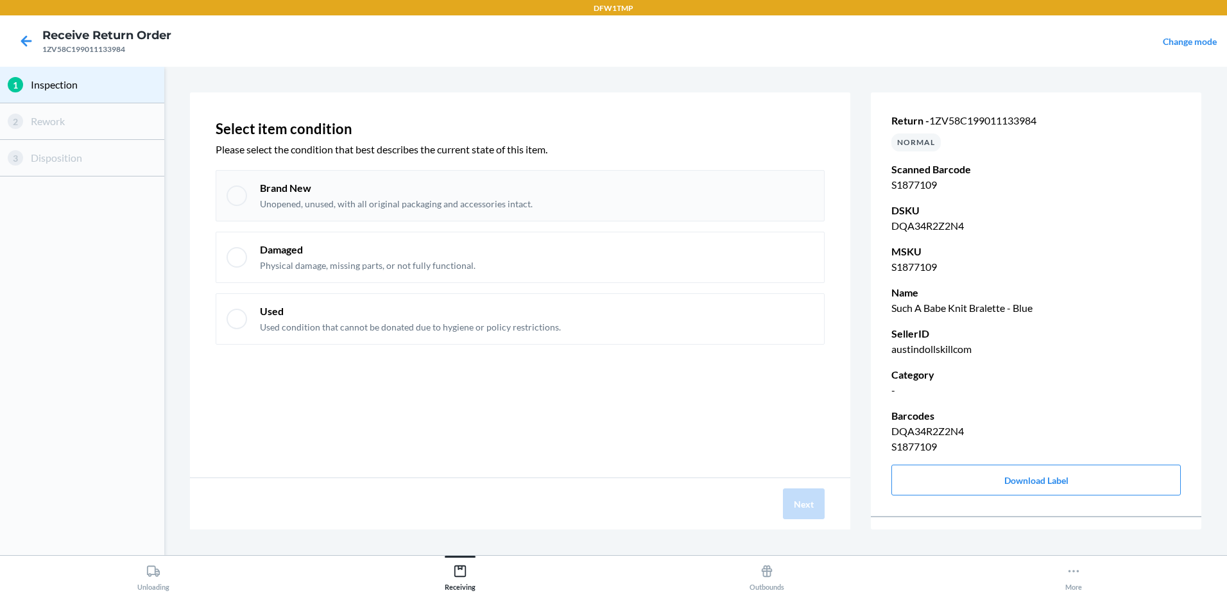
click at [225, 198] on div "Brand New Unopened, unused, with all original packaging and accessories intact." at bounding box center [520, 195] width 609 height 51
checkbox input "true"
click at [816, 502] on button "Next" at bounding box center [804, 503] width 42 height 31
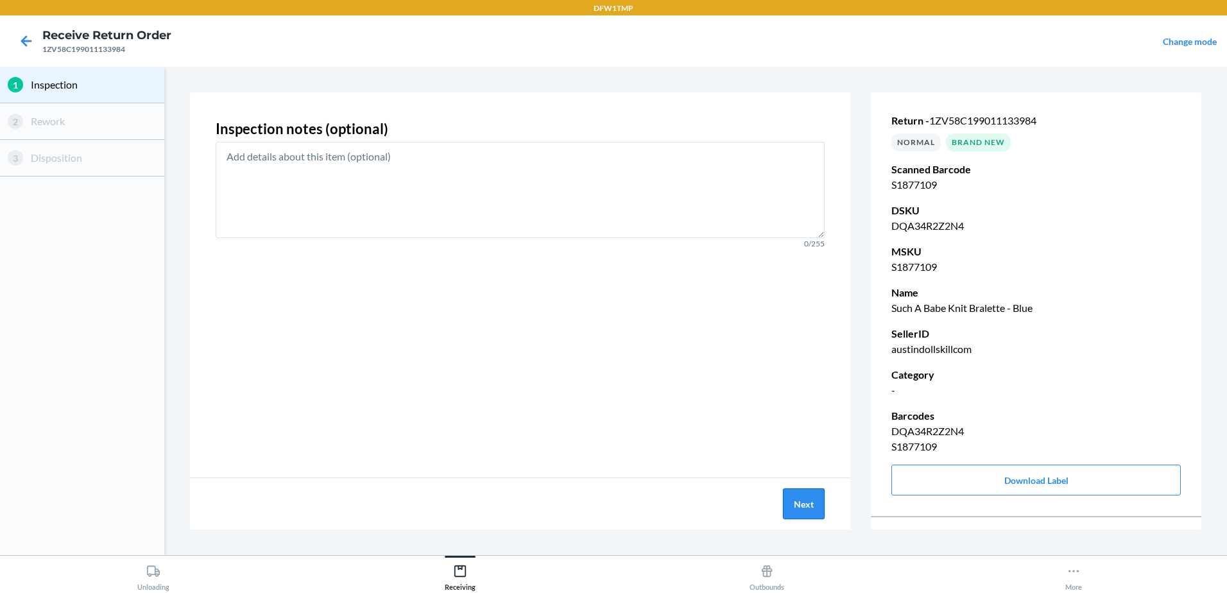
click at [818, 502] on button "Next" at bounding box center [804, 503] width 42 height 31
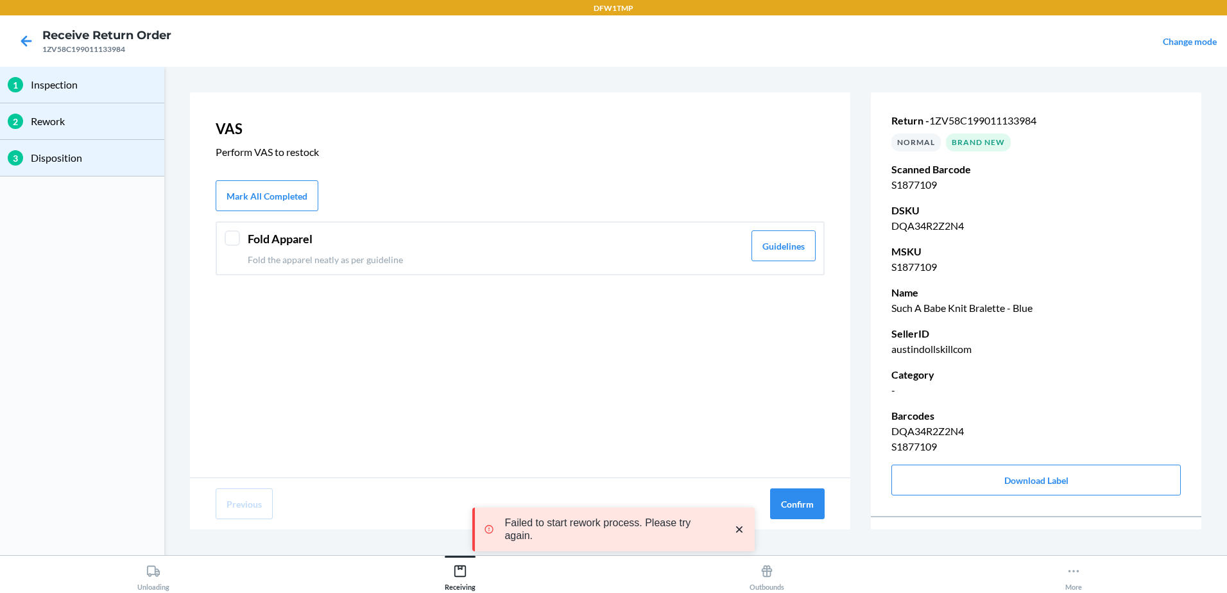
click at [236, 242] on div at bounding box center [232, 237] width 15 height 15
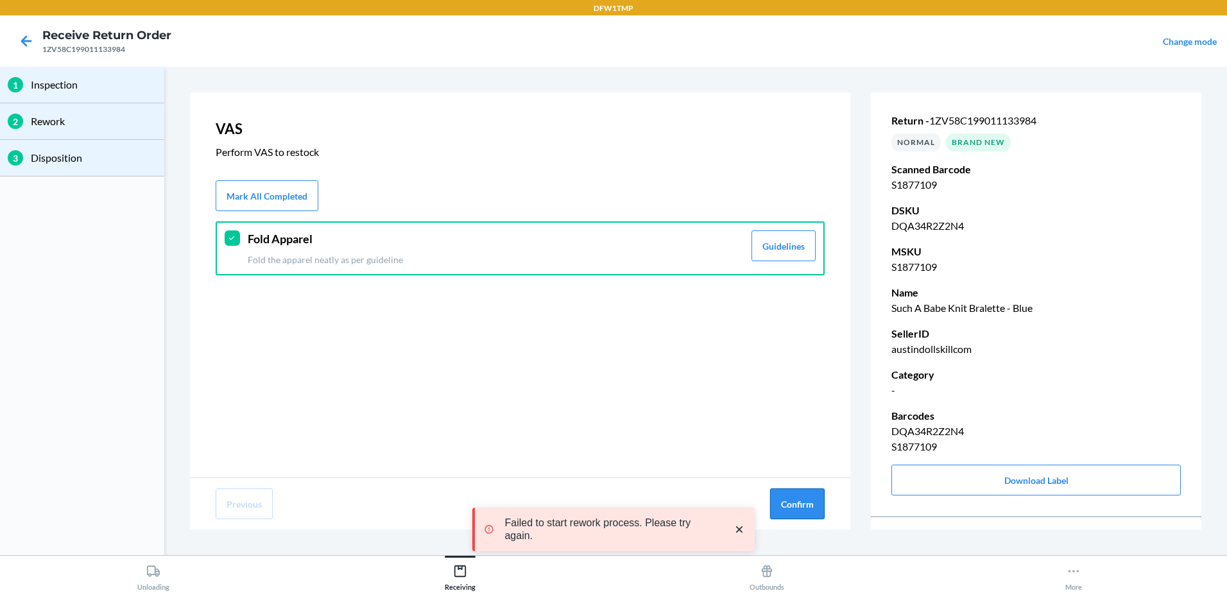
click at [802, 510] on button "Confirm" at bounding box center [797, 503] width 55 height 31
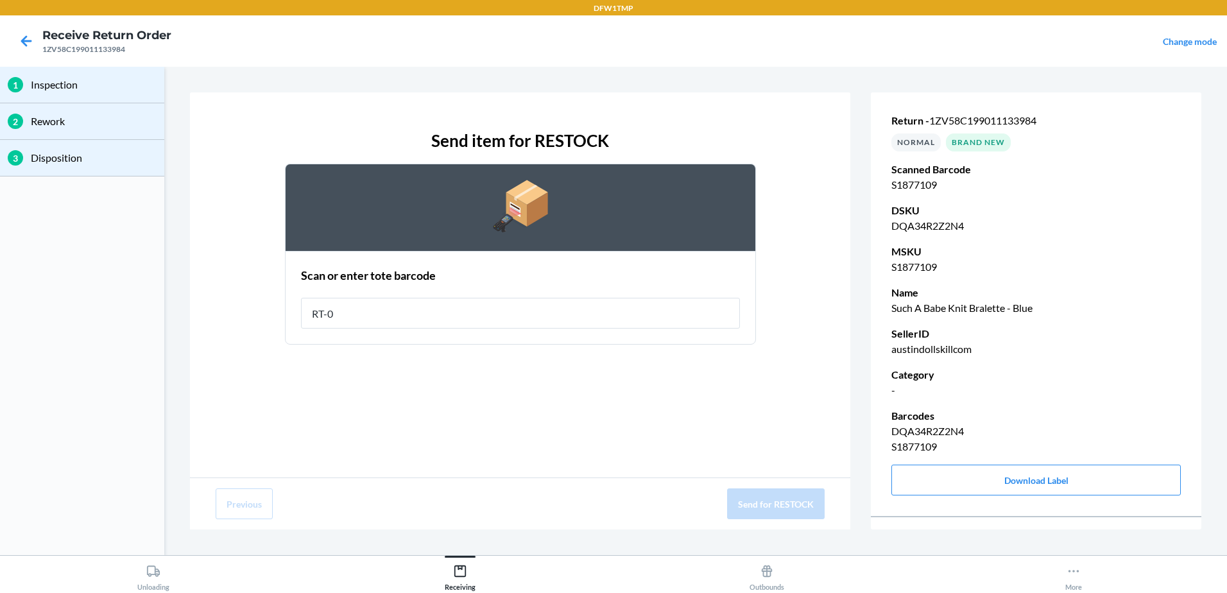
type input "RT-04"
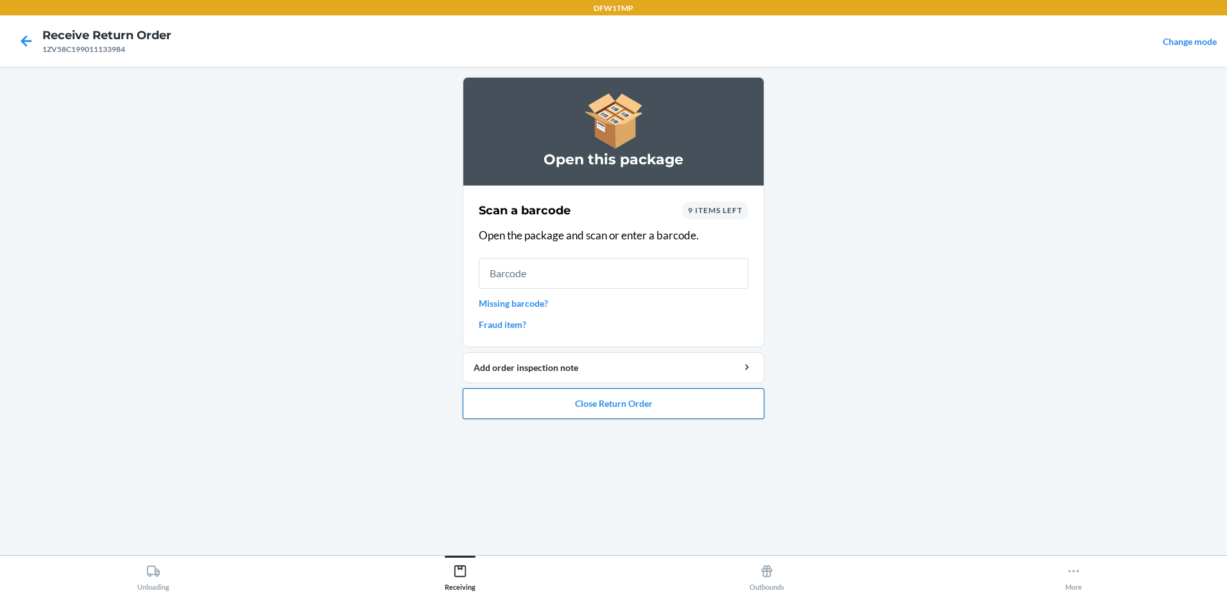
click at [566, 400] on button "Close Return Order" at bounding box center [614, 403] width 302 height 31
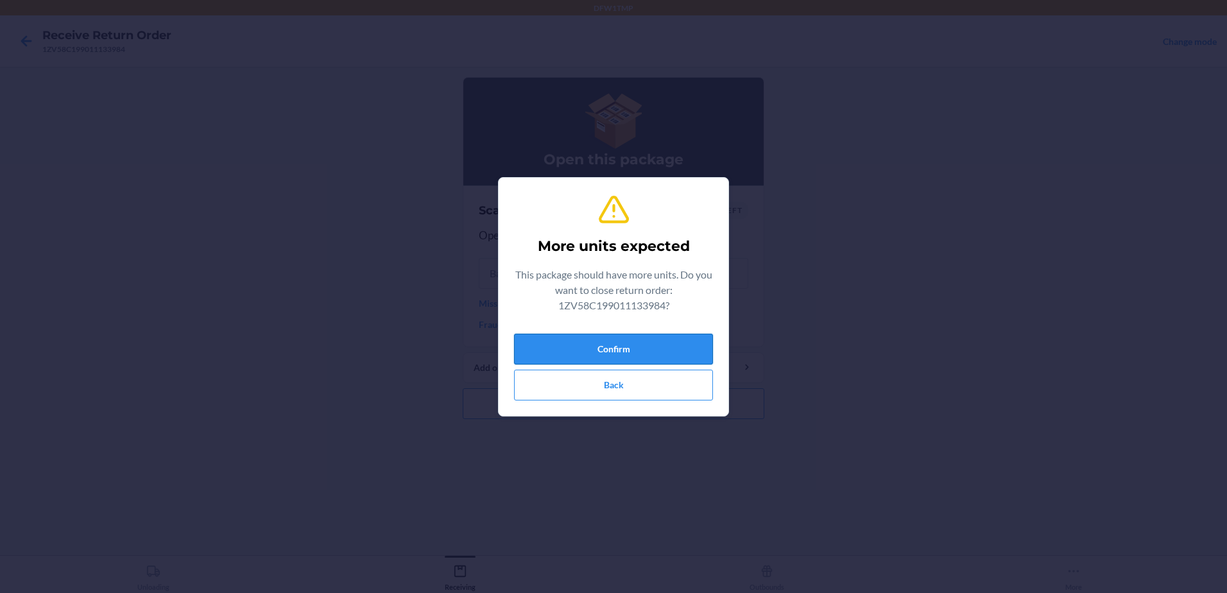
click at [555, 353] on button "Confirm" at bounding box center [613, 349] width 199 height 31
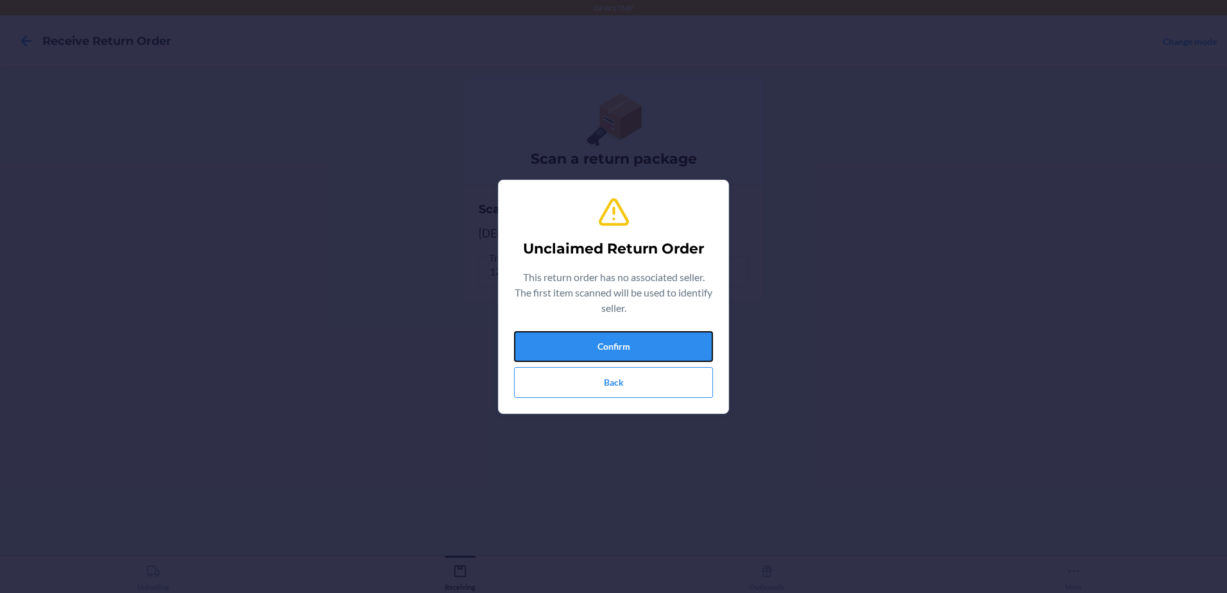
click at [555, 353] on button "Confirm" at bounding box center [613, 346] width 199 height 31
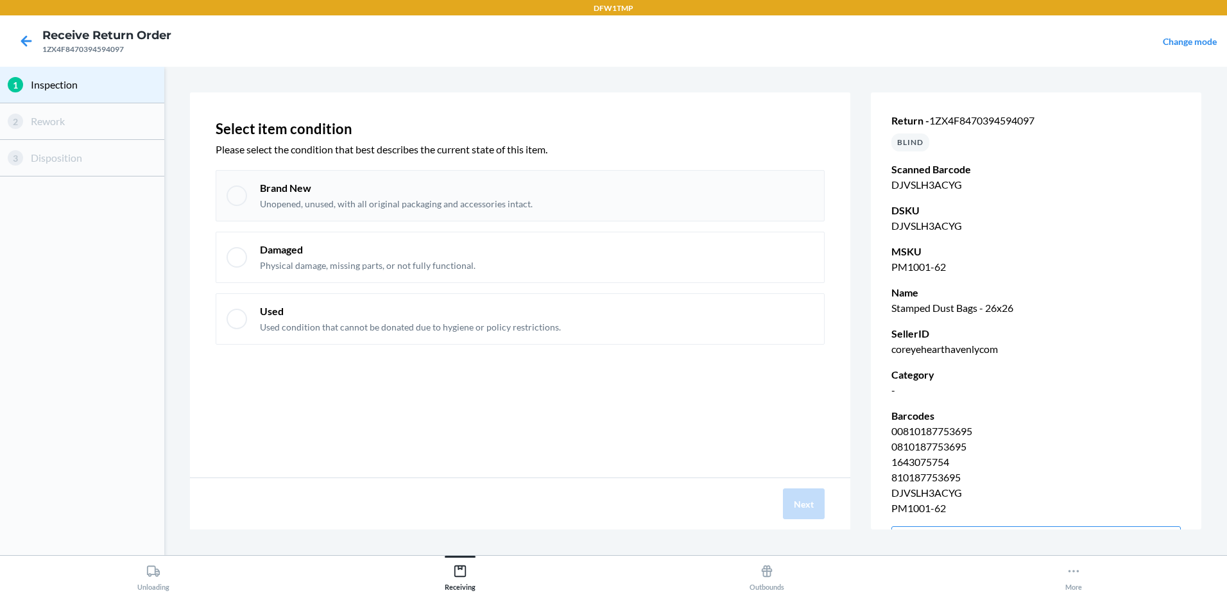
click at [243, 202] on div at bounding box center [237, 195] width 21 height 21
checkbox input "true"
click at [805, 494] on button "Next" at bounding box center [804, 503] width 42 height 31
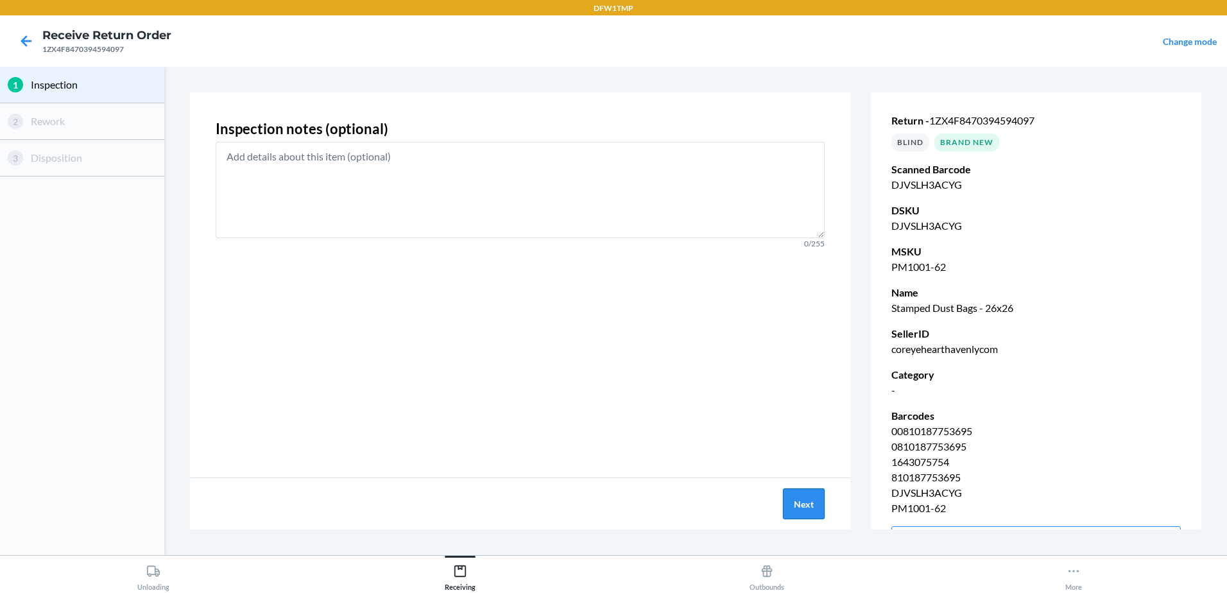
click at [805, 494] on button "Next" at bounding box center [804, 503] width 42 height 31
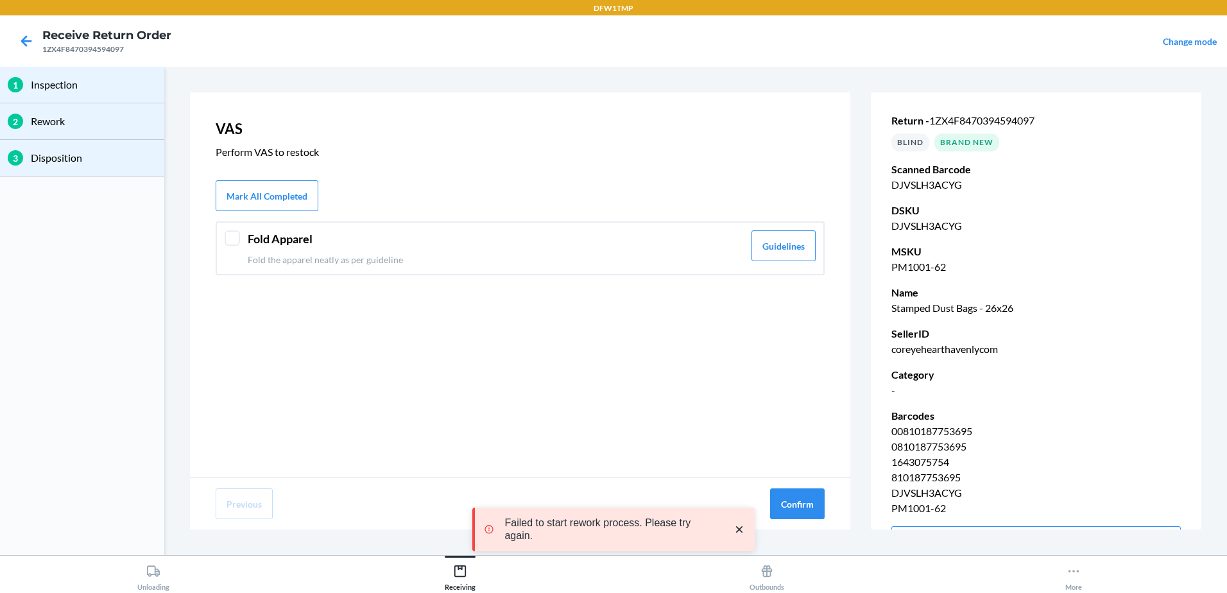
click at [237, 233] on div at bounding box center [232, 237] width 15 height 15
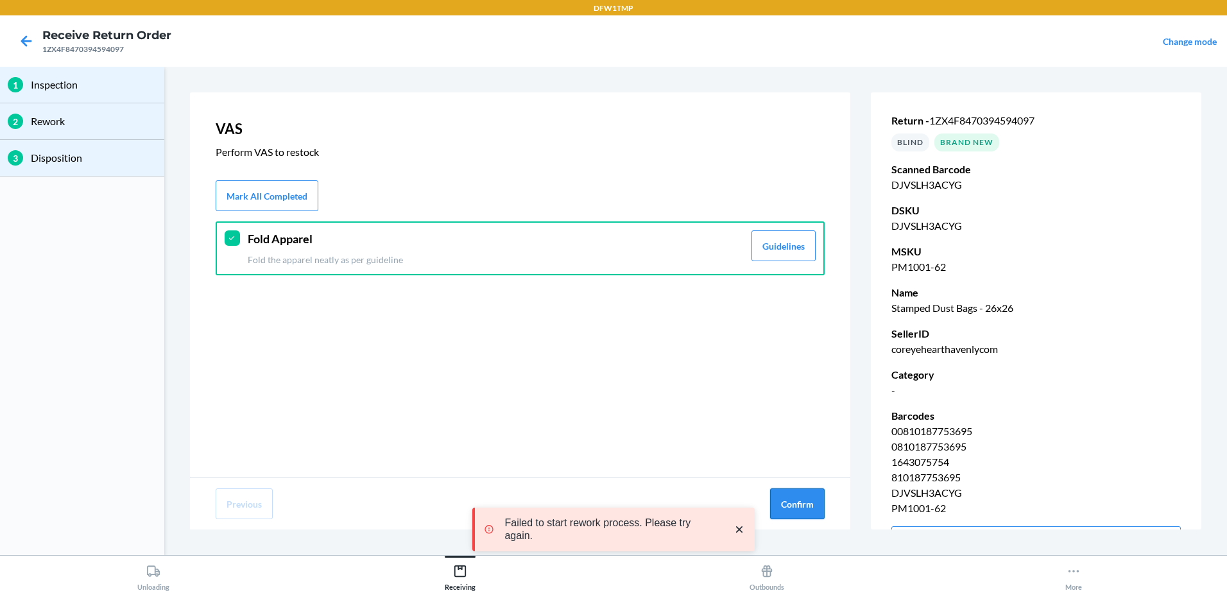
click at [801, 499] on button "Confirm" at bounding box center [797, 503] width 55 height 31
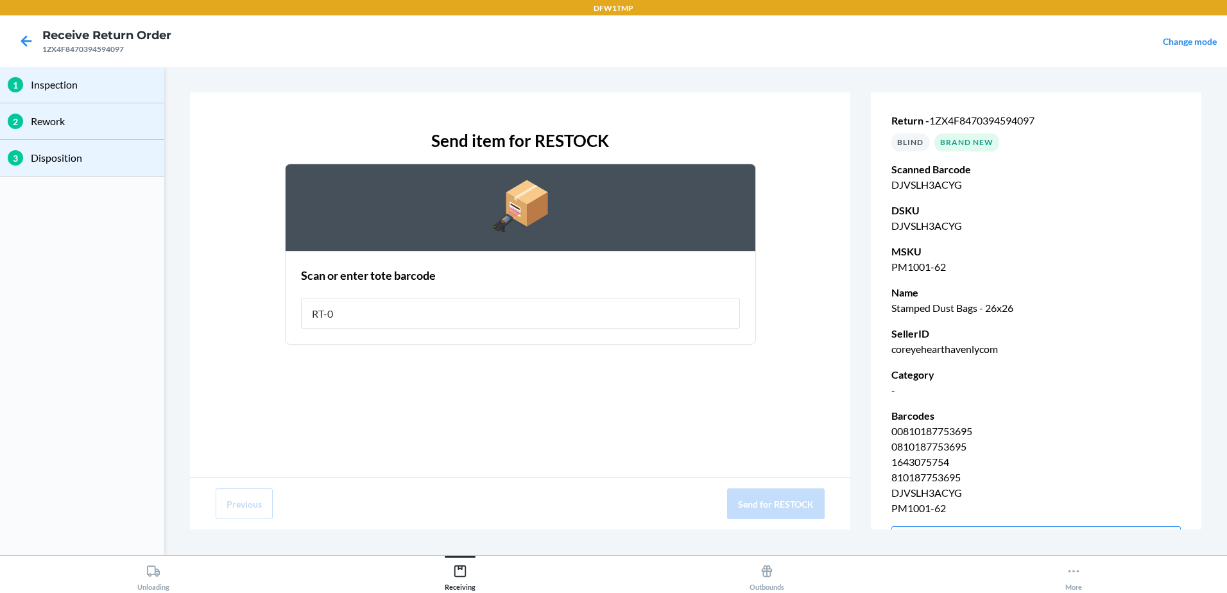
type input "RT-04"
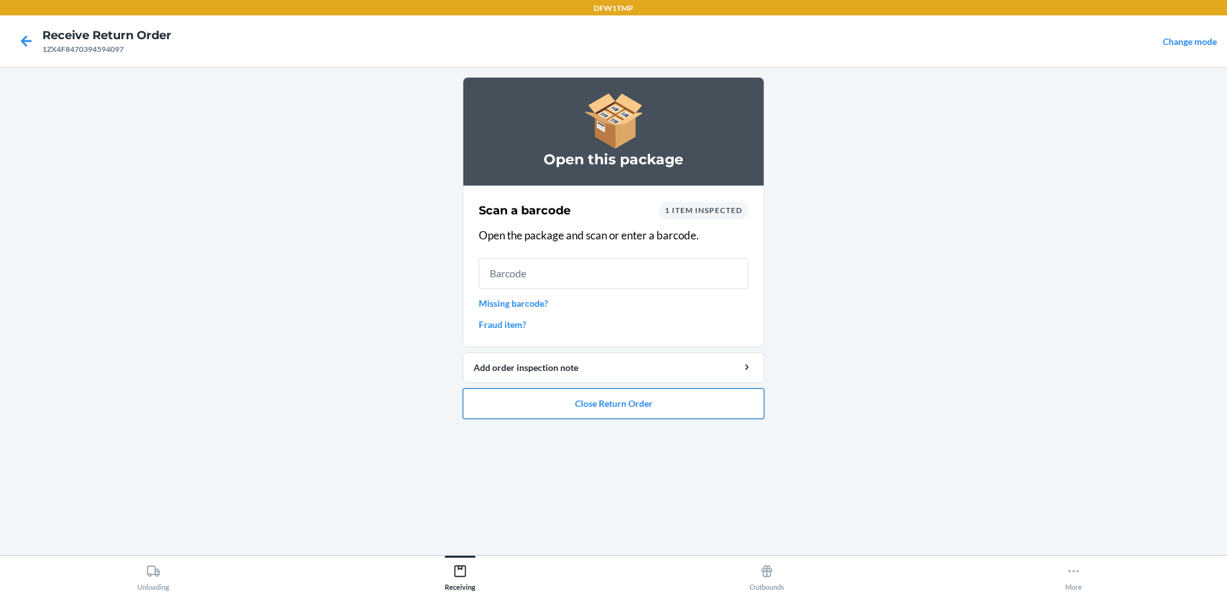
click at [524, 395] on button "Close Return Order" at bounding box center [614, 403] width 302 height 31
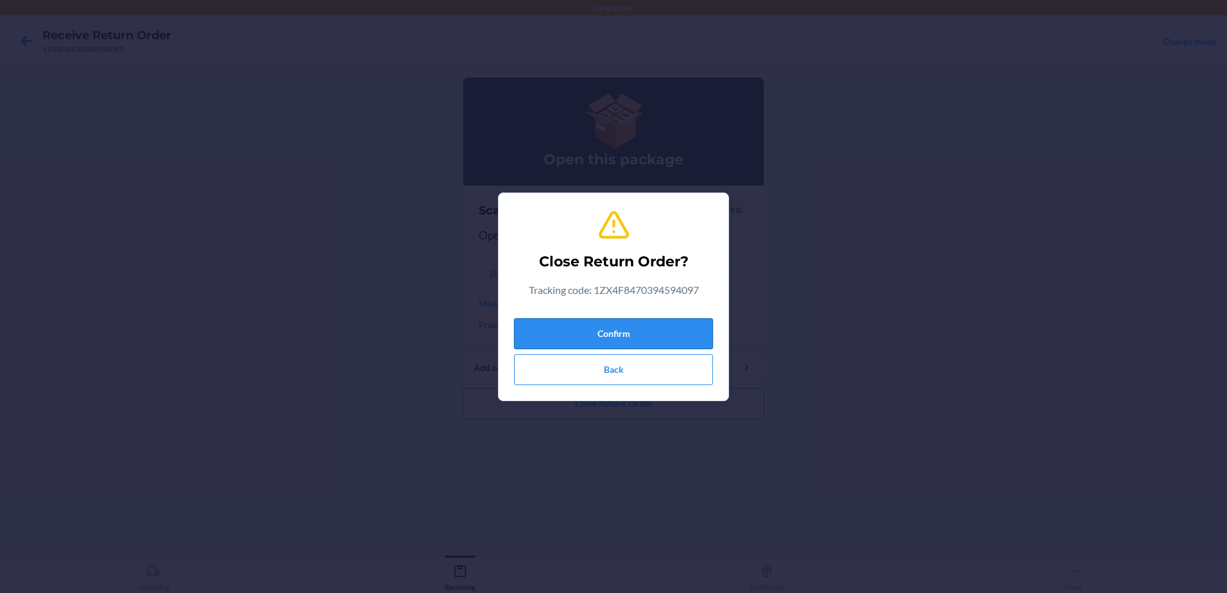
click at [626, 323] on button "Confirm" at bounding box center [613, 333] width 199 height 31
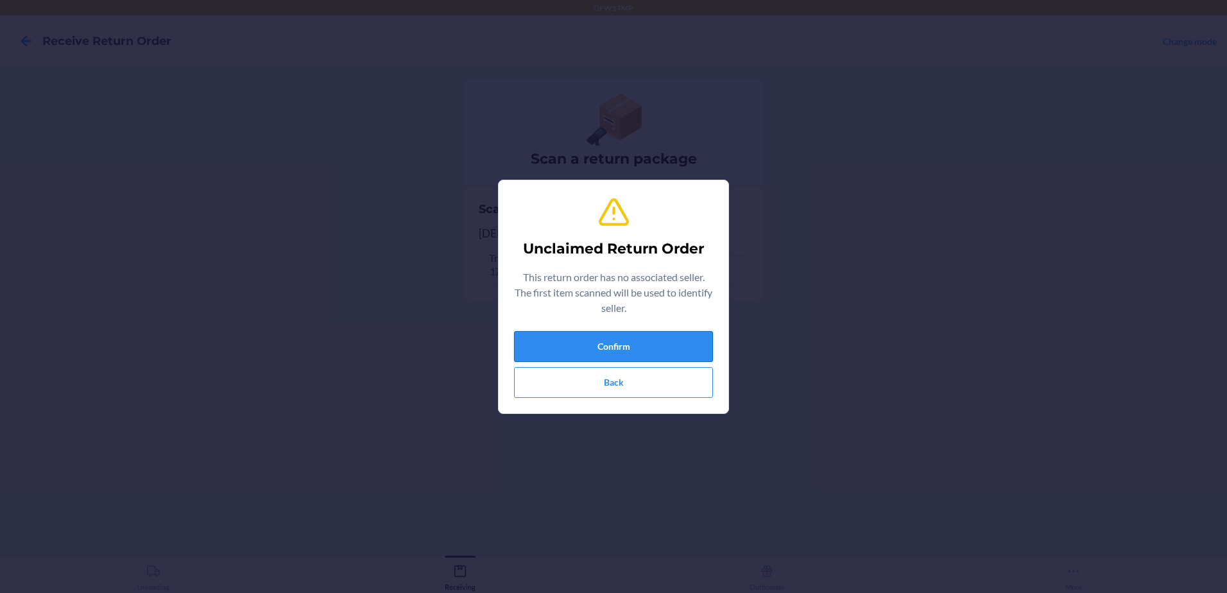
click at [586, 345] on button "Confirm" at bounding box center [613, 346] width 199 height 31
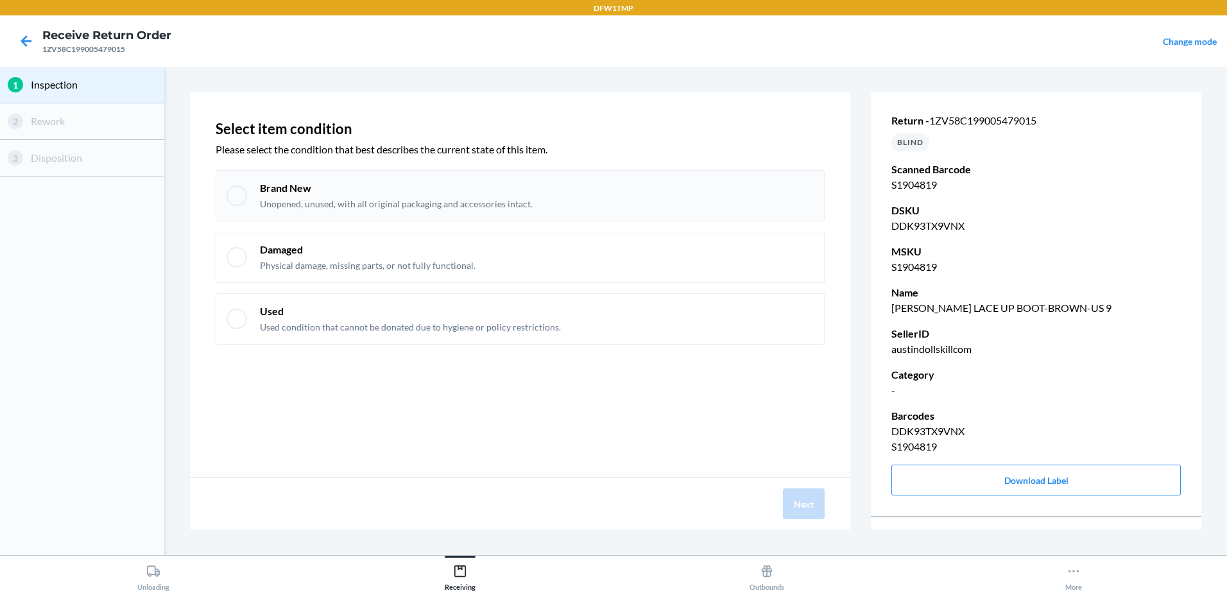
drag, startPoint x: 243, startPoint y: 199, endPoint x: 251, endPoint y: 202, distance: 8.1
click at [244, 199] on div at bounding box center [237, 195] width 21 height 21
checkbox input "true"
click at [811, 502] on button "Next" at bounding box center [804, 503] width 42 height 31
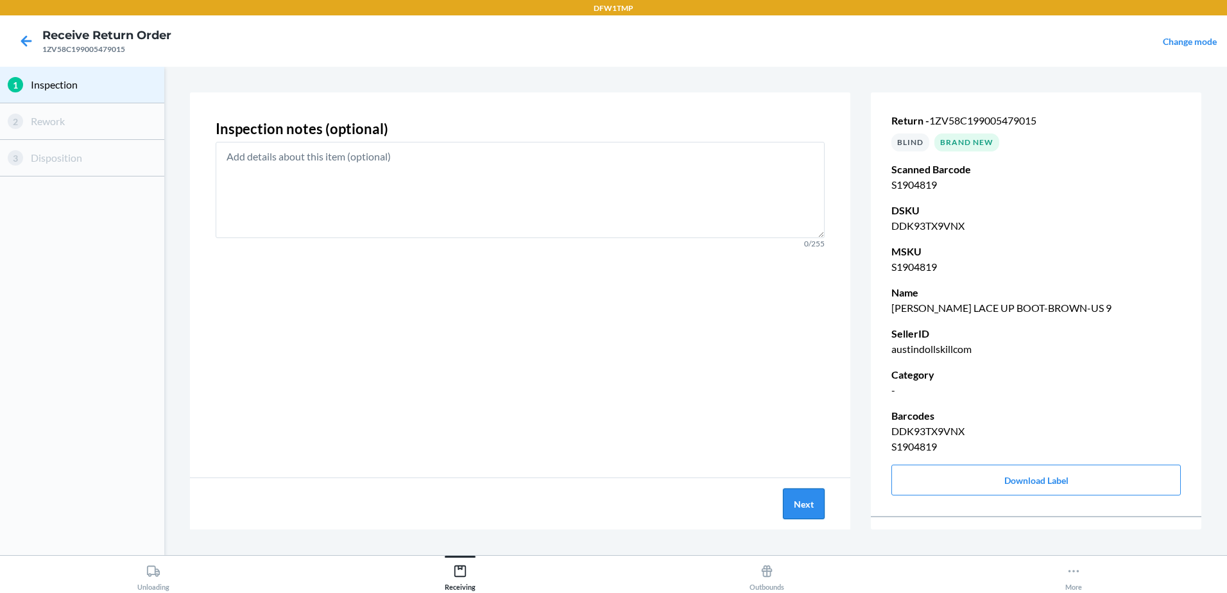
click at [788, 498] on button "Next" at bounding box center [804, 503] width 42 height 31
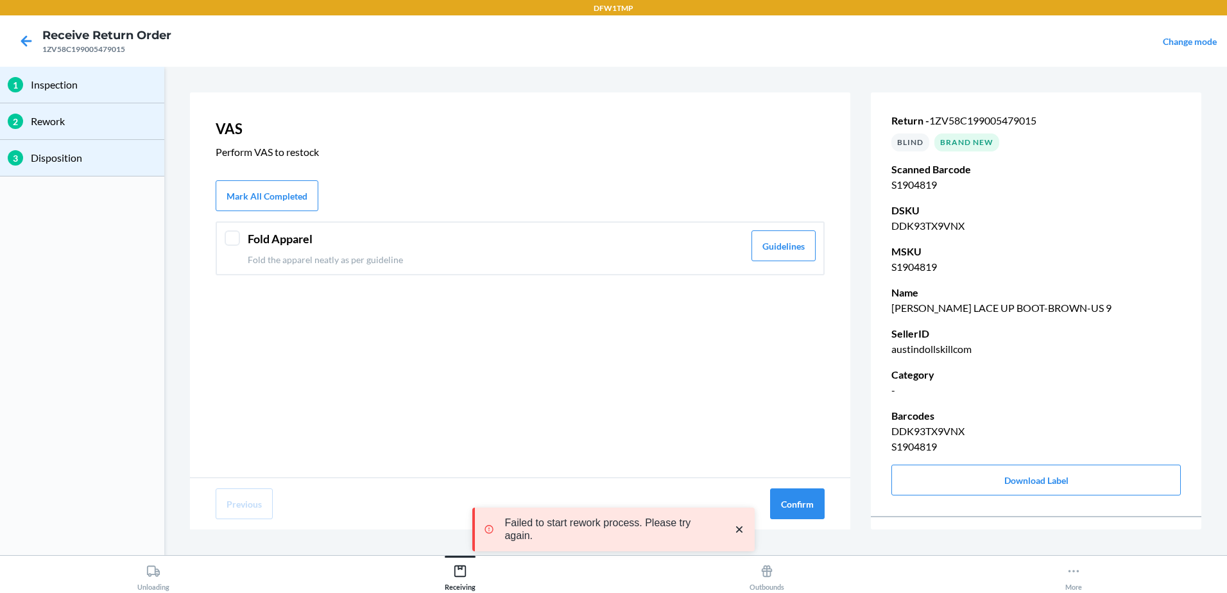
click at [227, 235] on div at bounding box center [232, 237] width 15 height 15
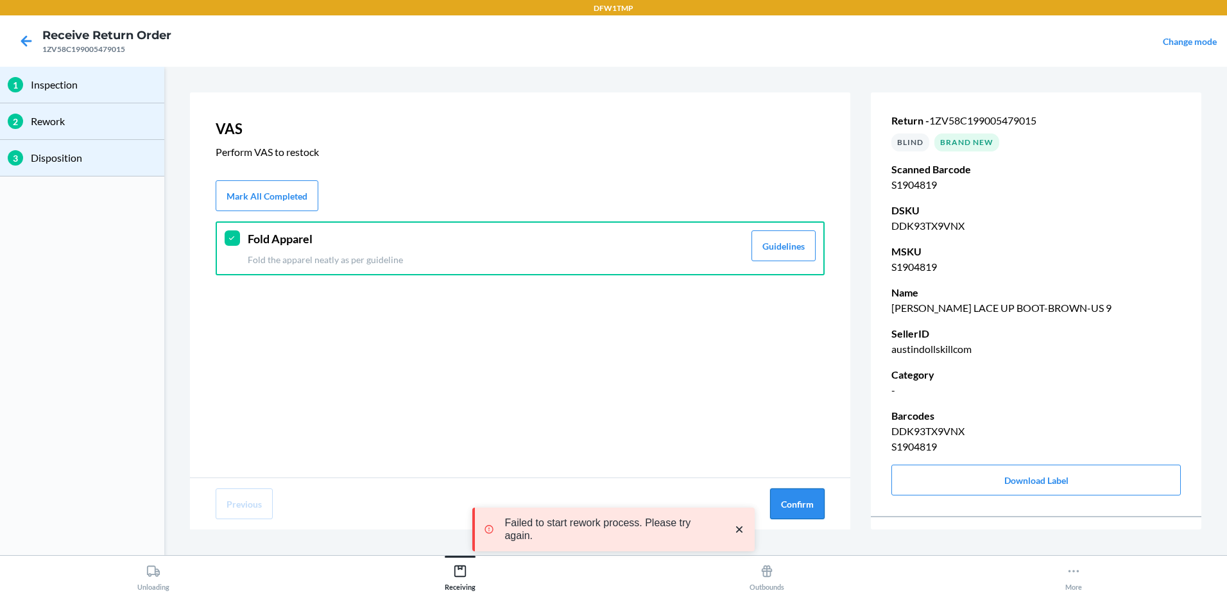
click at [799, 504] on button "Confirm" at bounding box center [797, 503] width 55 height 31
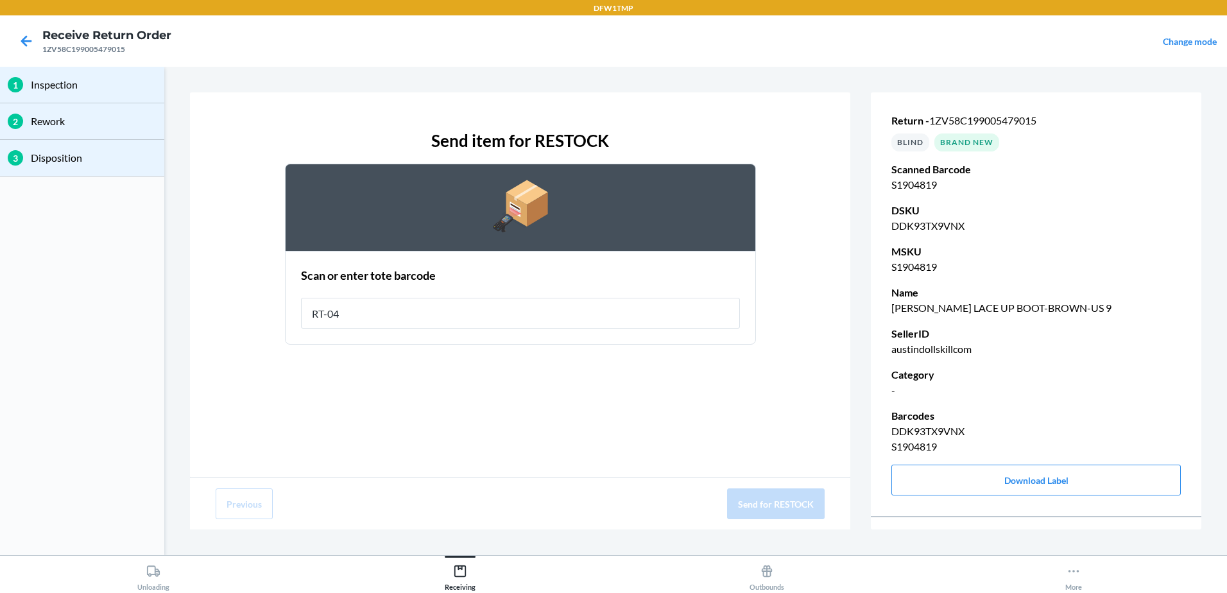
type input "RT-04"
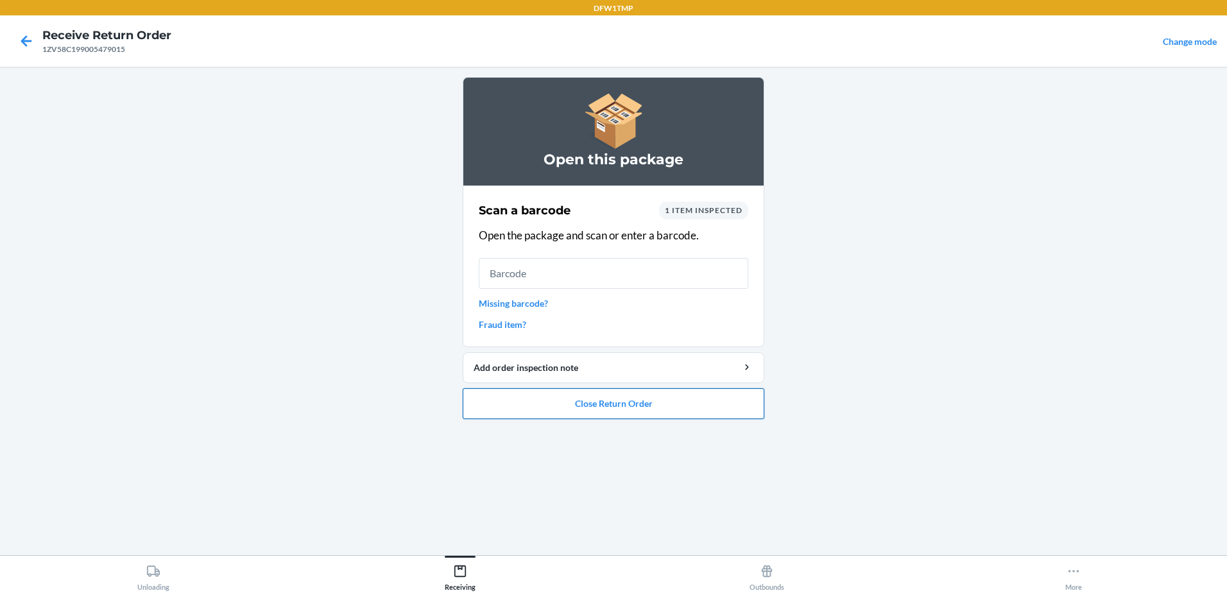
click at [635, 408] on button "Close Return Order" at bounding box center [614, 403] width 302 height 31
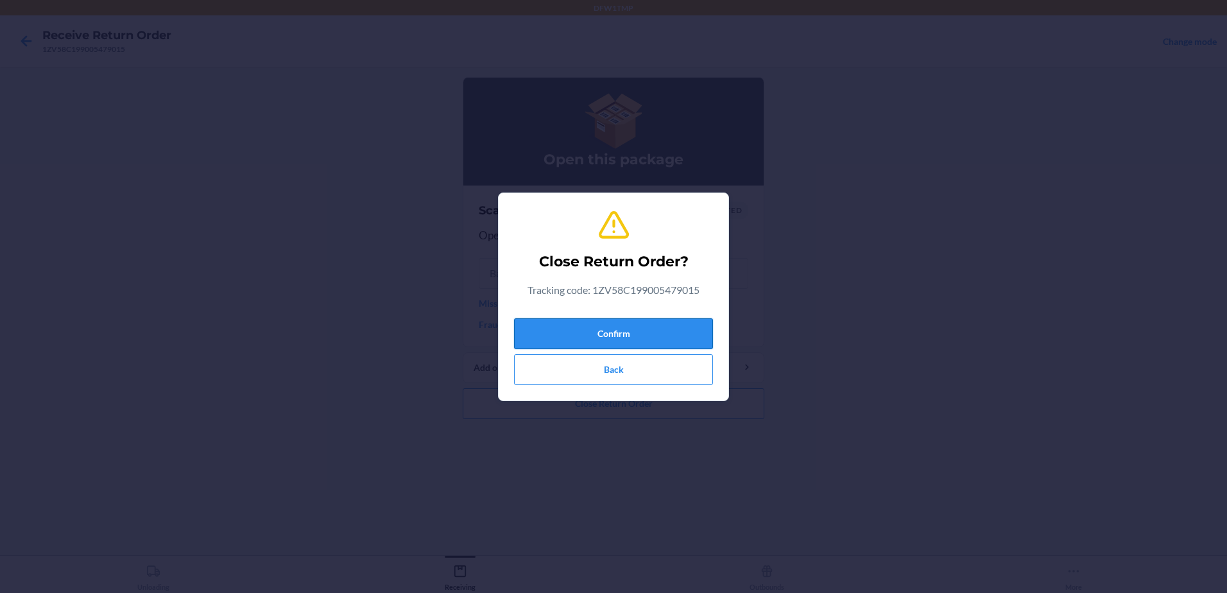
click at [662, 339] on button "Confirm" at bounding box center [613, 333] width 199 height 31
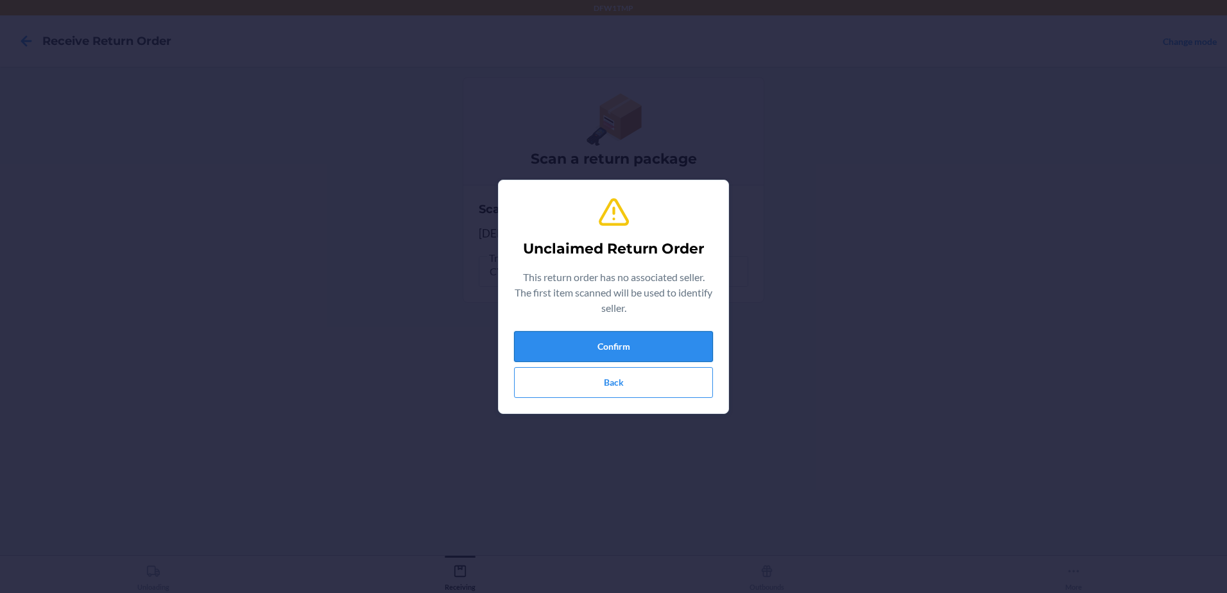
click at [630, 343] on button "Confirm" at bounding box center [613, 346] width 199 height 31
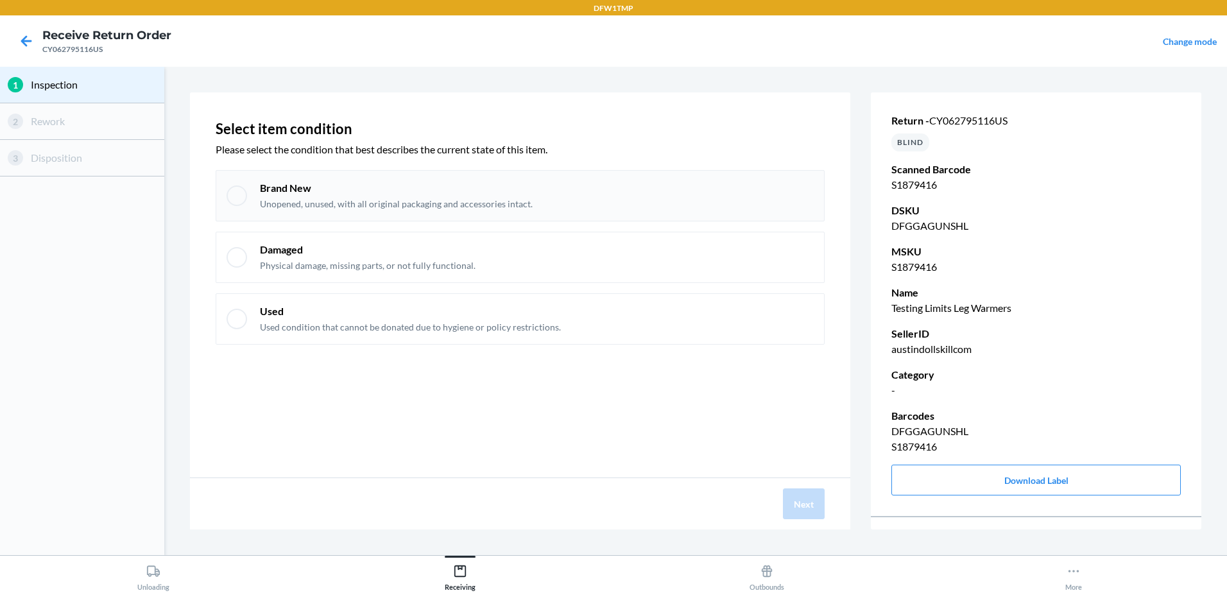
click at [232, 198] on div at bounding box center [237, 195] width 21 height 21
checkbox input "true"
click at [800, 507] on button "Next" at bounding box center [804, 503] width 42 height 31
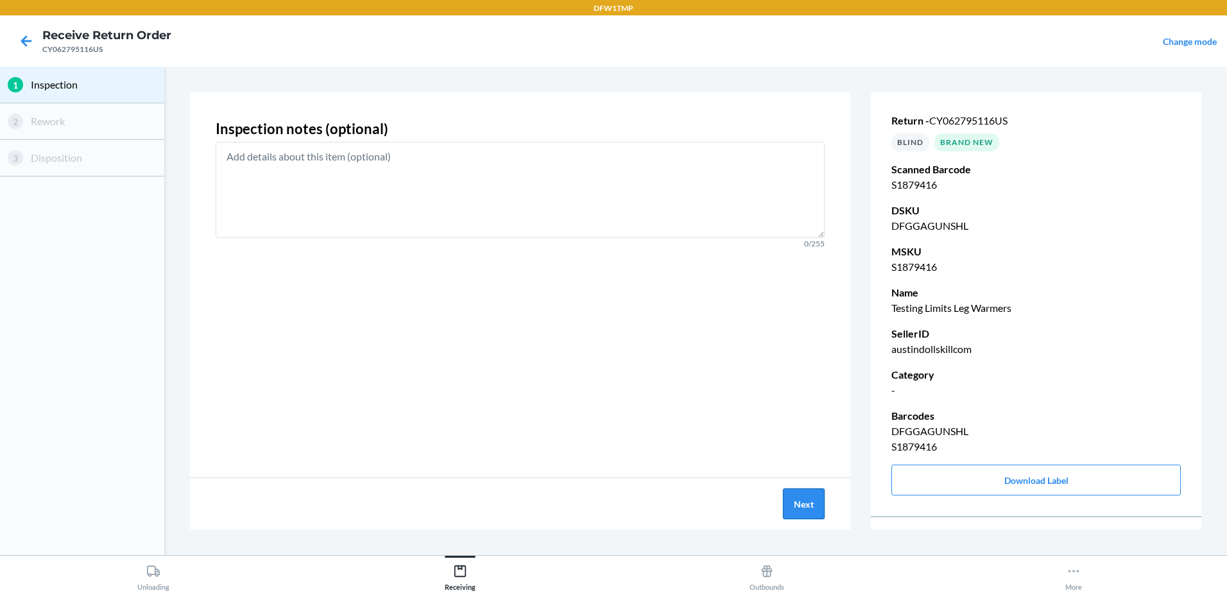
click at [811, 508] on button "Next" at bounding box center [804, 503] width 42 height 31
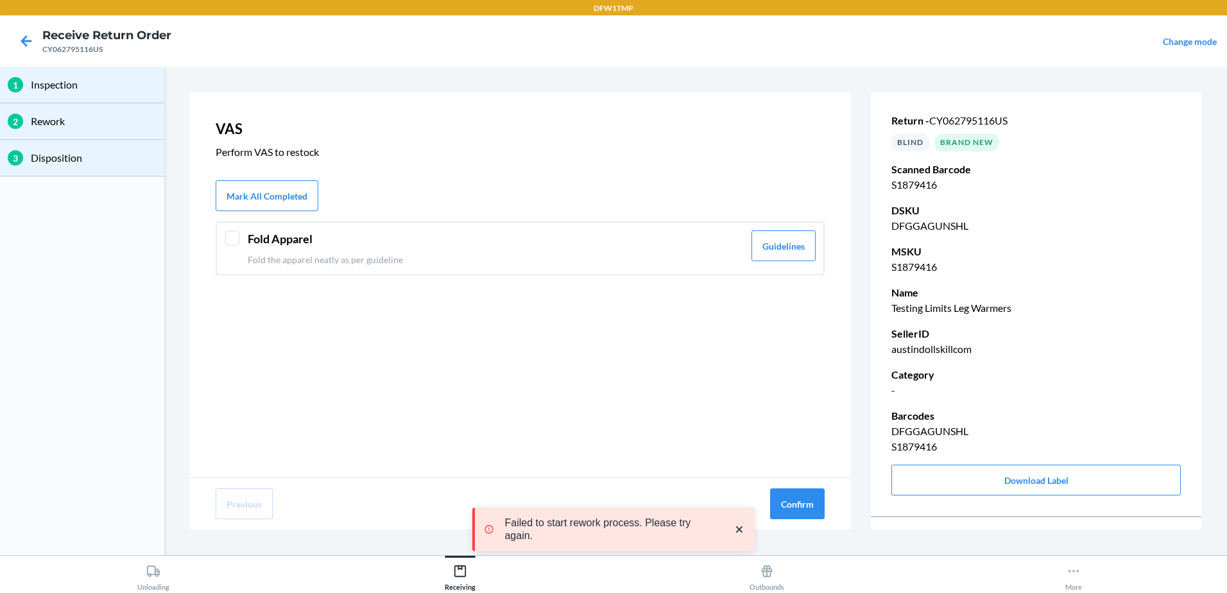
click at [221, 236] on div "Fold Apparel Fold the apparel neatly as per guideline Guidelines" at bounding box center [520, 248] width 609 height 54
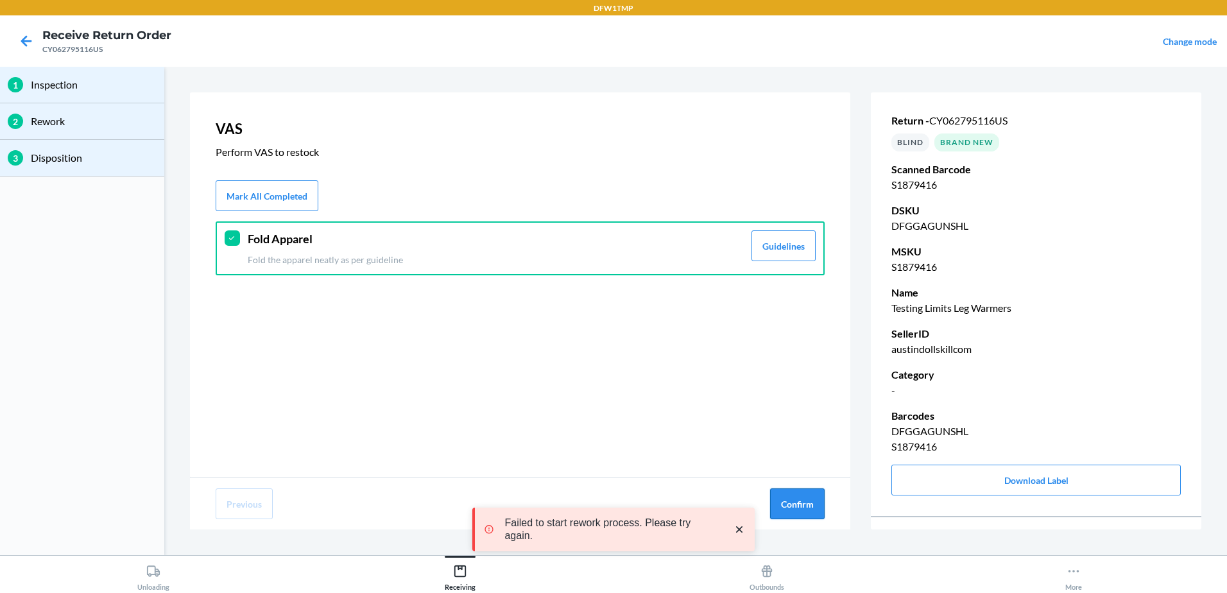
click at [791, 504] on button "Confirm" at bounding box center [797, 503] width 55 height 31
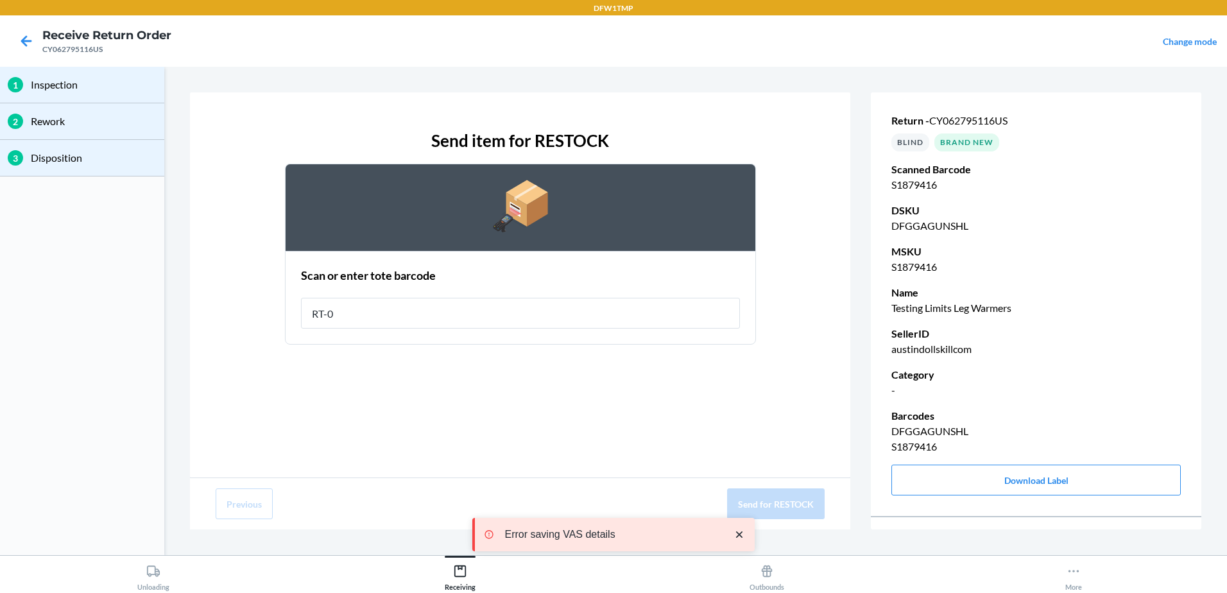
type input "RT-04"
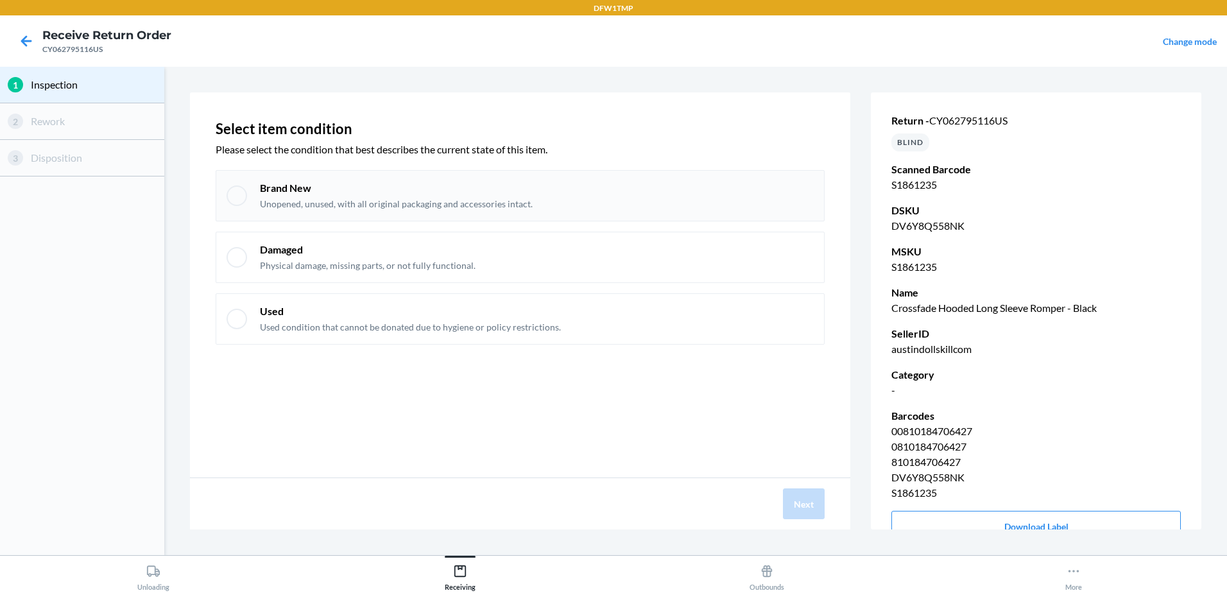
click at [223, 203] on div "Brand New Unopened, unused, with all original packaging and accessories intact." at bounding box center [520, 195] width 609 height 51
checkbox input "true"
click at [800, 501] on button "Next" at bounding box center [804, 503] width 42 height 31
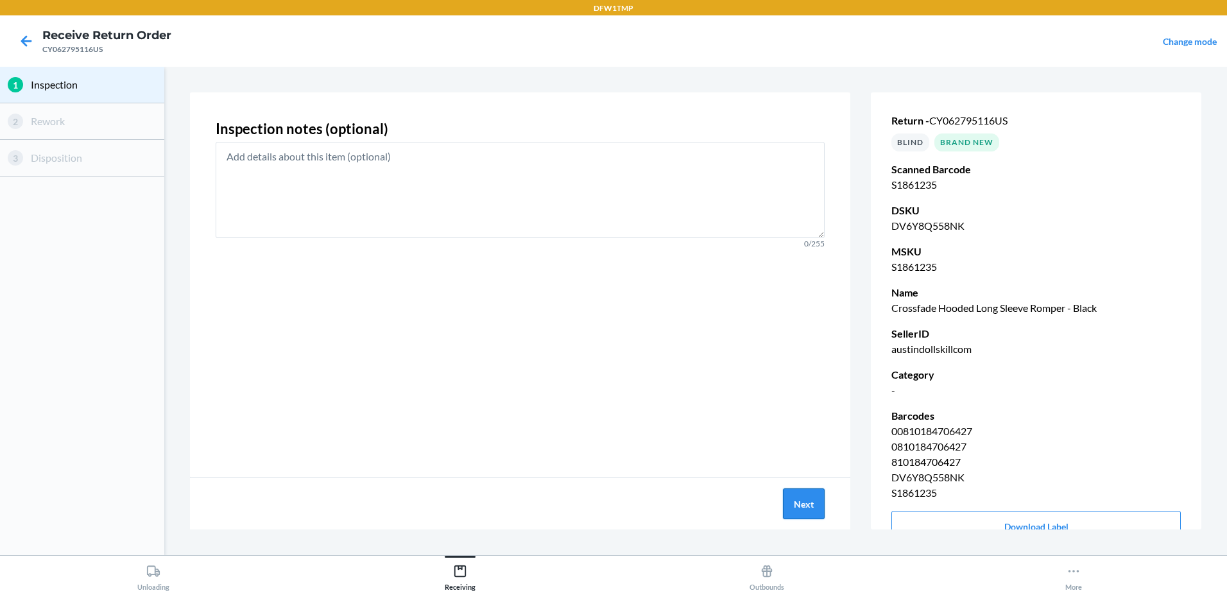
click at [820, 499] on button "Next" at bounding box center [804, 503] width 42 height 31
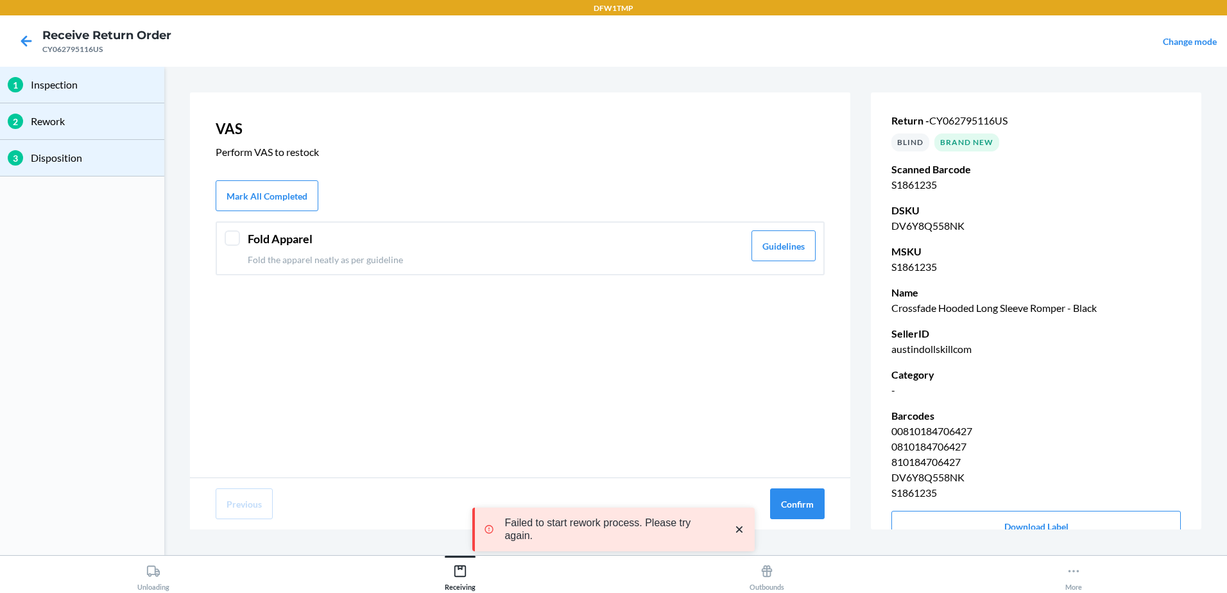
click at [227, 234] on div at bounding box center [232, 237] width 15 height 15
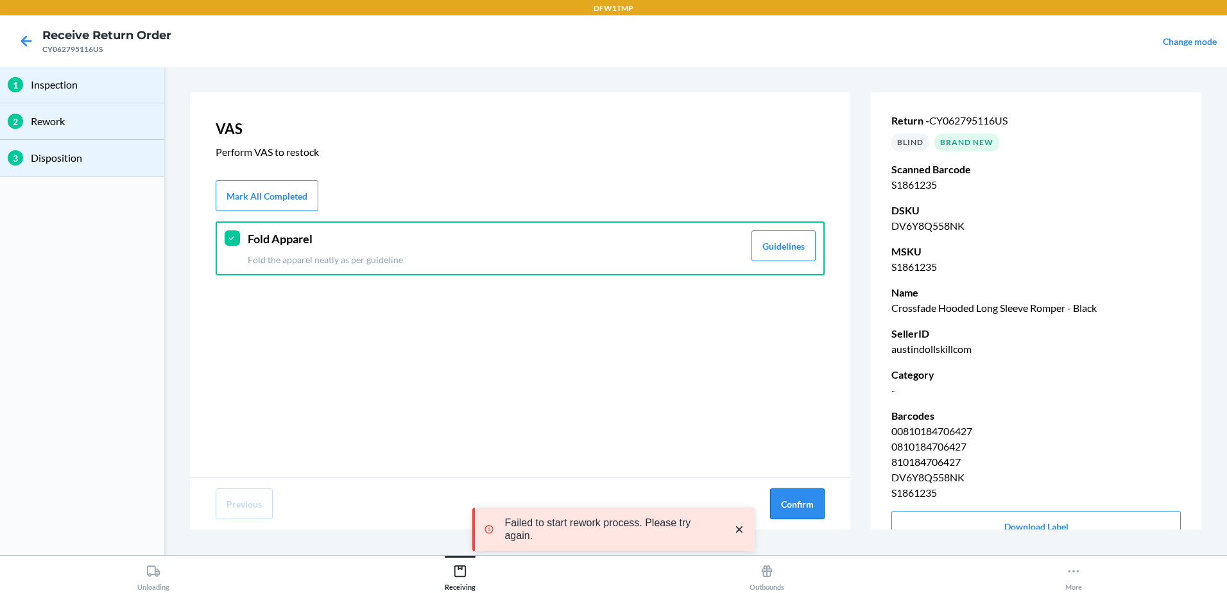
click at [793, 510] on button "Confirm" at bounding box center [797, 503] width 55 height 31
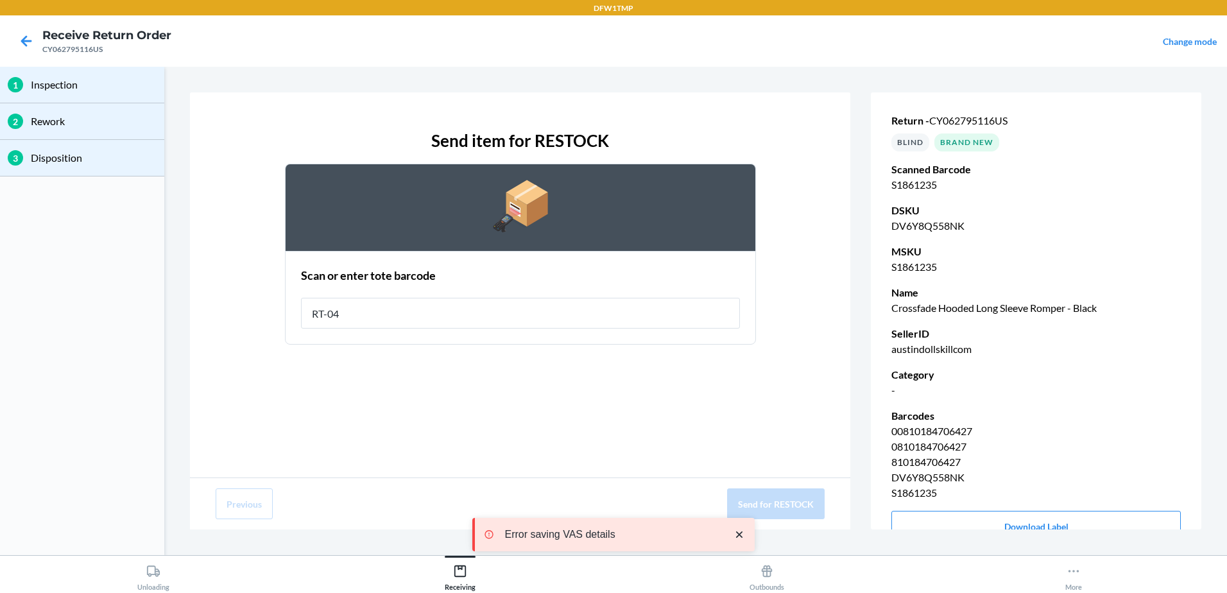
type input "RT-04"
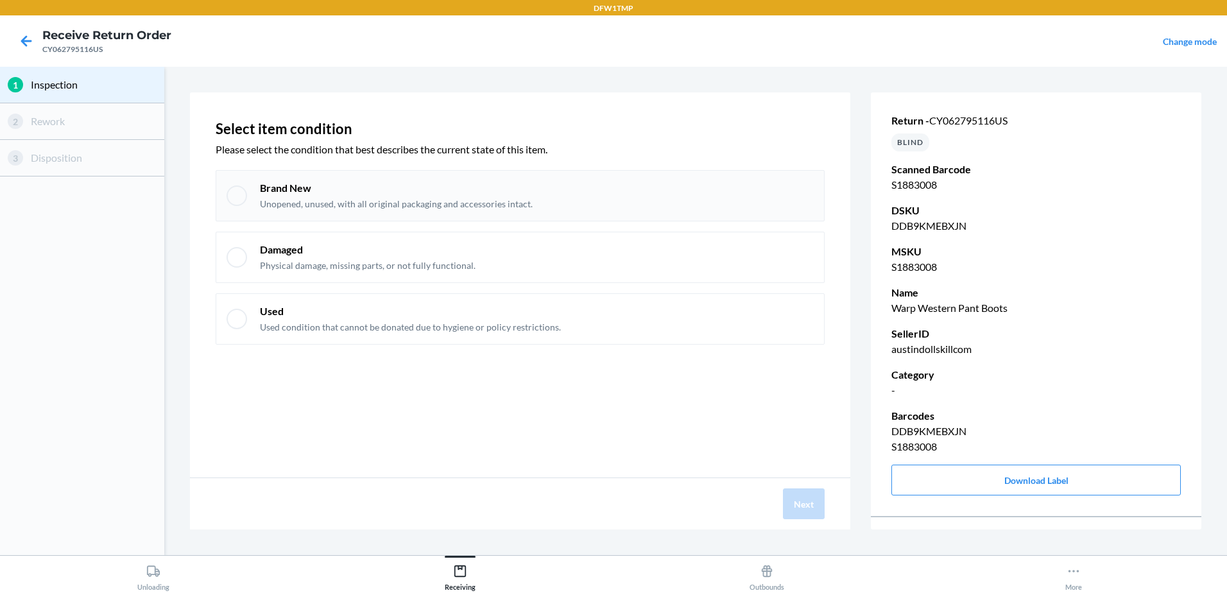
click at [239, 203] on div at bounding box center [237, 195] width 21 height 21
checkbox input "true"
click at [809, 506] on button "Next" at bounding box center [804, 503] width 42 height 31
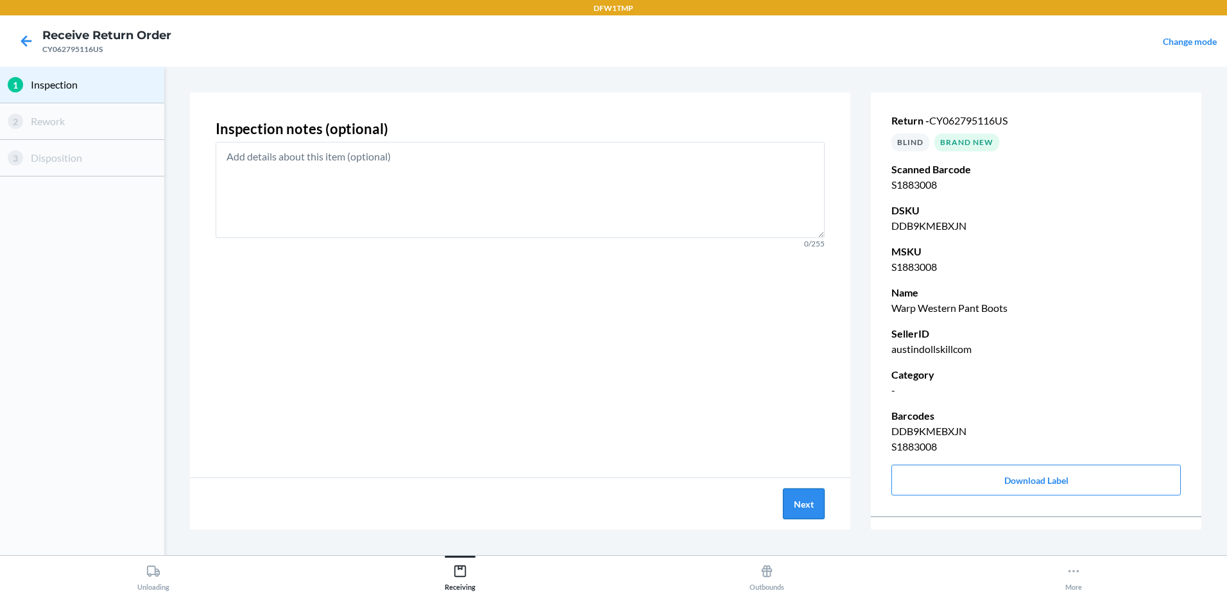
click at [805, 504] on button "Next" at bounding box center [804, 503] width 42 height 31
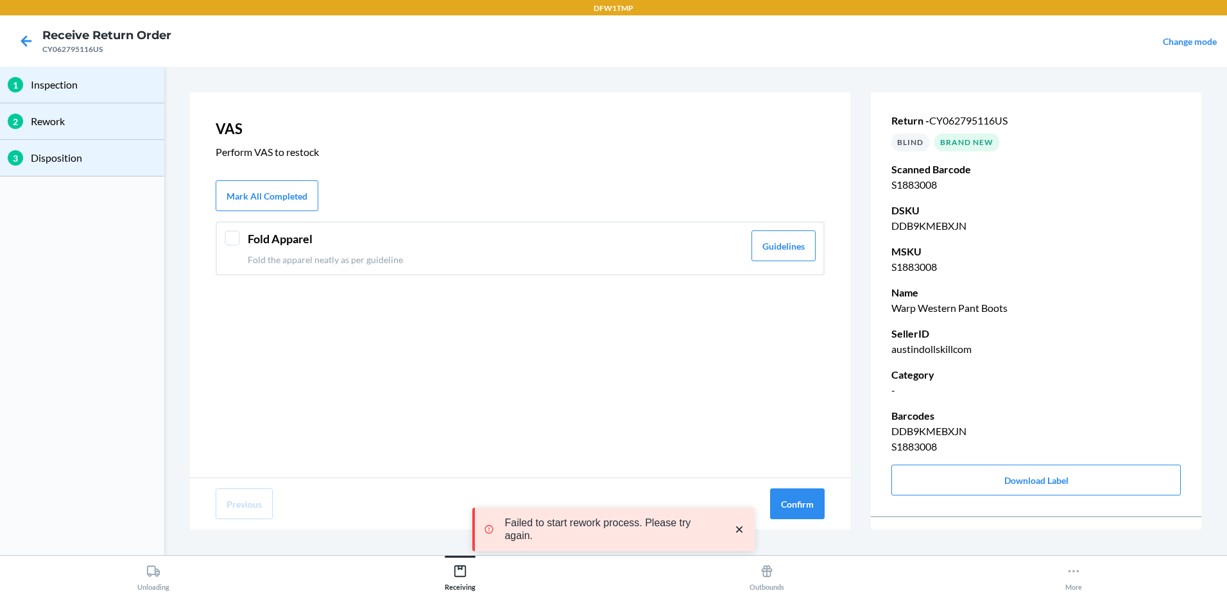
click at [222, 236] on div "Fold Apparel Fold the apparel neatly as per guideline Guidelines" at bounding box center [520, 248] width 609 height 54
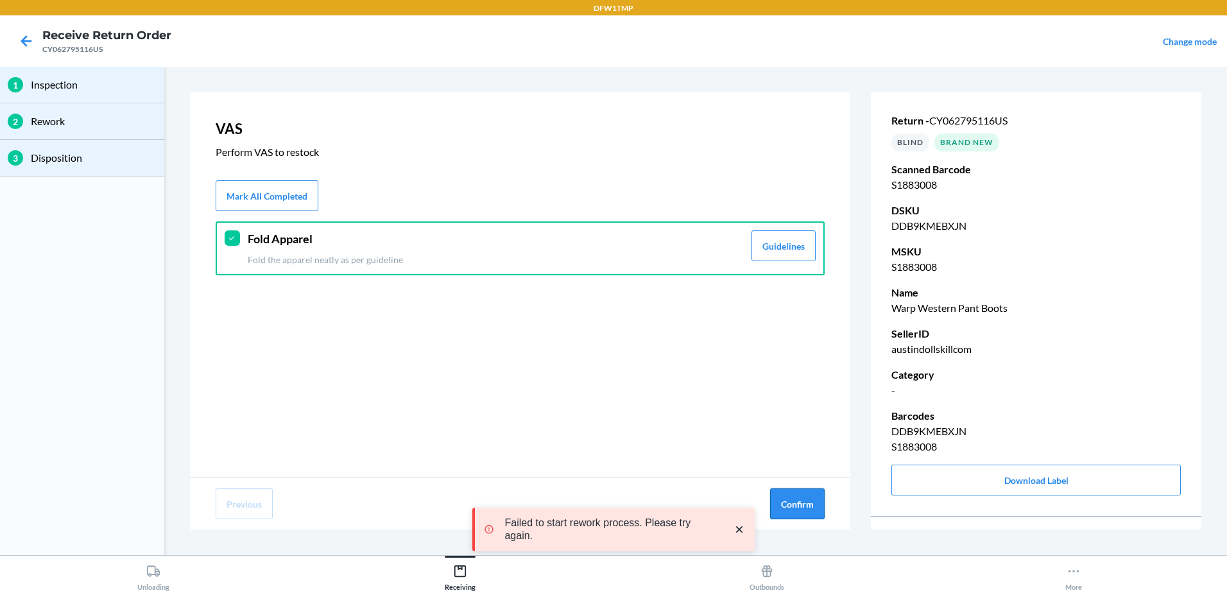
click at [781, 509] on button "Confirm" at bounding box center [797, 503] width 55 height 31
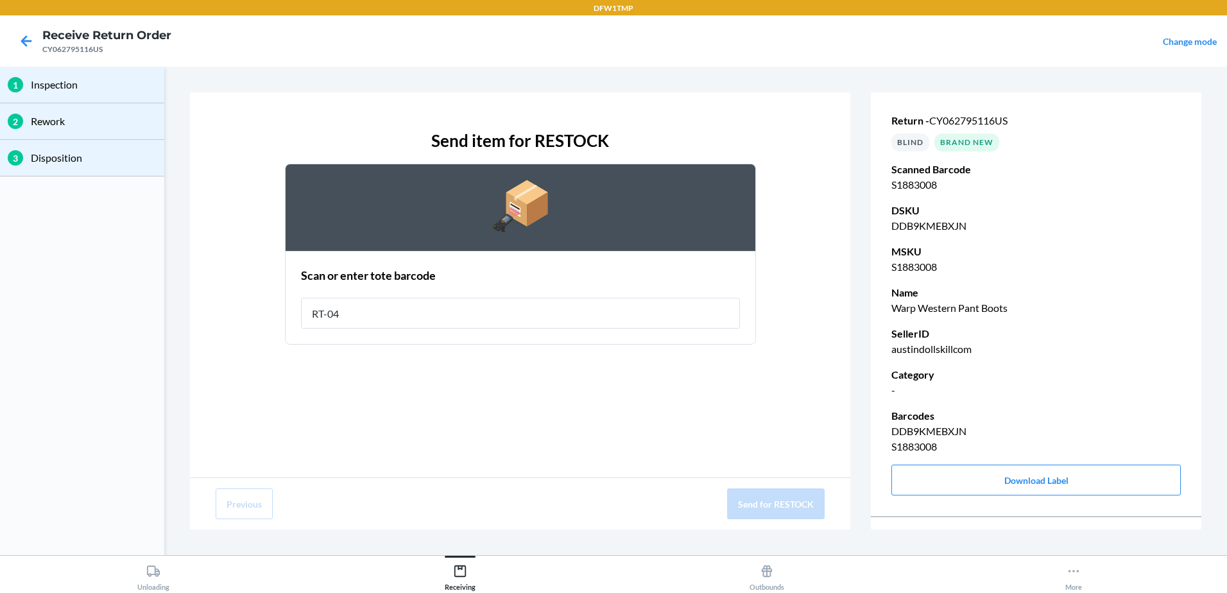
type input "RT-04"
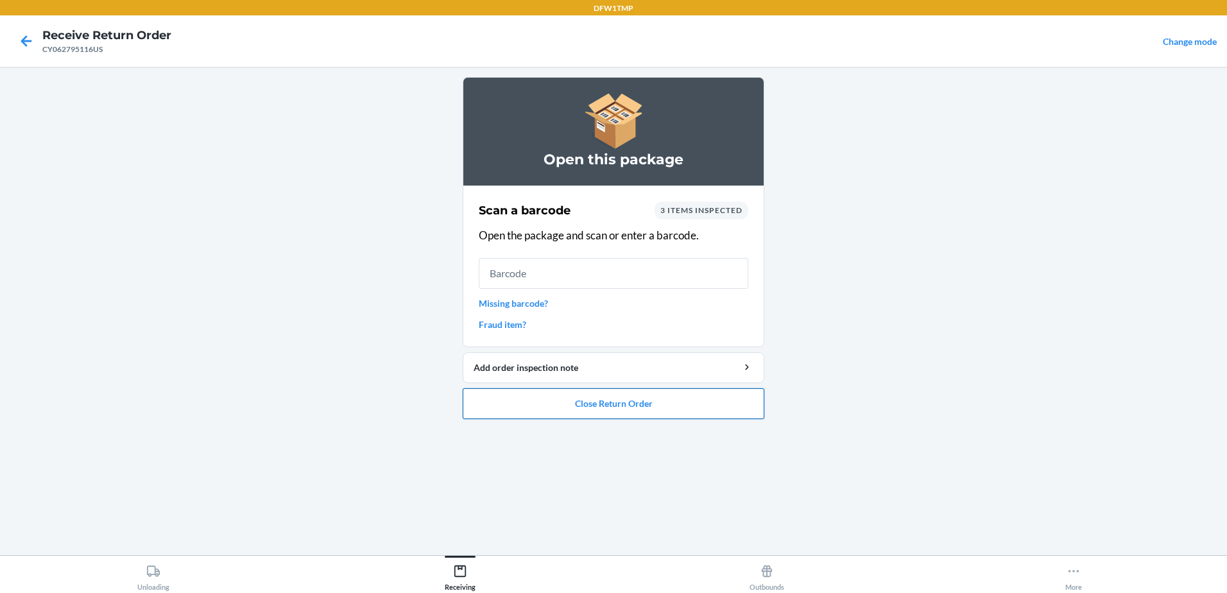
click at [633, 404] on button "Close Return Order" at bounding box center [614, 403] width 302 height 31
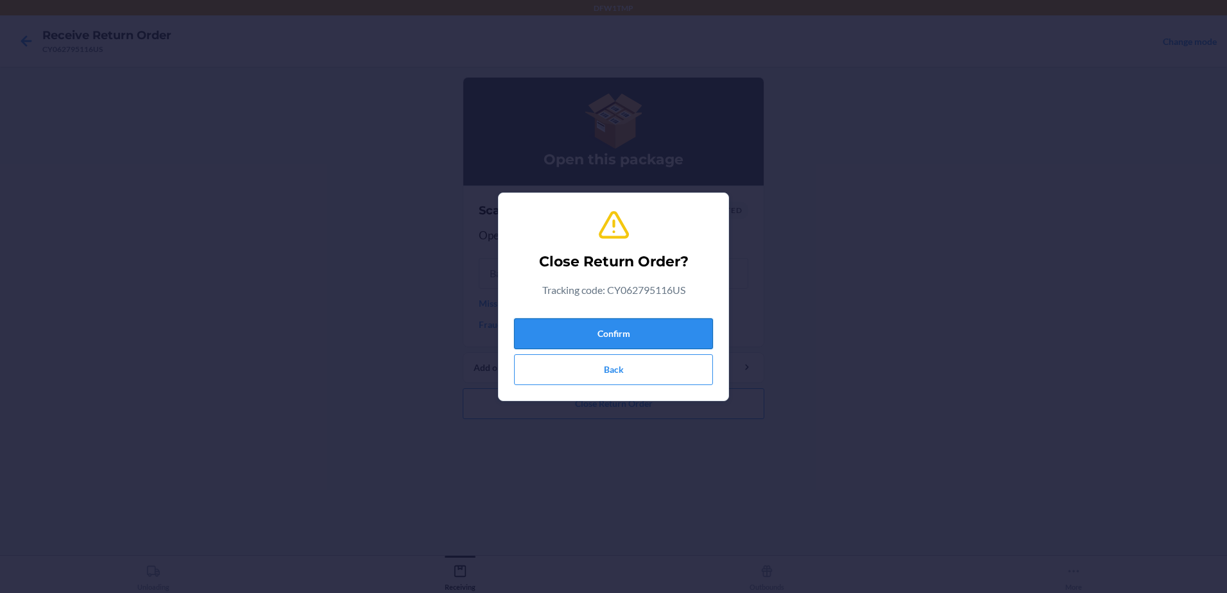
click at [627, 341] on button "Confirm" at bounding box center [613, 333] width 199 height 31
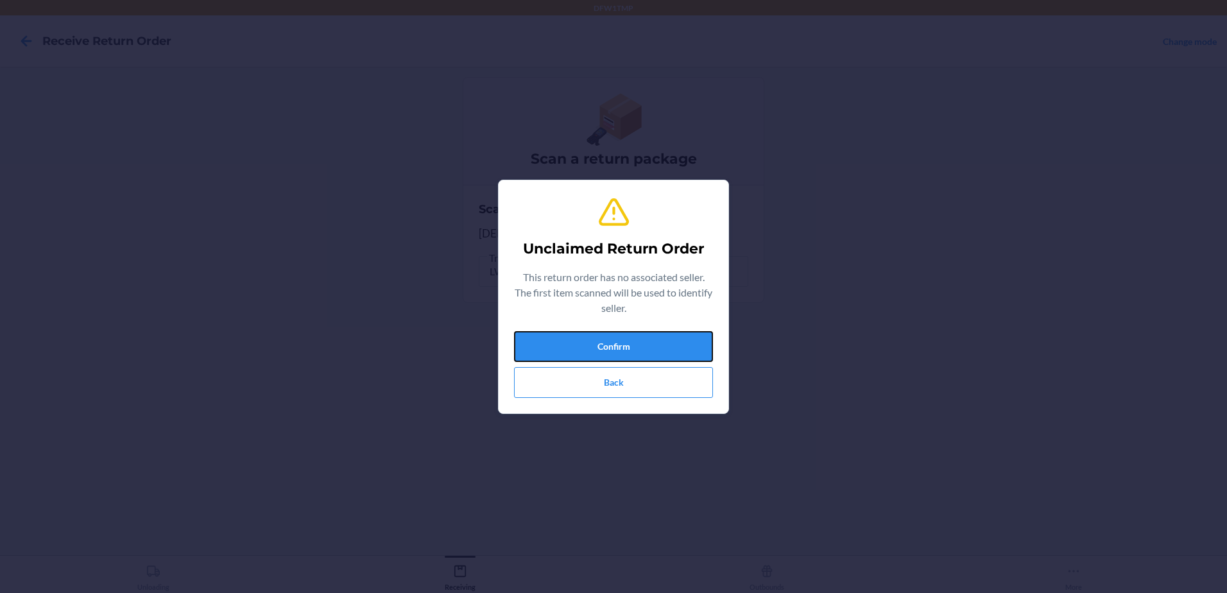
click at [627, 340] on button "Confirm" at bounding box center [613, 346] width 199 height 31
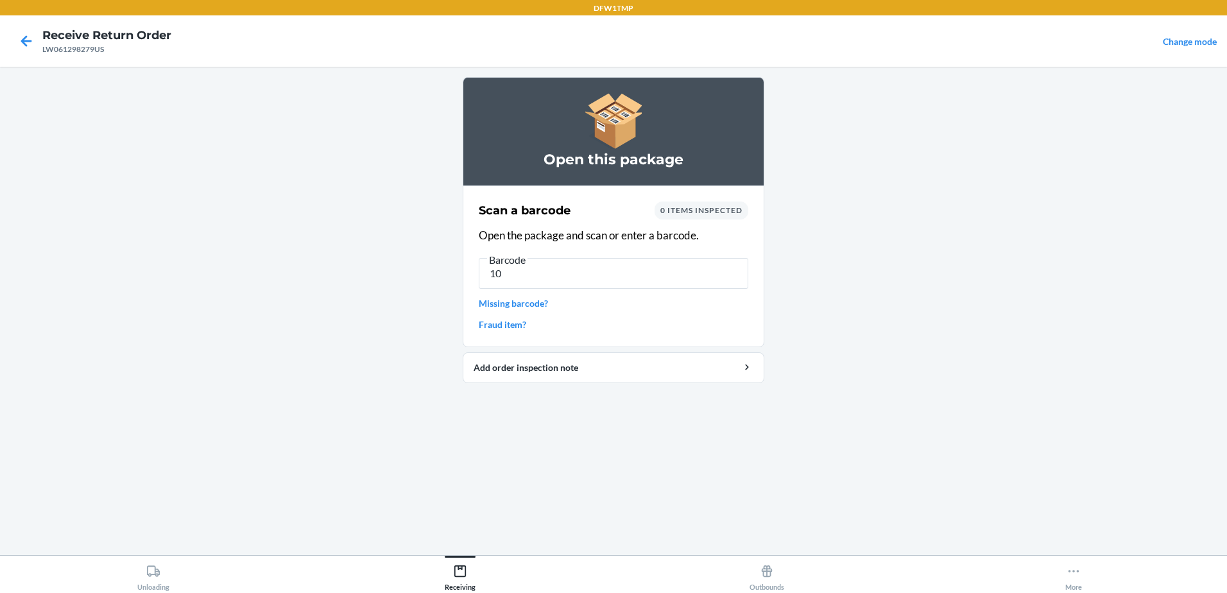
type input "1"
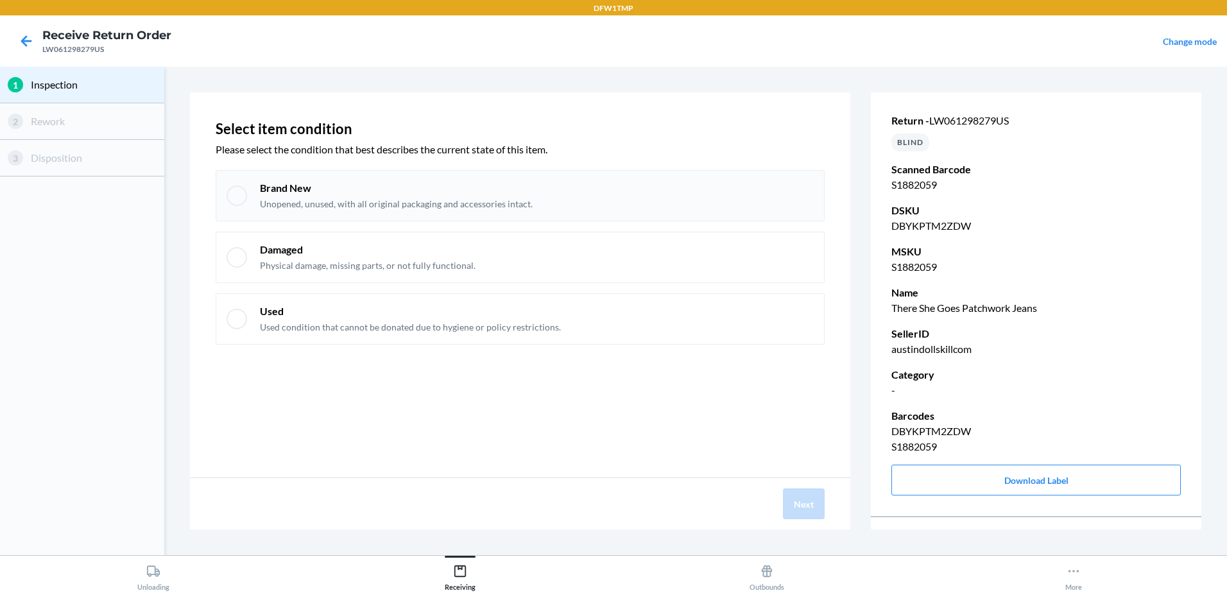
click at [232, 200] on div at bounding box center [237, 195] width 21 height 21
checkbox input "true"
click at [793, 504] on button "Next" at bounding box center [804, 503] width 42 height 31
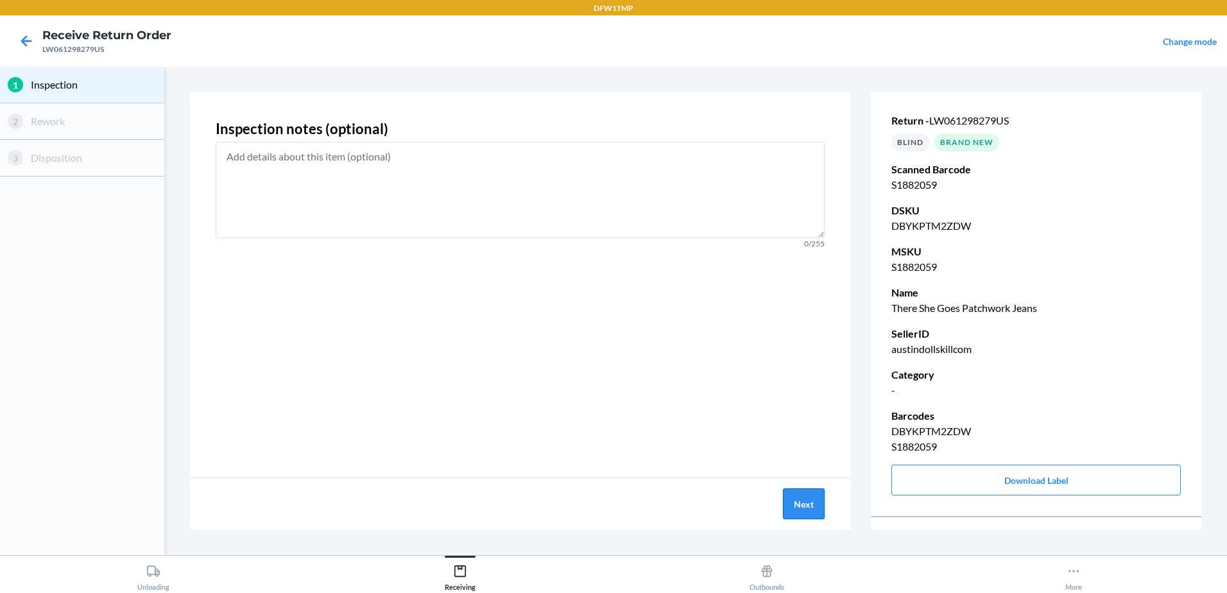
click at [817, 499] on button "Next" at bounding box center [804, 503] width 42 height 31
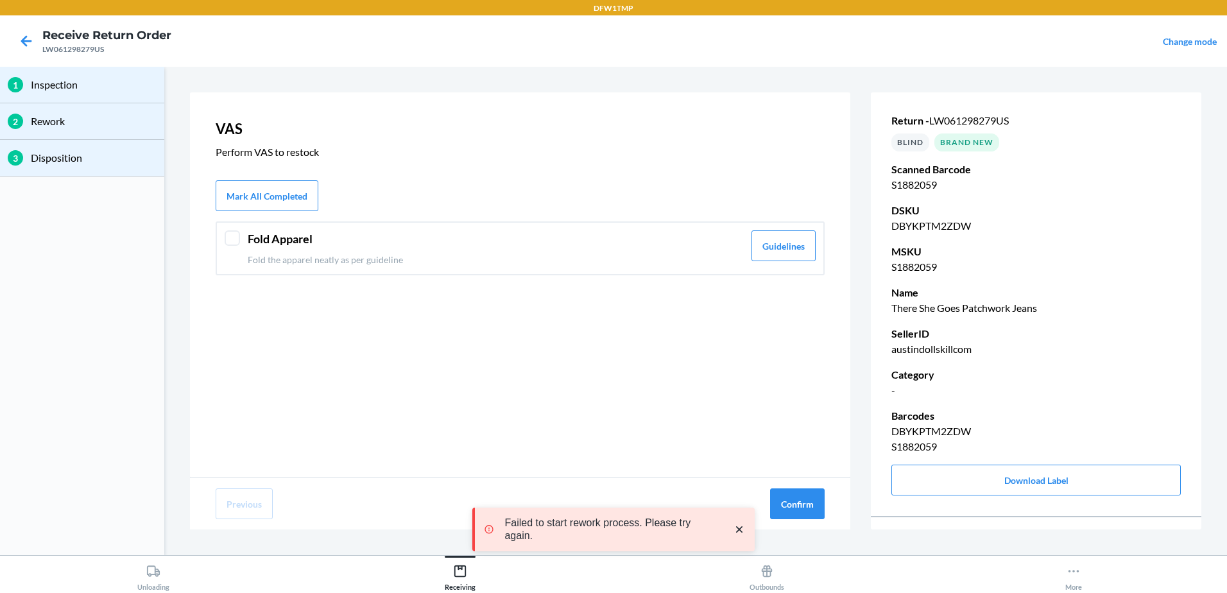
click at [246, 242] on div "Fold Apparel Fold the apparel neatly as per guideline Guidelines" at bounding box center [520, 248] width 609 height 54
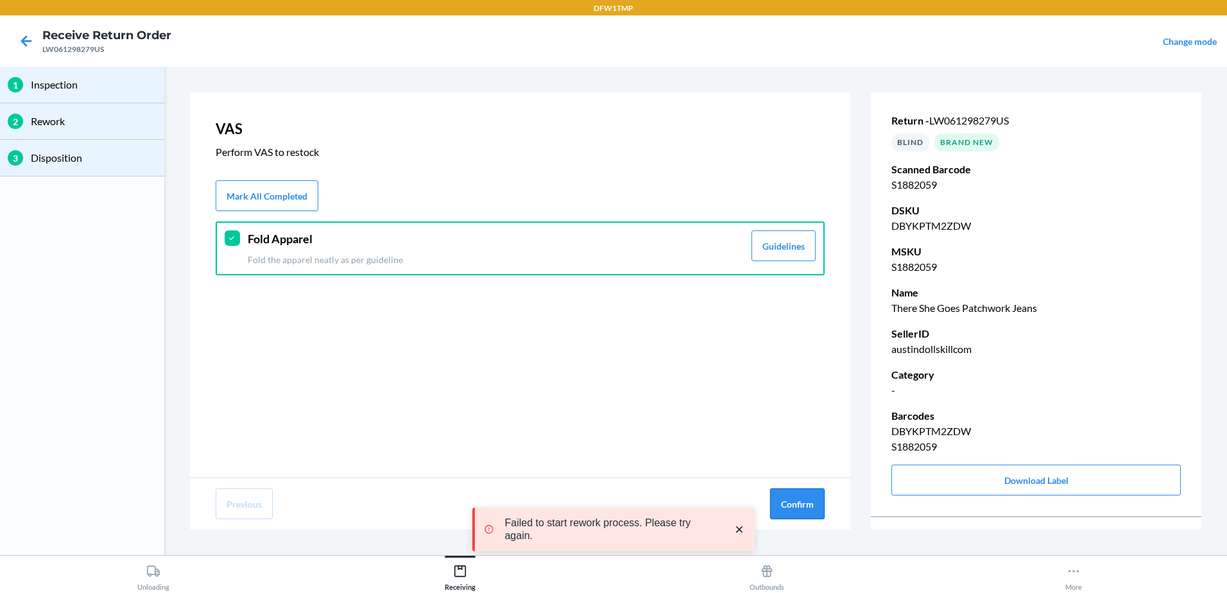
click at [809, 499] on button "Confirm" at bounding box center [797, 503] width 55 height 31
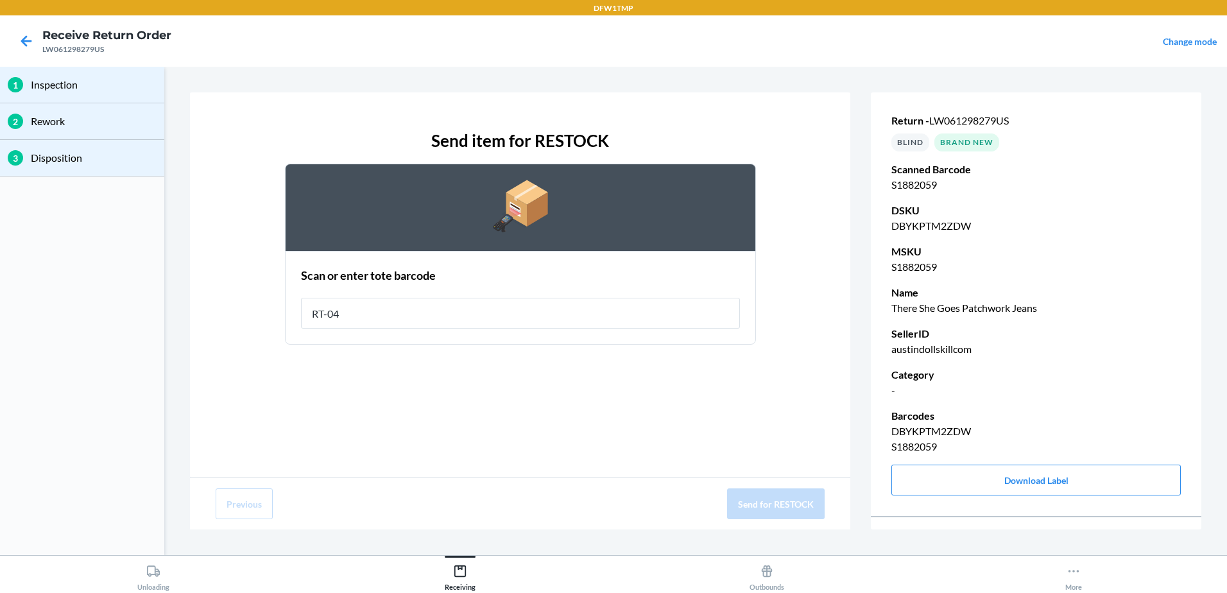
type input "RT-04"
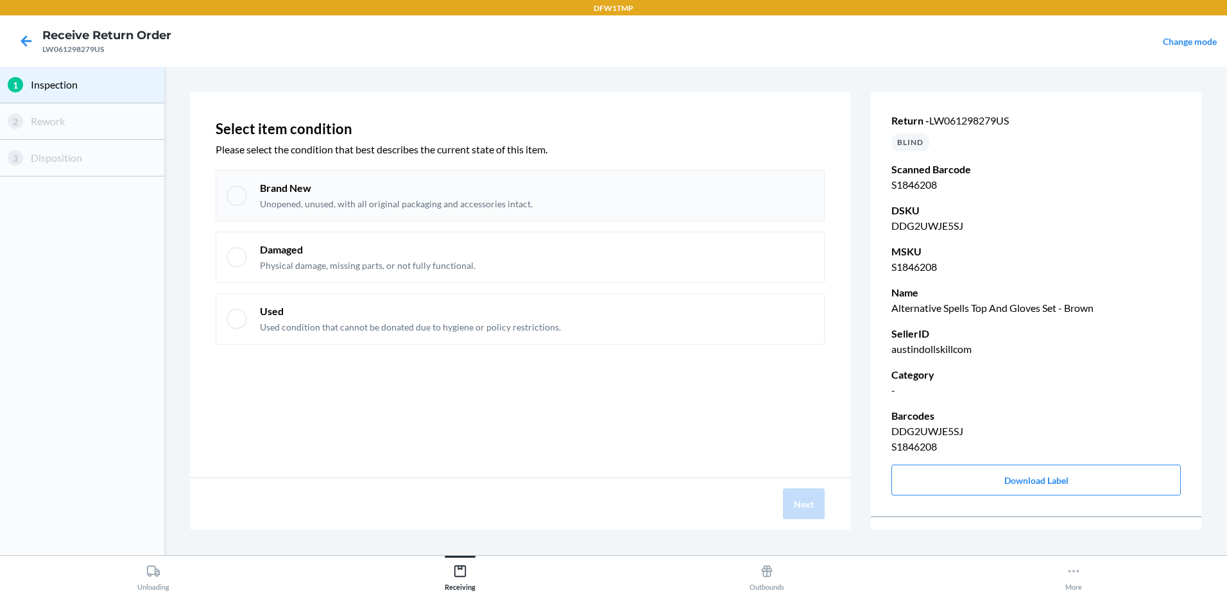
click at [238, 189] on div at bounding box center [237, 195] width 21 height 21
checkbox input "true"
click at [802, 508] on button "Next" at bounding box center [804, 503] width 42 height 31
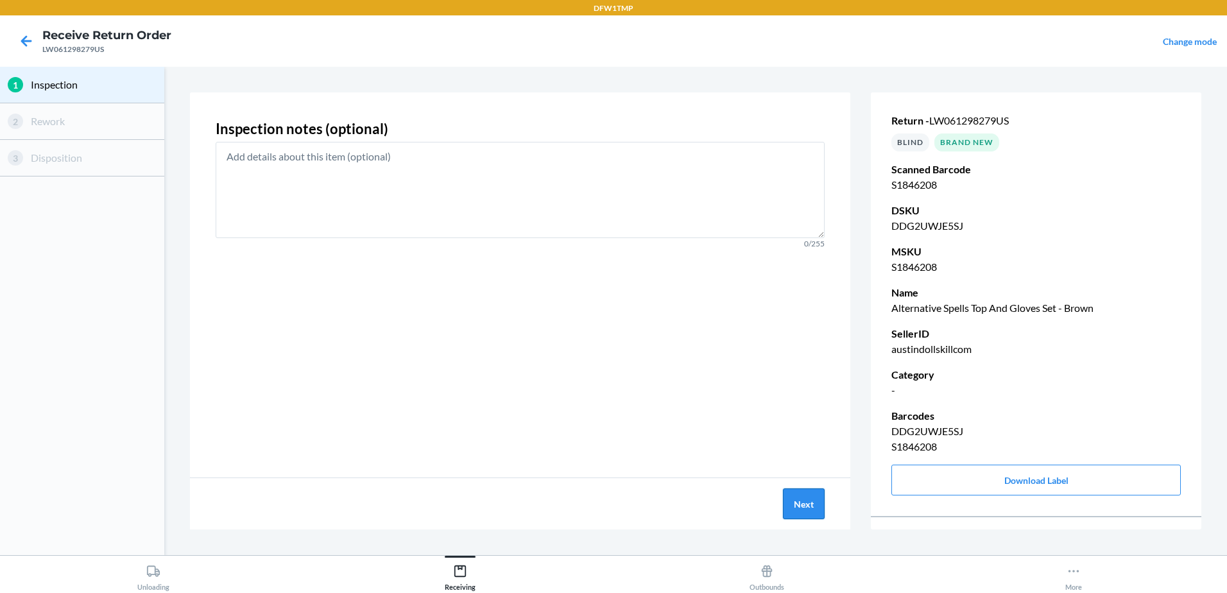
click at [802, 508] on button "Next" at bounding box center [804, 503] width 42 height 31
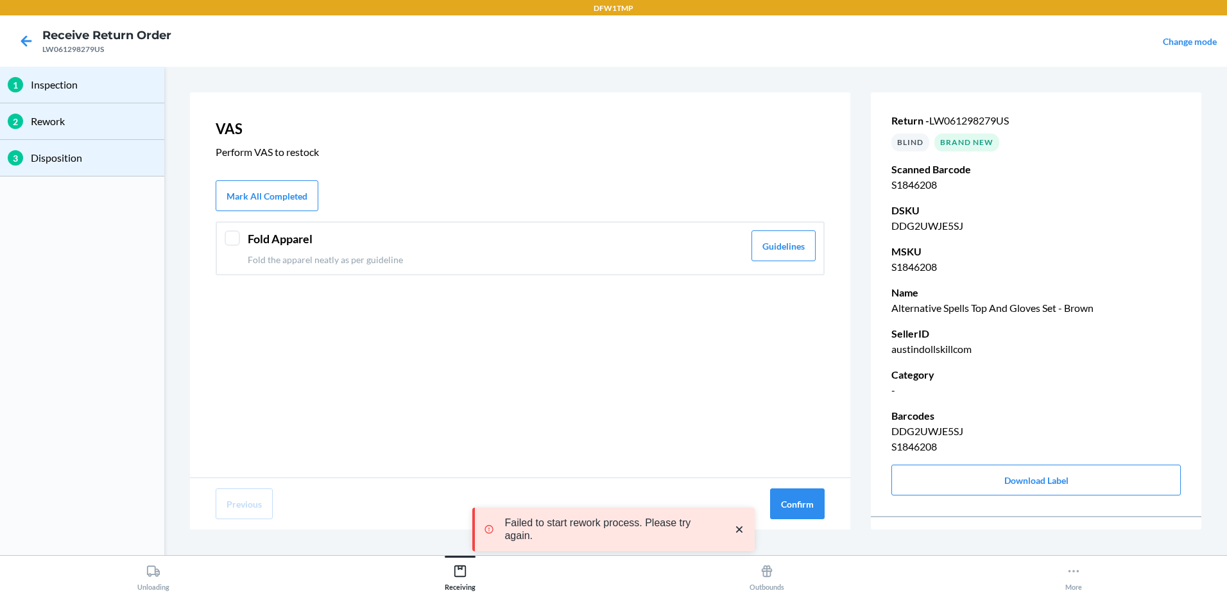
click at [235, 235] on div at bounding box center [232, 237] width 15 height 15
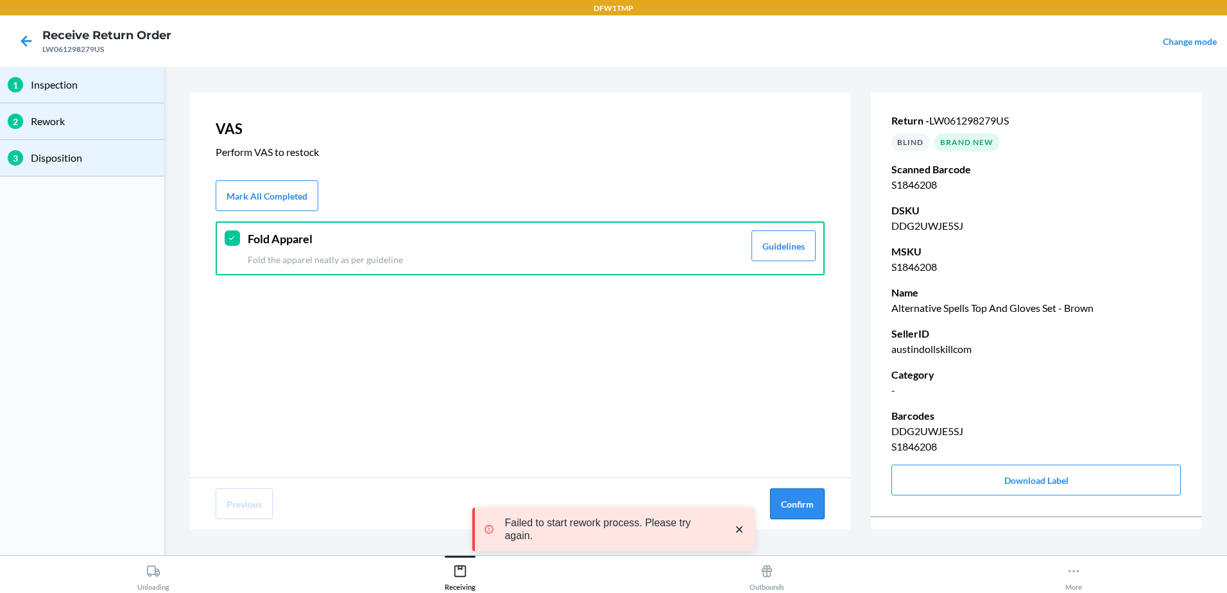
click at [791, 502] on button "Confirm" at bounding box center [797, 503] width 55 height 31
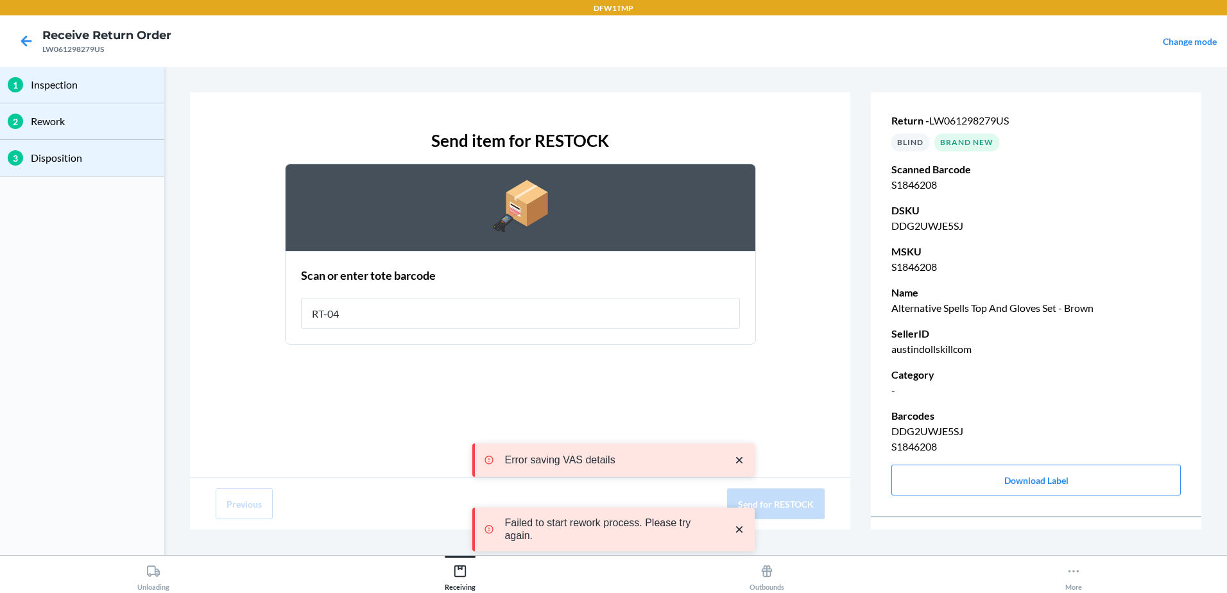
type input "RT-04"
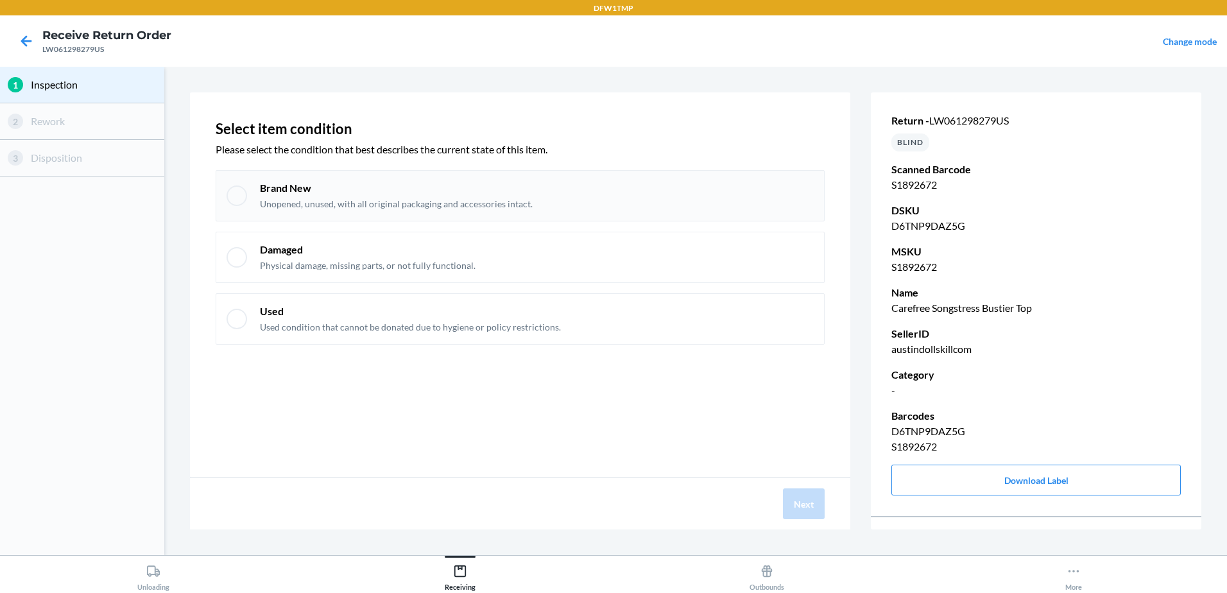
click at [240, 185] on div at bounding box center [237, 195] width 21 height 21
checkbox input "true"
drag, startPoint x: 678, startPoint y: 397, endPoint x: 653, endPoint y: 626, distance: 229.8
click at [653, 592] on html "DFW1TMP Receive Return Order LW061298279US Change mode 1 Inspection 2 Rework 3 …" at bounding box center [613, 296] width 1227 height 593
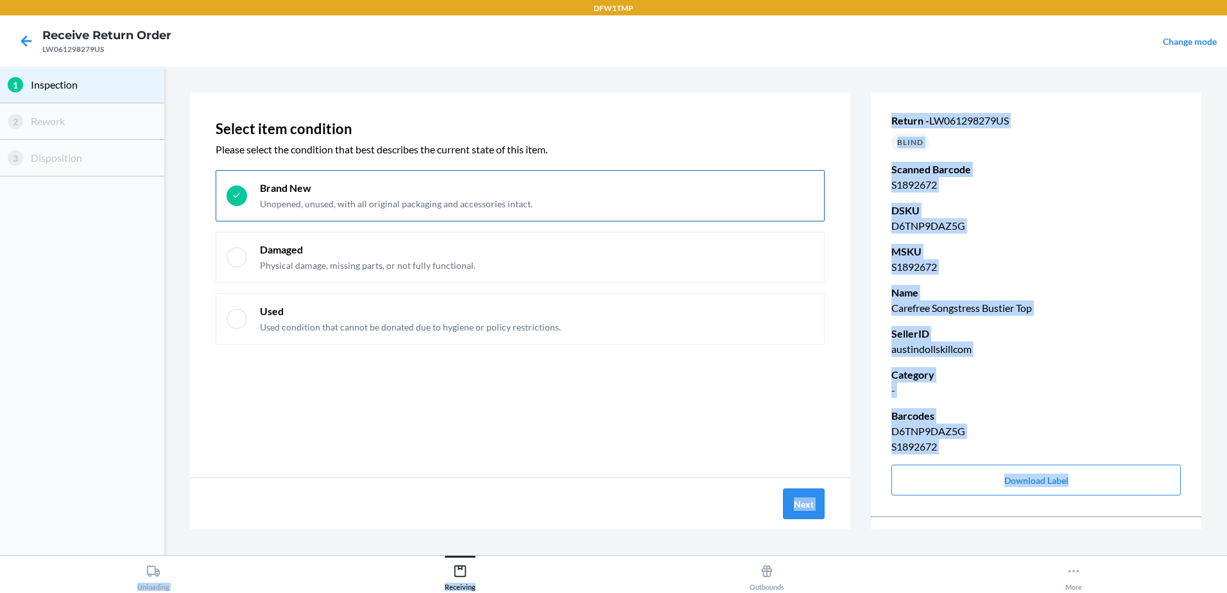
click at [765, 479] on div "Next" at bounding box center [520, 503] width 660 height 51
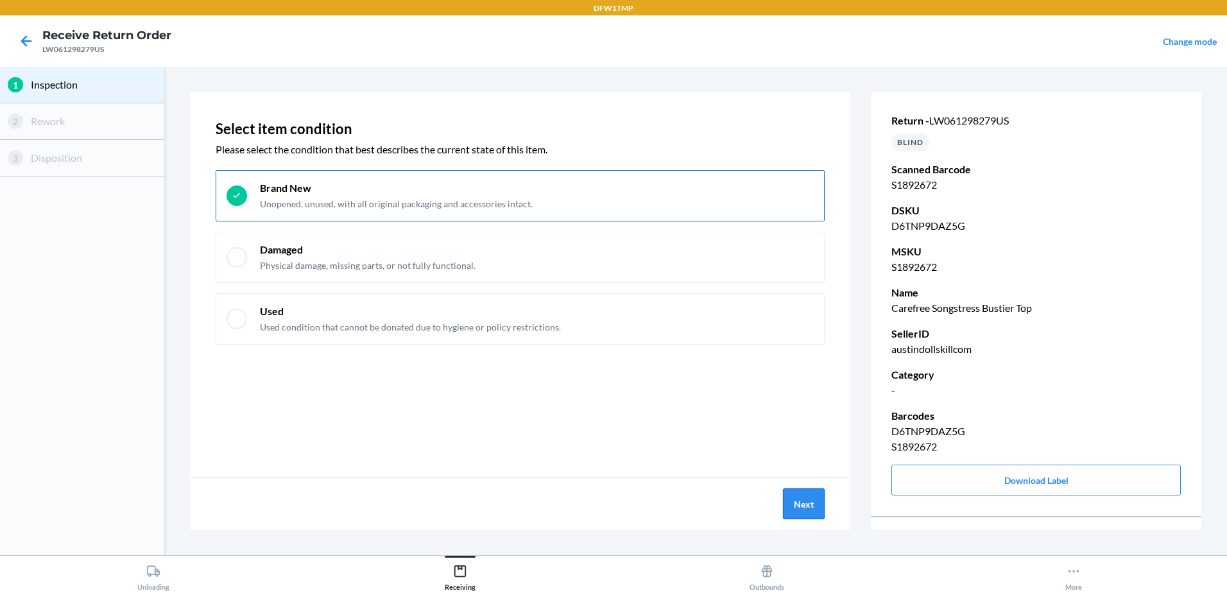
click at [809, 501] on button "Next" at bounding box center [804, 503] width 42 height 31
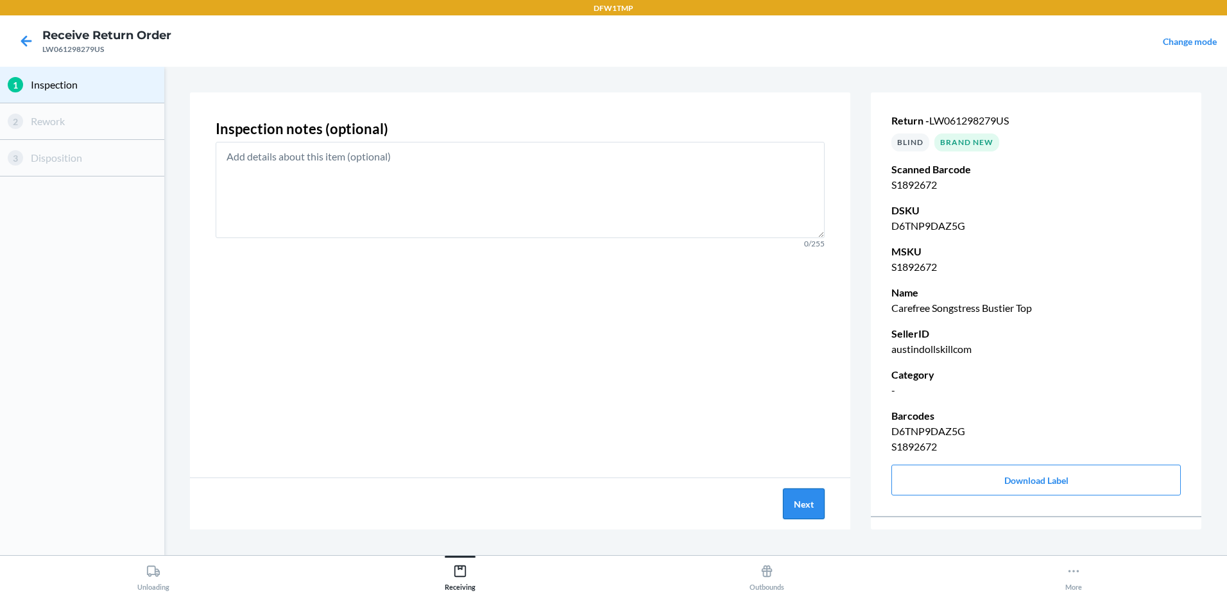
click at [809, 498] on button "Next" at bounding box center [804, 503] width 42 height 31
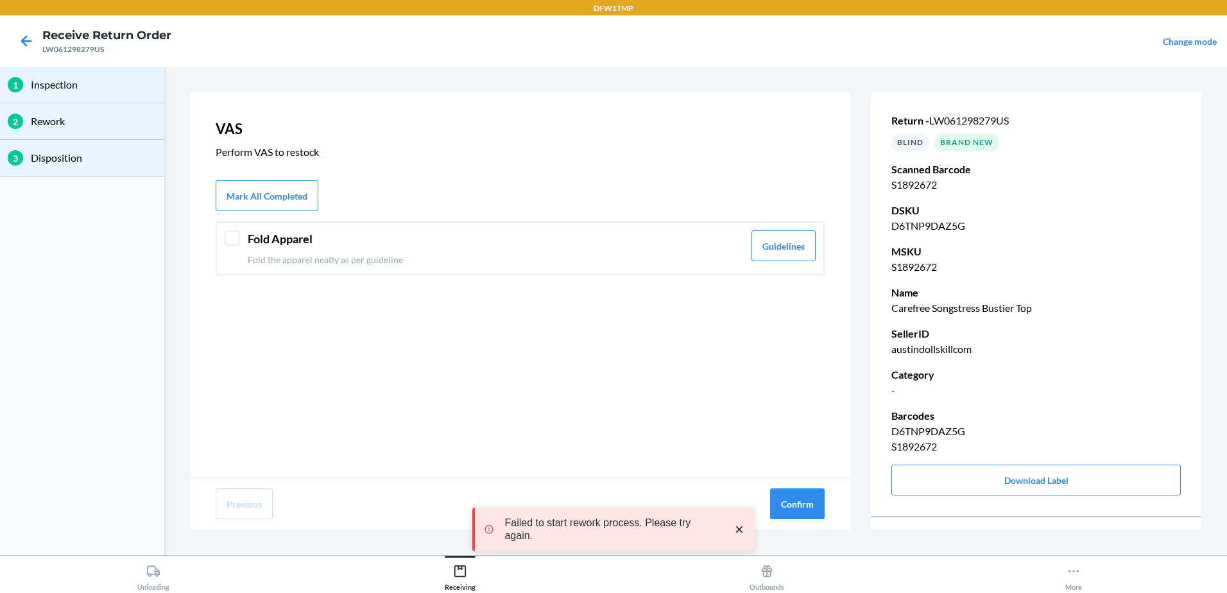
click at [254, 230] on div "Fold Apparel Fold the apparel neatly as per guideline Guidelines" at bounding box center [520, 248] width 609 height 54
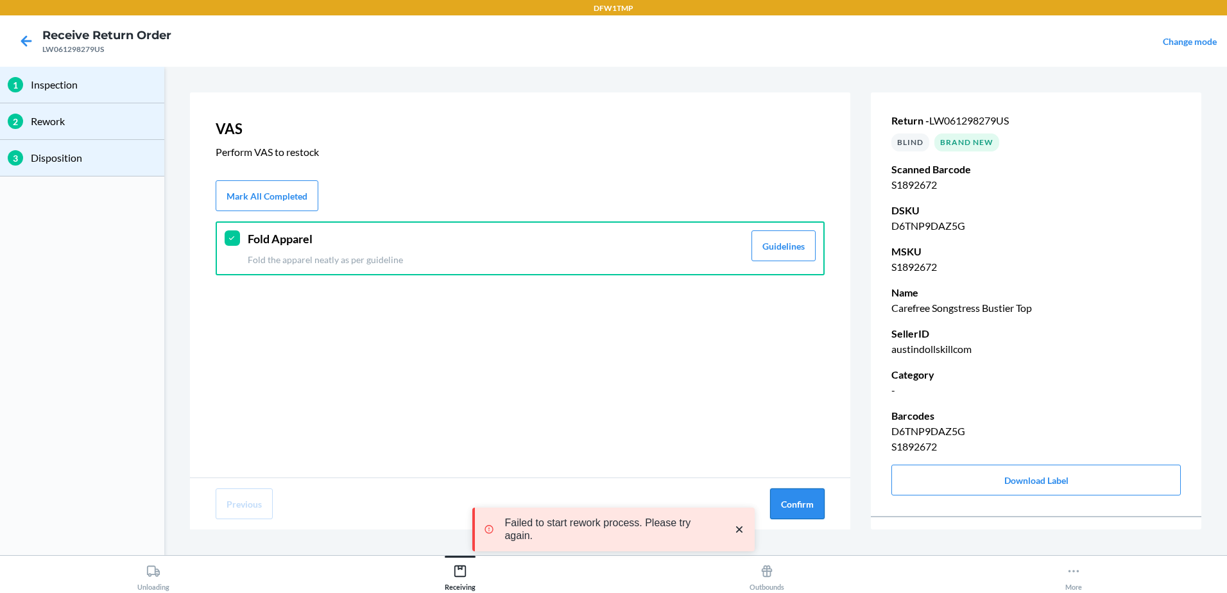
click at [816, 494] on button "Confirm" at bounding box center [797, 503] width 55 height 31
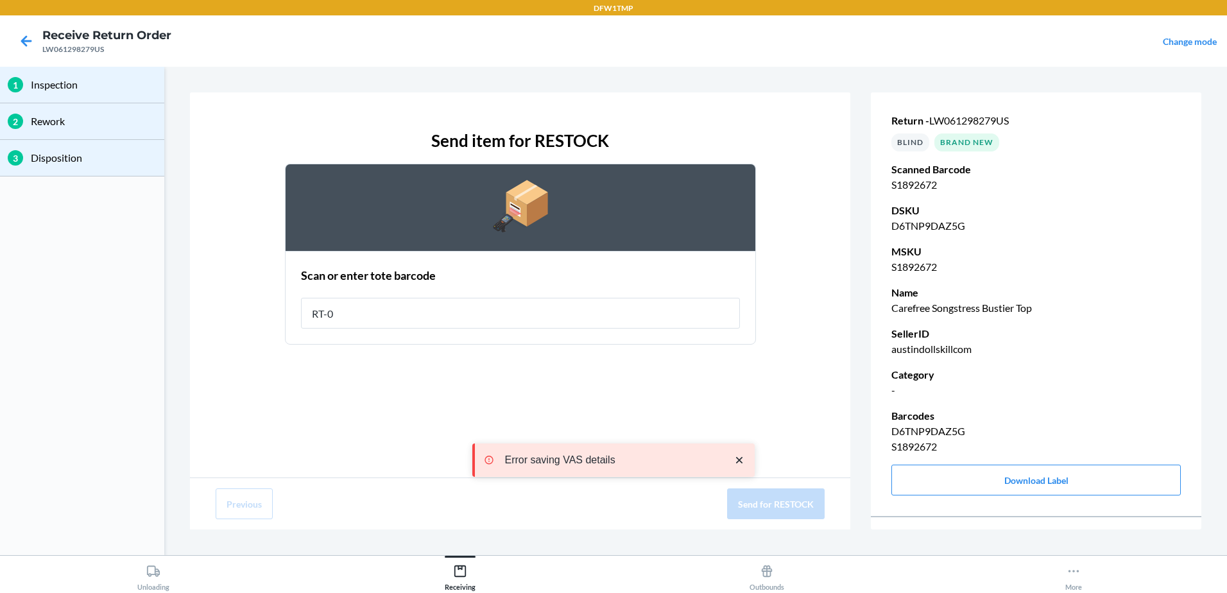
type input "RT-04"
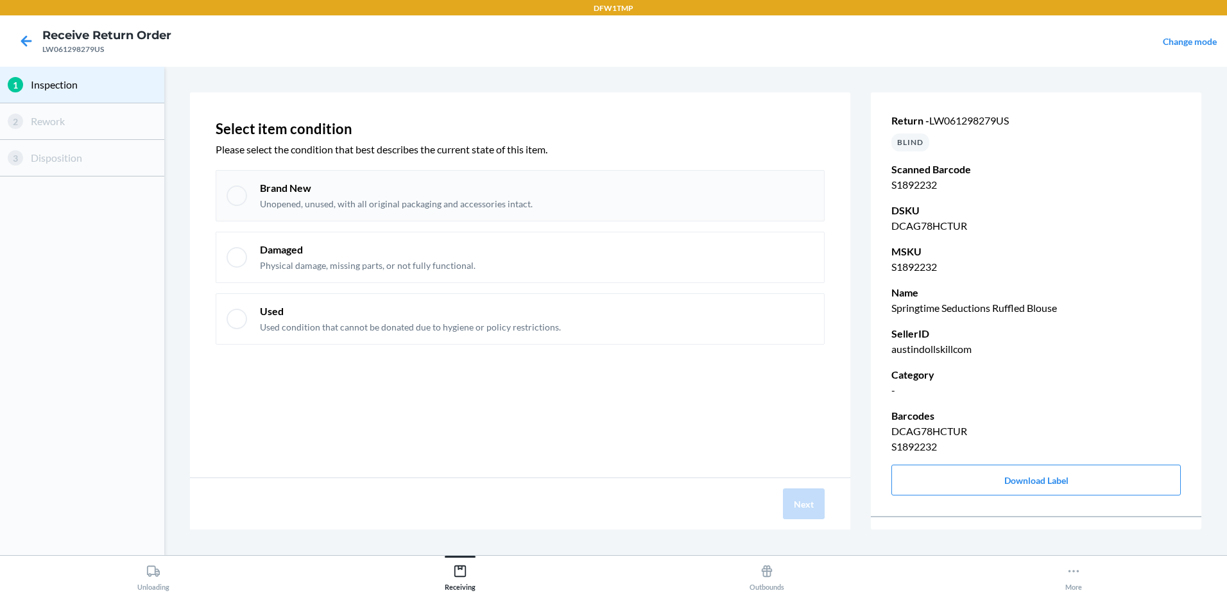
click at [236, 190] on div at bounding box center [237, 195] width 21 height 21
checkbox input "true"
click at [818, 506] on button "Next" at bounding box center [804, 503] width 42 height 31
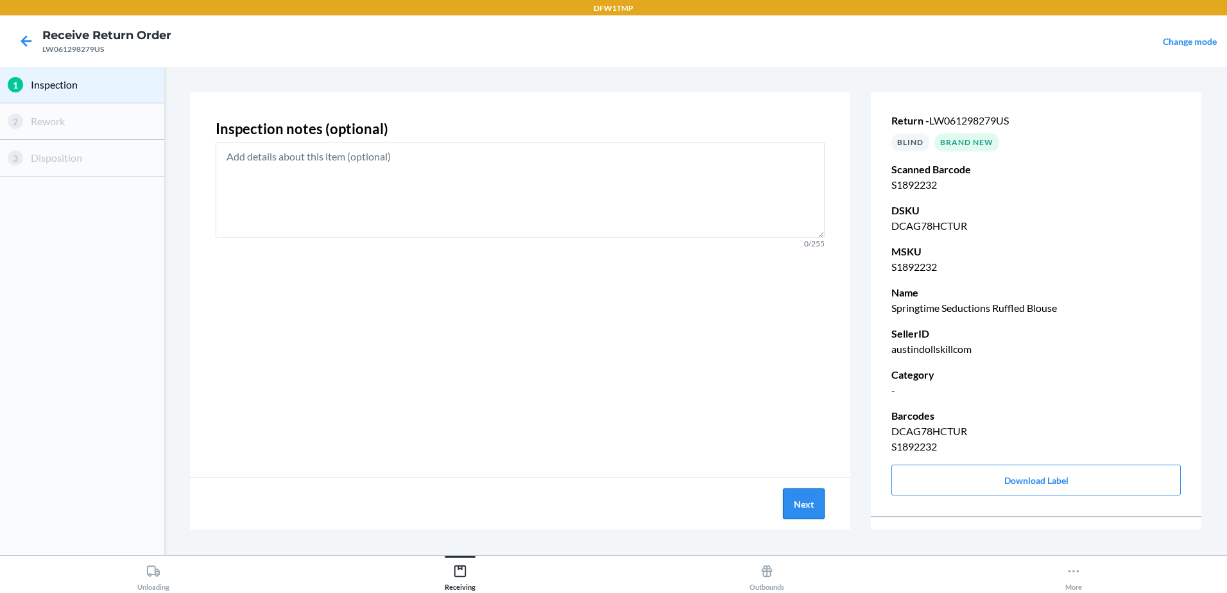
click at [818, 506] on button "Next" at bounding box center [804, 503] width 42 height 31
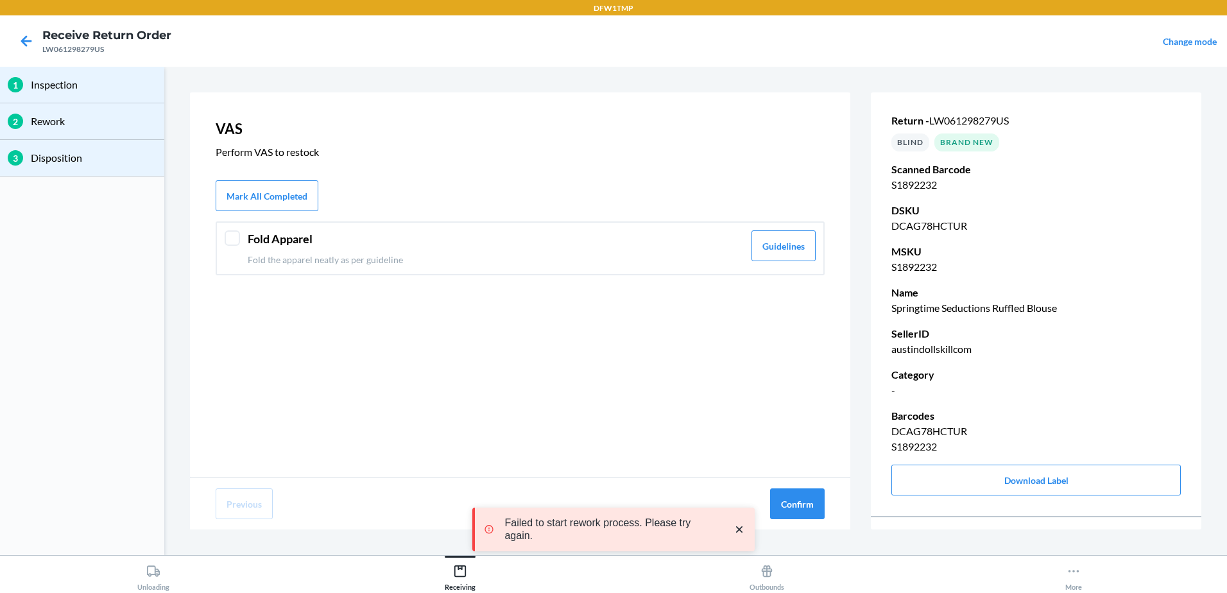
click at [227, 235] on div at bounding box center [232, 237] width 15 height 15
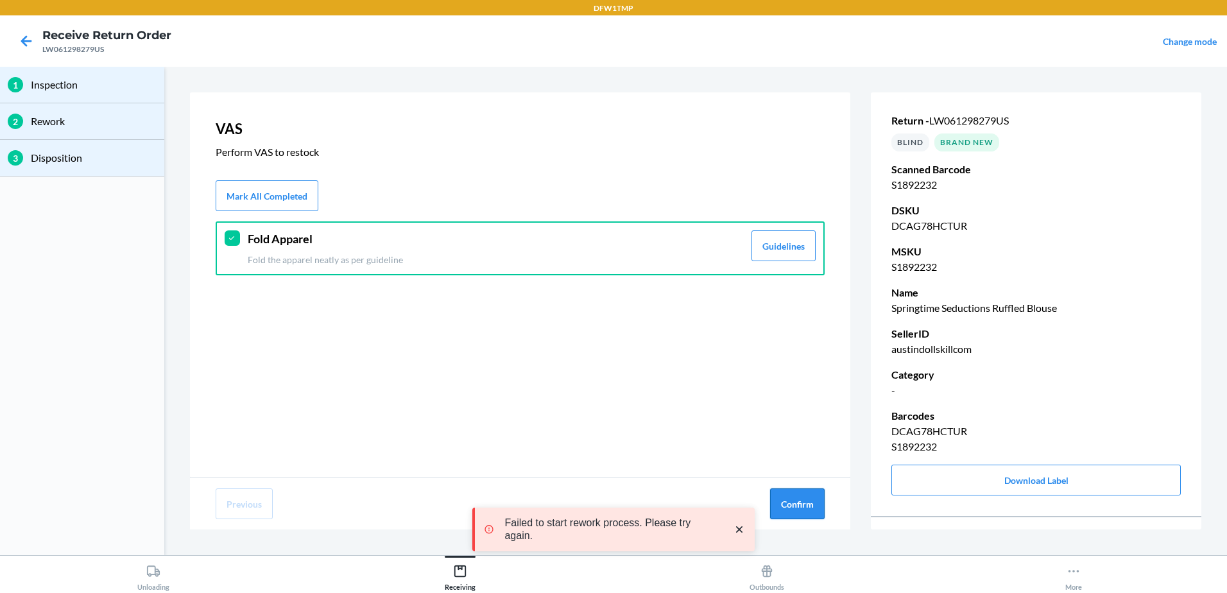
click at [802, 501] on button "Confirm" at bounding box center [797, 503] width 55 height 31
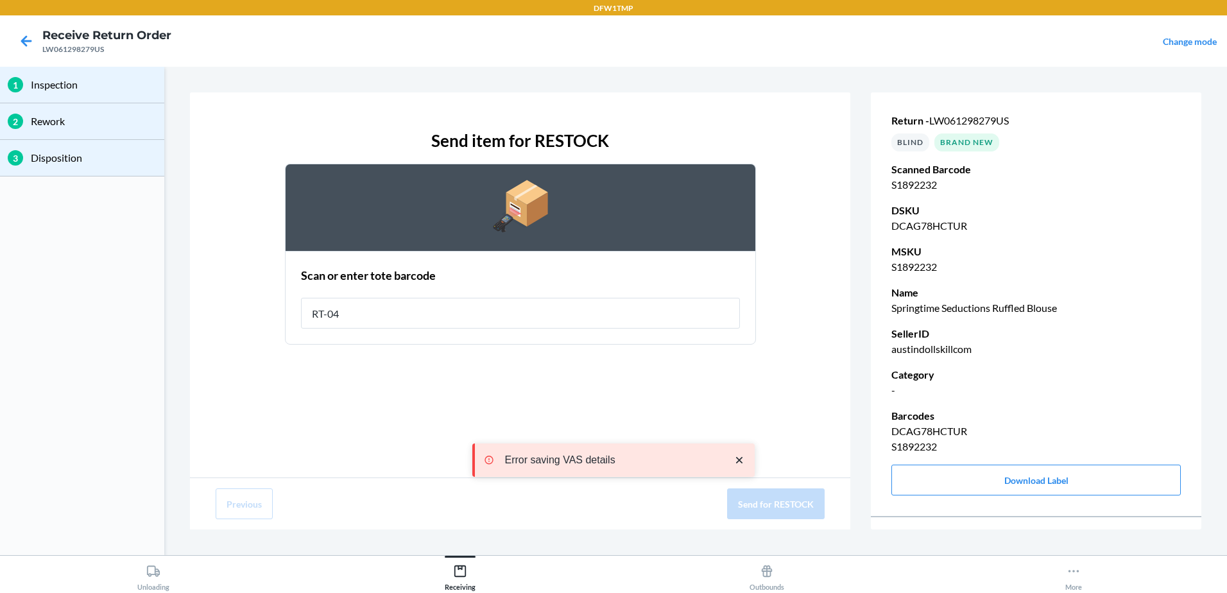
type input "RT-04"
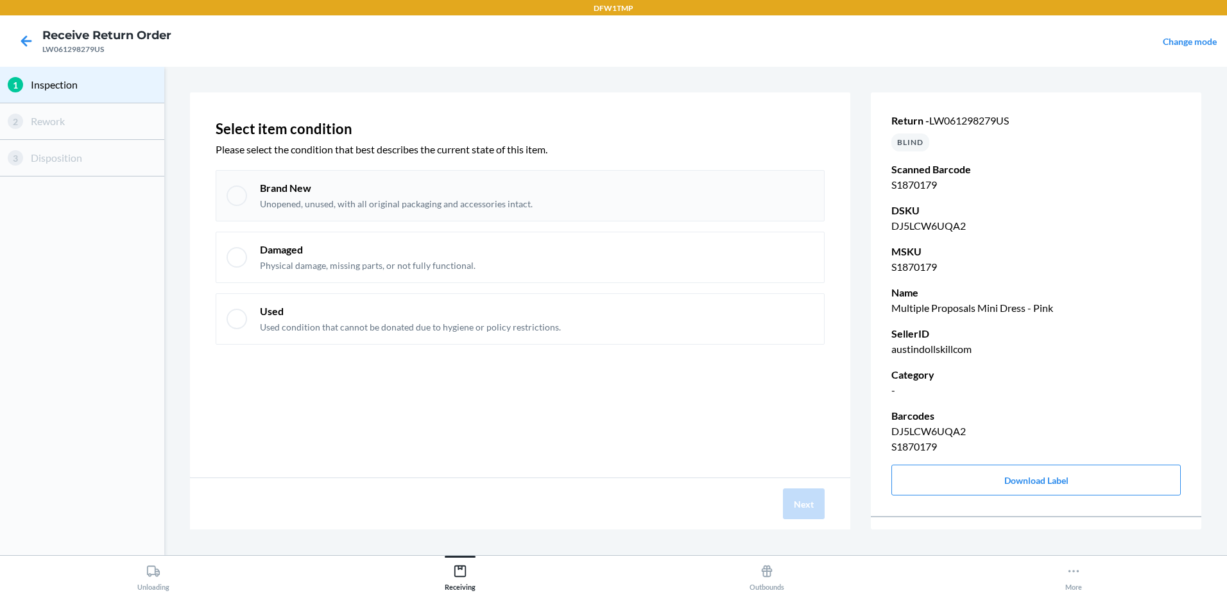
click at [236, 190] on div at bounding box center [237, 195] width 21 height 21
checkbox input "true"
click at [815, 511] on button "Next" at bounding box center [804, 503] width 42 height 31
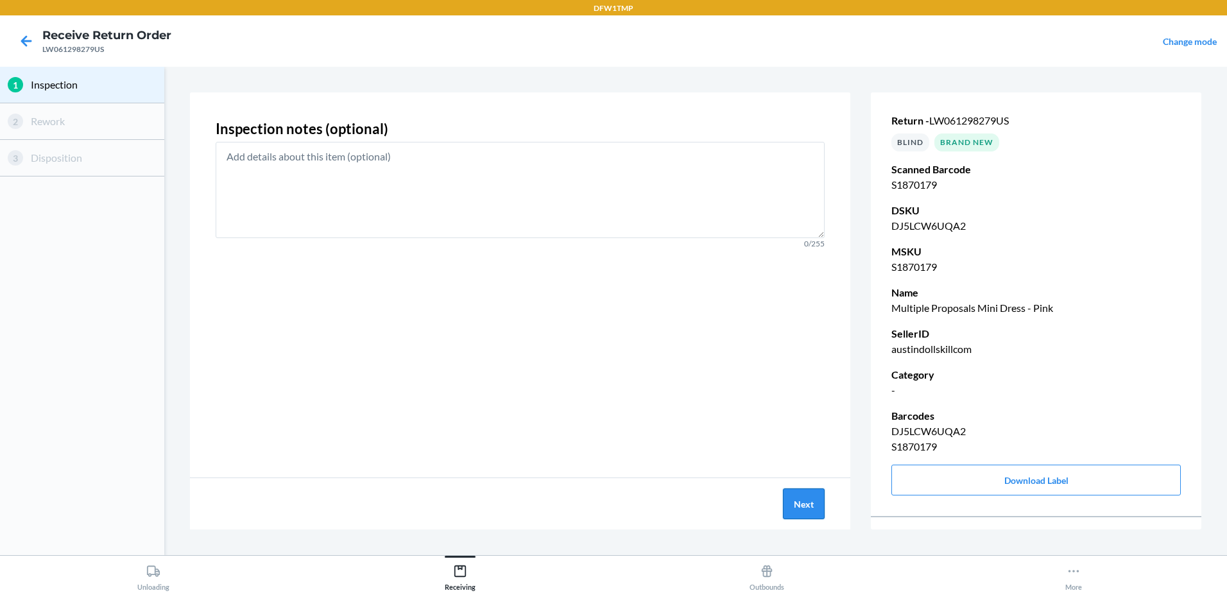
click at [816, 511] on button "Next" at bounding box center [804, 503] width 42 height 31
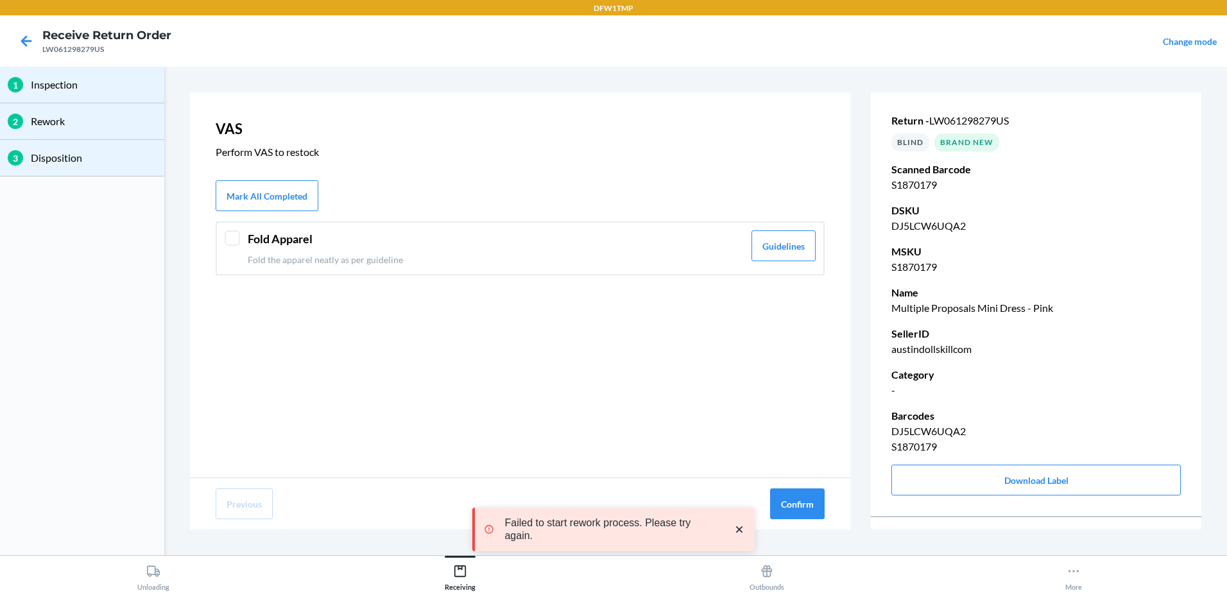
click at [244, 242] on div "Fold Apparel Fold the apparel neatly as per guideline Guidelines" at bounding box center [520, 248] width 609 height 54
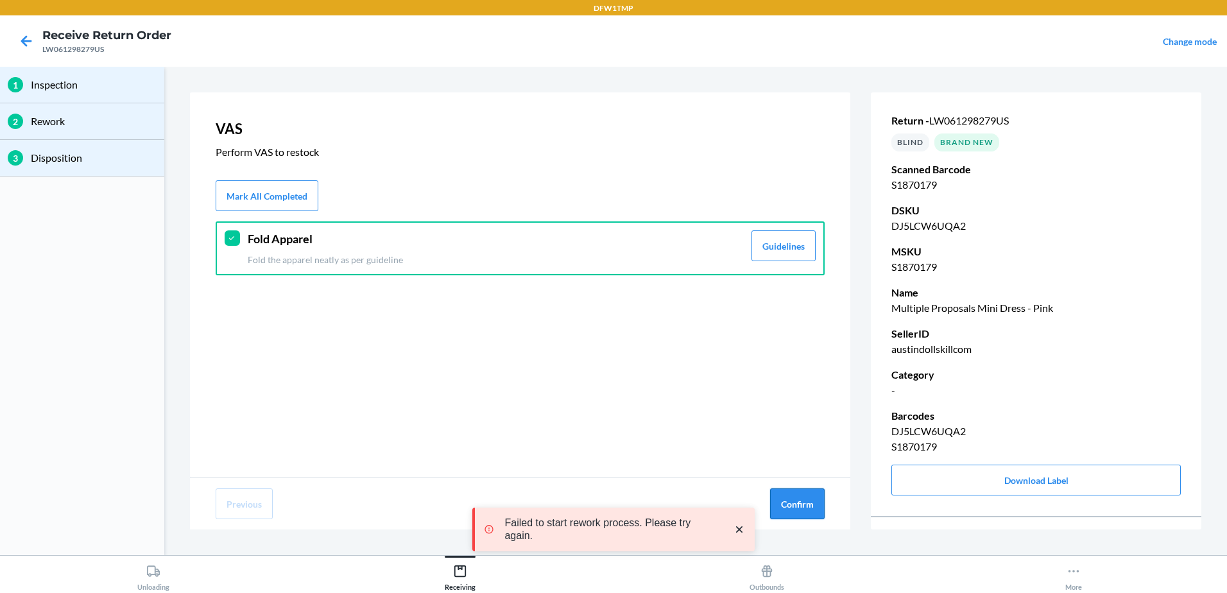
click at [803, 506] on button "Confirm" at bounding box center [797, 503] width 55 height 31
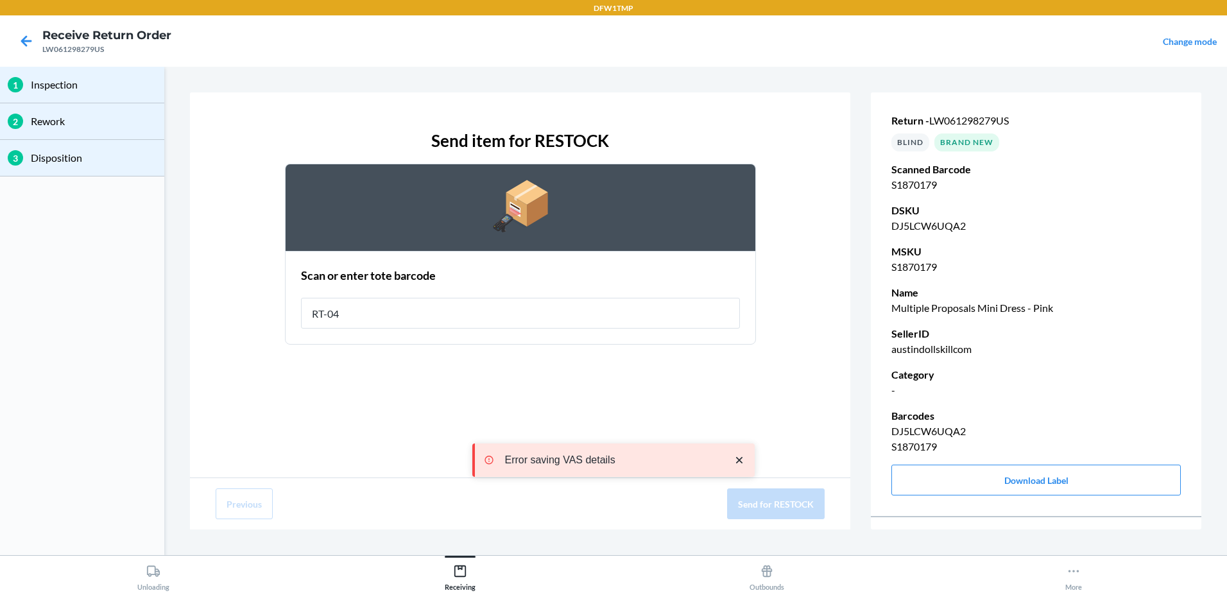
type input "RT-04"
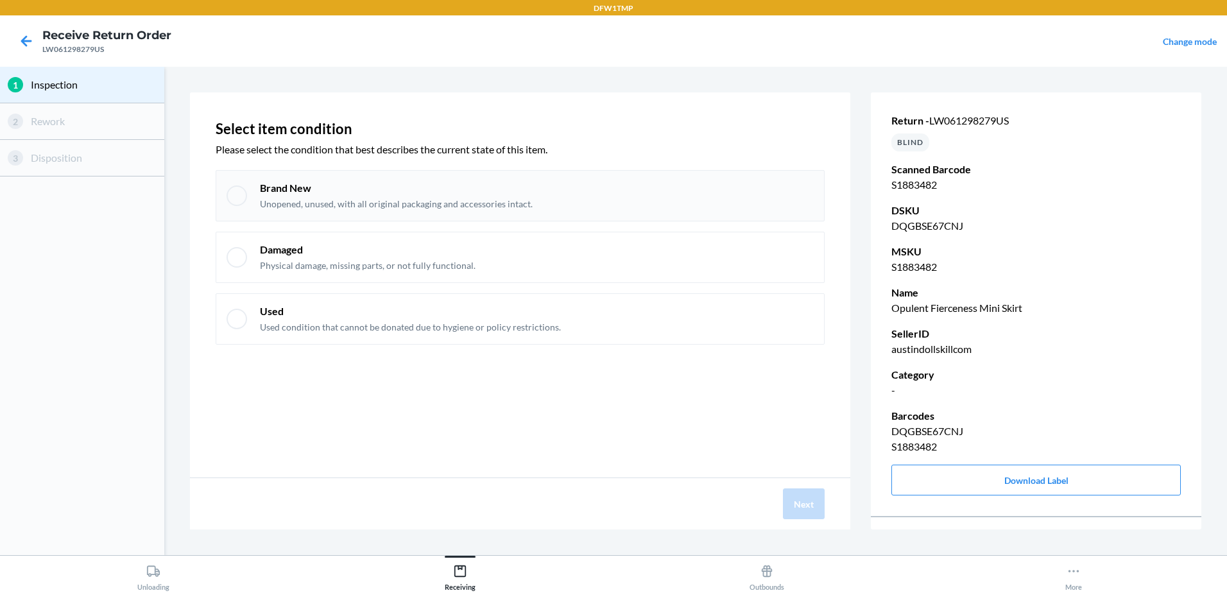
click at [245, 194] on div at bounding box center [237, 195] width 21 height 21
checkbox input "true"
click at [802, 500] on button "Next" at bounding box center [804, 503] width 42 height 31
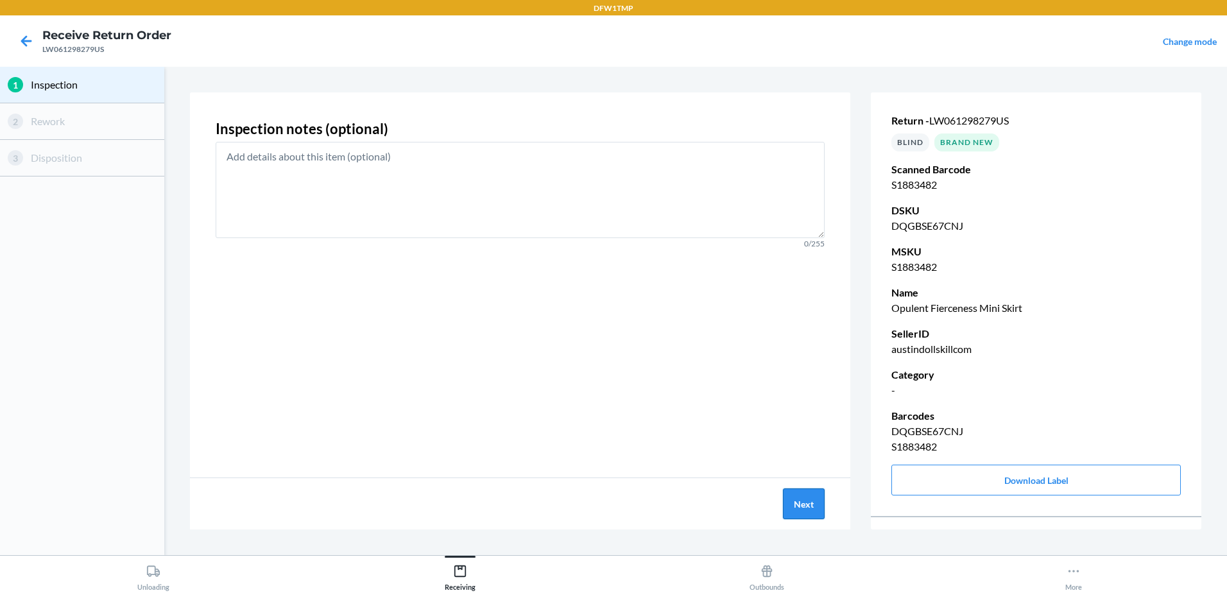
click at [802, 500] on button "Next" at bounding box center [804, 503] width 42 height 31
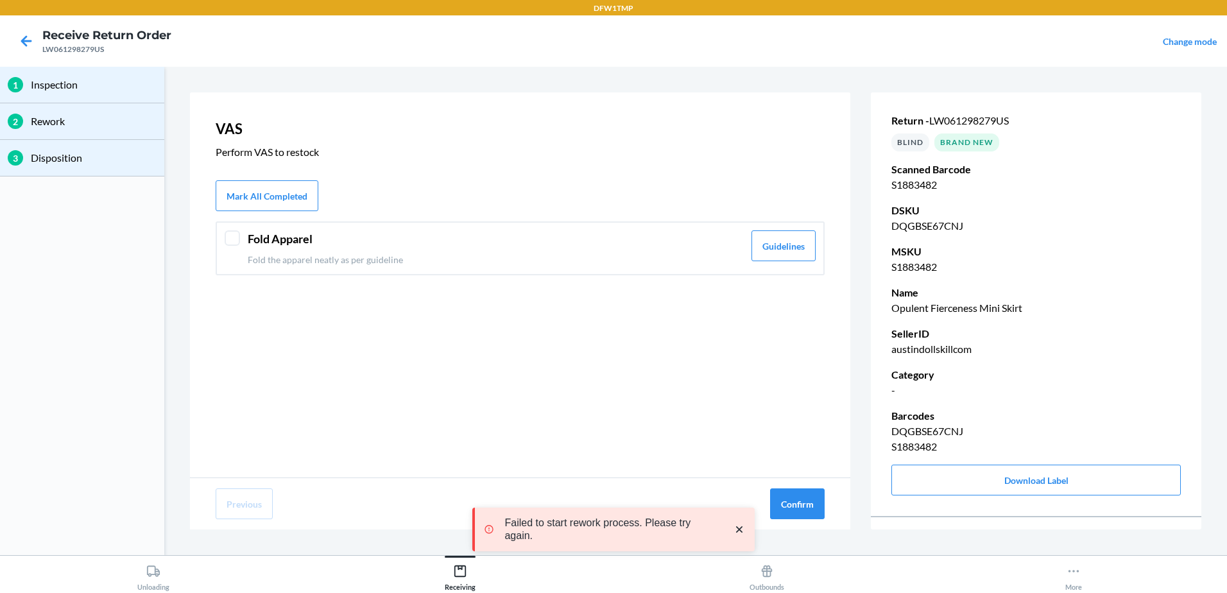
click at [242, 239] on div "Fold Apparel Fold the apparel neatly as per guideline Guidelines" at bounding box center [520, 248] width 609 height 54
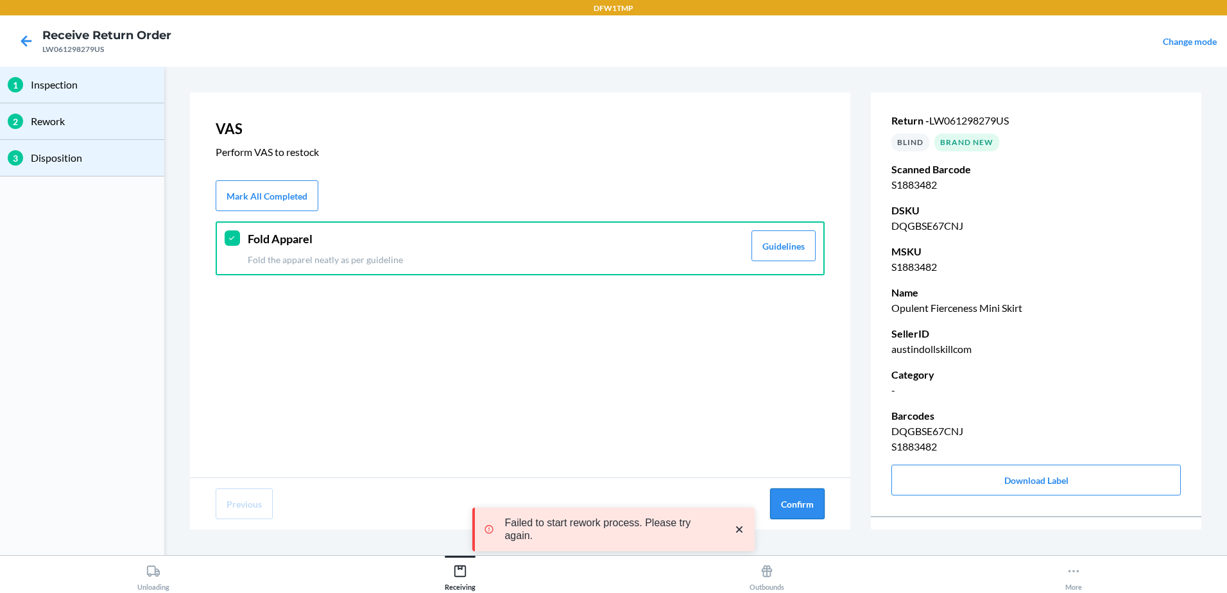
click at [807, 506] on button "Confirm" at bounding box center [797, 503] width 55 height 31
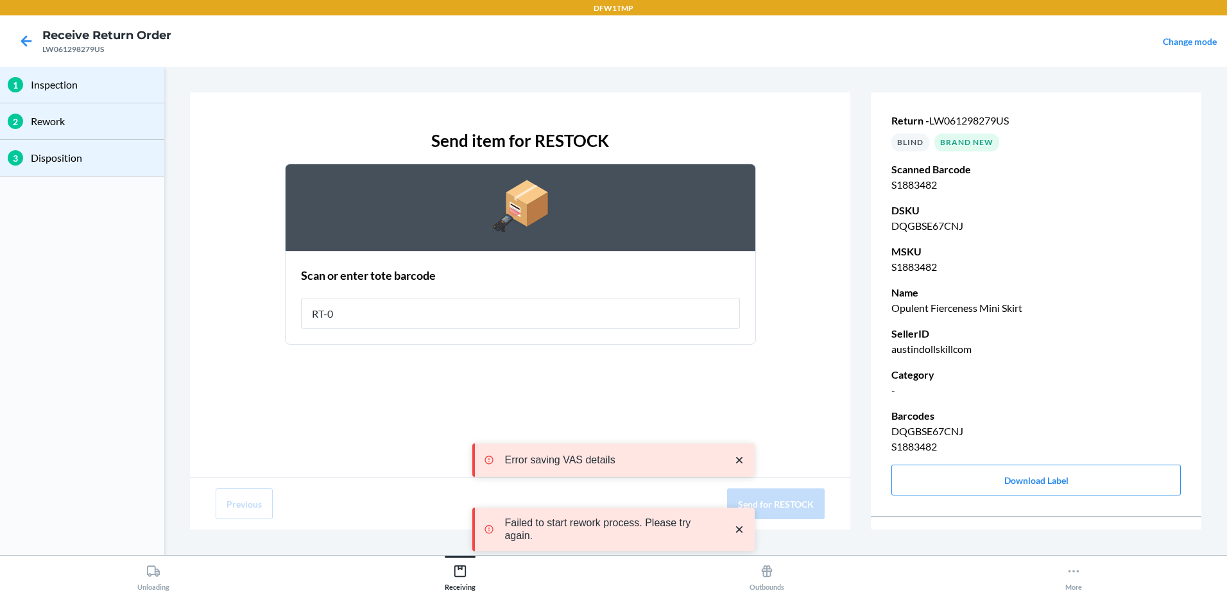
type input "RT-04"
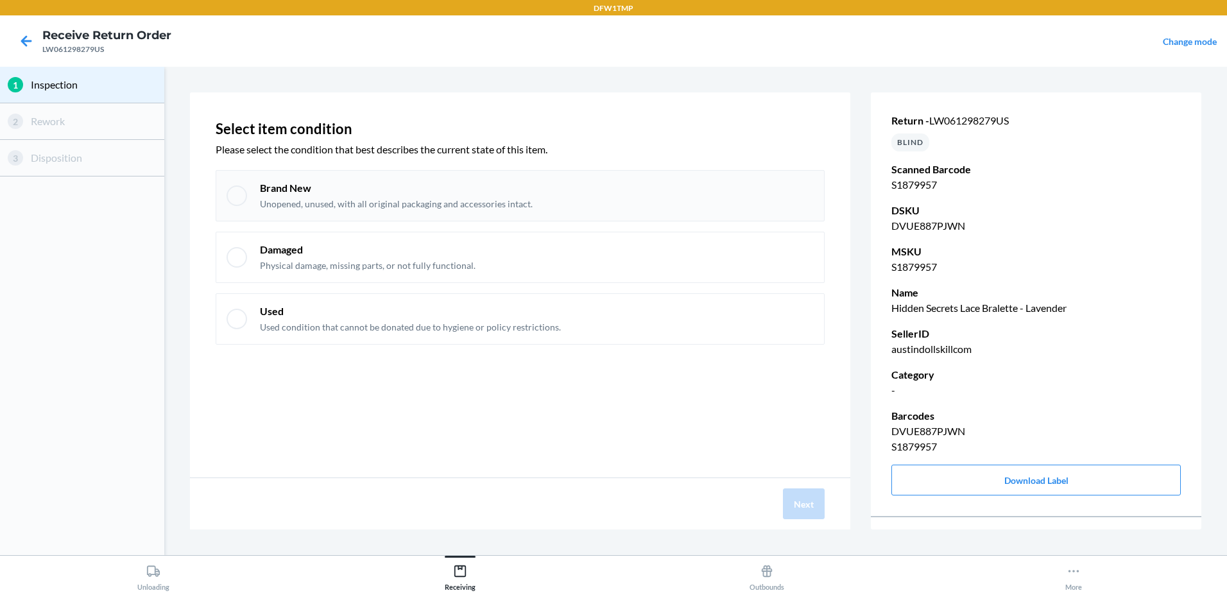
click at [241, 193] on div at bounding box center [237, 195] width 21 height 21
checkbox input "true"
click at [821, 510] on button "Next" at bounding box center [804, 503] width 42 height 31
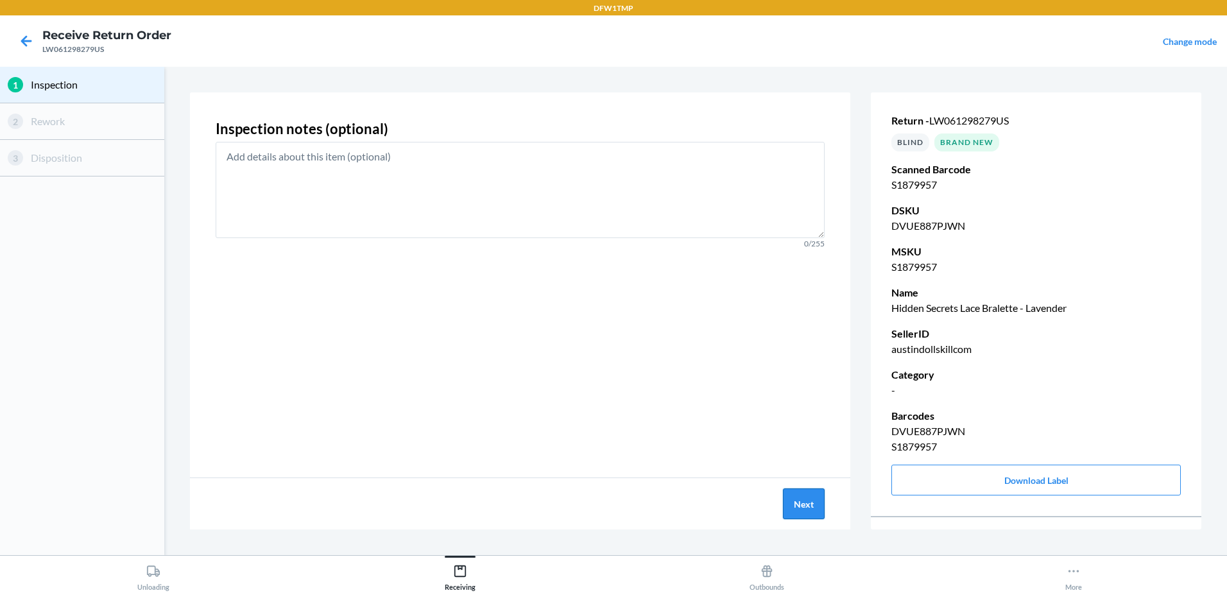
click at [817, 510] on button "Next" at bounding box center [804, 503] width 42 height 31
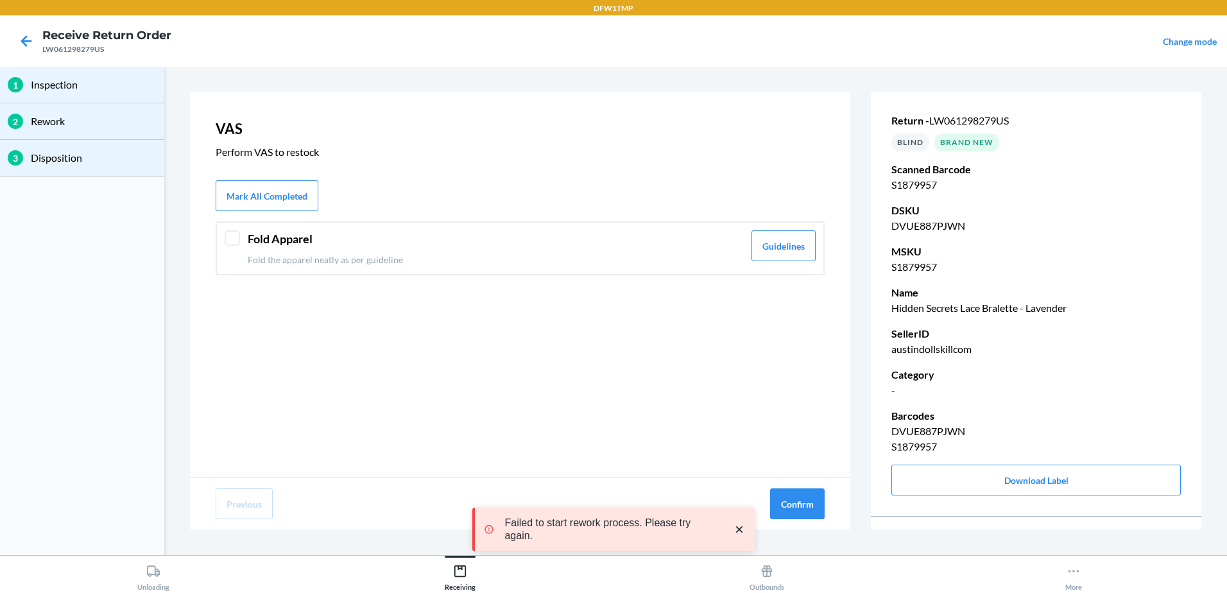
click at [231, 239] on div at bounding box center [232, 237] width 15 height 15
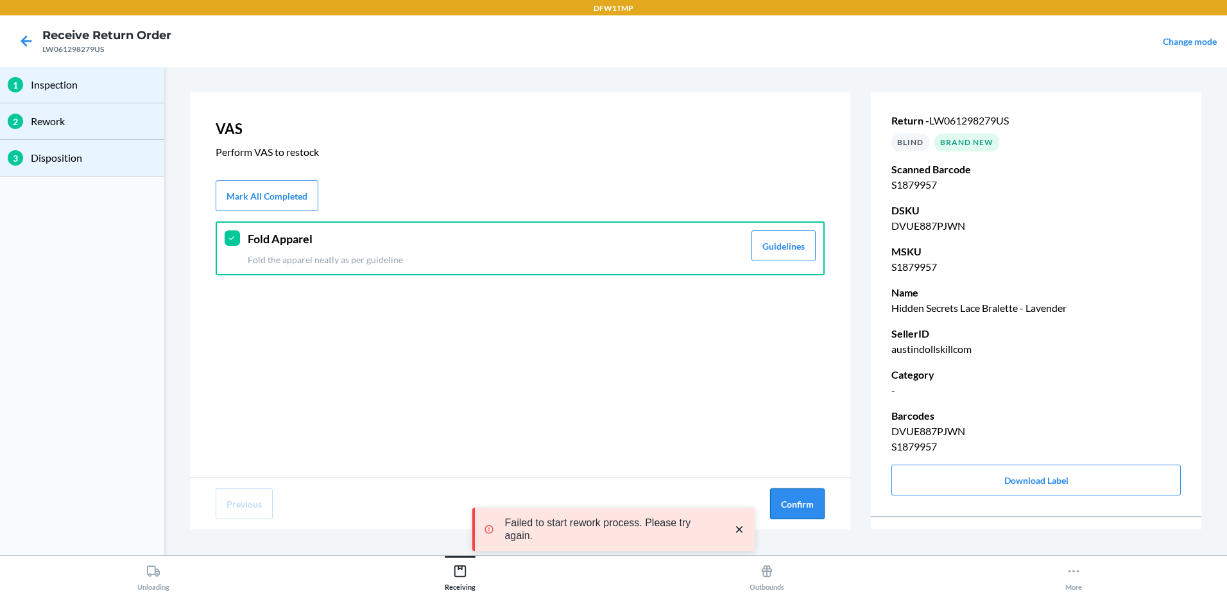
click at [783, 490] on button "Confirm" at bounding box center [797, 503] width 55 height 31
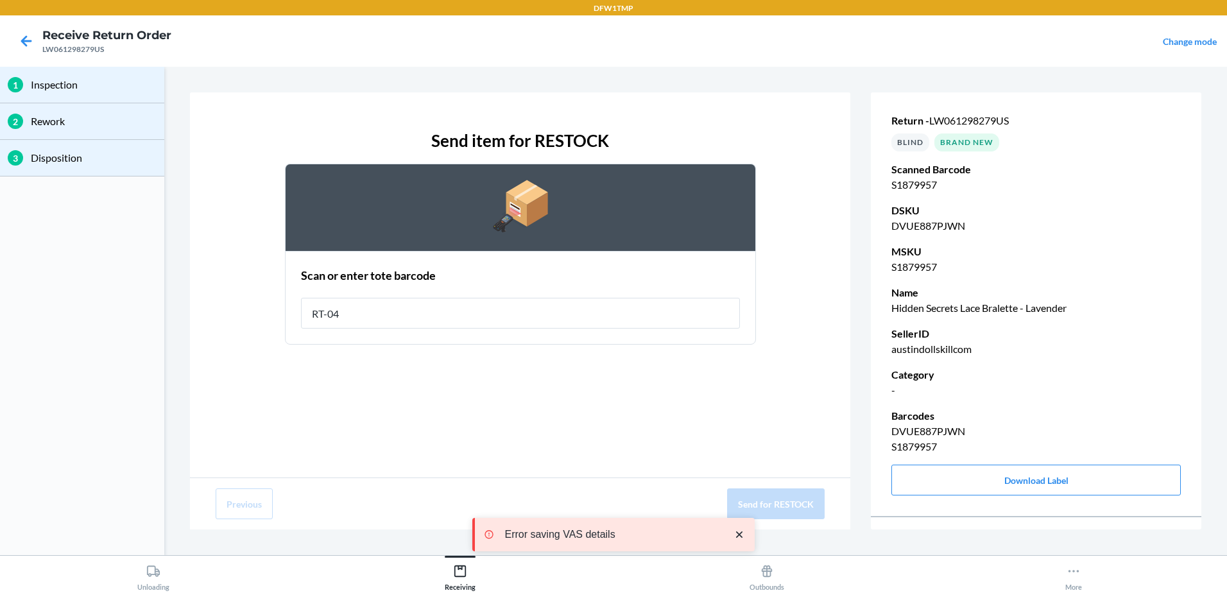
type input "RT-04"
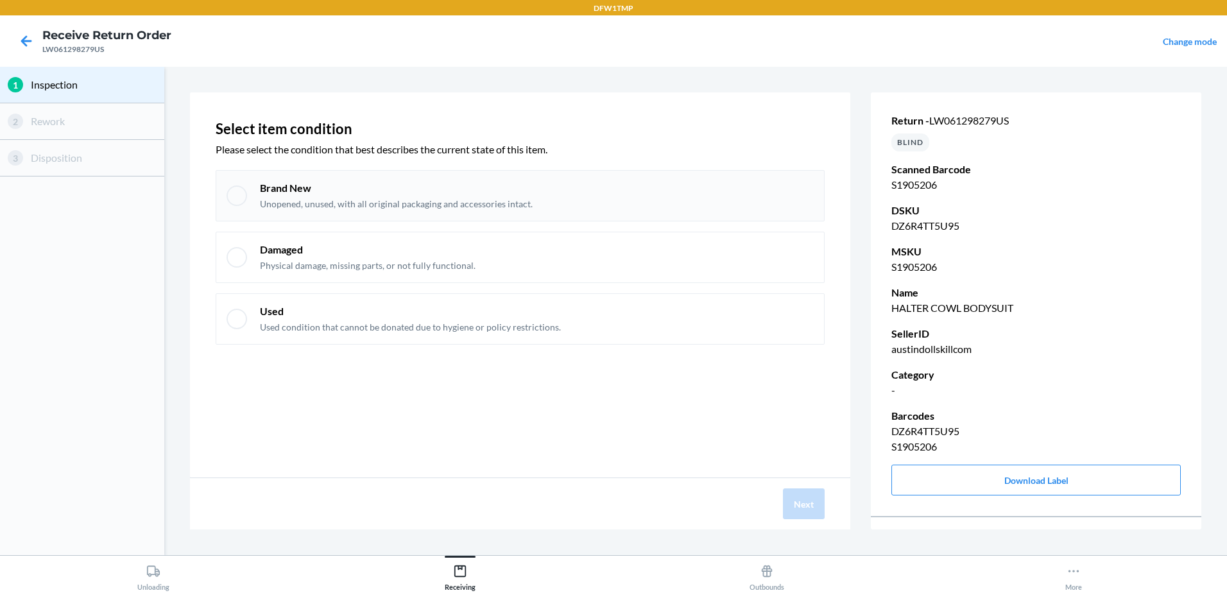
click at [237, 202] on div at bounding box center [237, 195] width 21 height 21
checkbox input "true"
click at [803, 497] on button "Next" at bounding box center [804, 503] width 42 height 31
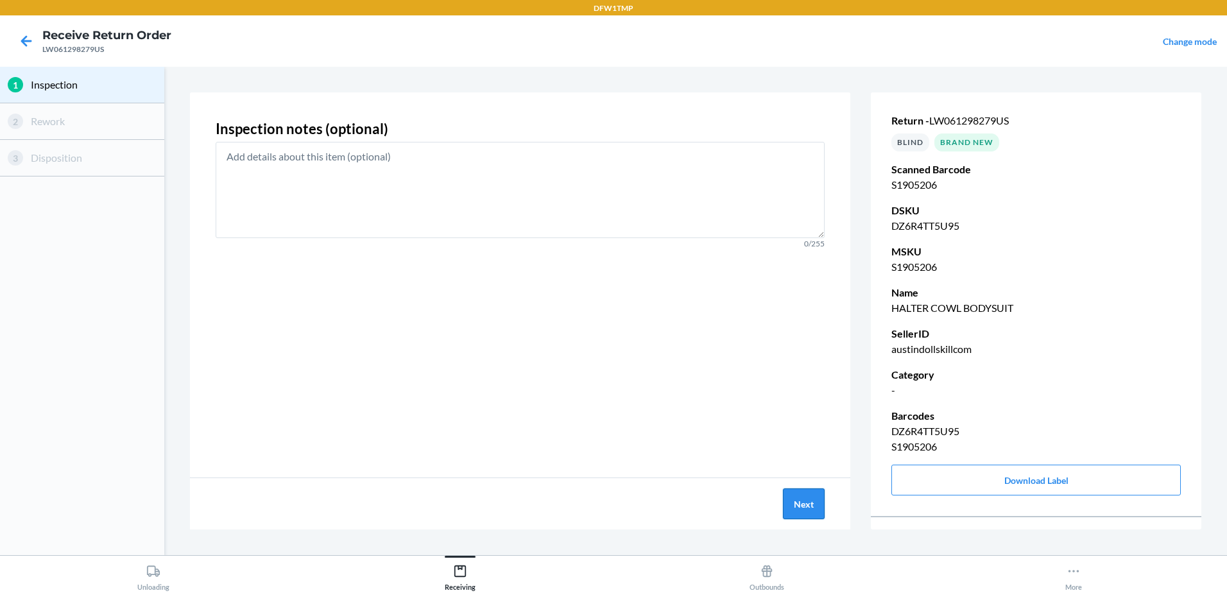
click at [804, 497] on button "Next" at bounding box center [804, 503] width 42 height 31
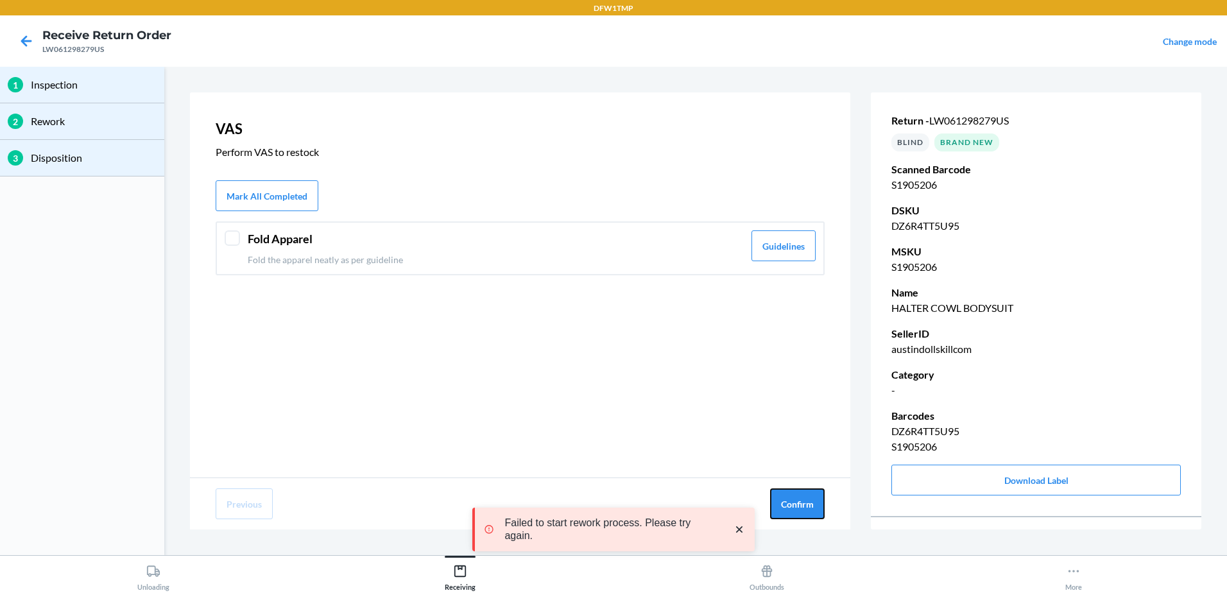
click at [804, 497] on button "Confirm" at bounding box center [797, 503] width 55 height 31
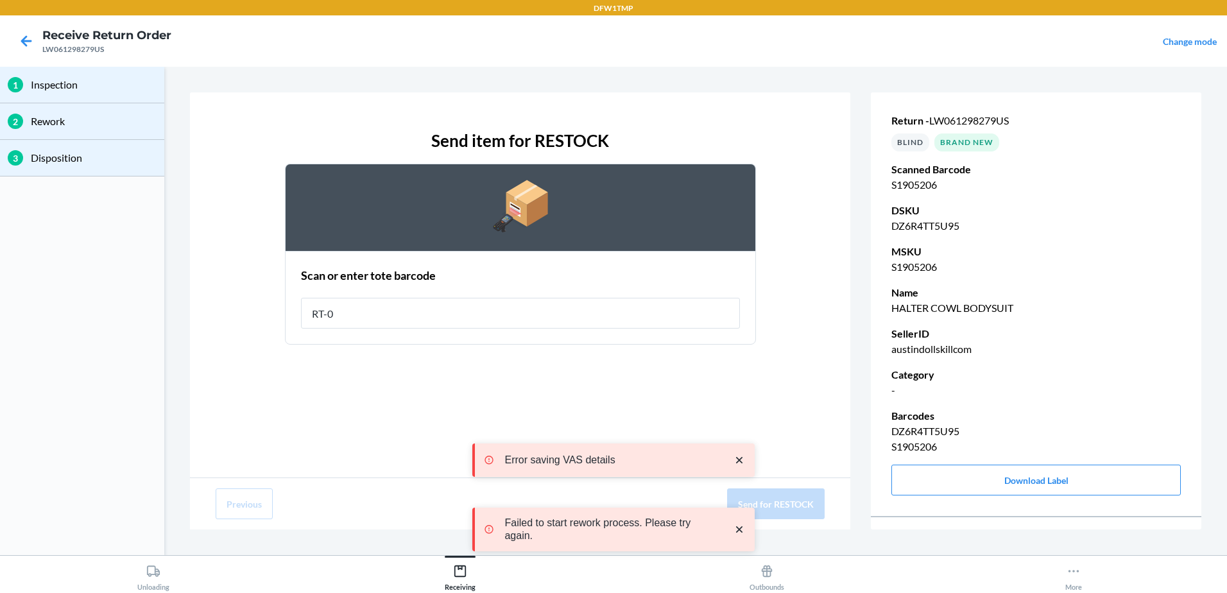
type input "RT-04"
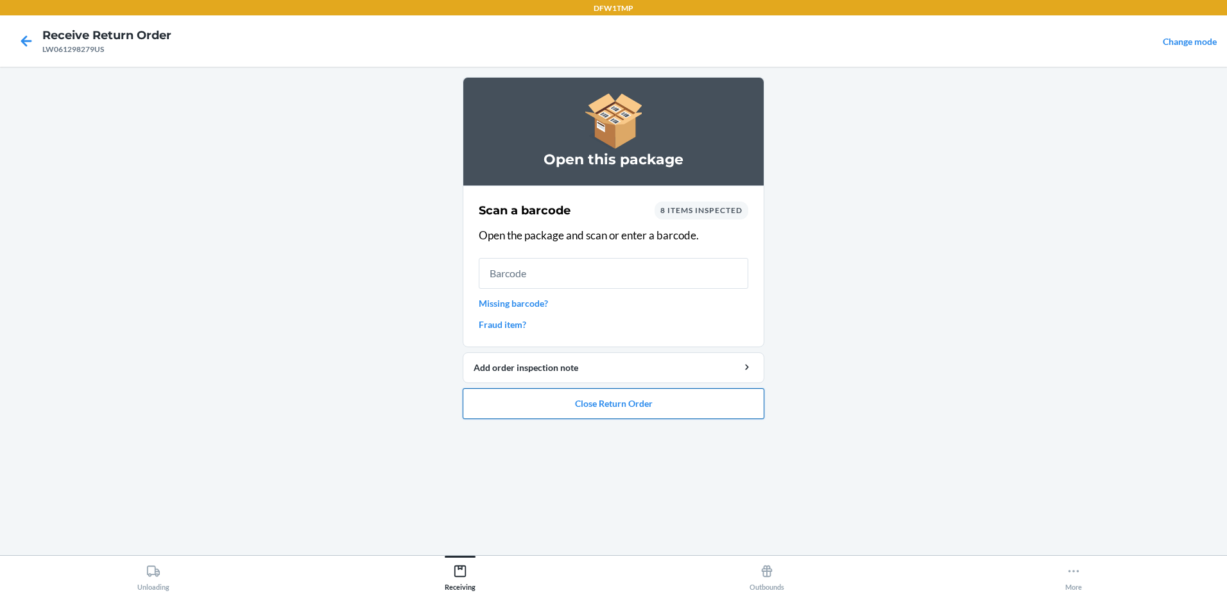
click at [618, 402] on button "Close Return Order" at bounding box center [614, 403] width 302 height 31
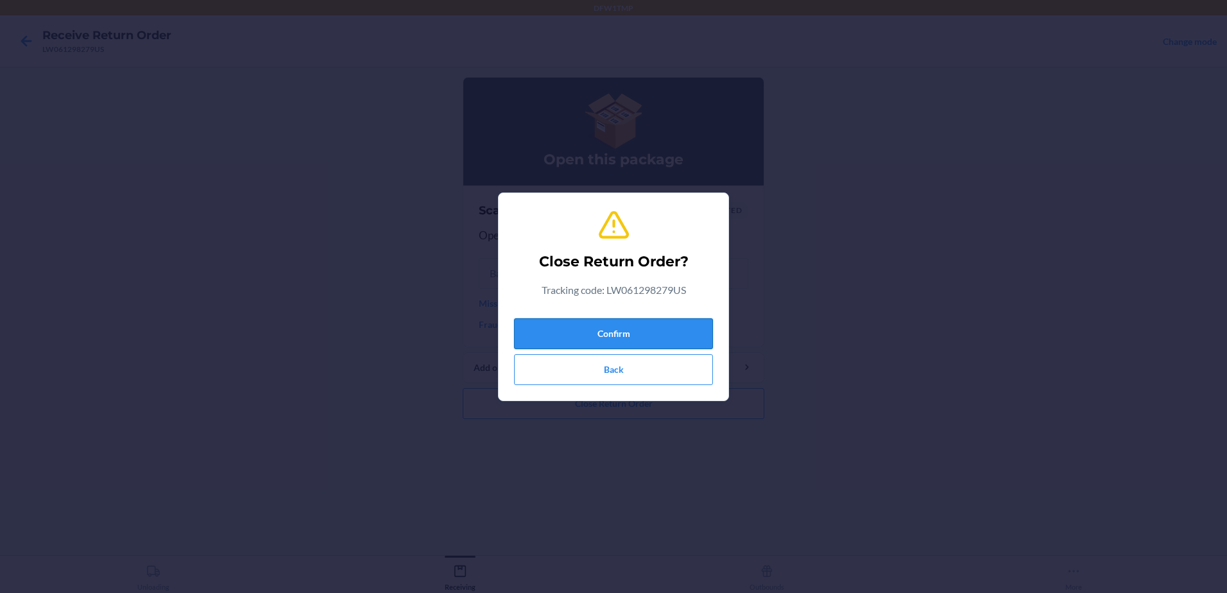
click at [606, 337] on button "Confirm" at bounding box center [613, 333] width 199 height 31
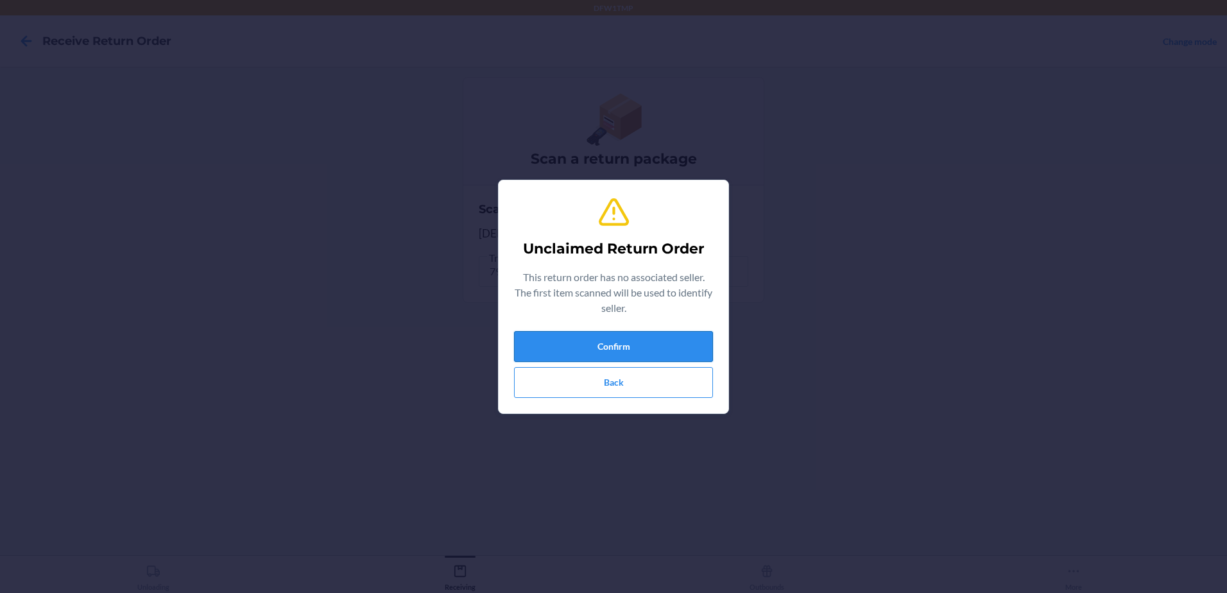
click at [613, 340] on button "Confirm" at bounding box center [613, 346] width 199 height 31
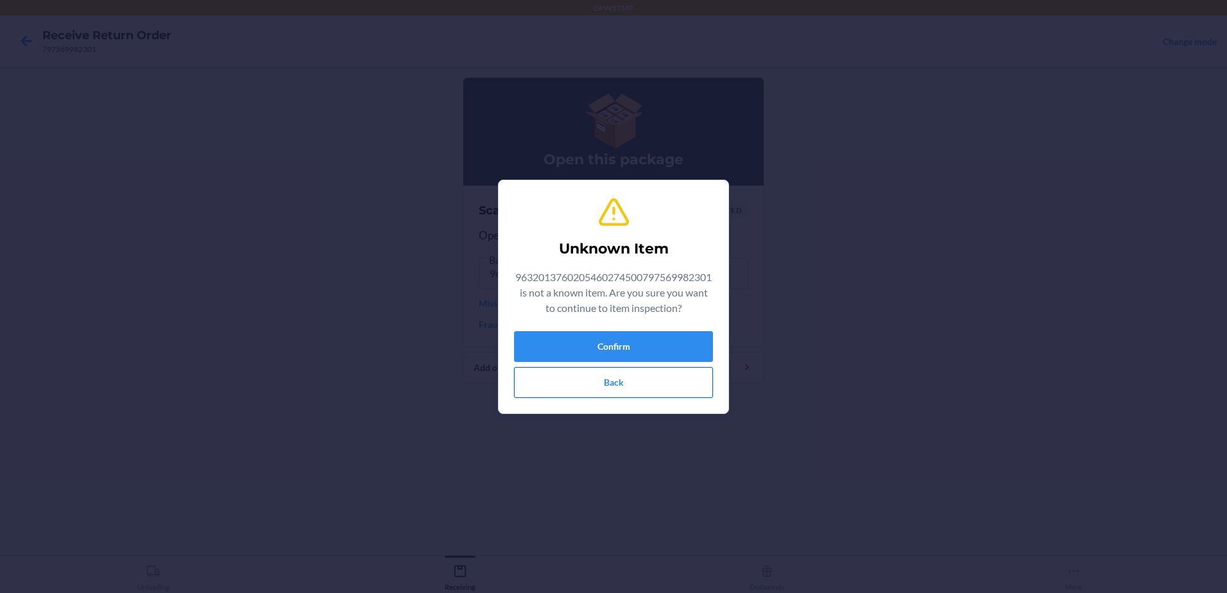
click at [610, 381] on button "Back" at bounding box center [613, 382] width 199 height 31
click at [692, 341] on button "Confirm" at bounding box center [613, 346] width 199 height 31
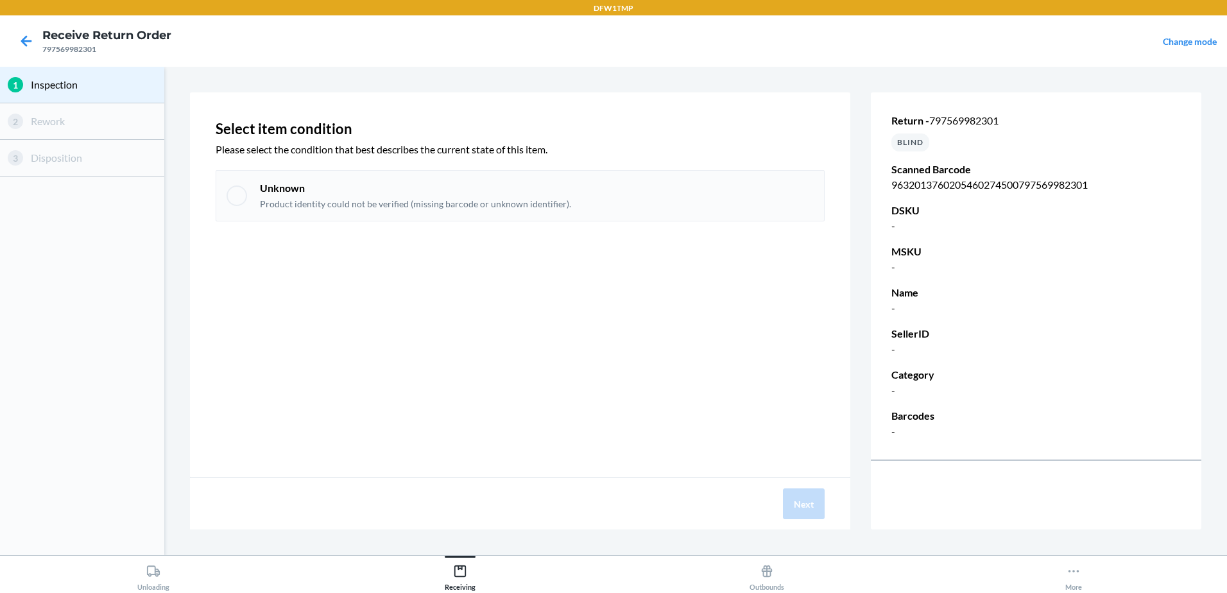
click at [254, 199] on div "Unknown Product identity could not be verified (missing barcode or unknown iden…" at bounding box center [520, 195] width 609 height 51
checkbox input "true"
click at [787, 495] on button "Next" at bounding box center [804, 503] width 42 height 31
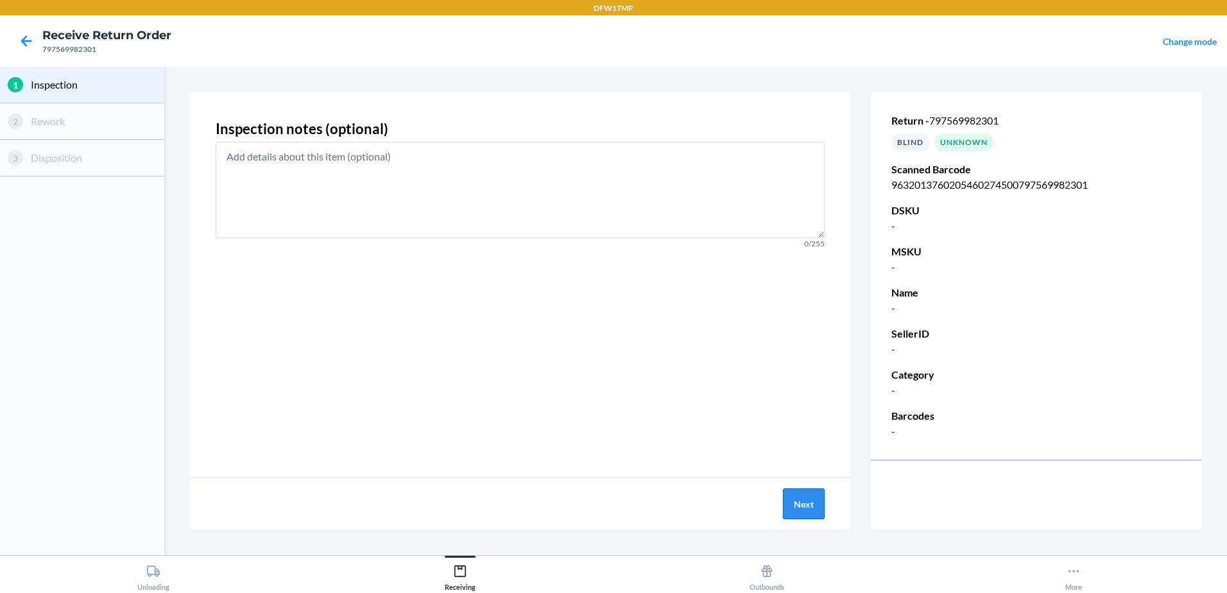
click at [789, 500] on button "Next" at bounding box center [804, 503] width 42 height 31
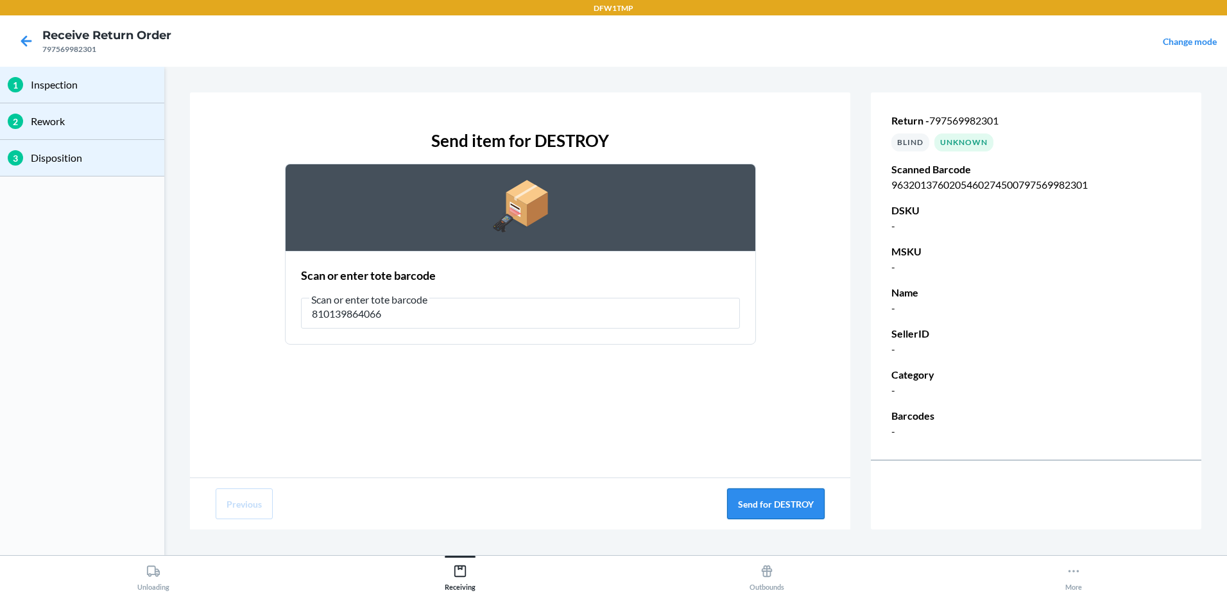
click at [768, 510] on button "Send for DESTROY" at bounding box center [776, 503] width 98 height 31
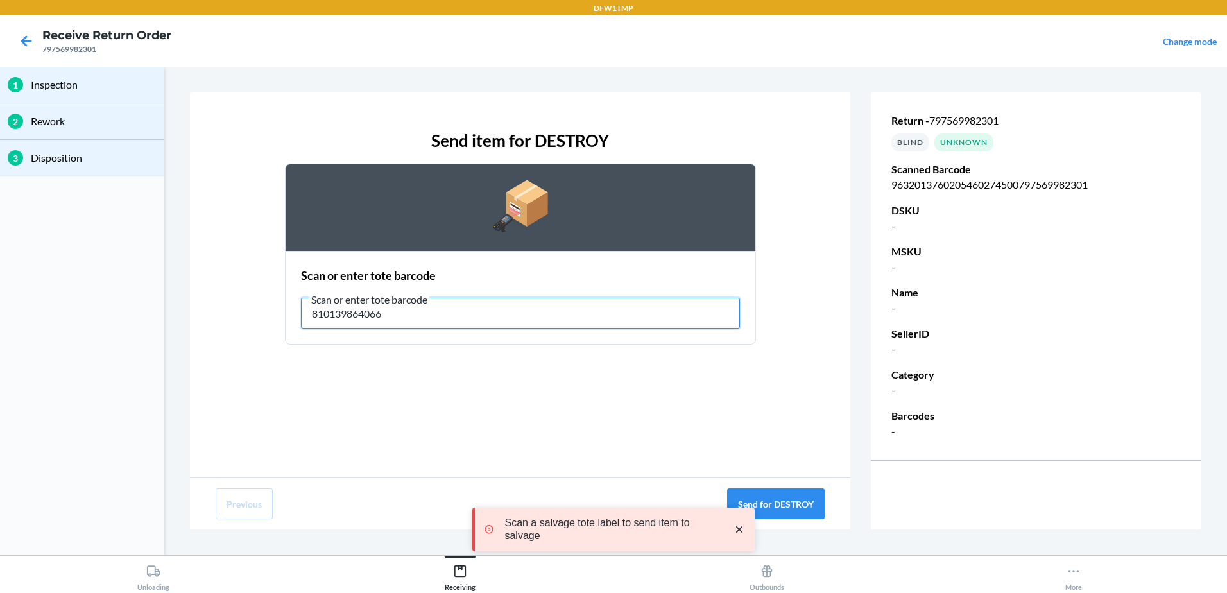
drag, startPoint x: 420, startPoint y: 311, endPoint x: 259, endPoint y: 305, distance: 161.9
click at [259, 305] on div "Send item for DESTROY Scan or enter tote barcode Scan or enter tote barcode 810…" at bounding box center [520, 236] width 609 height 237
type input "RT-04"
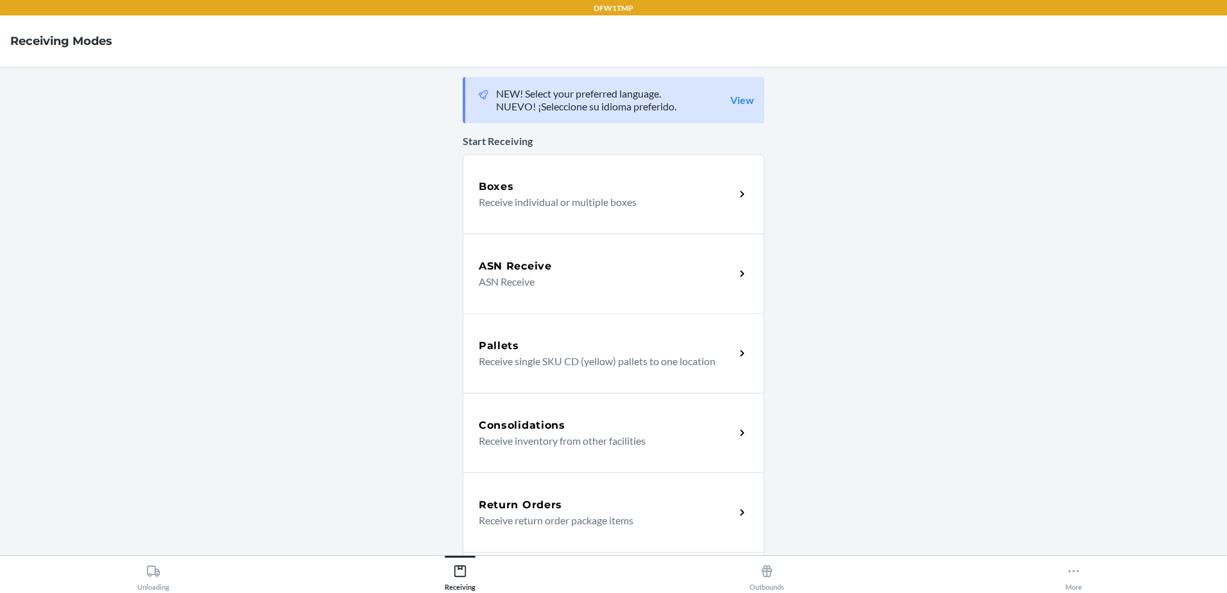
click at [605, 501] on div "Return Orders" at bounding box center [607, 504] width 256 height 15
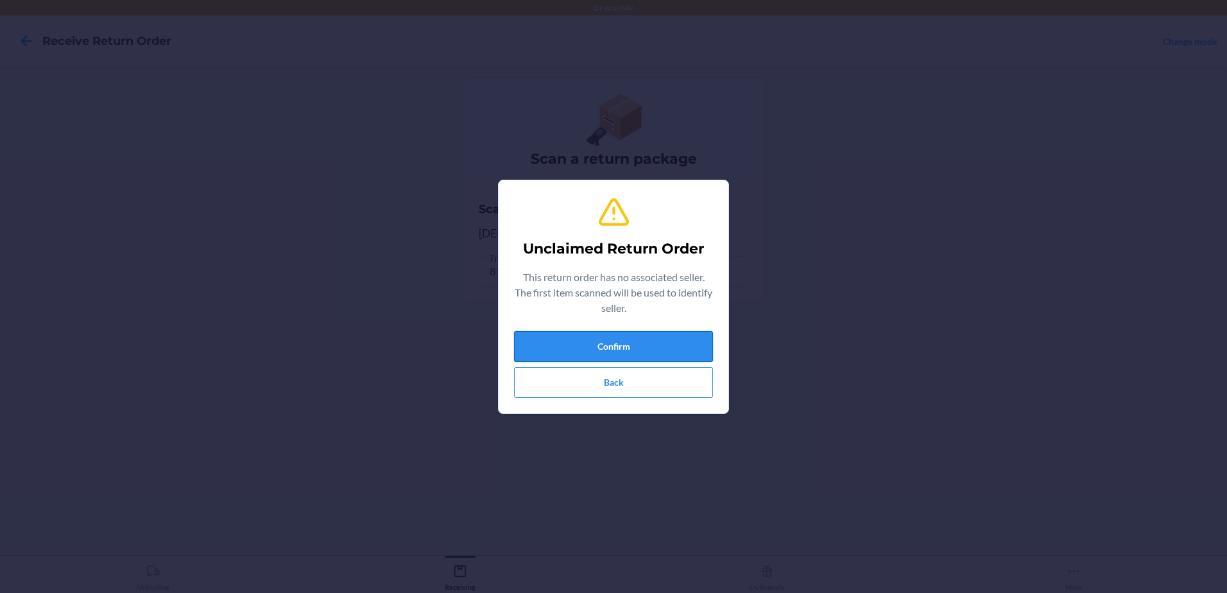
click at [545, 345] on button "Confirm" at bounding box center [613, 346] width 199 height 31
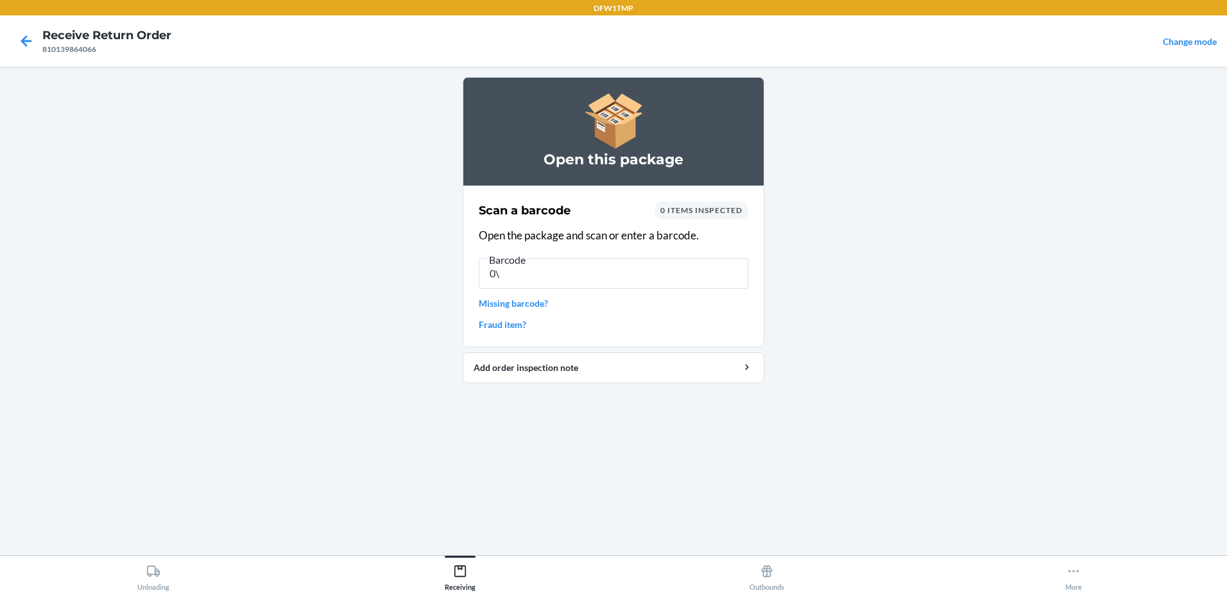
type input "0"
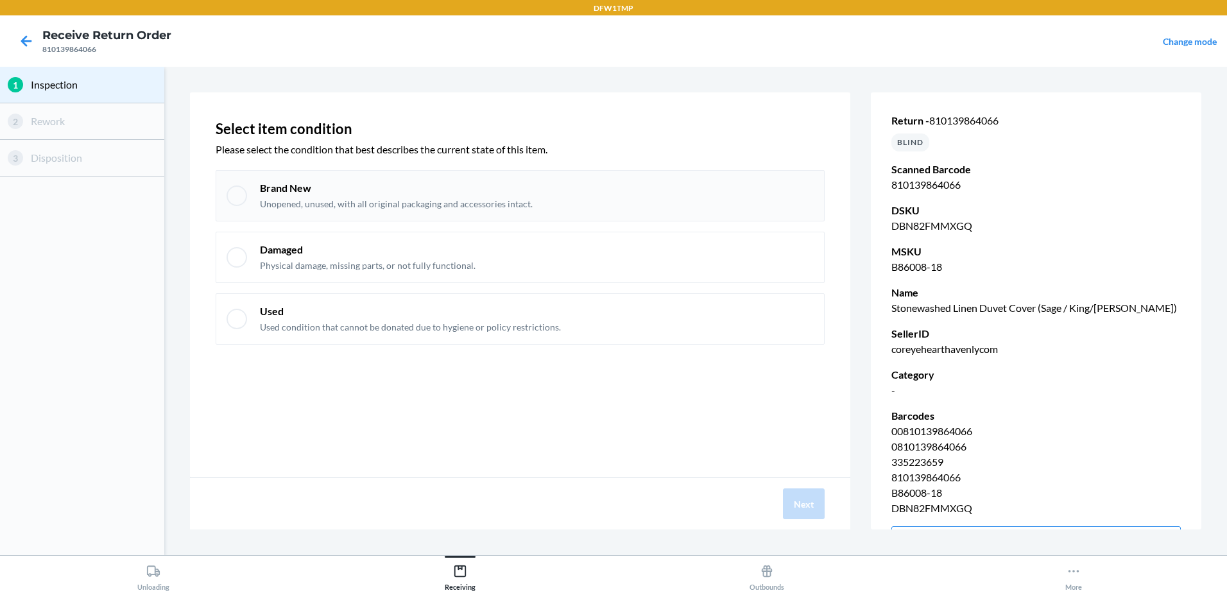
click at [230, 177] on div "Brand New Unopened, unused, with all original packaging and accessories intact." at bounding box center [520, 195] width 609 height 51
checkbox input "true"
click at [790, 499] on button "Next" at bounding box center [804, 503] width 42 height 31
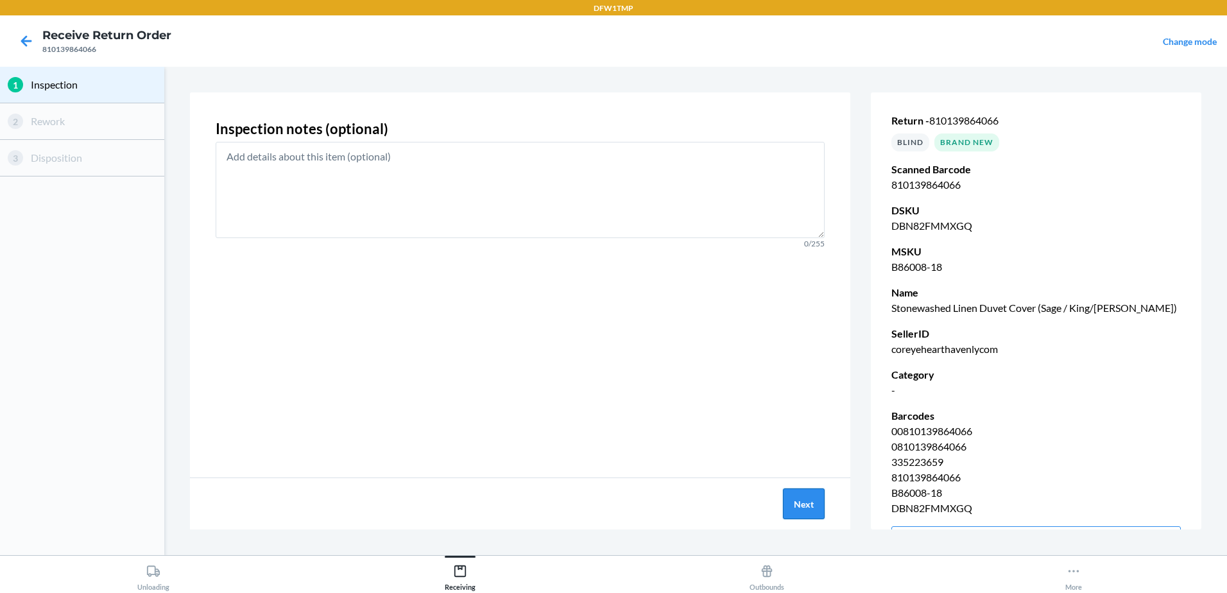
click at [804, 508] on button "Next" at bounding box center [804, 503] width 42 height 31
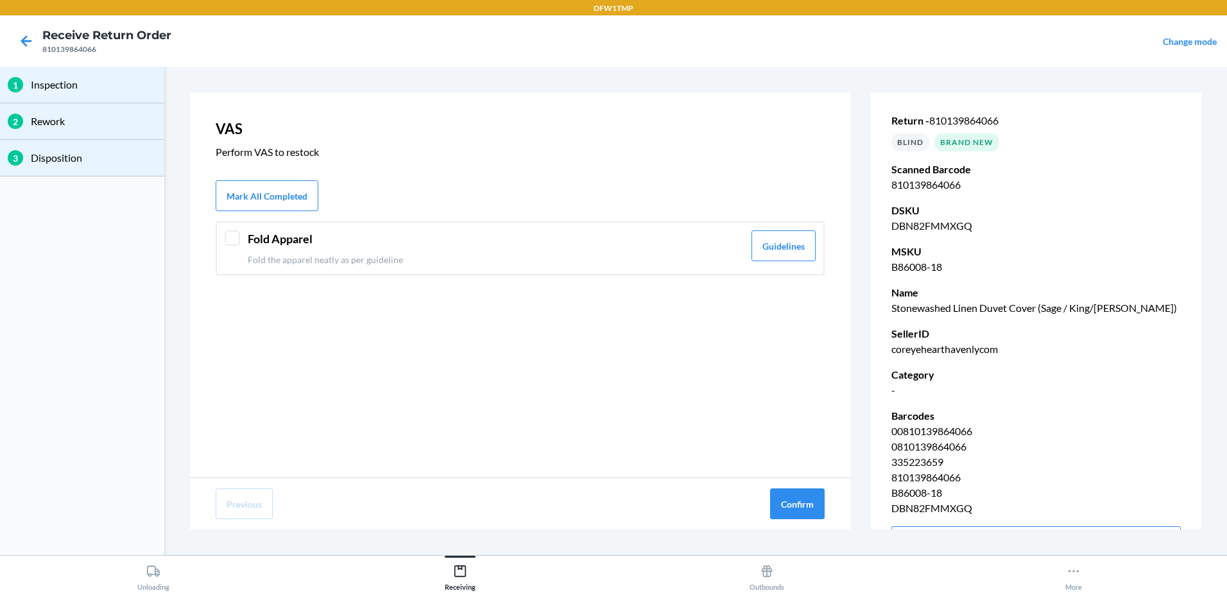
click at [230, 237] on div at bounding box center [232, 237] width 15 height 15
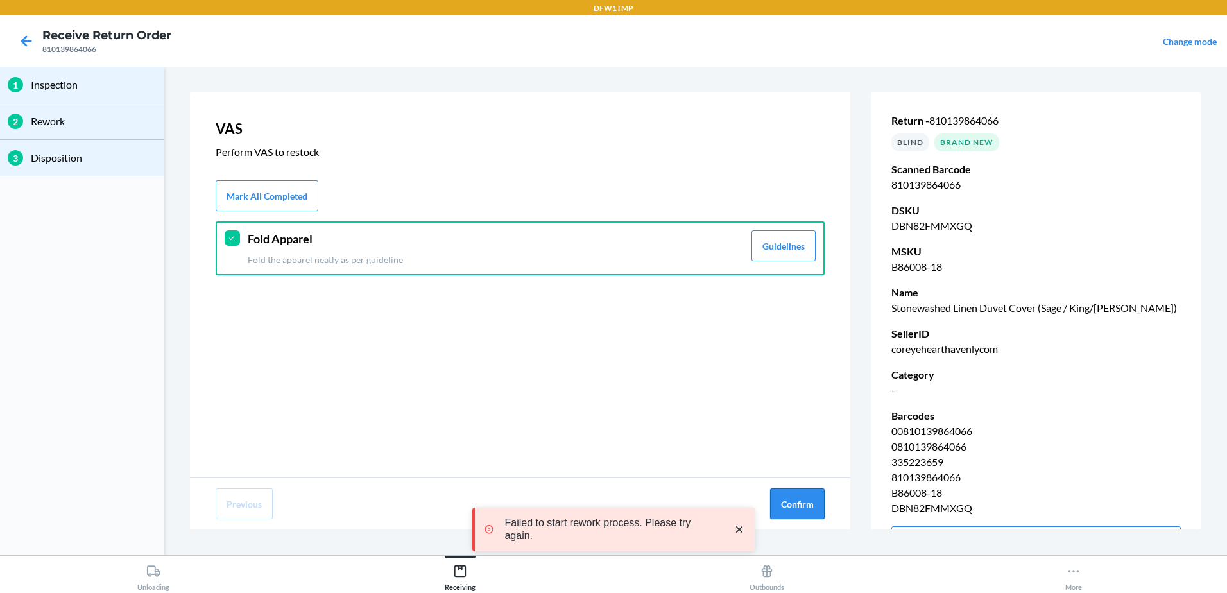
click at [789, 491] on button "Confirm" at bounding box center [797, 503] width 55 height 31
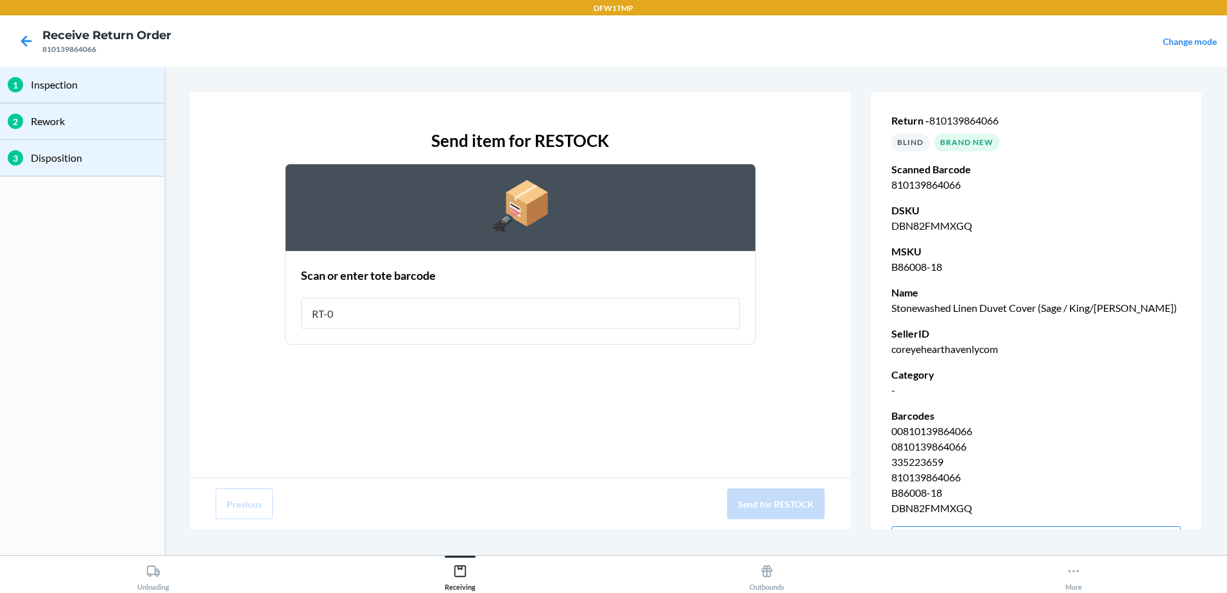
type input "RT-04"
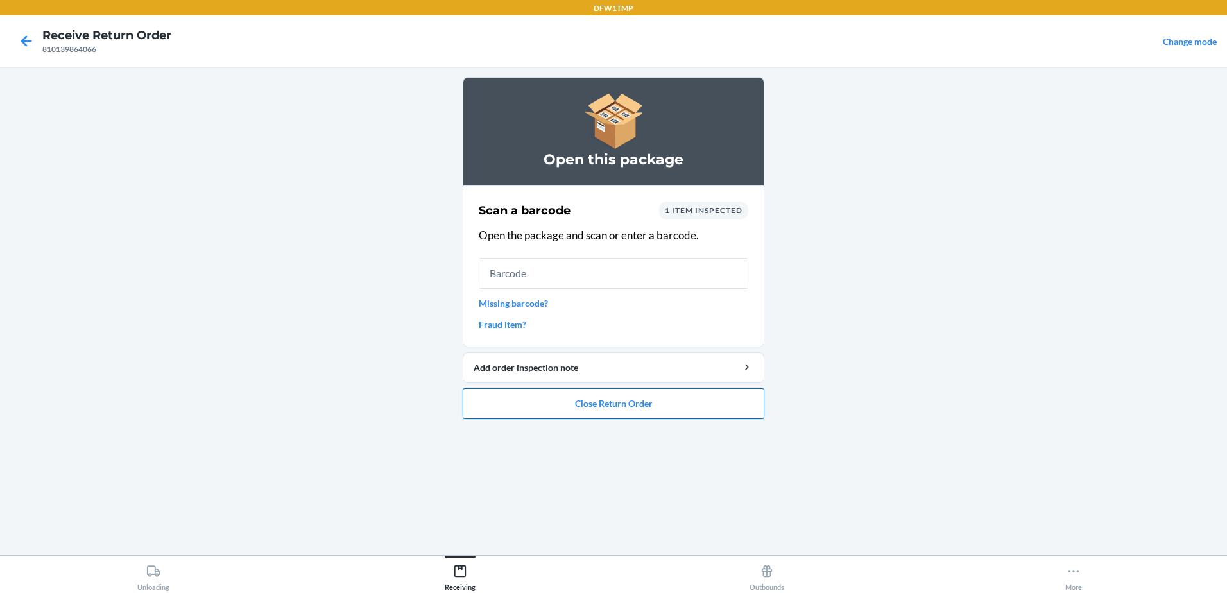
click at [622, 408] on button "Close Return Order" at bounding box center [614, 403] width 302 height 31
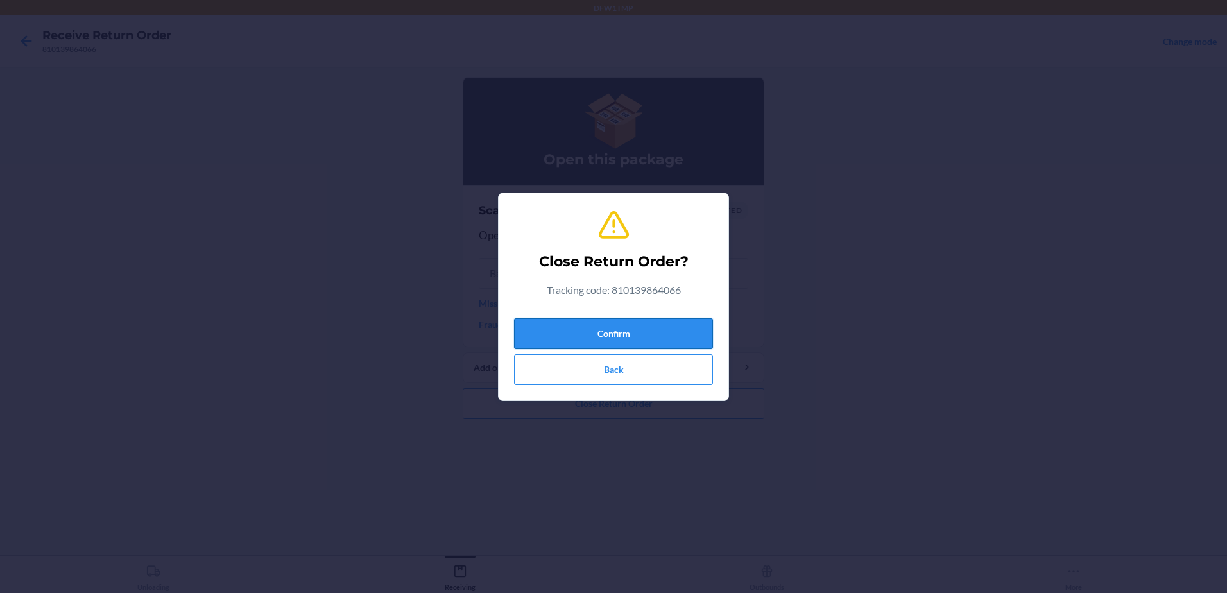
click at [605, 330] on button "Confirm" at bounding box center [613, 333] width 199 height 31
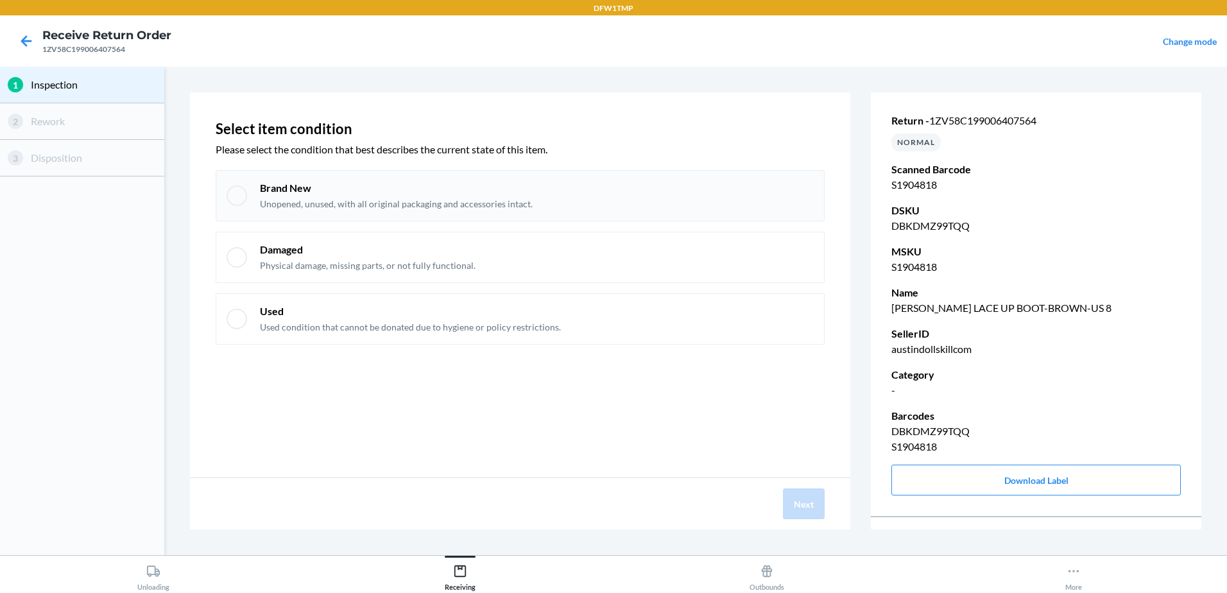
click at [259, 193] on div "Brand New Unopened, unused, with all original packaging and accessories intact." at bounding box center [520, 195] width 609 height 51
checkbox input "true"
click at [816, 498] on button "Next" at bounding box center [804, 503] width 42 height 31
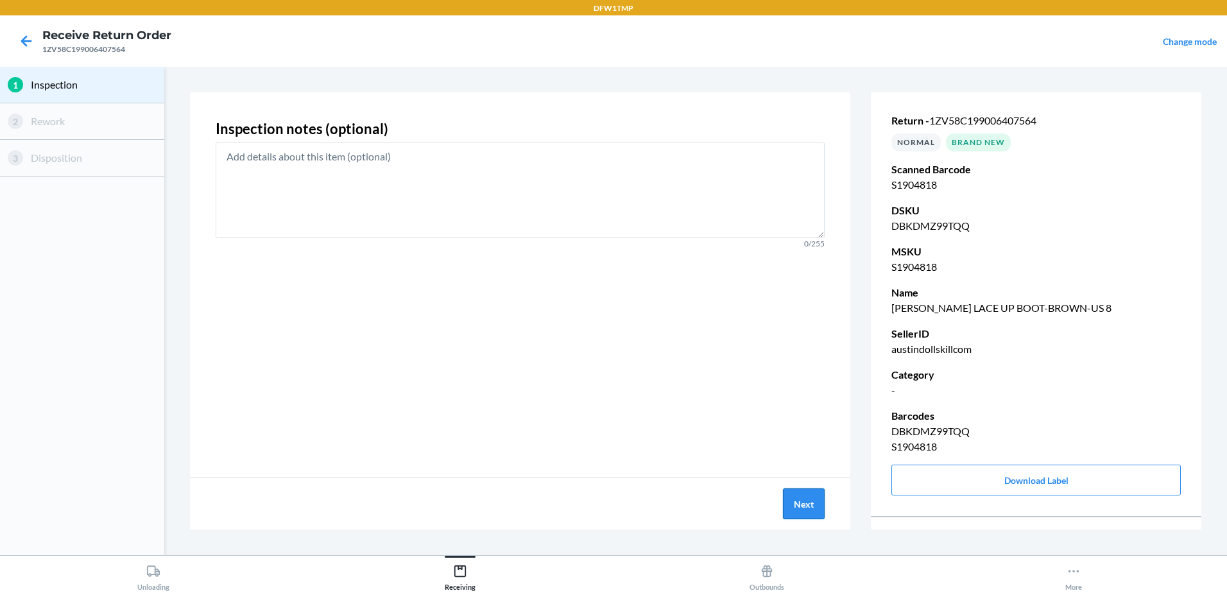
click at [815, 497] on button "Next" at bounding box center [804, 503] width 42 height 31
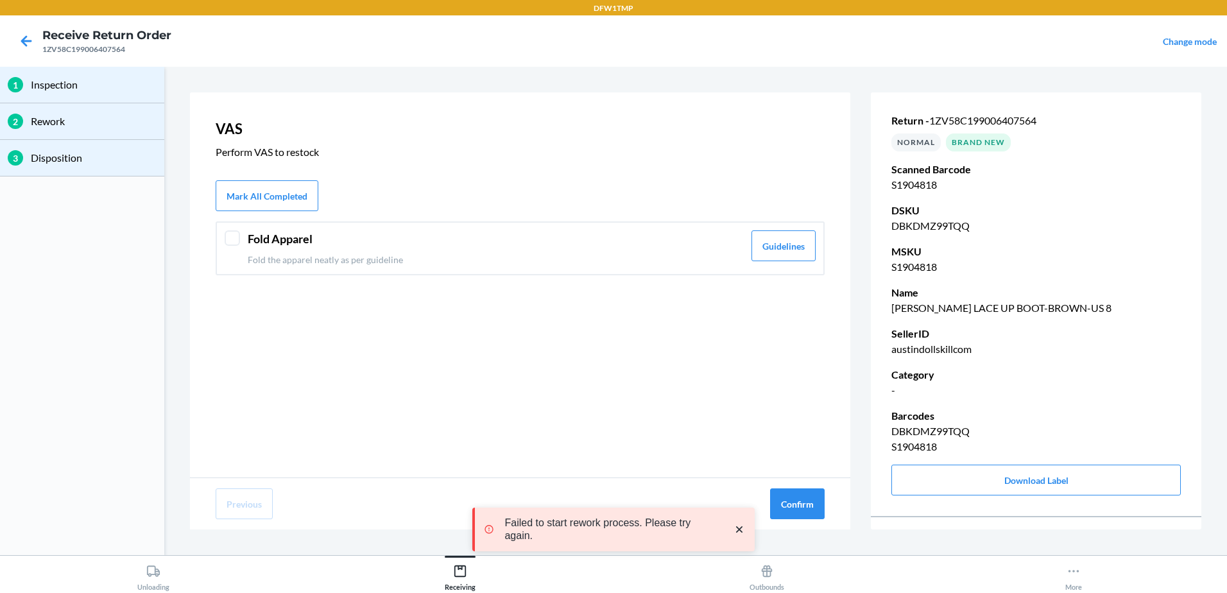
click at [239, 241] on div at bounding box center [232, 237] width 15 height 15
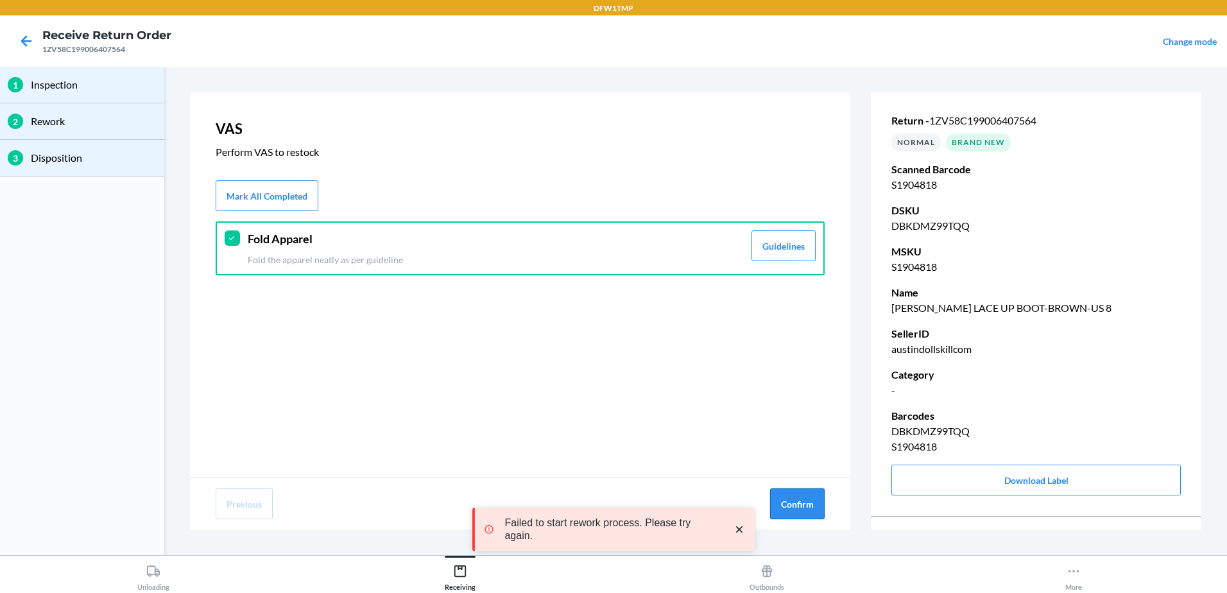
click at [784, 510] on button "Confirm" at bounding box center [797, 503] width 55 height 31
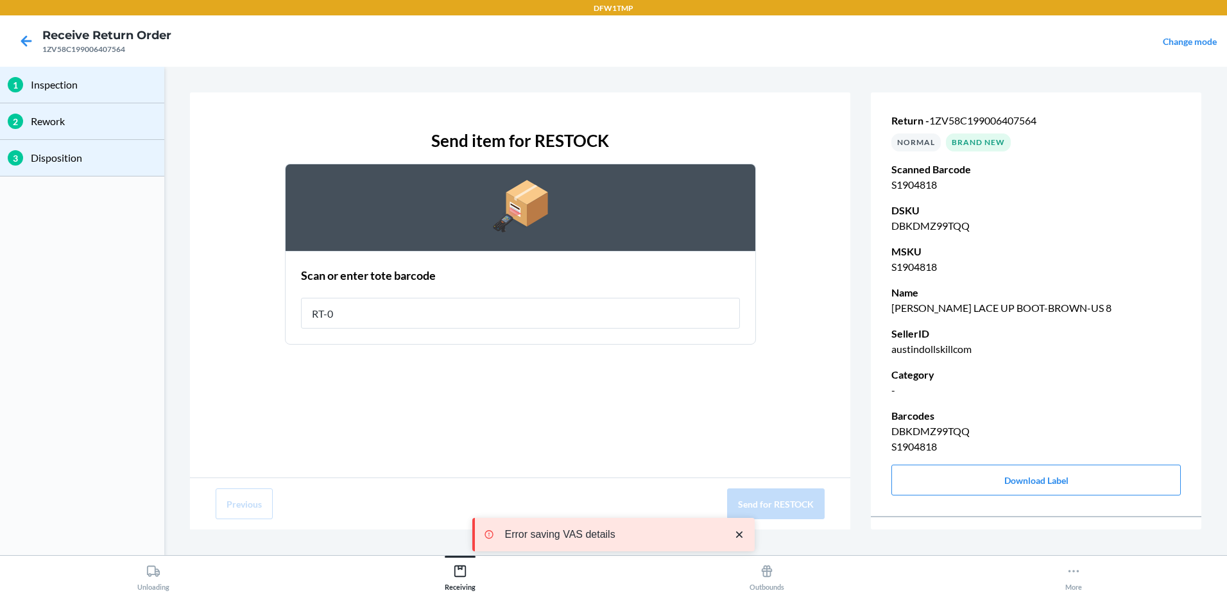
type input "RT-04"
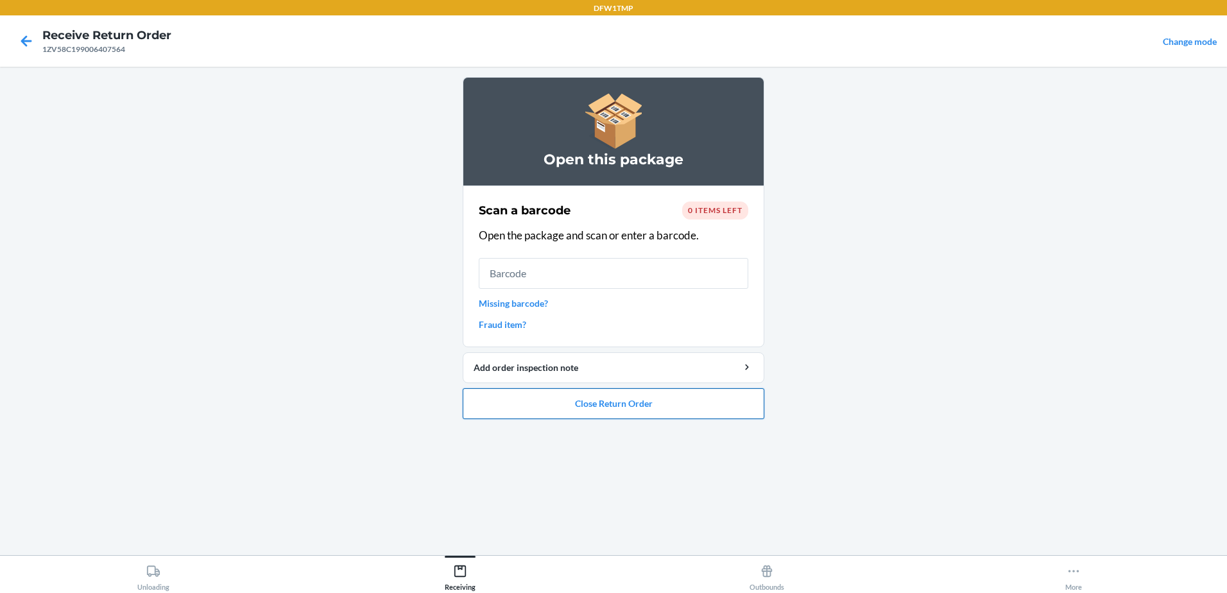
click at [650, 417] on button "Close Return Order" at bounding box center [614, 403] width 302 height 31
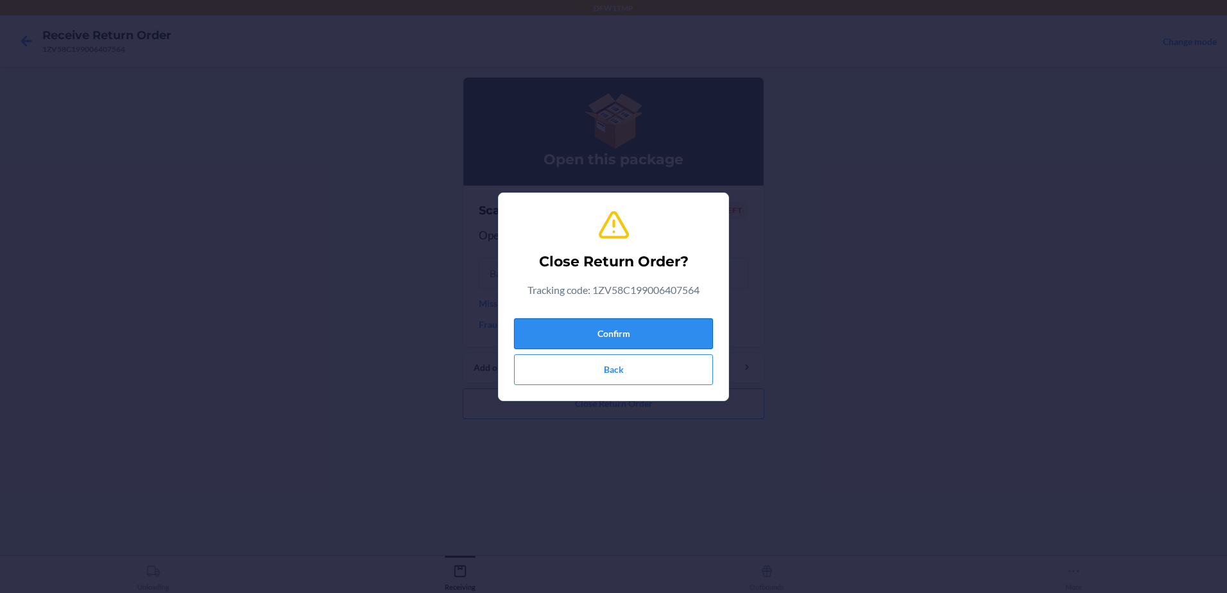
click at [662, 333] on button "Confirm" at bounding box center [613, 333] width 199 height 31
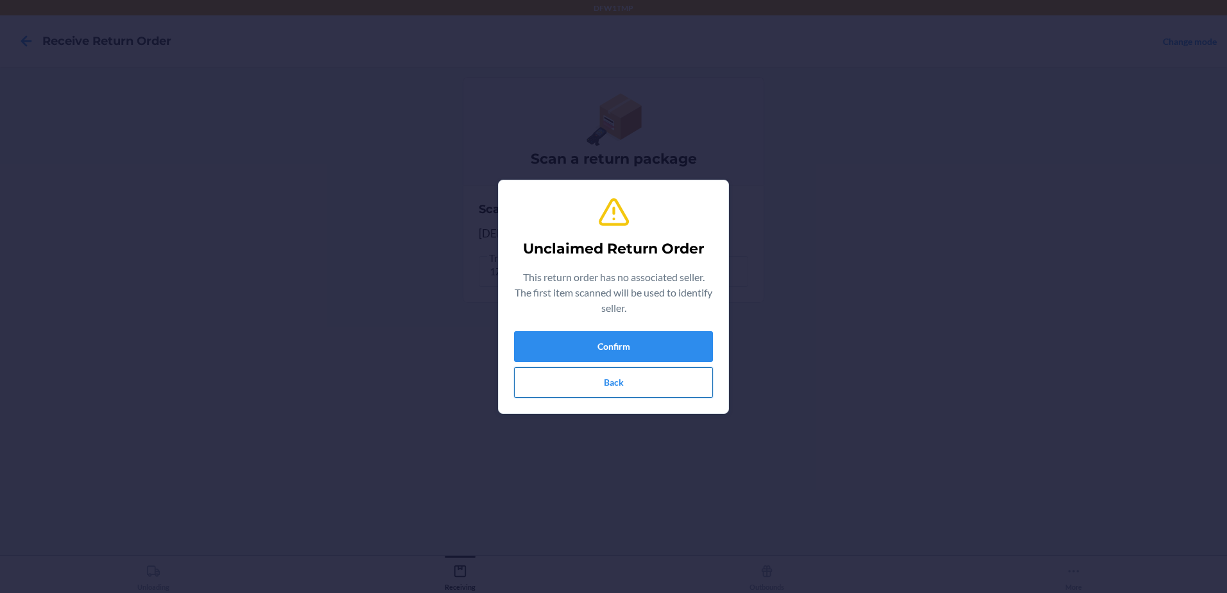
click at [665, 386] on button "Back" at bounding box center [613, 382] width 199 height 31
click at [692, 347] on button "Confirm" at bounding box center [613, 346] width 199 height 31
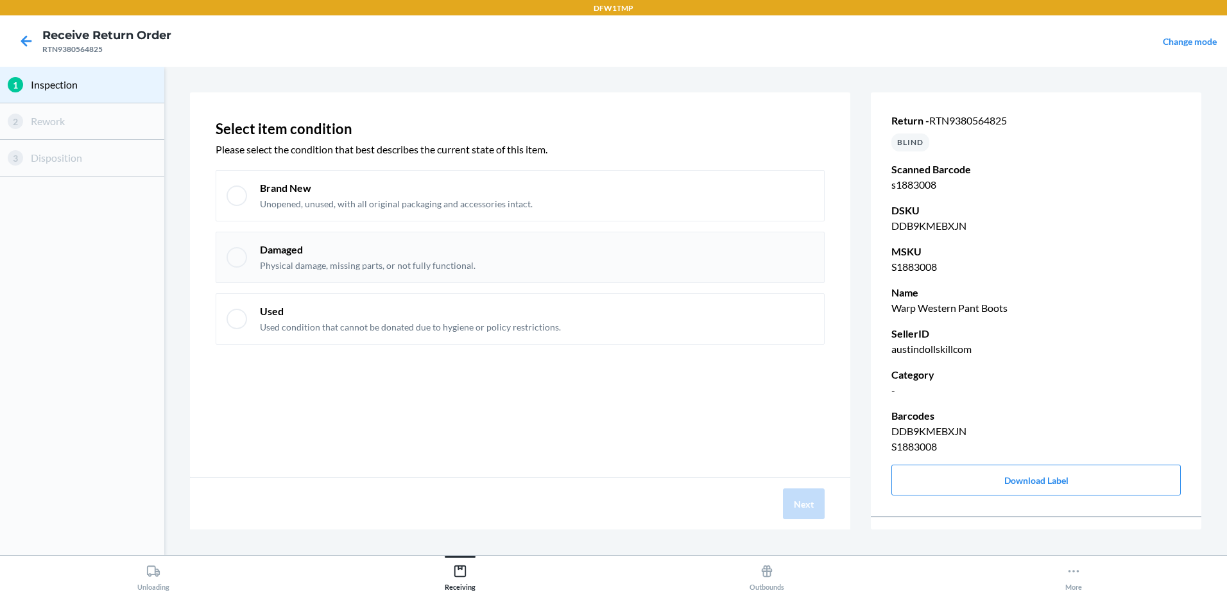
click at [318, 265] on p "Physical damage, missing parts, or not fully functional." at bounding box center [368, 265] width 216 height 13
checkbox input "true"
click at [784, 510] on button "Next" at bounding box center [804, 503] width 42 height 31
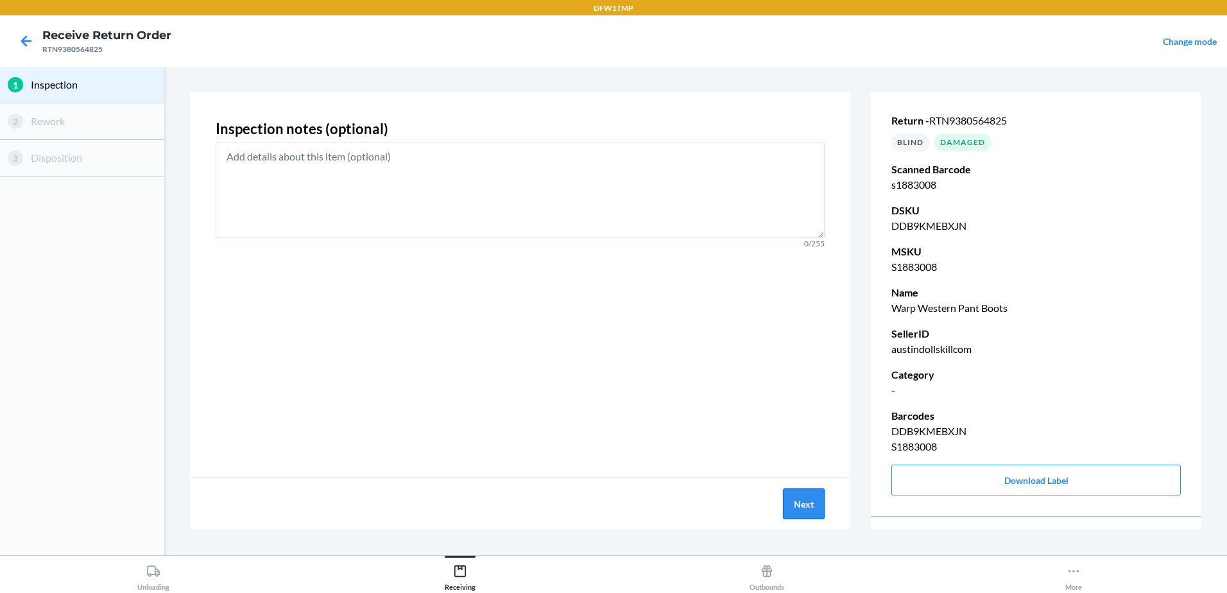
click at [811, 510] on button "Next" at bounding box center [804, 503] width 42 height 31
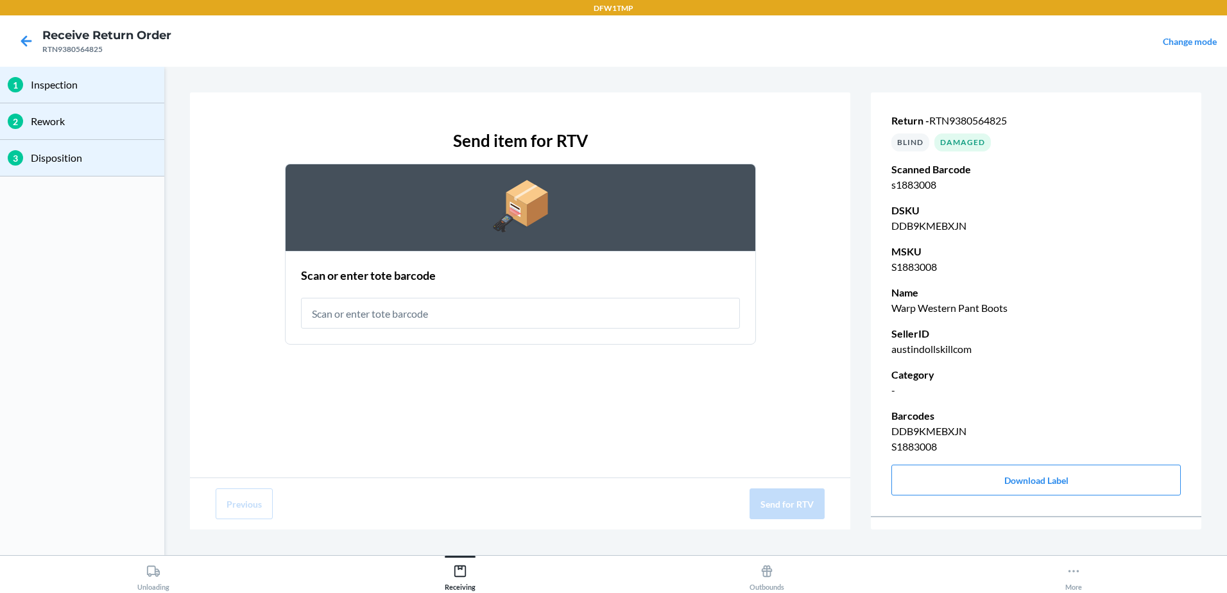
click at [479, 309] on input "text" at bounding box center [520, 313] width 439 height 31
click at [26, 38] on icon at bounding box center [26, 40] width 11 height 11
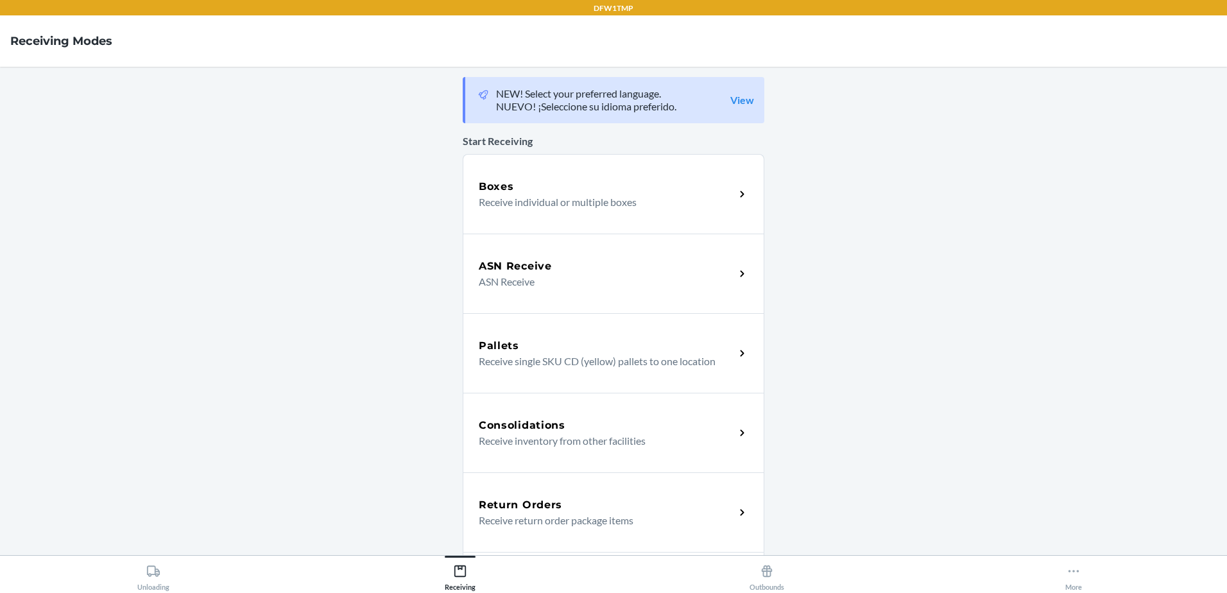
click at [642, 524] on p "Receive return order package items" at bounding box center [602, 520] width 246 height 15
click at [587, 513] on p "Receive return order package items" at bounding box center [602, 520] width 246 height 15
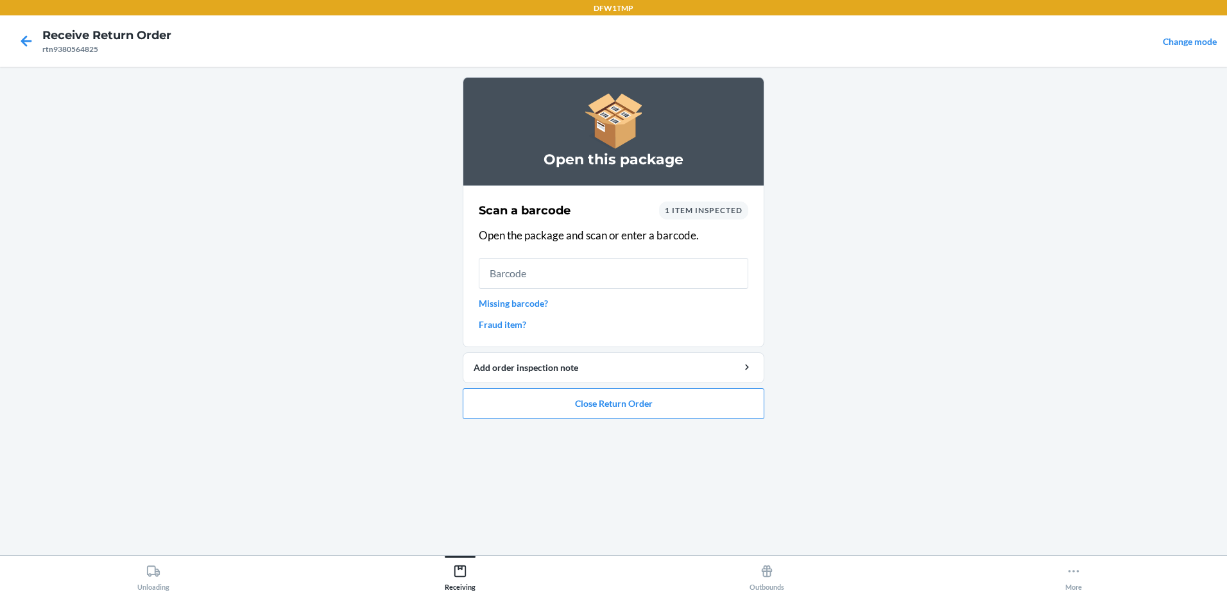
click at [544, 304] on link "Missing barcode?" at bounding box center [614, 302] width 270 height 13
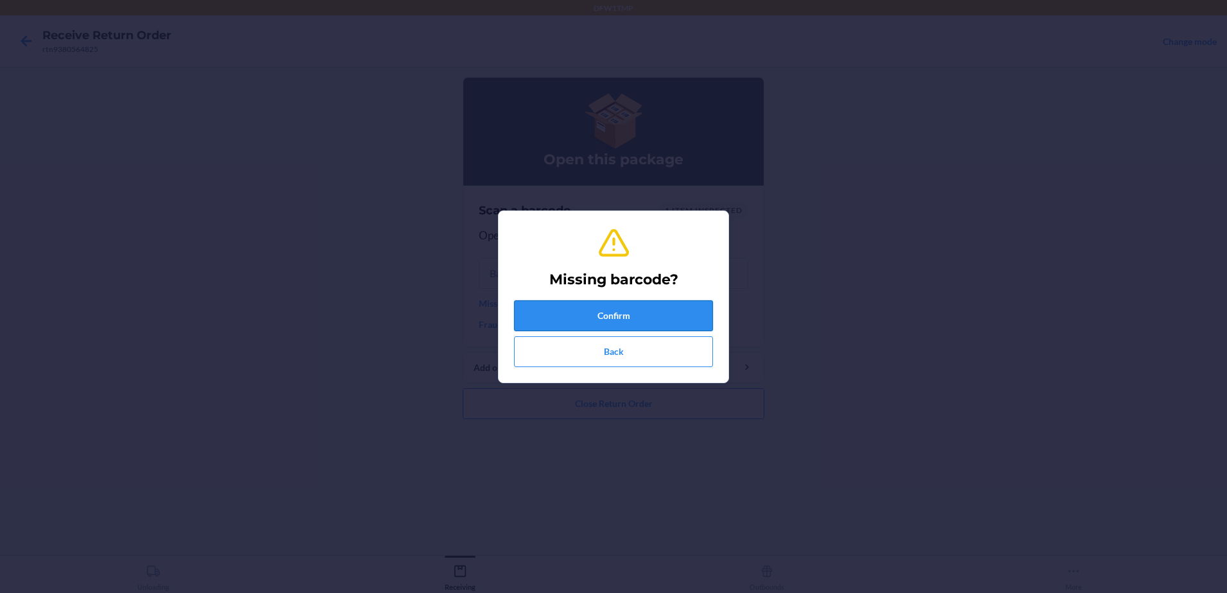
click at [579, 322] on button "Confirm" at bounding box center [613, 315] width 199 height 31
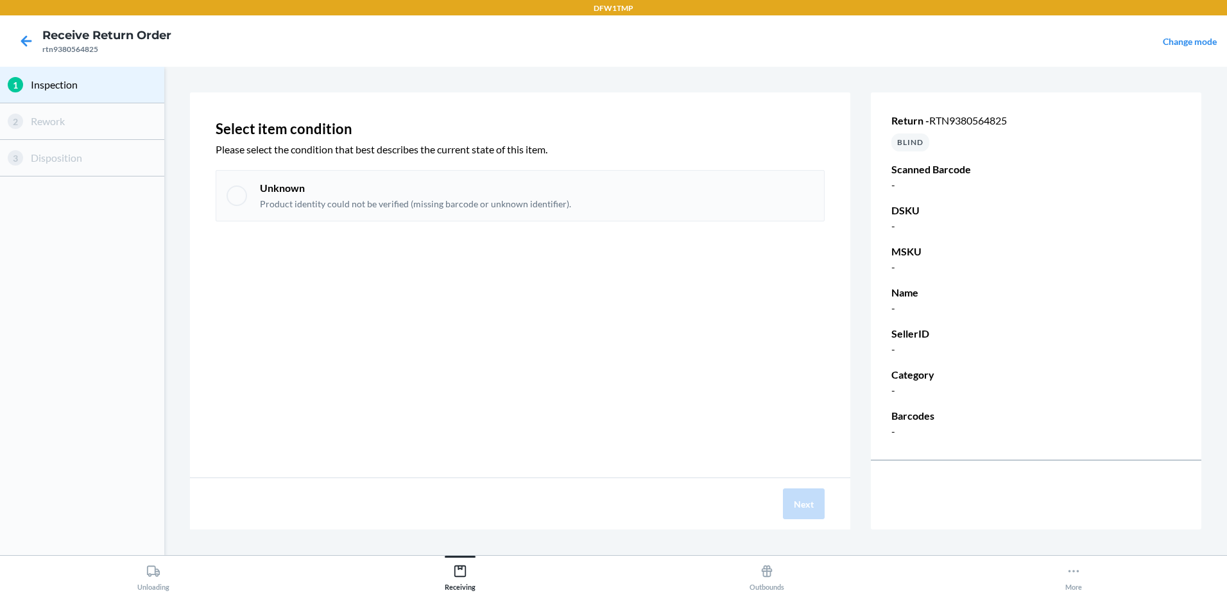
click at [237, 194] on div at bounding box center [237, 195] width 21 height 21
checkbox input "true"
click at [813, 491] on button "Next" at bounding box center [804, 503] width 42 height 31
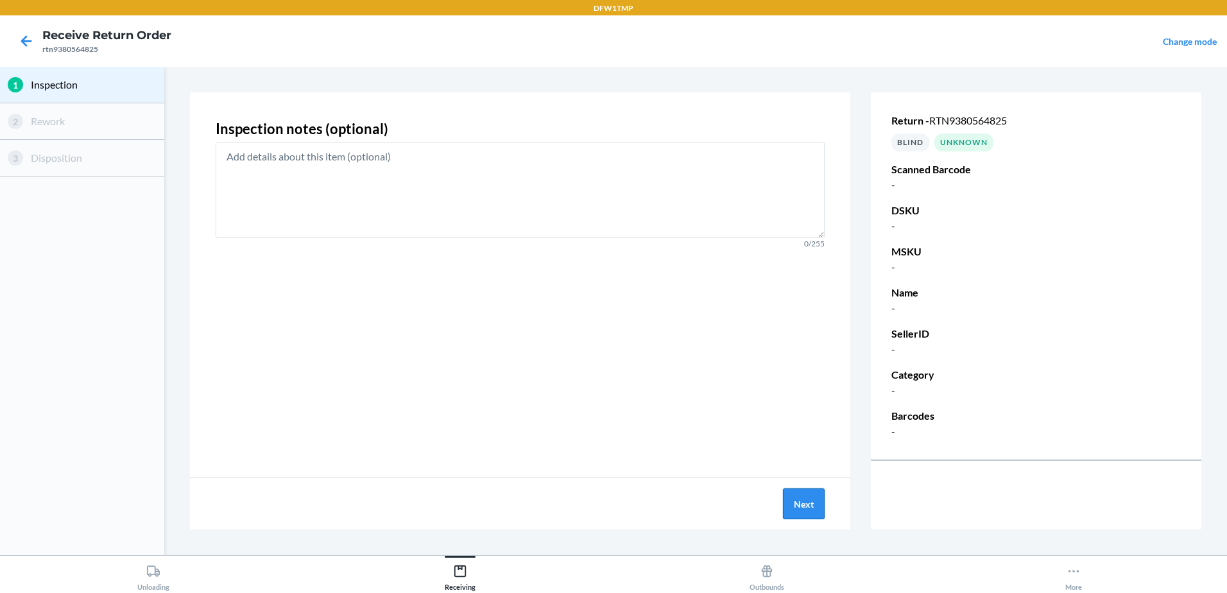
click at [812, 491] on button "Next" at bounding box center [804, 503] width 42 height 31
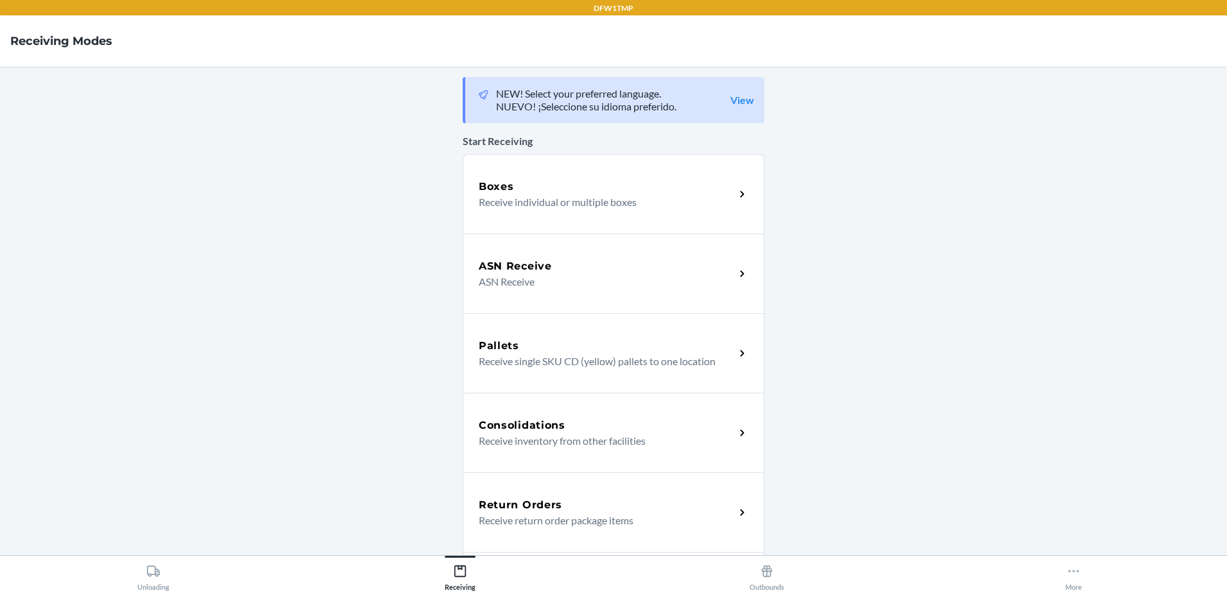
click at [596, 513] on p "Receive return order package items" at bounding box center [602, 520] width 246 height 15
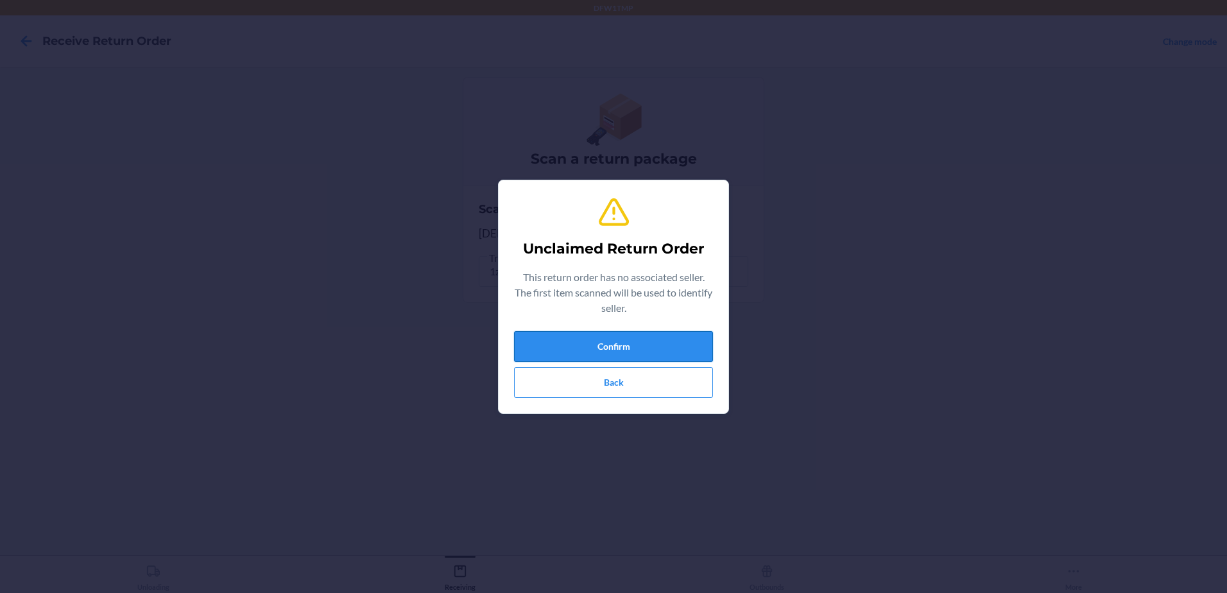
click at [675, 350] on button "Confirm" at bounding box center [613, 346] width 199 height 31
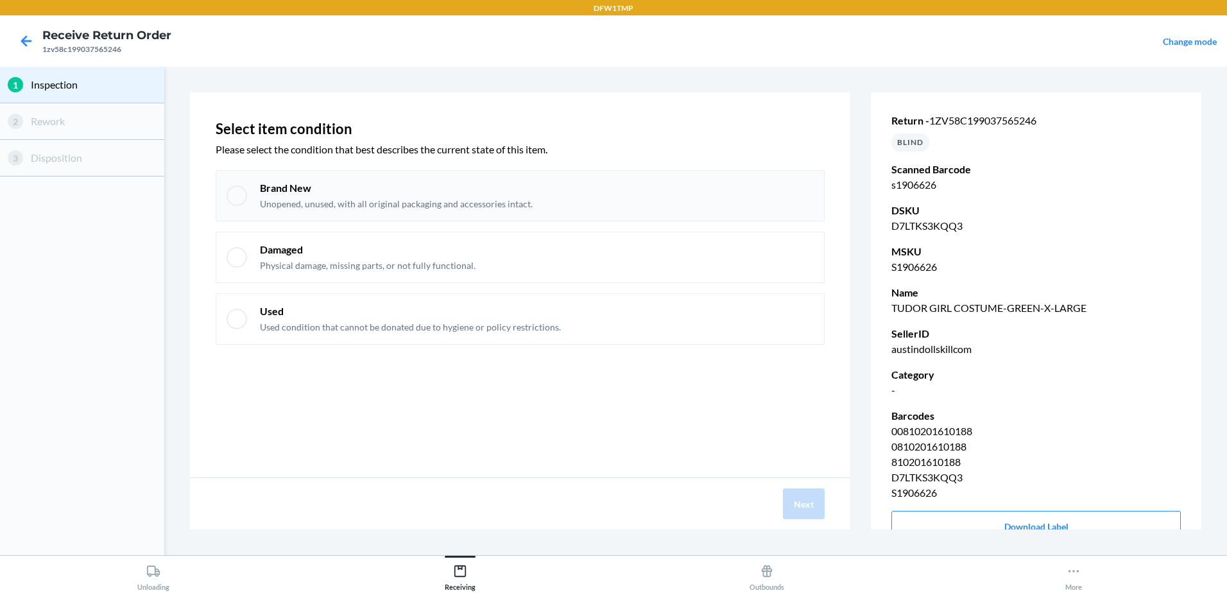
click at [248, 194] on div "Brand New Unopened, unused, with all original packaging and accessories intact." at bounding box center [520, 195] width 609 height 51
checkbox input "true"
click at [820, 509] on button "Next" at bounding box center [804, 503] width 42 height 31
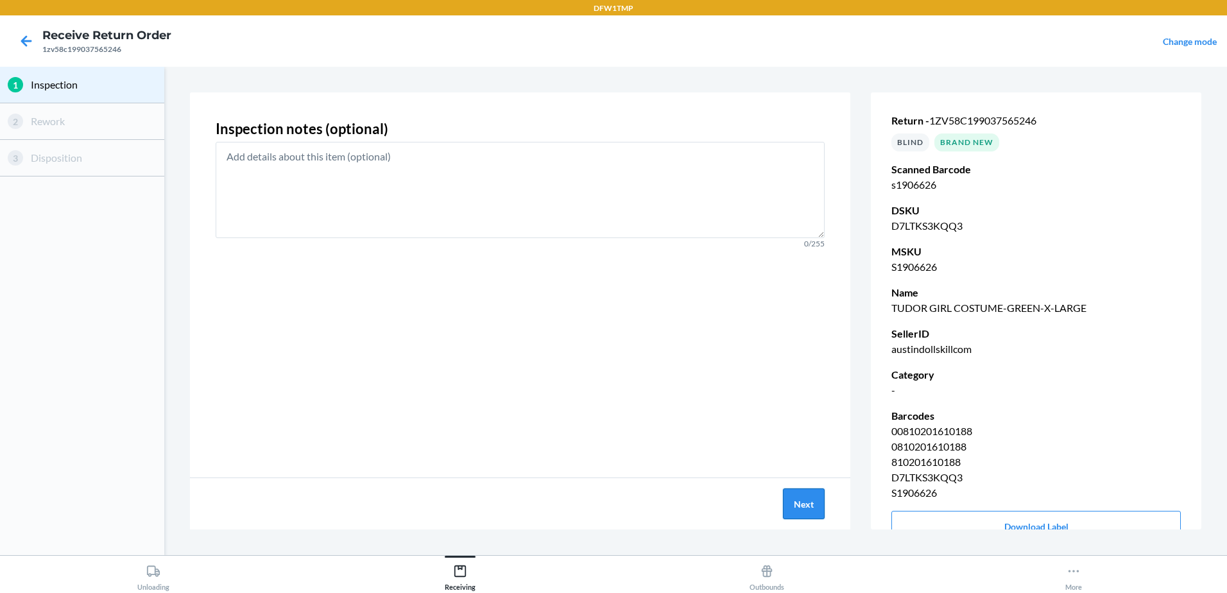
click at [798, 502] on button "Next" at bounding box center [804, 503] width 42 height 31
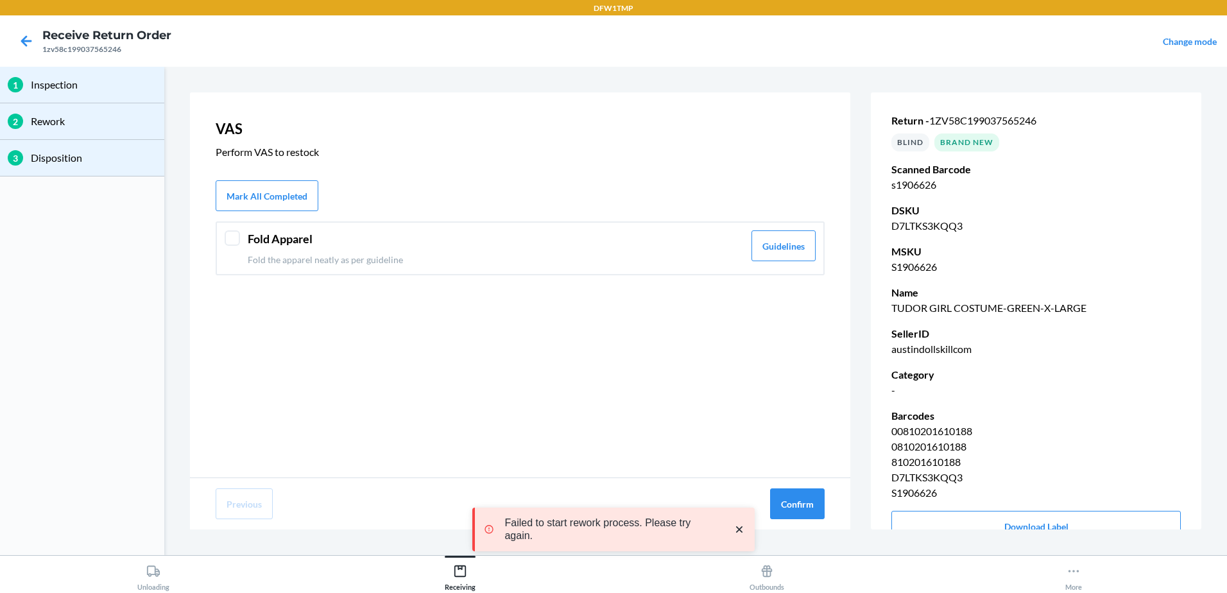
click at [235, 241] on div at bounding box center [232, 237] width 15 height 15
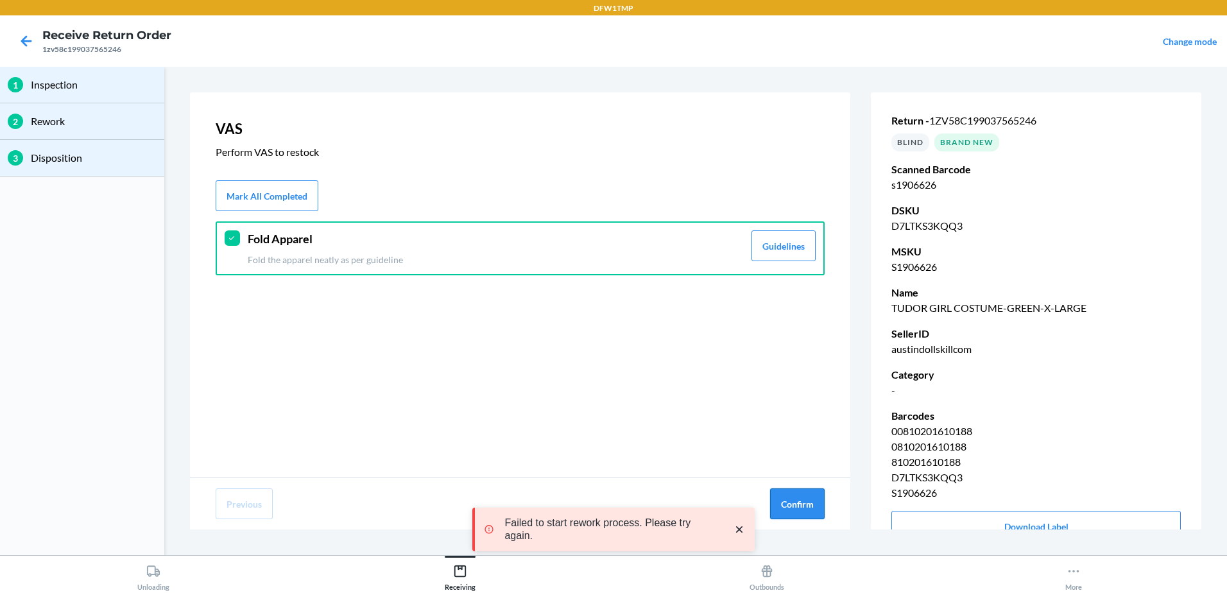
drag, startPoint x: 787, startPoint y: 497, endPoint x: 790, endPoint y: 503, distance: 6.6
click at [787, 497] on button "Confirm" at bounding box center [797, 503] width 55 height 31
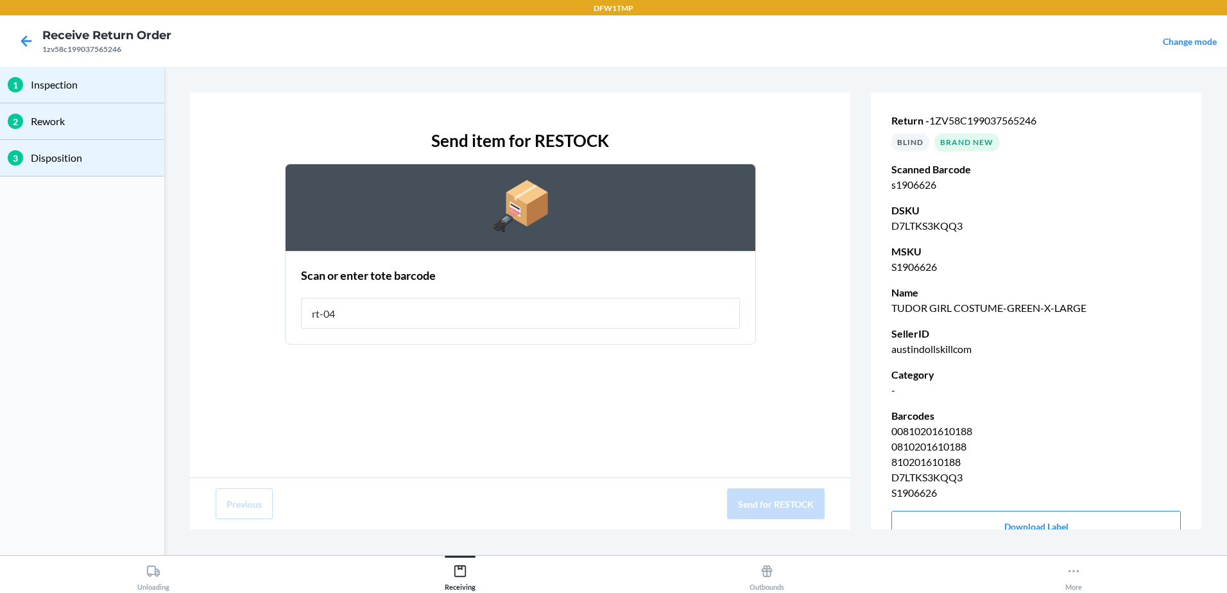
type input "rt-04"
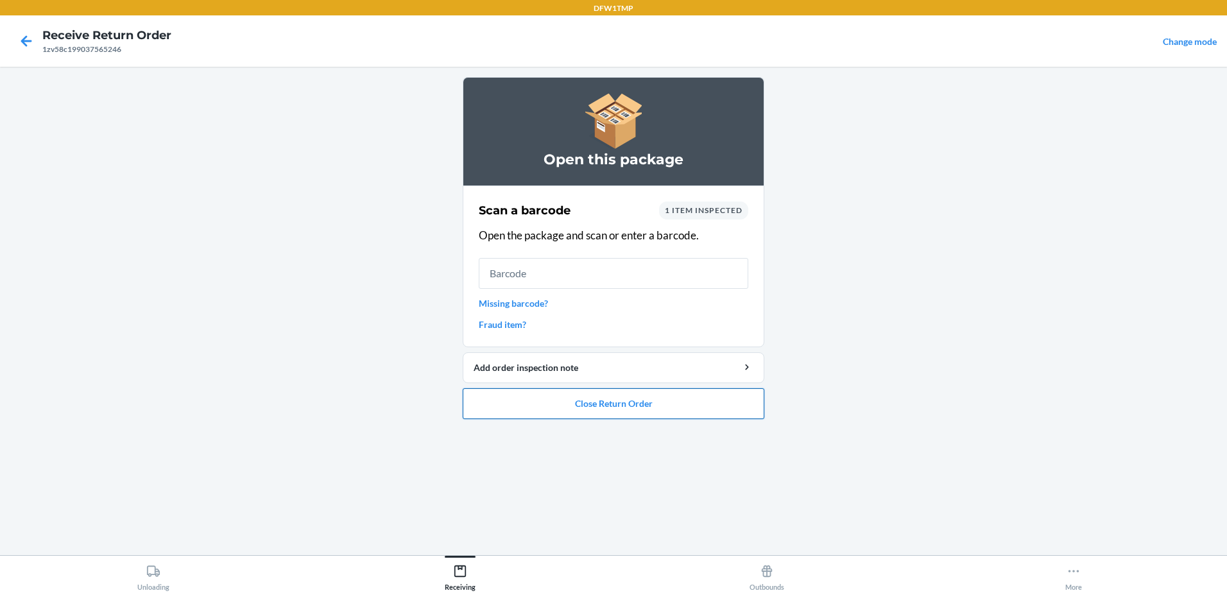
click at [698, 402] on button "Close Return Order" at bounding box center [614, 403] width 302 height 31
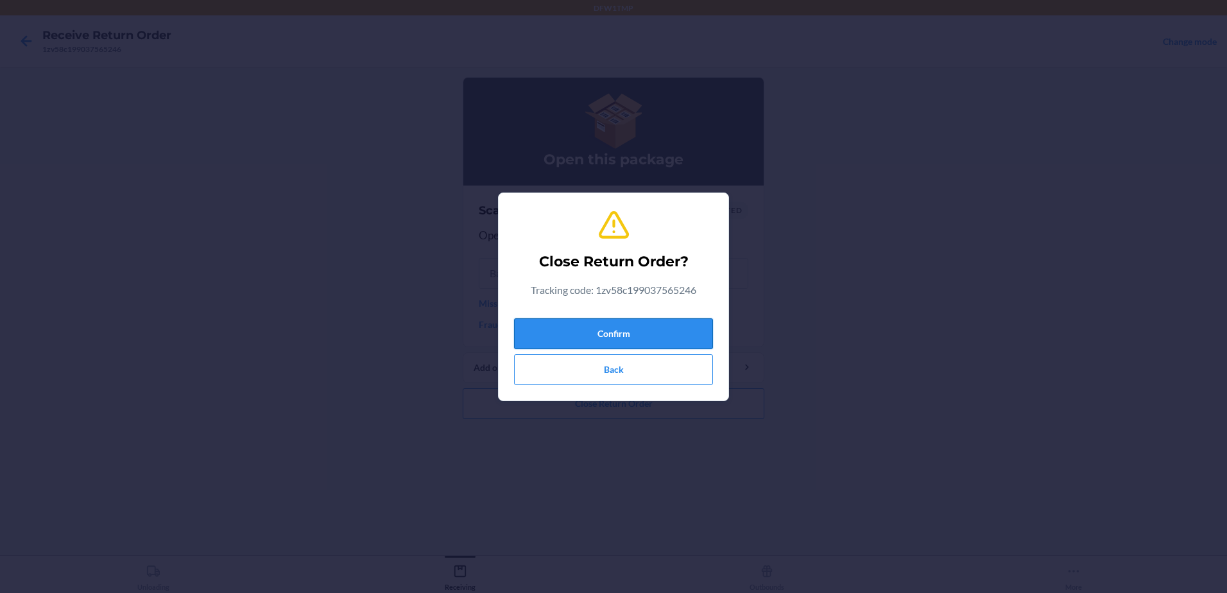
click at [706, 332] on button "Confirm" at bounding box center [613, 333] width 199 height 31
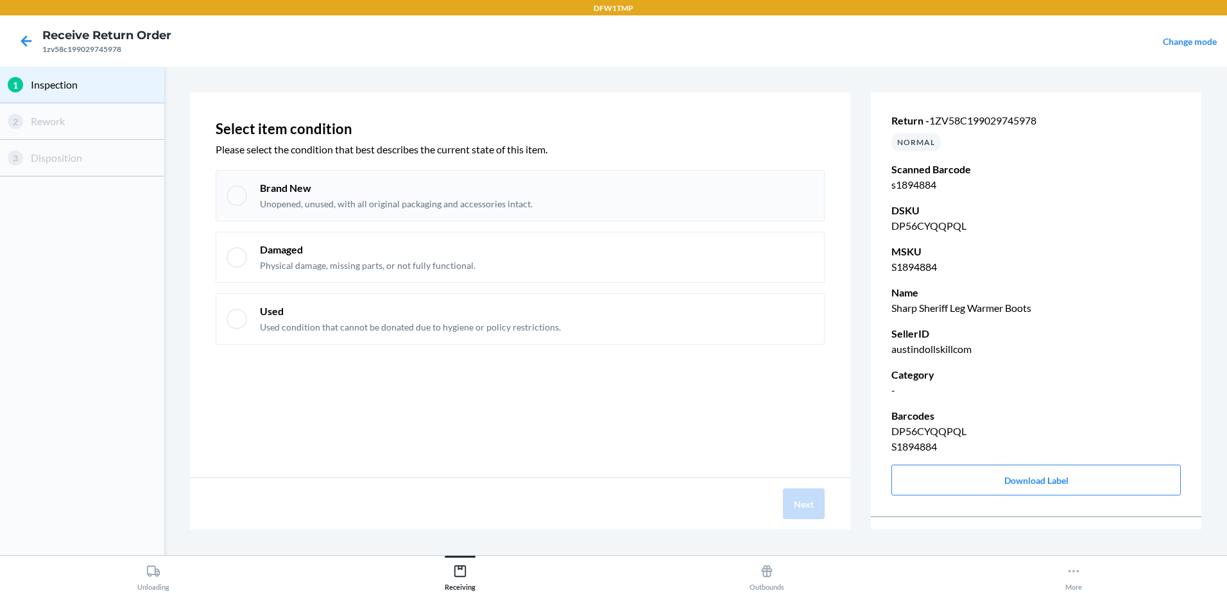
click at [245, 199] on div at bounding box center [237, 195] width 21 height 21
checkbox input "true"
click at [818, 508] on button "Next" at bounding box center [804, 503] width 42 height 31
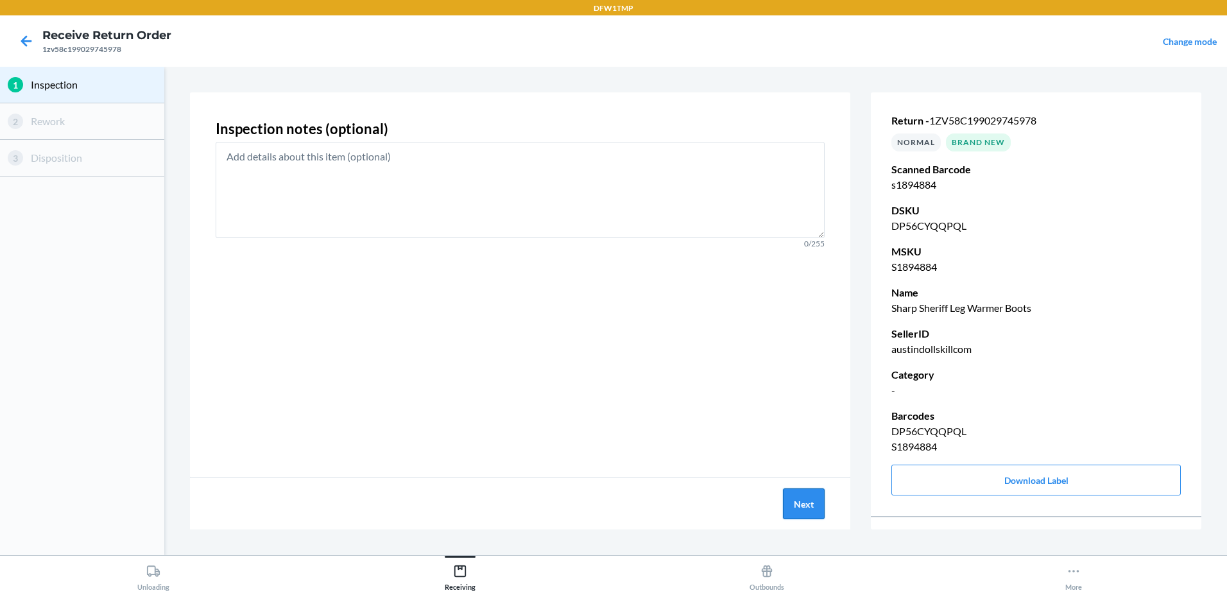
click at [817, 508] on button "Next" at bounding box center [804, 503] width 42 height 31
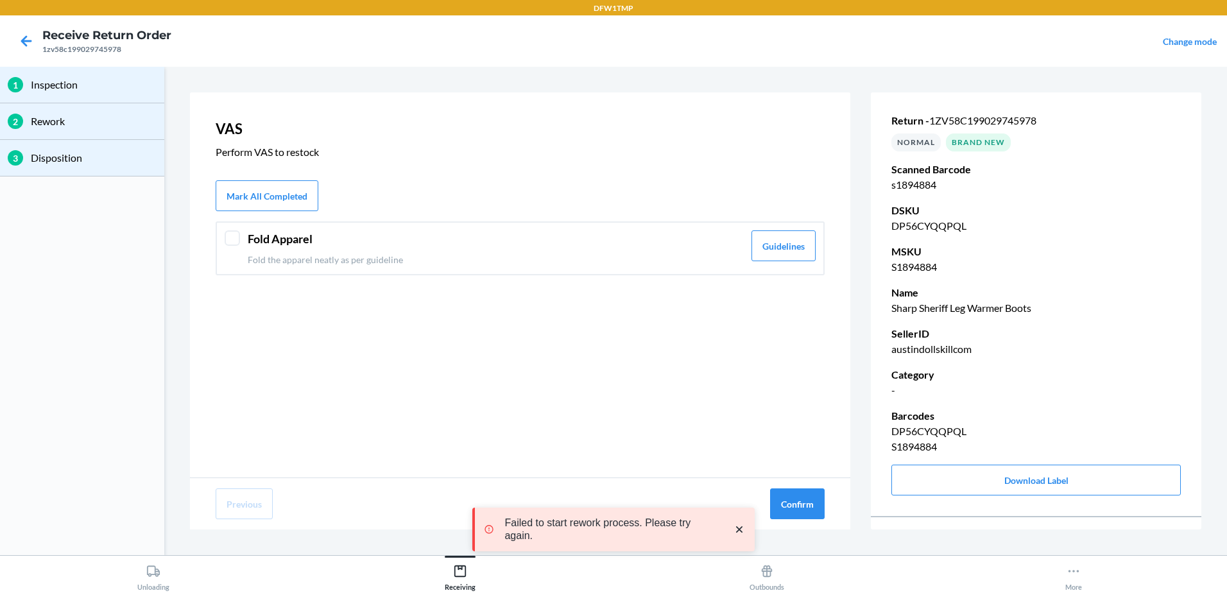
click at [236, 236] on div at bounding box center [232, 237] width 15 height 15
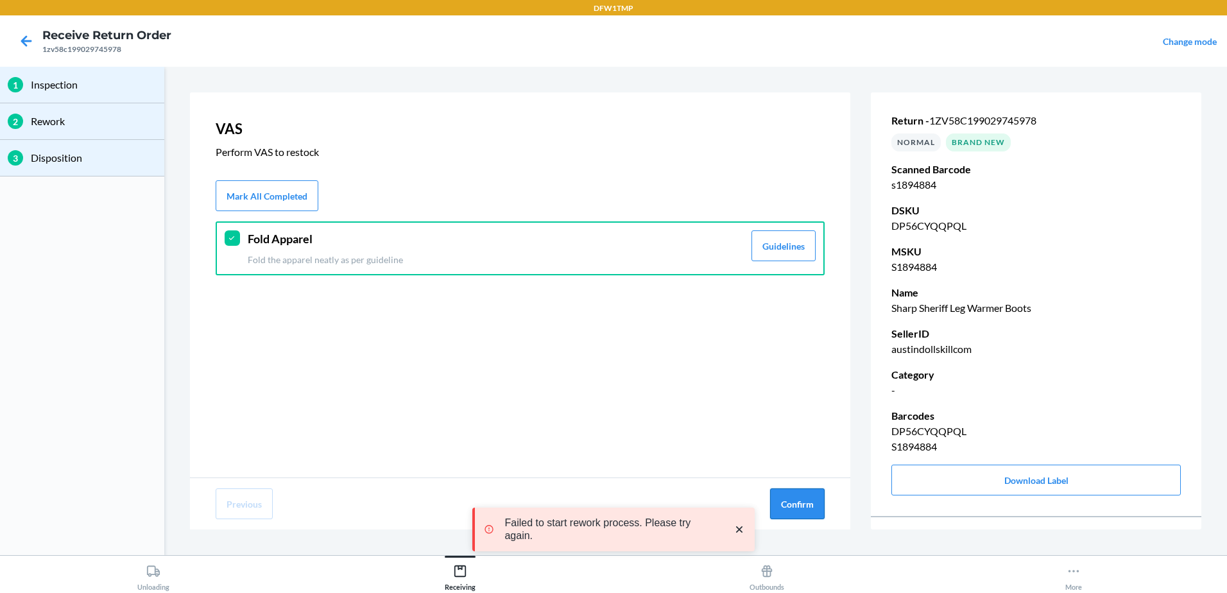
click at [803, 509] on button "Confirm" at bounding box center [797, 503] width 55 height 31
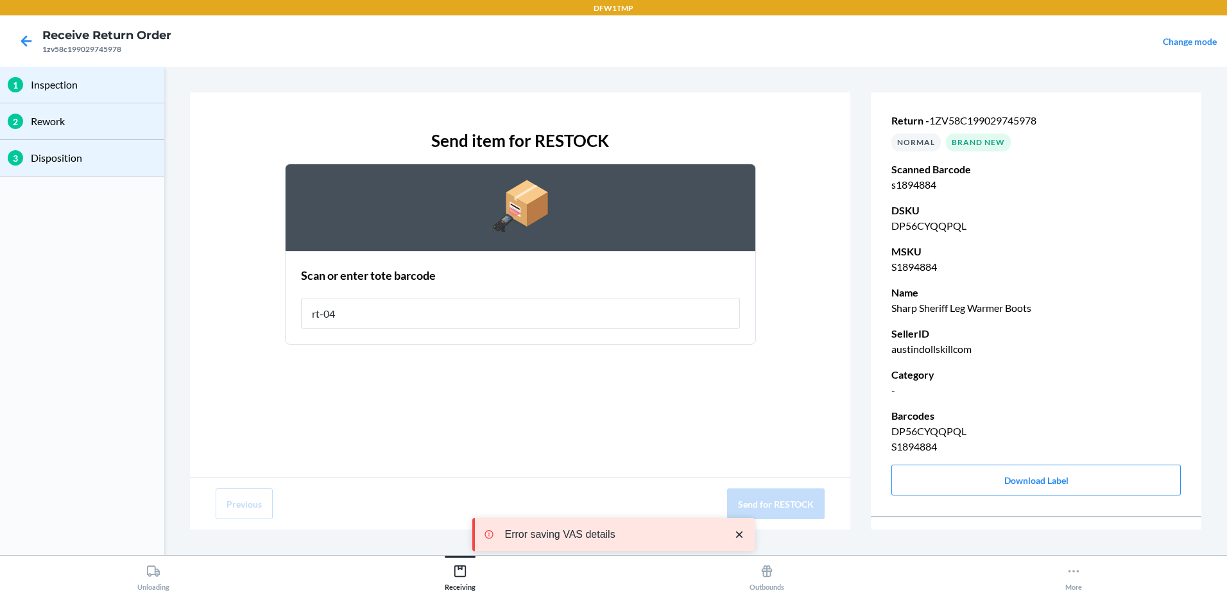
type input "rt-04"
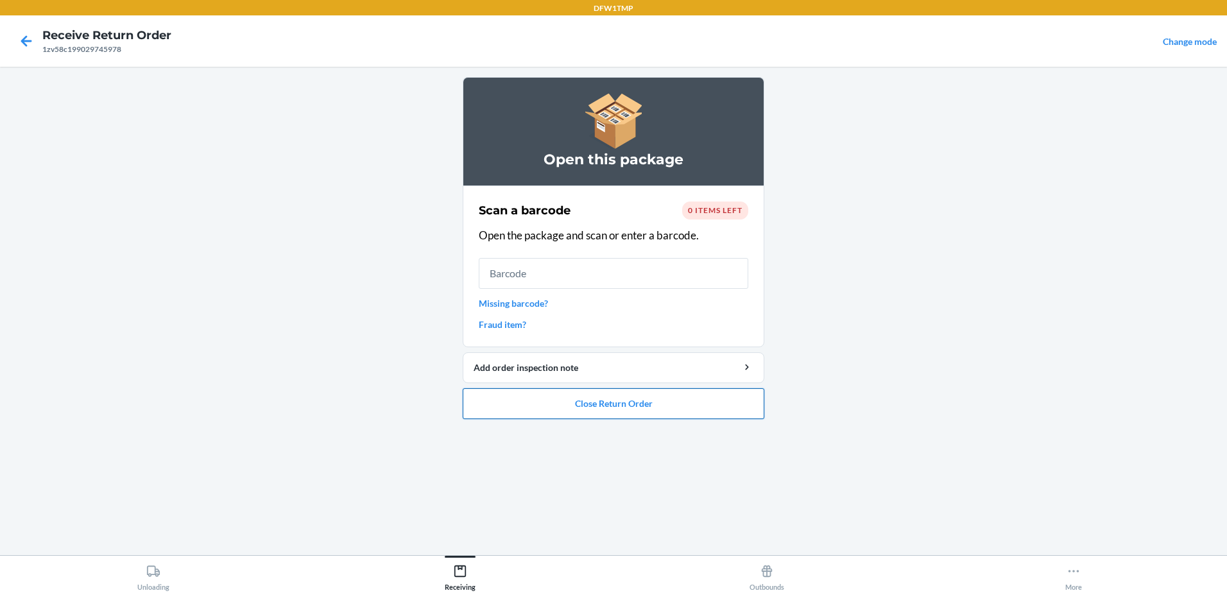
click at [559, 399] on button "Close Return Order" at bounding box center [614, 403] width 302 height 31
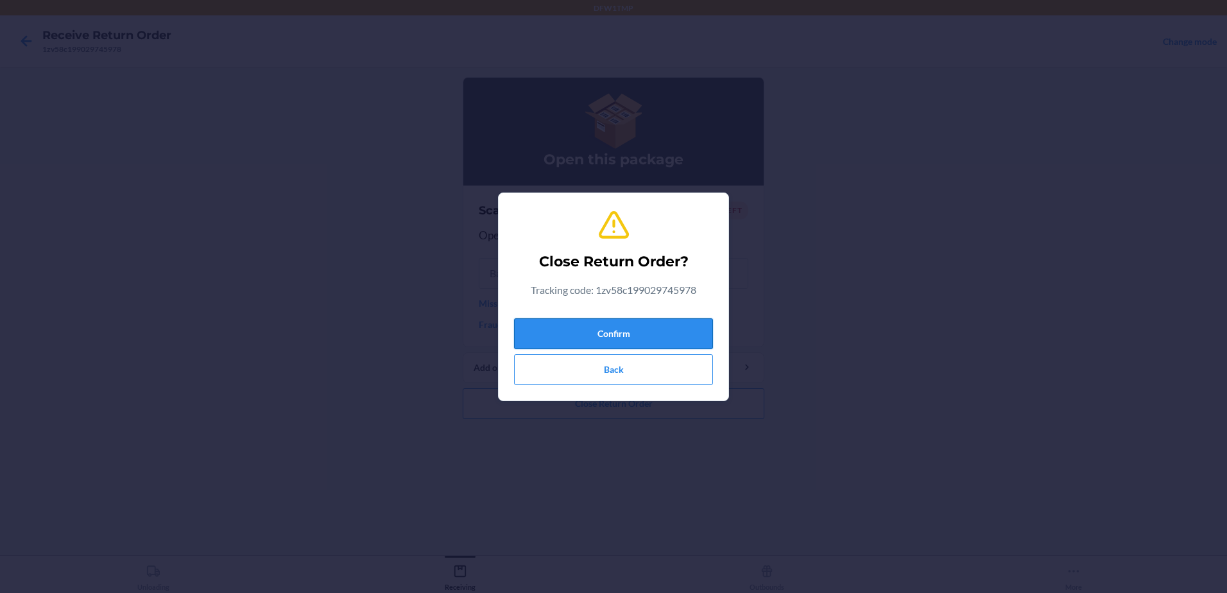
click at [616, 334] on button "Confirm" at bounding box center [613, 333] width 199 height 31
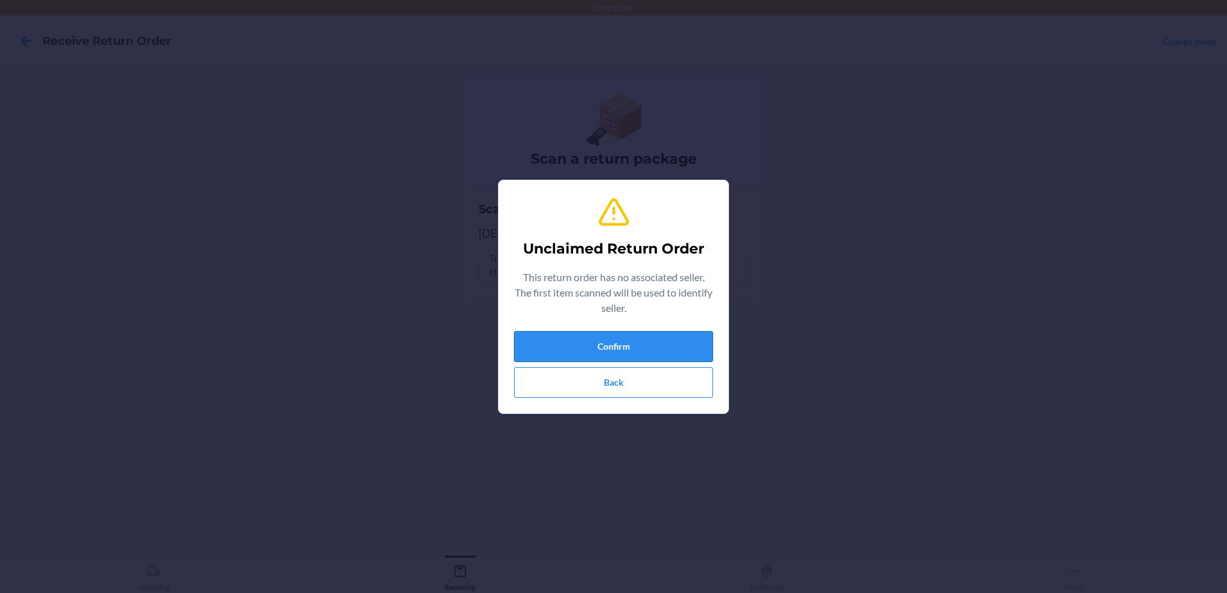
click at [674, 339] on button "Confirm" at bounding box center [613, 346] width 199 height 31
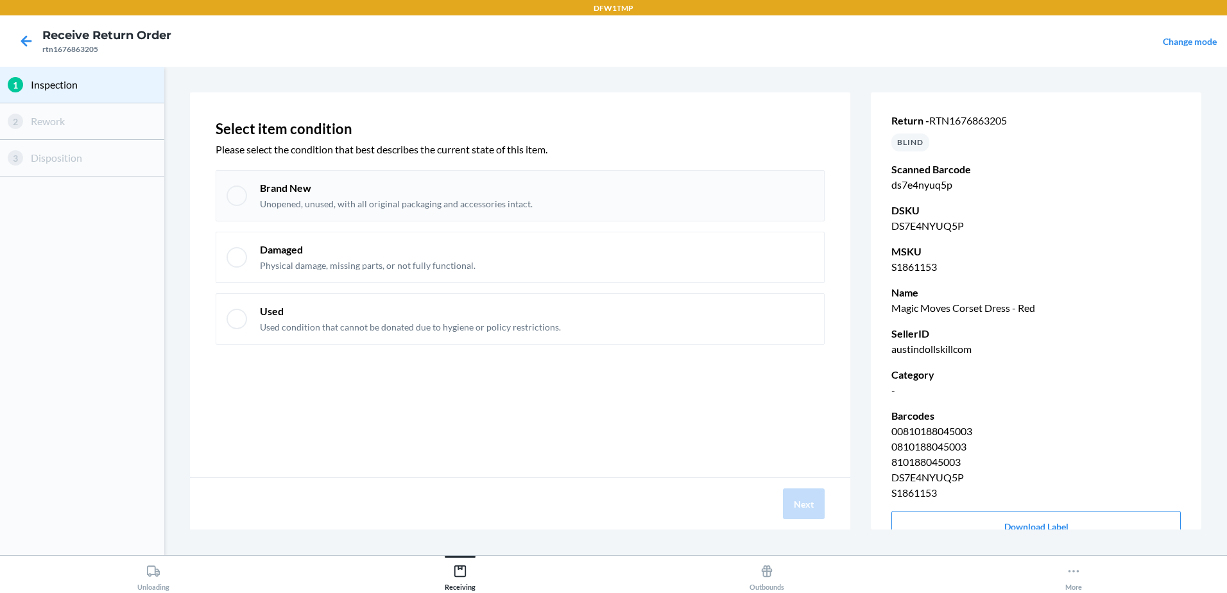
click at [242, 198] on div at bounding box center [237, 195] width 21 height 21
checkbox input "true"
click at [816, 501] on button "Next" at bounding box center [804, 503] width 42 height 31
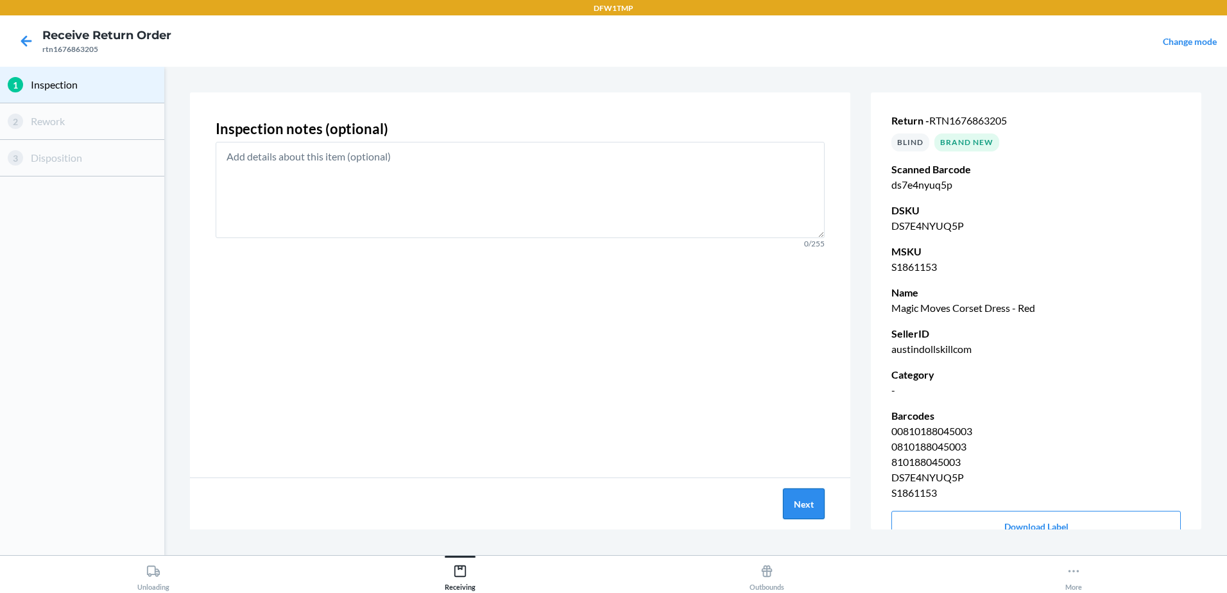
click at [816, 501] on button "Next" at bounding box center [804, 503] width 42 height 31
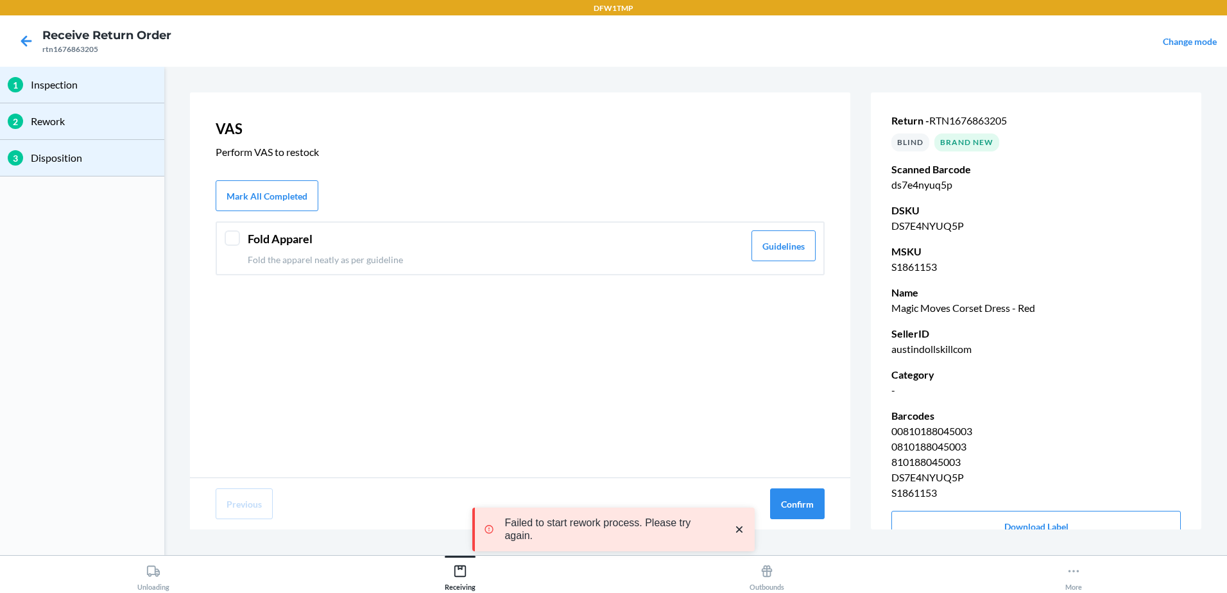
click at [228, 239] on div at bounding box center [232, 237] width 15 height 15
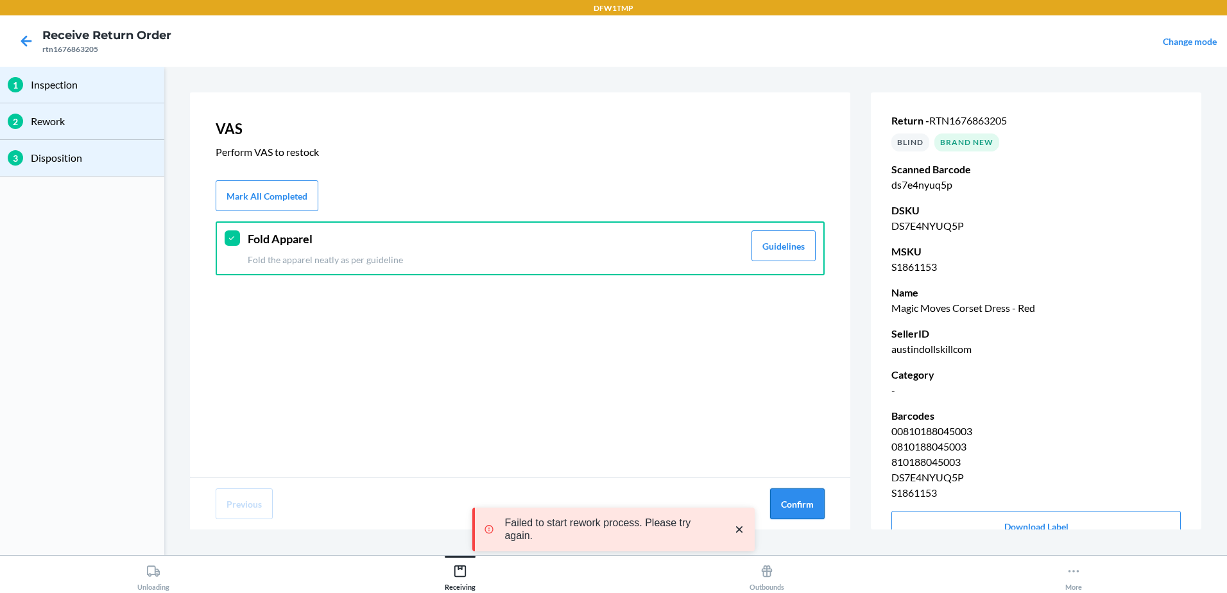
click at [795, 508] on button "Confirm" at bounding box center [797, 503] width 55 height 31
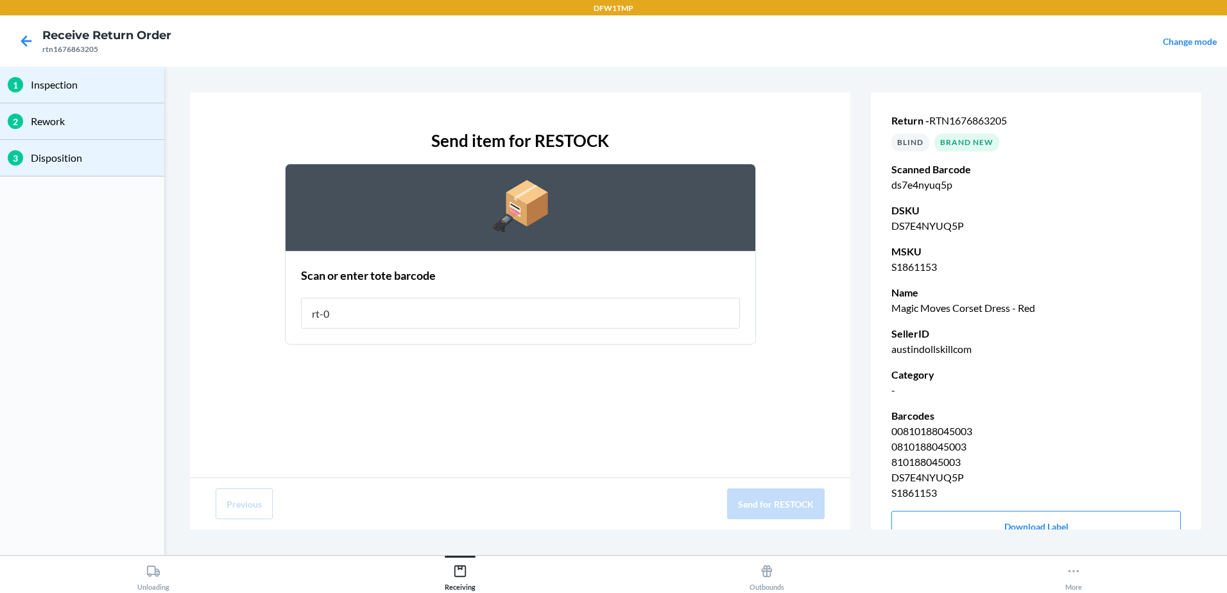
type input "rt-04"
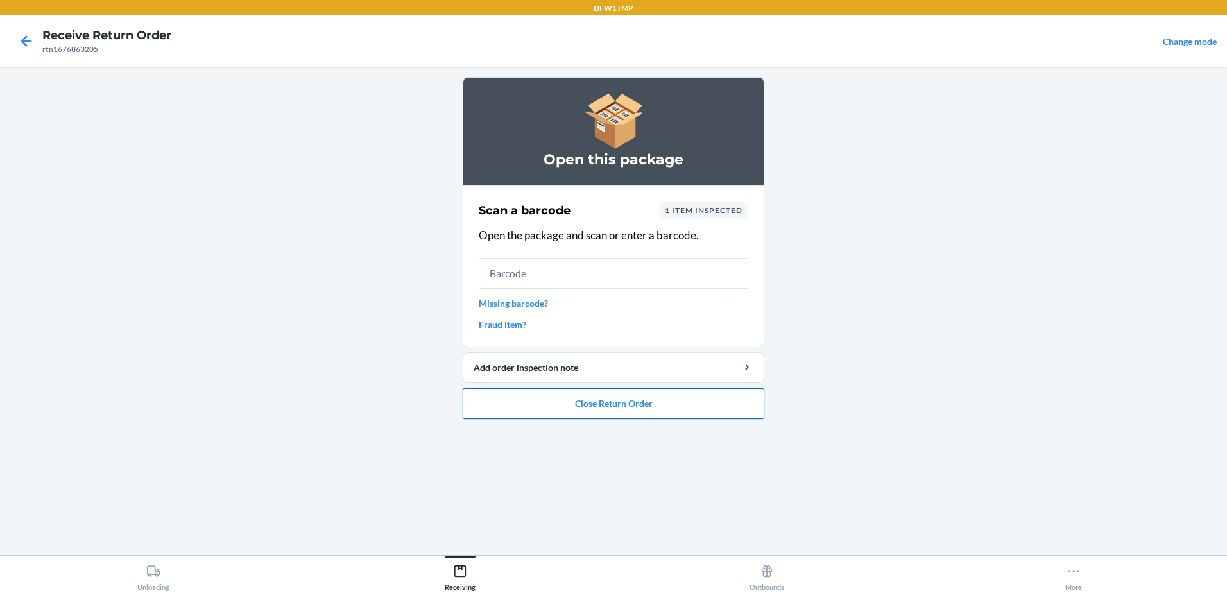
click at [533, 402] on button "Close Return Order" at bounding box center [614, 403] width 302 height 31
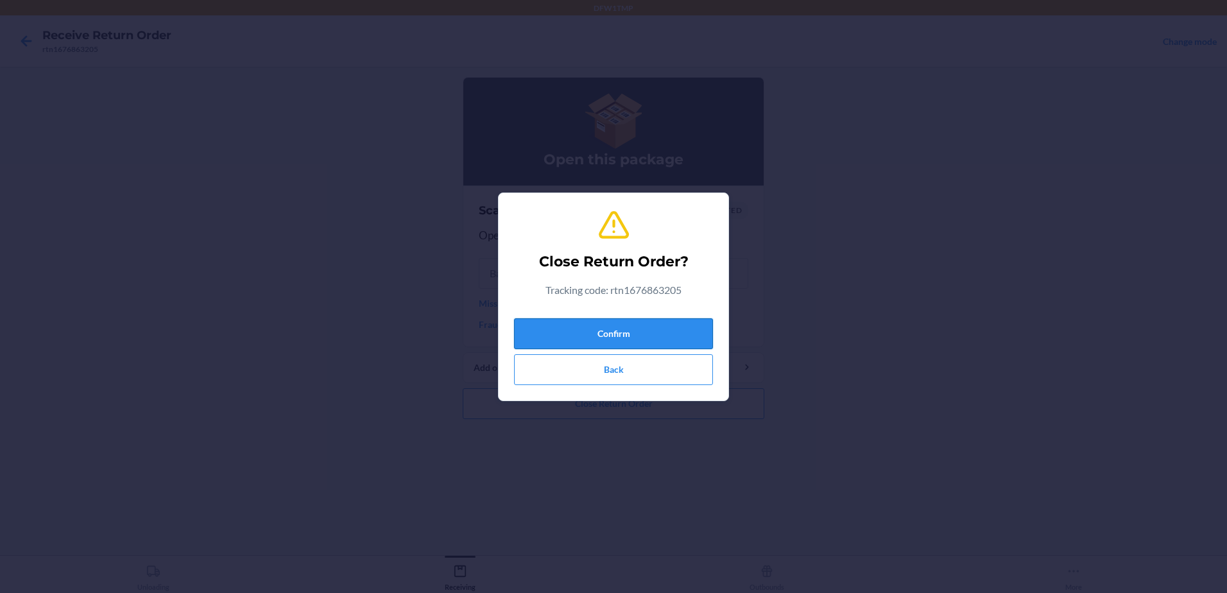
click at [597, 336] on button "Confirm" at bounding box center [613, 333] width 199 height 31
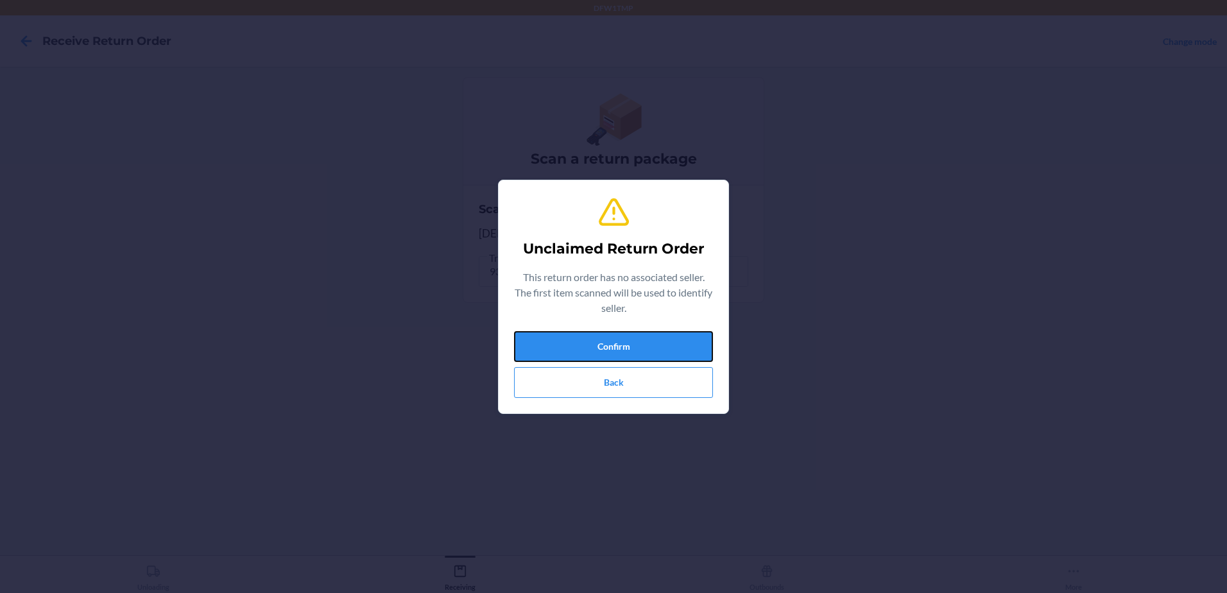
click at [594, 340] on button "Confirm" at bounding box center [613, 346] width 199 height 31
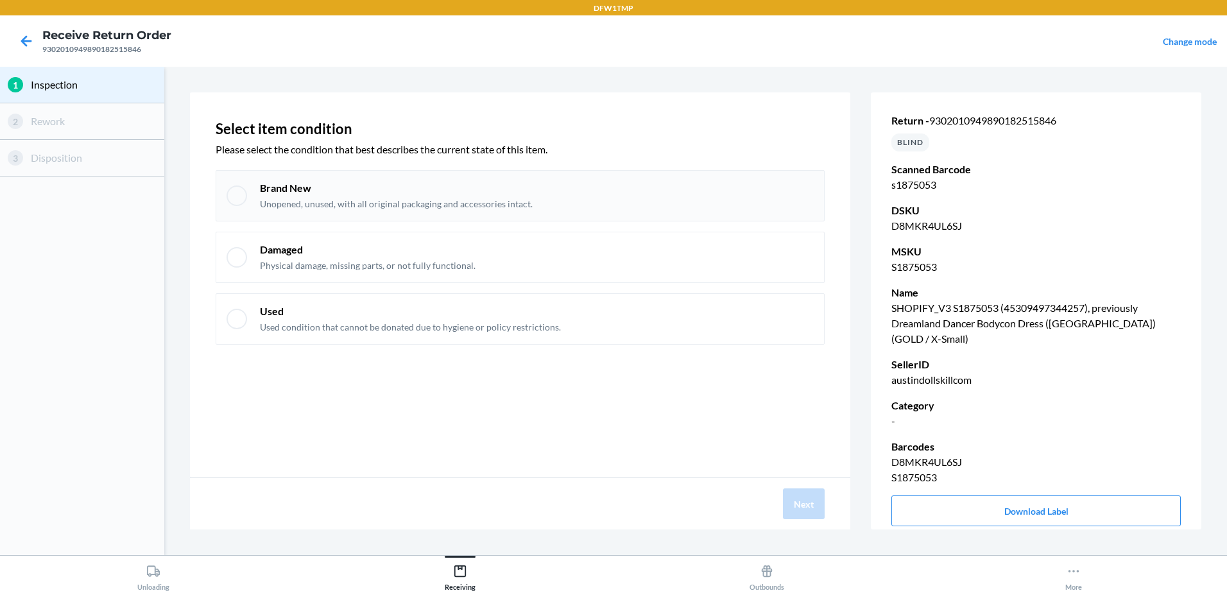
click at [231, 191] on div at bounding box center [237, 195] width 21 height 21
checkbox input "true"
click at [821, 502] on button "Next" at bounding box center [804, 503] width 42 height 31
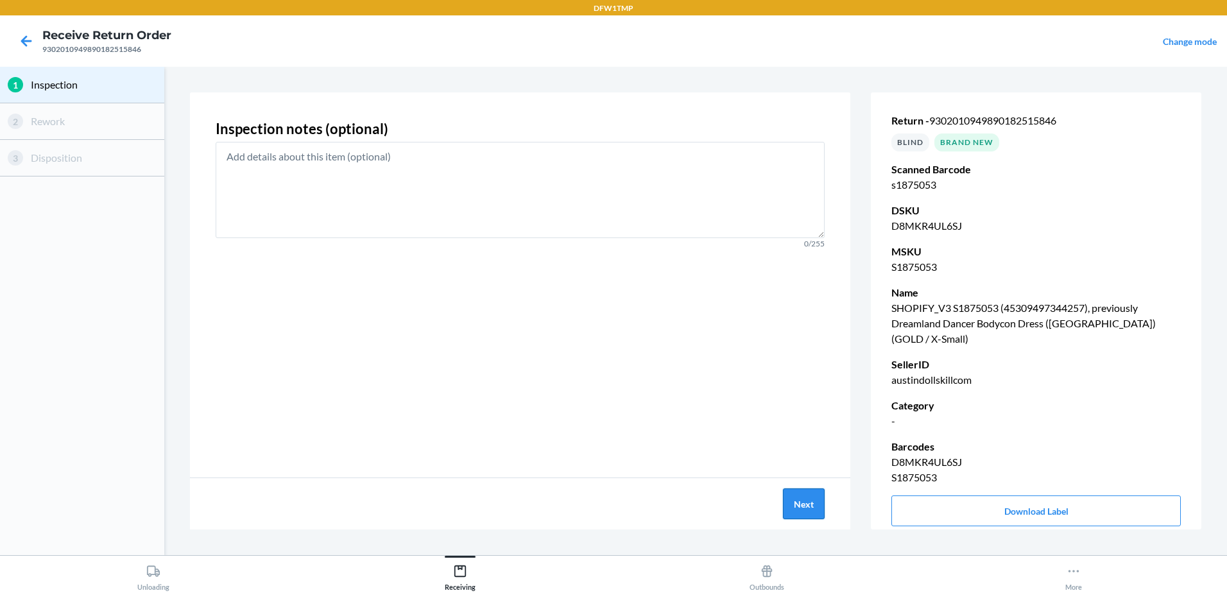
click at [821, 502] on button "Next" at bounding box center [804, 503] width 42 height 31
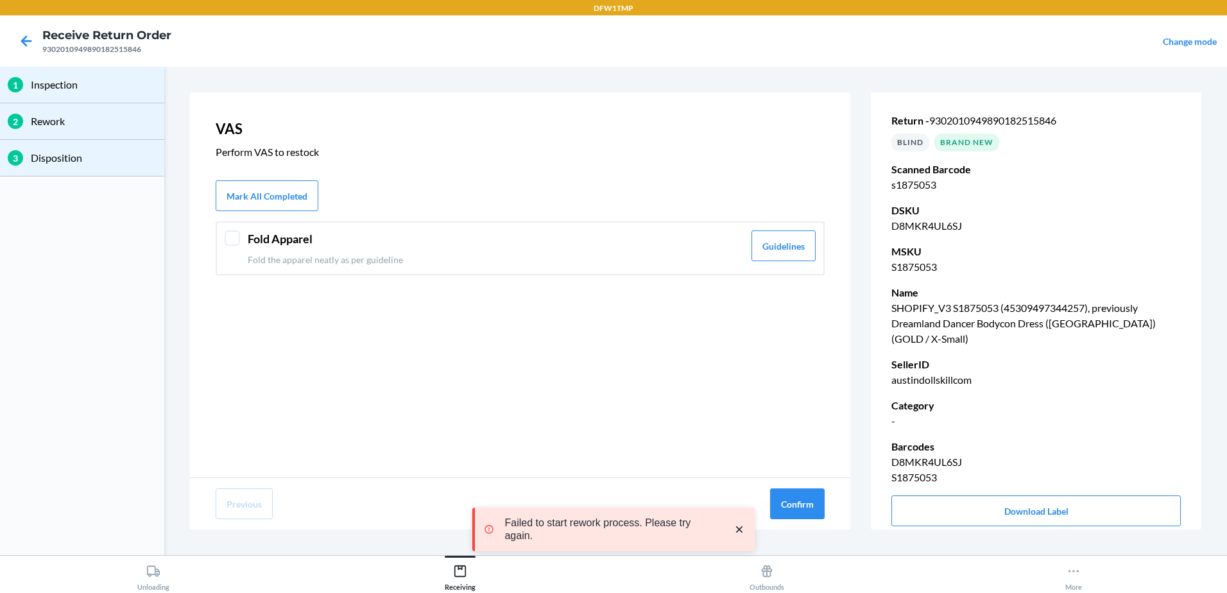
click at [241, 234] on div "Fold Apparel Fold the apparel neatly as per guideline Guidelines" at bounding box center [520, 248] width 609 height 54
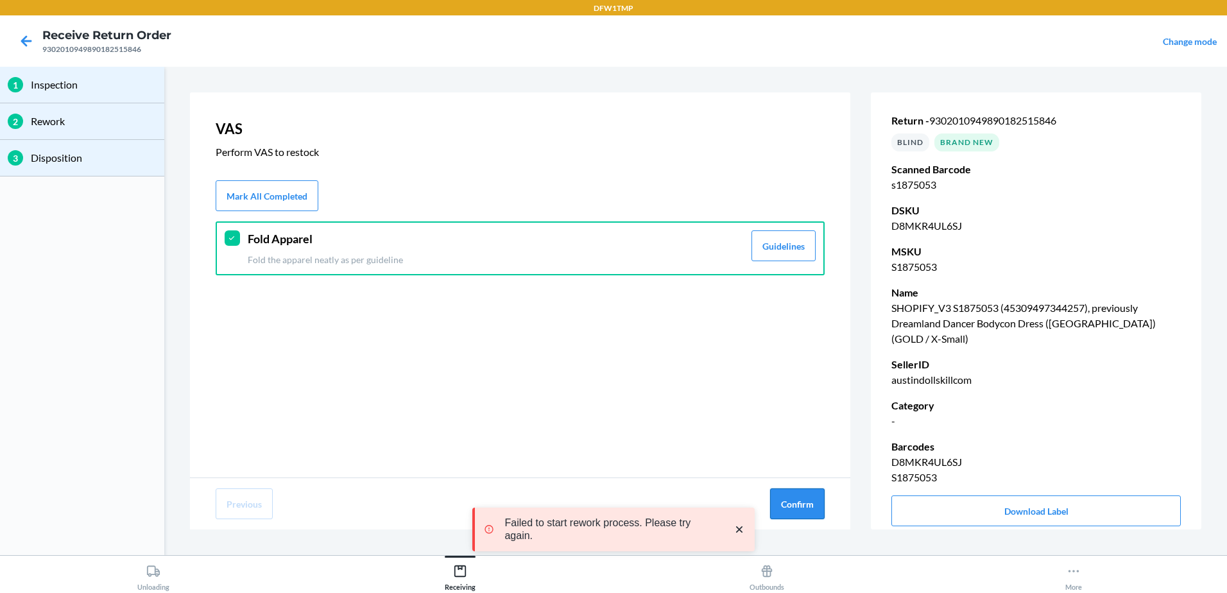
click at [782, 504] on button "Confirm" at bounding box center [797, 503] width 55 height 31
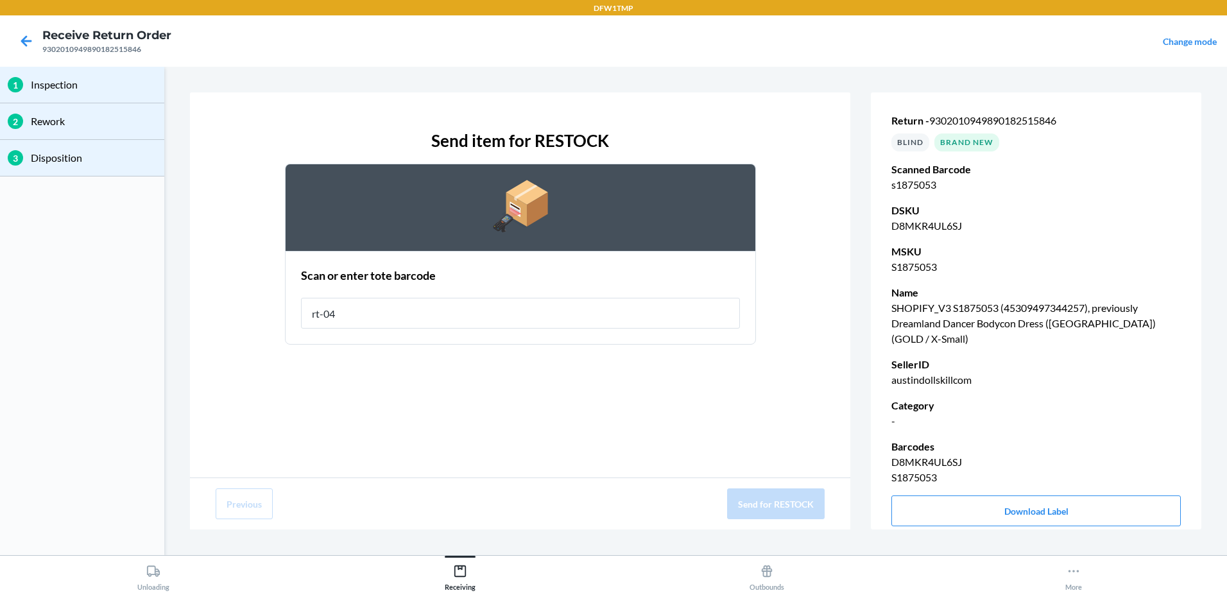
type input "rt-04"
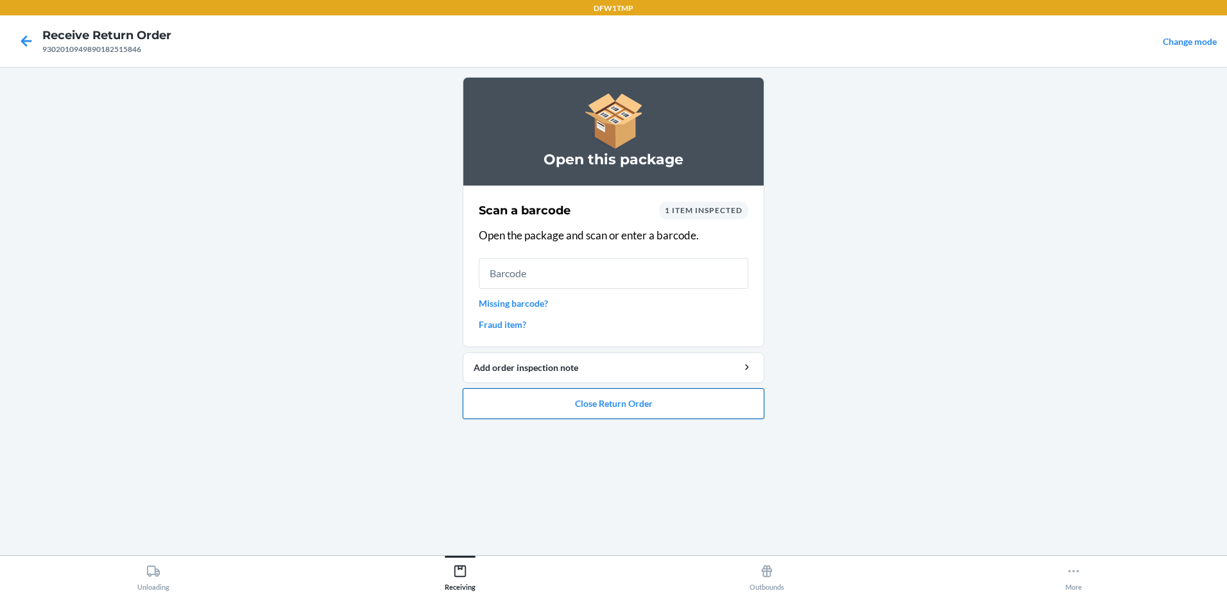
click at [565, 403] on button "Close Return Order" at bounding box center [614, 403] width 302 height 31
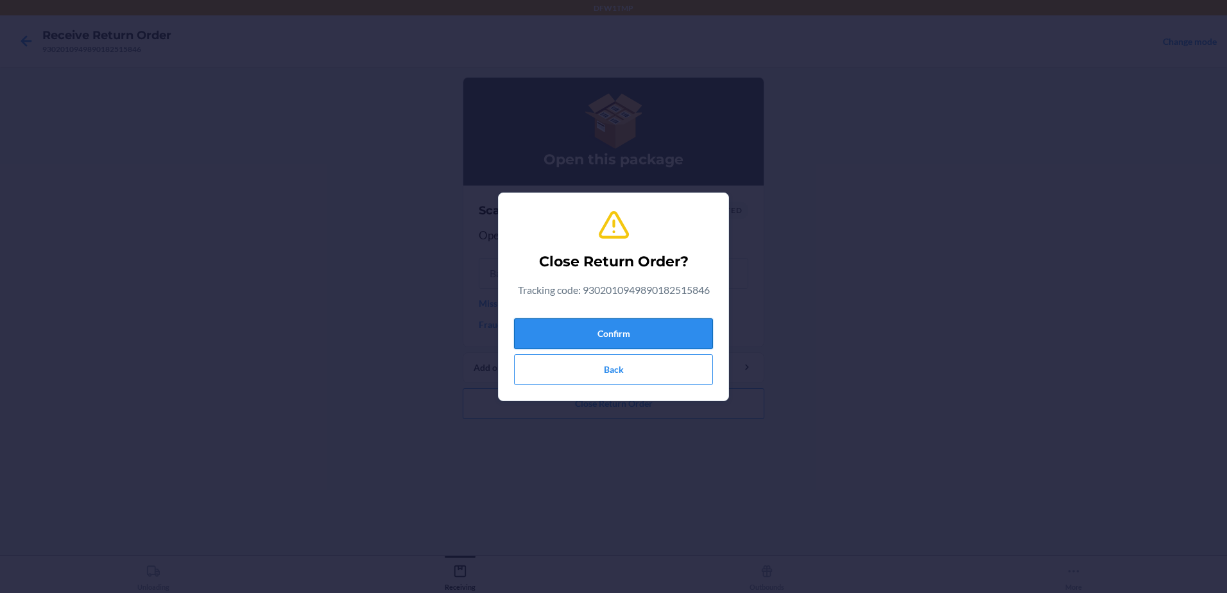
click at [599, 328] on button "Confirm" at bounding box center [613, 333] width 199 height 31
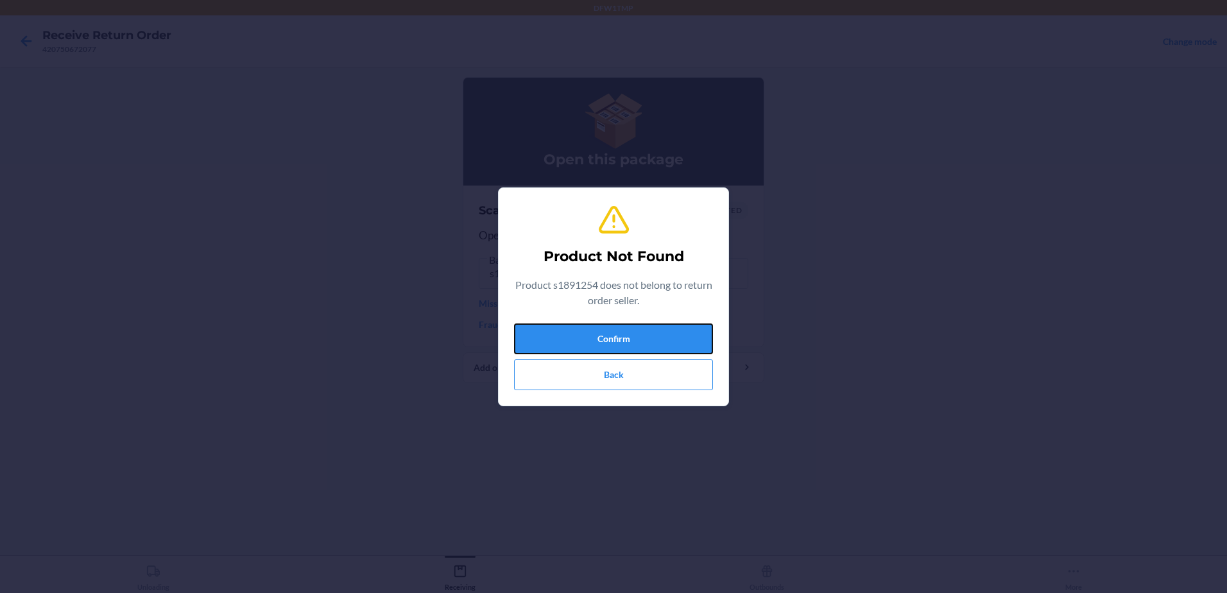
click at [599, 328] on button "Confirm" at bounding box center [613, 338] width 199 height 31
click at [599, 341] on button "Confirm" at bounding box center [613, 338] width 199 height 31
click at [667, 345] on button "Confirm" at bounding box center [613, 338] width 199 height 31
click at [635, 335] on button "Confirm" at bounding box center [613, 338] width 199 height 31
click at [619, 379] on button "Back" at bounding box center [613, 374] width 199 height 31
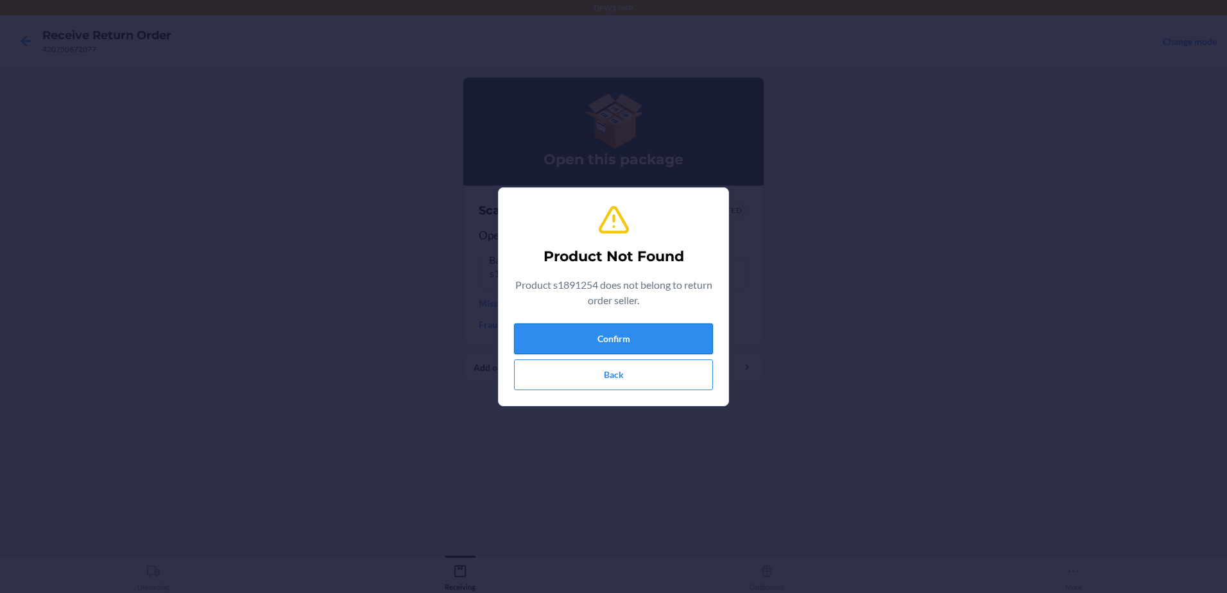
click at [649, 331] on button "Confirm" at bounding box center [613, 338] width 199 height 31
click at [649, 338] on button "Confirm" at bounding box center [613, 338] width 199 height 31
click at [691, 373] on button "Back" at bounding box center [613, 374] width 199 height 31
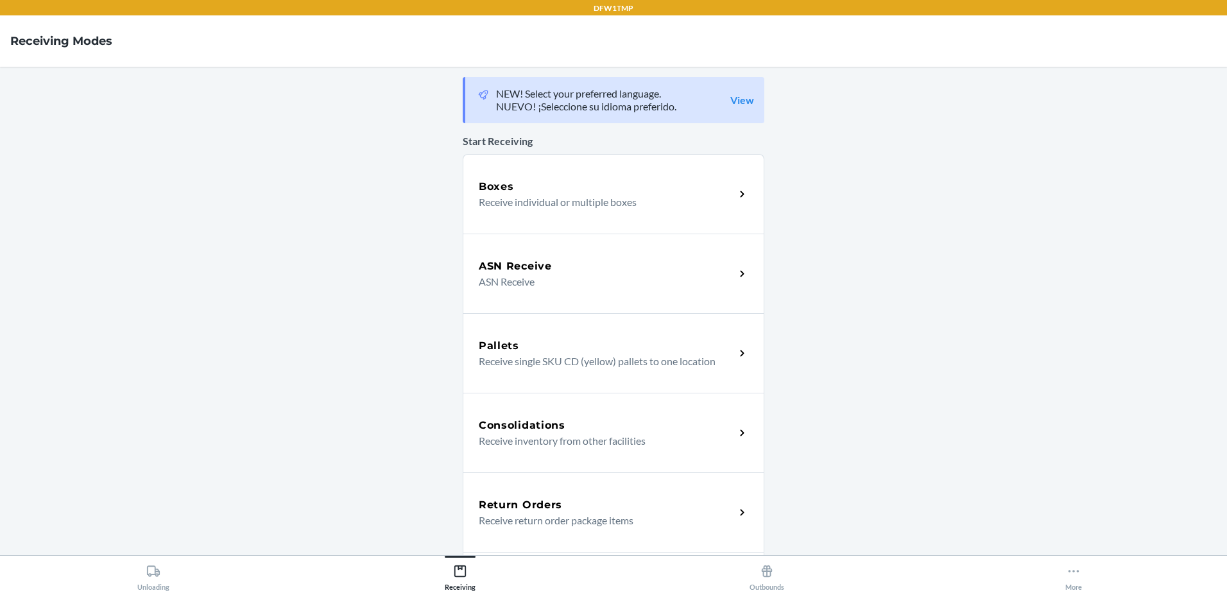
click at [506, 522] on p "Receive return order package items" at bounding box center [602, 520] width 246 height 15
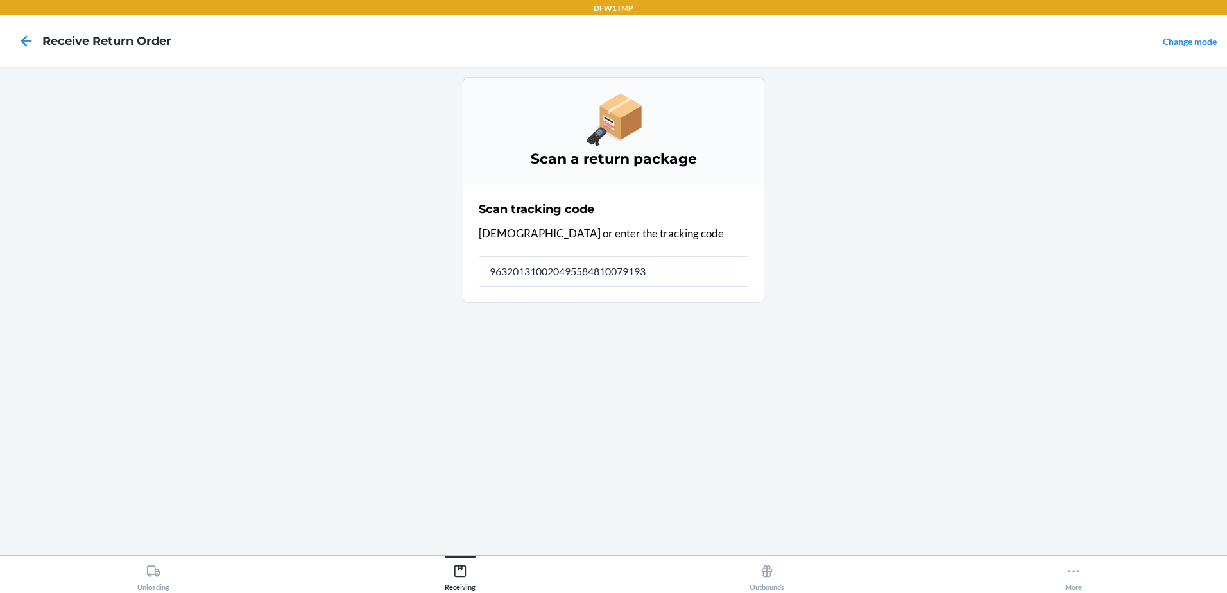
type input "9632013100204955848100791939"
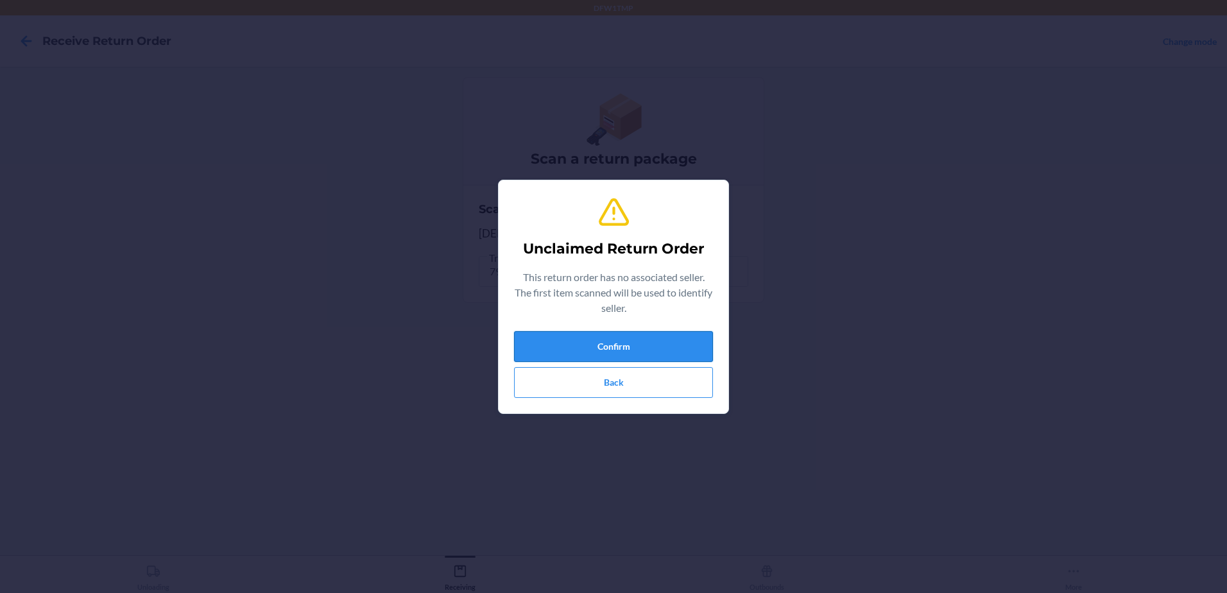
click at [575, 352] on button "Confirm" at bounding box center [613, 346] width 199 height 31
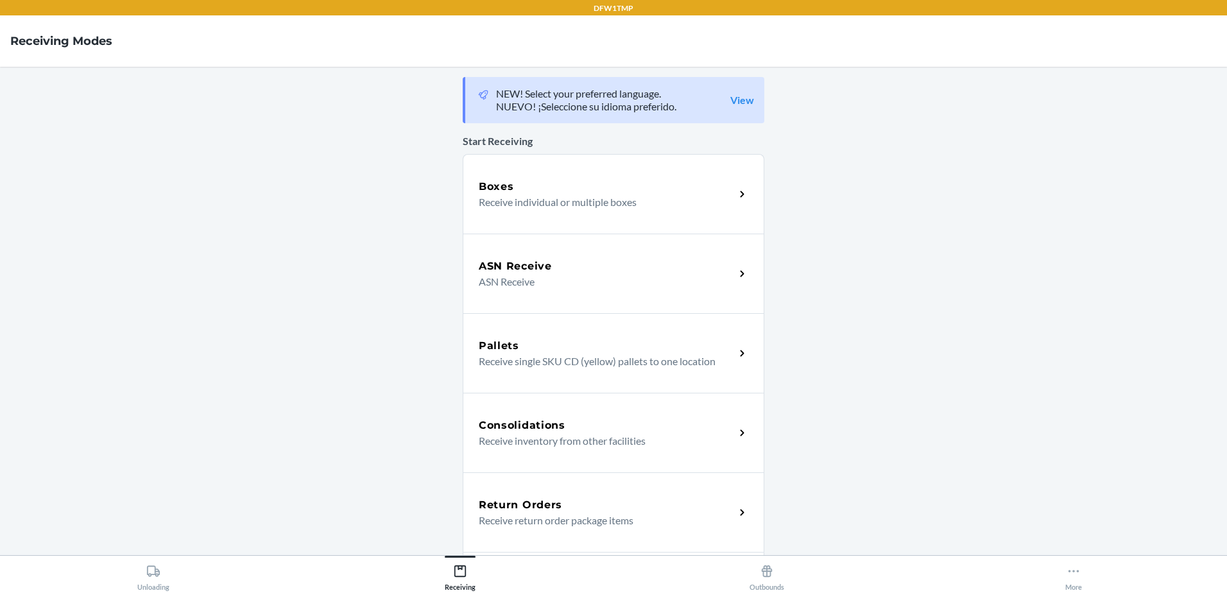
click at [596, 516] on p "Receive return order package items" at bounding box center [602, 520] width 246 height 15
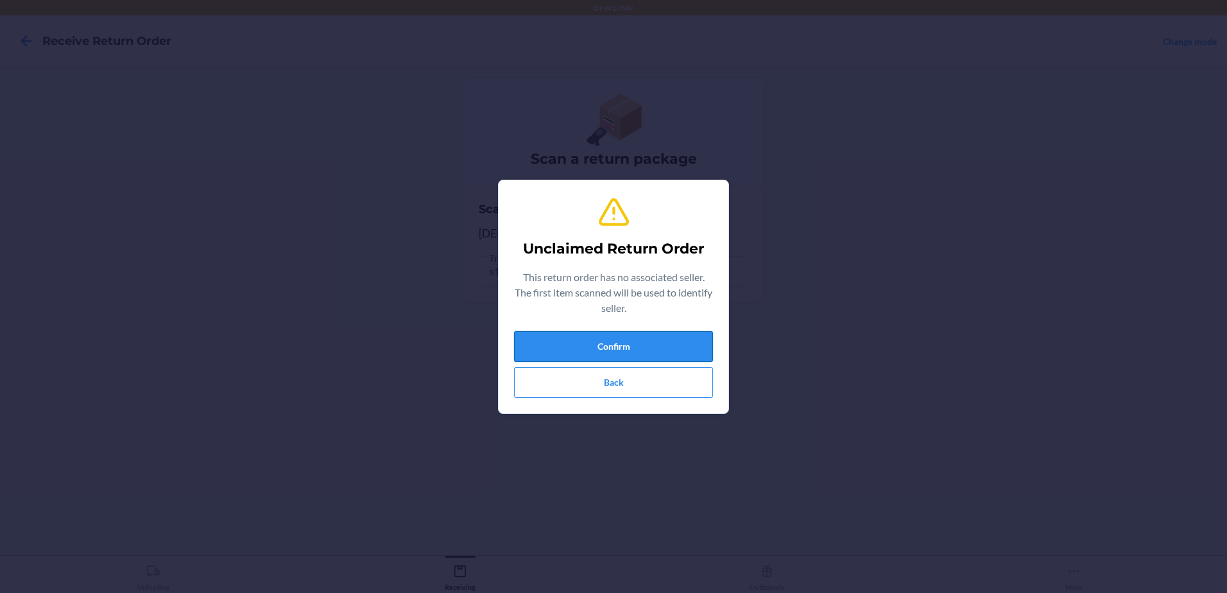
click at [645, 342] on button "Confirm" at bounding box center [613, 346] width 199 height 31
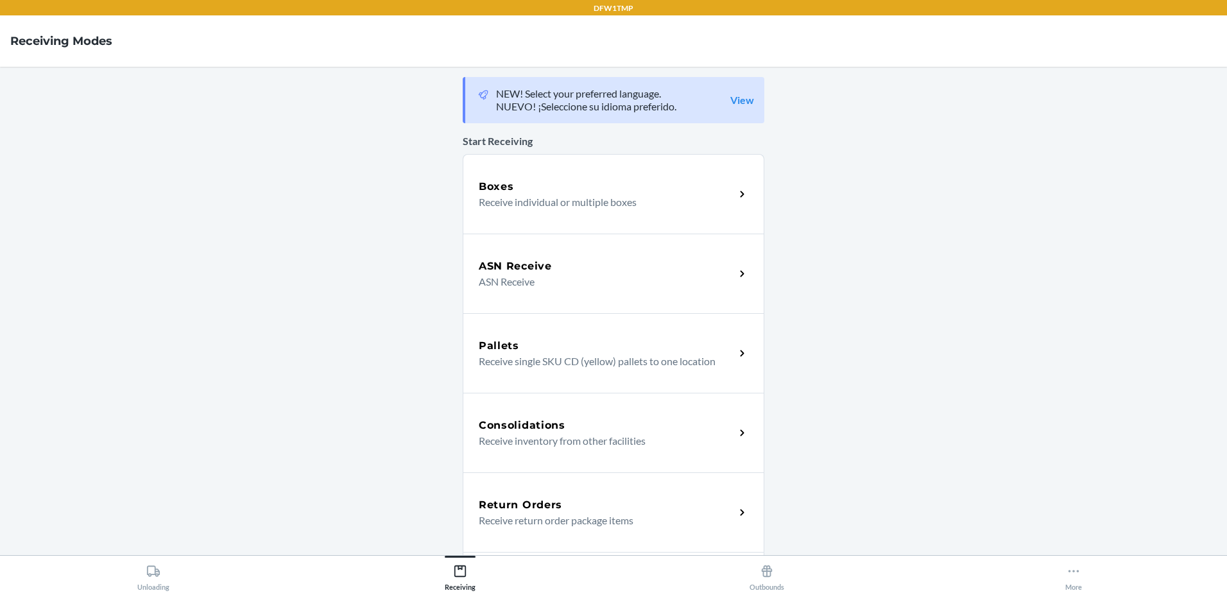
click at [583, 504] on div "Return Orders" at bounding box center [607, 504] width 256 height 15
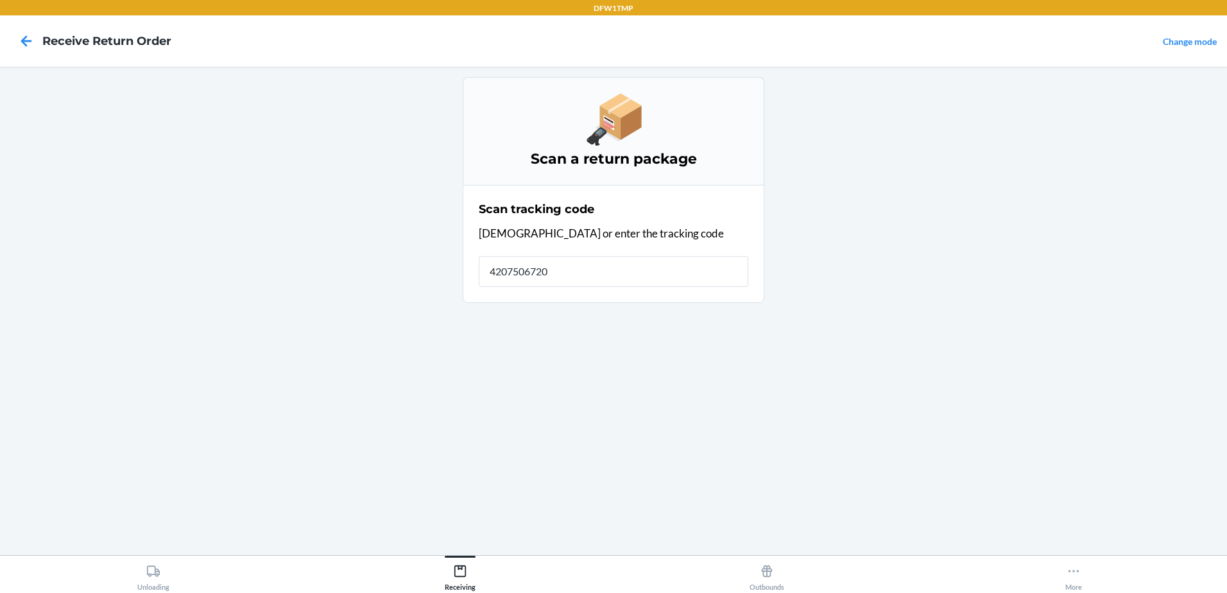
type input "42075067207"
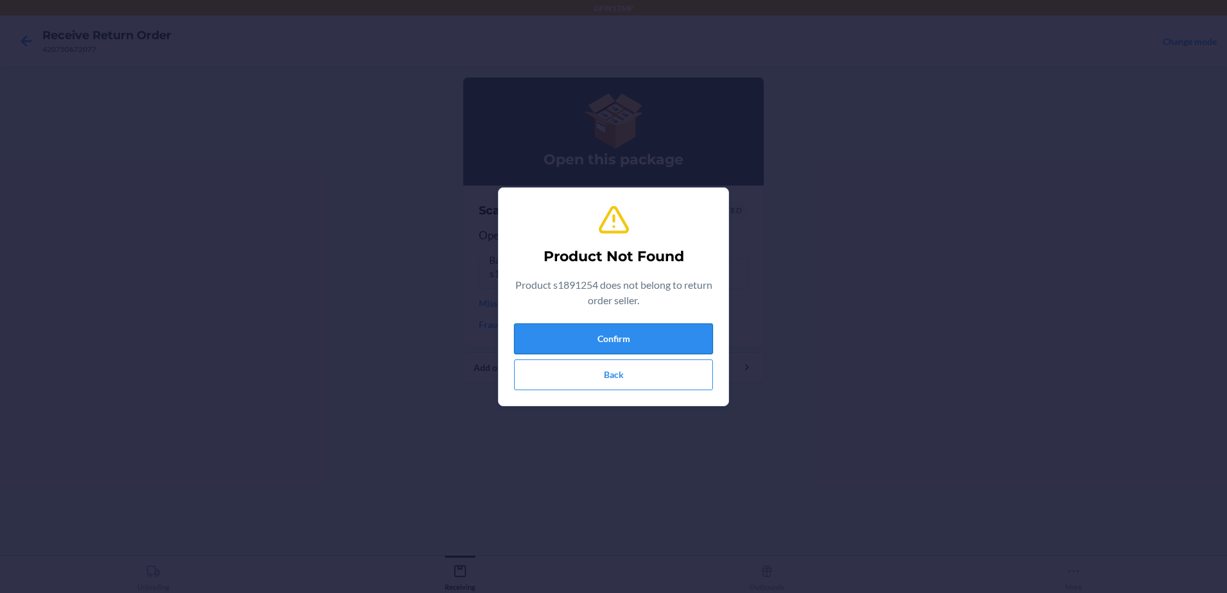
click at [653, 332] on button "Confirm" at bounding box center [613, 338] width 199 height 31
click at [653, 334] on button "Confirm" at bounding box center [613, 338] width 199 height 31
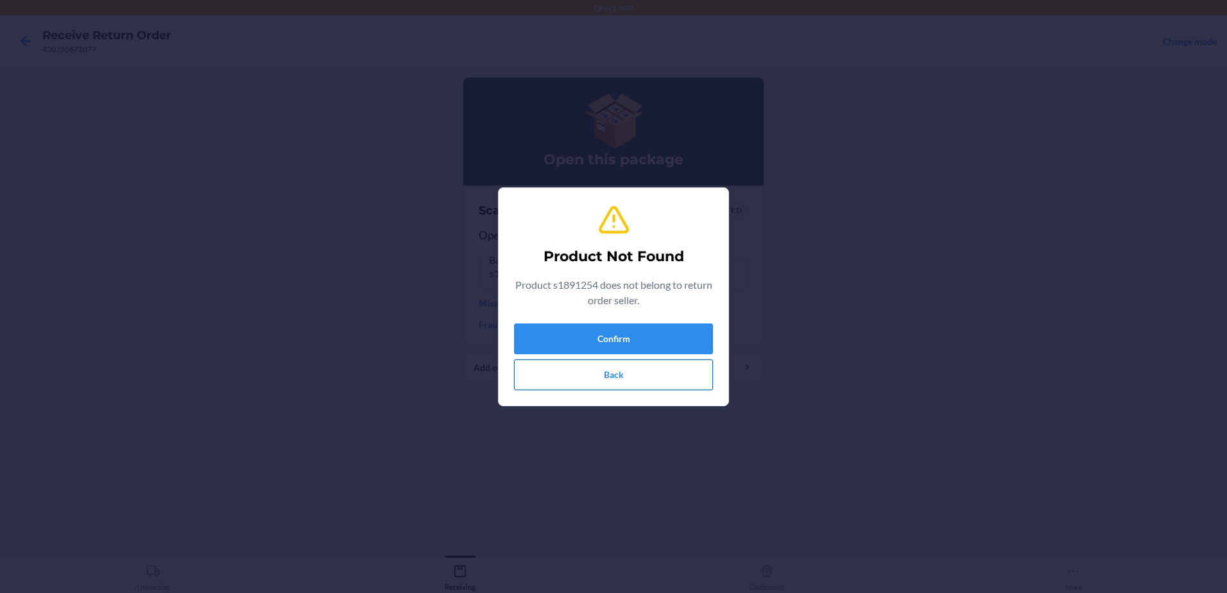
click at [655, 375] on button "Back" at bounding box center [613, 374] width 199 height 31
click at [605, 336] on button "Confirm" at bounding box center [613, 338] width 199 height 31
click at [609, 374] on button "Back" at bounding box center [613, 374] width 199 height 31
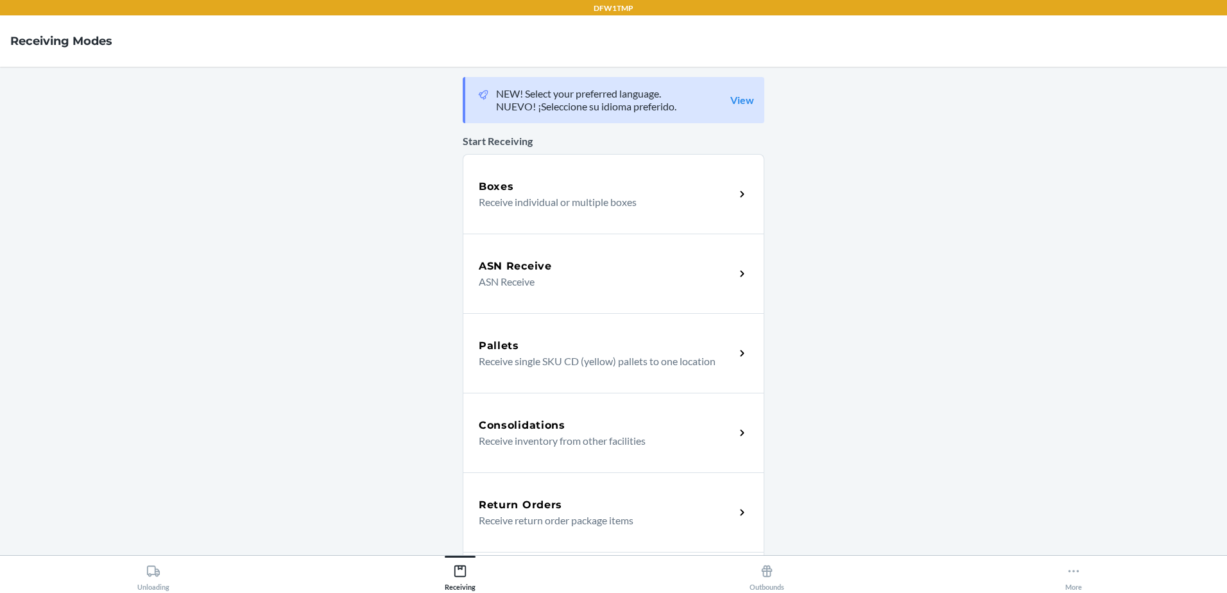
click at [682, 507] on div "Return Orders" at bounding box center [607, 504] width 256 height 15
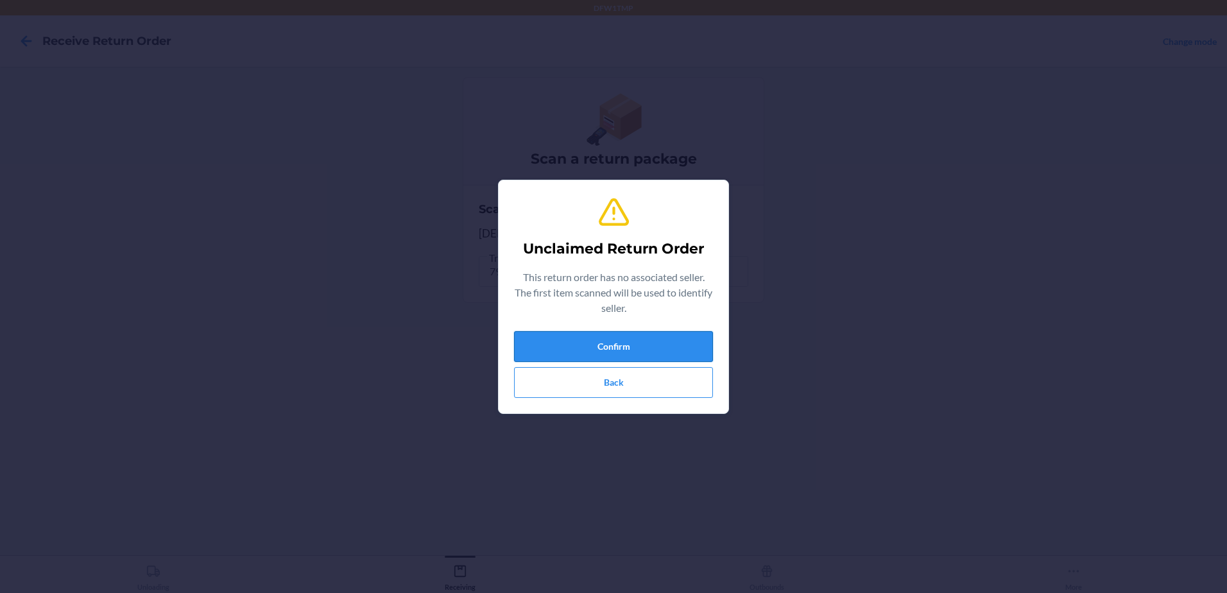
click at [629, 336] on button "Confirm" at bounding box center [613, 346] width 199 height 31
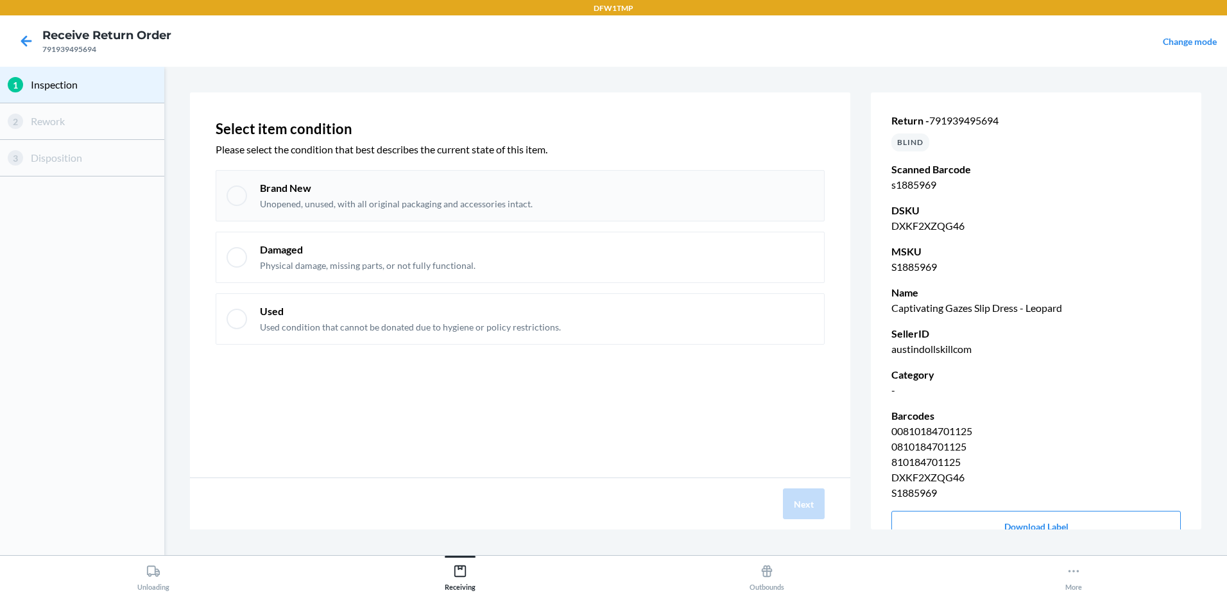
click at [240, 200] on div at bounding box center [237, 195] width 21 height 21
checkbox input "true"
click at [810, 500] on button "Next" at bounding box center [804, 503] width 42 height 31
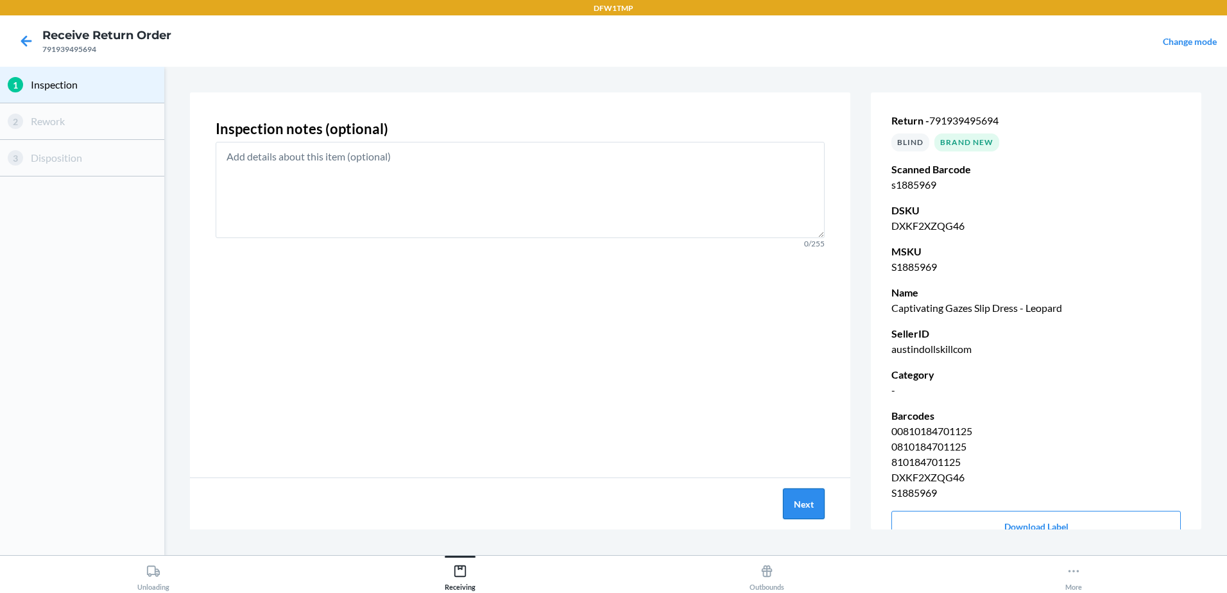
click at [811, 493] on button "Next" at bounding box center [804, 503] width 42 height 31
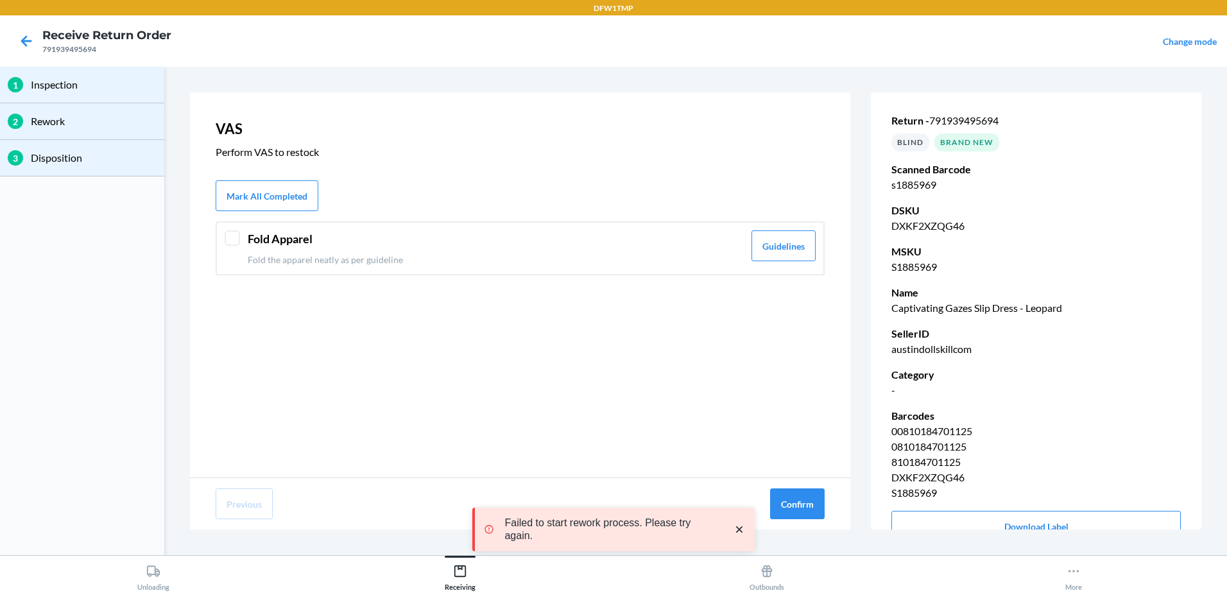
click at [229, 246] on div "Fold Apparel Fold the apparel neatly as per guideline Guidelines" at bounding box center [520, 248] width 609 height 54
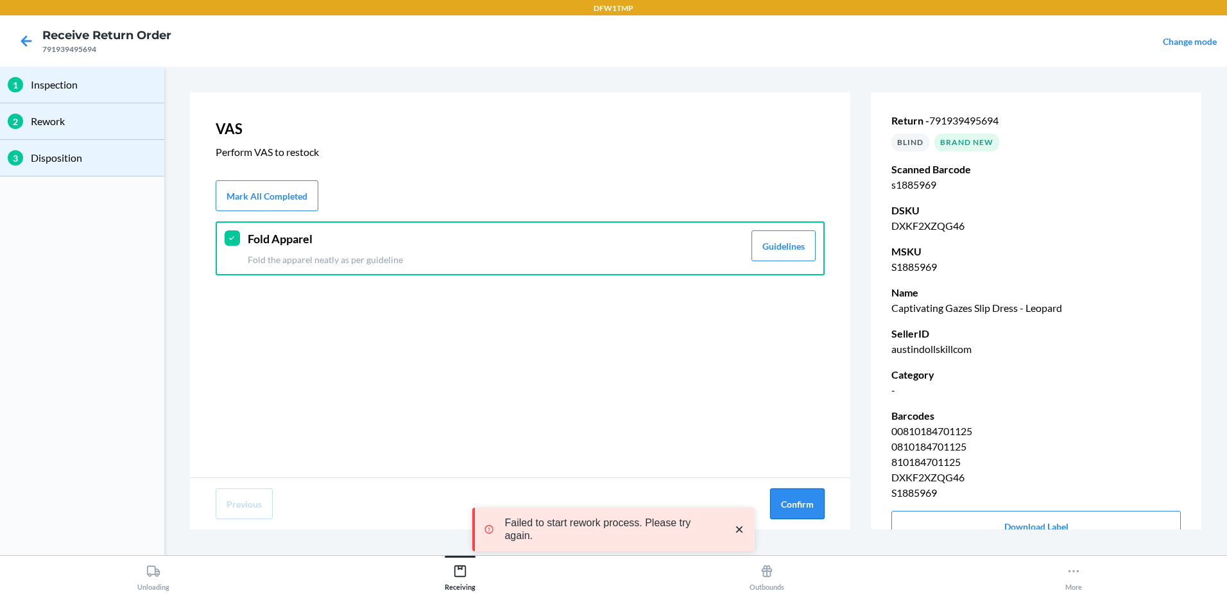
click at [796, 491] on button "Confirm" at bounding box center [797, 503] width 55 height 31
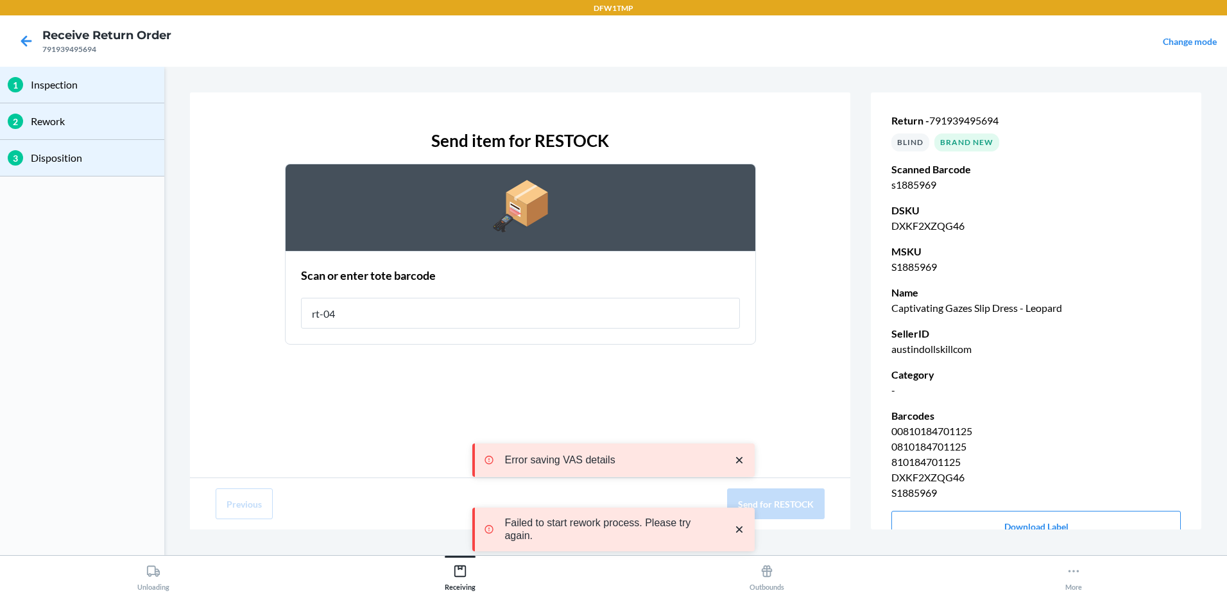
type input "rt-04"
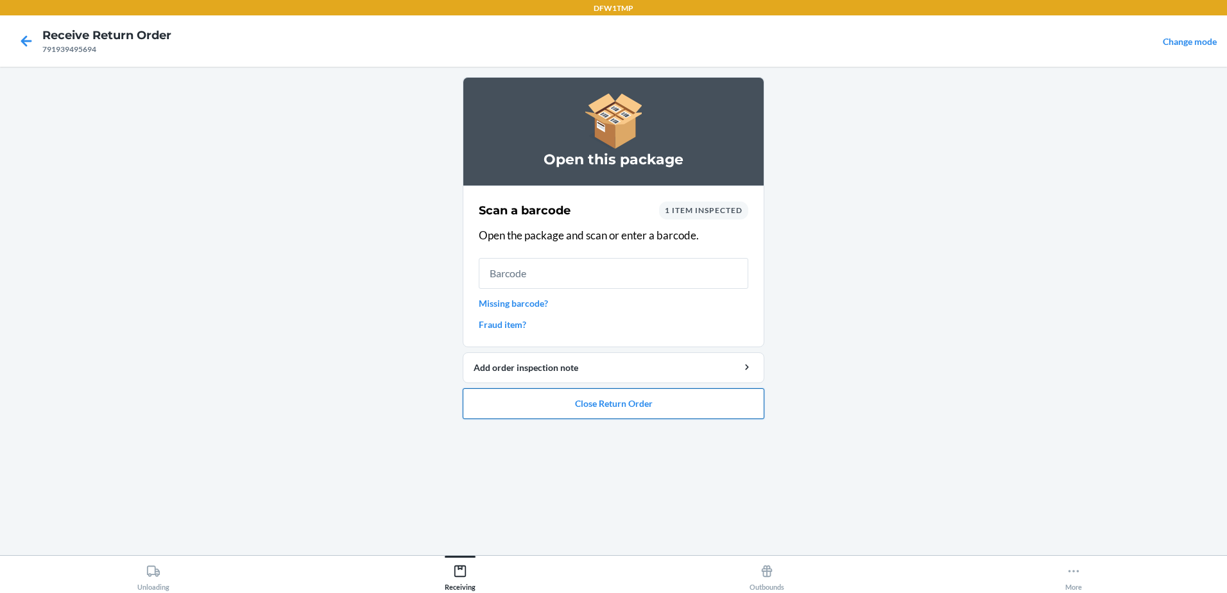
click at [696, 409] on button "Close Return Order" at bounding box center [614, 403] width 302 height 31
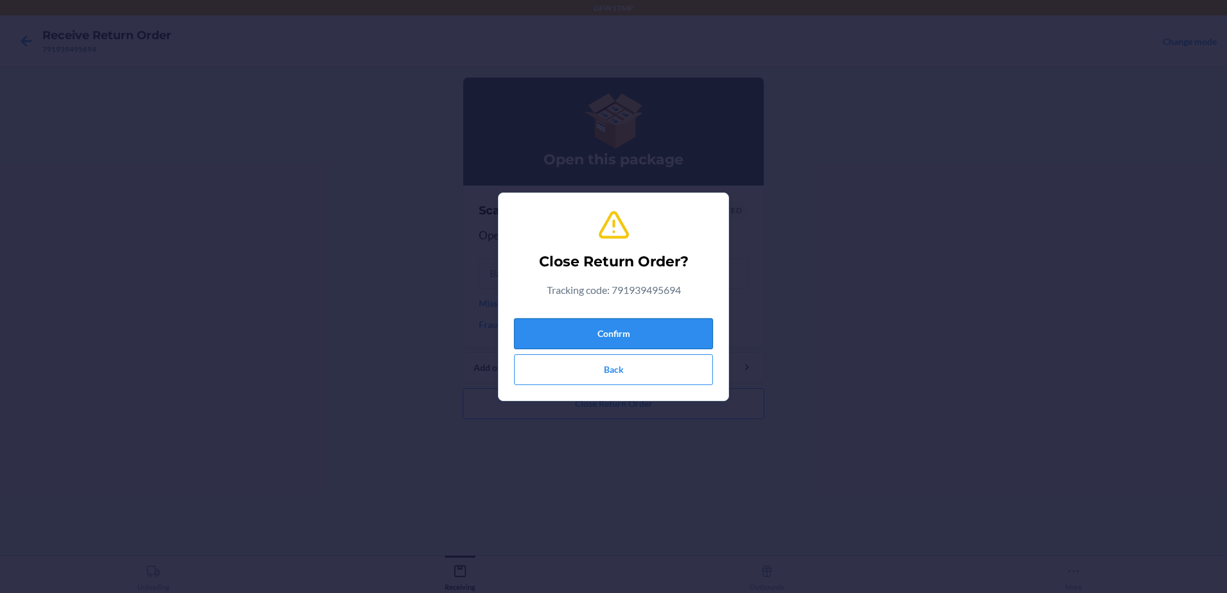
click at [672, 338] on button "Confirm" at bounding box center [613, 333] width 199 height 31
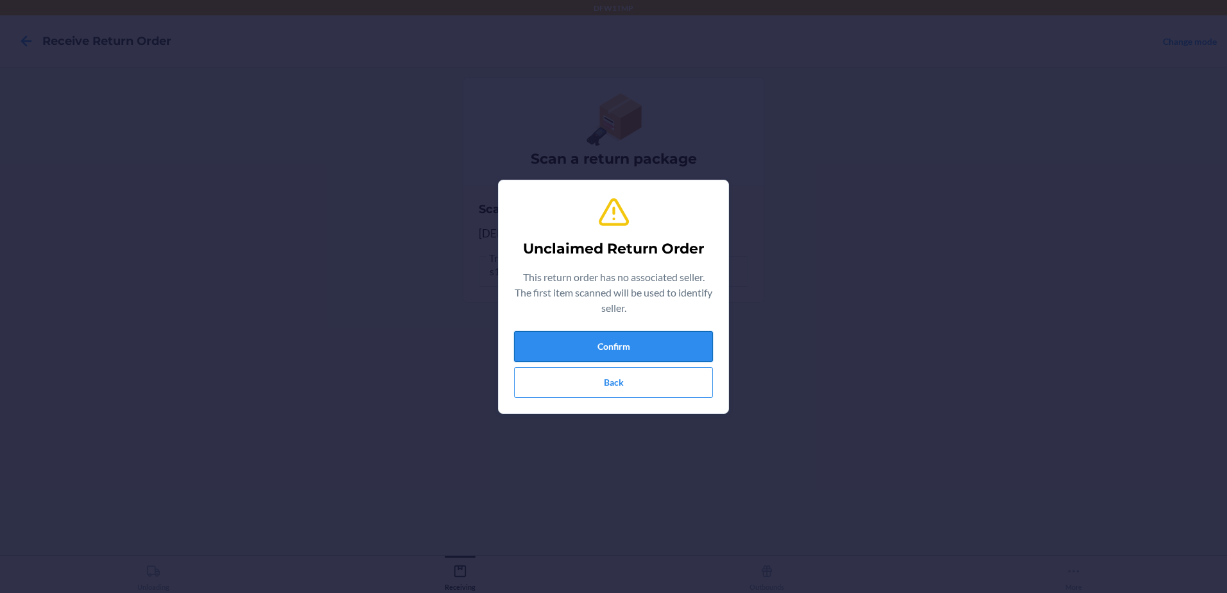
click at [630, 346] on button "Confirm" at bounding box center [613, 346] width 199 height 31
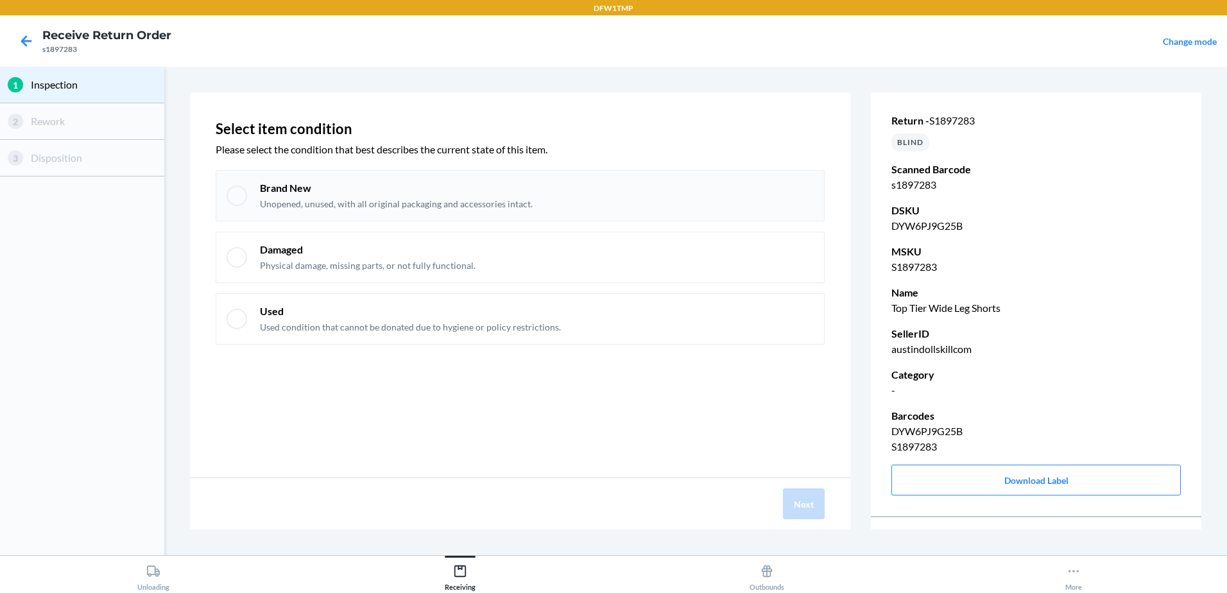
click at [252, 205] on div "Brand New Unopened, unused, with all original packaging and accessories intact." at bounding box center [520, 195] width 609 height 51
checkbox input "true"
click at [825, 511] on div "Next" at bounding box center [520, 503] width 660 height 51
click at [803, 507] on button "Next" at bounding box center [804, 503] width 42 height 31
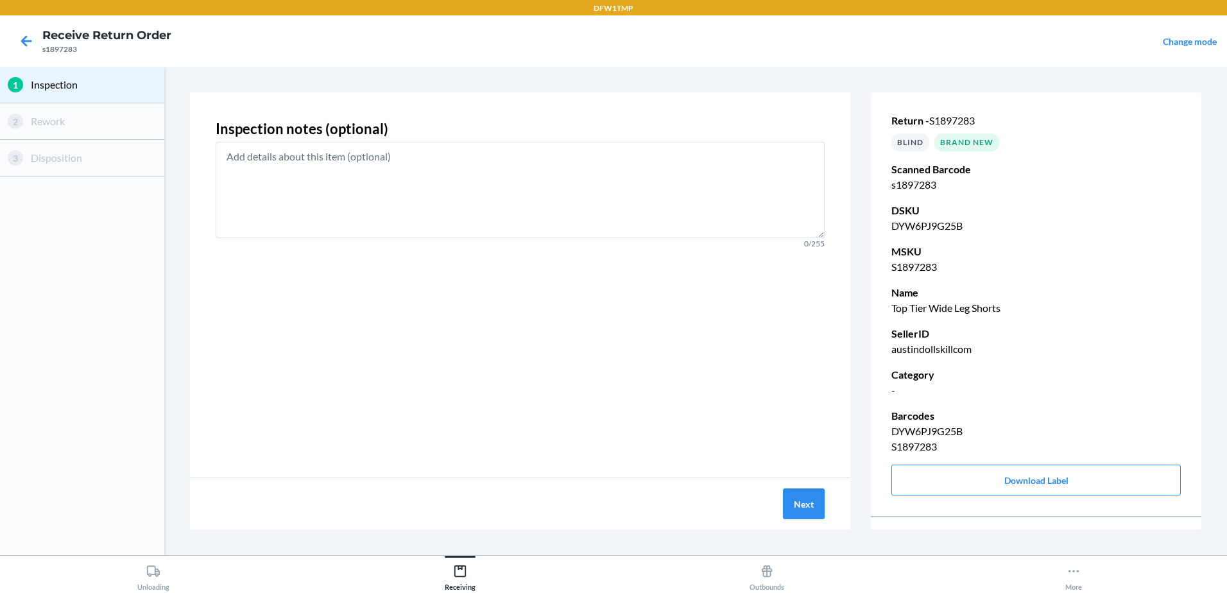
click at [779, 499] on div "Next" at bounding box center [520, 503] width 660 height 51
click at [789, 504] on button "Next" at bounding box center [804, 503] width 42 height 31
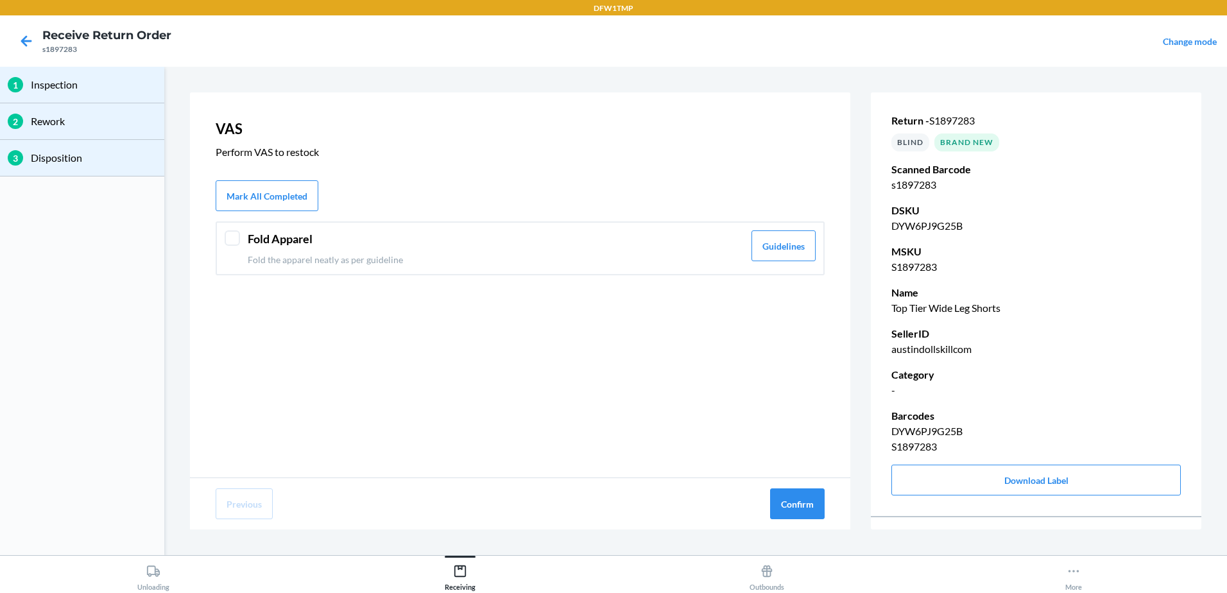
click at [239, 237] on div at bounding box center [232, 237] width 15 height 15
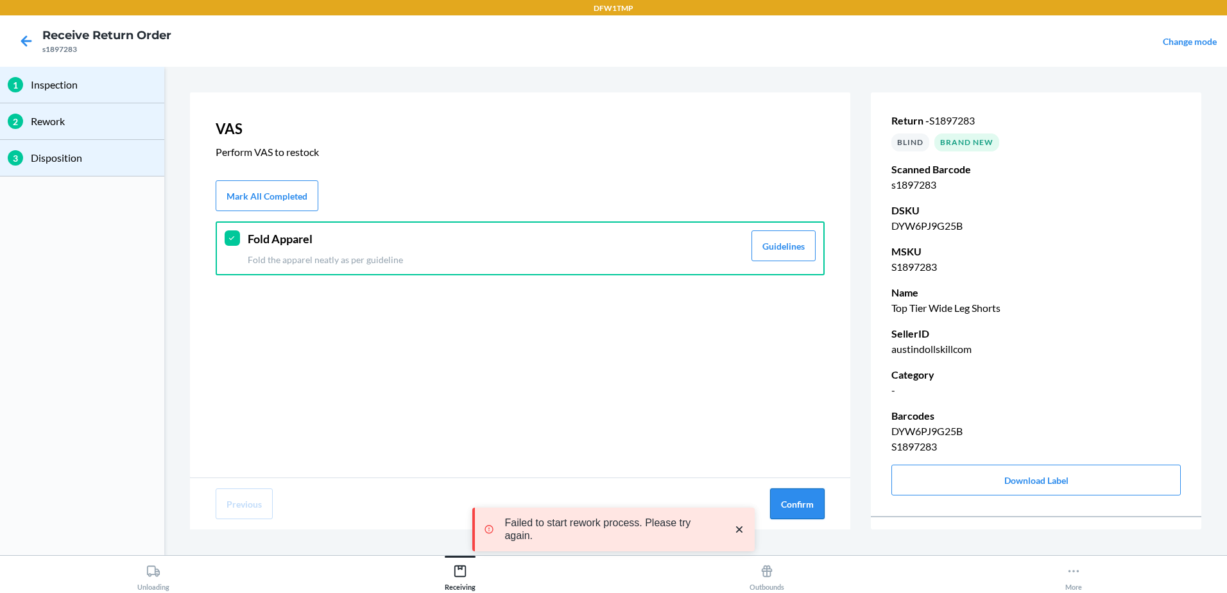
click at [815, 512] on button "Confirm" at bounding box center [797, 503] width 55 height 31
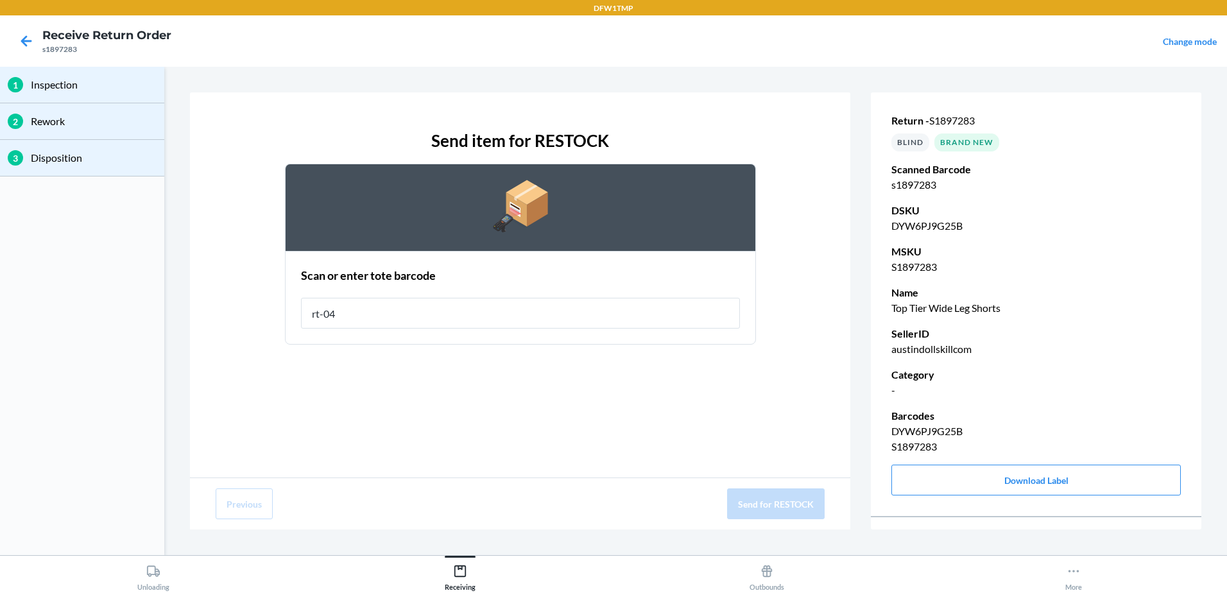
type input "rt-04"
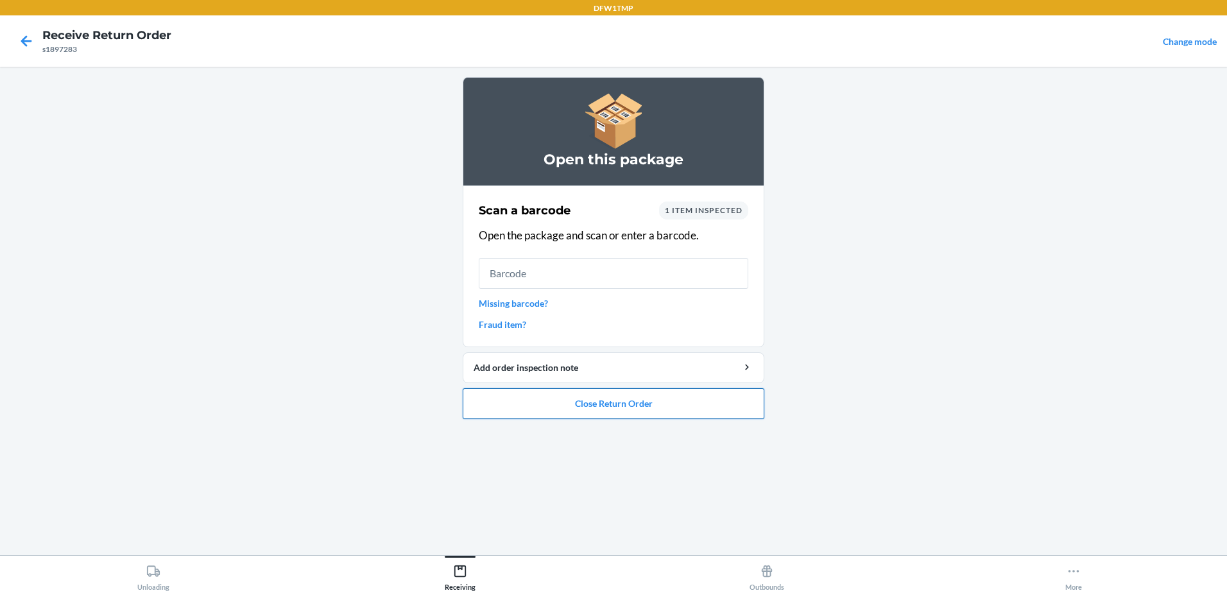
click at [654, 395] on button "Close Return Order" at bounding box center [614, 403] width 302 height 31
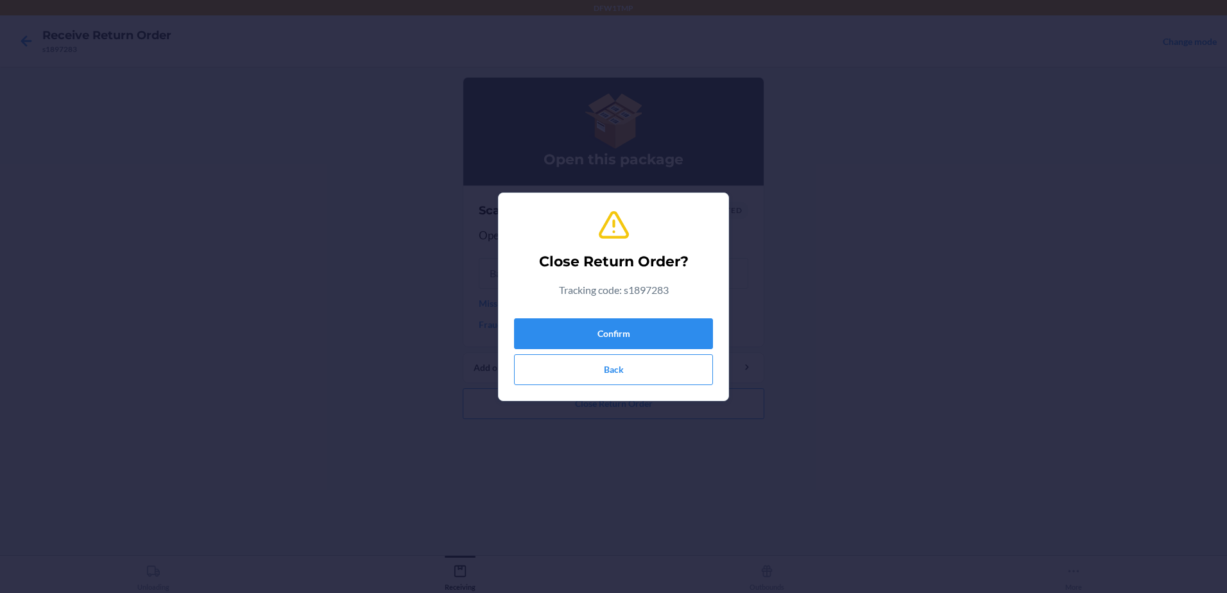
click at [677, 316] on div "Confirm Back" at bounding box center [613, 349] width 199 height 72
click at [682, 333] on button "Confirm" at bounding box center [613, 333] width 199 height 31
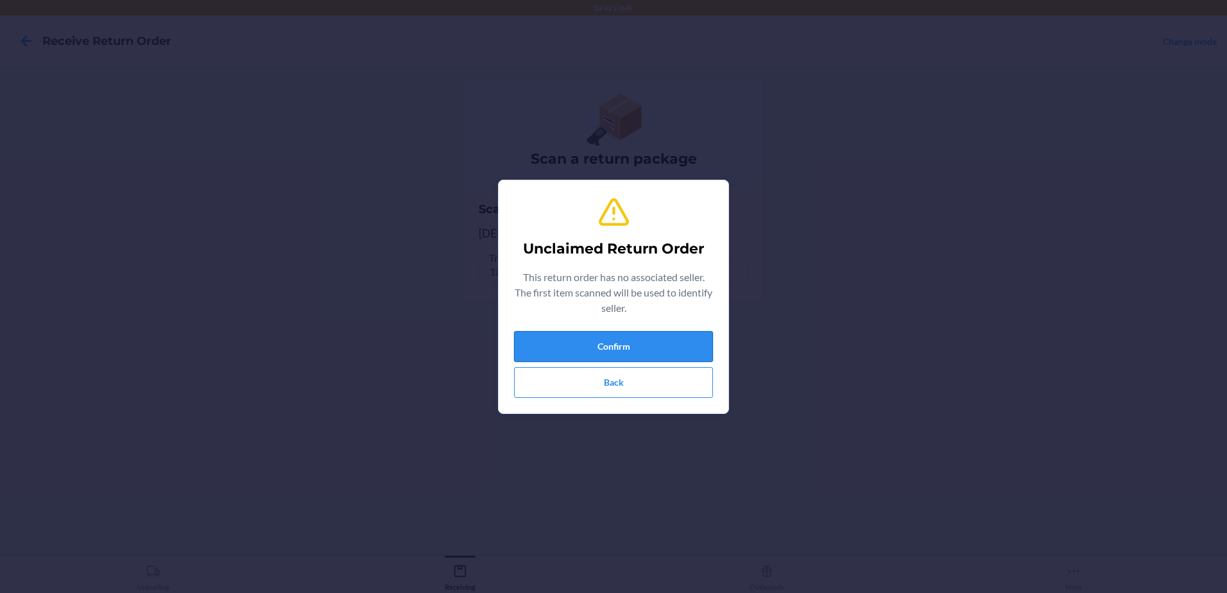
click at [648, 343] on button "Confirm" at bounding box center [613, 346] width 199 height 31
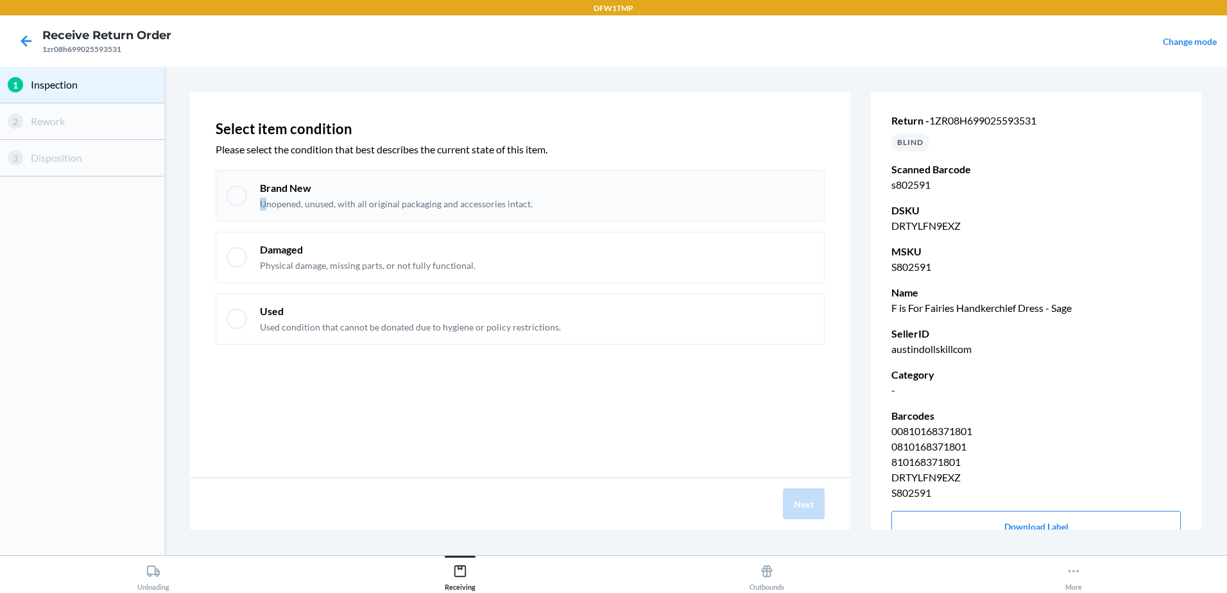
click at [264, 203] on p "Unopened, unused, with all original packaging and accessories intact." at bounding box center [396, 204] width 273 height 13
checkbox input "true"
click at [800, 503] on button "Next" at bounding box center [804, 503] width 42 height 31
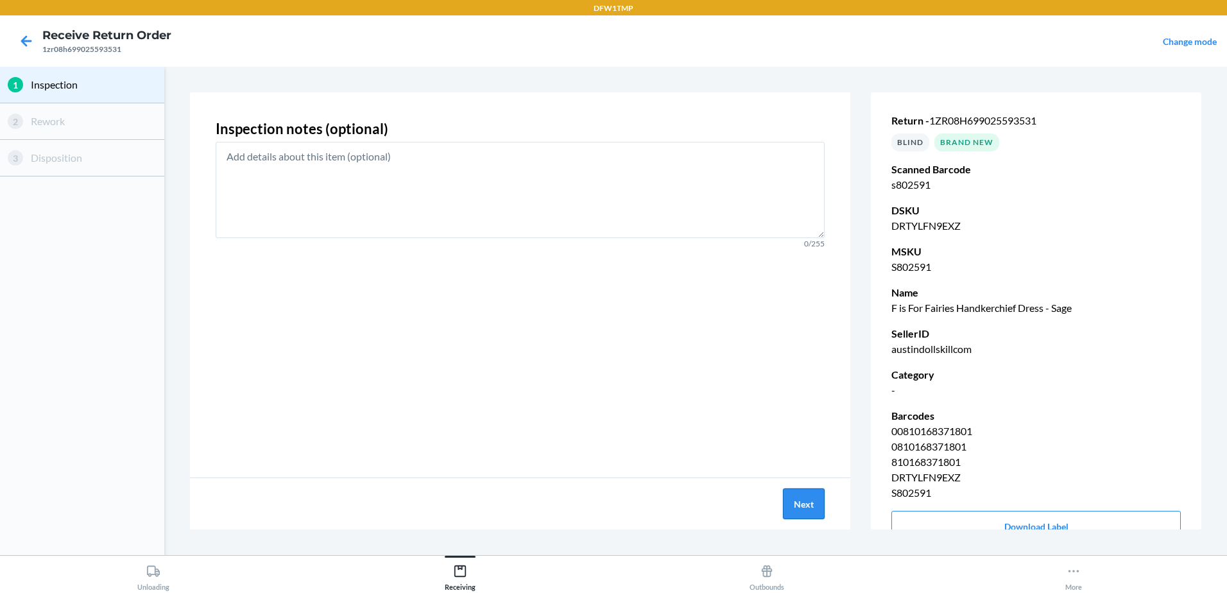
click at [798, 501] on button "Next" at bounding box center [804, 503] width 42 height 31
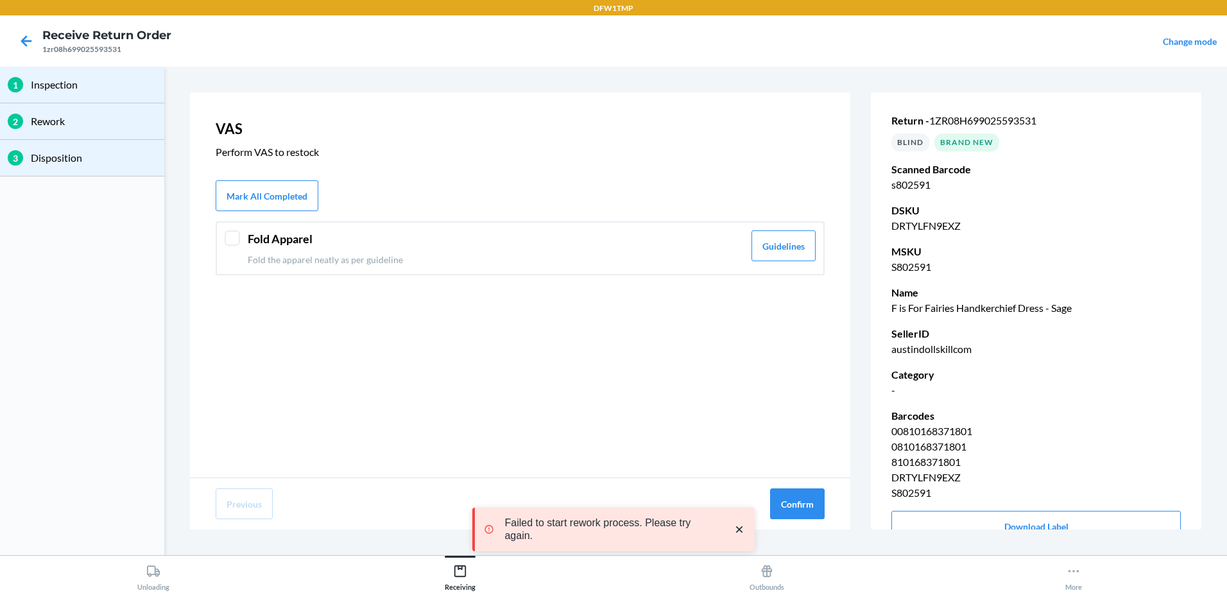
drag, startPoint x: 232, startPoint y: 254, endPoint x: 232, endPoint y: 243, distance: 10.9
click at [232, 246] on div "Fold Apparel Fold the apparel neatly as per guideline Guidelines" at bounding box center [520, 248] width 609 height 54
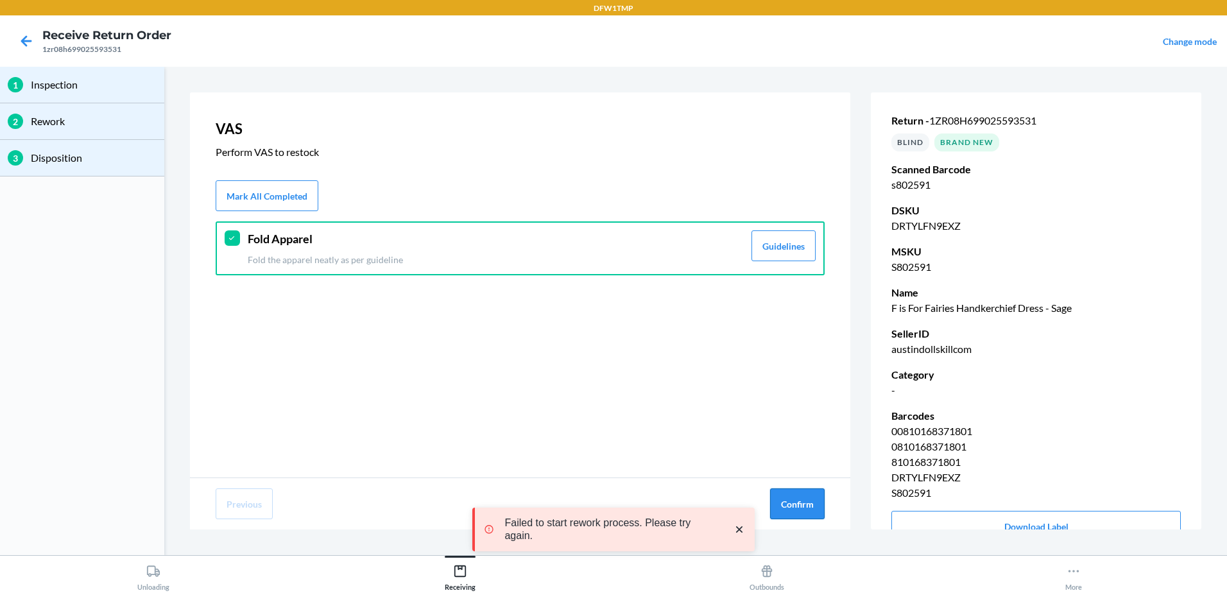
click at [795, 506] on button "Confirm" at bounding box center [797, 503] width 55 height 31
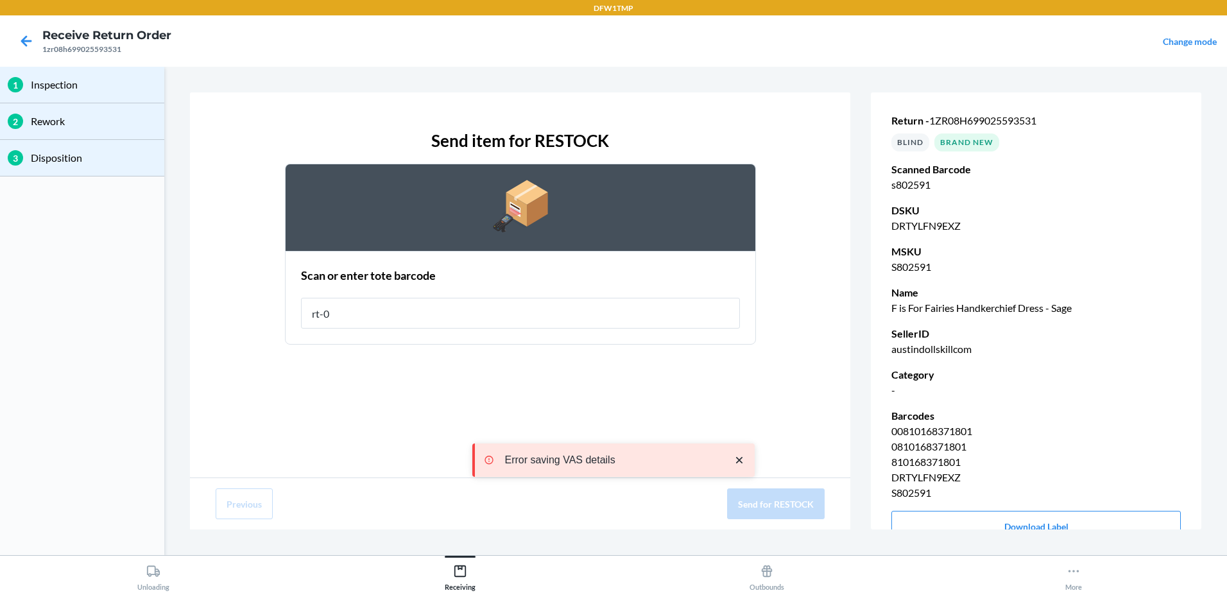
type input "rt-04"
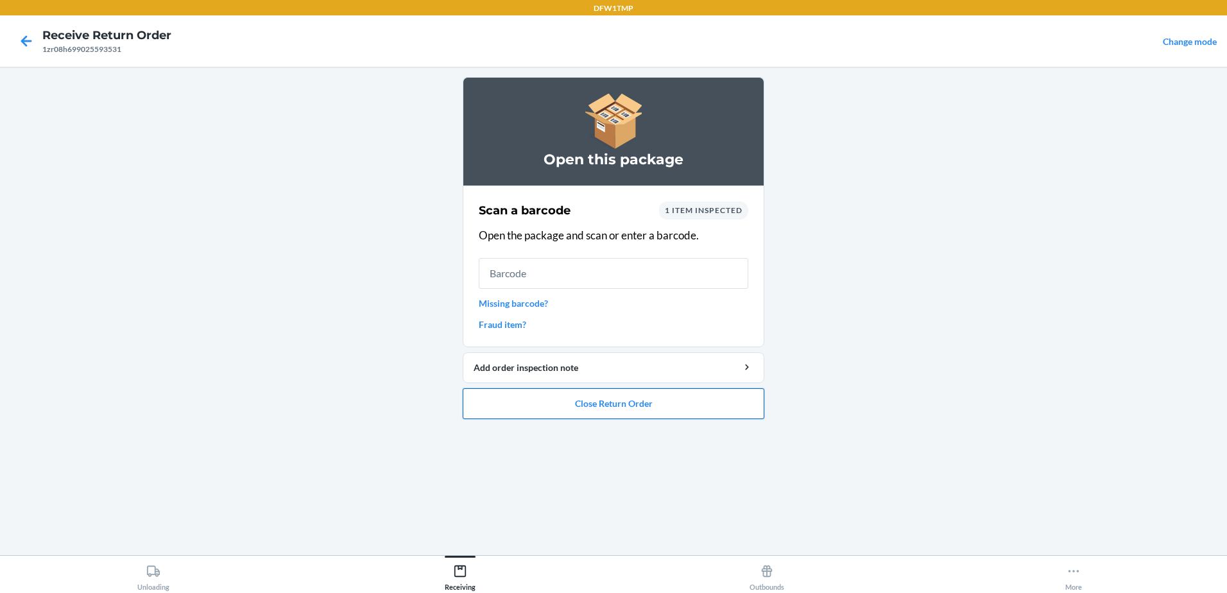
click at [658, 413] on button "Close Return Order" at bounding box center [614, 403] width 302 height 31
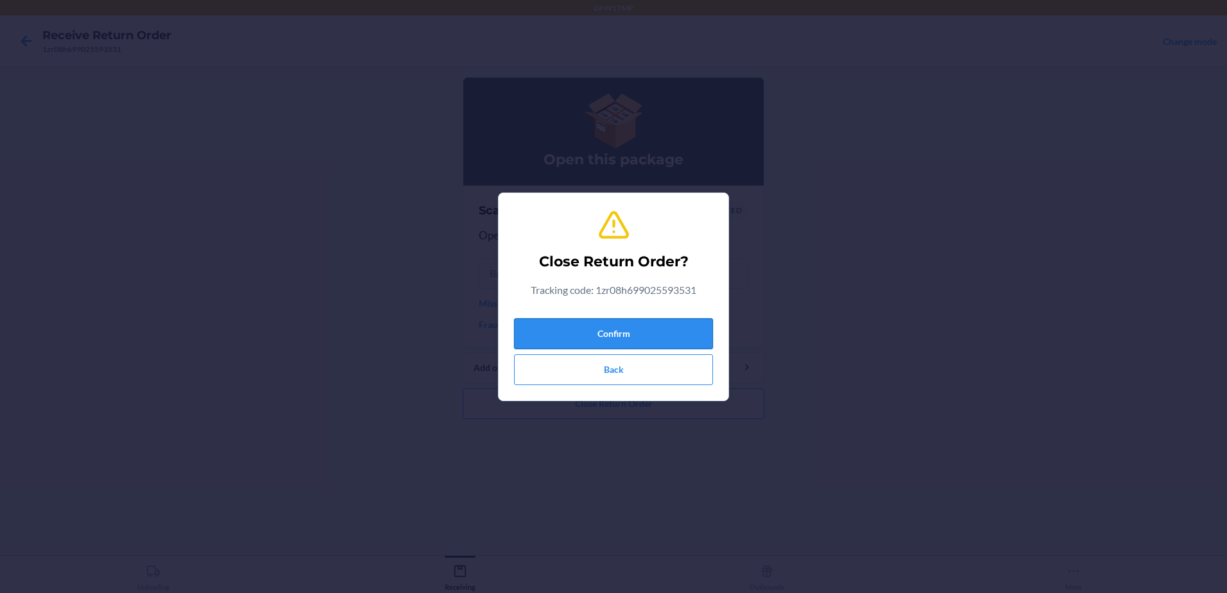
click at [642, 333] on button "Confirm" at bounding box center [613, 333] width 199 height 31
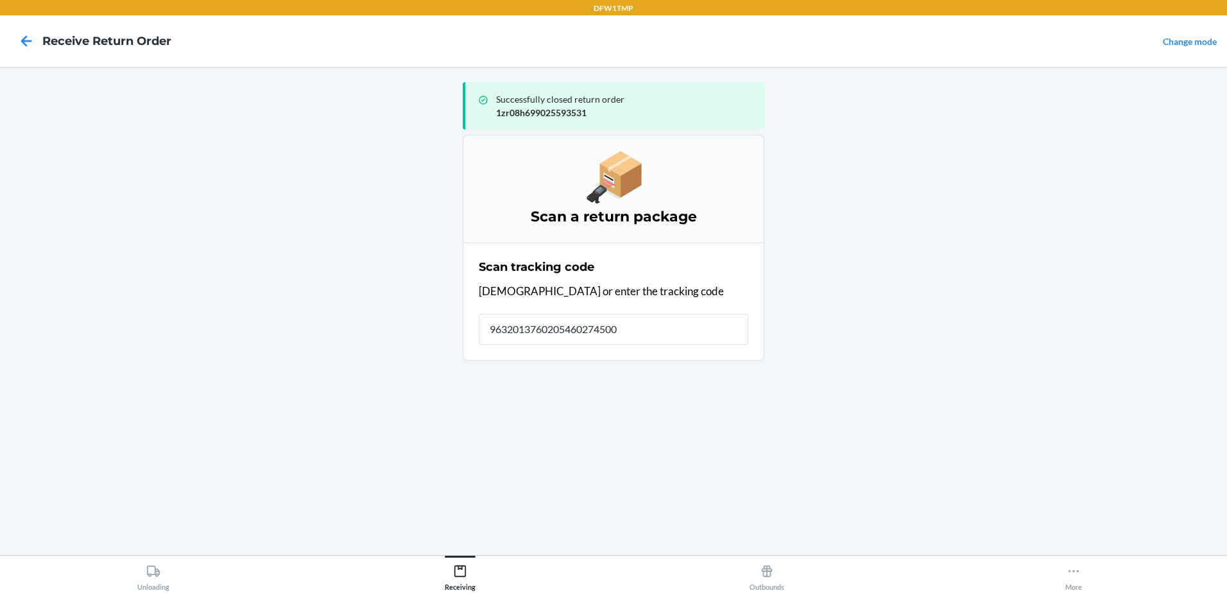
type input "96320137602054602745007"
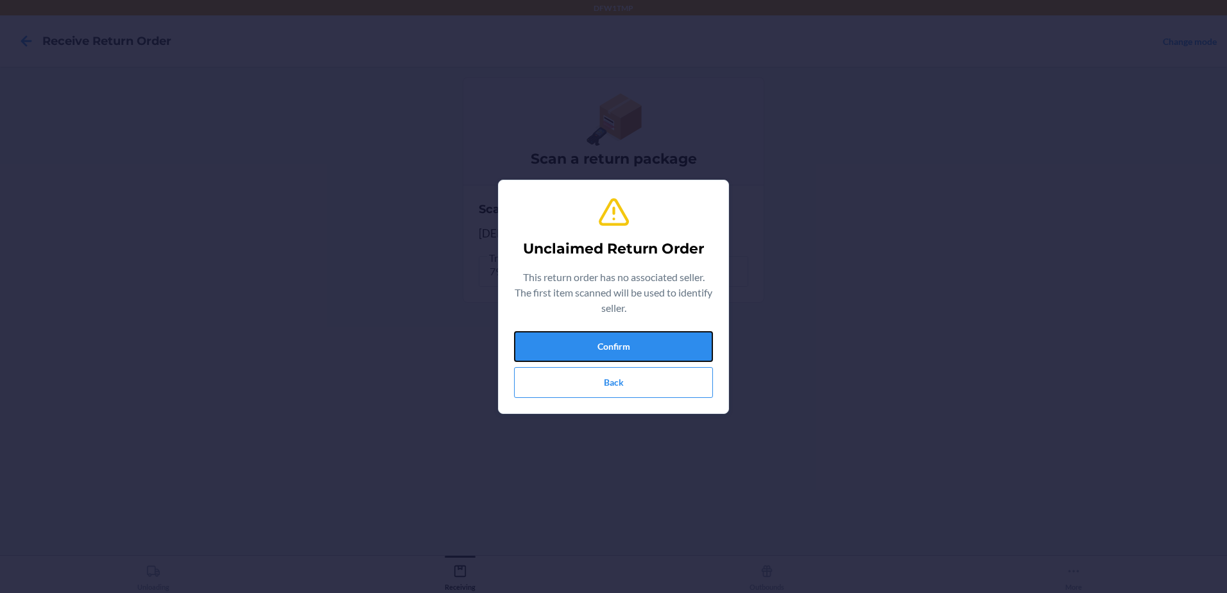
click at [640, 338] on button "Confirm" at bounding box center [613, 346] width 199 height 31
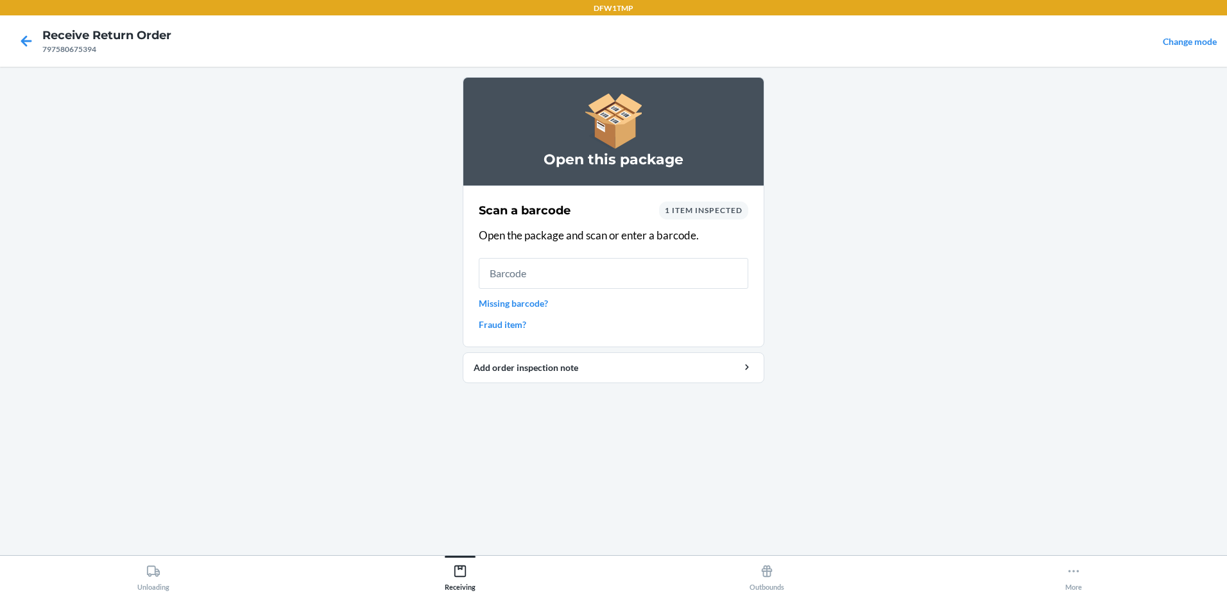
click at [554, 300] on link "Missing barcode?" at bounding box center [614, 302] width 270 height 13
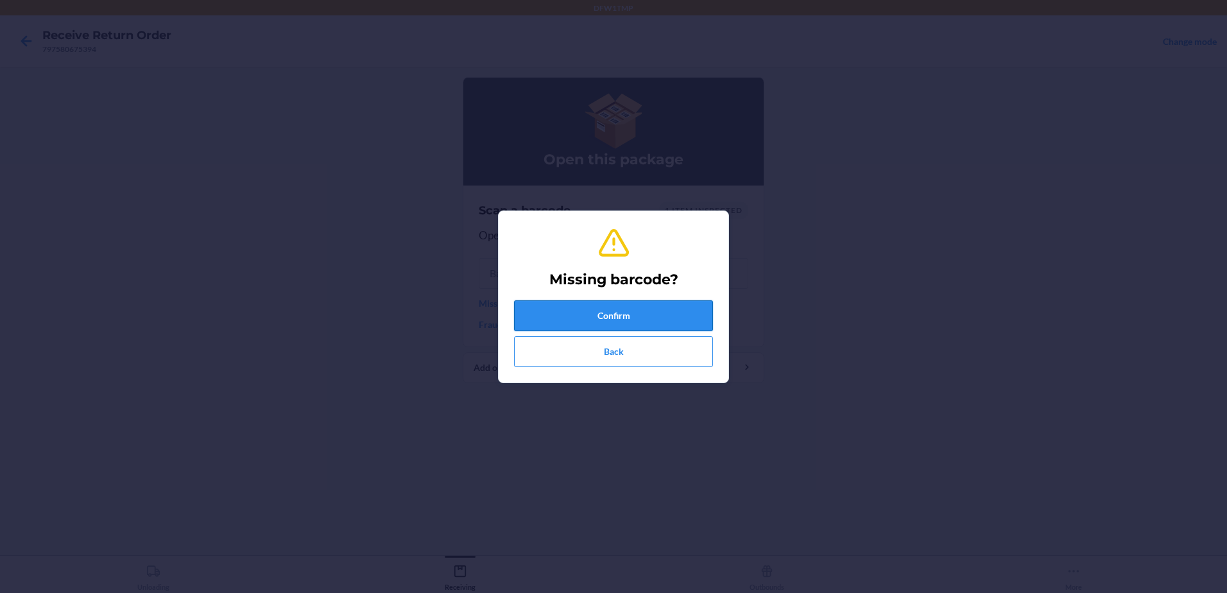
click at [597, 322] on button "Confirm" at bounding box center [613, 315] width 199 height 31
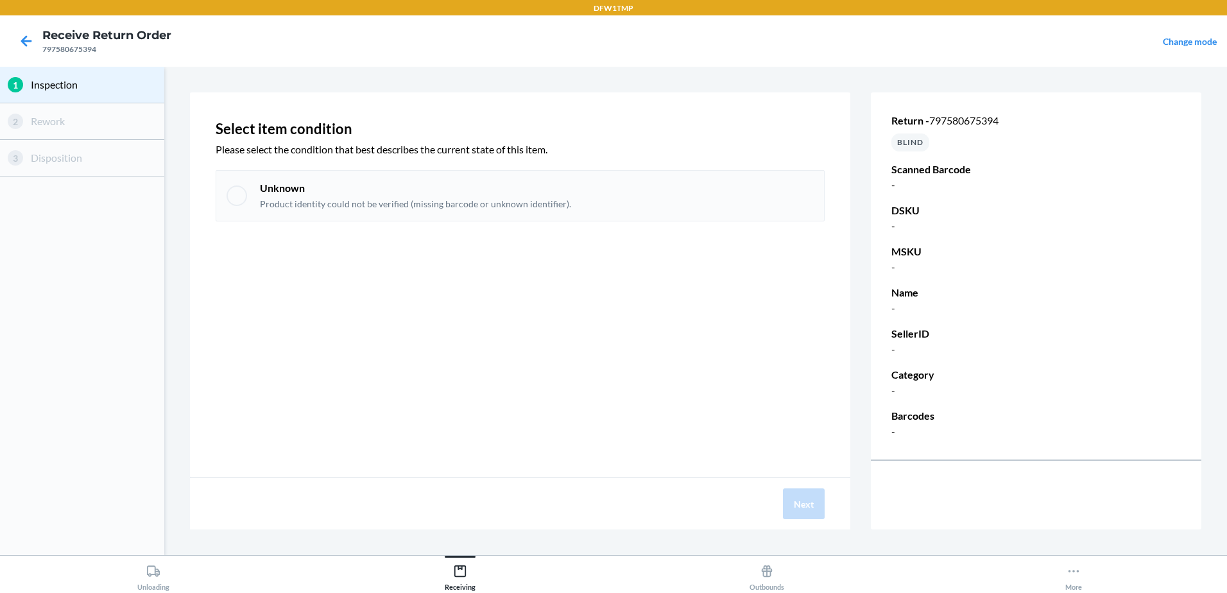
click at [233, 189] on div at bounding box center [237, 195] width 21 height 21
checkbox input "true"
click at [806, 504] on button "Next" at bounding box center [804, 503] width 42 height 31
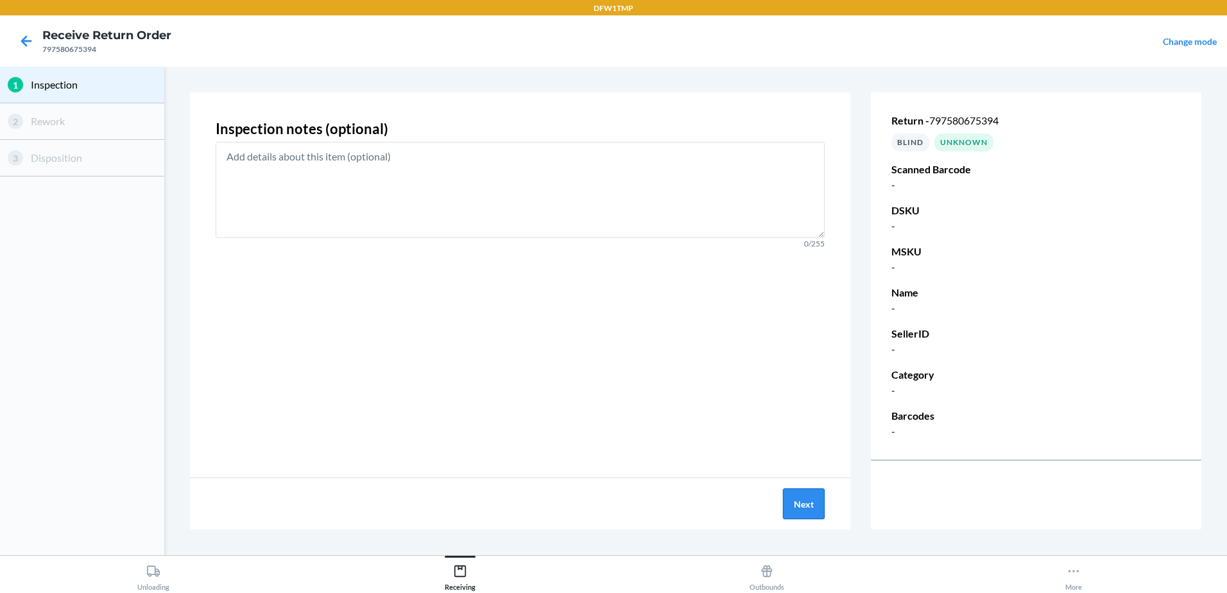
click at [806, 504] on button "Next" at bounding box center [804, 503] width 42 height 31
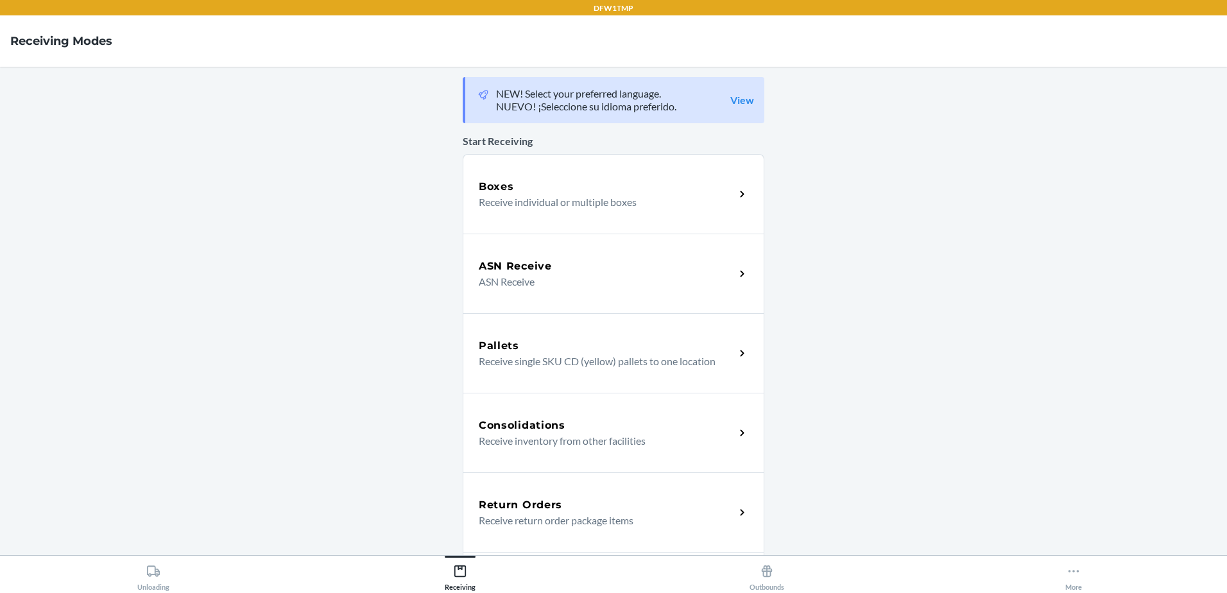
click at [630, 510] on div "Return Orders" at bounding box center [607, 504] width 256 height 15
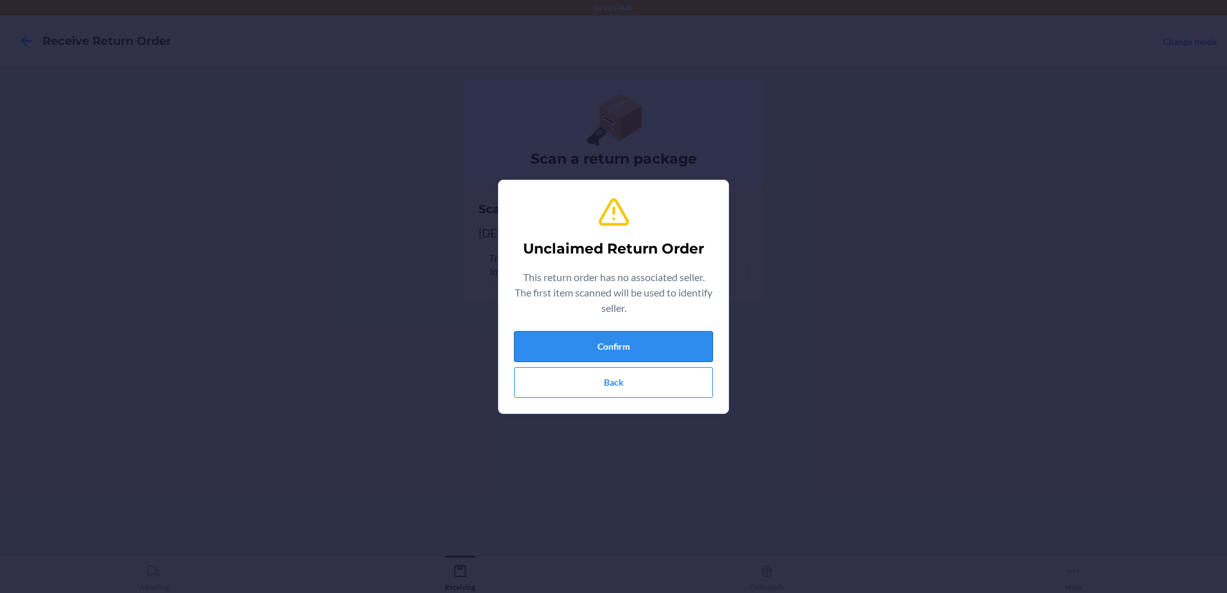
click at [612, 343] on button "Confirm" at bounding box center [613, 346] width 199 height 31
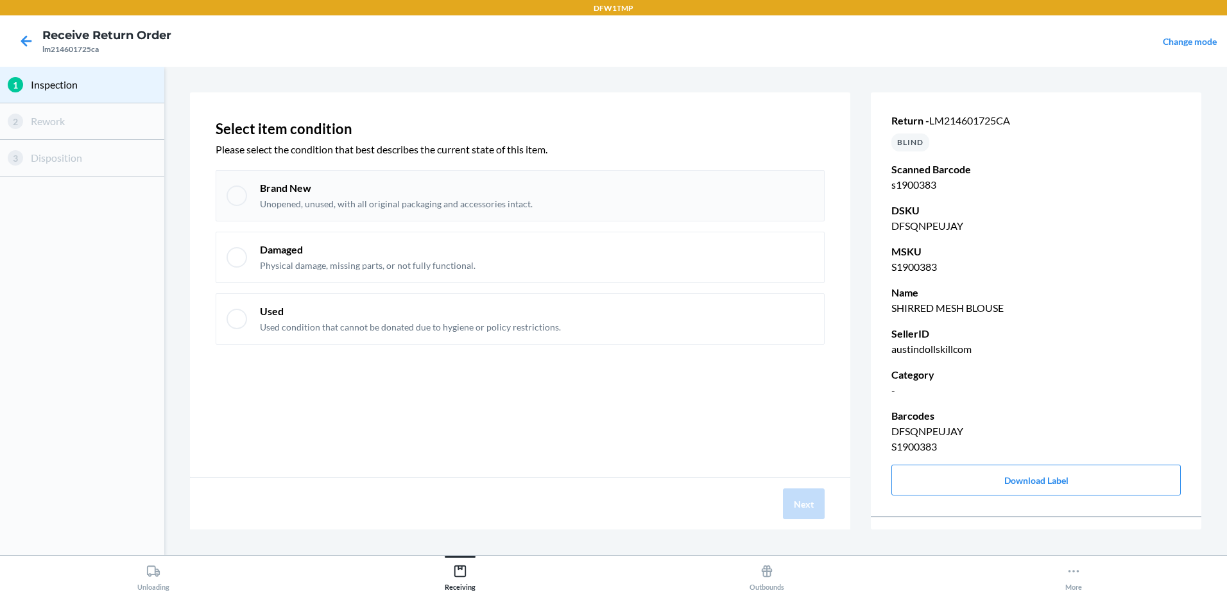
click at [238, 196] on div at bounding box center [237, 195] width 21 height 21
checkbox input "true"
click at [801, 499] on button "Next" at bounding box center [804, 503] width 42 height 31
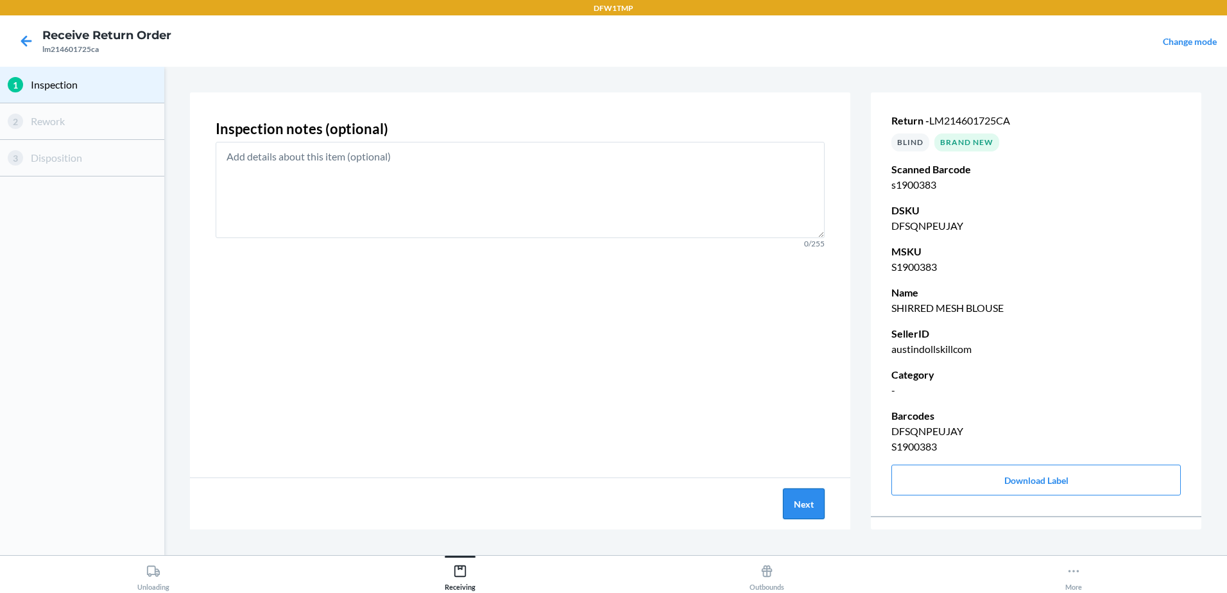
click at [801, 499] on button "Next" at bounding box center [804, 503] width 42 height 31
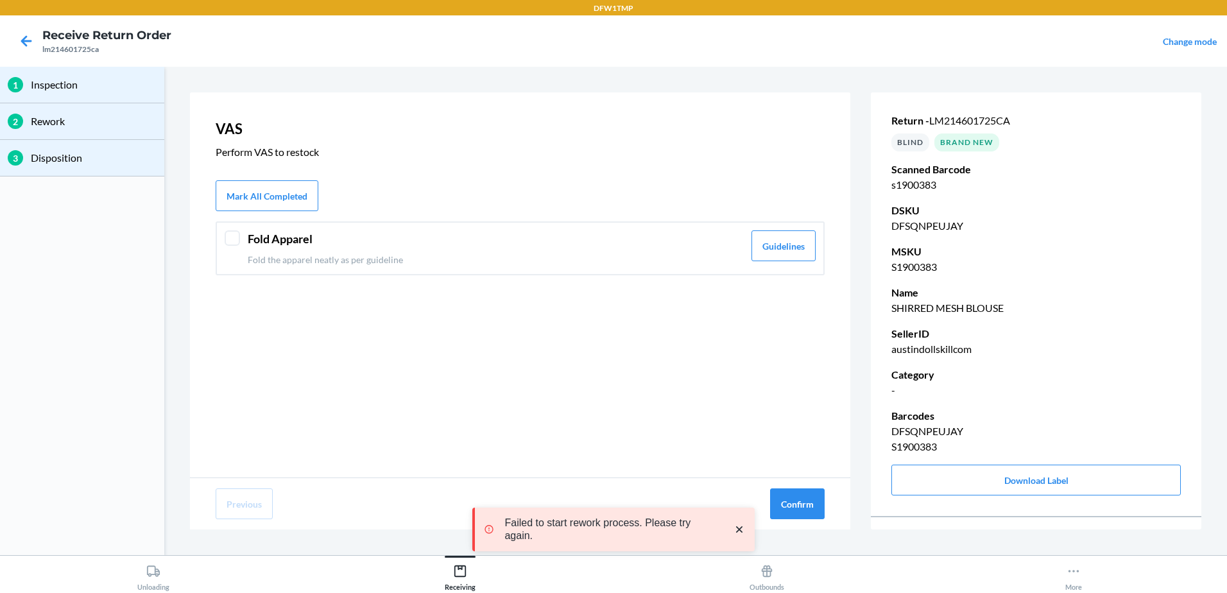
click at [241, 240] on div "Fold Apparel Fold the apparel neatly as per guideline Guidelines" at bounding box center [520, 248] width 609 height 54
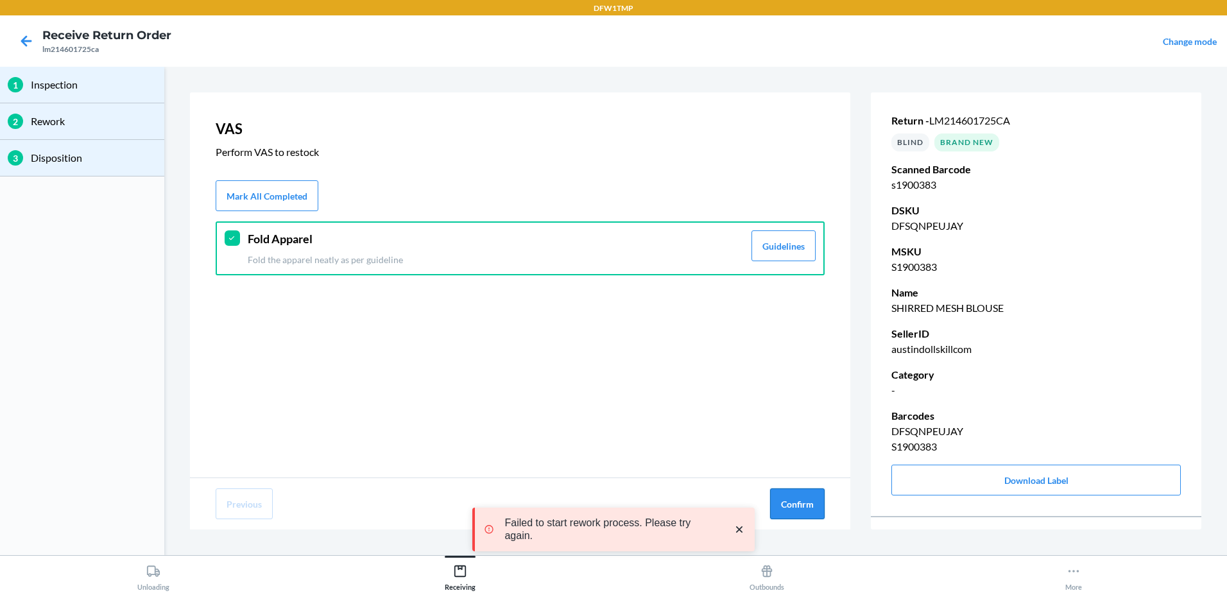
click at [809, 504] on button "Confirm" at bounding box center [797, 503] width 55 height 31
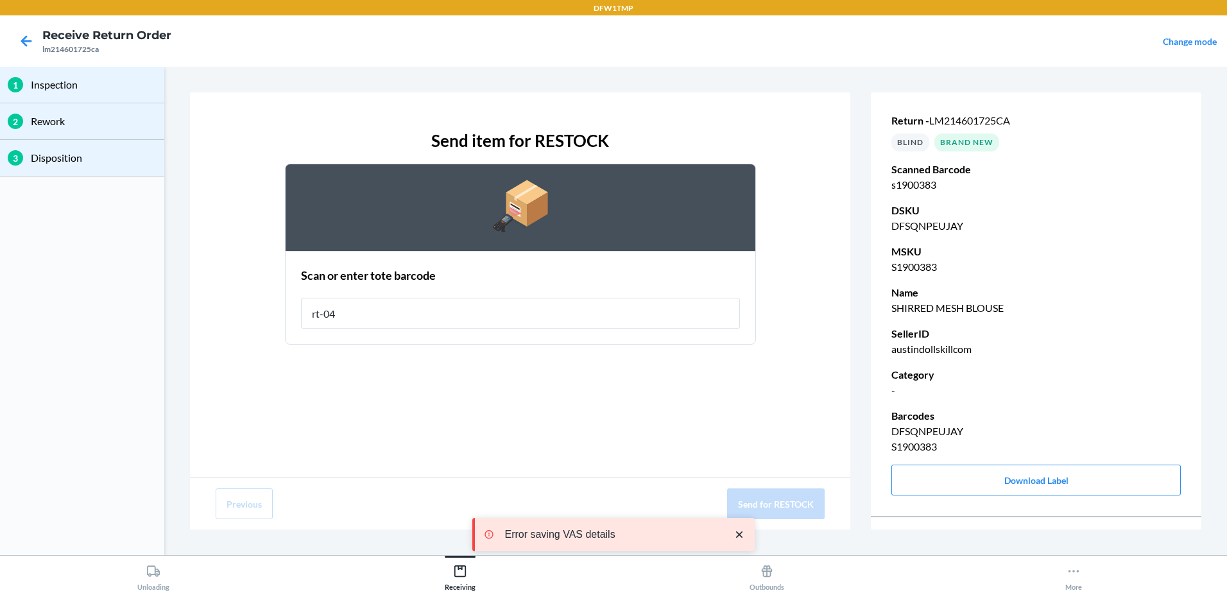
type input "rt-04"
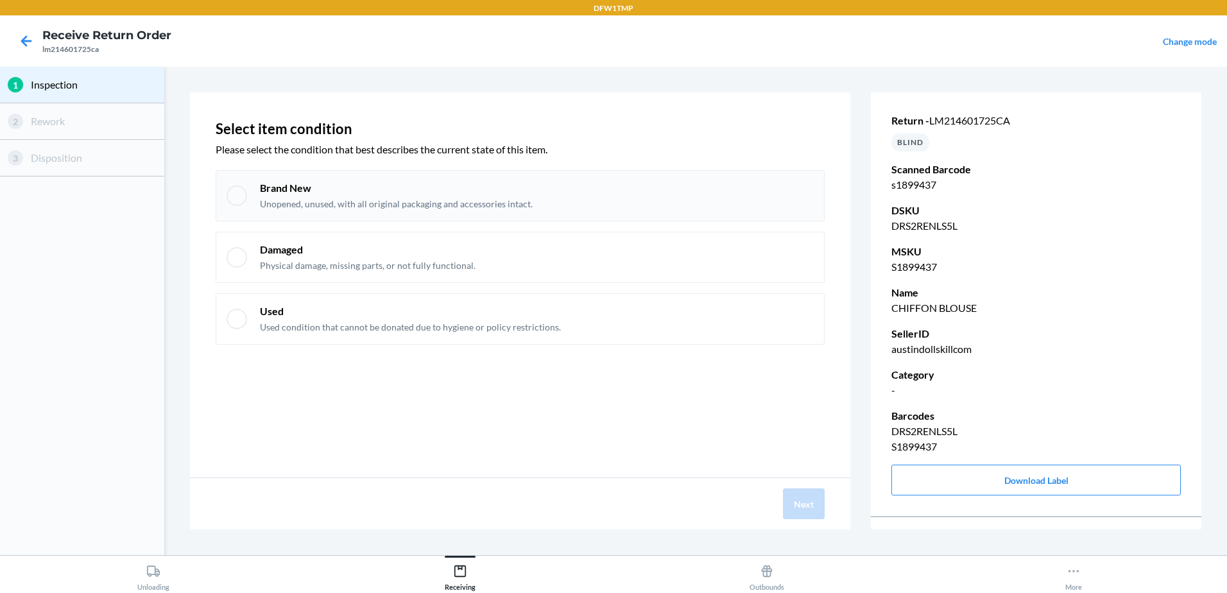
click at [252, 204] on div "Brand New Unopened, unused, with all original packaging and accessories intact." at bounding box center [520, 195] width 609 height 51
checkbox input "true"
click at [809, 514] on button "Next" at bounding box center [804, 503] width 42 height 31
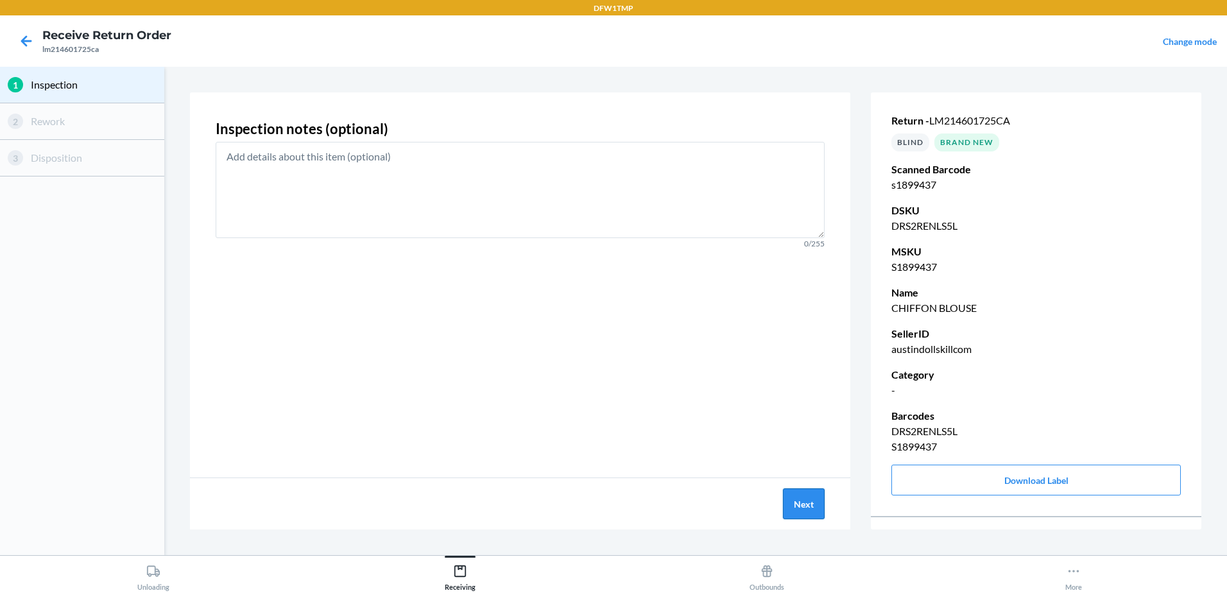
click at [809, 514] on button "Next" at bounding box center [804, 503] width 42 height 31
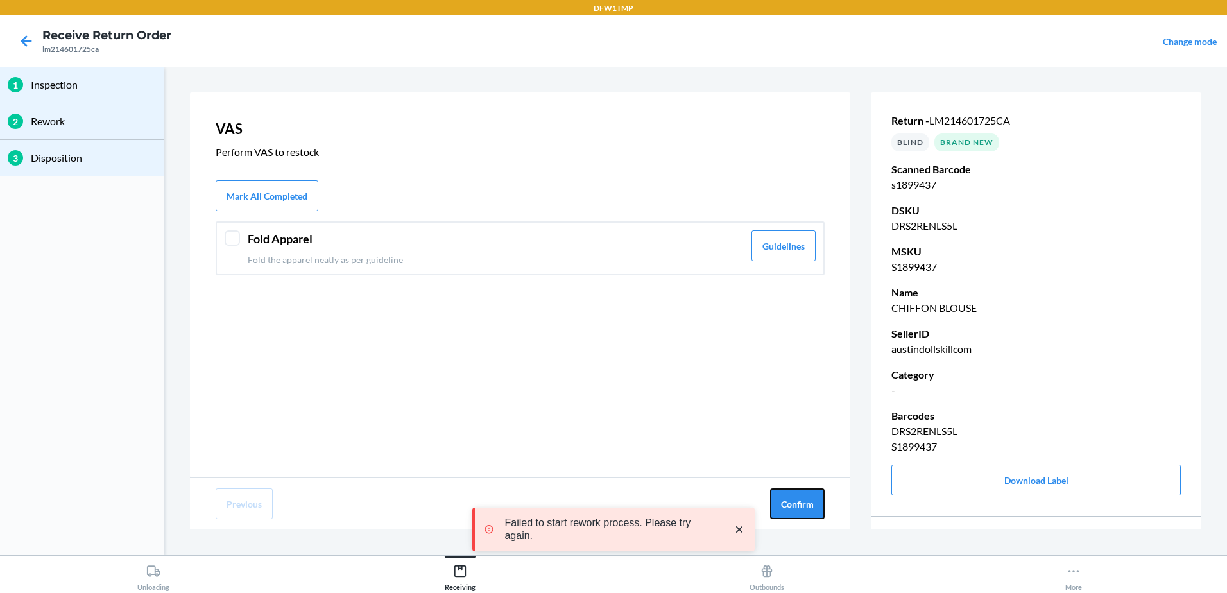
click at [809, 514] on button "Confirm" at bounding box center [797, 503] width 55 height 31
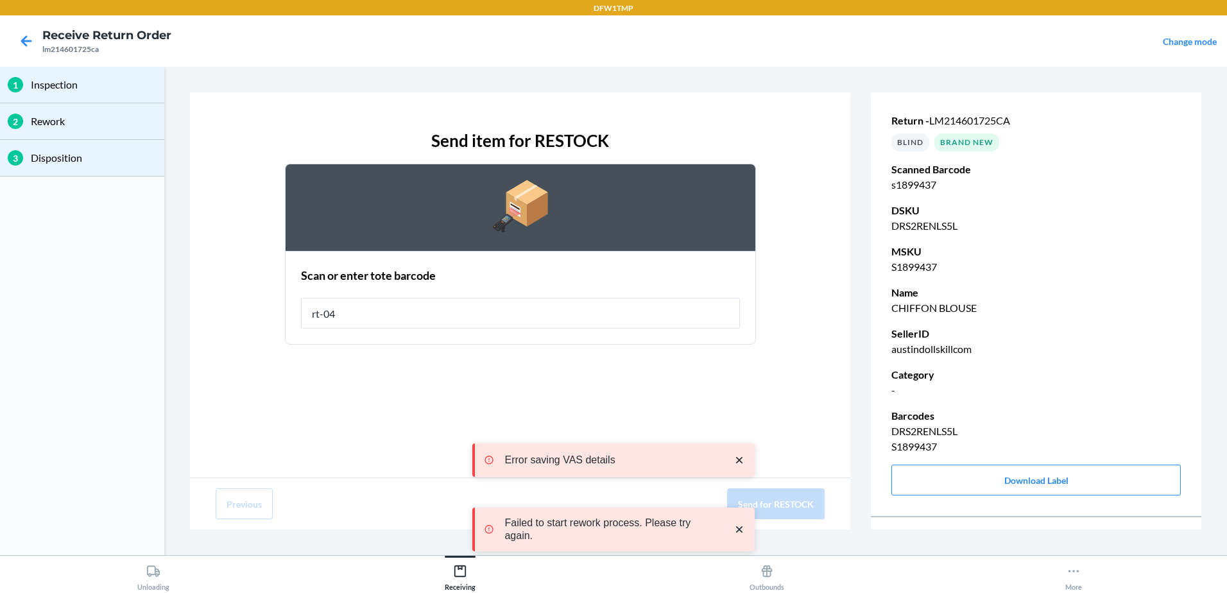
type input "rt-04"
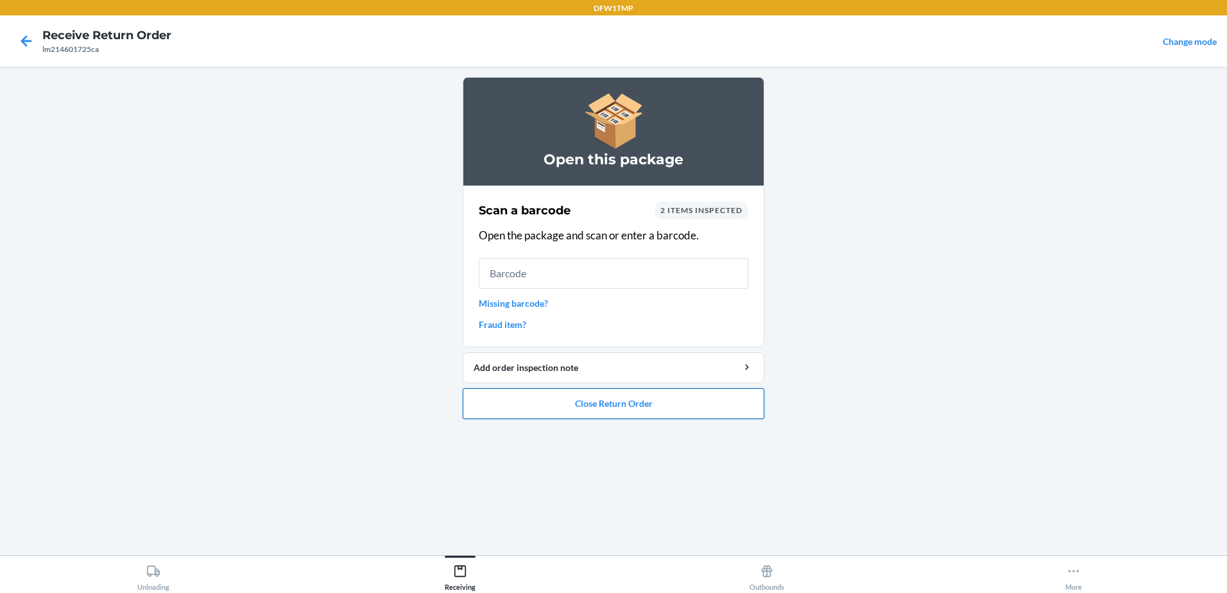
click at [656, 398] on button "Close Return Order" at bounding box center [614, 403] width 302 height 31
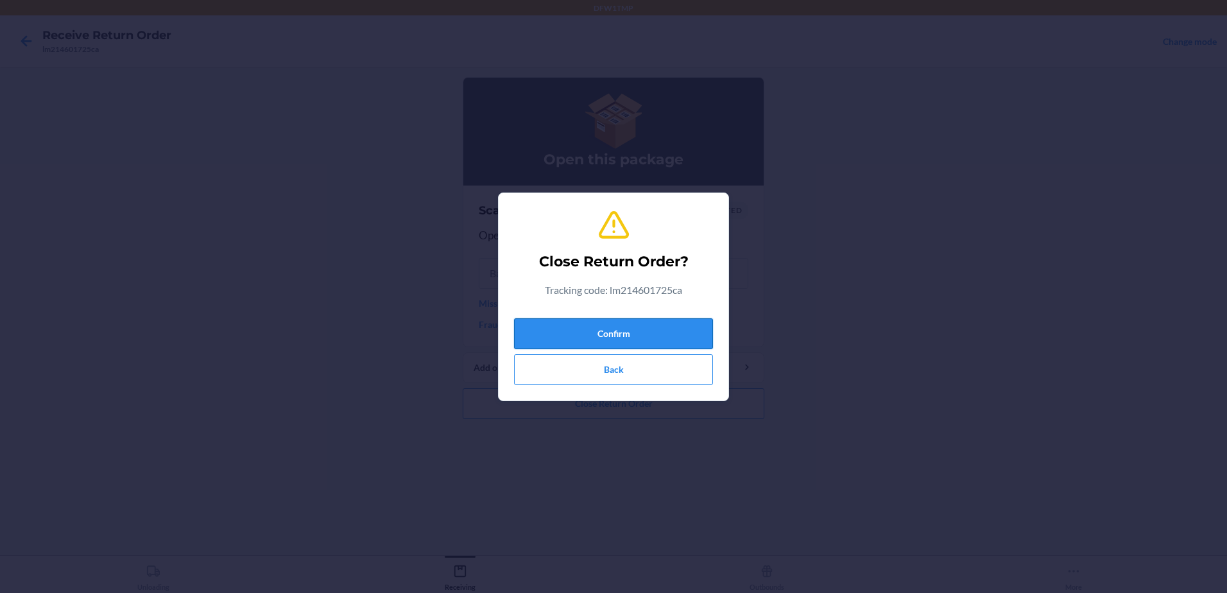
click at [644, 336] on button "Confirm" at bounding box center [613, 333] width 199 height 31
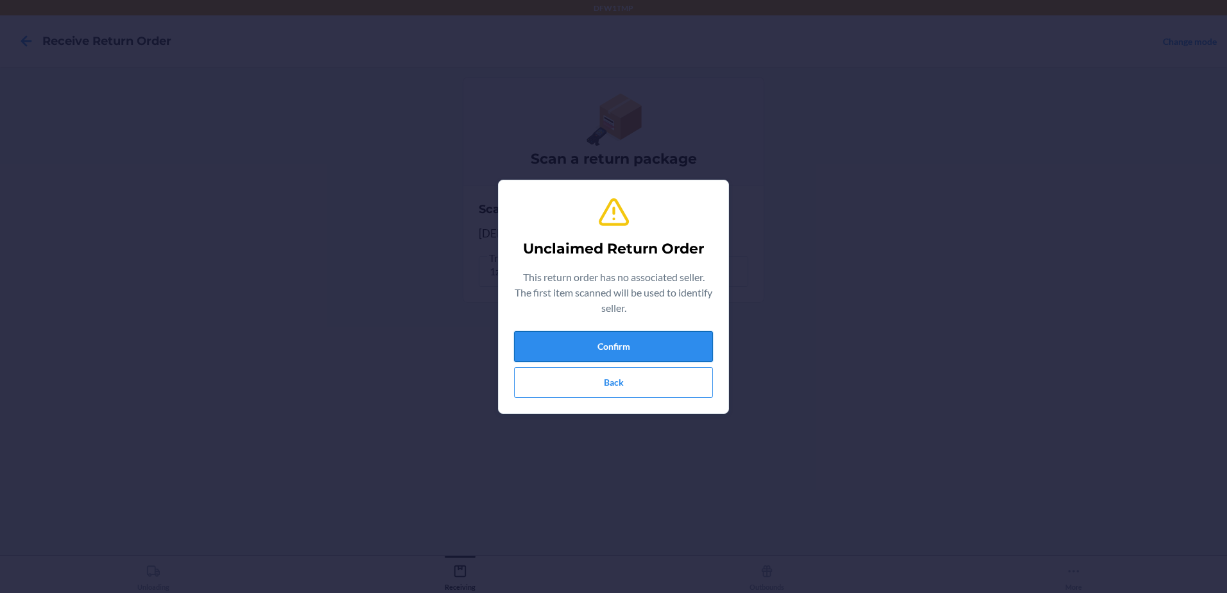
click at [621, 346] on button "Confirm" at bounding box center [613, 346] width 199 height 31
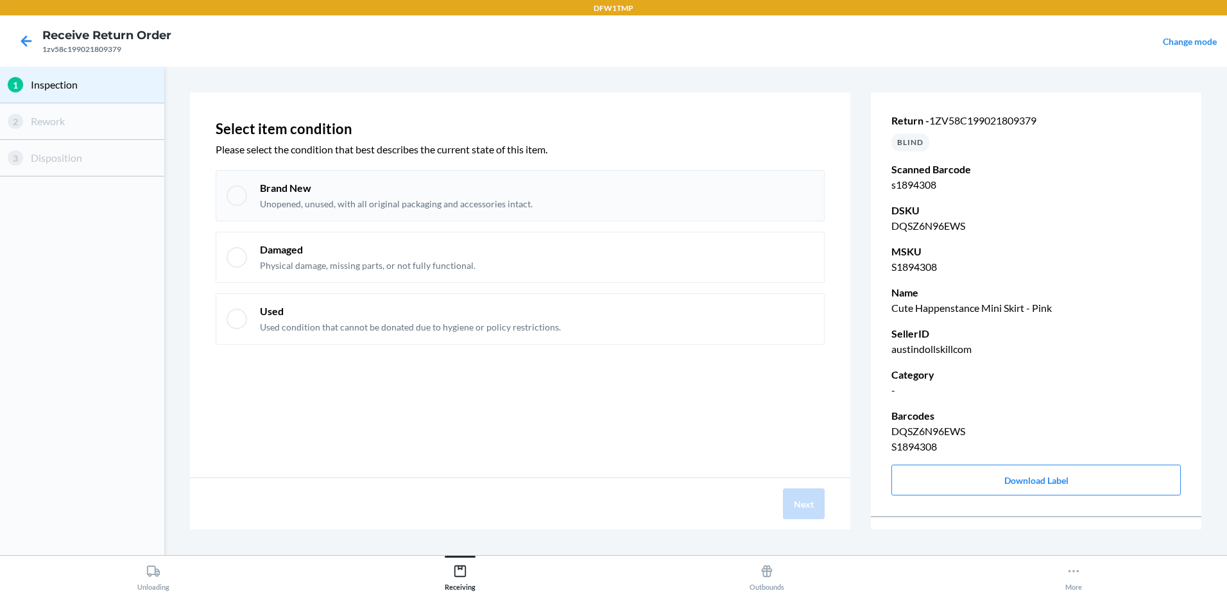
click at [239, 198] on div at bounding box center [237, 195] width 21 height 21
checkbox input "true"
click at [827, 502] on div "Next" at bounding box center [520, 503] width 660 height 51
click at [823, 503] on button "Next" at bounding box center [804, 503] width 42 height 31
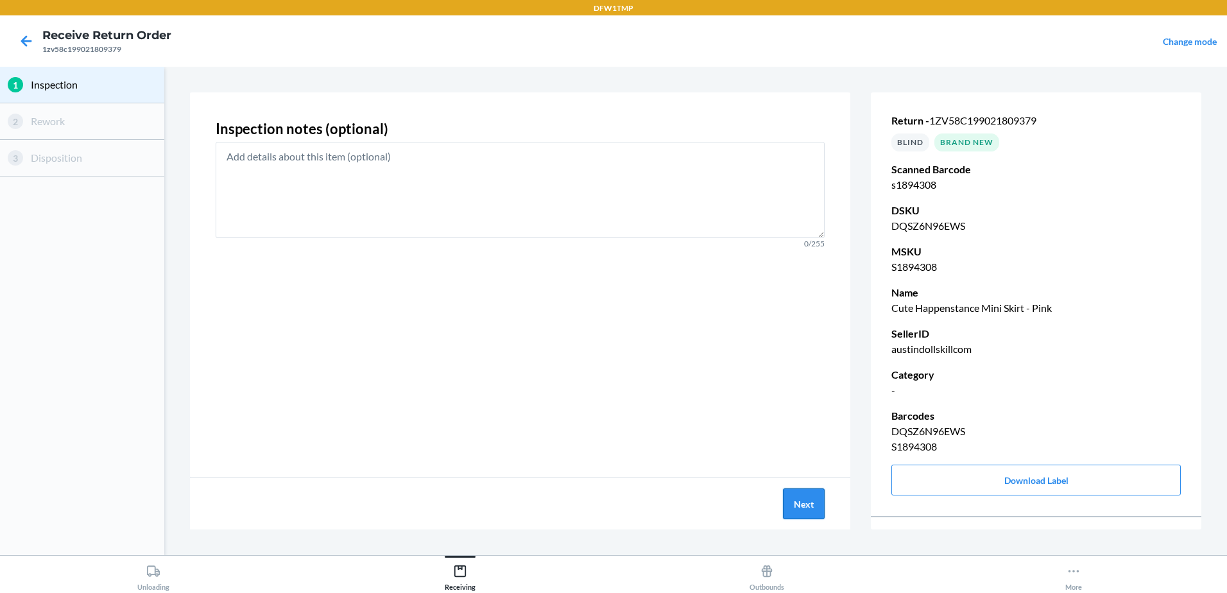
click at [823, 503] on button "Next" at bounding box center [804, 503] width 42 height 31
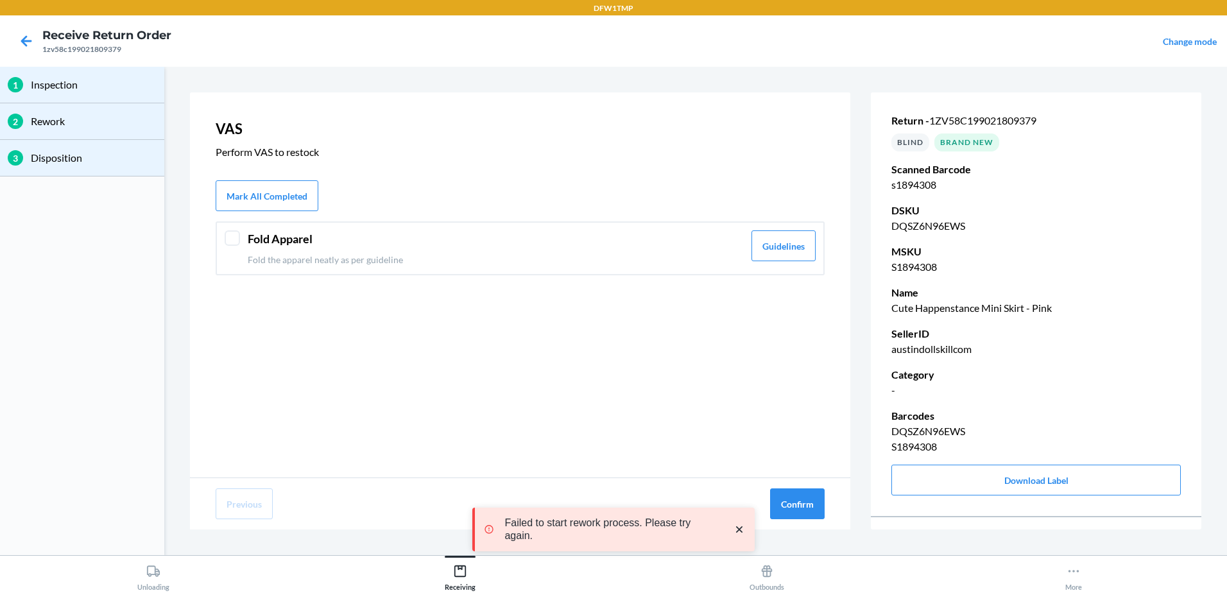
click at [234, 237] on div at bounding box center [232, 237] width 15 height 15
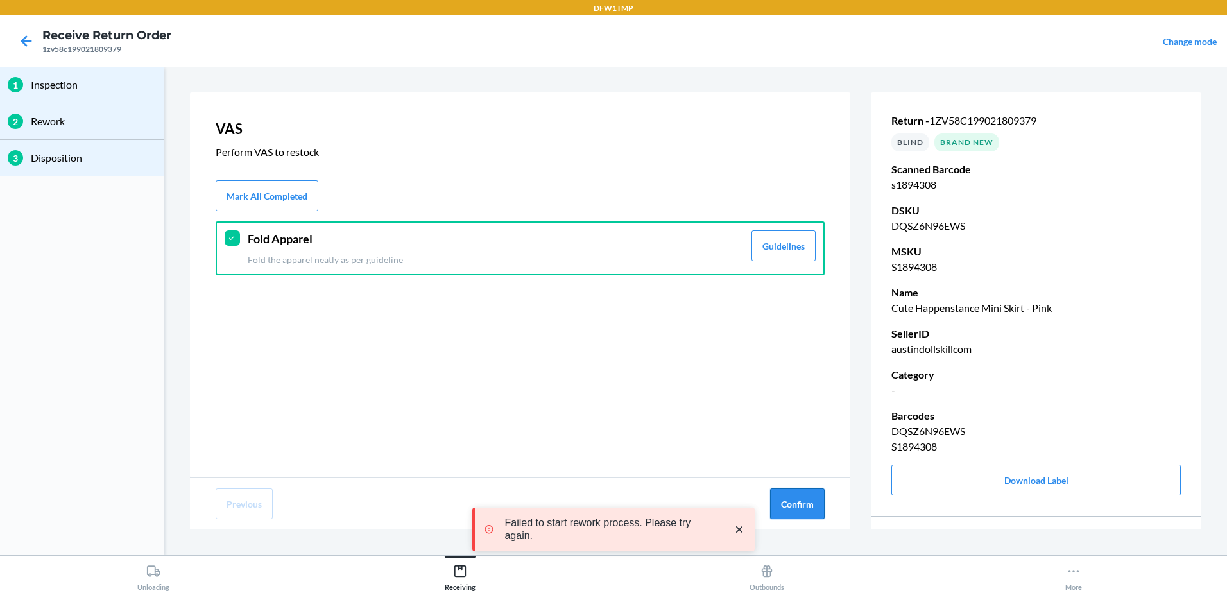
click at [783, 504] on button "Confirm" at bounding box center [797, 503] width 55 height 31
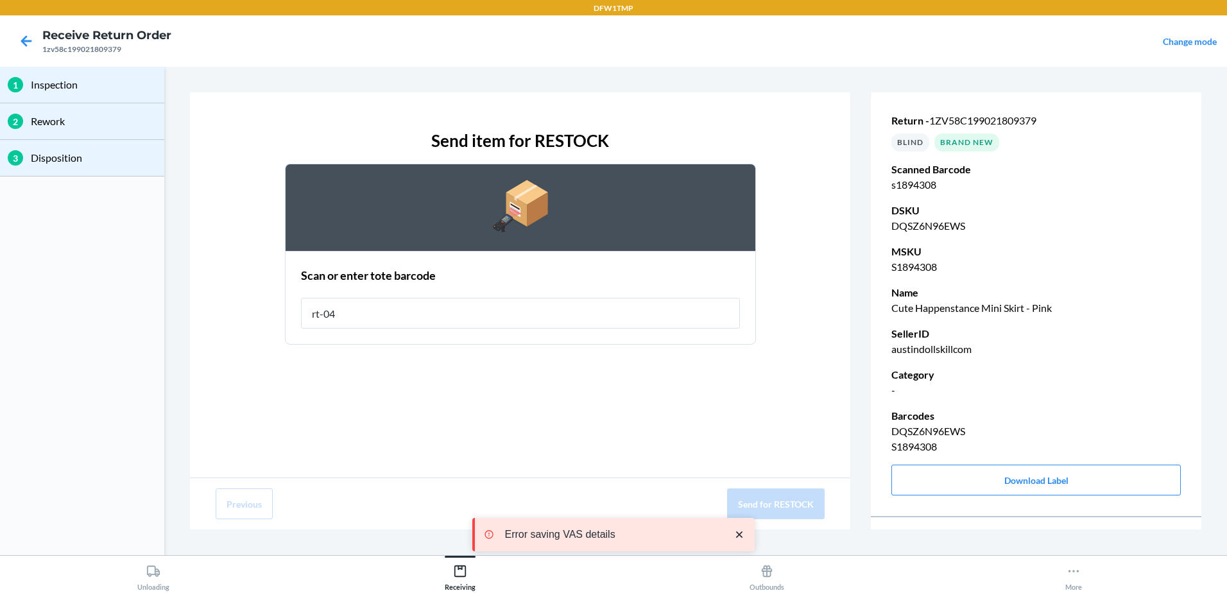
type input "rt-04"
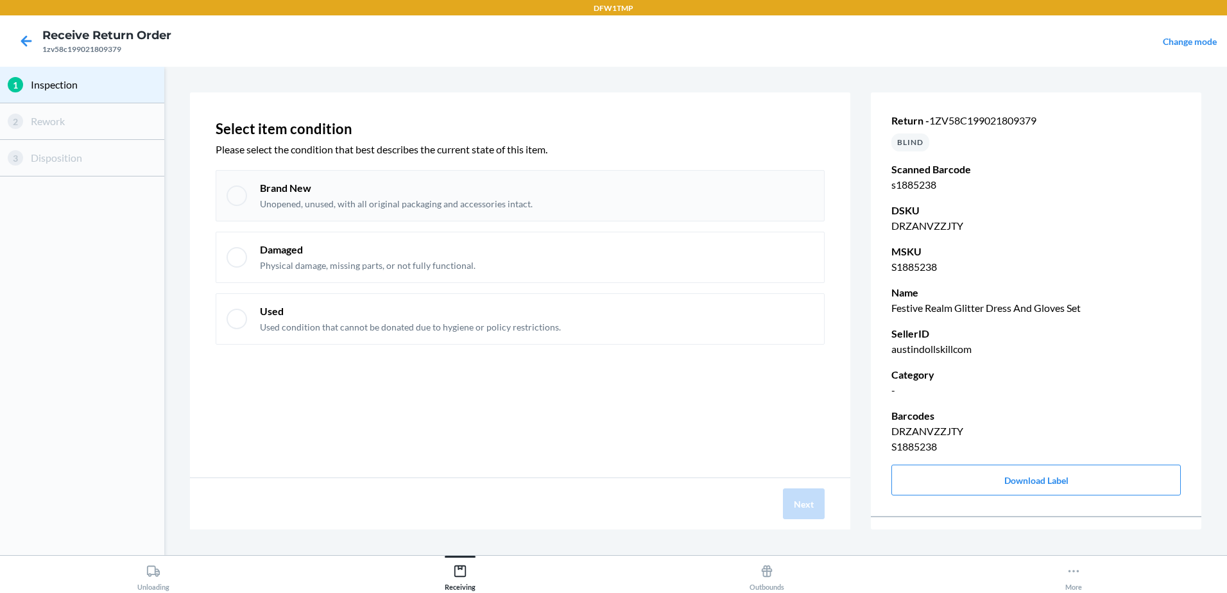
click at [234, 203] on div at bounding box center [237, 195] width 21 height 21
checkbox input "true"
click at [814, 505] on button "Next" at bounding box center [804, 503] width 42 height 31
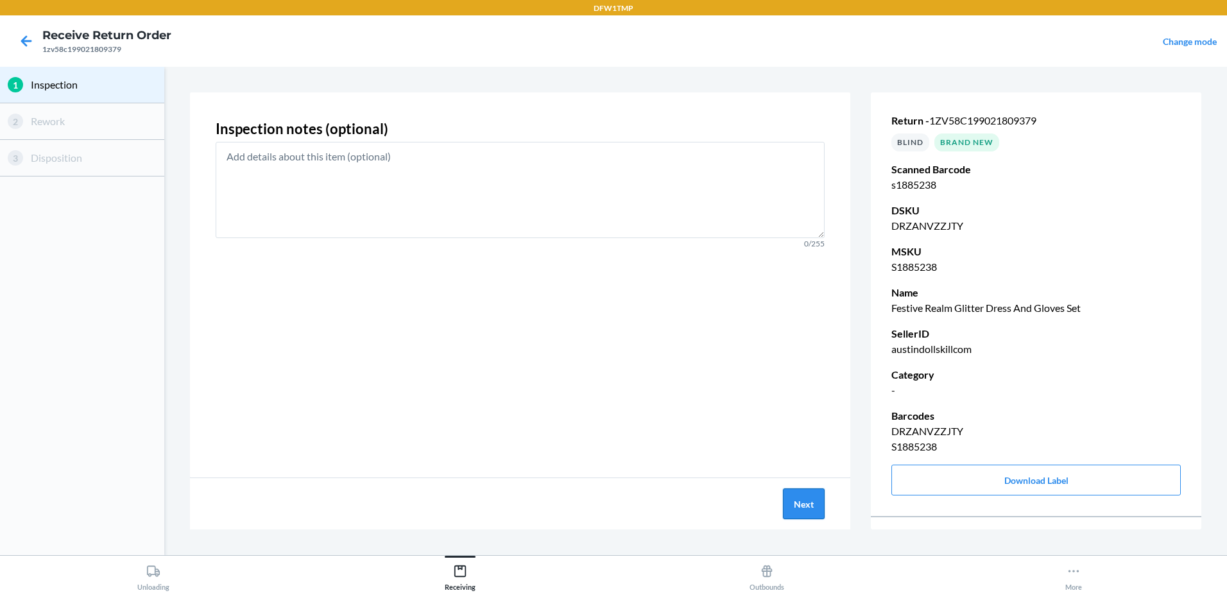
click at [814, 505] on button "Next" at bounding box center [804, 503] width 42 height 31
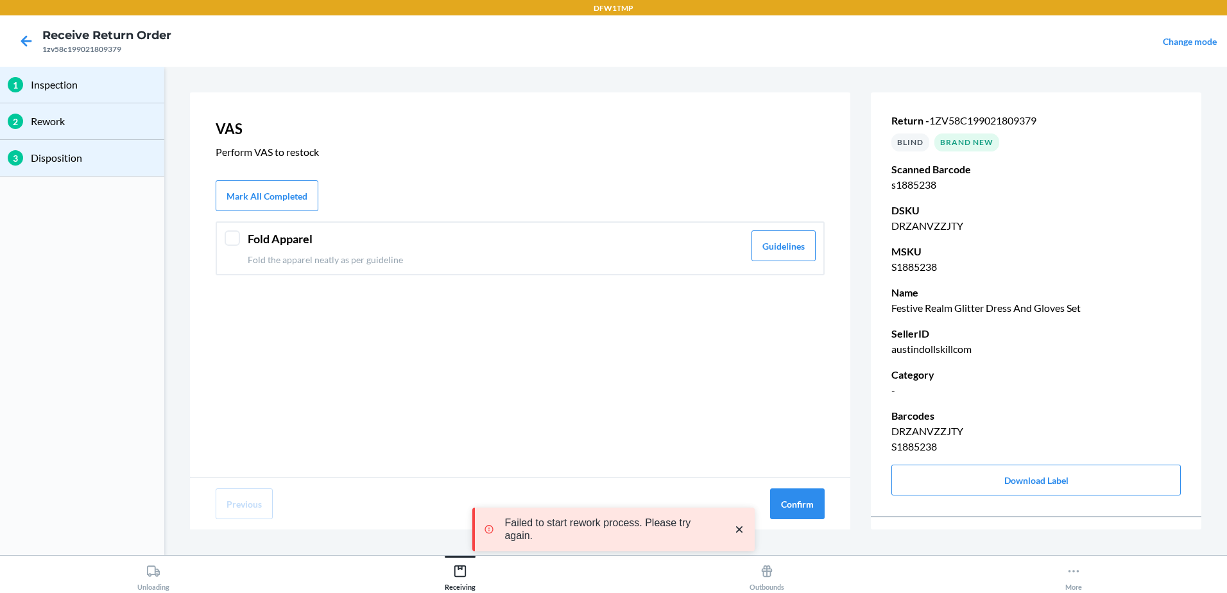
click at [240, 244] on div "Fold Apparel Fold the apparel neatly as per guideline Guidelines" at bounding box center [520, 248] width 609 height 54
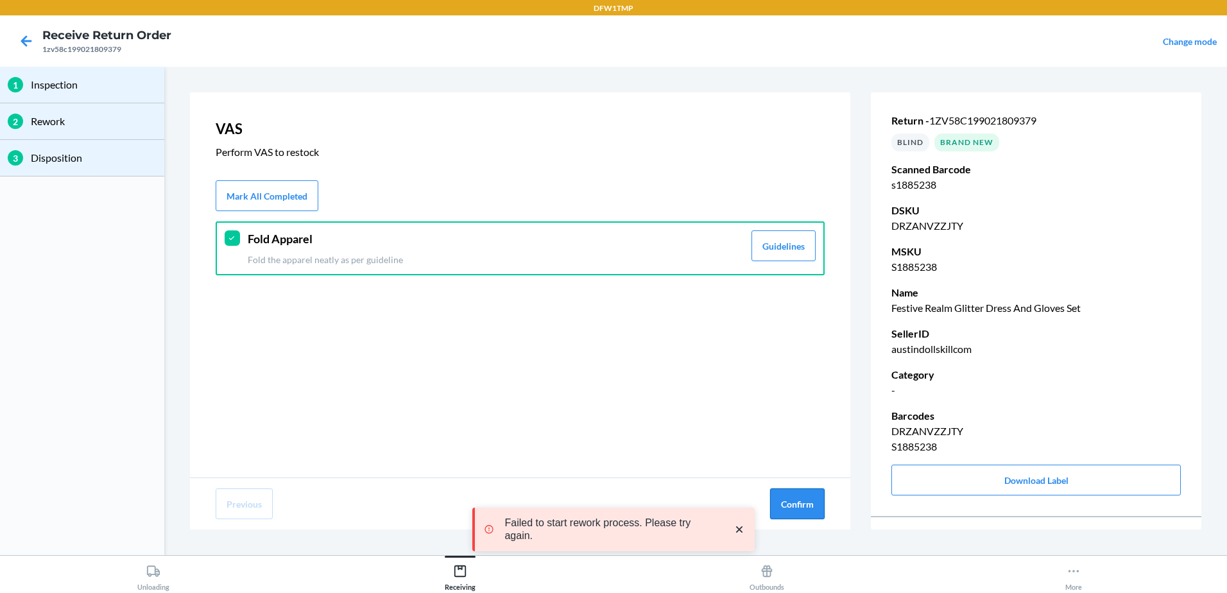
click at [805, 499] on button "Confirm" at bounding box center [797, 503] width 55 height 31
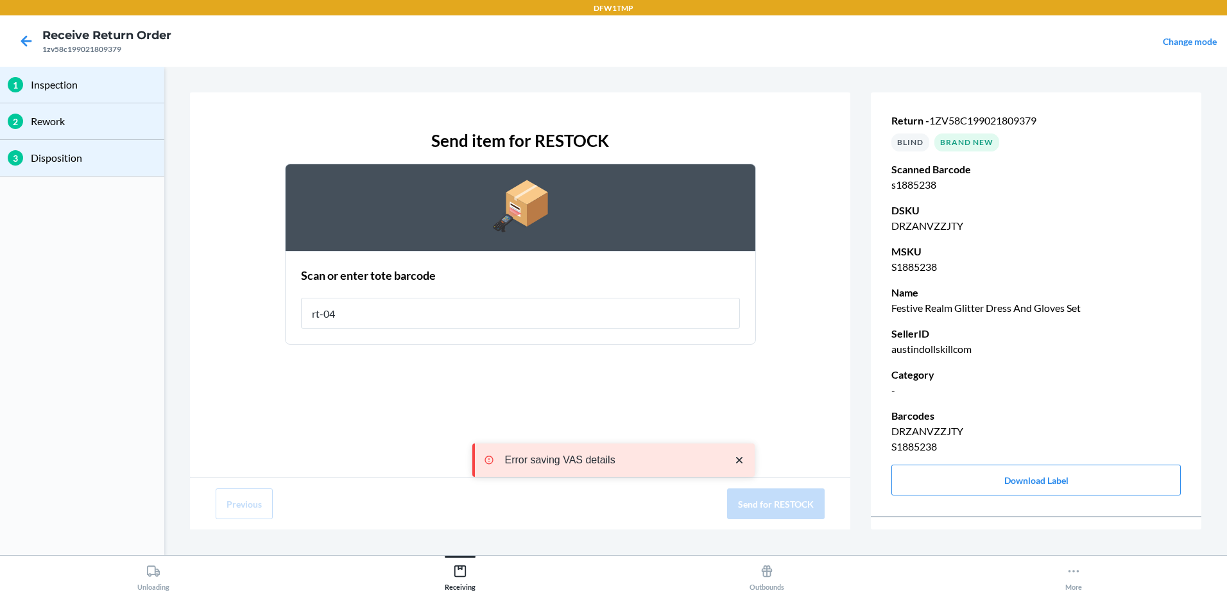
type input "rt-04"
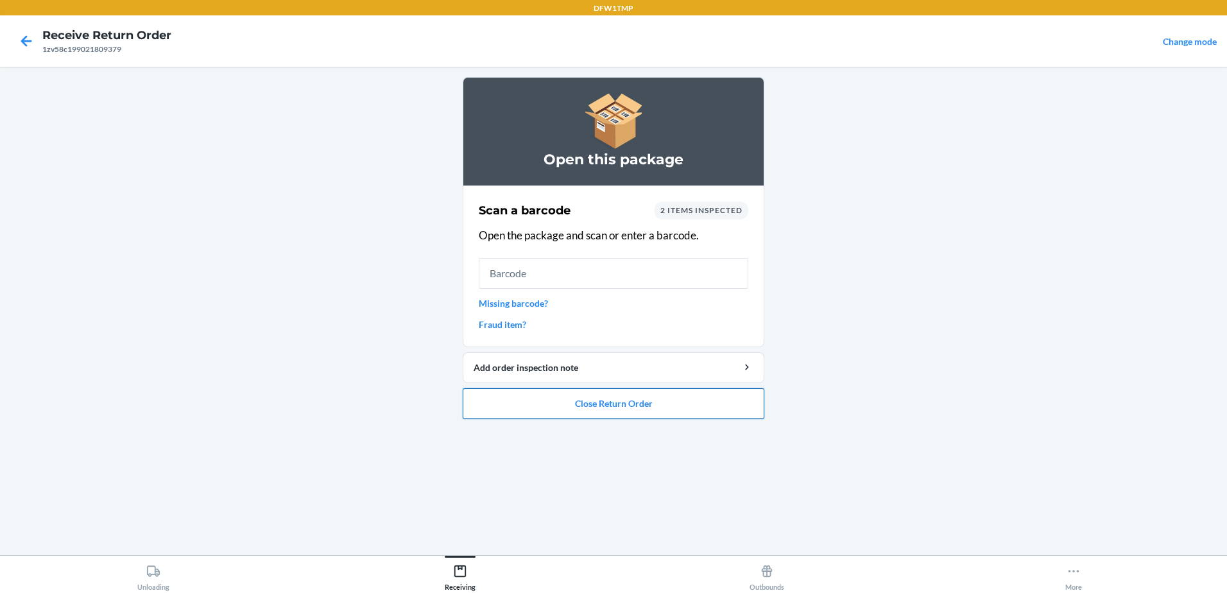
click at [562, 401] on button "Close Return Order" at bounding box center [614, 403] width 302 height 31
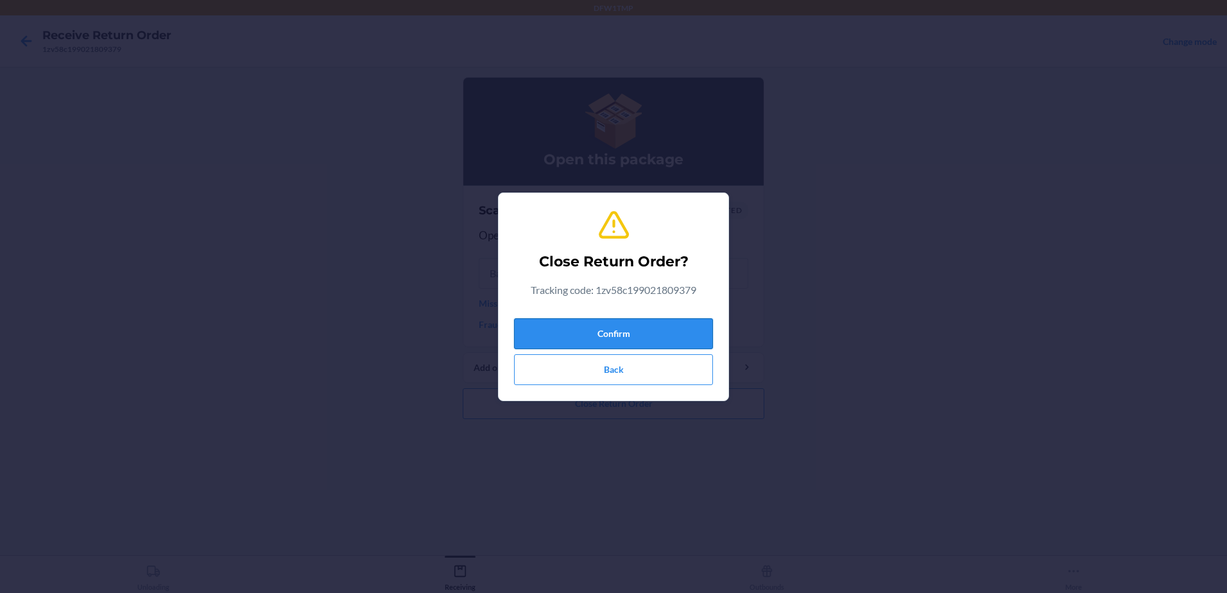
click at [626, 329] on button "Confirm" at bounding box center [613, 333] width 199 height 31
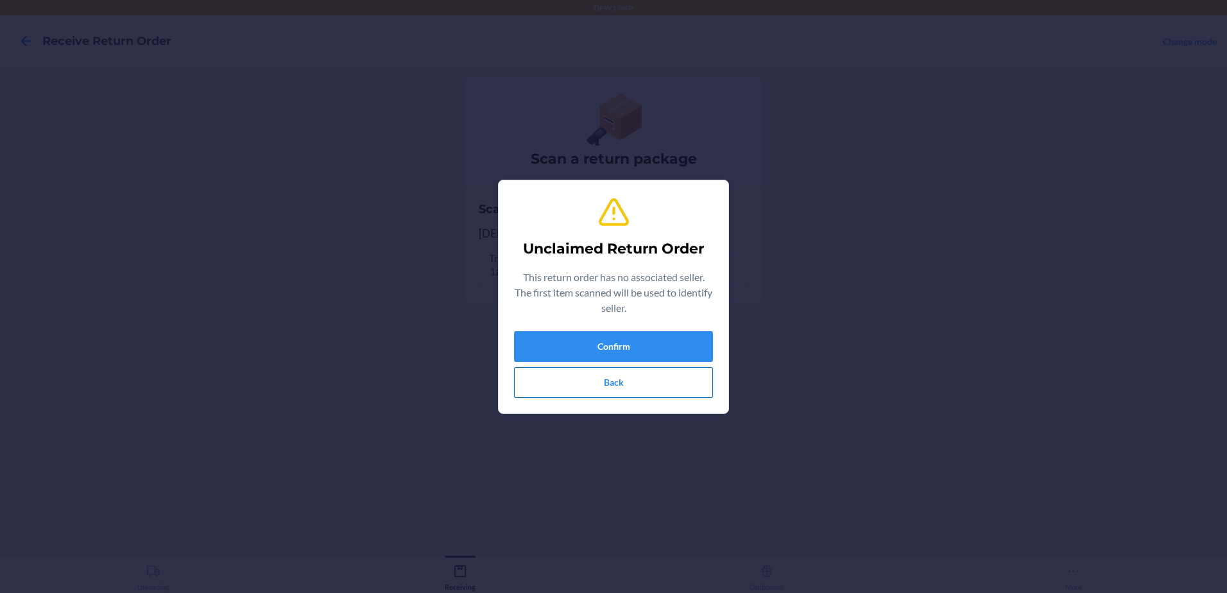
click at [612, 382] on button "Back" at bounding box center [613, 382] width 199 height 31
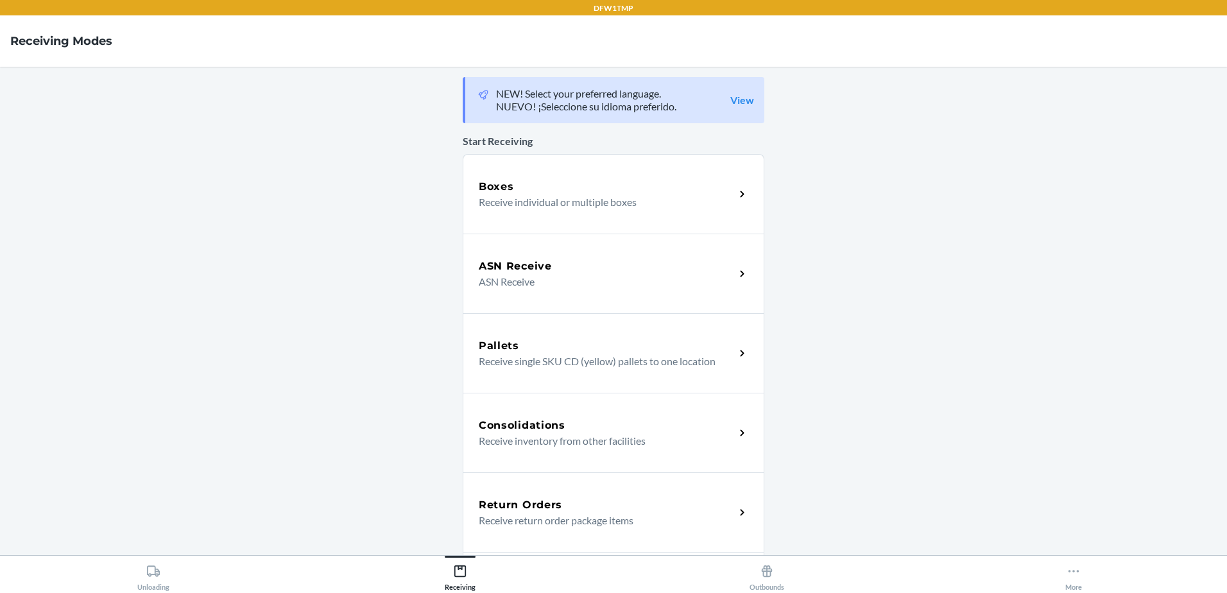
click at [619, 529] on div "Return Orders Receive return order package items" at bounding box center [614, 512] width 302 height 80
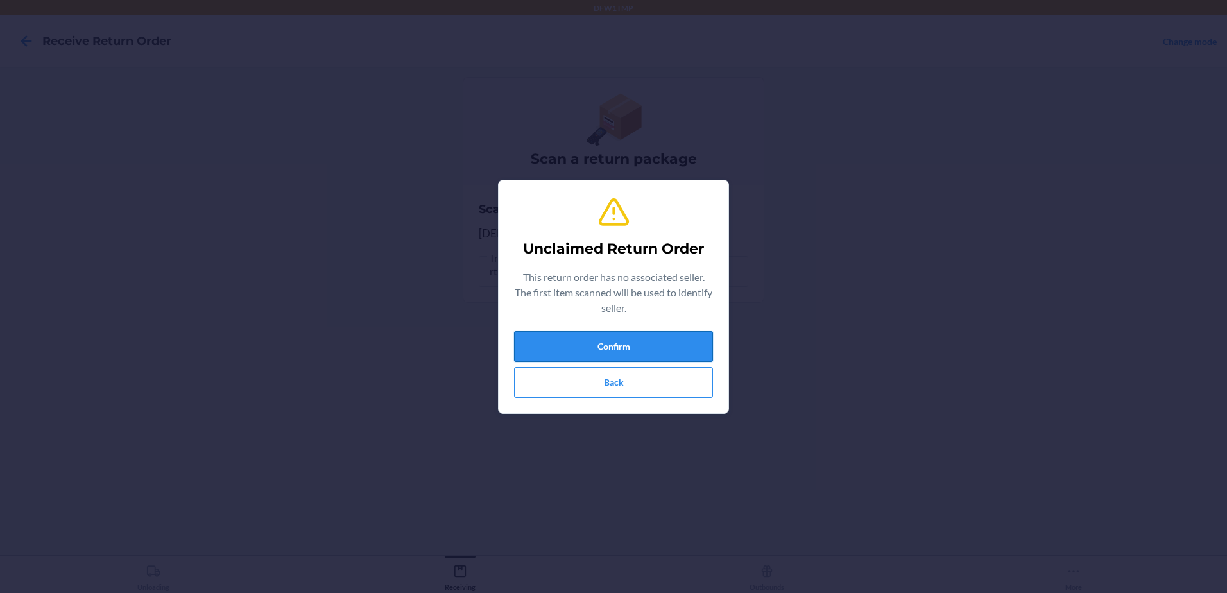
click at [678, 339] on button "Confirm" at bounding box center [613, 346] width 199 height 31
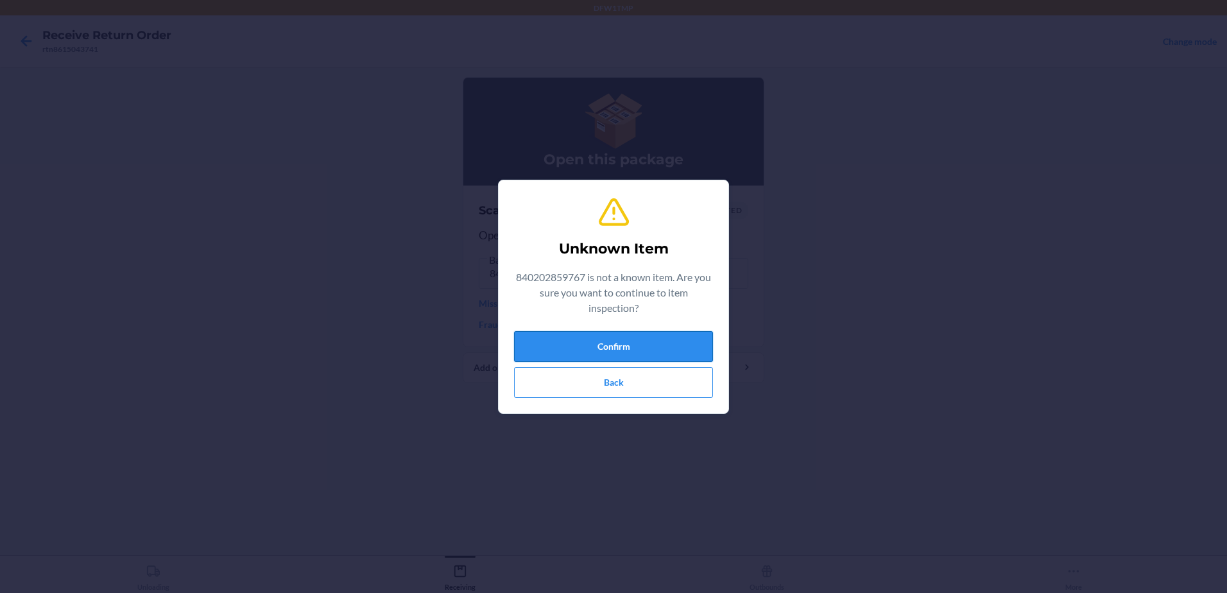
click at [687, 338] on button "Confirm" at bounding box center [613, 346] width 199 height 31
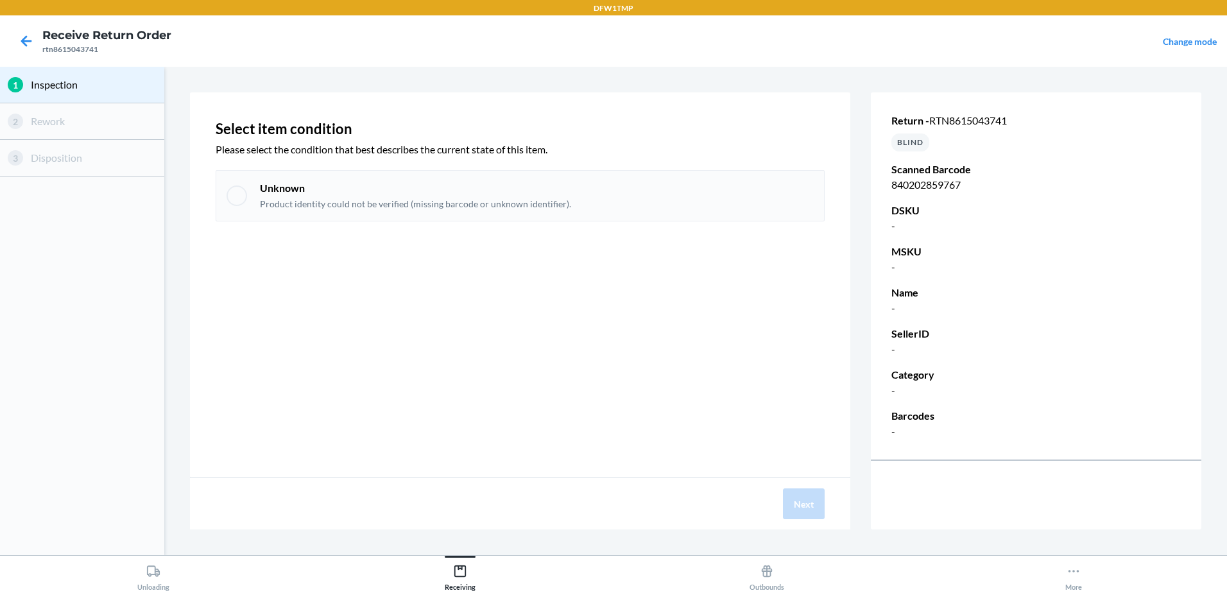
click at [265, 185] on p "Unknown" at bounding box center [415, 188] width 311 height 14
checkbox input "true"
click at [808, 500] on button "Next" at bounding box center [804, 503] width 42 height 31
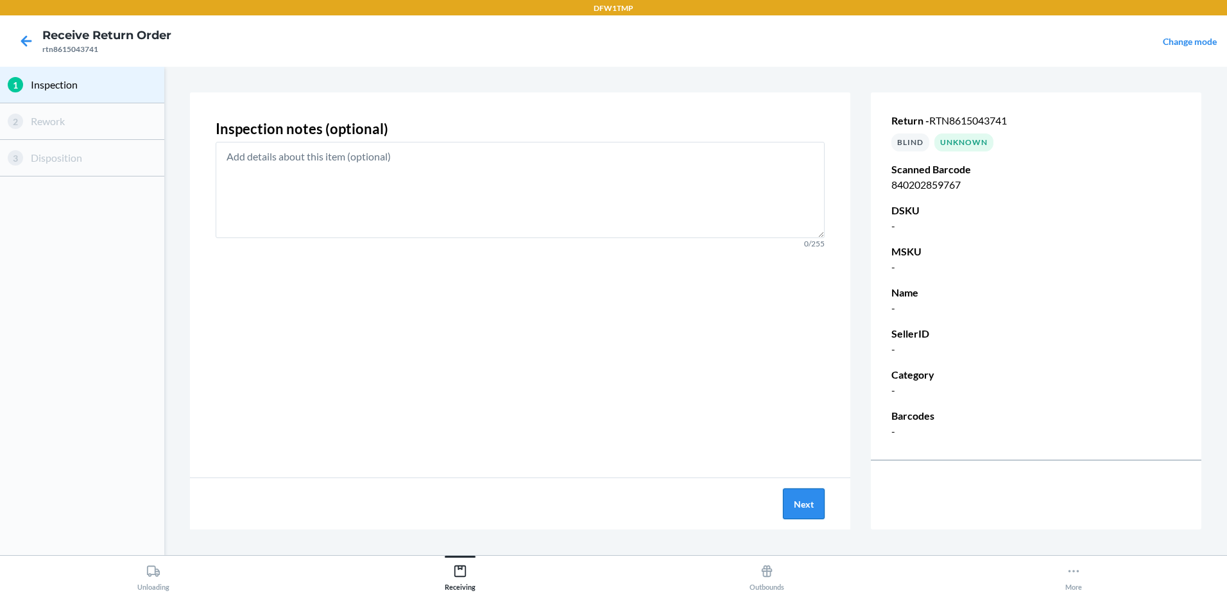
click at [808, 499] on button "Next" at bounding box center [804, 503] width 42 height 31
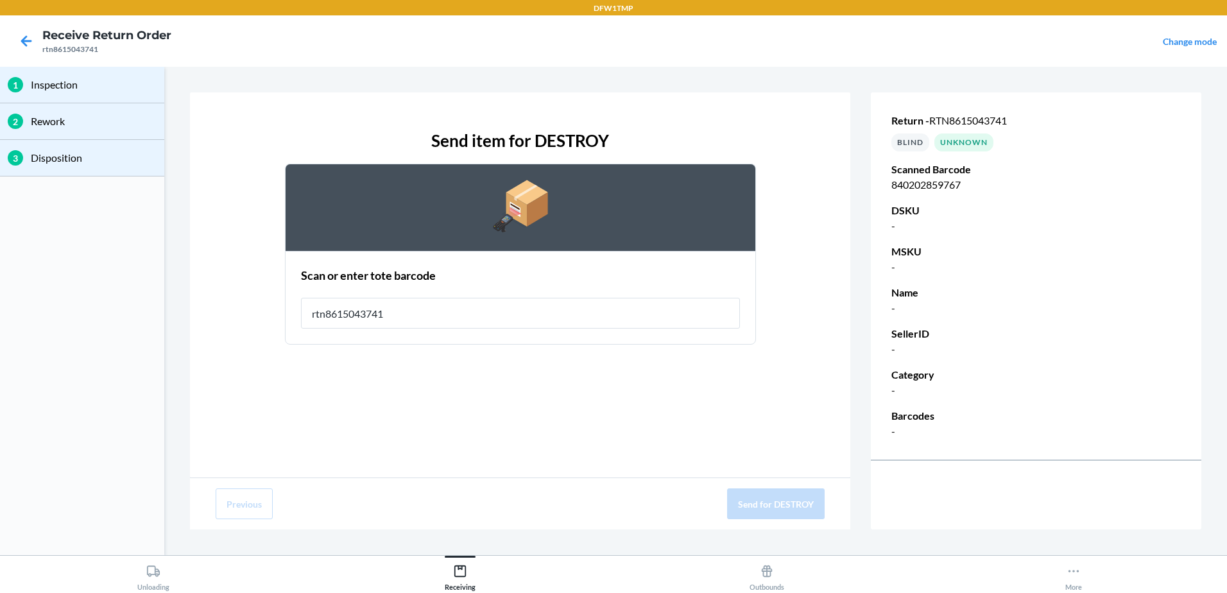
type input "rtn8615043741"
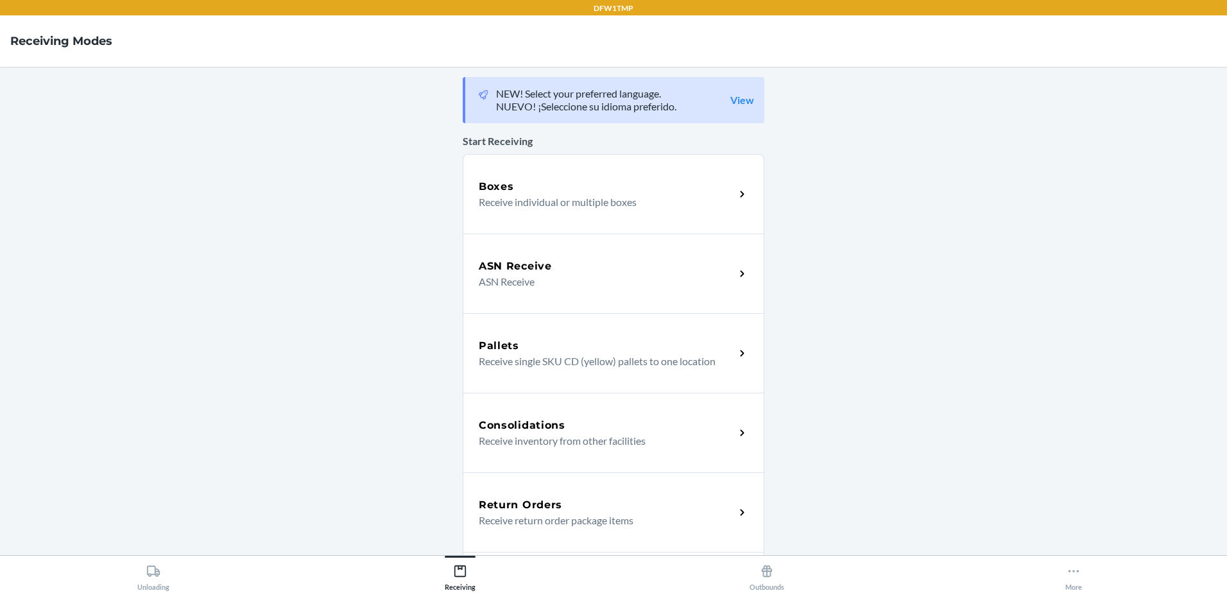
click at [576, 502] on div "Return Orders" at bounding box center [607, 504] width 256 height 15
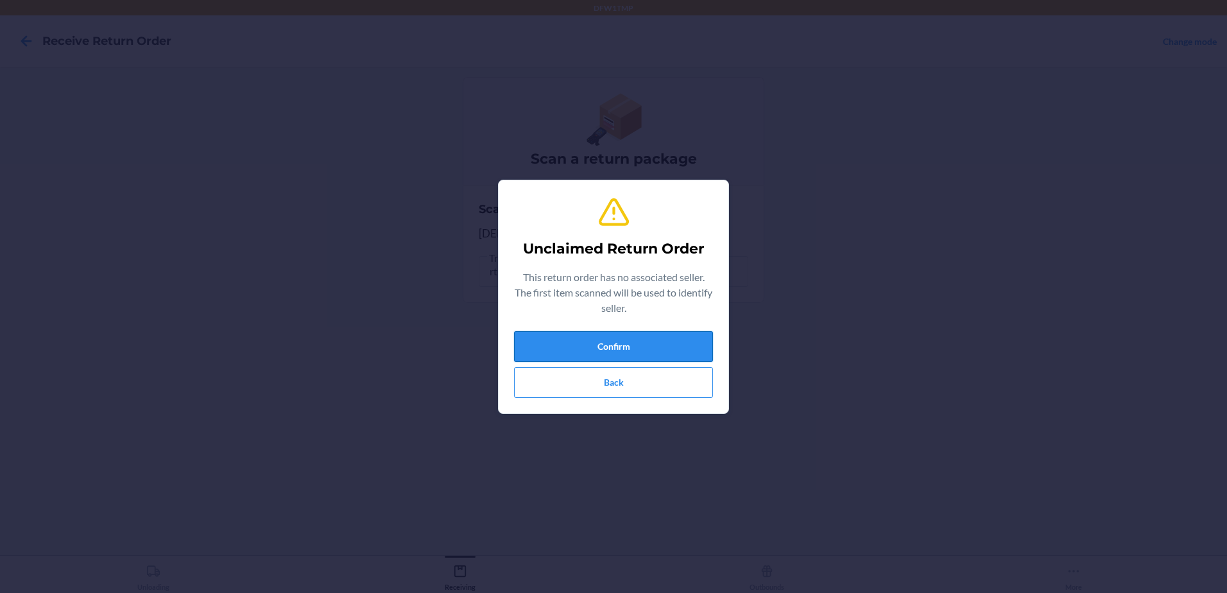
click at [623, 345] on button "Confirm" at bounding box center [613, 346] width 199 height 31
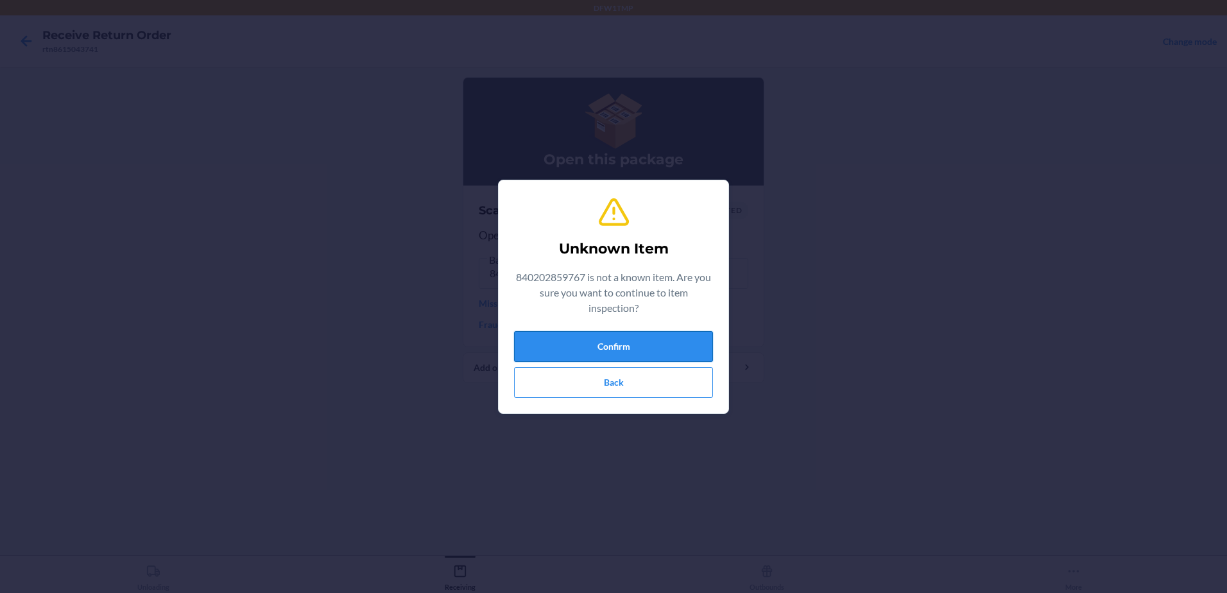
click at [694, 331] on button "Confirm" at bounding box center [613, 346] width 199 height 31
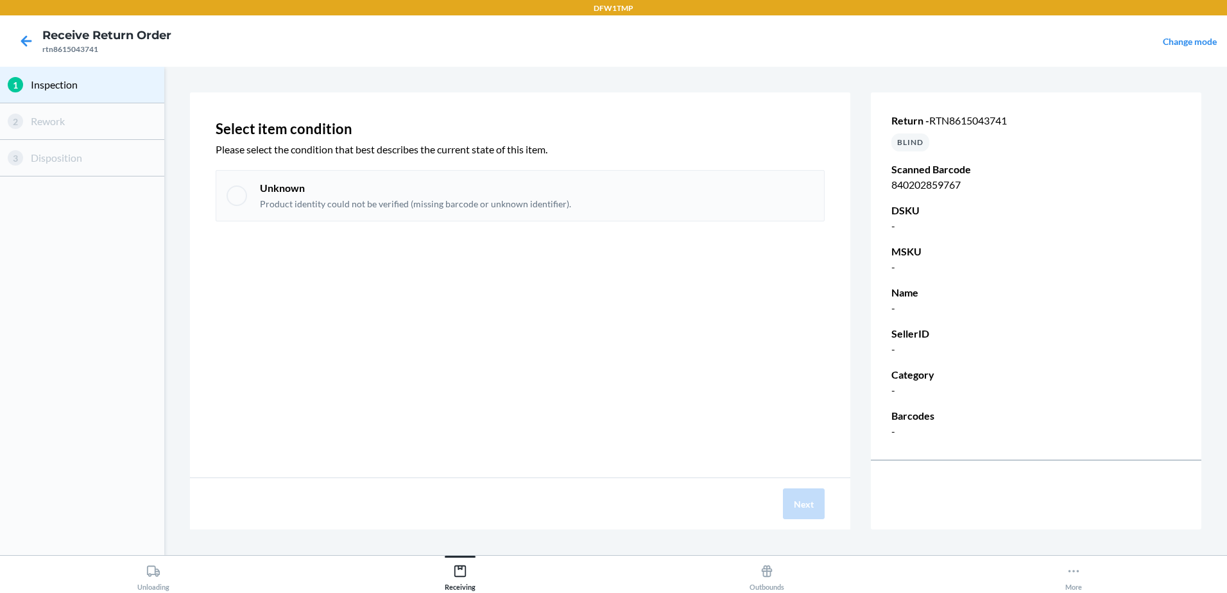
click at [459, 202] on p "Product identity could not be verified (missing barcode or unknown identifier)." at bounding box center [415, 204] width 311 height 13
checkbox input "true"
click at [809, 505] on button "Next" at bounding box center [804, 503] width 42 height 31
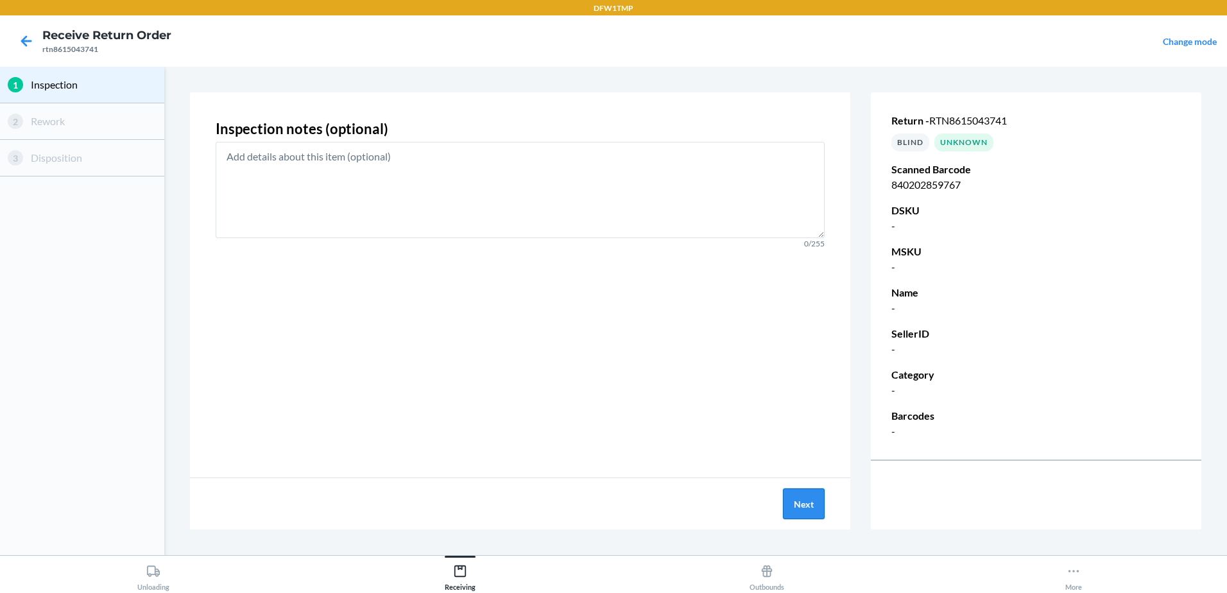
click at [809, 505] on button "Next" at bounding box center [804, 503] width 42 height 31
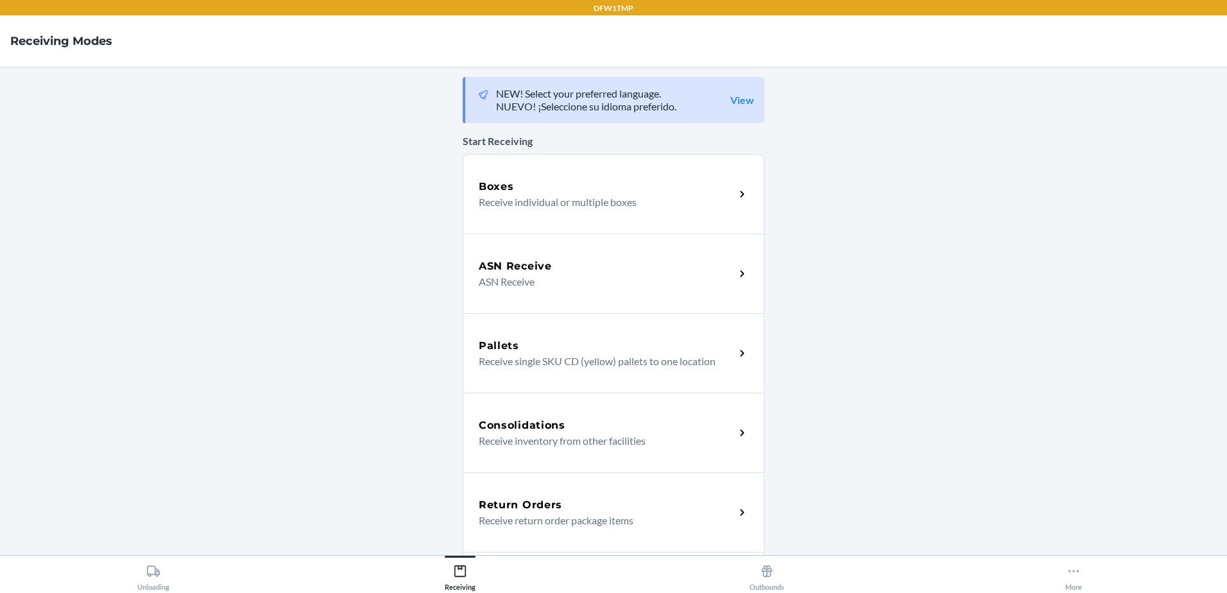
click at [673, 493] on div "Return Orders Receive return order package items" at bounding box center [614, 512] width 302 height 80
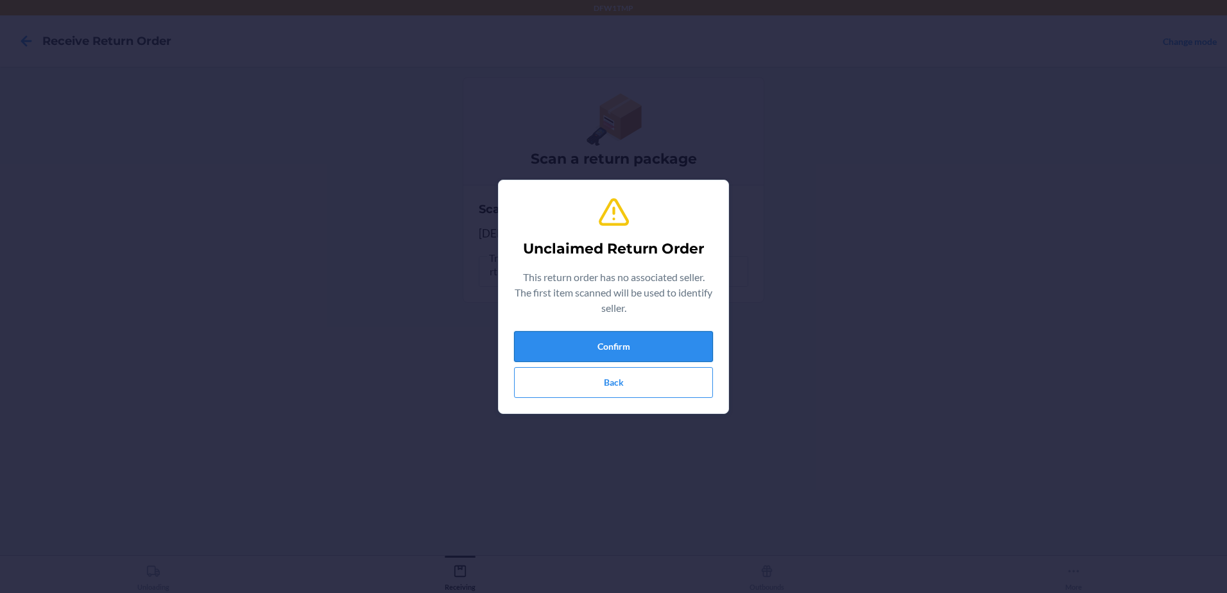
click at [644, 345] on button "Confirm" at bounding box center [613, 346] width 199 height 31
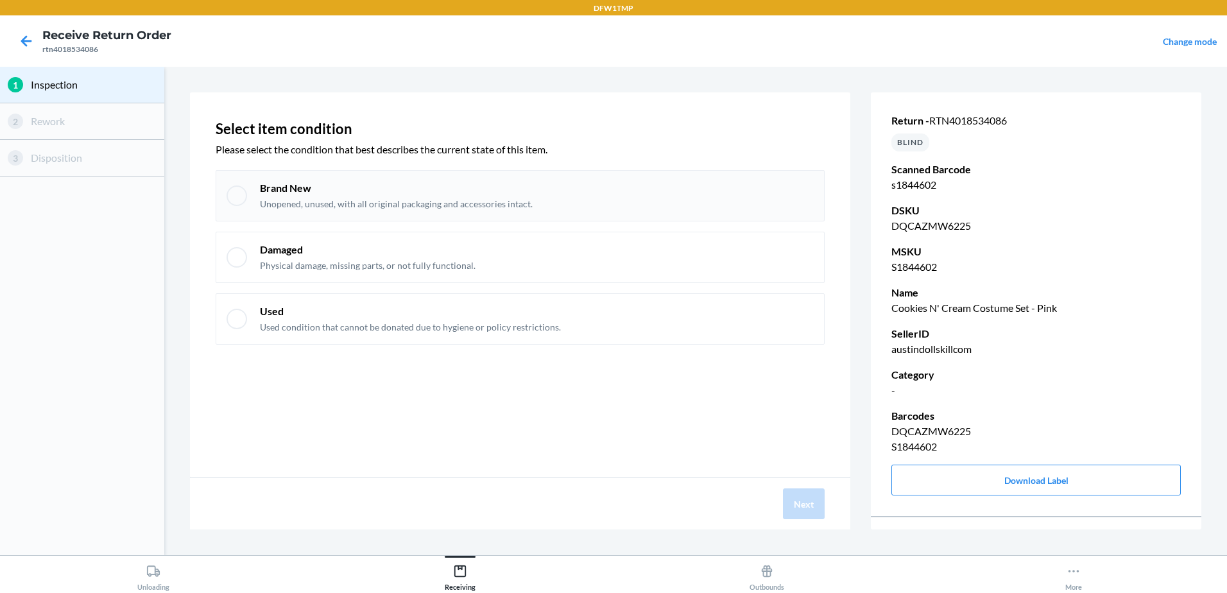
click at [232, 201] on div at bounding box center [237, 195] width 21 height 21
checkbox input "true"
click at [797, 497] on button "Next" at bounding box center [804, 503] width 42 height 31
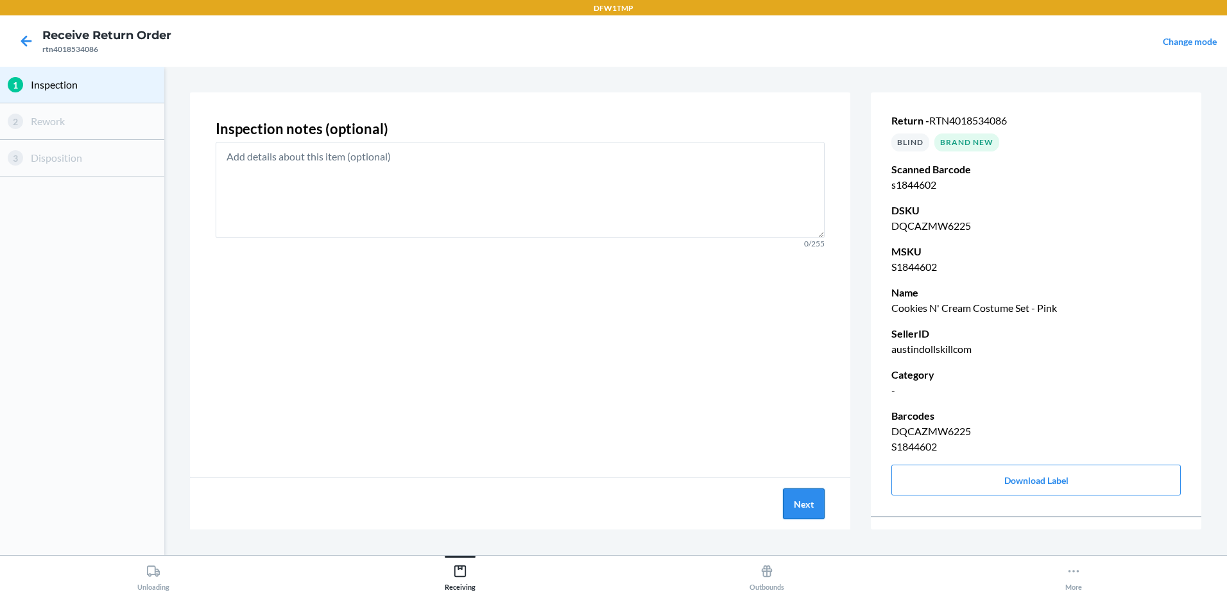
click at [787, 496] on button "Next" at bounding box center [804, 503] width 42 height 31
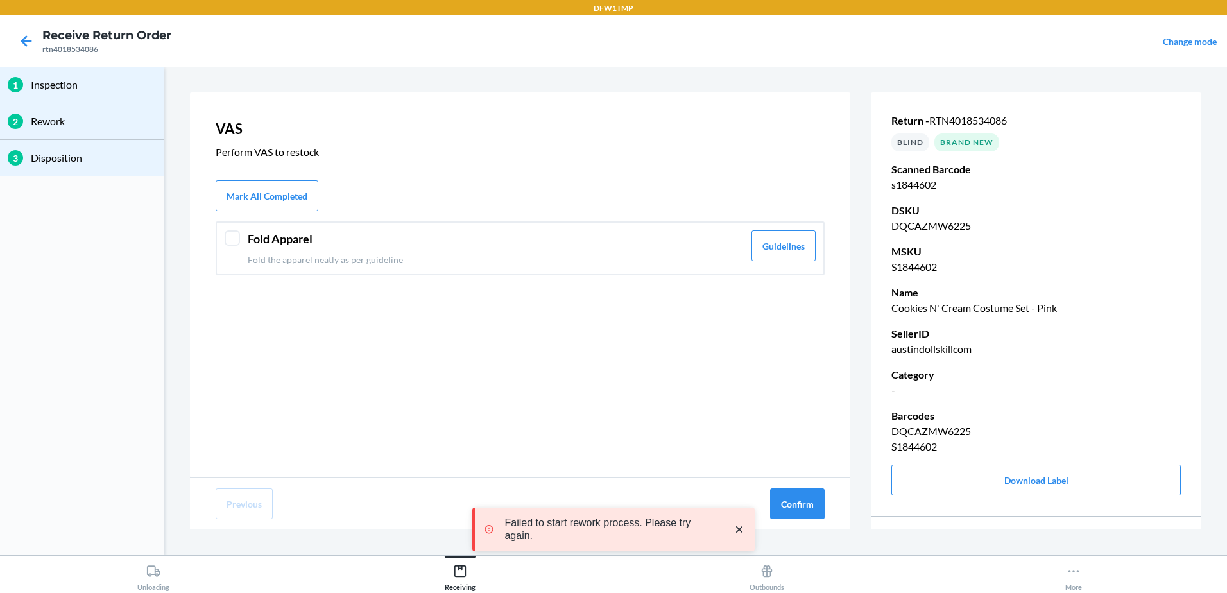
click at [236, 245] on div at bounding box center [232, 237] width 15 height 15
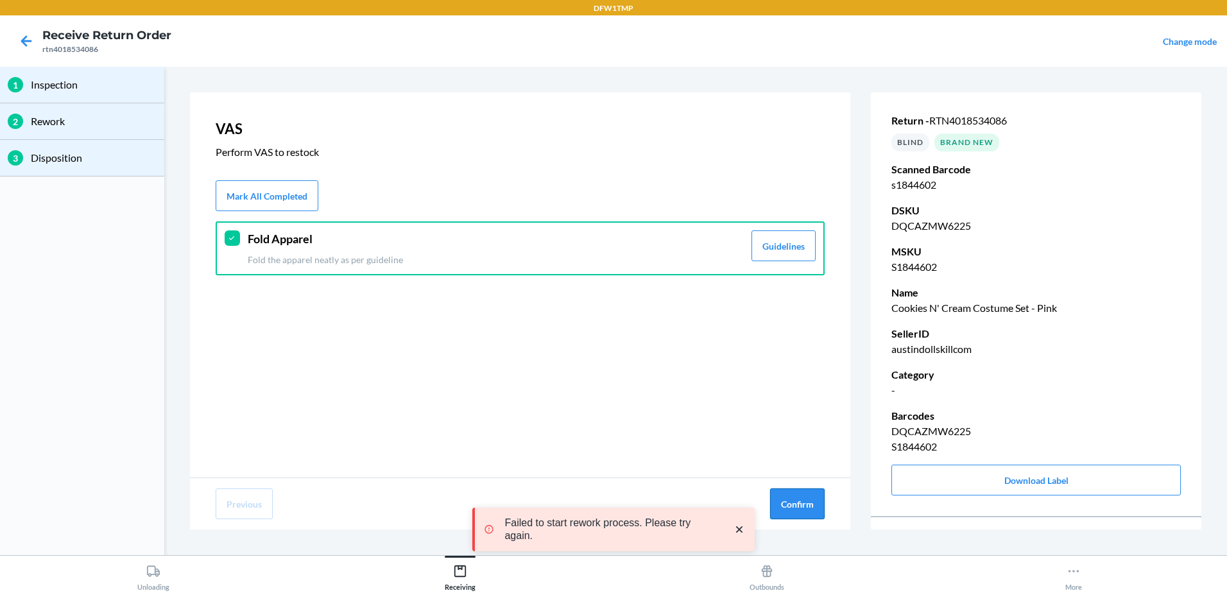
click at [789, 504] on button "Confirm" at bounding box center [797, 503] width 55 height 31
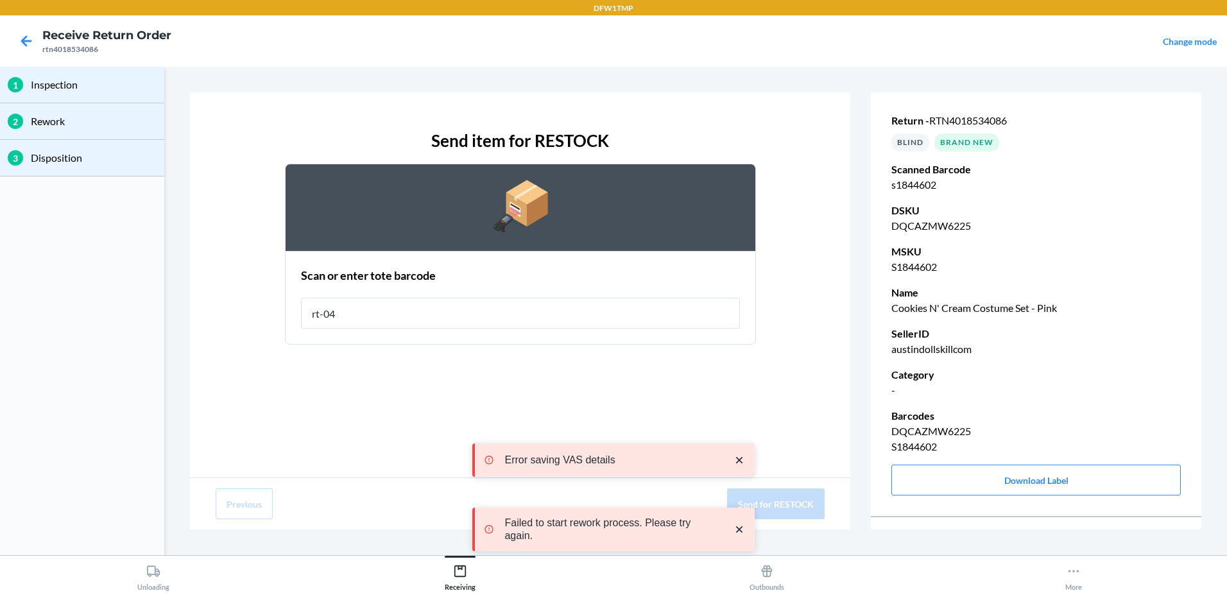
type input "rt-04"
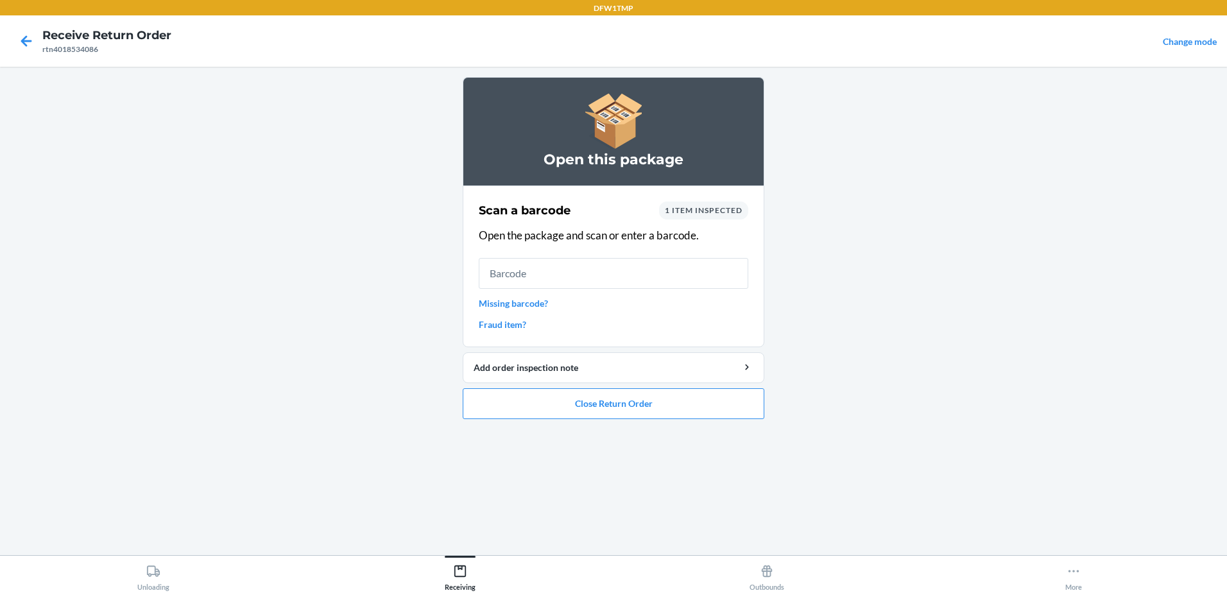
drag, startPoint x: 787, startPoint y: 501, endPoint x: 1226, endPoint y: 371, distance: 457.7
click at [859, 485] on main "Open this package Scan a barcode 1 item inspected Open the package and scan or …" at bounding box center [613, 311] width 1227 height 488
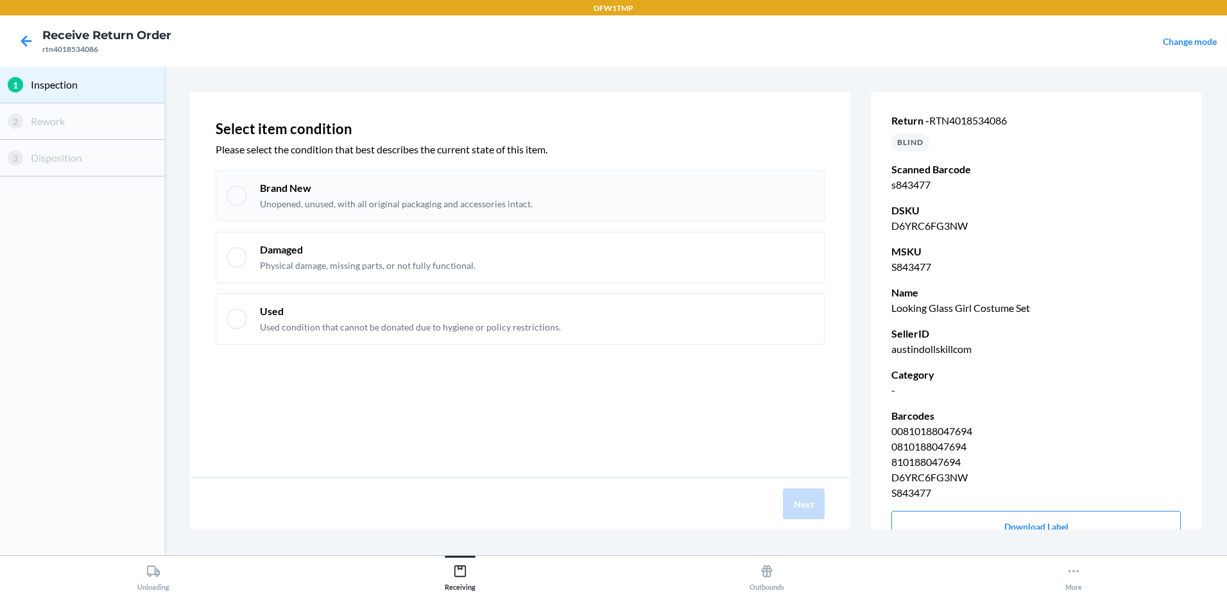
click at [227, 191] on div "Brand New Unopened, unused, with all original packaging and accessories intact." at bounding box center [520, 195] width 609 height 51
checkbox input "true"
click at [800, 500] on button "Next" at bounding box center [804, 503] width 42 height 31
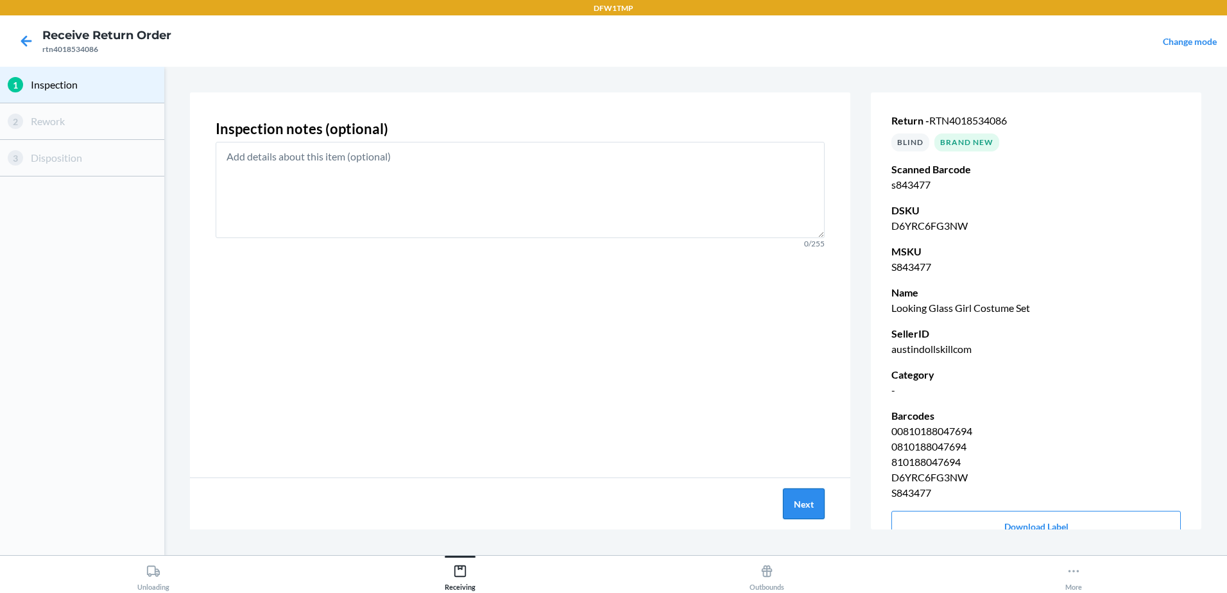
click at [804, 498] on button "Next" at bounding box center [804, 503] width 42 height 31
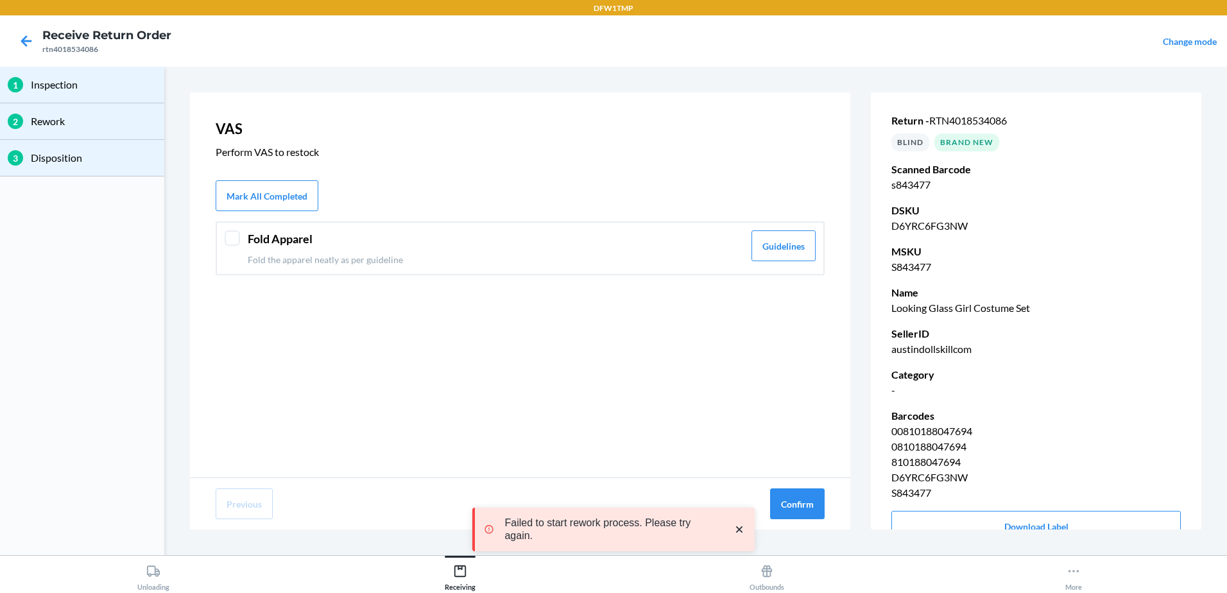
click at [242, 242] on div "Fold Apparel Fold the apparel neatly as per guideline Guidelines" at bounding box center [520, 248] width 609 height 54
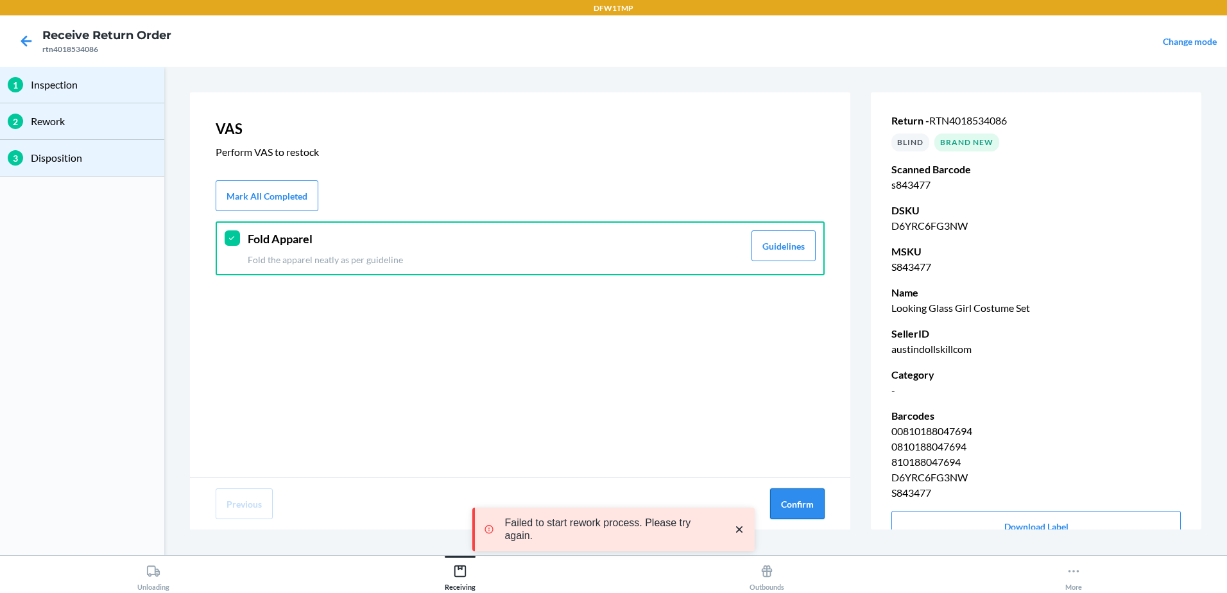
click at [793, 497] on button "Confirm" at bounding box center [797, 503] width 55 height 31
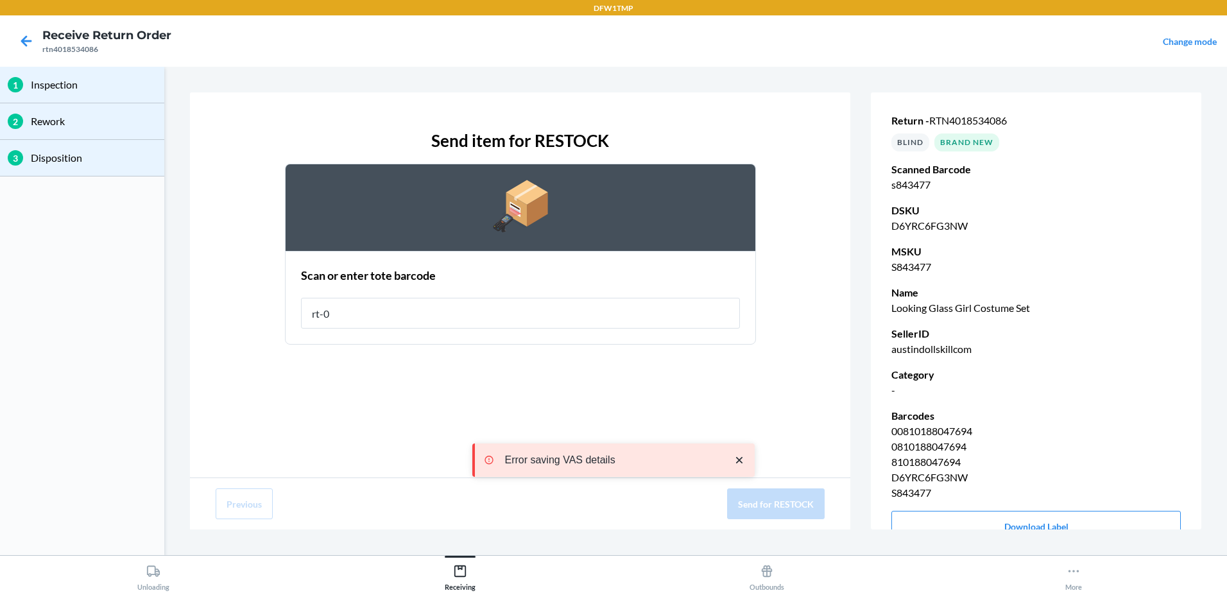
type input "rt-04"
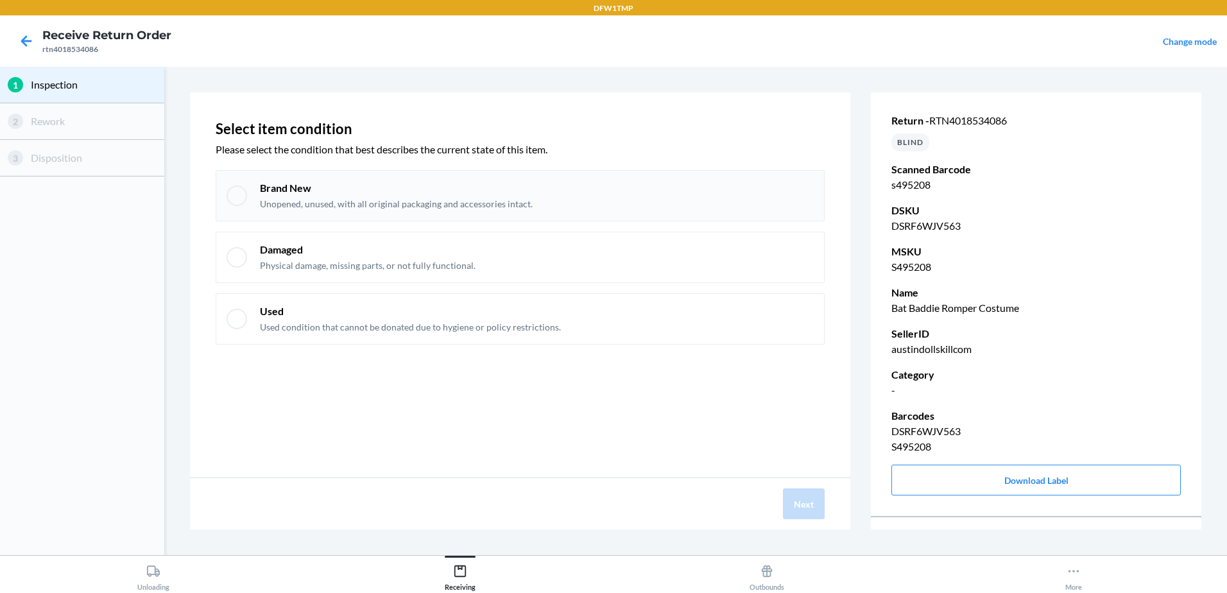
click at [252, 196] on div "Brand New Unopened, unused, with all original packaging and accessories intact." at bounding box center [520, 195] width 609 height 51
checkbox input "true"
click at [814, 501] on button "Next" at bounding box center [804, 503] width 42 height 31
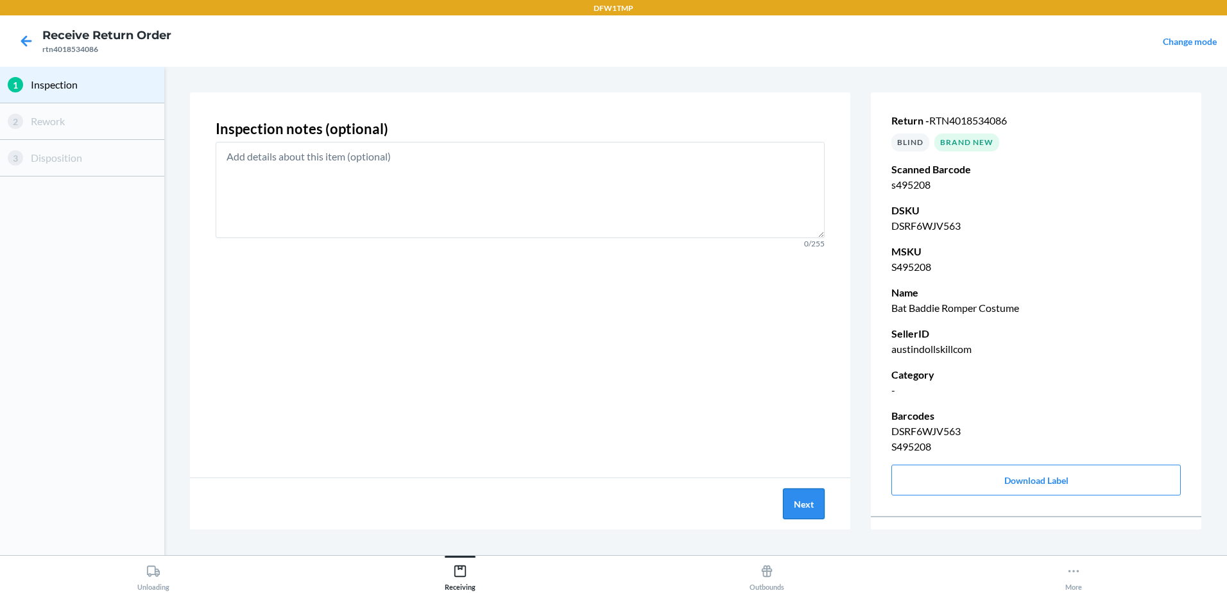
click at [814, 501] on button "Next" at bounding box center [804, 503] width 42 height 31
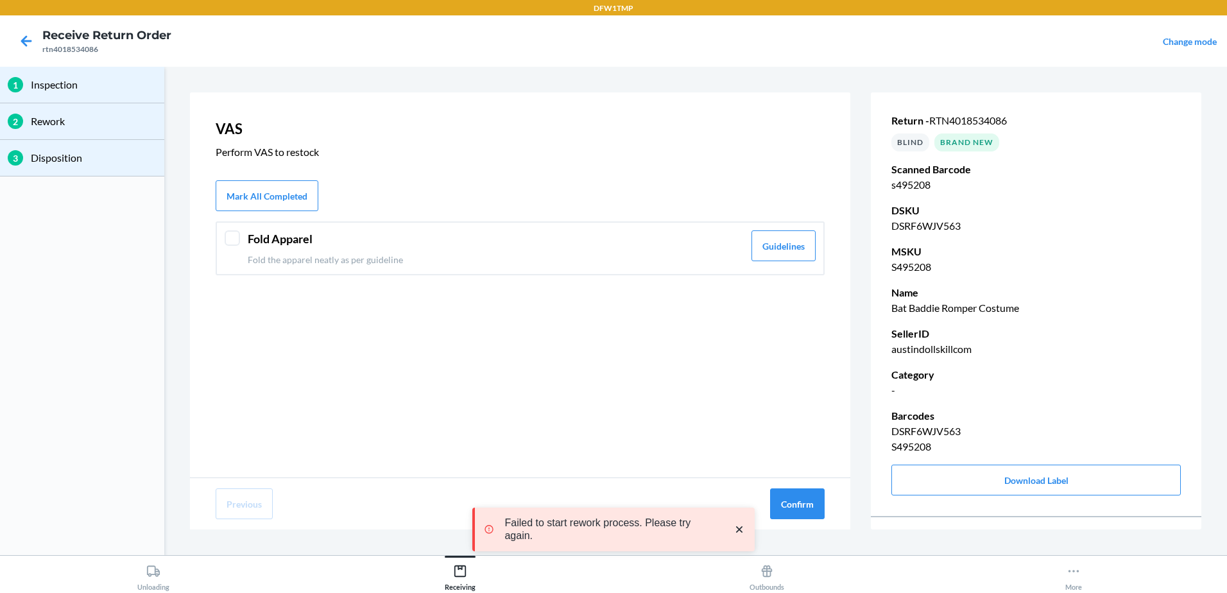
click at [232, 238] on div at bounding box center [232, 237] width 15 height 15
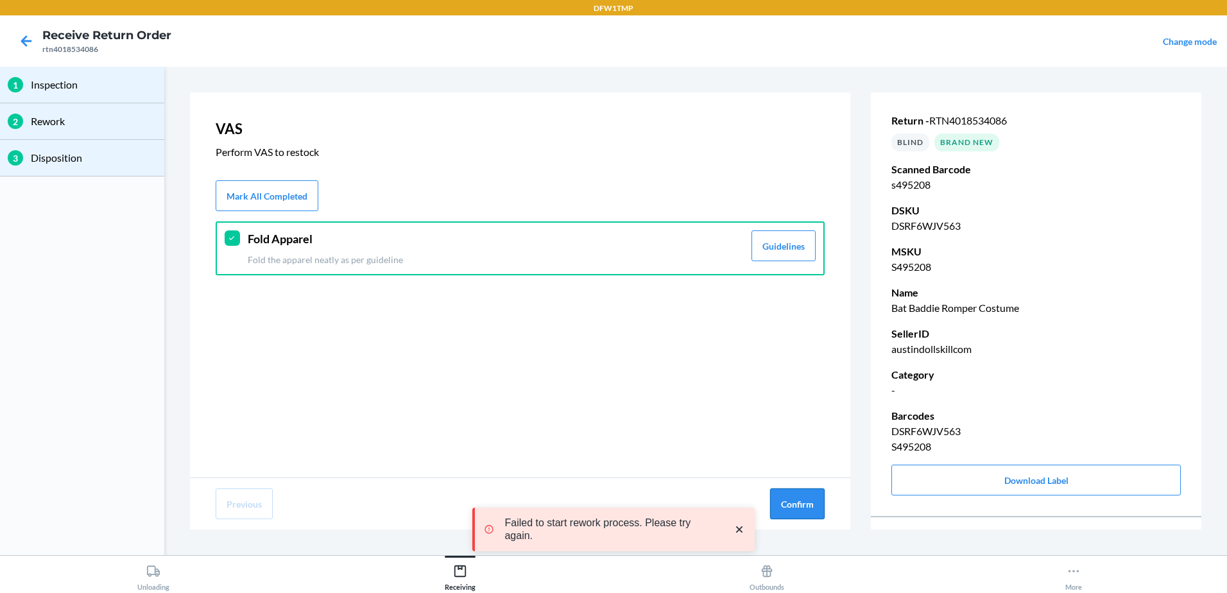
click at [794, 502] on button "Confirm" at bounding box center [797, 503] width 55 height 31
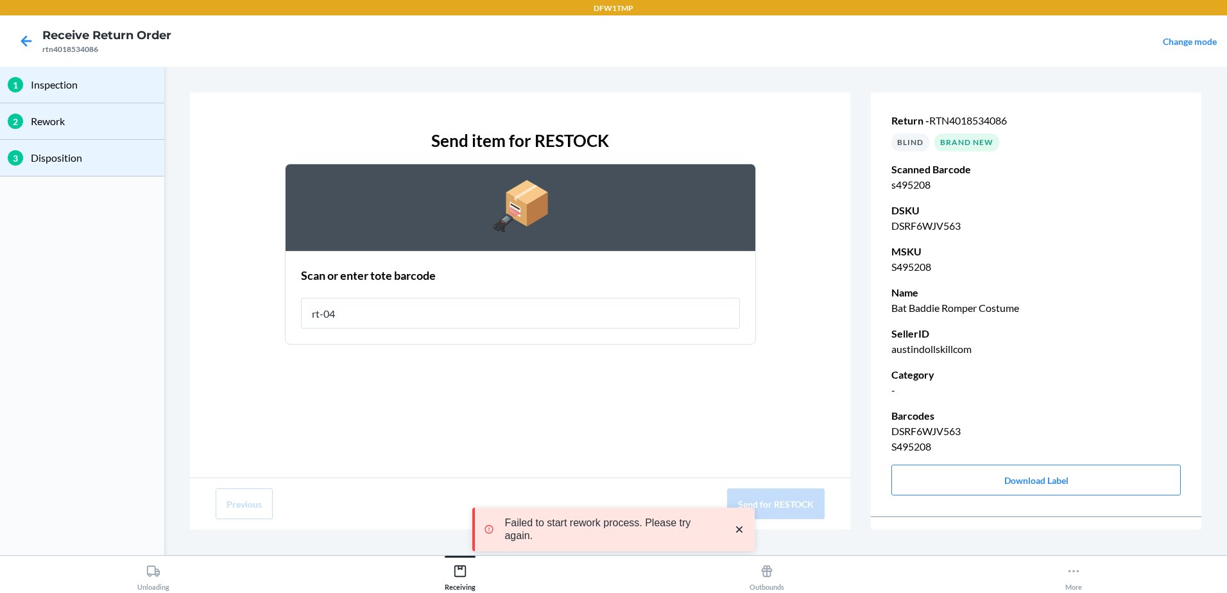
type input "rt-04"
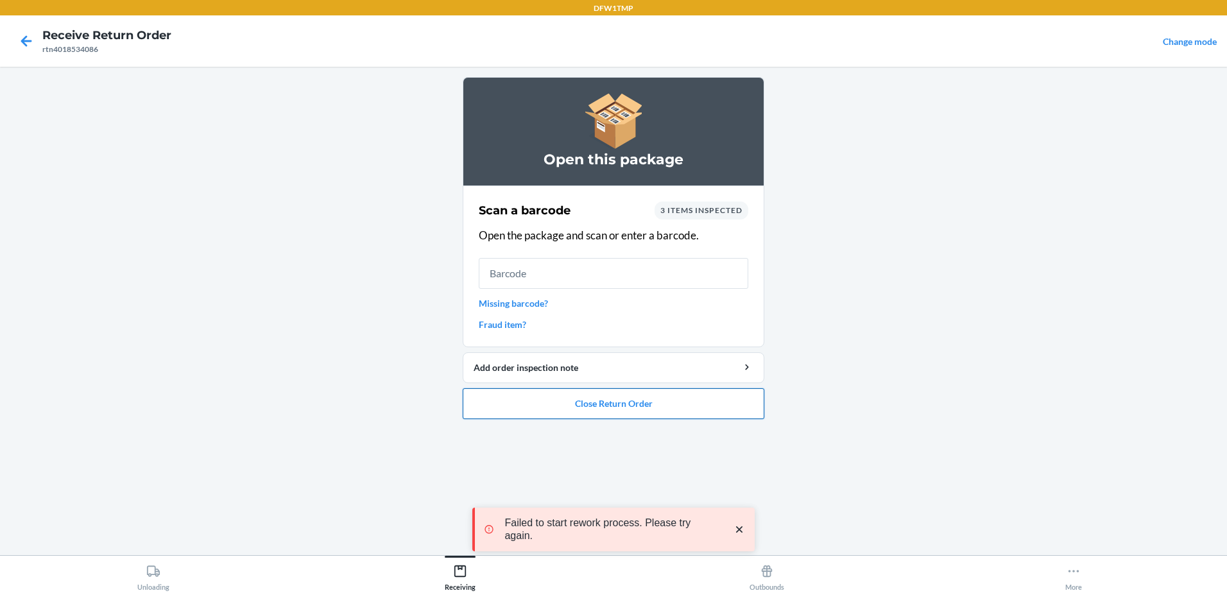
click at [580, 413] on button "Close Return Order" at bounding box center [614, 403] width 302 height 31
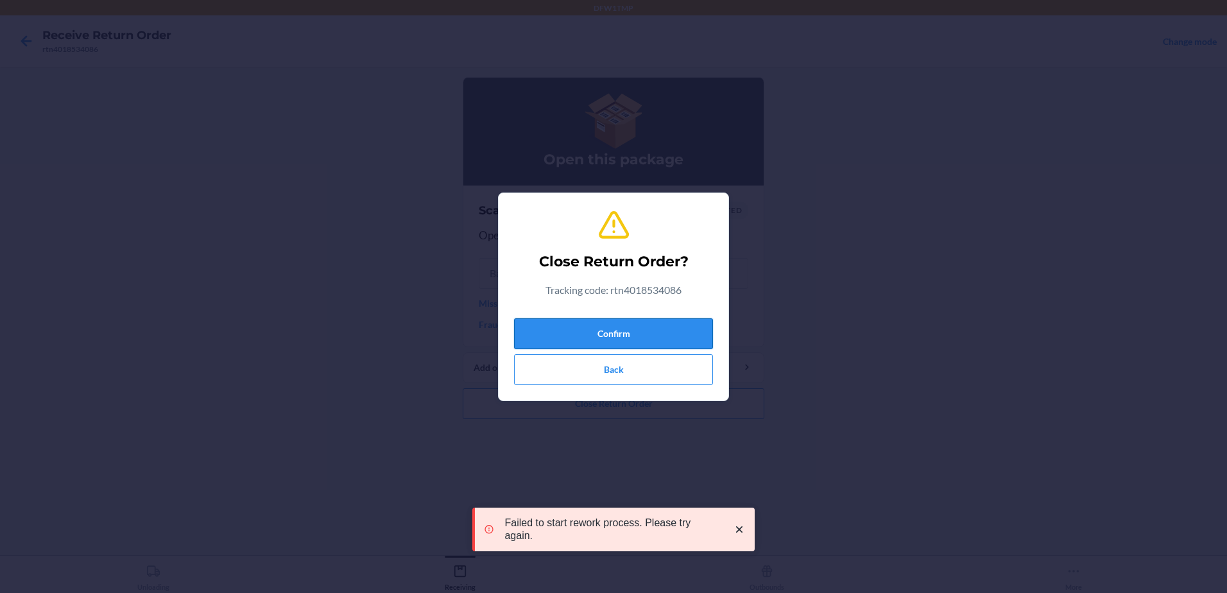
click at [671, 327] on button "Confirm" at bounding box center [613, 333] width 199 height 31
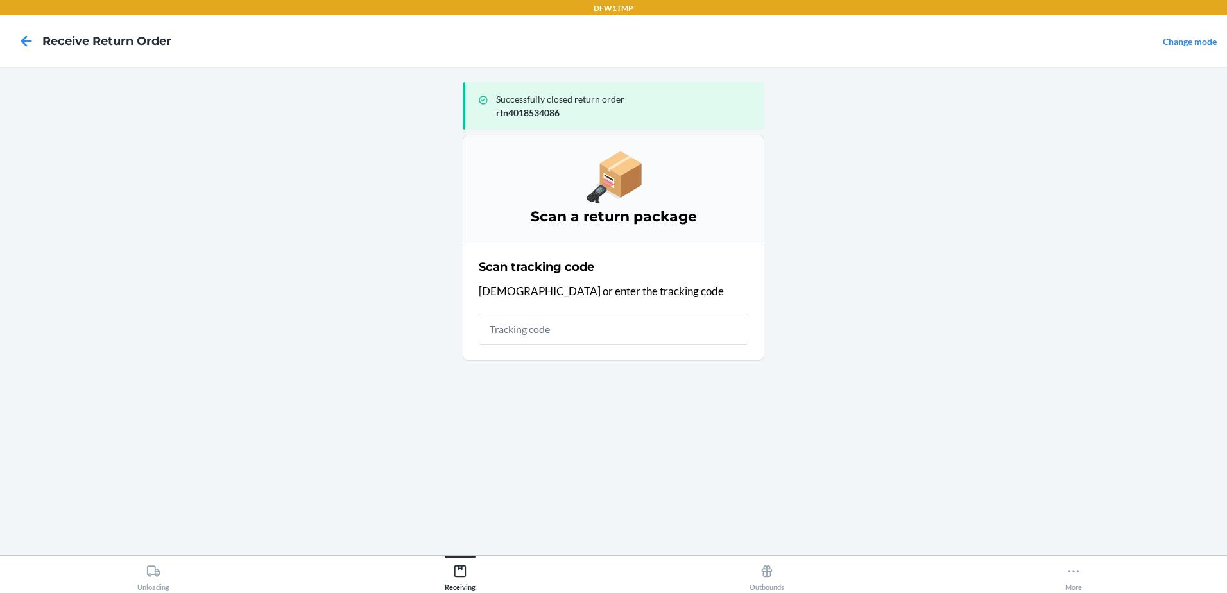
click at [671, 327] on input "text" at bounding box center [614, 329] width 270 height 31
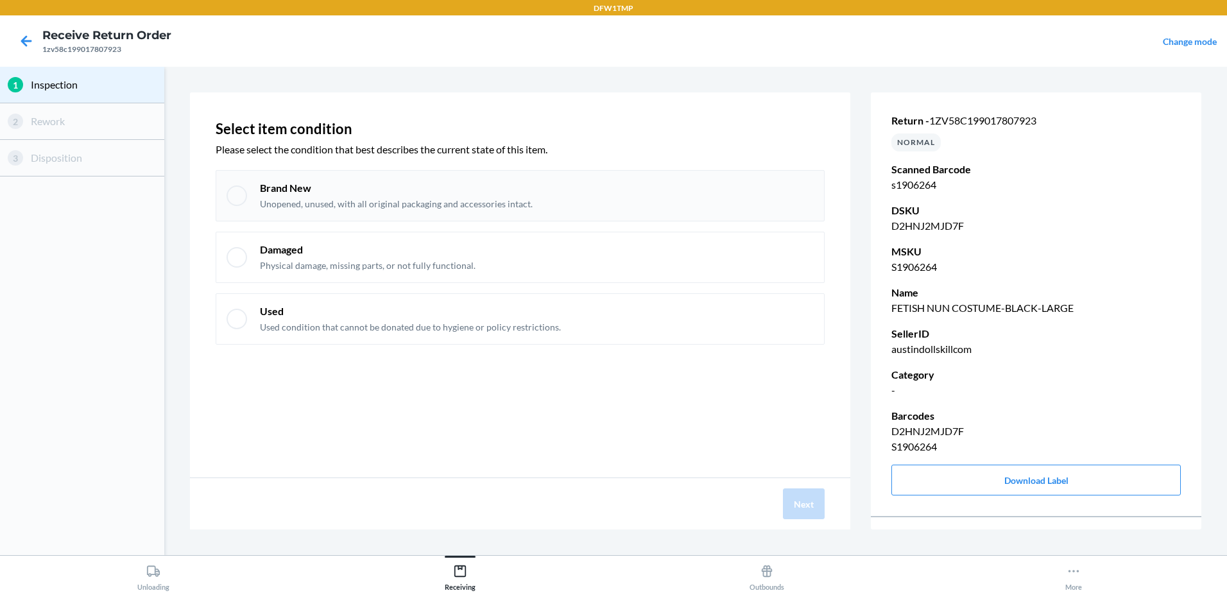
click at [237, 193] on div at bounding box center [237, 195] width 21 height 21
checkbox input "true"
click at [797, 500] on button "Next" at bounding box center [804, 503] width 42 height 31
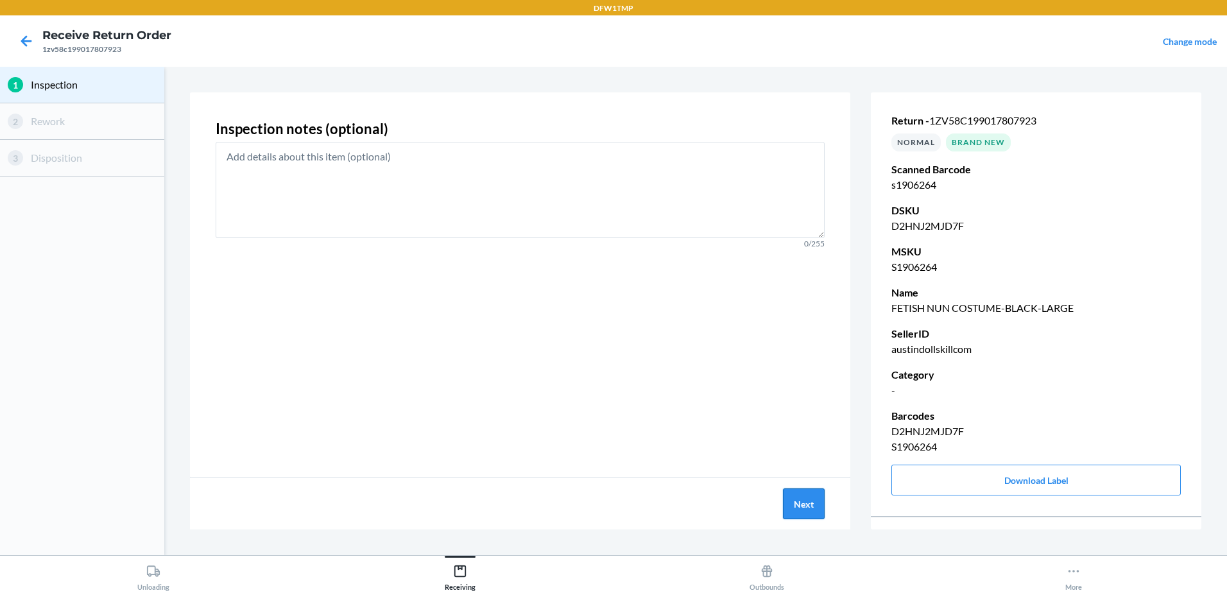
click at [811, 495] on button "Next" at bounding box center [804, 503] width 42 height 31
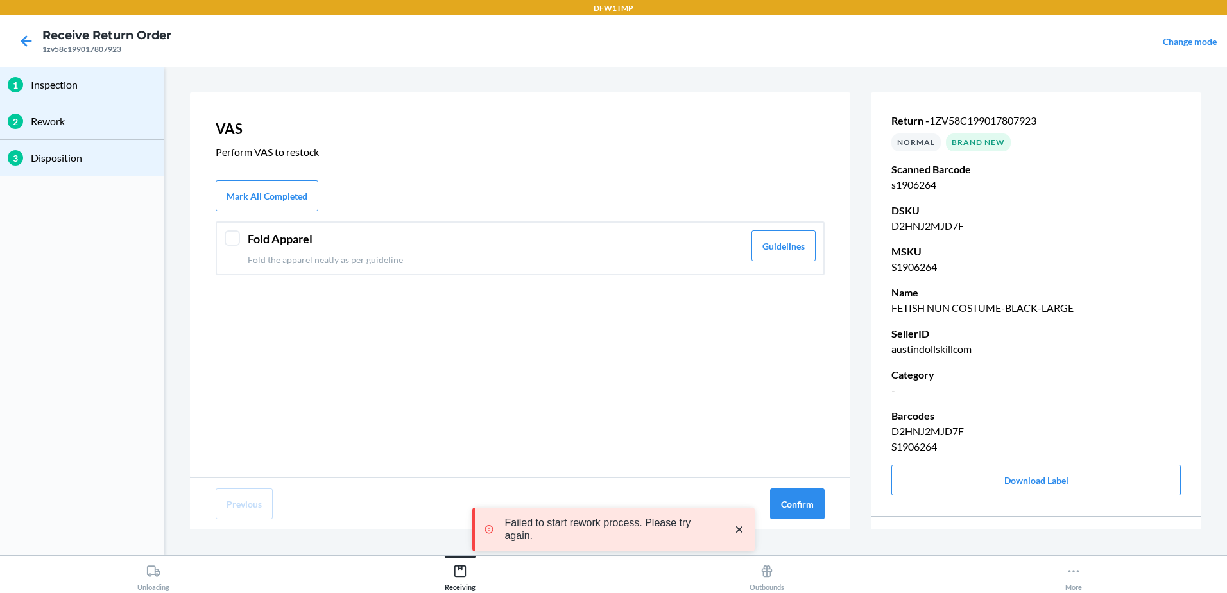
click at [229, 236] on div at bounding box center [232, 237] width 15 height 15
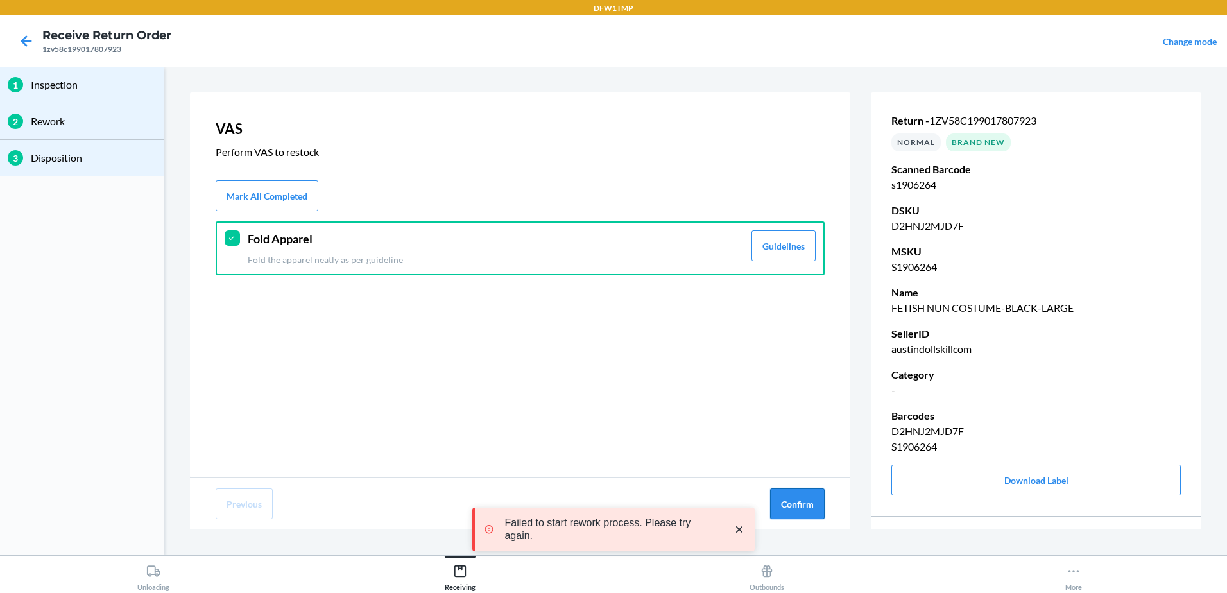
click at [786, 500] on button "Confirm" at bounding box center [797, 503] width 55 height 31
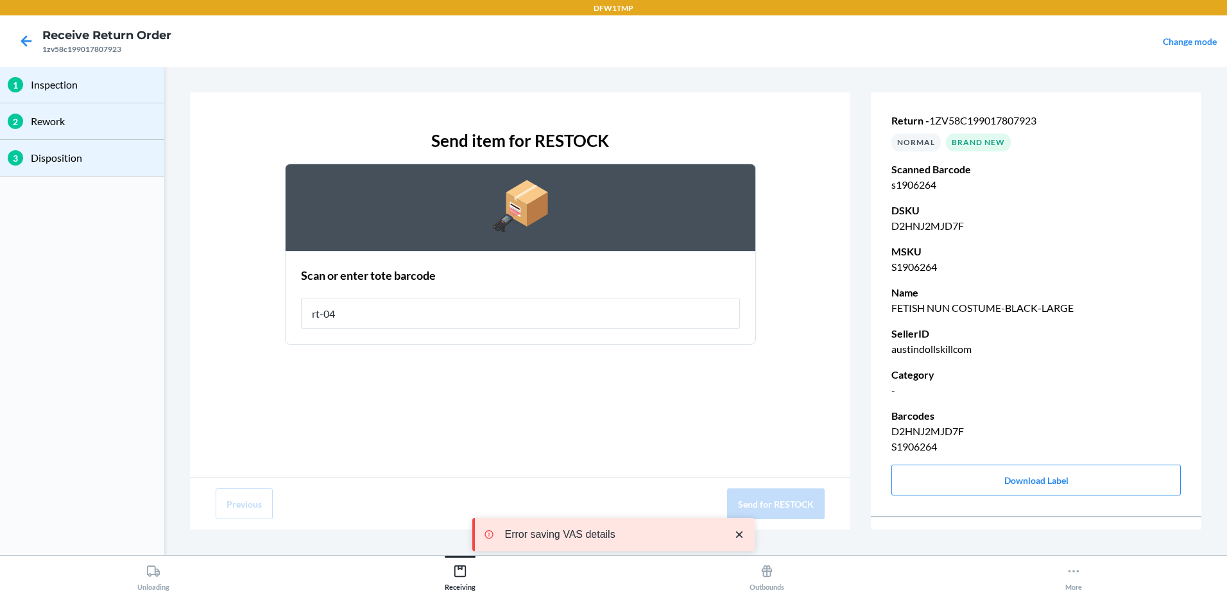
type input "rt-04"
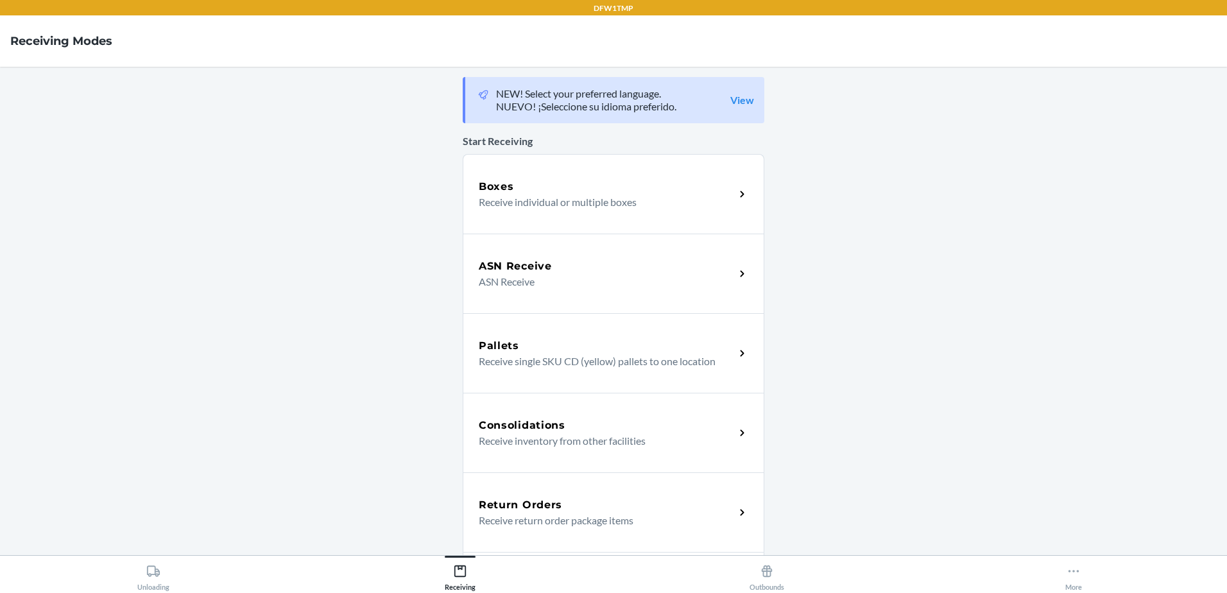
click at [506, 538] on div "Return Orders Receive return order package items" at bounding box center [614, 512] width 302 height 80
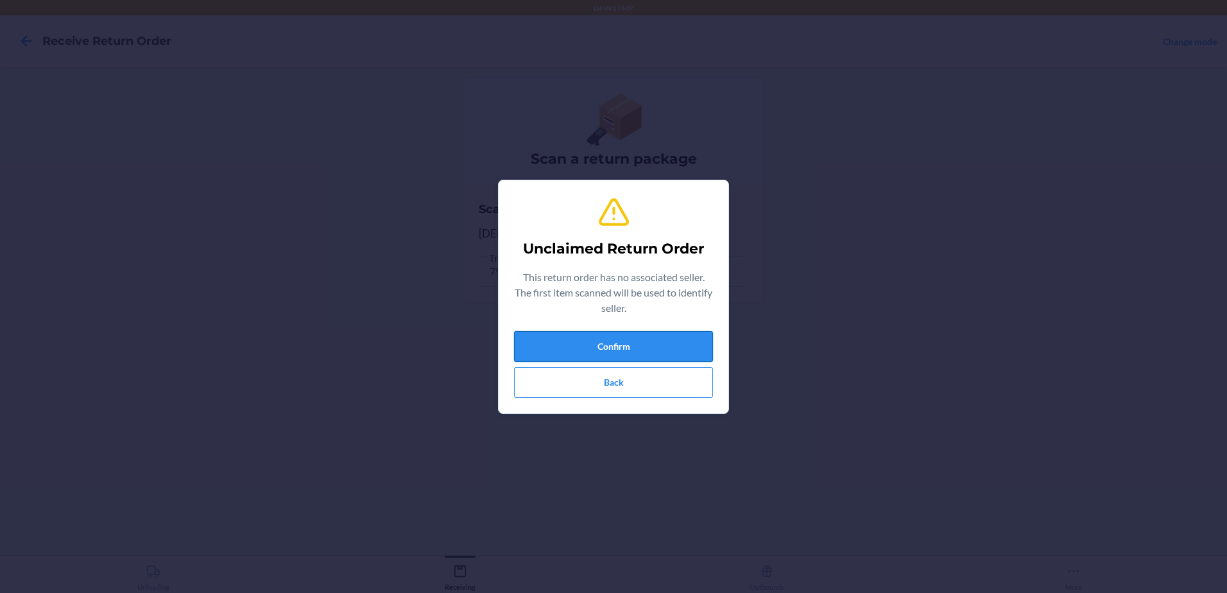
click at [700, 347] on button "Confirm" at bounding box center [613, 346] width 199 height 31
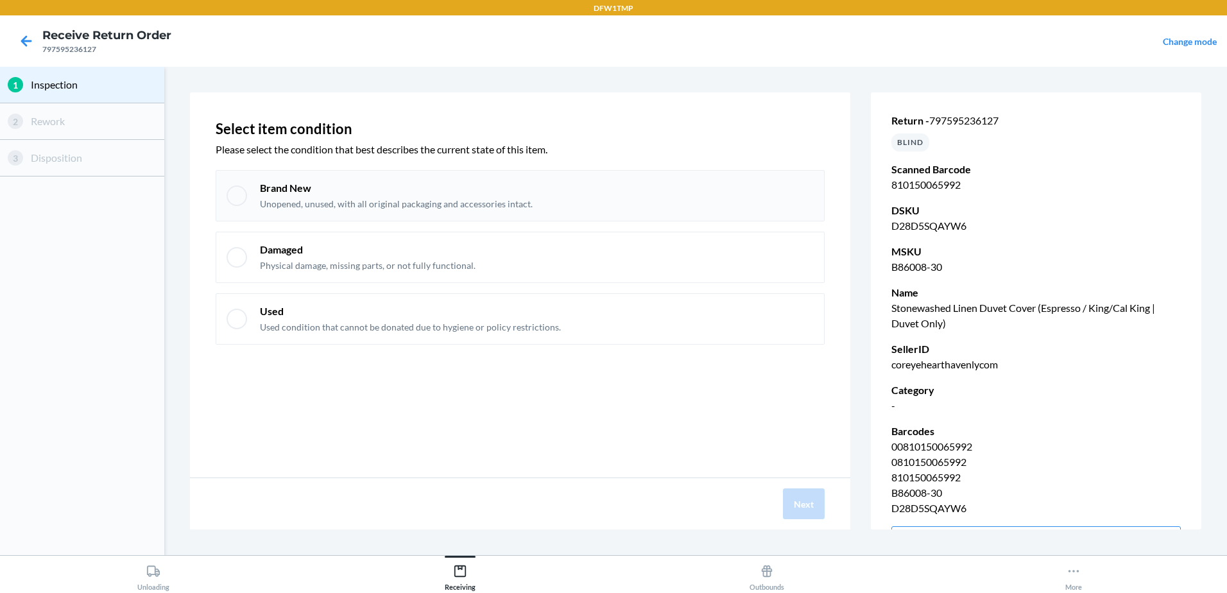
click at [233, 194] on div at bounding box center [237, 195] width 21 height 21
checkbox input "true"
click at [811, 504] on button "Next" at bounding box center [804, 503] width 42 height 31
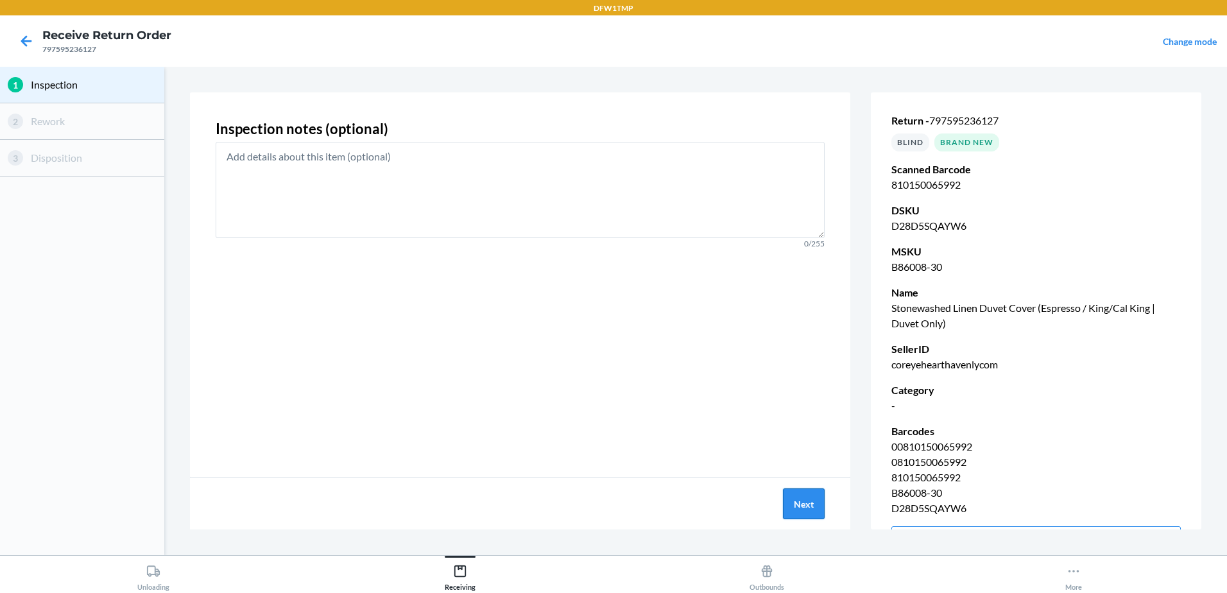
click at [786, 503] on button "Next" at bounding box center [804, 503] width 42 height 31
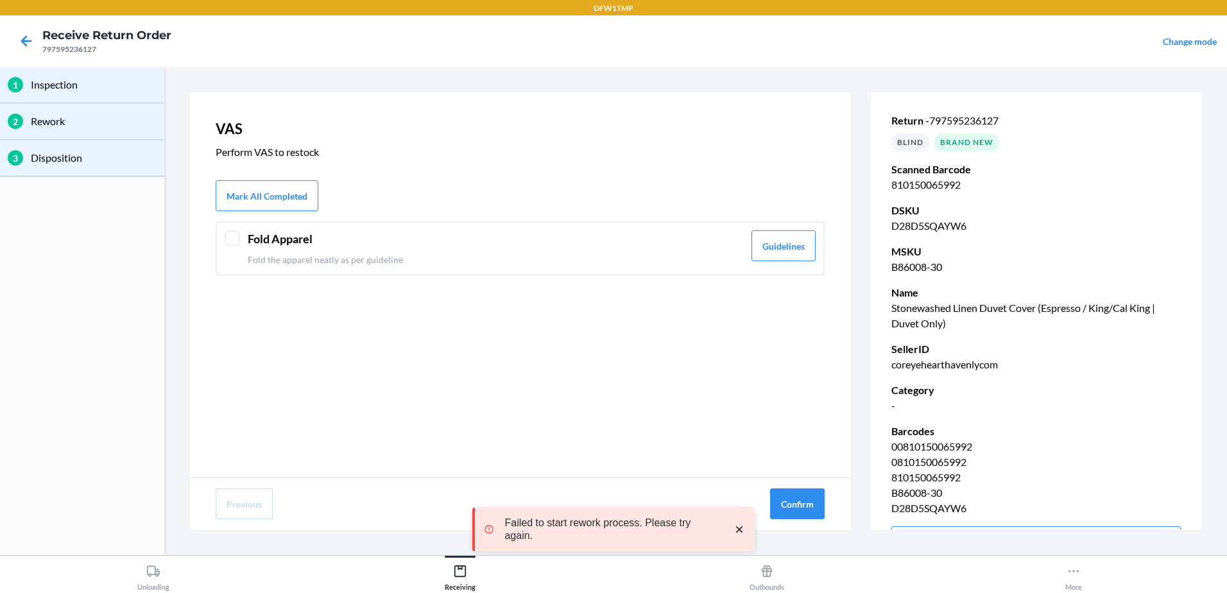
click at [242, 239] on div "Fold Apparel Fold the apparel neatly as per guideline Guidelines" at bounding box center [520, 248] width 609 height 54
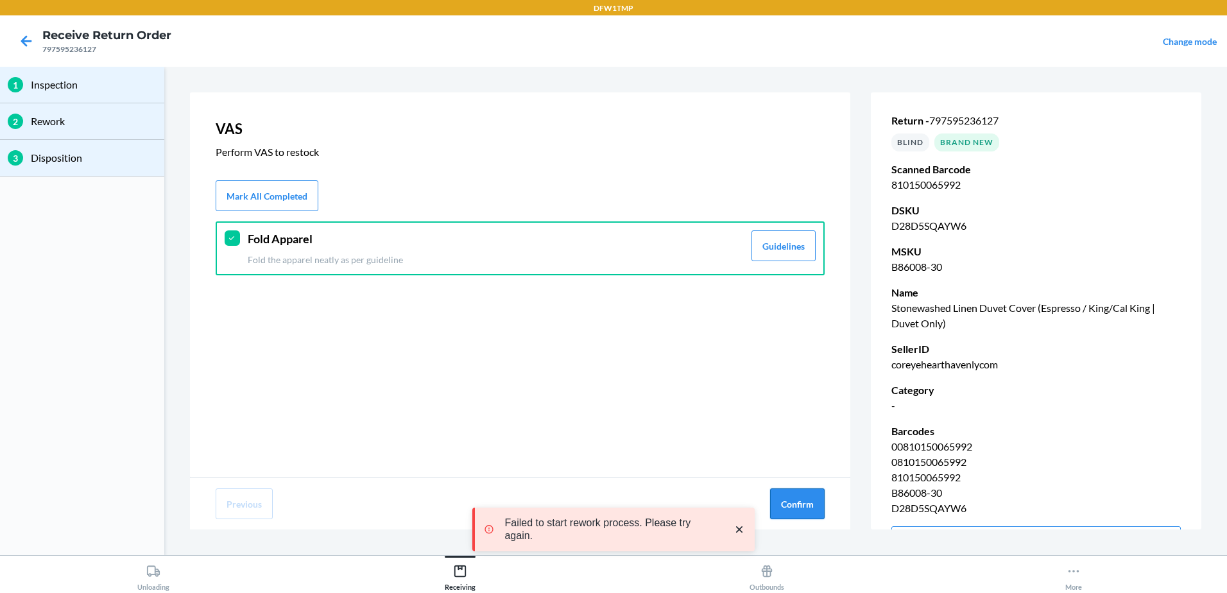
click at [786, 504] on button "Confirm" at bounding box center [797, 503] width 55 height 31
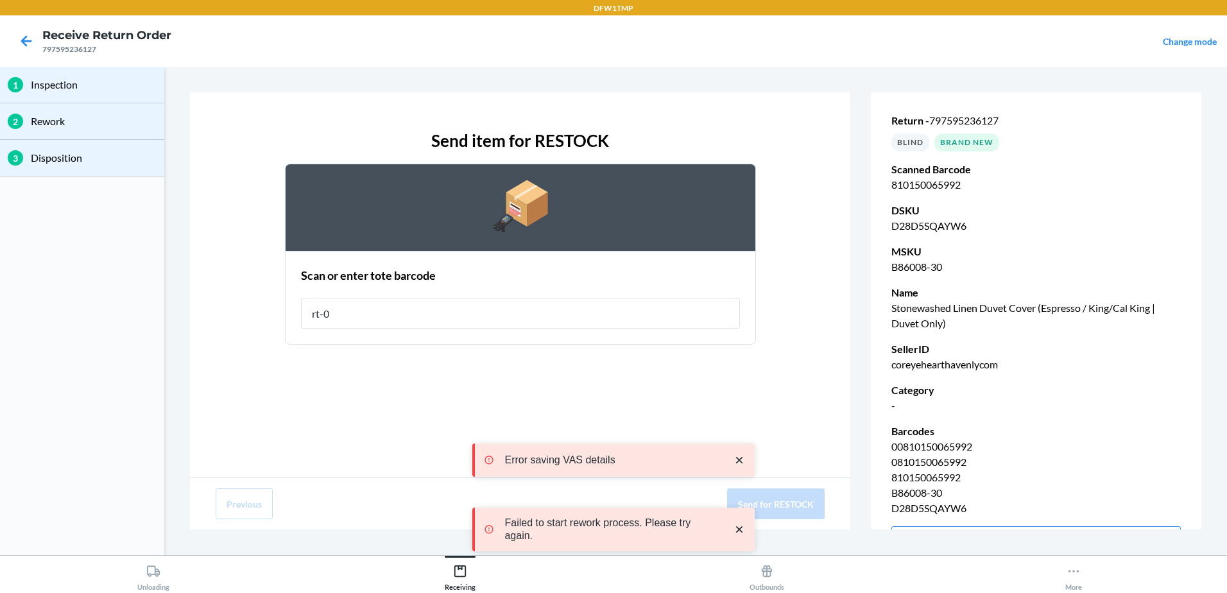
type input "rt-04"
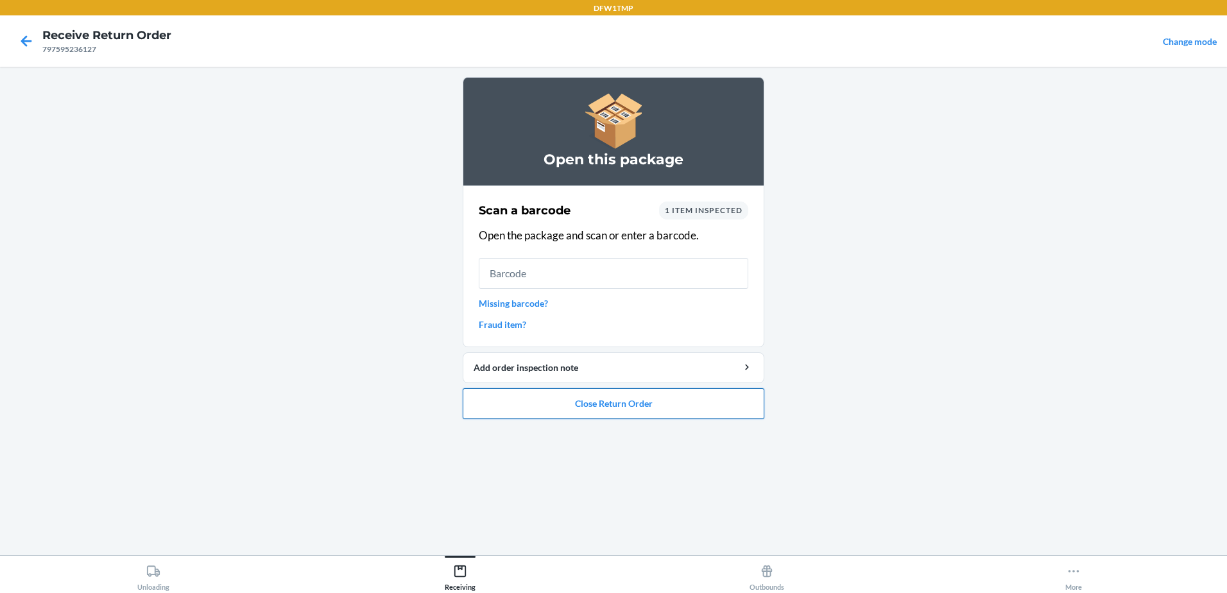
click at [692, 408] on button "Close Return Order" at bounding box center [614, 403] width 302 height 31
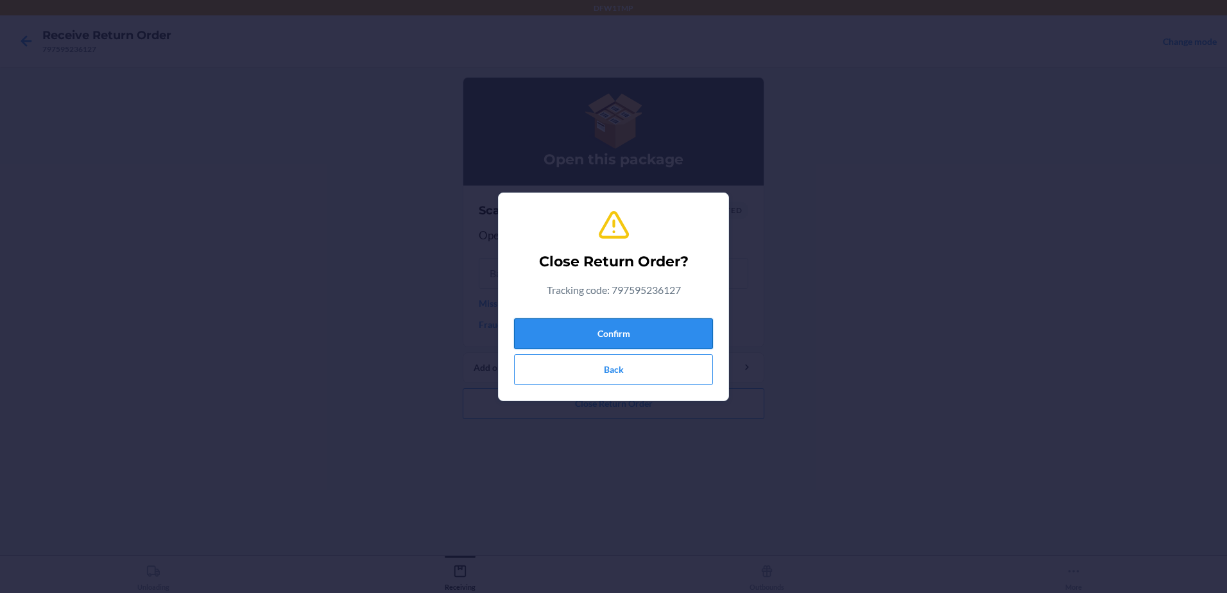
click at [682, 334] on button "Confirm" at bounding box center [613, 333] width 199 height 31
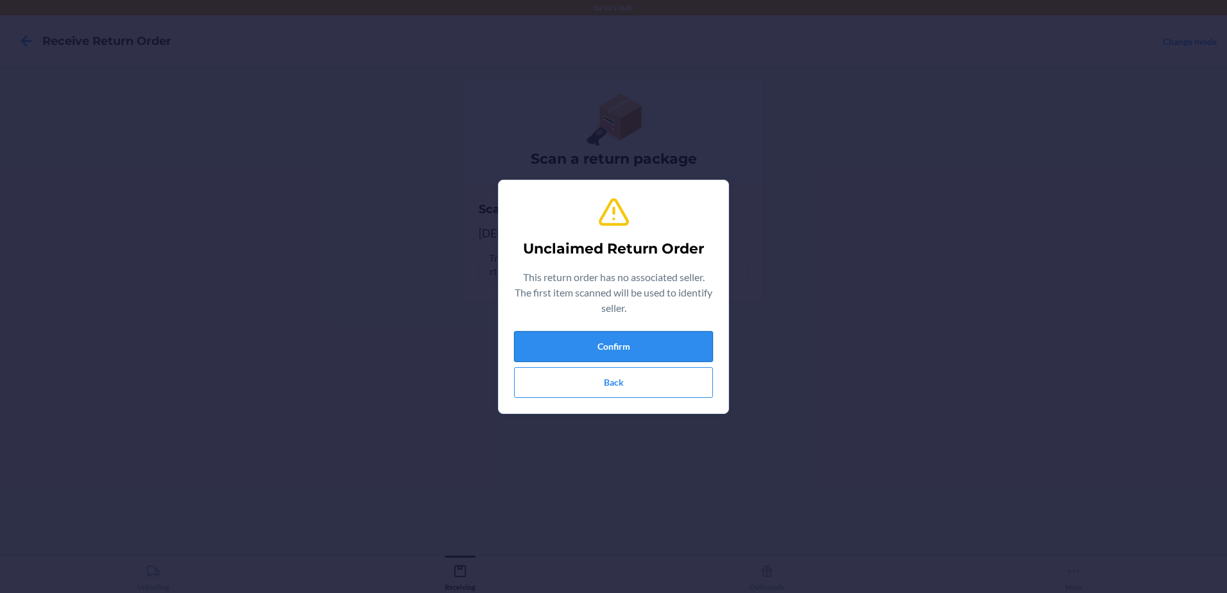
click at [660, 348] on button "Confirm" at bounding box center [613, 346] width 199 height 31
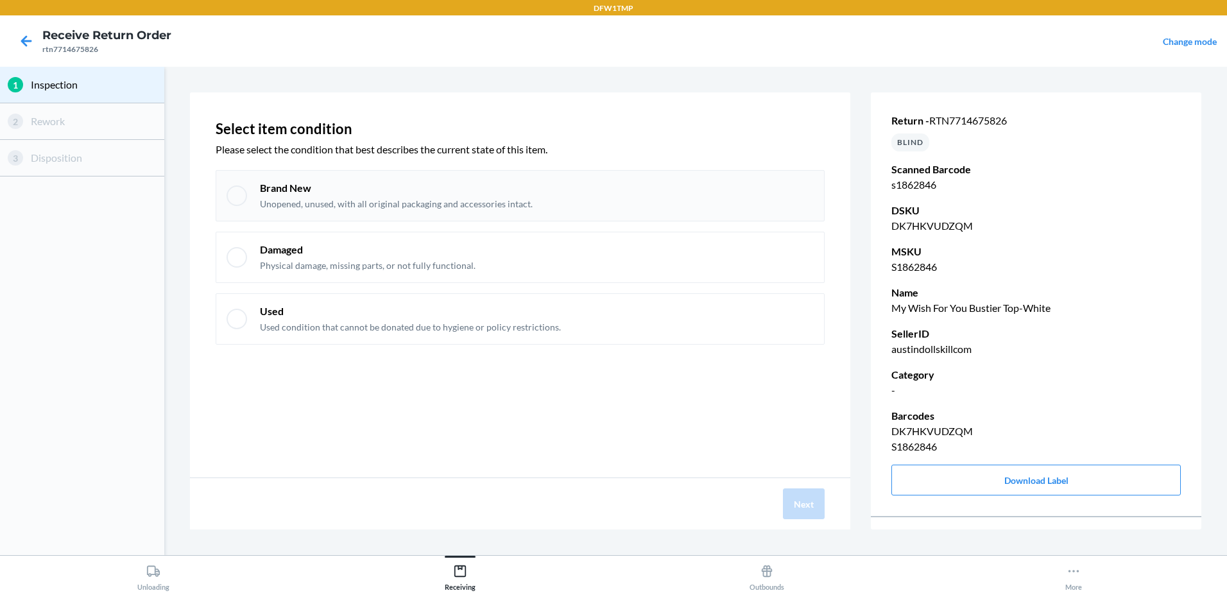
click at [237, 193] on div at bounding box center [237, 195] width 21 height 21
checkbox input "true"
click at [796, 512] on button "Next" at bounding box center [804, 503] width 42 height 31
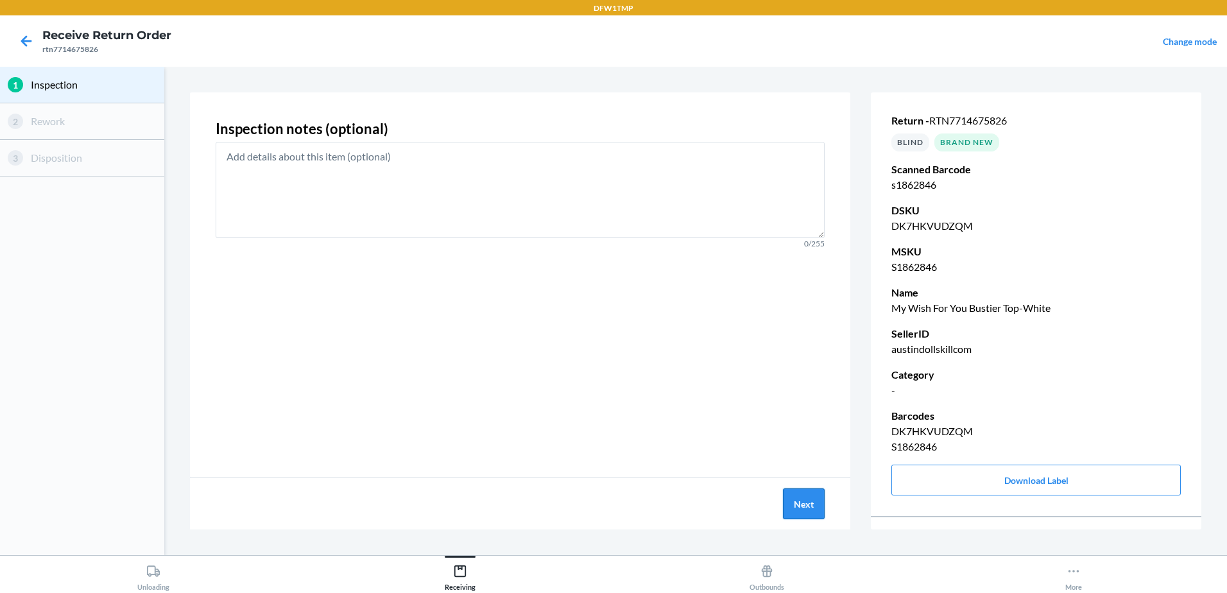
click at [797, 511] on button "Next" at bounding box center [804, 503] width 42 height 31
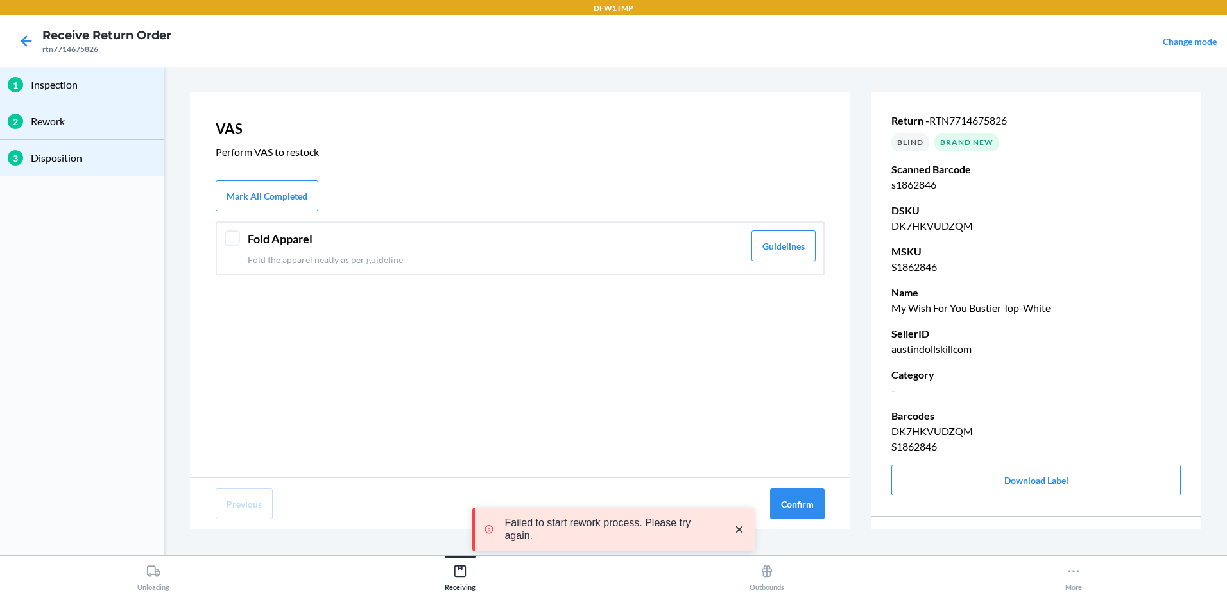
click at [227, 237] on div at bounding box center [232, 237] width 15 height 15
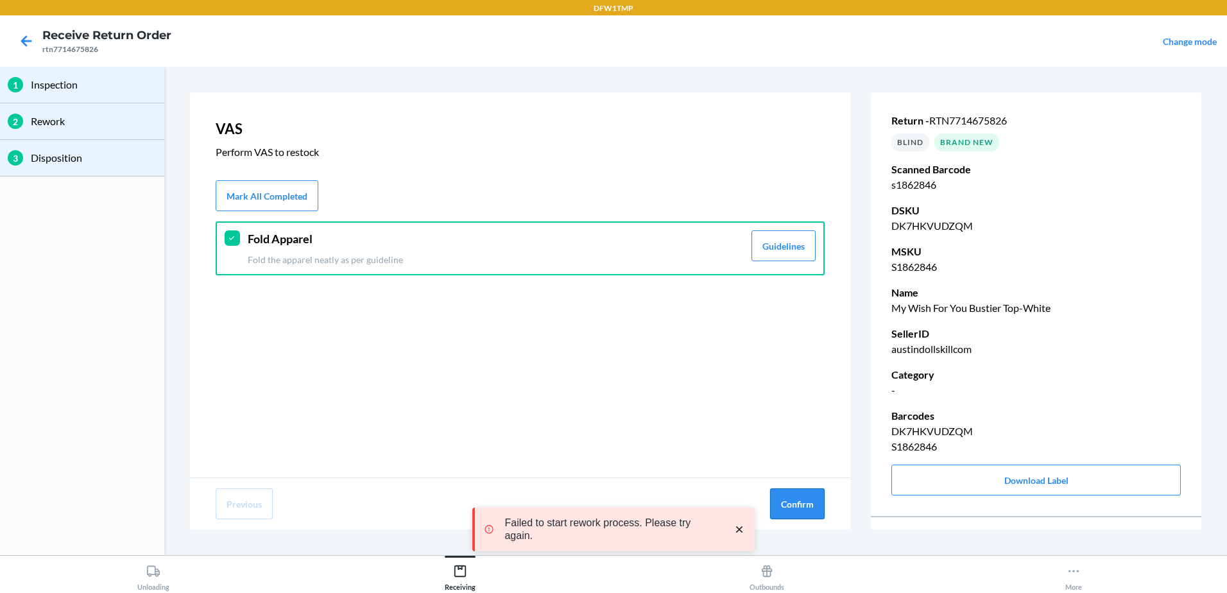
click at [809, 515] on button "Confirm" at bounding box center [797, 503] width 55 height 31
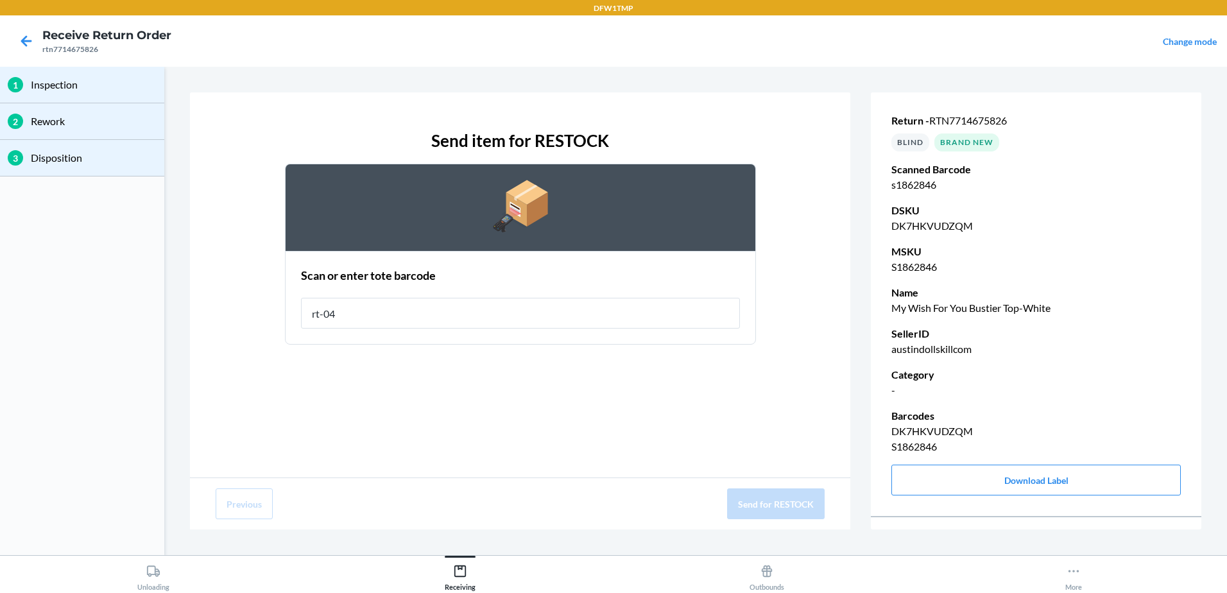
type input "rt-04"
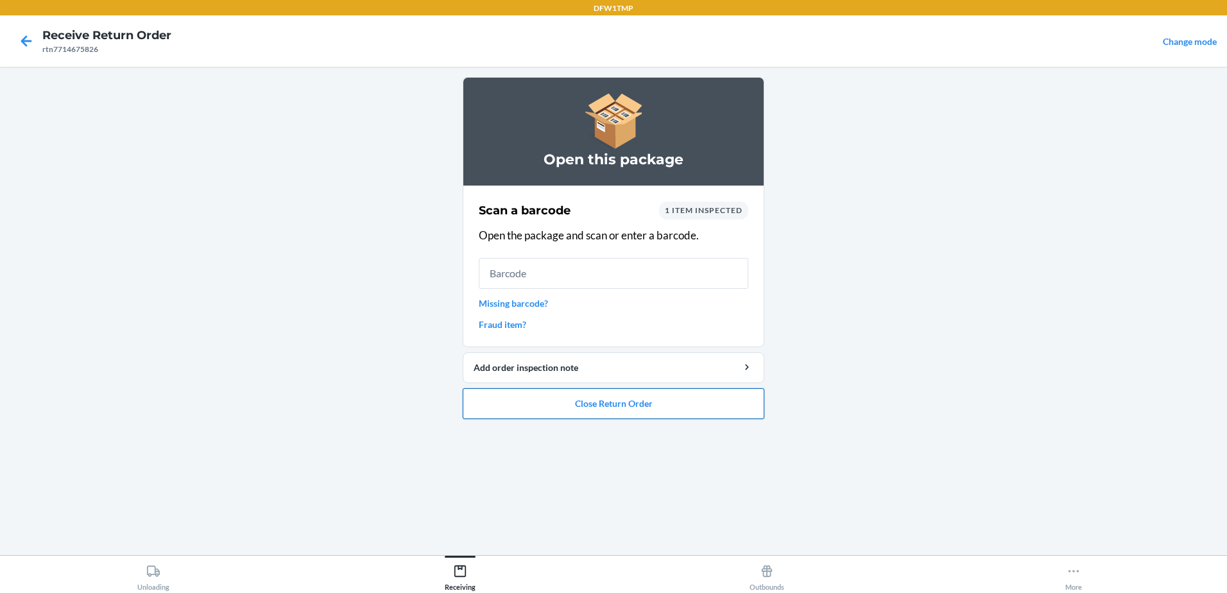
click at [628, 412] on button "Close Return Order" at bounding box center [614, 403] width 302 height 31
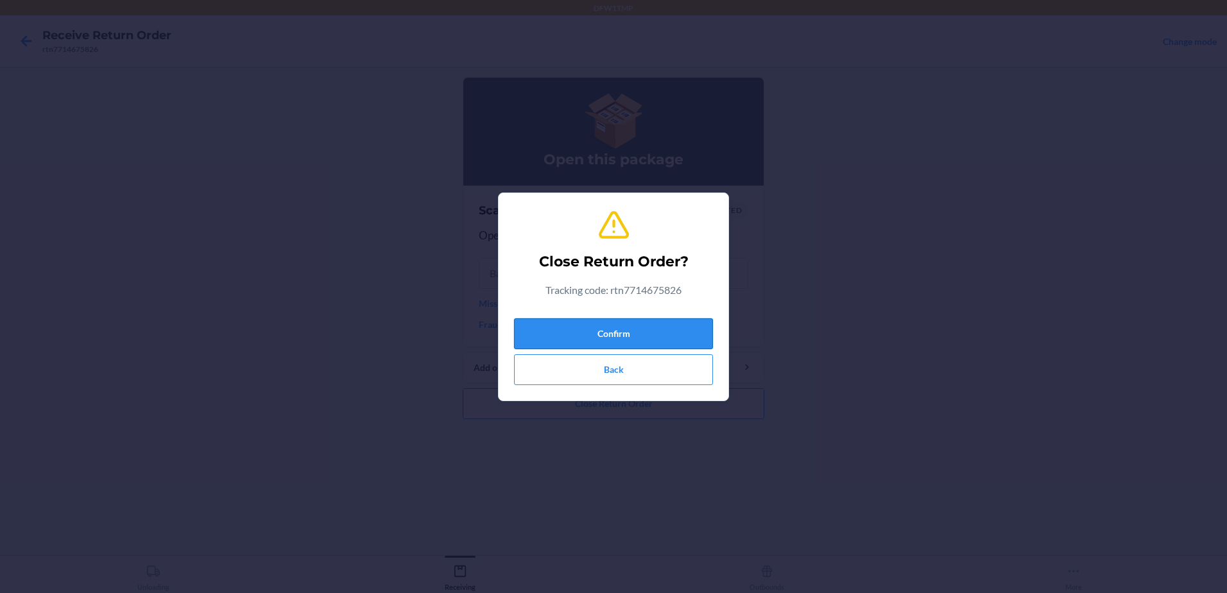
click at [632, 341] on button "Confirm" at bounding box center [613, 333] width 199 height 31
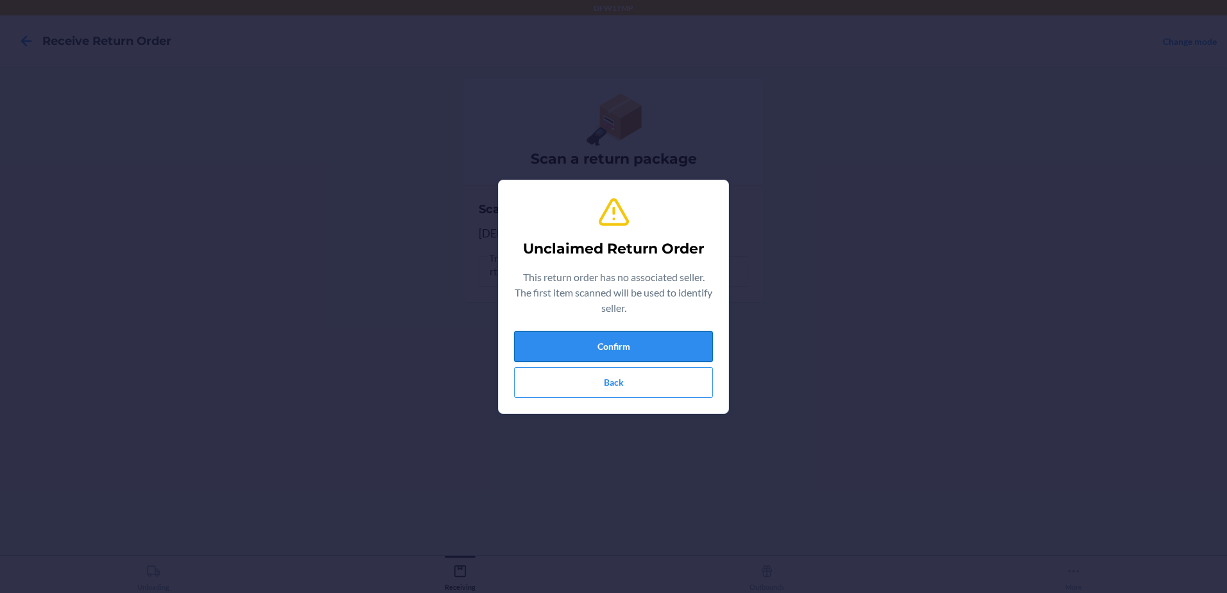
click at [638, 345] on button "Confirm" at bounding box center [613, 346] width 199 height 31
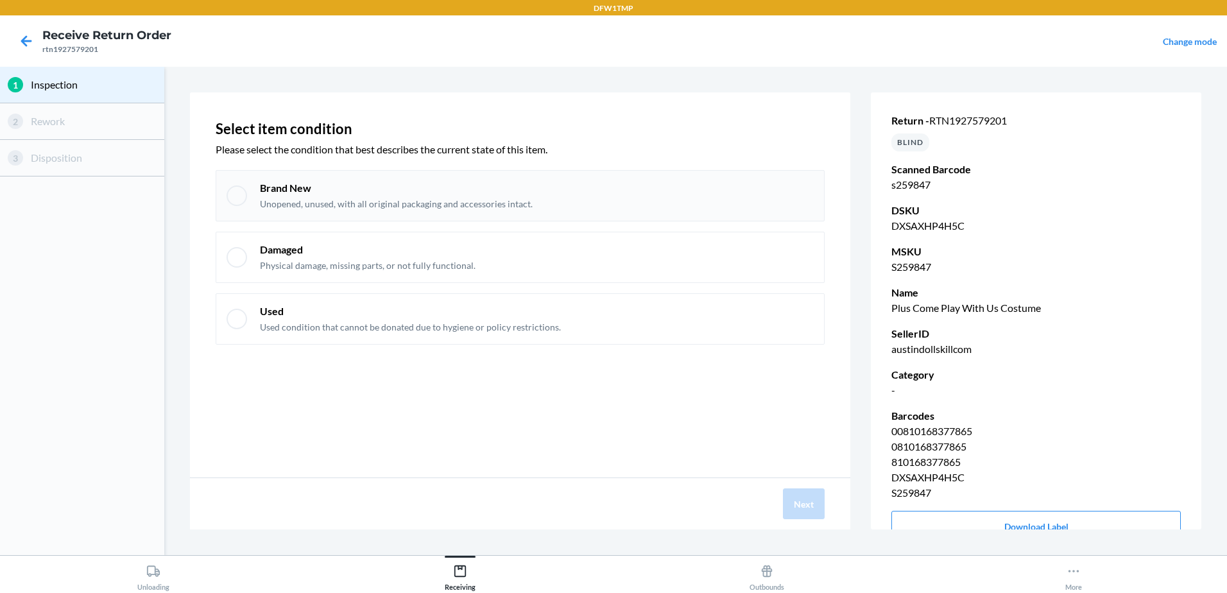
click at [219, 201] on div "Brand New Unopened, unused, with all original packaging and accessories intact." at bounding box center [520, 195] width 609 height 51
checkbox input "true"
click at [797, 512] on button "Next" at bounding box center [804, 503] width 42 height 31
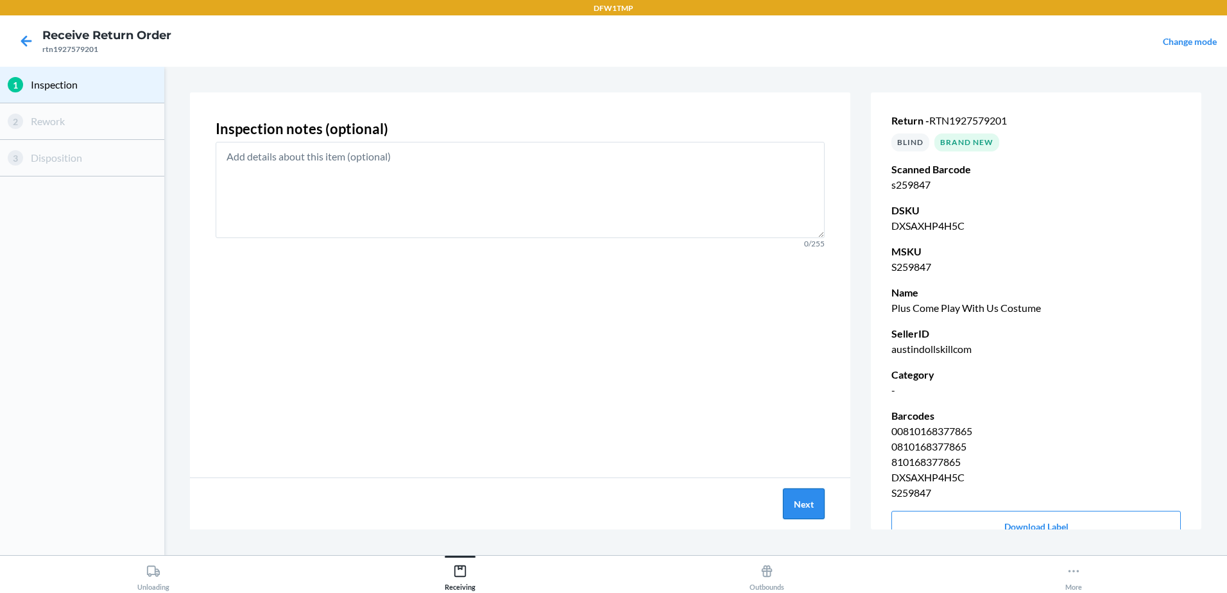
click at [795, 511] on button "Next" at bounding box center [804, 503] width 42 height 31
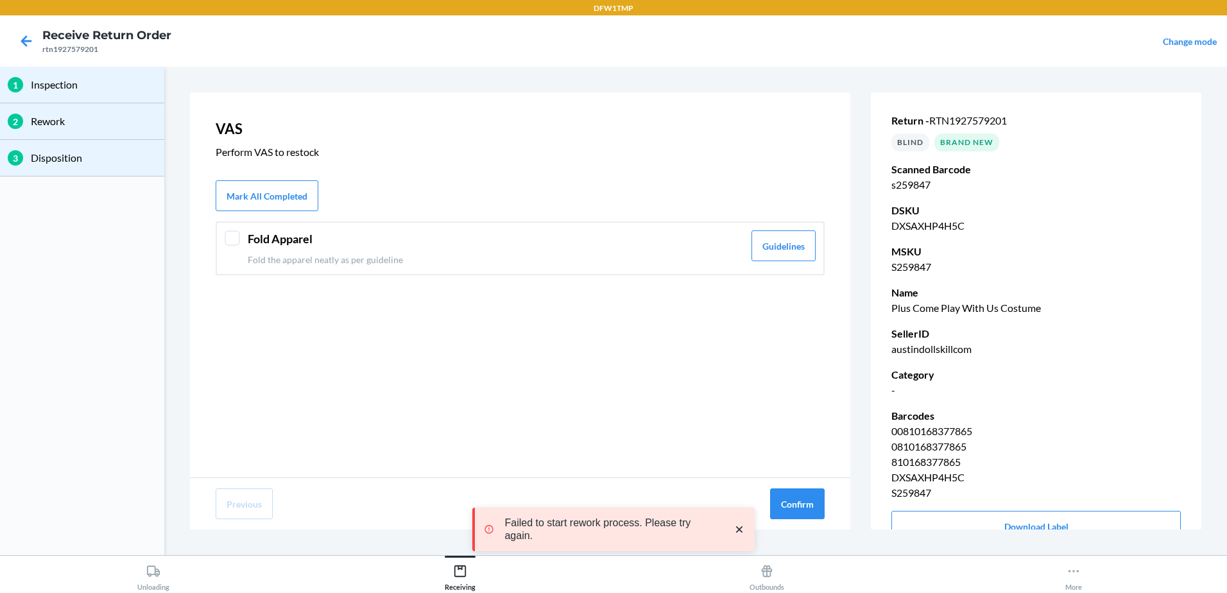
click at [227, 237] on div at bounding box center [232, 237] width 15 height 15
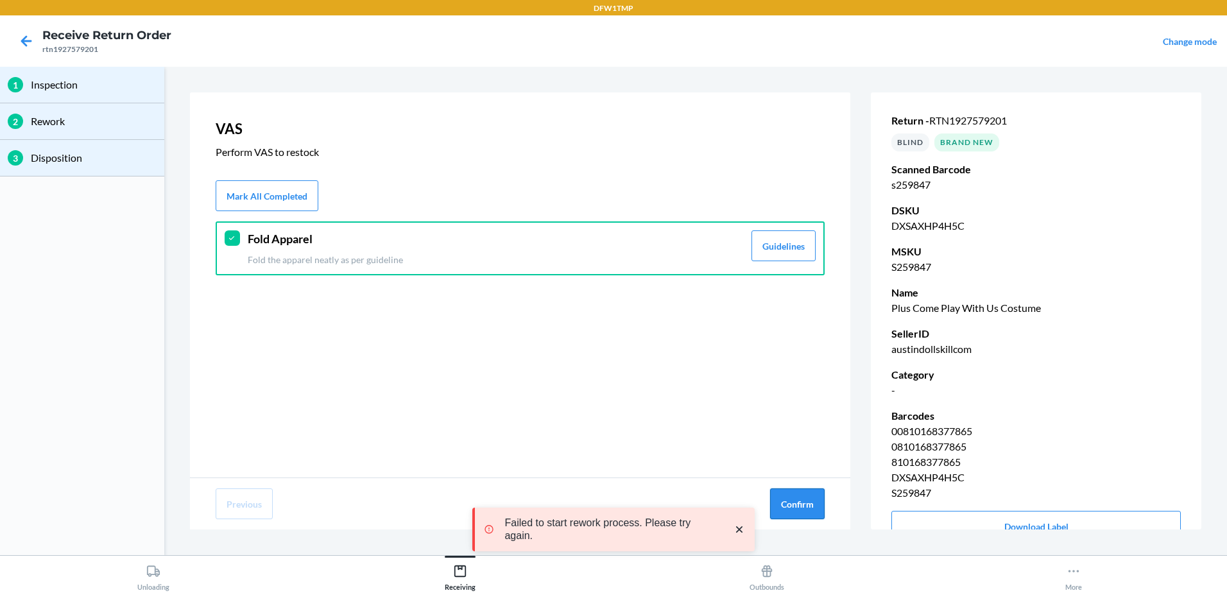
click at [795, 488] on div "Previous Confirm" at bounding box center [520, 503] width 660 height 51
click at [785, 485] on div "Previous Confirm" at bounding box center [520, 503] width 660 height 51
click at [809, 500] on button "Confirm" at bounding box center [797, 503] width 55 height 31
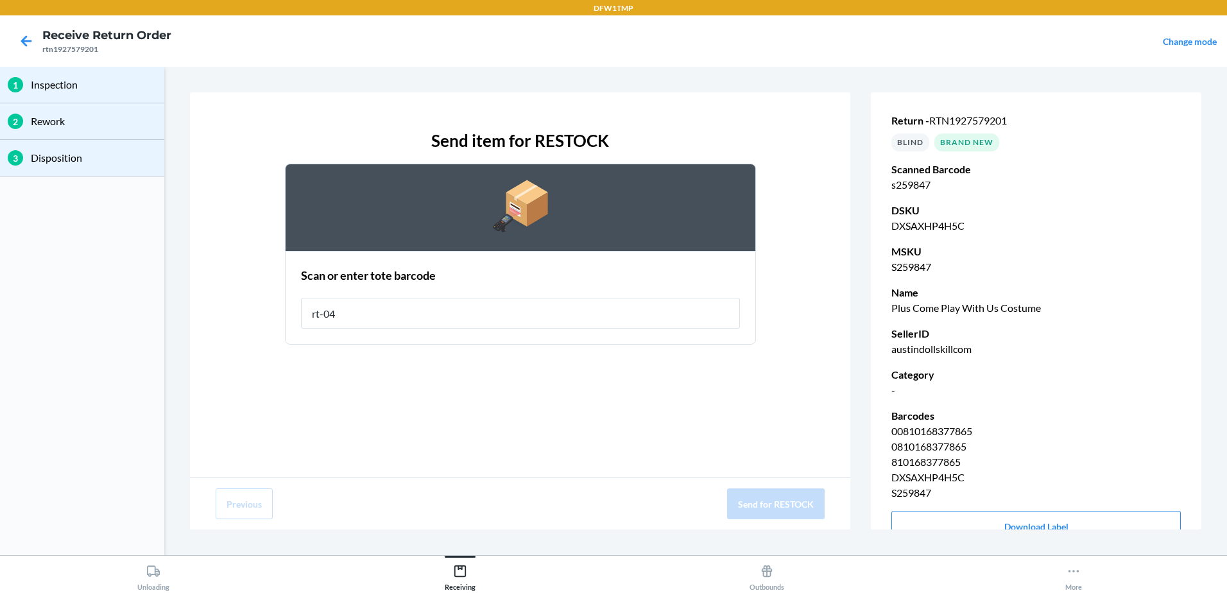
type input "rt-04"
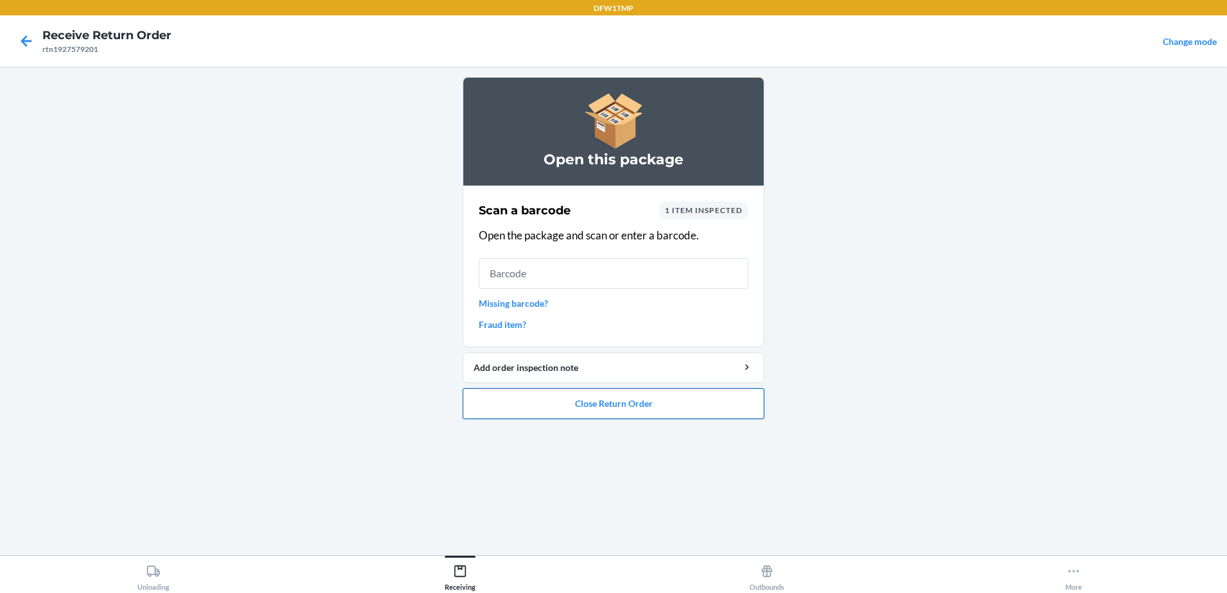
click at [649, 404] on button "Close Return Order" at bounding box center [614, 403] width 302 height 31
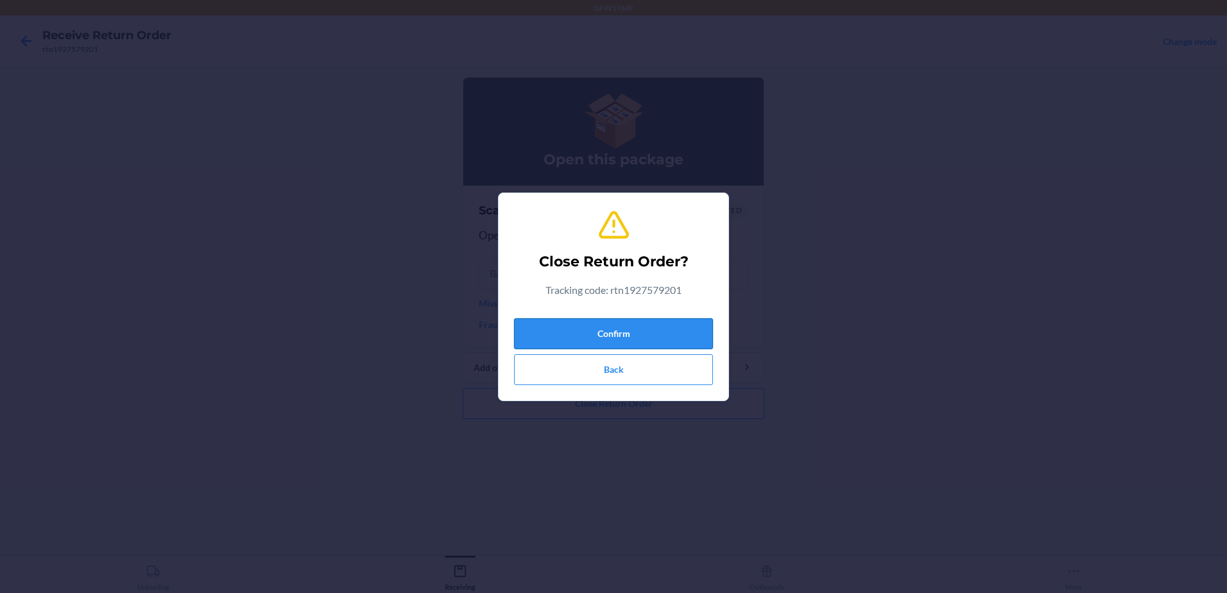
click at [636, 330] on button "Confirm" at bounding box center [613, 333] width 199 height 31
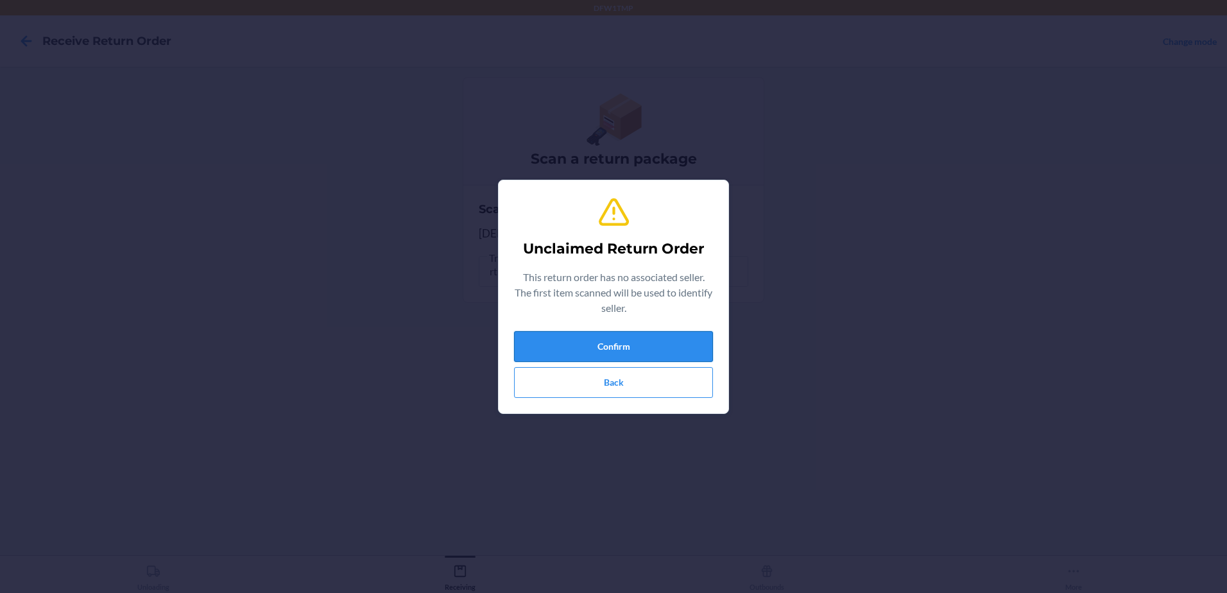
click at [628, 344] on button "Confirm" at bounding box center [613, 346] width 199 height 31
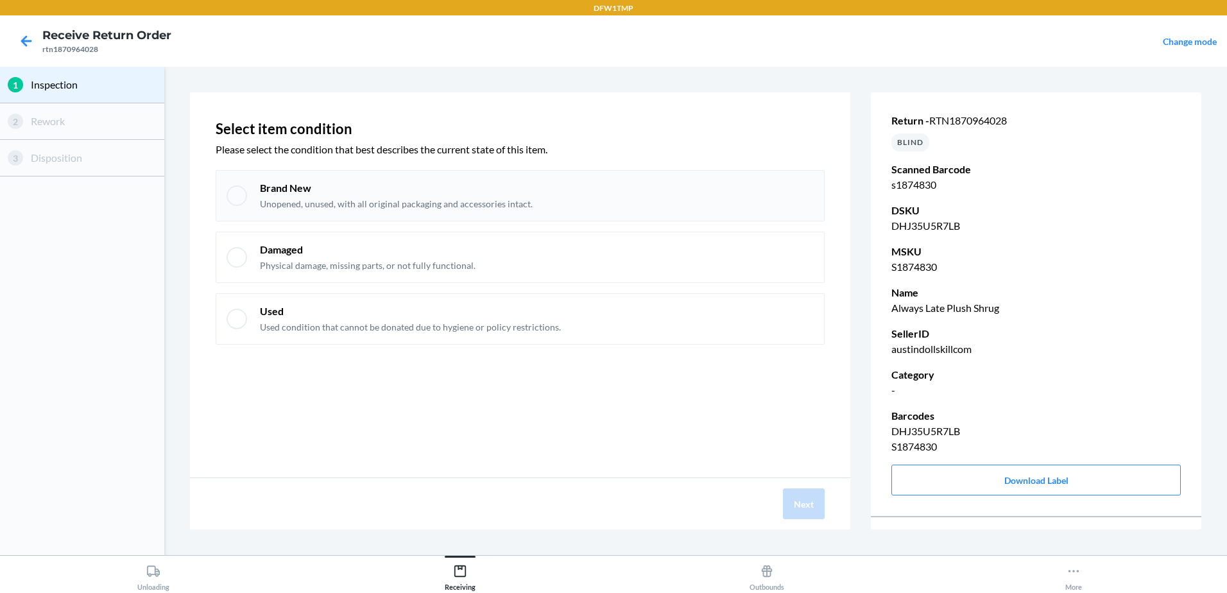
click at [234, 197] on div at bounding box center [237, 195] width 21 height 21
checkbox input "true"
click at [806, 506] on button "Next" at bounding box center [804, 503] width 42 height 31
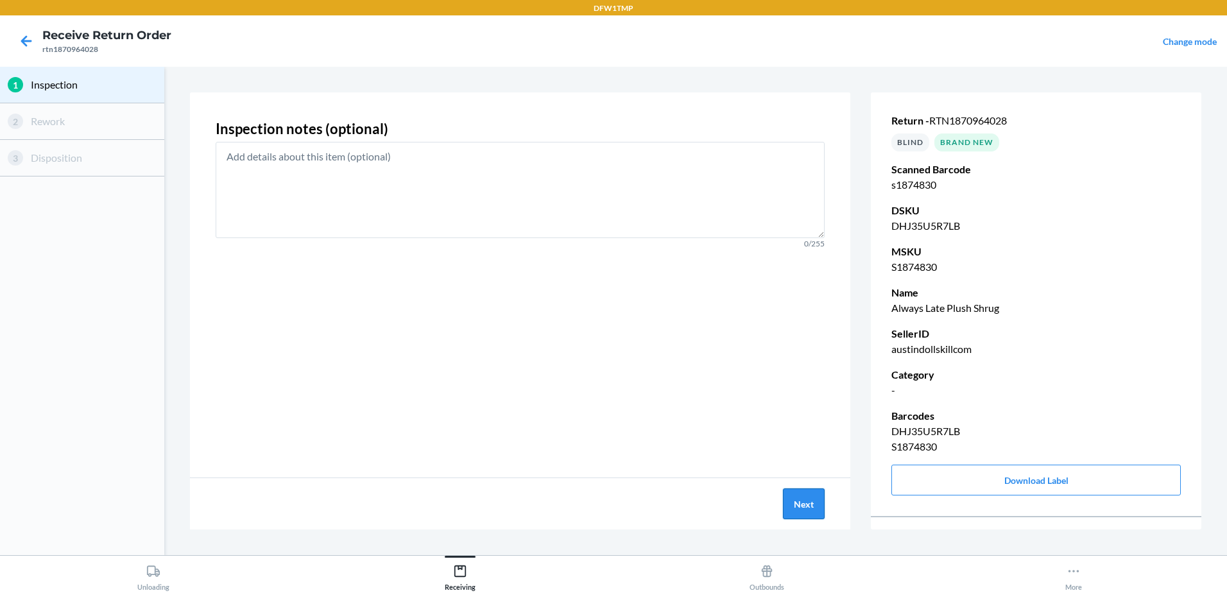
click at [807, 502] on button "Next" at bounding box center [804, 503] width 42 height 31
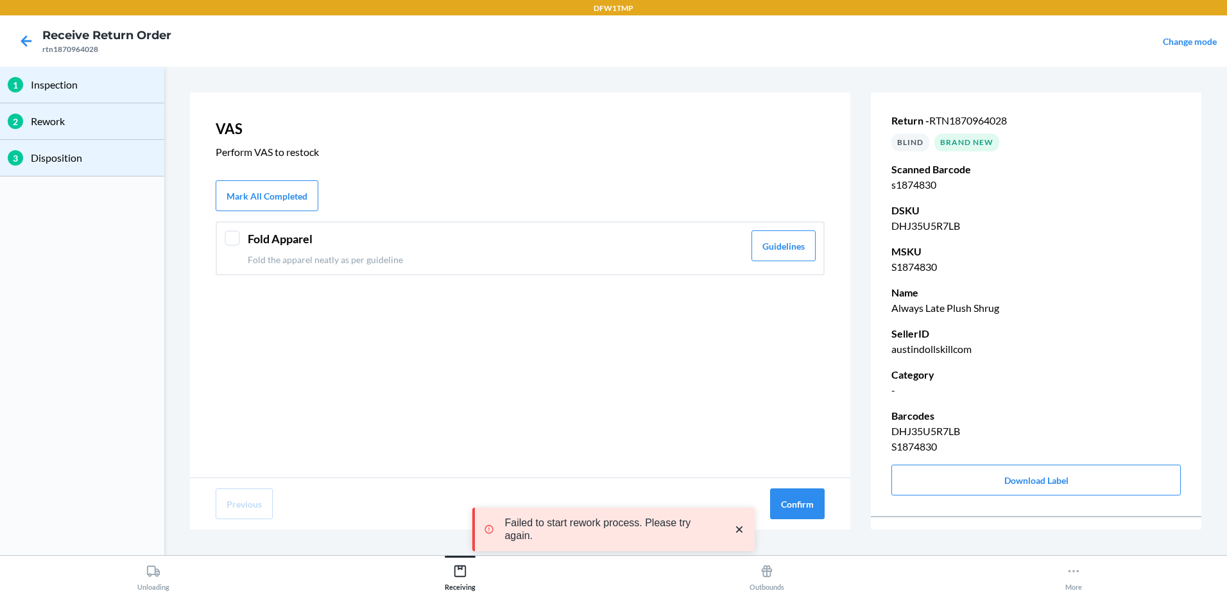
click at [243, 241] on div "Fold Apparel Fold the apparel neatly as per guideline Guidelines" at bounding box center [520, 248] width 609 height 54
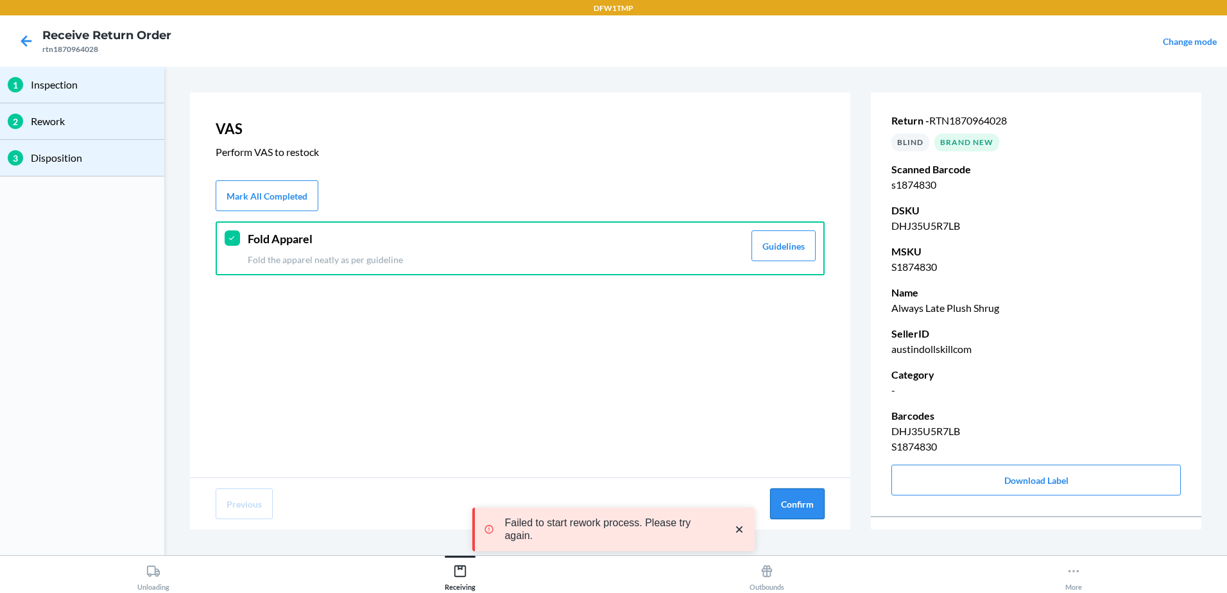
click at [817, 504] on button "Confirm" at bounding box center [797, 503] width 55 height 31
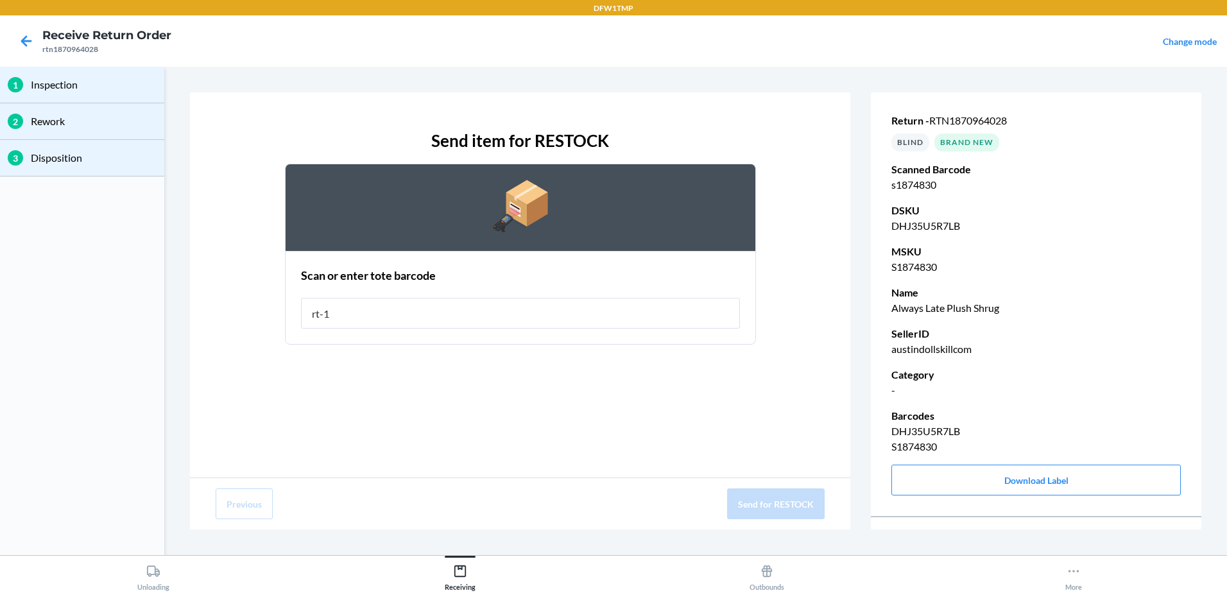
type input "rt-10"
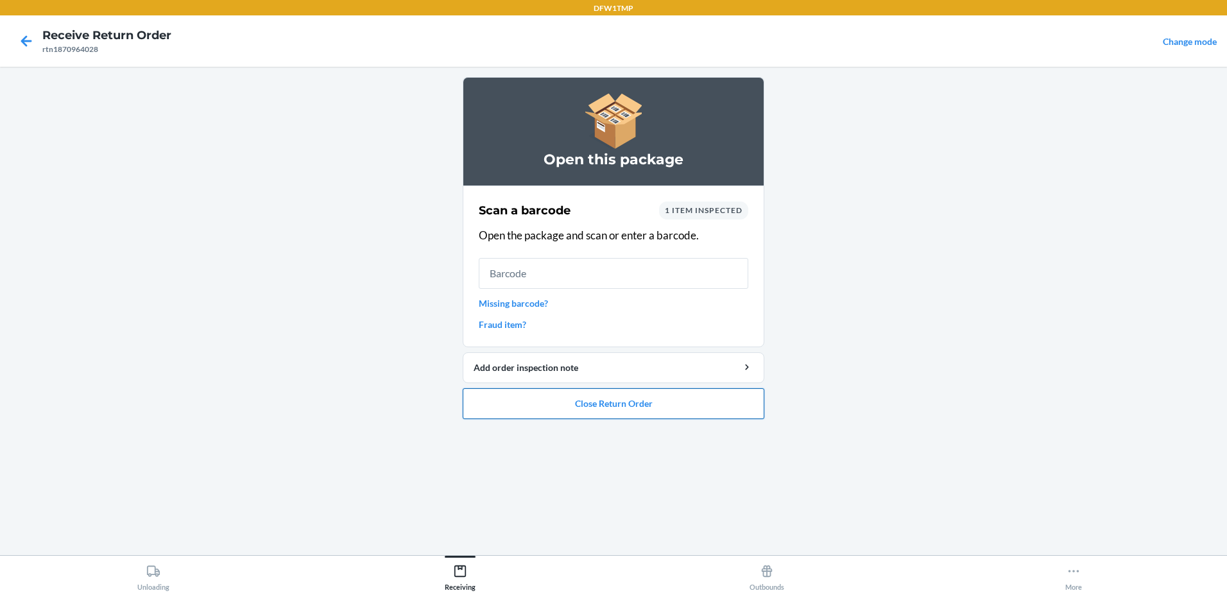
click at [699, 408] on button "Close Return Order" at bounding box center [614, 403] width 302 height 31
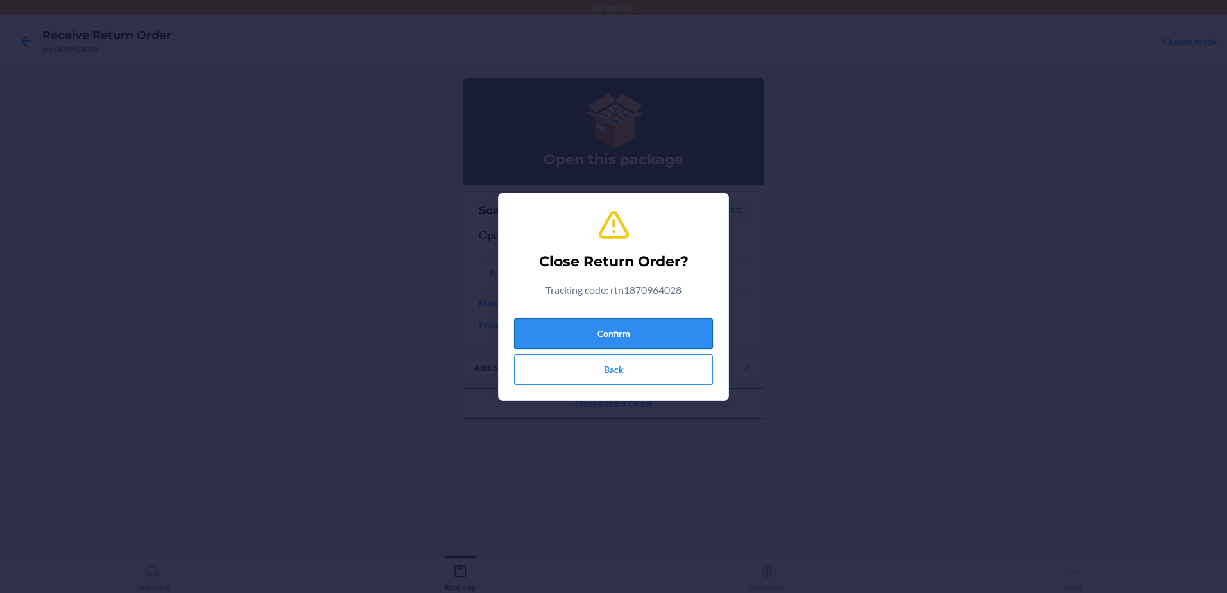
click at [667, 327] on button "Confirm" at bounding box center [613, 333] width 199 height 31
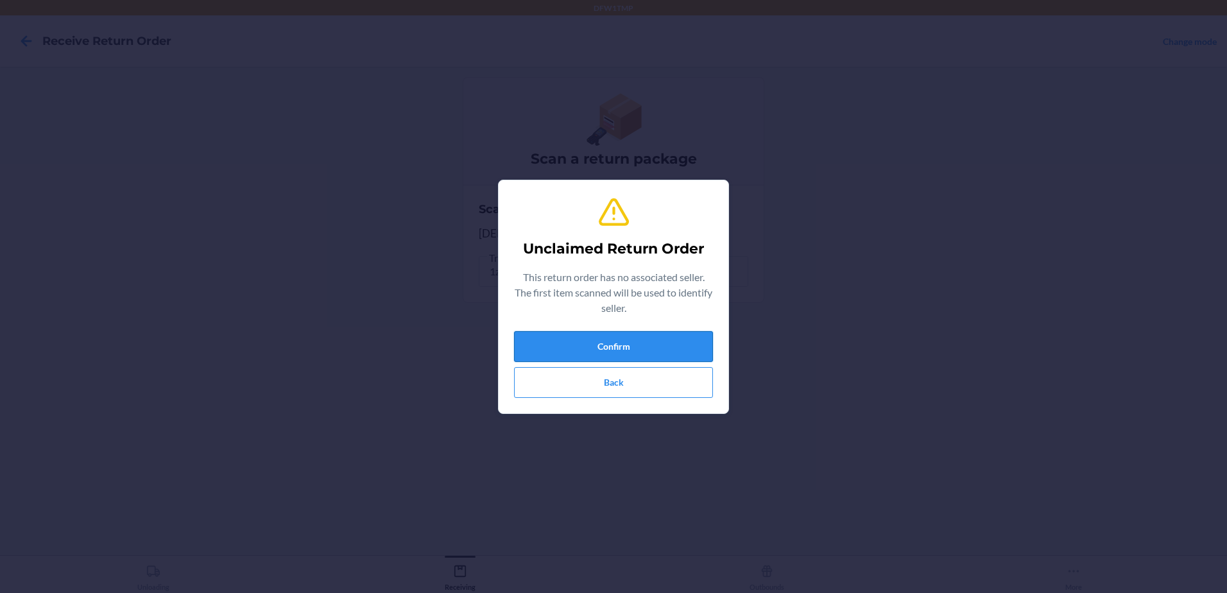
click at [685, 338] on button "Confirm" at bounding box center [613, 346] width 199 height 31
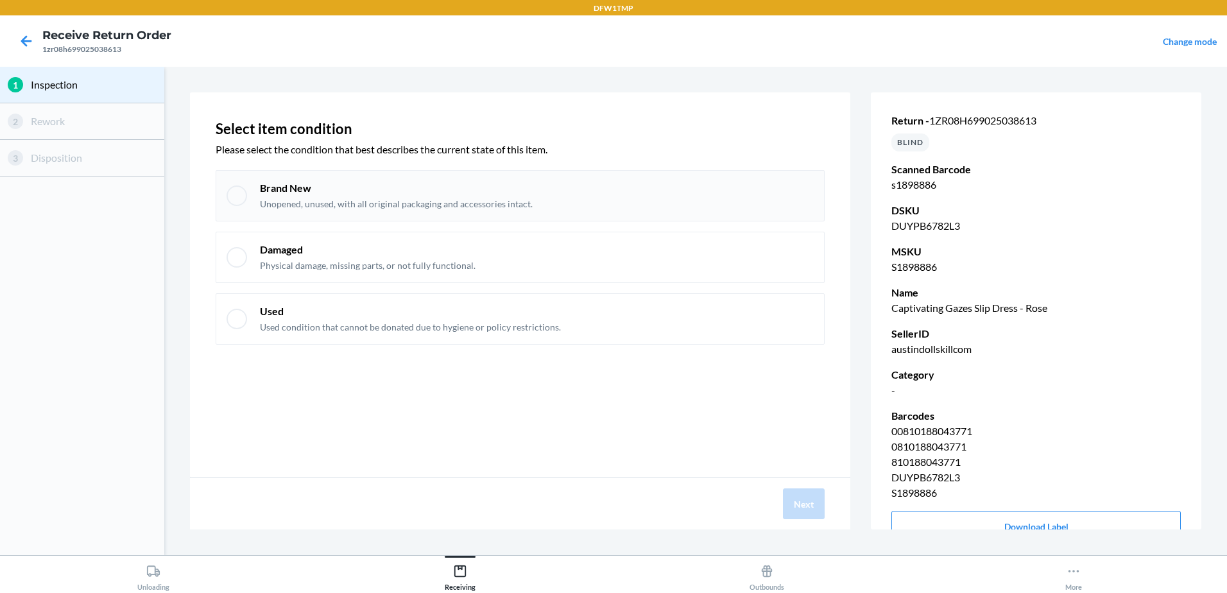
click at [257, 198] on div "Brand New Unopened, unused, with all original packaging and accessories intact." at bounding box center [520, 195] width 609 height 51
checkbox input "true"
click at [823, 513] on button "Next" at bounding box center [804, 503] width 42 height 31
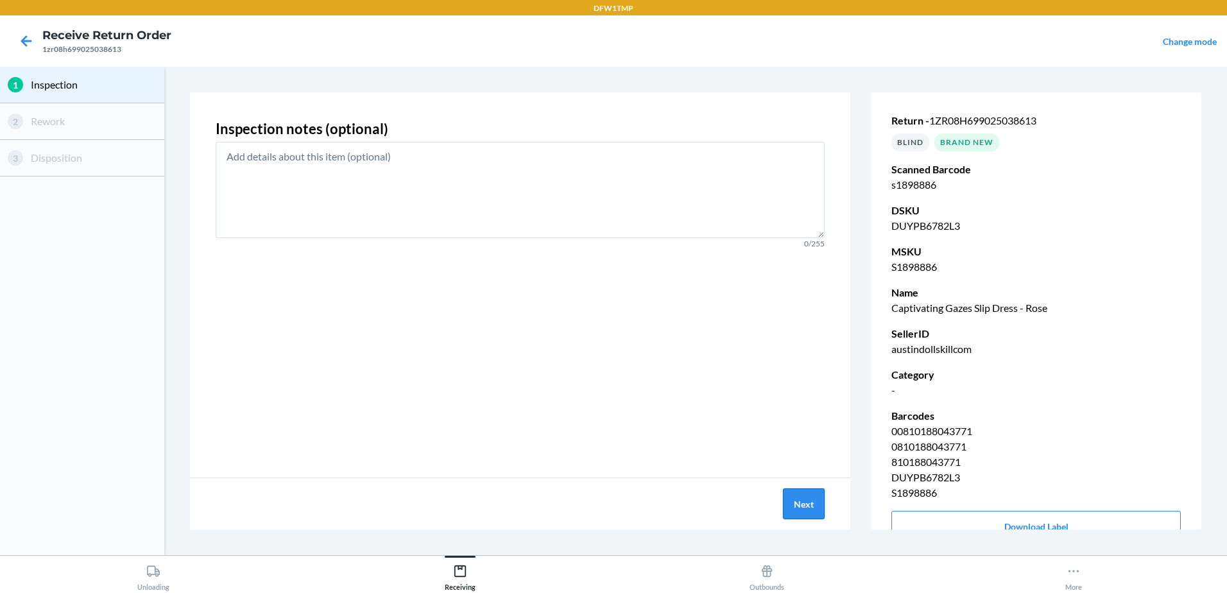
click at [818, 511] on button "Next" at bounding box center [804, 503] width 42 height 31
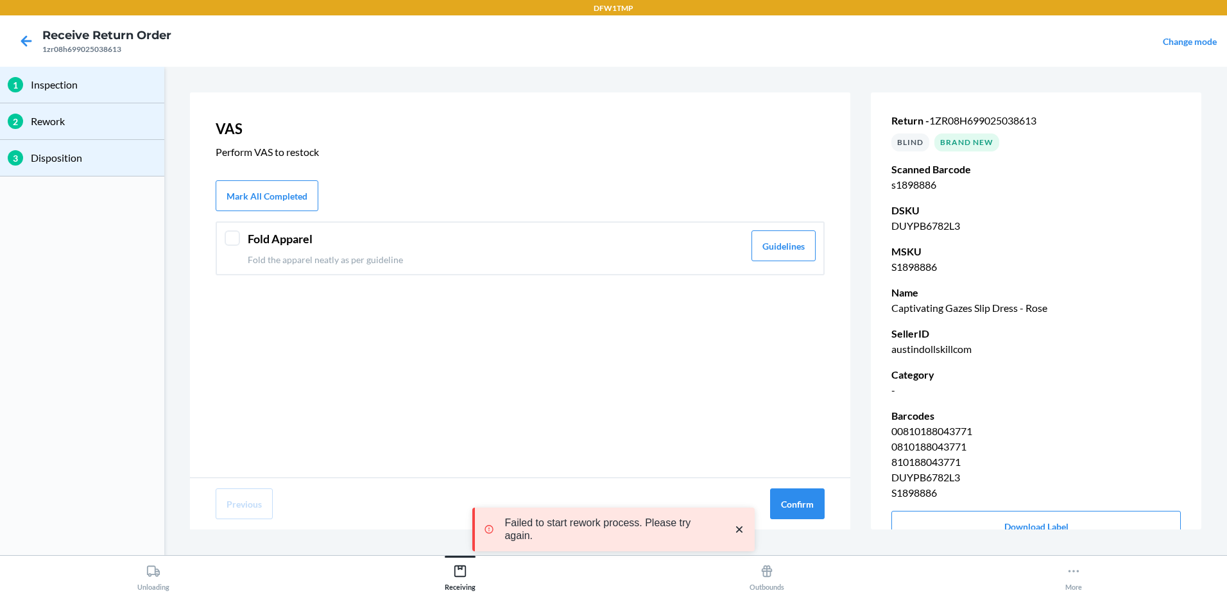
click at [227, 239] on div at bounding box center [232, 237] width 15 height 15
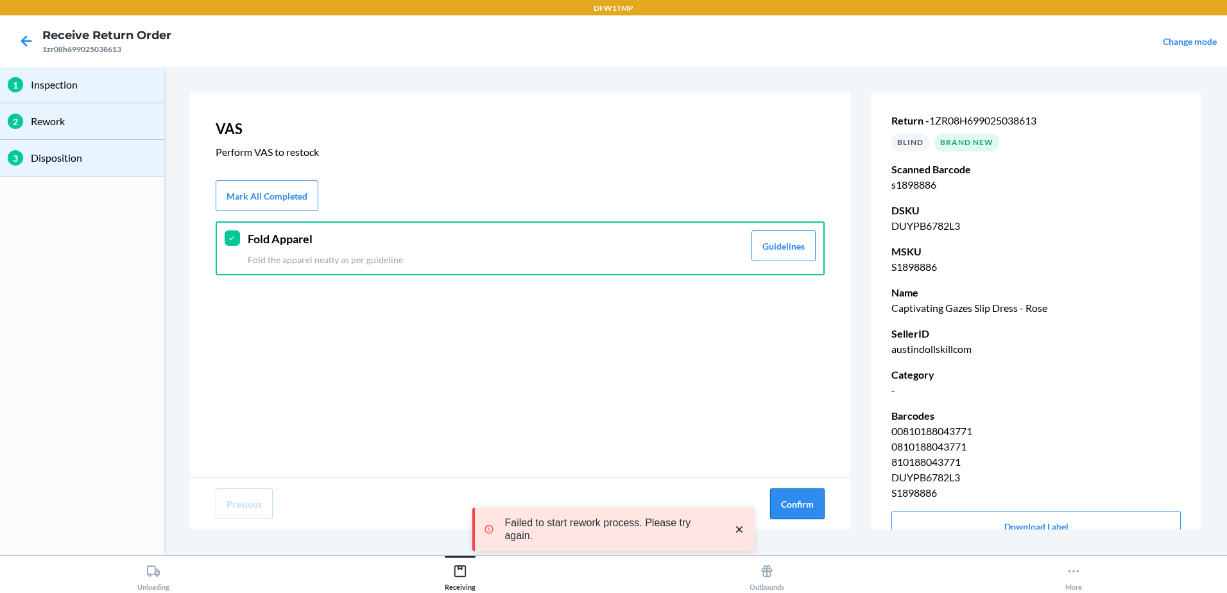
click at [807, 497] on button "Confirm" at bounding box center [797, 503] width 55 height 31
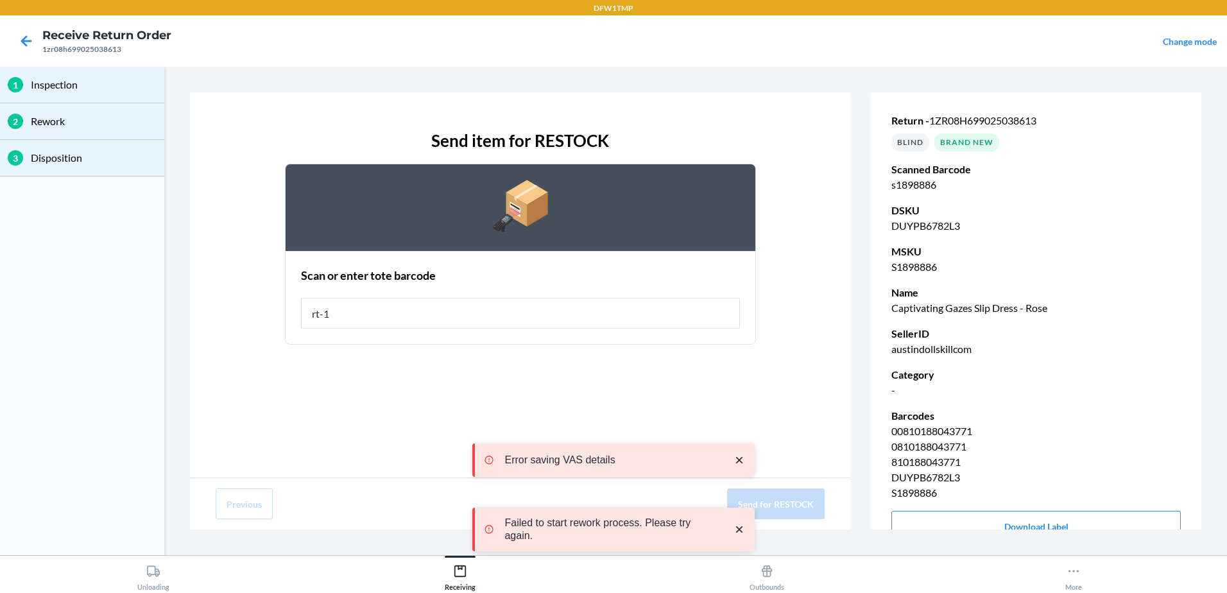
type input "rt-10"
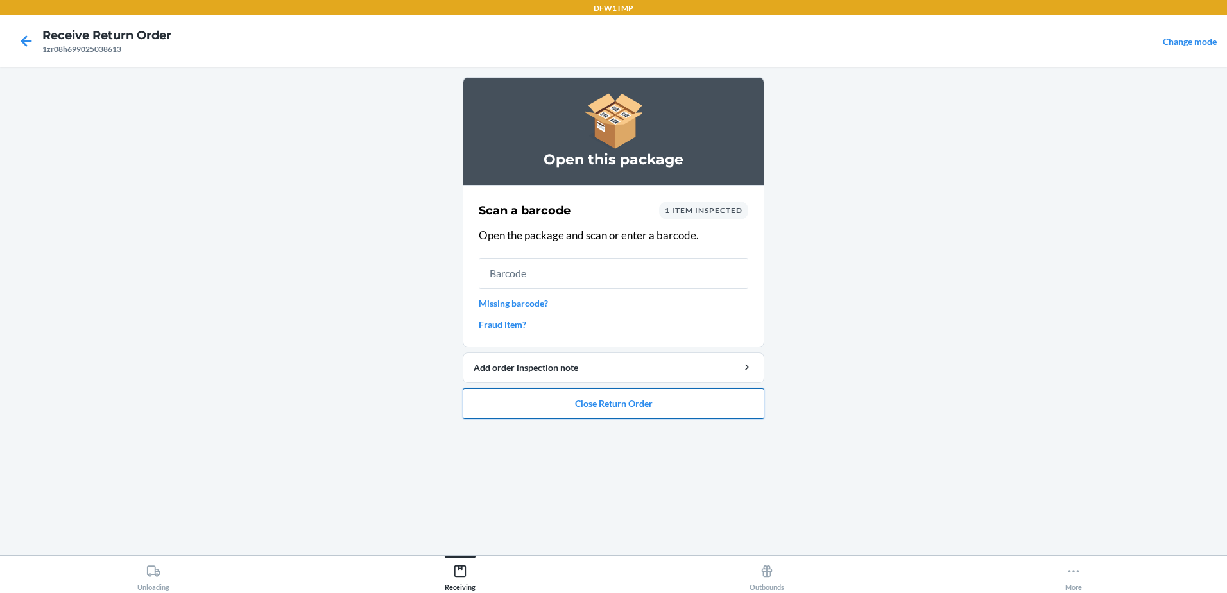
click at [676, 412] on button "Close Return Order" at bounding box center [614, 403] width 302 height 31
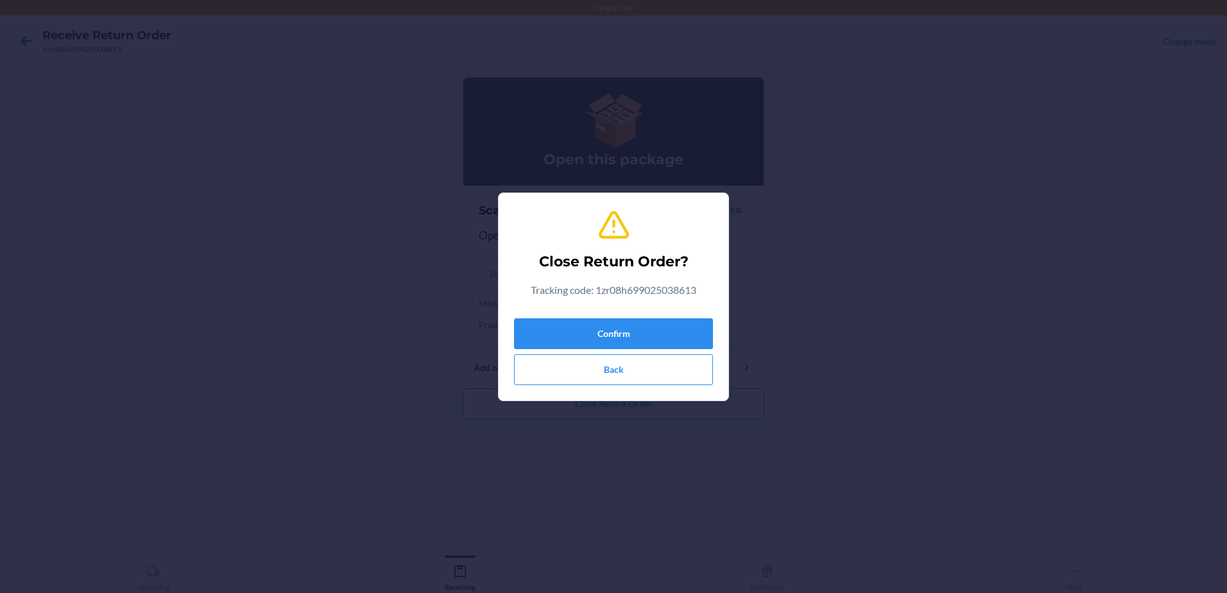
click at [643, 316] on div "Confirm Back" at bounding box center [613, 349] width 199 height 72
click at [647, 325] on button "Confirm" at bounding box center [613, 333] width 199 height 31
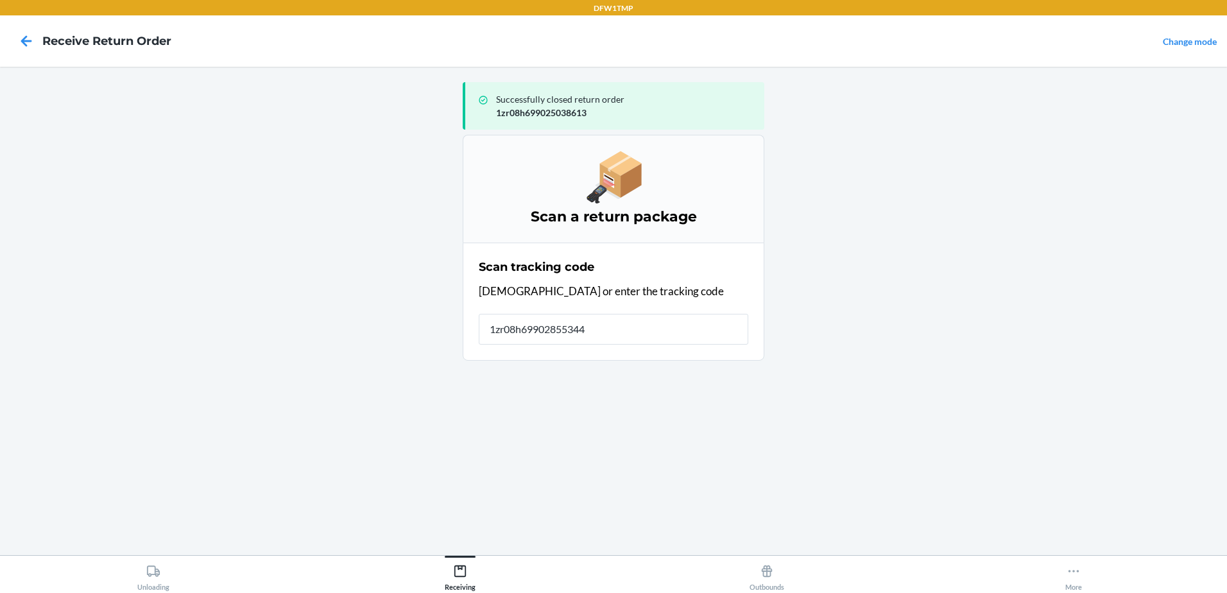
type input "1zr08h699028553444"
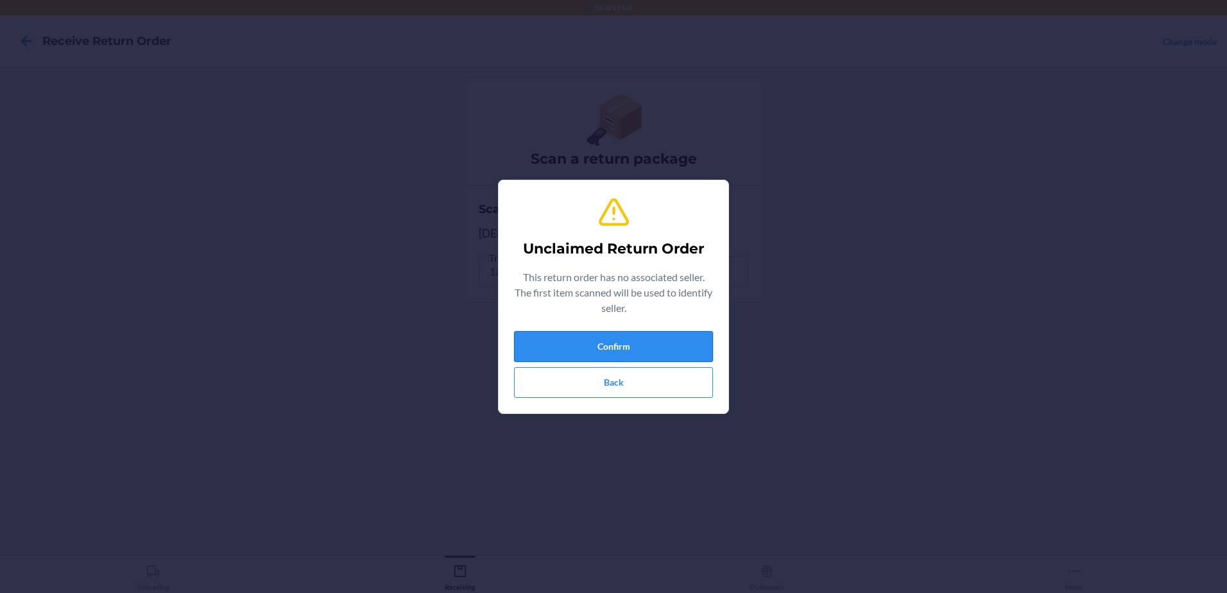
click at [656, 336] on button "Confirm" at bounding box center [613, 346] width 199 height 31
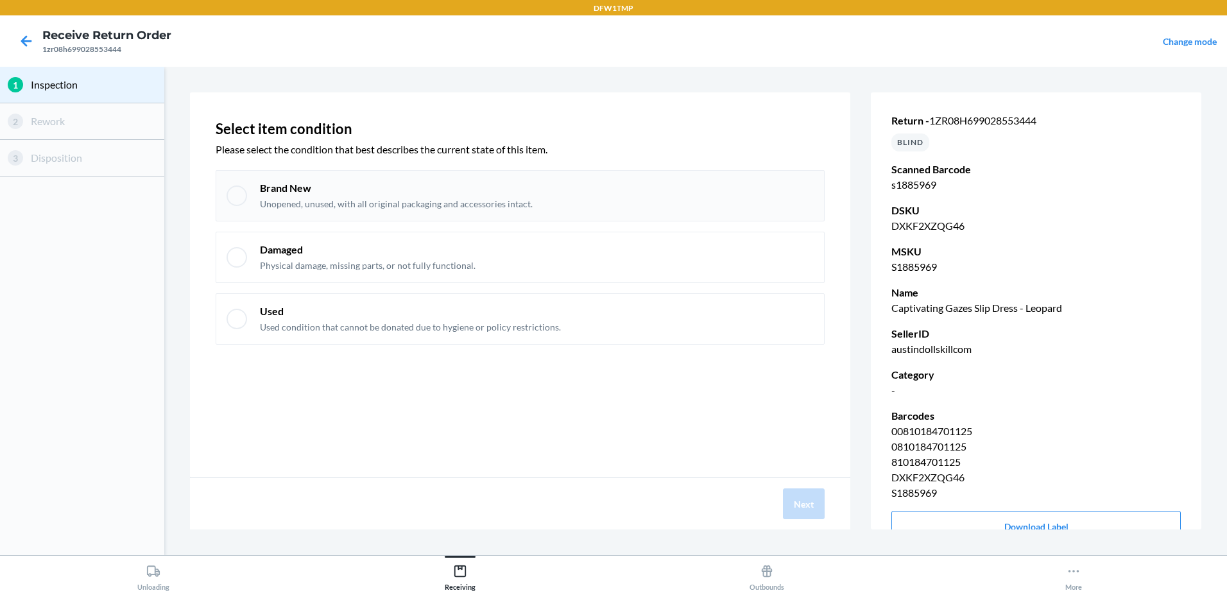
click at [234, 194] on div at bounding box center [237, 195] width 21 height 21
checkbox input "true"
click at [811, 505] on button "Next" at bounding box center [804, 503] width 42 height 31
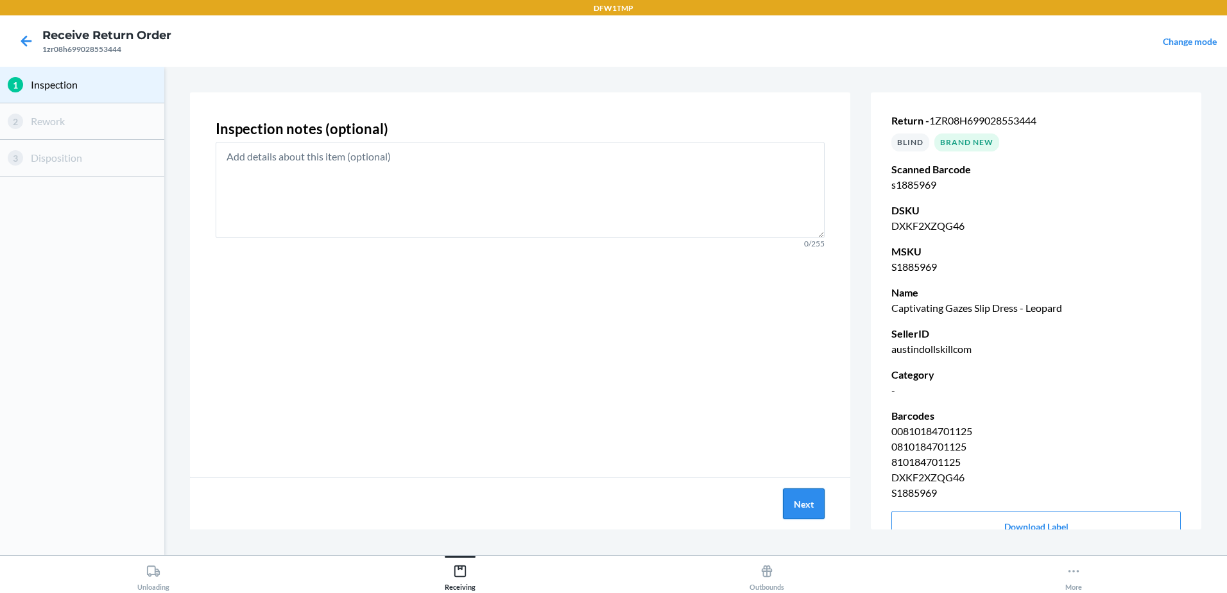
click at [814, 504] on button "Next" at bounding box center [804, 503] width 42 height 31
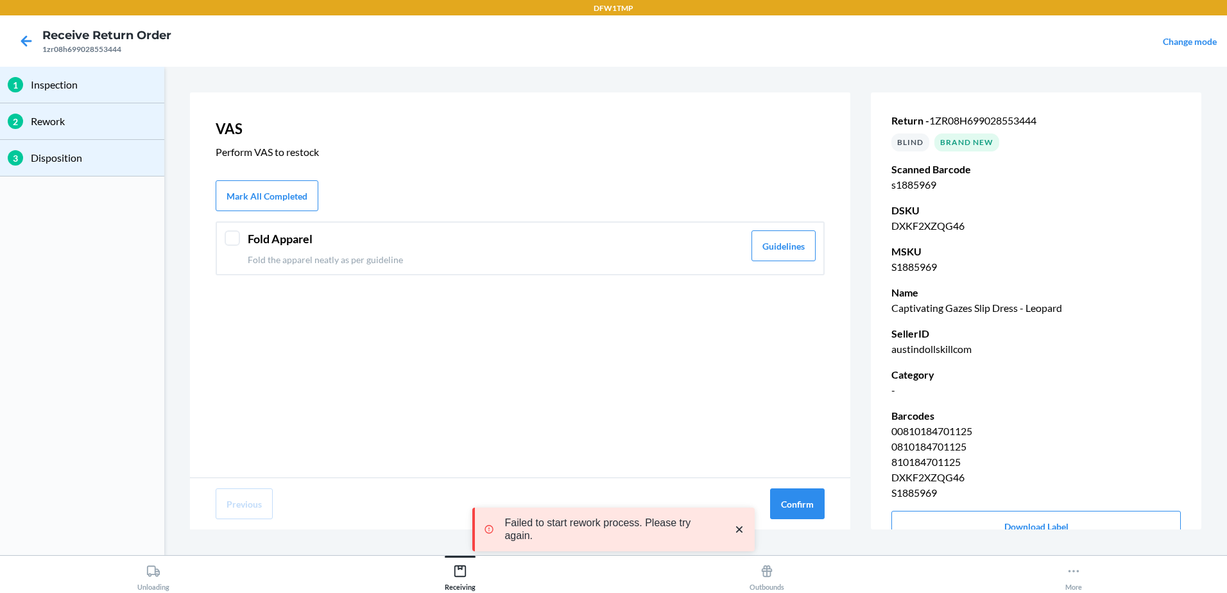
click at [232, 238] on div at bounding box center [232, 237] width 15 height 15
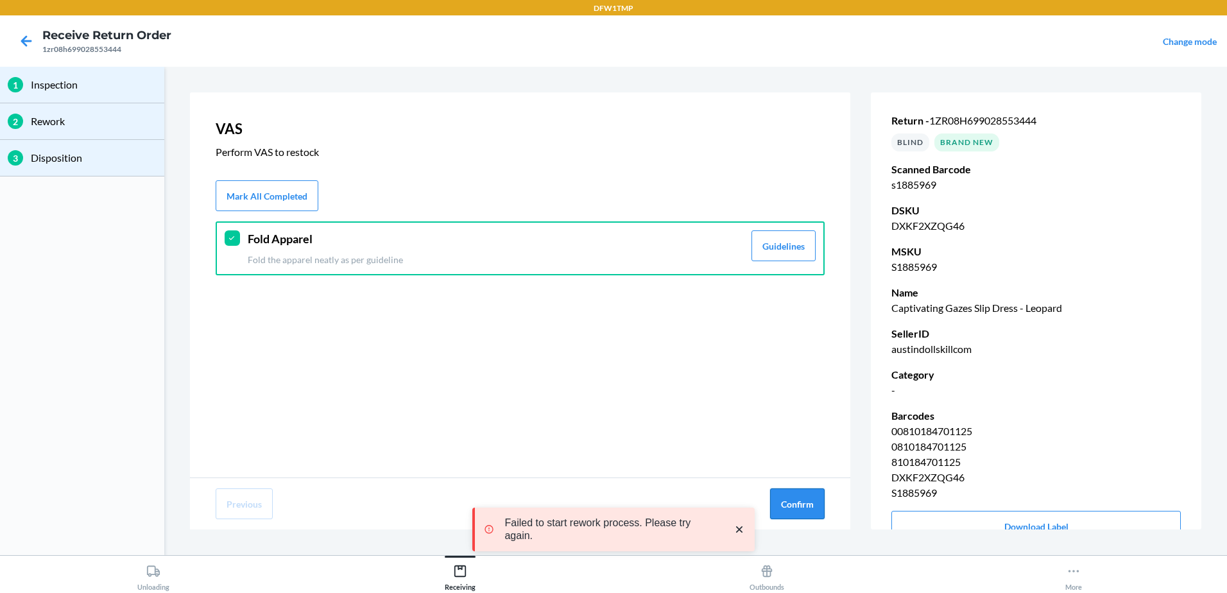
click at [800, 493] on button "Confirm" at bounding box center [797, 503] width 55 height 31
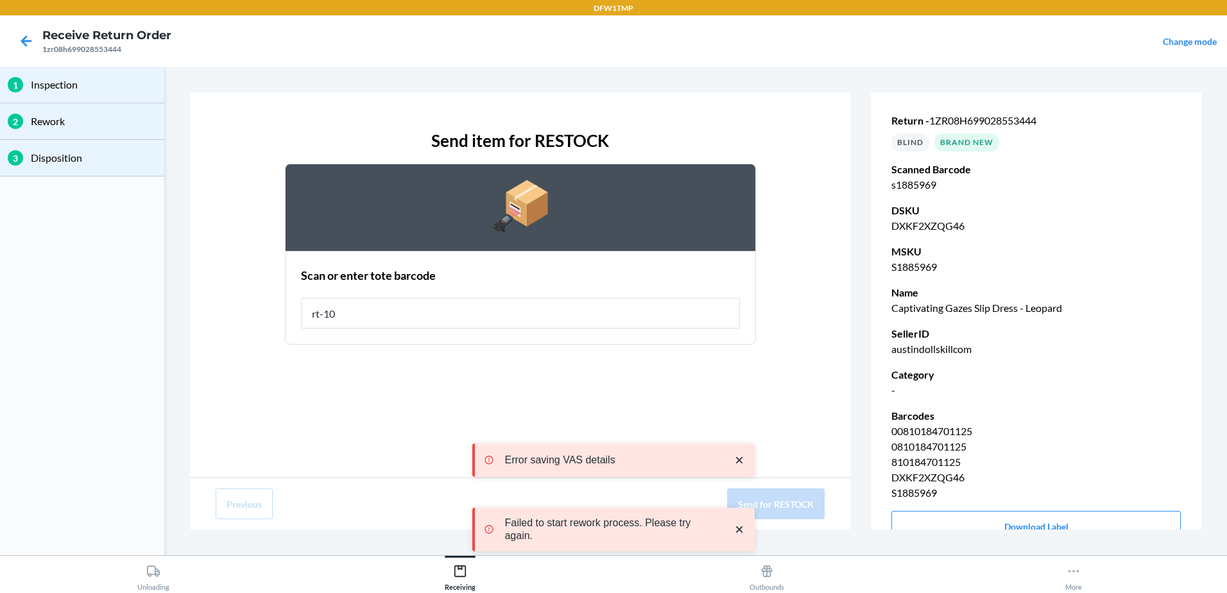
type input "rt-10"
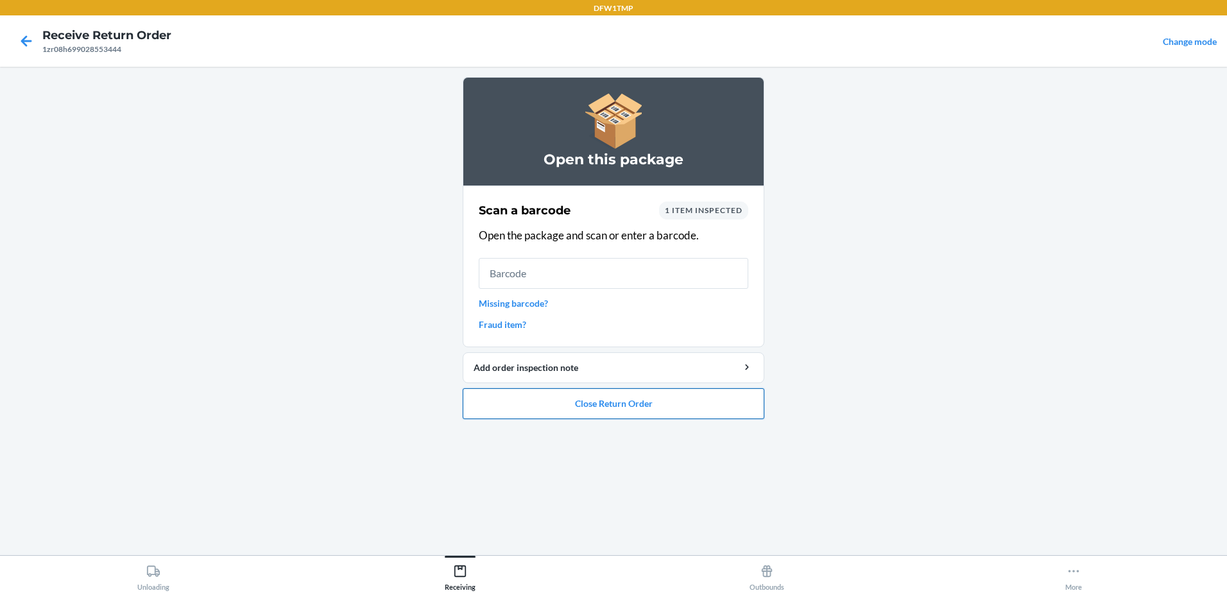
click at [601, 415] on button "Close Return Order" at bounding box center [614, 403] width 302 height 31
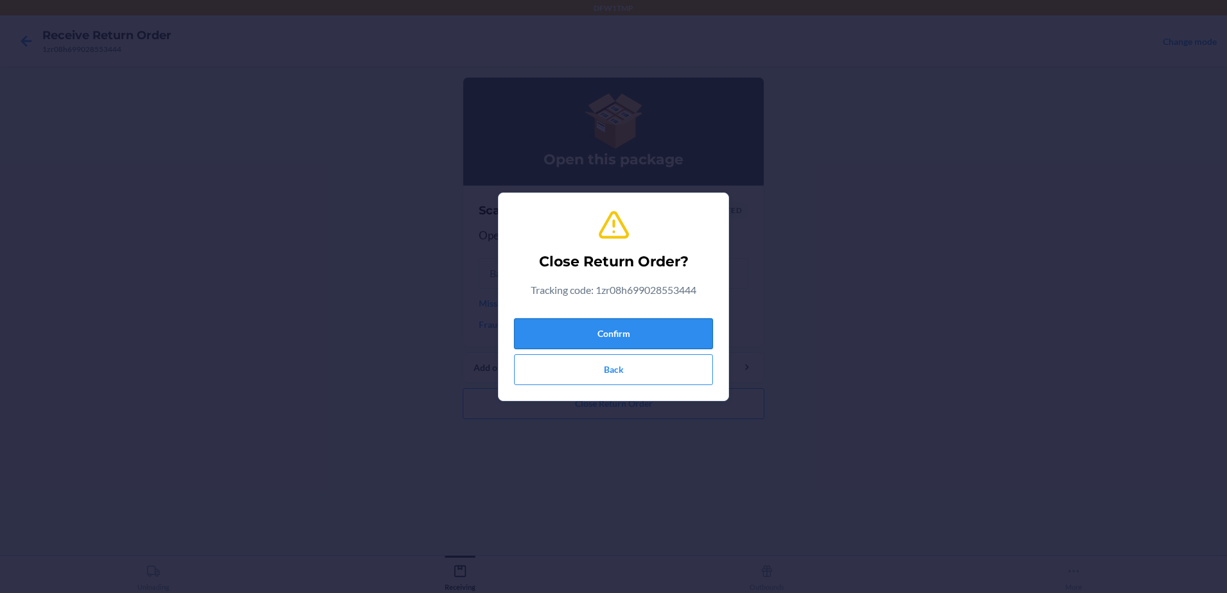
click at [621, 334] on button "Confirm" at bounding box center [613, 333] width 199 height 31
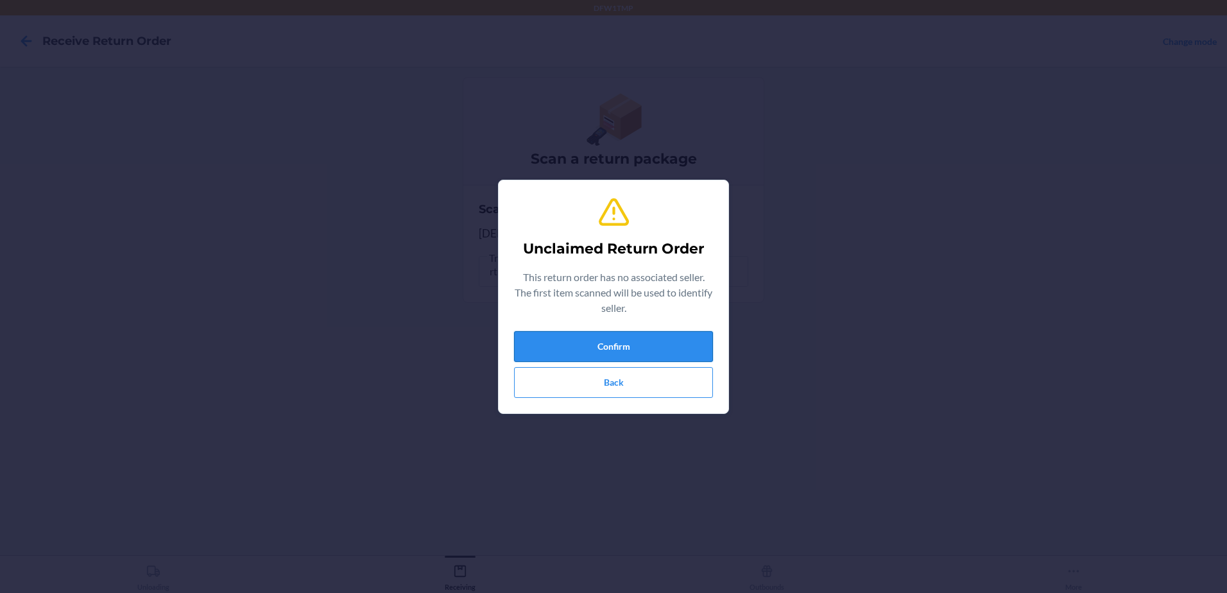
click at [618, 343] on button "Confirm" at bounding box center [613, 346] width 199 height 31
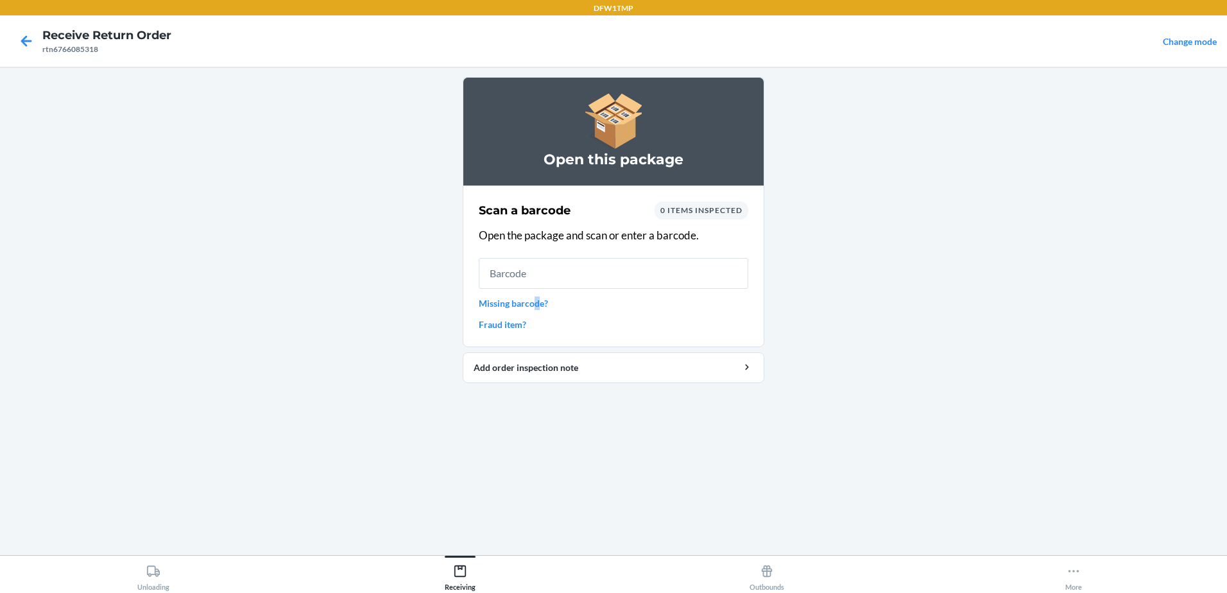
click at [538, 304] on link "Missing barcode?" at bounding box center [614, 302] width 270 height 13
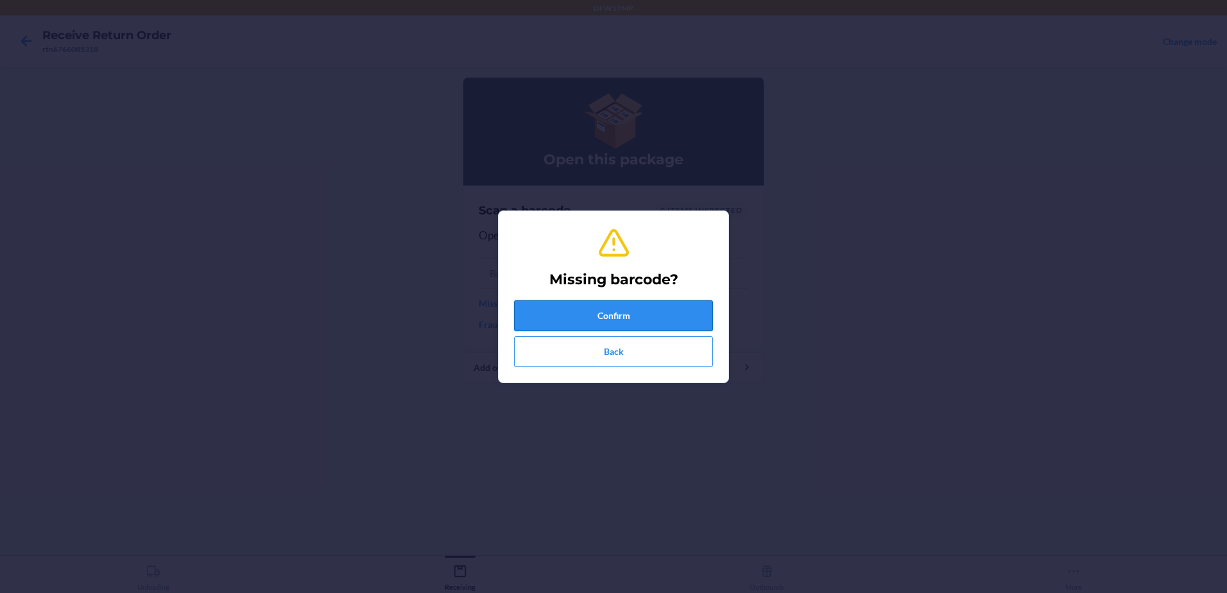
click at [550, 313] on button "Confirm" at bounding box center [613, 315] width 199 height 31
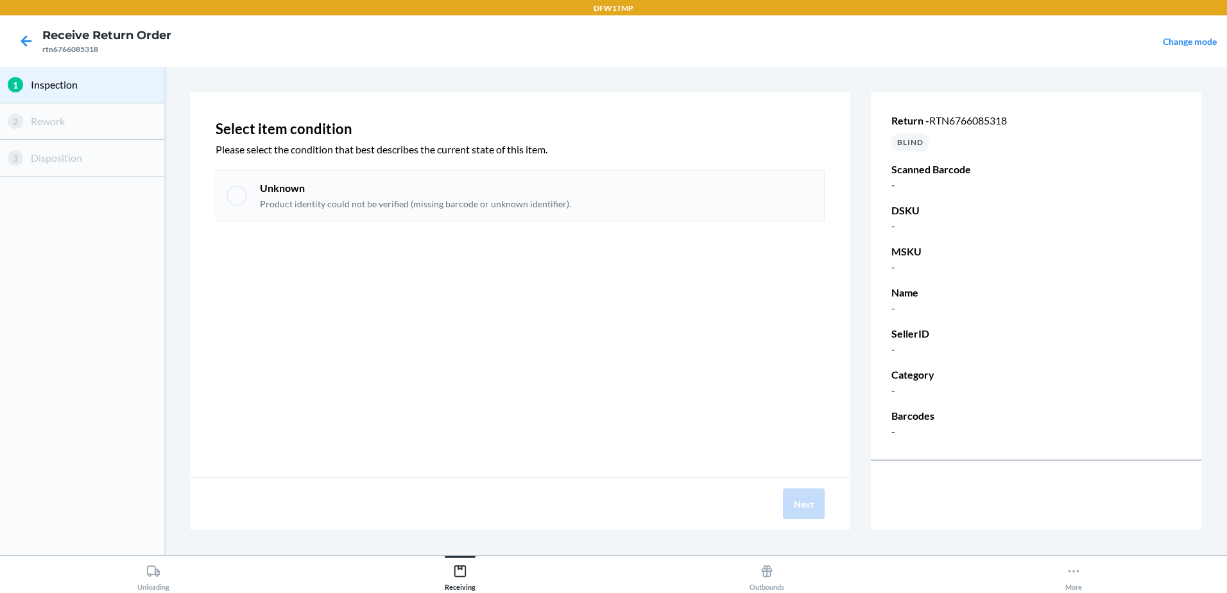
click at [528, 178] on div "Unknown Product identity could not be verified (missing barcode or unknown iden…" at bounding box center [520, 195] width 609 height 51
checkbox input "true"
click at [800, 505] on button "Next" at bounding box center [804, 503] width 42 height 31
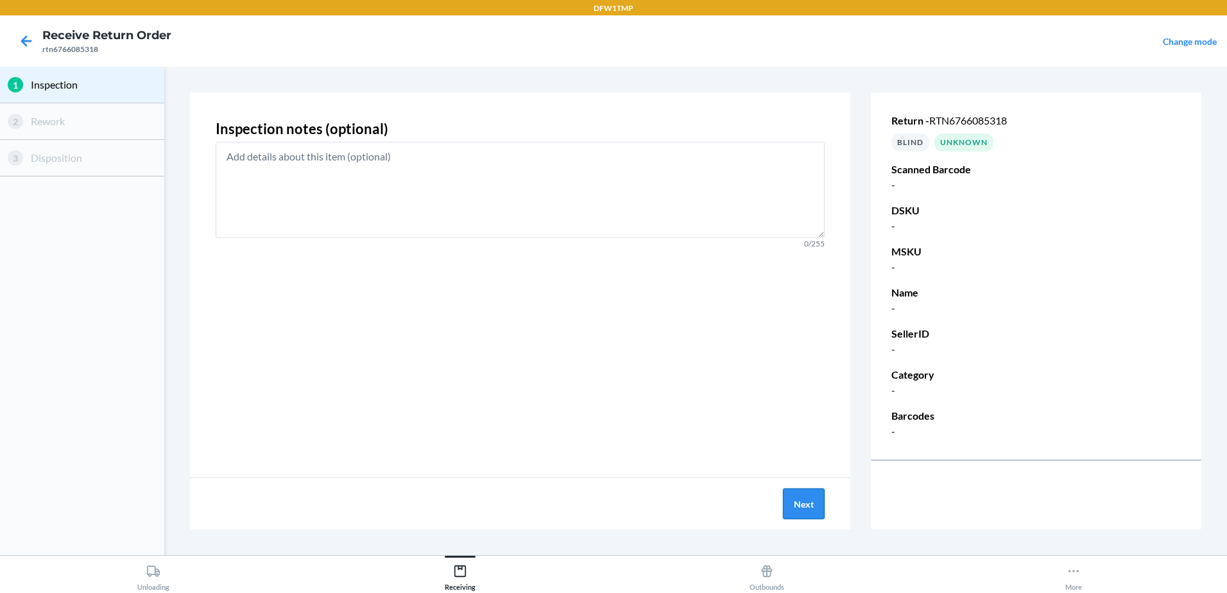
click at [798, 508] on button "Next" at bounding box center [804, 503] width 42 height 31
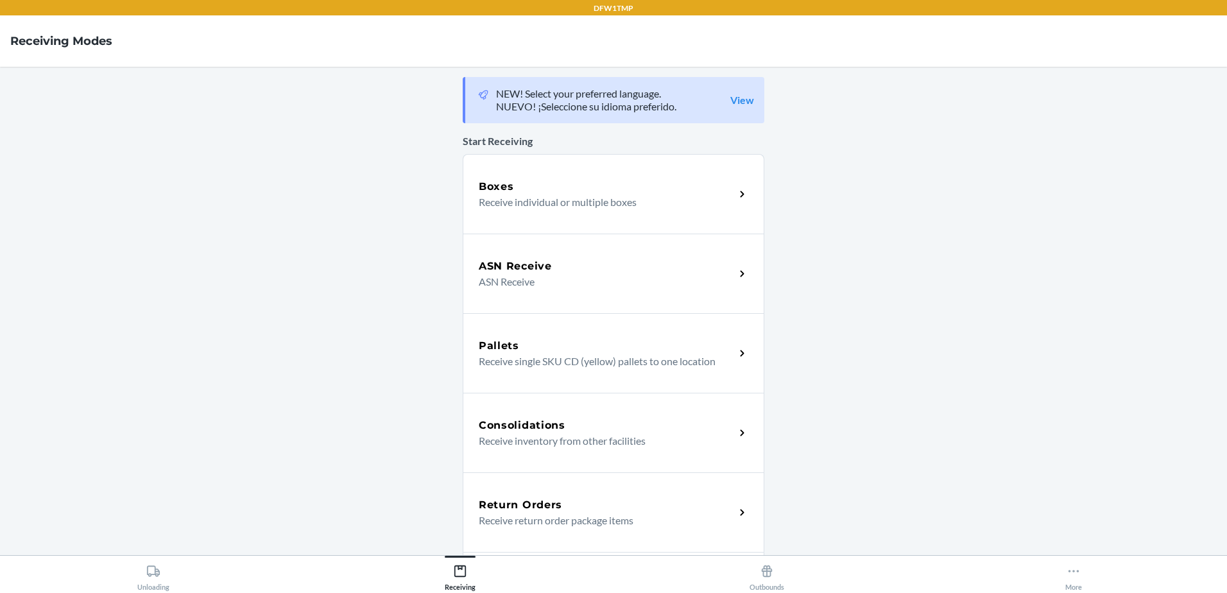
click at [585, 499] on div "Return Orders" at bounding box center [607, 504] width 256 height 15
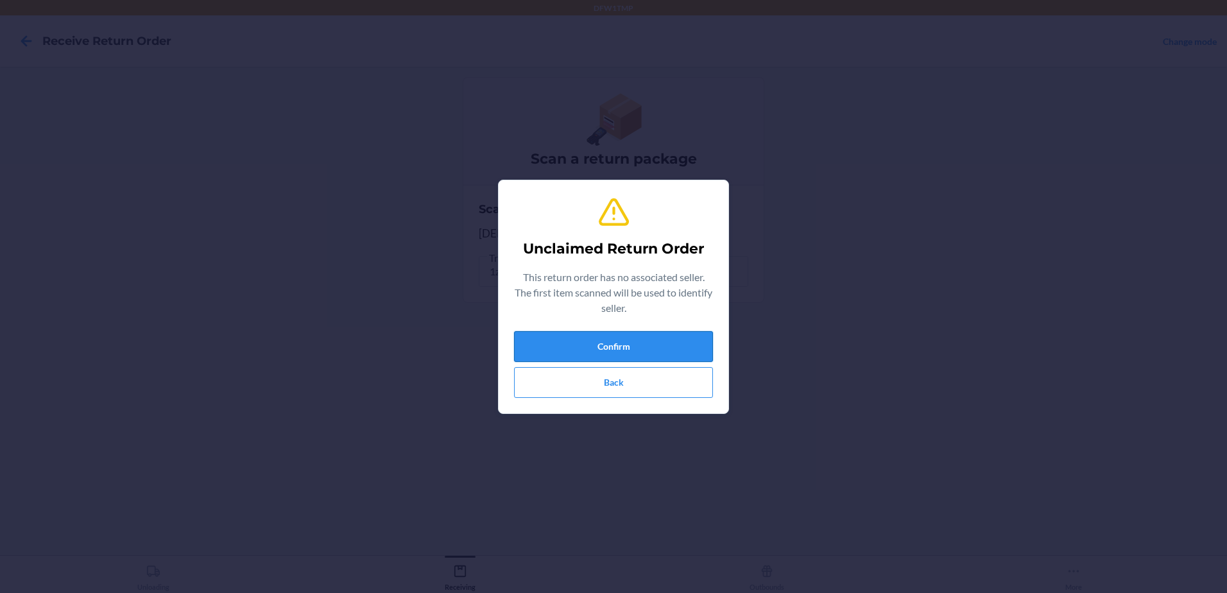
click at [678, 350] on button "Confirm" at bounding box center [613, 346] width 199 height 31
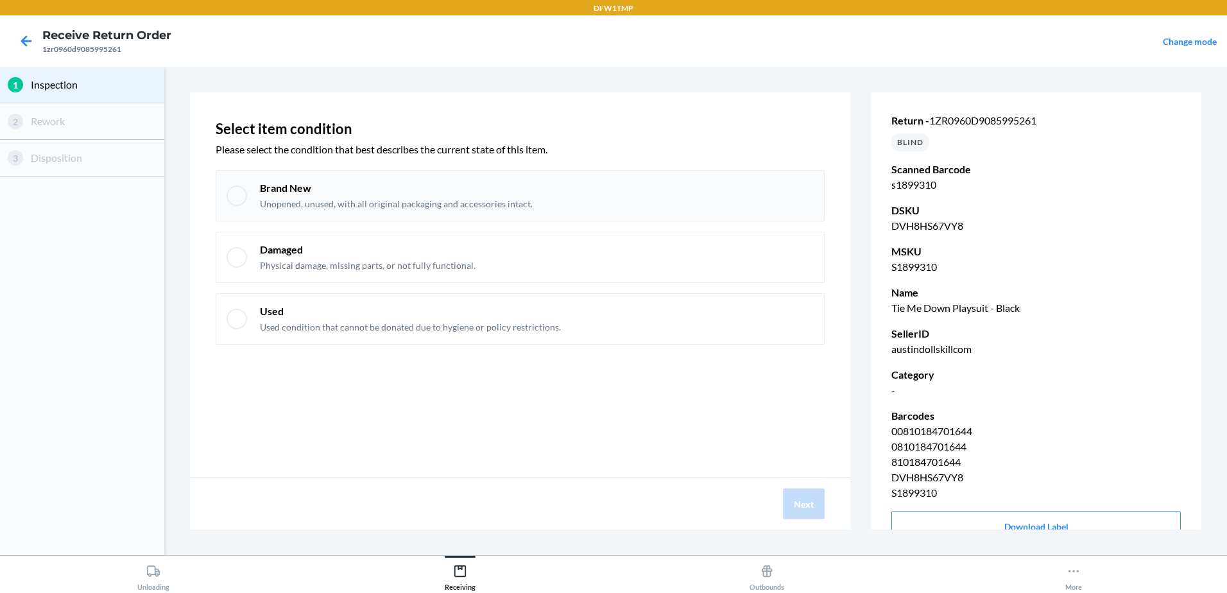
click at [228, 192] on div at bounding box center [237, 195] width 21 height 21
checkbox input "true"
click at [808, 499] on button "Next" at bounding box center [804, 503] width 42 height 31
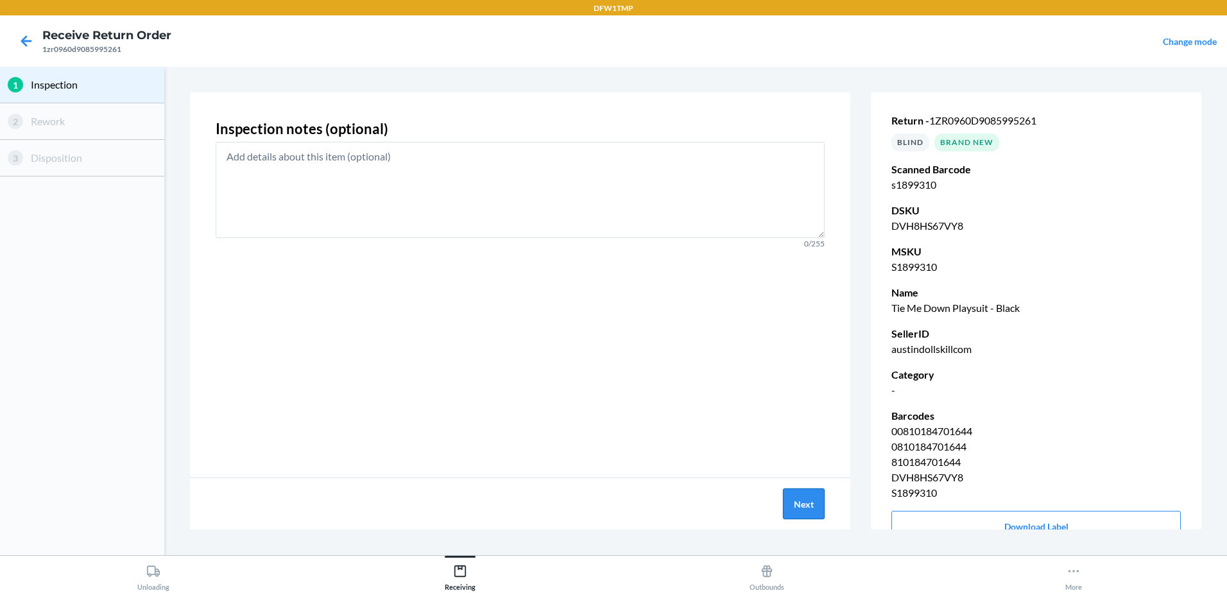
click at [798, 505] on button "Next" at bounding box center [804, 503] width 42 height 31
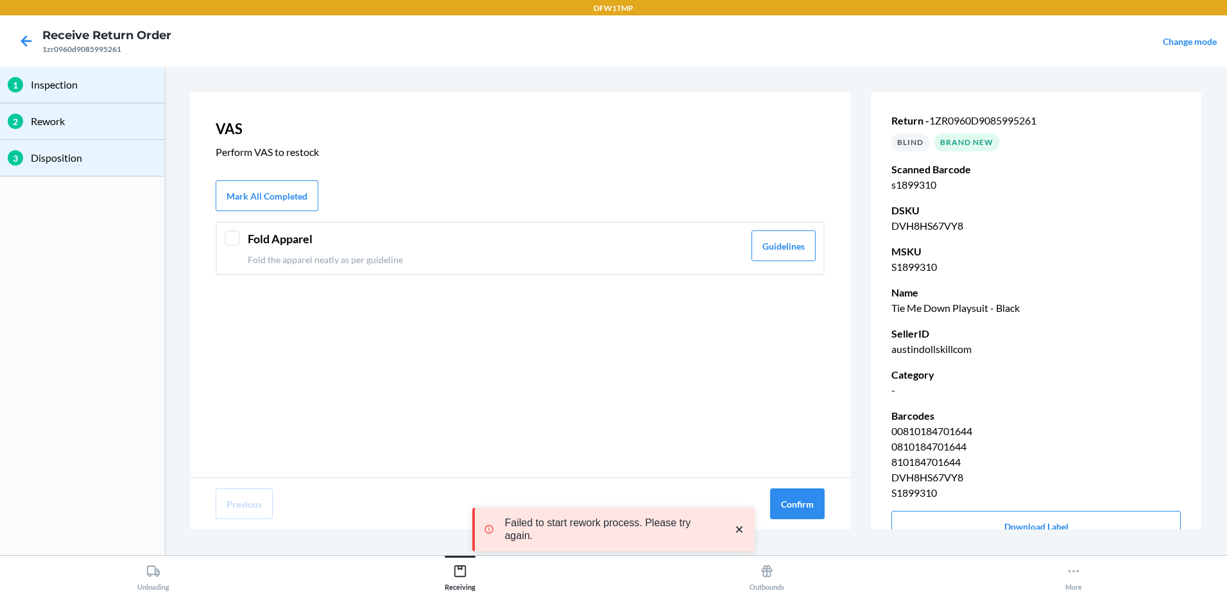
click at [237, 245] on div at bounding box center [232, 237] width 15 height 15
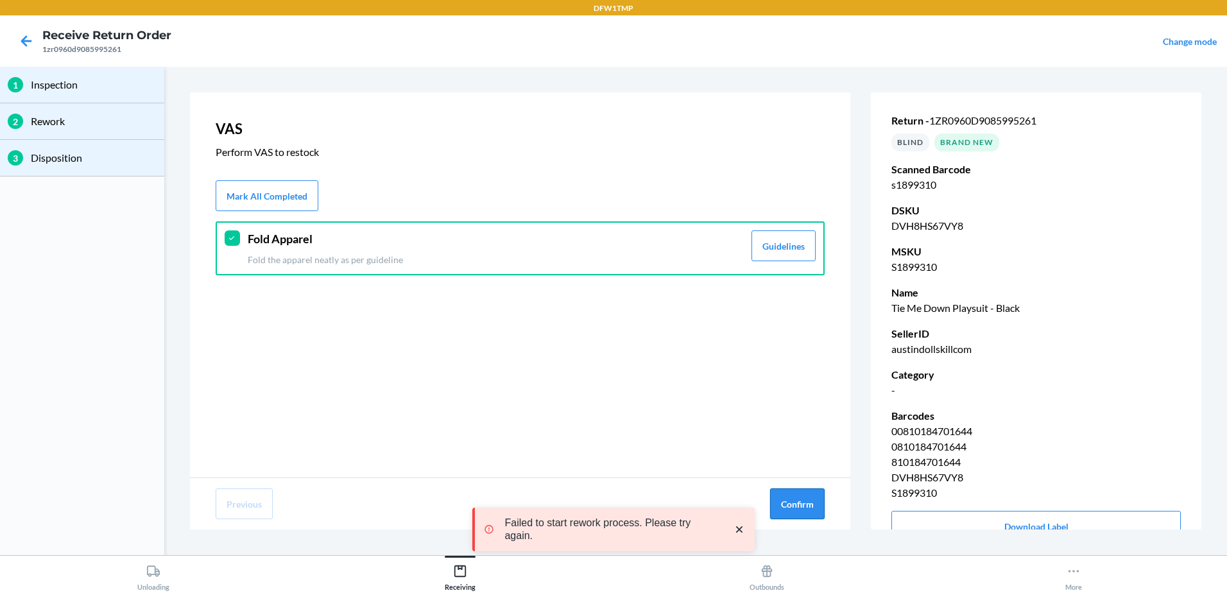
click at [790, 494] on button "Confirm" at bounding box center [797, 503] width 55 height 31
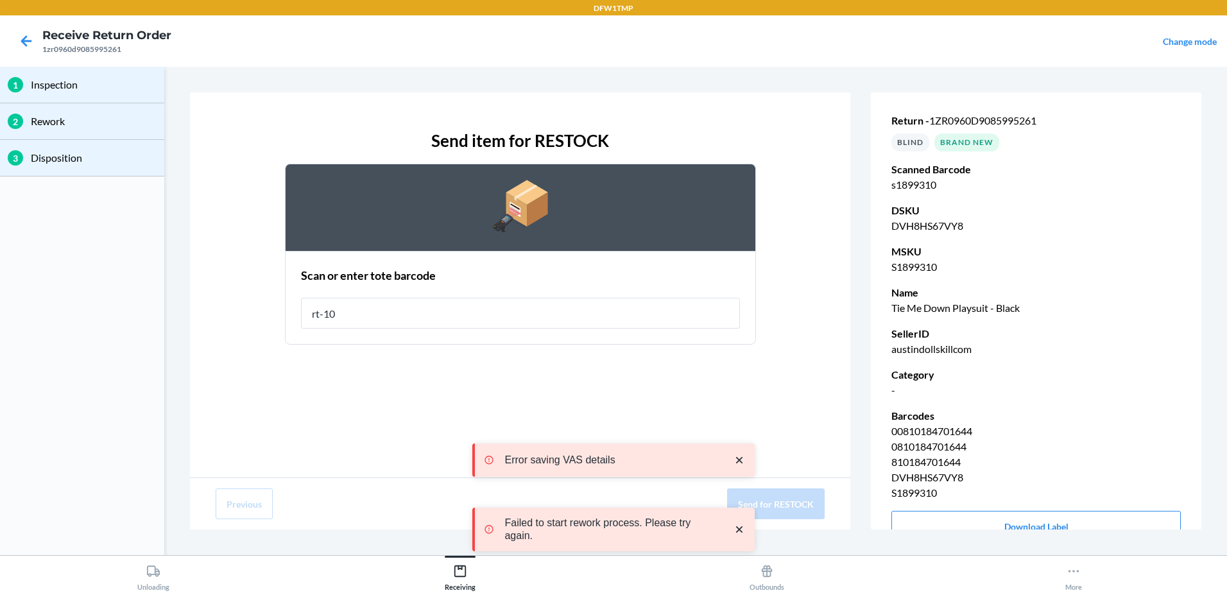
type input "rt-10"
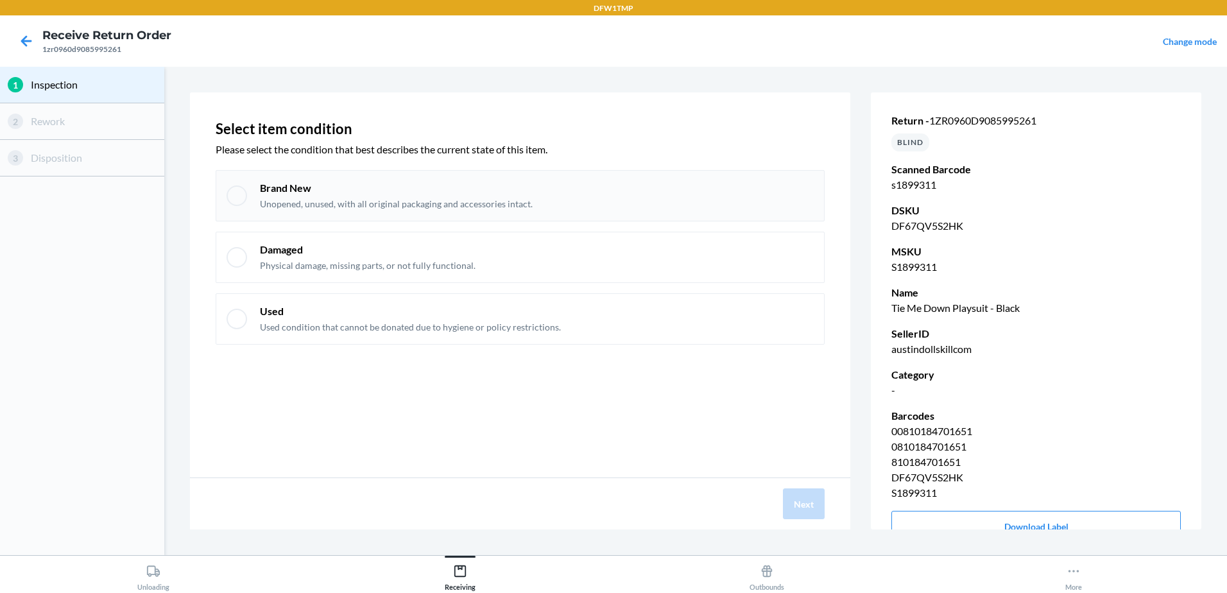
click at [217, 190] on div "Brand New Unopened, unused, with all original packaging and accessories intact." at bounding box center [520, 195] width 609 height 51
checkbox input "true"
click at [816, 502] on button "Next" at bounding box center [804, 503] width 42 height 31
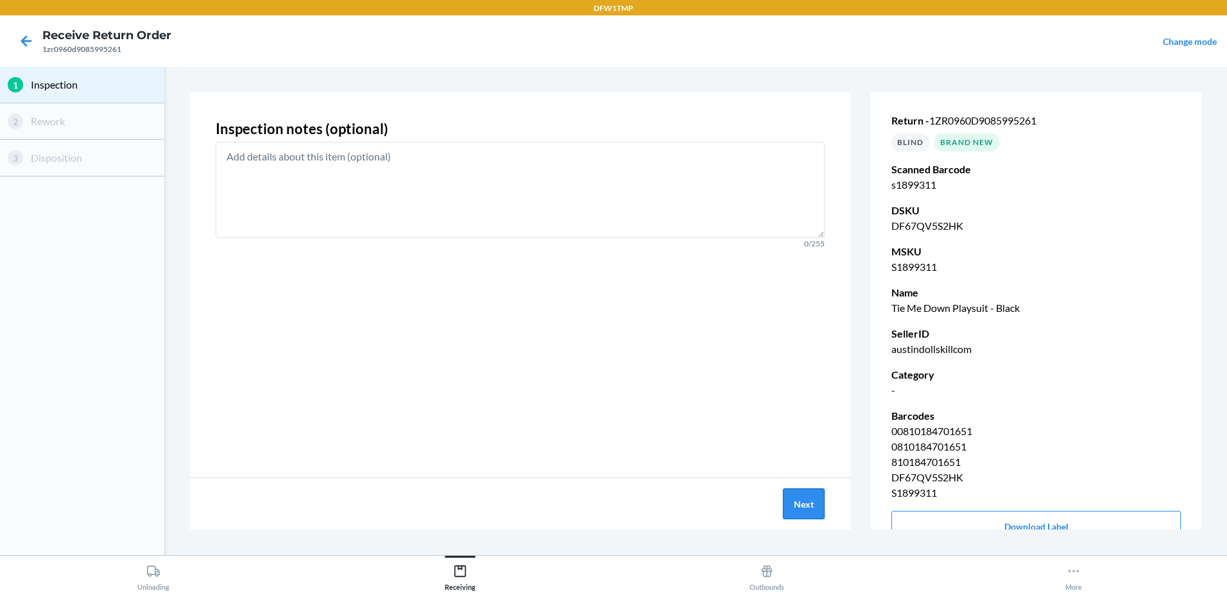
click at [802, 501] on button "Next" at bounding box center [804, 503] width 42 height 31
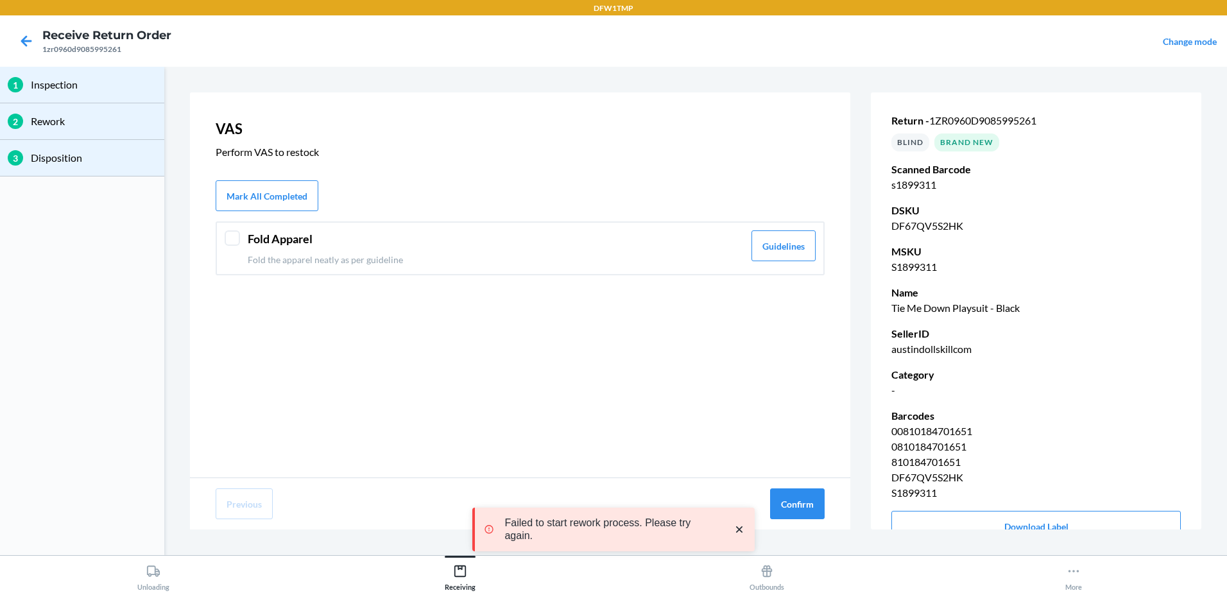
click at [227, 237] on div at bounding box center [232, 237] width 15 height 15
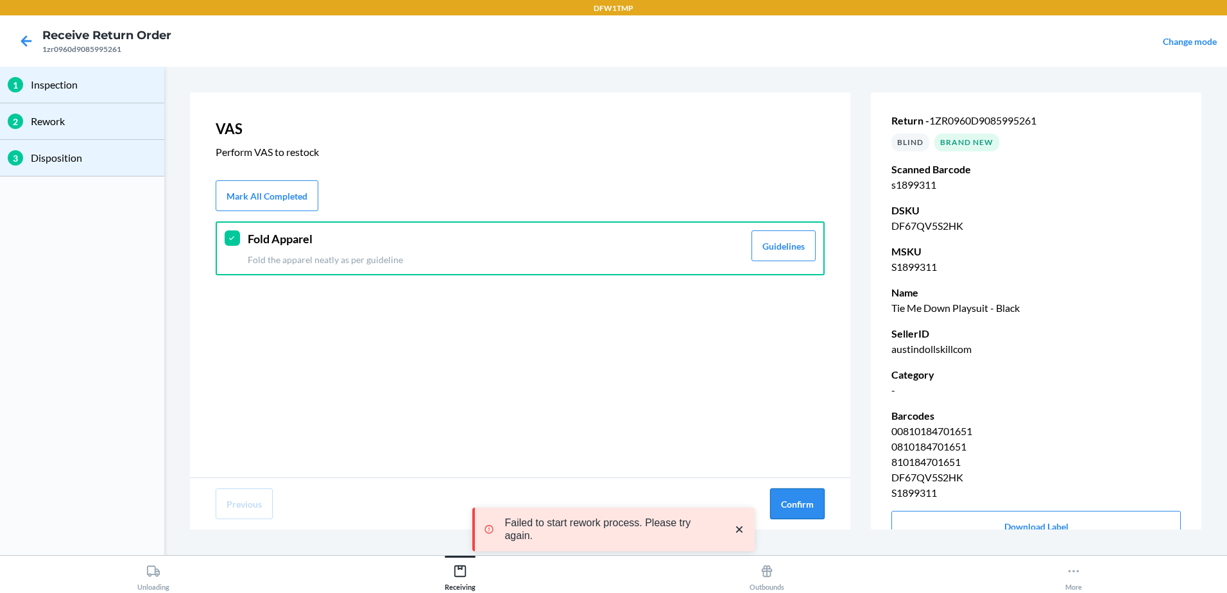
click at [790, 506] on button "Confirm" at bounding box center [797, 503] width 55 height 31
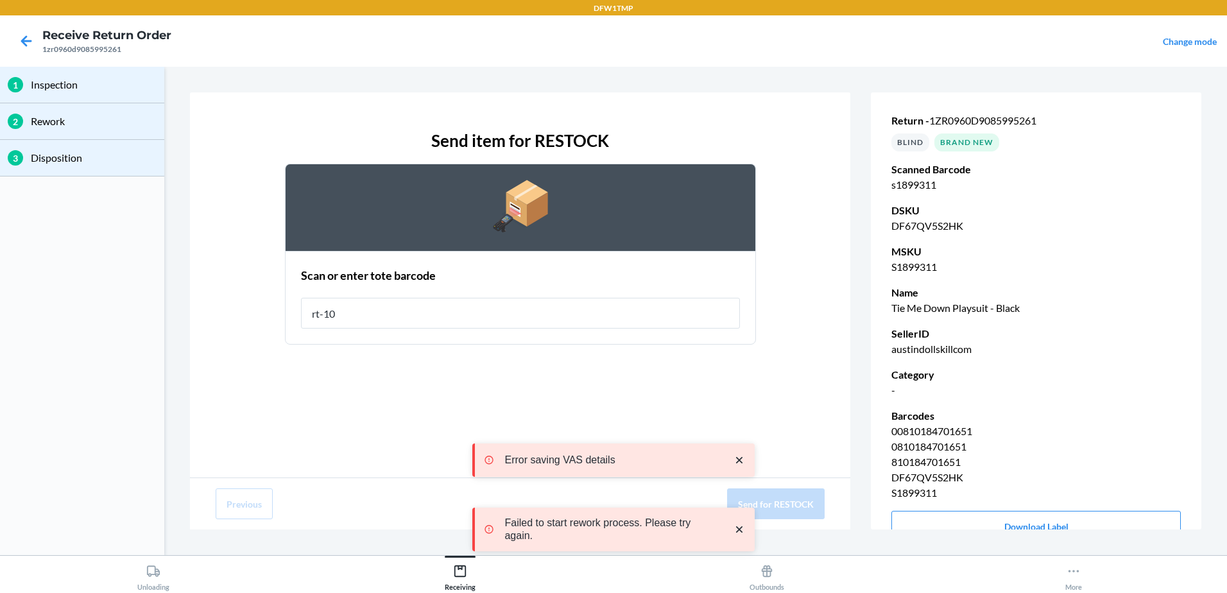
type input "rt-10"
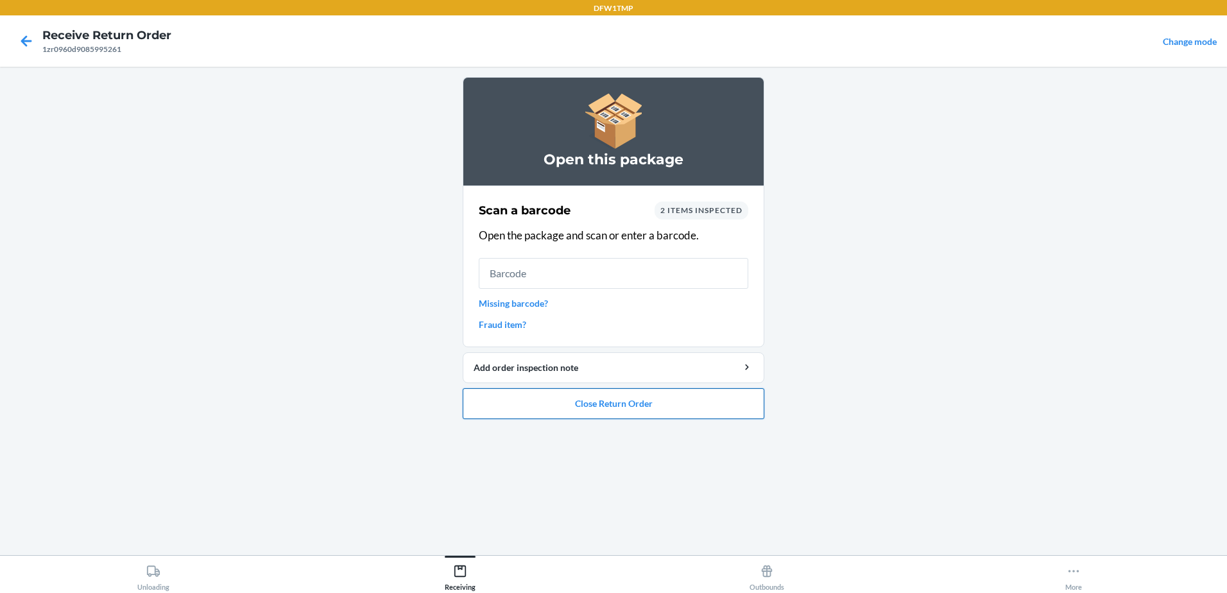
click at [682, 405] on button "Close Return Order" at bounding box center [614, 403] width 302 height 31
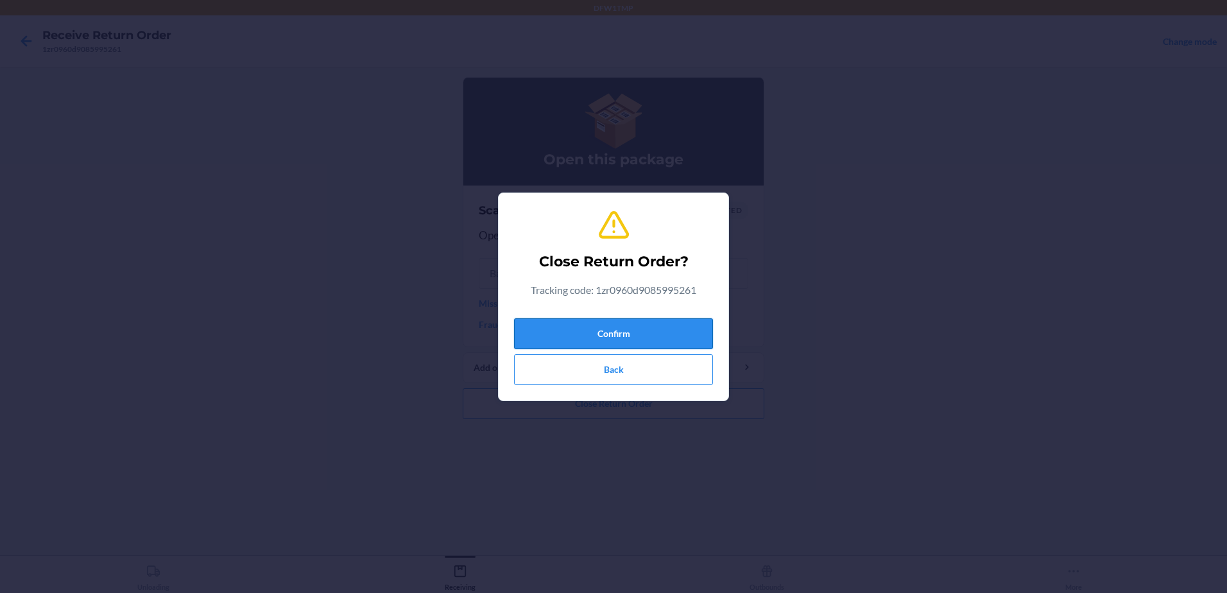
click at [678, 339] on button "Confirm" at bounding box center [613, 333] width 199 height 31
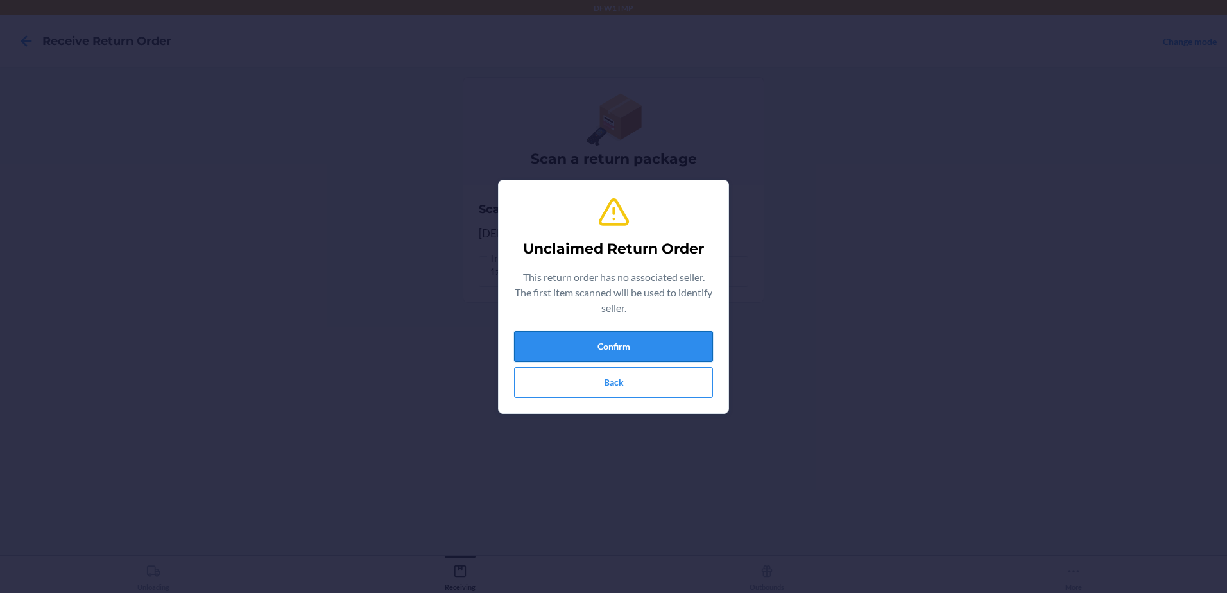
click at [708, 351] on button "Confirm" at bounding box center [613, 346] width 199 height 31
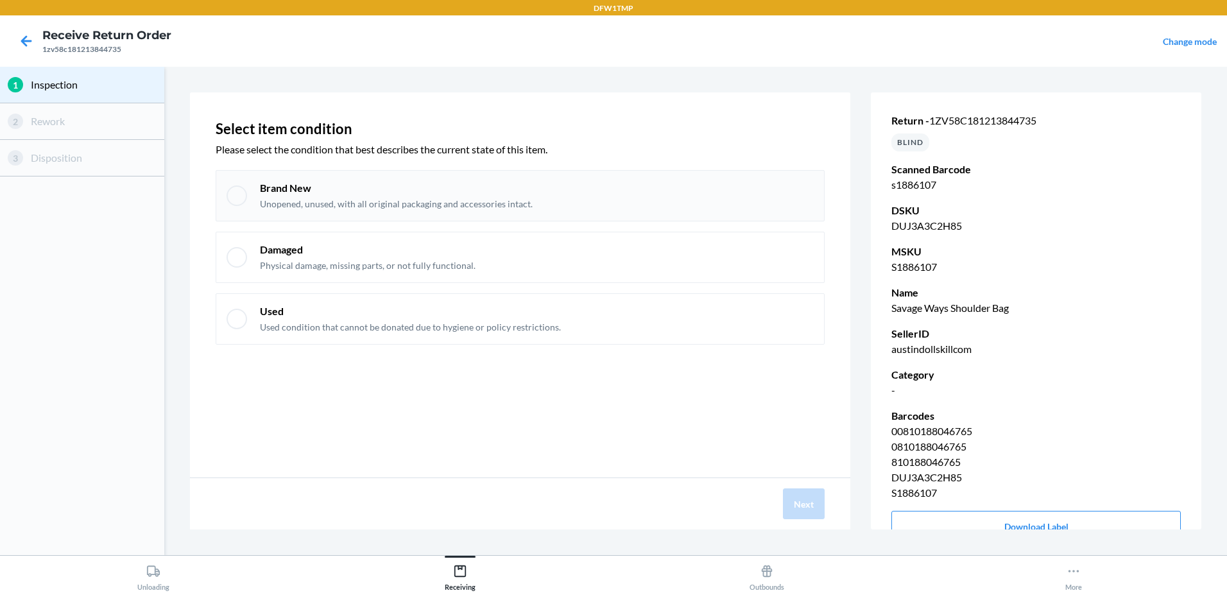
click at [248, 194] on div "Brand New Unopened, unused, with all original packaging and accessories intact." at bounding box center [520, 195] width 609 height 51
checkbox input "true"
click at [796, 497] on button "Next" at bounding box center [804, 503] width 42 height 31
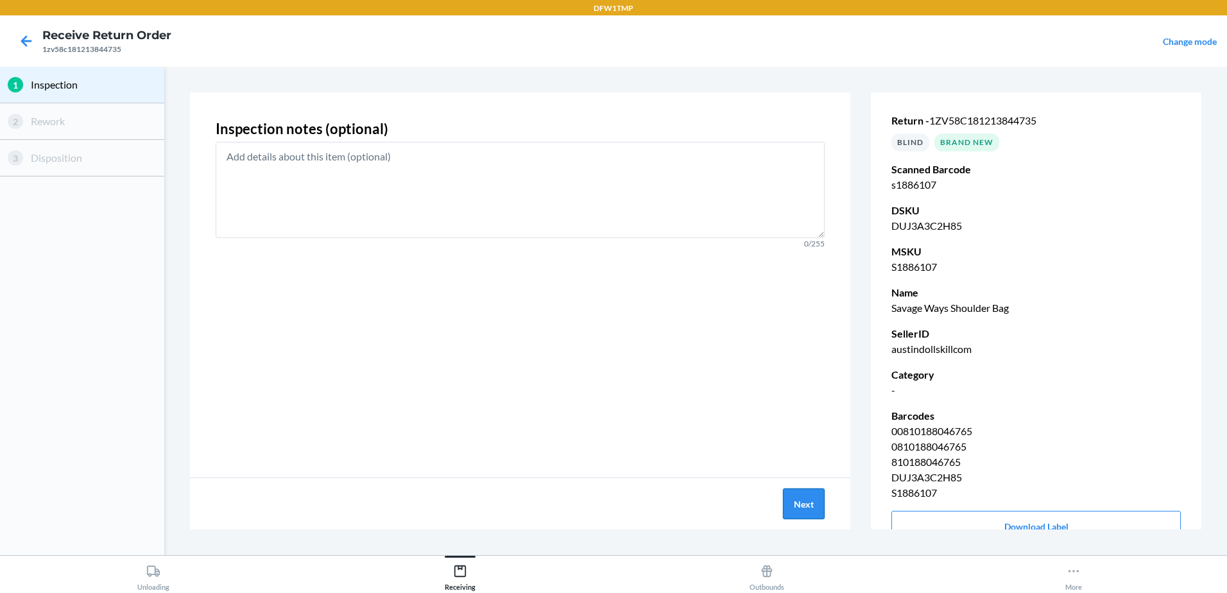
click at [808, 510] on button "Next" at bounding box center [804, 503] width 42 height 31
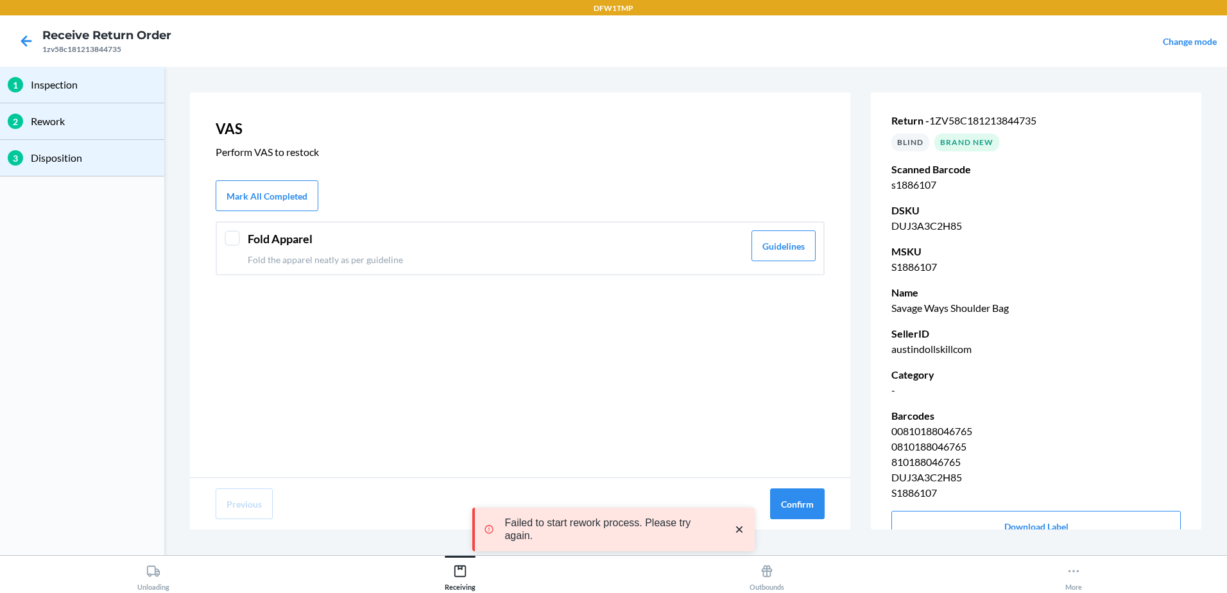
click at [234, 238] on div at bounding box center [232, 237] width 15 height 15
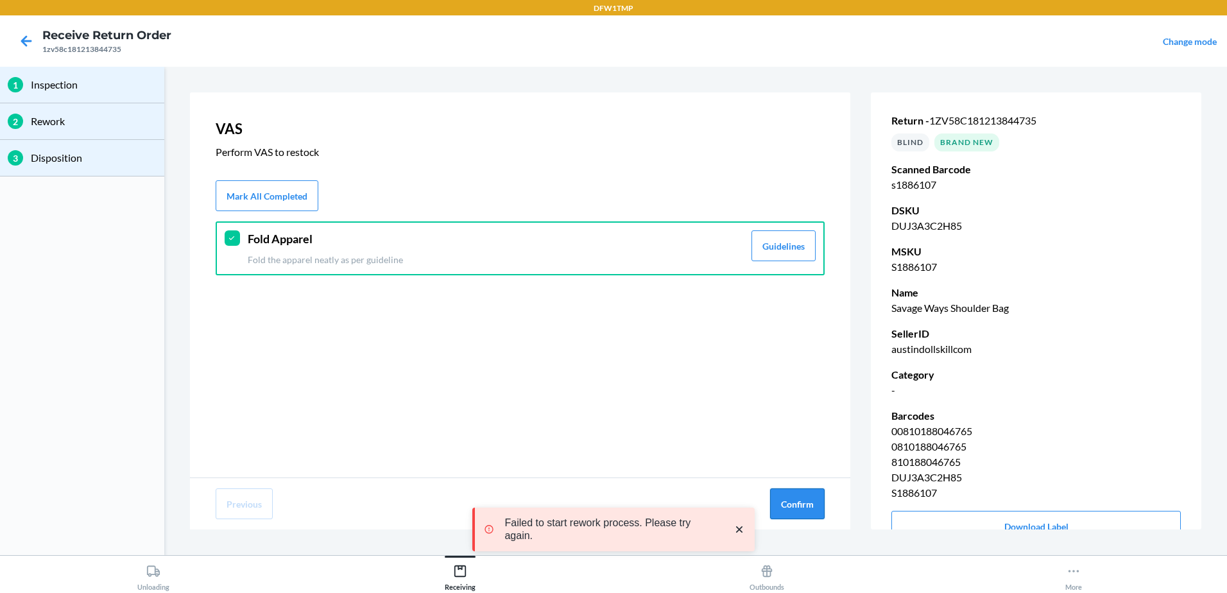
click at [814, 499] on button "Confirm" at bounding box center [797, 503] width 55 height 31
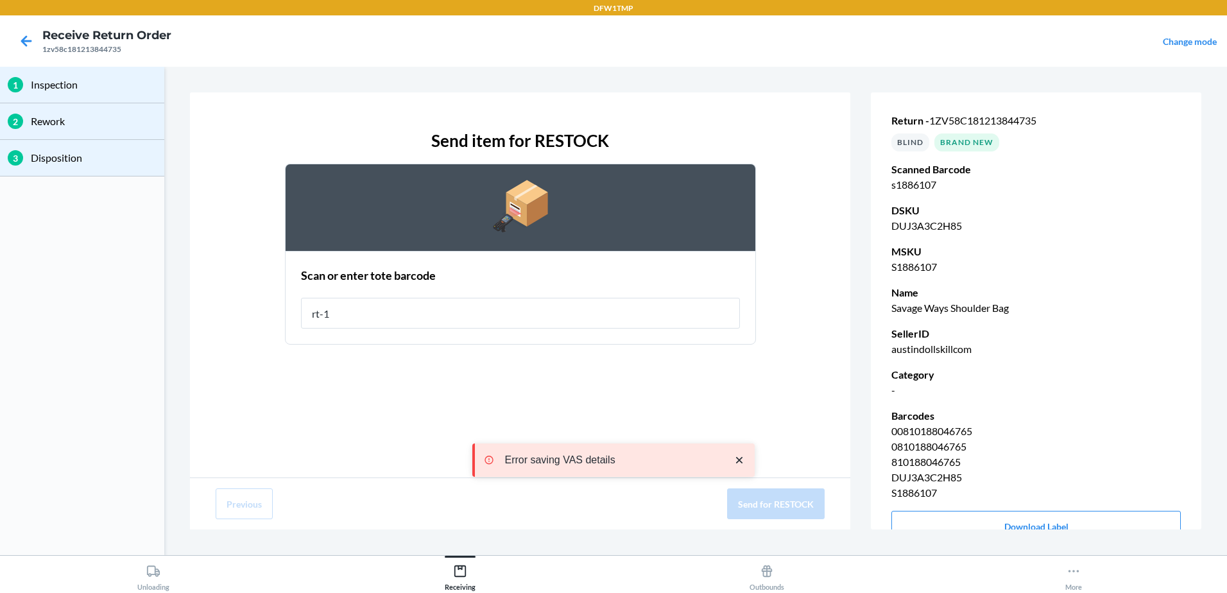
type input "rt-10"
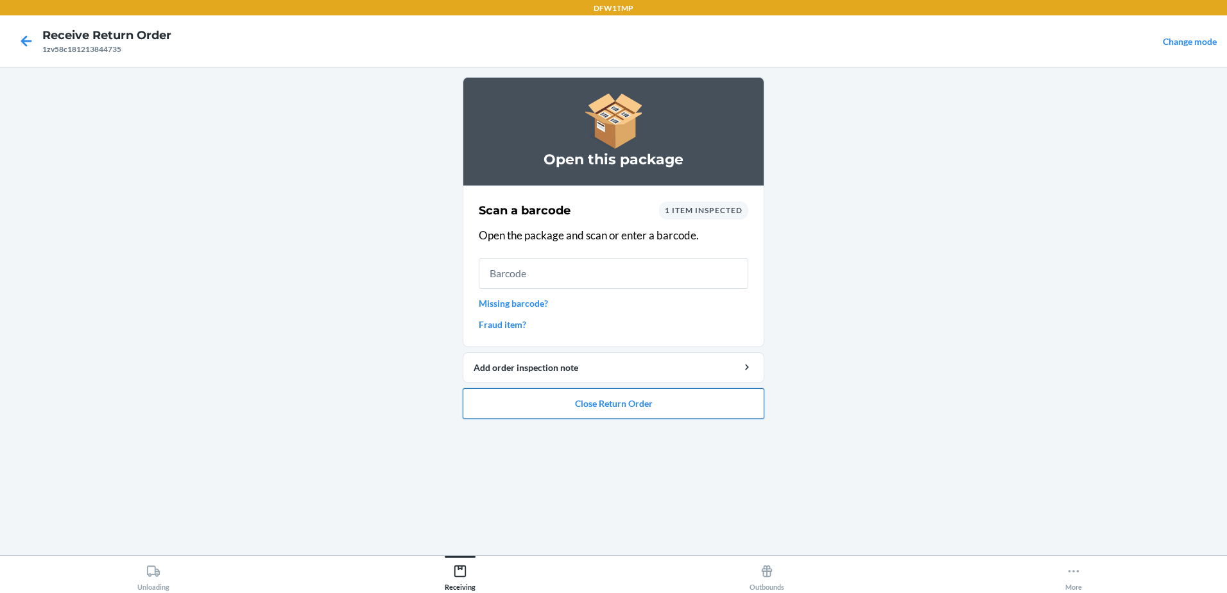
click at [558, 400] on button "Close Return Order" at bounding box center [614, 403] width 302 height 31
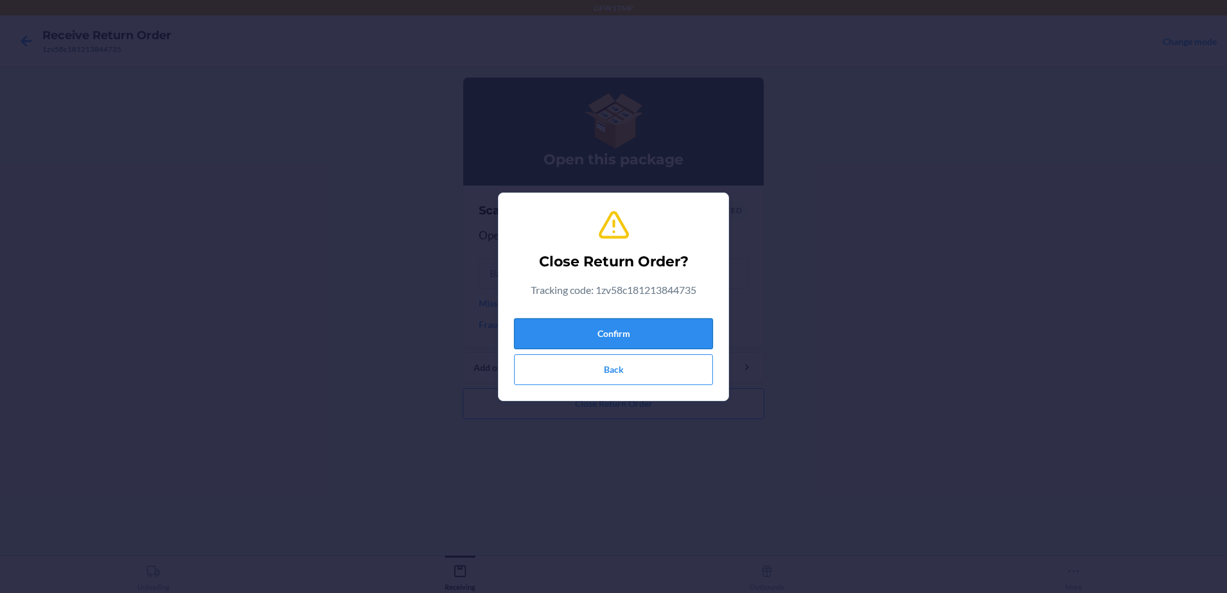
click at [619, 336] on button "Confirm" at bounding box center [613, 333] width 199 height 31
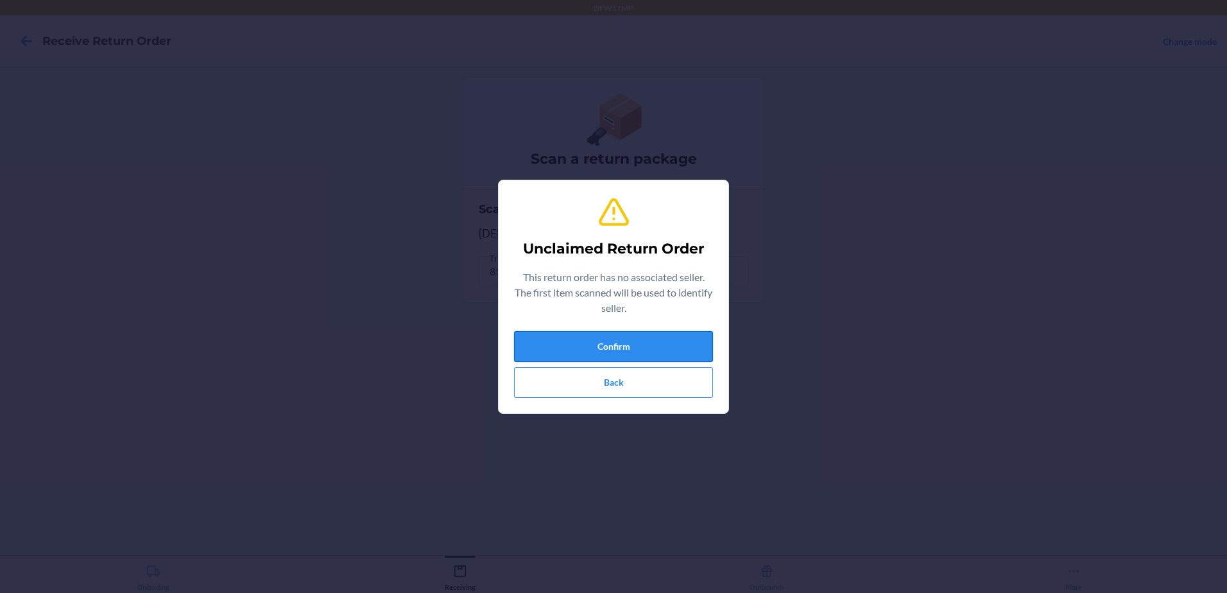
click at [642, 334] on button "Confirm" at bounding box center [613, 346] width 199 height 31
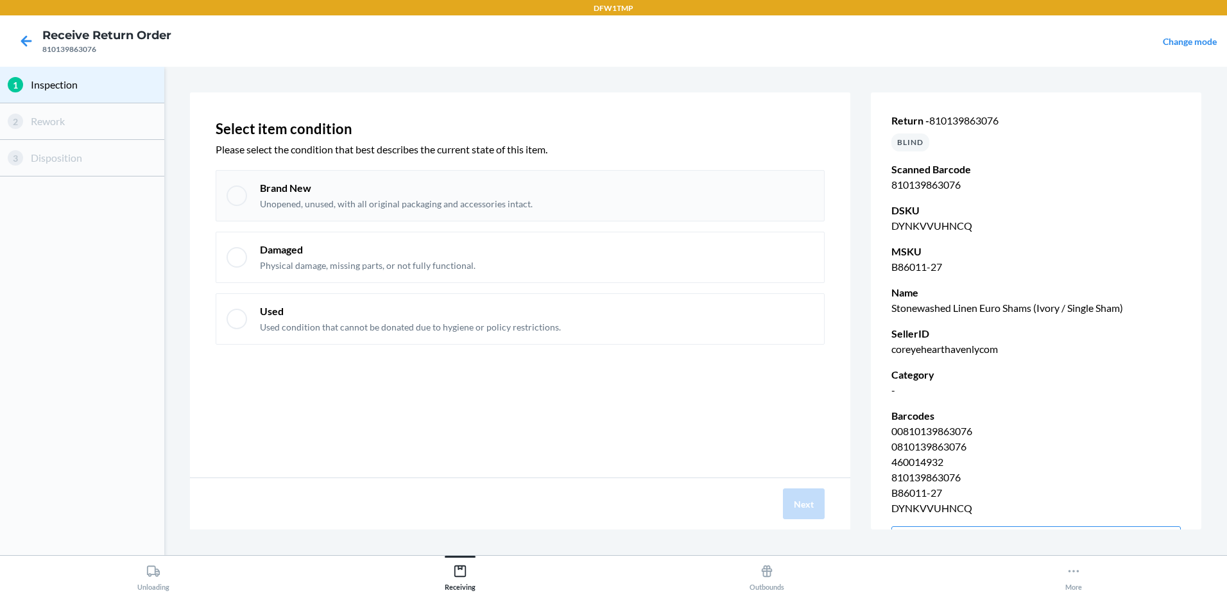
click at [232, 192] on div at bounding box center [237, 195] width 21 height 21
checkbox input "true"
click at [798, 504] on button "Next" at bounding box center [804, 503] width 42 height 31
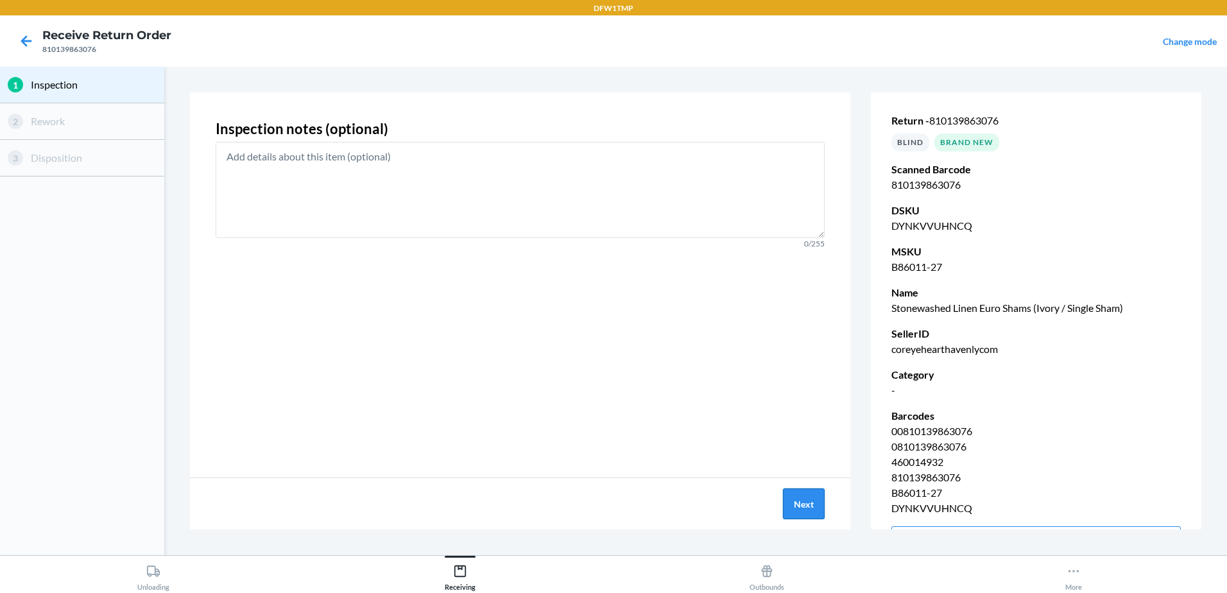
click at [798, 504] on button "Next" at bounding box center [804, 503] width 42 height 31
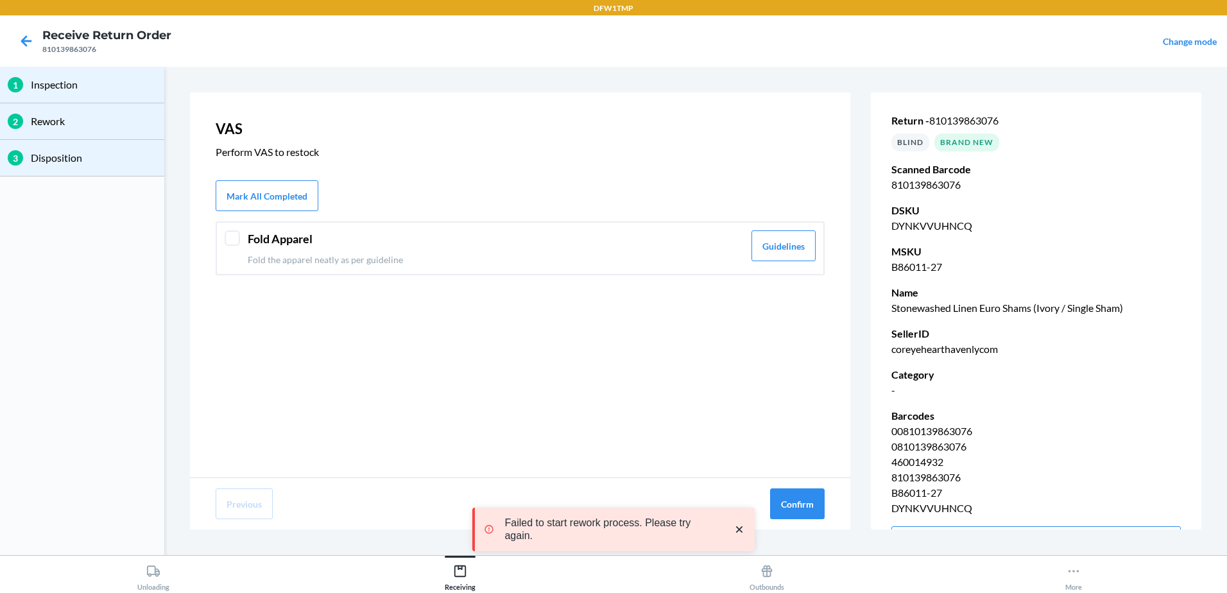
click at [244, 234] on div "Fold Apparel Fold the apparel neatly as per guideline Guidelines" at bounding box center [520, 248] width 609 height 54
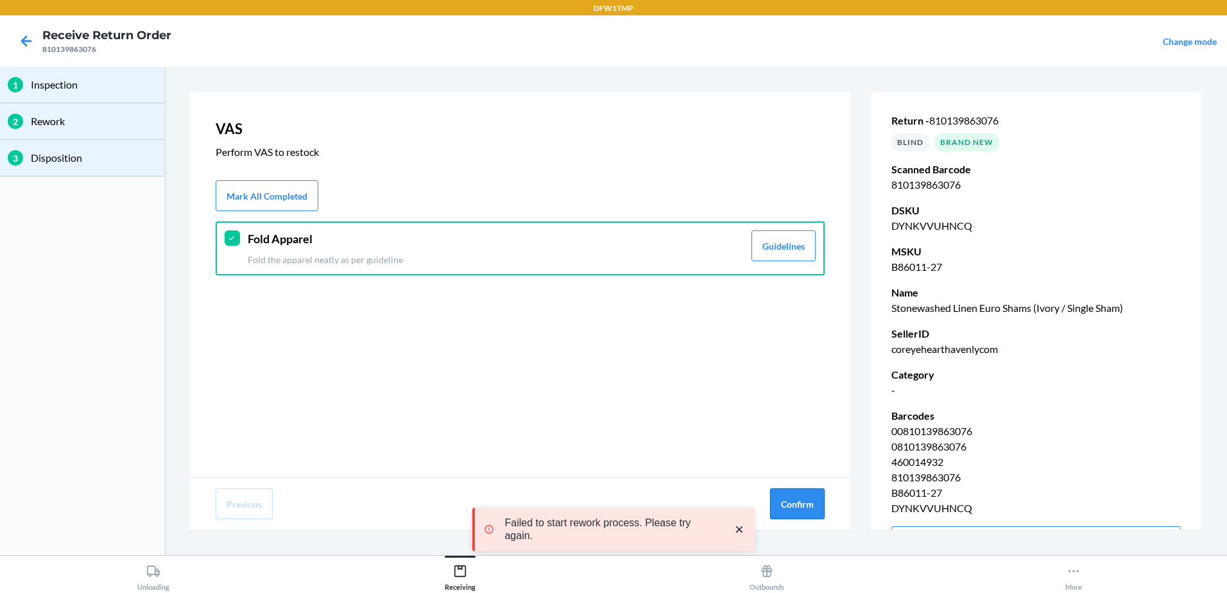
click at [790, 501] on button "Confirm" at bounding box center [797, 503] width 55 height 31
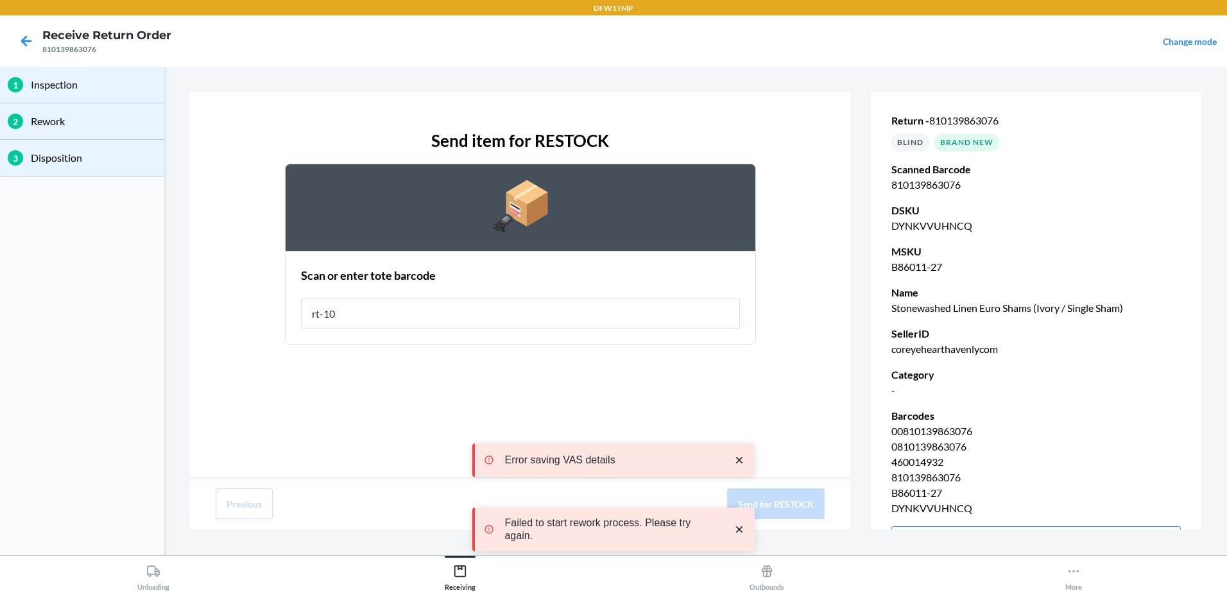
type input "rt-10"
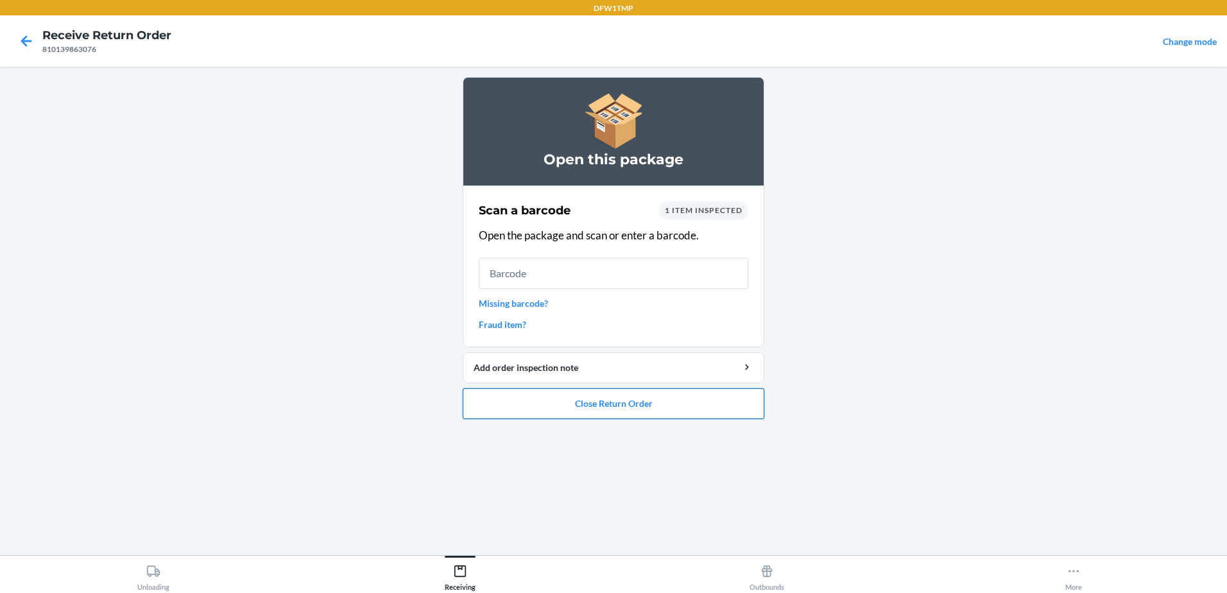
click at [670, 401] on button "Close Return Order" at bounding box center [614, 403] width 302 height 31
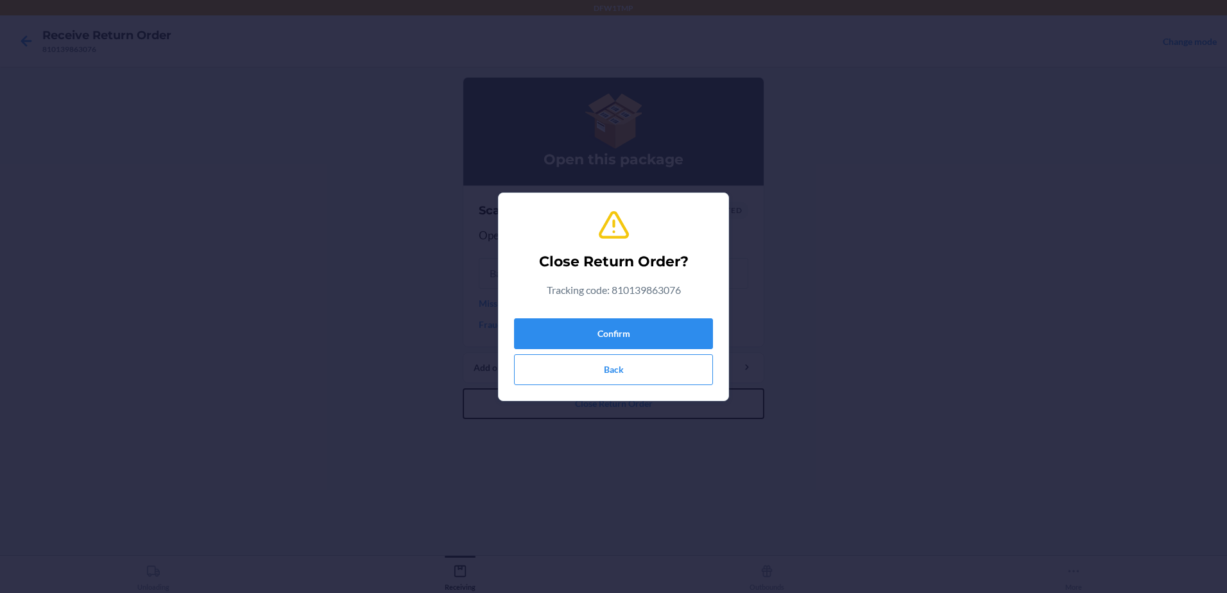
click at [463, 388] on button "Close Return Order" at bounding box center [614, 403] width 302 height 31
click at [621, 333] on button "Confirm" at bounding box center [613, 333] width 199 height 31
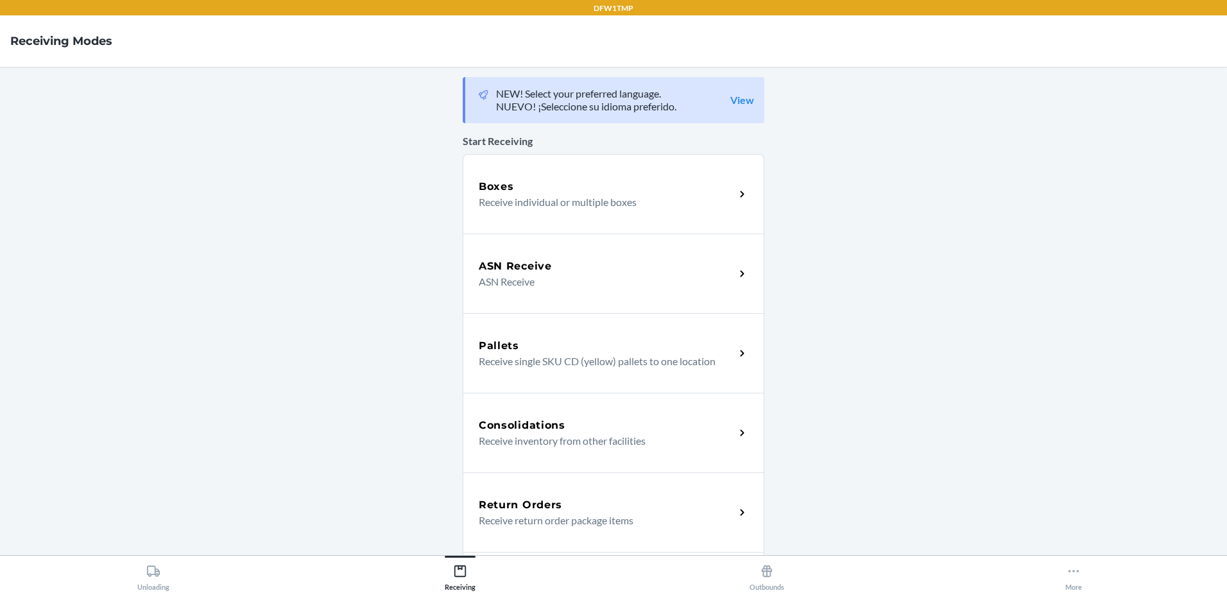
click at [632, 498] on div "Return Orders" at bounding box center [607, 504] width 256 height 15
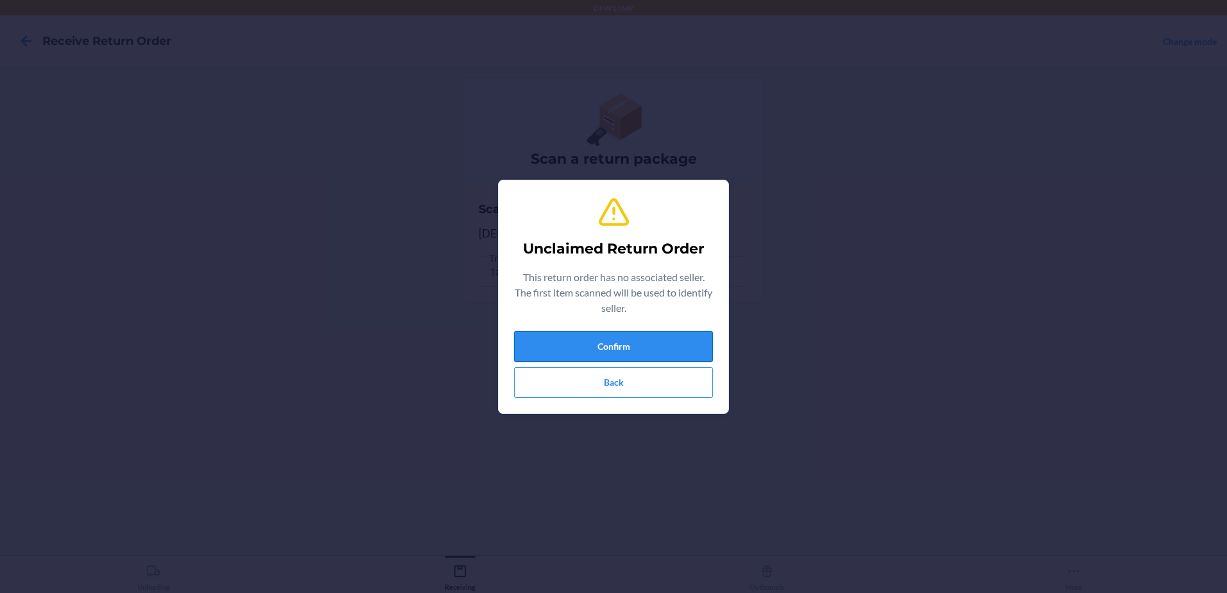
click at [605, 344] on button "Confirm" at bounding box center [613, 346] width 199 height 31
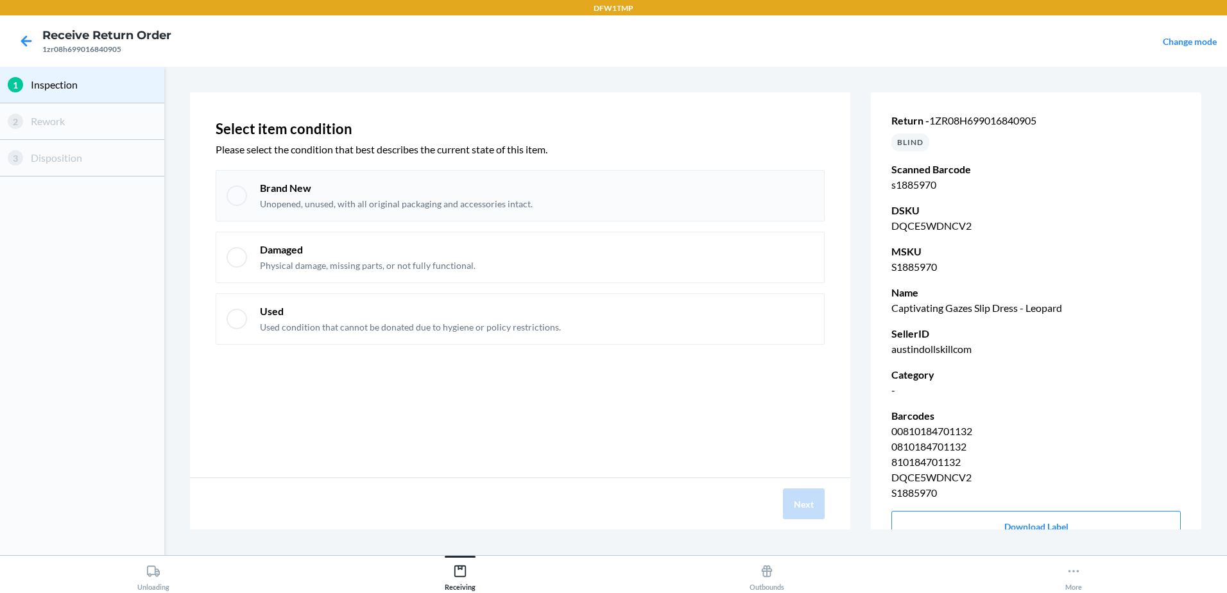
click at [291, 189] on p "Brand New" at bounding box center [396, 188] width 273 height 14
checkbox input "true"
click at [811, 504] on button "Next" at bounding box center [804, 503] width 42 height 31
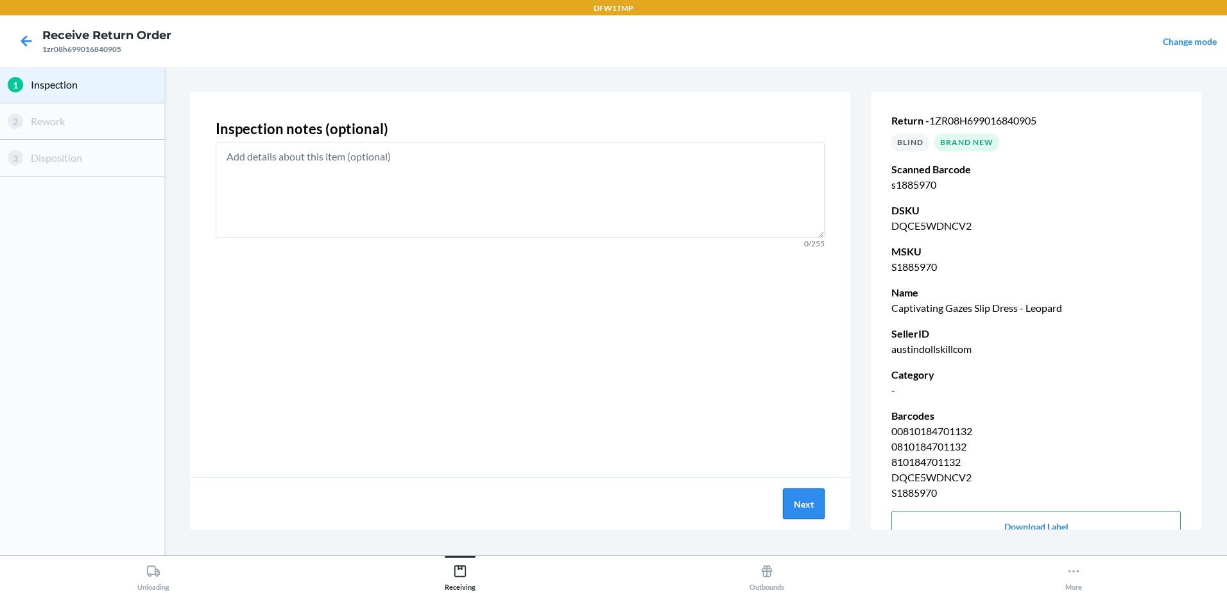
click at [811, 504] on button "Next" at bounding box center [804, 503] width 42 height 31
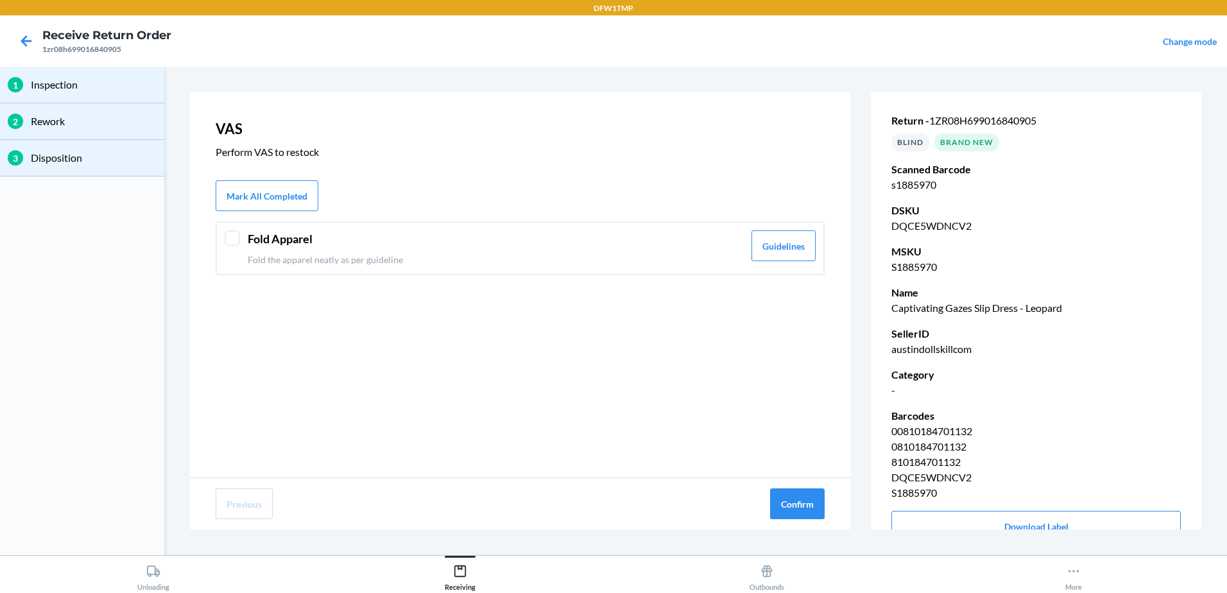
click at [232, 244] on div at bounding box center [232, 237] width 15 height 15
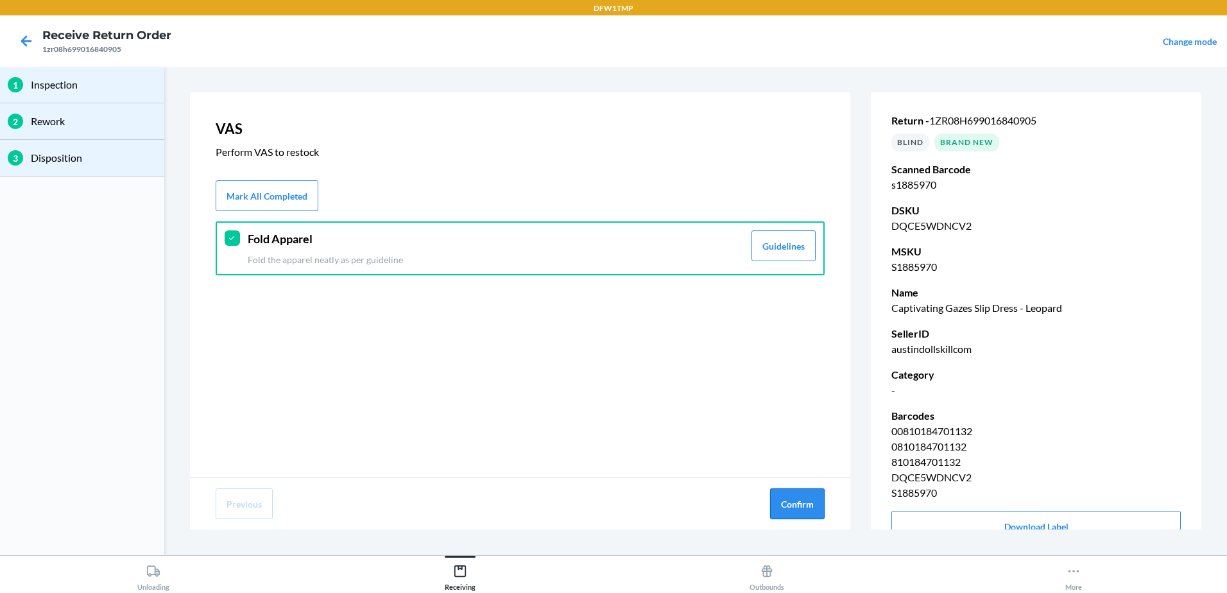
click at [805, 505] on button "Confirm" at bounding box center [797, 503] width 55 height 31
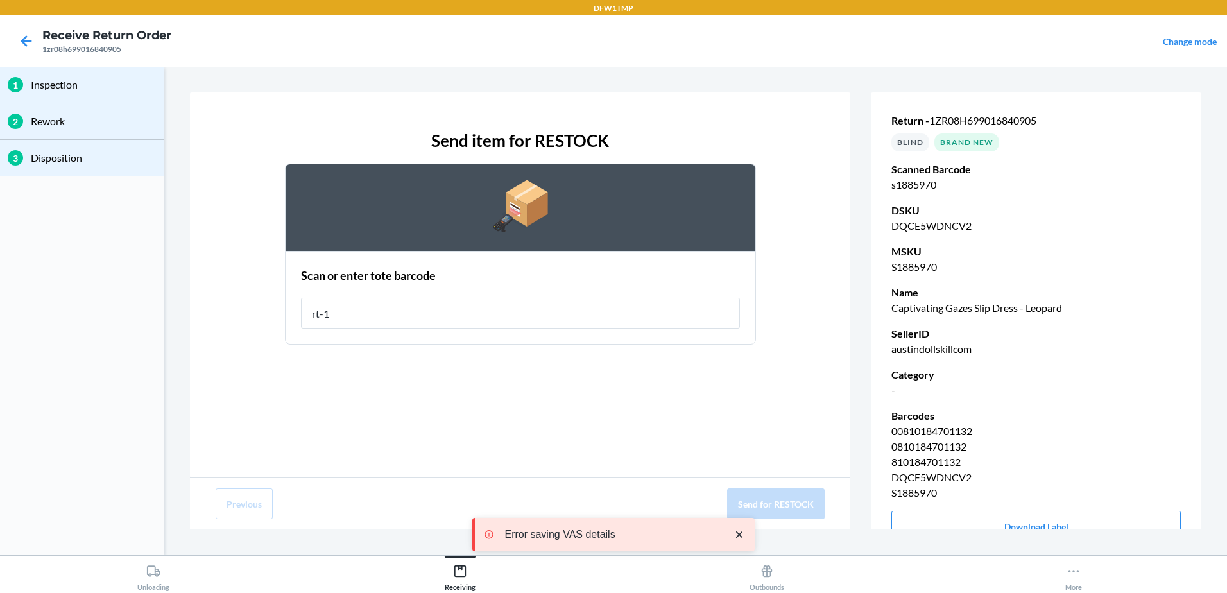
type input "rt-10"
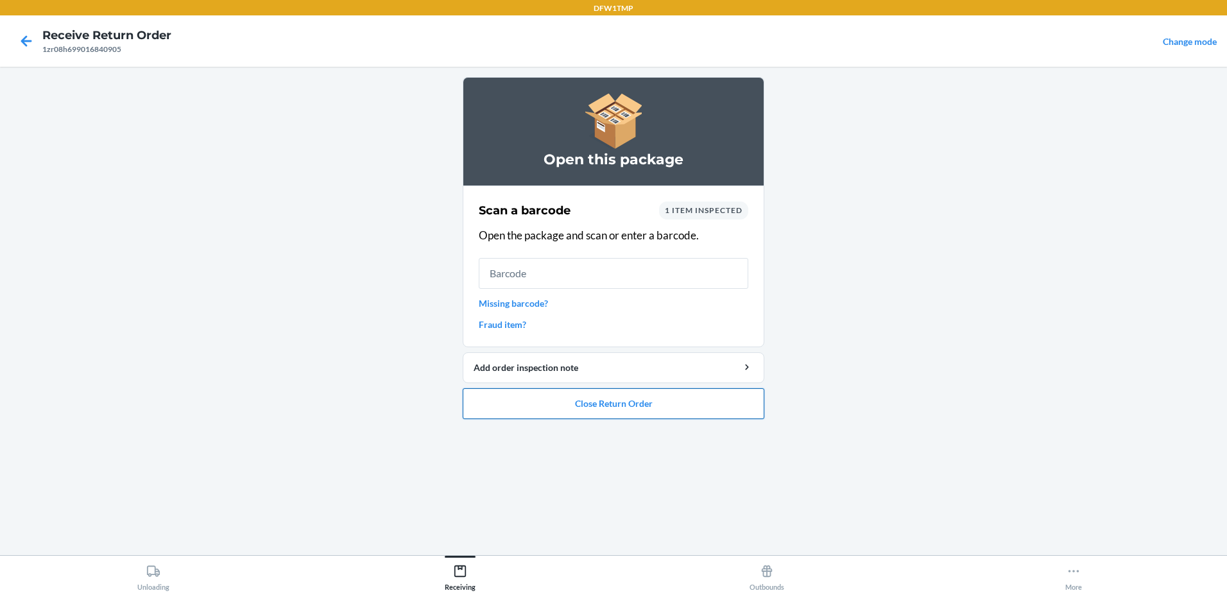
click at [751, 398] on button "Close Return Order" at bounding box center [614, 403] width 302 height 31
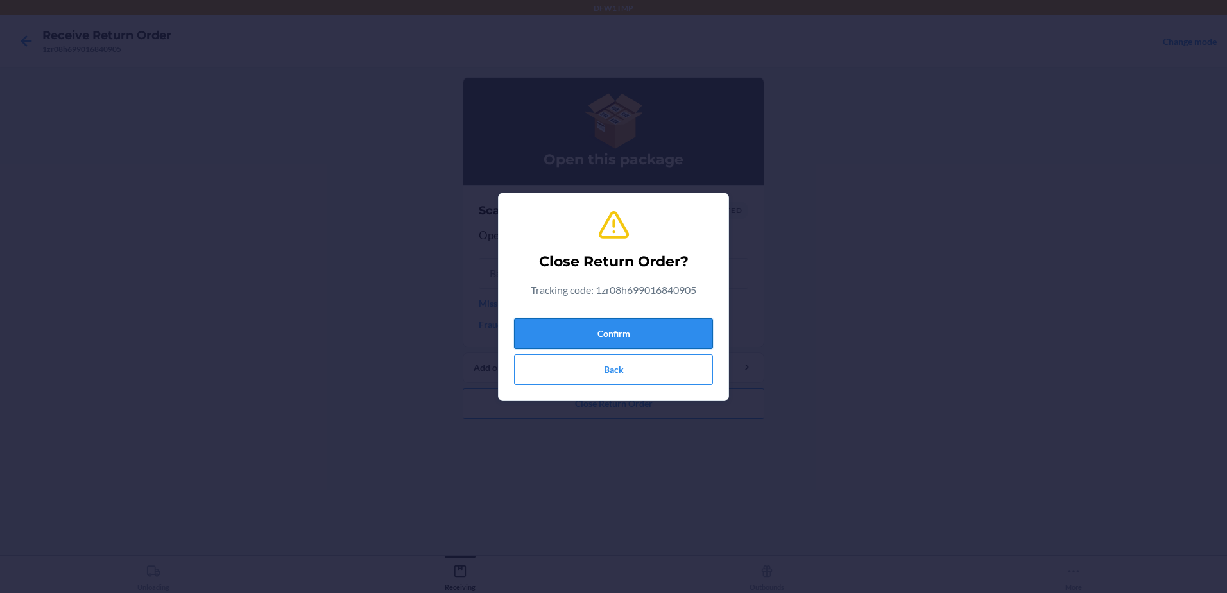
click at [644, 323] on button "Confirm" at bounding box center [613, 333] width 199 height 31
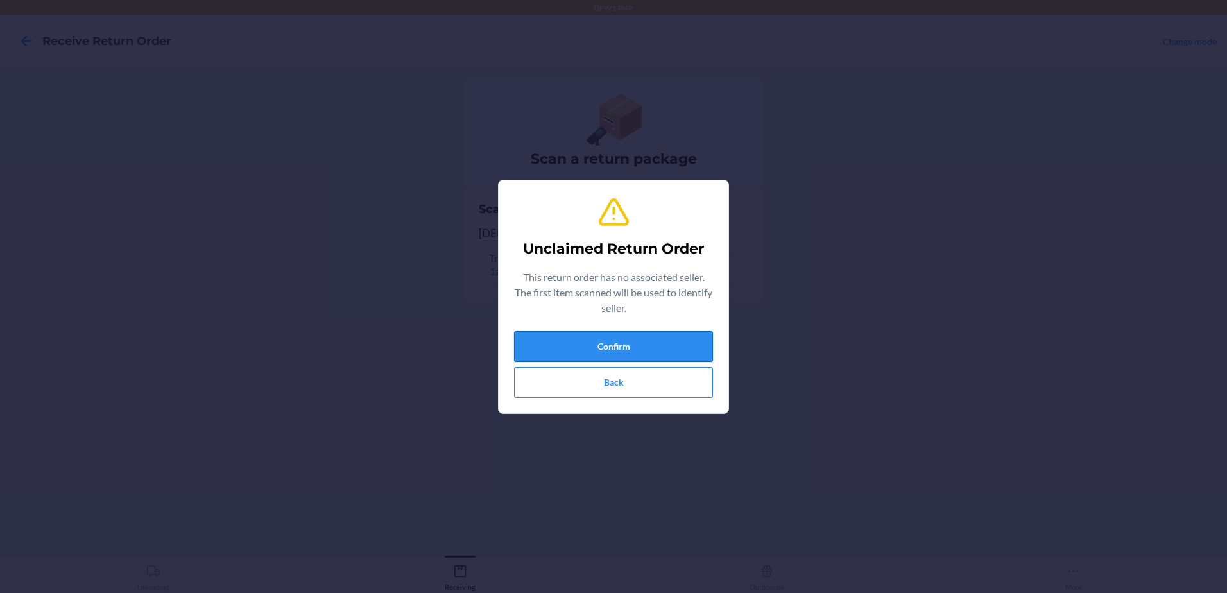
click at [700, 354] on button "Confirm" at bounding box center [613, 346] width 199 height 31
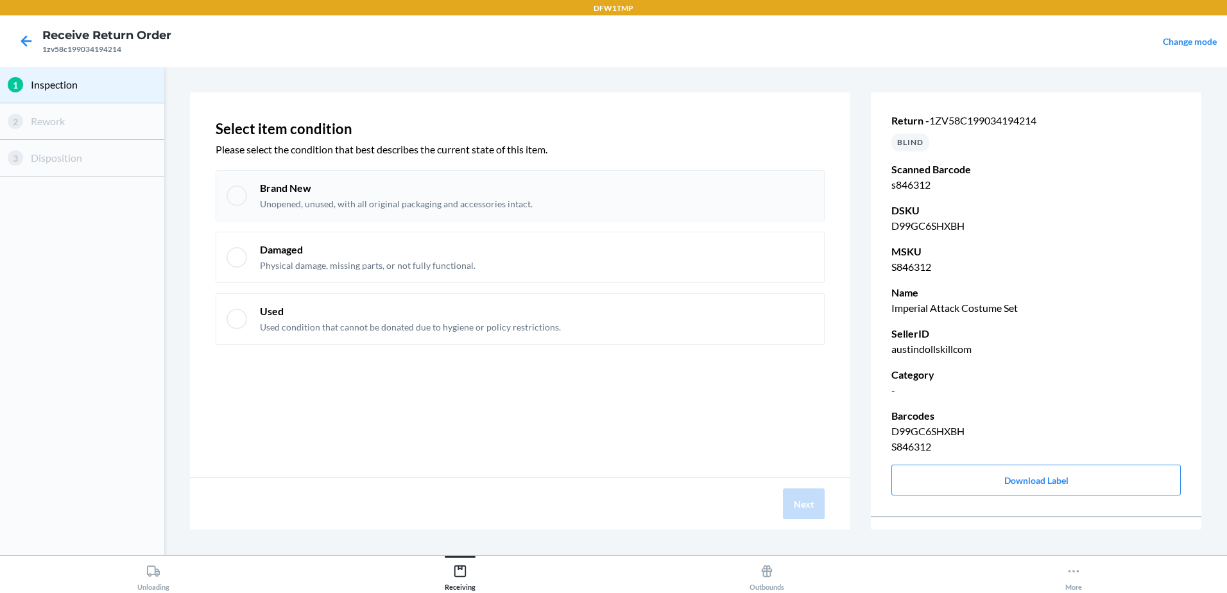
click at [237, 204] on div at bounding box center [237, 195] width 21 height 21
checkbox input "true"
click at [799, 500] on button "Next" at bounding box center [804, 503] width 42 height 31
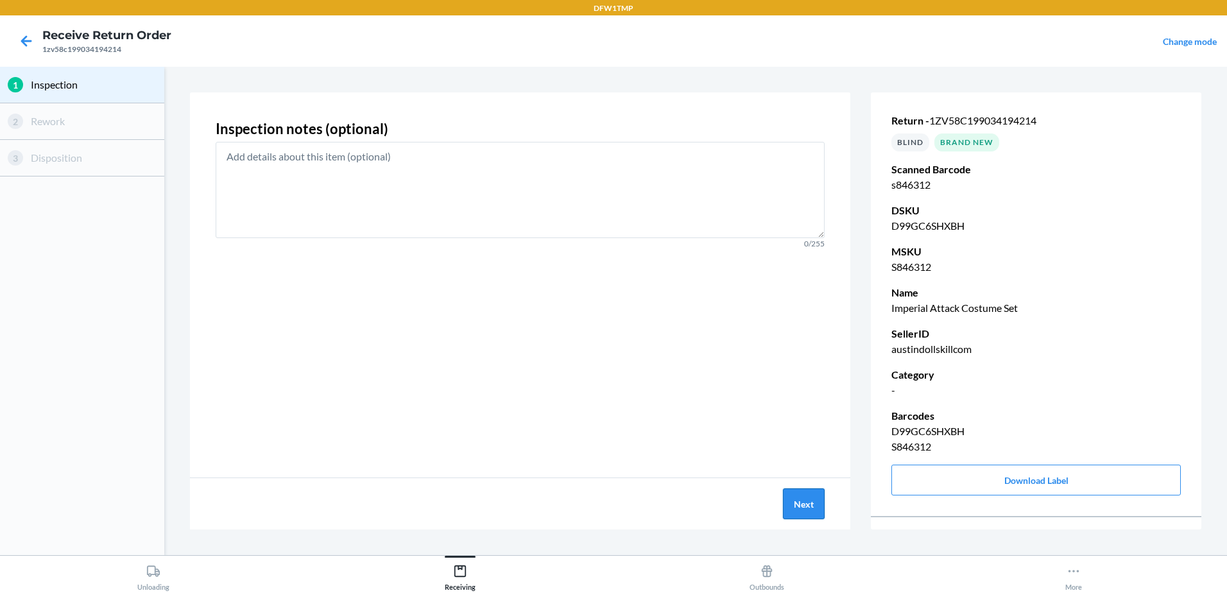
click at [790, 501] on button "Next" at bounding box center [804, 503] width 42 height 31
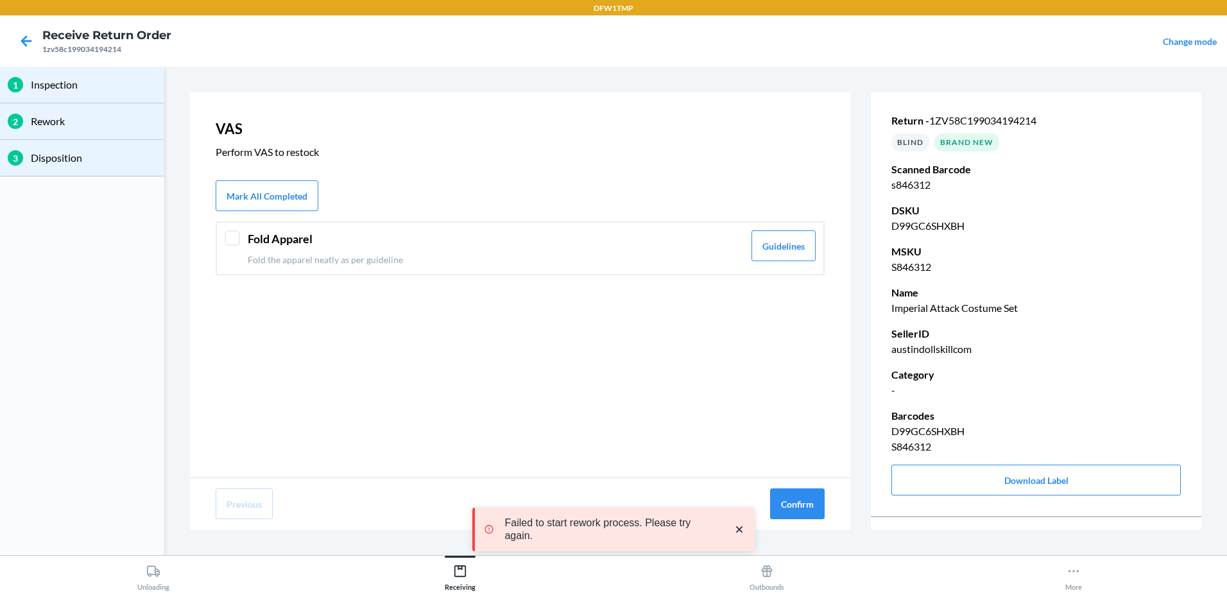
click at [236, 245] on div at bounding box center [232, 237] width 15 height 15
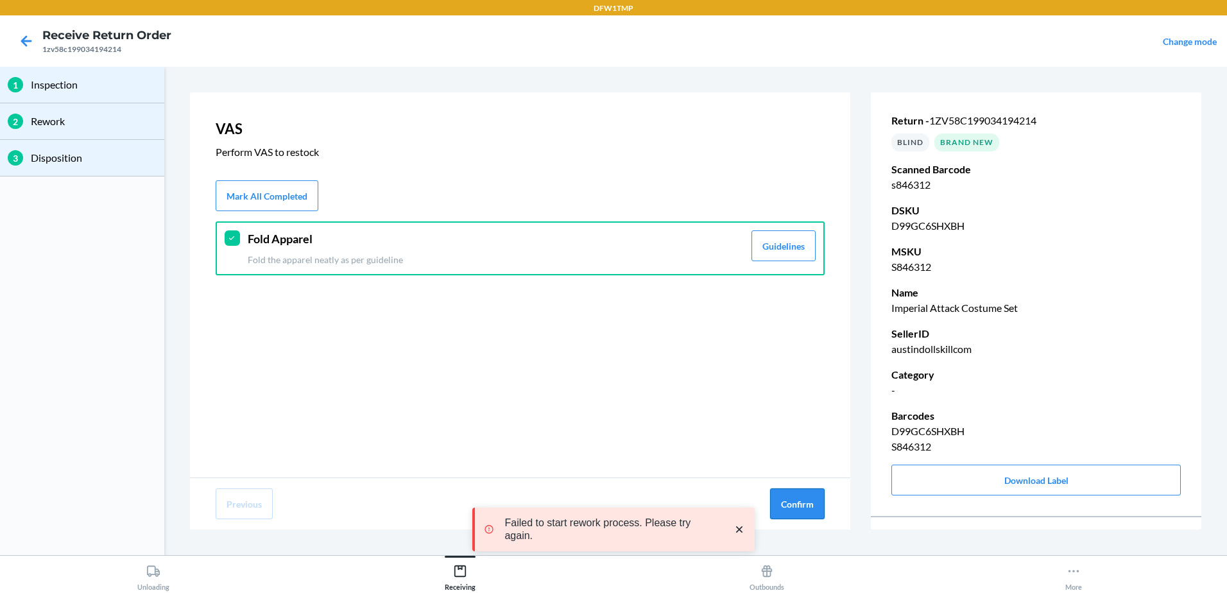
click at [811, 512] on button "Confirm" at bounding box center [797, 503] width 55 height 31
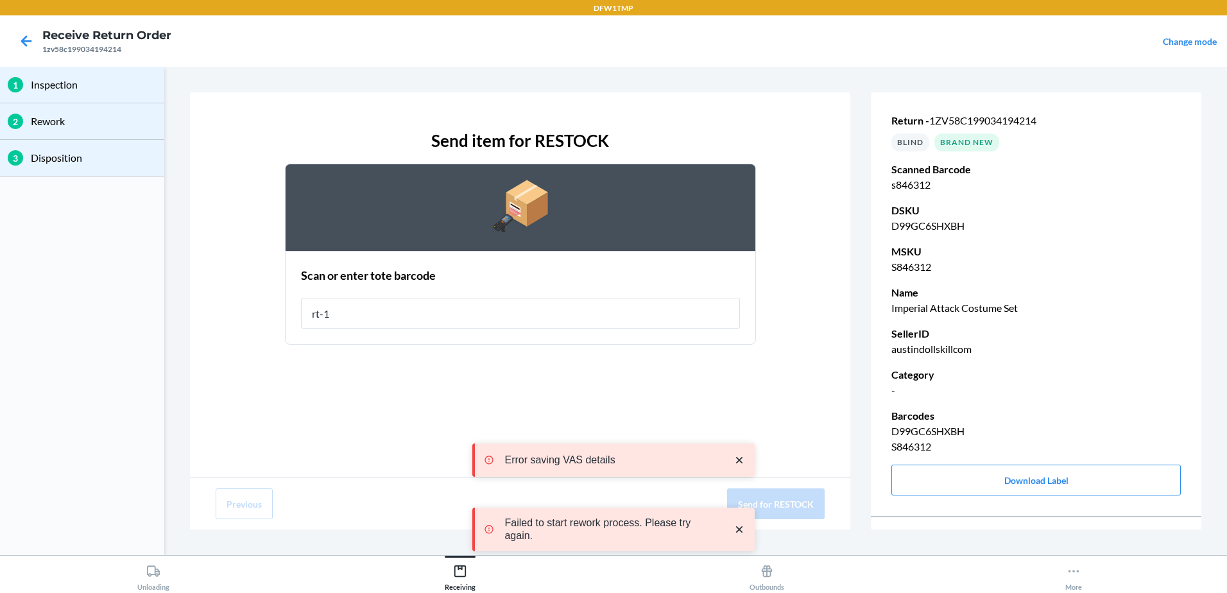
type input "rt-10"
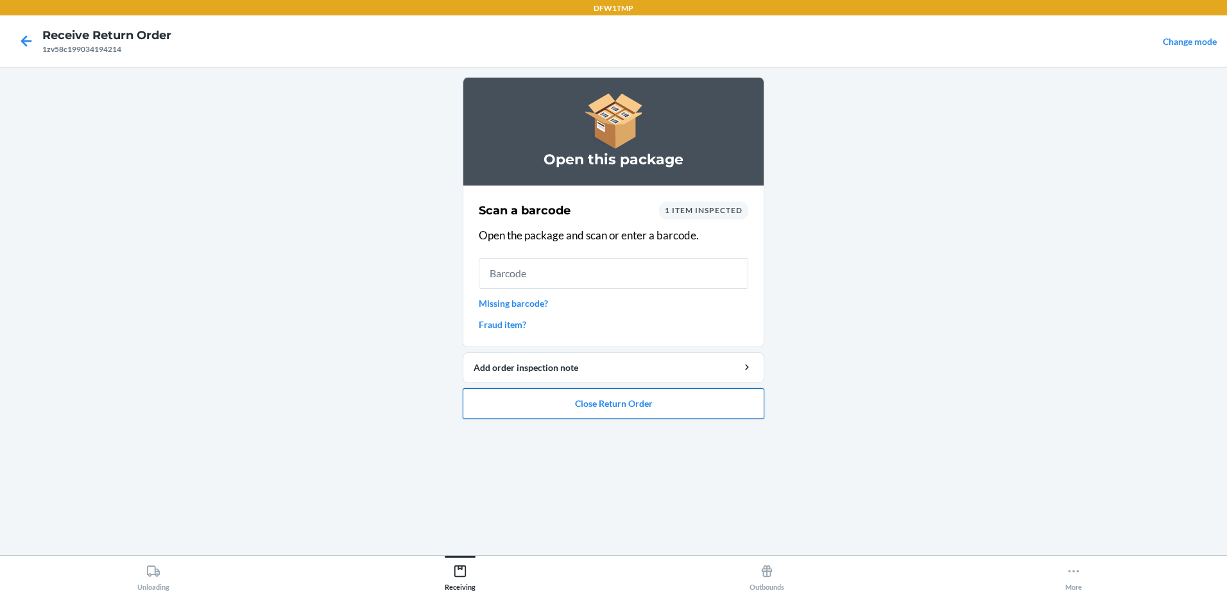
drag, startPoint x: 811, startPoint y: 512, endPoint x: 585, endPoint y: 402, distance: 252.0
click at [585, 402] on button "Close Return Order" at bounding box center [614, 403] width 302 height 31
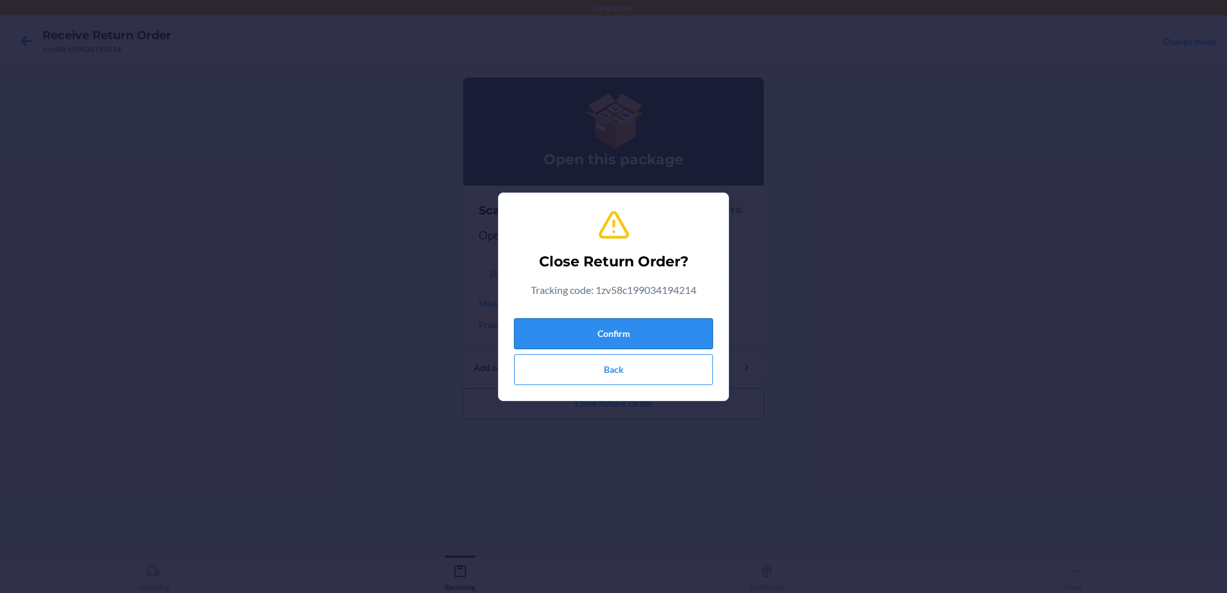
click at [586, 327] on button "Confirm" at bounding box center [613, 333] width 199 height 31
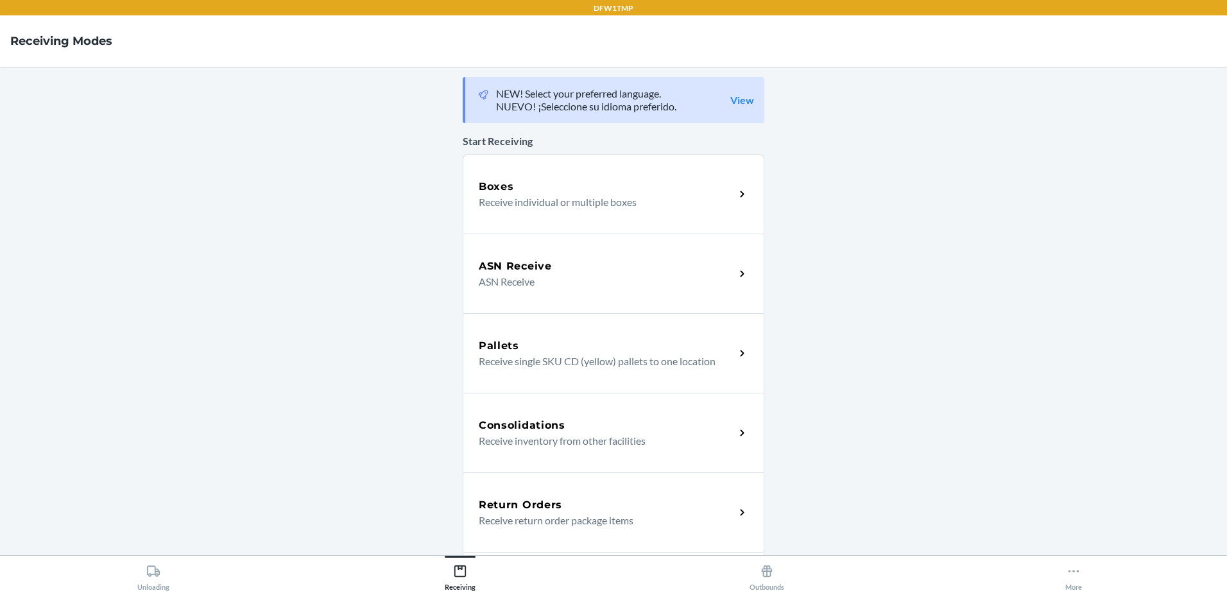
click at [674, 515] on p "Receive return order package items" at bounding box center [602, 520] width 246 height 15
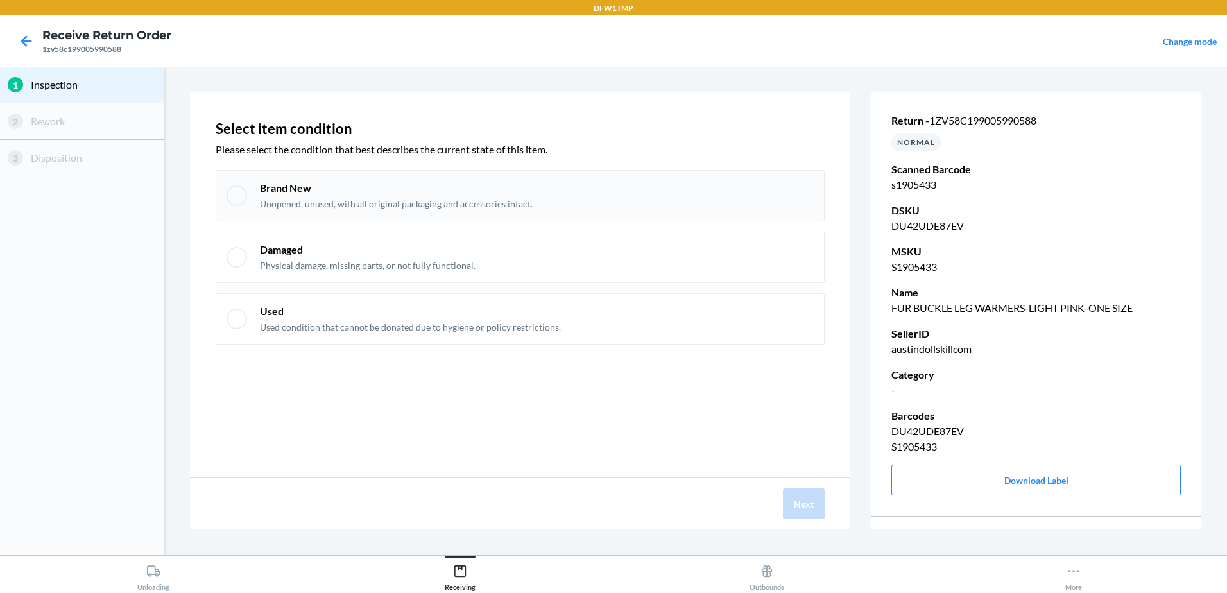
drag, startPoint x: 520, startPoint y: 190, endPoint x: 231, endPoint y: 196, distance: 288.9
click at [231, 196] on div at bounding box center [237, 195] width 21 height 21
checkbox input "true"
click at [800, 501] on button "Next" at bounding box center [804, 503] width 42 height 31
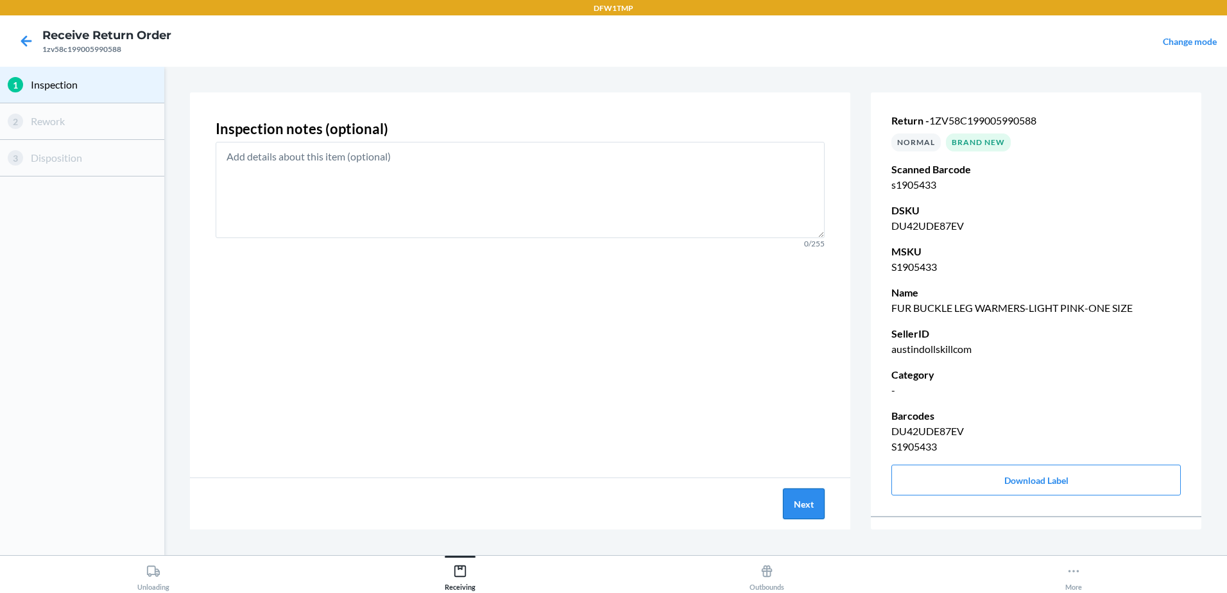
click at [805, 501] on button "Next" at bounding box center [804, 503] width 42 height 31
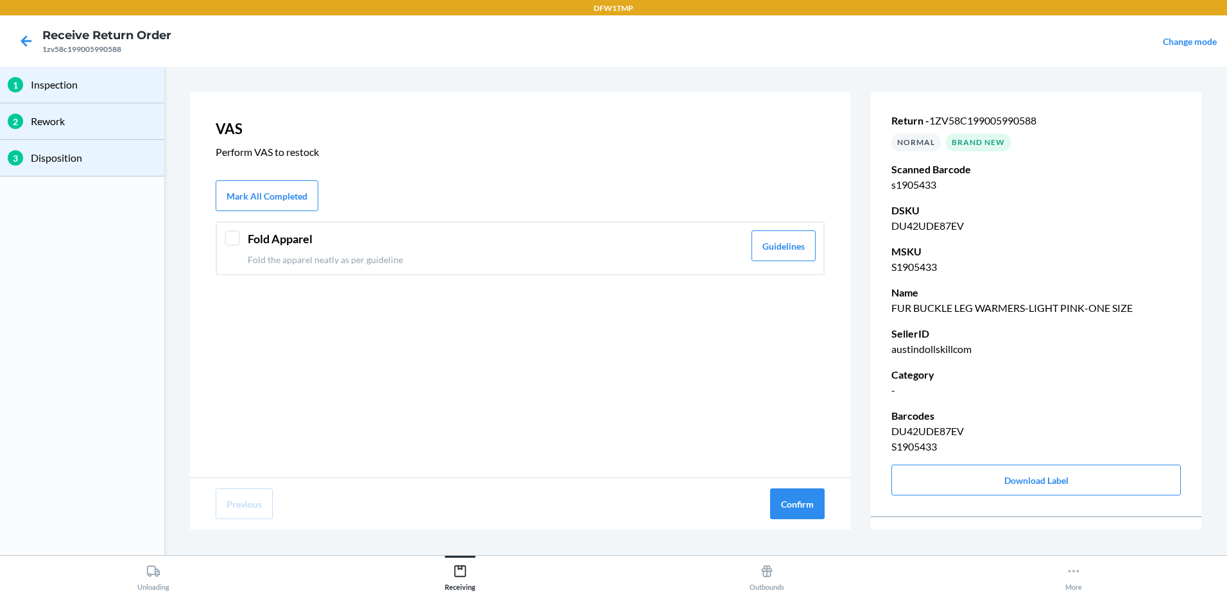
click at [263, 250] on div "Fold Apparel Fold the apparel neatly as per guideline" at bounding box center [496, 248] width 496 height 36
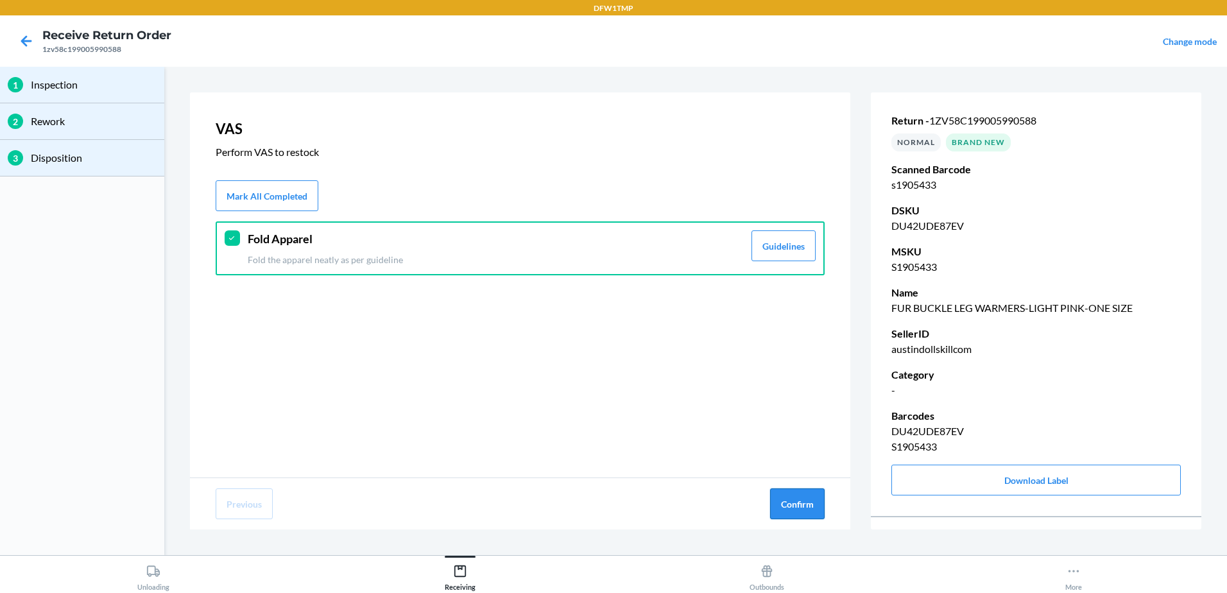
click at [805, 503] on button "Confirm" at bounding box center [797, 503] width 55 height 31
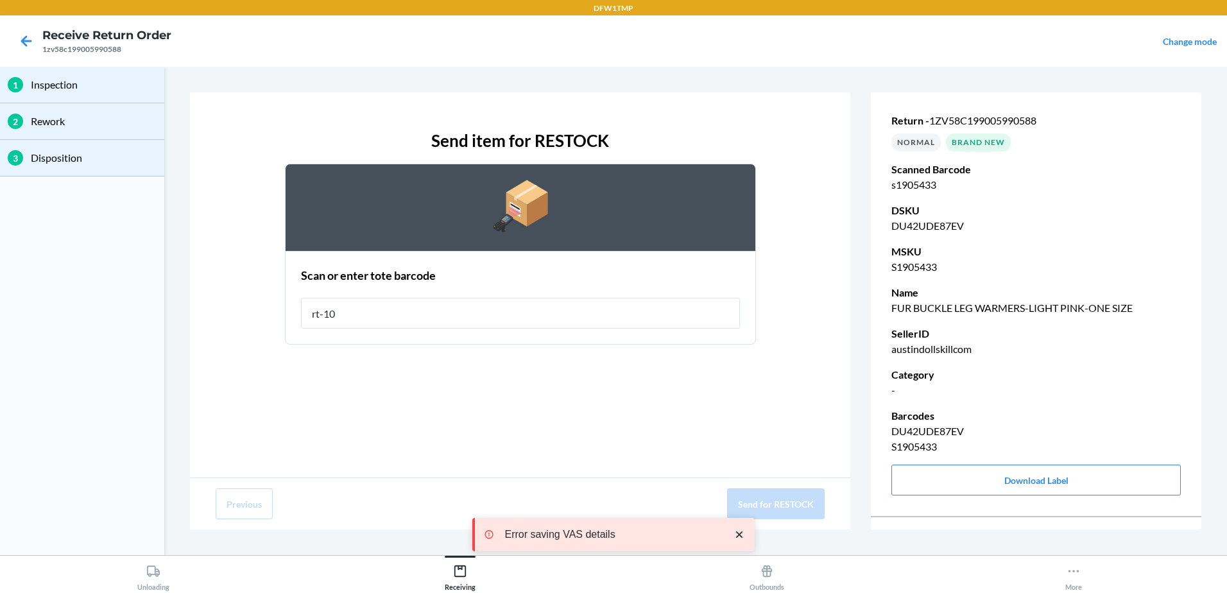
type input "rt-10"
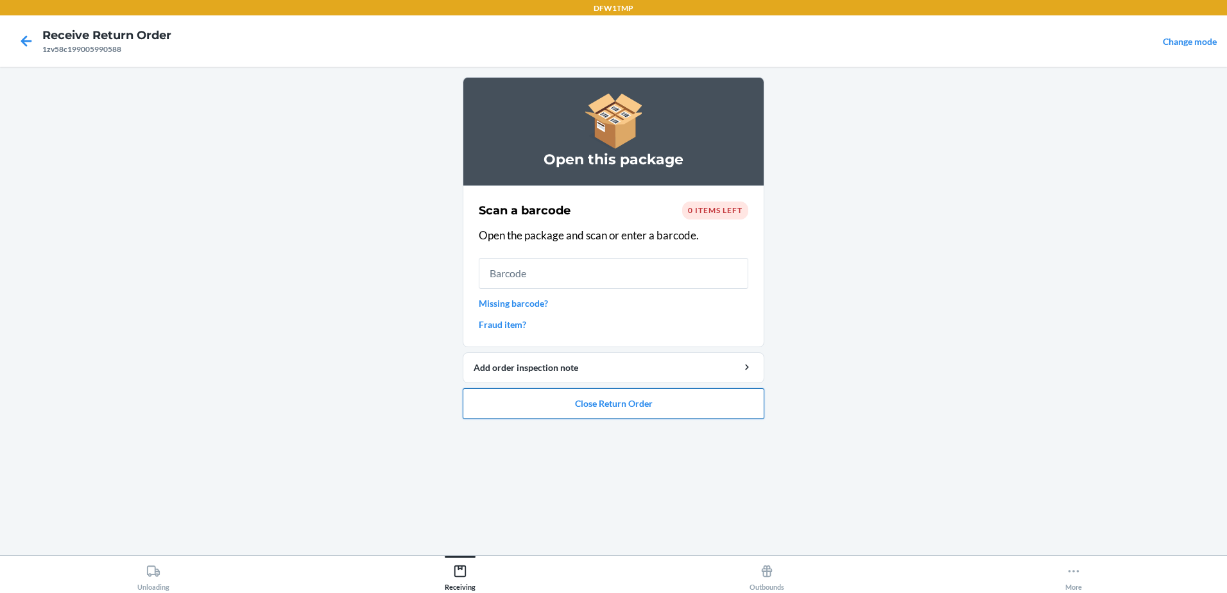
click at [698, 404] on button "Close Return Order" at bounding box center [614, 403] width 302 height 31
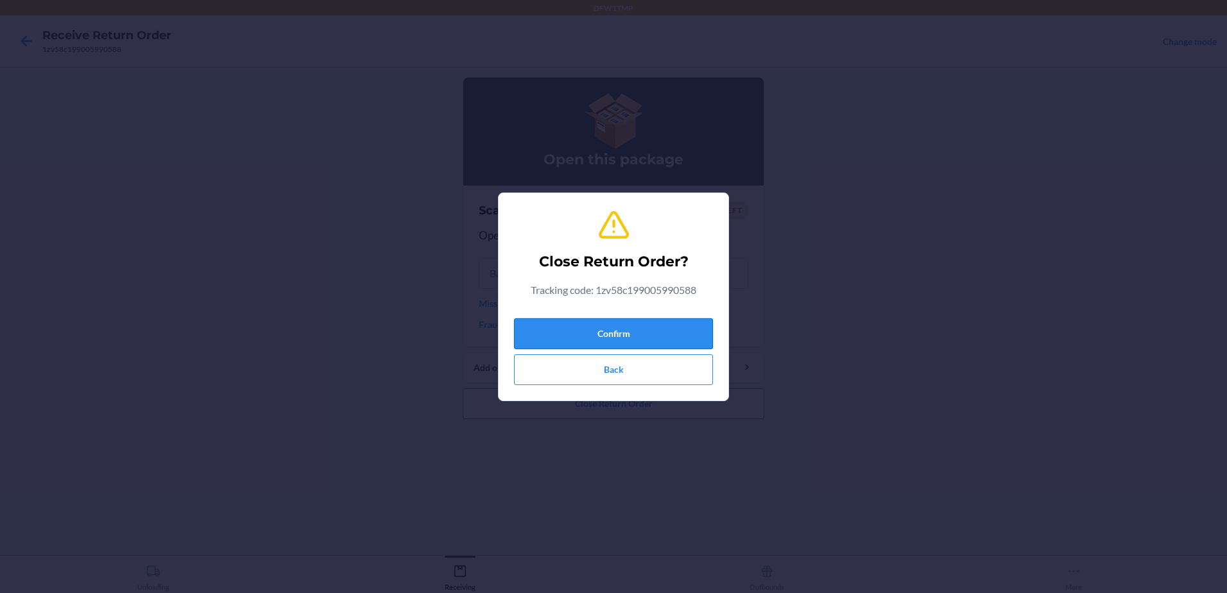
click at [542, 331] on button "Confirm" at bounding box center [613, 333] width 199 height 31
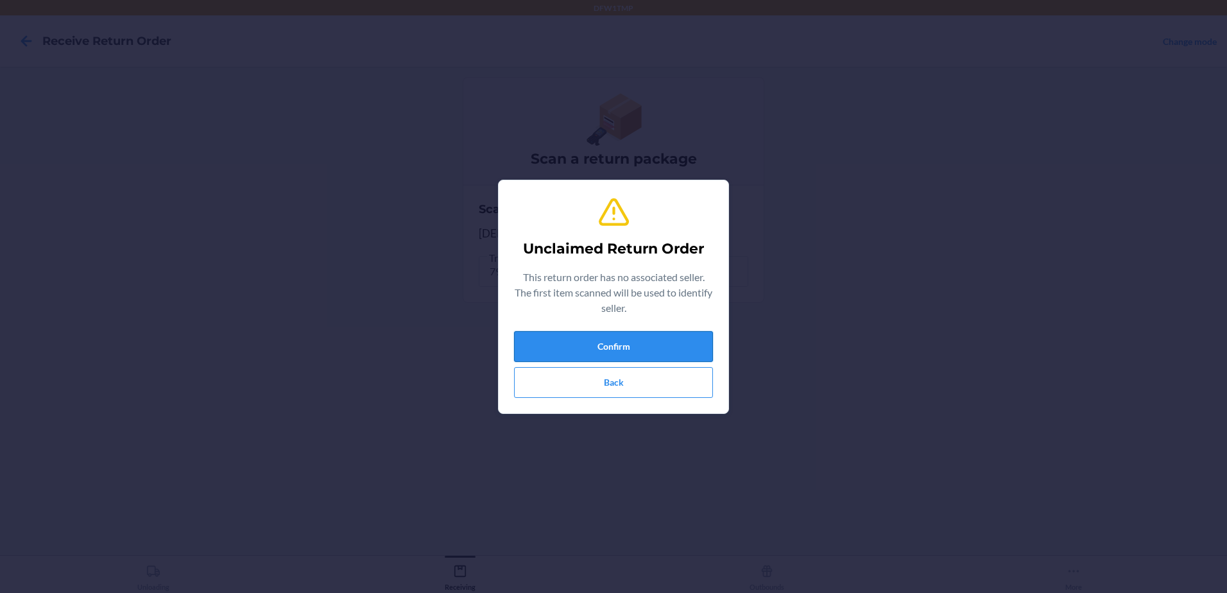
click at [655, 352] on button "Confirm" at bounding box center [613, 346] width 199 height 31
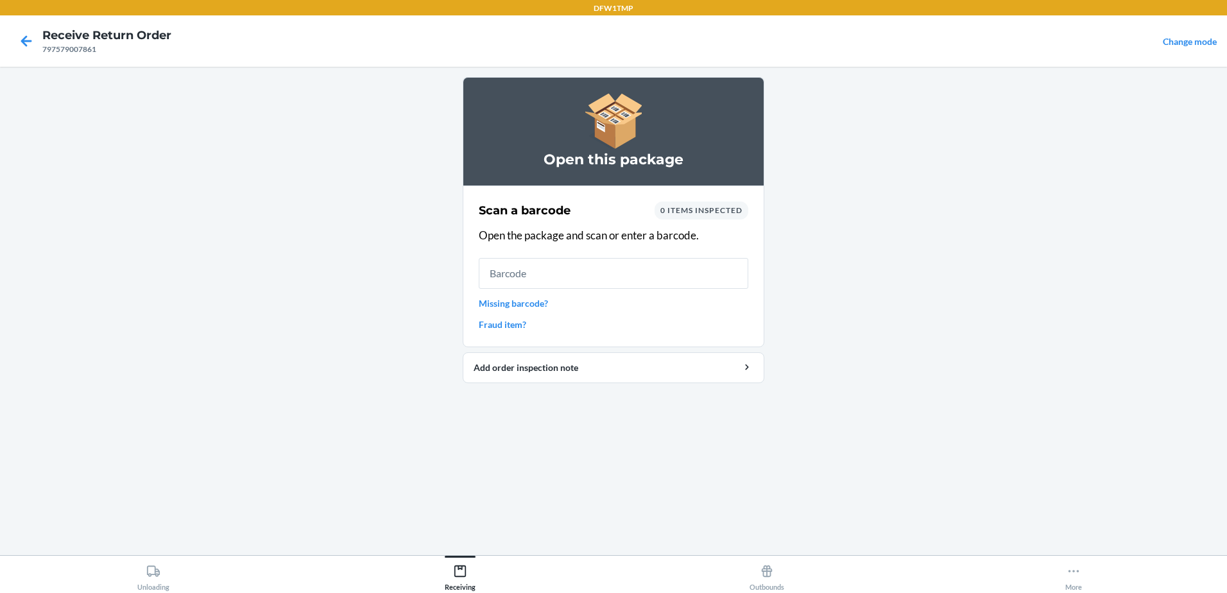
click at [547, 303] on link "Missing barcode?" at bounding box center [614, 302] width 270 height 13
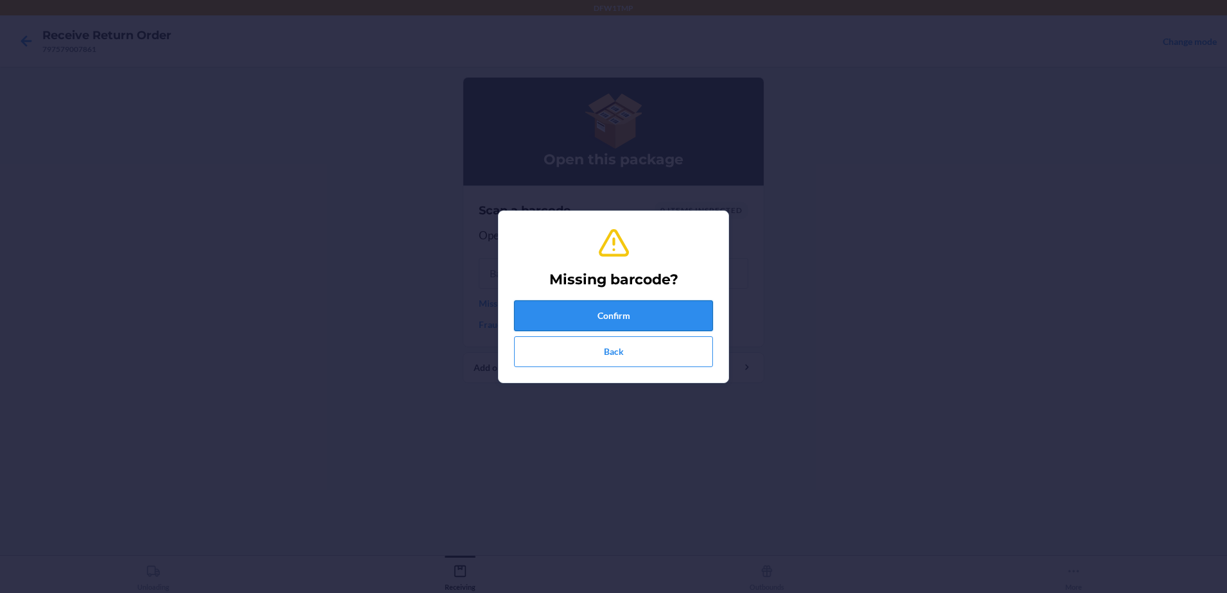
click at [560, 302] on button "Confirm" at bounding box center [613, 315] width 199 height 31
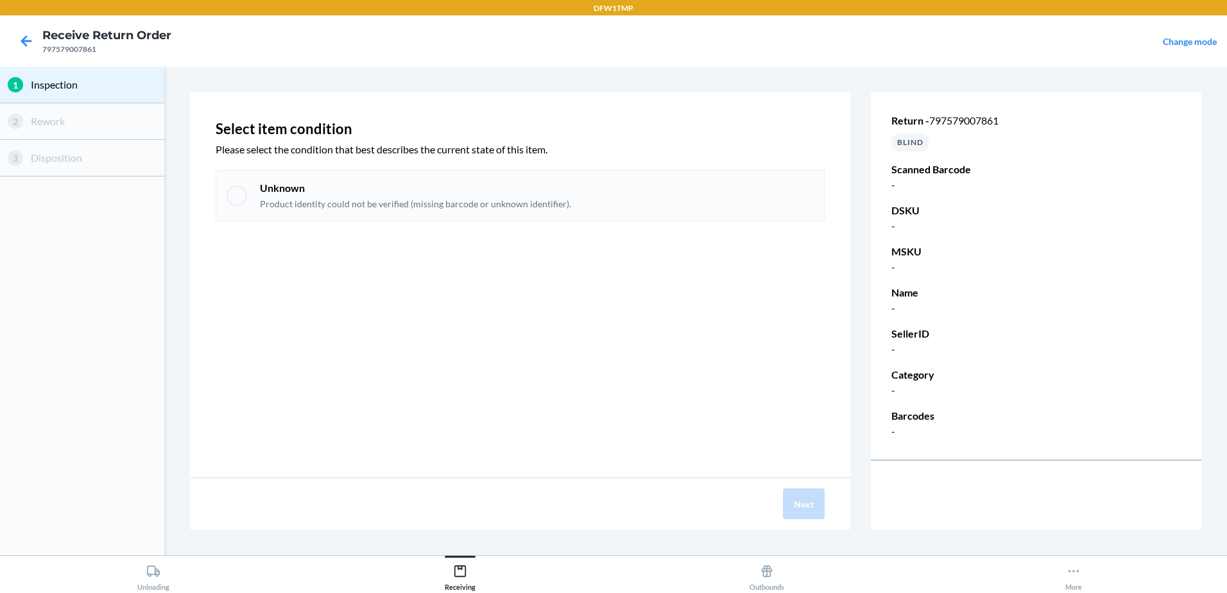
click at [223, 187] on div "Unknown Product identity could not be verified (missing barcode or unknown iden…" at bounding box center [520, 195] width 609 height 51
checkbox input "true"
click at [812, 511] on button "Next" at bounding box center [804, 503] width 42 height 31
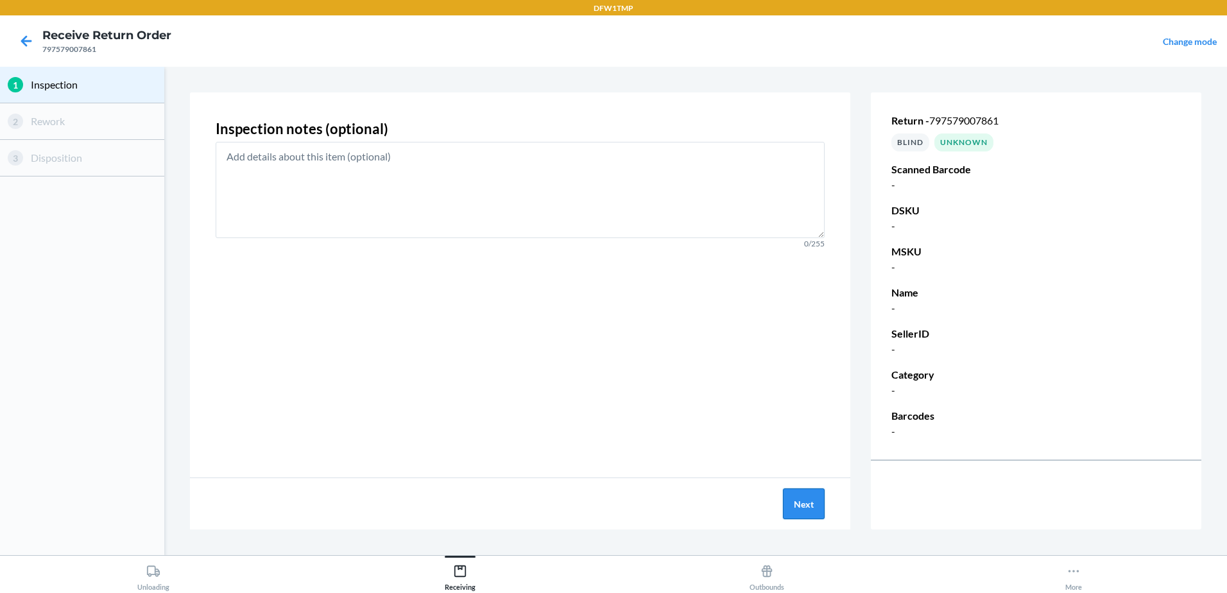
click at [800, 502] on button "Next" at bounding box center [804, 503] width 42 height 31
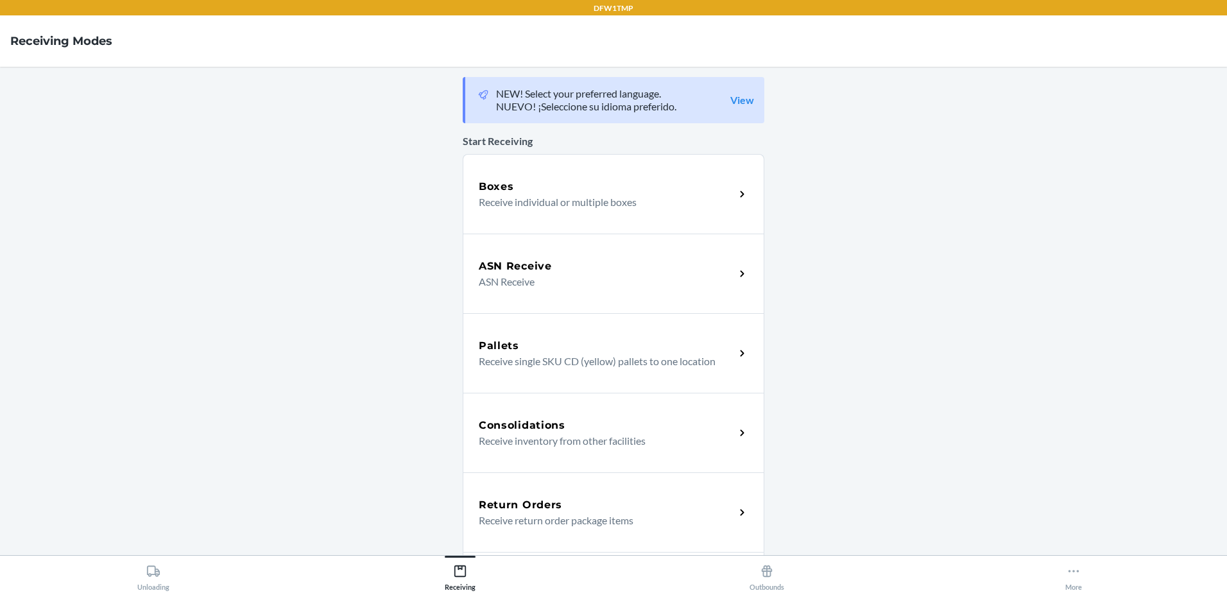
click at [658, 501] on div "Return Orders" at bounding box center [607, 504] width 256 height 15
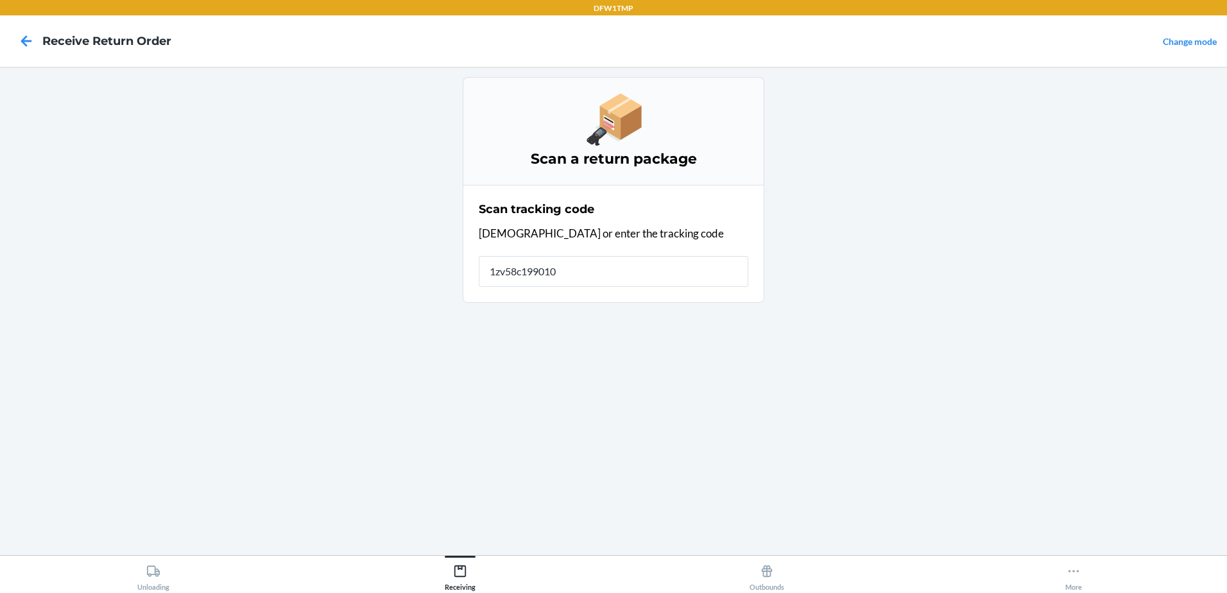
type input "1zv58c1990102"
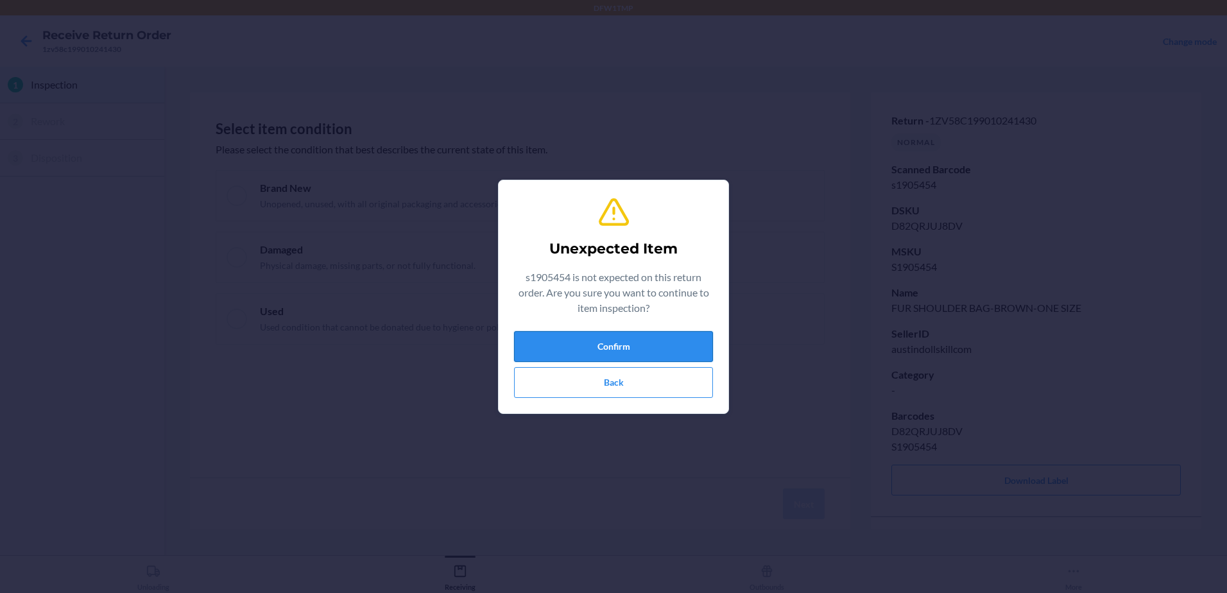
click at [610, 332] on button "Confirm" at bounding box center [613, 346] width 199 height 31
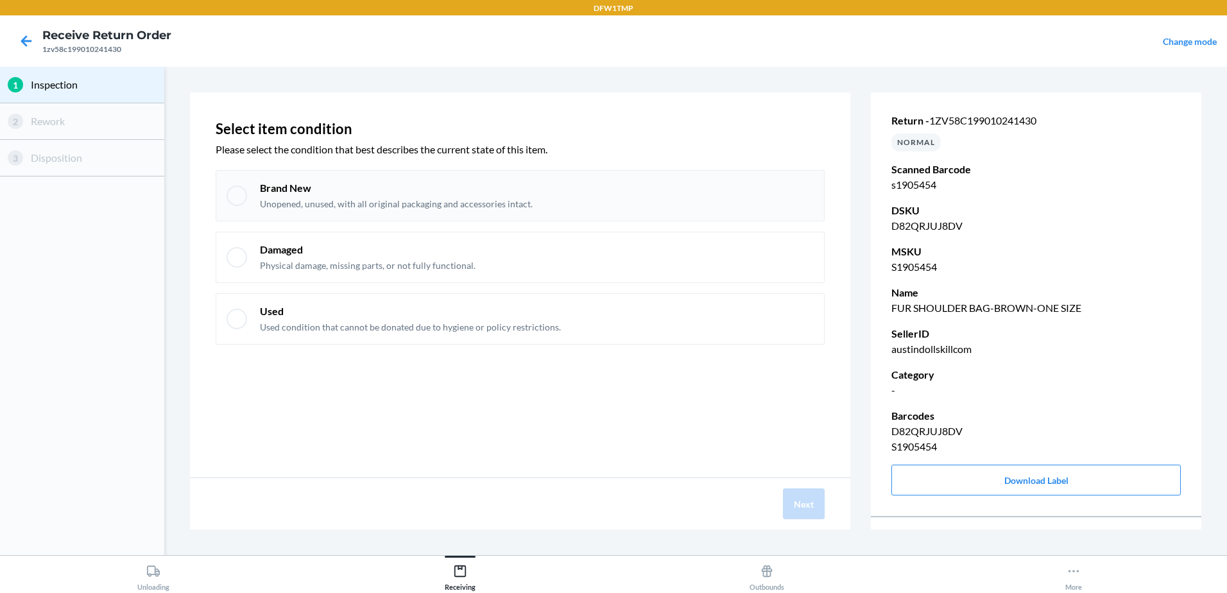
click at [233, 208] on div "Brand New Unopened, unused, with all original packaging and accessories intact." at bounding box center [520, 195] width 609 height 51
checkbox input "true"
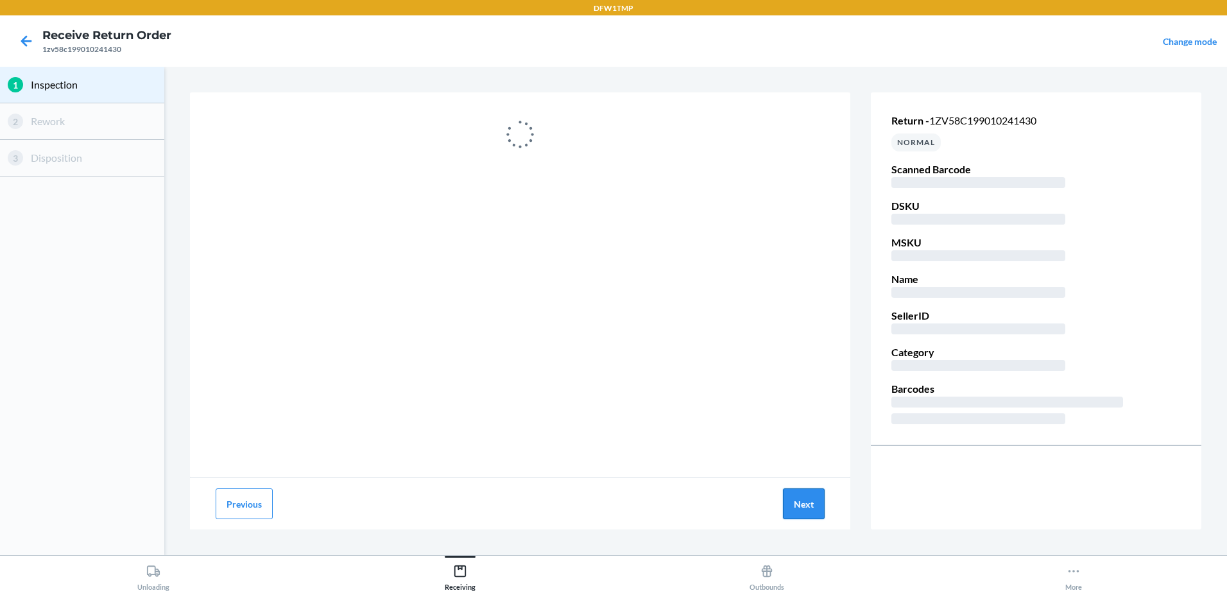
click at [809, 501] on button "Next" at bounding box center [804, 503] width 42 height 31
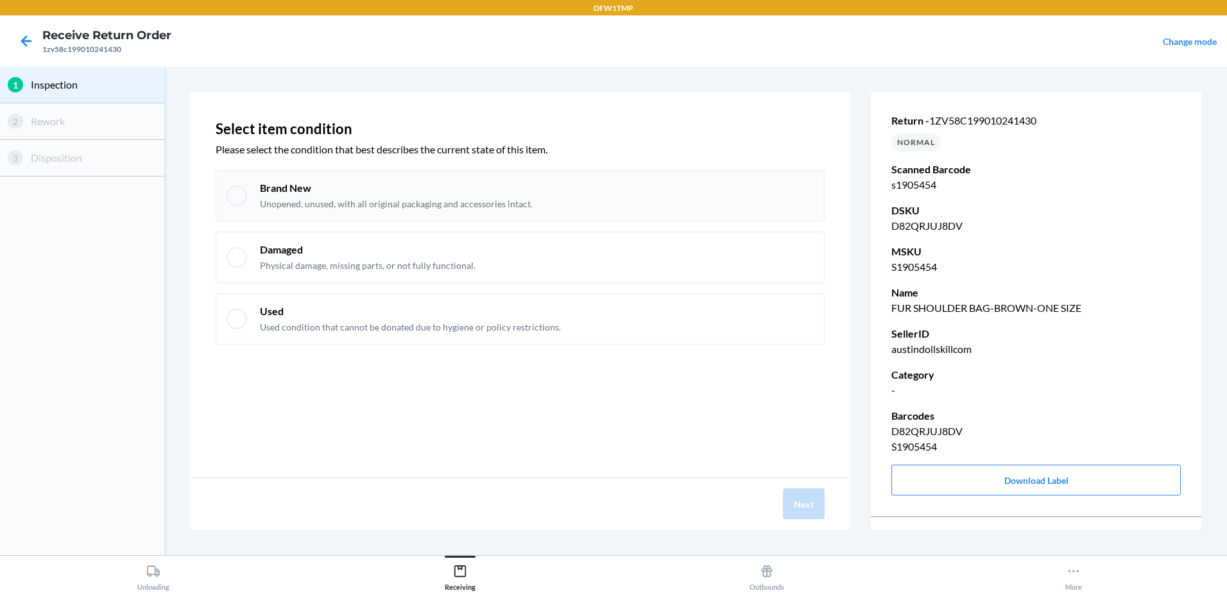
click at [245, 200] on div at bounding box center [237, 195] width 21 height 21
checkbox input "true"
click at [811, 499] on button "Next" at bounding box center [804, 503] width 42 height 31
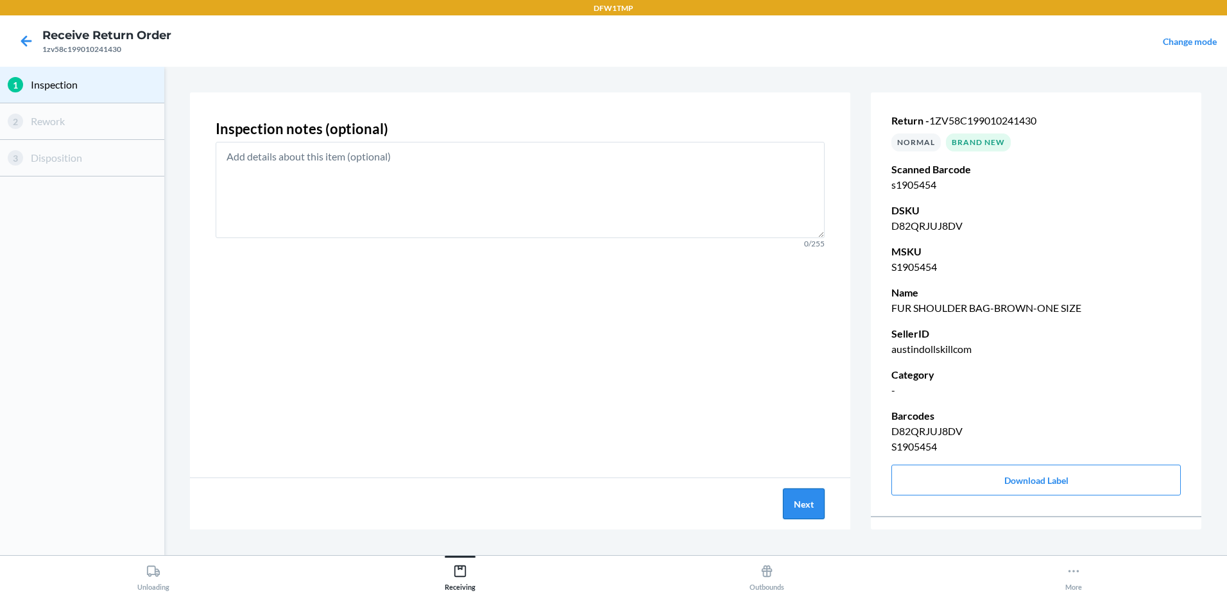
click at [821, 511] on button "Next" at bounding box center [804, 503] width 42 height 31
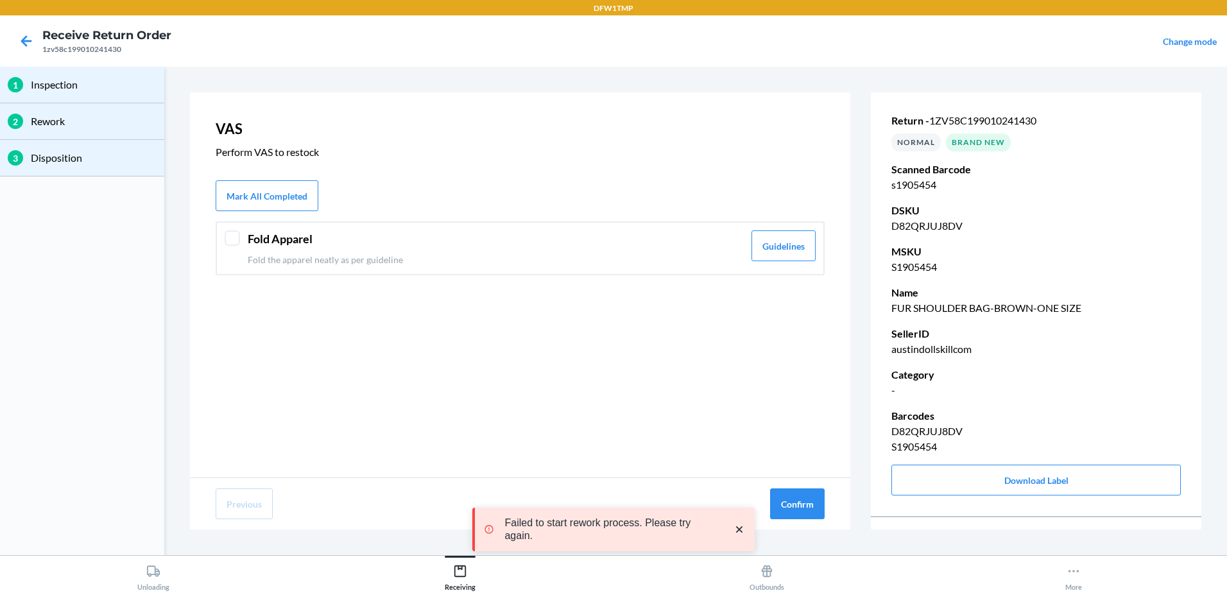
click at [232, 230] on div at bounding box center [232, 237] width 15 height 15
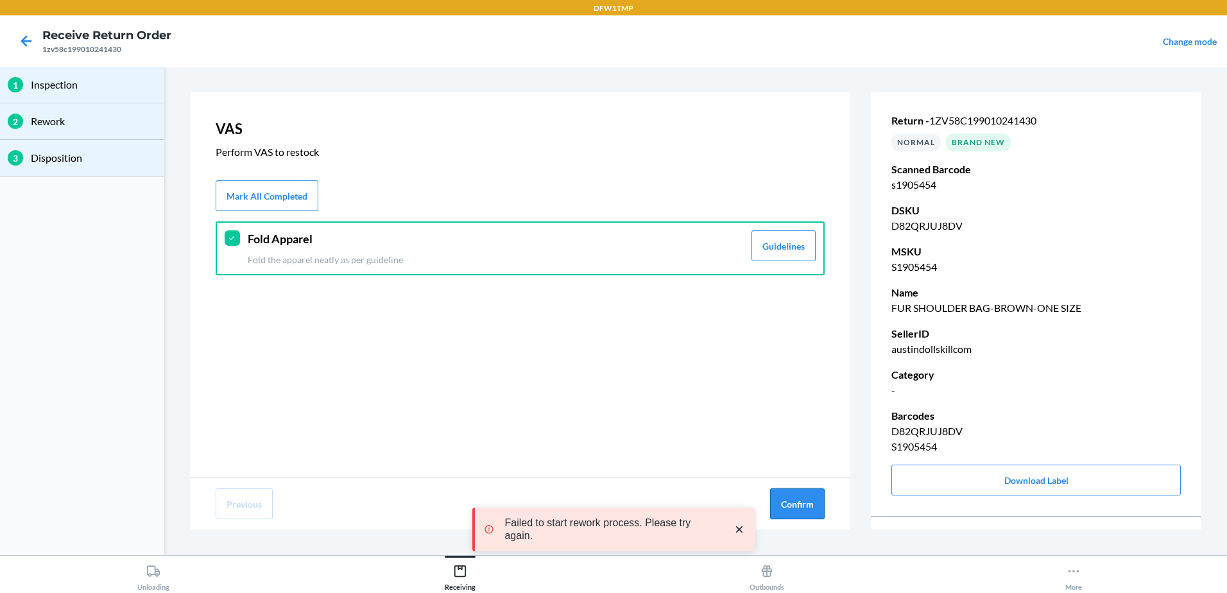
click at [811, 511] on button "Confirm" at bounding box center [797, 503] width 55 height 31
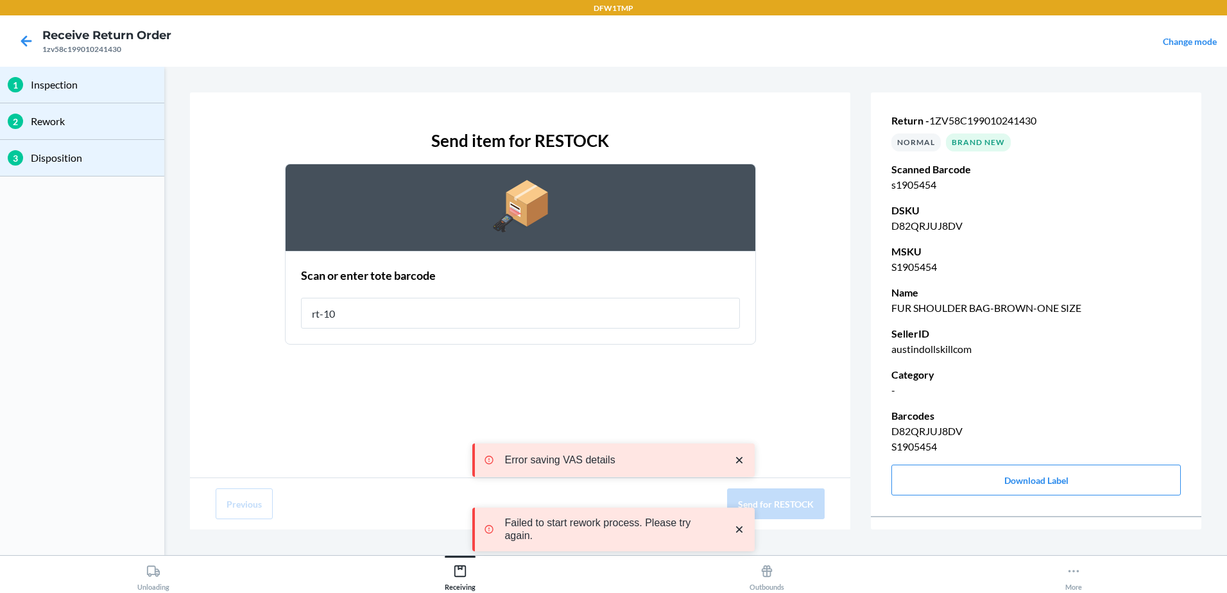
type input "rt-10"
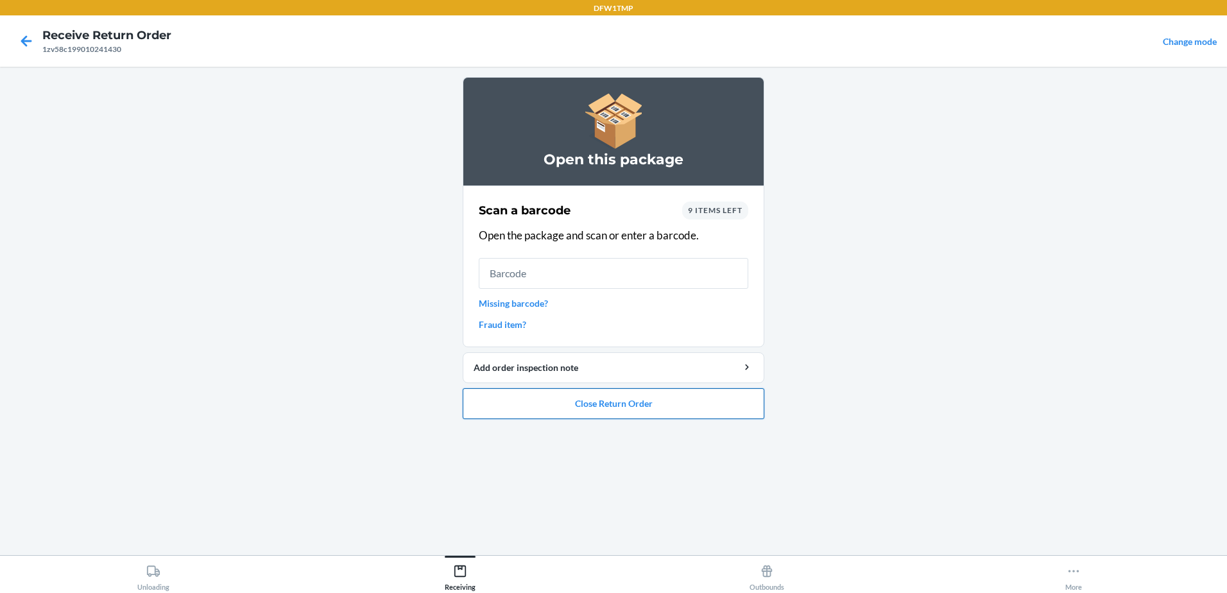
click at [670, 408] on button "Close Return Order" at bounding box center [614, 403] width 302 height 31
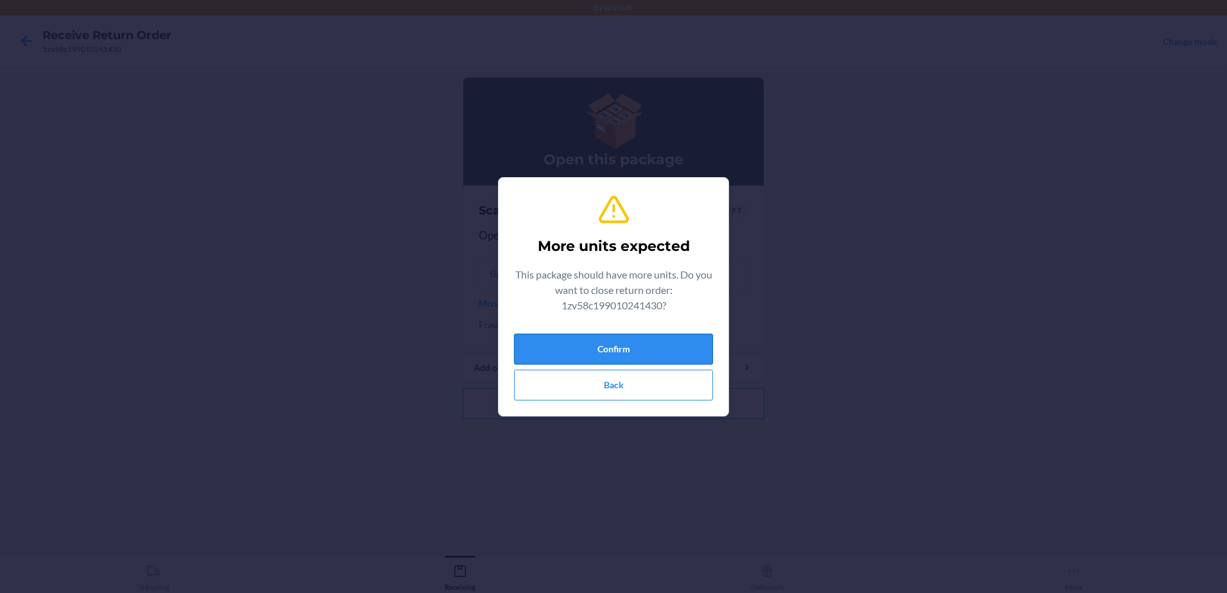
drag, startPoint x: 702, startPoint y: 354, endPoint x: 710, endPoint y: 350, distance: 8.6
click at [705, 350] on button "Confirm" at bounding box center [613, 349] width 199 height 31
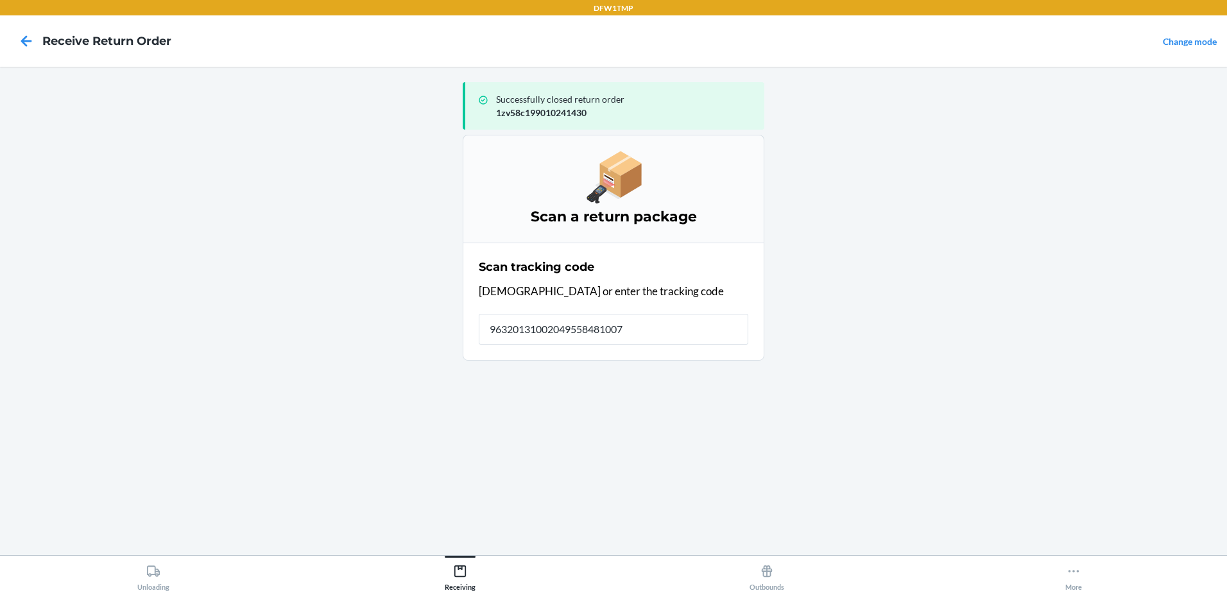
type input "963201310020495584810079"
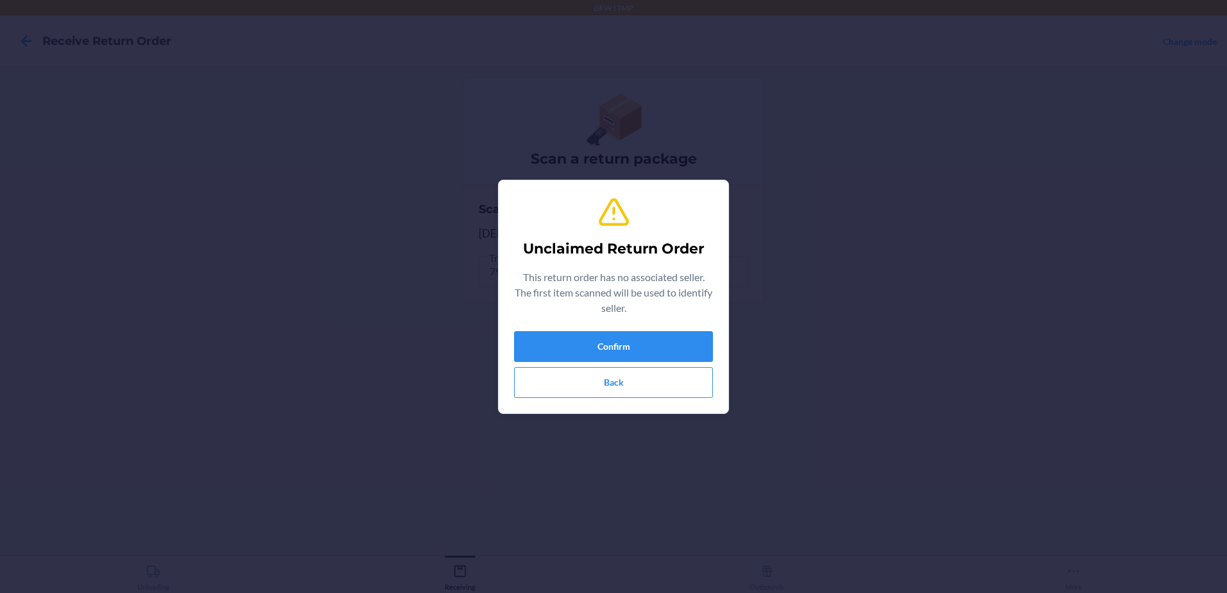
click at [680, 327] on div "Unclaimed Return Order This return order has no associated seller. The first it…" at bounding box center [613, 297] width 199 height 212
click at [676, 338] on button "Confirm" at bounding box center [613, 346] width 199 height 31
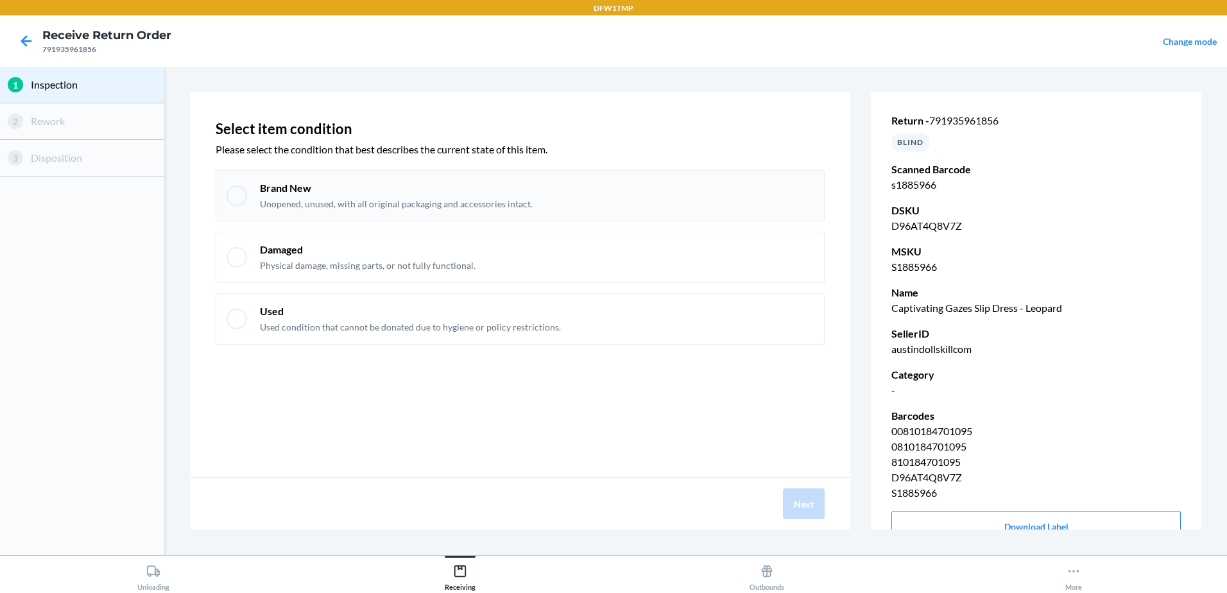
click at [228, 188] on div "Brand New Unopened, unused, with all original packaging and accessories intact." at bounding box center [520, 195] width 609 height 51
checkbox input "true"
click at [811, 504] on button "Next" at bounding box center [804, 503] width 42 height 31
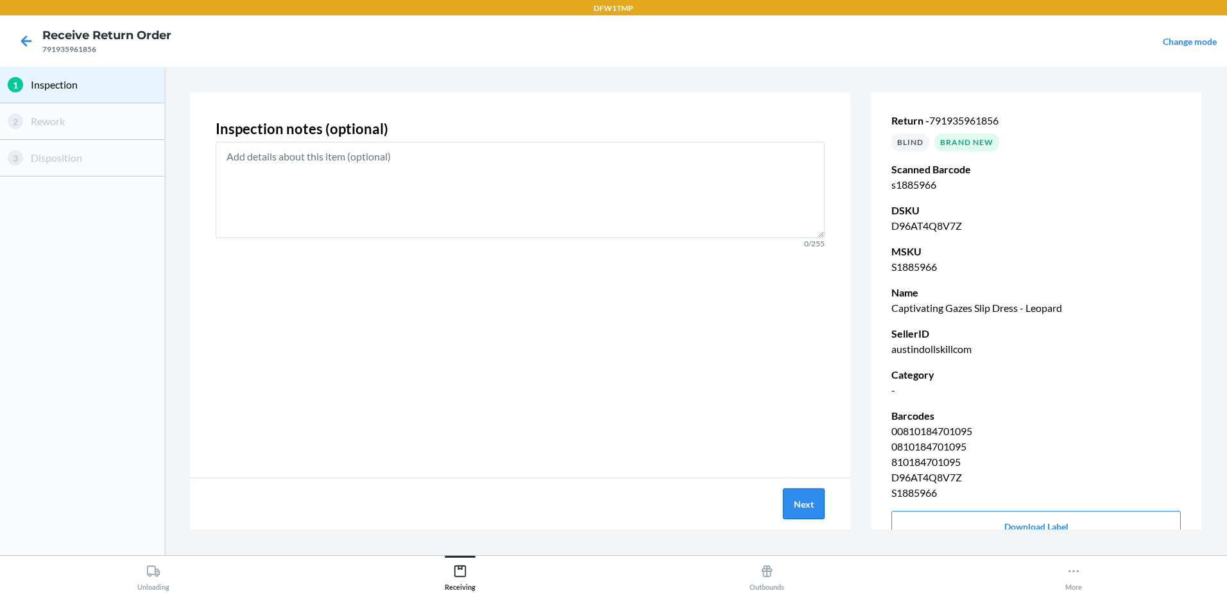
click at [816, 504] on button "Next" at bounding box center [804, 503] width 42 height 31
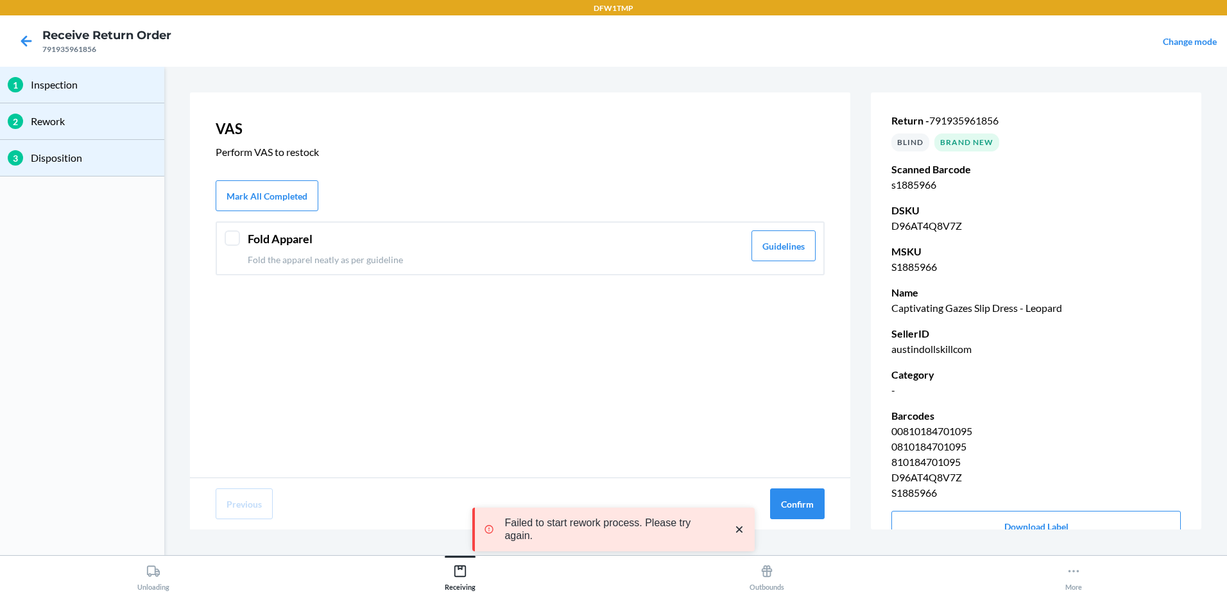
click at [234, 234] on div at bounding box center [232, 237] width 15 height 15
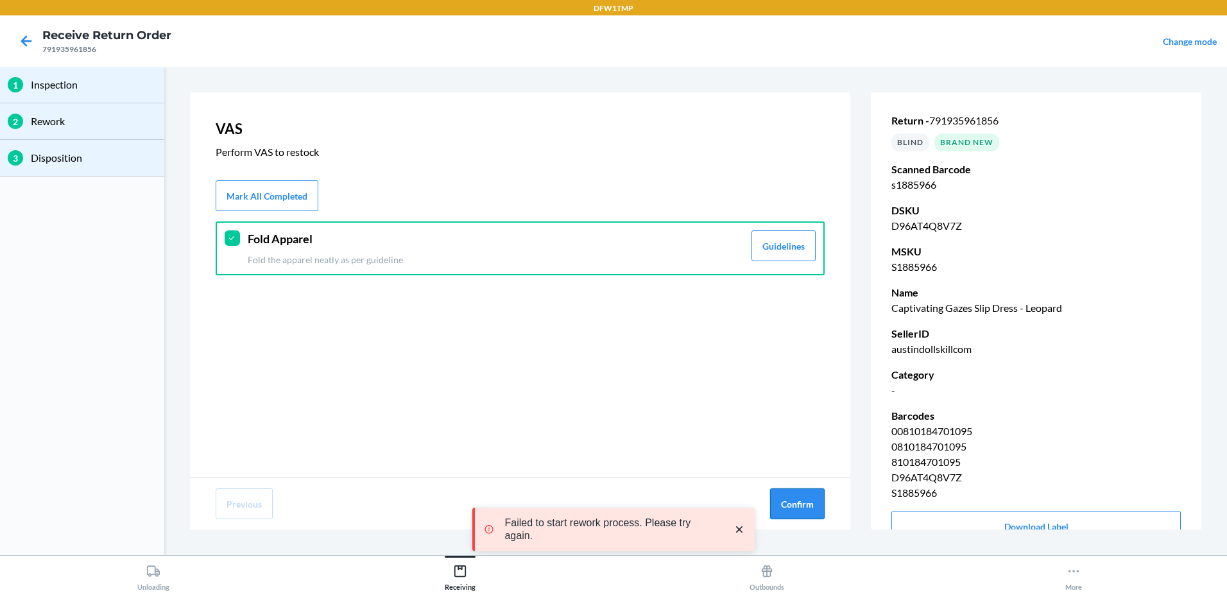
click at [788, 499] on button "Confirm" at bounding box center [797, 503] width 55 height 31
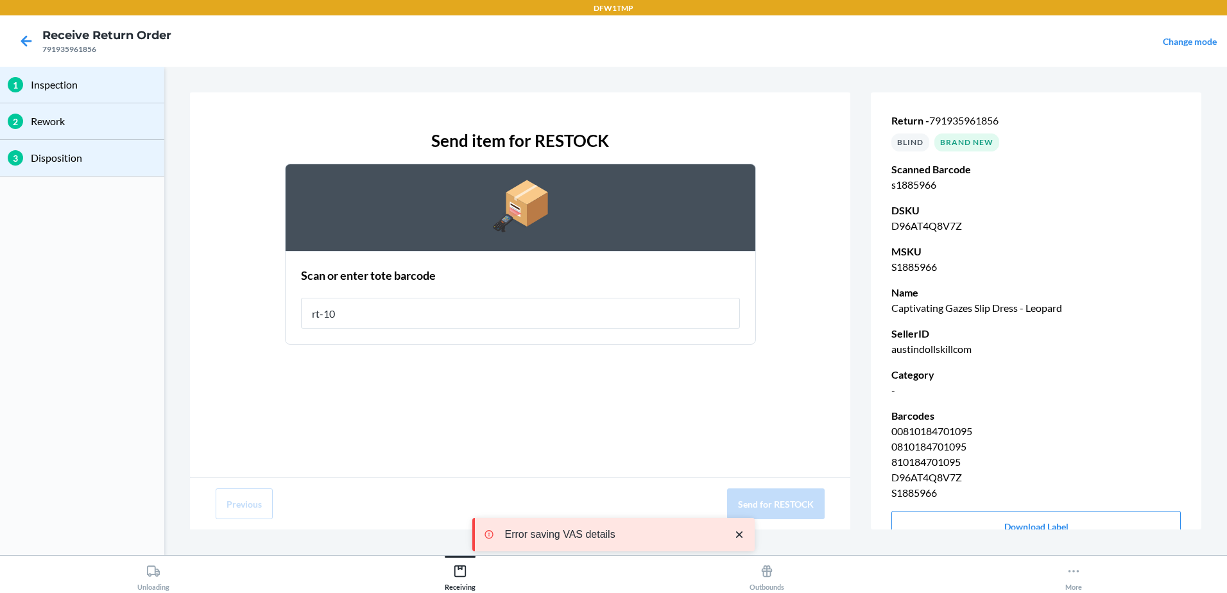
type input "rt-10"
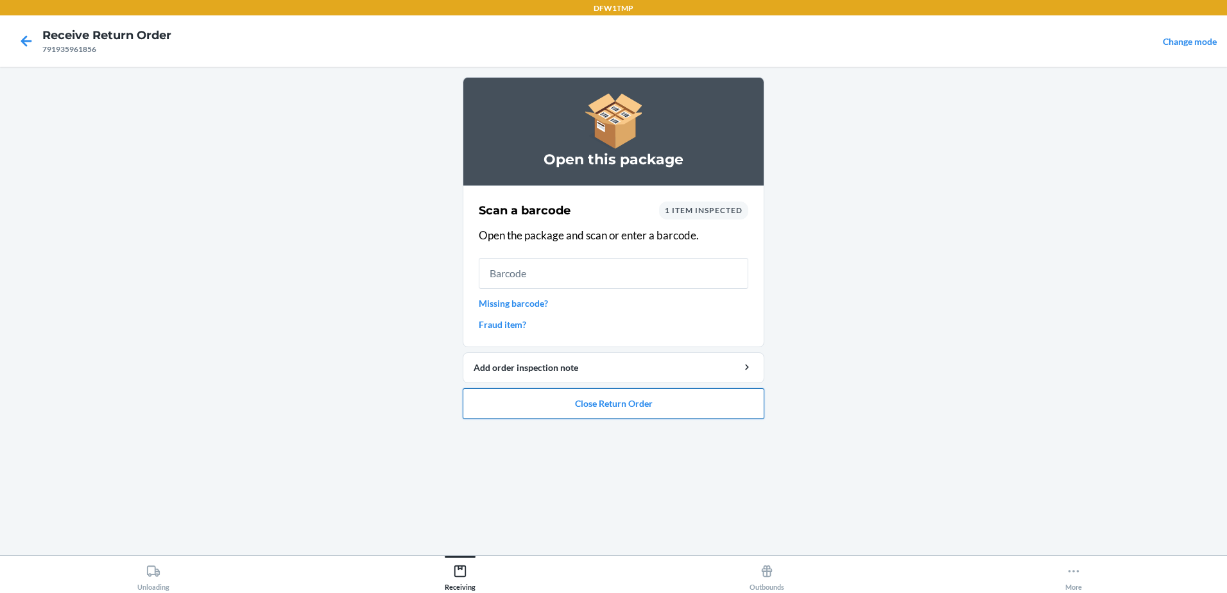
click at [550, 406] on button "Close Return Order" at bounding box center [614, 403] width 302 height 31
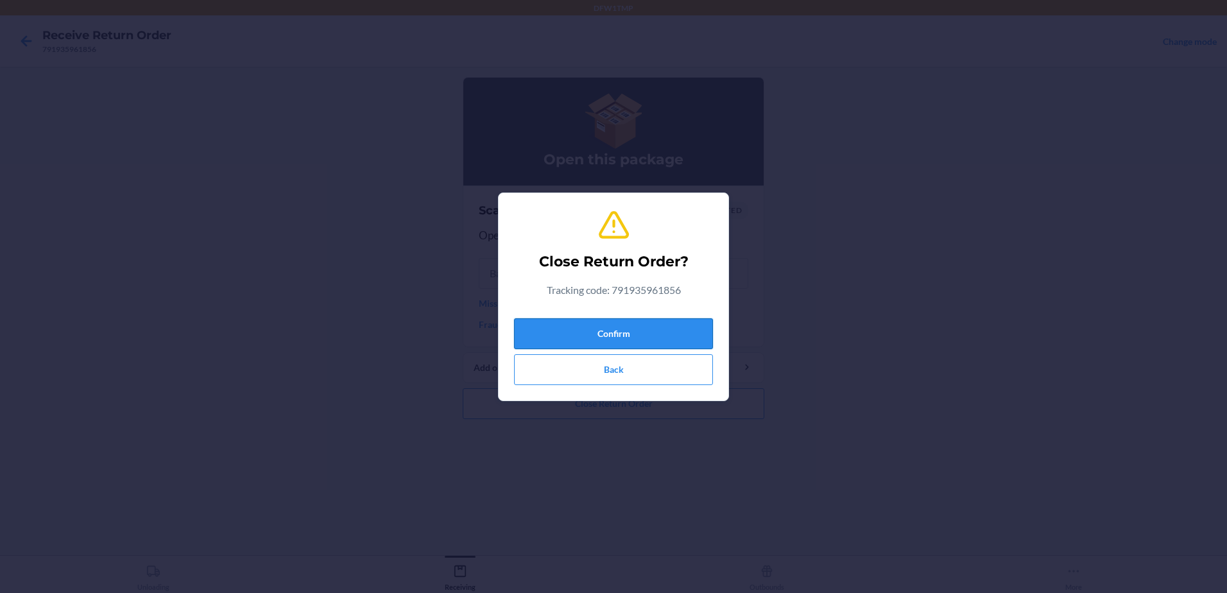
click at [562, 336] on button "Confirm" at bounding box center [613, 333] width 199 height 31
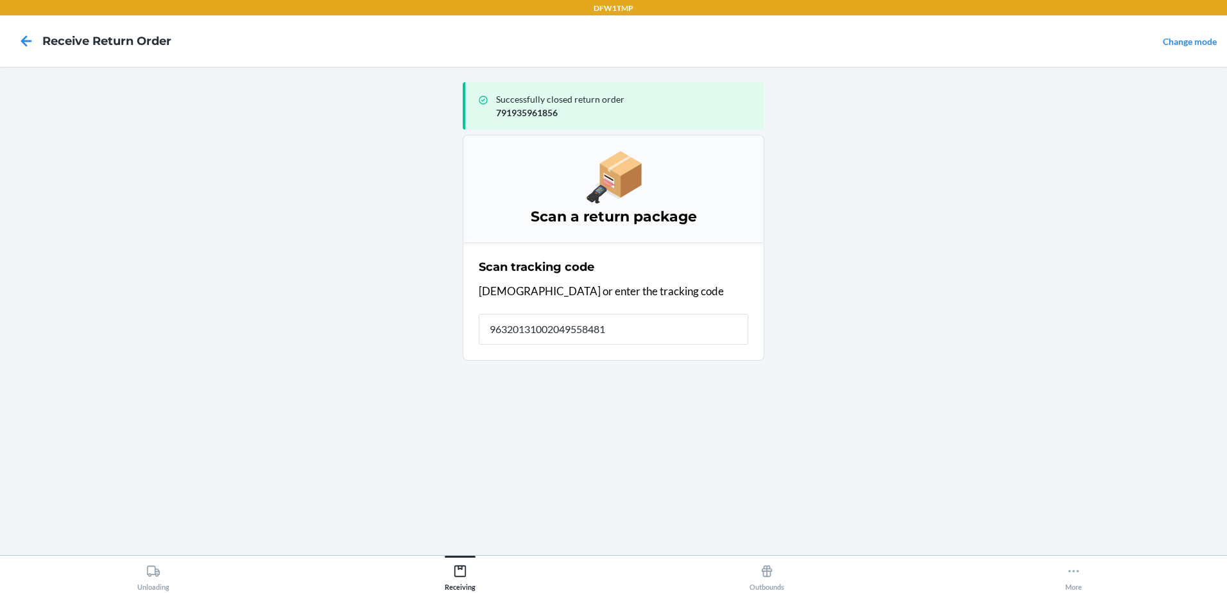
type input "963201310020495584810"
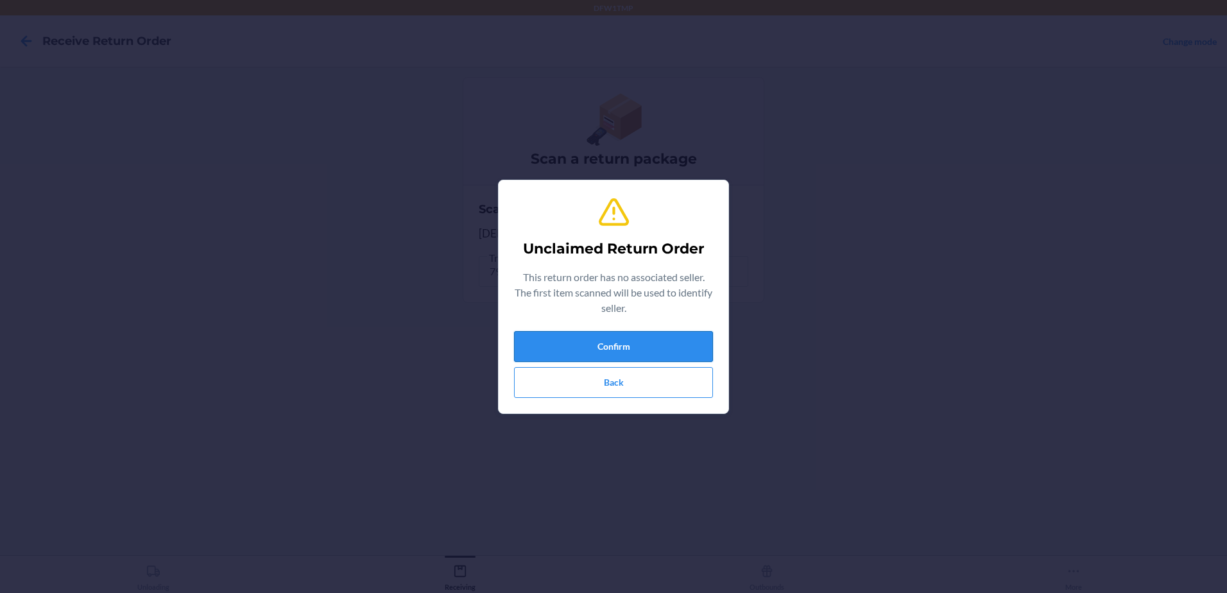
click at [584, 337] on button "Confirm" at bounding box center [613, 346] width 199 height 31
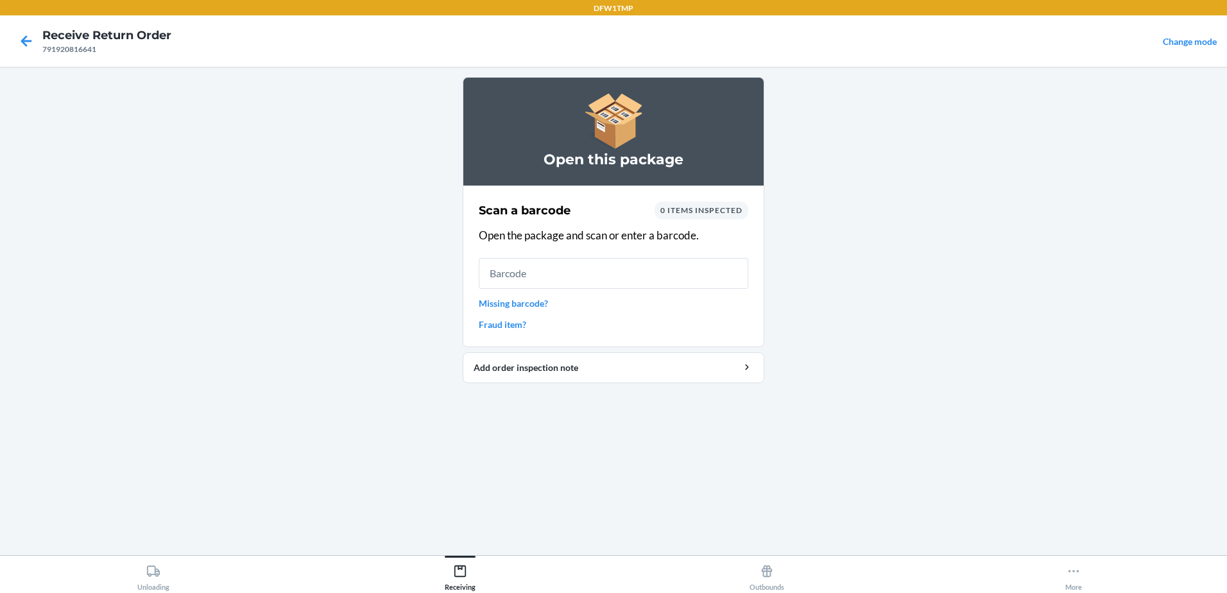
click at [569, 304] on link "Missing barcode?" at bounding box center [614, 302] width 270 height 13
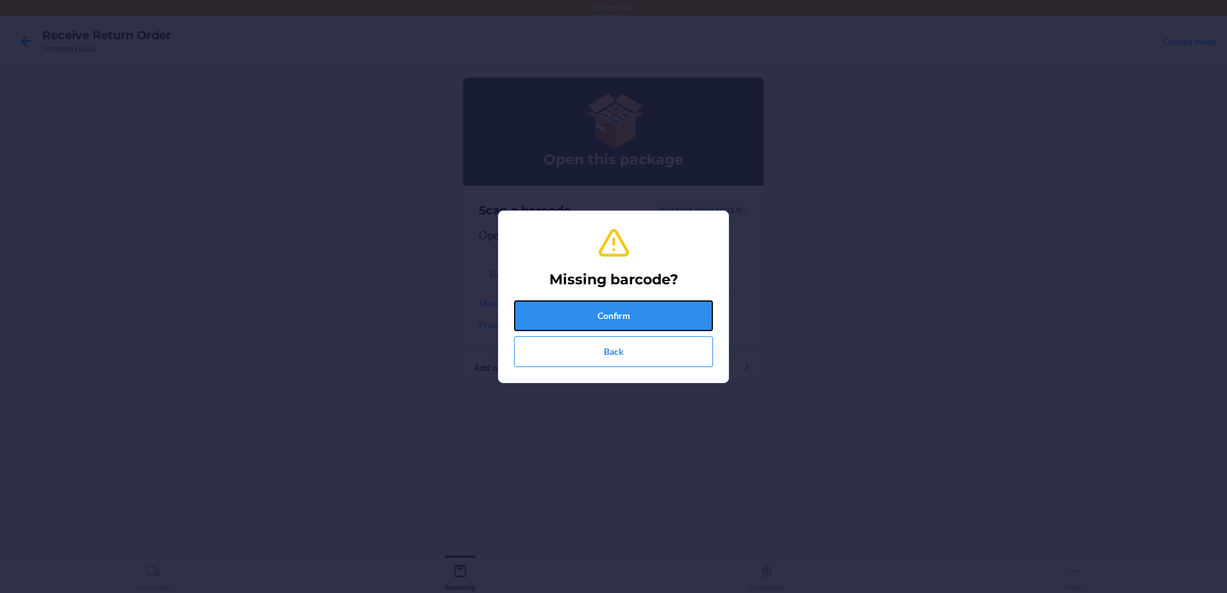
click at [585, 311] on button "Confirm" at bounding box center [613, 315] width 199 height 31
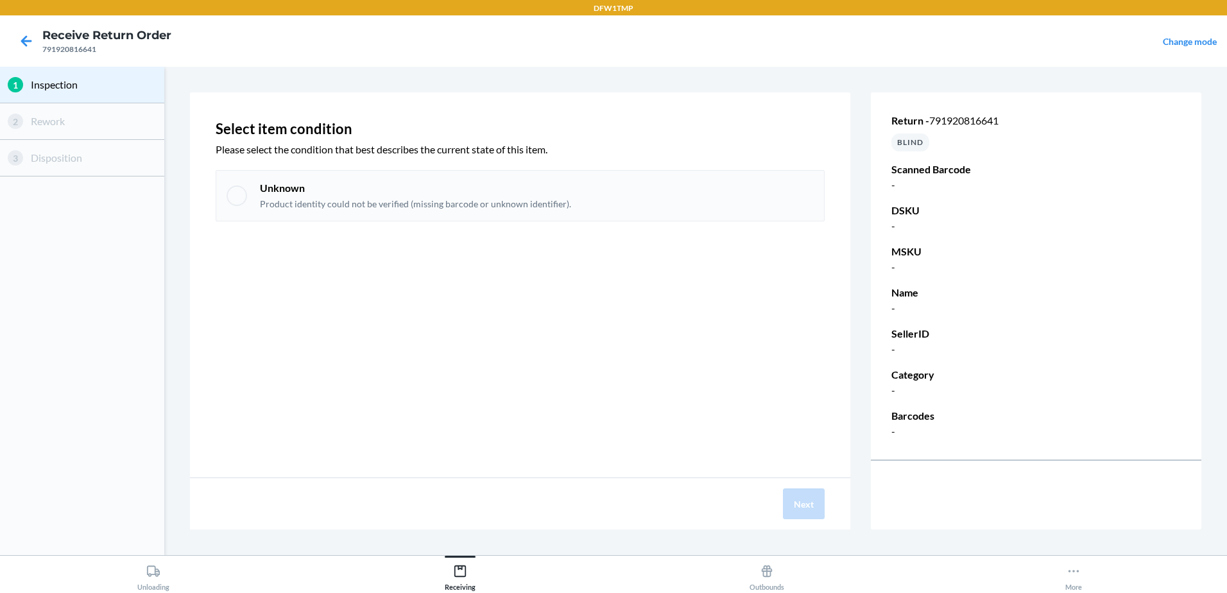
click at [245, 188] on div "Unknown Product identity could not be verified (missing barcode or unknown iden…" at bounding box center [520, 195] width 609 height 51
checkbox input "true"
click at [820, 511] on button "Next" at bounding box center [804, 503] width 42 height 31
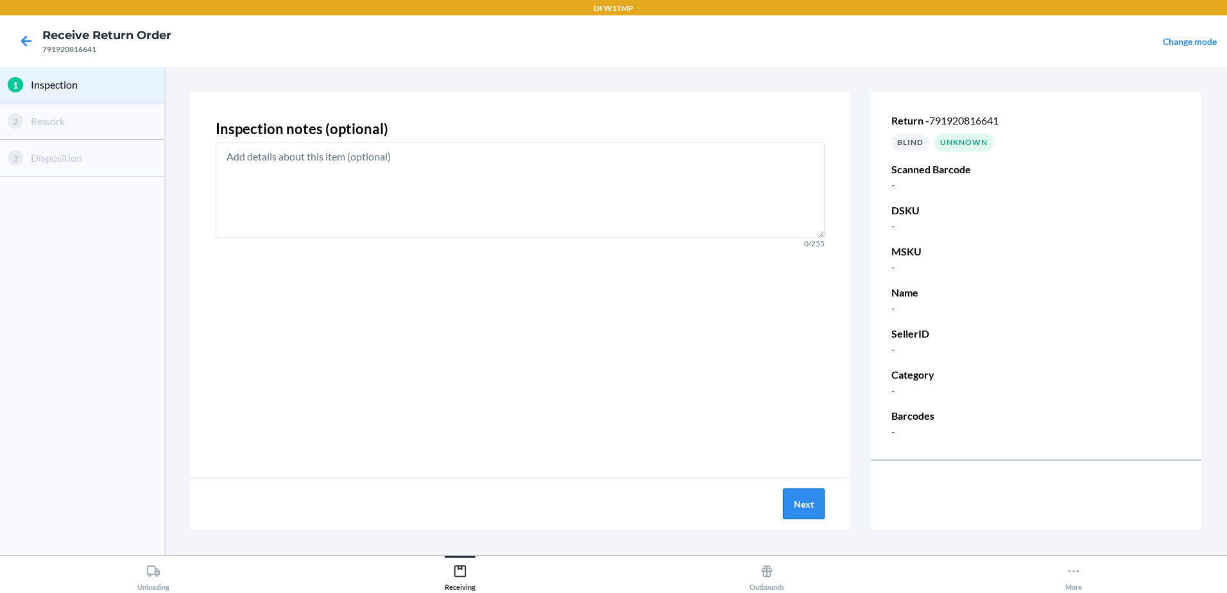
click at [820, 511] on button "Next" at bounding box center [804, 503] width 42 height 31
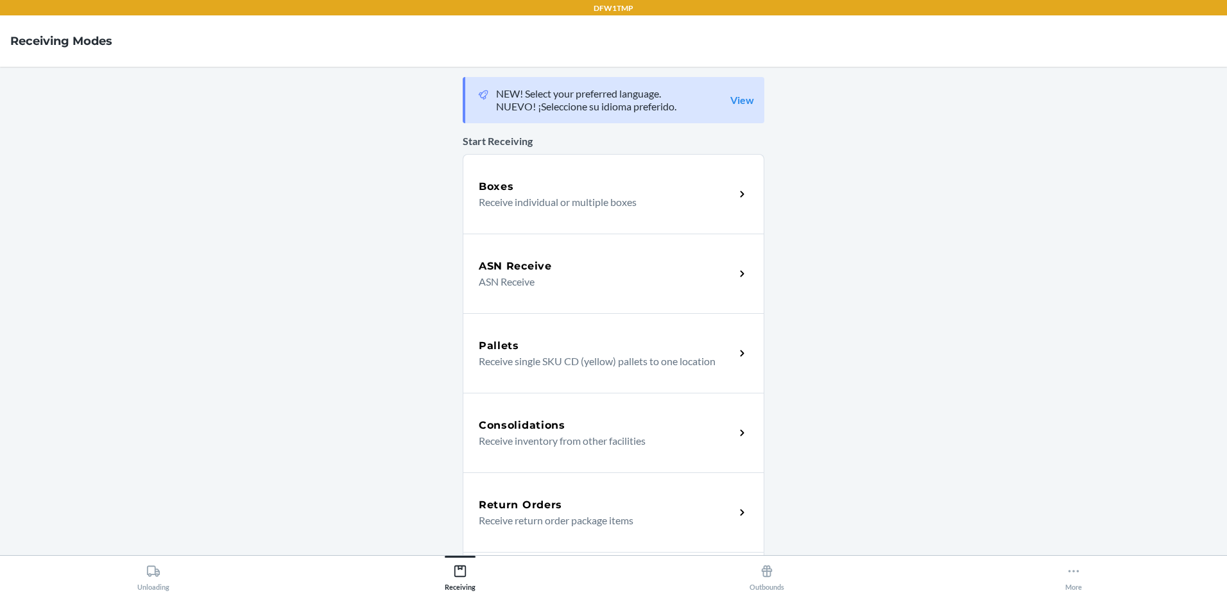
click at [660, 503] on div "Return Orders" at bounding box center [607, 504] width 256 height 15
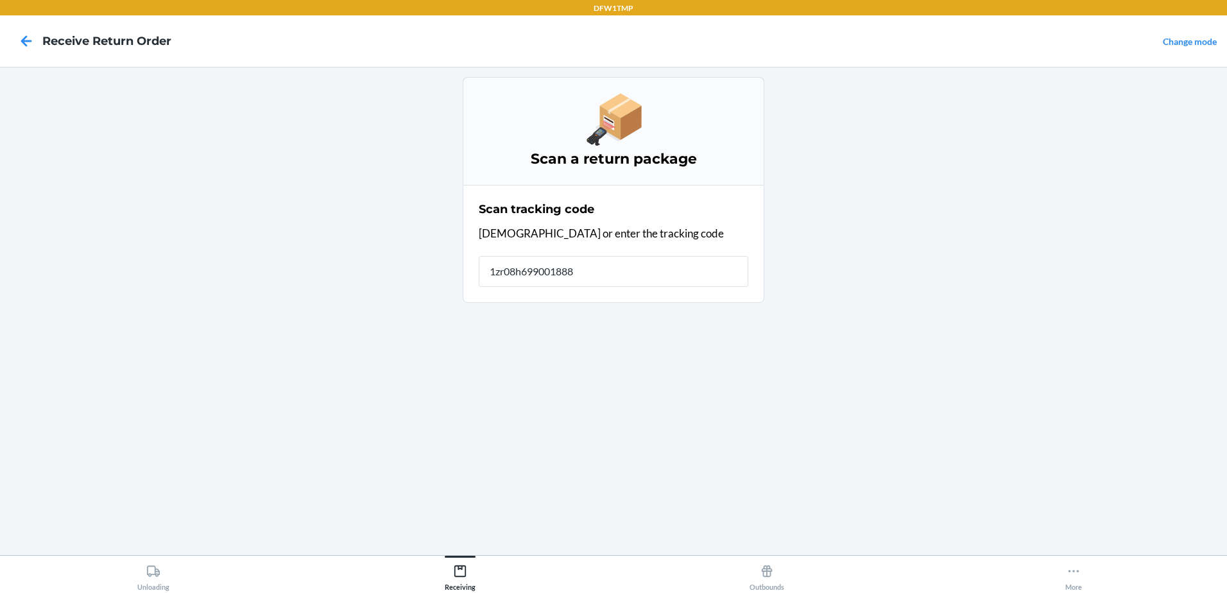
type input "1zr08h6990018880"
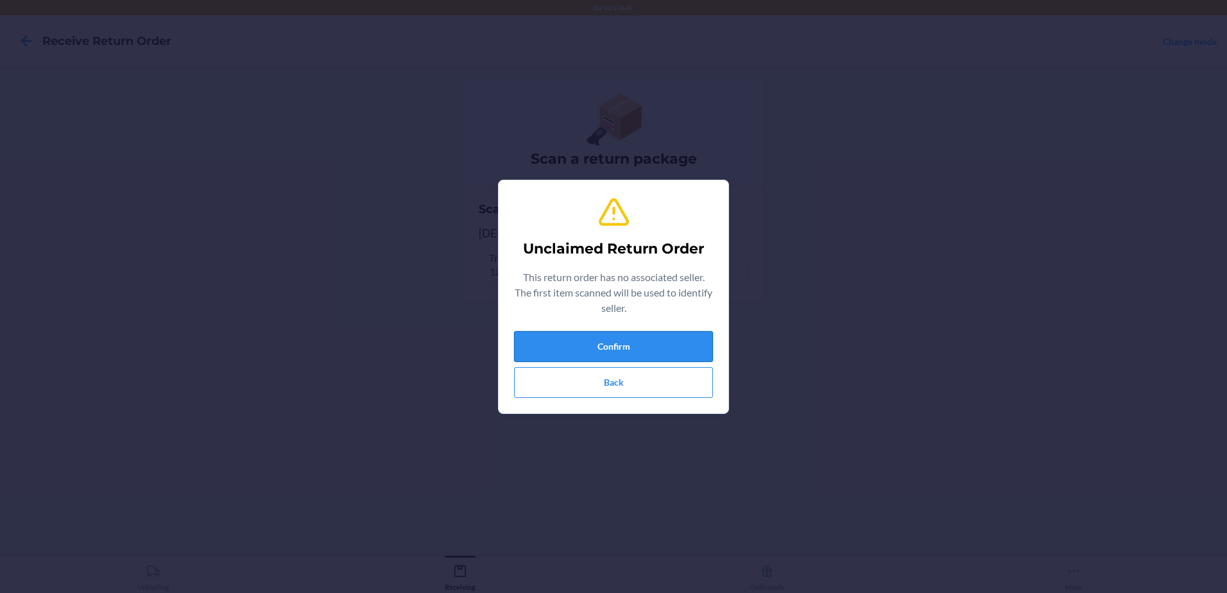
click at [651, 346] on button "Confirm" at bounding box center [613, 346] width 199 height 31
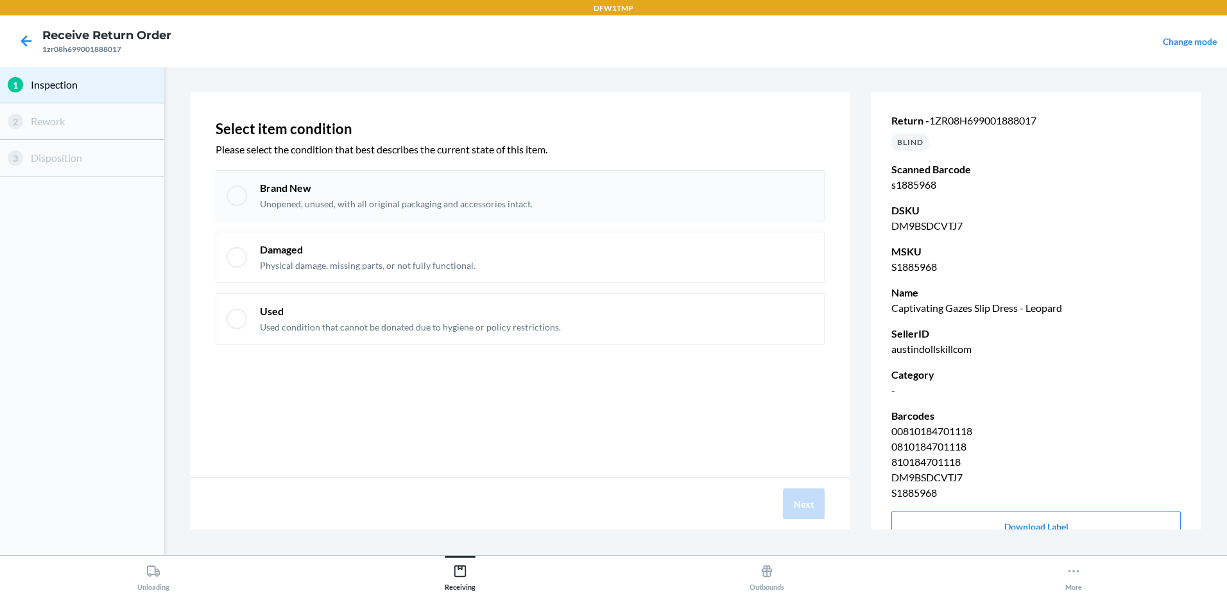
click at [236, 202] on div at bounding box center [237, 195] width 21 height 21
checkbox input "true"
click at [808, 498] on button "Next" at bounding box center [804, 503] width 42 height 31
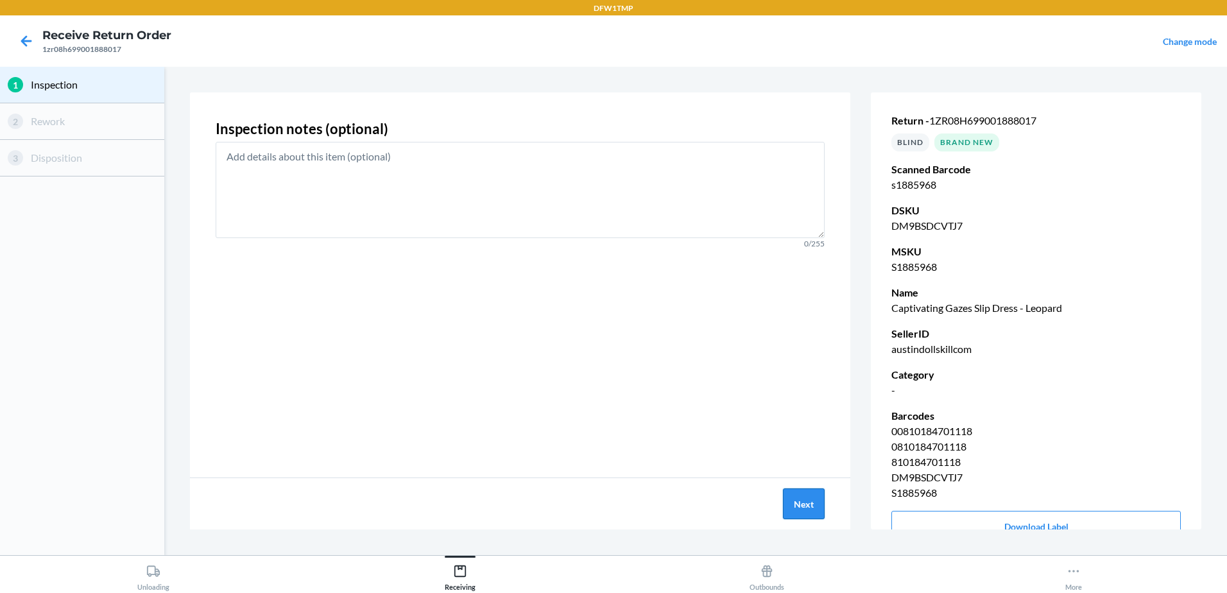
click at [793, 505] on button "Next" at bounding box center [804, 503] width 42 height 31
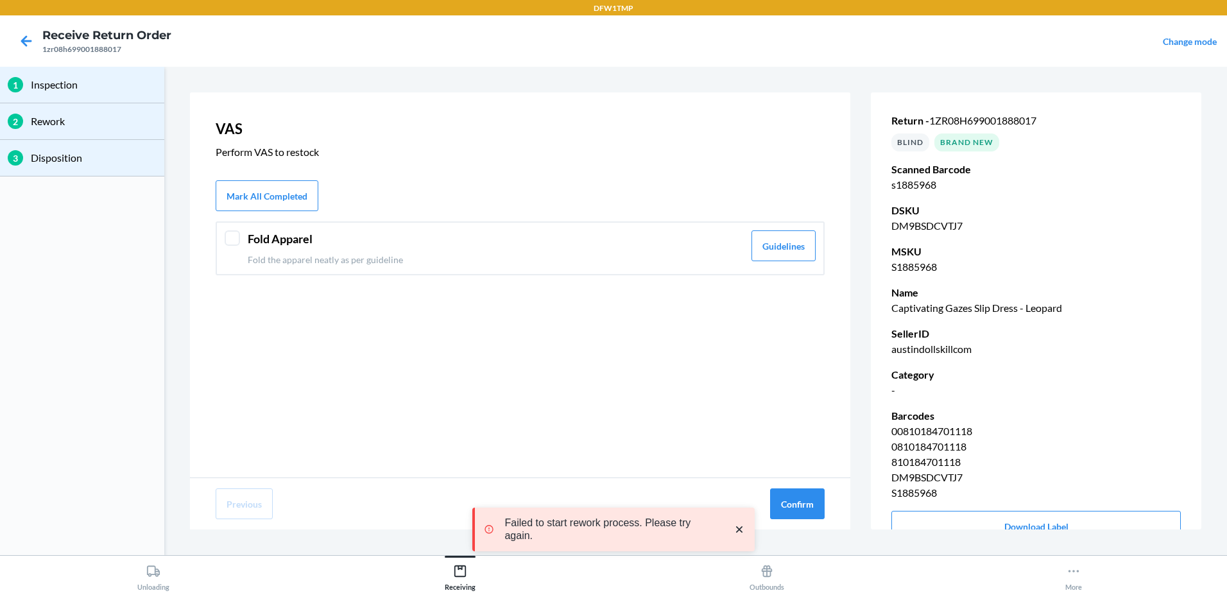
click at [232, 237] on div at bounding box center [232, 237] width 15 height 15
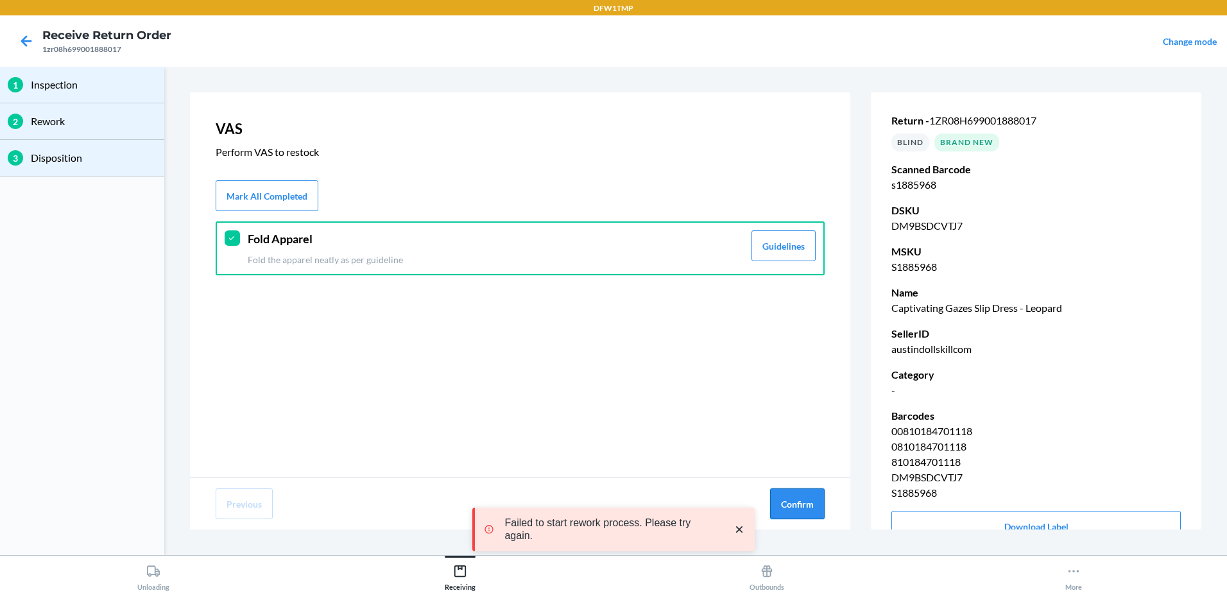
click at [816, 508] on button "Confirm" at bounding box center [797, 503] width 55 height 31
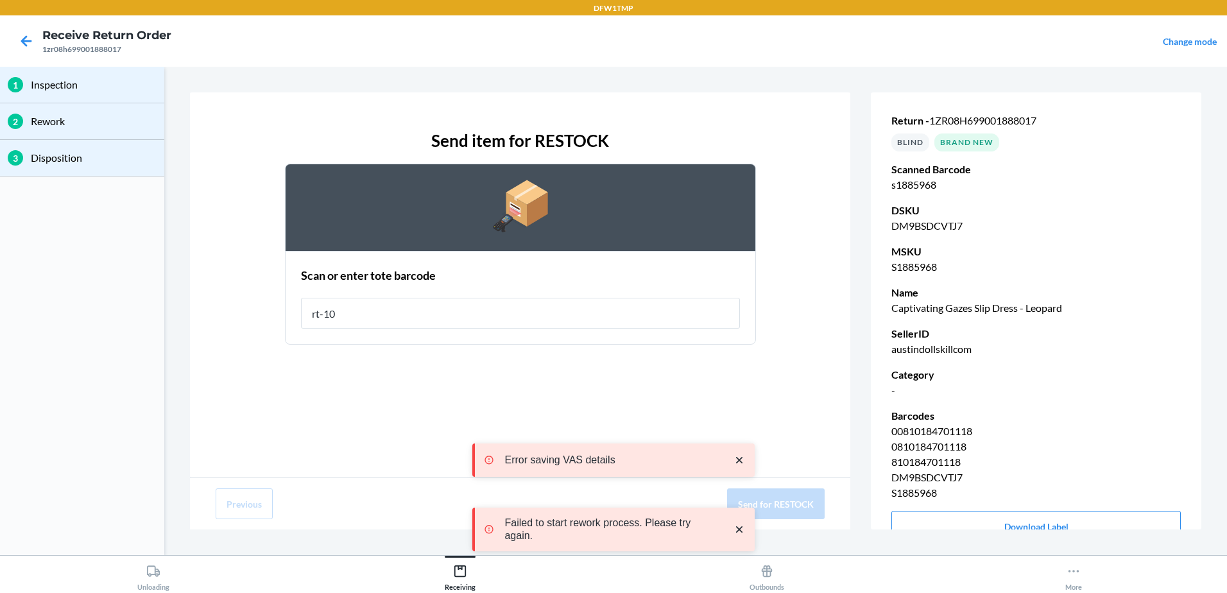
type input "rt-10"
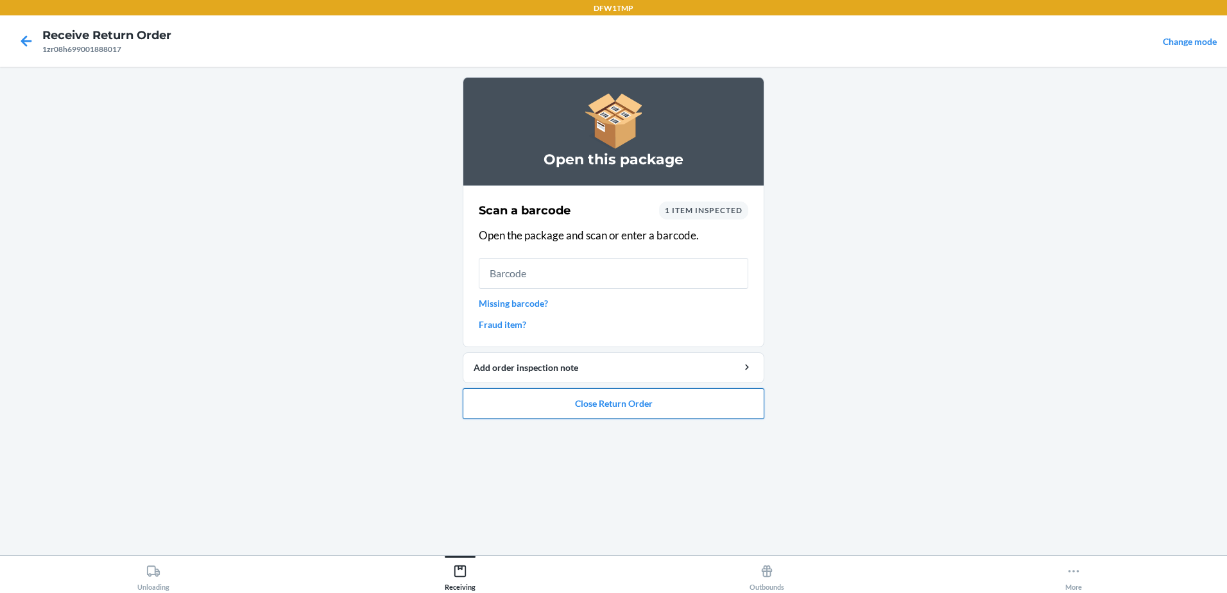
click at [688, 400] on button "Close Return Order" at bounding box center [614, 403] width 302 height 31
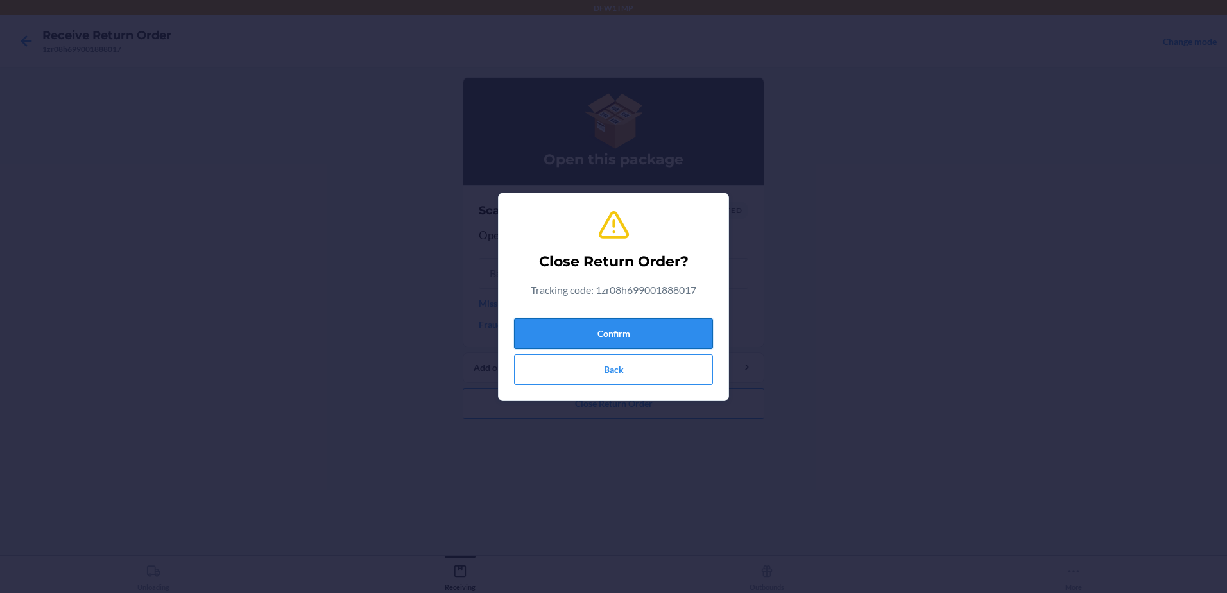
click at [660, 336] on button "Confirm" at bounding box center [613, 333] width 199 height 31
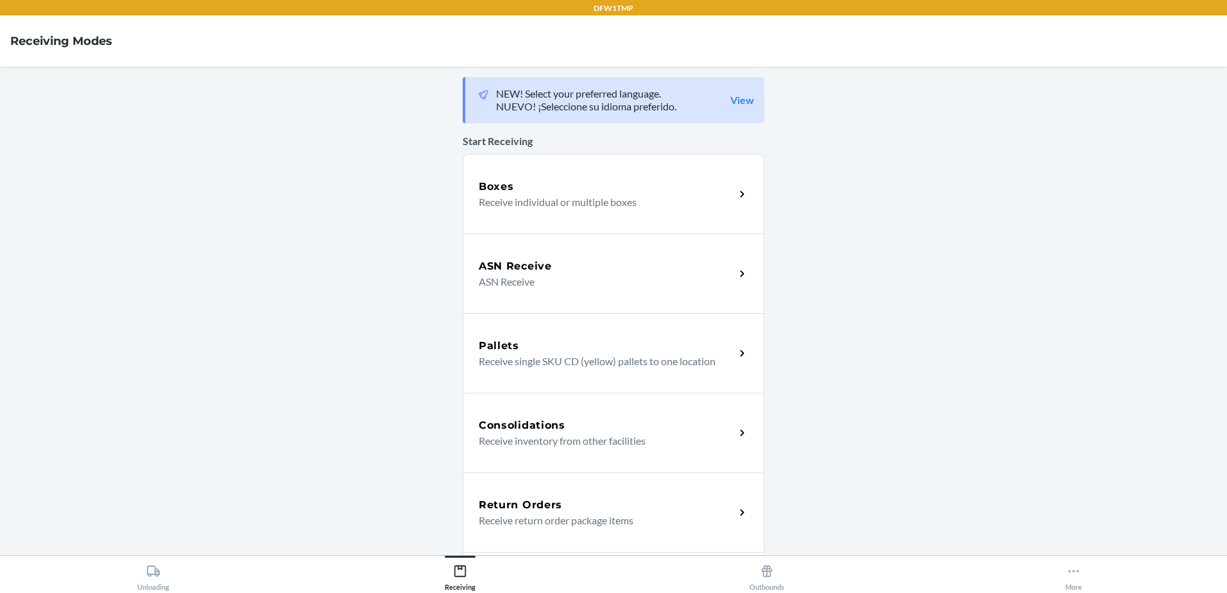
click at [672, 504] on div "Return Orders" at bounding box center [607, 504] width 256 height 15
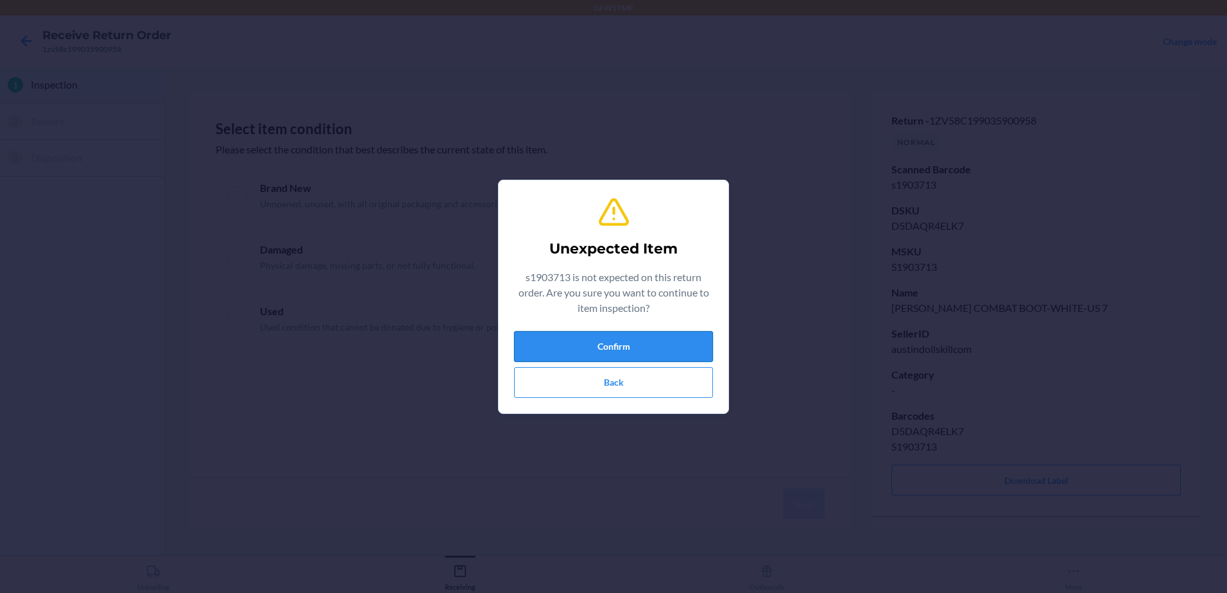
click at [588, 346] on button "Confirm" at bounding box center [613, 346] width 199 height 31
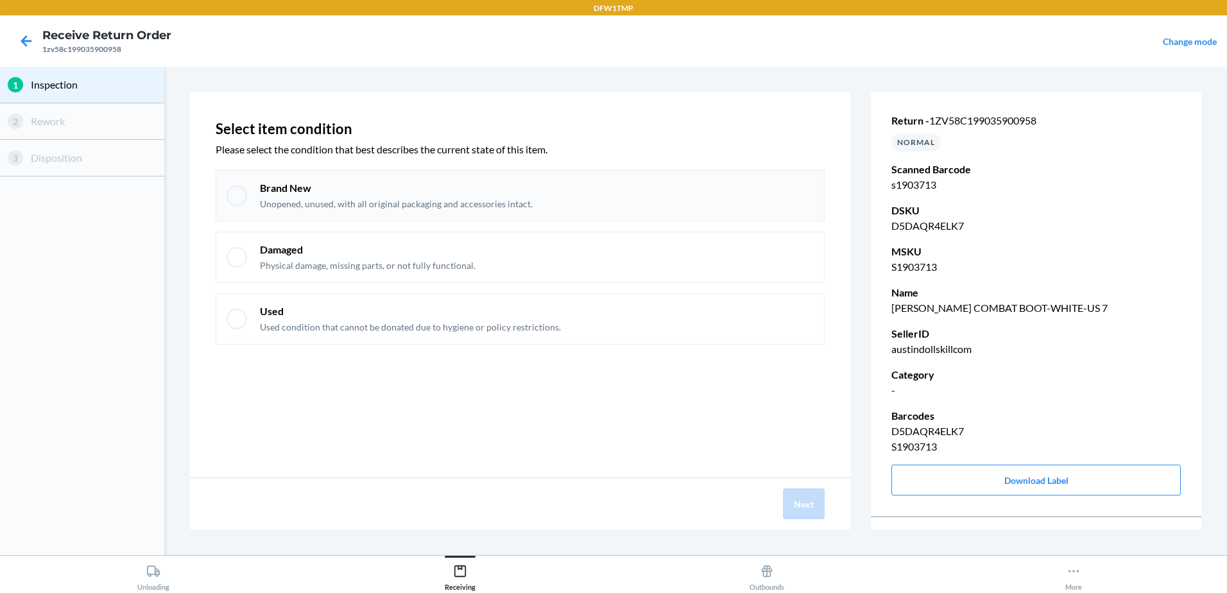
click at [255, 199] on div "Brand New Unopened, unused, with all original packaging and accessories intact." at bounding box center [520, 195] width 609 height 51
checkbox input "true"
click at [793, 502] on button "Next" at bounding box center [804, 503] width 42 height 31
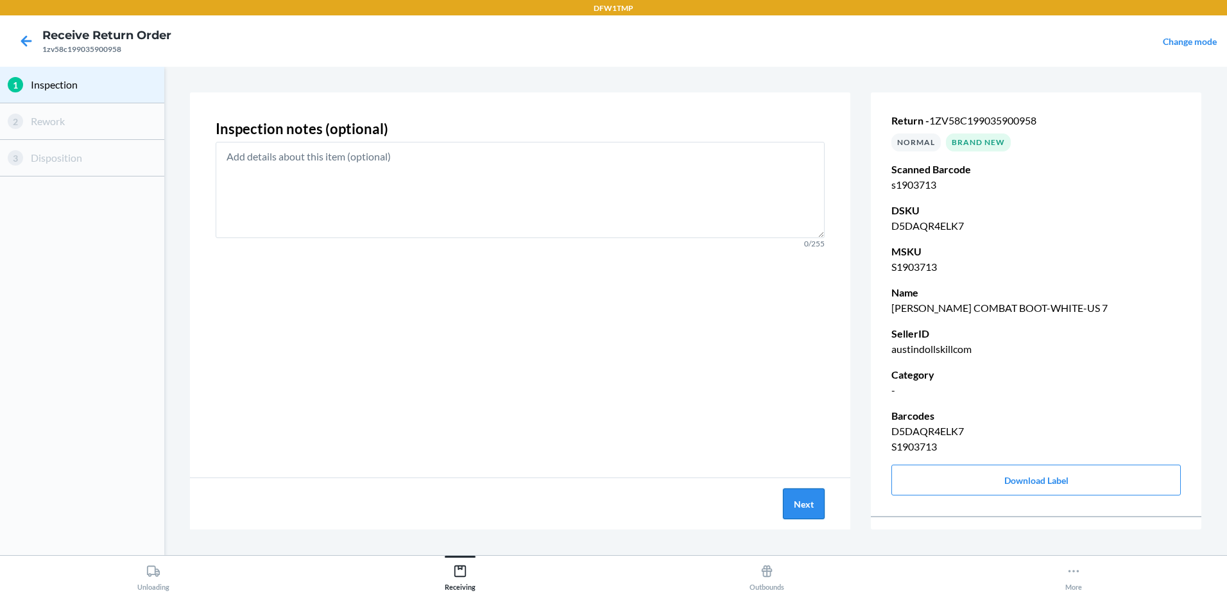
click at [798, 496] on button "Next" at bounding box center [804, 503] width 42 height 31
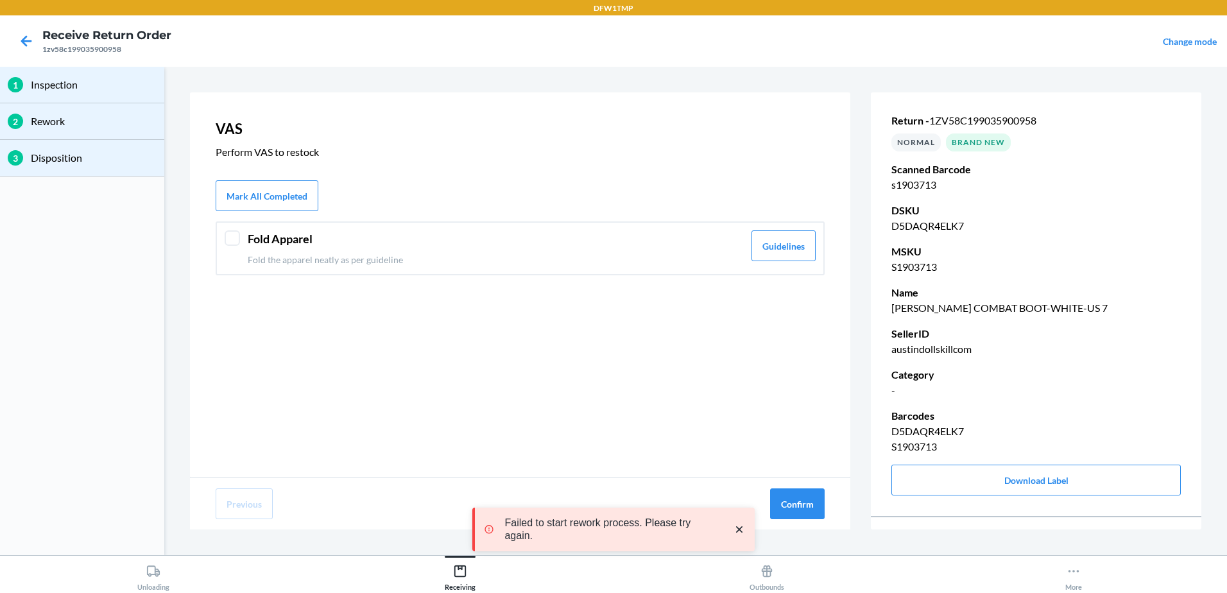
click at [234, 234] on div at bounding box center [232, 237] width 15 height 15
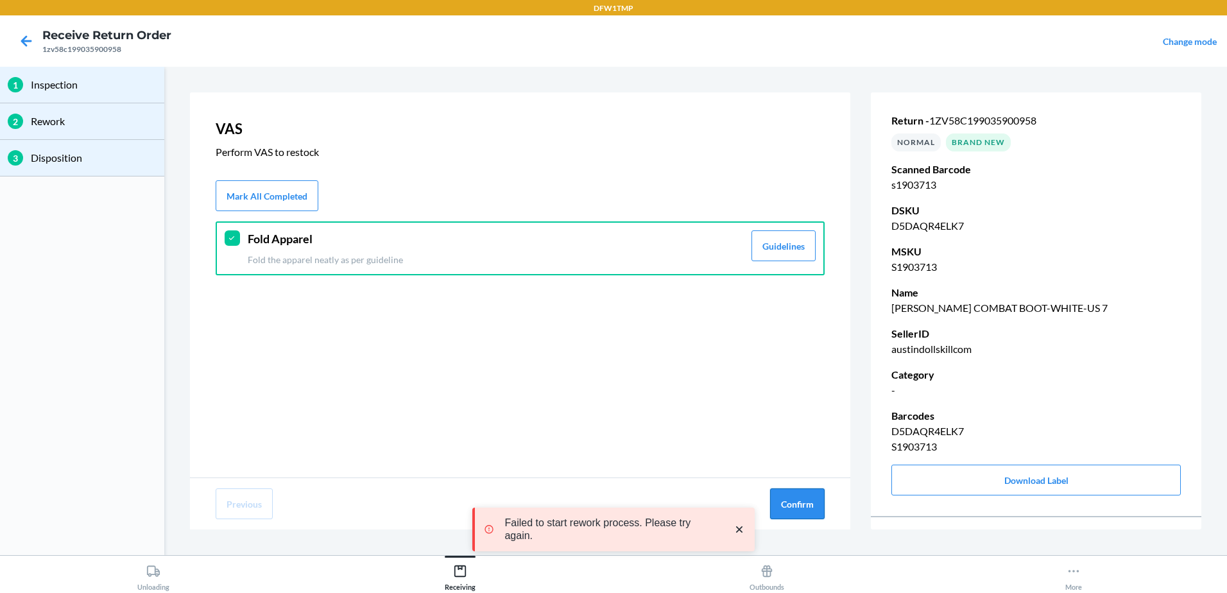
click at [804, 500] on button "Confirm" at bounding box center [797, 503] width 55 height 31
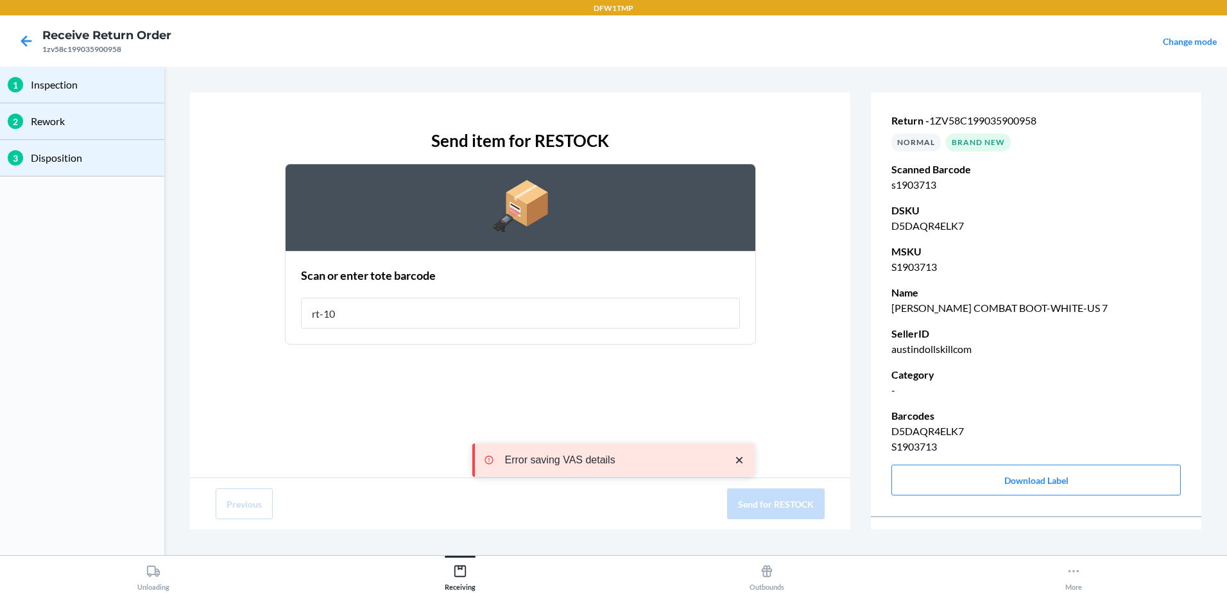
type input "rt-10"
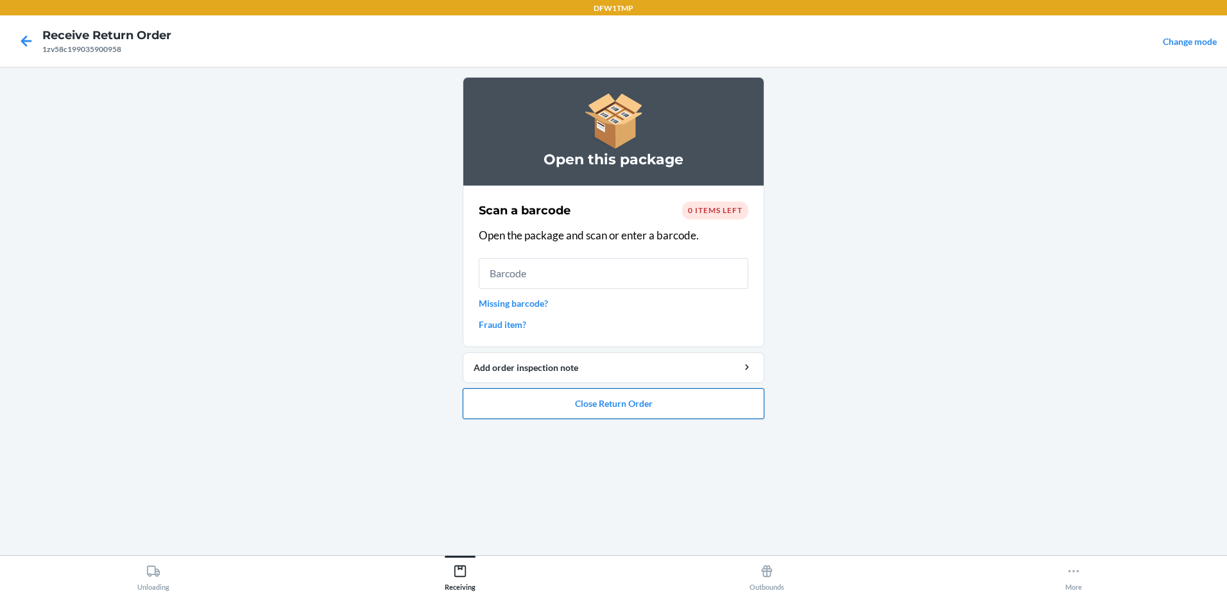
click at [600, 409] on button "Close Return Order" at bounding box center [614, 403] width 302 height 31
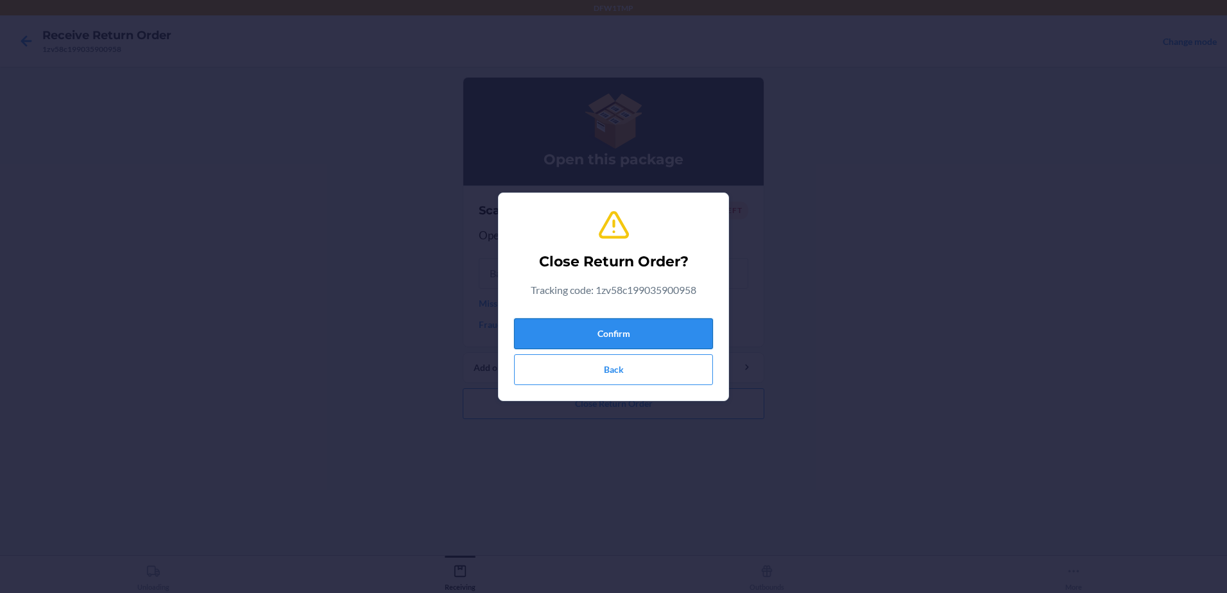
click at [607, 339] on button "Confirm" at bounding box center [613, 333] width 199 height 31
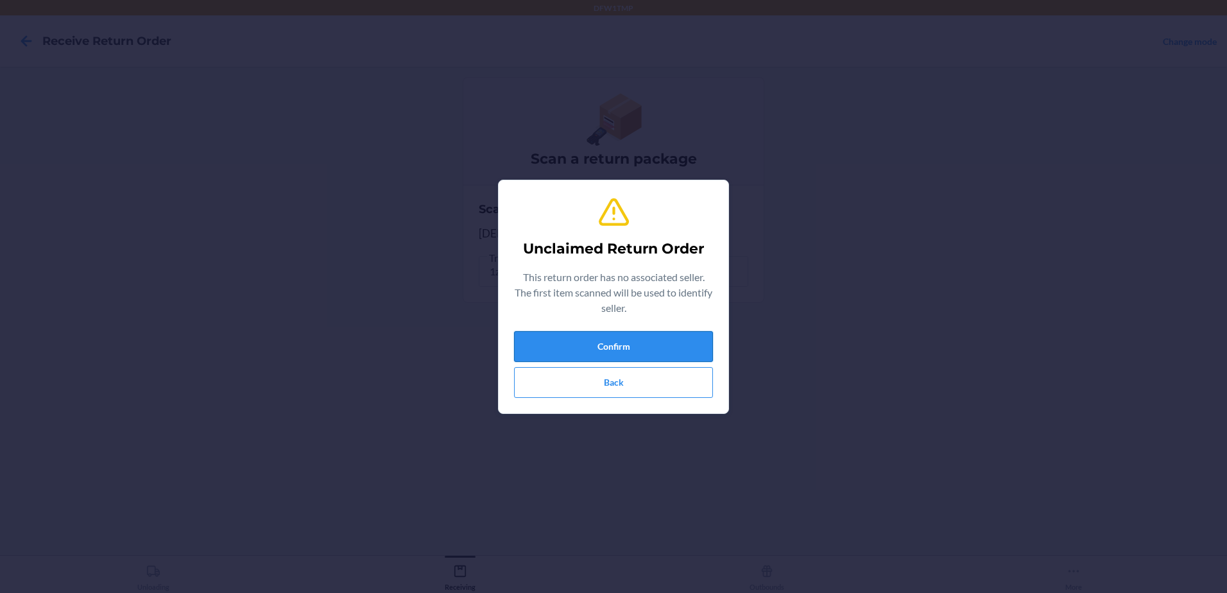
click at [649, 345] on button "Confirm" at bounding box center [613, 346] width 199 height 31
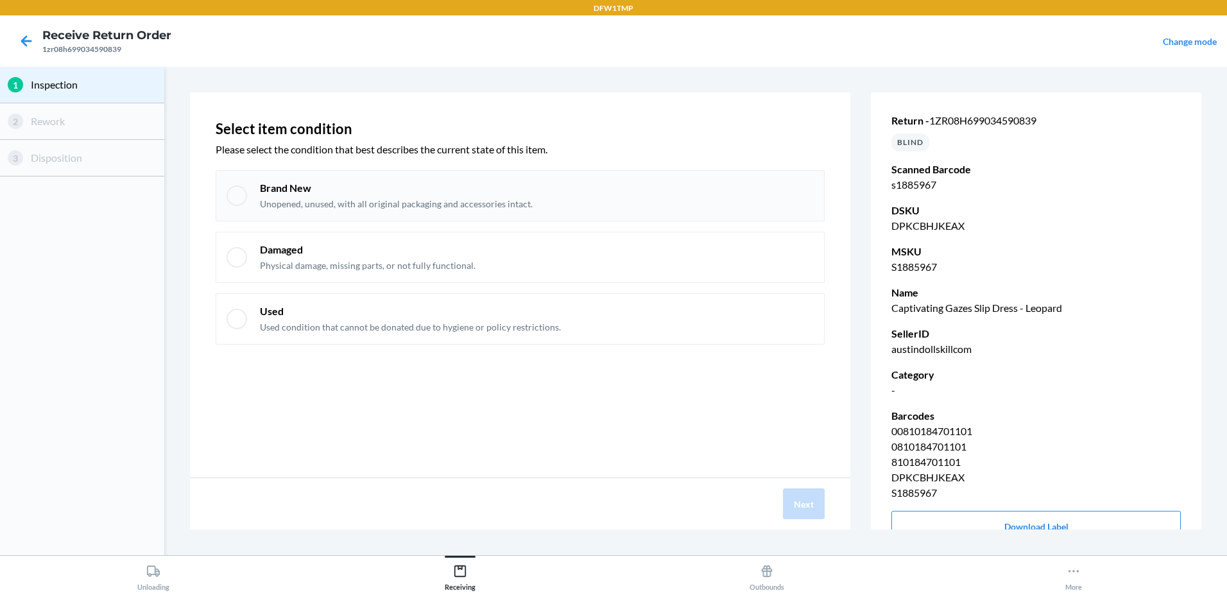
click at [235, 194] on div at bounding box center [237, 195] width 21 height 21
checkbox input "true"
click at [797, 499] on button "Next" at bounding box center [804, 503] width 42 height 31
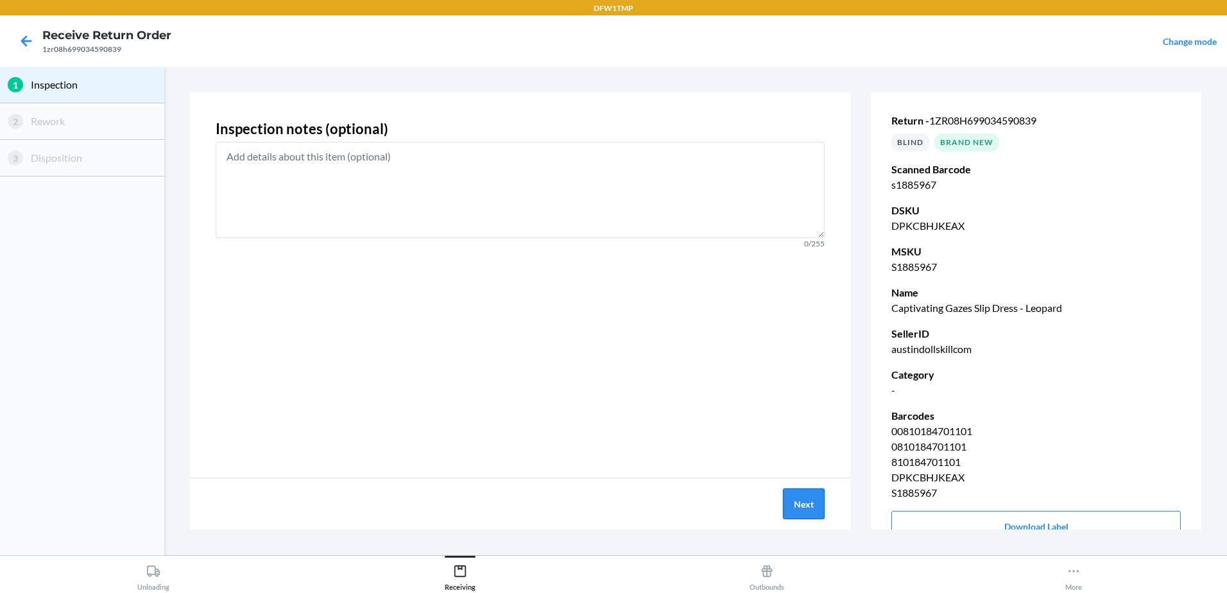
click at [797, 499] on button "Next" at bounding box center [804, 503] width 42 height 31
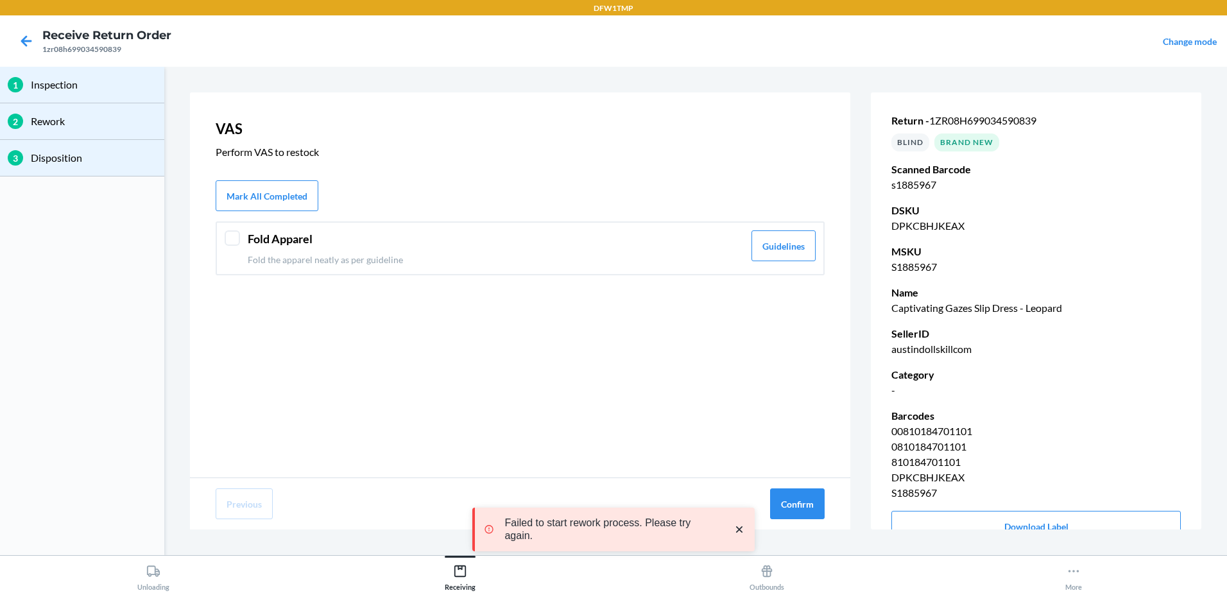
click at [241, 244] on div "Fold Apparel Fold the apparel neatly as per guideline Guidelines" at bounding box center [520, 248] width 609 height 54
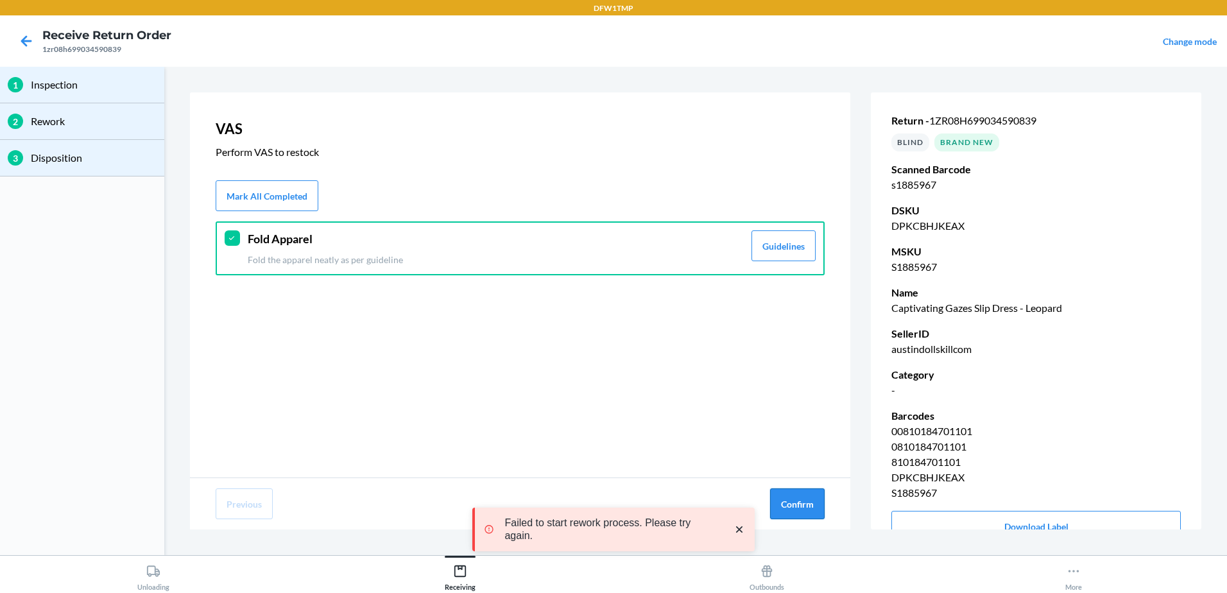
click at [792, 499] on button "Confirm" at bounding box center [797, 503] width 55 height 31
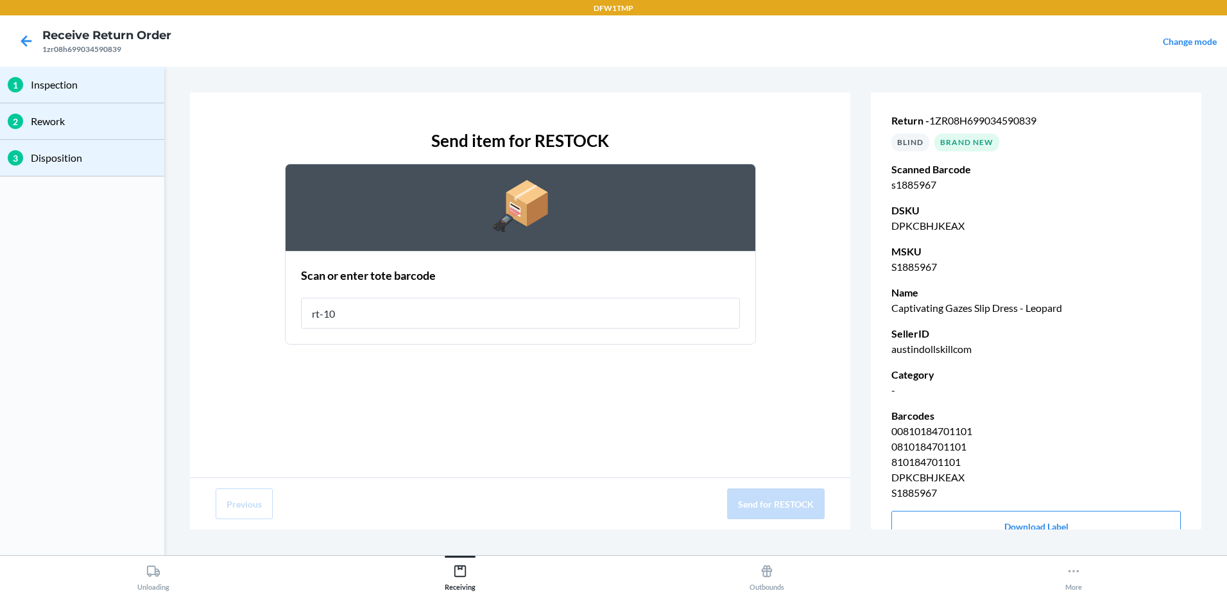
type input "rt-10"
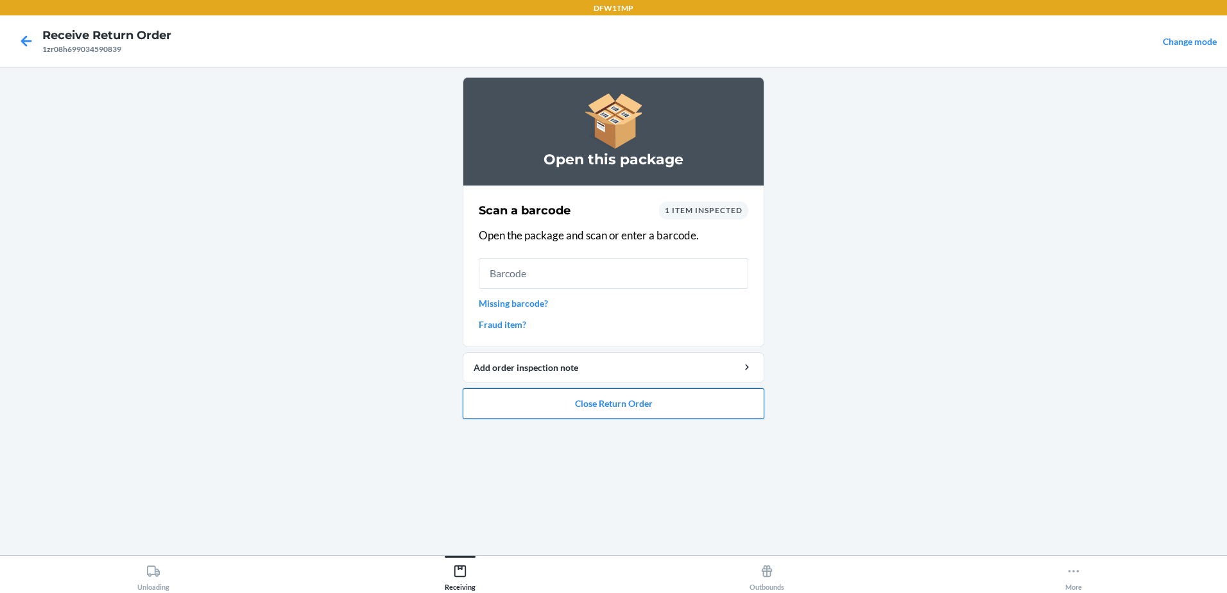
click at [698, 403] on button "Close Return Order" at bounding box center [614, 403] width 302 height 31
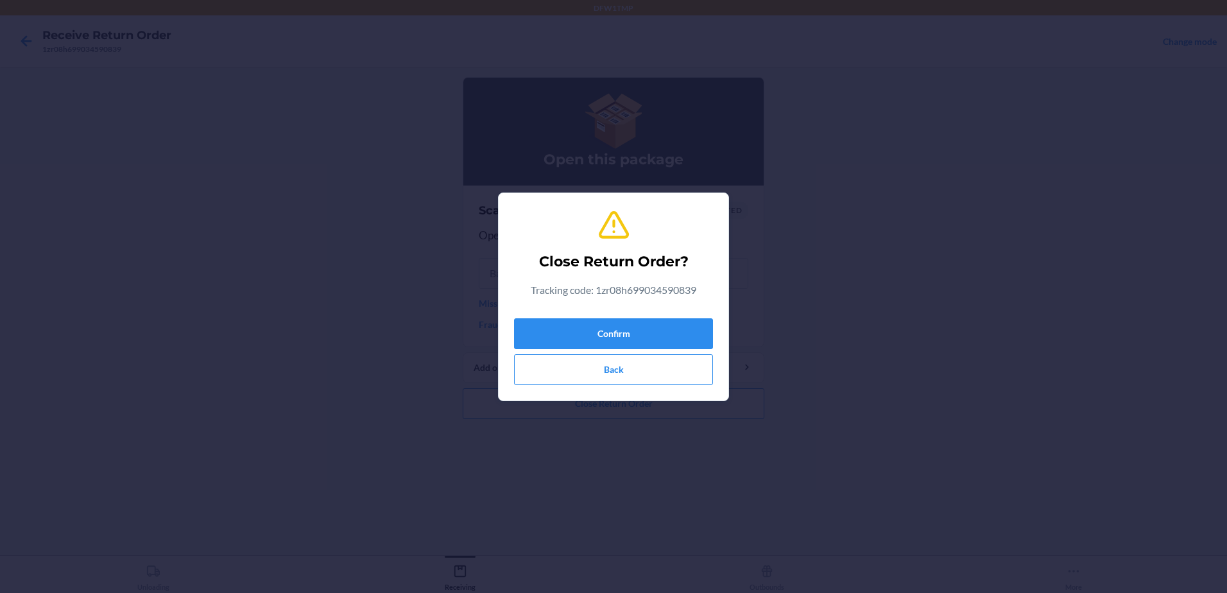
click at [685, 307] on div "Close Return Order? Tracking code: 1zr08h699034590839 Confirm Back" at bounding box center [613, 296] width 199 height 187
click at [675, 325] on button "Confirm" at bounding box center [613, 333] width 199 height 31
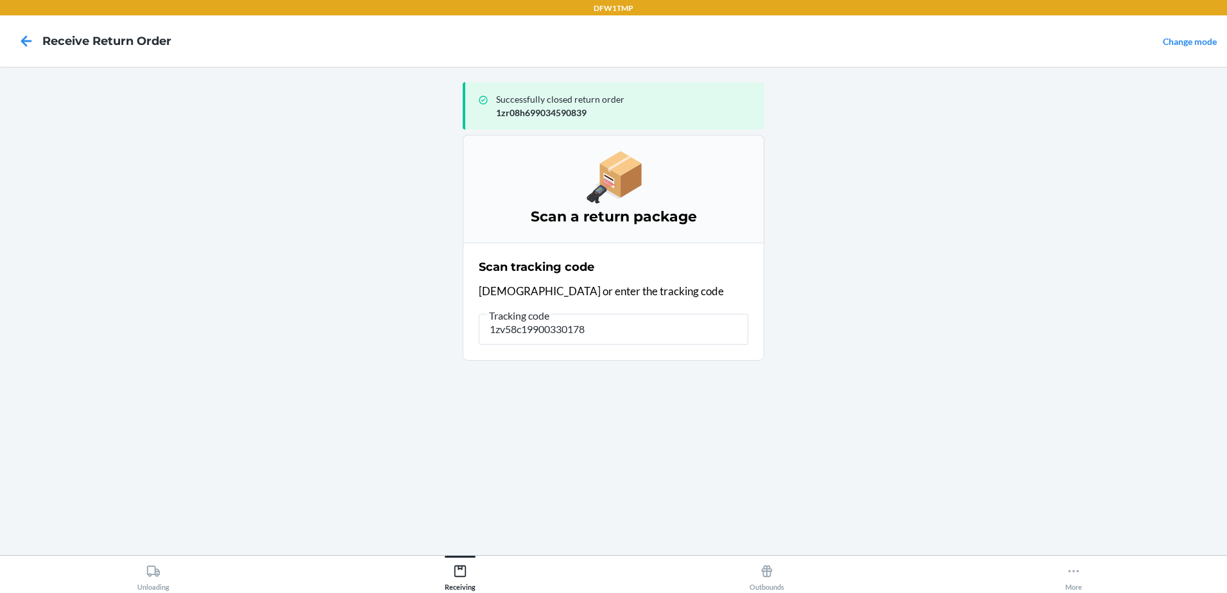
type input "1zv58c199003301781"
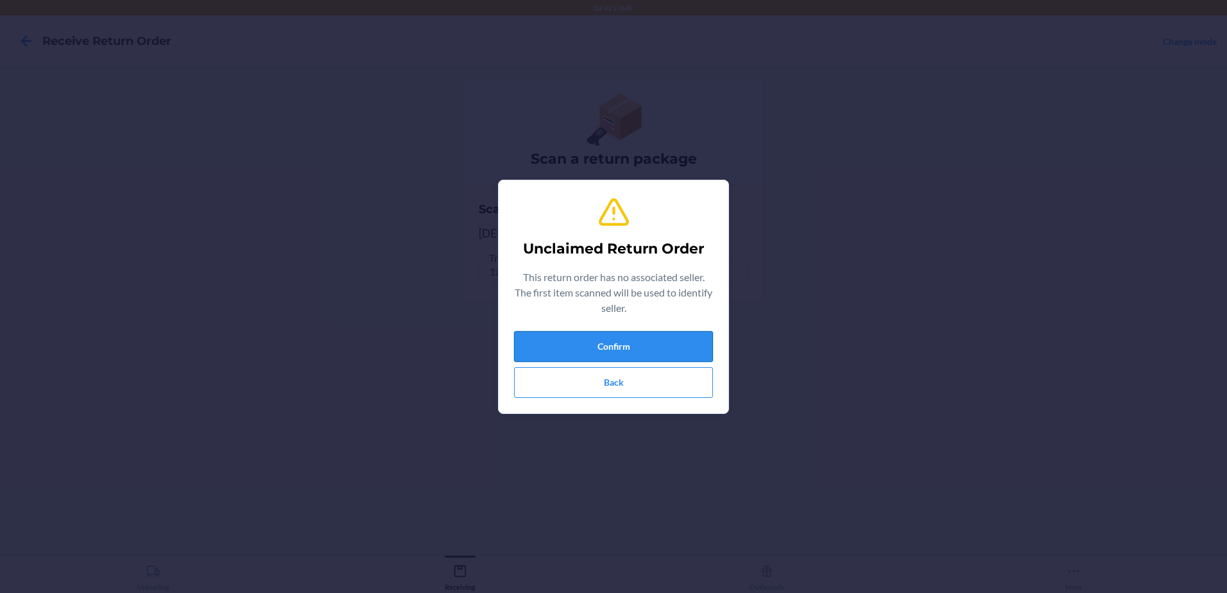
click at [657, 339] on button "Confirm" at bounding box center [613, 346] width 199 height 31
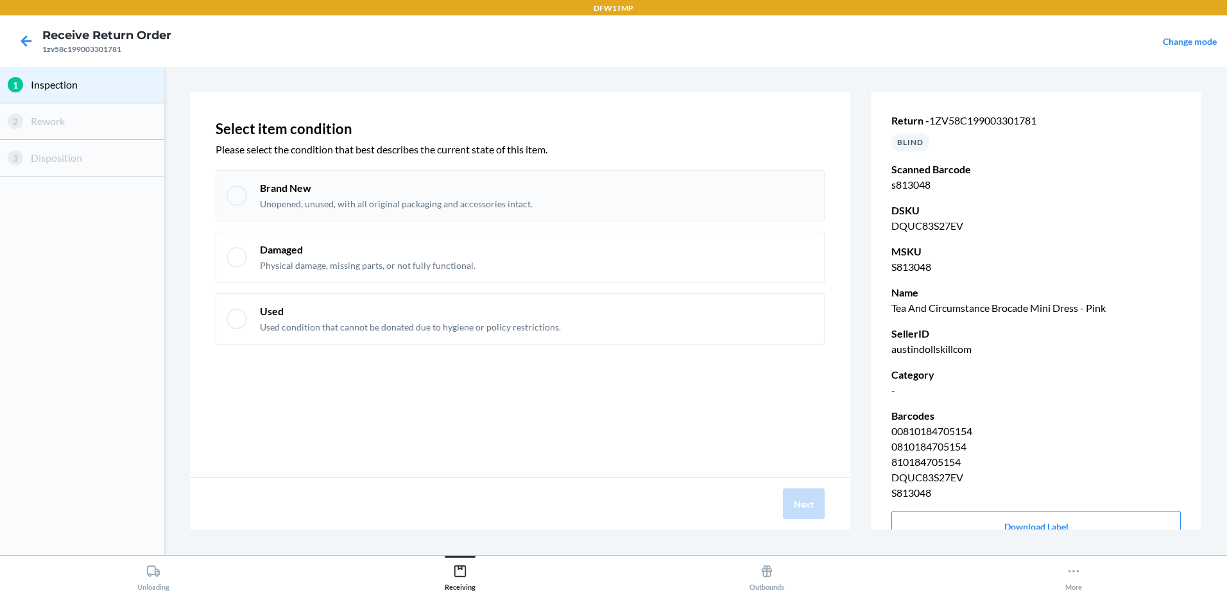
click at [234, 192] on div at bounding box center [237, 195] width 21 height 21
checkbox input "true"
click at [817, 499] on button "Next" at bounding box center [804, 503] width 42 height 31
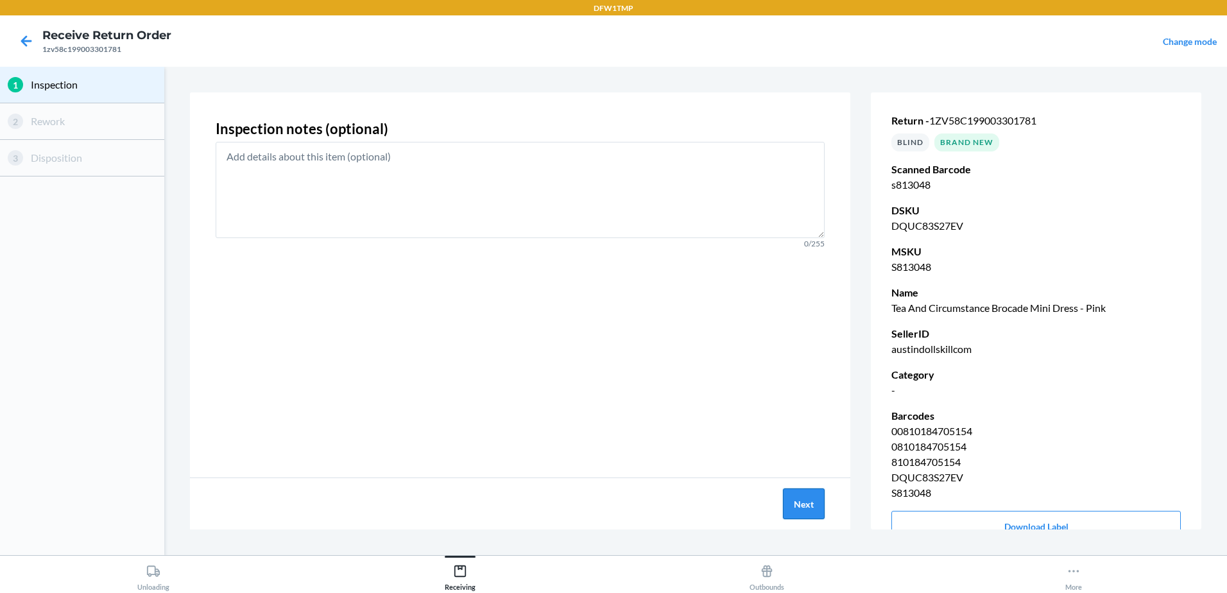
click at [817, 499] on button "Next" at bounding box center [804, 503] width 42 height 31
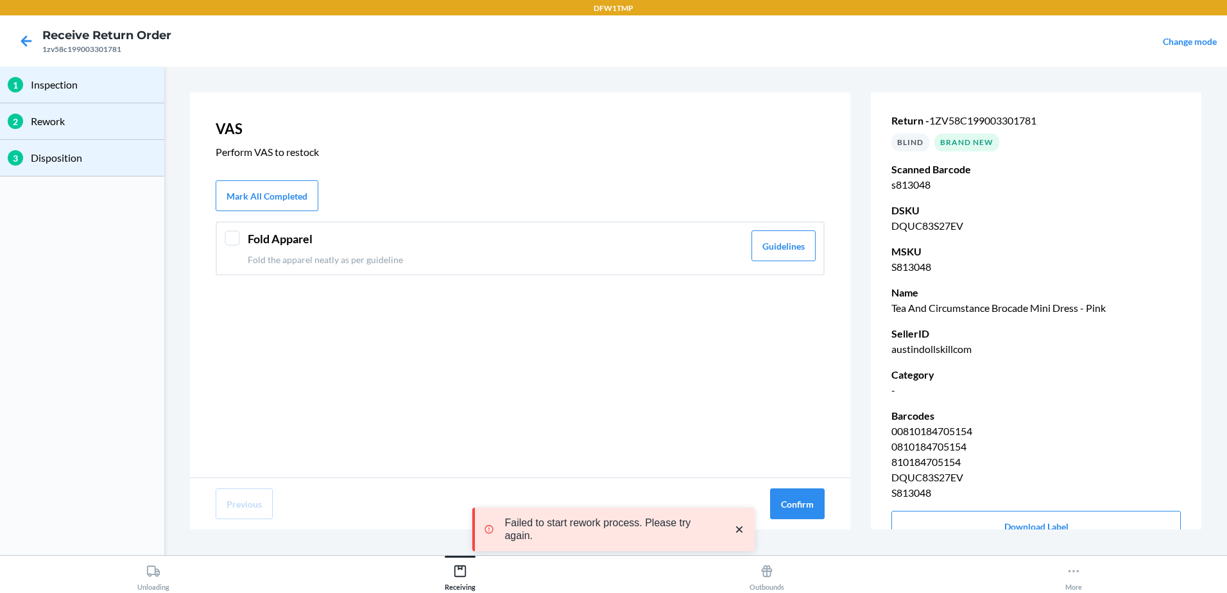
click at [234, 243] on div at bounding box center [232, 237] width 15 height 15
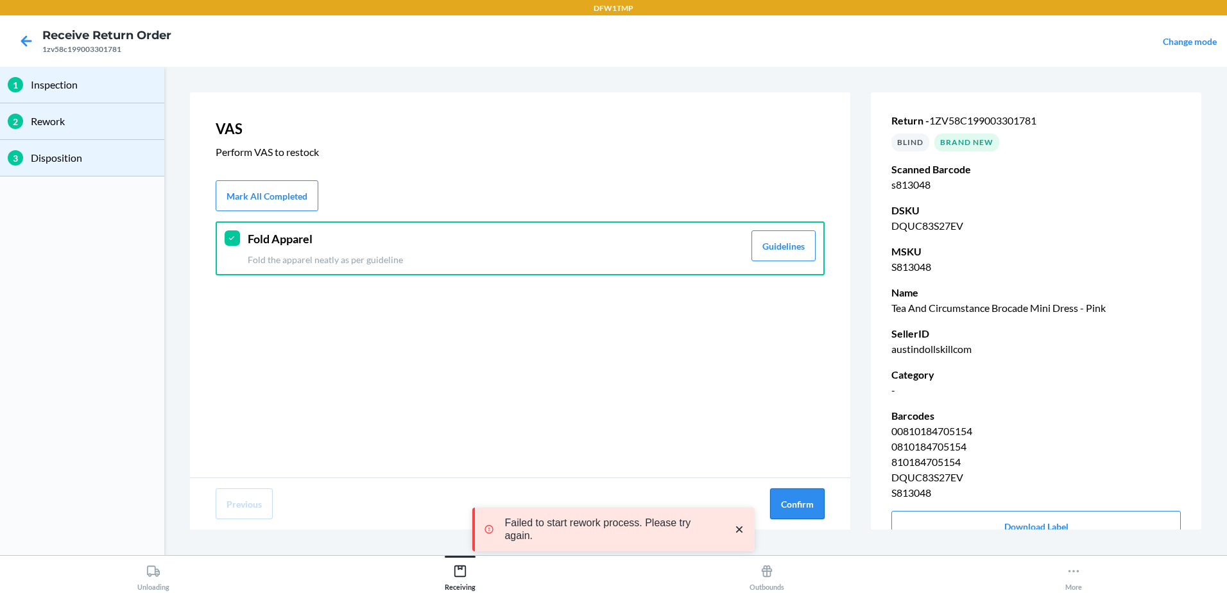
click at [822, 504] on button "Confirm" at bounding box center [797, 503] width 55 height 31
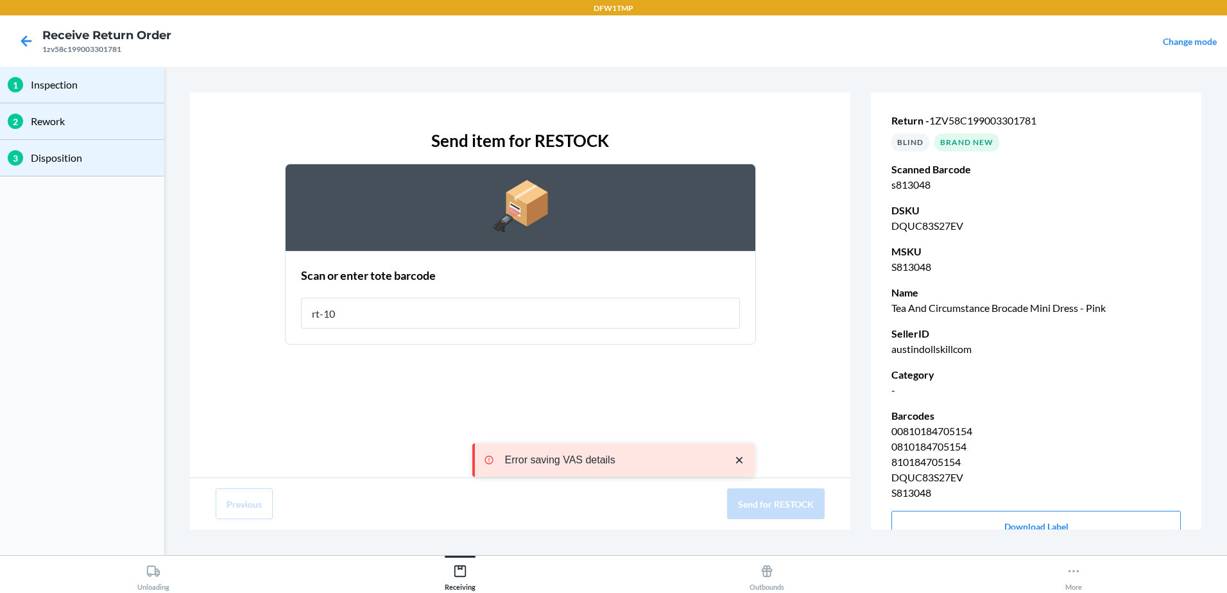
type input "rt-10"
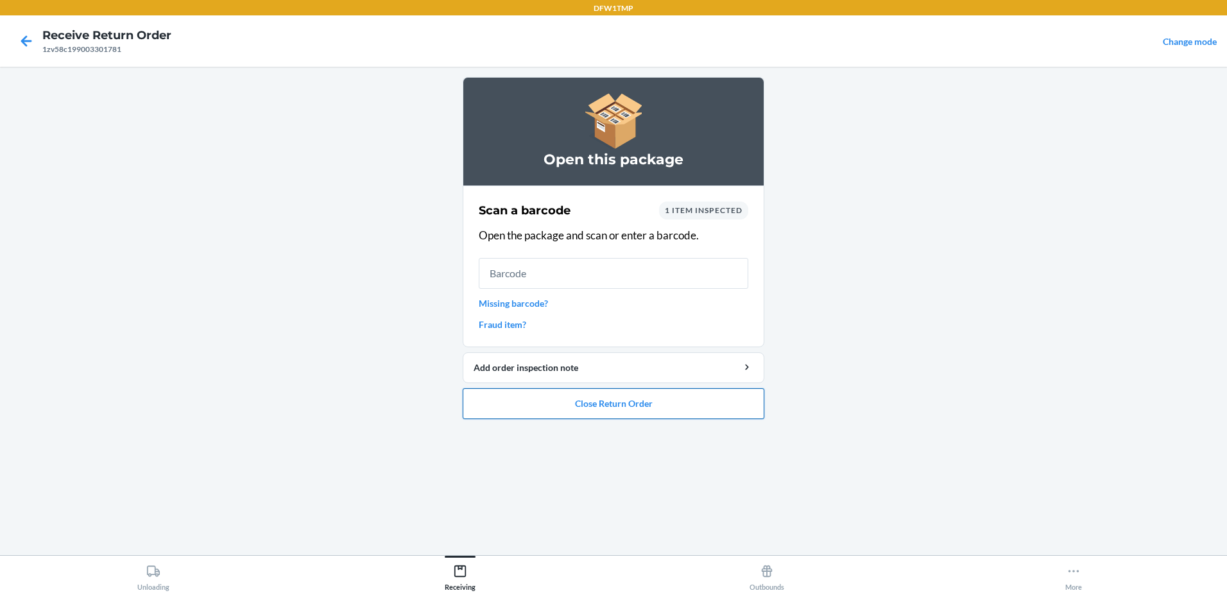
click at [603, 403] on button "Close Return Order" at bounding box center [614, 403] width 302 height 31
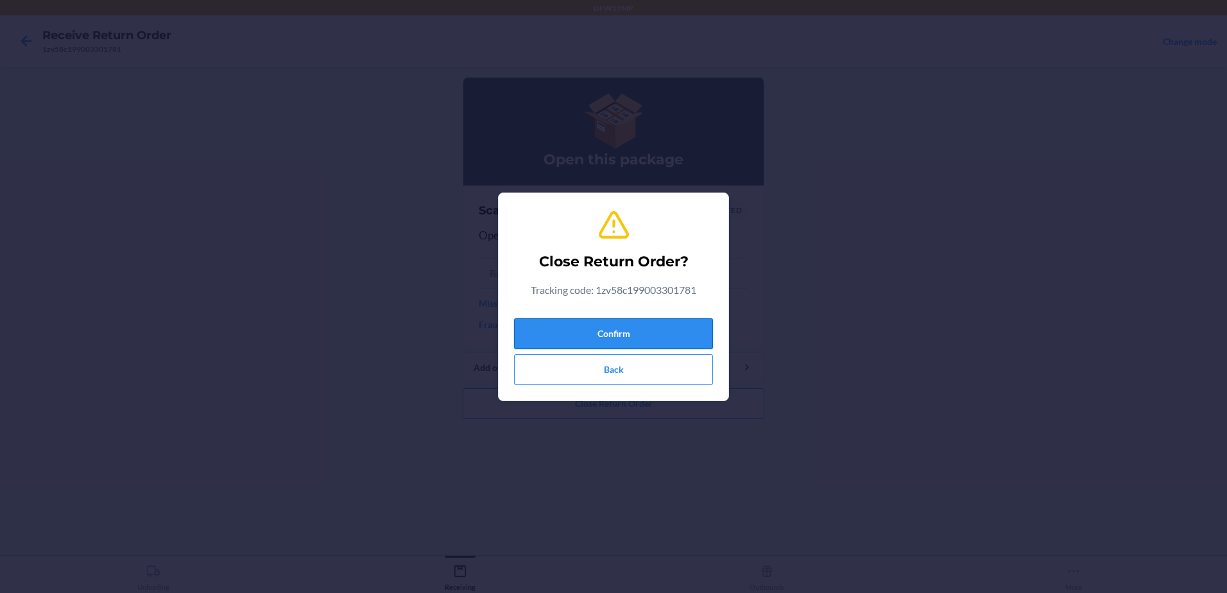
click at [590, 332] on button "Confirm" at bounding box center [613, 333] width 199 height 31
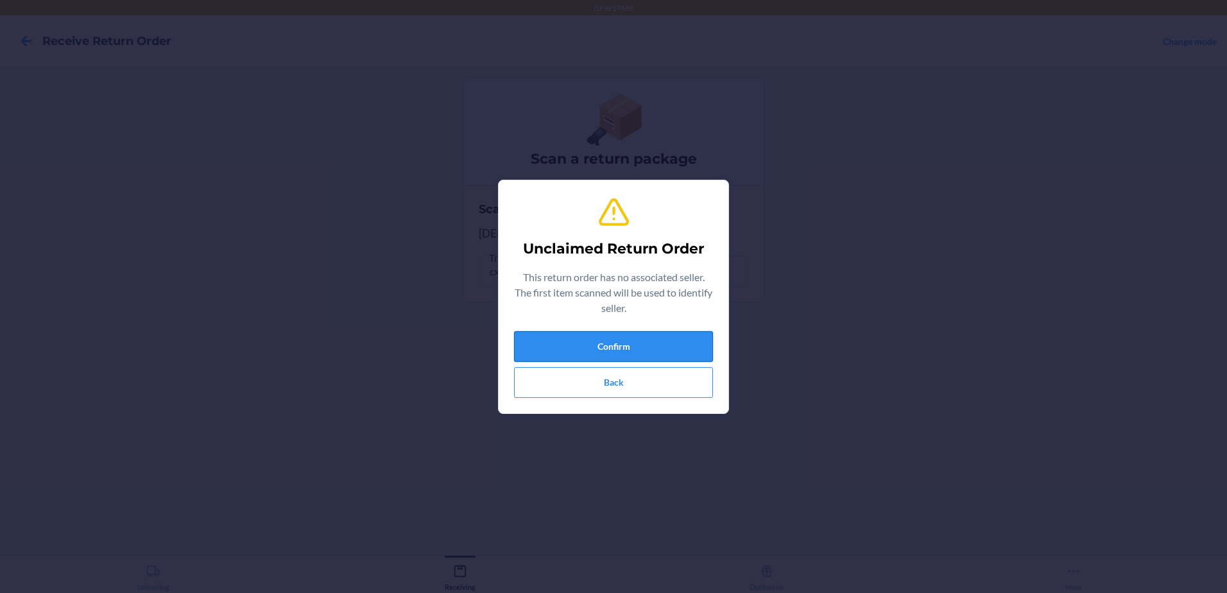
click at [681, 356] on button "Confirm" at bounding box center [613, 346] width 199 height 31
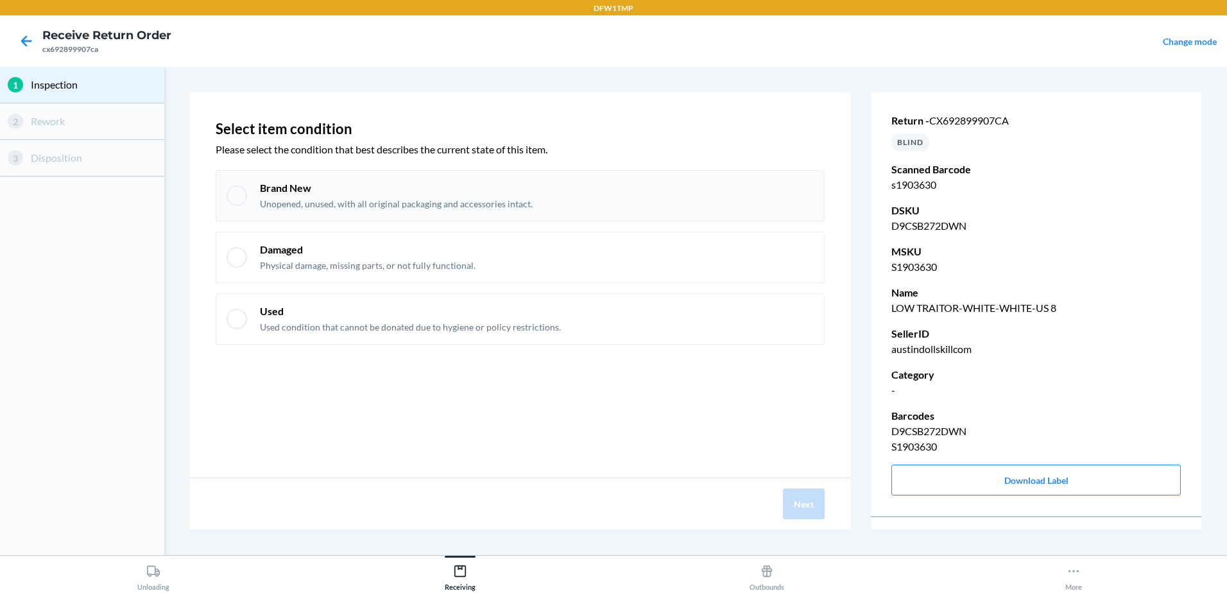
click at [239, 196] on div at bounding box center [237, 195] width 21 height 21
checkbox input "true"
click at [812, 504] on button "Next" at bounding box center [804, 503] width 42 height 31
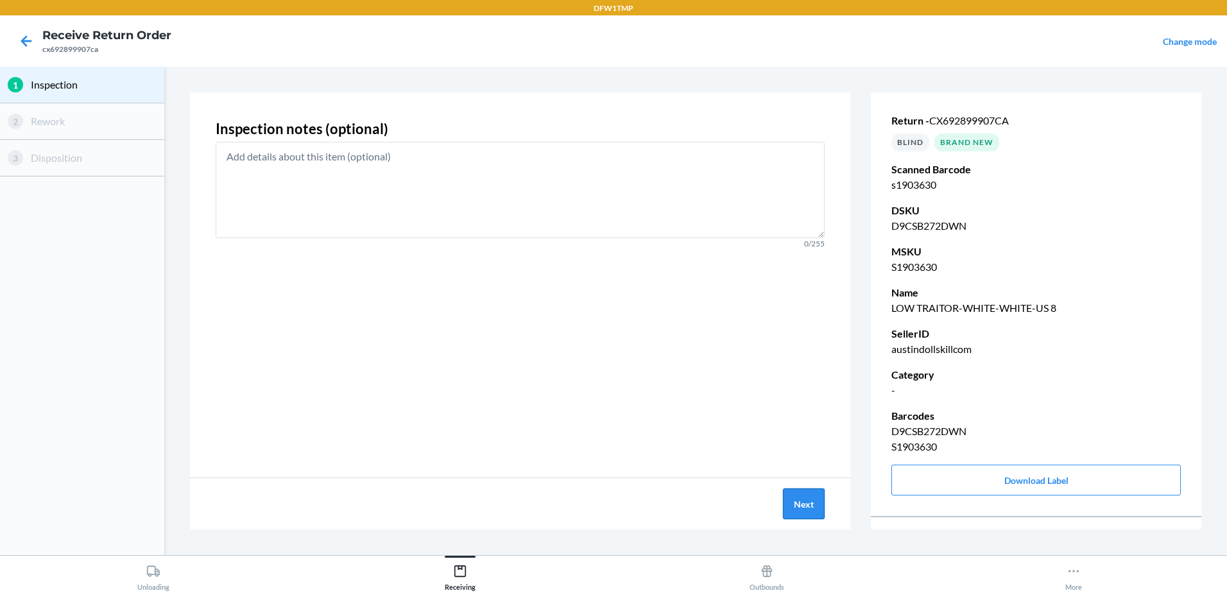
click at [788, 494] on button "Next" at bounding box center [804, 503] width 42 height 31
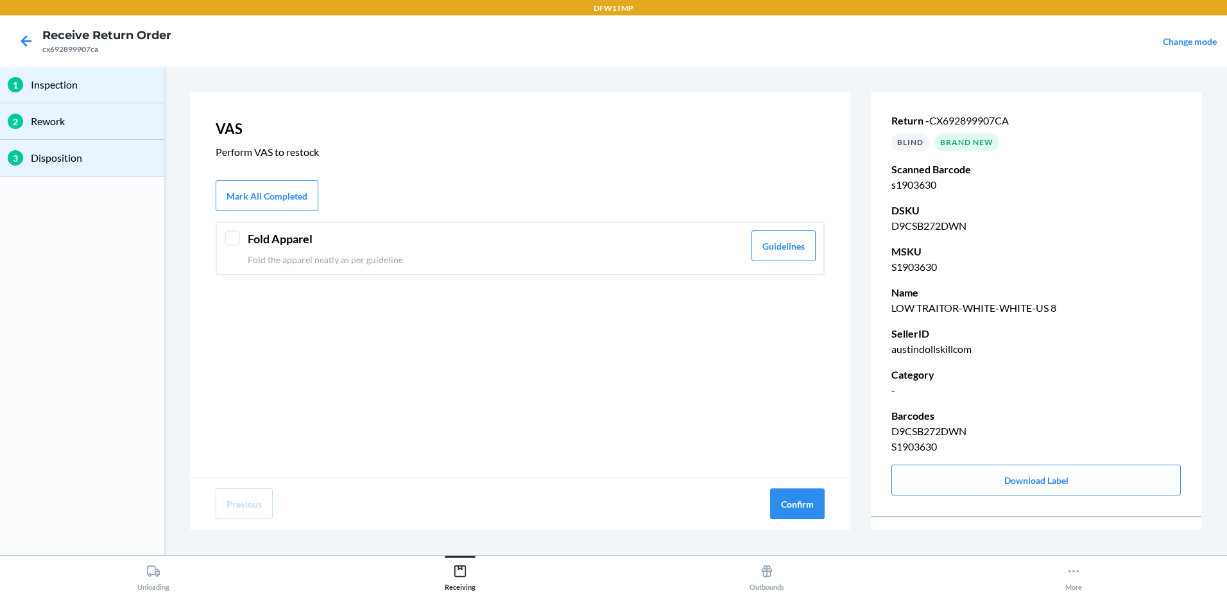
click at [237, 236] on div at bounding box center [232, 237] width 15 height 15
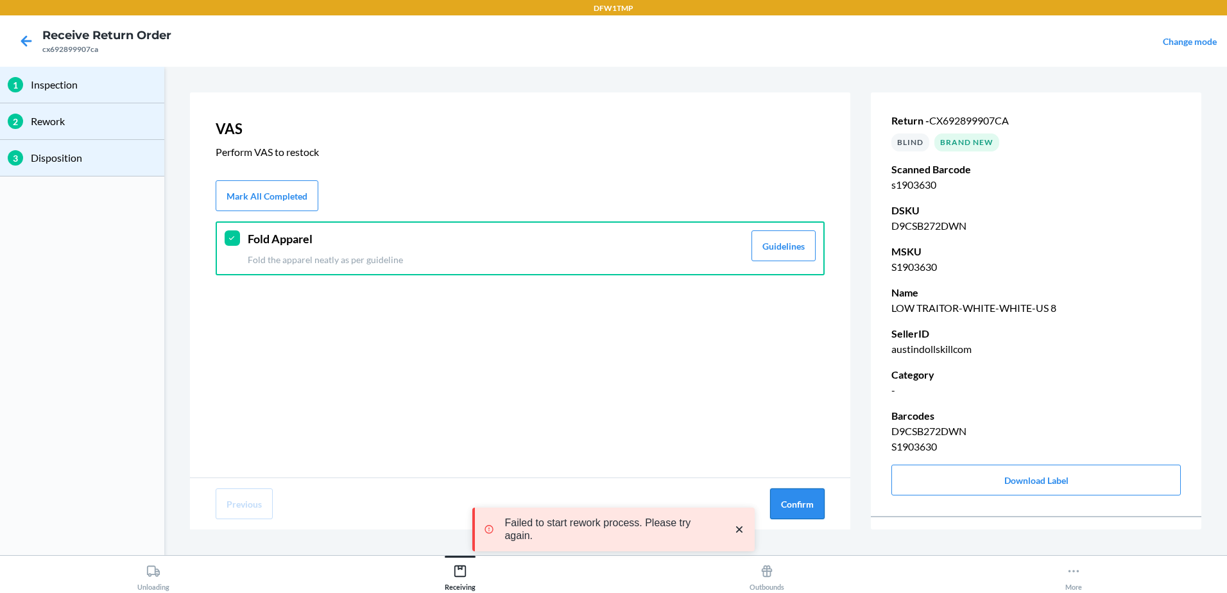
click at [809, 499] on button "Confirm" at bounding box center [797, 503] width 55 height 31
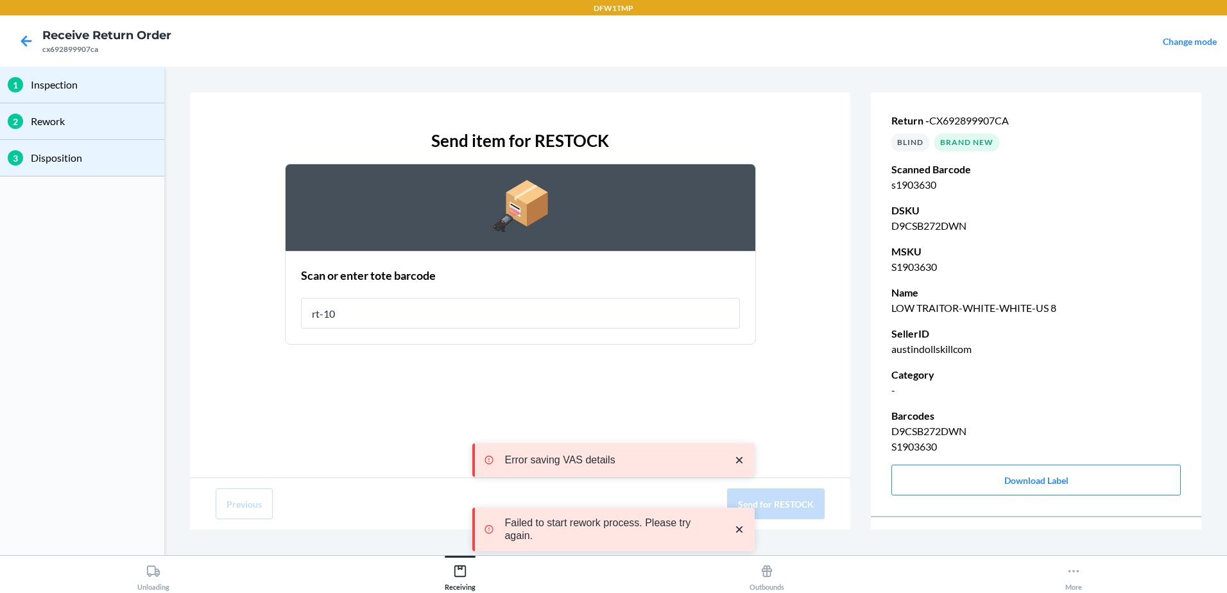
type input "rt-10"
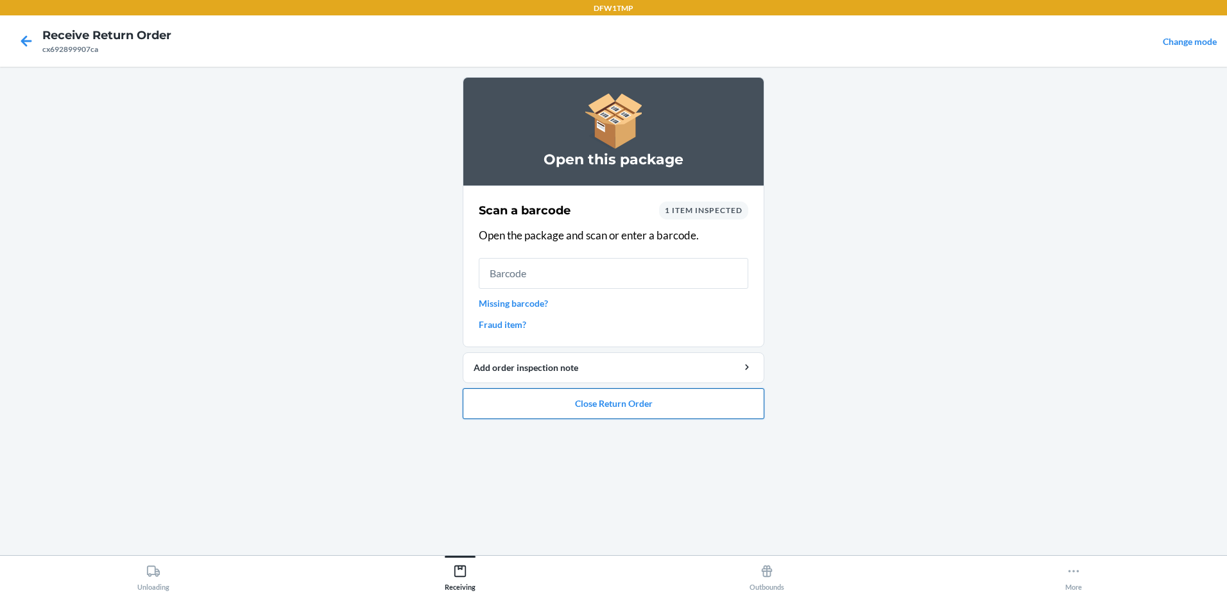
click at [571, 415] on button "Close Return Order" at bounding box center [614, 403] width 302 height 31
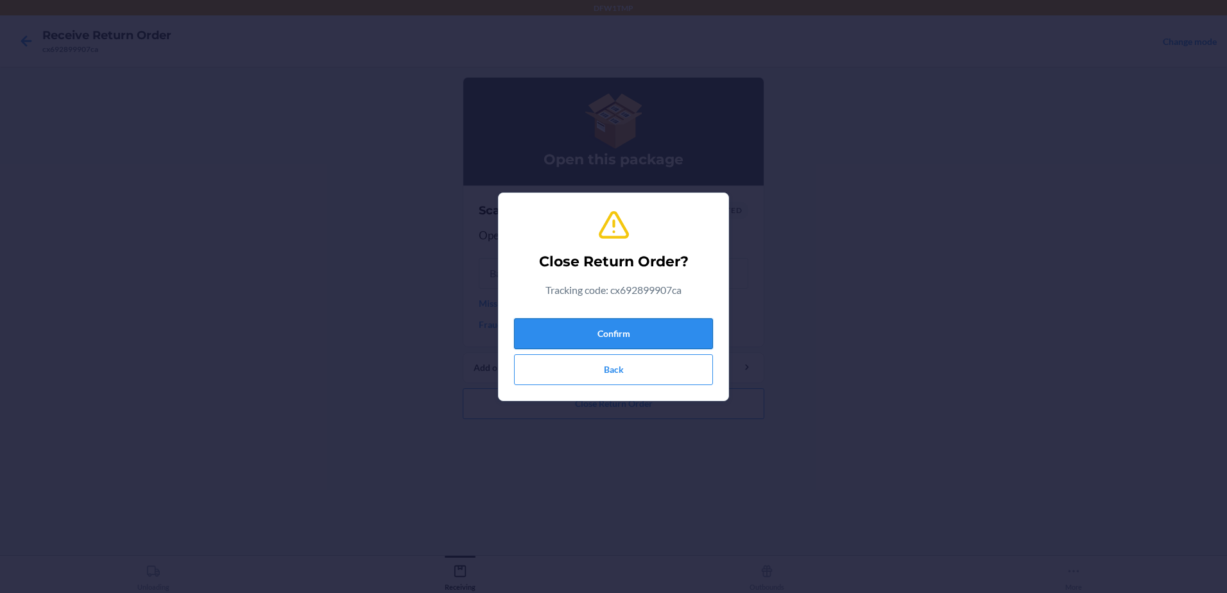
click at [669, 337] on button "Confirm" at bounding box center [613, 333] width 199 height 31
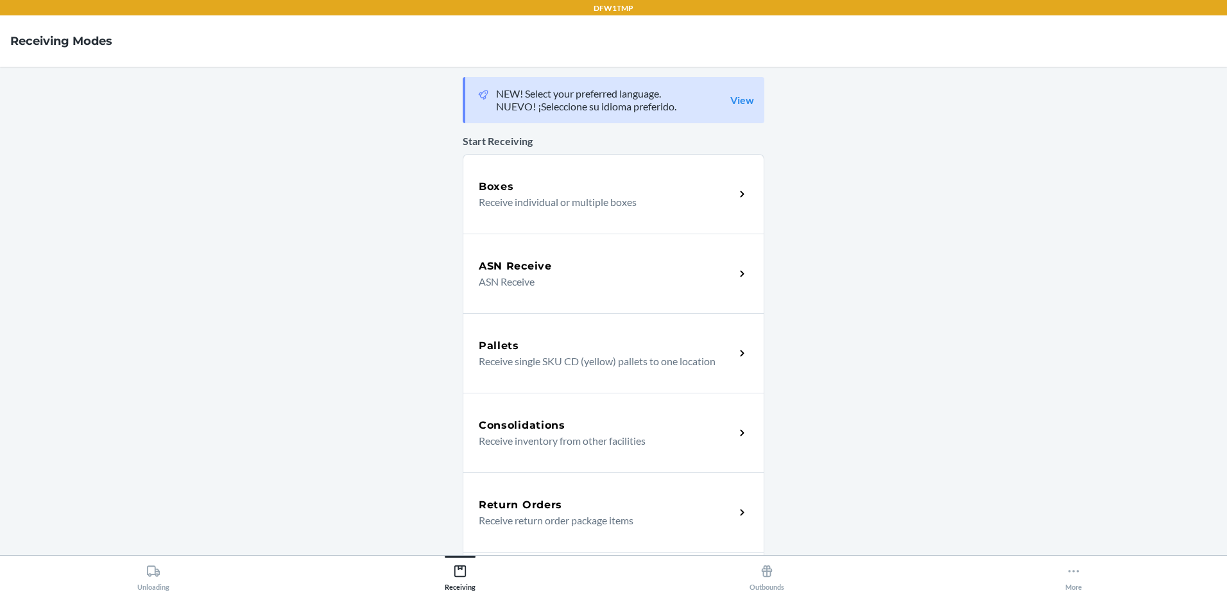
click at [620, 508] on div "Return Orders" at bounding box center [607, 504] width 256 height 15
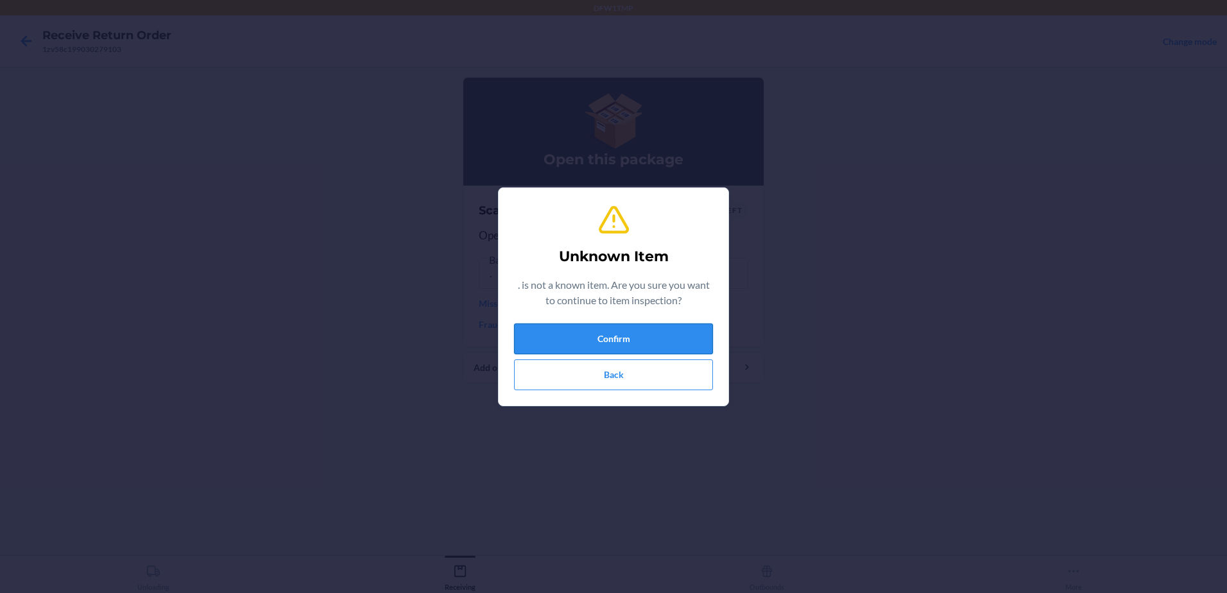
click at [657, 347] on button "Confirm" at bounding box center [613, 338] width 199 height 31
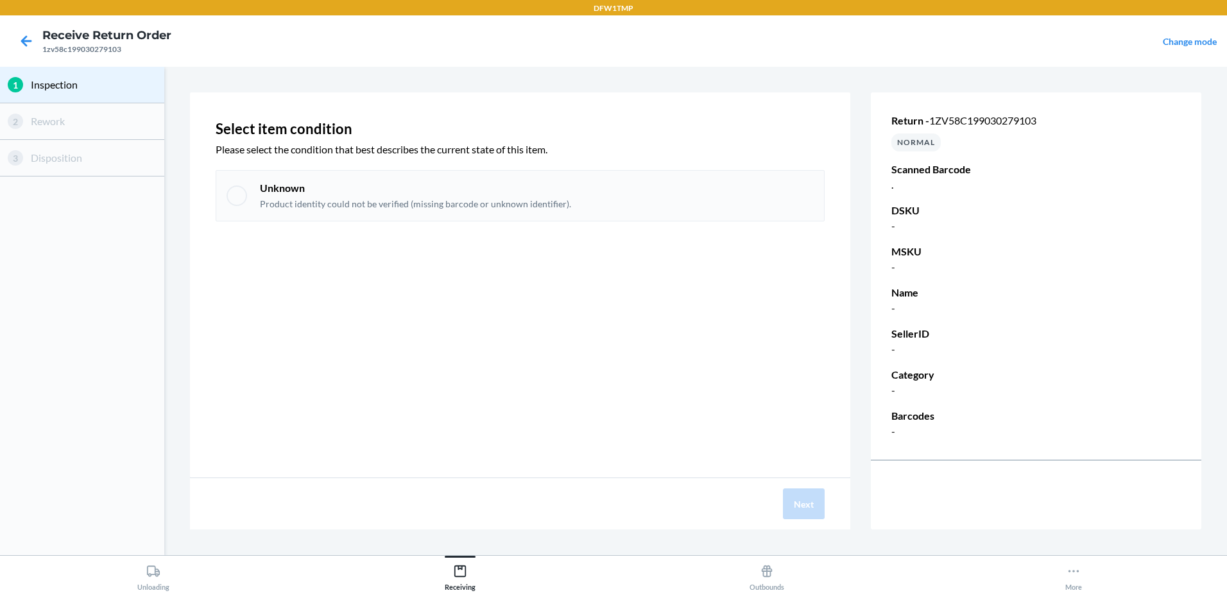
click at [283, 204] on p "Product identity could not be verified (missing barcode or unknown identifier)." at bounding box center [415, 204] width 311 height 13
checkbox input "true"
click at [814, 510] on button "Next" at bounding box center [804, 503] width 42 height 31
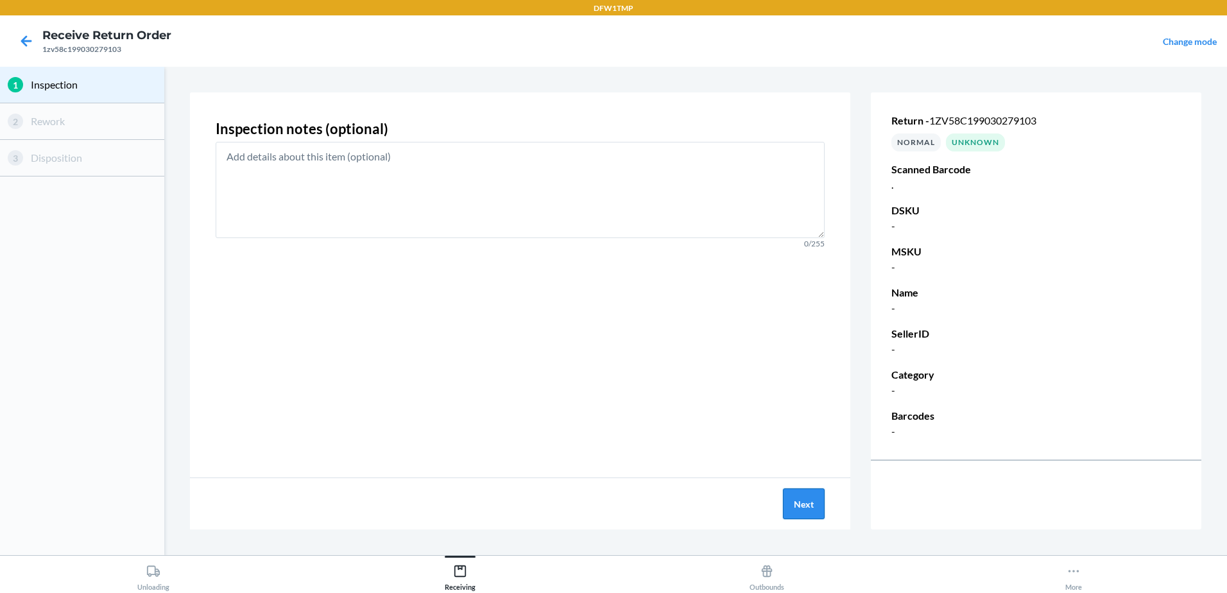
click at [814, 510] on button "Next" at bounding box center [804, 503] width 42 height 31
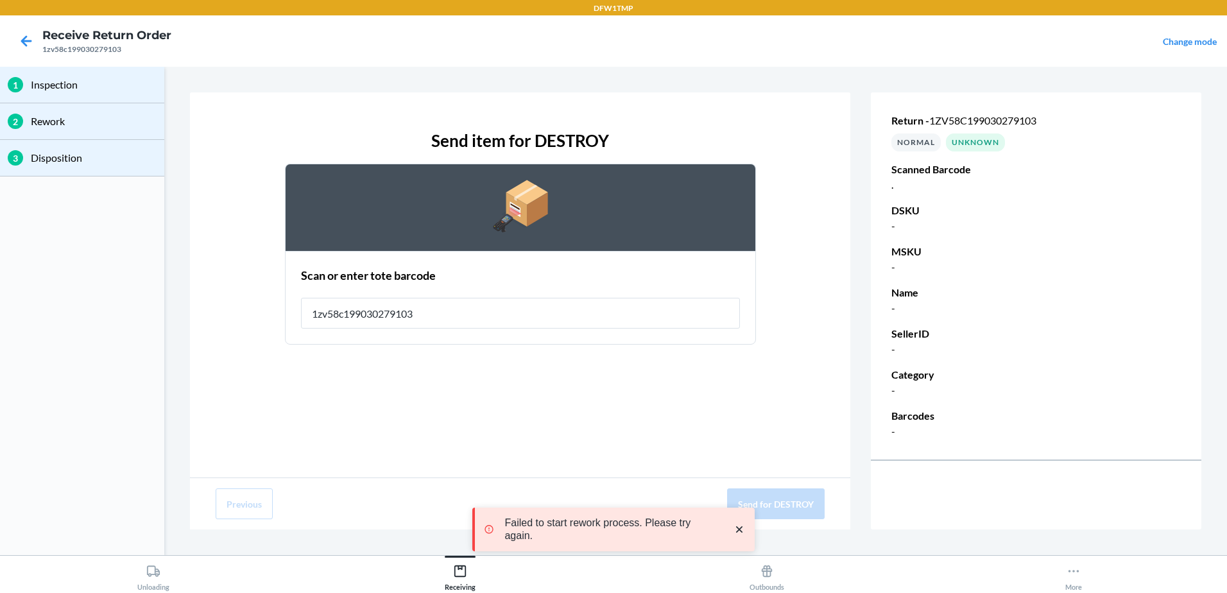
type input "1zv58c199030279103"
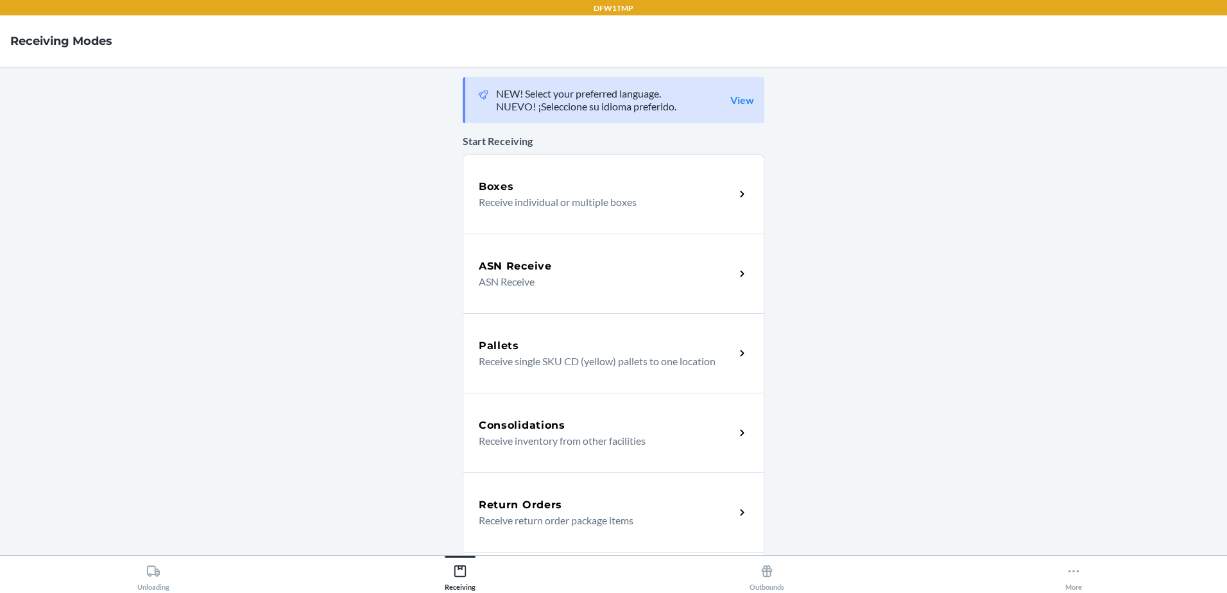
click at [518, 513] on p "Receive return order package items" at bounding box center [602, 520] width 246 height 15
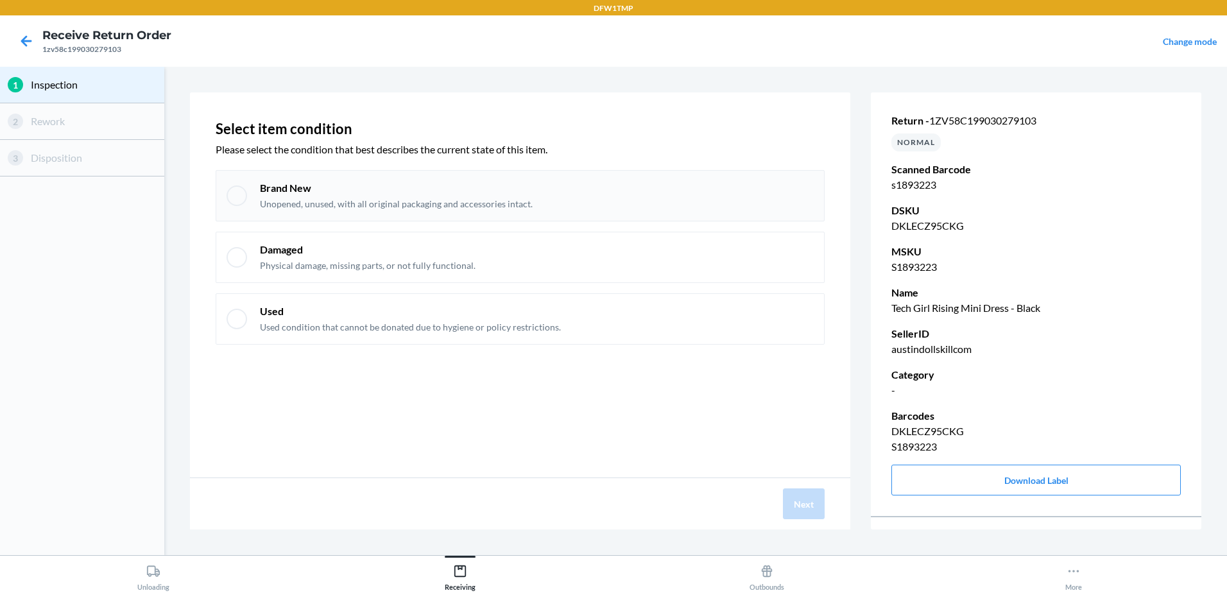
click at [240, 198] on div at bounding box center [237, 195] width 21 height 21
checkbox input "true"
click at [791, 493] on button "Next" at bounding box center [804, 503] width 42 height 31
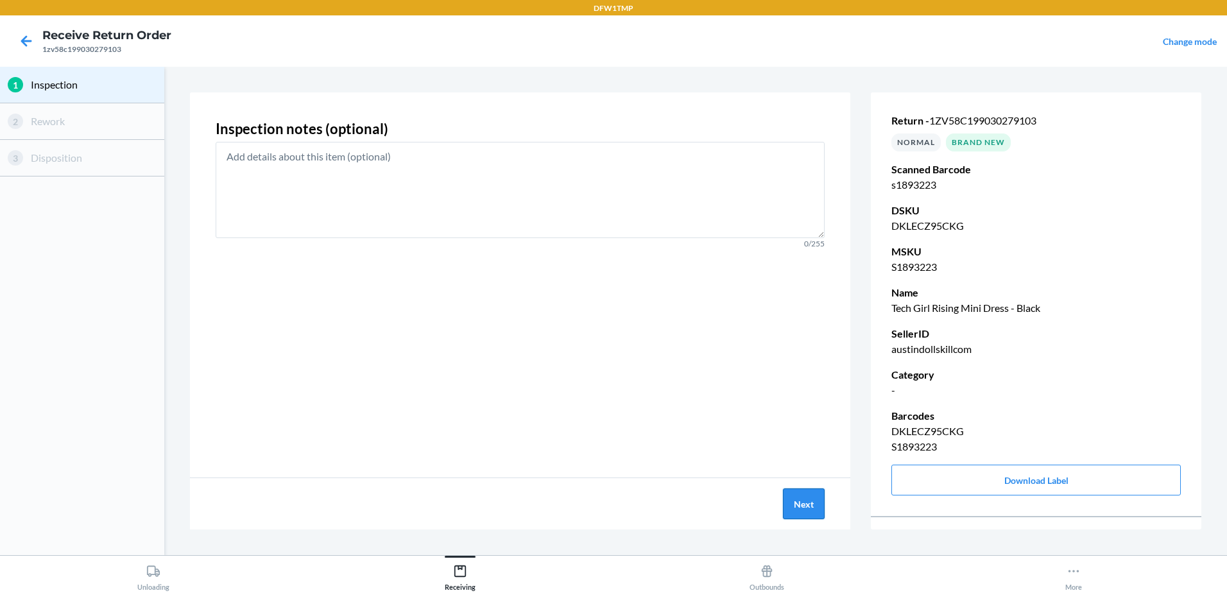
click at [803, 504] on button "Next" at bounding box center [804, 503] width 42 height 31
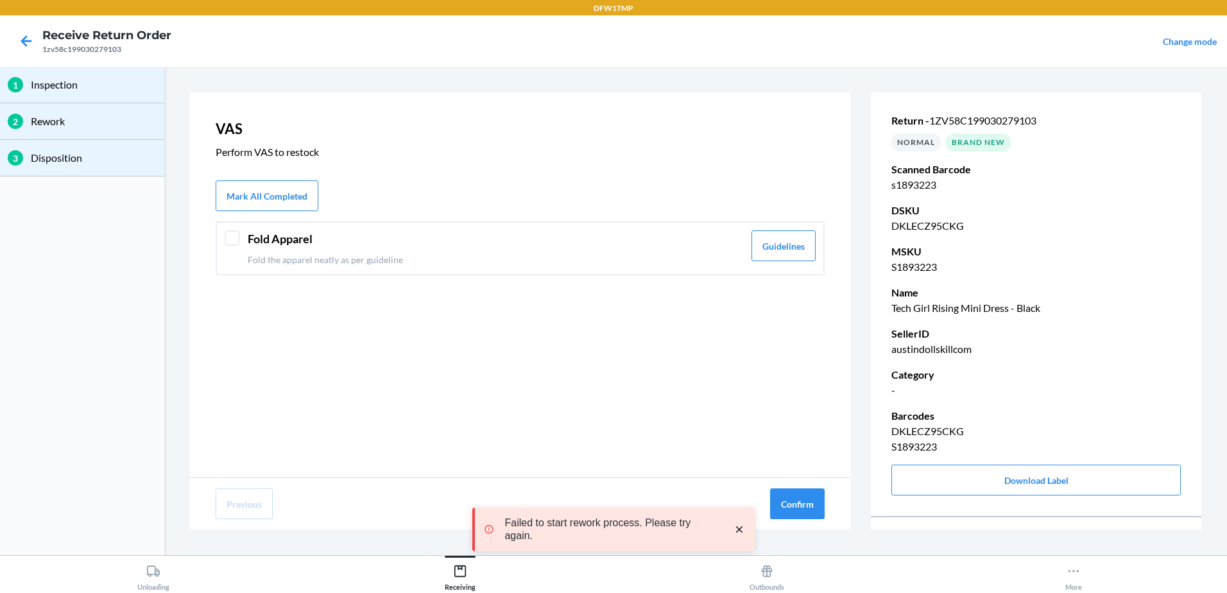
click at [241, 239] on div "Fold Apparel Fold the apparel neatly as per guideline Guidelines" at bounding box center [520, 248] width 609 height 54
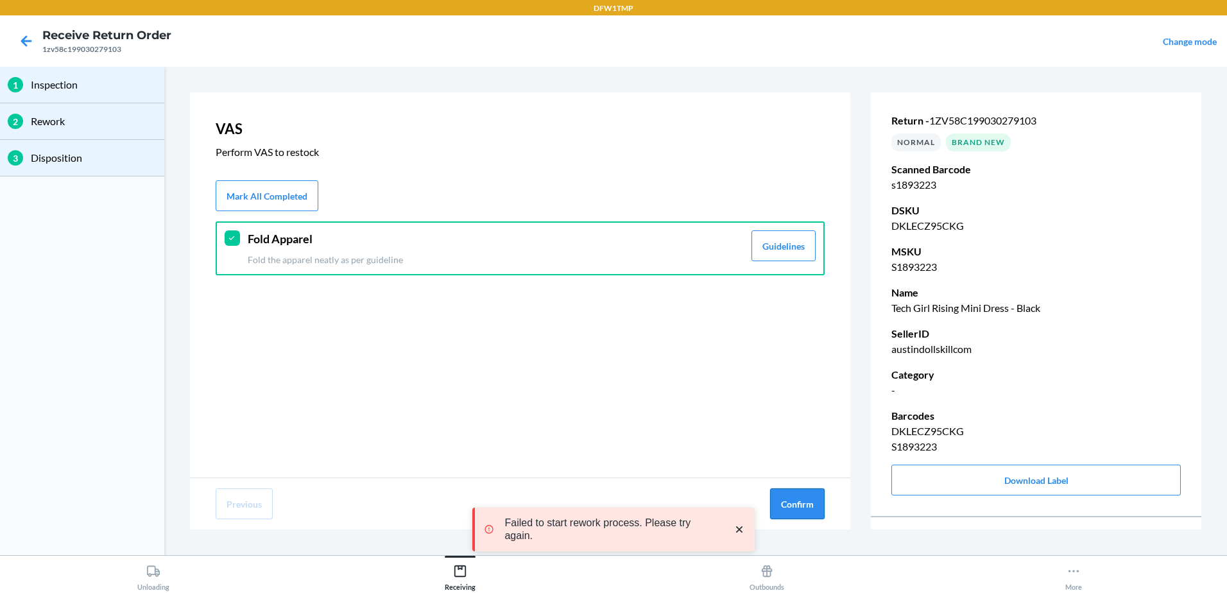
click at [811, 497] on button "Confirm" at bounding box center [797, 503] width 55 height 31
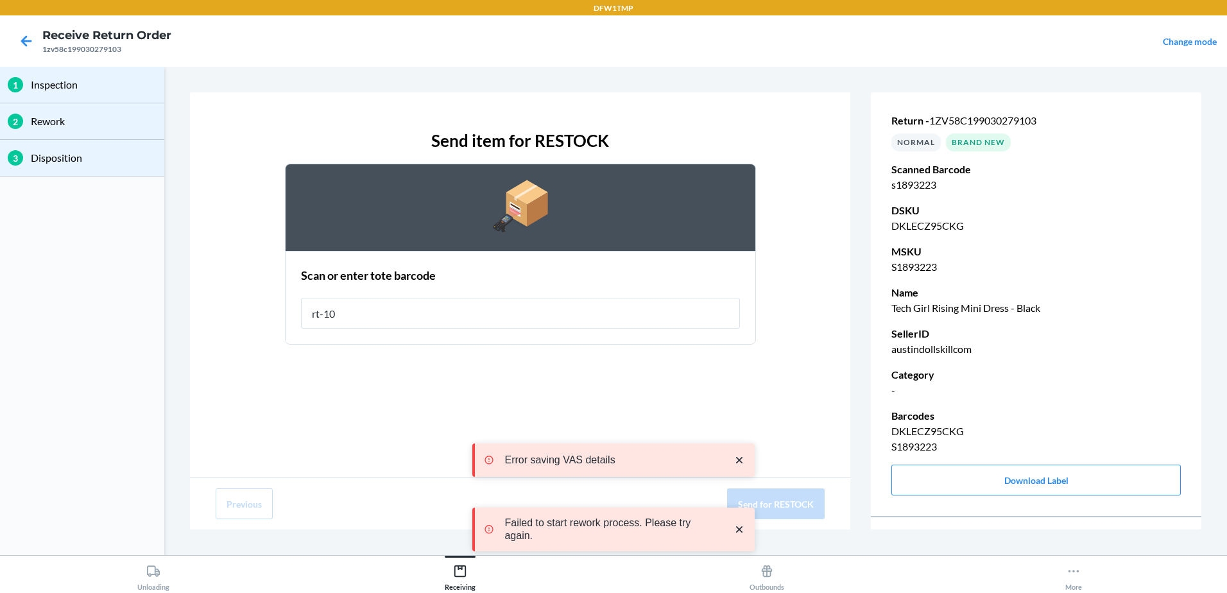
type input "rt-10"
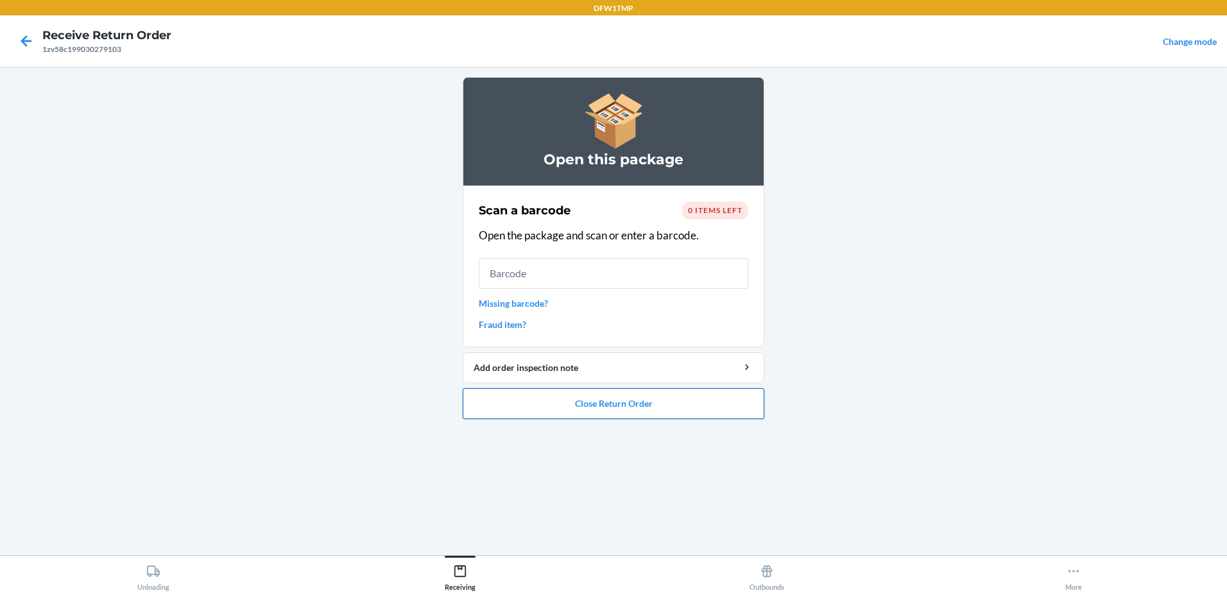
click at [666, 406] on button "Close Return Order" at bounding box center [614, 403] width 302 height 31
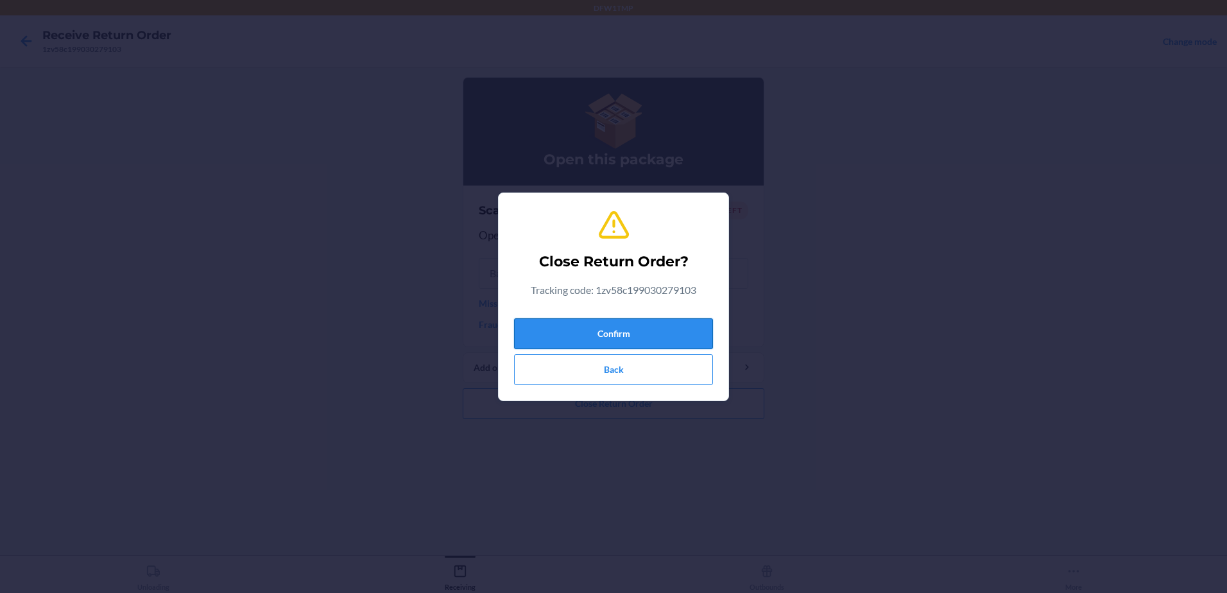
click at [654, 331] on button "Confirm" at bounding box center [613, 333] width 199 height 31
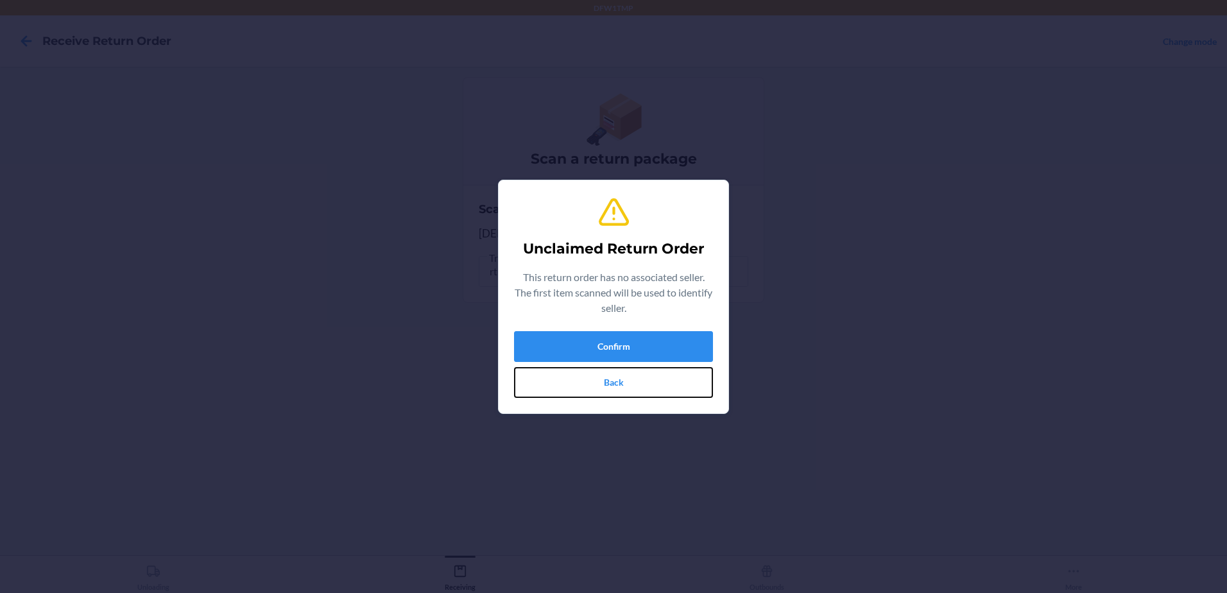
click at [633, 388] on button "Back" at bounding box center [613, 382] width 199 height 31
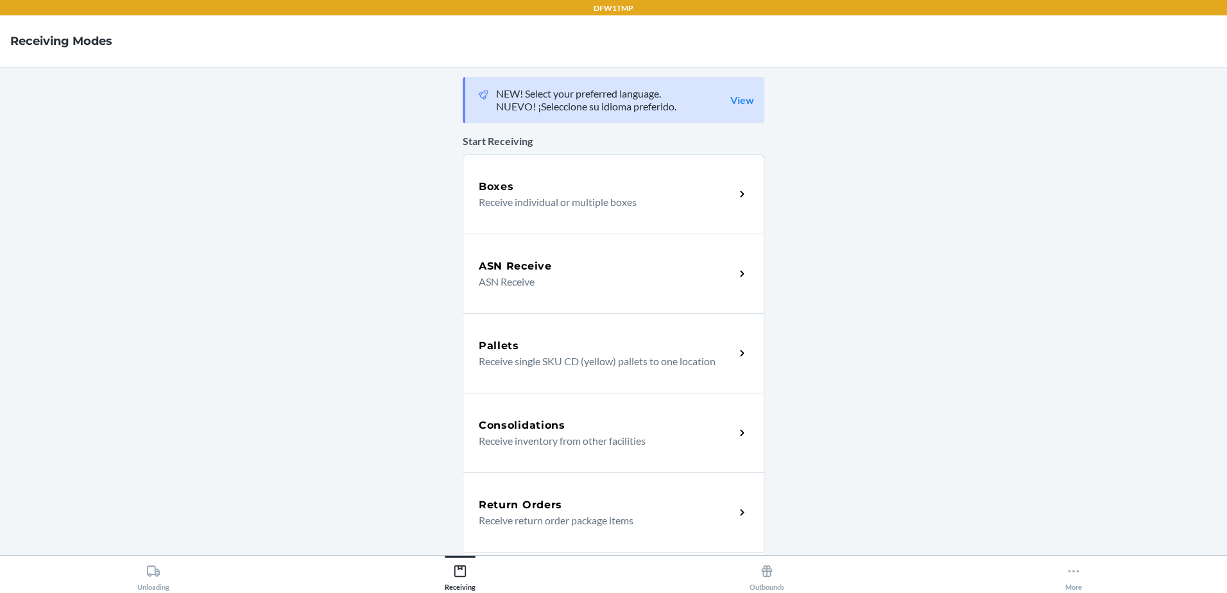
click at [599, 516] on p "Receive return order package items" at bounding box center [602, 520] width 246 height 15
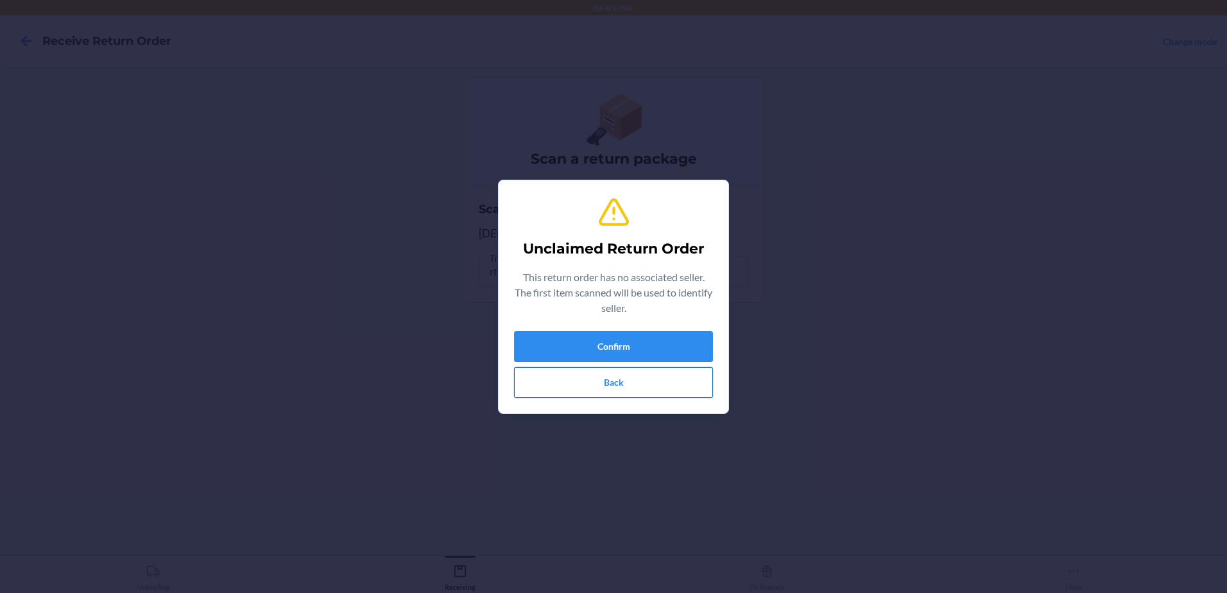
click at [660, 385] on button "Back" at bounding box center [613, 382] width 199 height 31
click at [561, 341] on button "Confirm" at bounding box center [613, 346] width 199 height 31
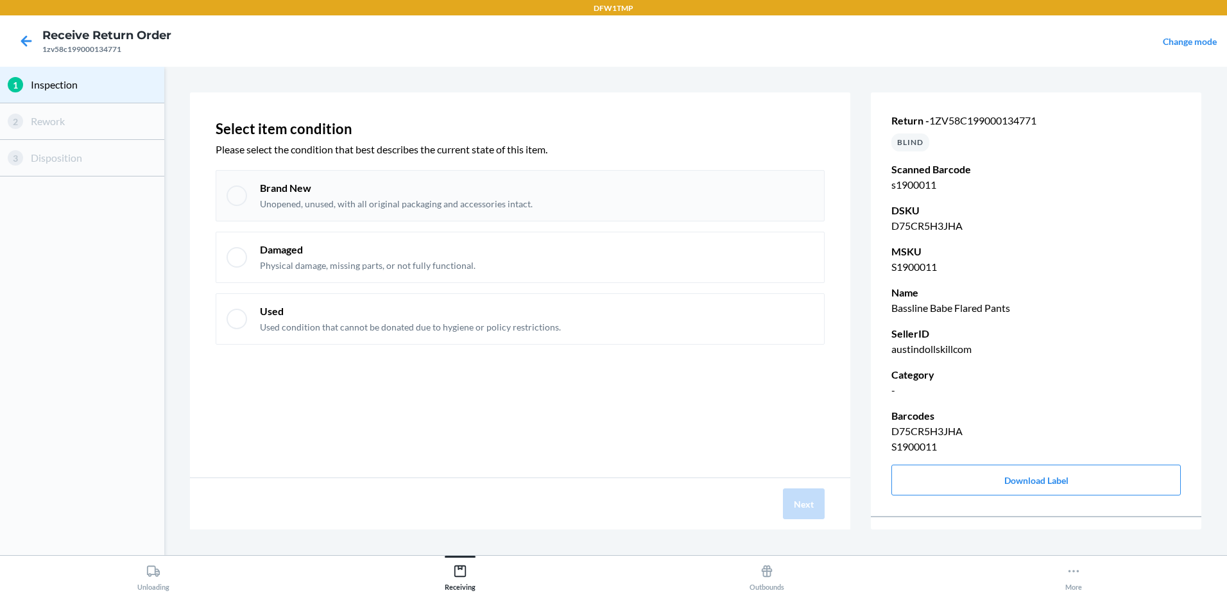
click at [252, 201] on div "Brand New Unopened, unused, with all original packaging and accessories intact." at bounding box center [520, 195] width 609 height 51
checkbox input "true"
click at [807, 510] on button "Next" at bounding box center [804, 503] width 42 height 31
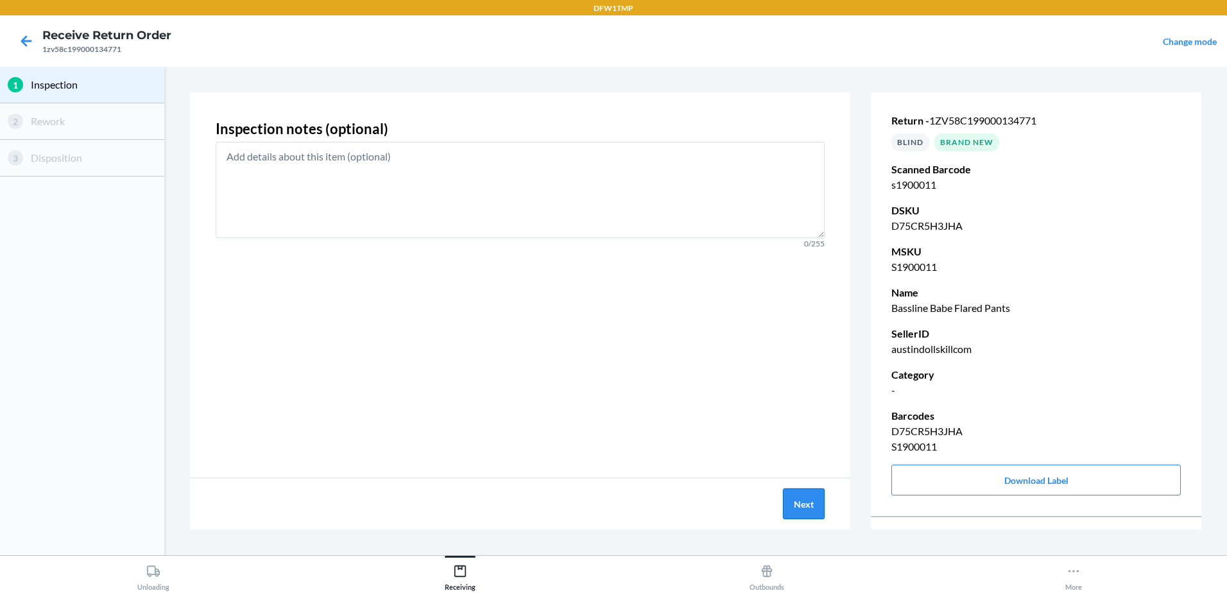
click at [803, 517] on button "Next" at bounding box center [804, 503] width 42 height 31
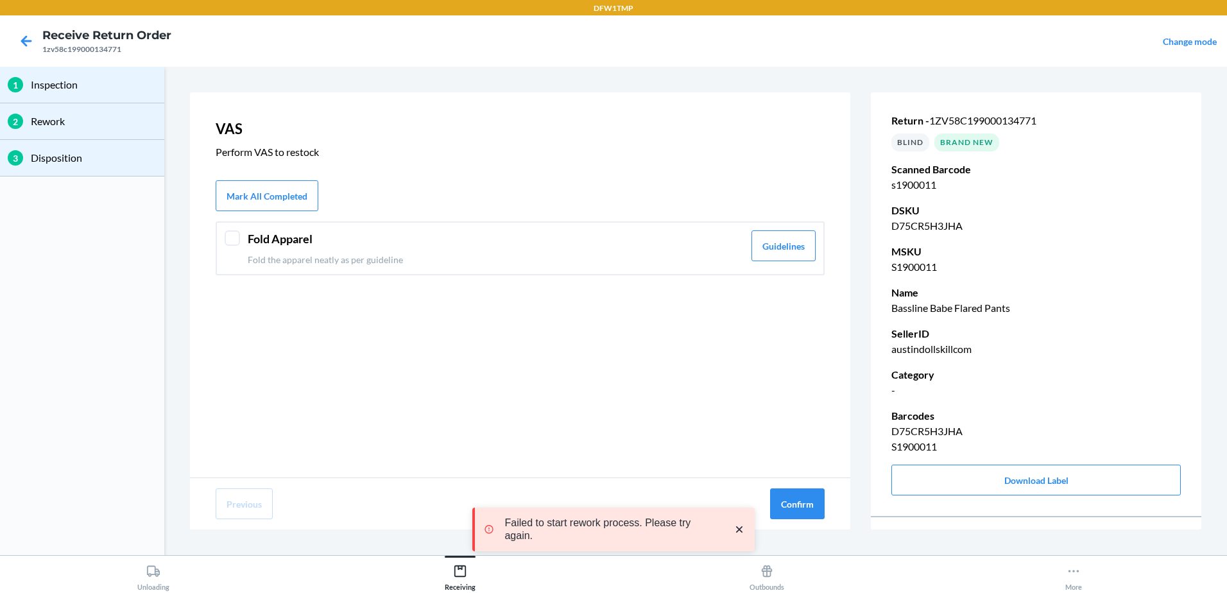
click at [237, 234] on div at bounding box center [232, 237] width 15 height 15
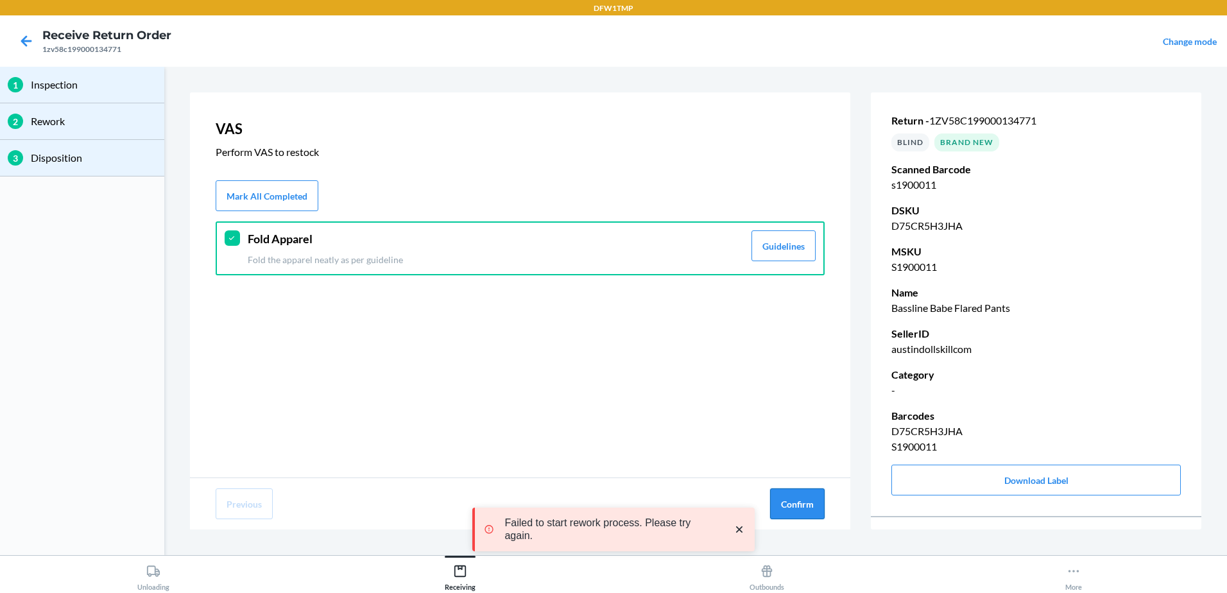
click at [770, 501] on button "Confirm" at bounding box center [797, 503] width 55 height 31
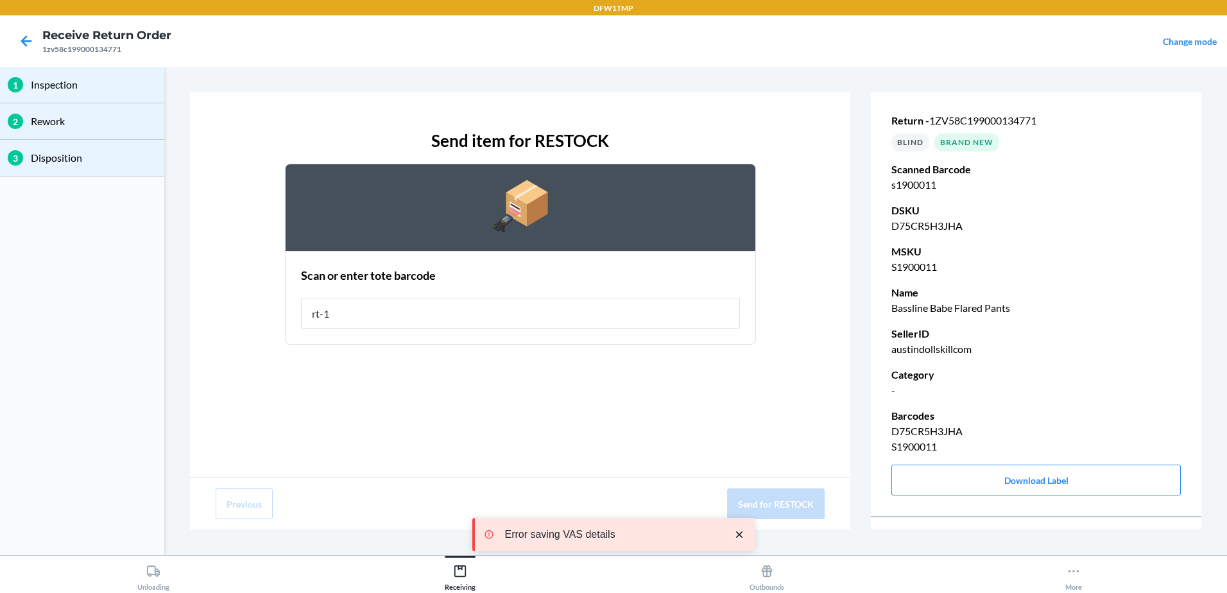
type input "rt-10"
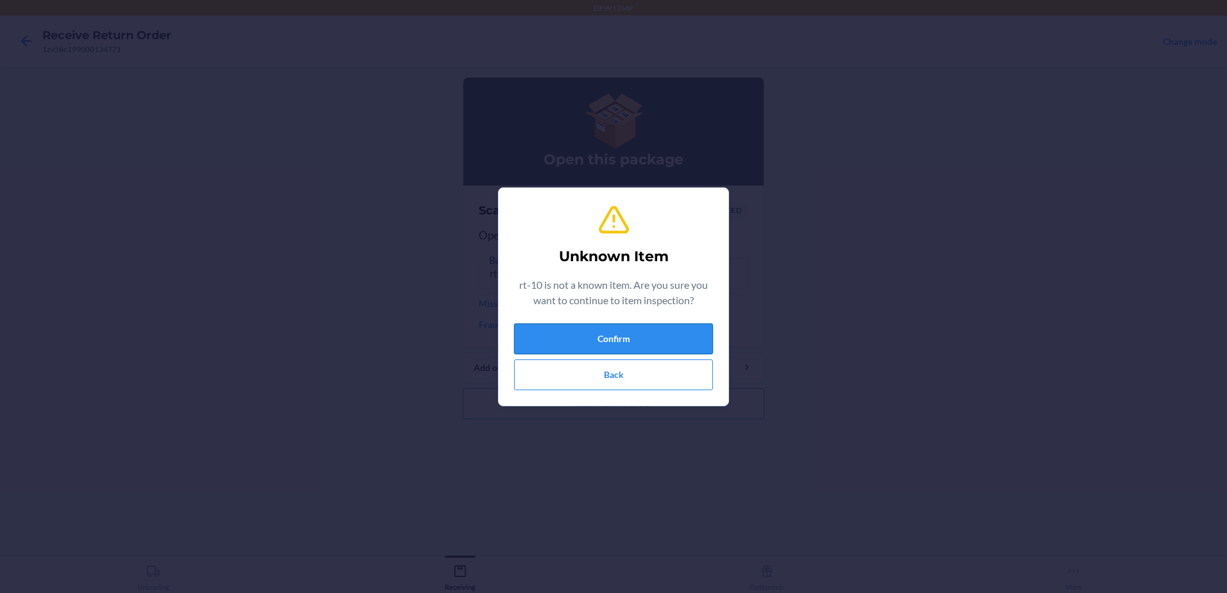
click at [624, 334] on button "Confirm" at bounding box center [613, 338] width 199 height 31
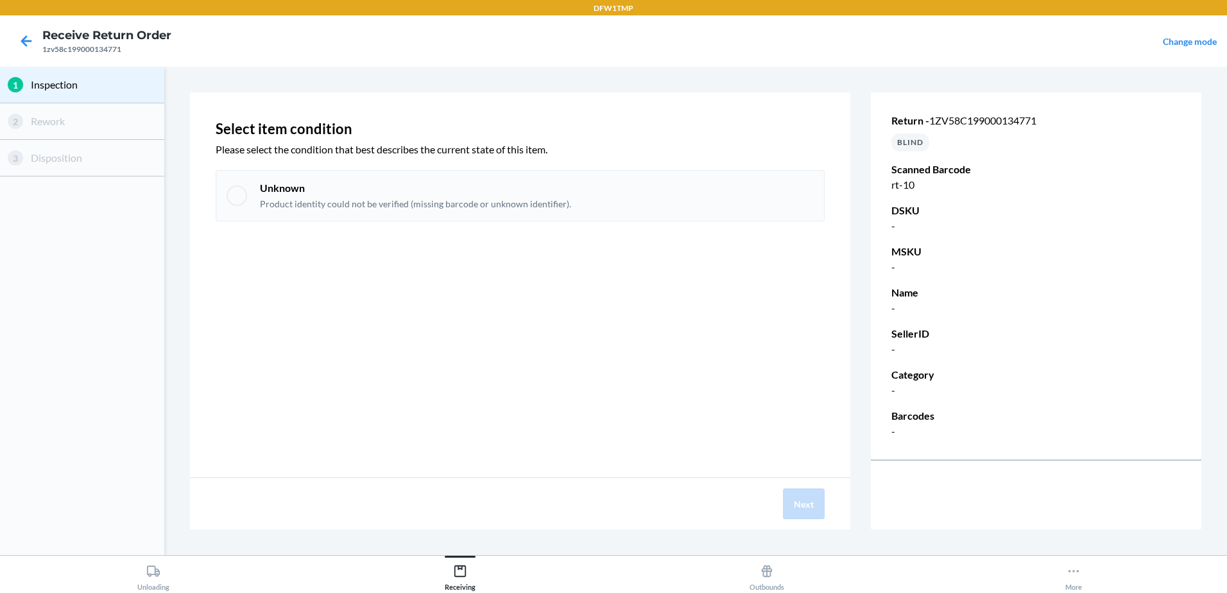
click at [237, 193] on div at bounding box center [237, 195] width 21 height 21
checkbox input "true"
click at [817, 512] on button "Next" at bounding box center [804, 503] width 42 height 31
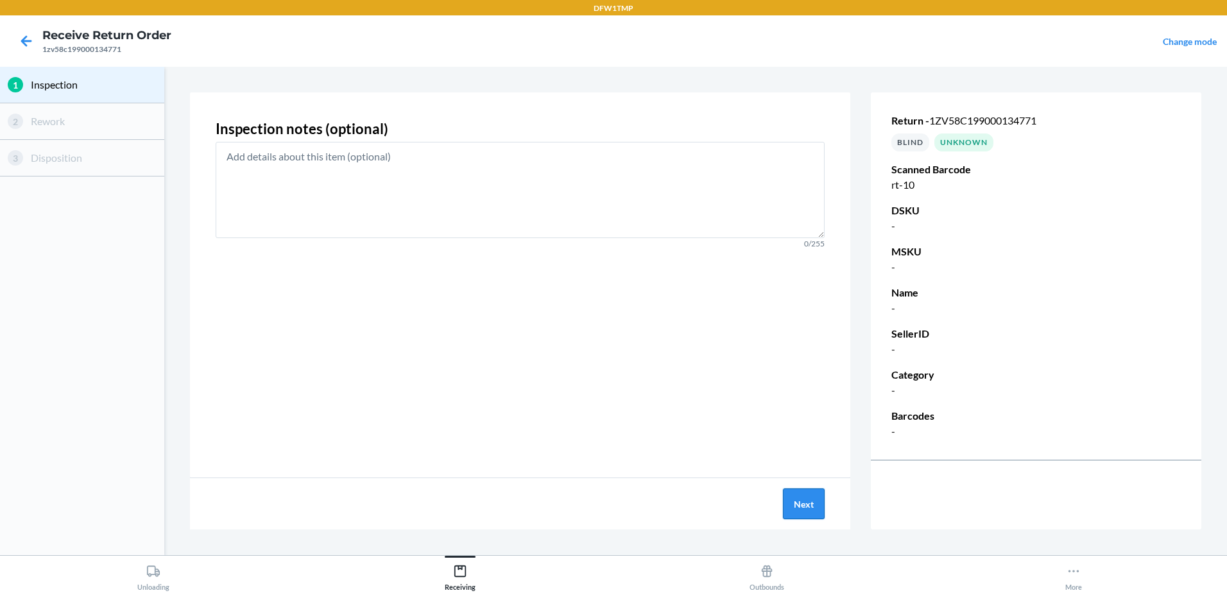
click at [815, 511] on button "Next" at bounding box center [804, 503] width 42 height 31
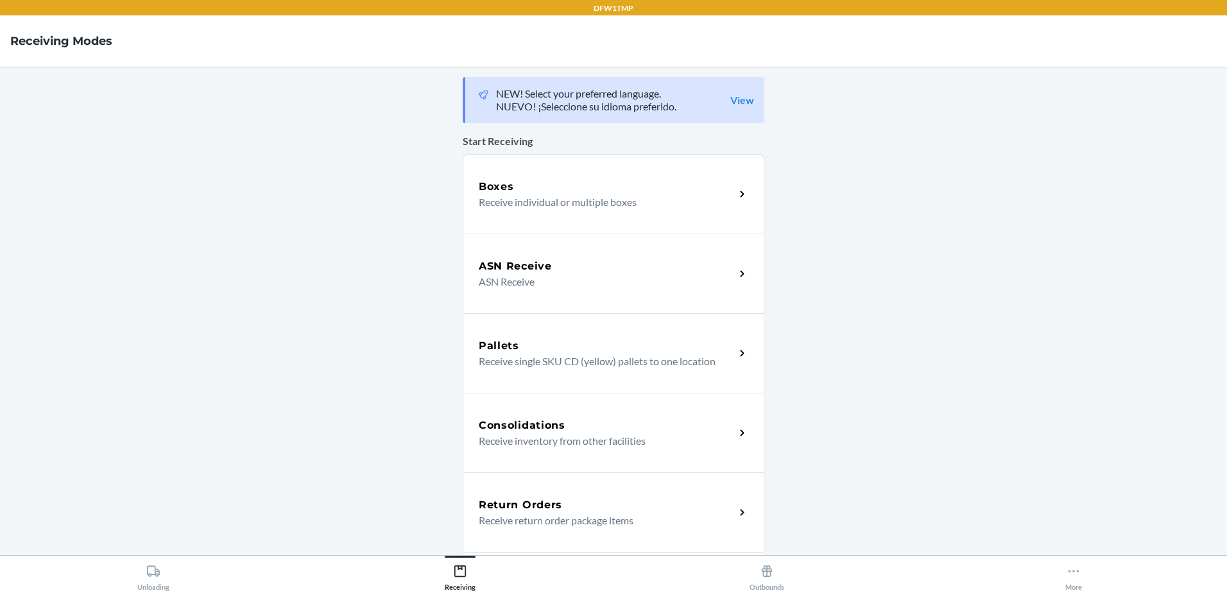
click at [566, 515] on p "Receive return order package items" at bounding box center [602, 520] width 246 height 15
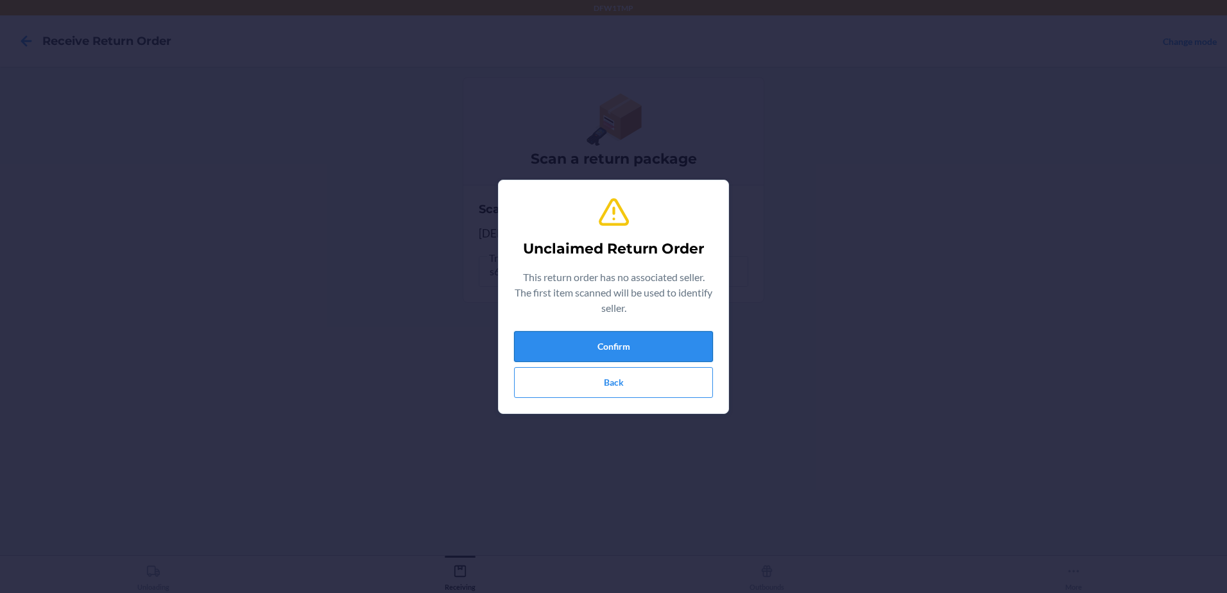
click at [633, 338] on button "Confirm" at bounding box center [613, 346] width 199 height 31
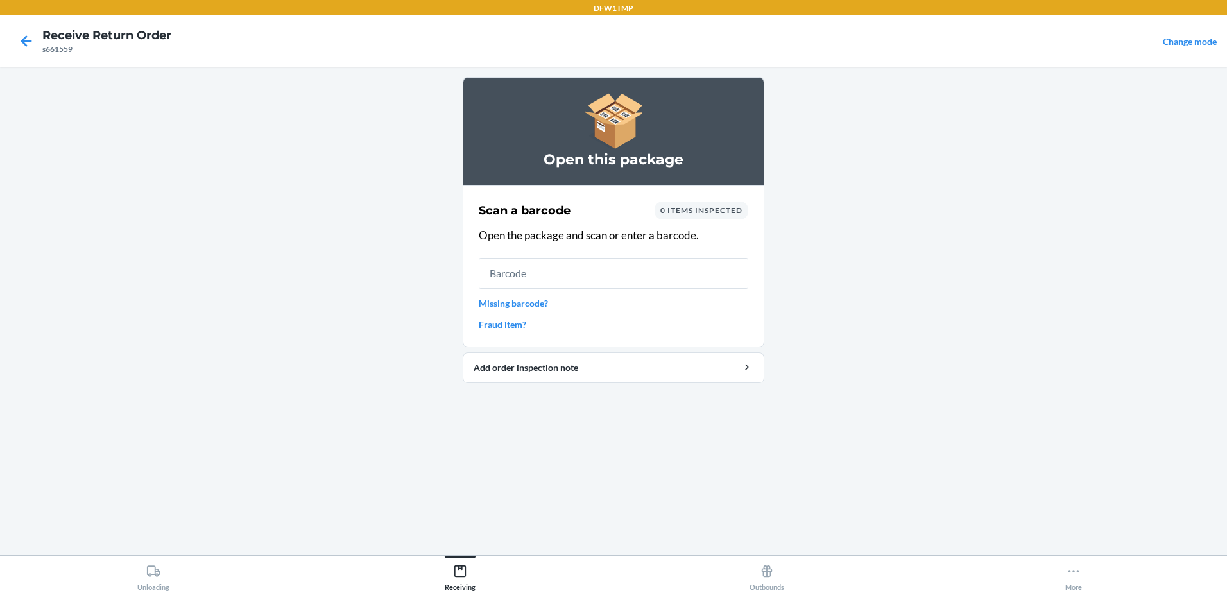
click at [567, 304] on link "Missing barcode?" at bounding box center [614, 302] width 270 height 13
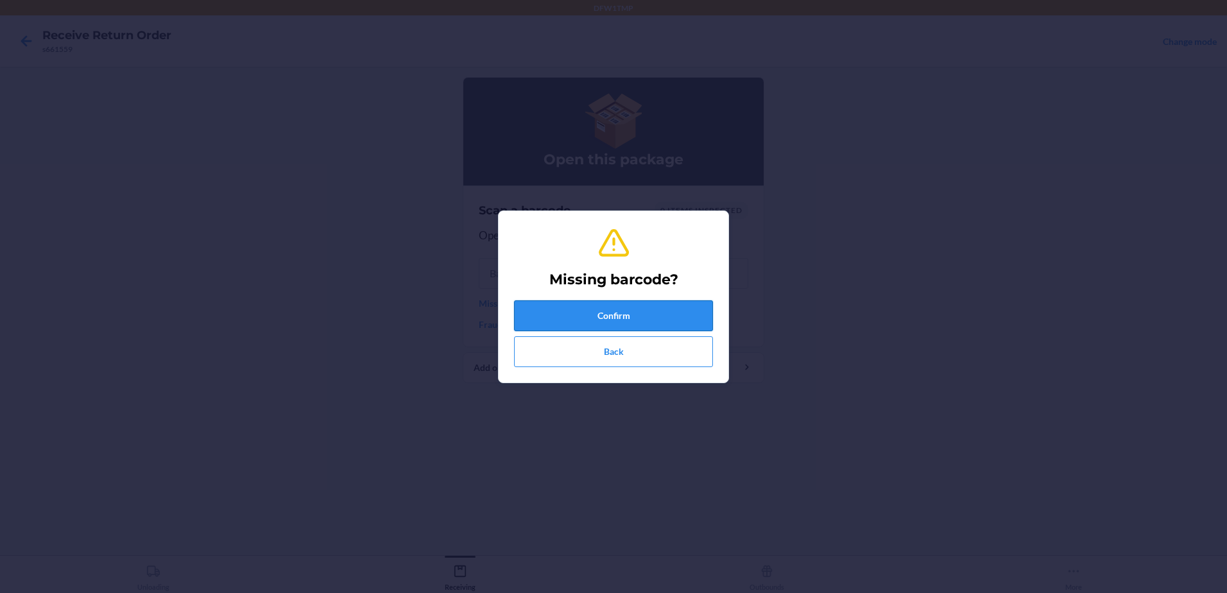
click at [571, 311] on button "Confirm" at bounding box center [613, 315] width 199 height 31
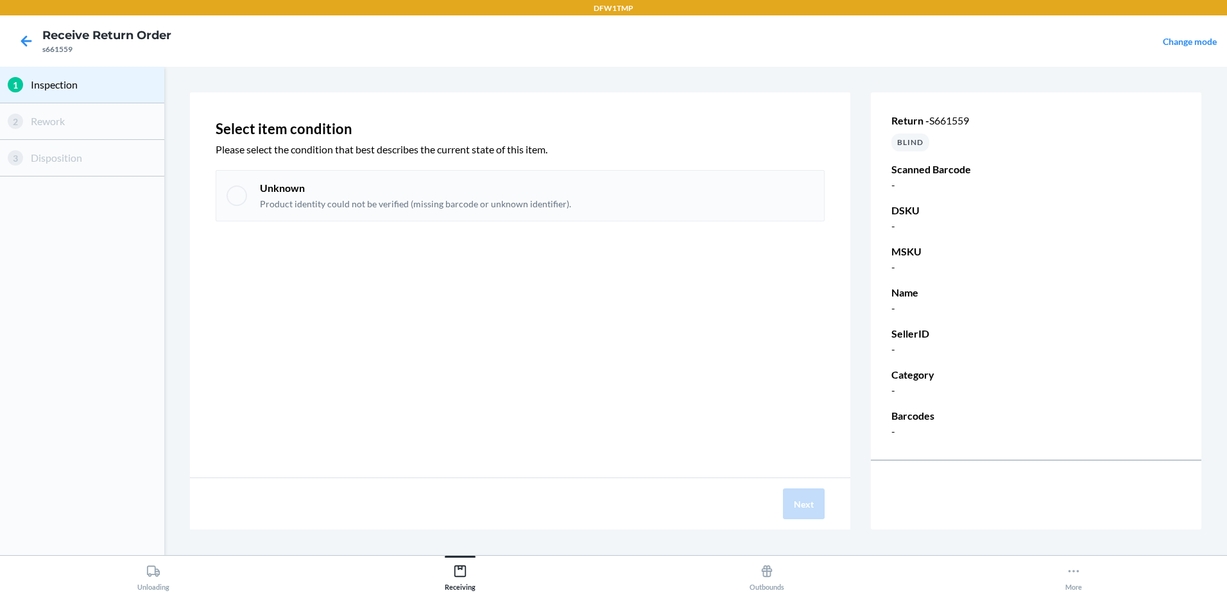
click at [241, 199] on div at bounding box center [237, 195] width 21 height 21
checkbox input "true"
click at [796, 509] on button "Next" at bounding box center [804, 503] width 42 height 31
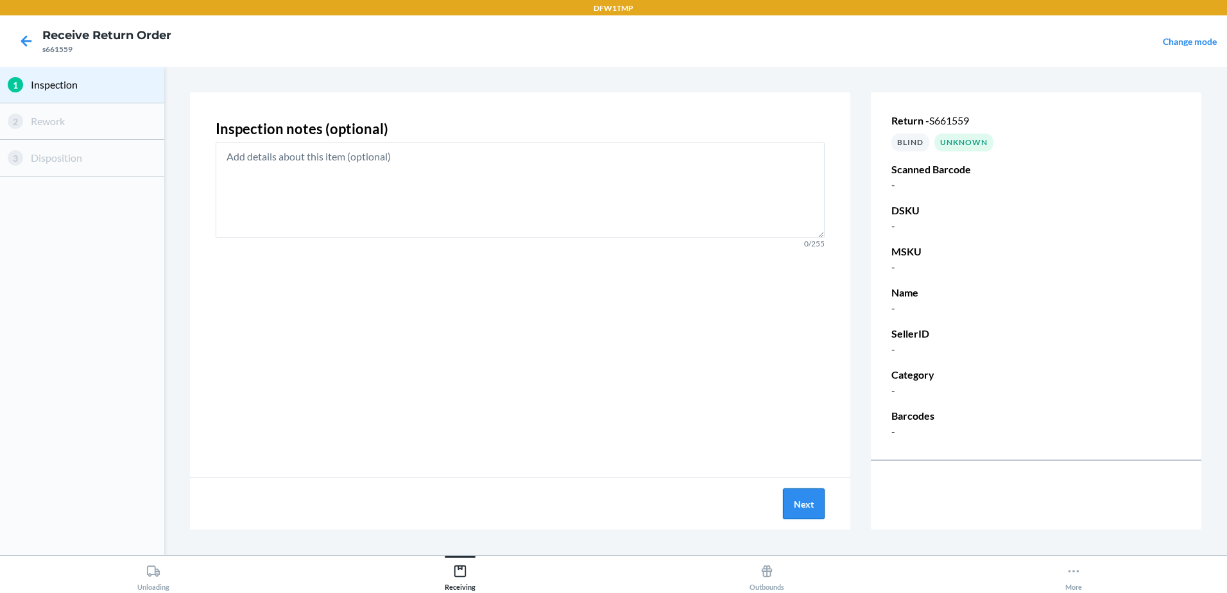
click at [798, 507] on button "Next" at bounding box center [804, 503] width 42 height 31
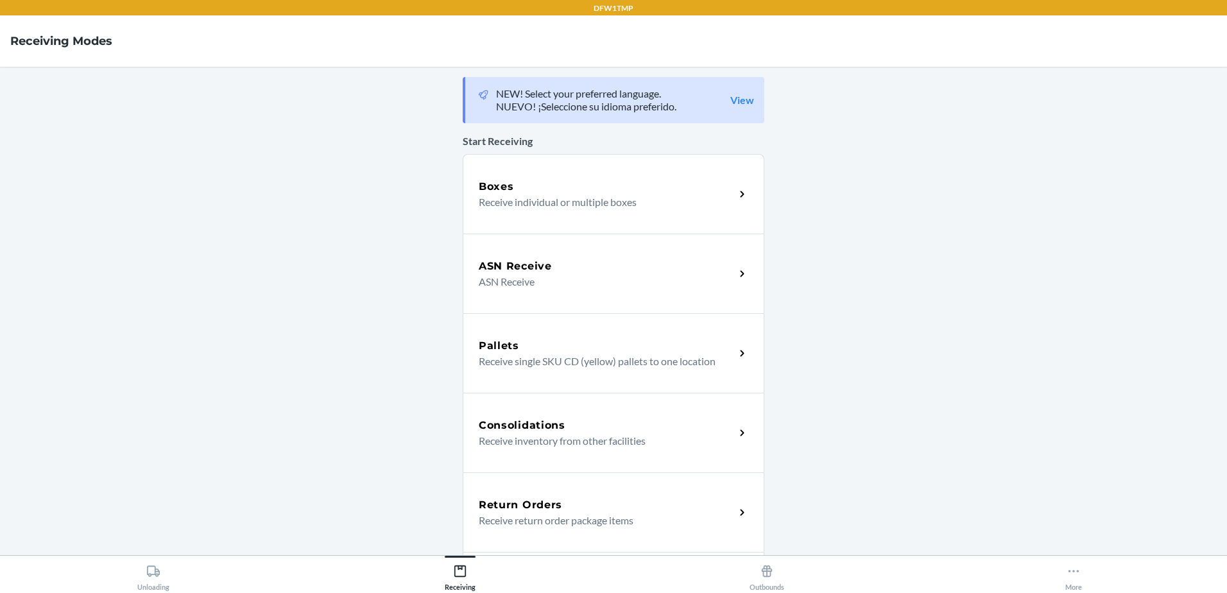
click at [580, 531] on div "Return Orders Receive return order package items" at bounding box center [614, 512] width 302 height 80
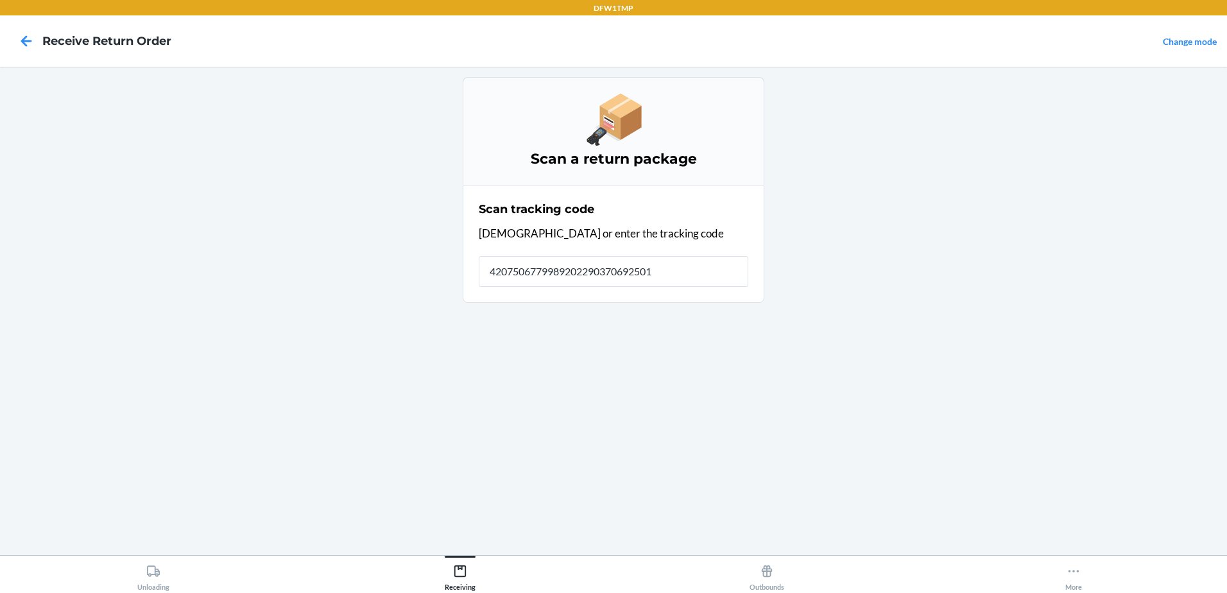
type input "42075067799892022903706925010"
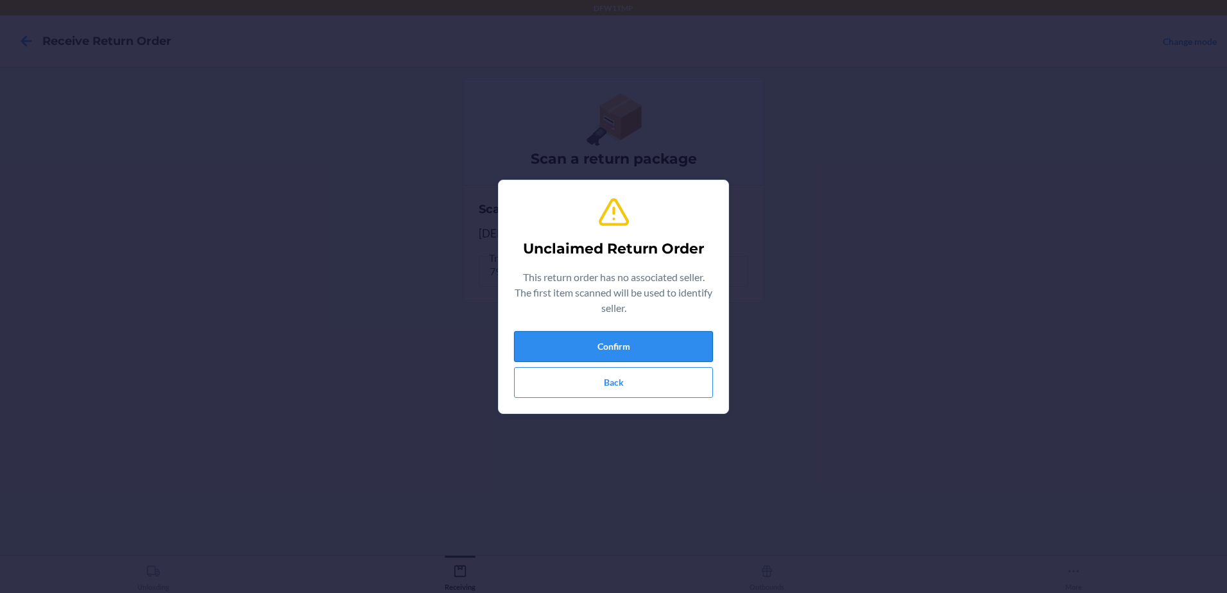
click at [649, 347] on button "Confirm" at bounding box center [613, 346] width 199 height 31
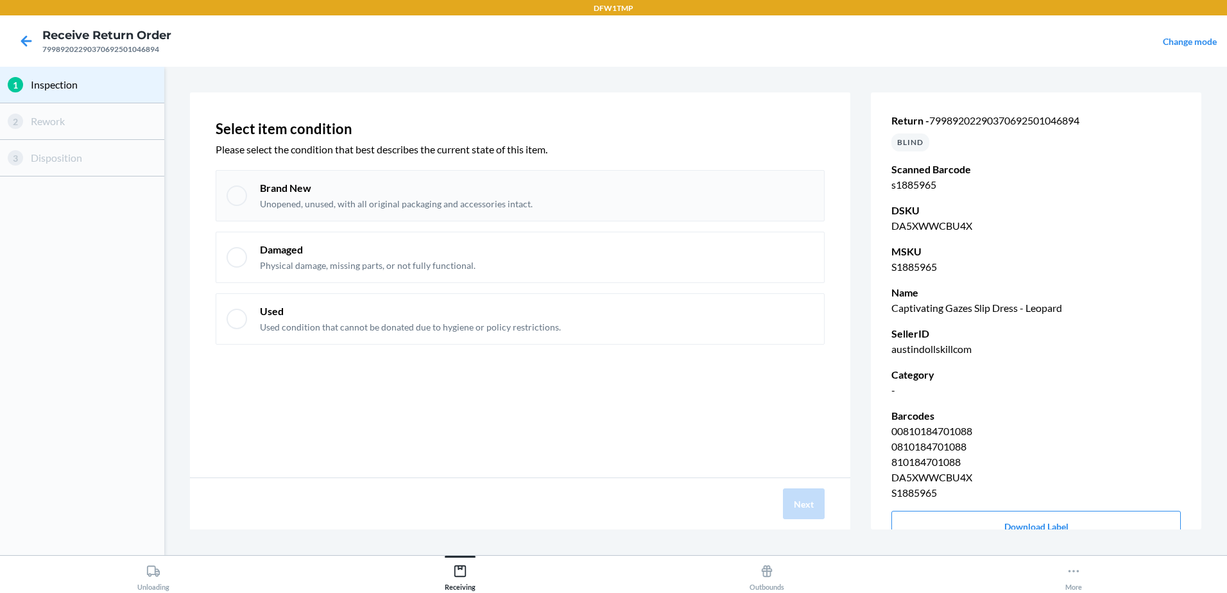
click at [240, 196] on div at bounding box center [237, 195] width 21 height 21
checkbox input "true"
click at [802, 499] on button "Next" at bounding box center [804, 503] width 42 height 31
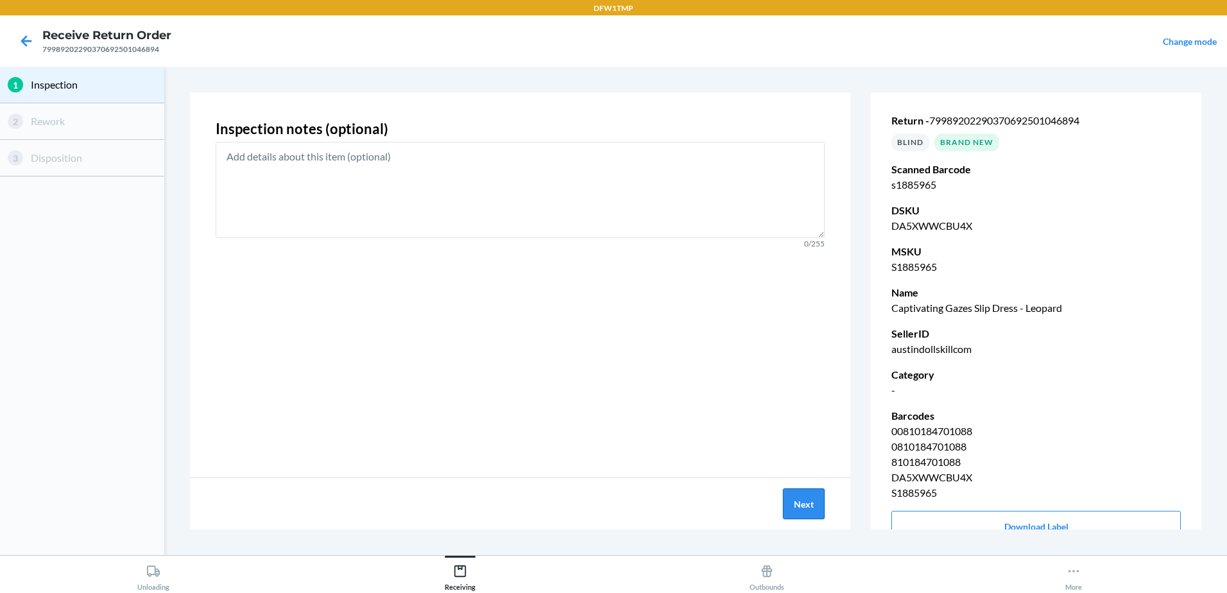
click at [802, 499] on button "Next" at bounding box center [804, 503] width 42 height 31
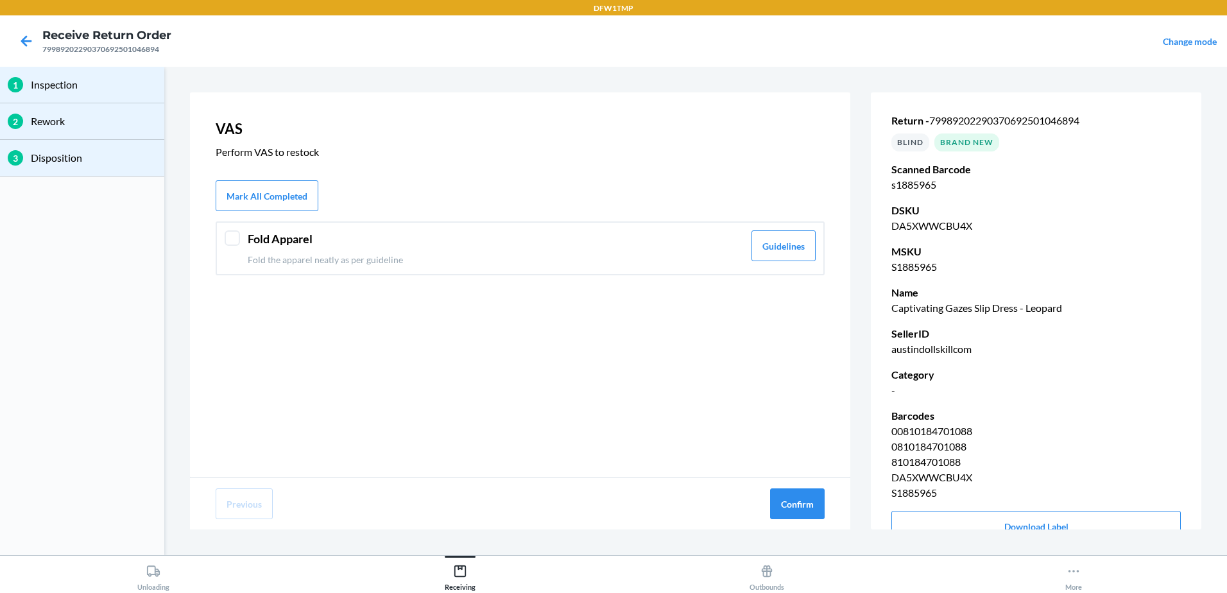
click at [234, 236] on div at bounding box center [232, 237] width 15 height 15
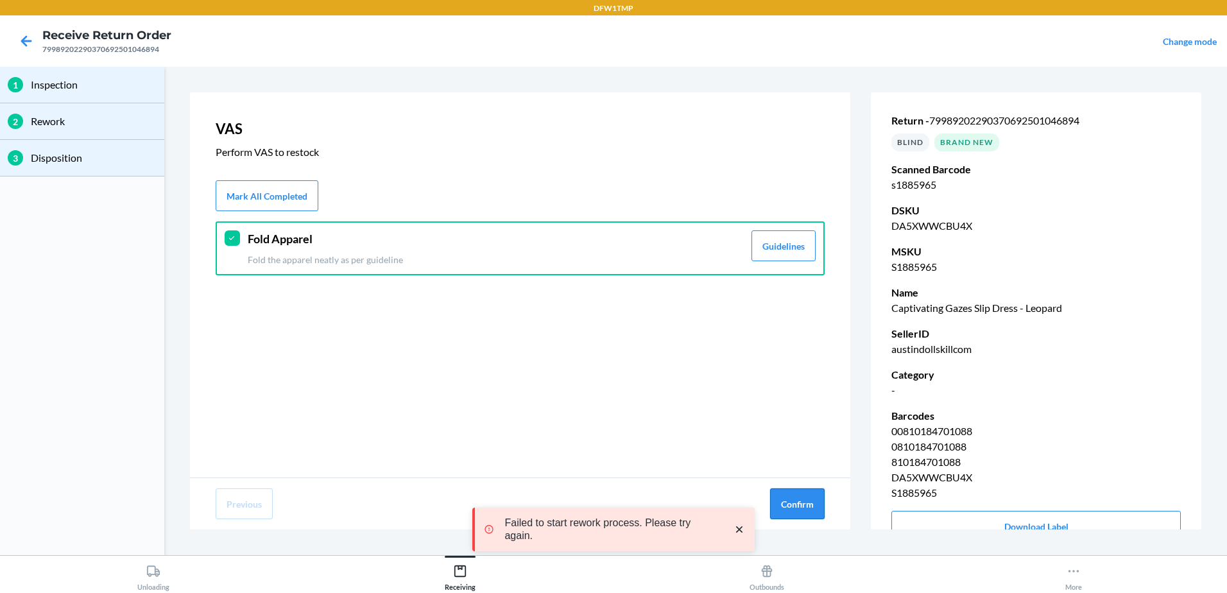
click at [818, 504] on button "Confirm" at bounding box center [797, 503] width 55 height 31
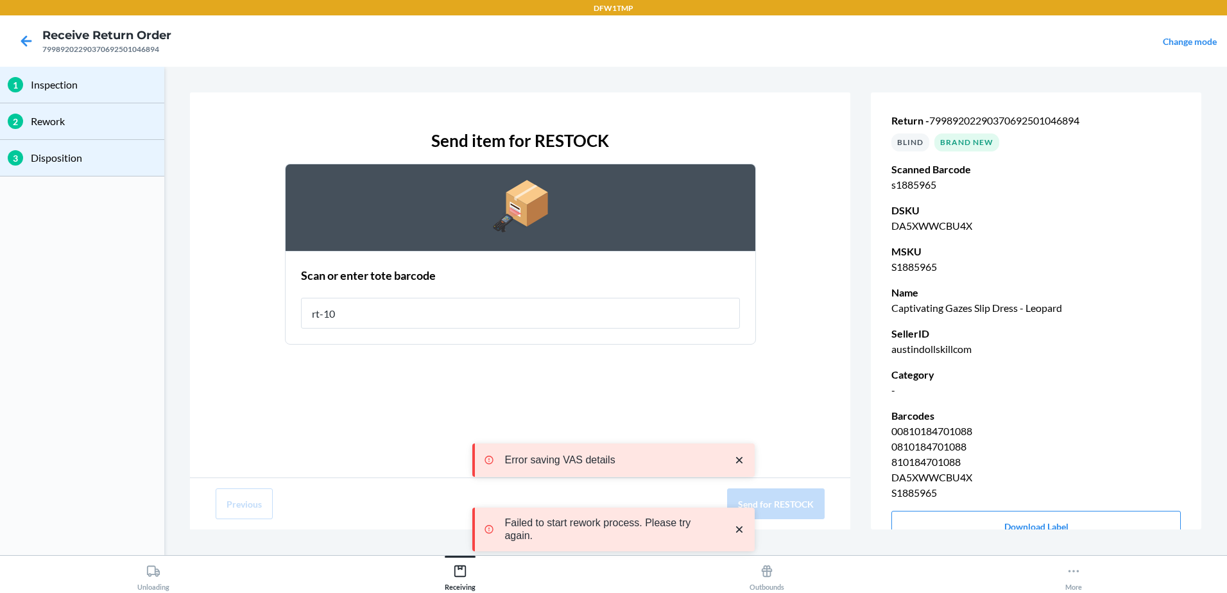
type input "rt-10"
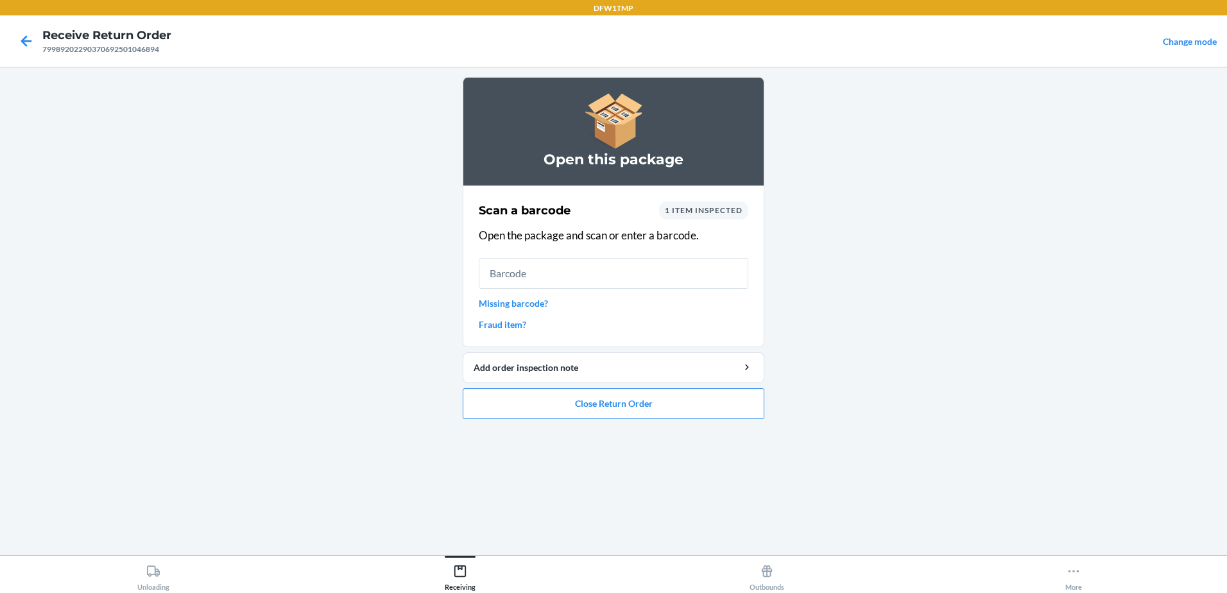
click at [545, 302] on link "Missing barcode?" at bounding box center [614, 302] width 270 height 13
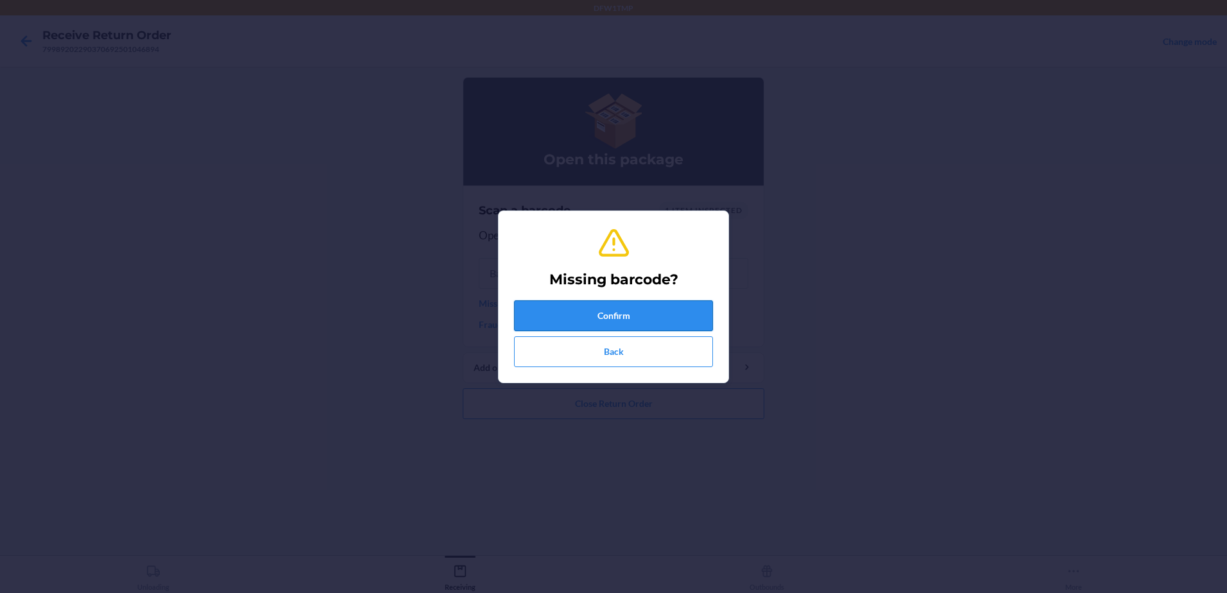
click at [590, 313] on button "Confirm" at bounding box center [613, 315] width 199 height 31
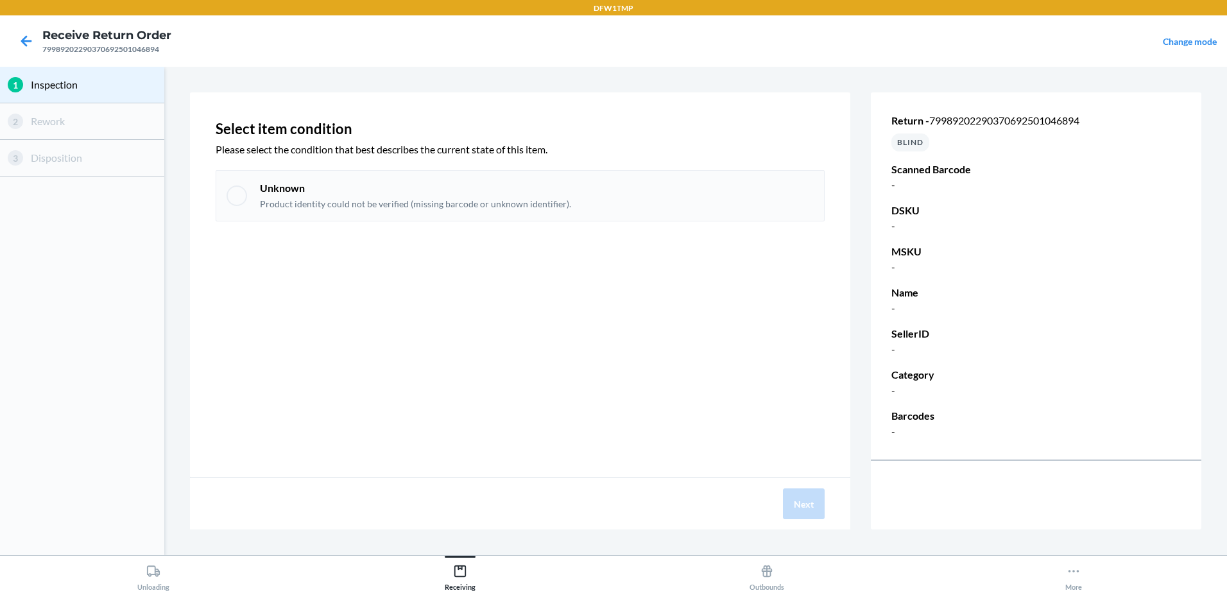
click at [228, 191] on div at bounding box center [237, 195] width 21 height 21
checkbox input "true"
click at [805, 513] on button "Next" at bounding box center [804, 503] width 42 height 31
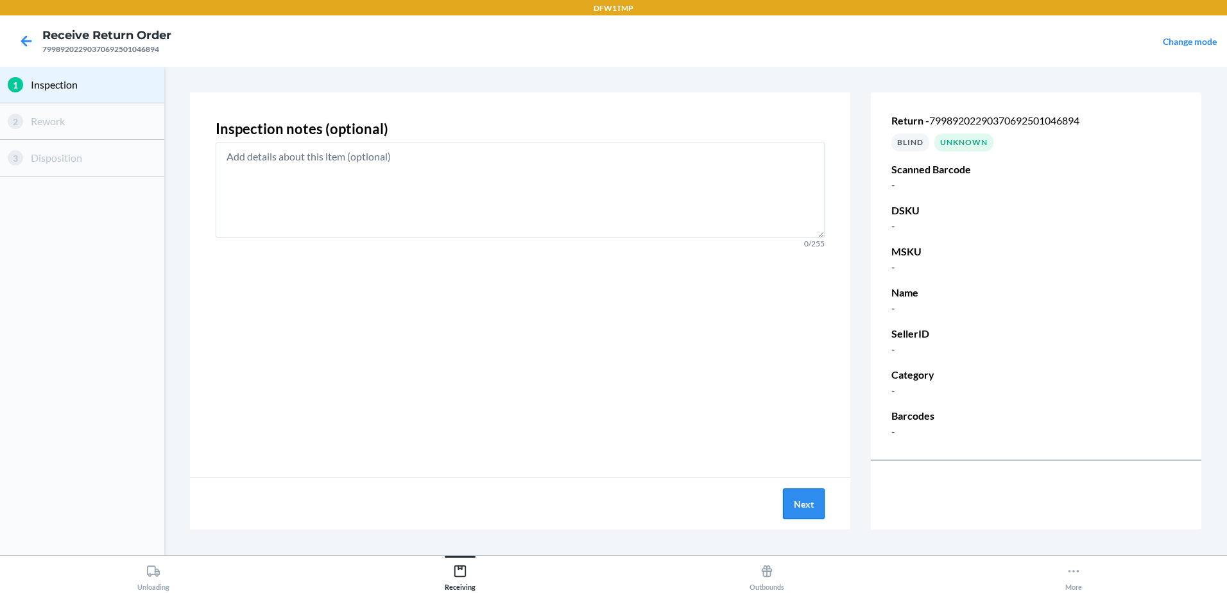
click at [805, 513] on button "Next" at bounding box center [804, 503] width 42 height 31
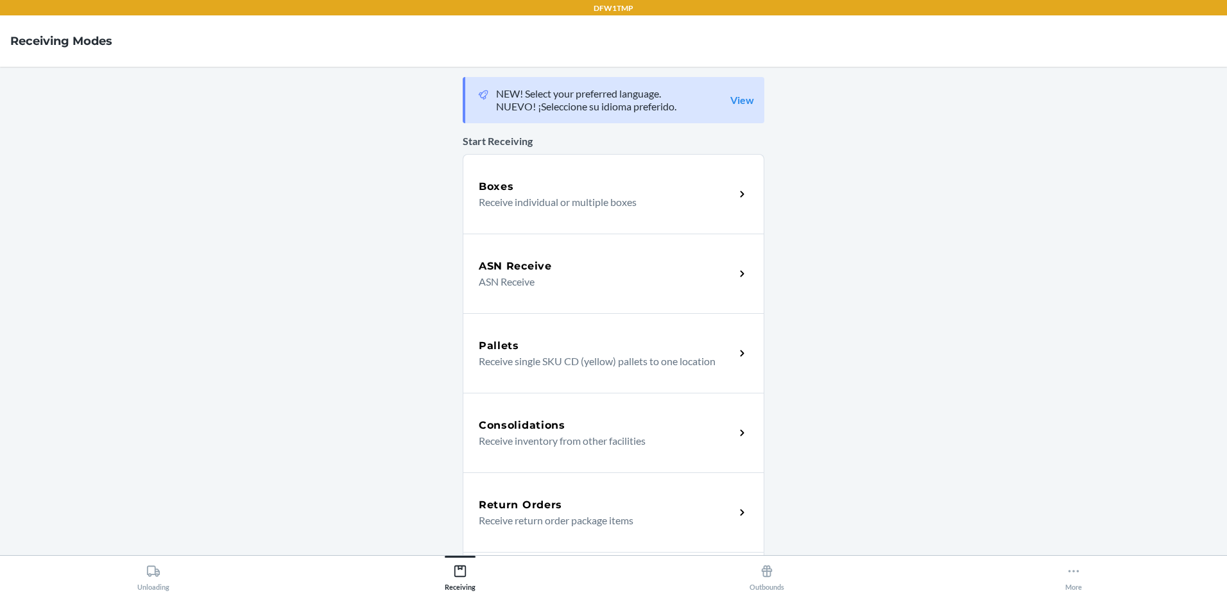
click at [567, 508] on div "Return Orders" at bounding box center [607, 504] width 256 height 15
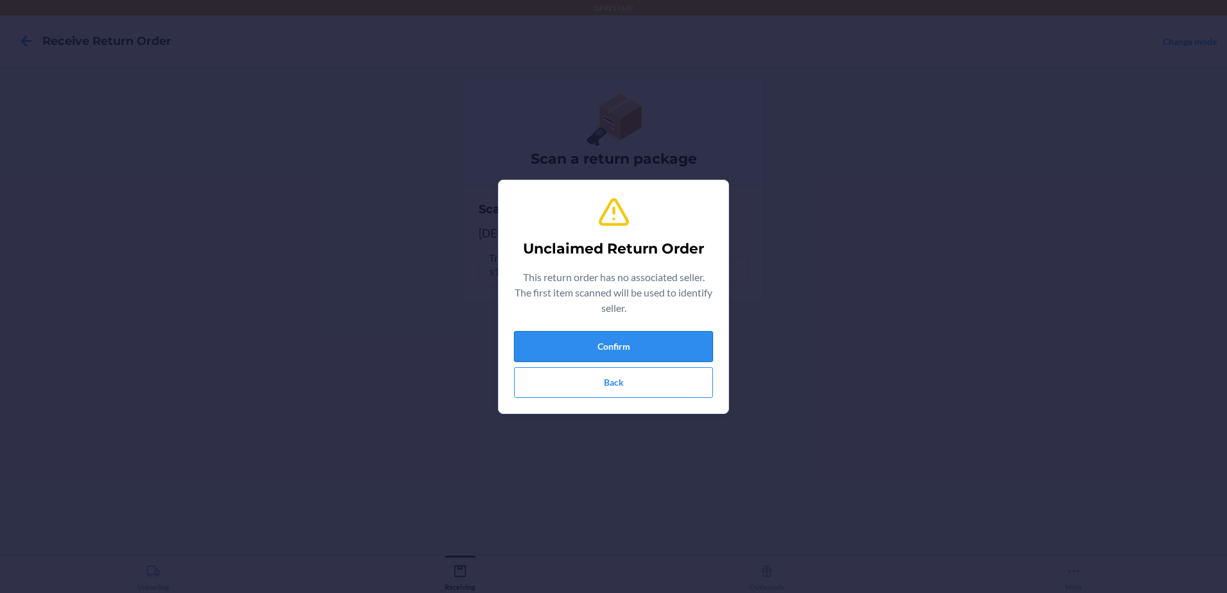
click at [595, 341] on button "Confirm" at bounding box center [613, 346] width 199 height 31
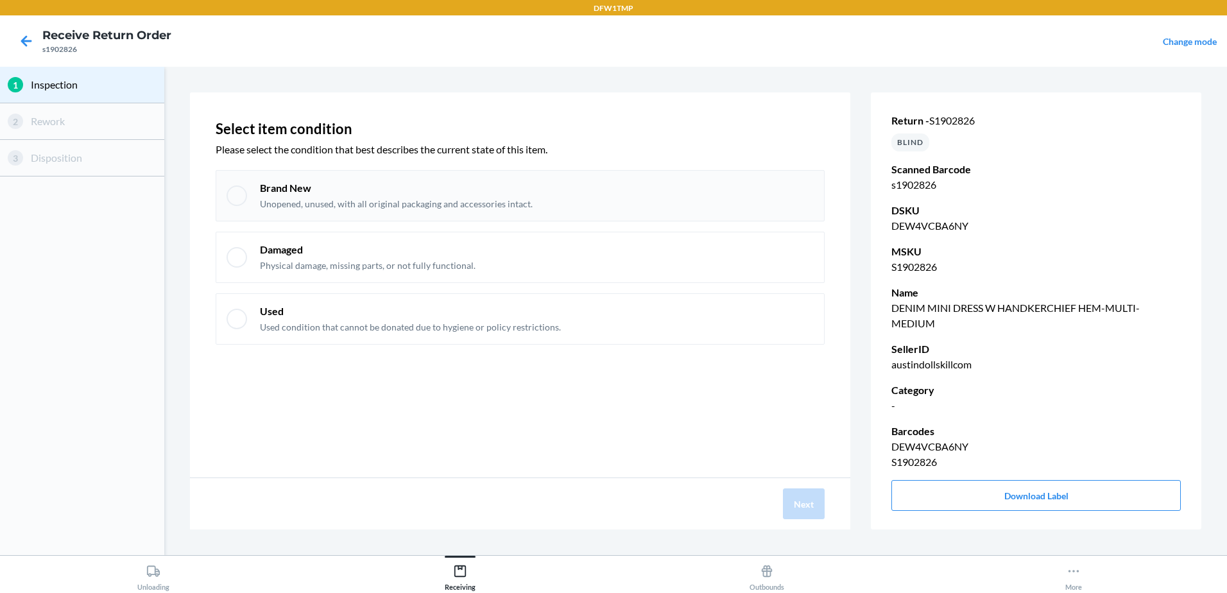
click at [254, 195] on div "Brand New Unopened, unused, with all original packaging and accessories intact." at bounding box center [520, 195] width 609 height 51
checkbox input "true"
click at [812, 506] on button "Next" at bounding box center [804, 503] width 42 height 31
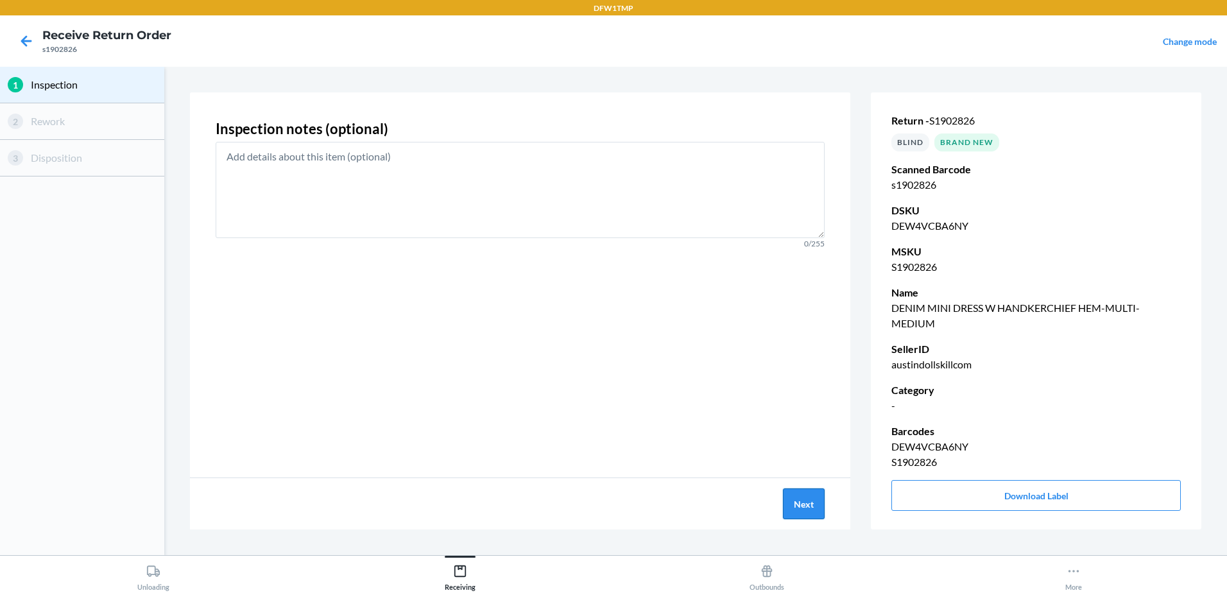
click at [815, 510] on button "Next" at bounding box center [804, 503] width 42 height 31
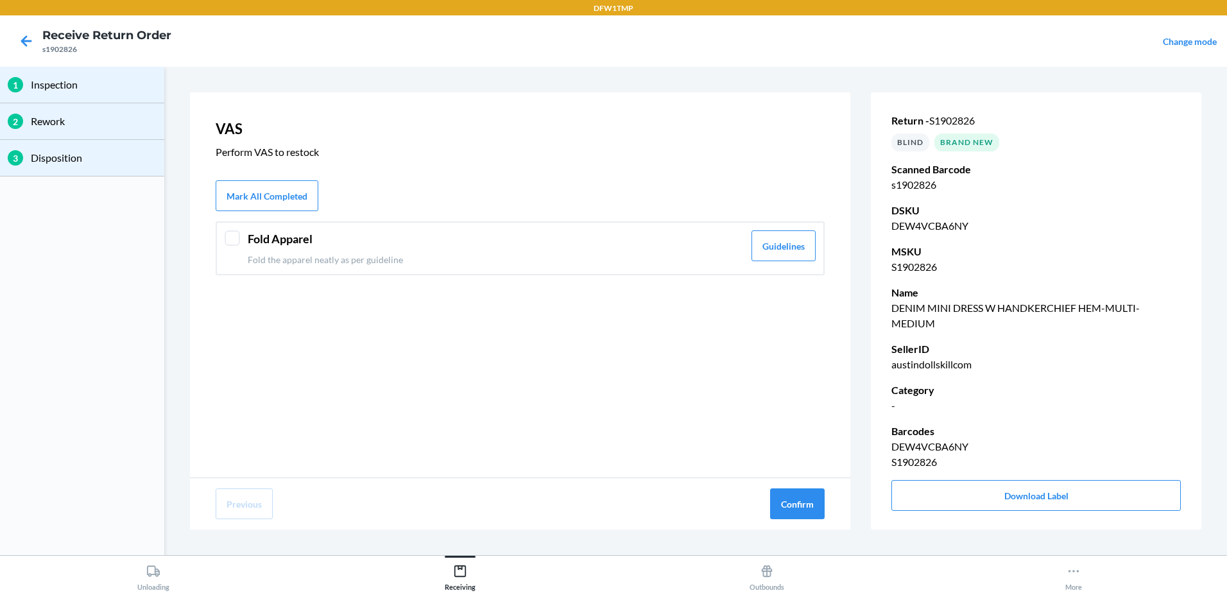
click at [243, 243] on div "Fold Apparel Fold the apparel neatly as per guideline Guidelines" at bounding box center [520, 248] width 609 height 54
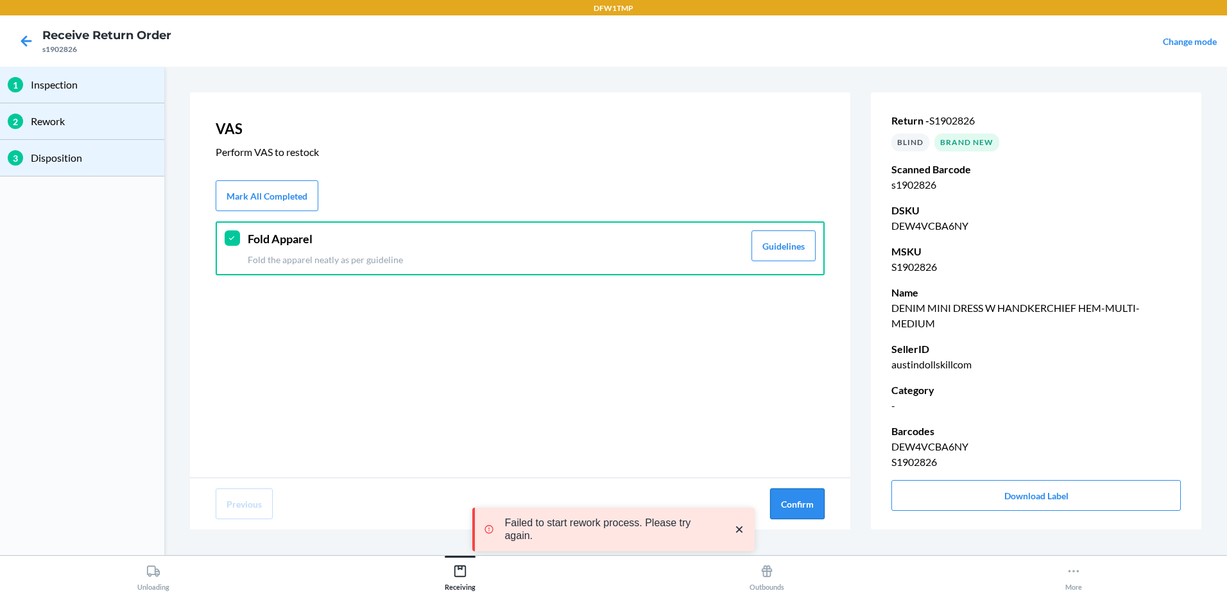
click at [787, 503] on button "Confirm" at bounding box center [797, 503] width 55 height 31
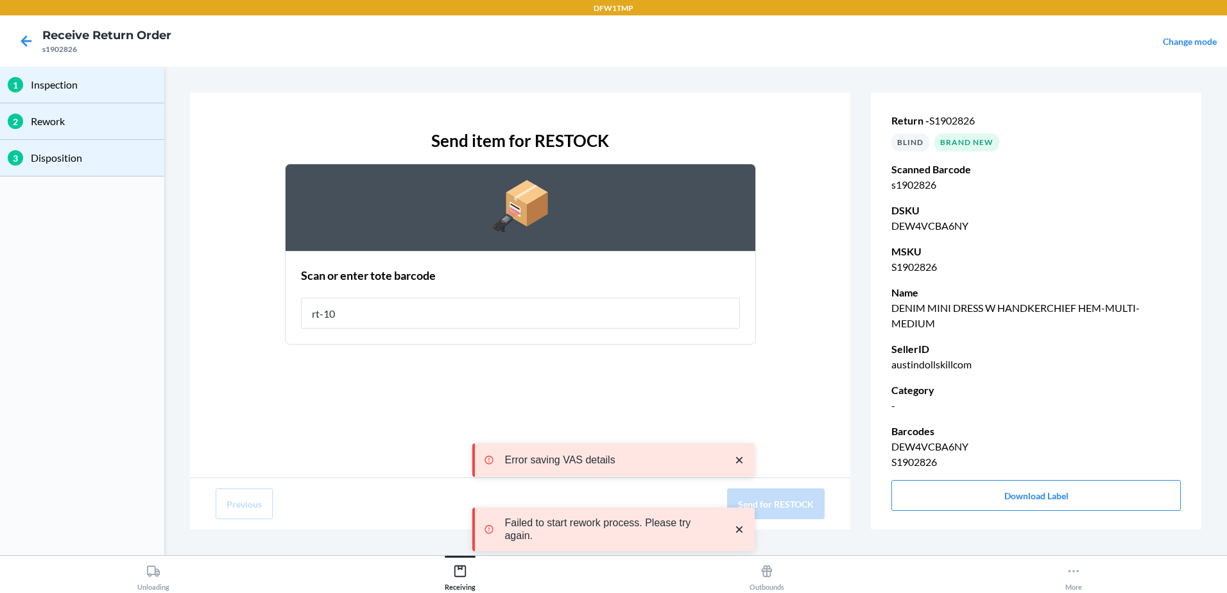
type input "rt-10"
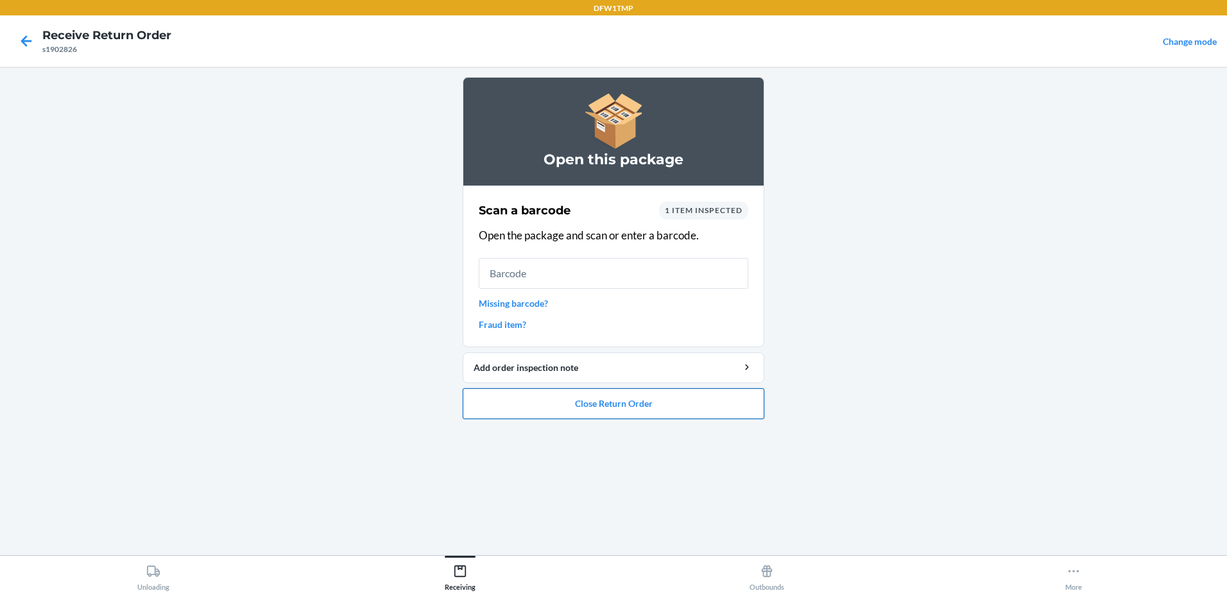
click at [683, 415] on button "Close Return Order" at bounding box center [614, 403] width 302 height 31
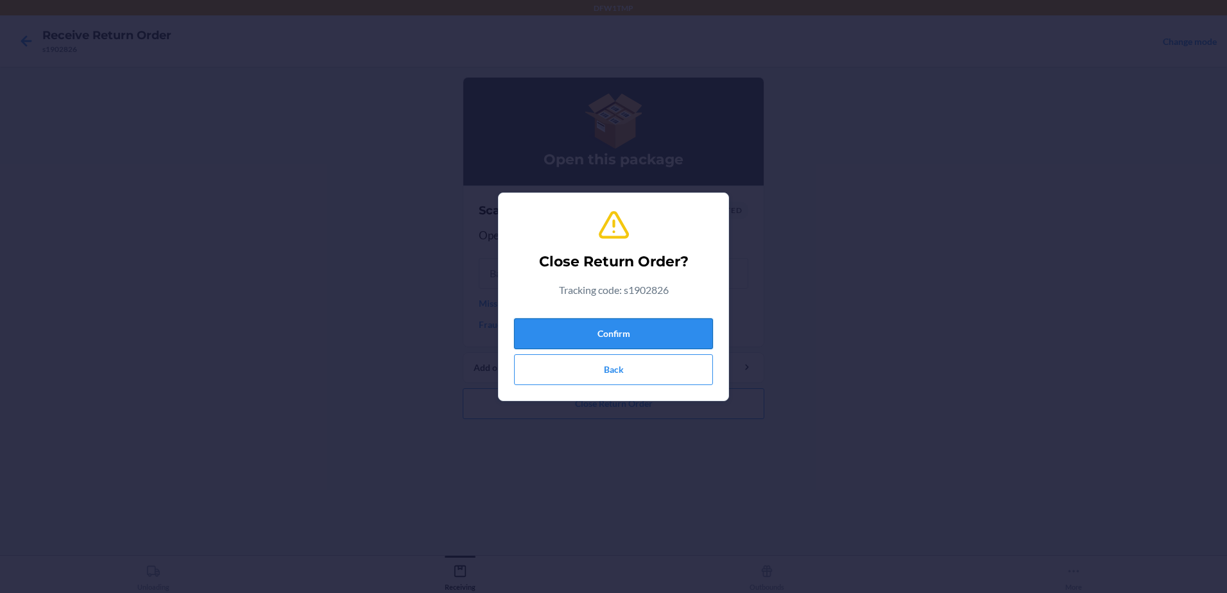
click at [679, 343] on button "Confirm" at bounding box center [613, 333] width 199 height 31
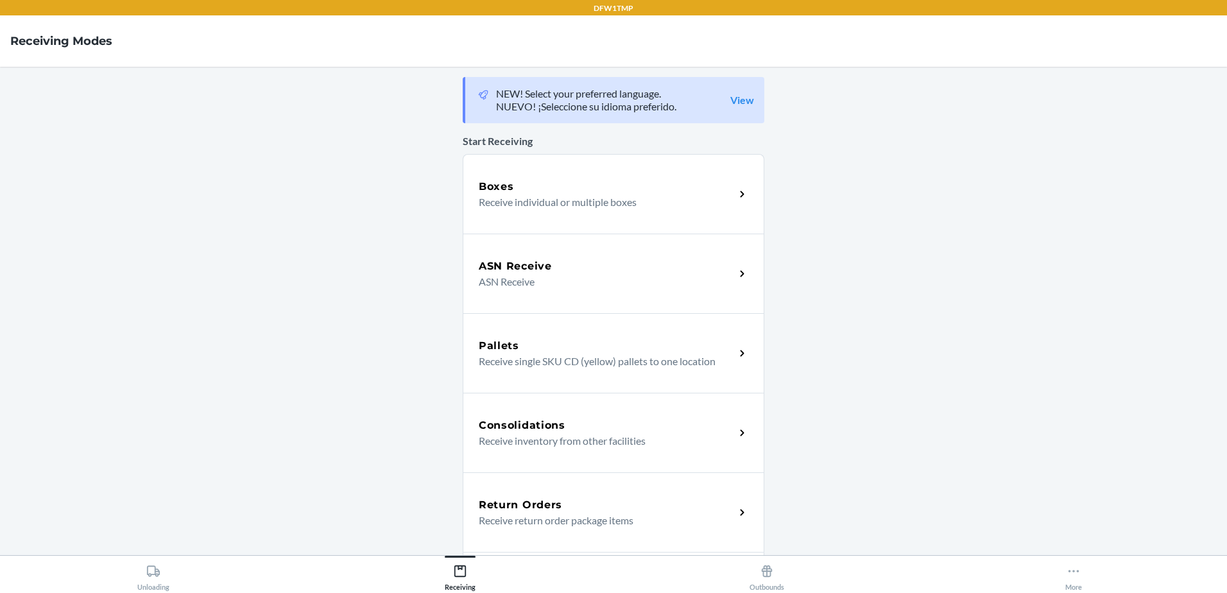
click at [620, 517] on p "Receive return order package items" at bounding box center [602, 520] width 246 height 15
